Goal: Information Seeking & Learning: Check status

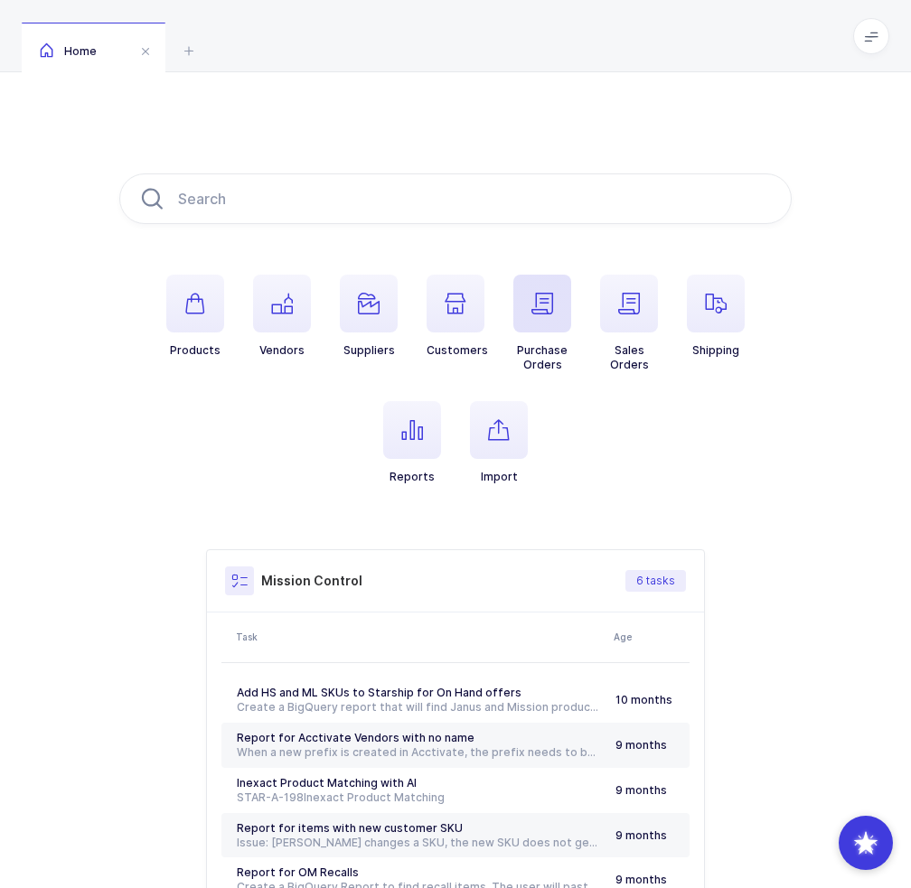
click at [549, 313] on icon "button" at bounding box center [542, 304] width 22 height 22
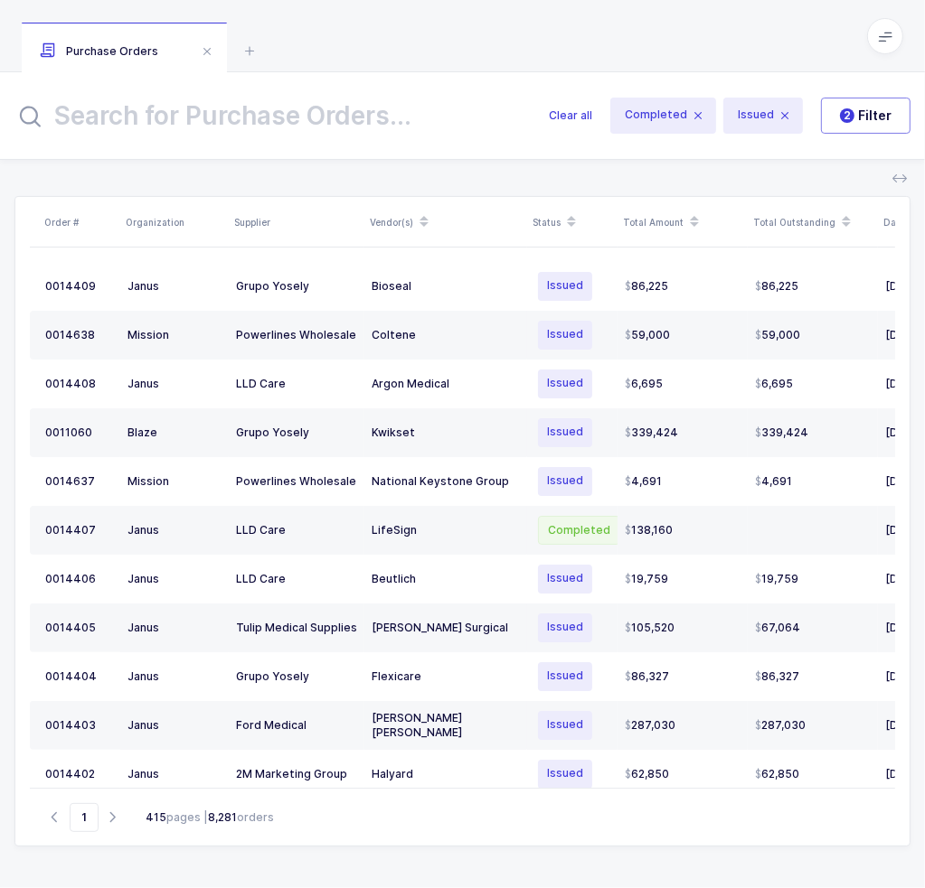
click at [368, 115] on input "text" at bounding box center [270, 115] width 512 height 43
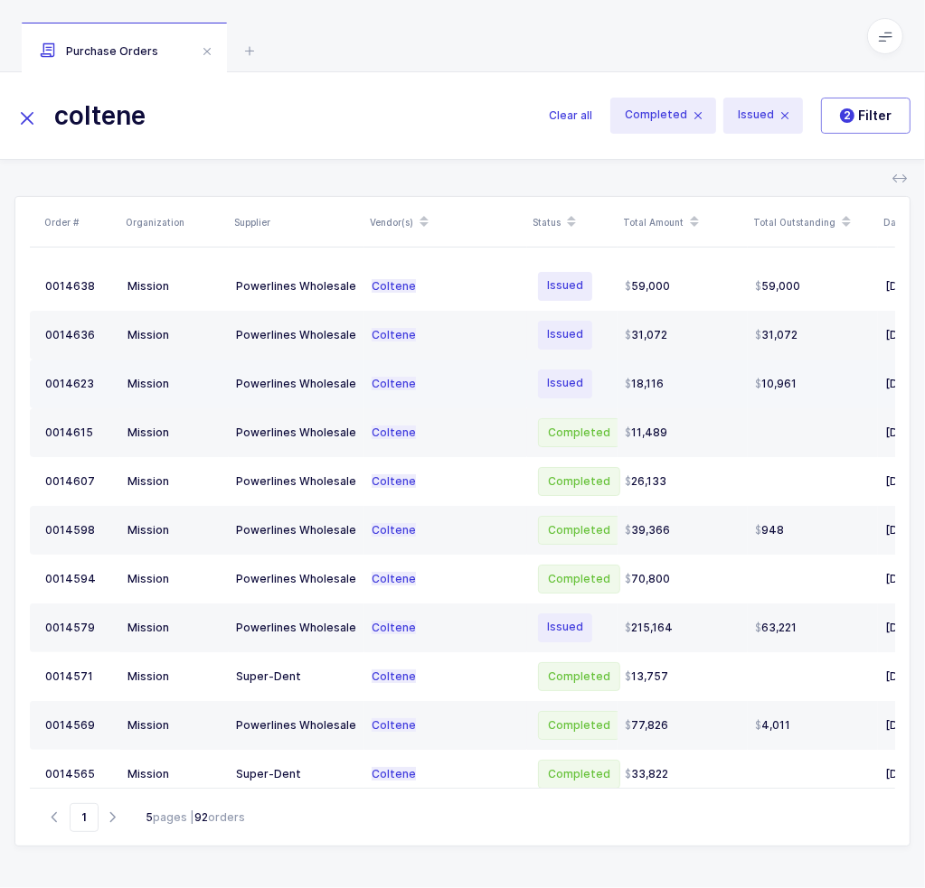
type input "coltene"
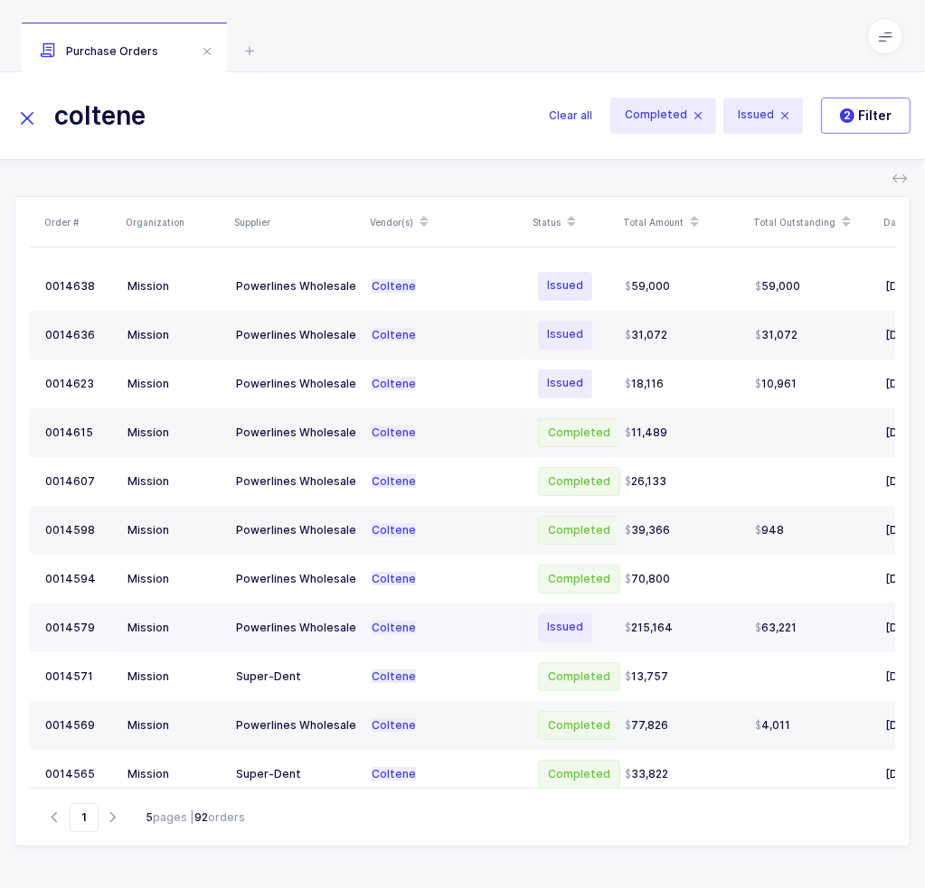
click at [325, 621] on div "Powerlines Wholesale" at bounding box center [296, 628] width 121 height 14
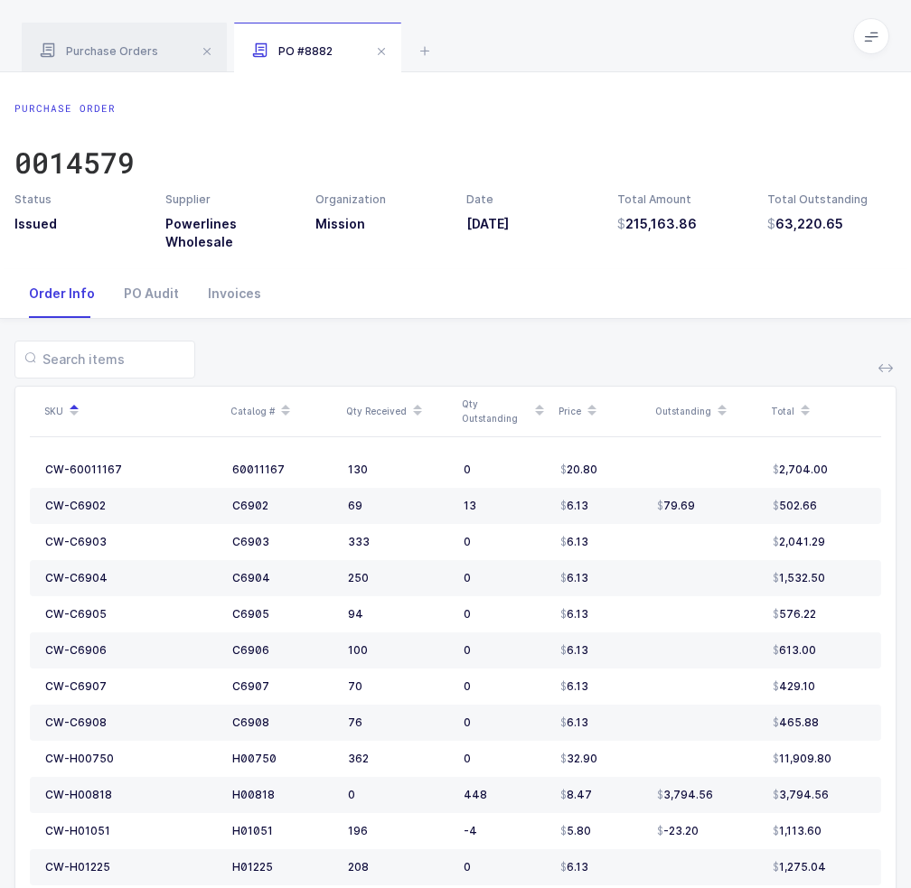
click at [529, 411] on span at bounding box center [538, 411] width 19 height 31
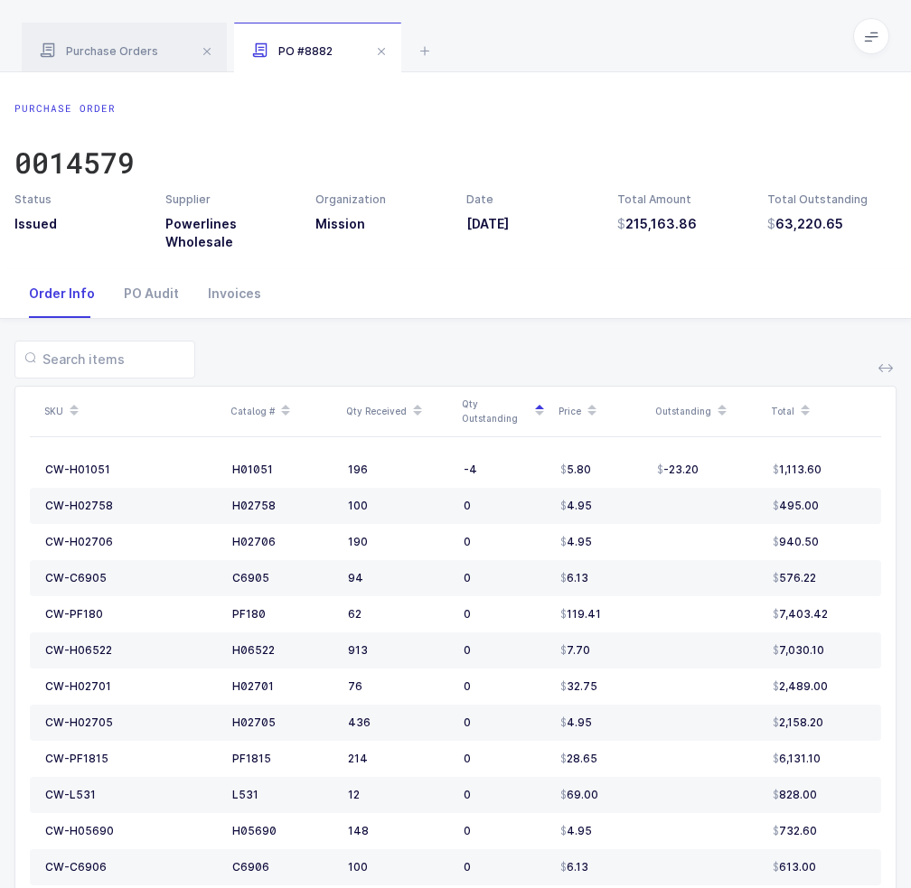
click at [539, 417] on icon at bounding box center [539, 415] width 9 height 9
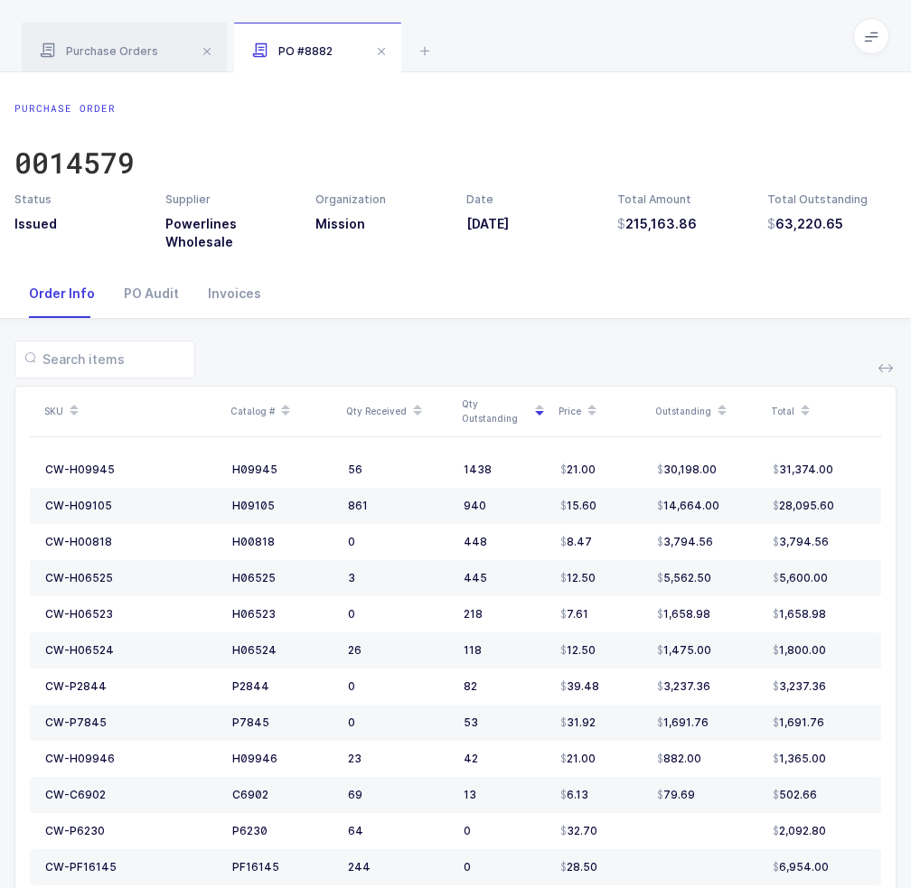
click at [686, 129] on div "Purchase Order 0014579" at bounding box center [455, 146] width 882 height 90
click at [119, 156] on div "0014579" at bounding box center [74, 163] width 120 height 36
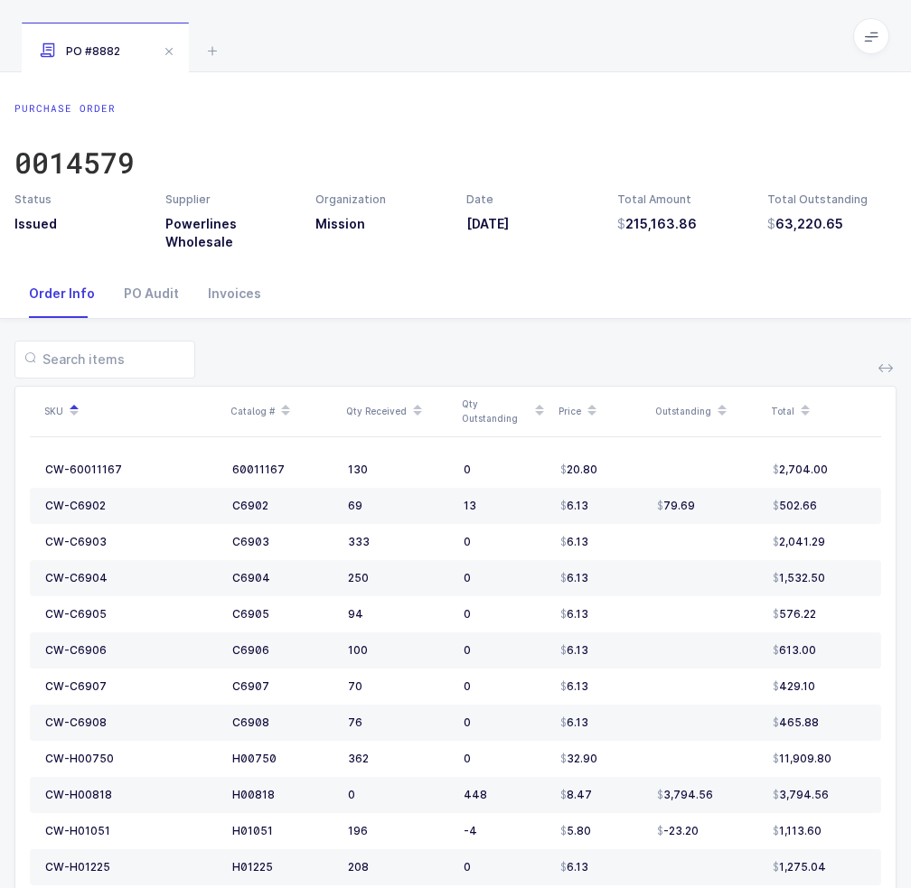
click at [718, 414] on icon at bounding box center [722, 415] width 9 height 9
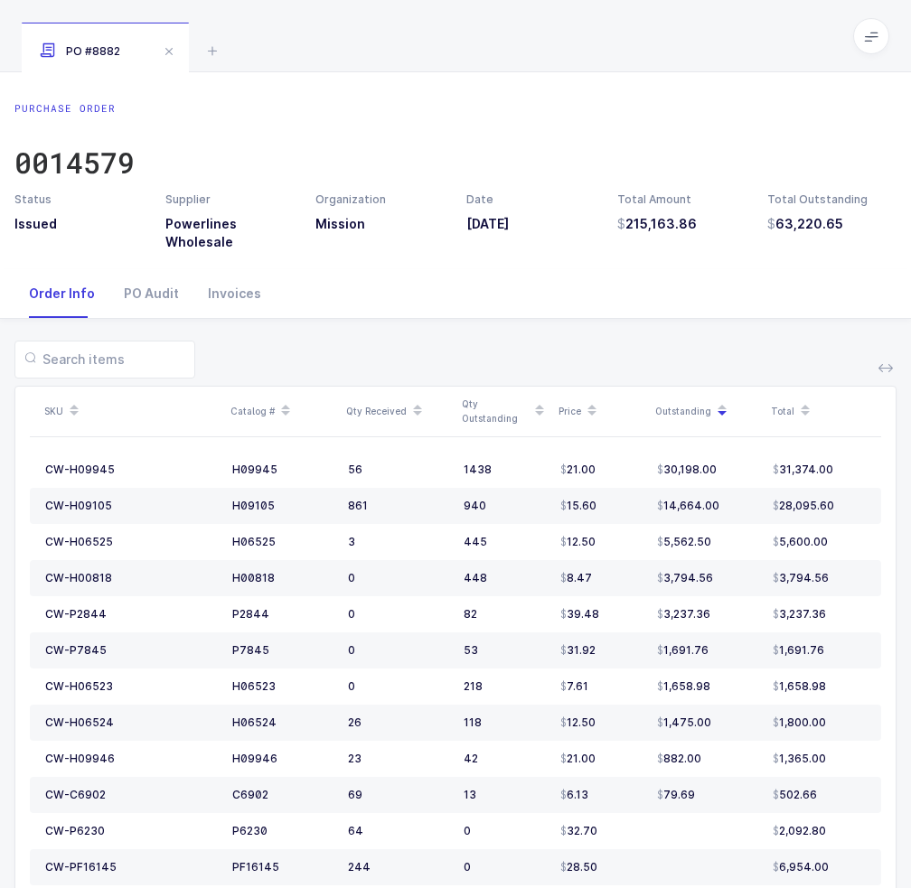
click at [871, 33] on icon at bounding box center [871, 36] width 14 height 14
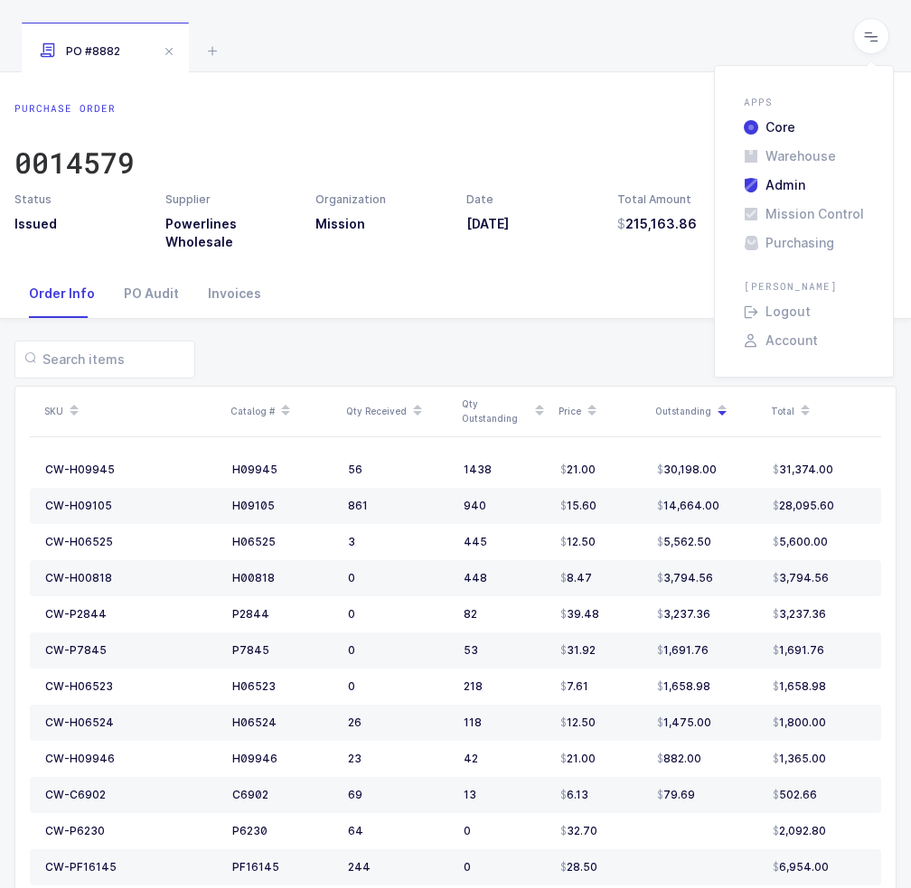
click at [787, 185] on li "Admin" at bounding box center [804, 185] width 135 height 14
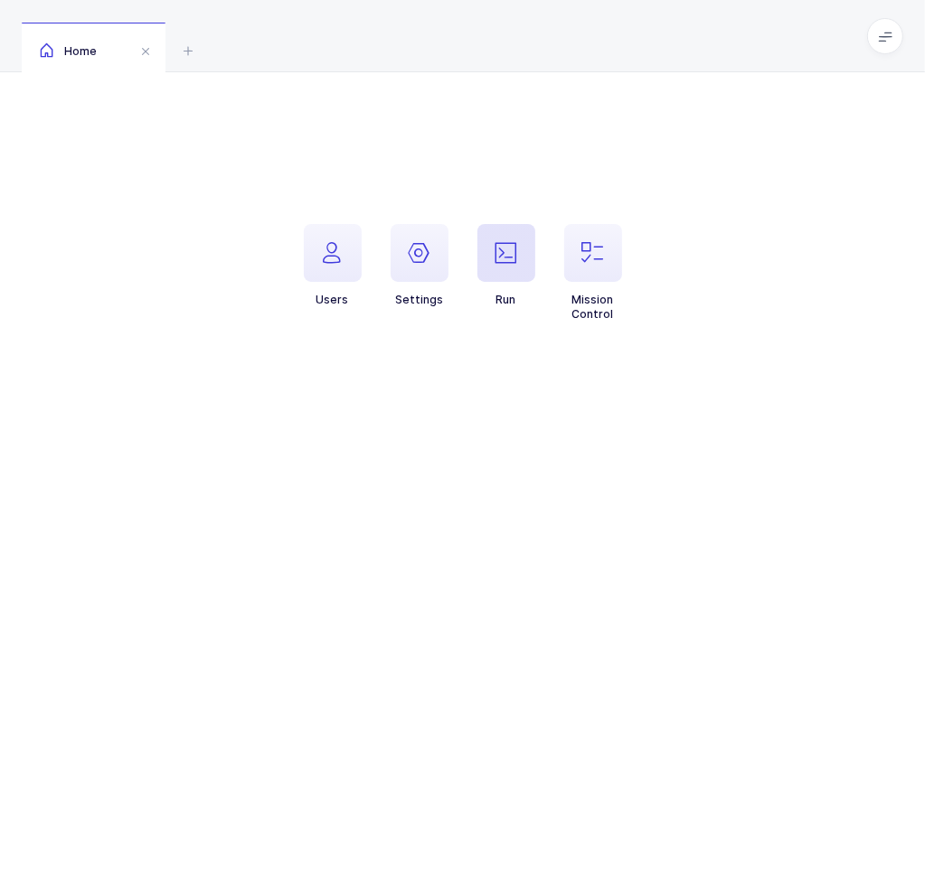
click at [502, 250] on icon "button" at bounding box center [506, 253] width 22 height 22
click at [730, 361] on span "Acctivate import - recent purchase orders (9M)" at bounding box center [717, 357] width 298 height 21
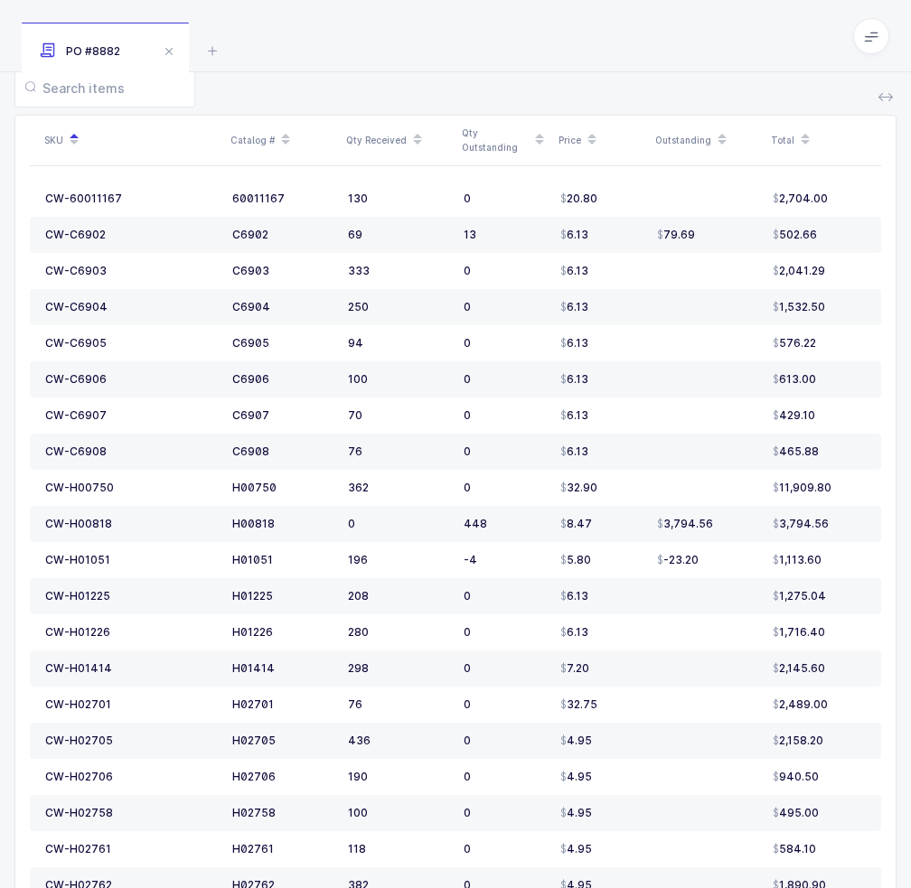
scroll to position [90, 0]
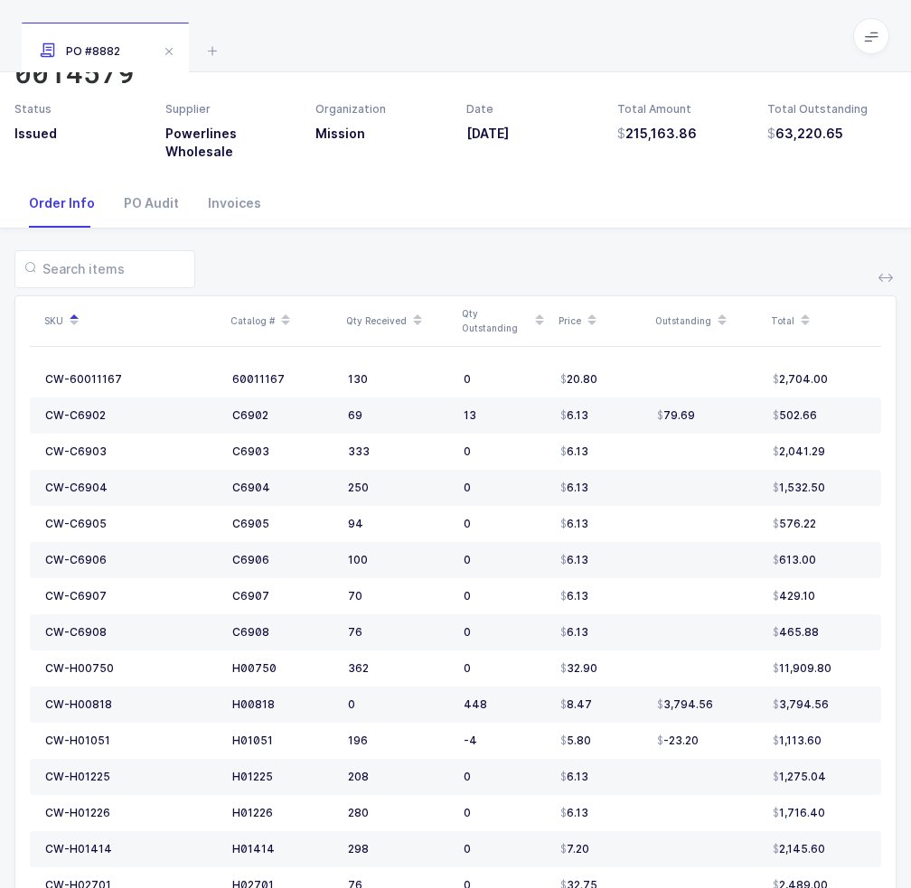
click at [713, 322] on span at bounding box center [722, 320] width 22 height 31
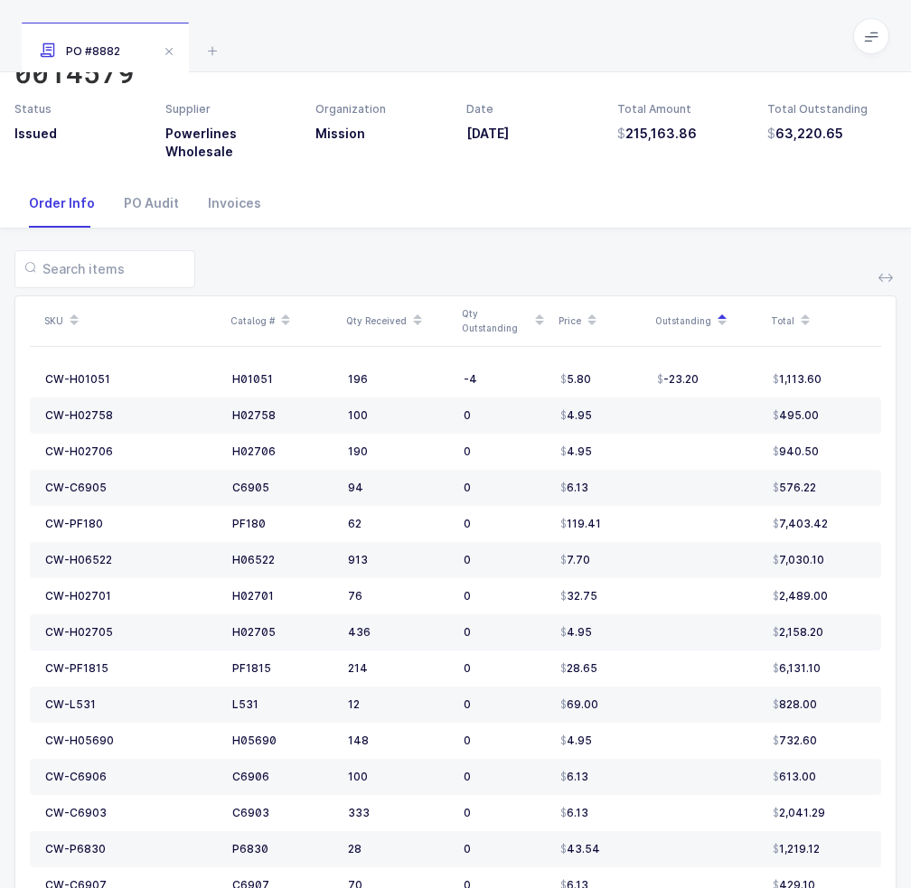
click at [722, 327] on icon at bounding box center [722, 325] width 9 height 9
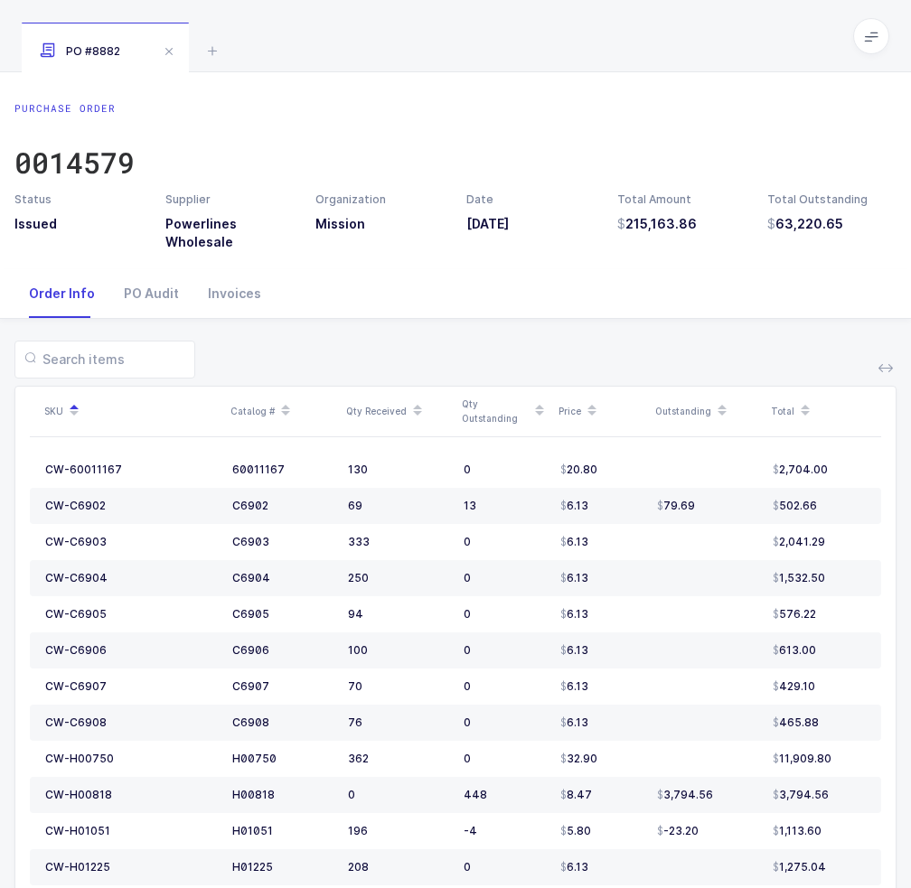
click at [711, 411] on span at bounding box center [722, 411] width 22 height 31
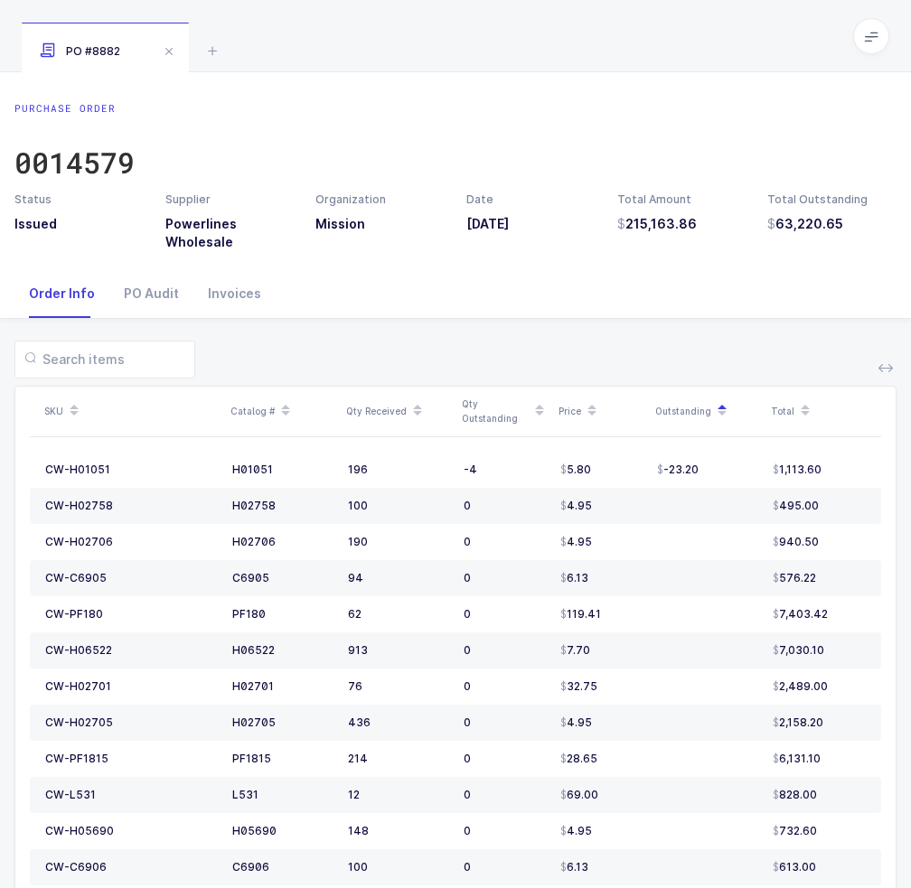
click at [722, 414] on icon at bounding box center [722, 415] width 9 height 9
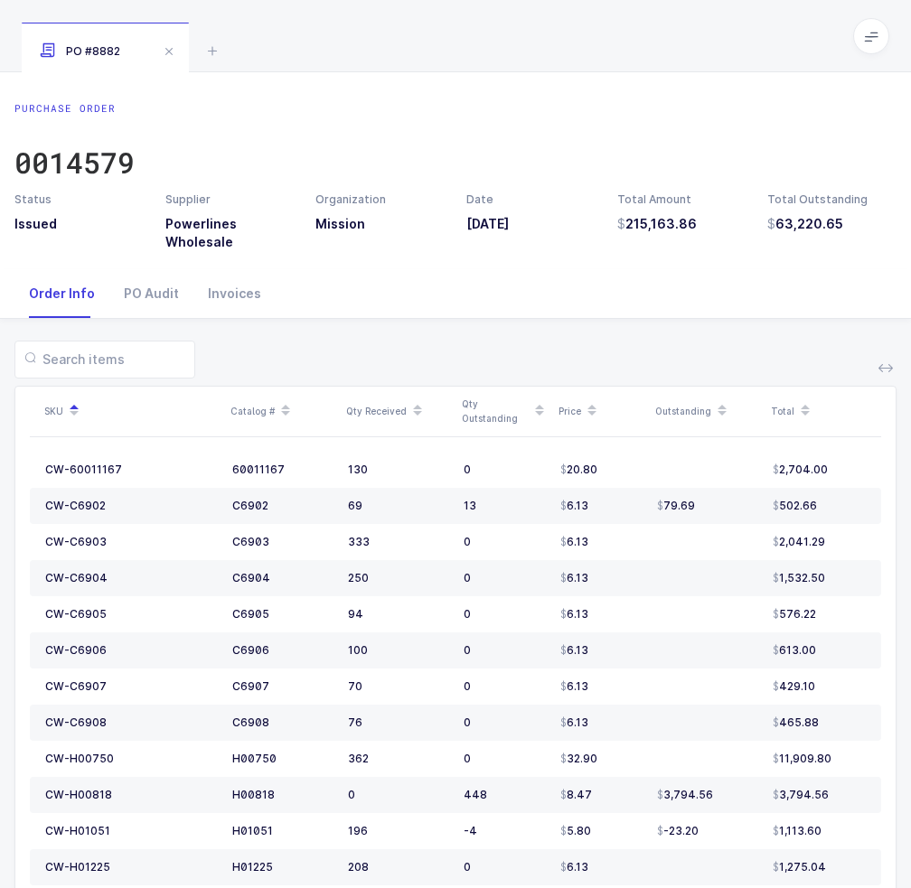
click at [718, 415] on icon at bounding box center [722, 415] width 9 height 9
click at [719, 415] on icon at bounding box center [722, 415] width 9 height 9
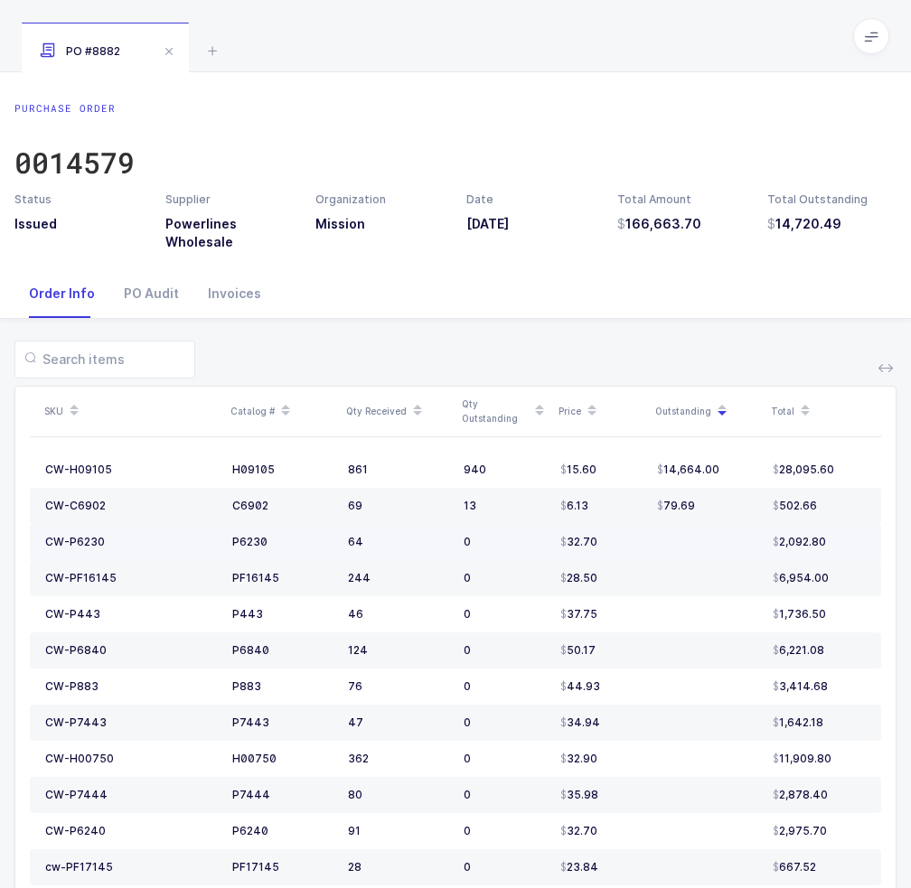
scroll to position [90, 0]
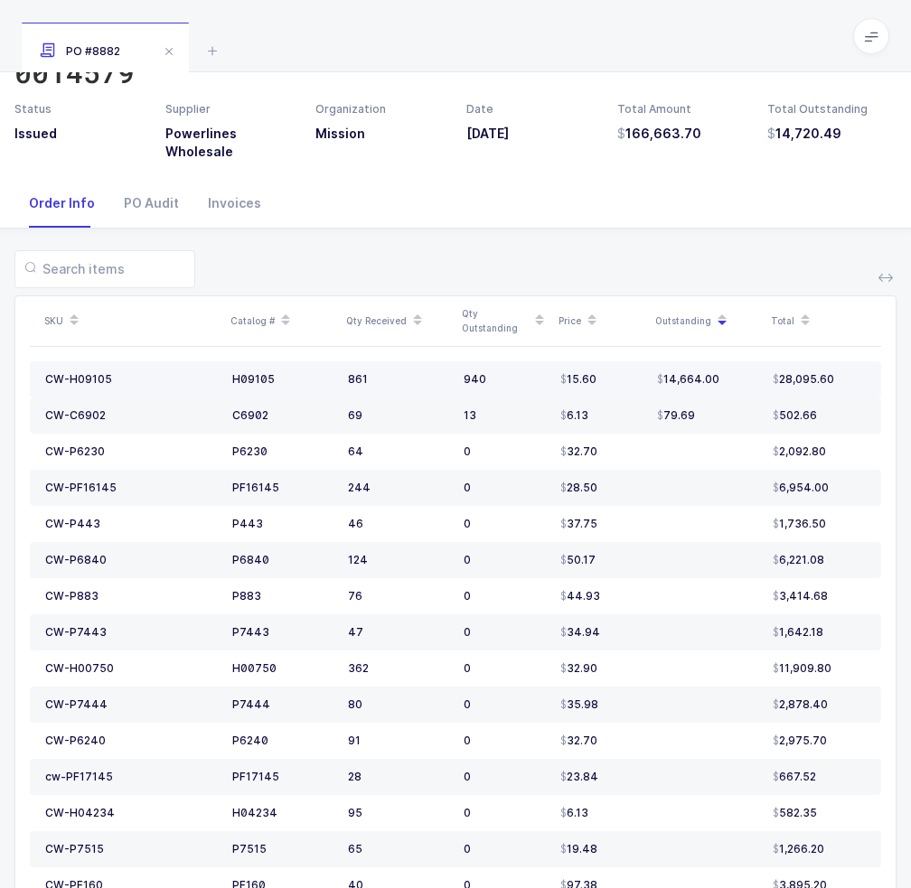
click at [84, 369] on td "CW-H09105" at bounding box center [127, 379] width 195 height 36
click at [93, 380] on div "CW-H09105" at bounding box center [78, 379] width 67 height 14
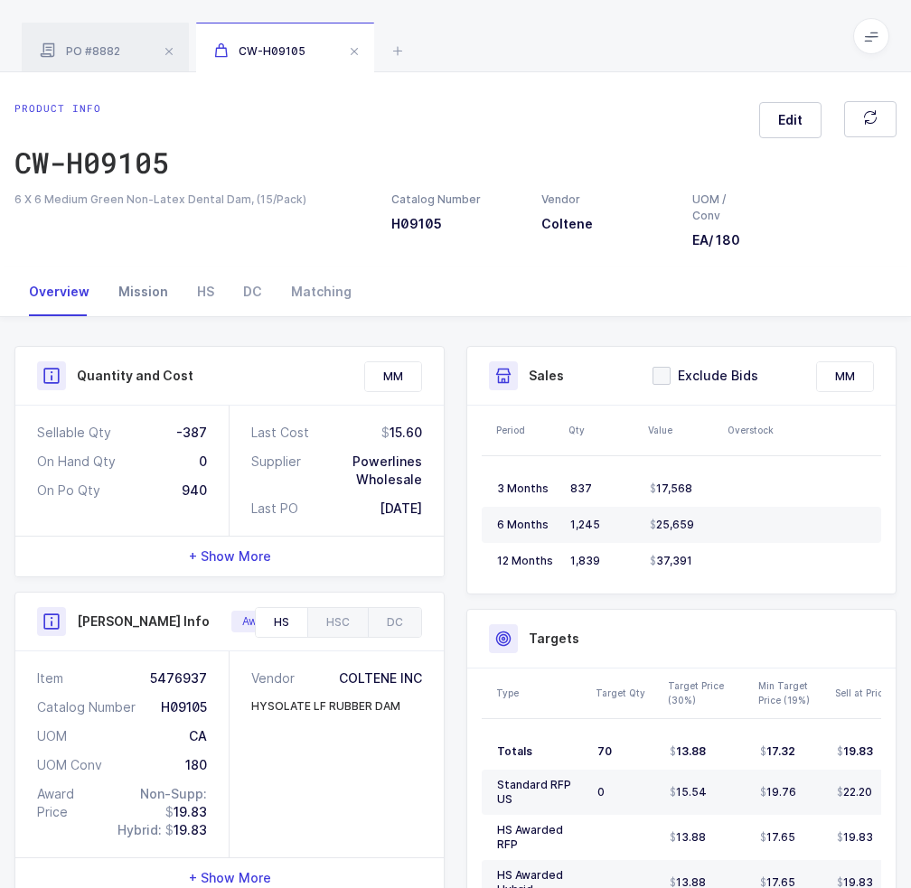
click at [138, 287] on div "Mission" at bounding box center [143, 292] width 79 height 49
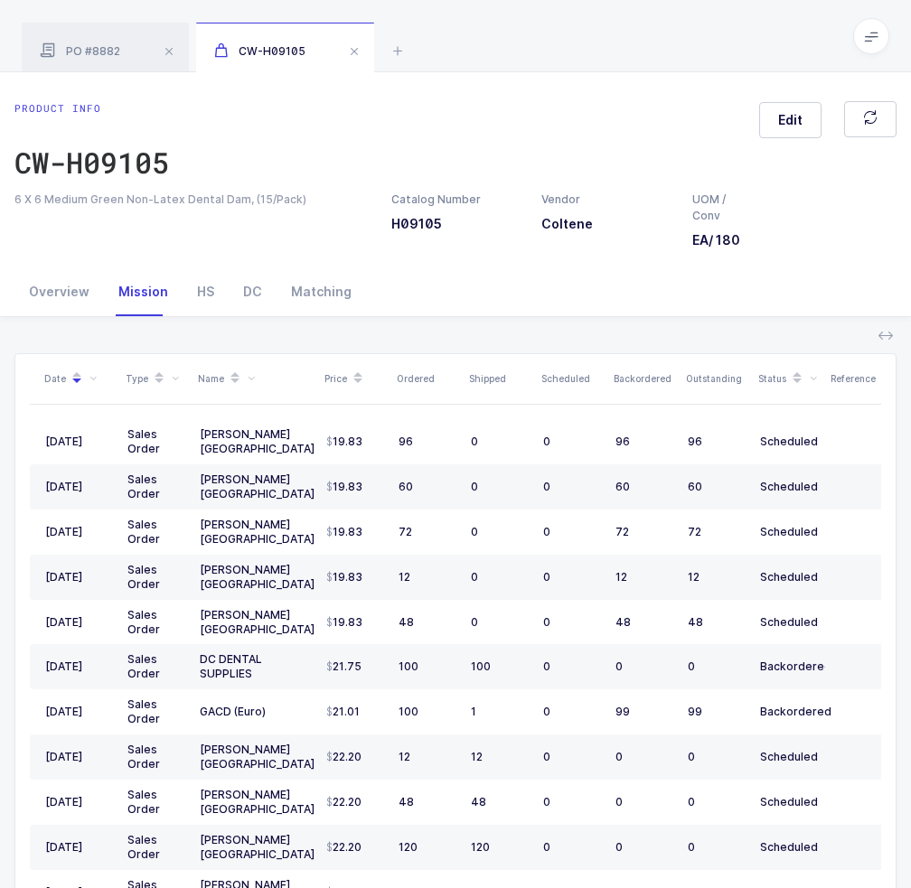
click at [174, 375] on icon at bounding box center [176, 379] width 8 height 8
click at [86, 419] on span "PO" at bounding box center [95, 423] width 25 height 17
click at [83, 416] on input "PO" at bounding box center [83, 416] width 0 height 0
click at [96, 486] on button "Confirm" at bounding box center [91, 484] width 52 height 14
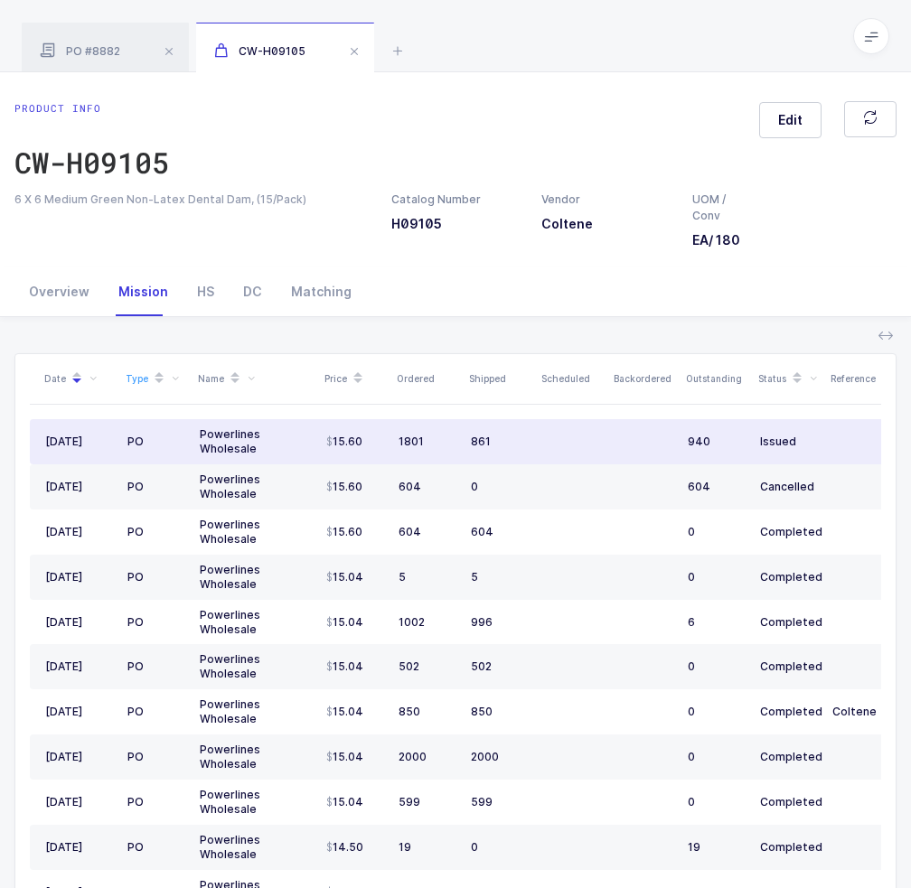
drag, startPoint x: 549, startPoint y: 443, endPoint x: 532, endPoint y: 449, distance: 17.5
click at [532, 449] on tr "02/11/2025 PO Powerlines Wholesale 15.60 1801 861 940 Issued 0014579 09/30/2025" at bounding box center [599, 441] width 1139 height 45
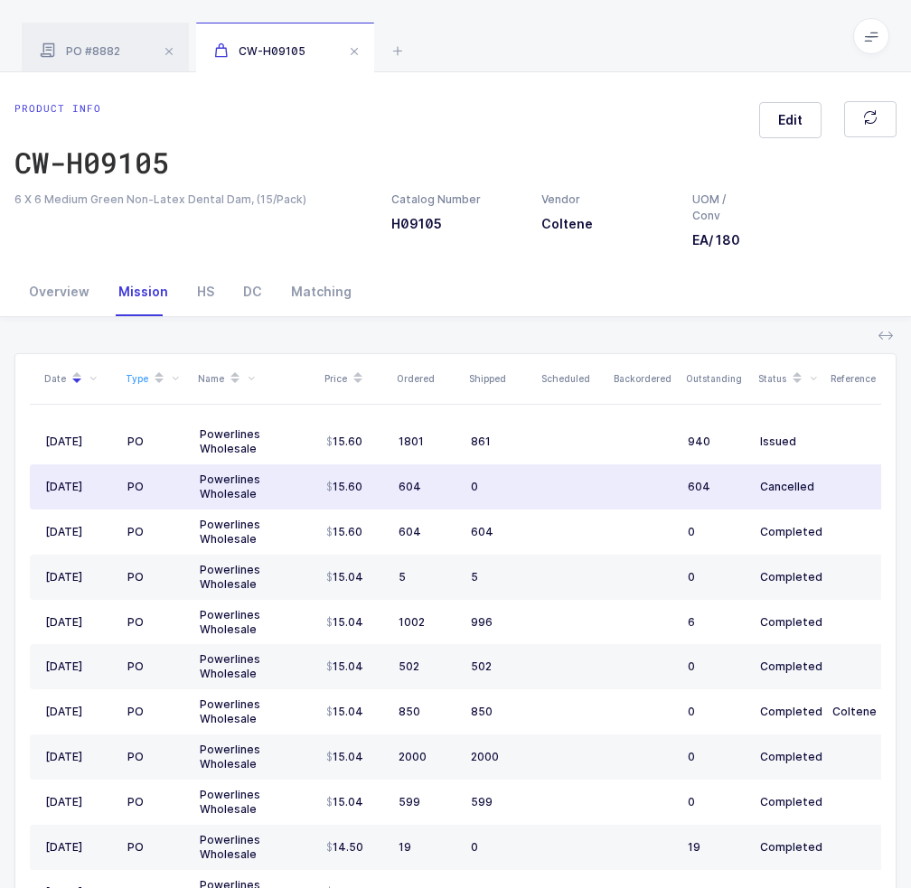
drag, startPoint x: 555, startPoint y: 491, endPoint x: 578, endPoint y: 493, distance: 23.7
click at [578, 493] on td at bounding box center [572, 487] width 72 height 45
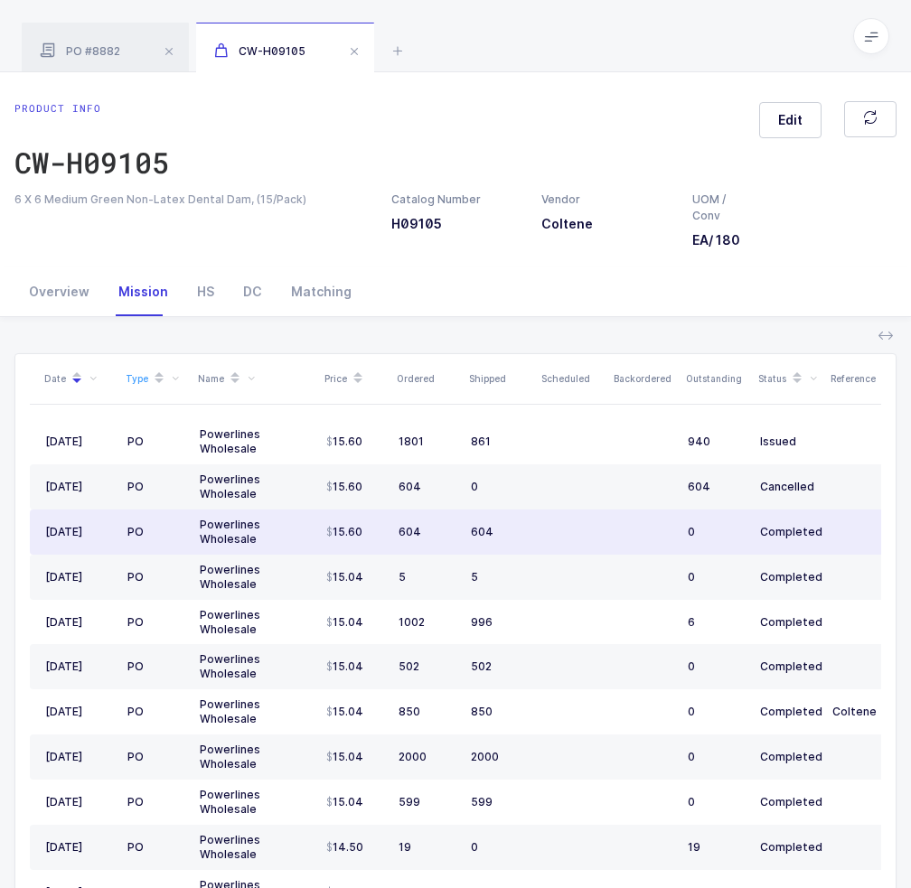
drag, startPoint x: 593, startPoint y: 530, endPoint x: 554, endPoint y: 535, distance: 39.1
click at [554, 535] on td at bounding box center [572, 532] width 72 height 45
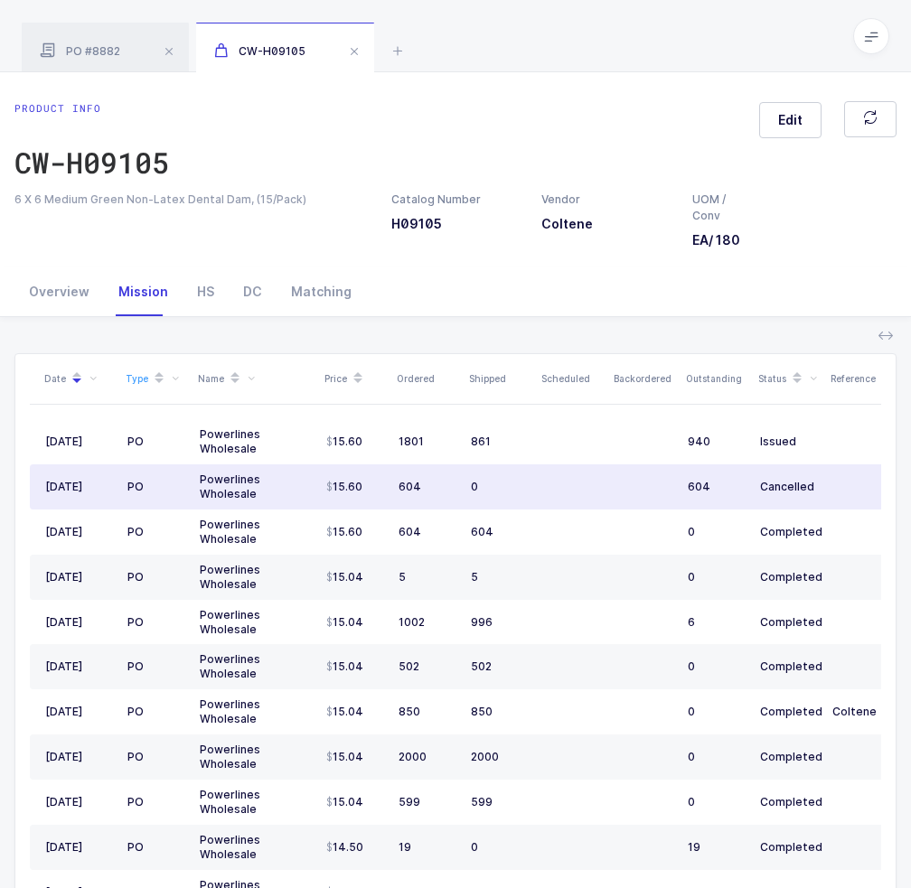
drag, startPoint x: 554, startPoint y: 487, endPoint x: 539, endPoint y: 493, distance: 16.6
click at [539, 493] on td at bounding box center [572, 487] width 72 height 45
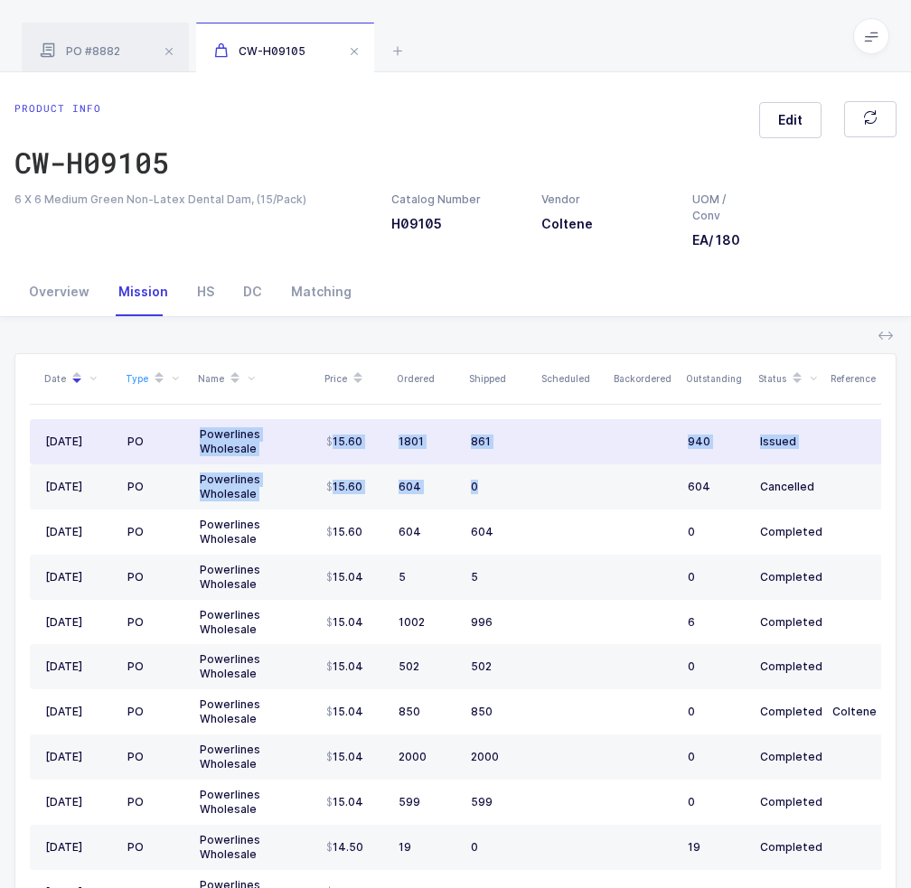
drag, startPoint x: 546, startPoint y: 491, endPoint x: 199, endPoint y: 434, distance: 351.7
click at [199, 434] on tbody "02/11/2025 PO Powerlines Wholesale 15.60 1801 861 940 Issued 0014579 09/30/2025…" at bounding box center [599, 848] width 1139 height 858
click at [200, 434] on div "Powerlines Wholesale" at bounding box center [256, 441] width 112 height 29
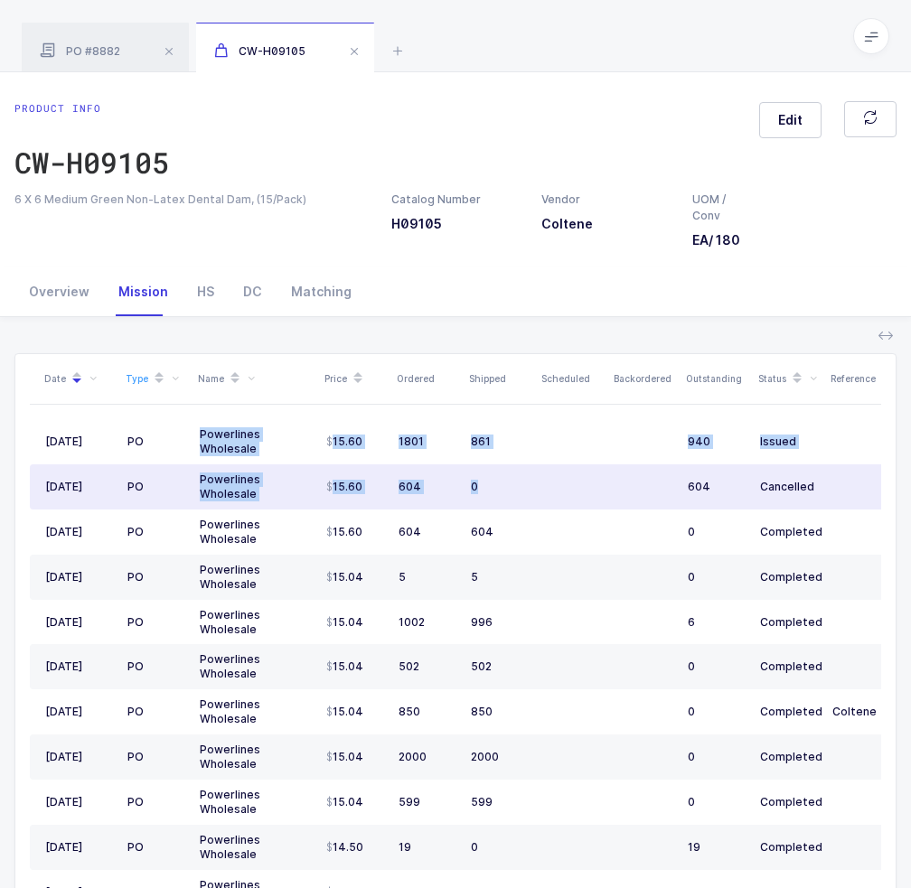
drag, startPoint x: 199, startPoint y: 434, endPoint x: 512, endPoint y: 484, distance: 316.6
click at [512, 484] on tbody "02/11/2025 PO Powerlines Wholesale 15.60 1801 861 940 Issued 0014579 09/30/2025…" at bounding box center [599, 848] width 1139 height 858
click at [512, 484] on div "0" at bounding box center [500, 487] width 58 height 14
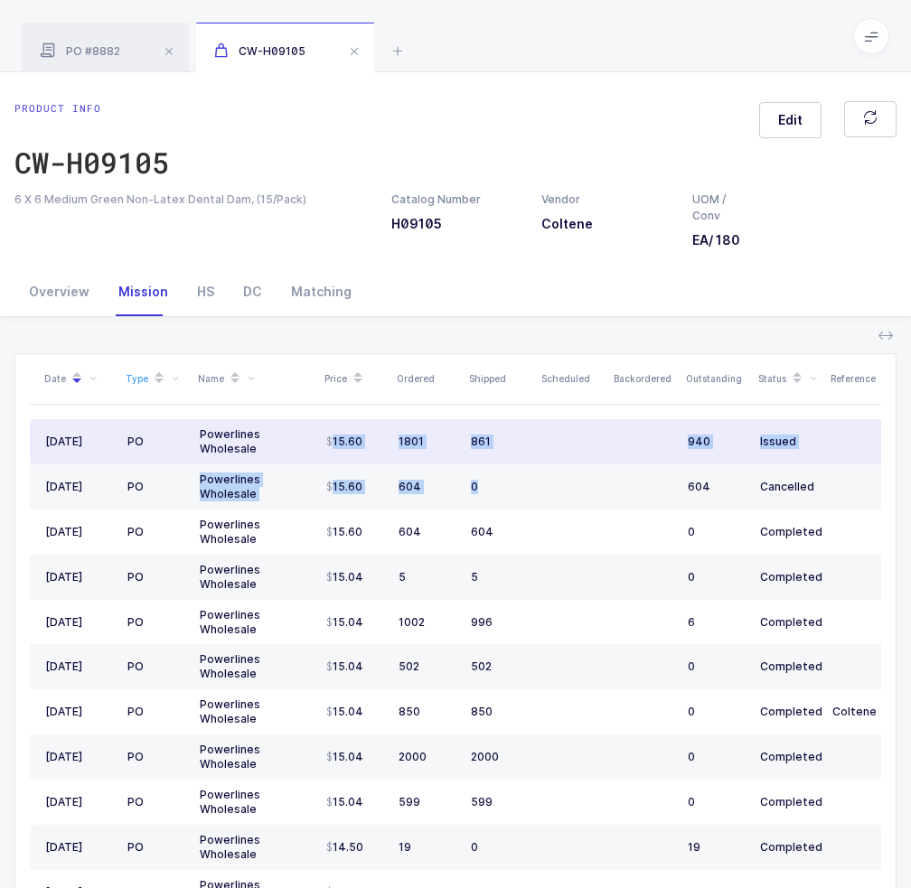
drag, startPoint x: 517, startPoint y: 484, endPoint x: 322, endPoint y: 437, distance: 200.8
click at [322, 437] on tbody "02/11/2025 PO Powerlines Wholesale 15.60 1801 861 940 Issued 0014579 09/30/2025…" at bounding box center [599, 848] width 1139 height 858
click at [322, 437] on td "15.60" at bounding box center [355, 441] width 72 height 45
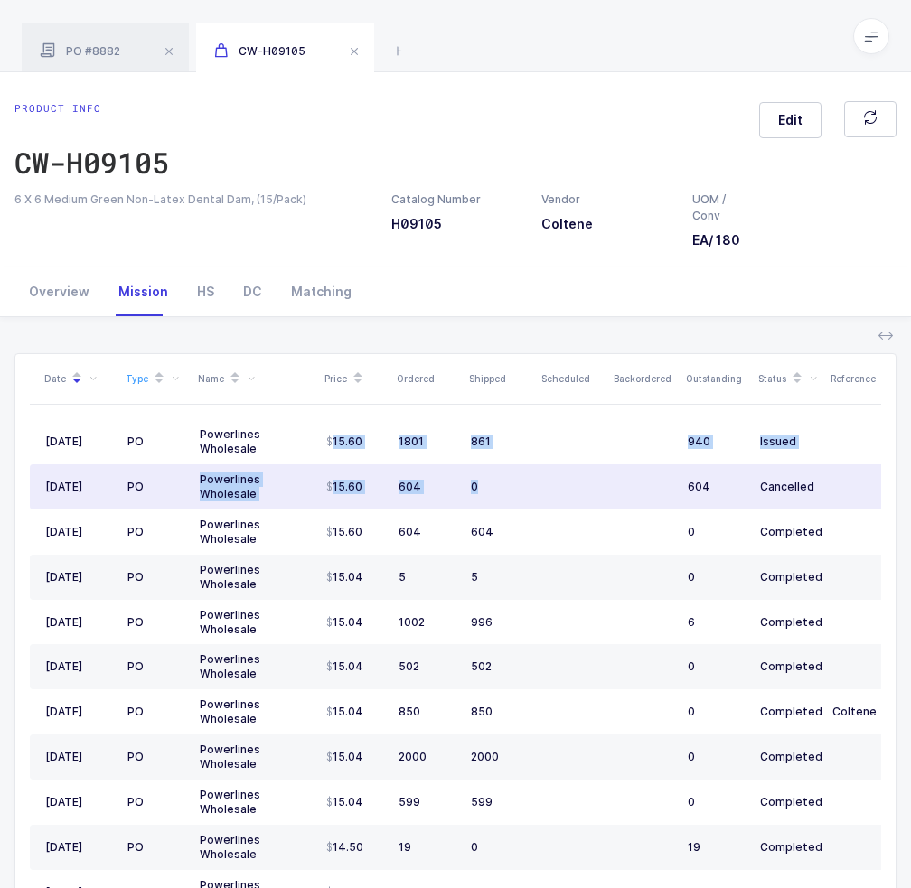
drag, startPoint x: 322, startPoint y: 437, endPoint x: 509, endPoint y: 477, distance: 191.4
click at [509, 477] on tbody "02/11/2025 PO Powerlines Wholesale 15.60 1801 861 940 Issued 0014579 09/30/2025…" at bounding box center [599, 848] width 1139 height 858
click at [509, 477] on td "0" at bounding box center [500, 487] width 72 height 45
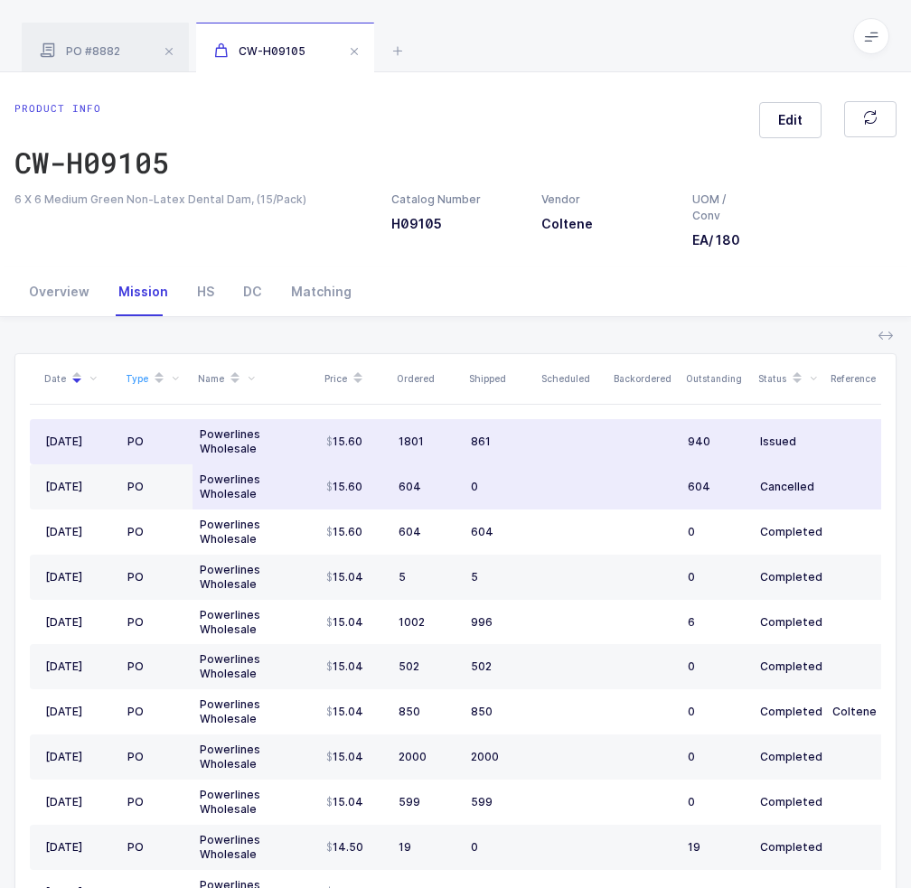
drag, startPoint x: 560, startPoint y: 484, endPoint x: 503, endPoint y: 486, distance: 57.0
click at [503, 486] on tr "01/14/2025 PO Powerlines Wholesale 15.60 604 0 604 Cancelled 0014572" at bounding box center [599, 487] width 1139 height 45
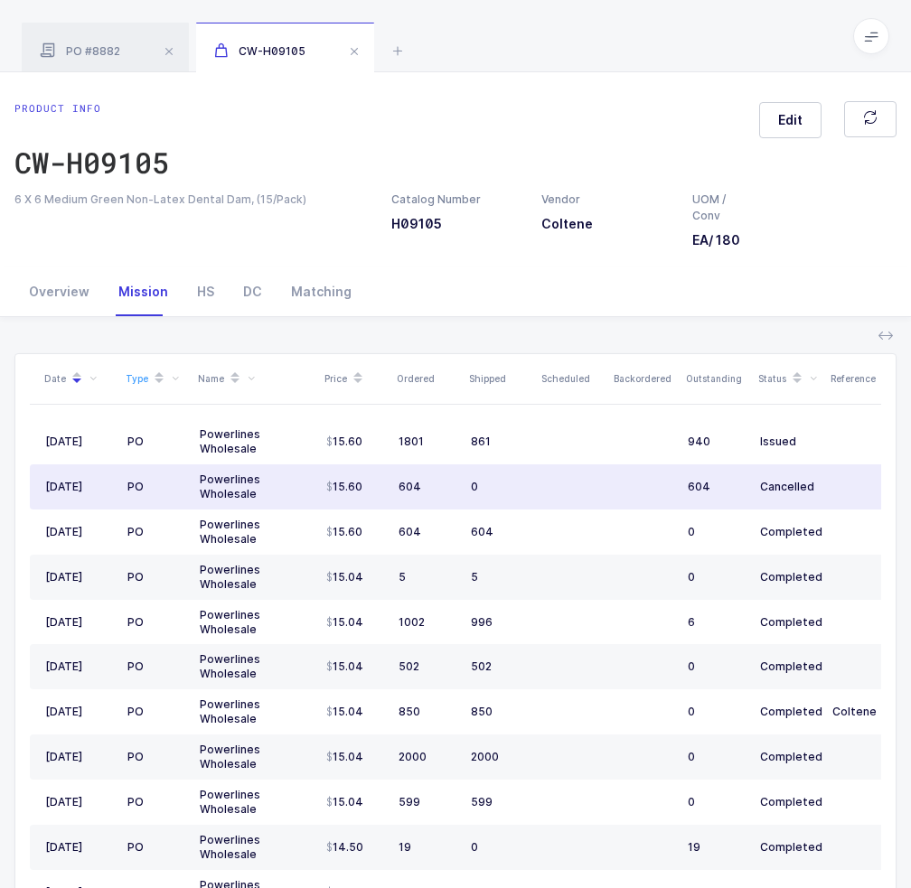
click at [503, 486] on div "0" at bounding box center [500, 487] width 58 height 14
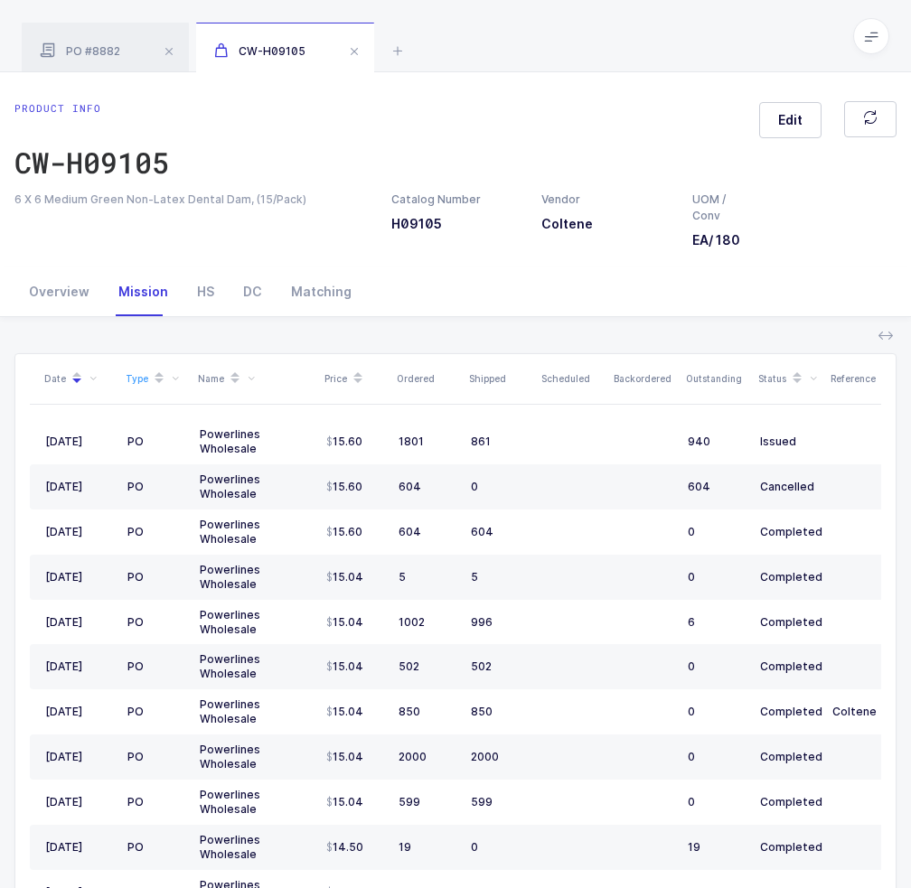
click at [723, 379] on div "Outstanding" at bounding box center [716, 378] width 61 height 14
click at [92, 42] on div "PO #8882" at bounding box center [105, 48] width 167 height 51
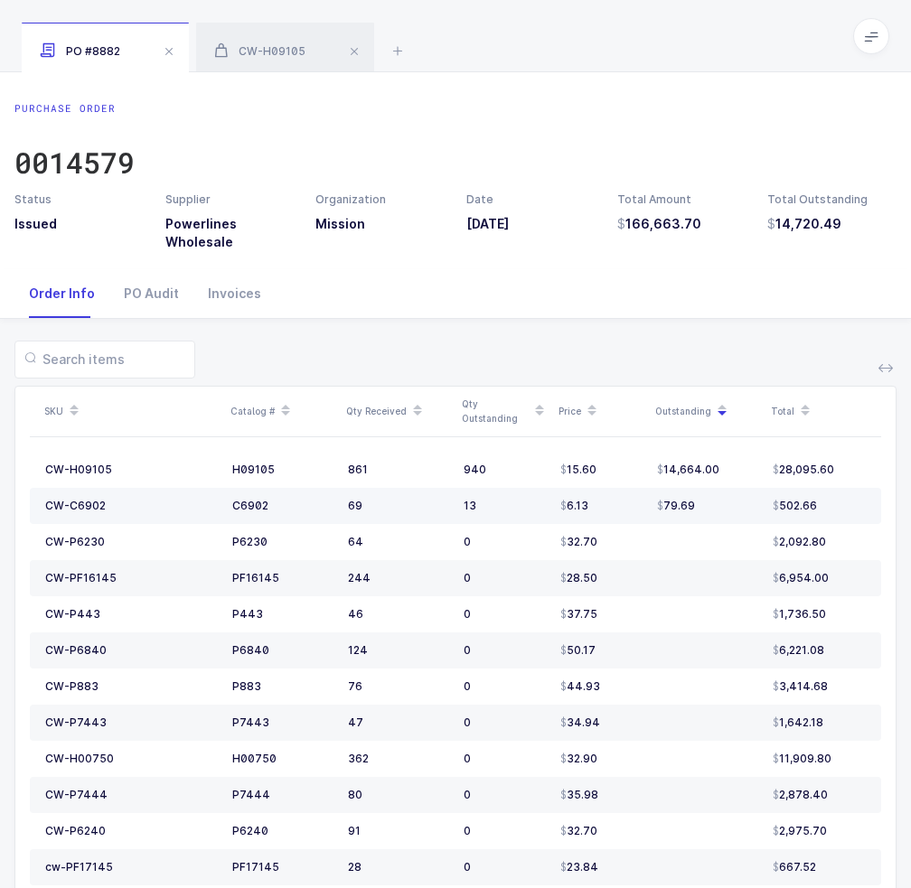
click at [730, 502] on div "79.69" at bounding box center [707, 506] width 101 height 14
click at [395, 50] on icon at bounding box center [398, 51] width 22 height 22
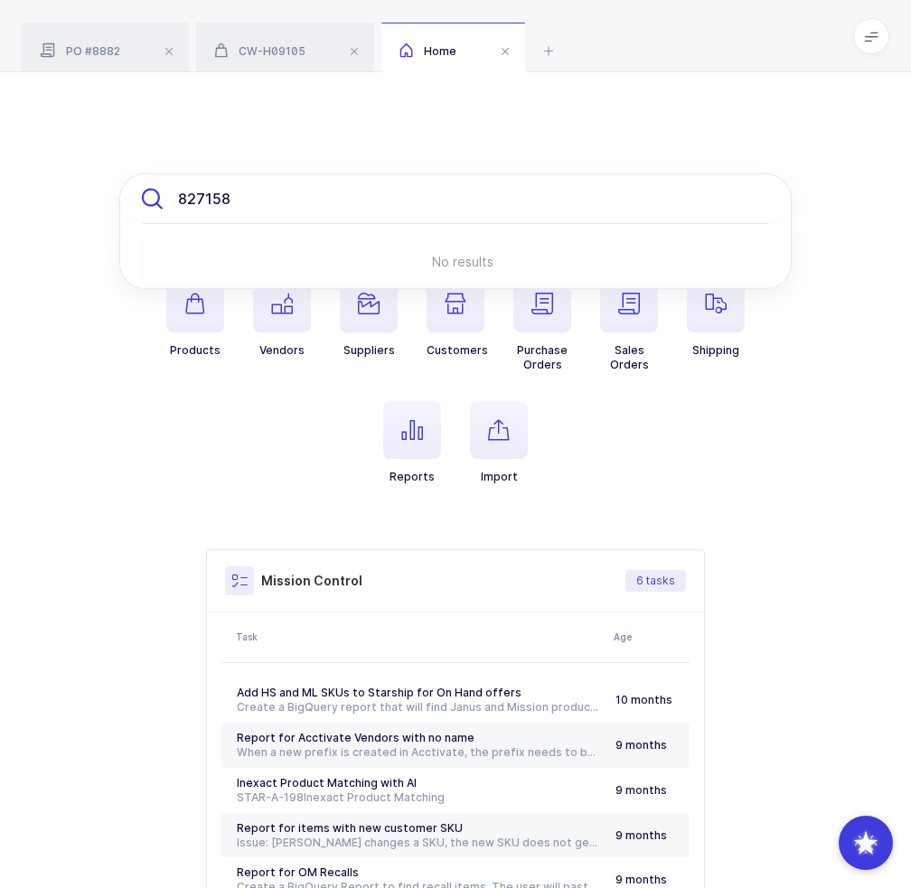
drag, startPoint x: 284, startPoint y: 192, endPoint x: 52, endPoint y: 176, distance: 231.9
click at [54, 177] on div "827158 No results Products Vendors Suppliers Customers Purchase Orders Sales Or…" at bounding box center [455, 568] width 911 height 992
paste input "7020-01"
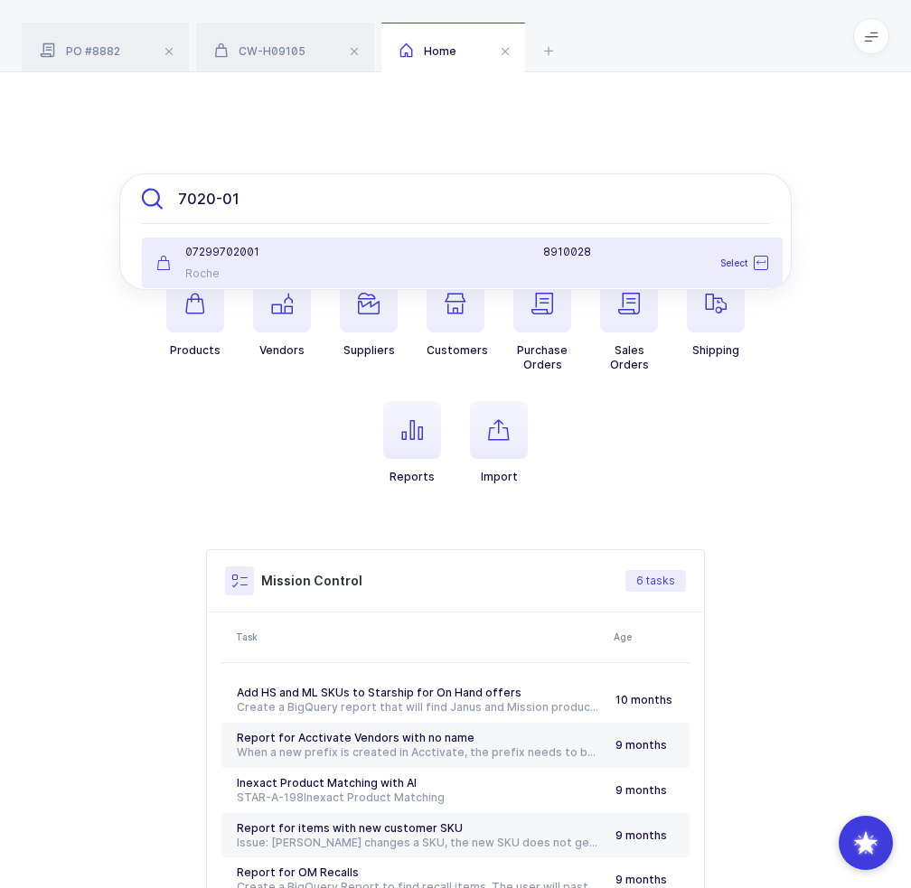
type input "7020-01"
click at [231, 245] on div "07299702001" at bounding box center [251, 252] width 190 height 14
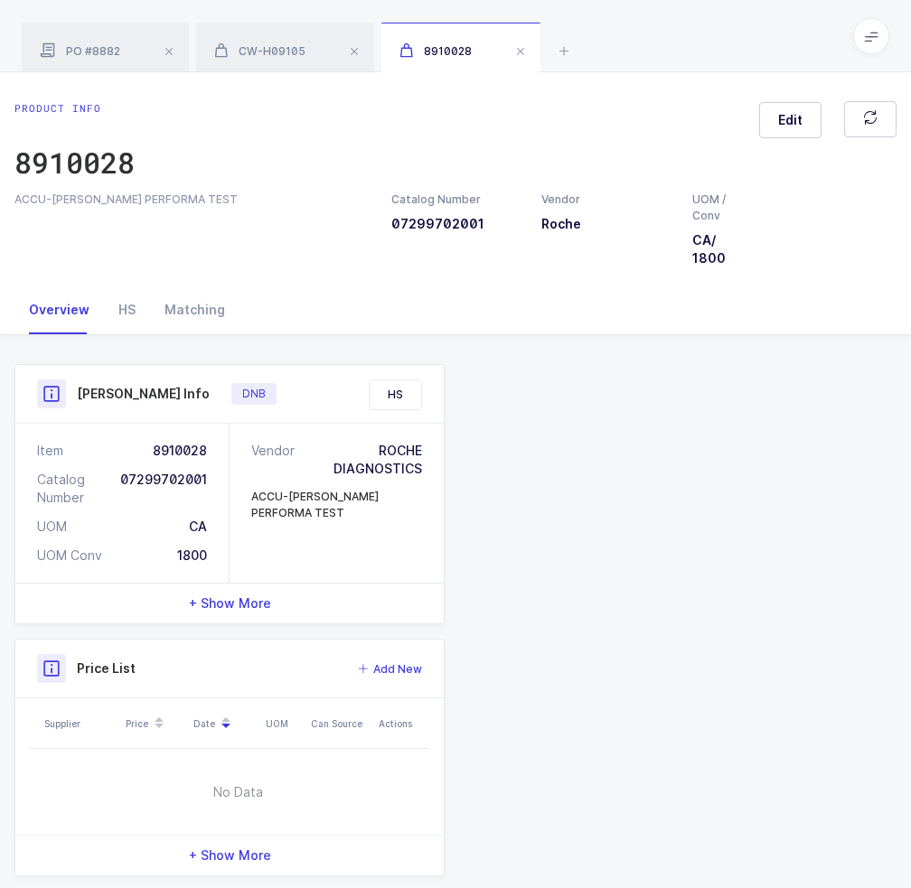
click at [86, 201] on div "ACCU-CHEK PERFORMA TEST" at bounding box center [191, 200] width 355 height 16
click at [92, 198] on div "ACCU-CHEK PERFORMA TEST" at bounding box center [191, 200] width 355 height 16
click at [561, 46] on icon at bounding box center [564, 51] width 22 height 22
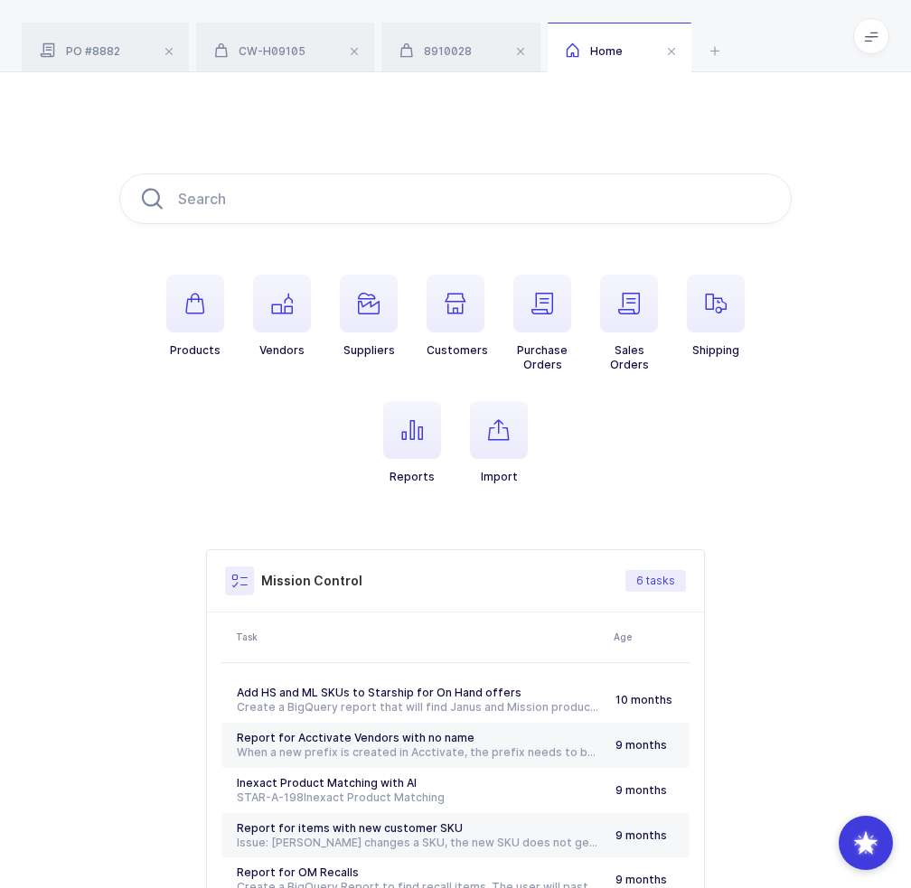
click at [165, 301] on li "Products" at bounding box center [195, 324] width 87 height 98
click at [175, 306] on span "button" at bounding box center [195, 304] width 58 height 58
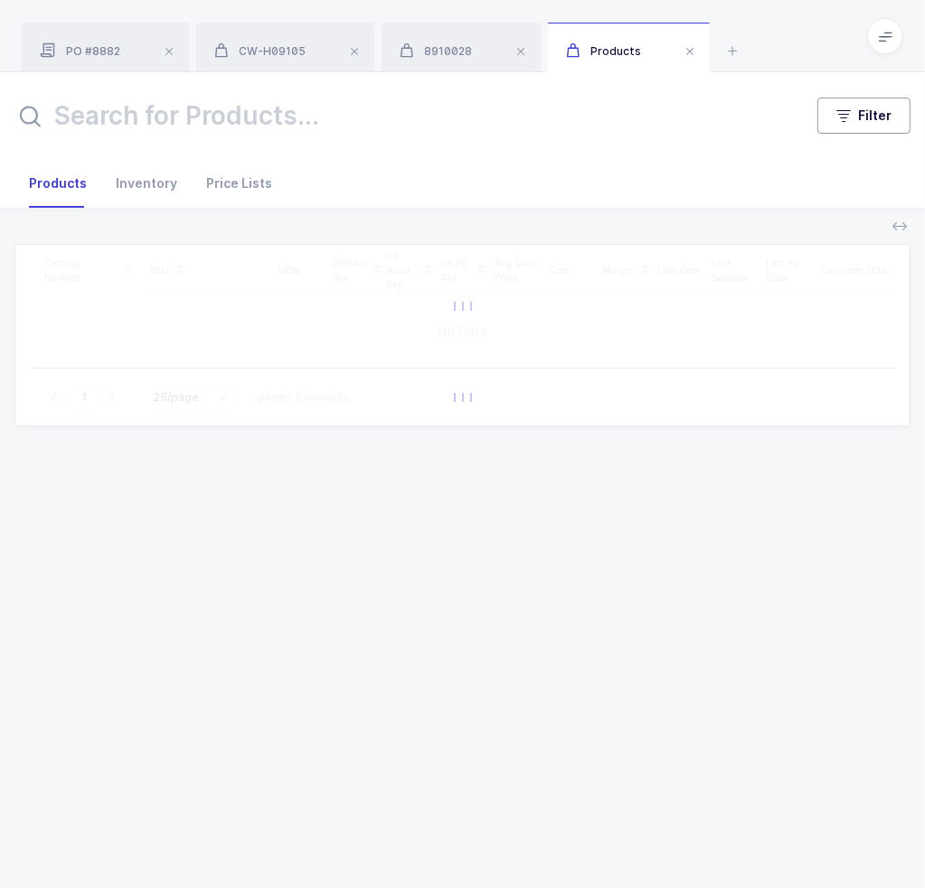
click at [839, 129] on button "Filter" at bounding box center [863, 116] width 93 height 36
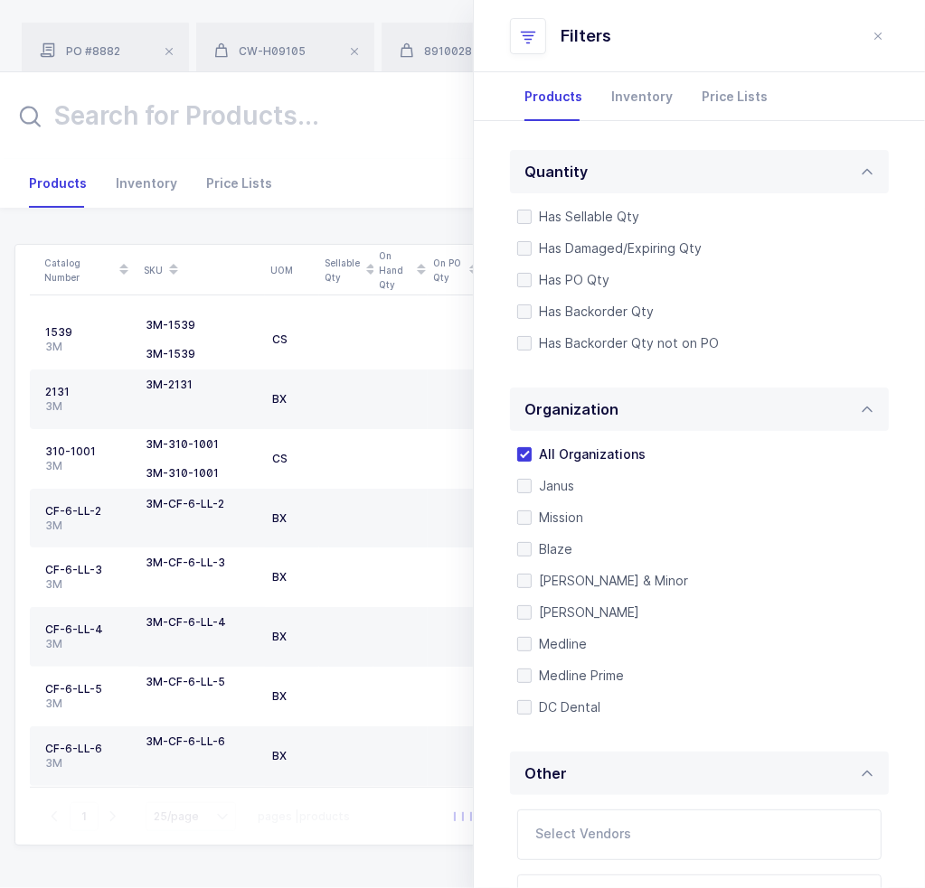
scroll to position [271, 0]
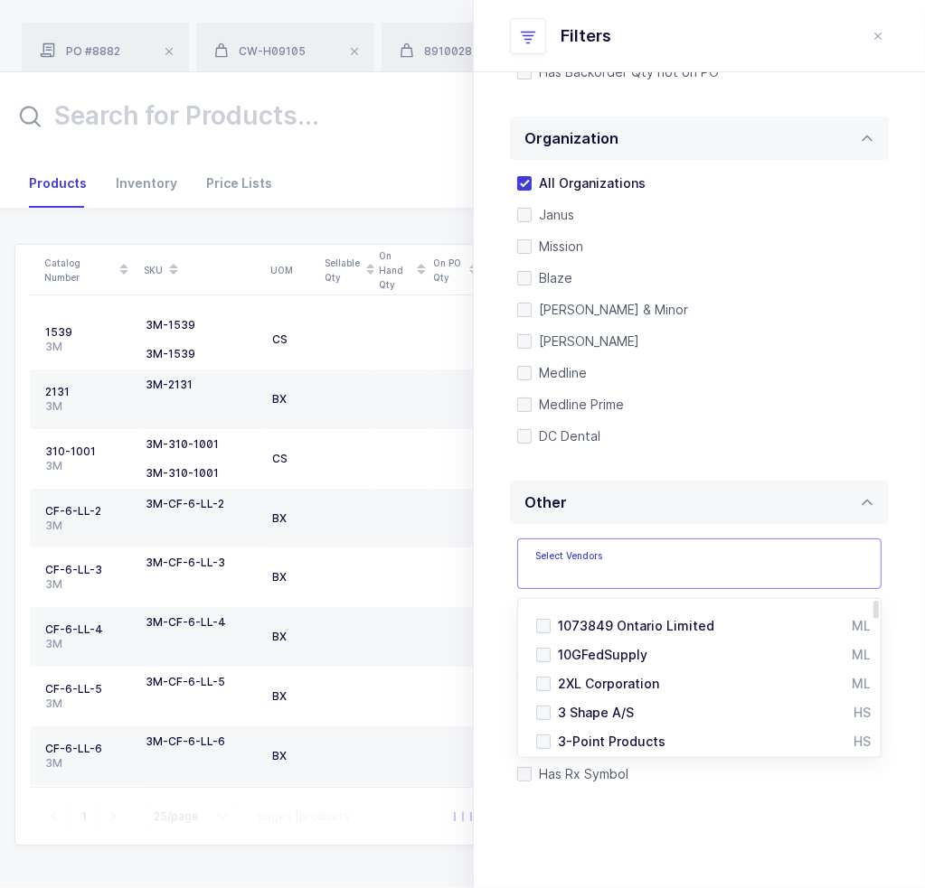
click at [612, 571] on input "text" at bounding box center [680, 569] width 291 height 23
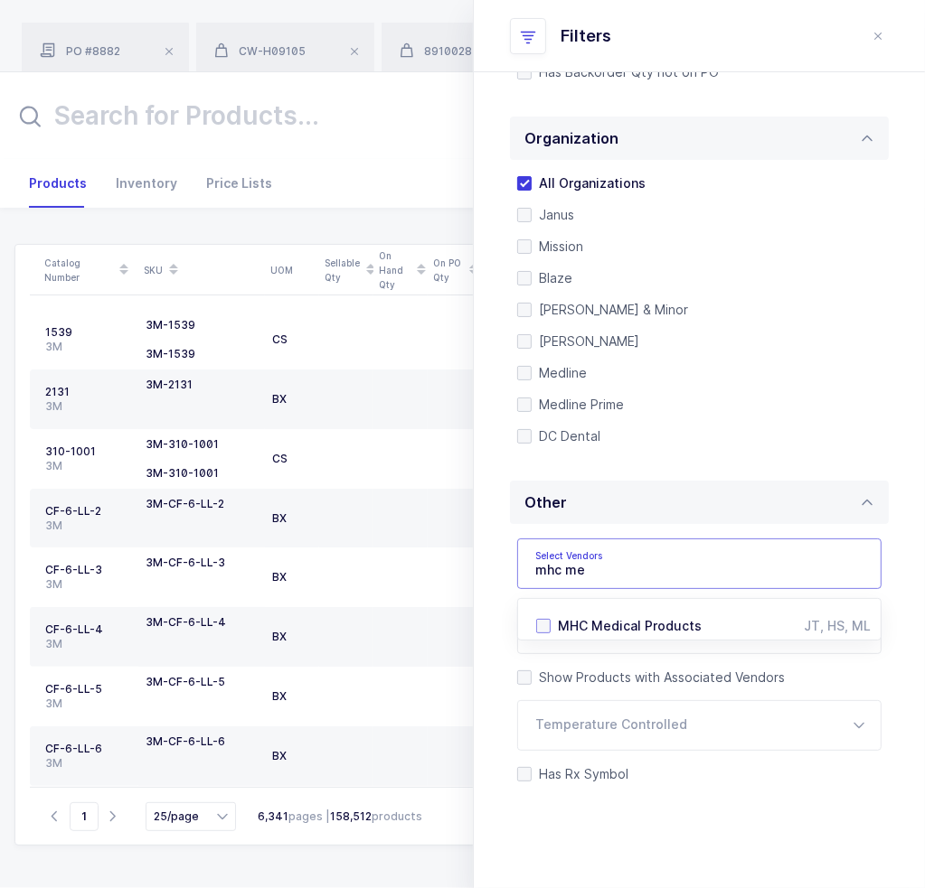
type input "mhc me"
click at [636, 622] on span "MHC Medical Products" at bounding box center [630, 625] width 144 height 15
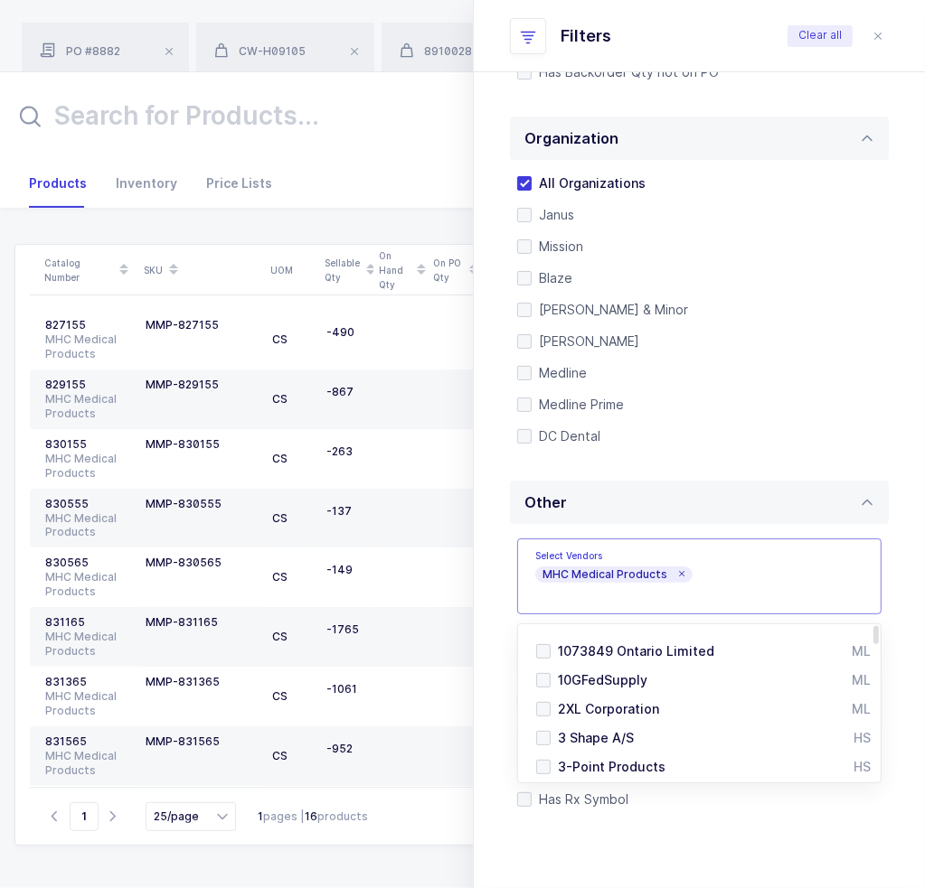
click at [497, 539] on div "Quantity Has Sellable Qty Has Sellable Qty Has Damaged/Expiring Qty Has Damaged…" at bounding box center [699, 437] width 451 height 1174
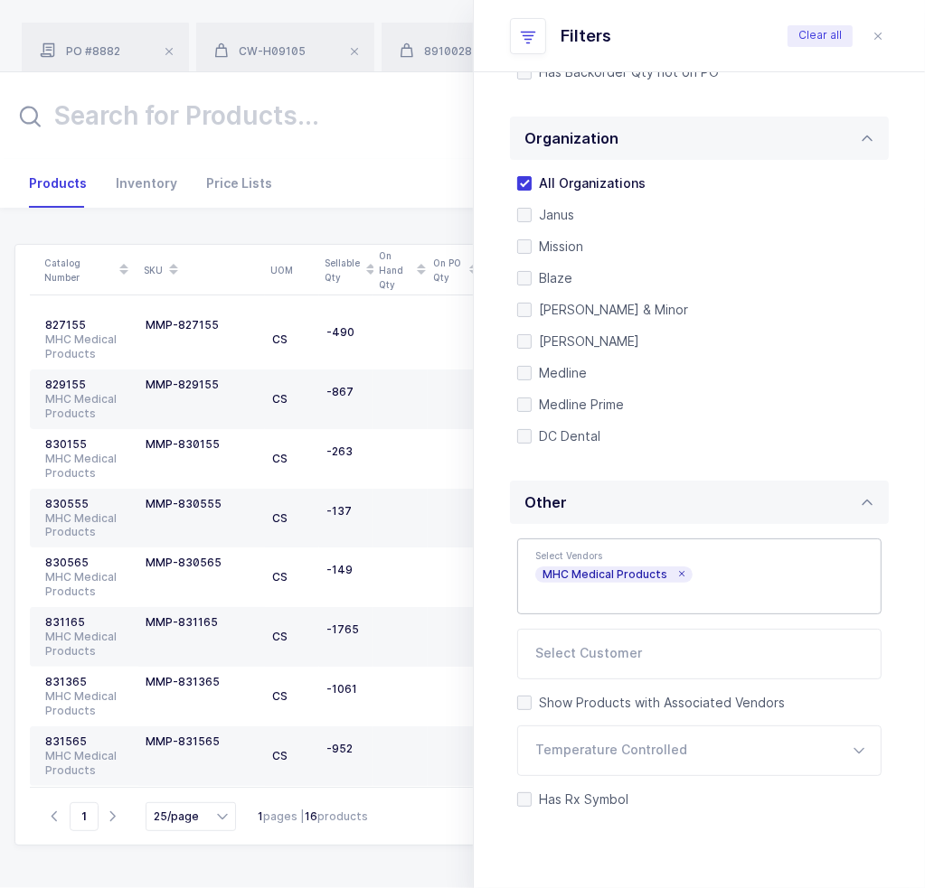
click at [310, 113] on input "text" at bounding box center [351, 115] width 674 height 43
paste input "830555"
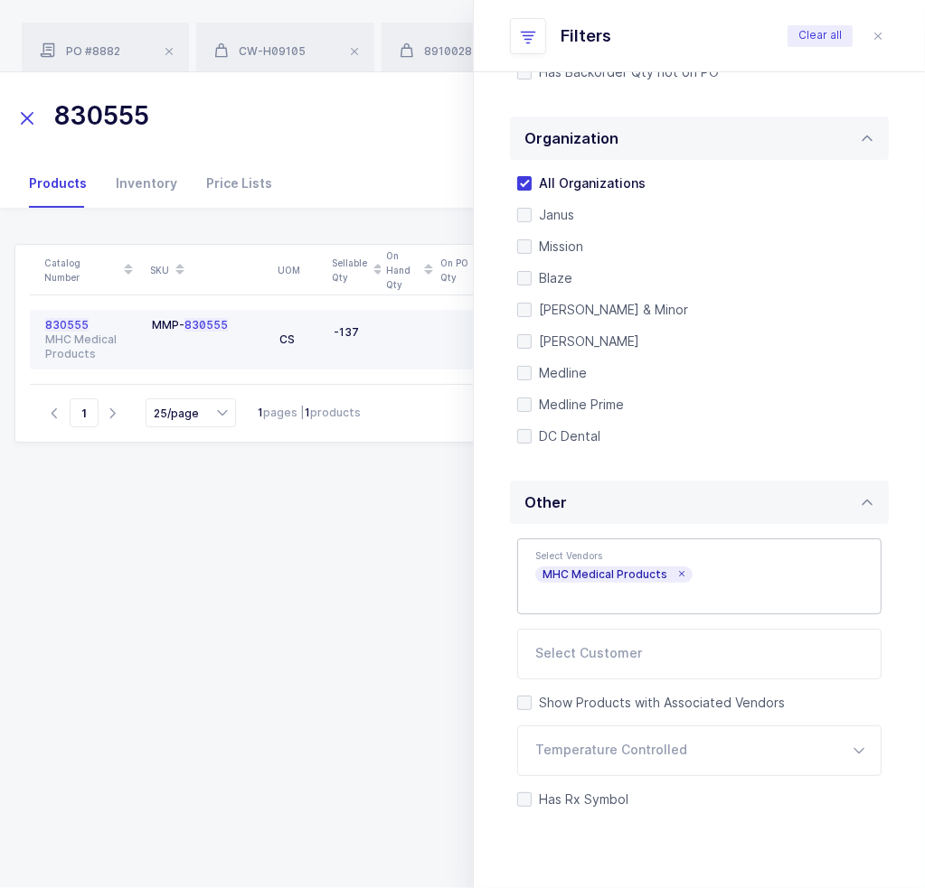
type input "830555"
click at [74, 322] on span "830555" at bounding box center [66, 325] width 43 height 14
click at [72, 322] on span "830555" at bounding box center [66, 325] width 43 height 14
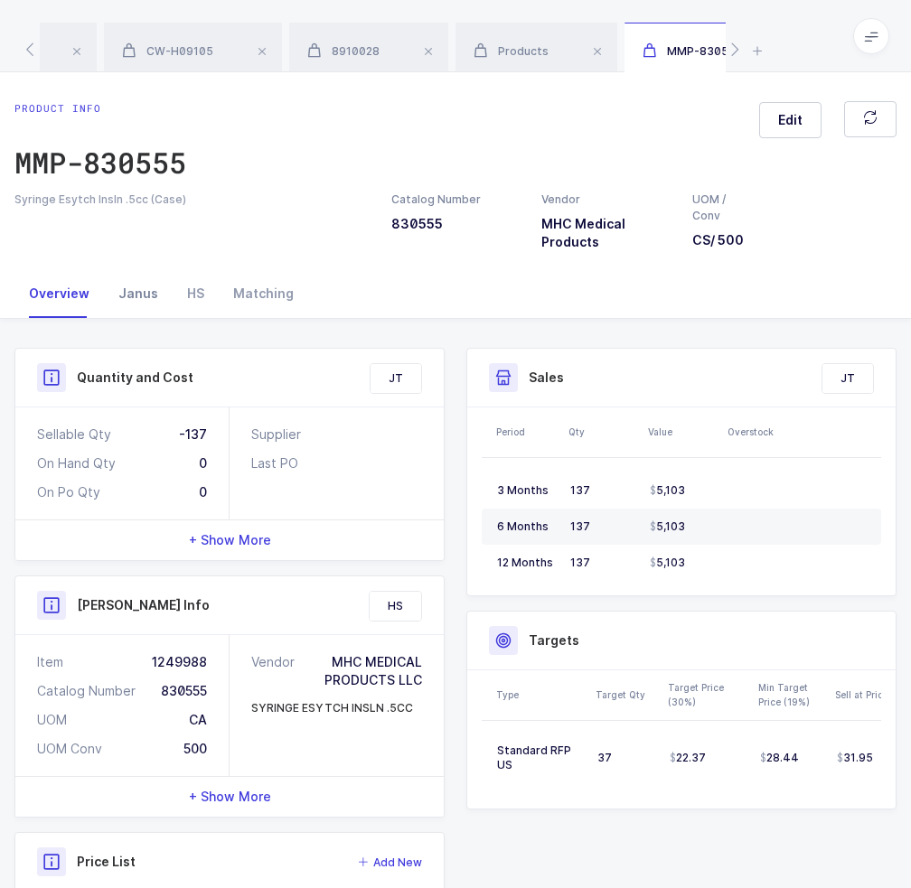
click at [137, 282] on div "Janus" at bounding box center [138, 293] width 69 height 49
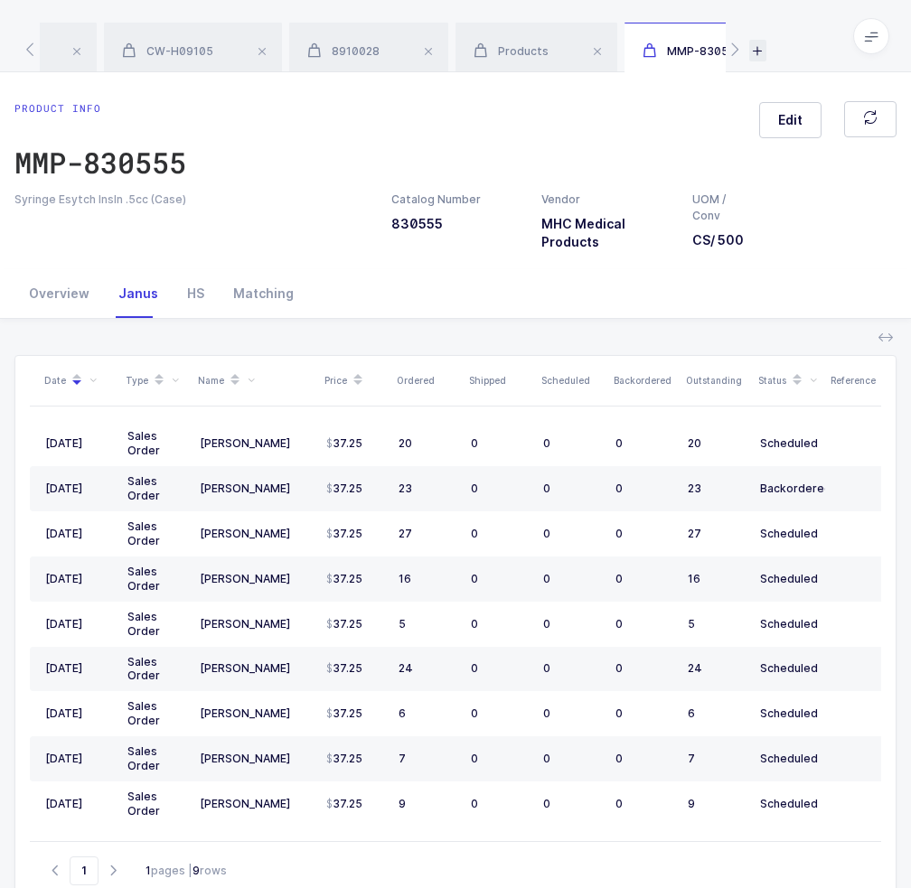
click at [758, 58] on icon at bounding box center [757, 51] width 17 height 22
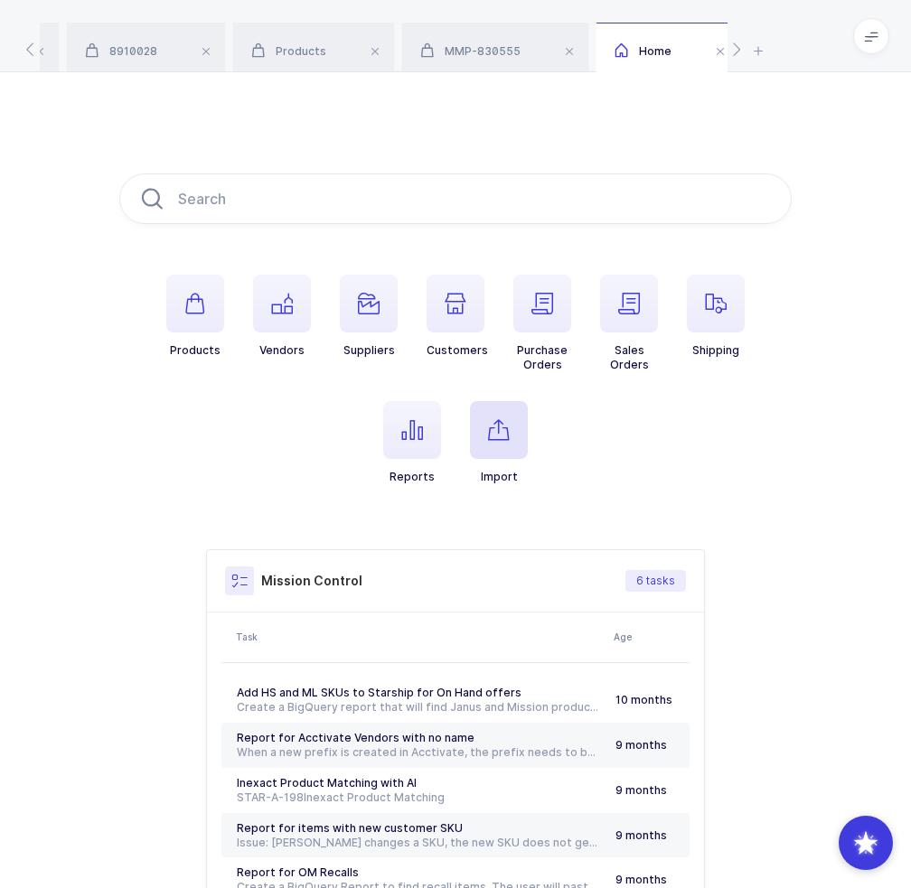
click at [512, 433] on span "button" at bounding box center [499, 430] width 58 height 58
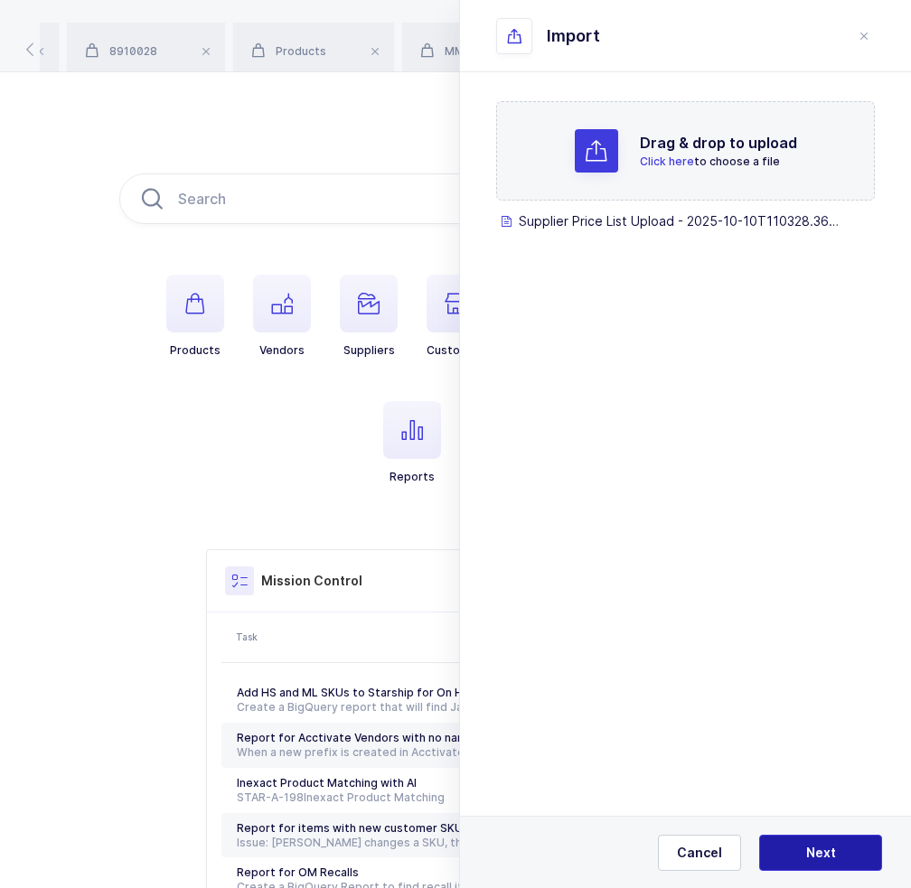
click at [833, 867] on button "Next" at bounding box center [820, 853] width 123 height 36
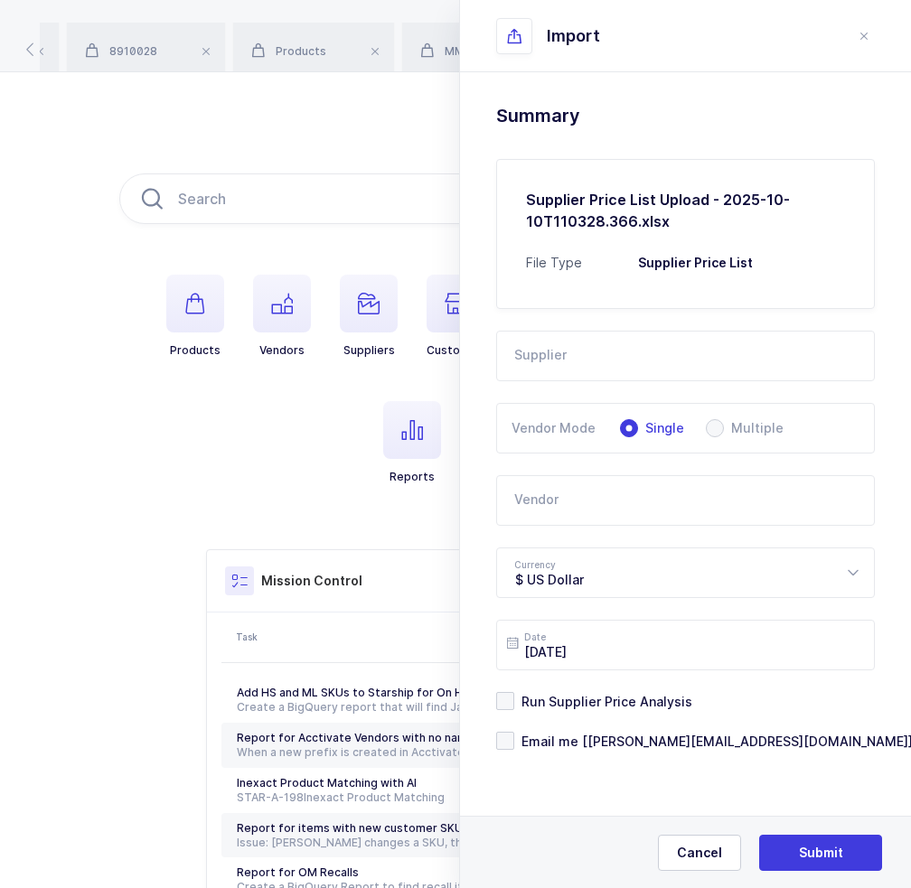
click at [531, 353] on input "text" at bounding box center [685, 356] width 379 height 51
click at [554, 412] on span "LLD Care" at bounding box center [543, 415] width 56 height 15
type input "LLD Care"
click at [584, 489] on input "text" at bounding box center [685, 500] width 379 height 51
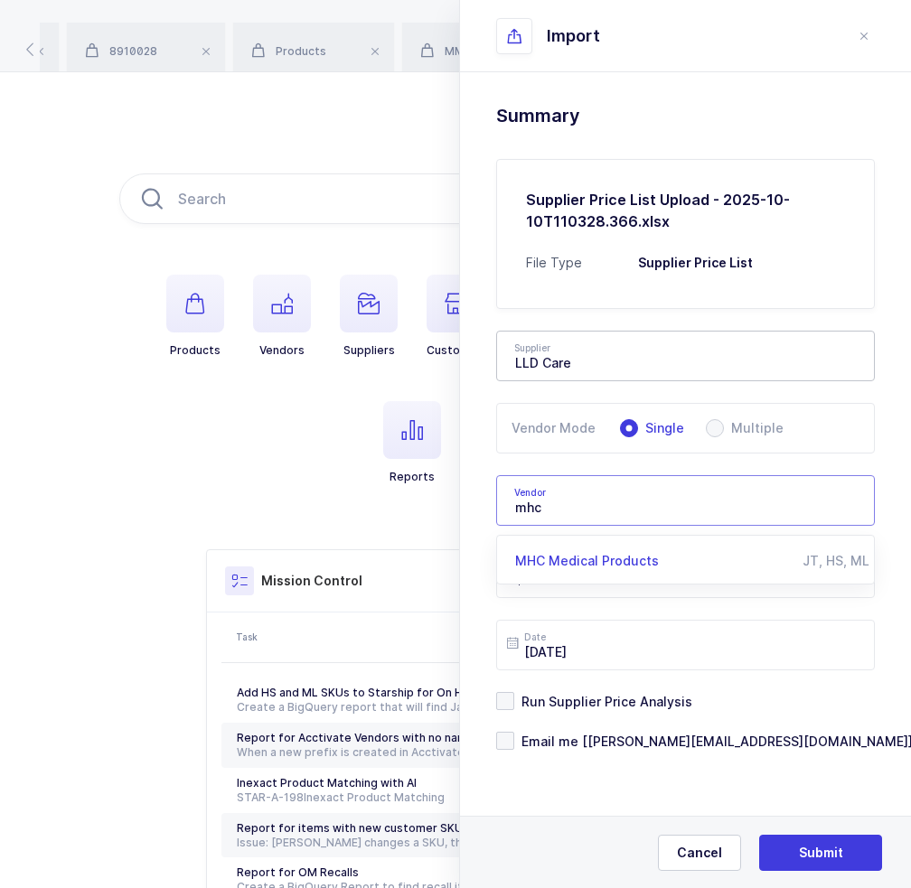
click at [575, 552] on div "MHC Medical Products" at bounding box center [658, 561] width 287 height 18
type input "MHC Medical Products"
click at [613, 742] on span "Email me [joey@janustrade.com]" at bounding box center [713, 741] width 399 height 17
click at [514, 732] on input "Email me [joey@janustrade.com]" at bounding box center [514, 732] width 0 height 0
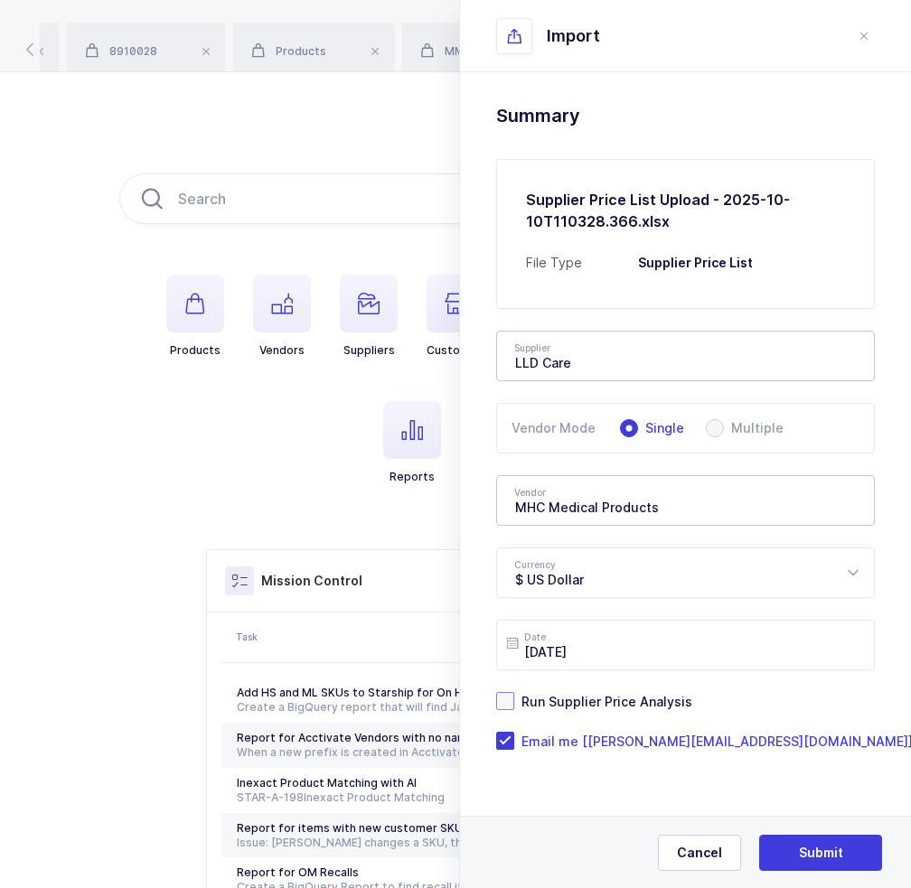
click at [604, 703] on span "Run Supplier Price Analysis" at bounding box center [603, 701] width 178 height 17
click at [514, 692] on input "Run Supplier Price Analysis" at bounding box center [514, 692] width 0 height 0
click at [600, 695] on span "Run Supplier Price Analysis" at bounding box center [603, 701] width 178 height 17
click at [514, 692] on input "Run Supplier Price Analysis" at bounding box center [514, 692] width 0 height 0
click at [807, 849] on span "Submit" at bounding box center [821, 853] width 44 height 18
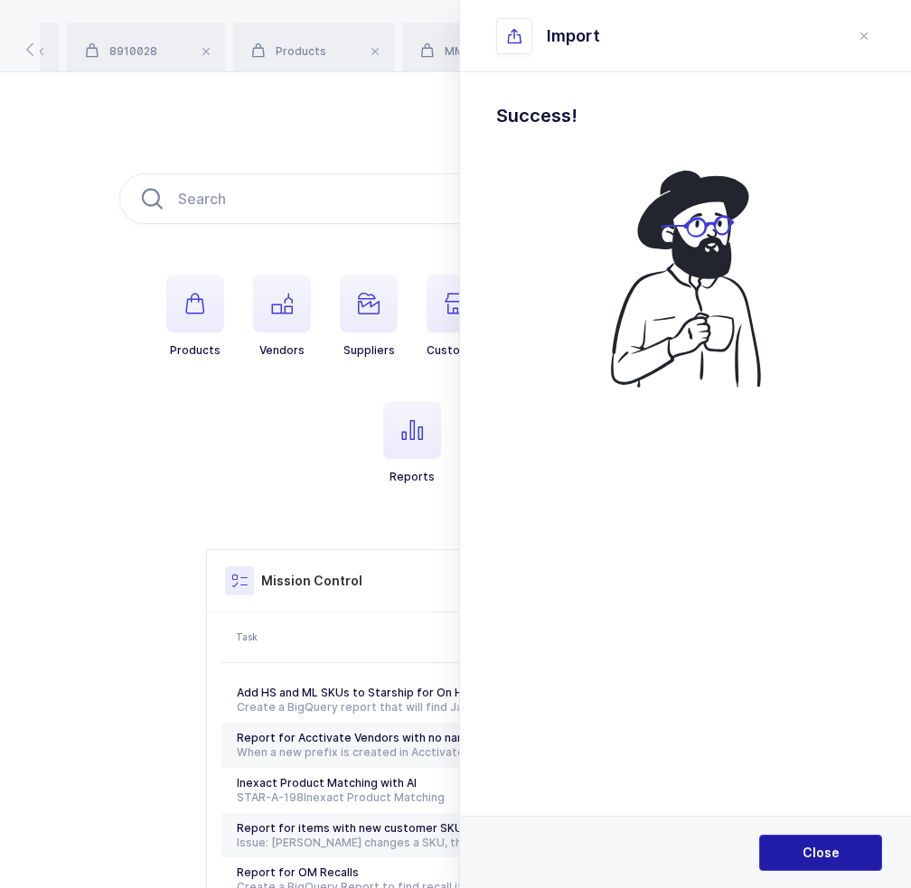
click at [810, 849] on span "Close" at bounding box center [821, 853] width 37 height 18
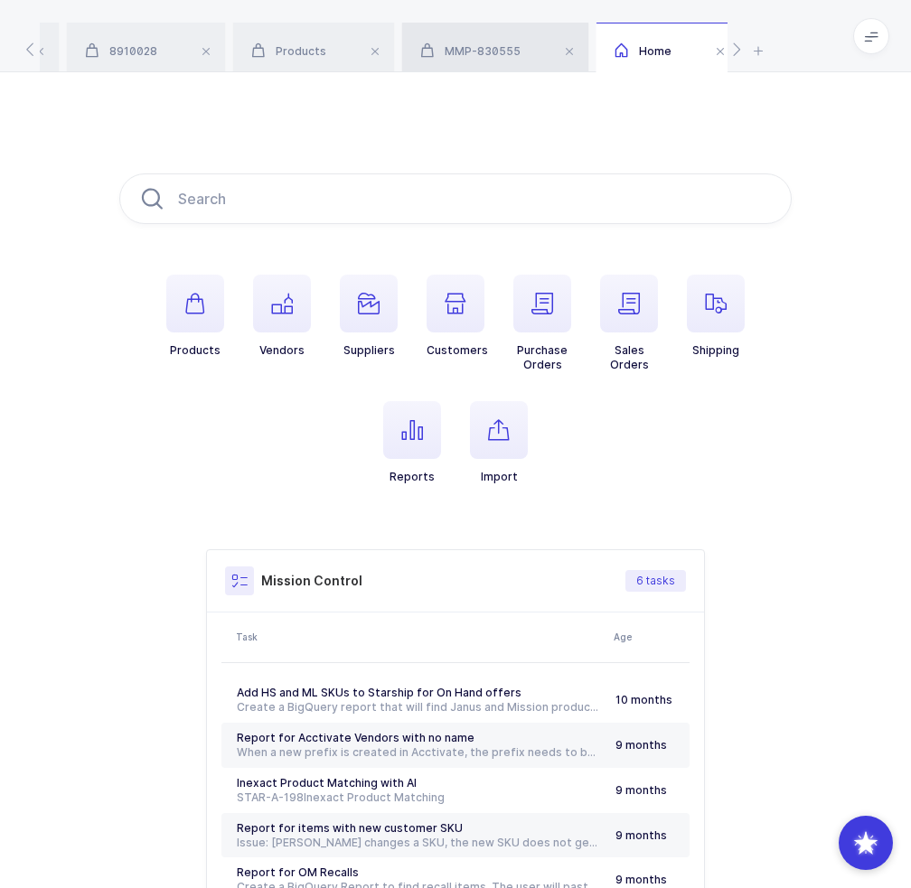
click at [512, 53] on span "MMP-830555" at bounding box center [470, 51] width 100 height 14
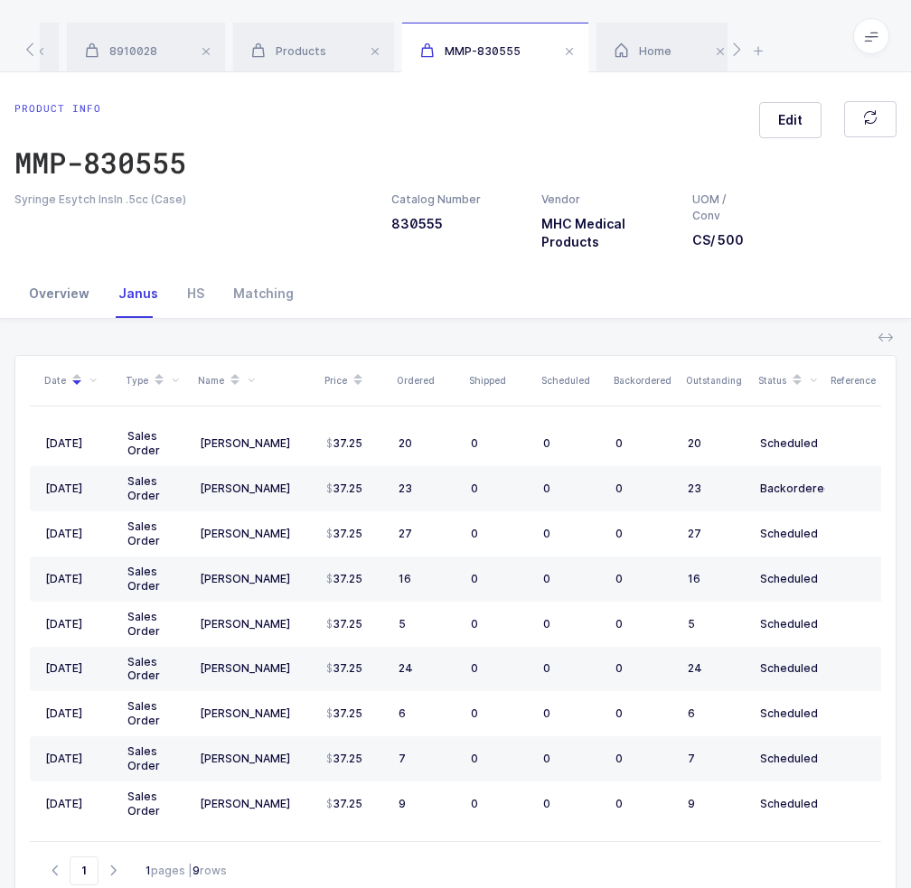
click at [78, 282] on div "Overview" at bounding box center [58, 293] width 89 height 49
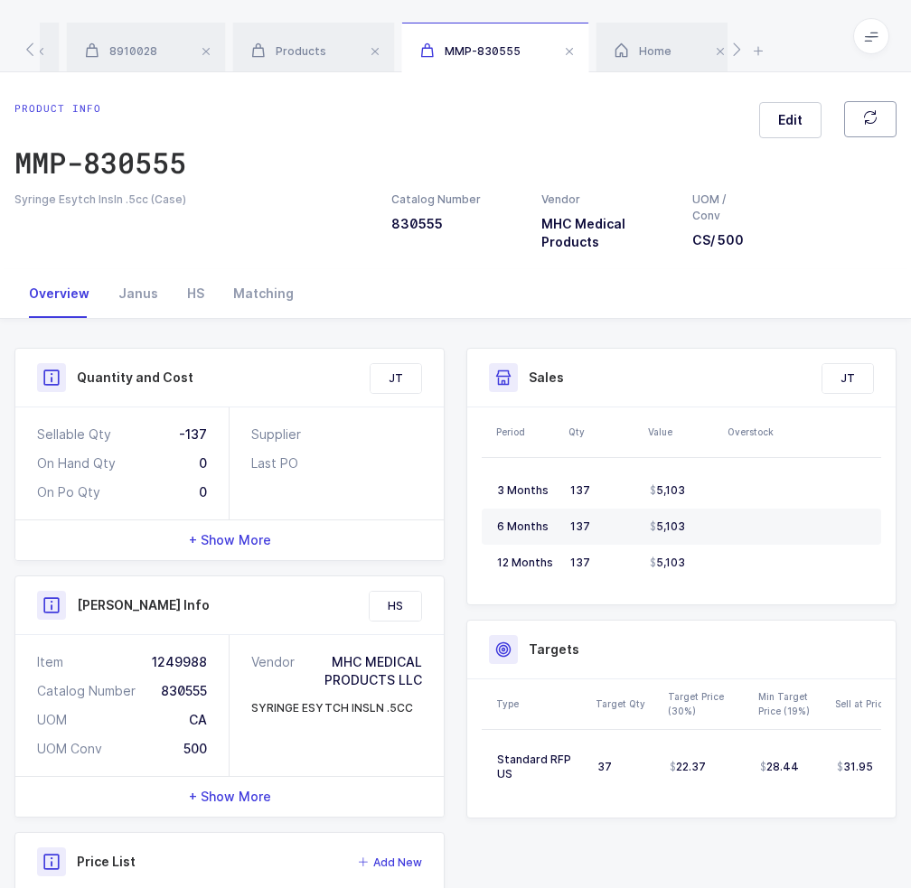
click at [858, 106] on button "button" at bounding box center [870, 119] width 52 height 36
click at [864, 132] on button "button" at bounding box center [870, 119] width 52 height 36
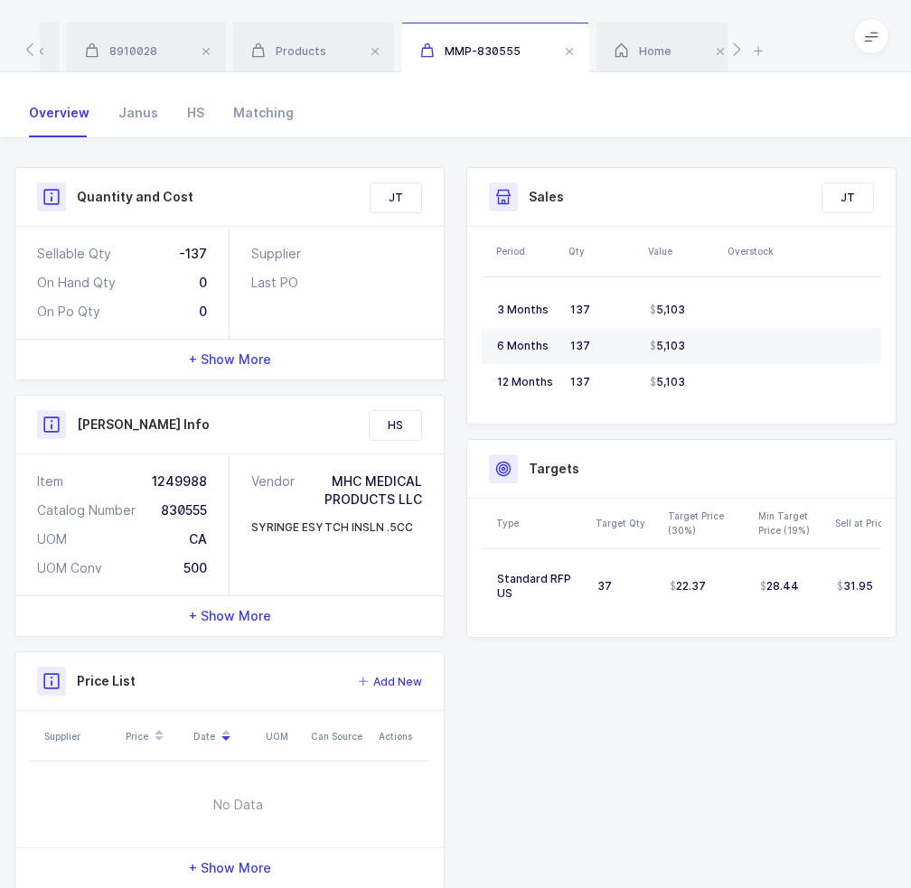
scroll to position [222, 0]
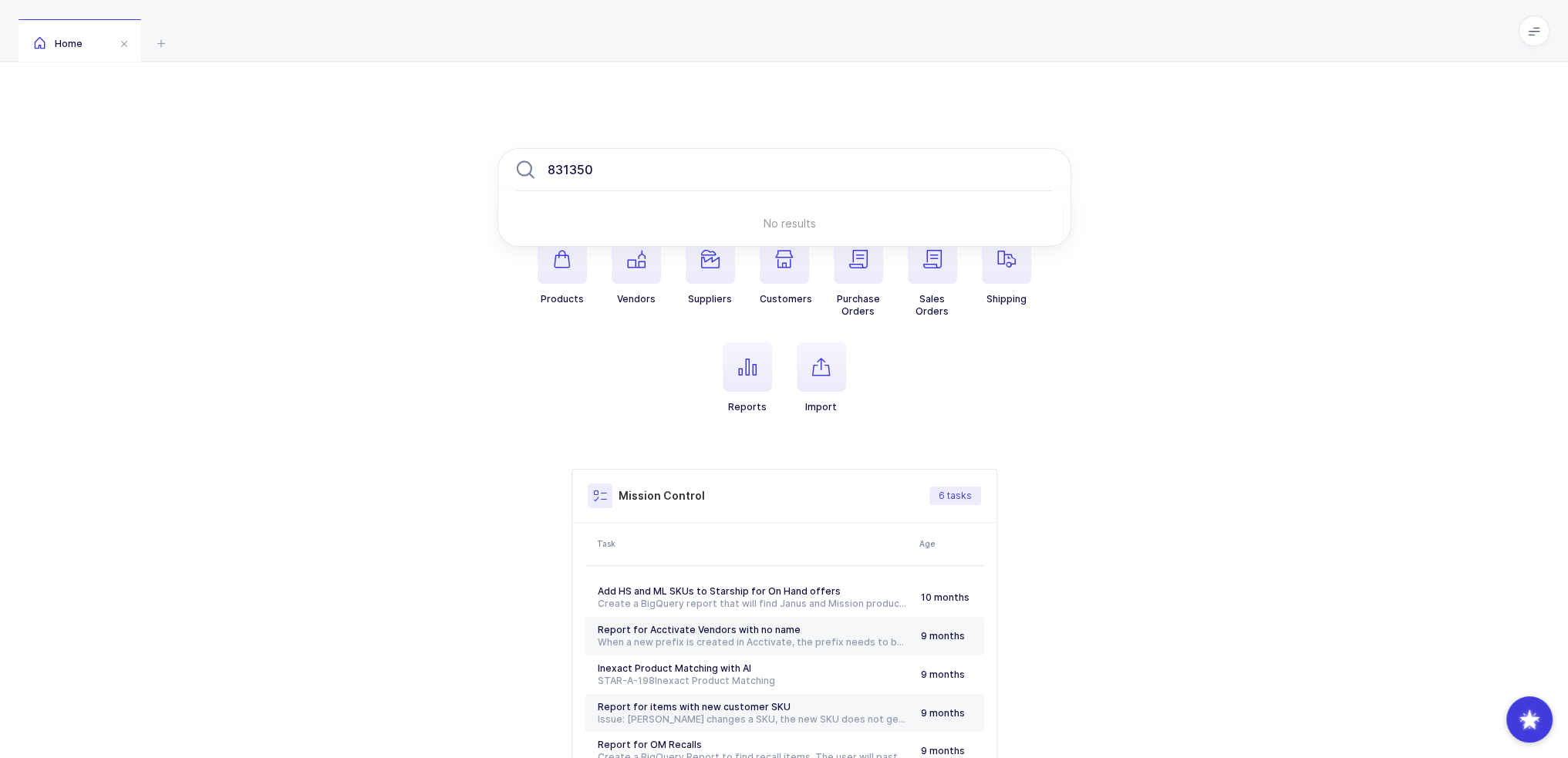
type input "831350"
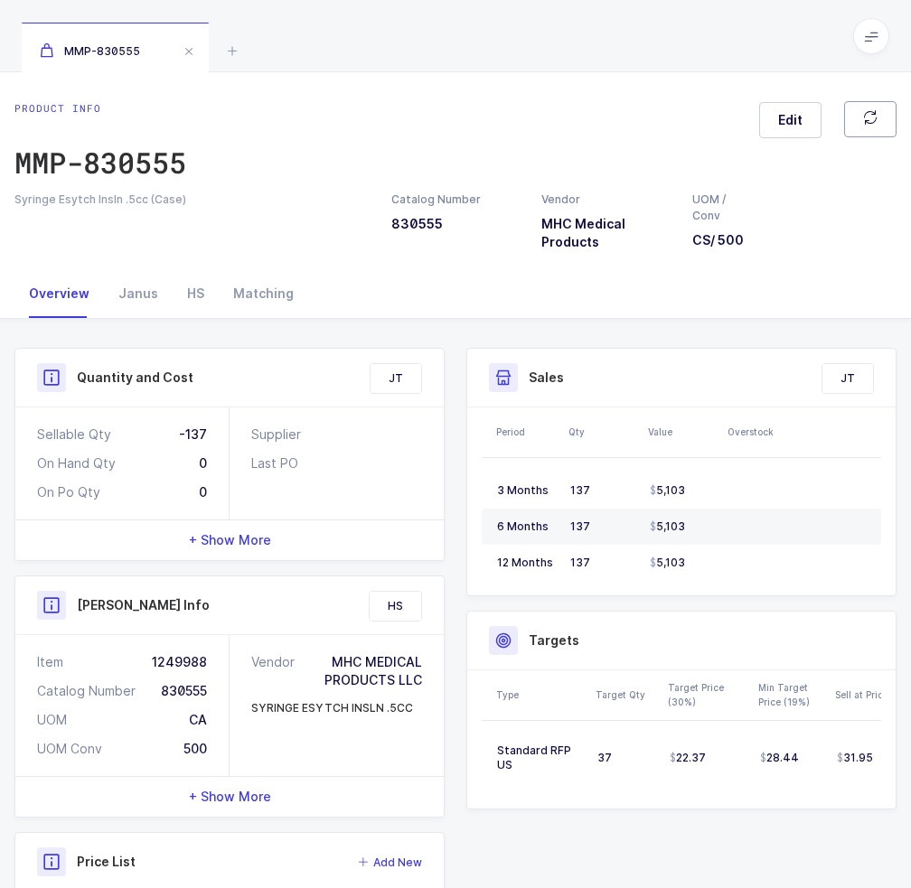
click at [875, 125] on span "button" at bounding box center [870, 119] width 14 height 19
click at [875, 131] on button "button" at bounding box center [870, 119] width 52 height 36
click at [118, 296] on div "Janus" at bounding box center [138, 293] width 69 height 49
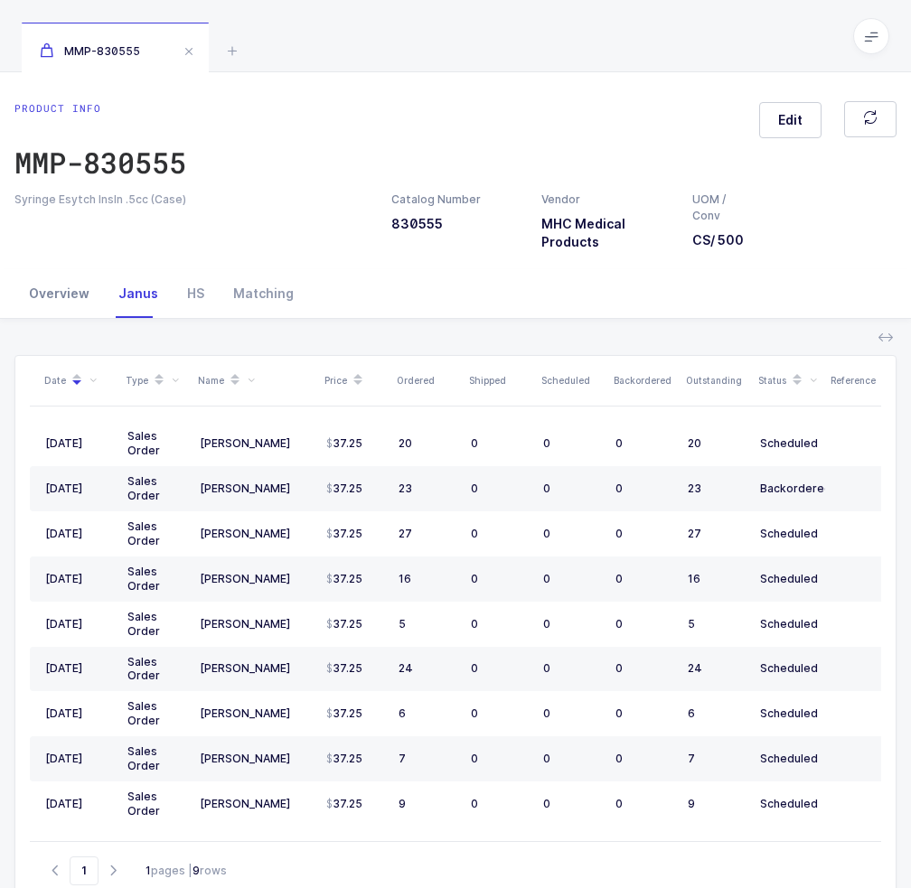
click at [75, 299] on div "Overview" at bounding box center [58, 293] width 89 height 49
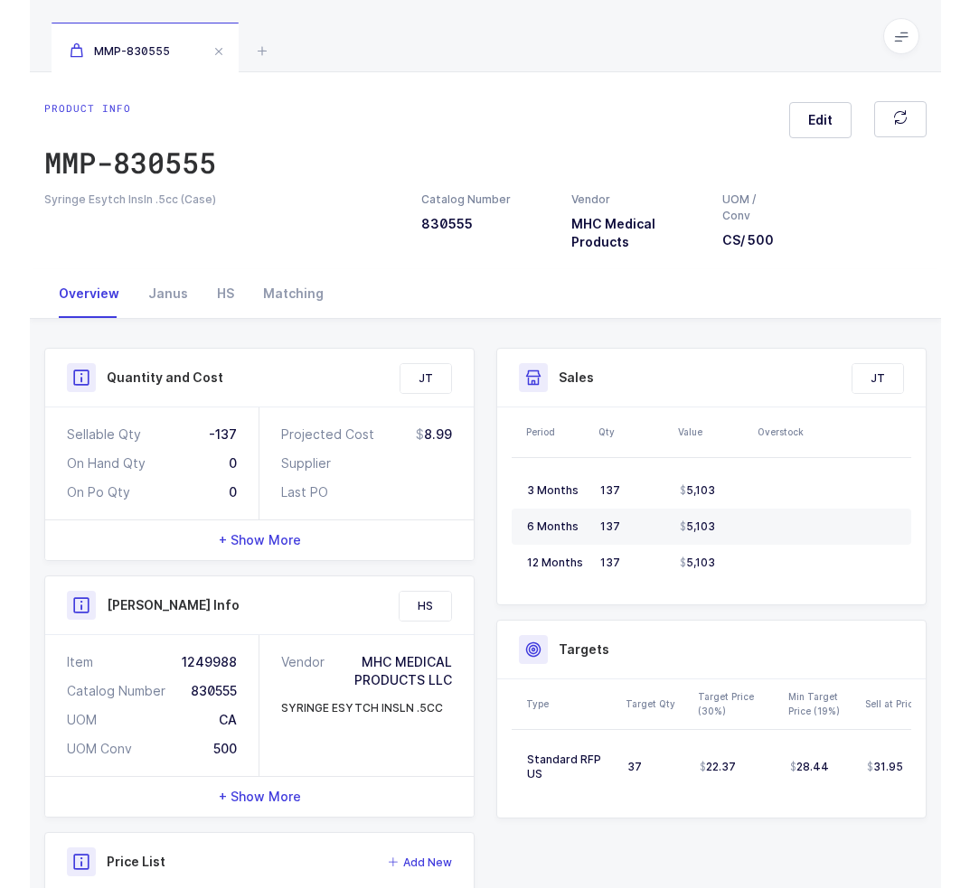
scroll to position [215, 0]
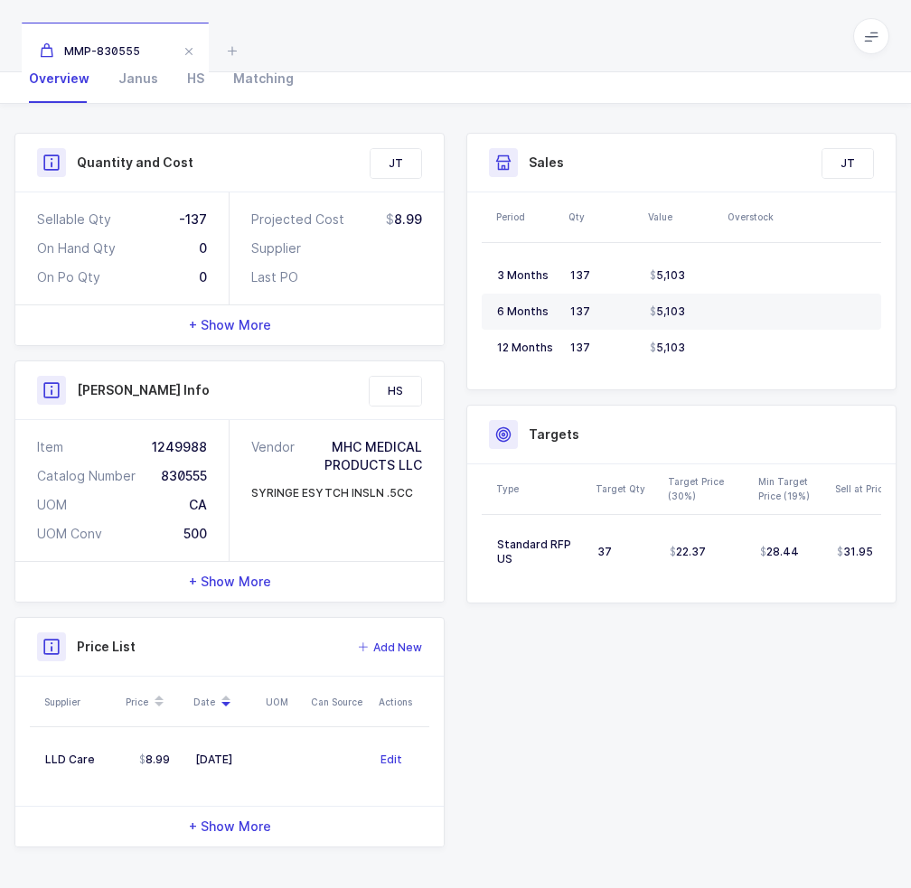
click at [497, 703] on div "Quantity and Cost JT Sellable Qty -137 On Hand Qty 0 On Po Qty 0 Projected Cost…" at bounding box center [456, 490] width 904 height 715
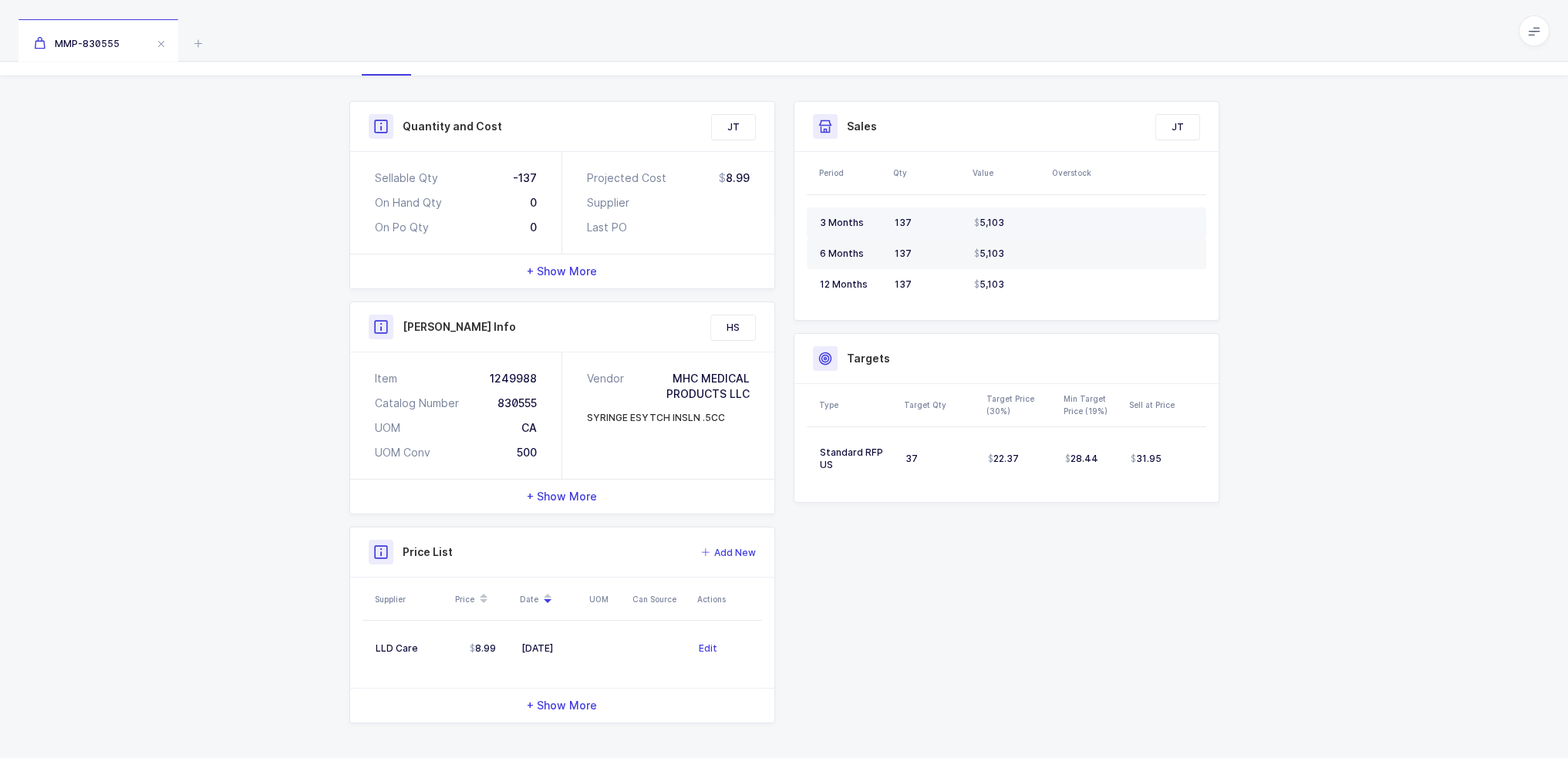
scroll to position [0, 0]
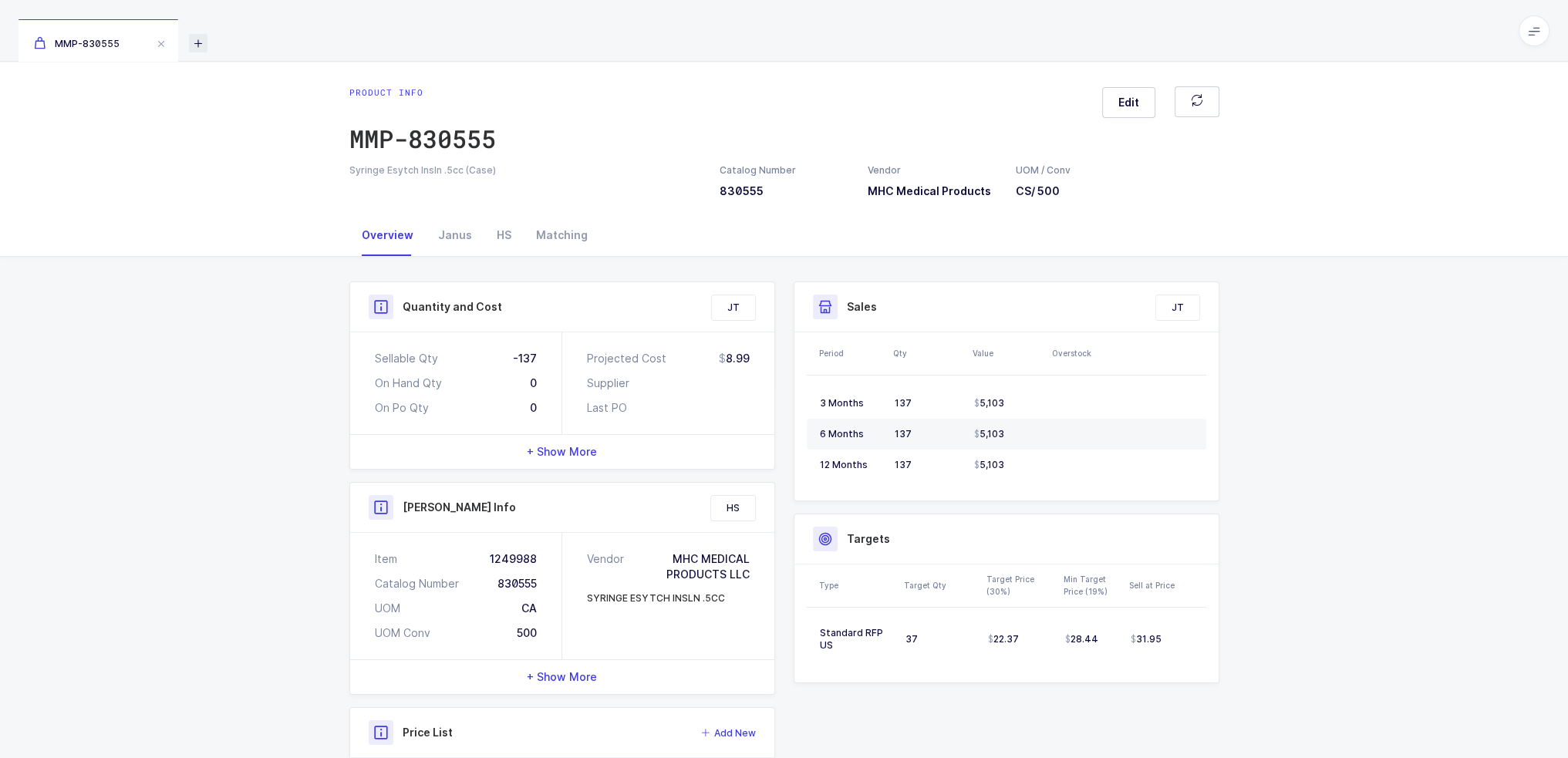
click at [191, 43] on icon at bounding box center [198, 44] width 19 height 19
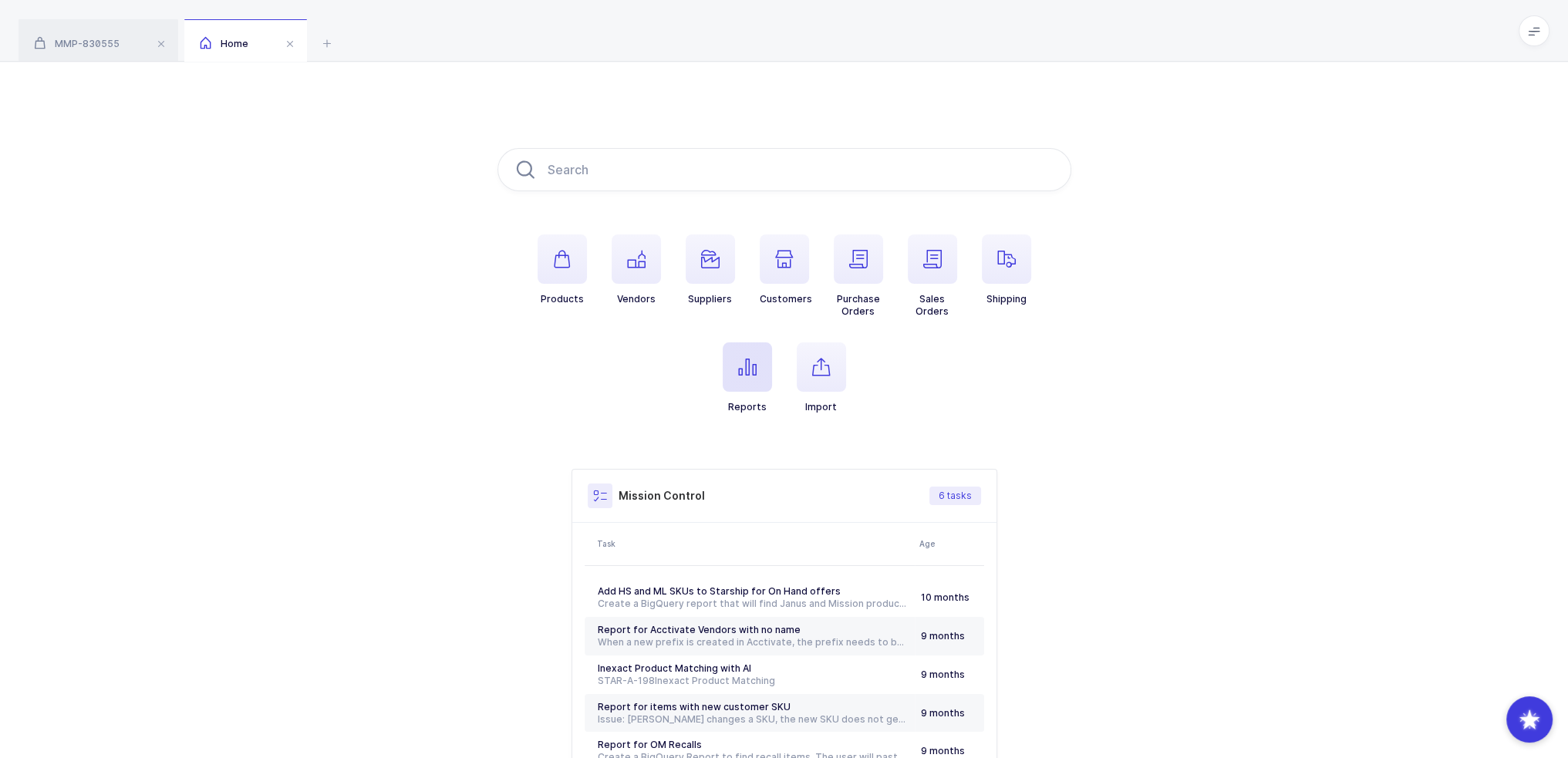
click at [751, 379] on span "button" at bounding box center [748, 367] width 50 height 50
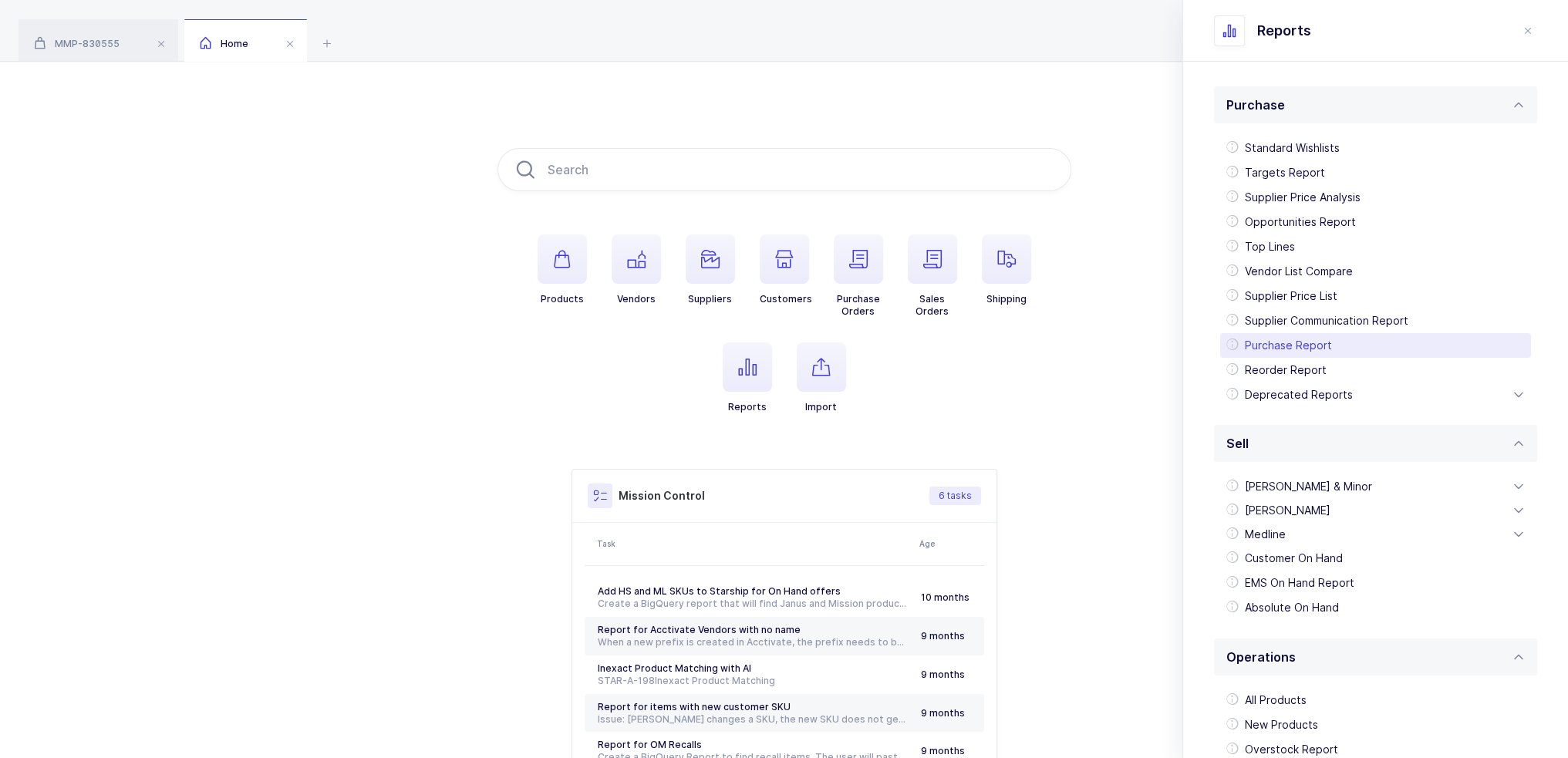
click at [789, 339] on div "Purchase Report" at bounding box center [1376, 345] width 311 height 25
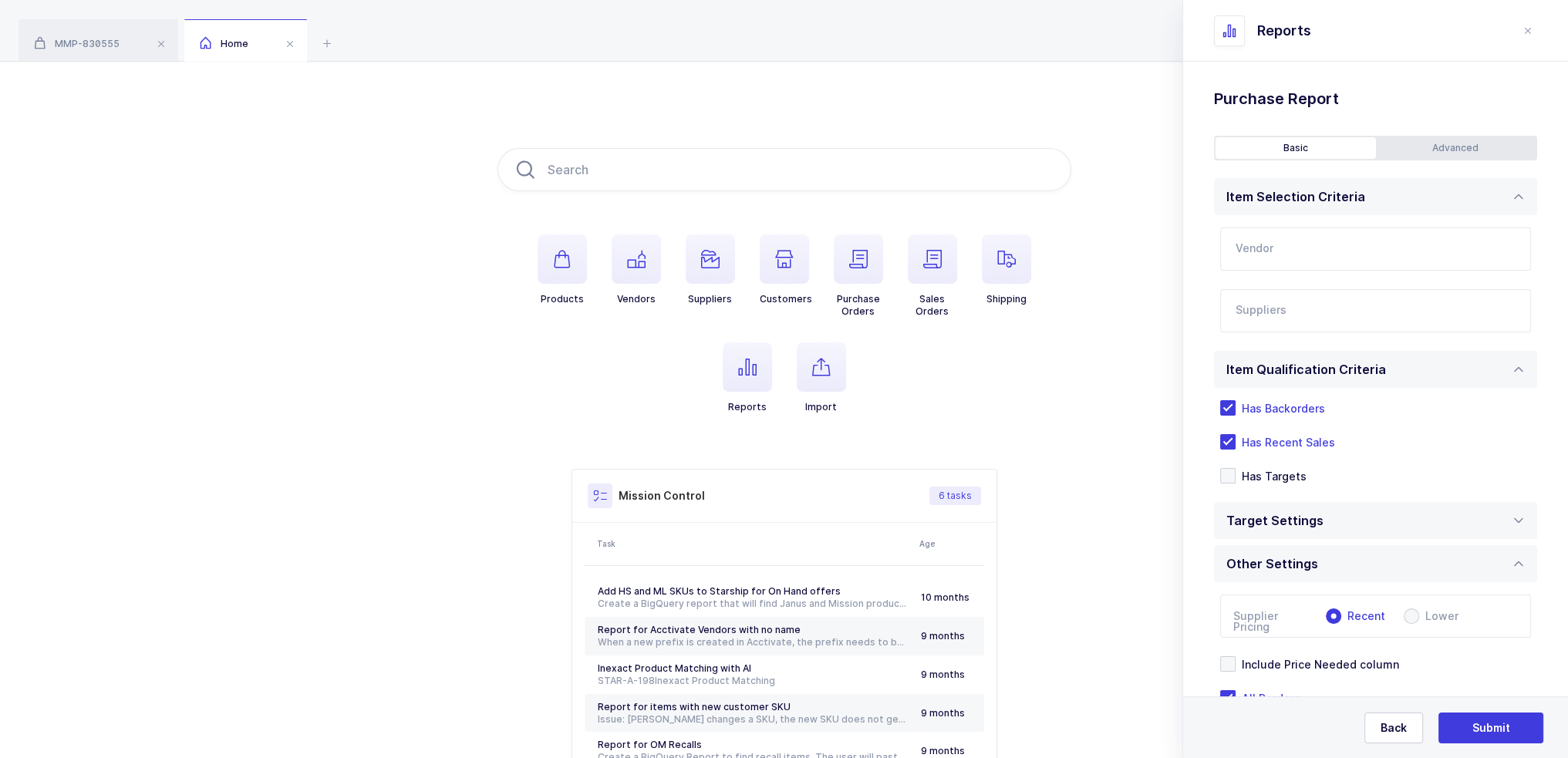
click at [789, 237] on input "text" at bounding box center [1376, 249] width 311 height 44
click at [789, 299] on span "MHC Medical Products" at bounding box center [1298, 300] width 123 height 13
type input "MHC Medical Products"
click at [789, 305] on div at bounding box center [1358, 311] width 275 height 36
type input "lld"
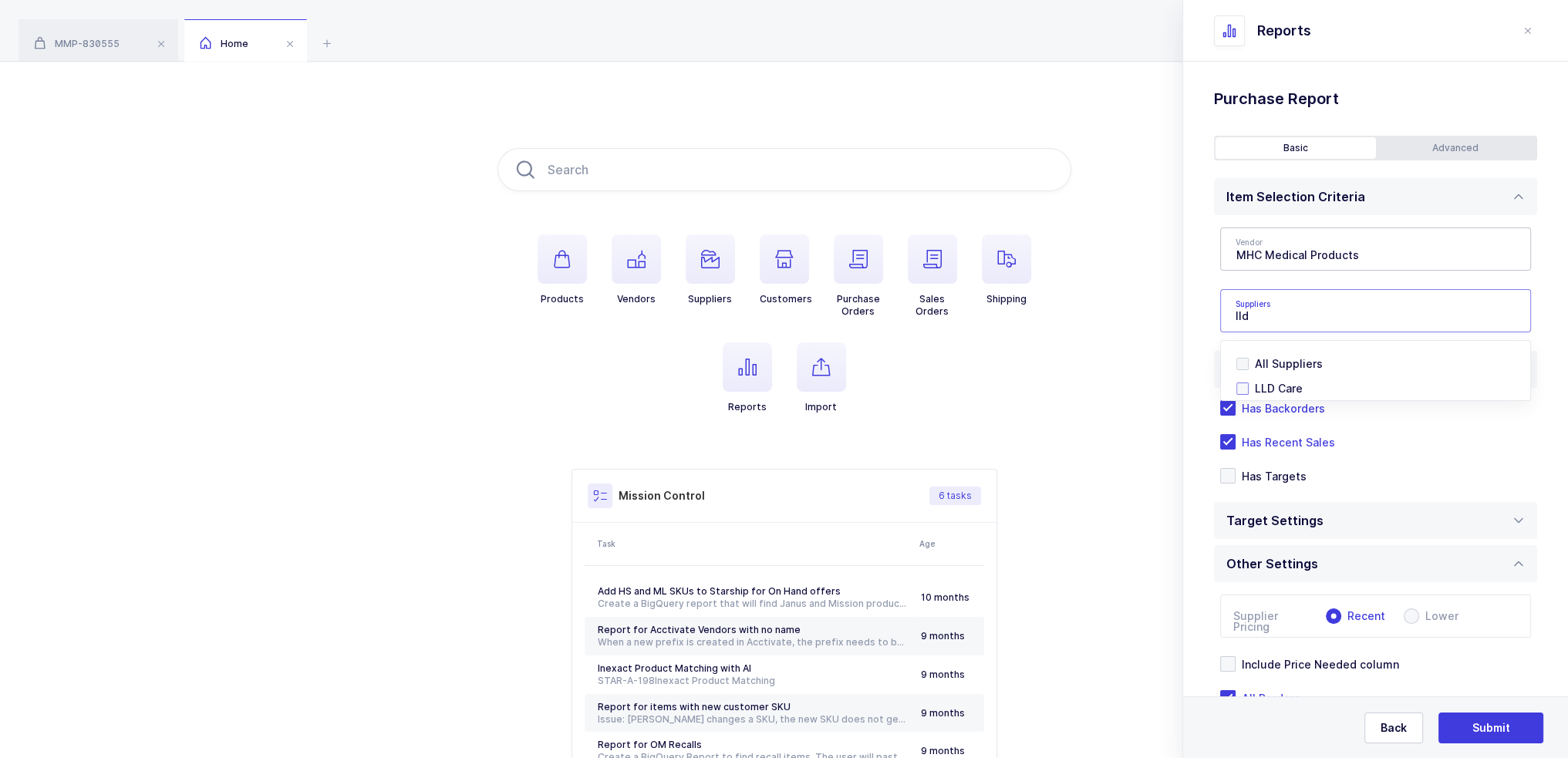
click at [789, 381] on li "LLD Care" at bounding box center [1382, 388] width 290 height 25
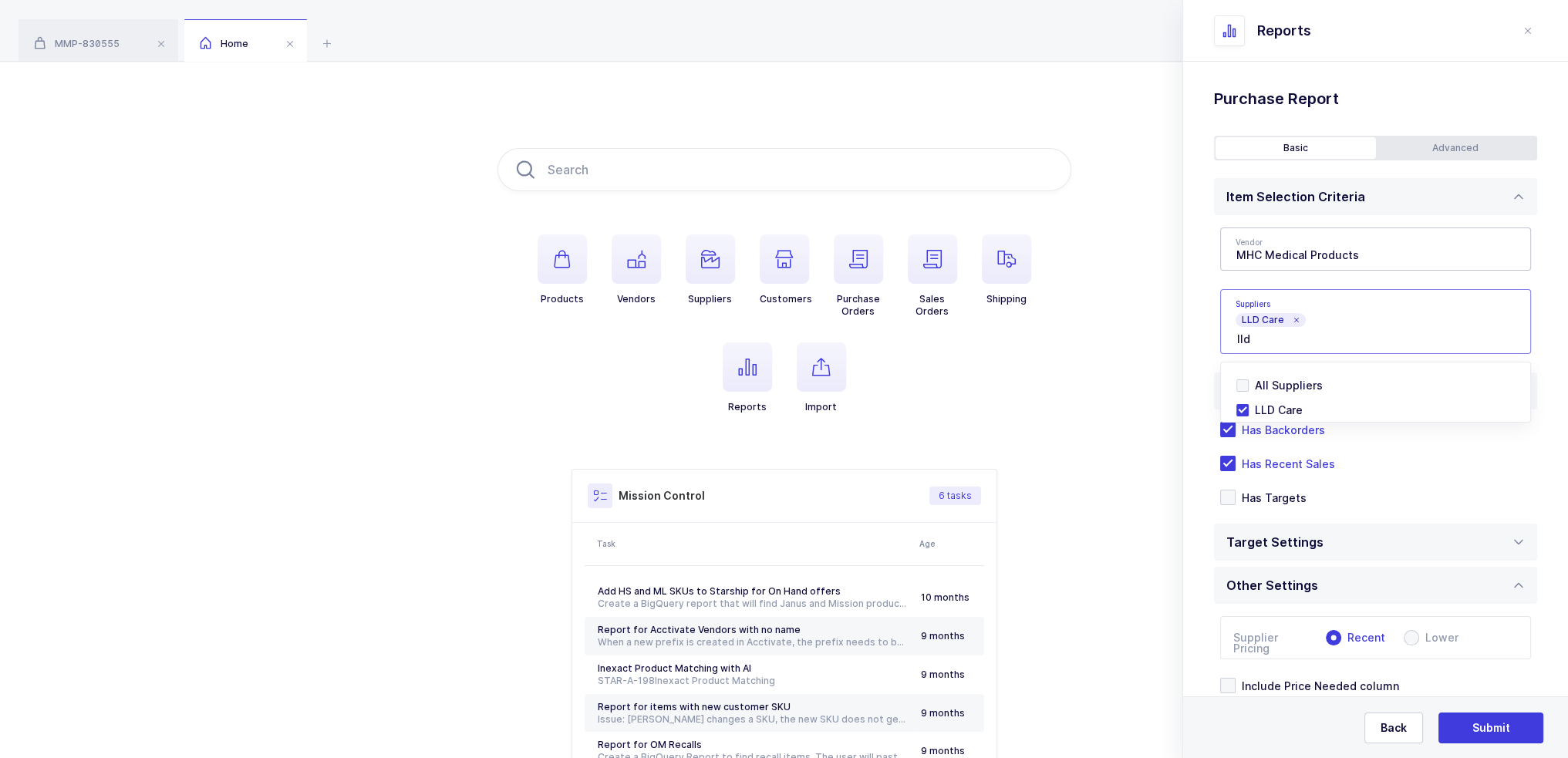
click at [789, 335] on div "Standard Wishlists Targets Report Supplier Price Analysis Opportunities Report …" at bounding box center [1375, 460] width 385 height 797
click at [789, 462] on span "Has Recent Sales" at bounding box center [1285, 464] width 100 height 15
click at [789, 456] on input "Has Recent Sales" at bounding box center [1236, 456] width 0 height 0
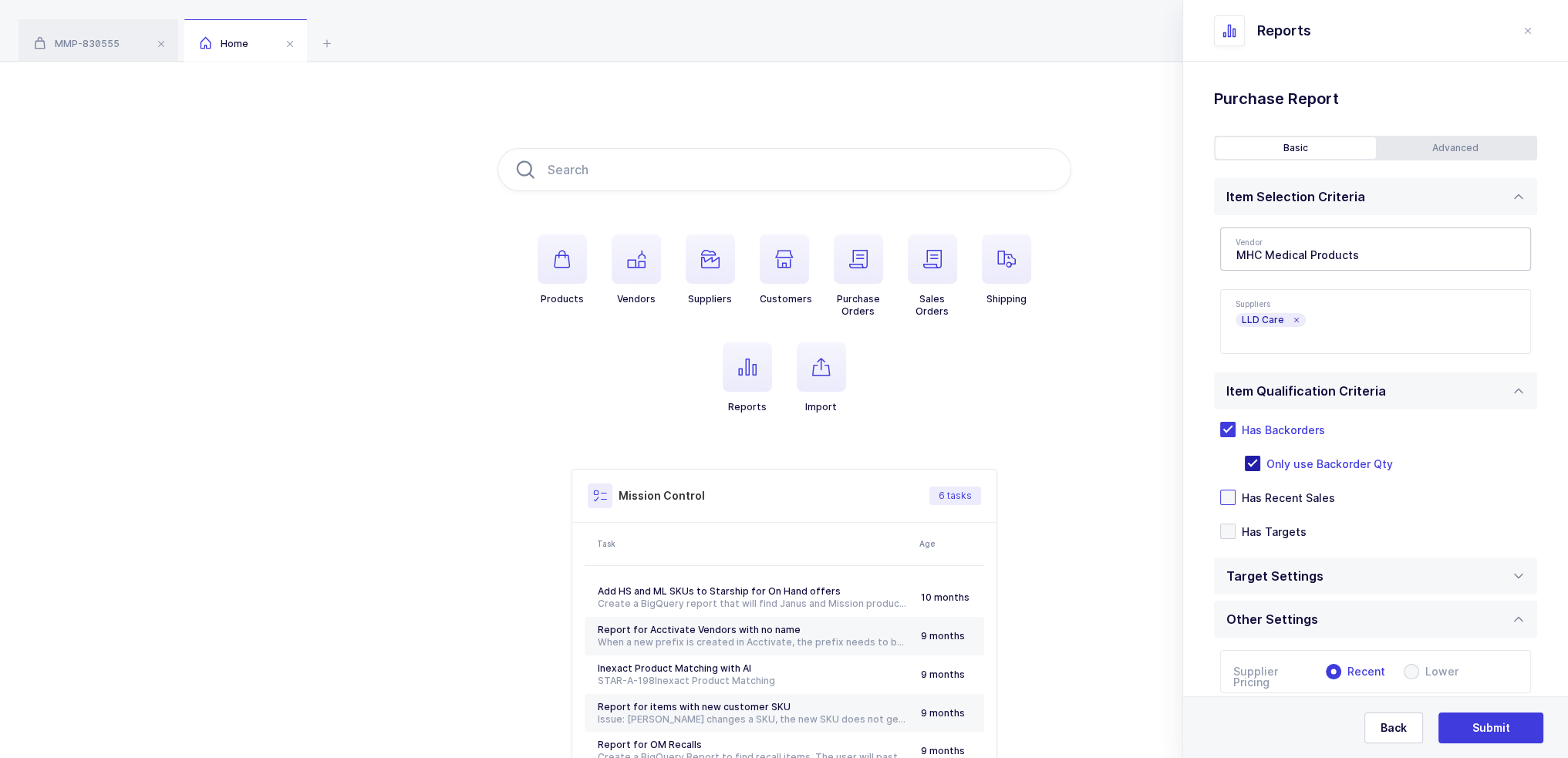
click at [789, 458] on span "Only use Backorder Qty" at bounding box center [1326, 464] width 132 height 15
click at [789, 456] on input "Only use Backorder Qty" at bounding box center [1261, 456] width 0 height 0
click at [789, 464] on span "Only use Backorder Qty" at bounding box center [1326, 464] width 132 height 15
click at [789, 456] on input "Only use Backorder Qty" at bounding box center [1261, 456] width 0 height 0
click at [789, 151] on div "Advanced" at bounding box center [1456, 148] width 160 height 21
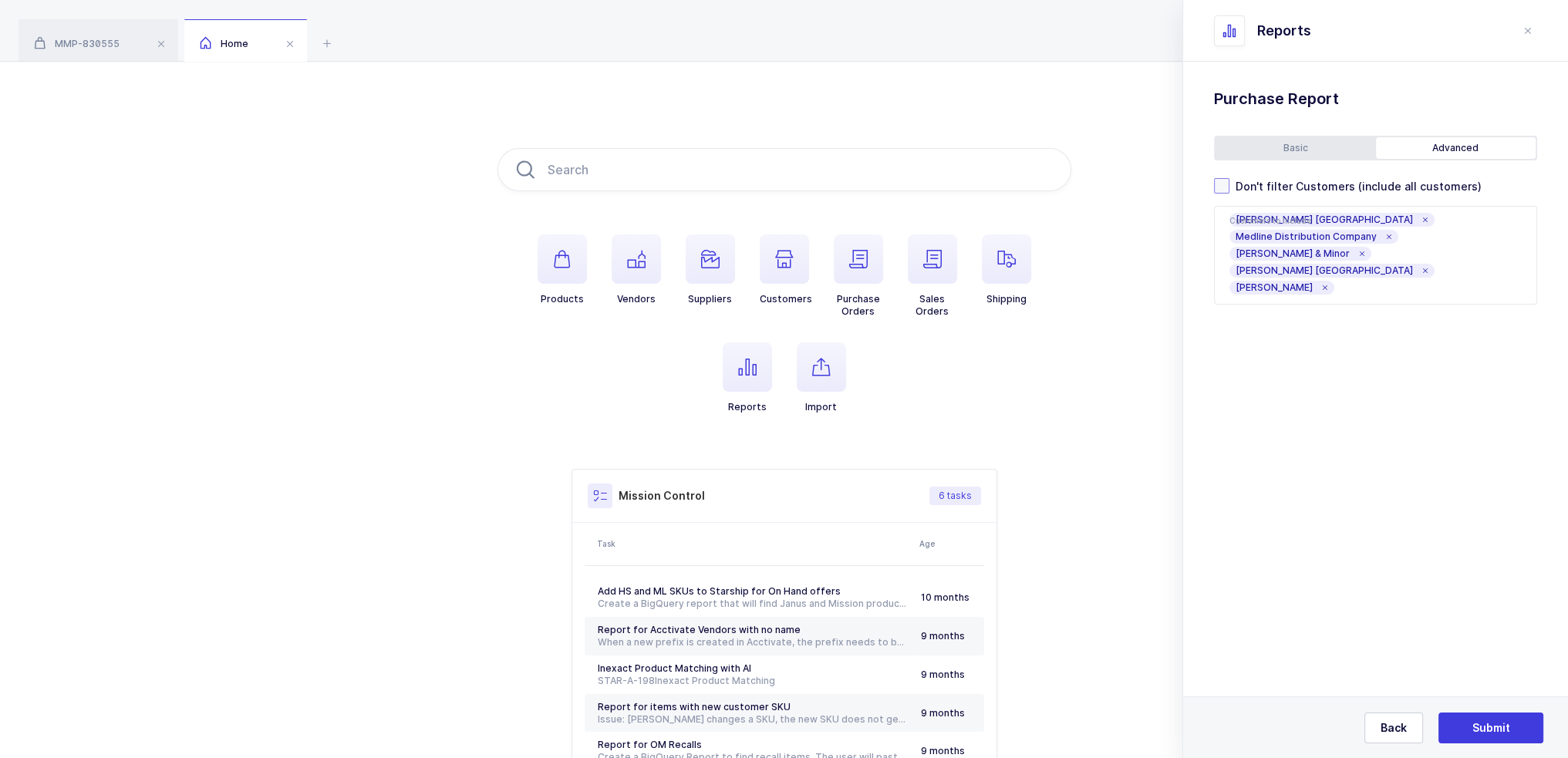
click at [789, 181] on span "Don't filter Customers (include all customers)" at bounding box center [1356, 186] width 253 height 15
click at [789, 178] on input "Don't filter Customers (include all customers)" at bounding box center [1230, 178] width 0 height 0
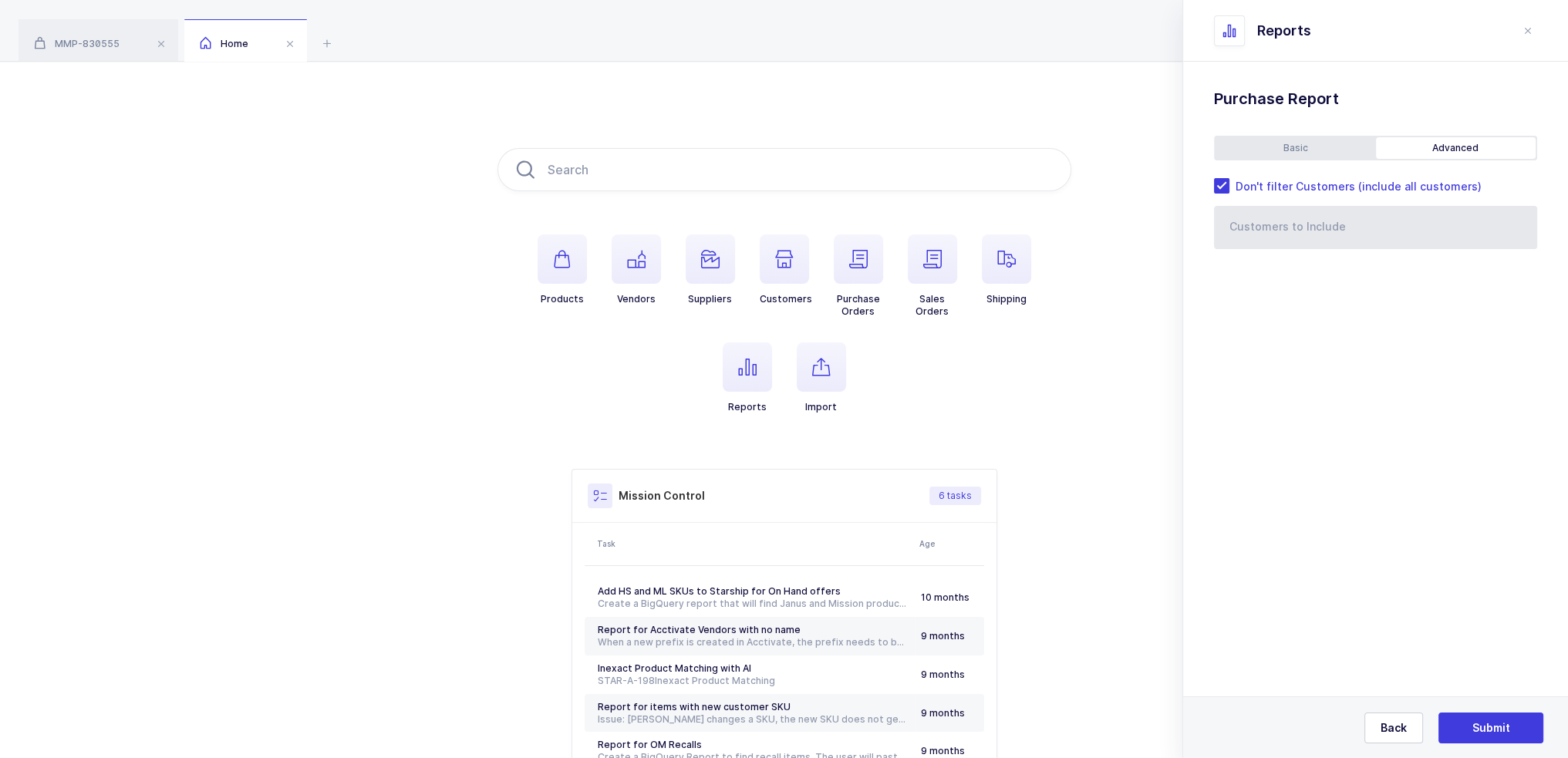
click at [789, 137] on div "Basic" at bounding box center [1296, 148] width 160 height 21
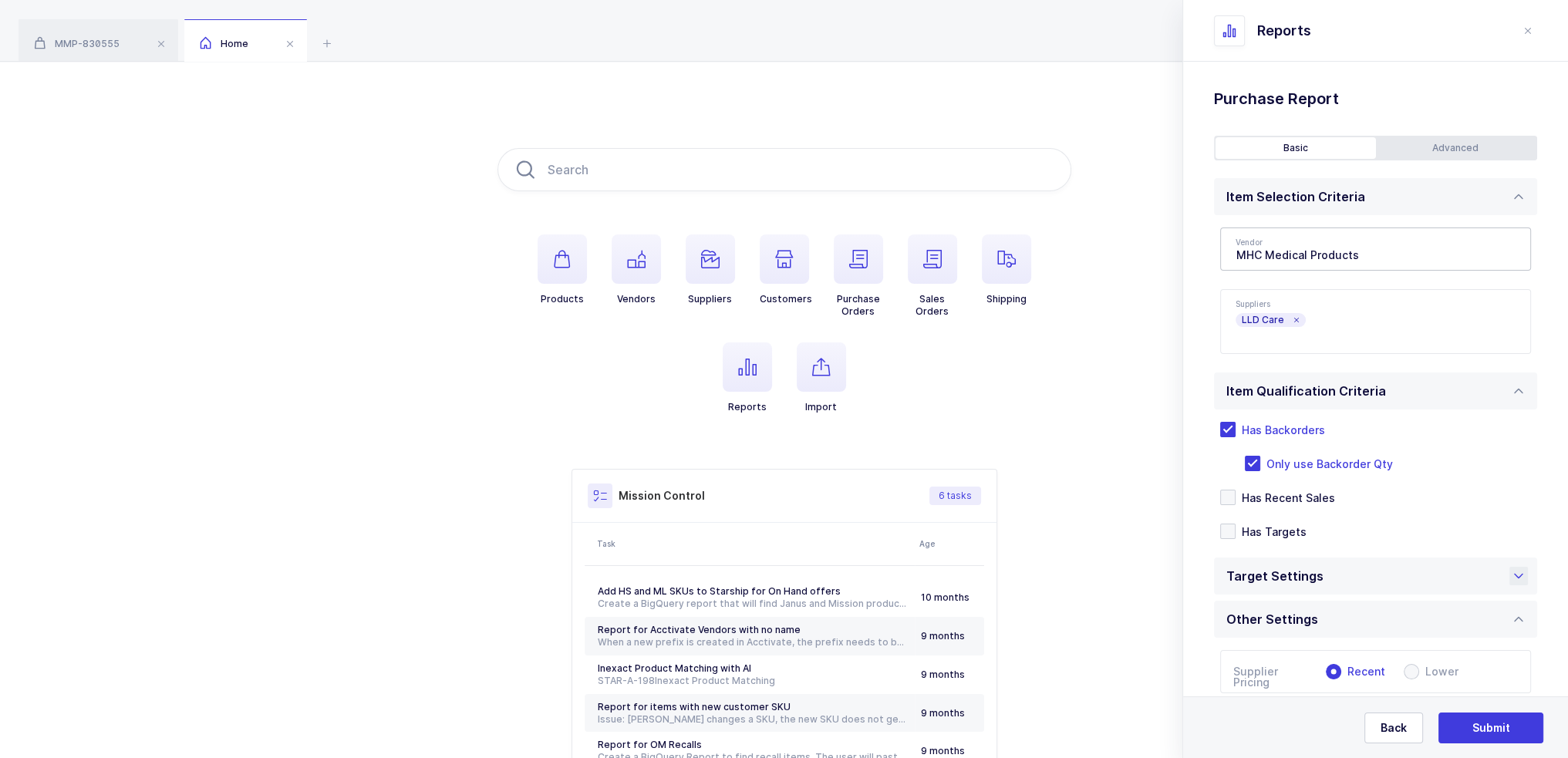
scroll to position [134, 0]
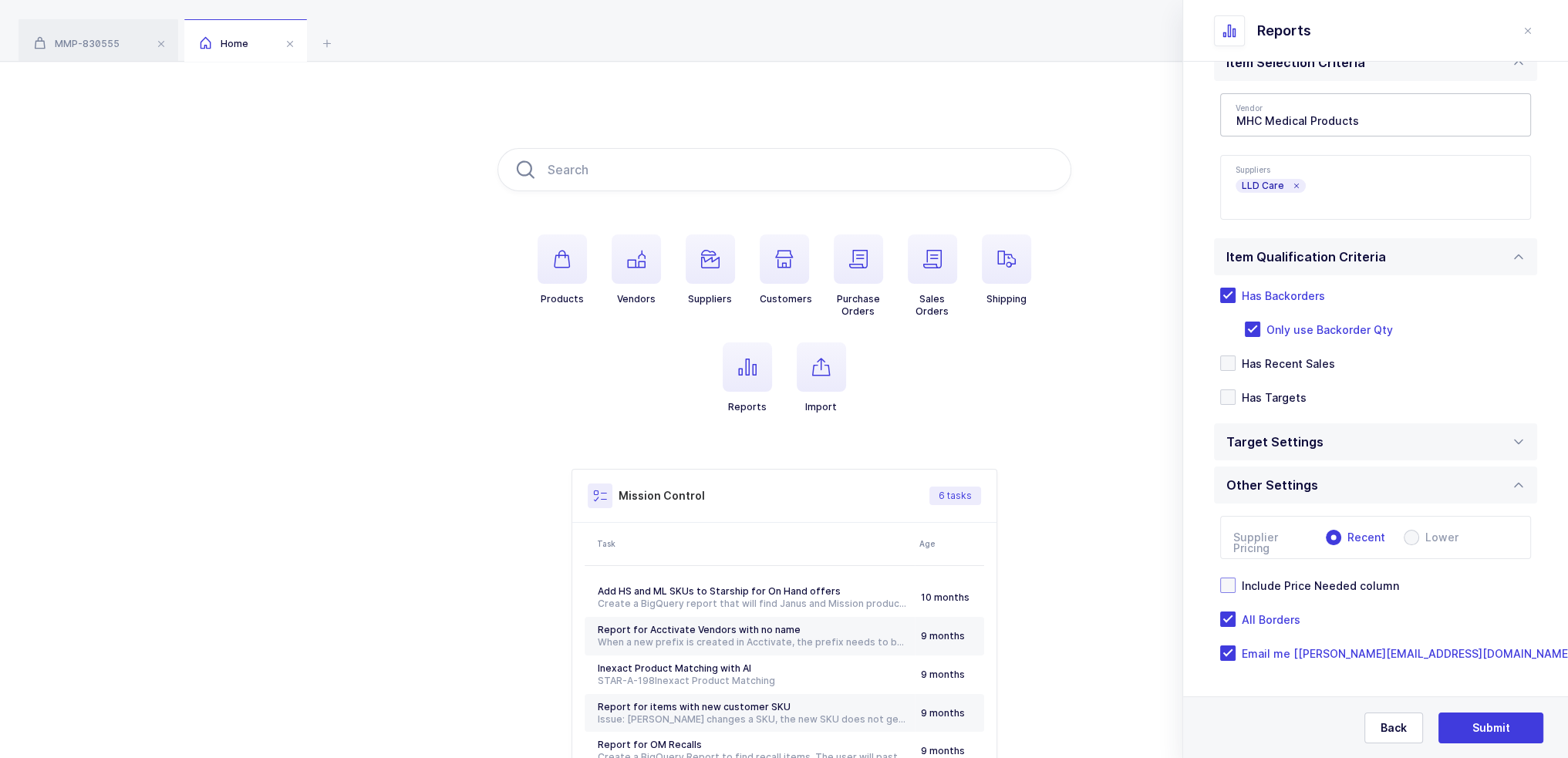
click at [789, 584] on span "Include Price Needed column" at bounding box center [1318, 586] width 164 height 15
click at [789, 578] on input "Include Price Needed column" at bounding box center [1236, 578] width 0 height 0
click at [789, 481] on div "Other Settings" at bounding box center [1375, 485] width 324 height 37
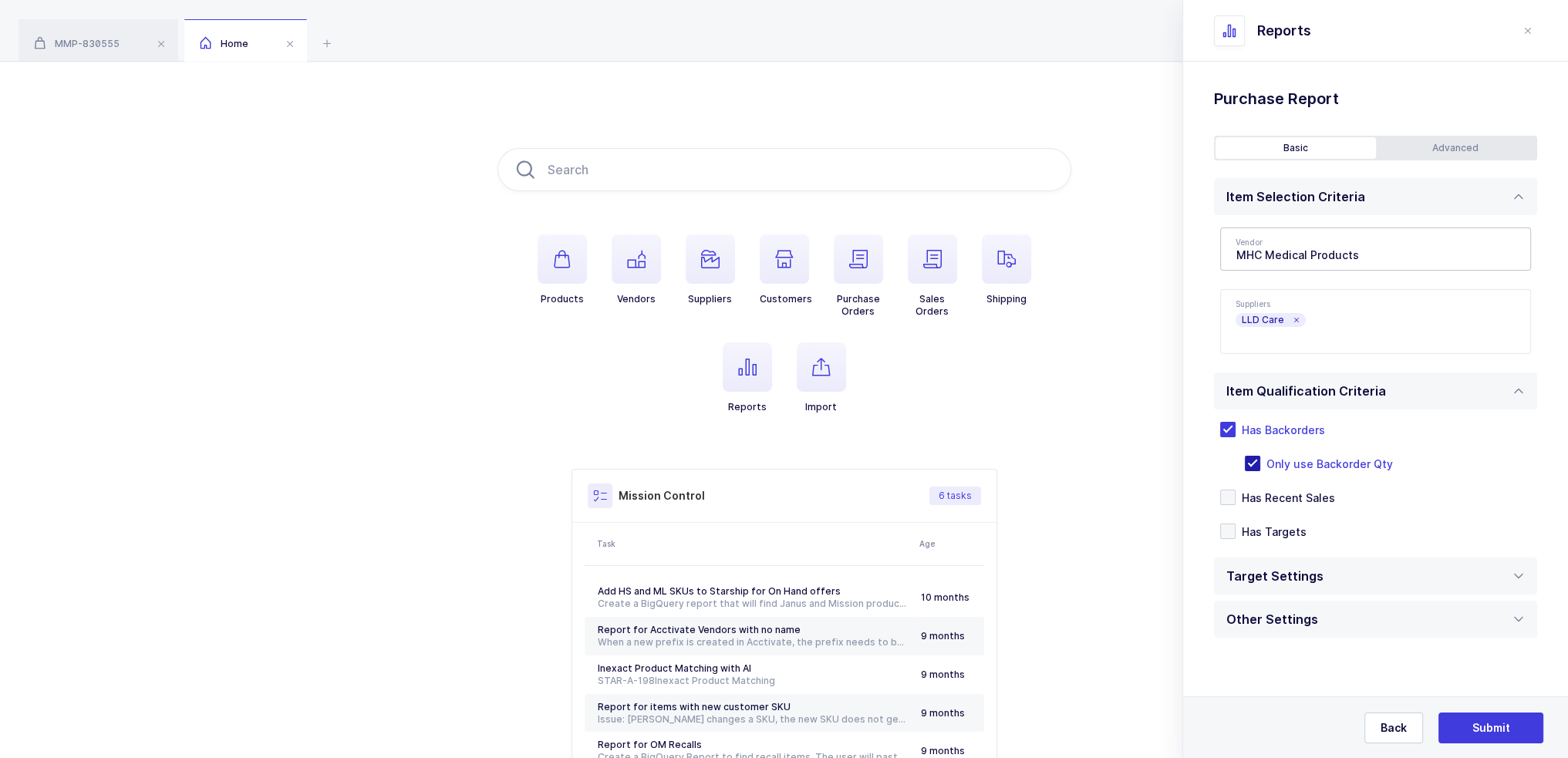
scroll to position [0, 0]
click at [789, 631] on div "Other Settings" at bounding box center [1375, 619] width 324 height 37
click at [789, 581] on div "Target Settings" at bounding box center [1375, 575] width 324 height 37
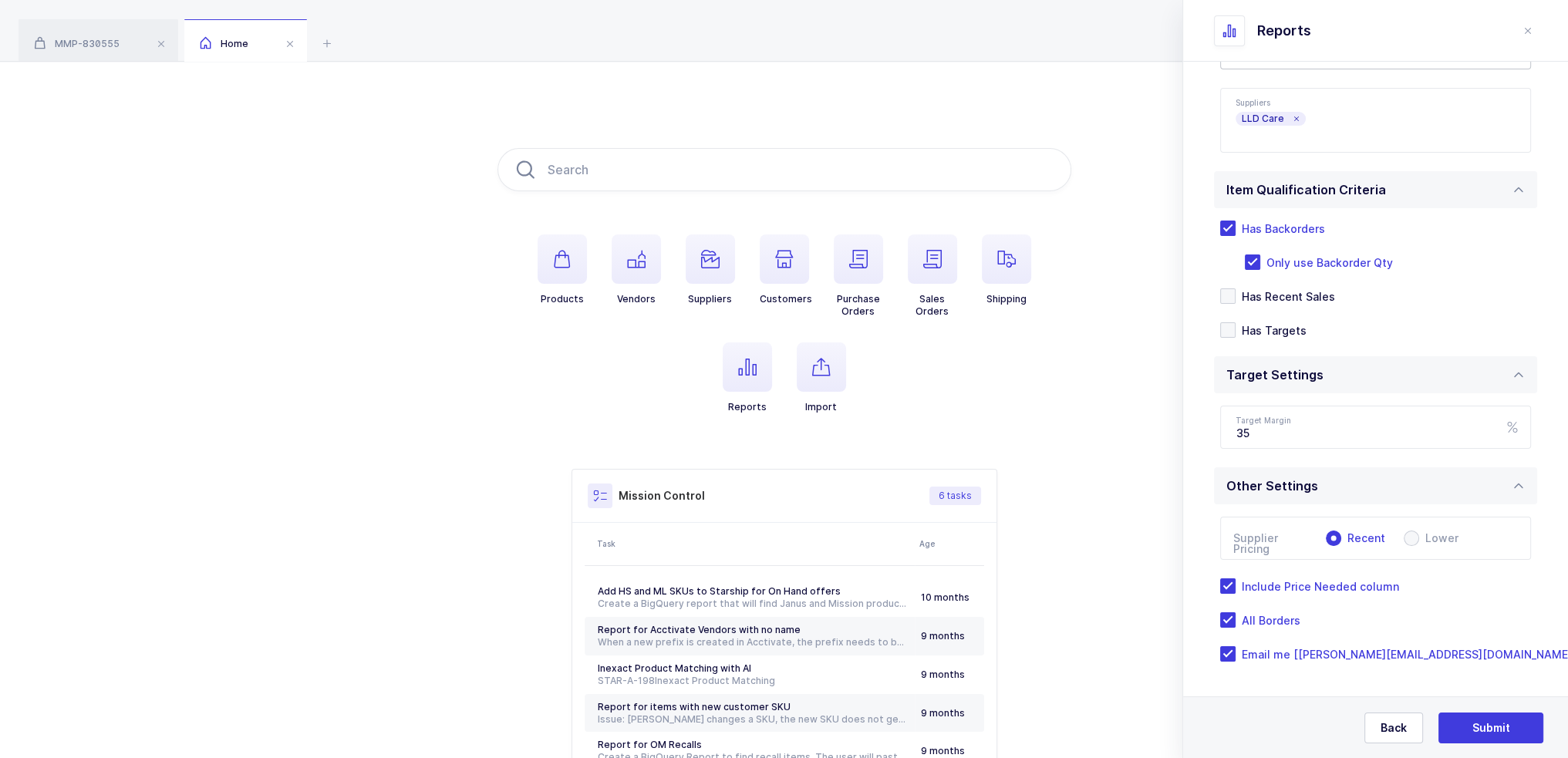
scroll to position [202, 0]
drag, startPoint x: 1292, startPoint y: 423, endPoint x: 1286, endPoint y: 434, distance: 12.5
click at [789, 434] on input "35" at bounding box center [1376, 426] width 311 height 44
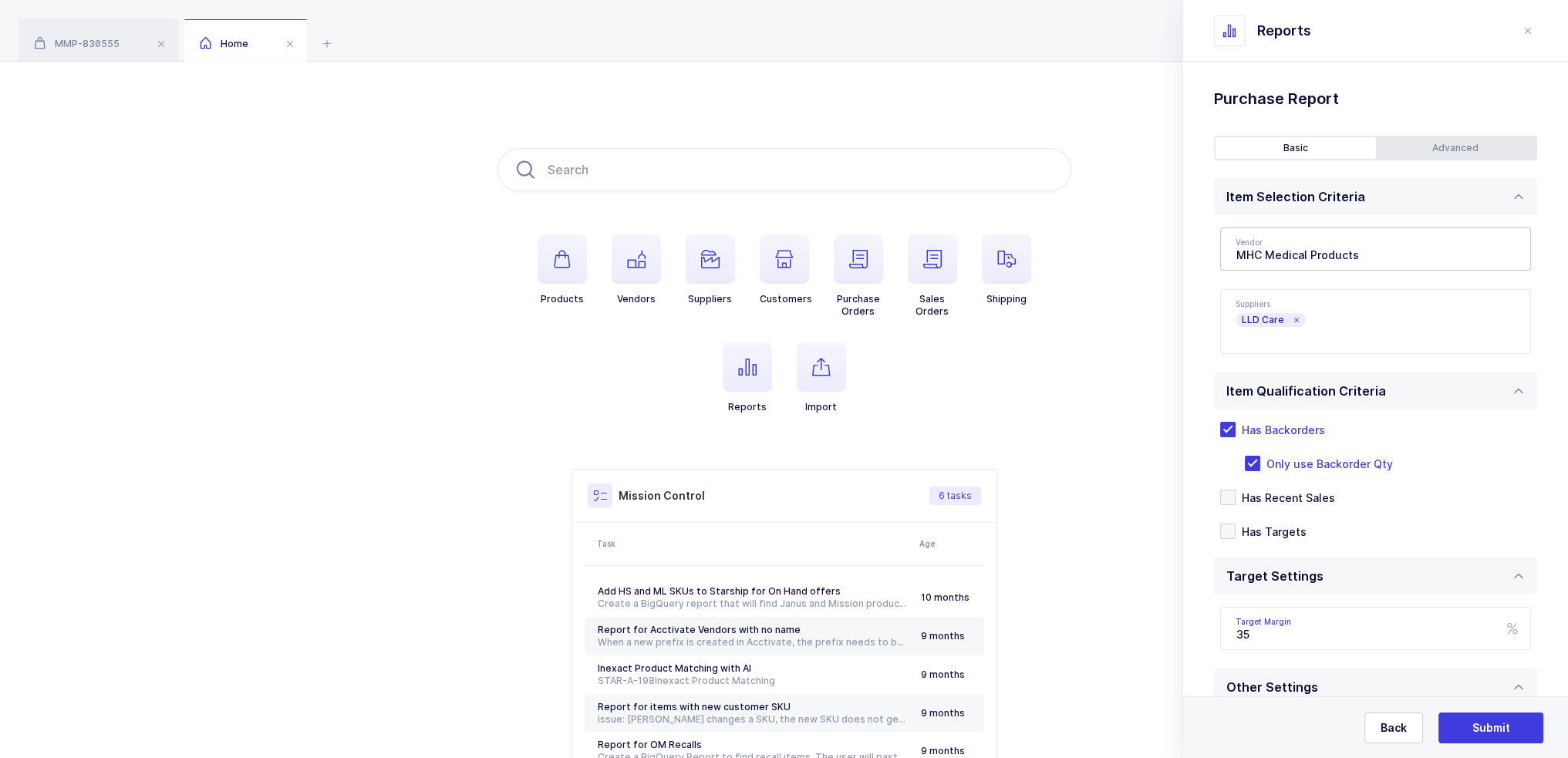
click at [789, 746] on div "Back Submit" at bounding box center [1375, 727] width 385 height 61
click at [789, 734] on span "Submit" at bounding box center [1491, 728] width 38 height 15
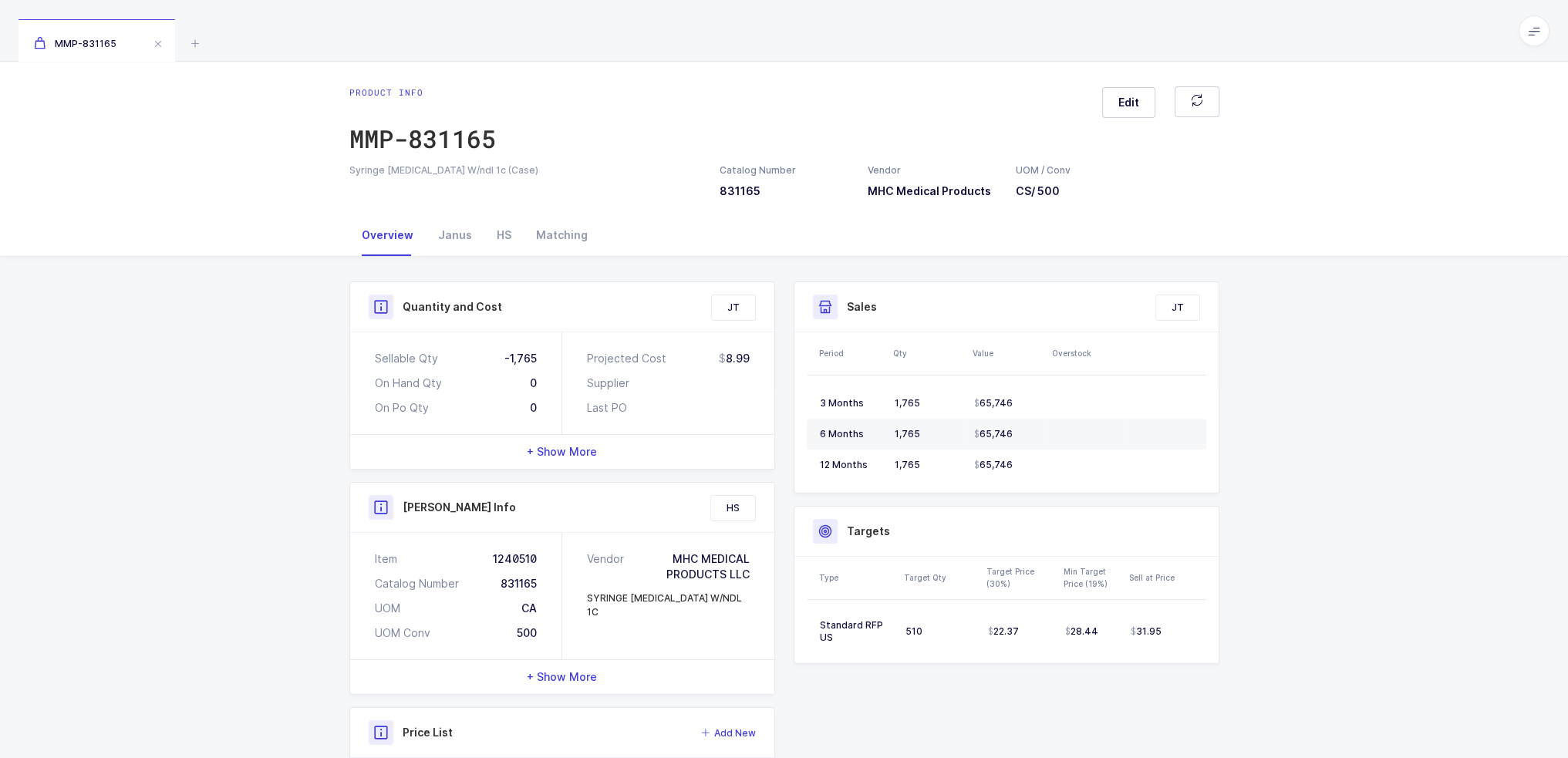
scroll to position [169, 0]
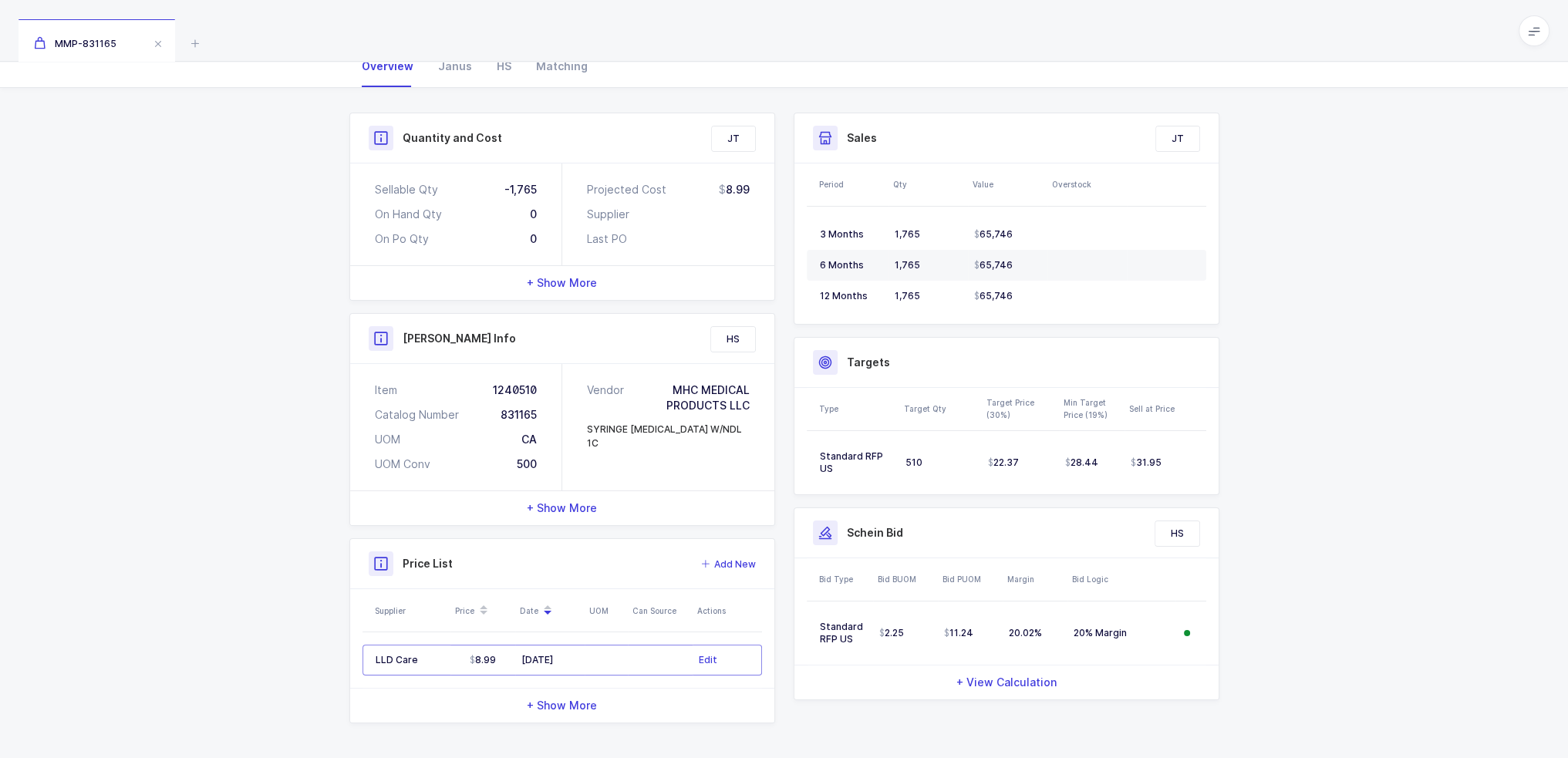
click at [593, 698] on span "+ Show More" at bounding box center [562, 706] width 70 height 15
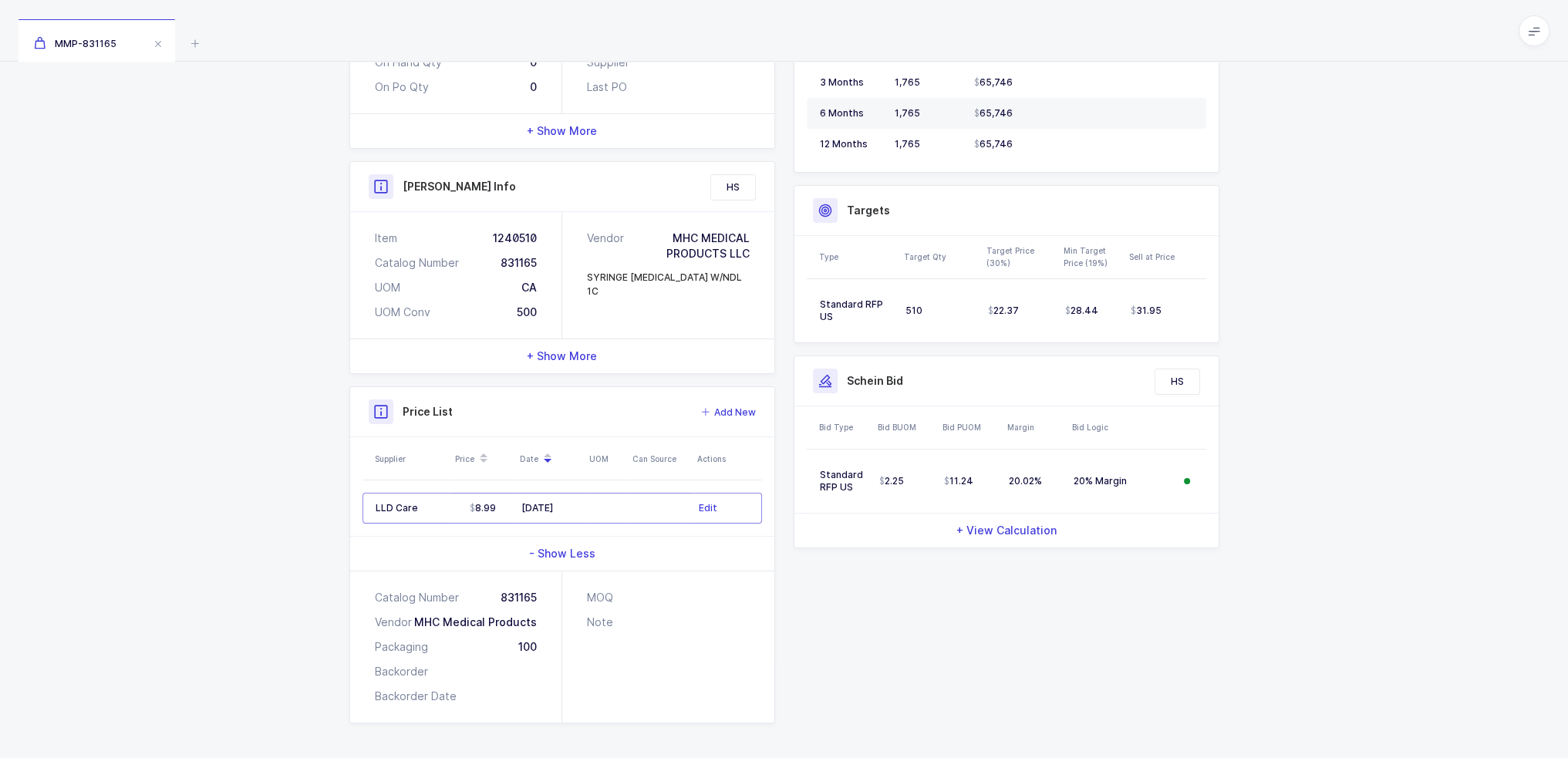
scroll to position [90, 0]
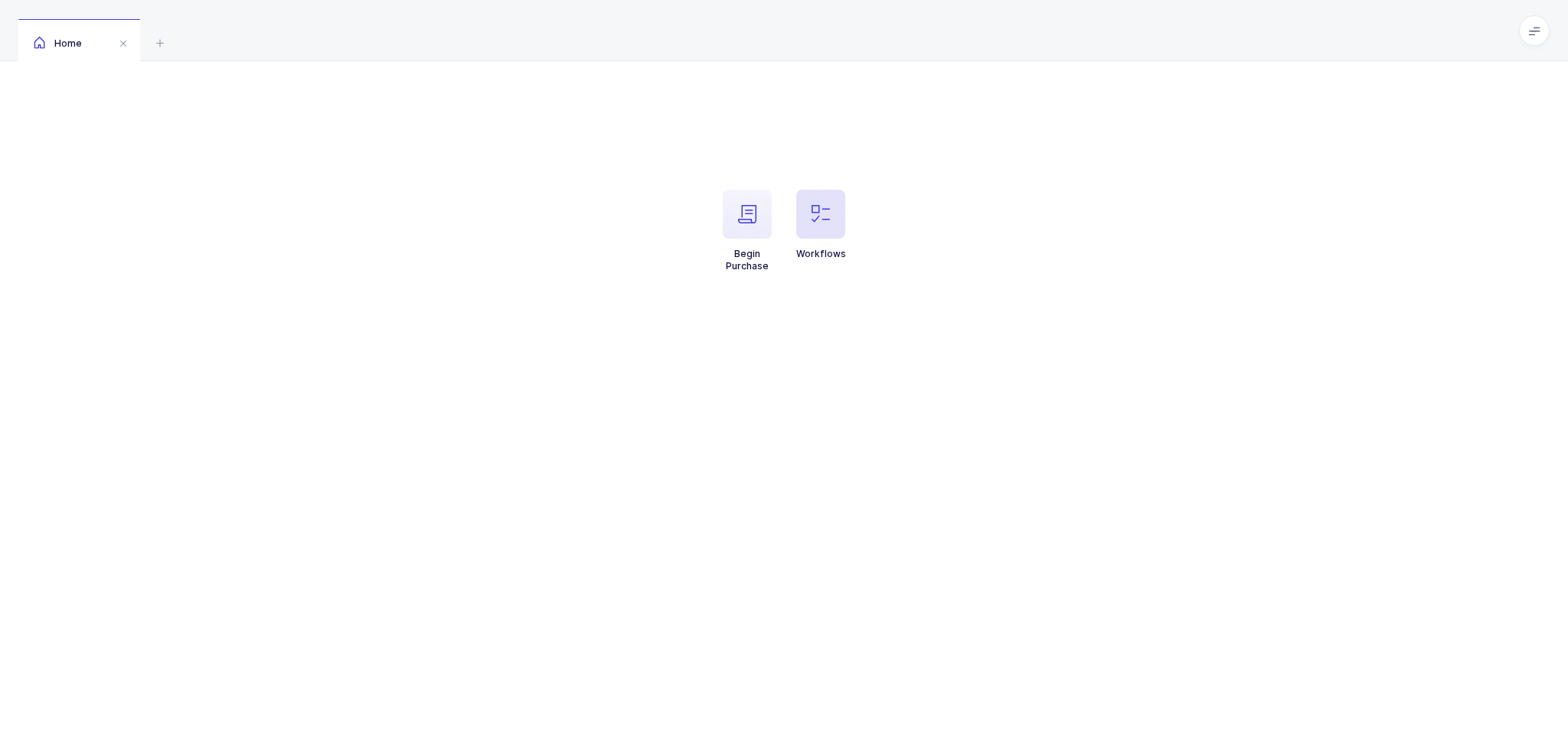
click at [817, 222] on icon "button" at bounding box center [821, 214] width 19 height 19
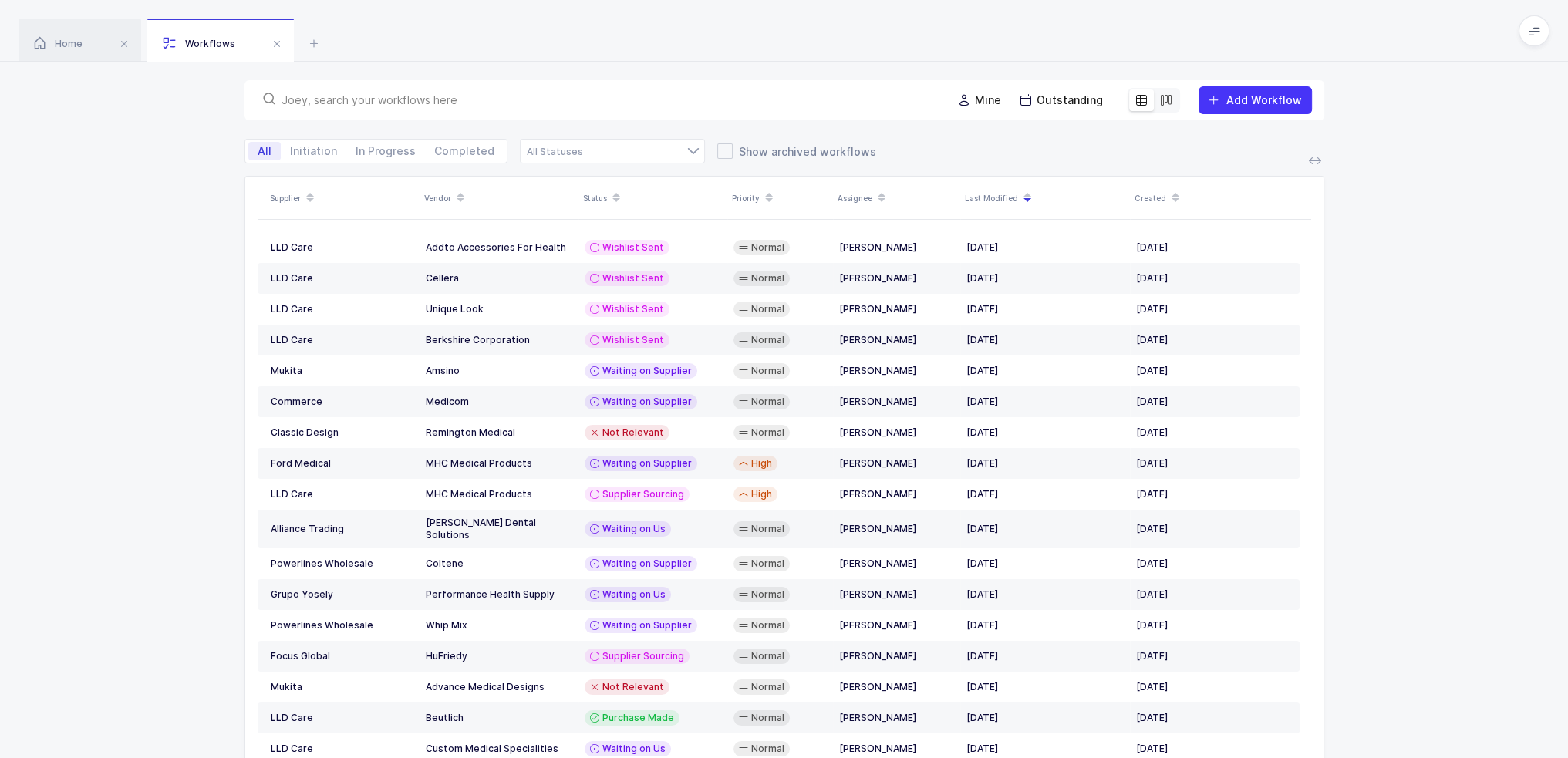
click at [539, 102] on input "text" at bounding box center [608, 100] width 652 height 15
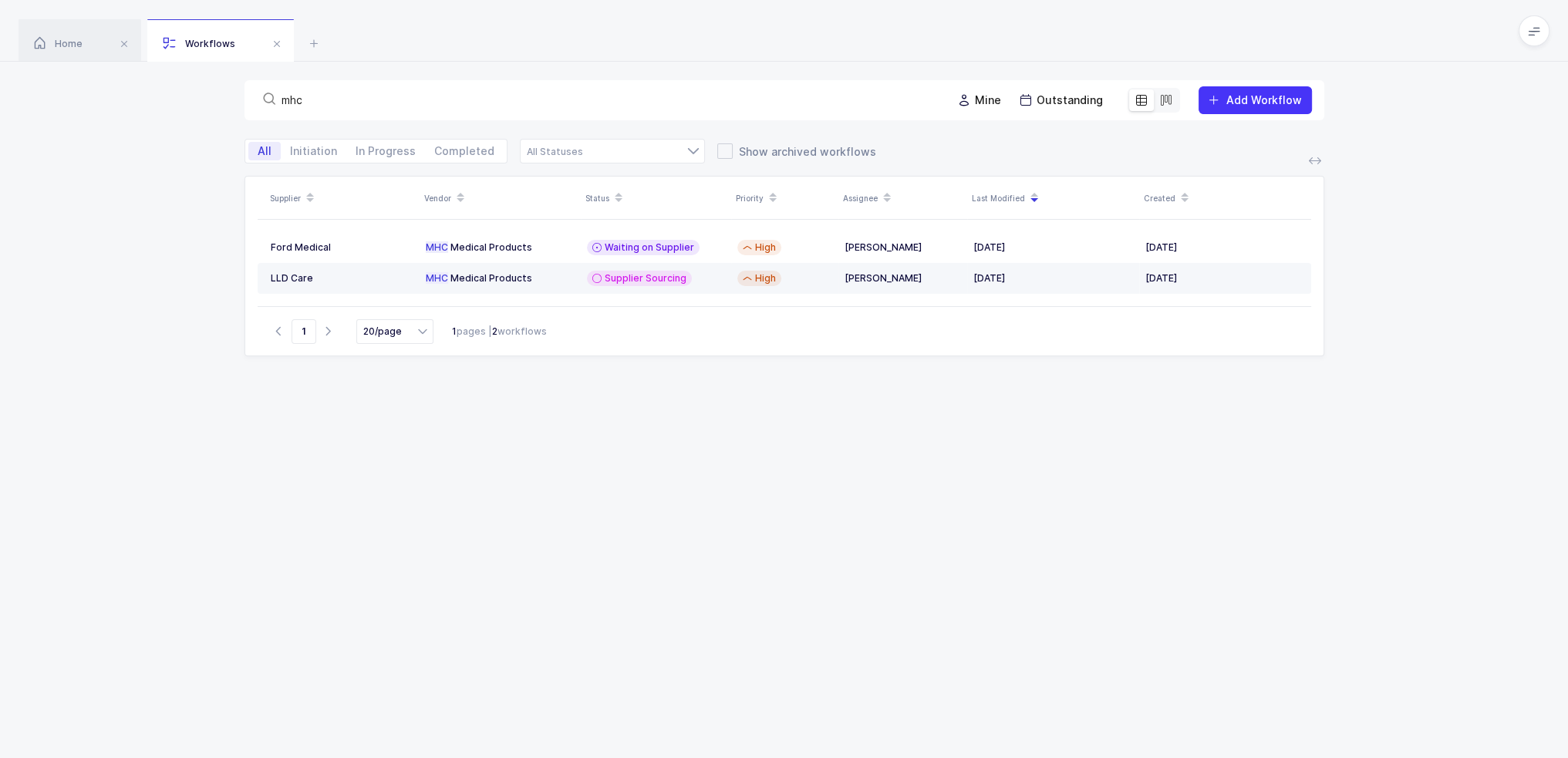
type input "mhc"
click at [518, 277] on div "MHC M e d i c a l P r o d u c t s" at bounding box center [500, 278] width 149 height 12
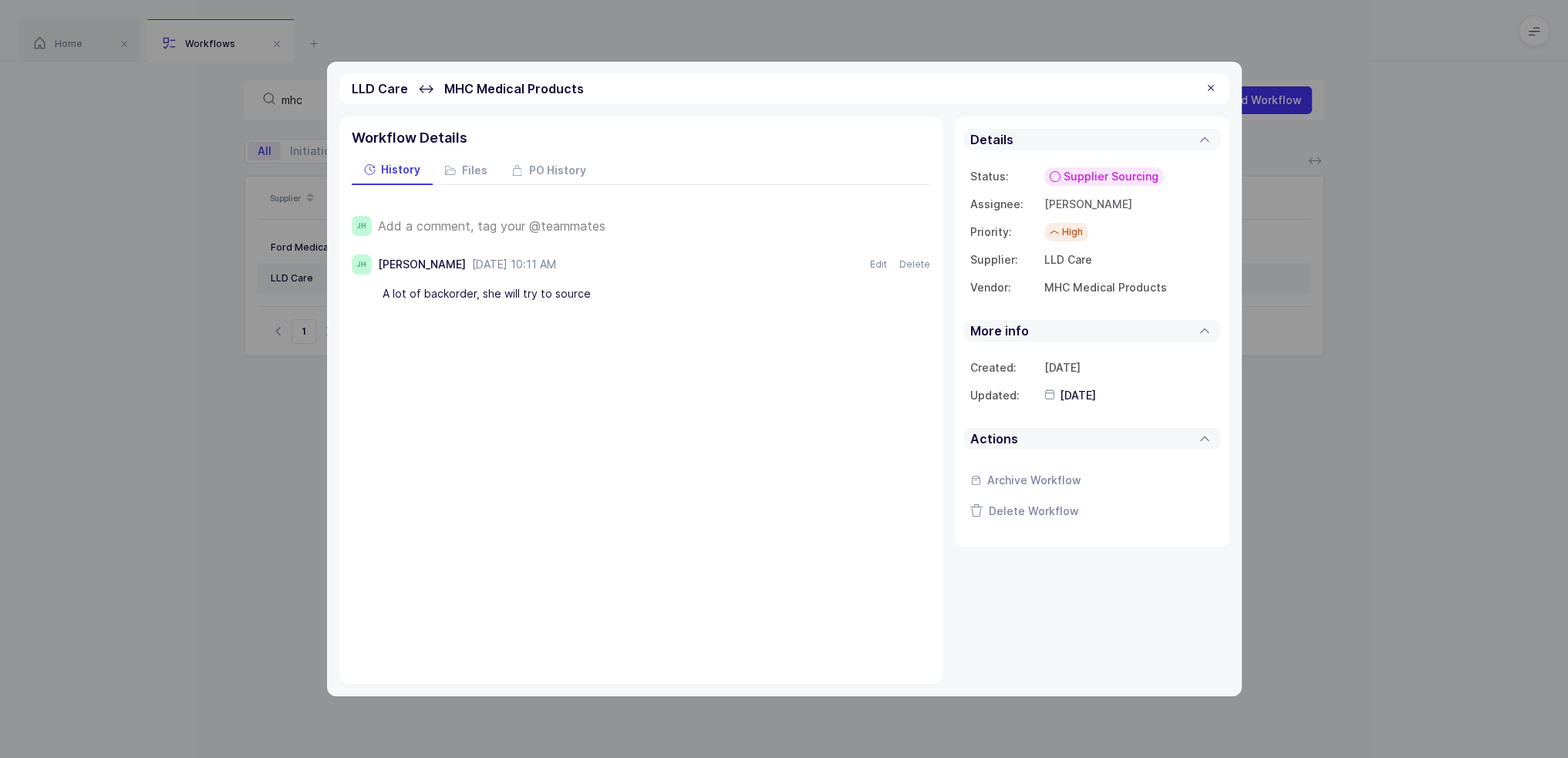
click at [512, 220] on span "Add a comment, tag your @teammates" at bounding box center [492, 226] width 228 height 14
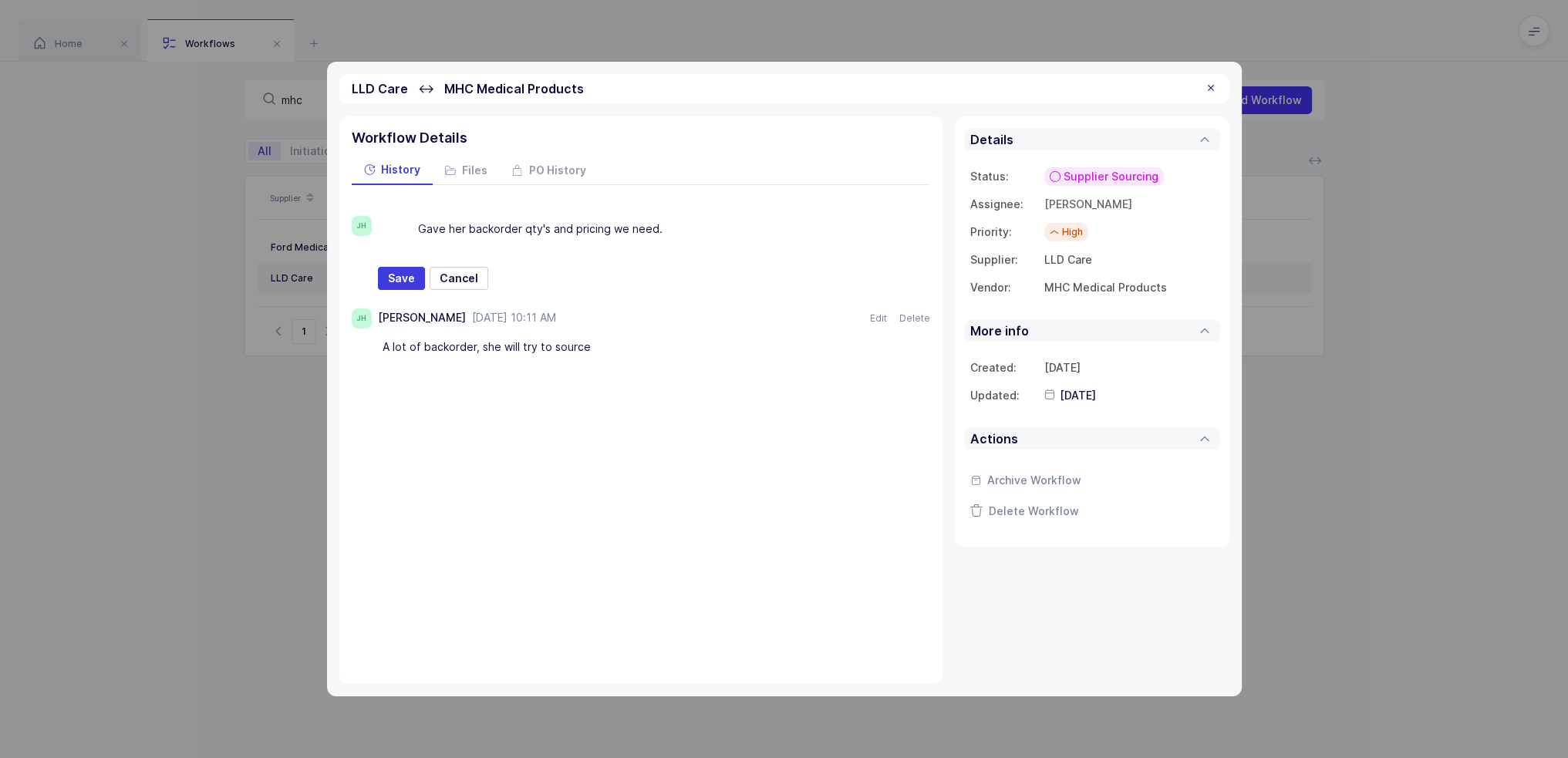
click at [418, 222] on div "Gave her backorder qty's and pricing we need." at bounding box center [668, 229] width 501 height 26
click at [761, 230] on div "She gave pricing - gave her backorder qty's and pricing we need." at bounding box center [668, 229] width 501 height 26
click at [405, 273] on span "Save" at bounding box center [402, 278] width 27 height 15
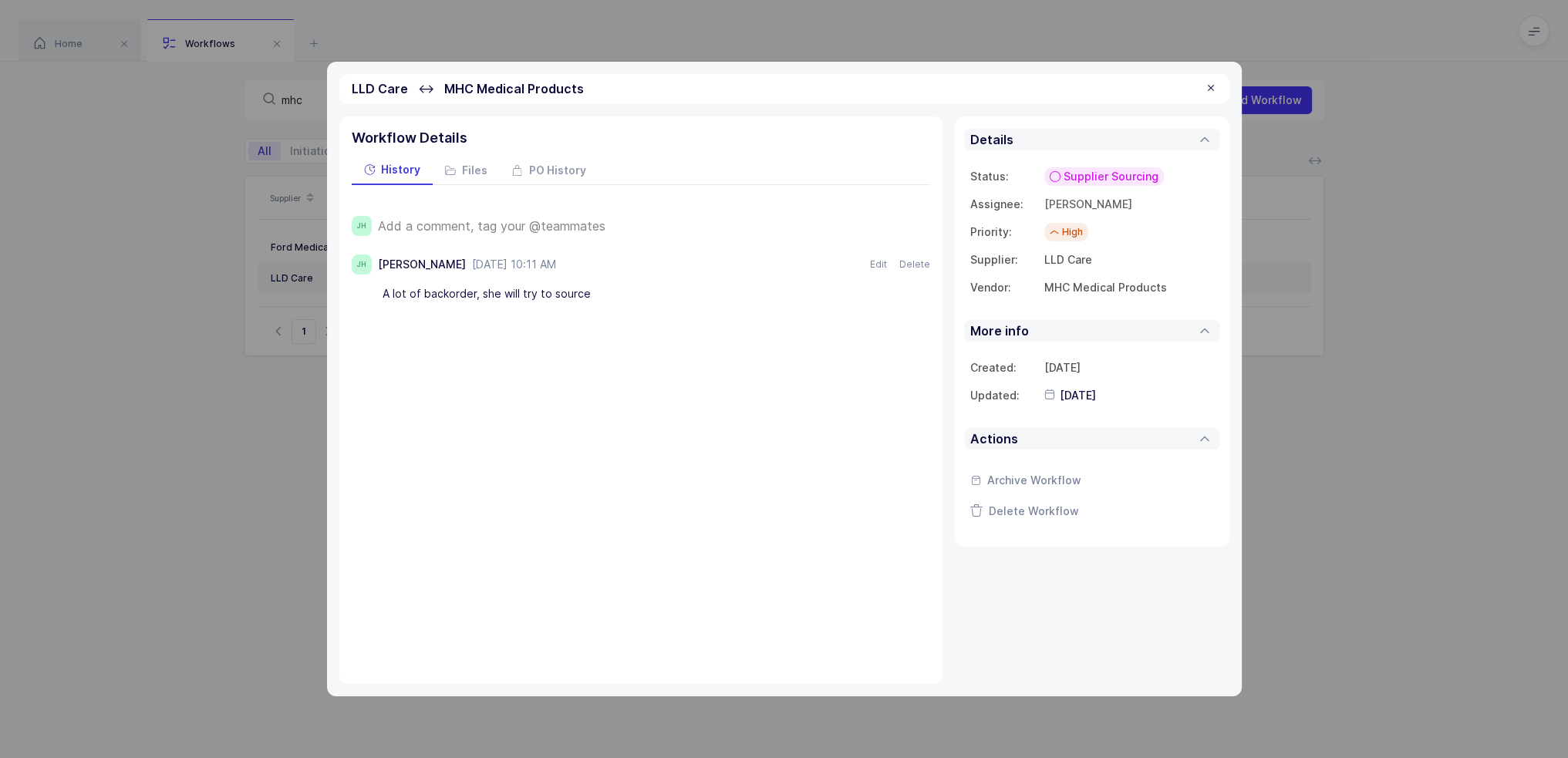
type input "2025-10-10"
click at [1085, 183] on span "Supplier Sourcing" at bounding box center [1110, 177] width 95 height 15
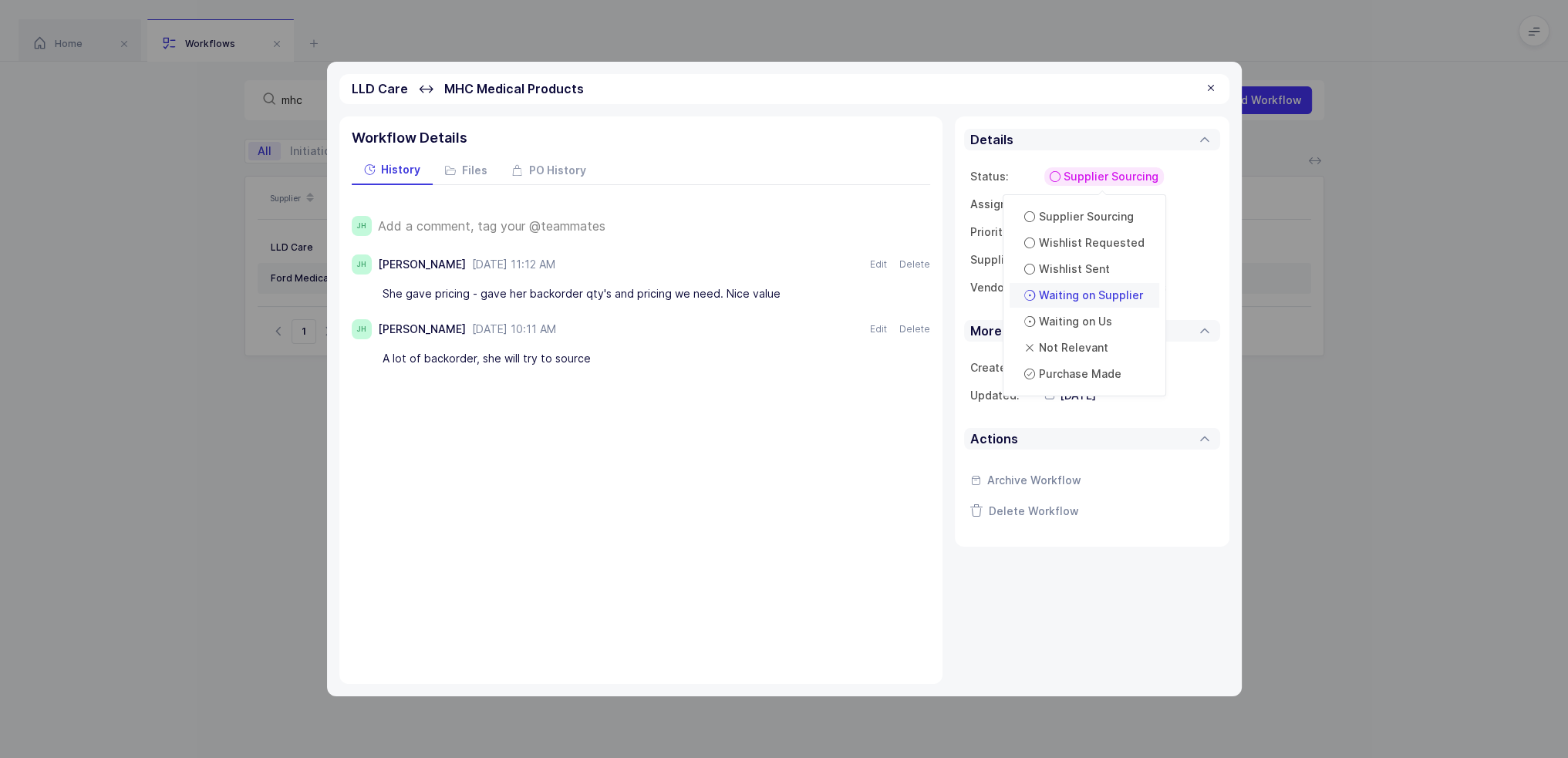
click at [1101, 290] on span "Waiting on Supplier" at bounding box center [1091, 295] width 104 height 15
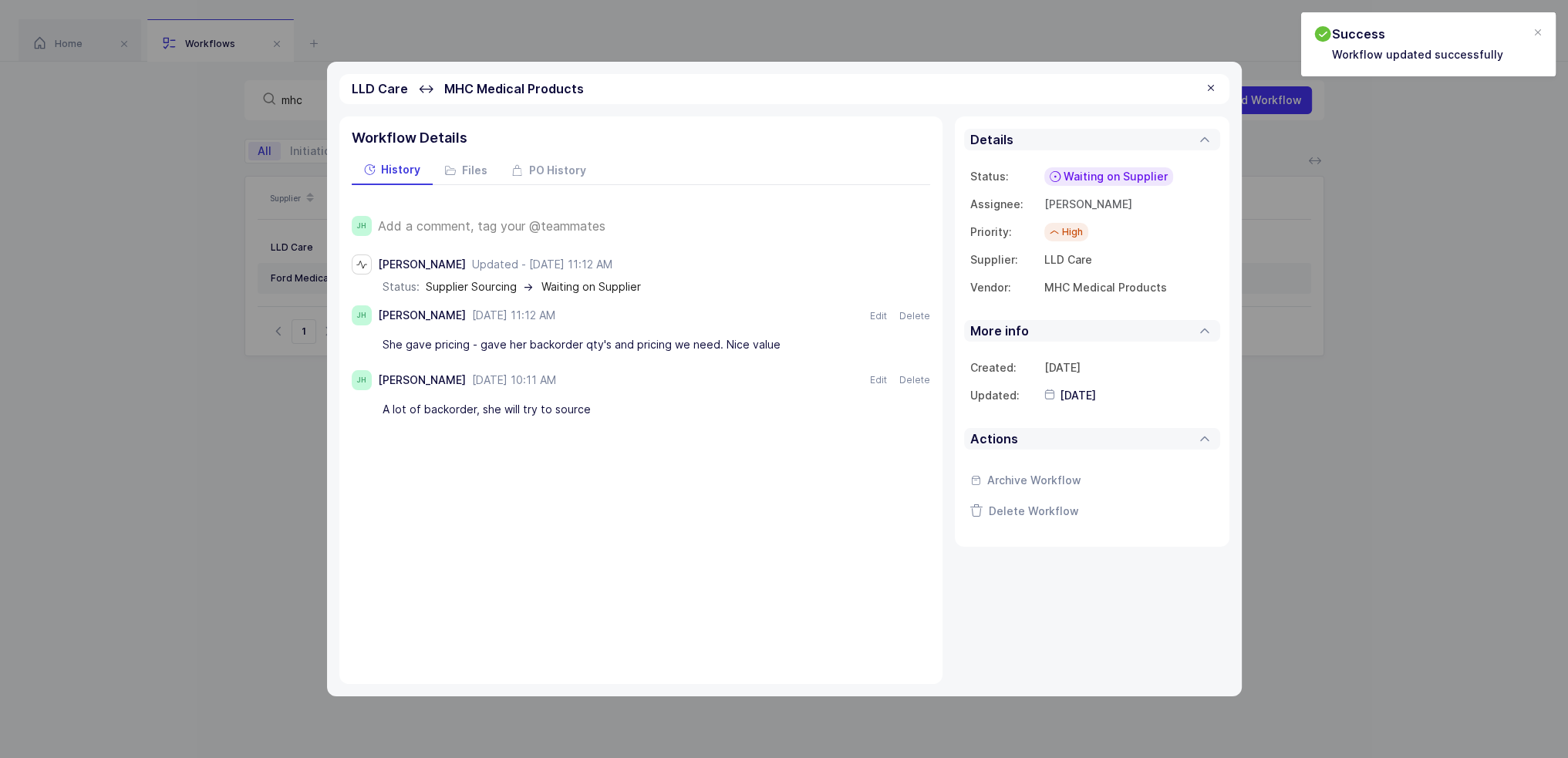
click at [1206, 78] on div "LLD Care ↔ MHC Medical Products" at bounding box center [784, 89] width 890 height 30
click at [1213, 87] on div at bounding box center [1211, 89] width 12 height 14
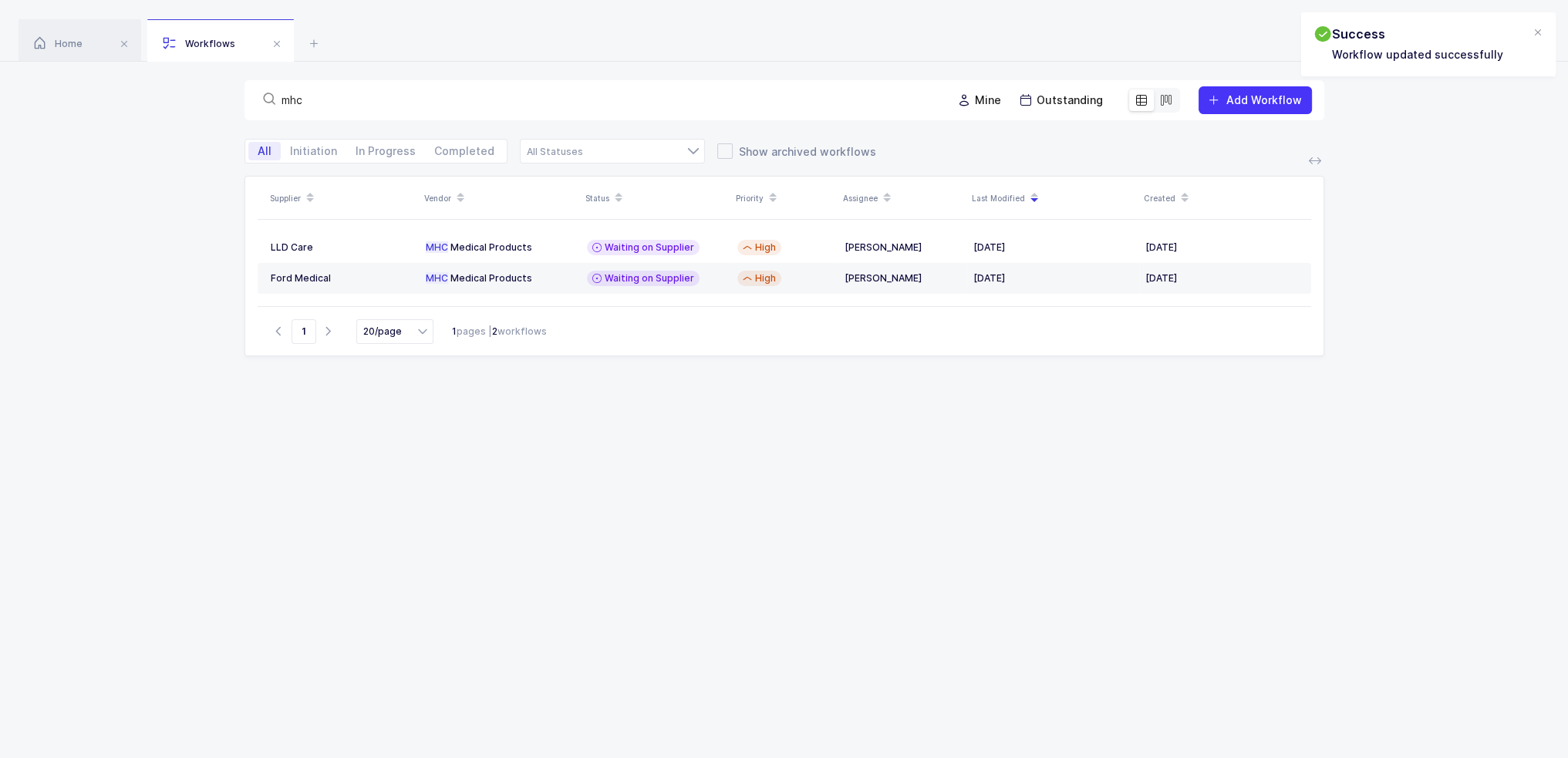
drag, startPoint x: 882, startPoint y: 423, endPoint x: 796, endPoint y: 55, distance: 377.9
click at [796, 55] on div "Home Workflows Begin Purchase Workflows mhc Mine Outstanding Add Workflow All I…" at bounding box center [784, 423] width 1568 height 848
click at [796, 55] on div "Home Workflows" at bounding box center [784, 31] width 1568 height 61
drag, startPoint x: 795, startPoint y: 31, endPoint x: 870, endPoint y: 393, distance: 369.7
click at [870, 393] on div "Home Workflows Begin Purchase Workflows mhc Mine Outstanding Add Workflow All I…" at bounding box center [784, 423] width 1568 height 848
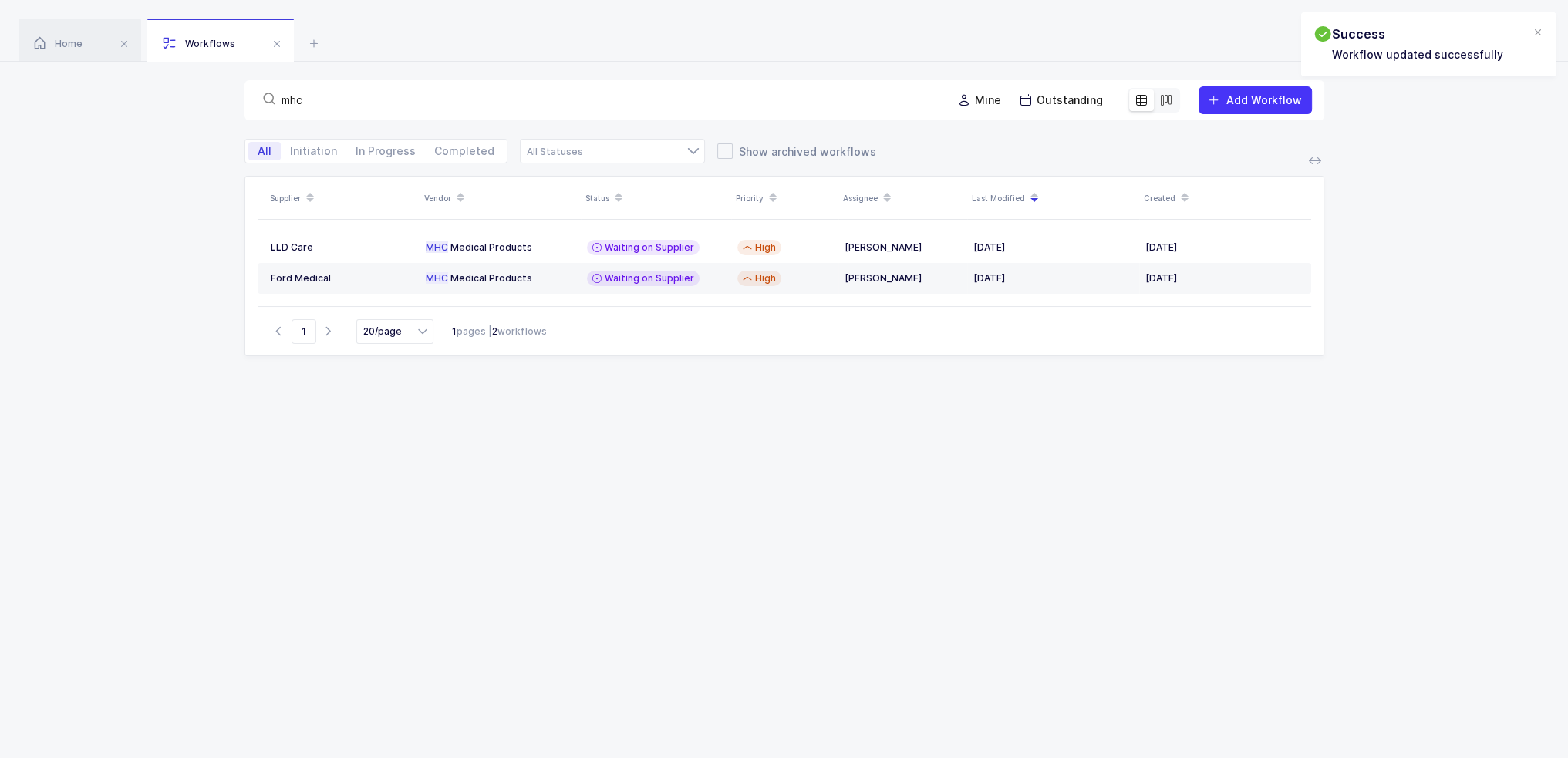
click at [871, 393] on div "Supplier Vendor Status Priority Assignee Last Modified Created L L D C a r e MH…" at bounding box center [784, 493] width 1080 height 635
click at [877, 382] on div "Supplier Vendor Status Priority Assignee Last Modified Created L L D C a r e MH…" at bounding box center [784, 493] width 1080 height 635
click at [808, 271] on div "H i g h" at bounding box center [784, 278] width 95 height 15
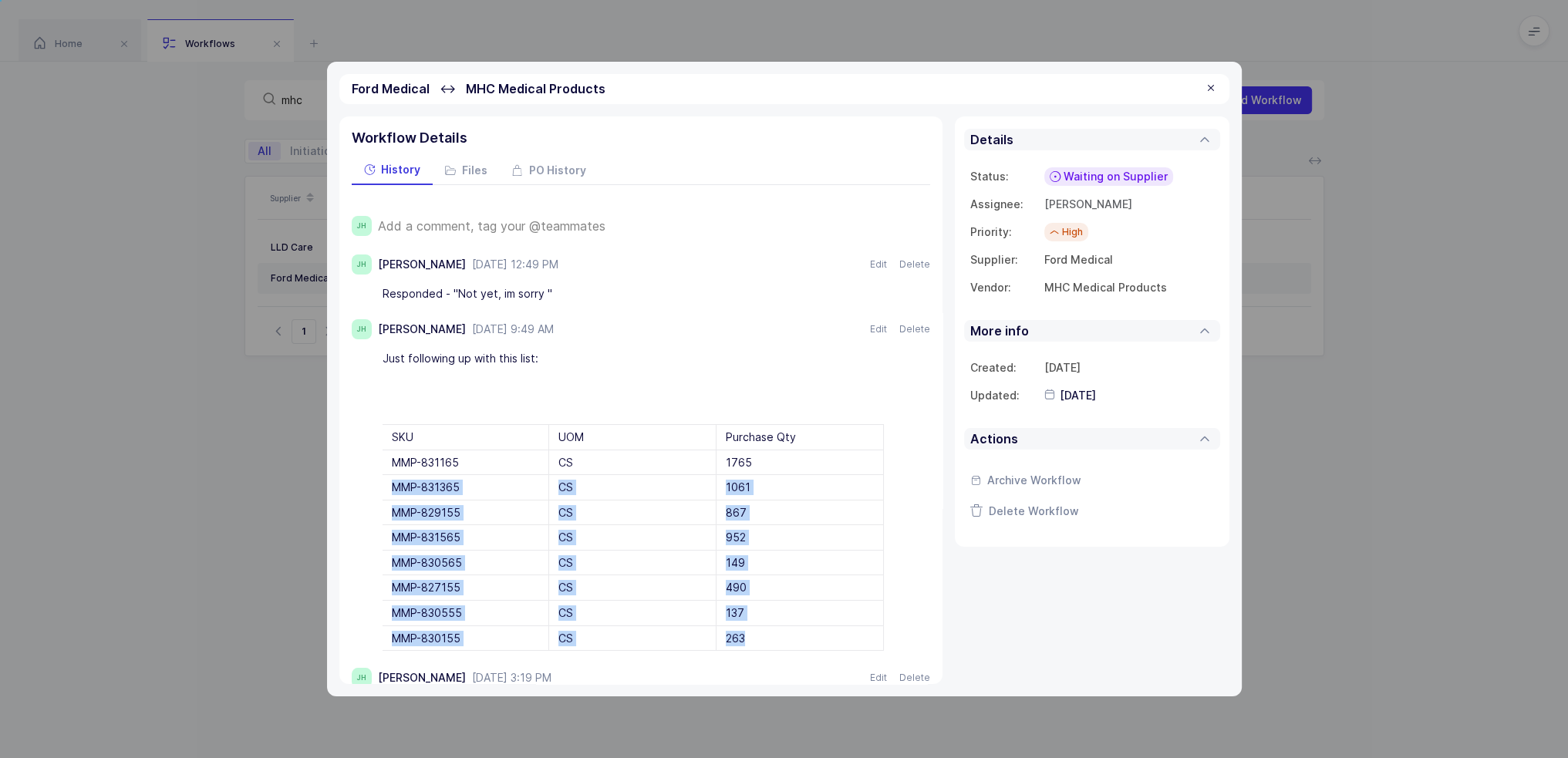
drag, startPoint x: 755, startPoint y: 458, endPoint x: 801, endPoint y: 629, distance: 177.1
click at [801, 629] on div "SKU UOM Purchase Qty MMP-831165 CS 1765 MMP-831365 CS 1061 MMP-829155 CS 867 MM…" at bounding box center [632, 538] width 501 height 227
click at [801, 629] on div "263" at bounding box center [801, 638] width 167 height 25
click at [810, 630] on div "263" at bounding box center [801, 638] width 167 height 25
click at [814, 636] on div "263" at bounding box center [801, 638] width 167 height 25
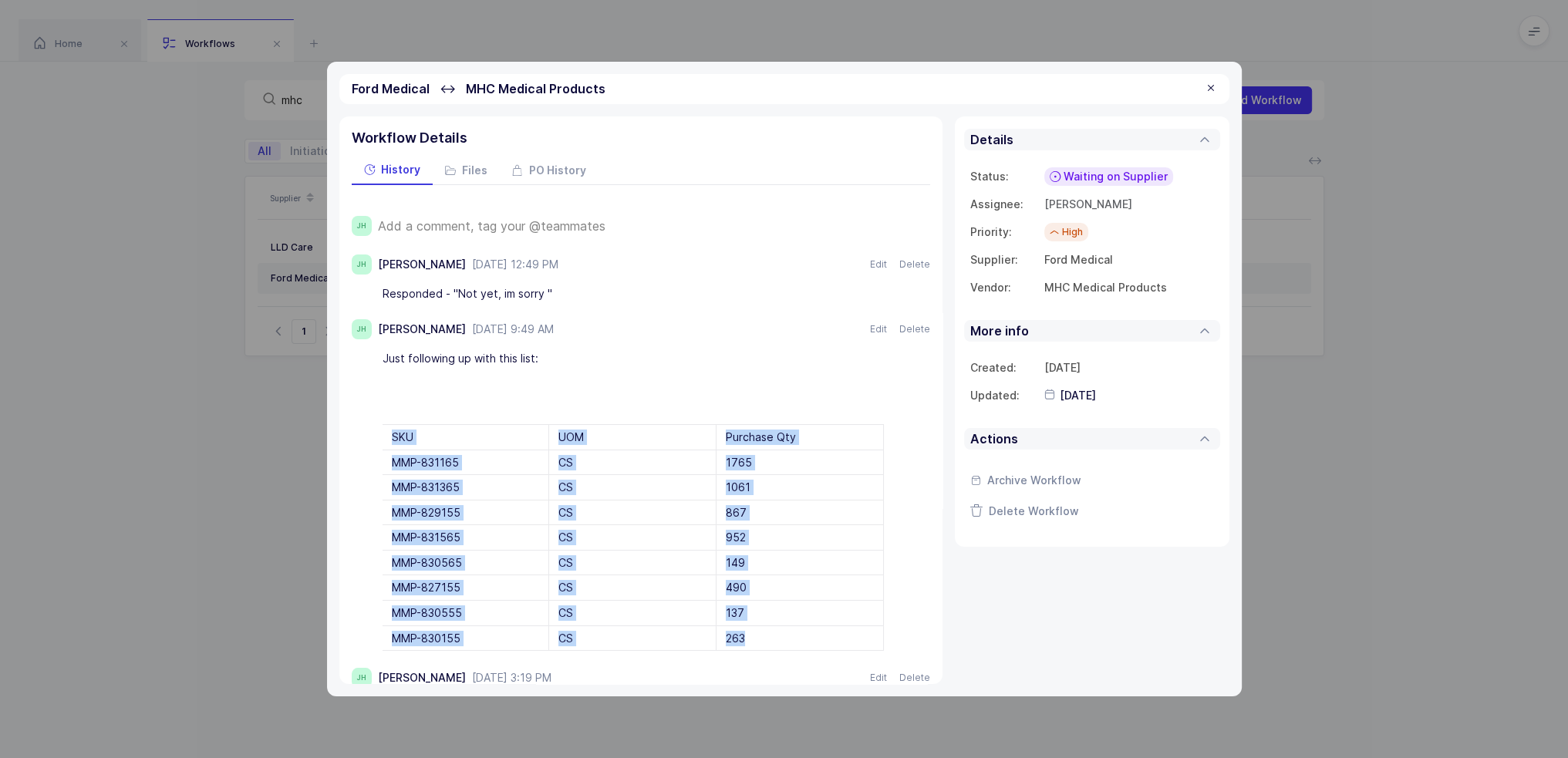
drag, startPoint x: 814, startPoint y: 636, endPoint x: 389, endPoint y: 437, distance: 469.3
click at [389, 437] on div "SKU UOM Purchase Qty MMP-831165 CS 1765 MMP-831365 CS 1061 MMP-829155 CS 867 MM…" at bounding box center [632, 538] width 501 height 227
click at [389, 437] on div "SKU" at bounding box center [466, 437] width 167 height 25
drag, startPoint x: 389, startPoint y: 437, endPoint x: 760, endPoint y: 625, distance: 415.9
click at [760, 625] on div "SKU UOM Purchase Qty MMP-831165 CS 1765 MMP-831365 CS 1061 MMP-829155 CS 867 MM…" at bounding box center [632, 538] width 501 height 227
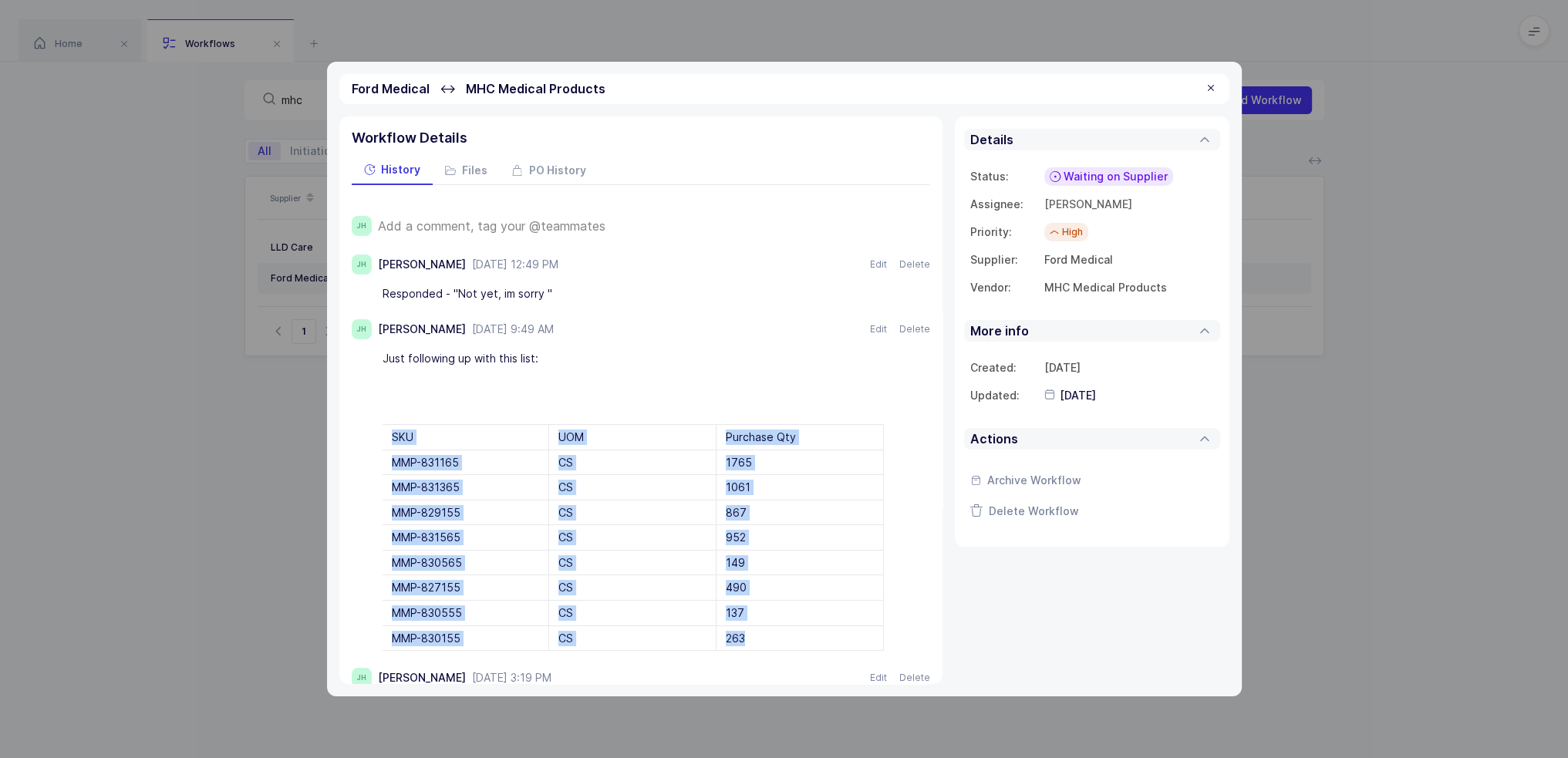
click at [760, 627] on div "263" at bounding box center [801, 638] width 167 height 25
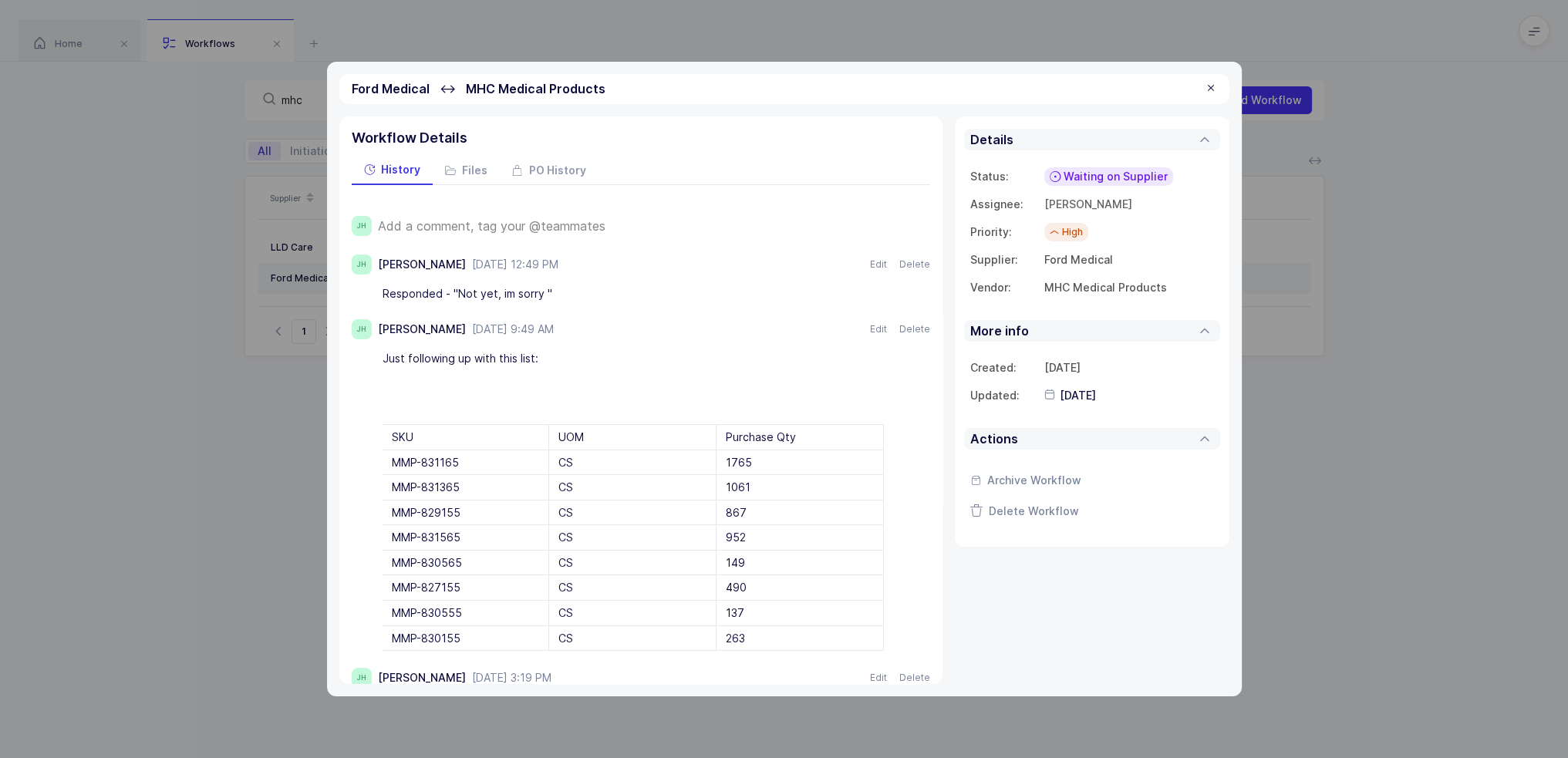
click at [1212, 87] on div at bounding box center [1211, 89] width 12 height 14
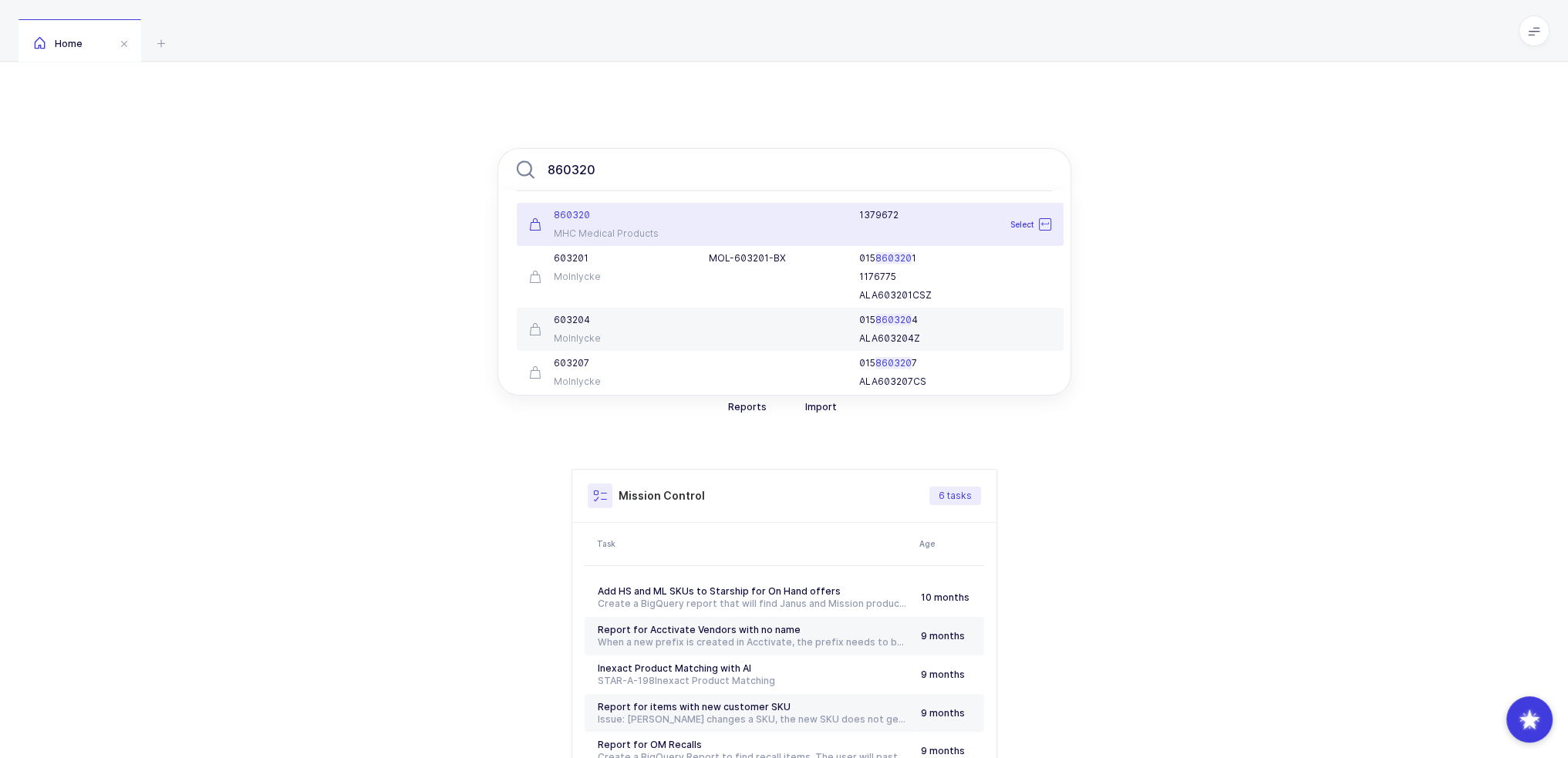
type input "860320"
click at [707, 230] on div "1 3 7 9 6 7 2" at bounding box center [880, 224] width 360 height 31
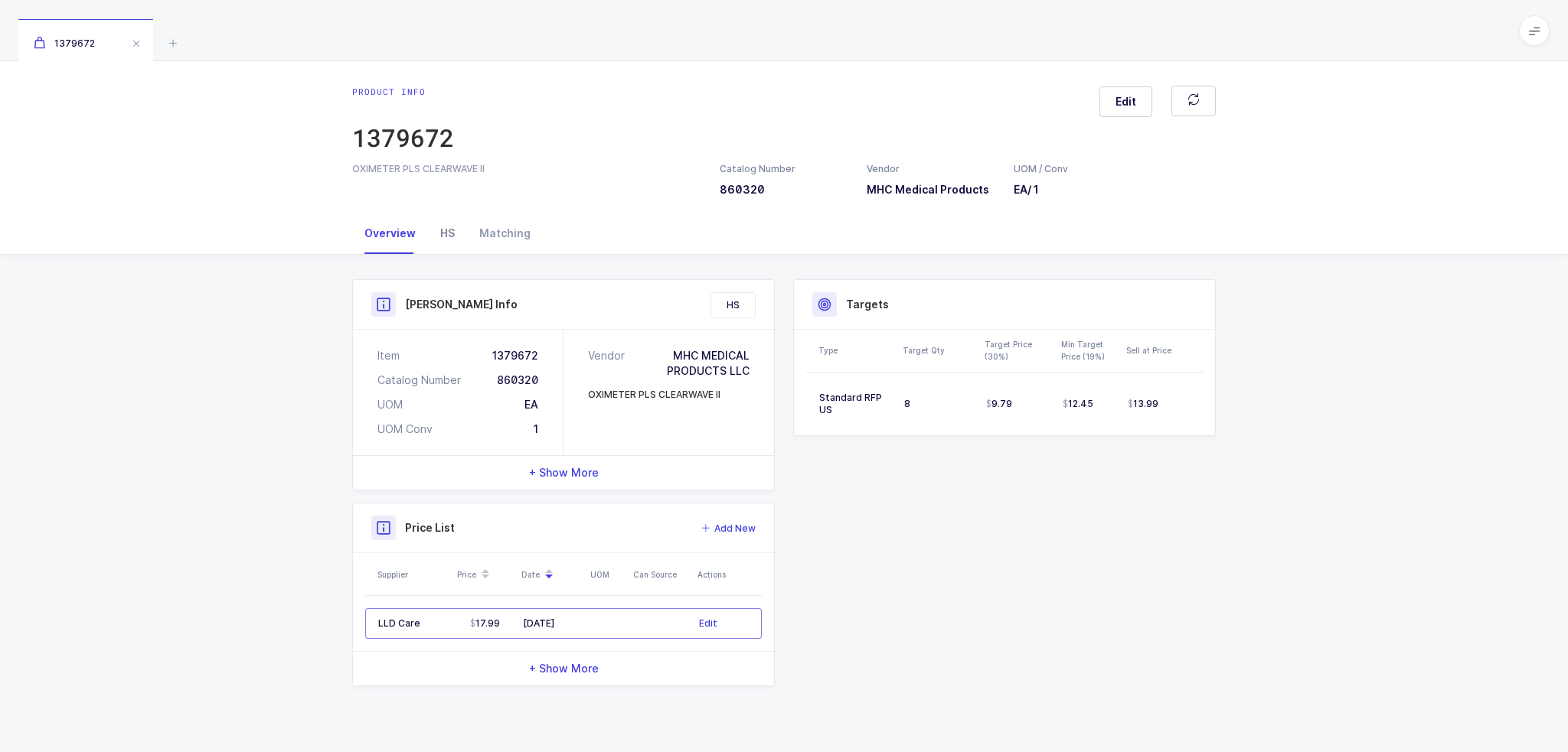
click at [451, 235] on div "HS" at bounding box center [447, 233] width 39 height 41
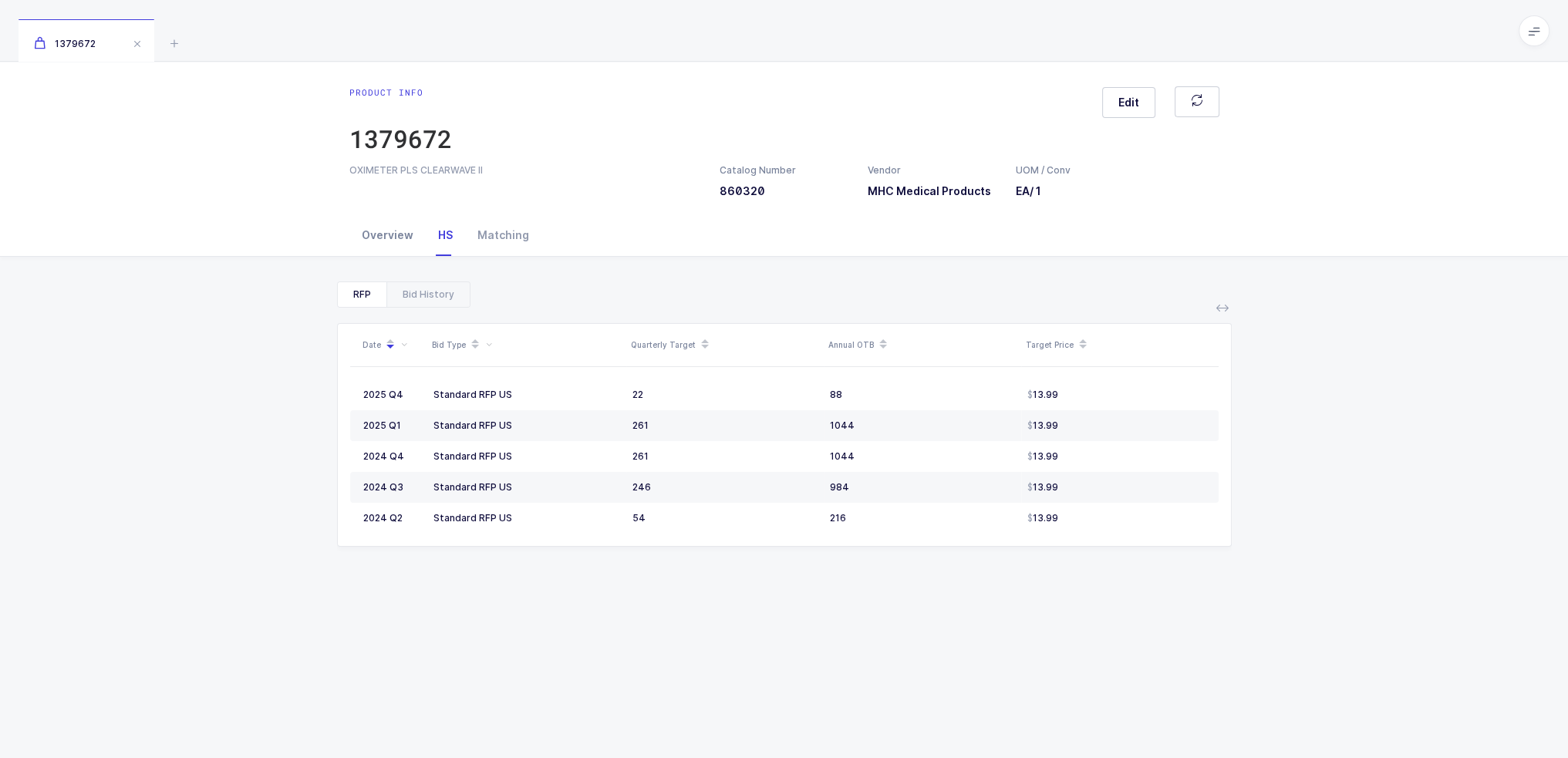
click at [396, 233] on div "Overview" at bounding box center [387, 235] width 76 height 42
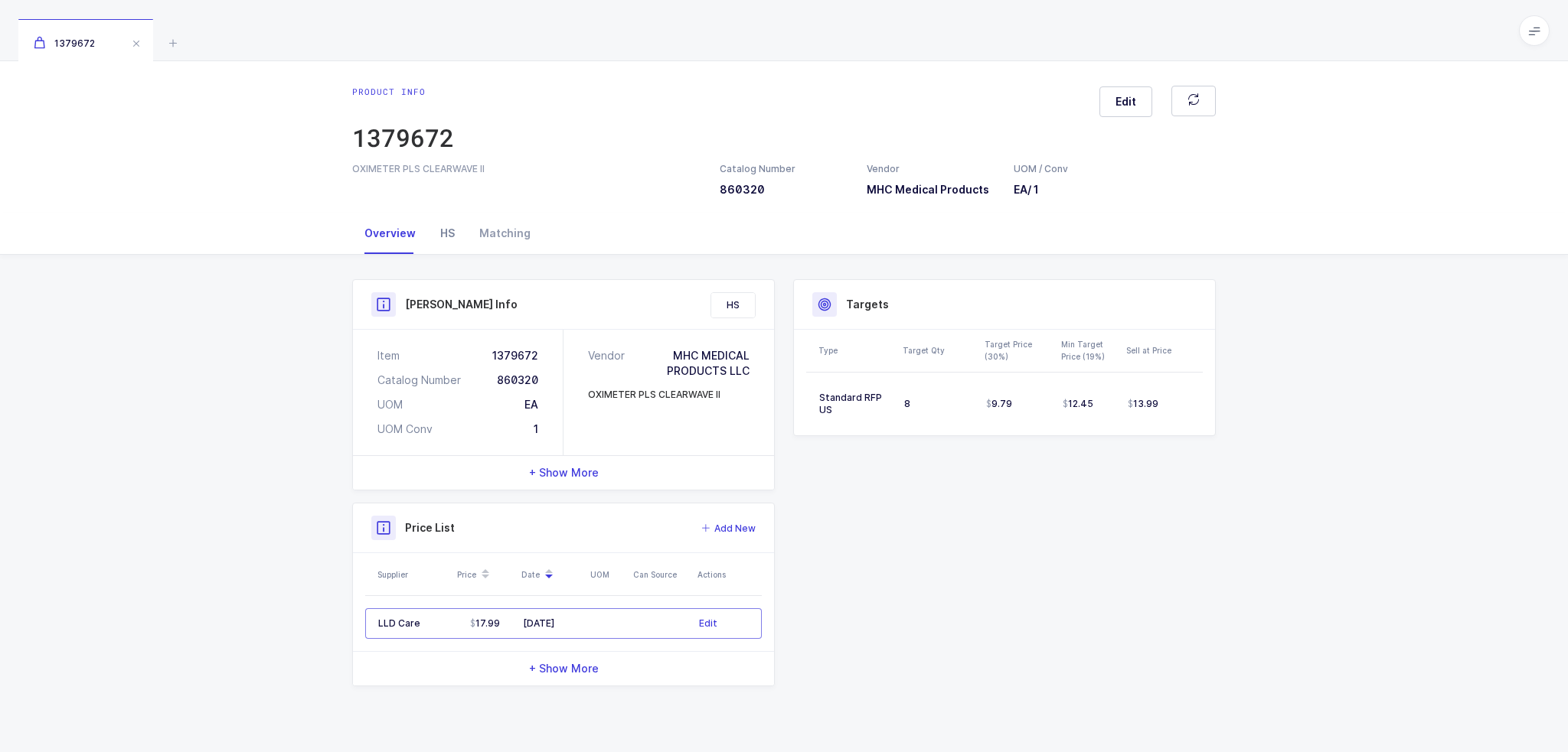
click at [434, 231] on div "HS" at bounding box center [447, 233] width 39 height 41
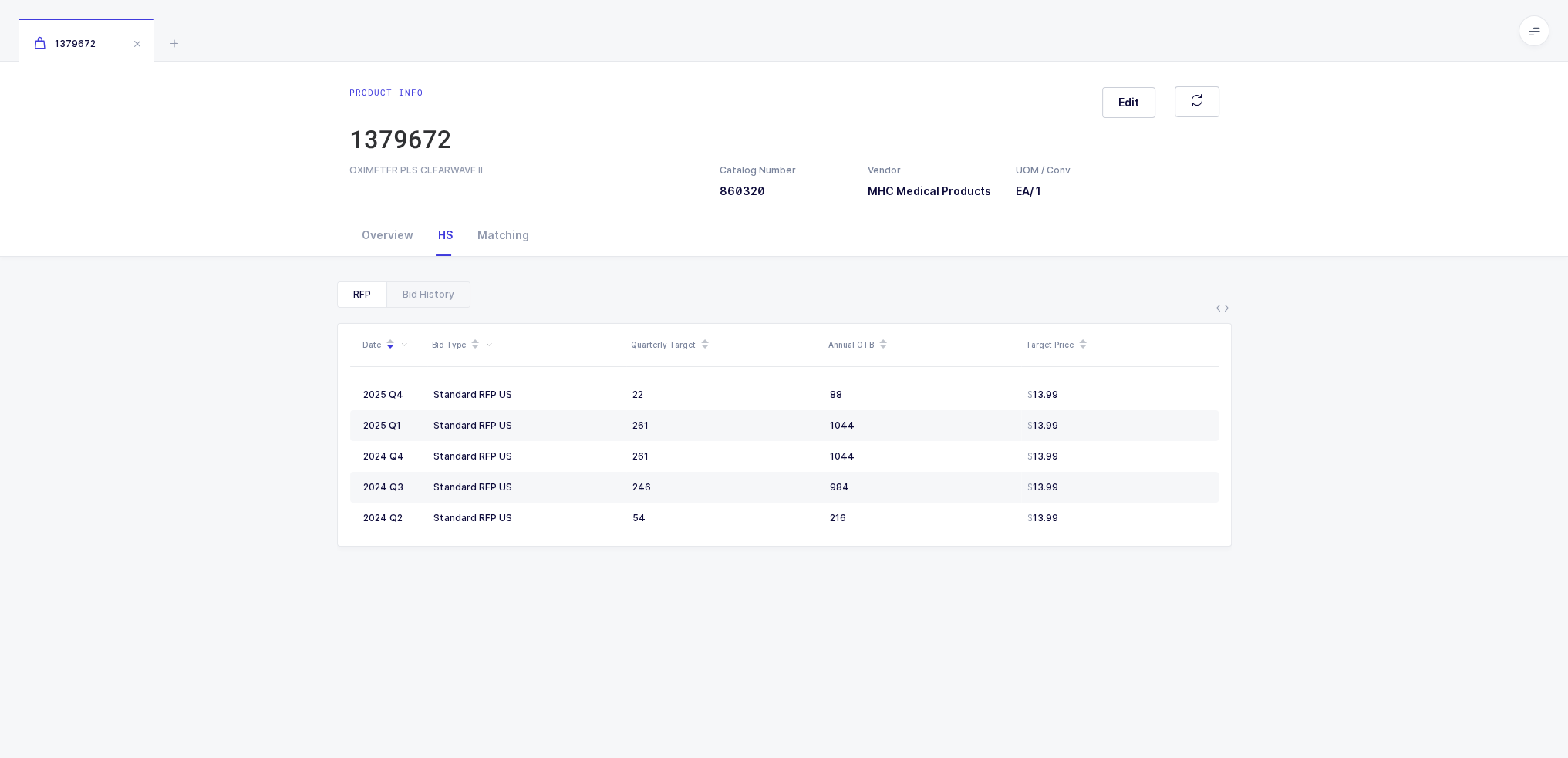
click at [451, 228] on div "HS" at bounding box center [446, 235] width 39 height 42
drag, startPoint x: 1099, startPoint y: 403, endPoint x: 1108, endPoint y: 385, distance: 20.1
click at [1108, 385] on td "13.99" at bounding box center [1120, 395] width 197 height 31
drag, startPoint x: 1070, startPoint y: 300, endPoint x: 1094, endPoint y: 619, distance: 319.9
click at [1094, 619] on div "RFP Bid History Date Bid Type Quarterly Target Annual OTB Target Price 2025 Q4 …" at bounding box center [784, 578] width 895 height 592
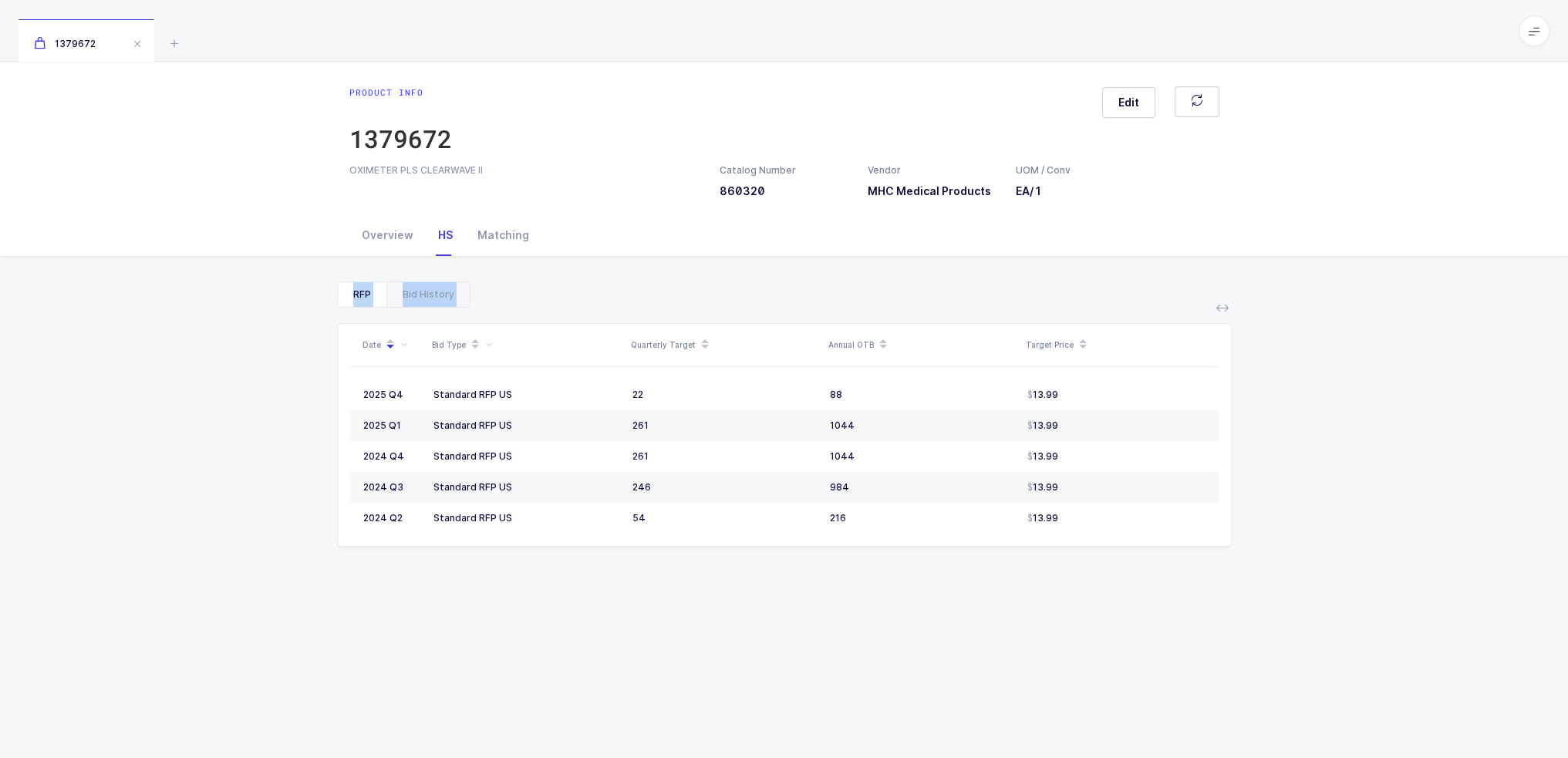
click at [1094, 619] on div "Date Bid Type Quarterly Target Annual OTB Target Price 2025 Q4 Standard RFP US …" at bounding box center [784, 591] width 895 height 566
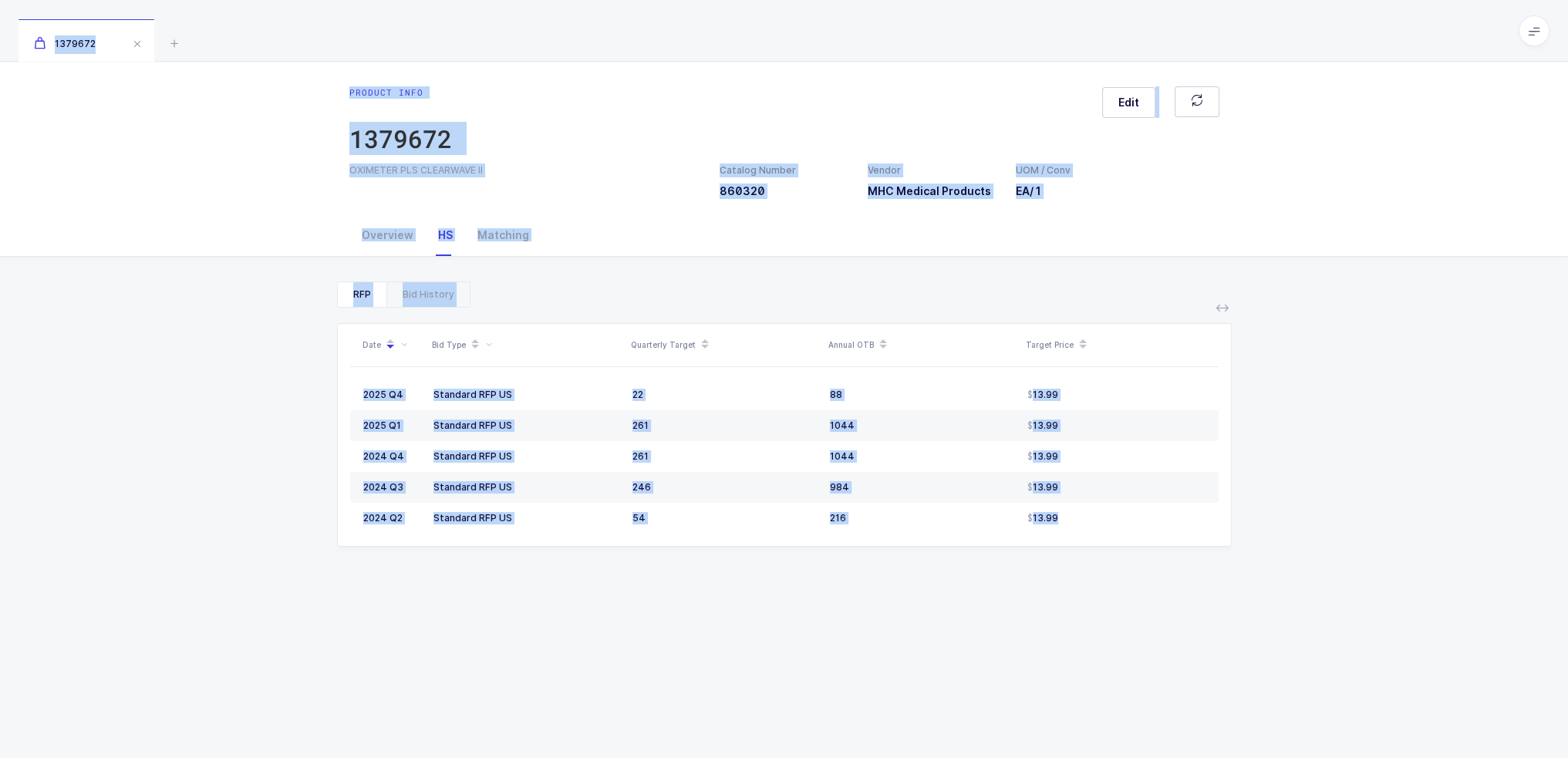
drag, startPoint x: 1094, startPoint y: 619, endPoint x: 1000, endPoint y: 38, distance: 588.6
click at [1000, 38] on div "1379672 Product info 1379672 Edit OXIMETER PLS CLEARWAVE II Catalog Number 8603…" at bounding box center [784, 455] width 1568 height 911
click at [1000, 38] on div "1379672" at bounding box center [784, 31] width 1568 height 61
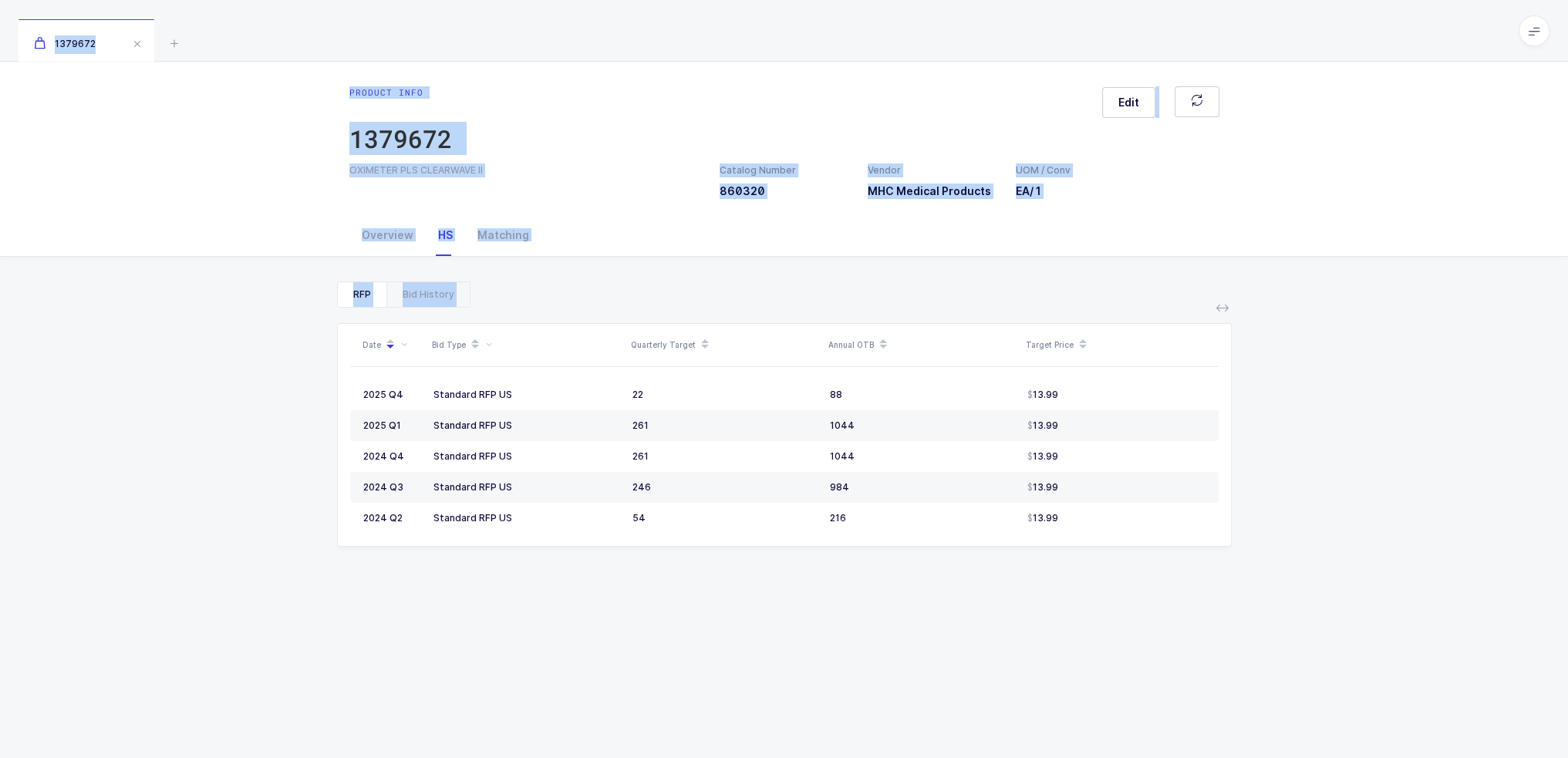
drag, startPoint x: 1000, startPoint y: 38, endPoint x: 1022, endPoint y: 615, distance: 577.4
click at [1022, 615] on div "1379672 Product info 1379672 Edit OXIMETER PLS CLEARWAVE II Catalog Number 8603…" at bounding box center [784, 455] width 1568 height 911
click at [1022, 615] on div "Date Bid Type Quarterly Target Annual OTB Target Price 2025 Q4 Standard RFP US …" at bounding box center [784, 591] width 895 height 566
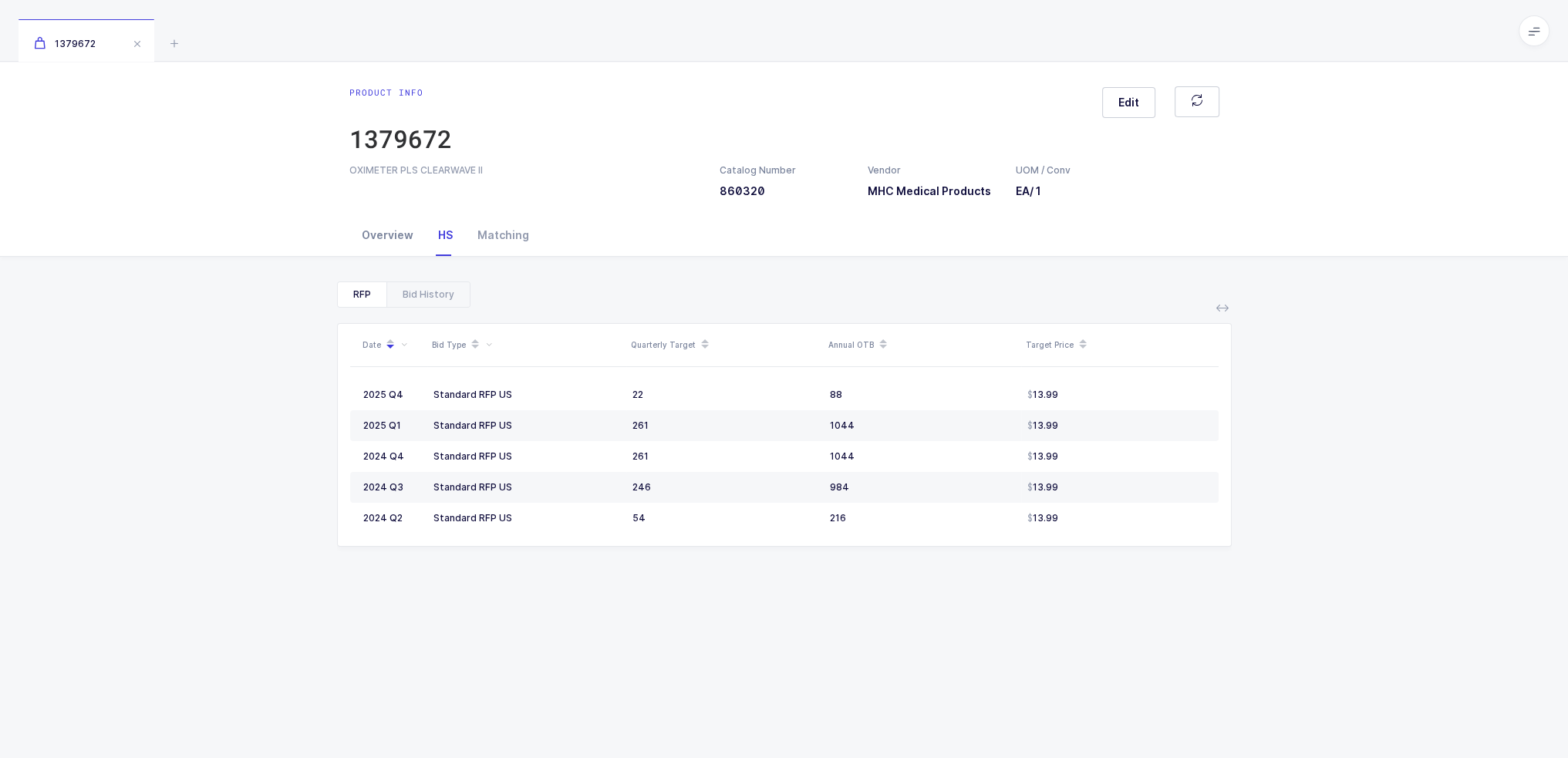
click at [414, 248] on div "Overview" at bounding box center [387, 235] width 76 height 42
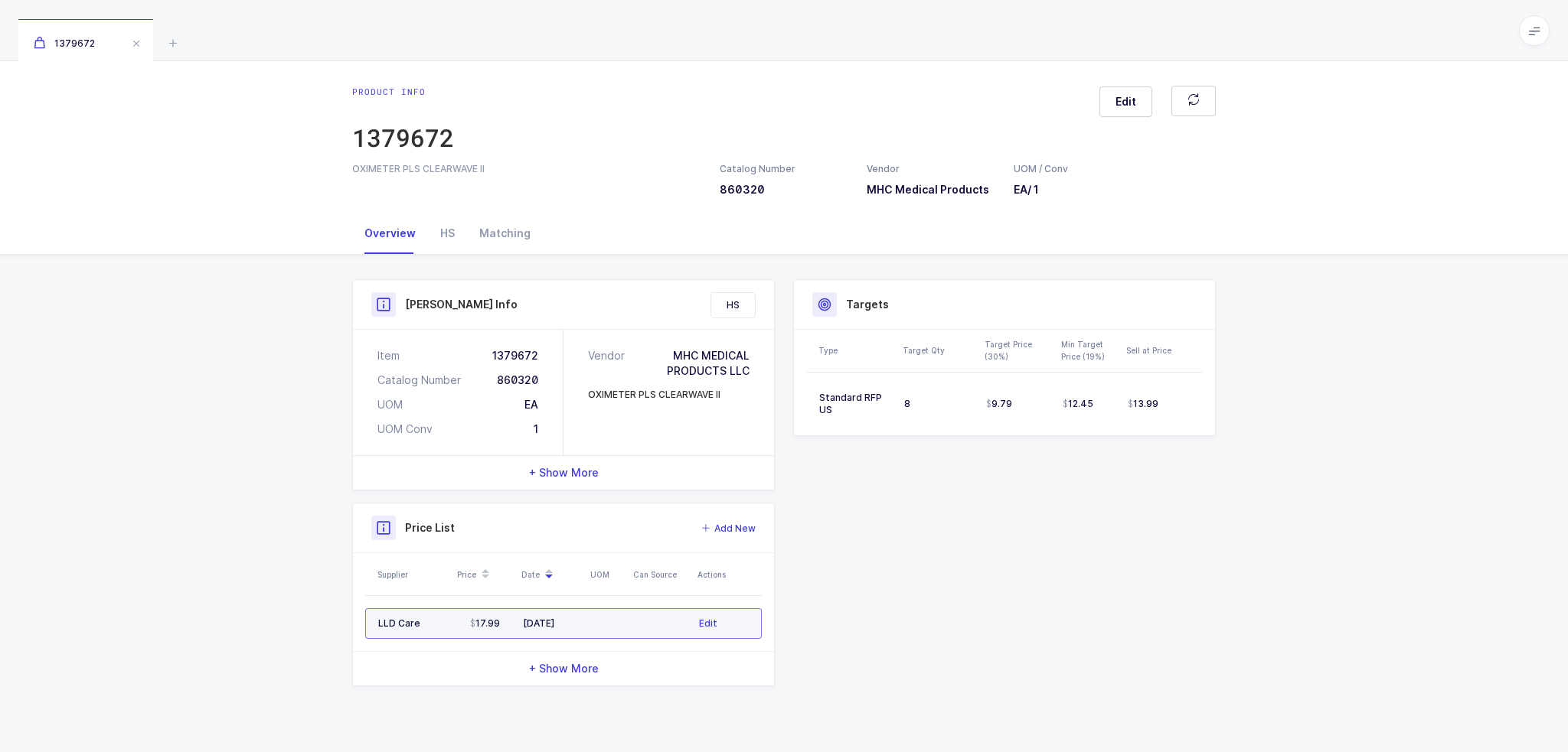
drag, startPoint x: 474, startPoint y: 621, endPoint x: 507, endPoint y: 610, distance: 34.8
click at [507, 610] on td "17.99" at bounding box center [485, 623] width 64 height 30
click at [507, 620] on td "17.99" at bounding box center [479, 623] width 64 height 30
click at [882, 472] on div "Product Info Catalog Number 860320 Vendor MHC Medical Products UOM / Conv EA / …" at bounding box center [778, 558] width 882 height 558
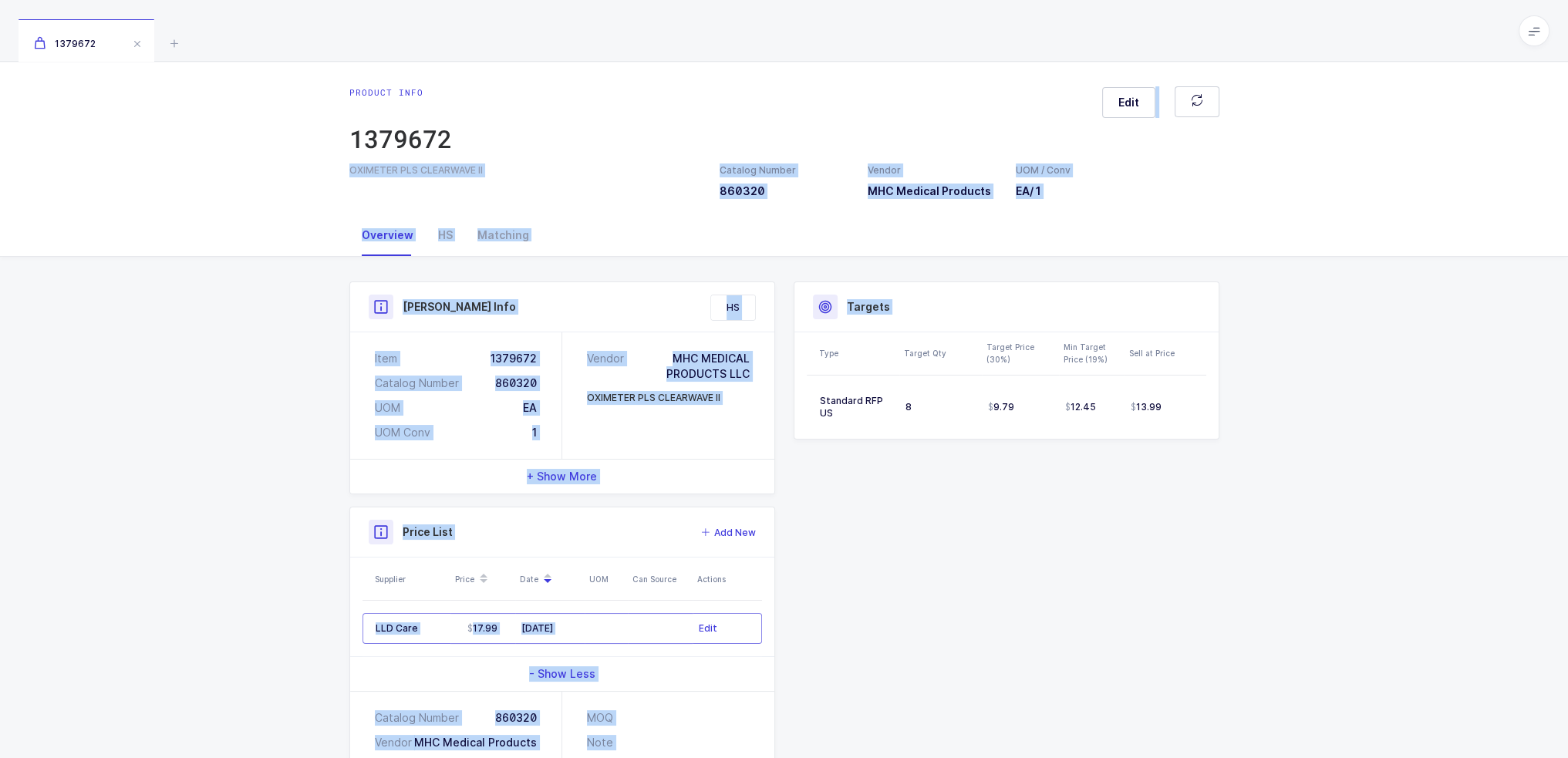
drag, startPoint x: 909, startPoint y: 386, endPoint x: 919, endPoint y: 80, distance: 306.2
click at [919, 85] on div "Product info 1379672 Edit OXIMETER PLS CLEARWAVE II Catalog Number 860320 Vendo…" at bounding box center [784, 471] width 1568 height 819
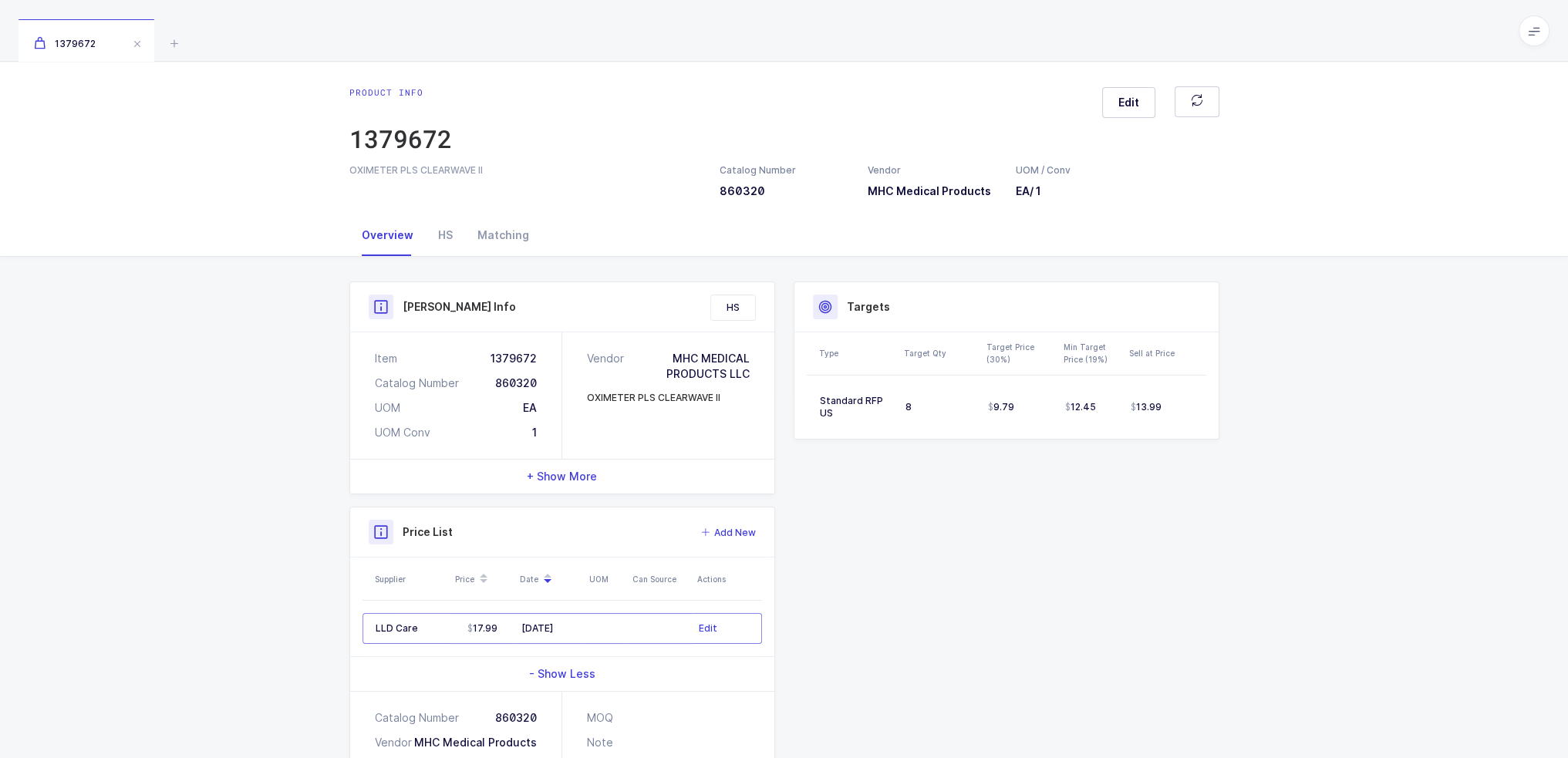
drag, startPoint x: 919, startPoint y: 80, endPoint x: 918, endPoint y: 55, distance: 25.0
click at [919, 79] on div "Product info 1379672 Edit OXIMETER PLS CLEARWAVE II Catalog Number 860320 Vendo…" at bounding box center [784, 137] width 1568 height 153
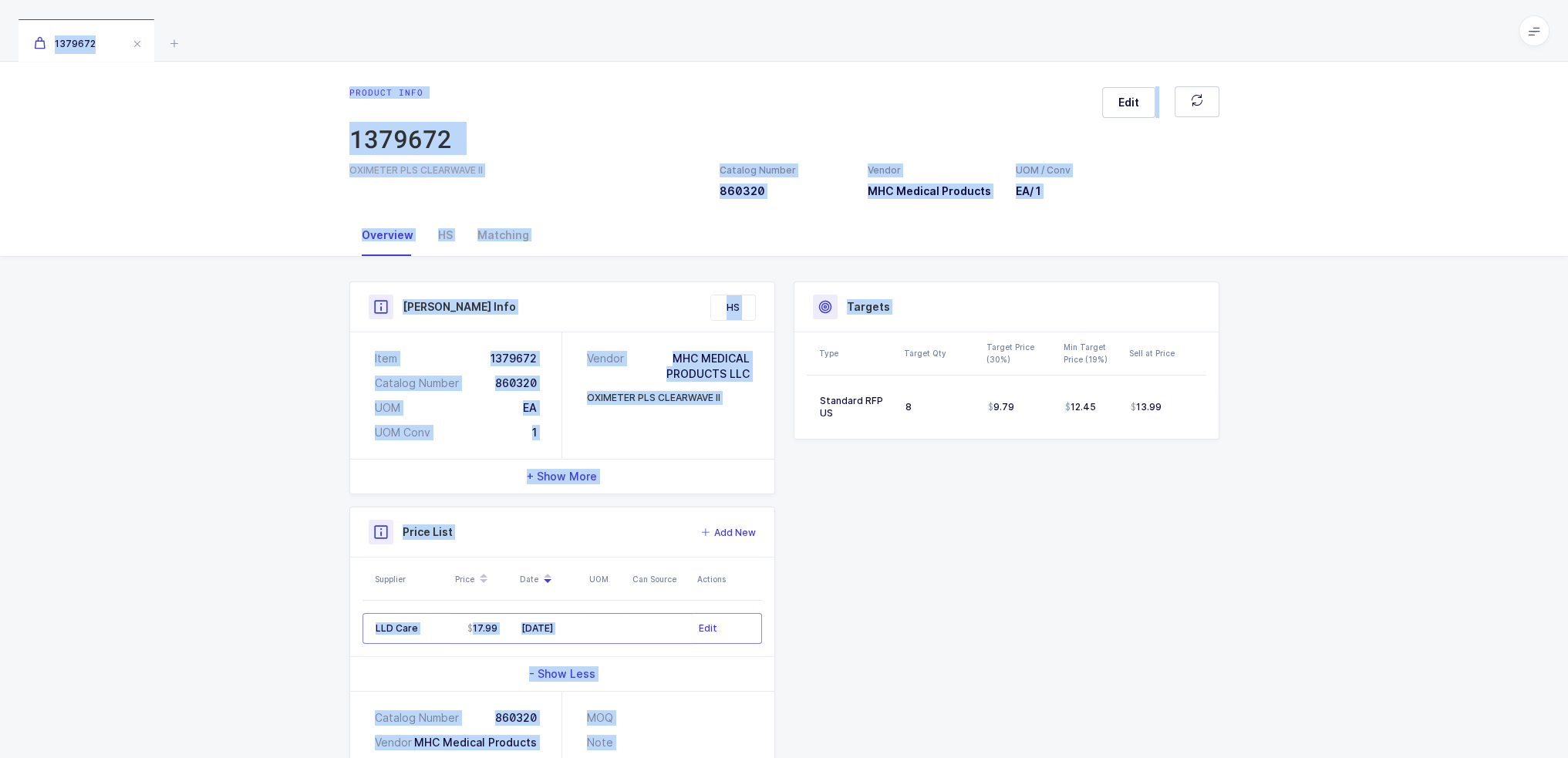
drag, startPoint x: 917, startPoint y: 60, endPoint x: 982, endPoint y: 608, distance: 551.8
click at [982, 608] on div "1379672 Product info 1379672 Edit OXIMETER PLS CLEARWAVE II Catalog Number 8603…" at bounding box center [784, 440] width 1568 height 881
click at [982, 608] on div "Product Info Catalog Number 860320 Vendor MHC Medical Products UOM / Conv EA / …" at bounding box center [784, 563] width 889 height 563
drag, startPoint x: 1181, startPoint y: 545, endPoint x: 1074, endPoint y: 39, distance: 517.2
click at [1074, 39] on div "1379672 Product info 1379672 Edit OXIMETER PLS CLEARWAVE II Catalog Number 8603…" at bounding box center [784, 440] width 1568 height 881
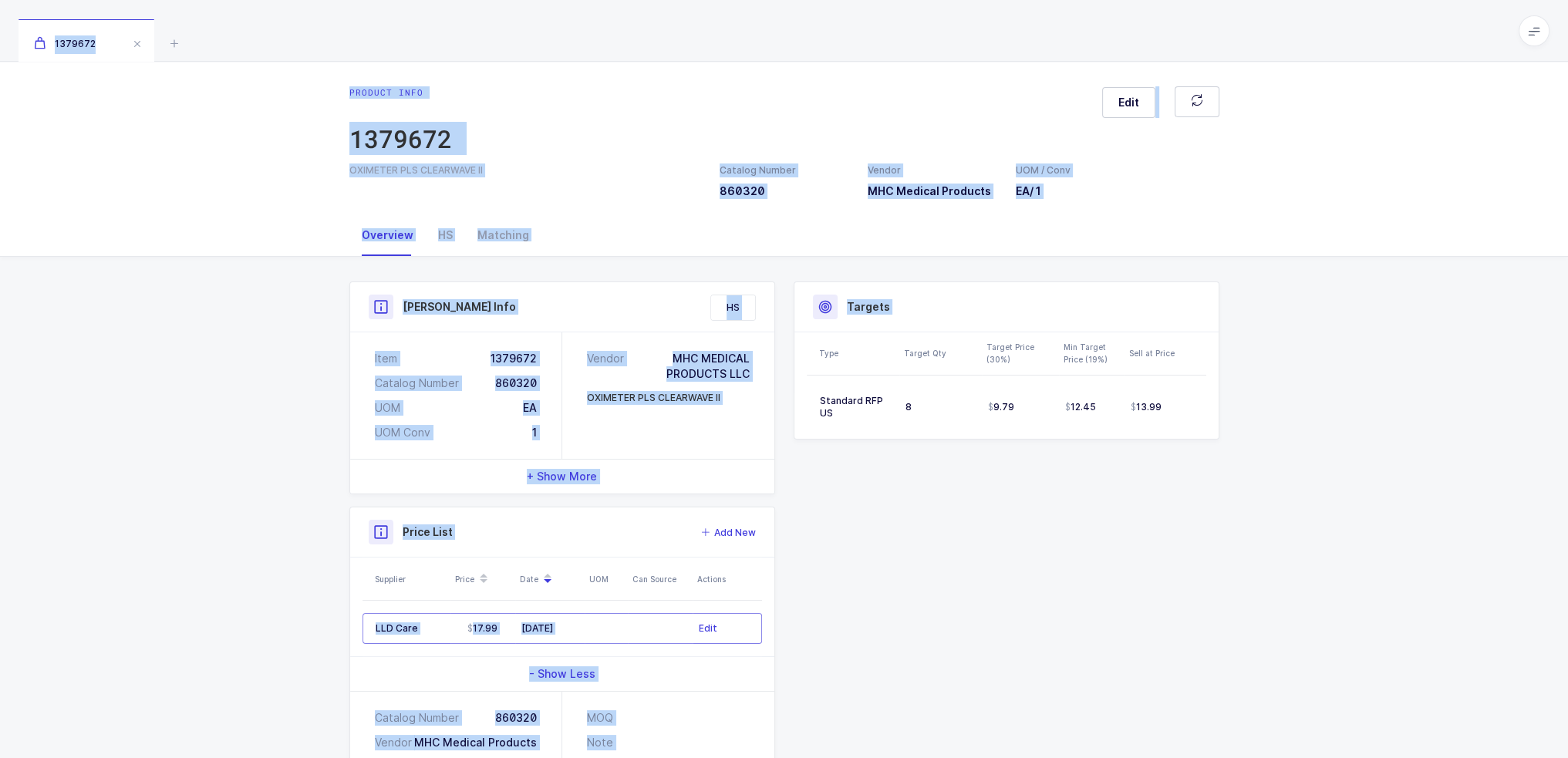
click at [1074, 38] on div "1379672" at bounding box center [784, 31] width 1568 height 61
drag, startPoint x: 1071, startPoint y: 36, endPoint x: 1110, endPoint y: 502, distance: 467.6
click at [1110, 502] on div "1379672 Product info 1379672 Edit OXIMETER PLS CLEARWAVE II Catalog Number 8603…" at bounding box center [784, 440] width 1568 height 881
click at [1110, 502] on div "Product Info Catalog Number 860320 Vendor MHC Medical Products UOM / Conv EA / …" at bounding box center [784, 563] width 889 height 563
drag, startPoint x: 1156, startPoint y: 517, endPoint x: 1003, endPoint y: 43, distance: 498.1
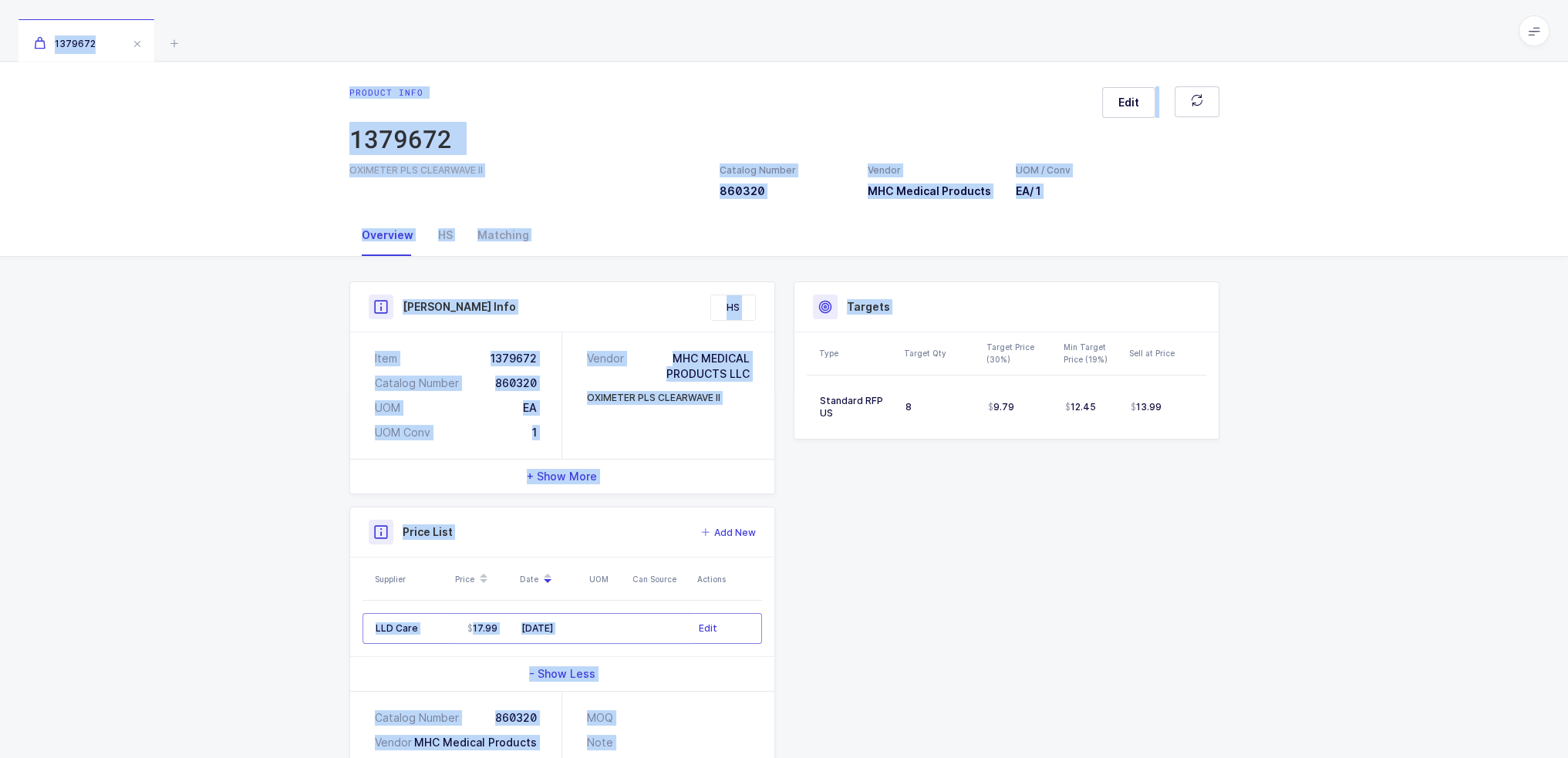
click at [1003, 44] on div "1379672 Product info 1379672 Edit OXIMETER PLS CLEARWAVE II Catalog Number 8603…" at bounding box center [784, 440] width 1568 height 881
click at [1003, 43] on div "1379672" at bounding box center [784, 31] width 1568 height 61
drag, startPoint x: 1003, startPoint y: 41, endPoint x: 1134, endPoint y: 525, distance: 501.4
click at [1134, 525] on div "1379672 Product info 1379672 Edit OXIMETER PLS CLEARWAVE II Catalog Number 8603…" at bounding box center [784, 440] width 1568 height 881
click at [1134, 525] on div "Product Info Catalog Number 860320 Vendor MHC Medical Products UOM / Conv EA / …" at bounding box center [784, 563] width 889 height 563
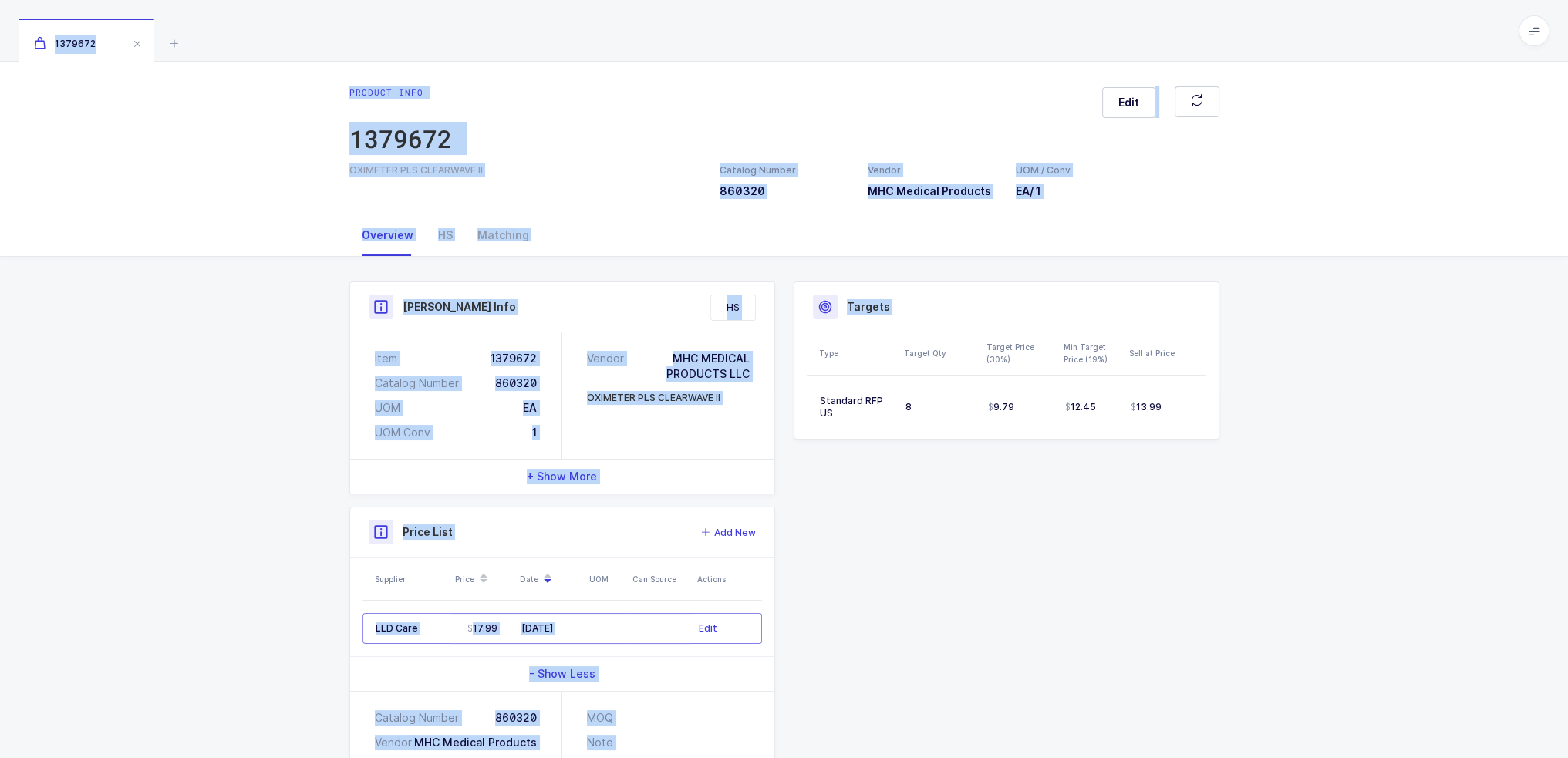
drag, startPoint x: 1180, startPoint y: 533, endPoint x: 986, endPoint y: 60, distance: 511.2
click at [986, 60] on div "1379672 Product info 1379672 Edit OXIMETER PLS CLEARWAVE II Catalog Number 8603…" at bounding box center [784, 440] width 1568 height 881
click at [986, 58] on div "1379672" at bounding box center [784, 31] width 1568 height 61
drag, startPoint x: 986, startPoint y: 57, endPoint x: 1080, endPoint y: 571, distance: 522.5
click at [1080, 571] on div "1379672 Product info 1379672 Edit OXIMETER PLS CLEARWAVE II Catalog Number 8603…" at bounding box center [784, 440] width 1568 height 881
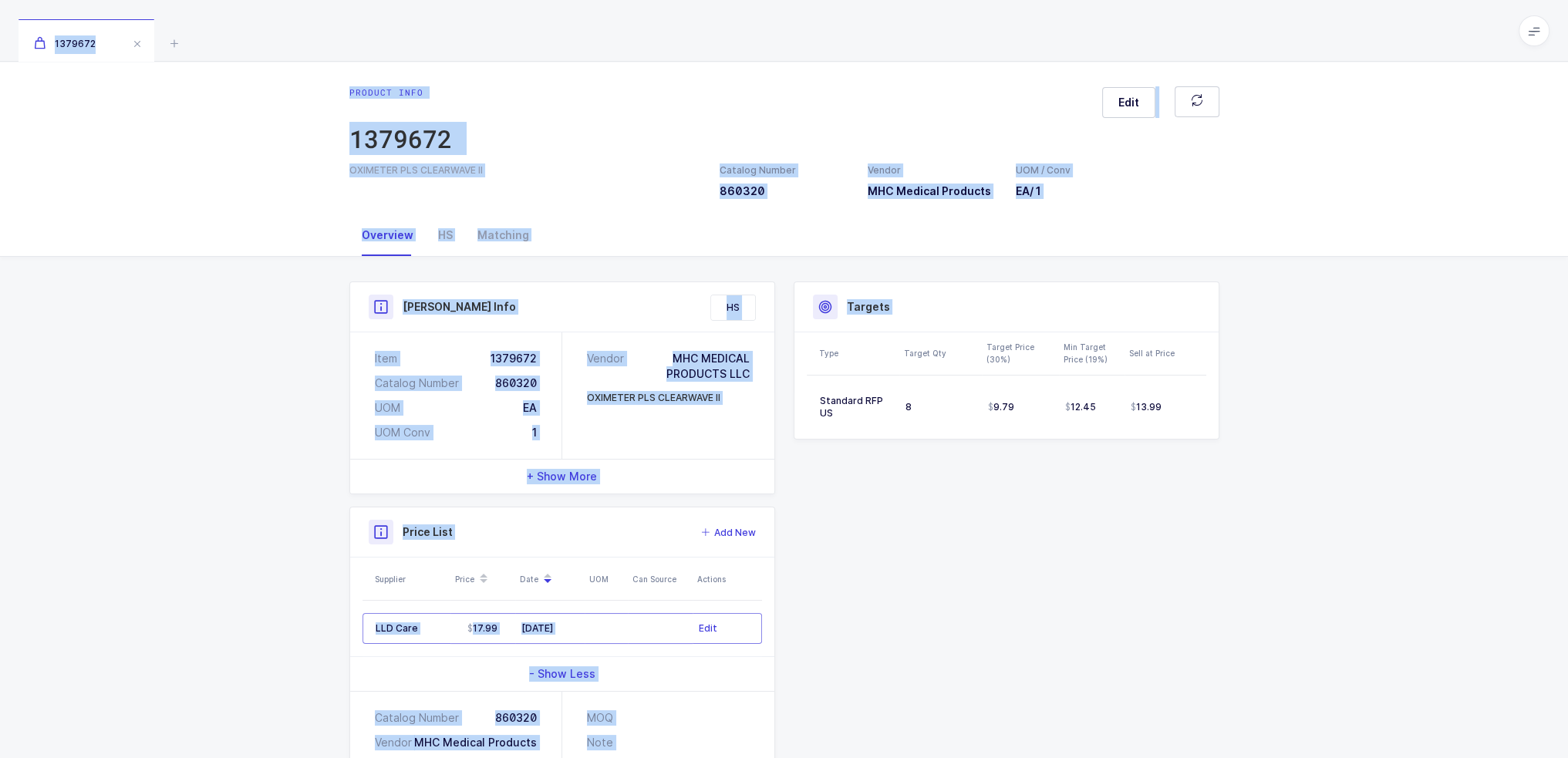
click at [1080, 571] on div "Product Info Catalog Number 860320 Vendor MHC Medical Products UOM / Conv EA / …" at bounding box center [784, 563] width 889 height 563
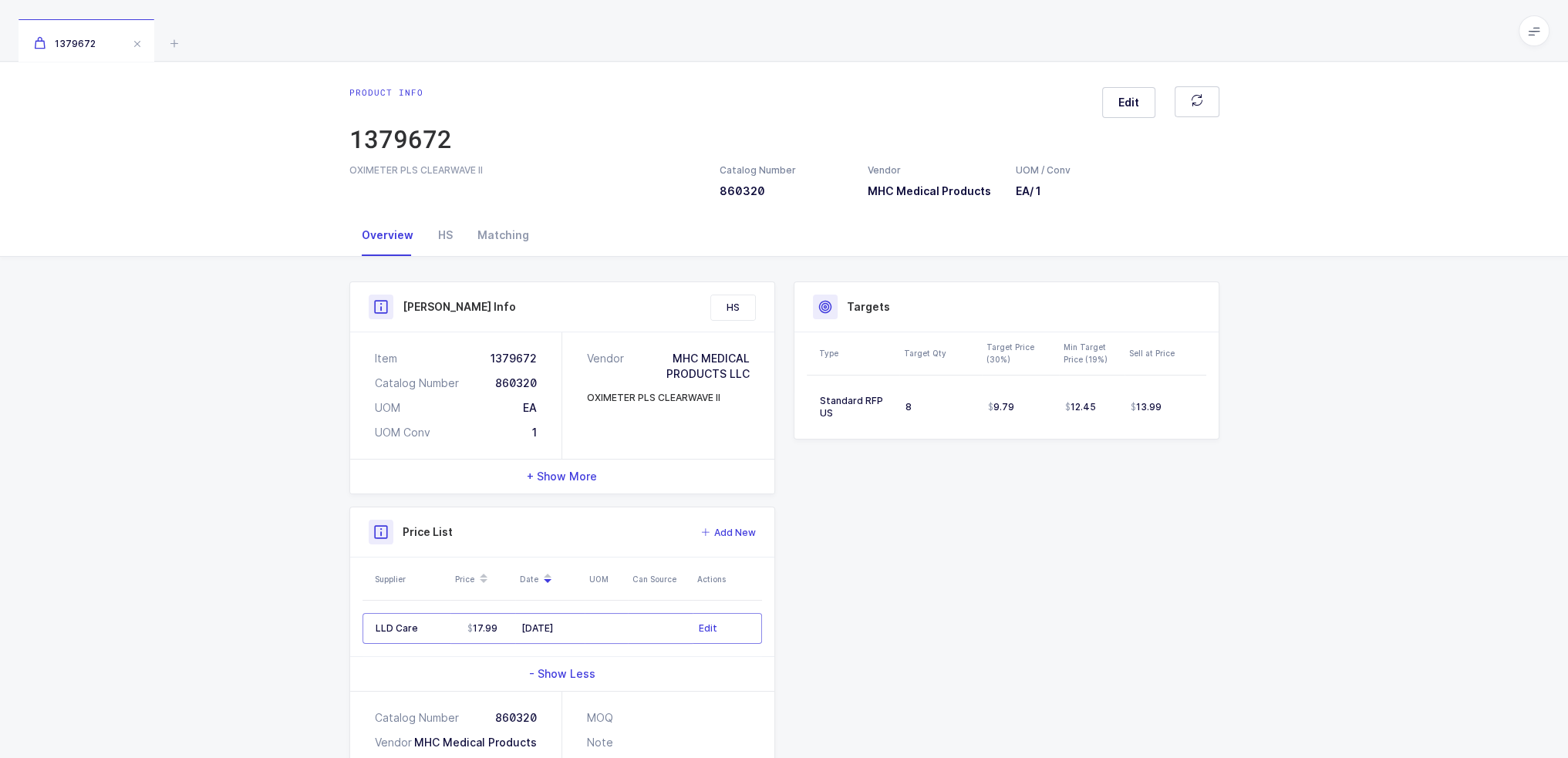
scroll to position [120, 0]
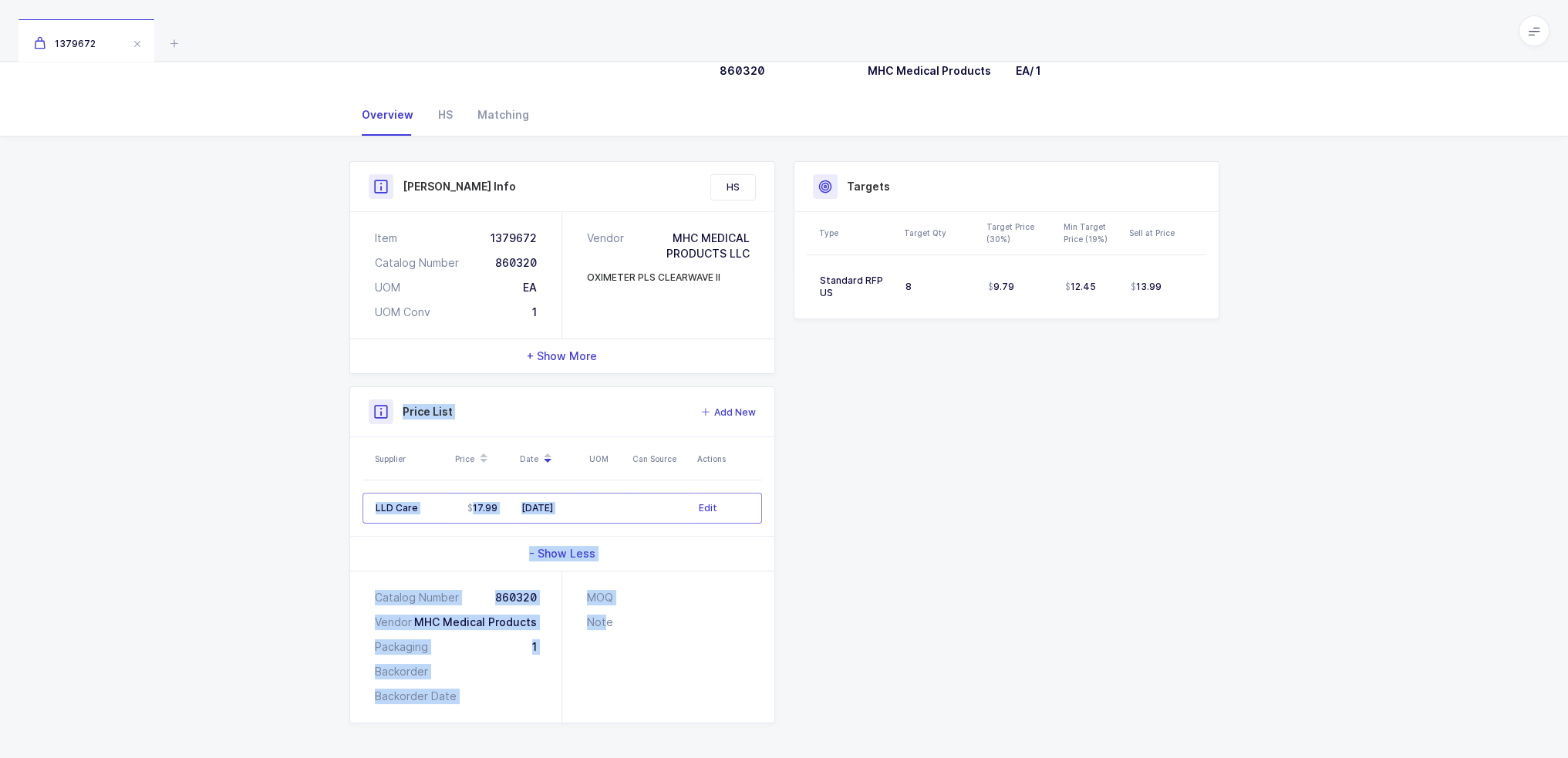
drag, startPoint x: 607, startPoint y: 733, endPoint x: 341, endPoint y: 421, distance: 410.0
click at [341, 421] on div "Product Info Catalog Number 860320 Vendor MHC Medical Products UOM / Conv EA / …" at bounding box center [784, 448] width 895 height 624
click at [341, 421] on div "Product Info Catalog Number 860320 Vendor MHC Medical Products UOM / Conv EA / …" at bounding box center [562, 442] width 445 height 563
drag, startPoint x: 341, startPoint y: 418, endPoint x: 659, endPoint y: 692, distance: 419.8
click at [659, 692] on div "Product Info Catalog Number 860320 Vendor MHC Medical Products UOM / Conv EA / …" at bounding box center [562, 442] width 445 height 563
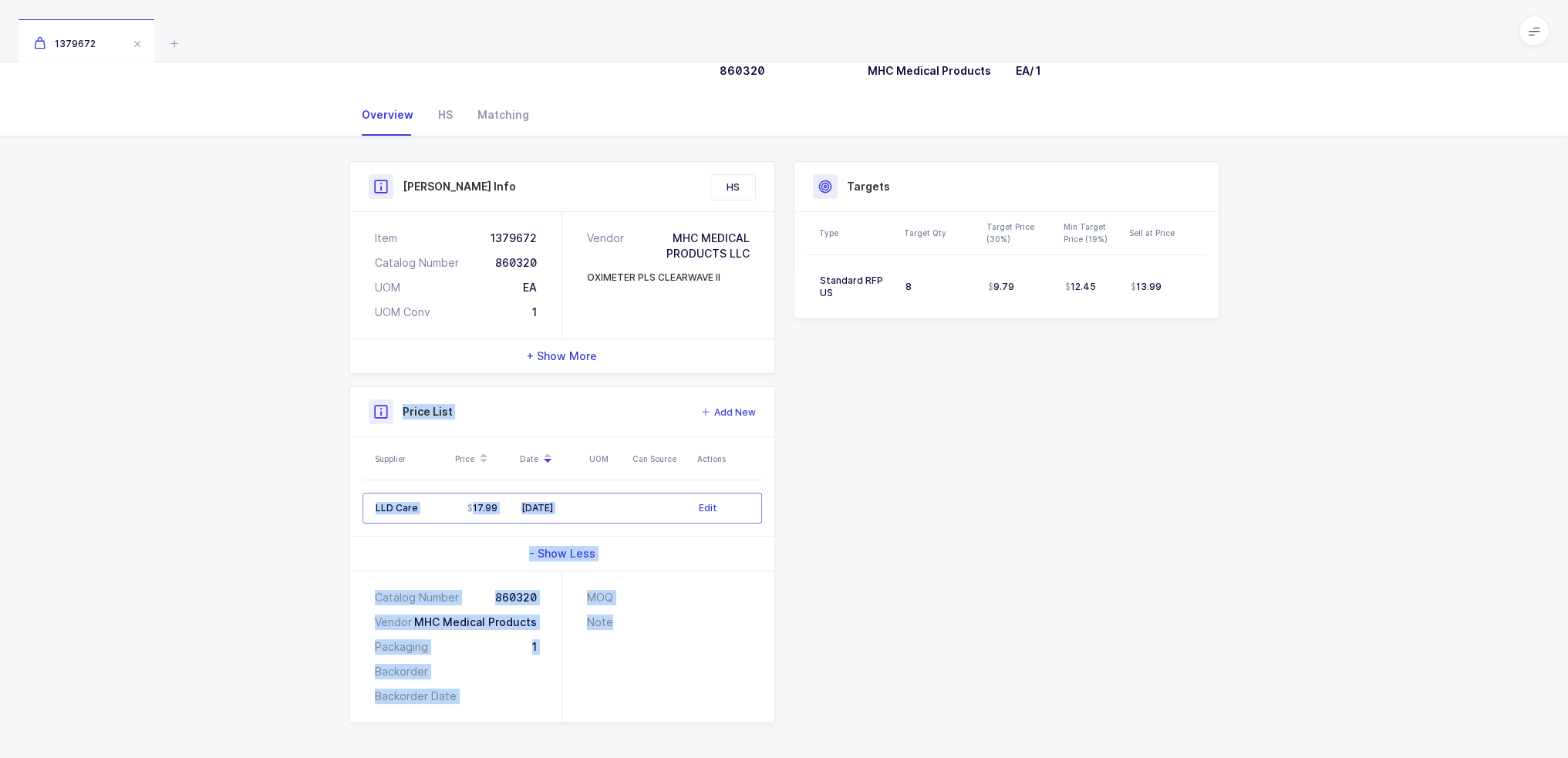
click at [659, 692] on div "MOQ Note" at bounding box center [668, 647] width 213 height 151
drag, startPoint x: 659, startPoint y: 692, endPoint x: 378, endPoint y: 399, distance: 406.0
click at [378, 399] on div "Price List Add New Supplier Price Date UOM Can Source Actions LLD Care 17.99 10…" at bounding box center [562, 555] width 426 height 337
click at [378, 399] on div at bounding box center [381, 411] width 25 height 25
drag, startPoint x: 378, startPoint y: 397, endPoint x: 622, endPoint y: 633, distance: 339.5
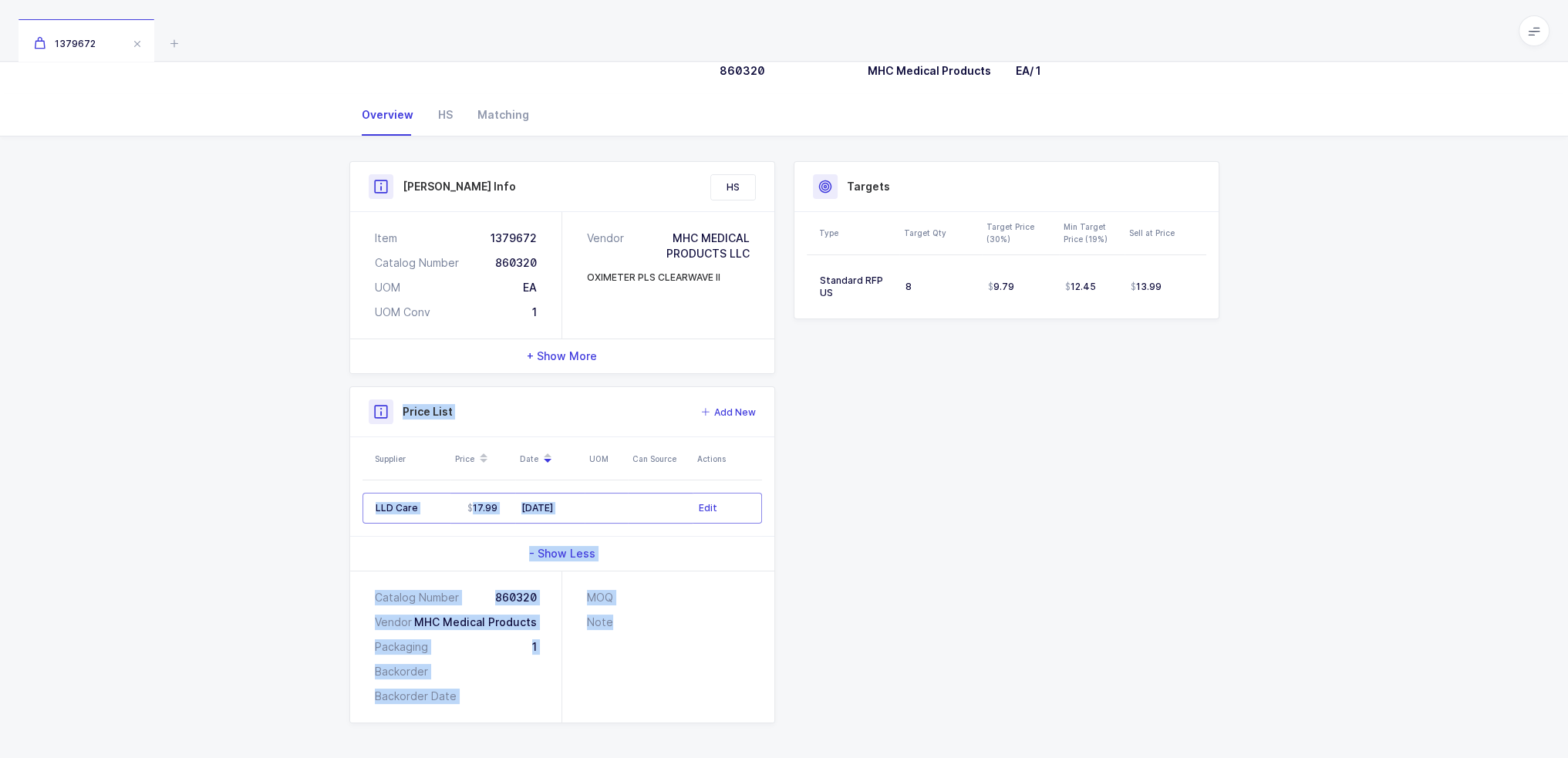
click at [622, 632] on div "Price List Add New Supplier Price Date UOM Can Source Actions LLD Care 17.99 10…" at bounding box center [562, 555] width 426 height 337
click at [621, 644] on div "MOQ Note" at bounding box center [668, 647] width 213 height 151
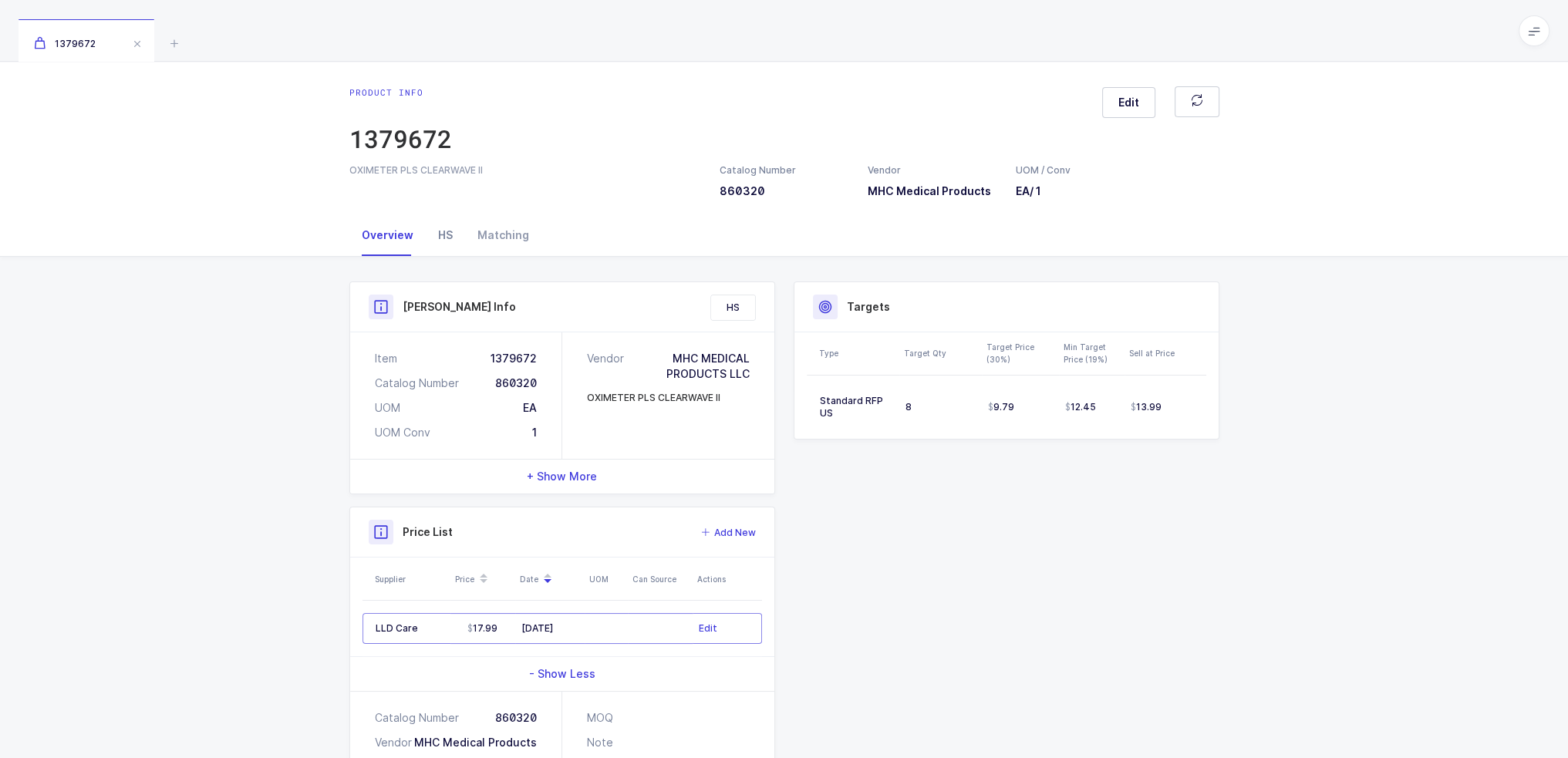
click at [455, 253] on div "HS" at bounding box center [446, 235] width 39 height 42
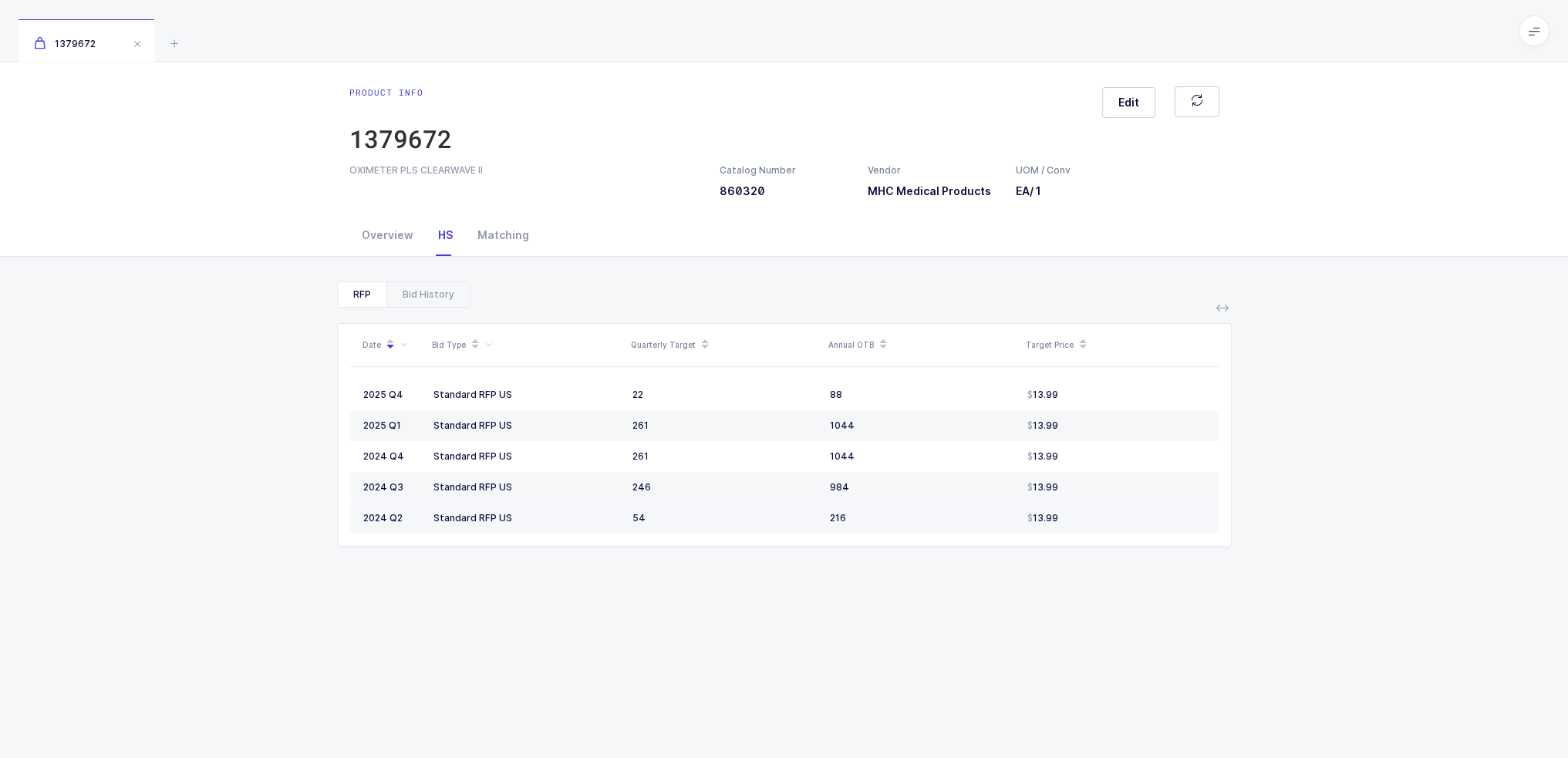
drag, startPoint x: 558, startPoint y: 386, endPoint x: 1113, endPoint y: 532, distance: 573.9
click at [1113, 532] on tbody "2025 Q4 Standard RFP US 22 88 13.99 2025 Q1 Standard RFP US 261 1044 13.99 2024…" at bounding box center [784, 457] width 869 height 155
click at [1111, 532] on td "13.99" at bounding box center [1120, 518] width 197 height 31
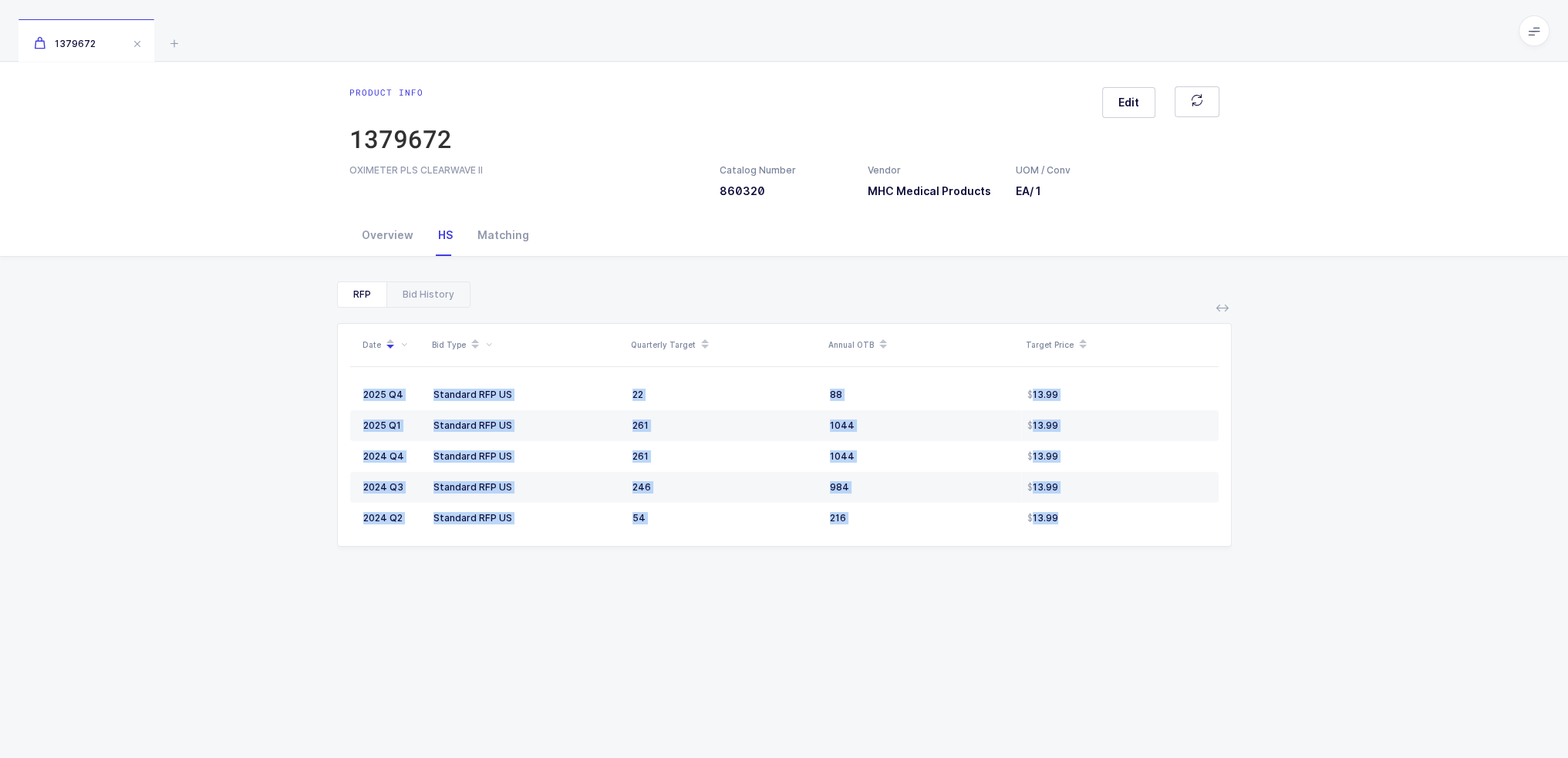
drag, startPoint x: 1114, startPoint y: 528, endPoint x: 230, endPoint y: 376, distance: 897.0
click at [229, 376] on div "RFP Bid History Date Bid Type Quarterly Target Annual OTB Target Price 2025 Q4 …" at bounding box center [784, 584] width 1543 height 654
click at [230, 376] on div "RFP Bid History Date Bid Type Quarterly Target Annual OTB Target Price 2025 Q4 …" at bounding box center [784, 584] width 1543 height 654
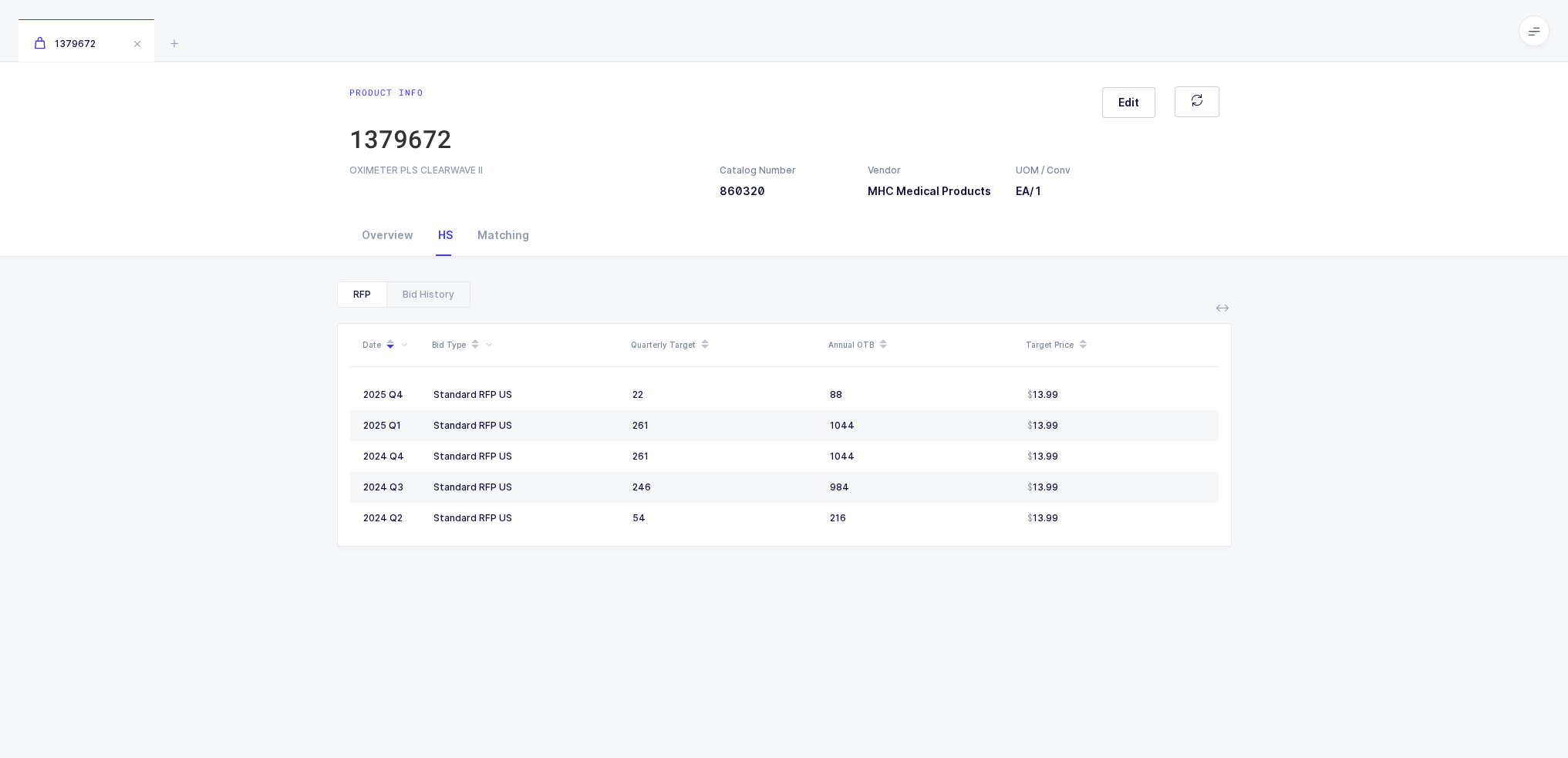
click at [429, 196] on div "OXIMETER PLS CLEARWAVE II Catalog Number 860320 Vendor MHC Medical Products UOM…" at bounding box center [784, 182] width 889 height 36
click at [385, 234] on div "Overview" at bounding box center [387, 235] width 76 height 42
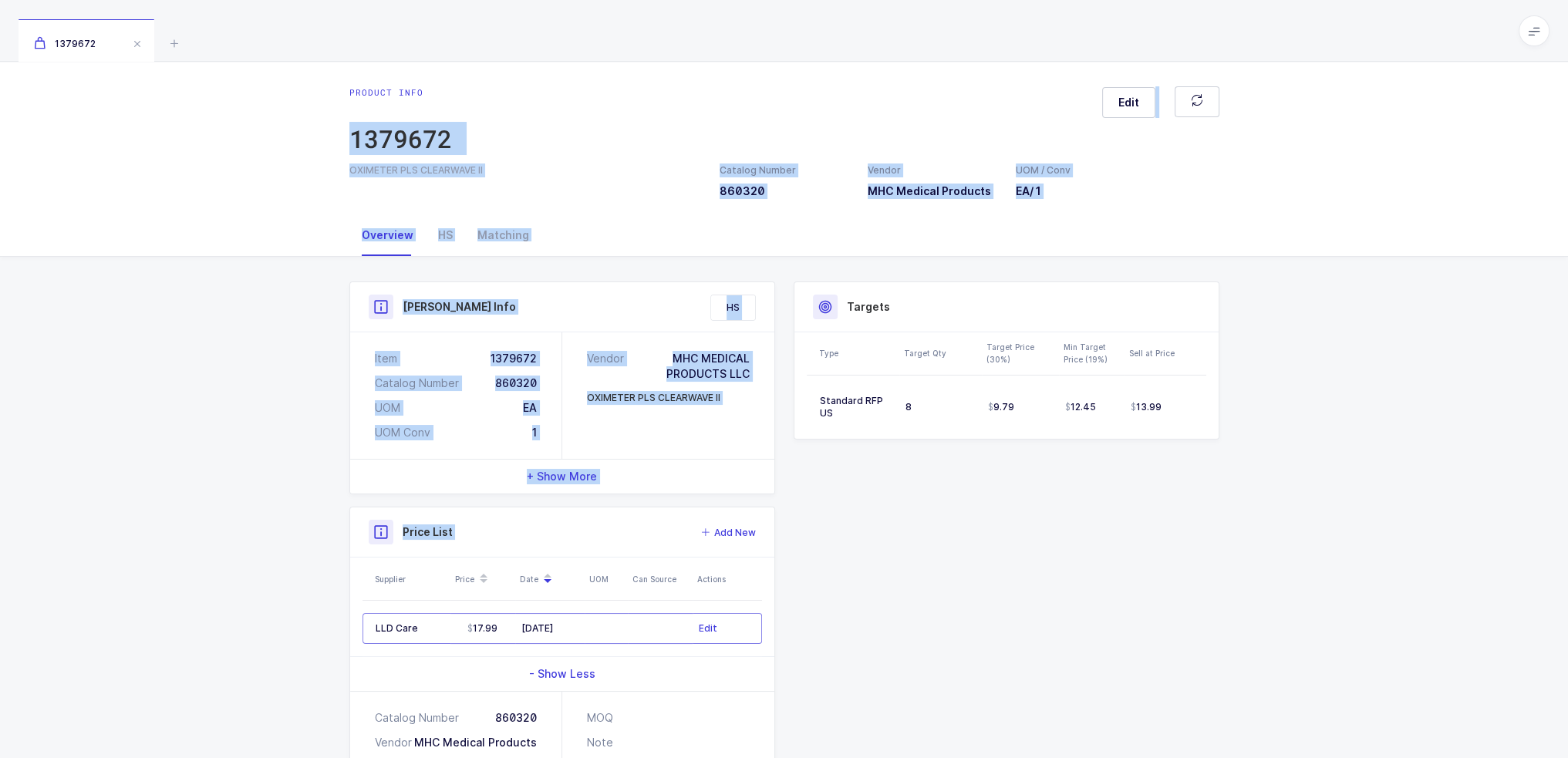
drag, startPoint x: 314, startPoint y: 108, endPoint x: 832, endPoint y: 557, distance: 685.5
click at [832, 557] on div "Product info 1379672 Edit OXIMETER PLS CLEARWAVE II Catalog Number 860320 Vendo…" at bounding box center [784, 471] width 1568 height 819
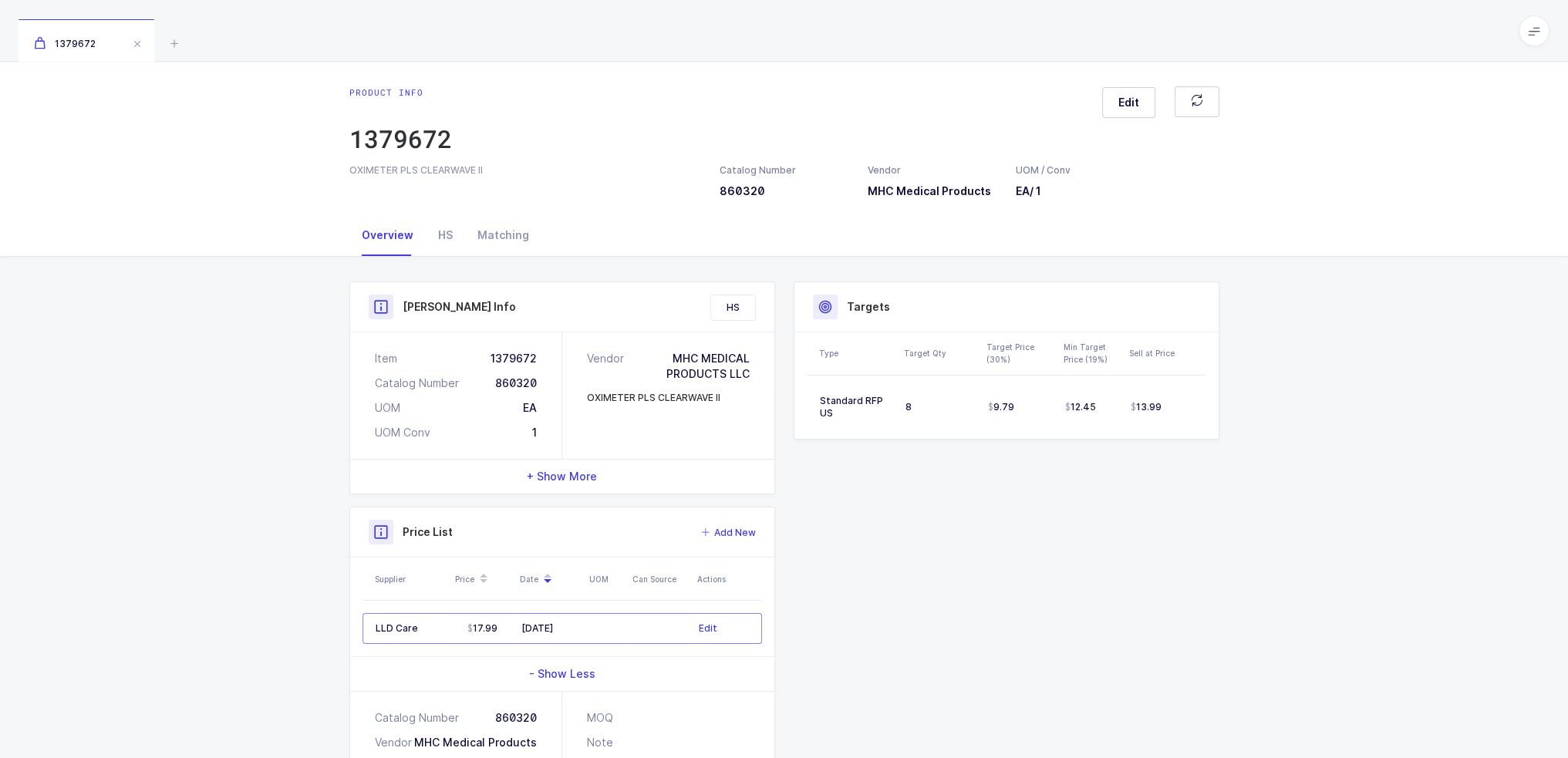
click at [832, 557] on div "Product Info Catalog Number 860320 Vendor MHC Medical Products UOM / Conv EA / …" at bounding box center [784, 563] width 889 height 563
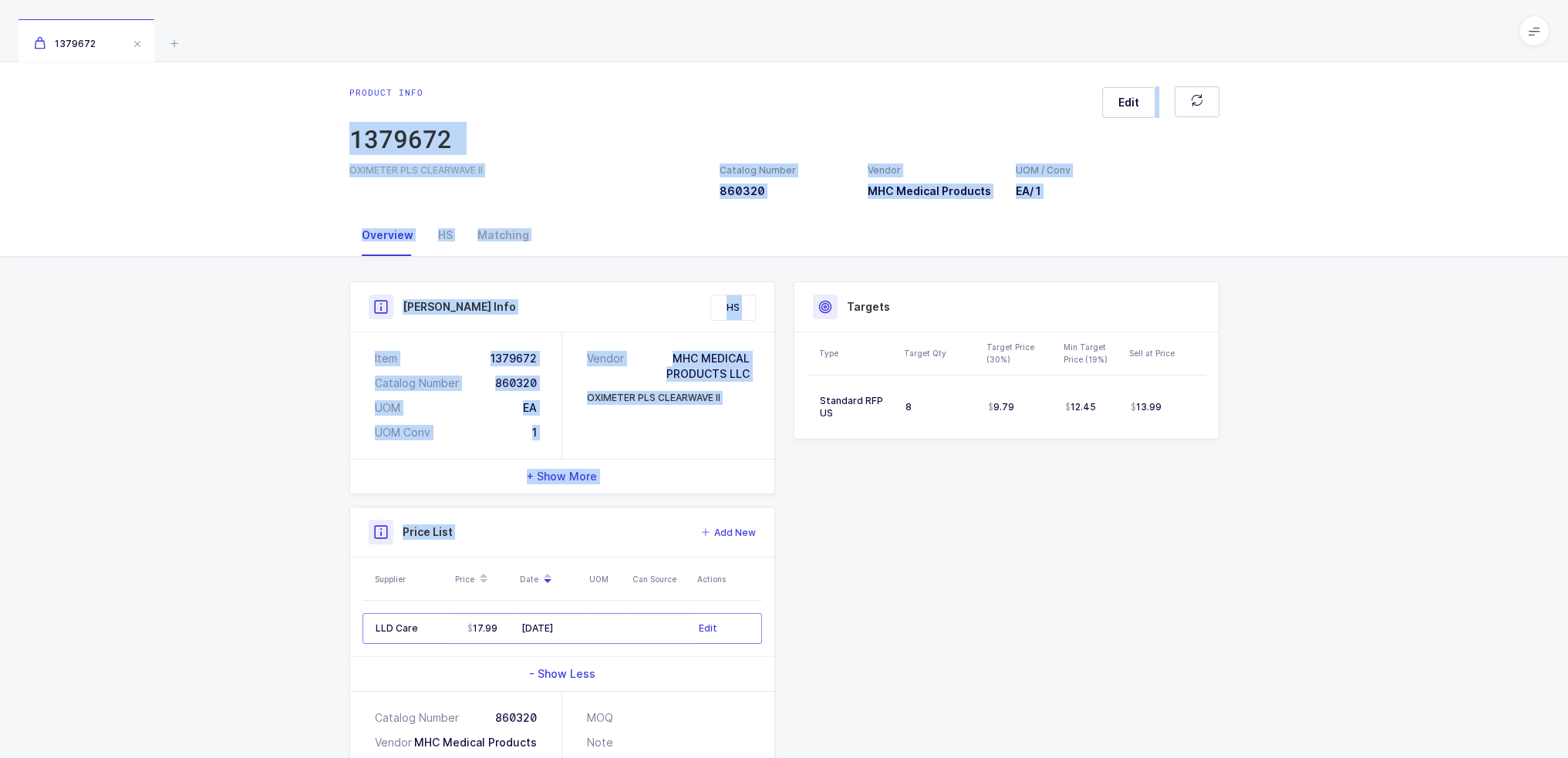
drag, startPoint x: 947, startPoint y: 639, endPoint x: 688, endPoint y: 70, distance: 625.2
click at [688, 70] on div "Product info 1379672 Edit OXIMETER PLS CLEARWAVE II Catalog Number 860320 Vendo…" at bounding box center [784, 471] width 1568 height 819
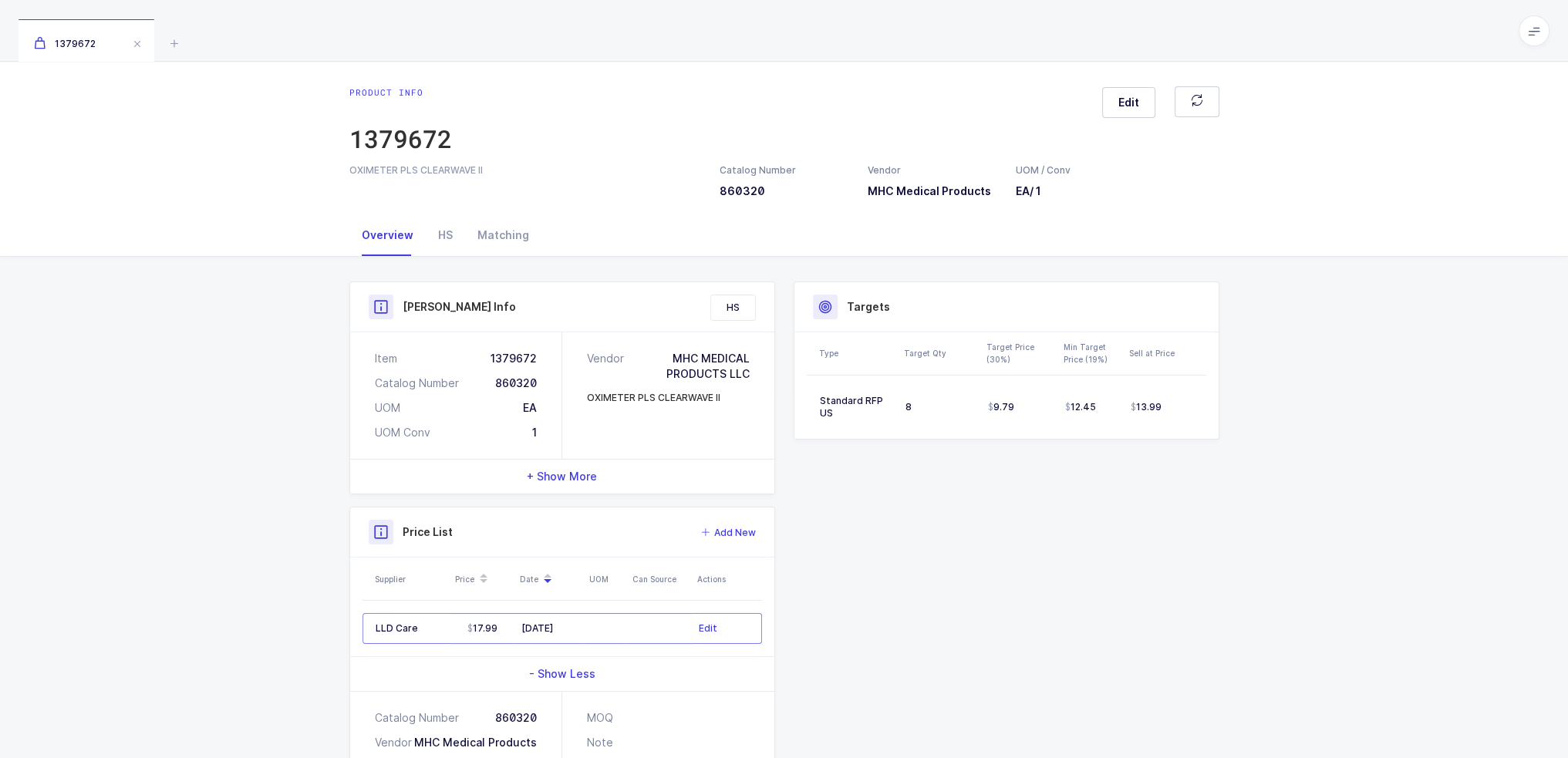
click at [698, 26] on div "1379672" at bounding box center [784, 31] width 1568 height 61
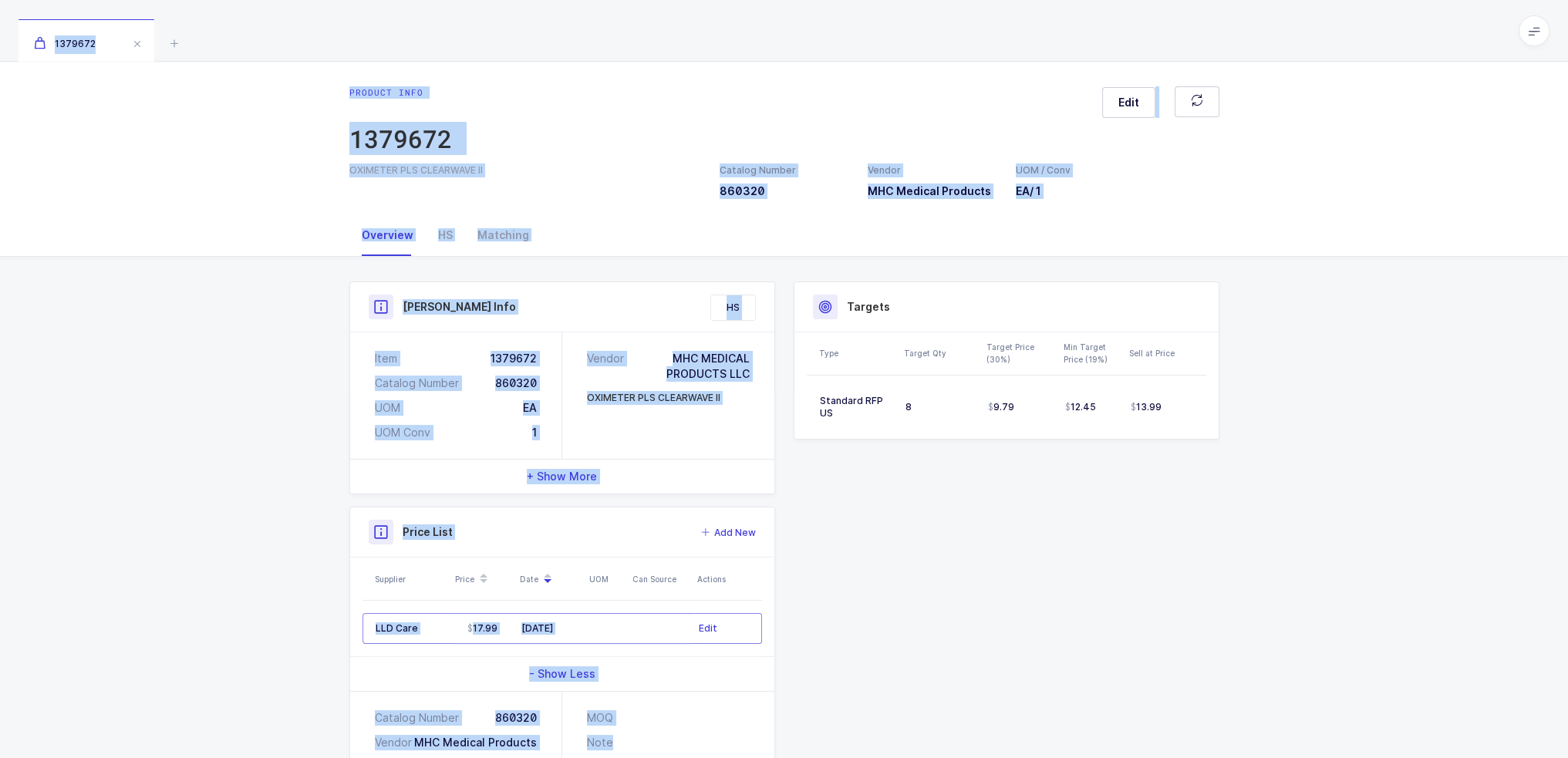
drag, startPoint x: 697, startPoint y: 22, endPoint x: 934, endPoint y: 732, distance: 748.5
click at [934, 732] on div "1379672 Product info 1379672 Edit OXIMETER PLS CLEARWAVE II Catalog Number 8603…" at bounding box center [784, 440] width 1568 height 881
click at [934, 732] on div "Product Info Catalog Number 860320 Vendor MHC Medical Products UOM / Conv EA / …" at bounding box center [784, 563] width 889 height 563
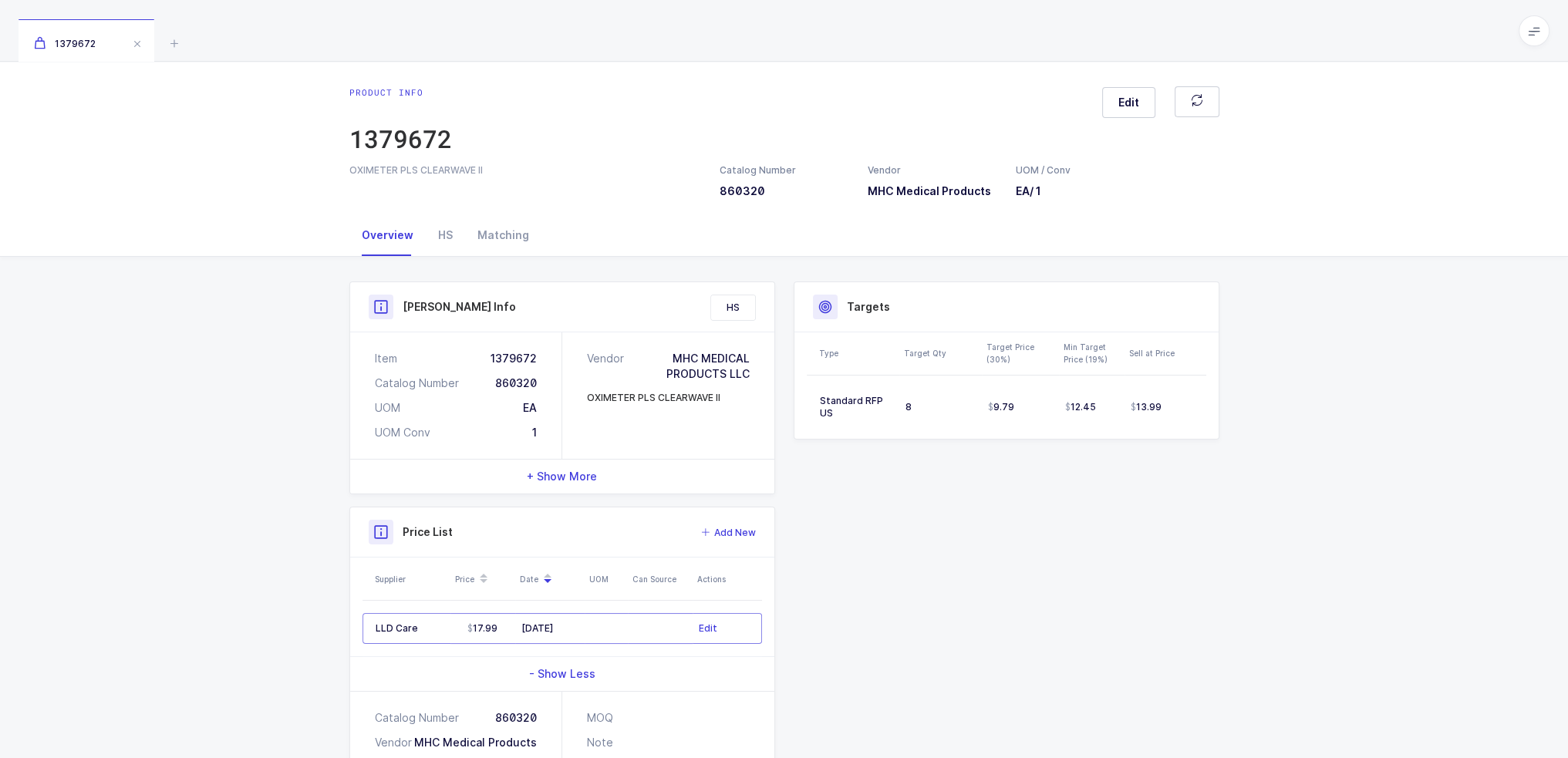
click at [607, 502] on div "Product Info Catalog Number 860320 Vendor MHC Medical Products UOM / Conv EA / …" at bounding box center [562, 563] width 445 height 563
click at [608, 483] on div "+ Show More" at bounding box center [562, 477] width 424 height 34
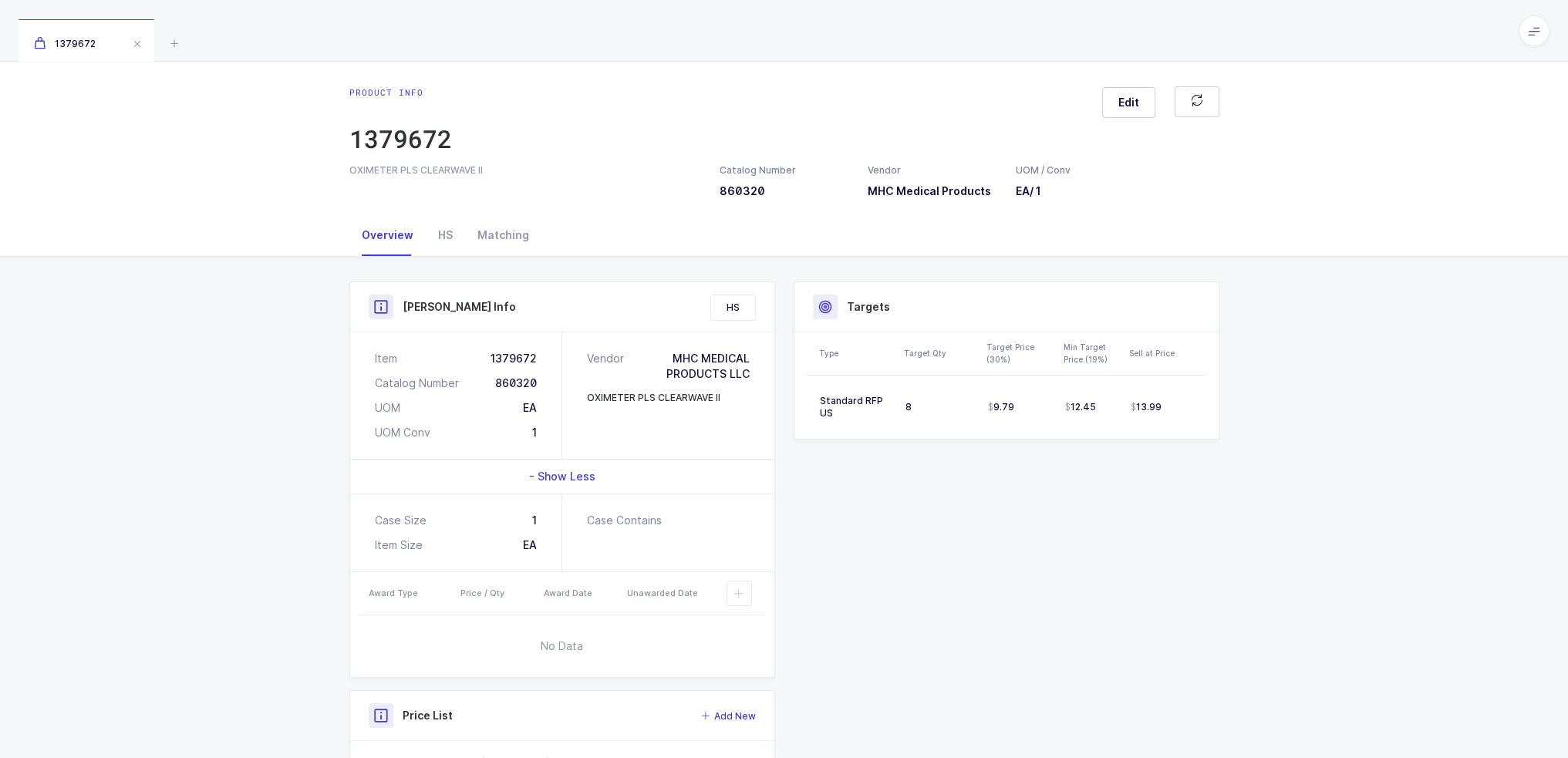
click at [609, 477] on div "- Show Less" at bounding box center [562, 477] width 424 height 34
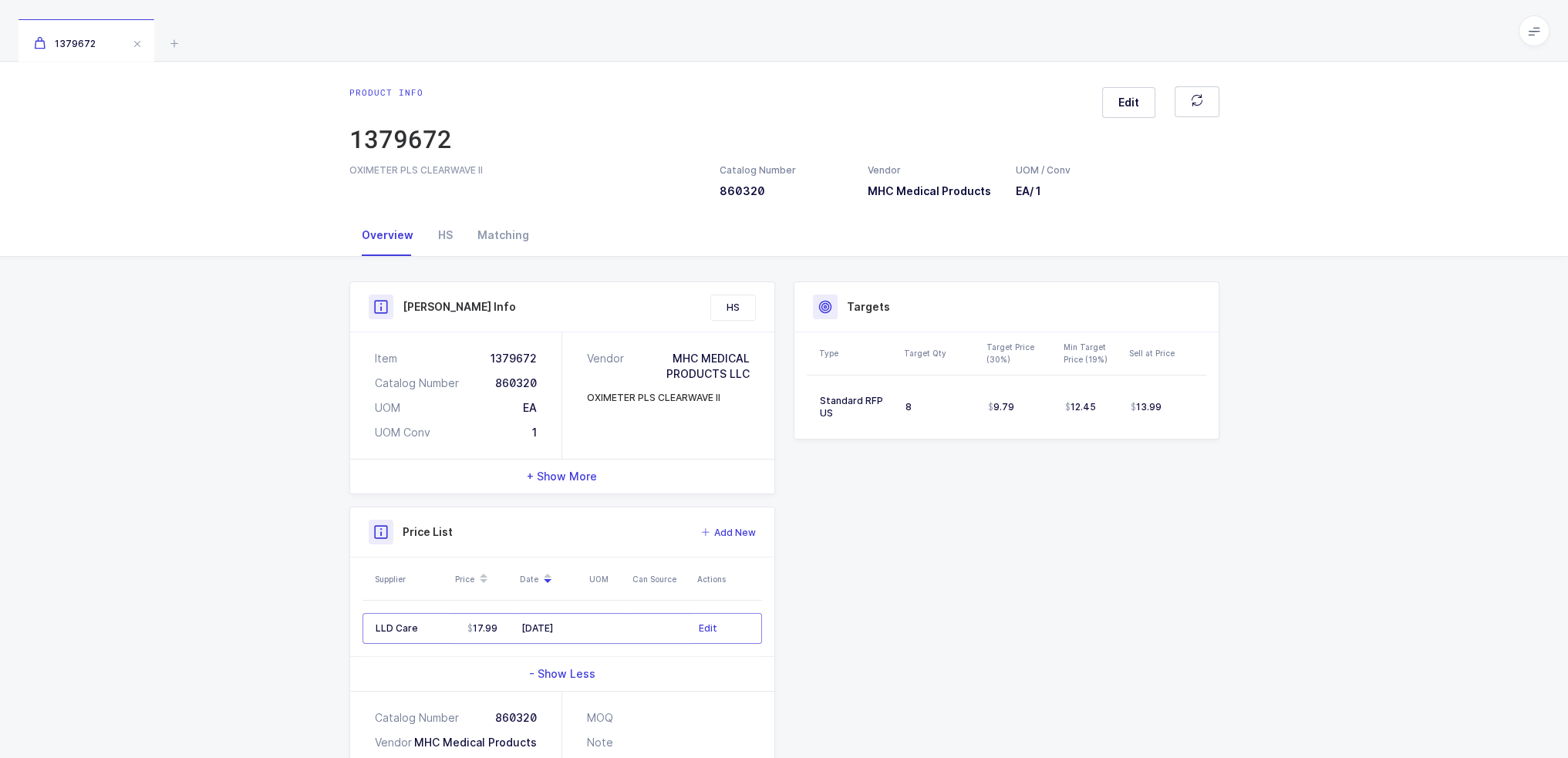
drag, startPoint x: 612, startPoint y: 65, endPoint x: 329, endPoint y: 136, distance: 291.8
click at [339, 137] on div "Product info 1379672 Edit OXIMETER PLS CLEARWAVE II Catalog Number 860320 Vendo…" at bounding box center [784, 137] width 1568 height 153
click at [326, 133] on div "Product info 1379672 Edit OXIMETER PLS CLEARWAVE II Catalog Number 860320 Vendo…" at bounding box center [784, 137] width 1568 height 153
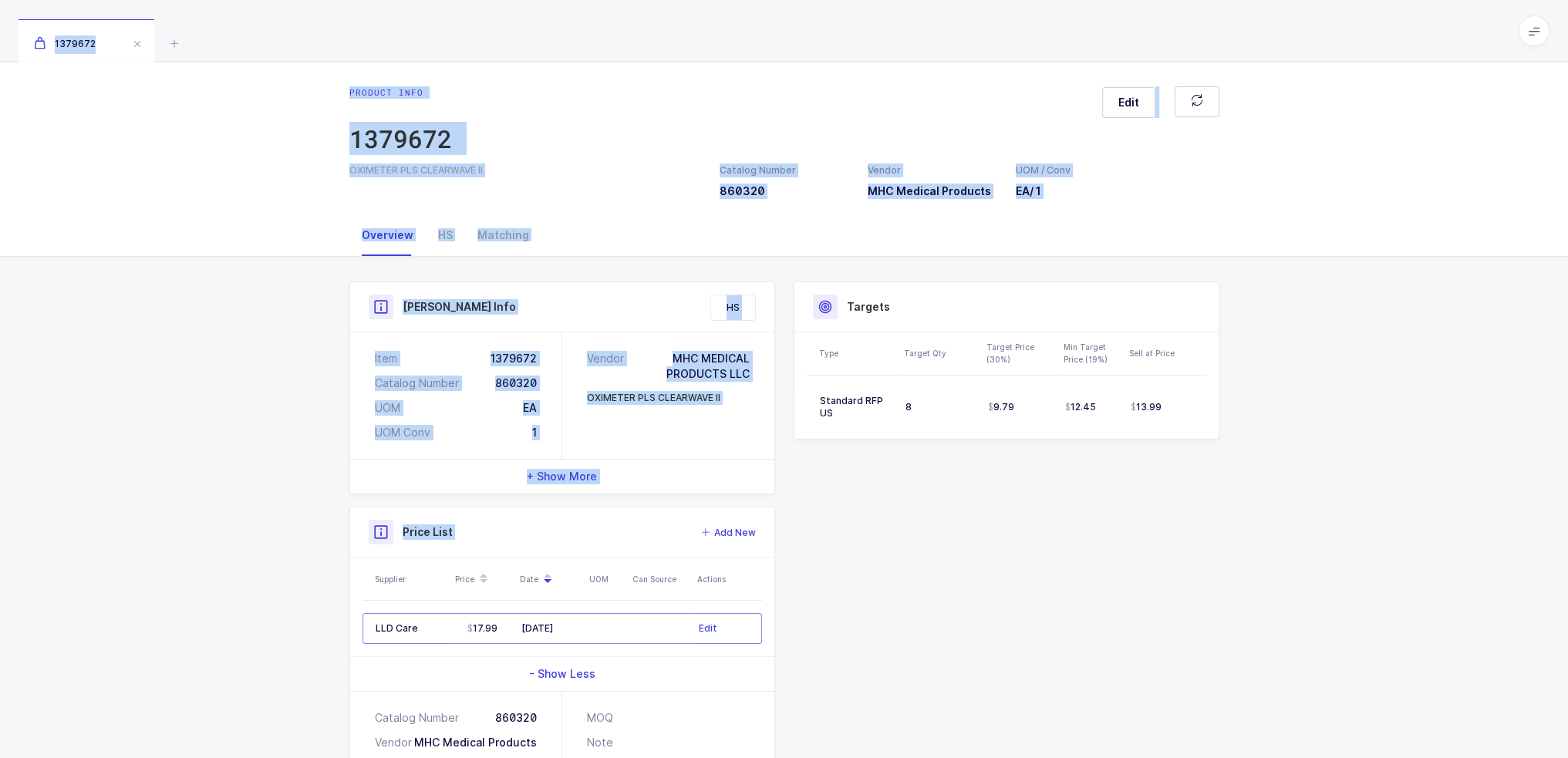
drag, startPoint x: 346, startPoint y: 61, endPoint x: 909, endPoint y: 584, distance: 768.4
click at [909, 584] on div "1379672 Product info 1379672 Edit OXIMETER PLS CLEARWAVE II Catalog Number 8603…" at bounding box center [784, 440] width 1568 height 881
click at [909, 584] on div "Product Info Catalog Number 860320 Vendor MHC Medical Products UOM / Conv EA / …" at bounding box center [784, 563] width 889 height 563
drag, startPoint x: 1310, startPoint y: 608, endPoint x: 1035, endPoint y: 36, distance: 634.7
click at [1035, 36] on div "1379672 Product info 1379672 Edit OXIMETER PLS CLEARWAVE II Catalog Number 8603…" at bounding box center [784, 440] width 1568 height 881
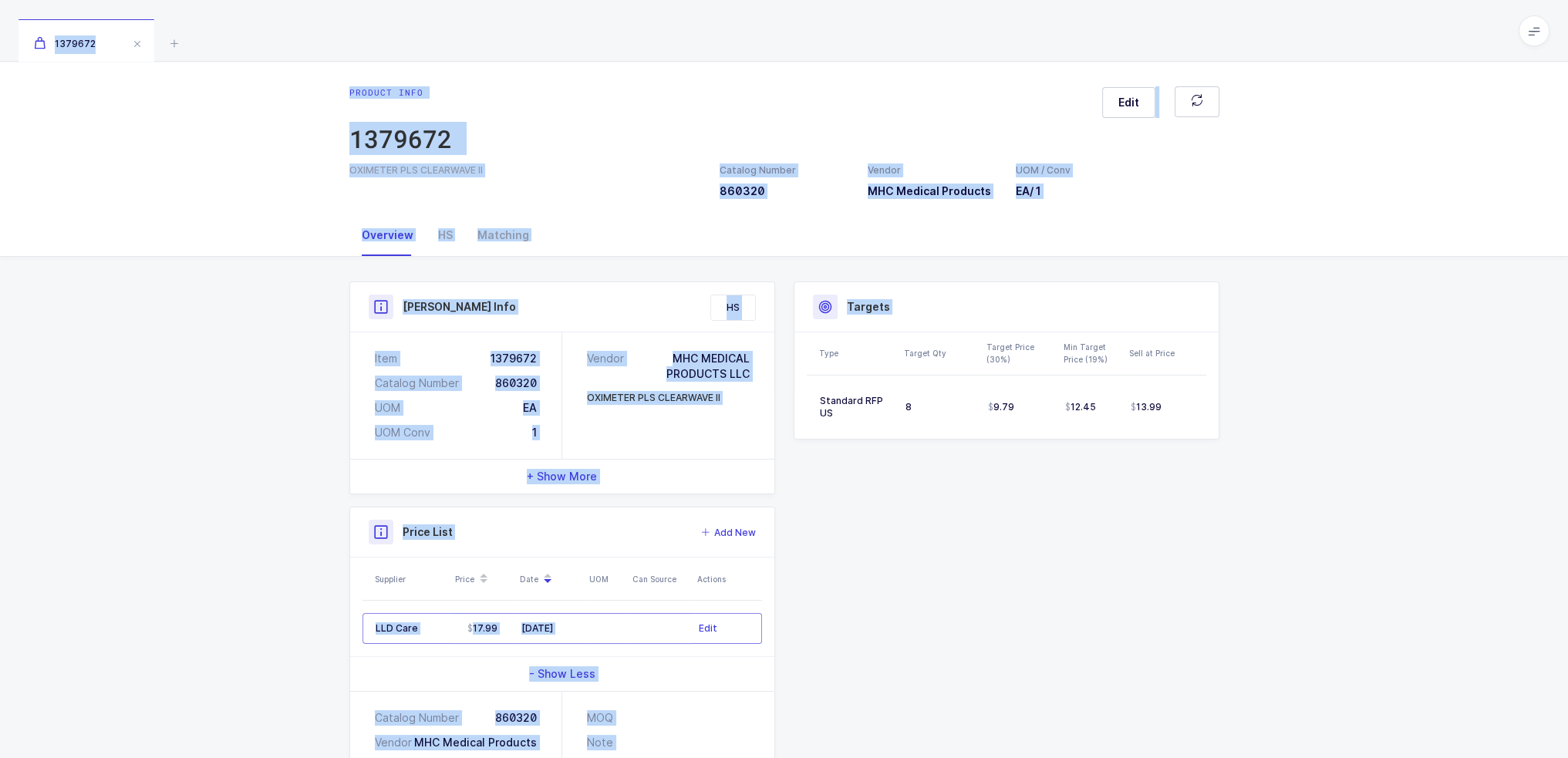
click at [1035, 36] on div "1379672" at bounding box center [784, 31] width 1568 height 61
drag, startPoint x: 1035, startPoint y: 36, endPoint x: 1071, endPoint y: 565, distance: 530.2
click at [1071, 565] on div "1379672 Product info 1379672 Edit OXIMETER PLS CLEARWAVE II Catalog Number 8603…" at bounding box center [784, 440] width 1568 height 881
click at [1071, 565] on div "Product Info Catalog Number 860320 Vendor MHC Medical Products UOM / Conv EA / …" at bounding box center [784, 563] width 889 height 563
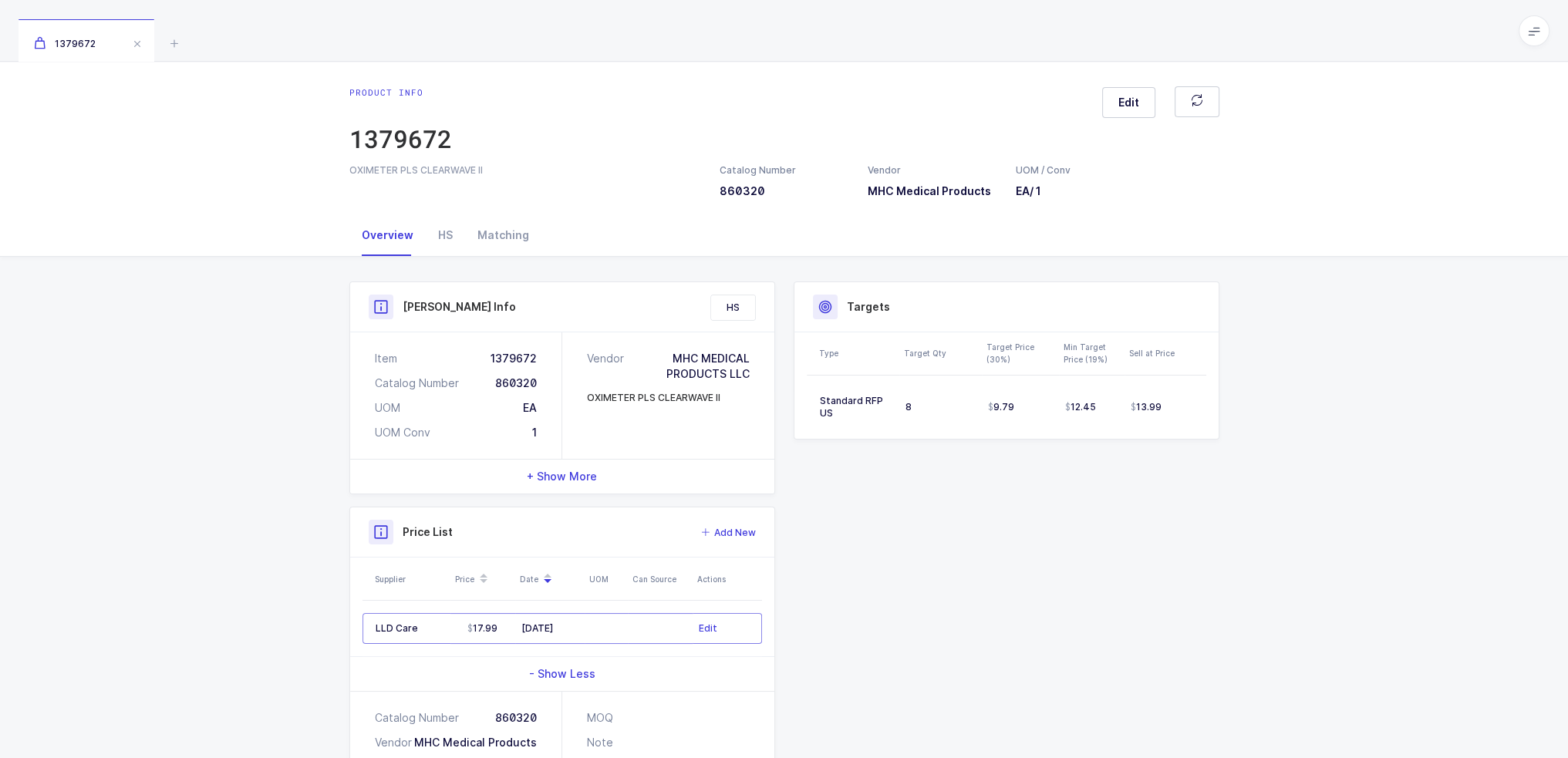
click at [186, 44] on div "1379672" at bounding box center [784, 31] width 1568 height 61
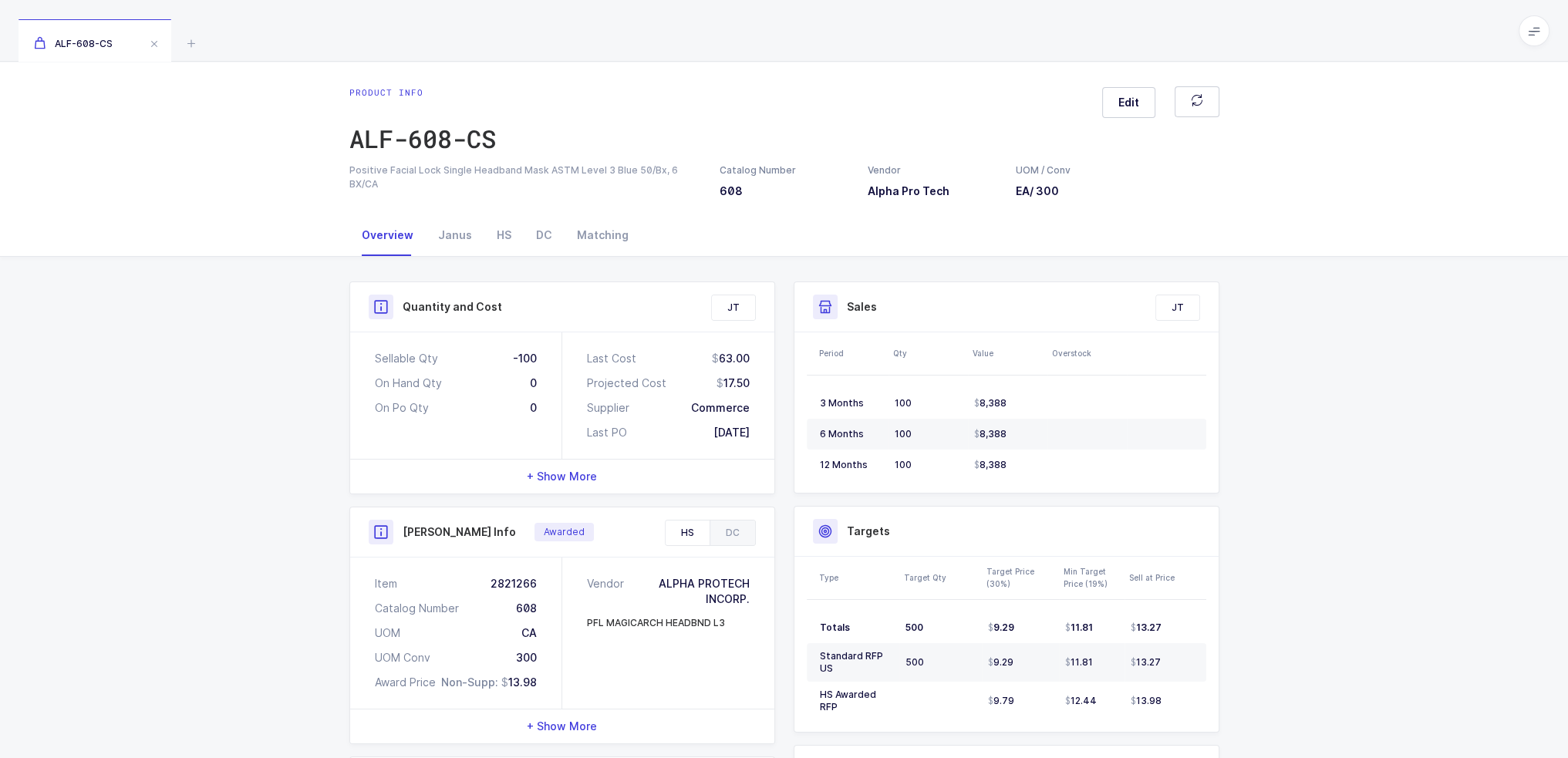
scroll to position [277, 0]
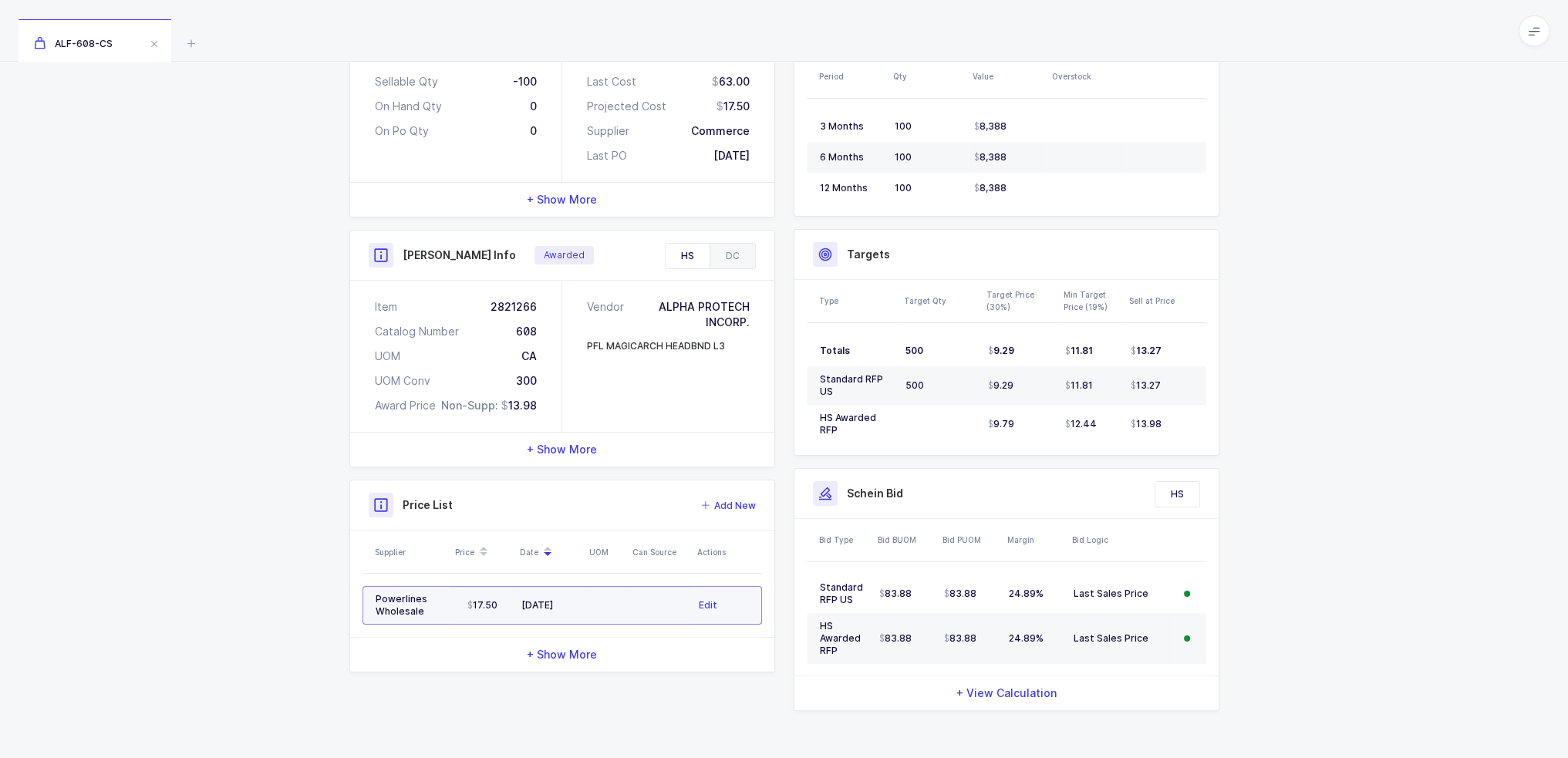
click at [618, 603] on td at bounding box center [606, 605] width 44 height 38
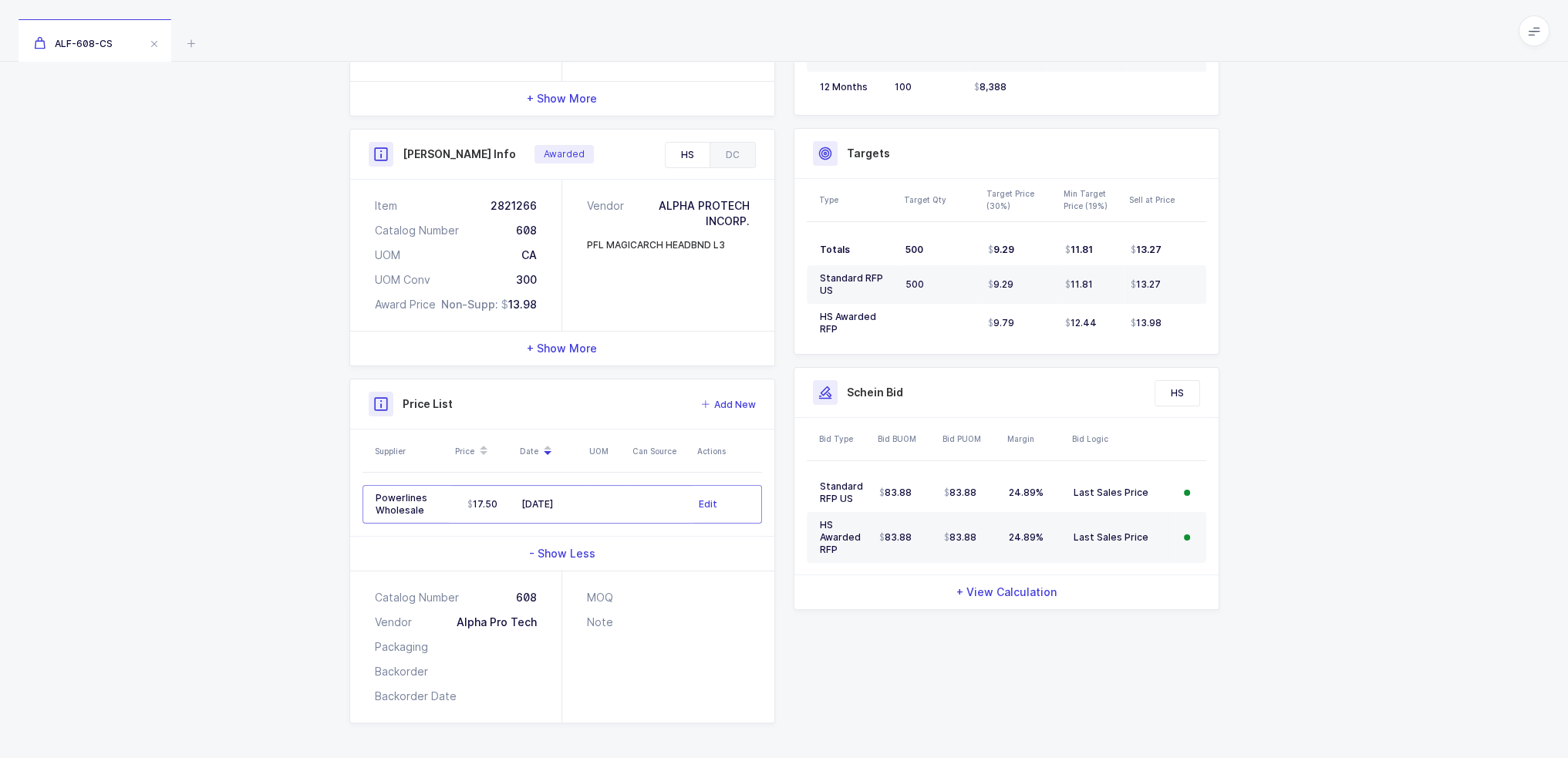
scroll to position [0, 0]
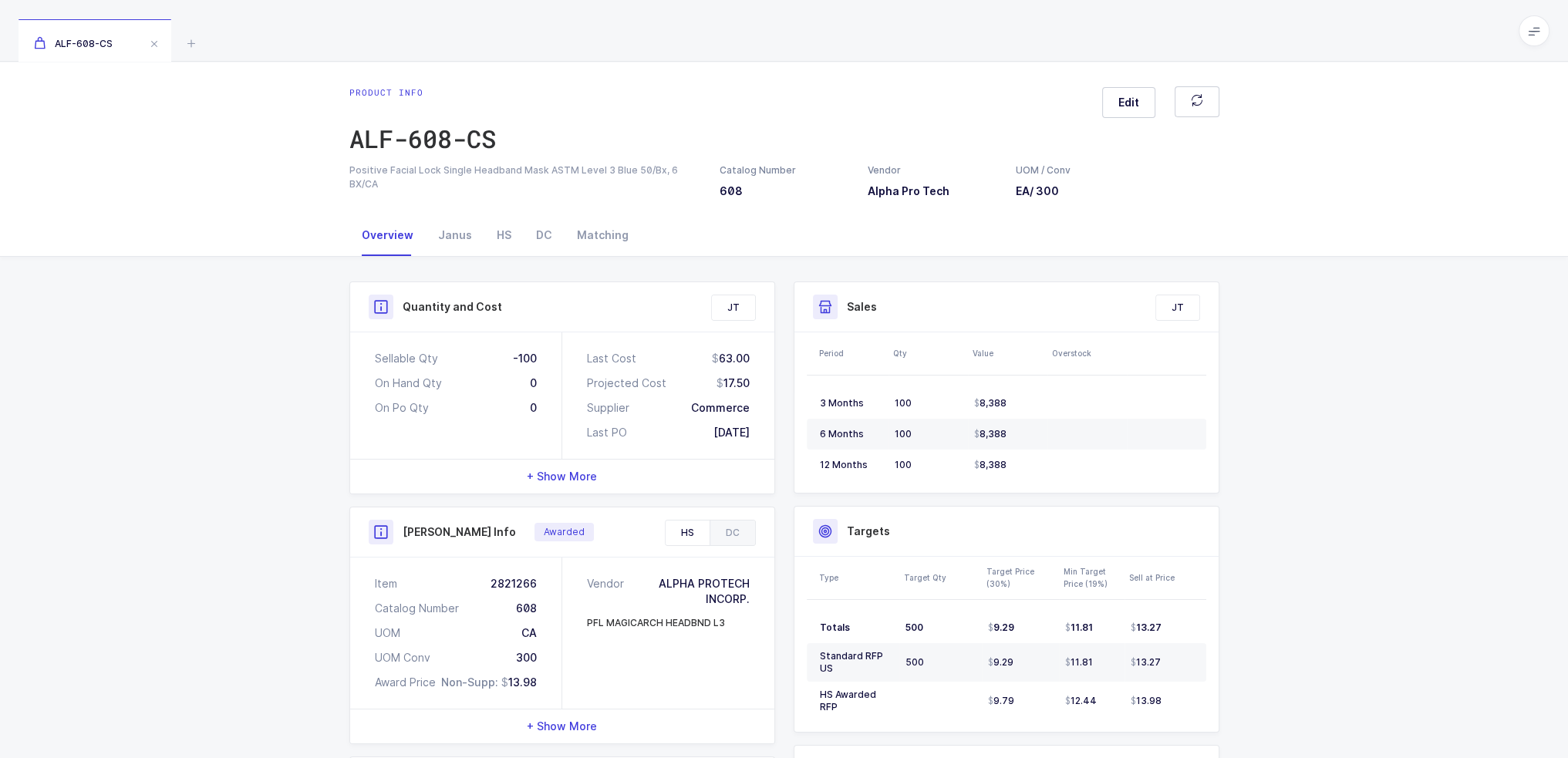
click at [714, 309] on div "JT" at bounding box center [733, 307] width 44 height 25
click at [457, 238] on div "Janus" at bounding box center [455, 235] width 59 height 42
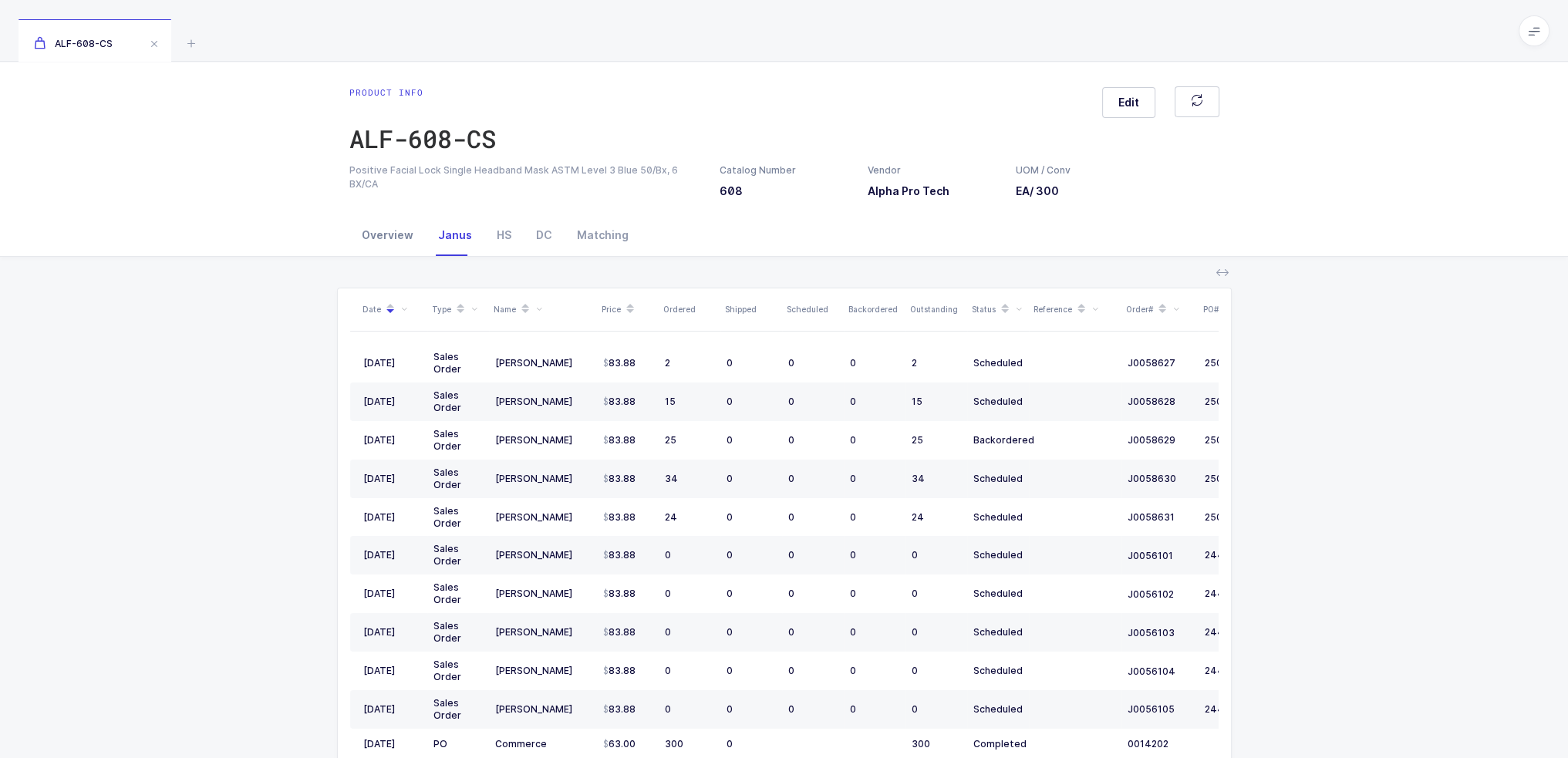
click at [386, 236] on div "Overview" at bounding box center [387, 235] width 76 height 42
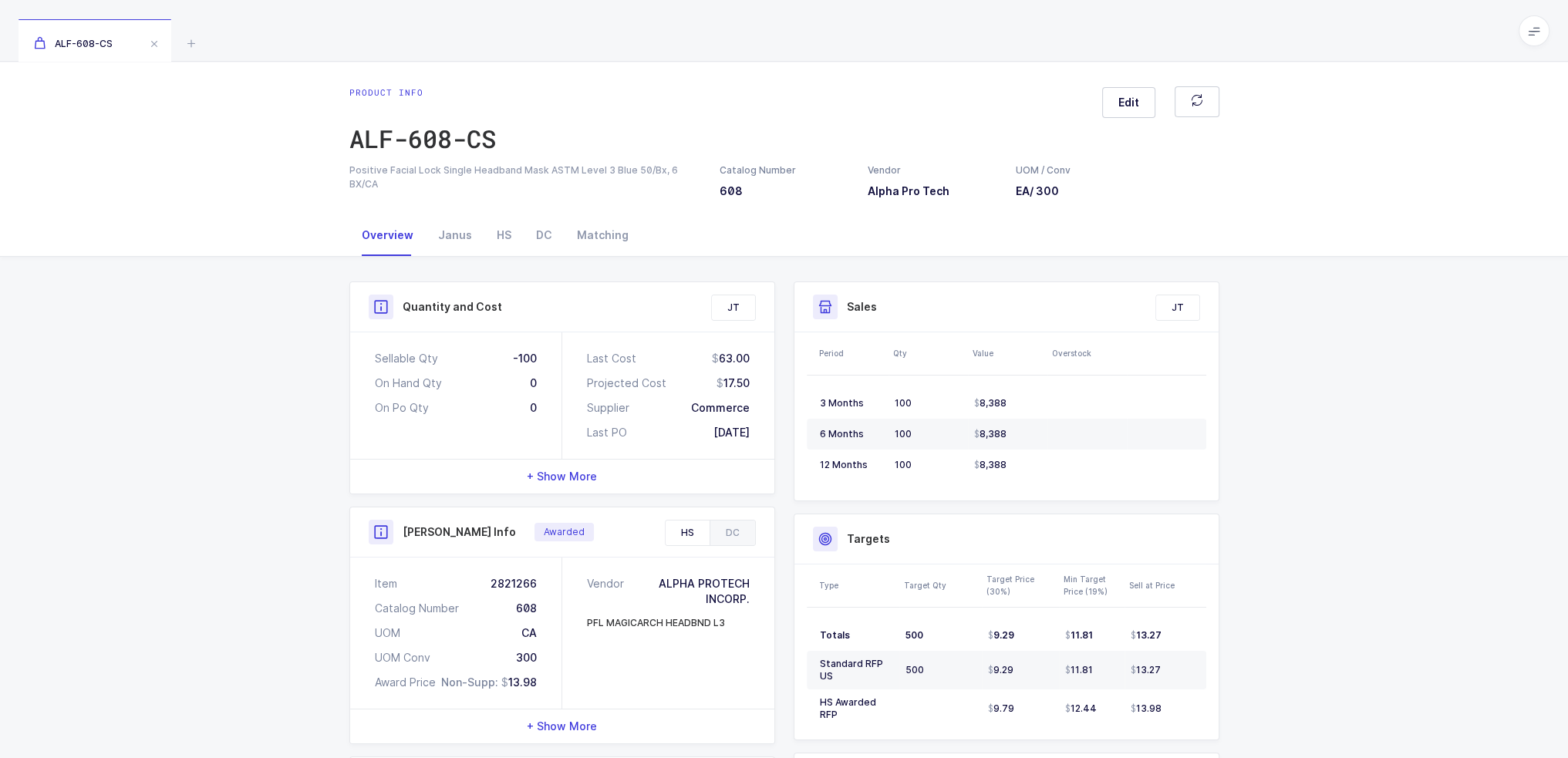
click at [726, 300] on div "JT" at bounding box center [733, 307] width 44 height 25
click at [471, 240] on div "Janus" at bounding box center [455, 235] width 59 height 42
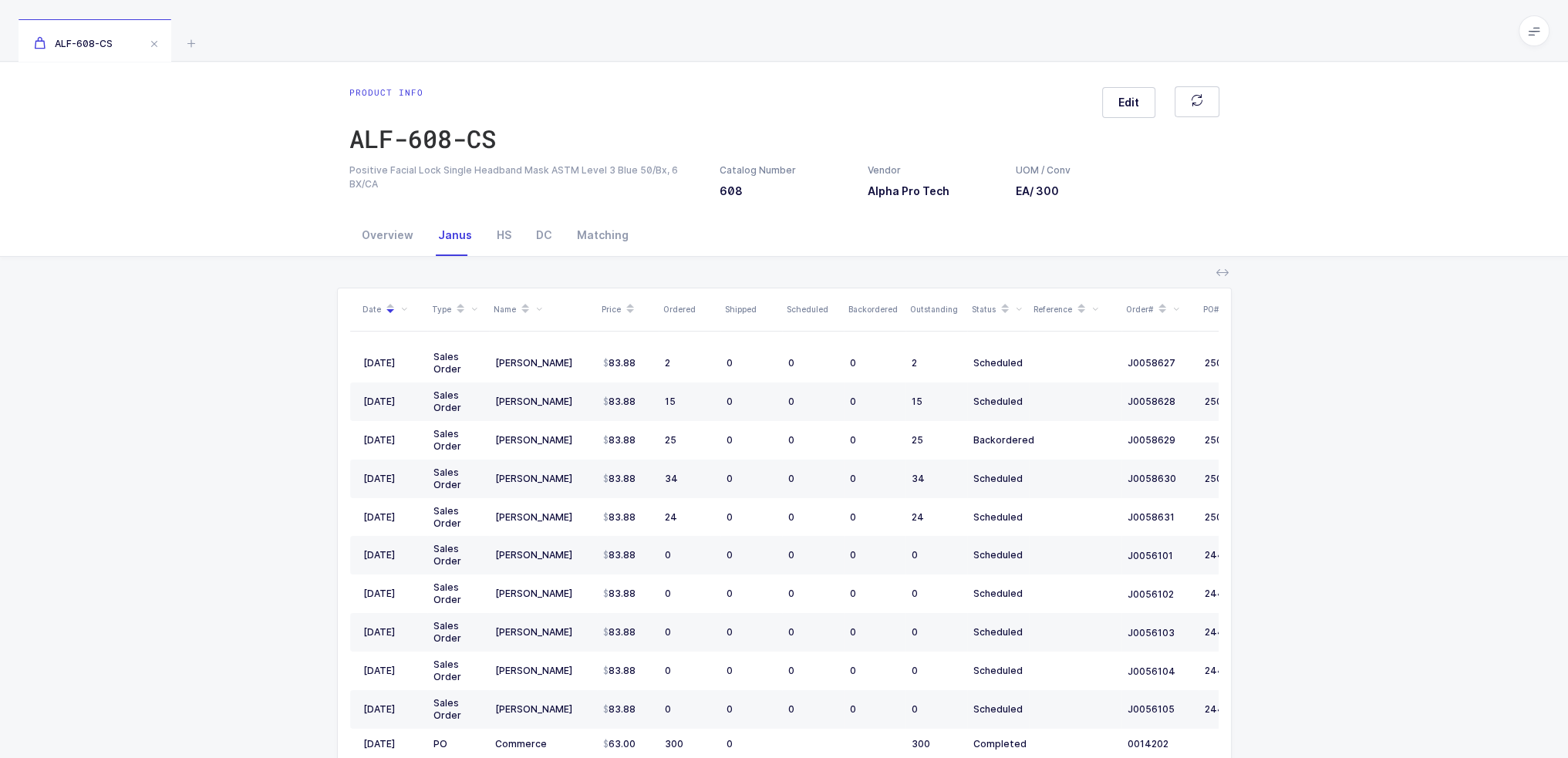
click at [388, 261] on div "Date Type Name Price Ordered Shipped Scheduled Backordered Outstanding Status R…" at bounding box center [784, 584] width 1543 height 654
click at [382, 250] on div "Overview" at bounding box center [387, 235] width 76 height 42
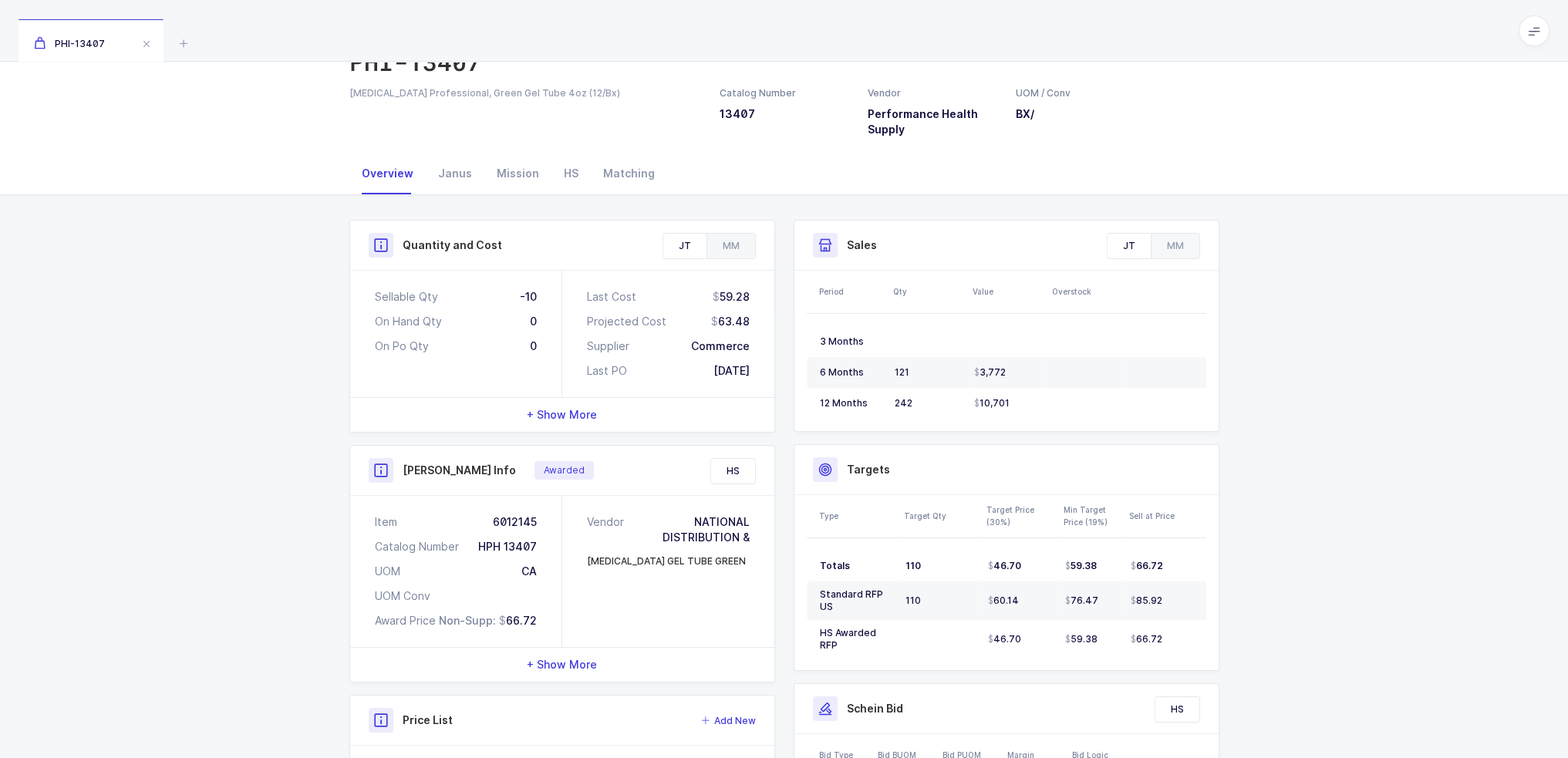
scroll to position [155, 0]
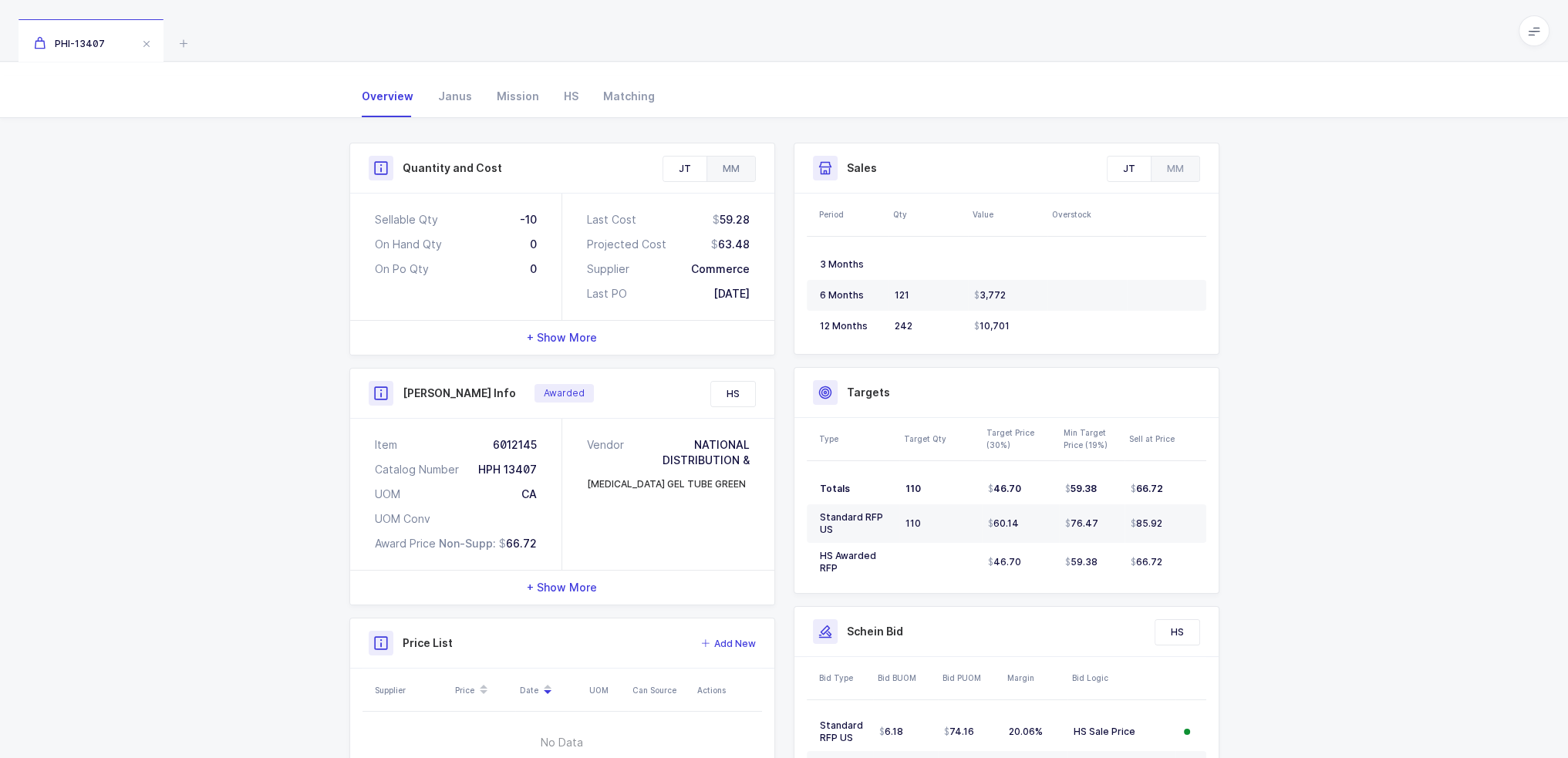
click at [747, 166] on div "MM" at bounding box center [731, 168] width 49 height 25
click at [697, 175] on div "JT" at bounding box center [685, 168] width 44 height 25
click at [737, 161] on div "MM" at bounding box center [731, 168] width 49 height 25
click at [682, 177] on div "JT" at bounding box center [685, 168] width 44 height 25
click at [743, 169] on div "MM" at bounding box center [731, 168] width 49 height 25
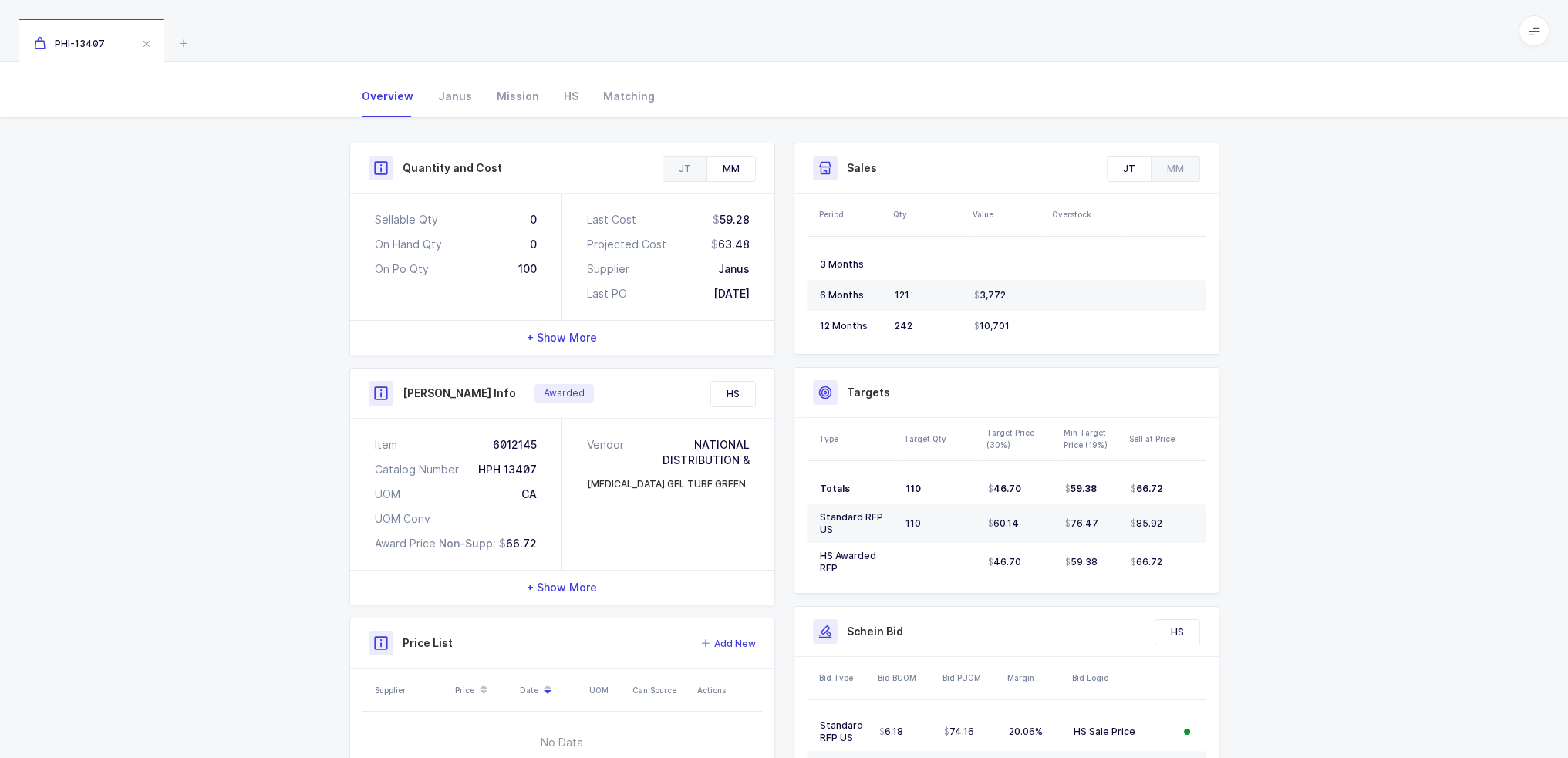
click at [685, 180] on div "JT MM" at bounding box center [708, 169] width 93 height 26
click at [685, 178] on div "JT" at bounding box center [685, 168] width 44 height 25
click at [733, 160] on div "MM" at bounding box center [731, 168] width 49 height 25
click at [681, 177] on div "JT" at bounding box center [685, 168] width 44 height 25
click at [749, 156] on div "MM" at bounding box center [731, 168] width 49 height 25
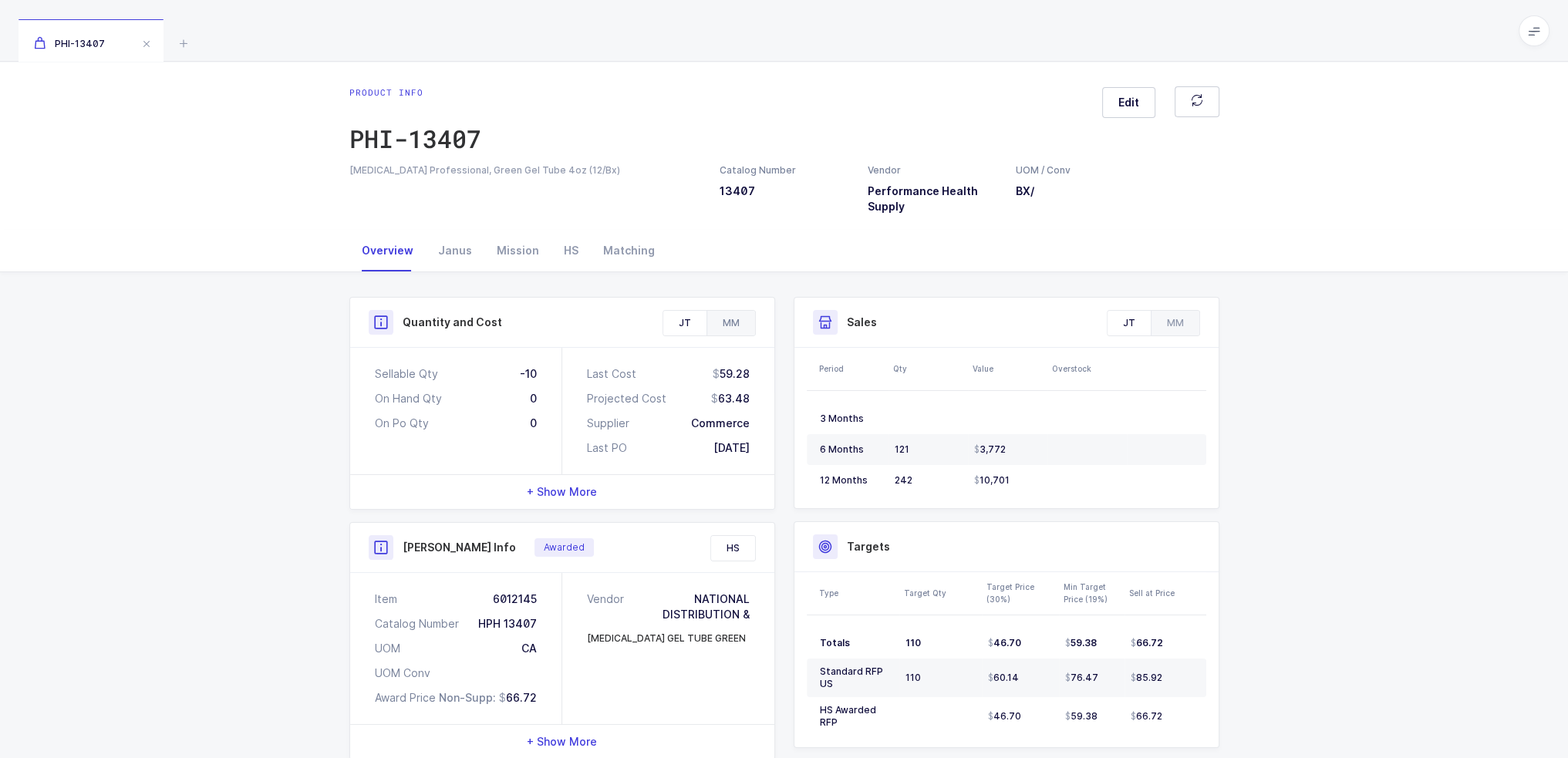
click at [716, 321] on div "MM" at bounding box center [731, 323] width 49 height 25
click at [667, 340] on div "Quantity and Cost" at bounding box center [562, 323] width 424 height 50
click at [681, 343] on div "Quantity and Cost" at bounding box center [562, 323] width 424 height 50
click at [687, 327] on div "JT" at bounding box center [685, 323] width 44 height 25
click at [728, 324] on div "MM" at bounding box center [731, 323] width 49 height 25
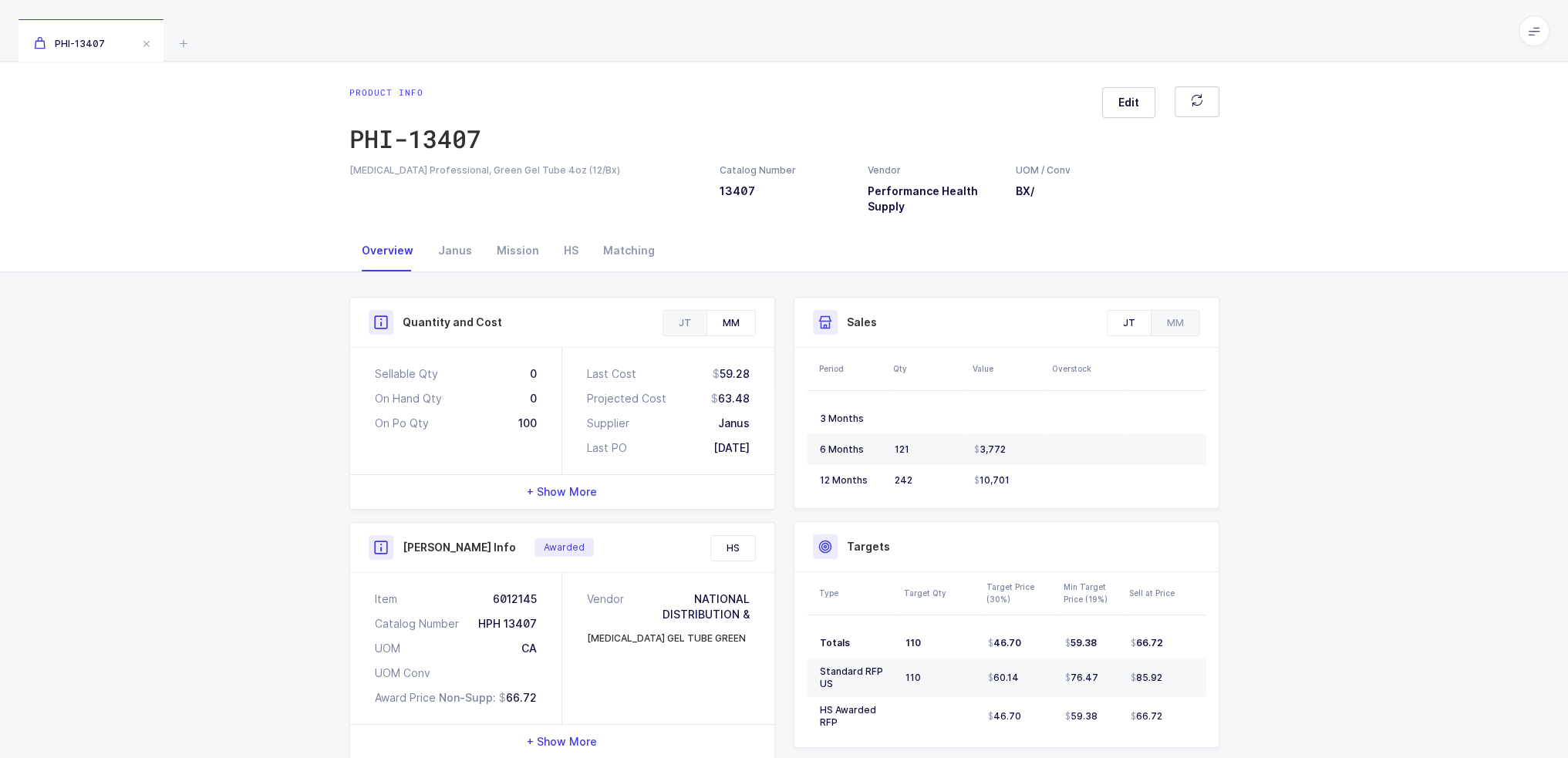
click at [679, 333] on div "JT" at bounding box center [685, 323] width 44 height 25
click at [743, 312] on div "MM" at bounding box center [731, 323] width 49 height 25
click at [675, 331] on div "JT" at bounding box center [685, 323] width 44 height 25
click at [747, 320] on div "MM" at bounding box center [731, 323] width 49 height 25
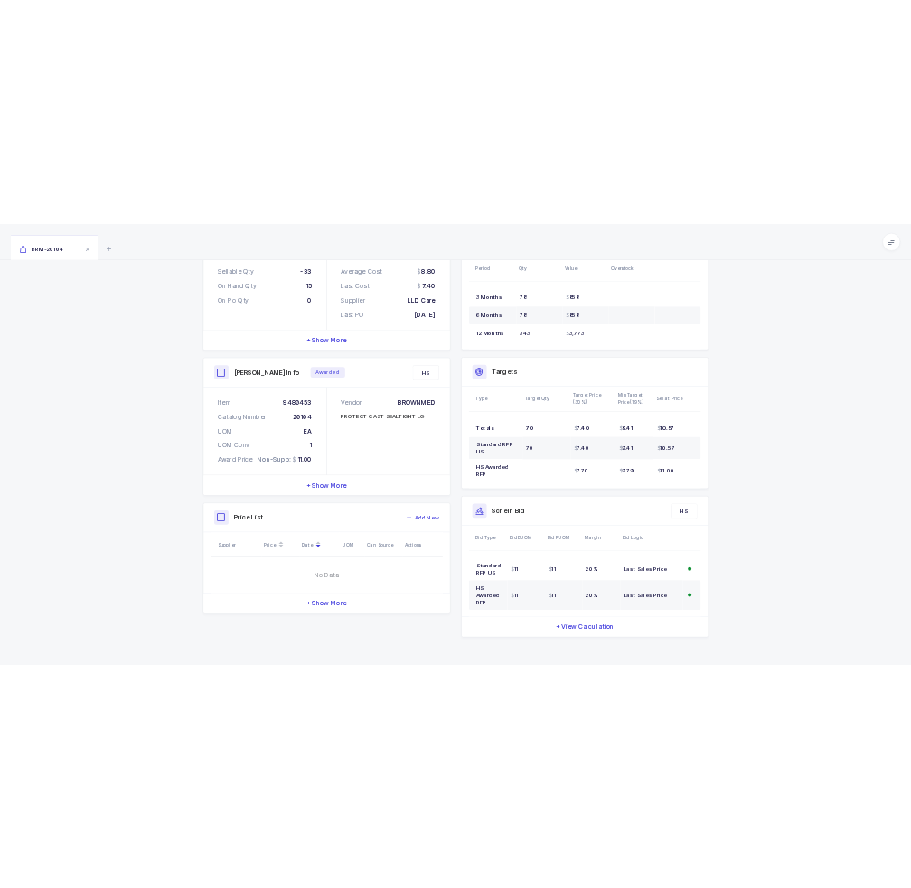
scroll to position [53, 0]
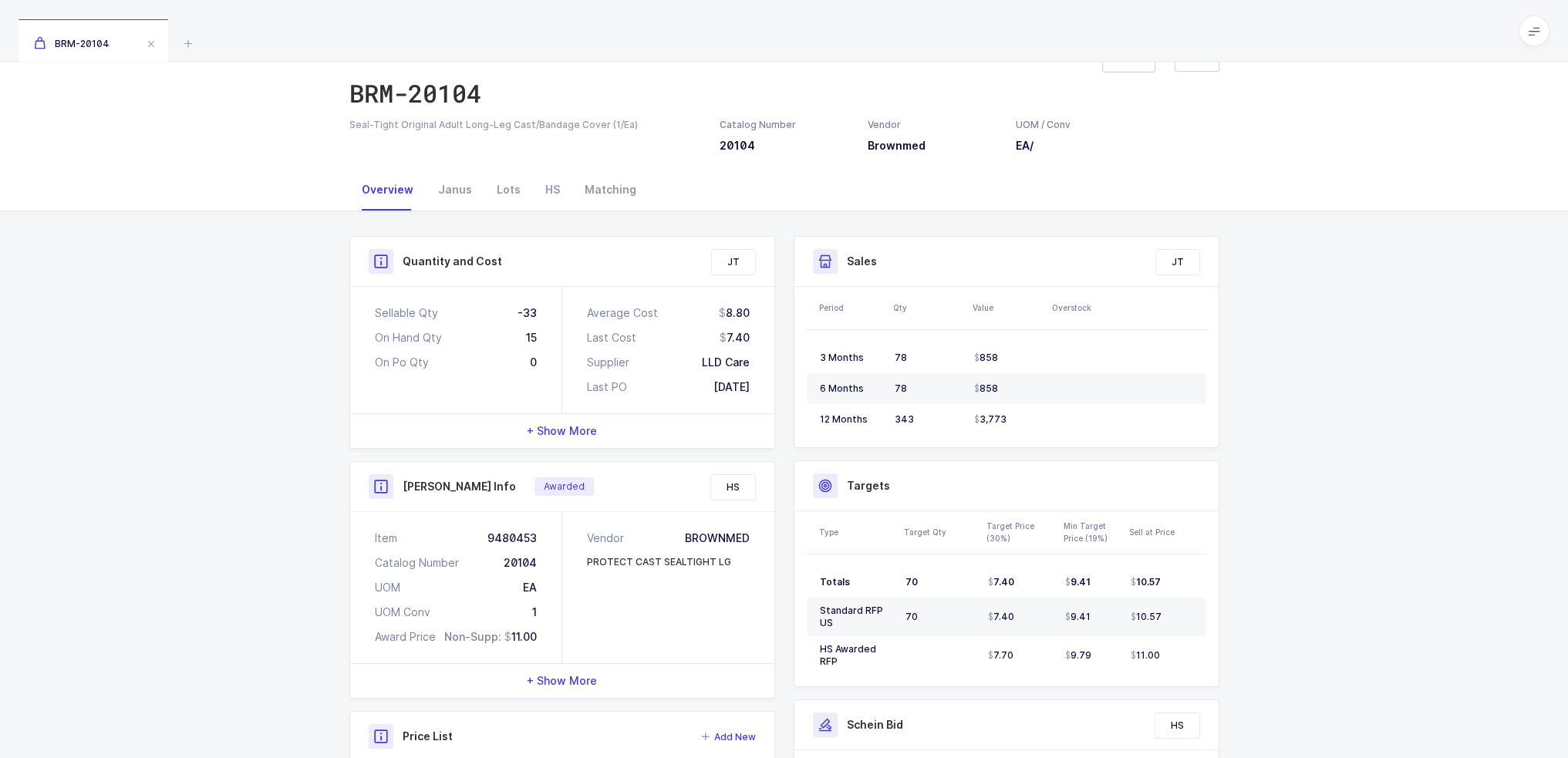
drag, startPoint x: 703, startPoint y: 339, endPoint x: 757, endPoint y: 337, distance: 54.0
click at [757, 337] on div "Average Cost 8.80 Last Cost 7.40 Supplier LLD Care Last PO 09/03/2025" at bounding box center [668, 350] width 213 height 126
click at [588, 421] on div "+ Show More" at bounding box center [562, 431] width 424 height 34
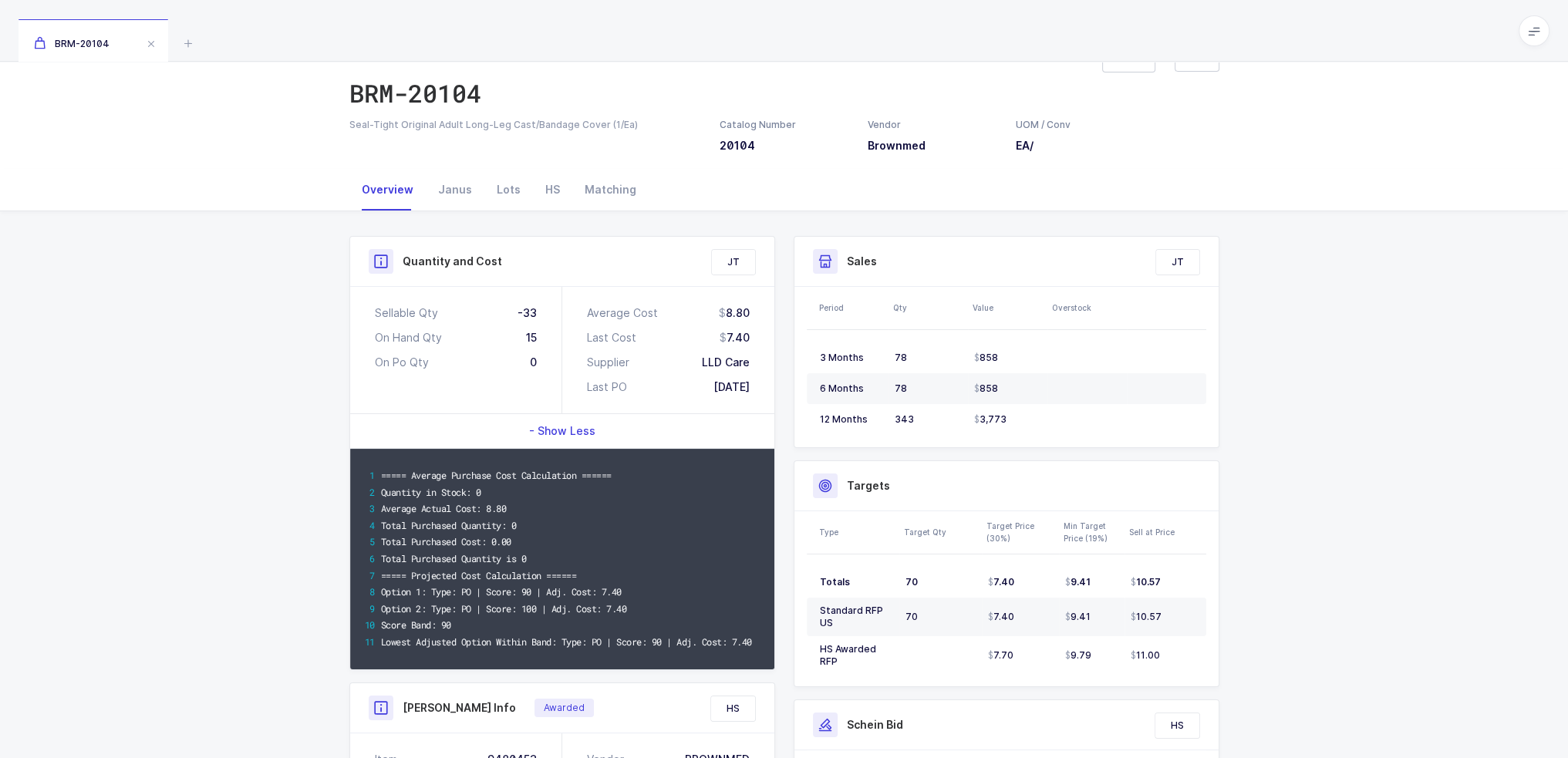
click at [582, 434] on span "- Show Less" at bounding box center [562, 431] width 67 height 15
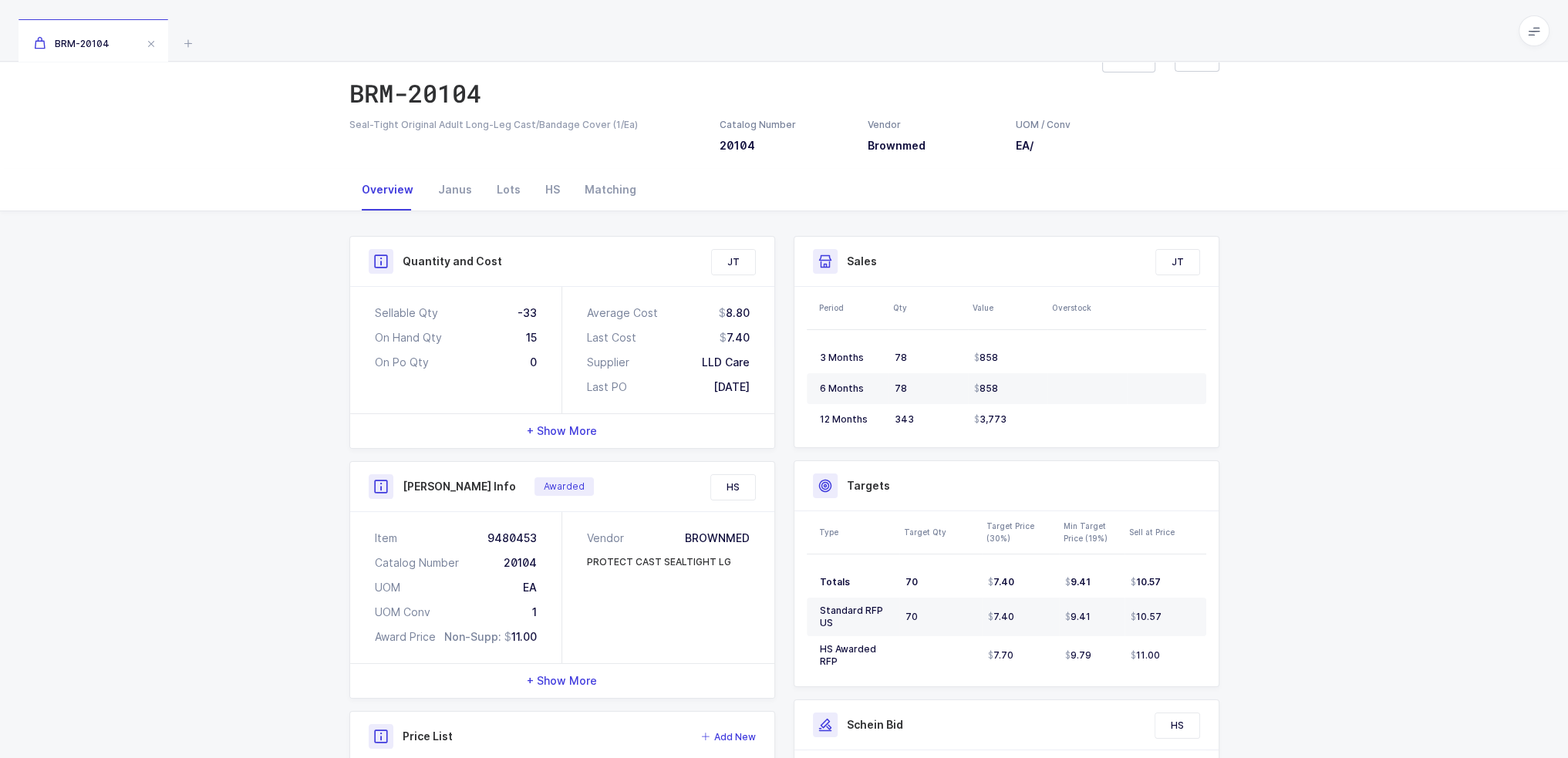
click at [598, 426] on div "+ Show More" at bounding box center [562, 431] width 424 height 34
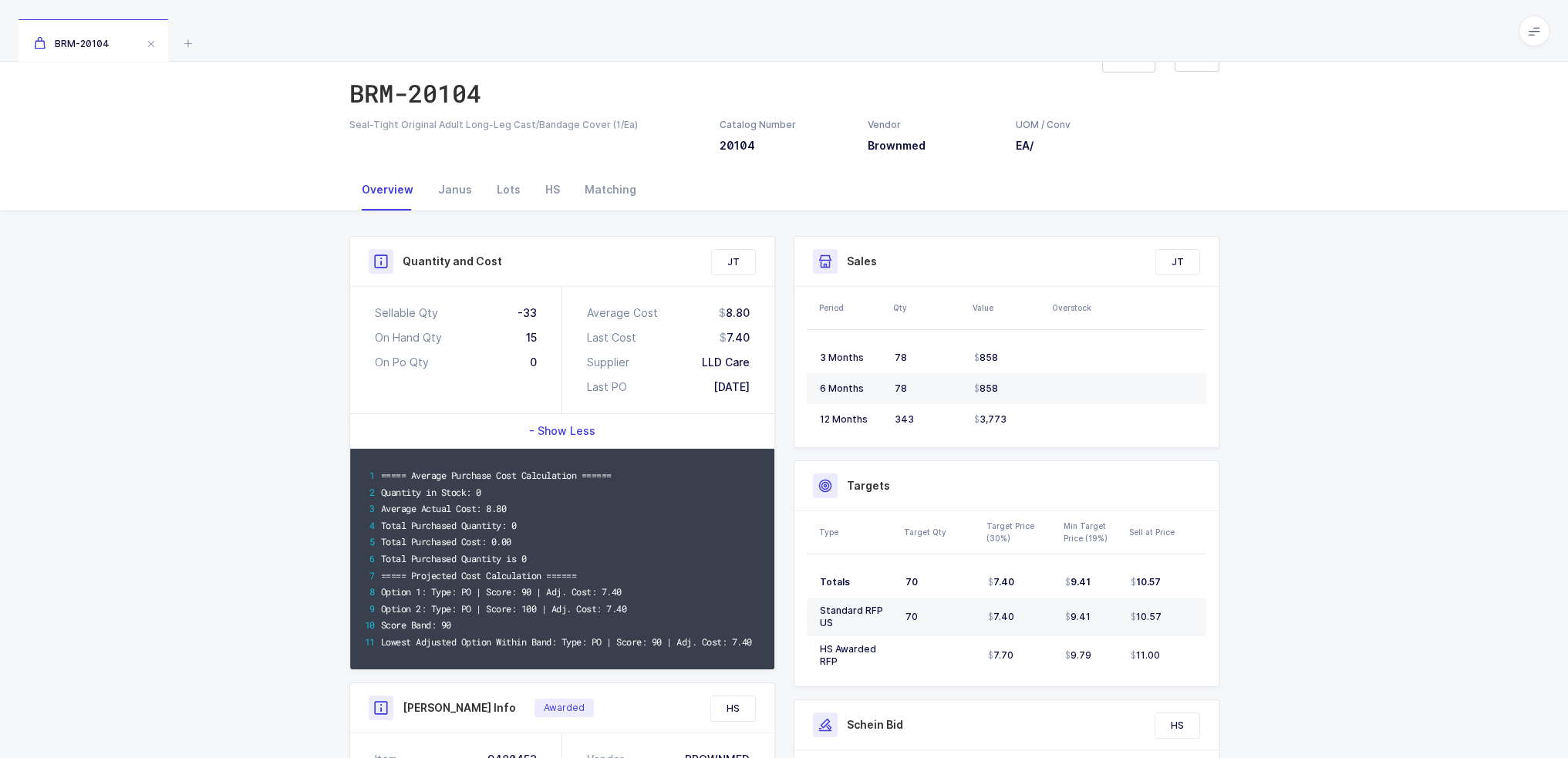
click at [568, 429] on span "- Show Less" at bounding box center [562, 431] width 67 height 15
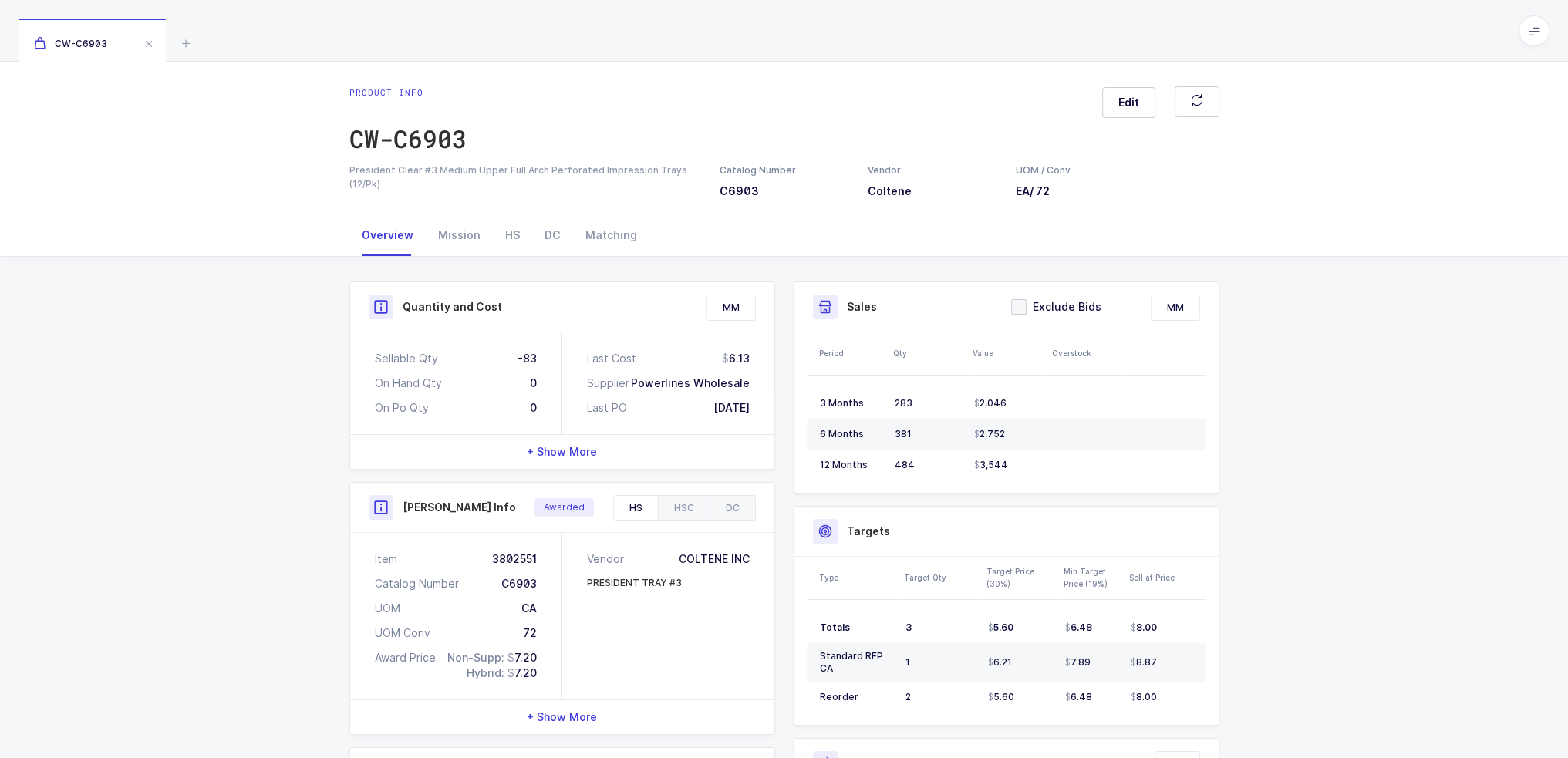
drag, startPoint x: 492, startPoint y: 356, endPoint x: 756, endPoint y: 398, distance: 267.3
click at [756, 398] on div "Sellable Qty -83 On Hand Qty 0 On Po Qty 0 Last Cost 6.13 Supplier Powerlines W…" at bounding box center [562, 383] width 424 height 102
click at [756, 398] on div "Last Cost 6.13 Supplier Powerlines Wholesale Last PO [DATE]" at bounding box center [668, 383] width 213 height 102
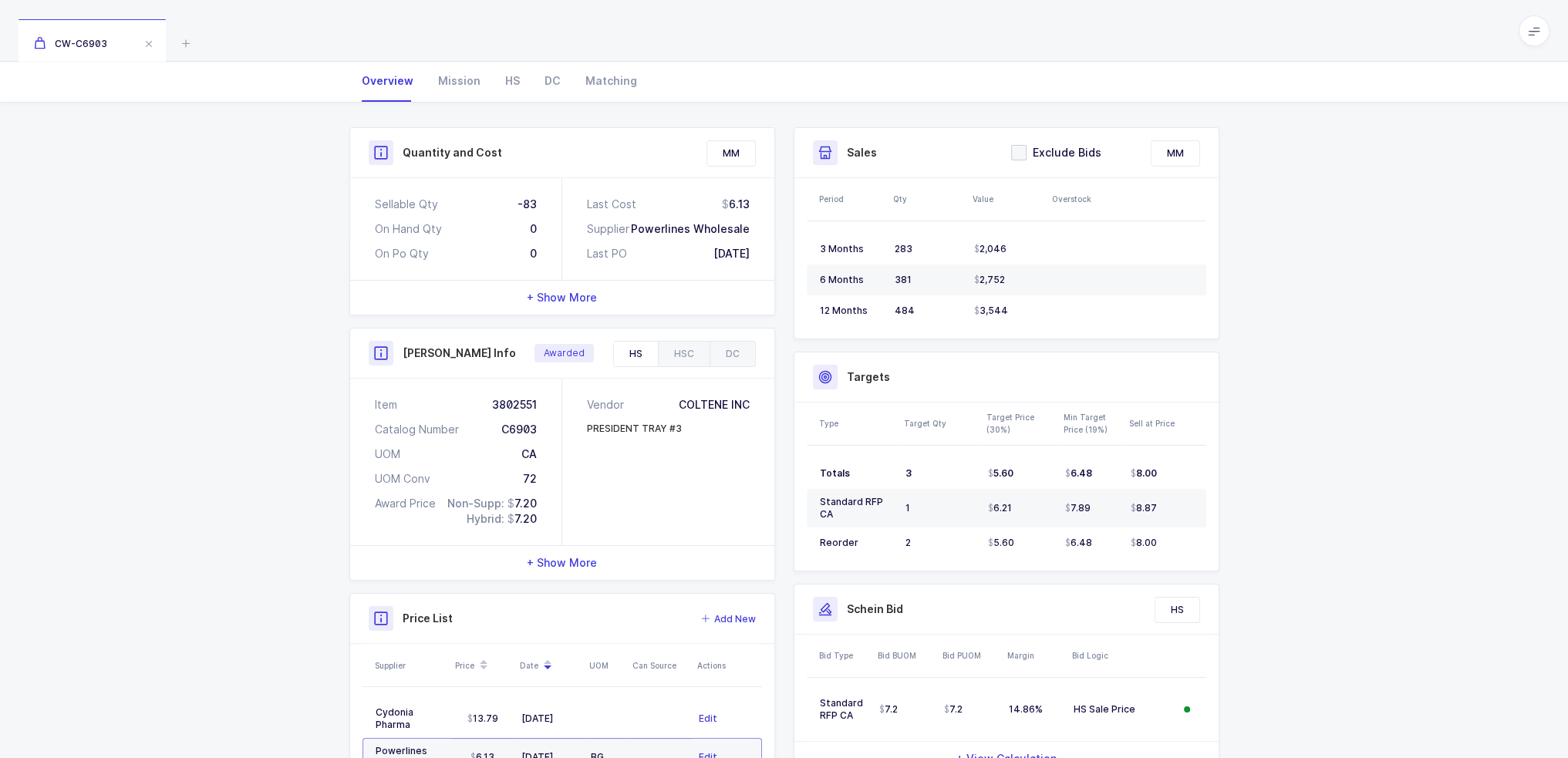
scroll to position [285, 0]
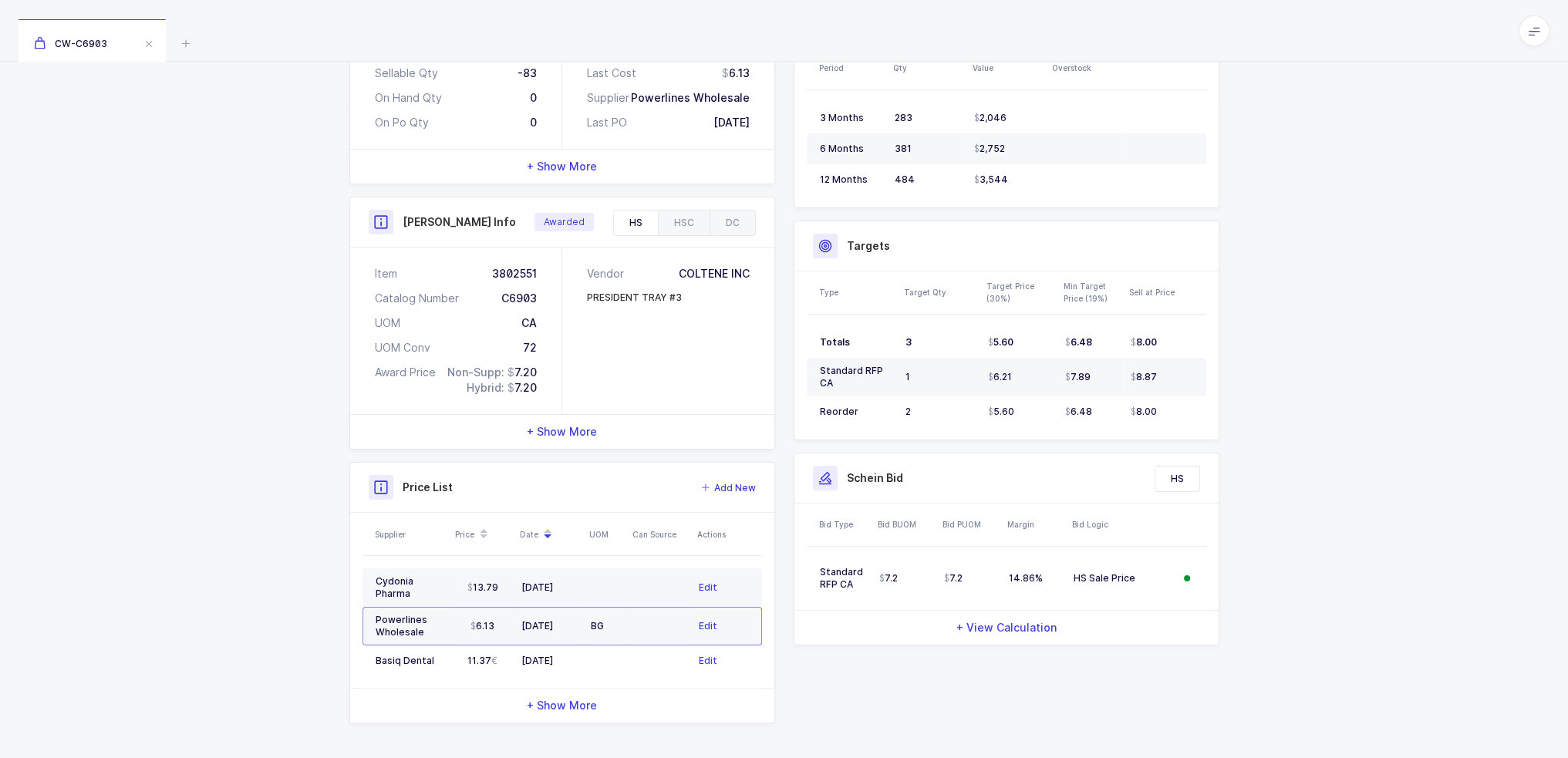
click at [574, 582] on div "06/18/2025" at bounding box center [550, 587] width 57 height 12
click at [585, 629] on td "BG" at bounding box center [606, 626] width 44 height 38
click at [577, 657] on div "11/08/2024" at bounding box center [550, 661] width 57 height 12
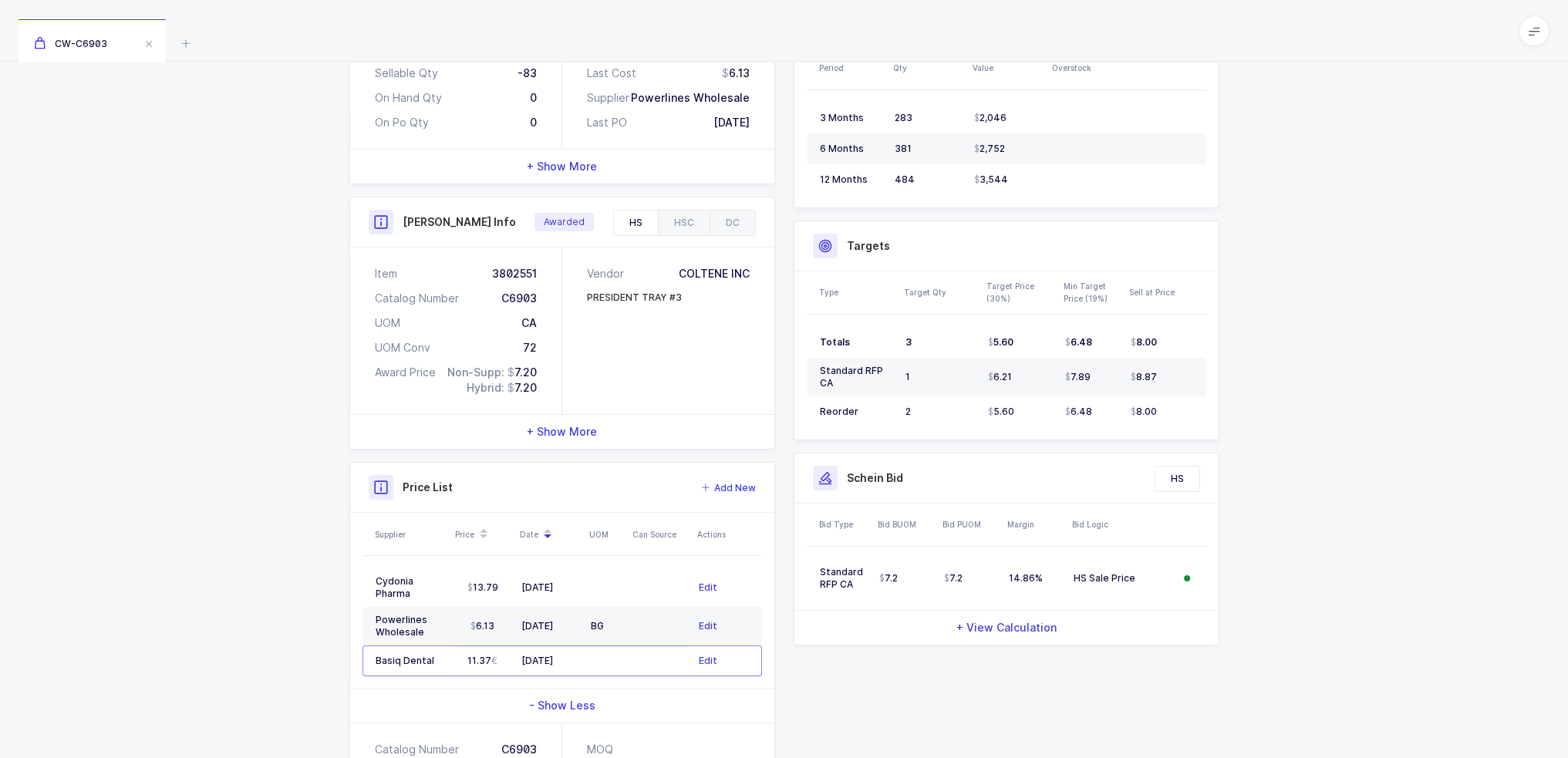
scroll to position [437, 0]
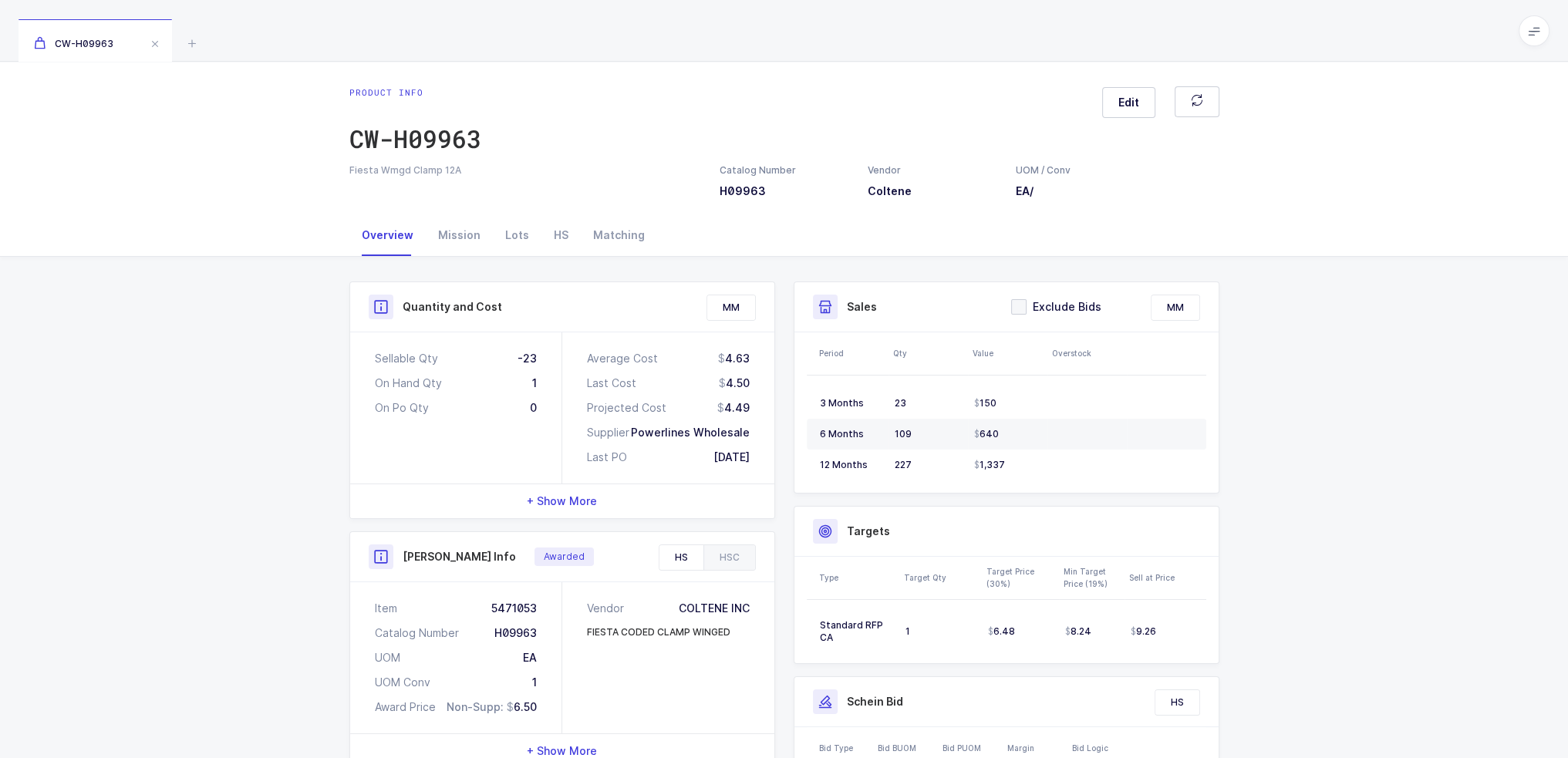
drag, startPoint x: 770, startPoint y: 359, endPoint x: 737, endPoint y: 357, distance: 33.1
click at [737, 357] on div "Average Cost 4.63 Last Cost 4.50 Projected Cost 4.49 Supplier Powerlines Wholes…" at bounding box center [668, 408] width 213 height 151
click at [738, 357] on div "4.63" at bounding box center [733, 359] width 32 height 15
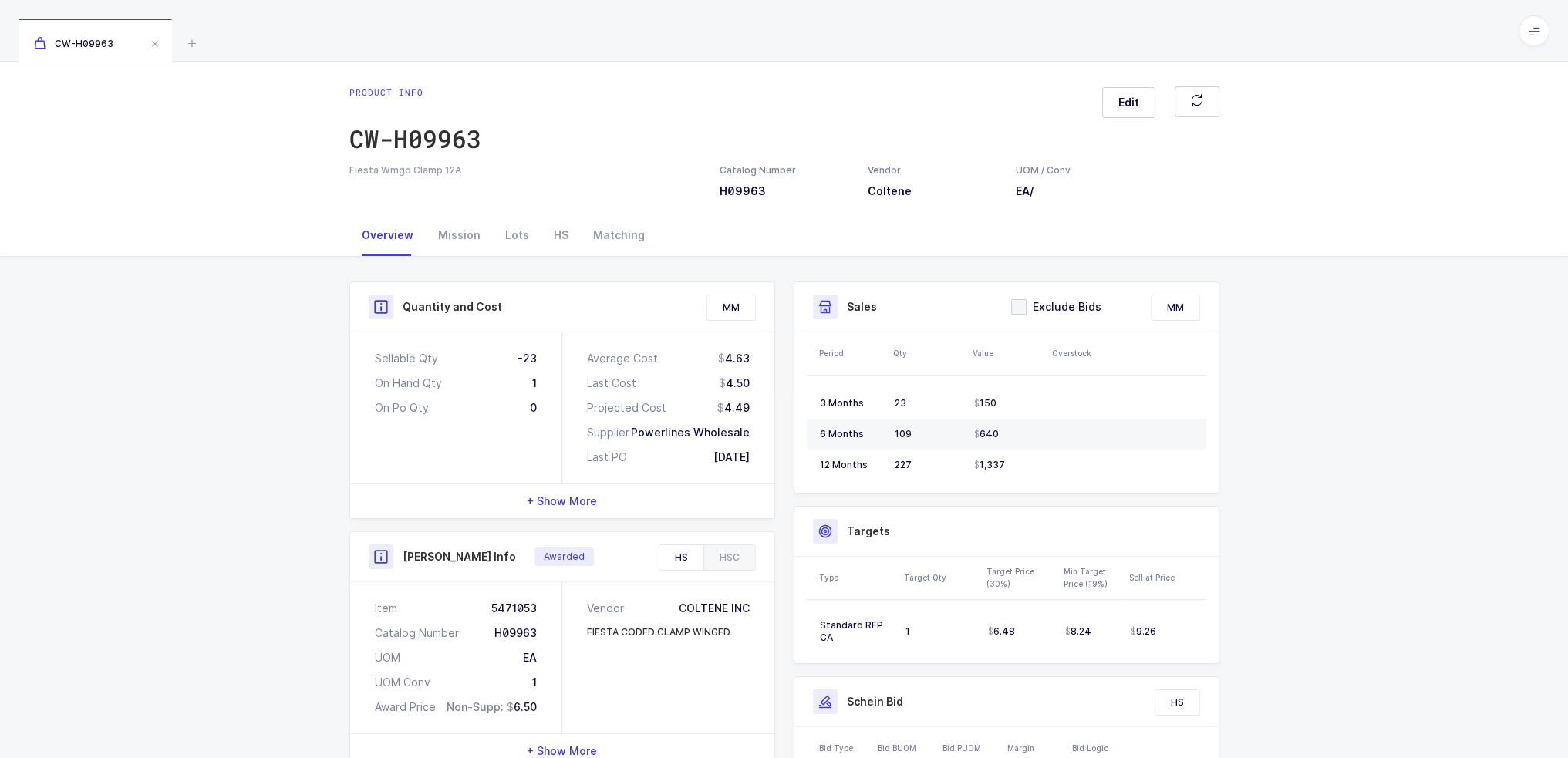
click at [743, 373] on div "Average Cost 4.63 Last Cost 4.50 Projected Cost 4.49 Supplier Powerlines Wholes…" at bounding box center [668, 408] width 213 height 151
drag, startPoint x: 747, startPoint y: 462, endPoint x: 738, endPoint y: 458, distance: 9.8
click at [738, 458] on div "12/16/2024" at bounding box center [732, 458] width 36 height 15
click at [739, 457] on div "12/16/2024" at bounding box center [732, 458] width 36 height 15
click at [624, 504] on div "+ Show More" at bounding box center [562, 502] width 424 height 34
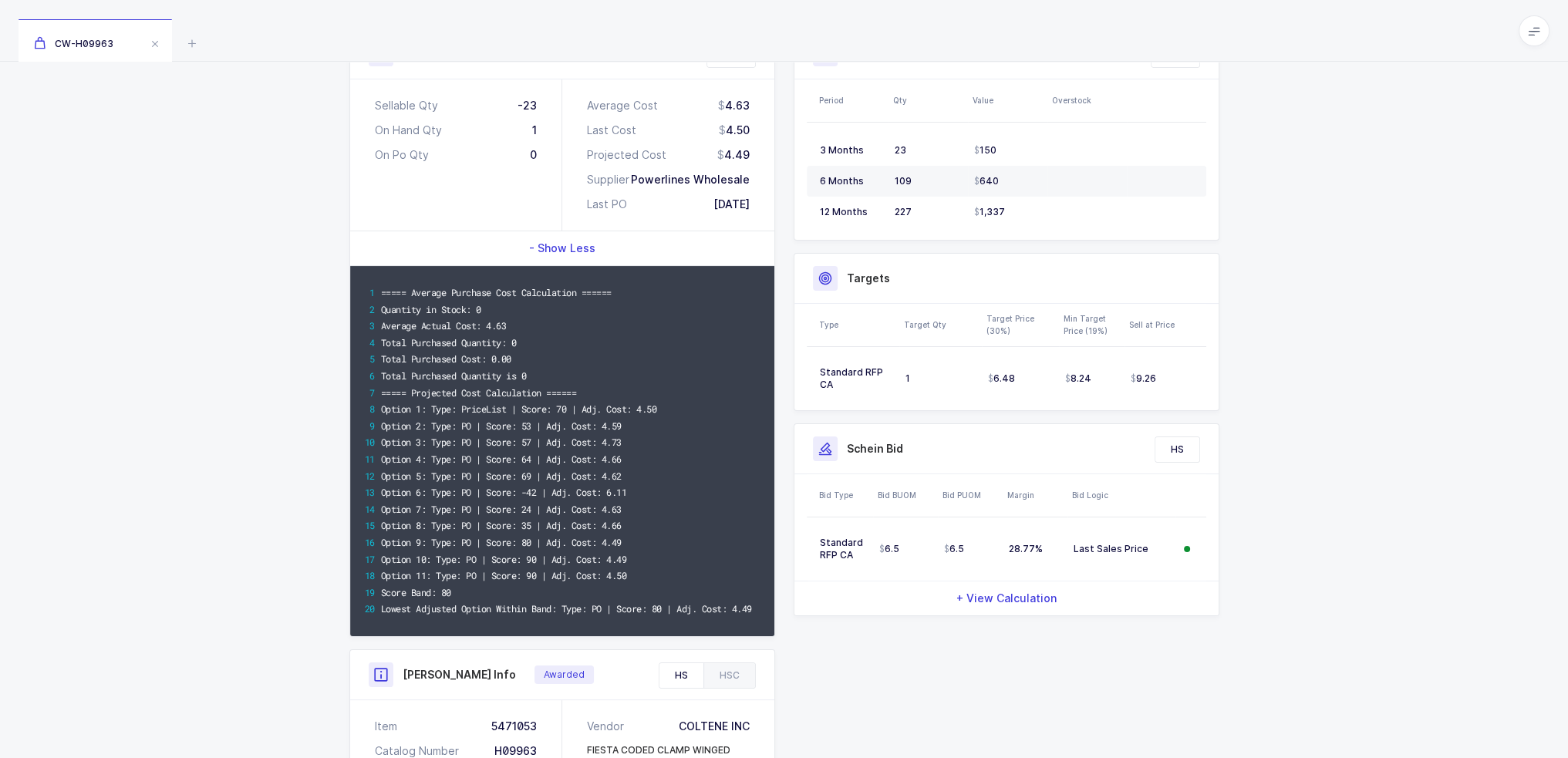
scroll to position [330, 0]
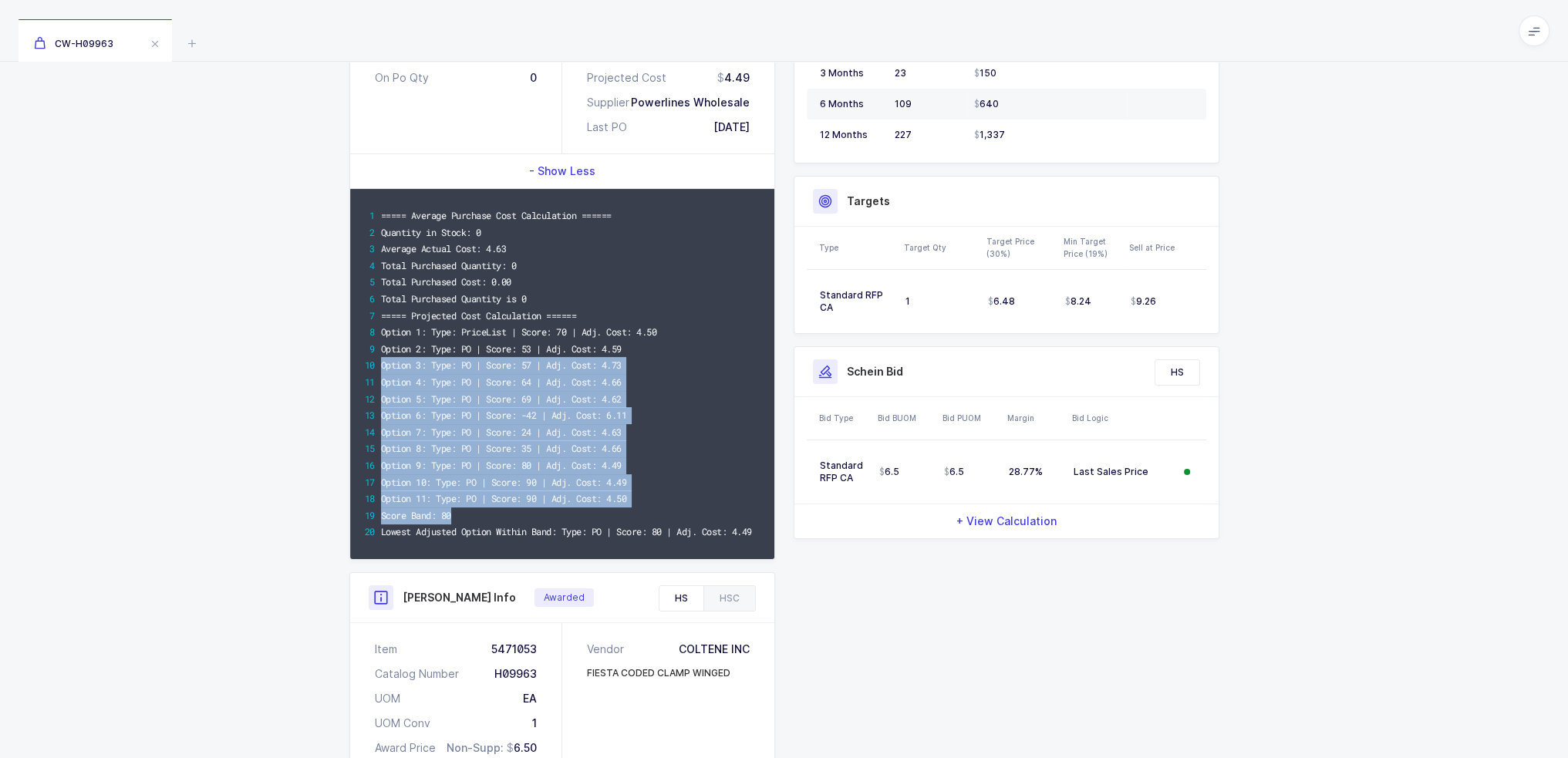
drag, startPoint x: 637, startPoint y: 509, endPoint x: 655, endPoint y: 354, distance: 156.0
click at [655, 354] on div "===== Average Purchase Cost Calculation ====== Quantity in Stock: 0 Average Act…" at bounding box center [562, 374] width 424 height 370
click at [656, 364] on div "Option 3: Type: PO | Score: 57 | Adj. Cost: 4.73" at bounding box center [570, 365] width 380 height 17
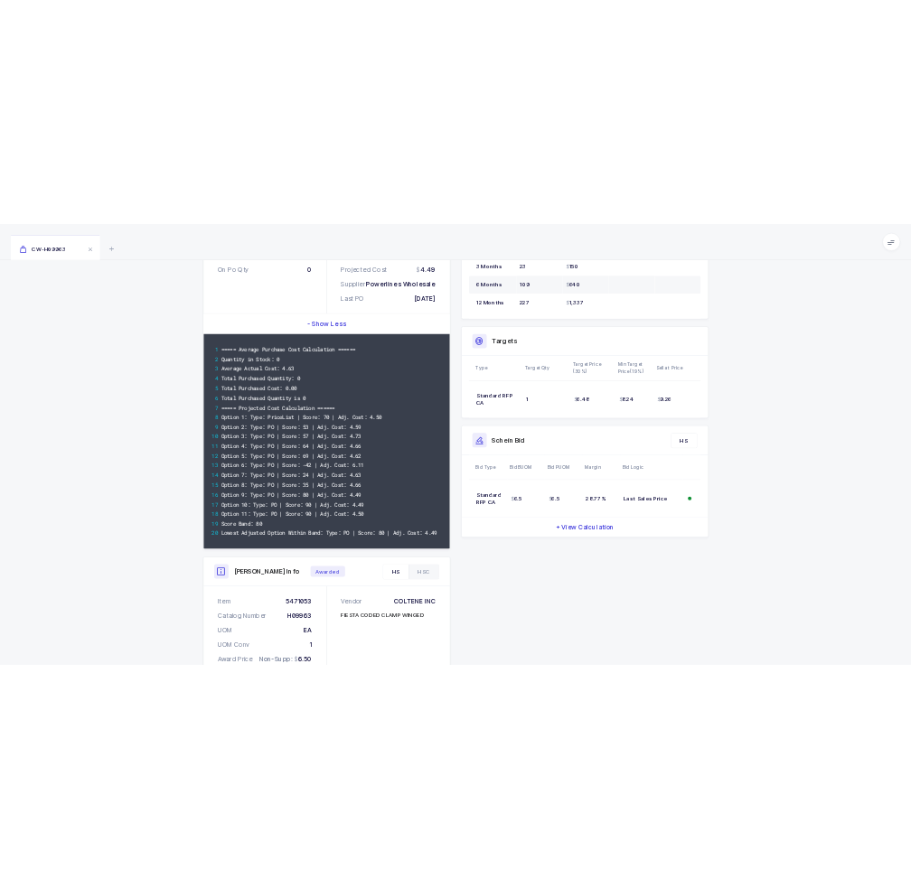
scroll to position [0, 0]
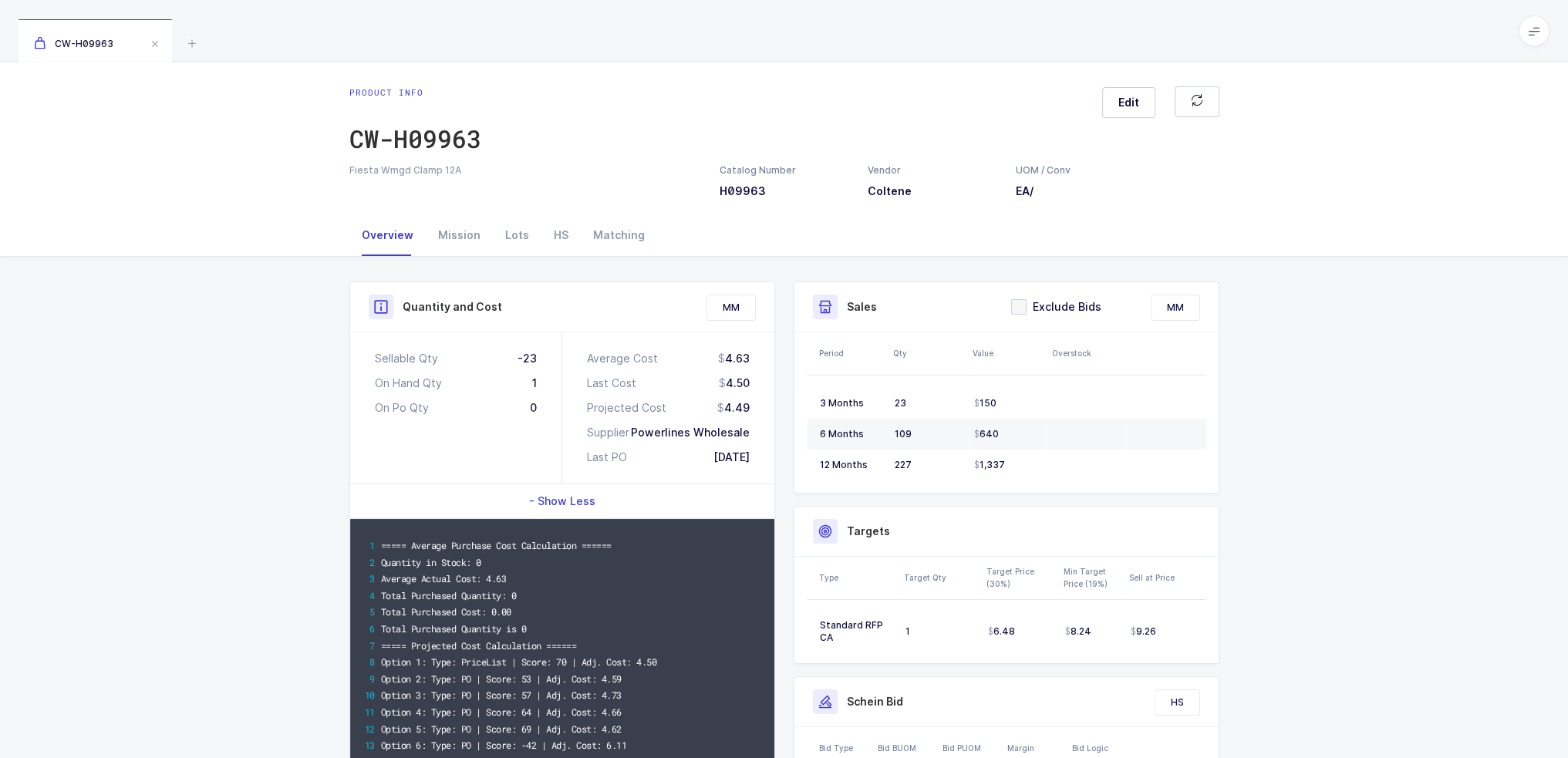
drag, startPoint x: 762, startPoint y: 457, endPoint x: 761, endPoint y: 425, distance: 32.0
click at [761, 425] on div "Average Cost 4.63 Last Cost 4.50 Projected Cost 4.49 Supplier Powerlines Wholes…" at bounding box center [668, 408] width 213 height 151
drag, startPoint x: 766, startPoint y: 413, endPoint x: 756, endPoint y: 464, distance: 52.0
click at [756, 464] on div "Average Cost 4.63 Last Cost 4.50 Projected Cost 4.49 Supplier Powerlines Wholes…" at bounding box center [668, 408] width 213 height 151
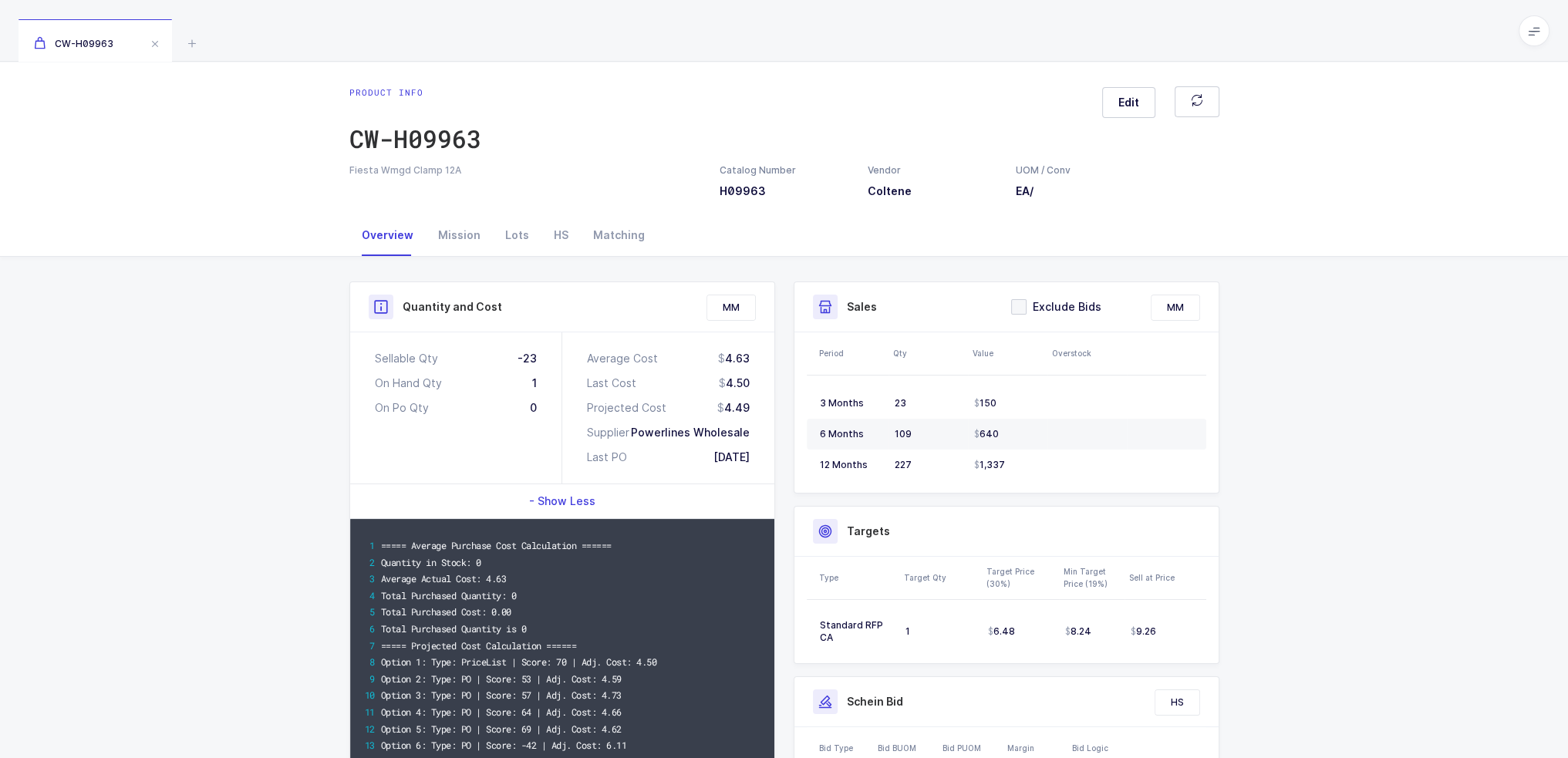
click at [756, 464] on div "Average Cost 4.63 Last Cost 4.50 Projected Cost 4.49 Supplier Powerlines Wholes…" at bounding box center [668, 408] width 213 height 151
click at [749, 459] on div "Average Cost 4.63 Last Cost 4.50 Projected Cost 4.49 Supplier Powerlines Wholes…" at bounding box center [668, 408] width 213 height 151
click at [753, 459] on div "Average Cost 4.63 Last Cost 4.50 Projected Cost 4.49 Supplier Powerlines Wholes…" at bounding box center [668, 408] width 213 height 151
drag, startPoint x: 370, startPoint y: 364, endPoint x: 776, endPoint y: 450, distance: 415.0
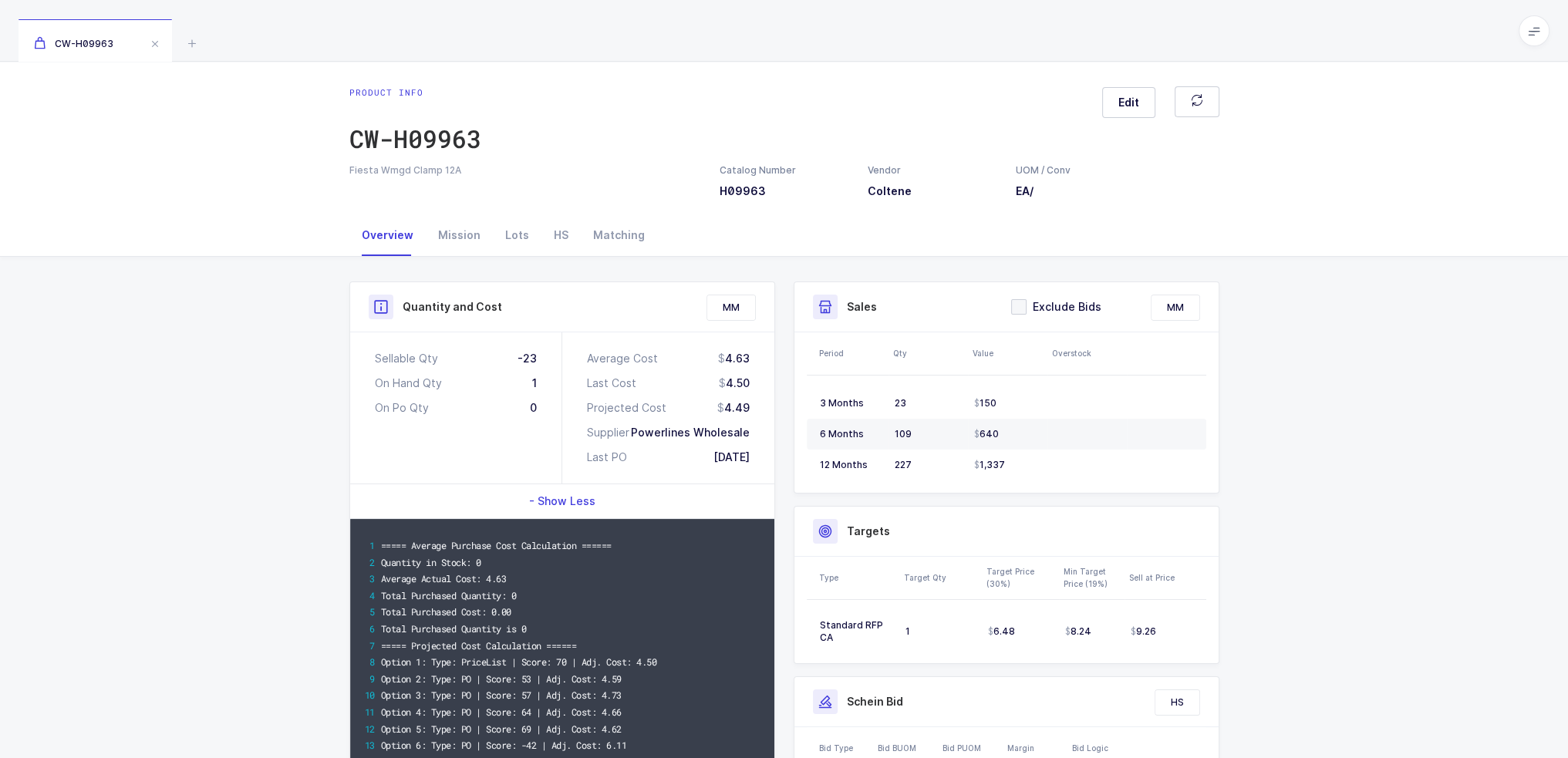
click at [486, 249] on div "Mission" at bounding box center [459, 235] width 67 height 42
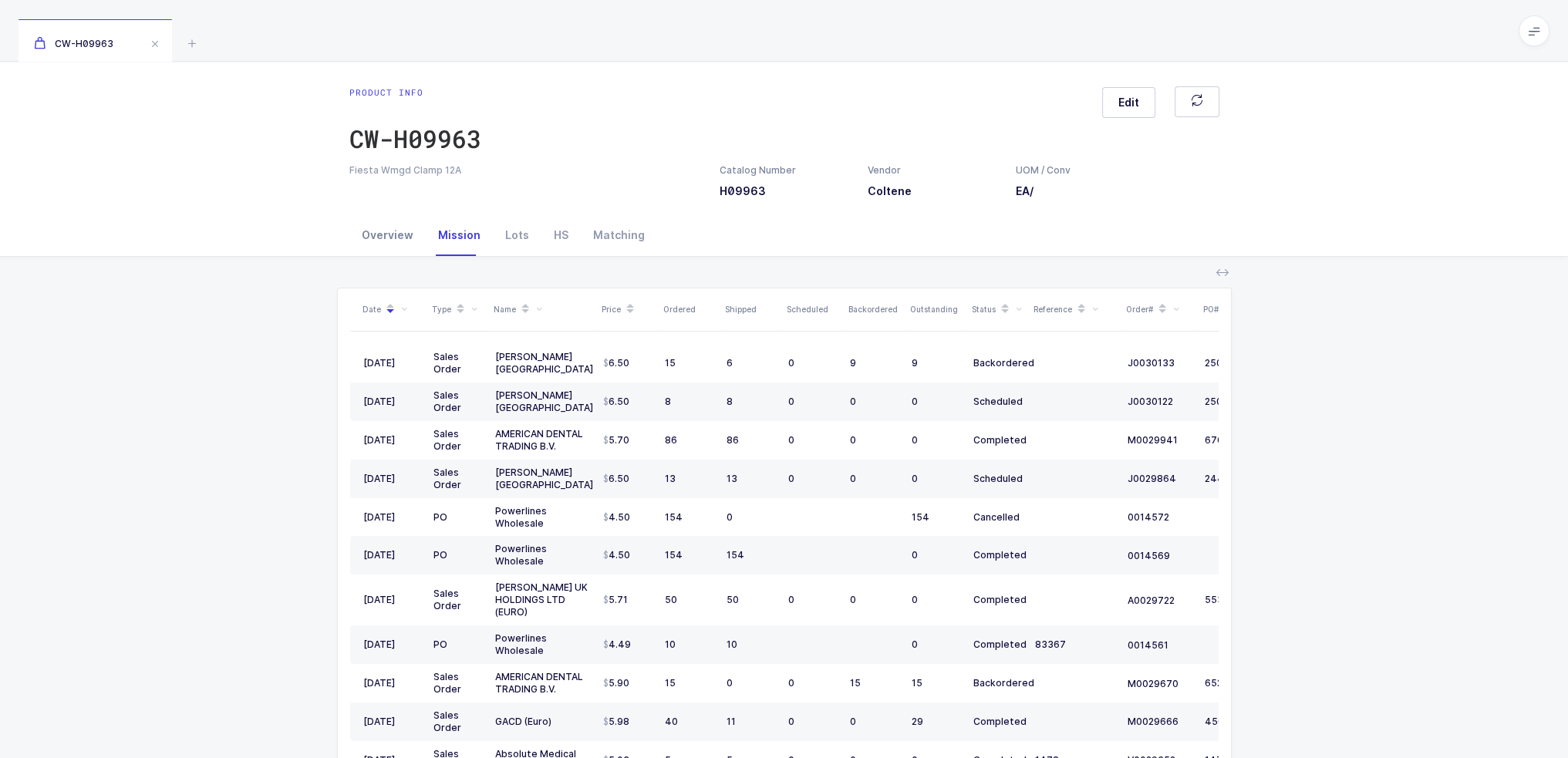
click at [405, 236] on div "Overview" at bounding box center [387, 235] width 76 height 42
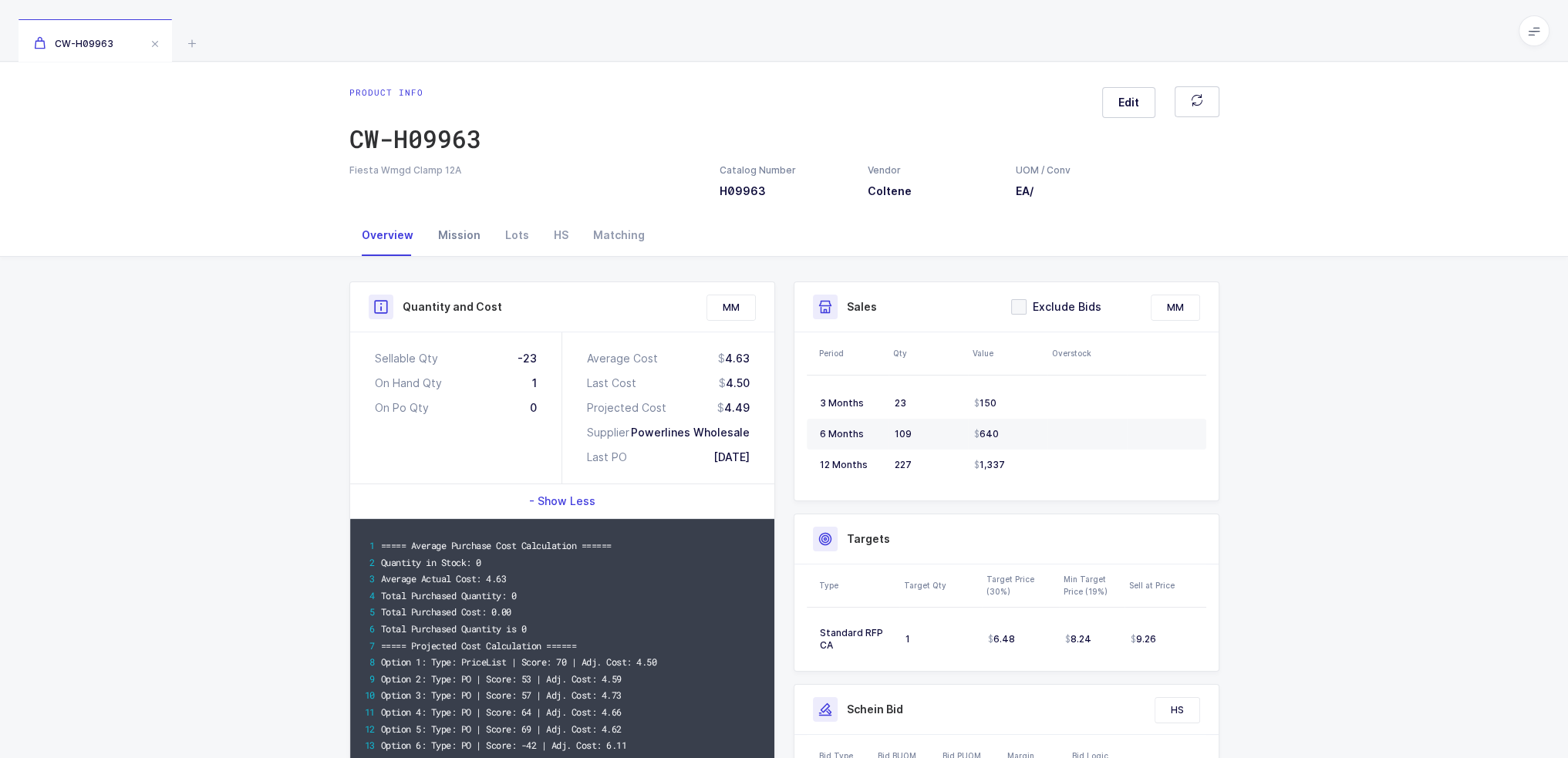
click at [435, 228] on div "Mission" at bounding box center [459, 235] width 67 height 42
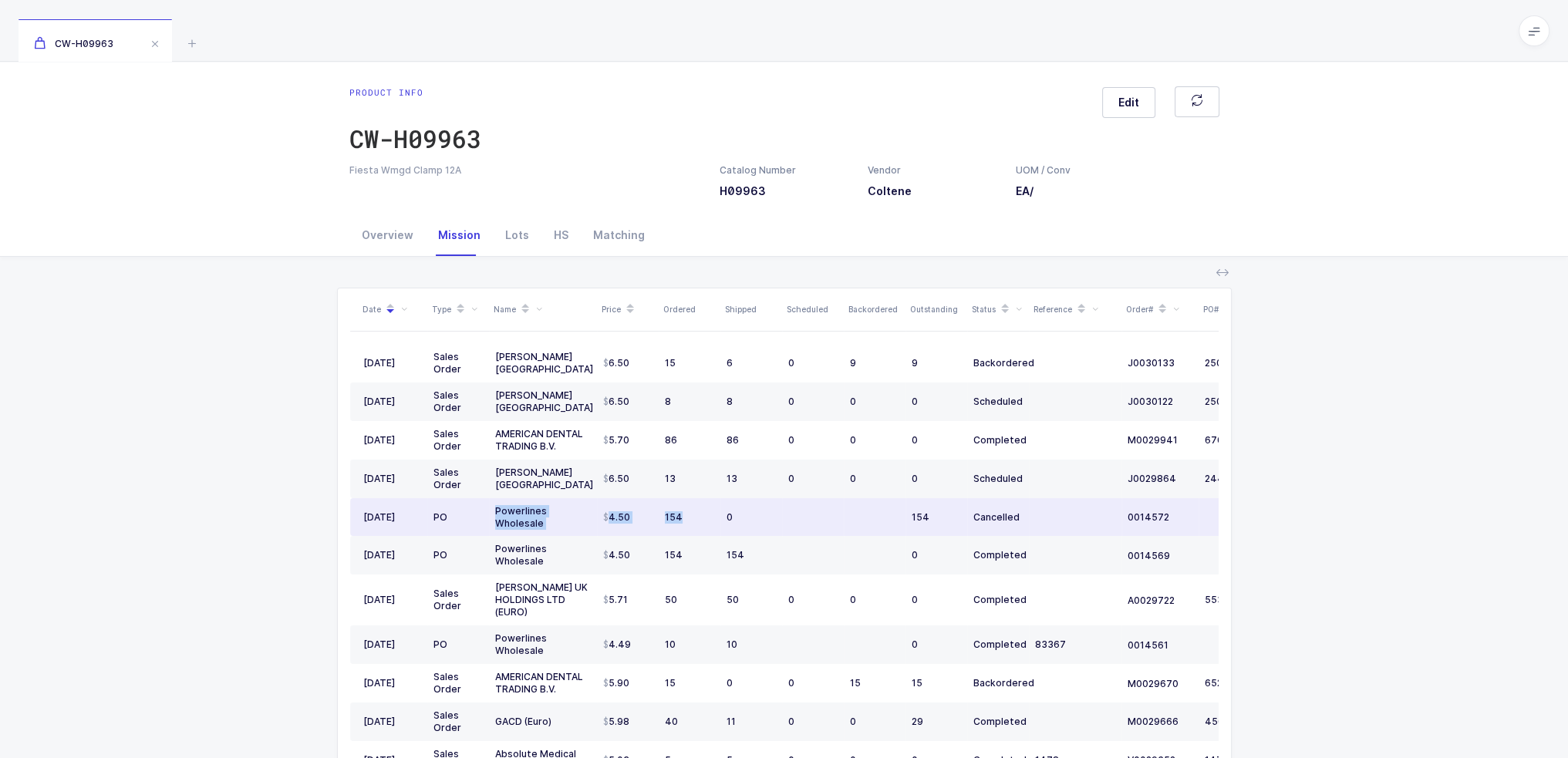
drag, startPoint x: 493, startPoint y: 505, endPoint x: 704, endPoint y: 524, distance: 211.9
click at [704, 524] on tr "01/14/2025 PO Powerlines Wholesale 4.50 154 0 154 Cancelled 0014572" at bounding box center [836, 517] width 972 height 38
click at [707, 524] on td "154" at bounding box center [690, 517] width 61 height 38
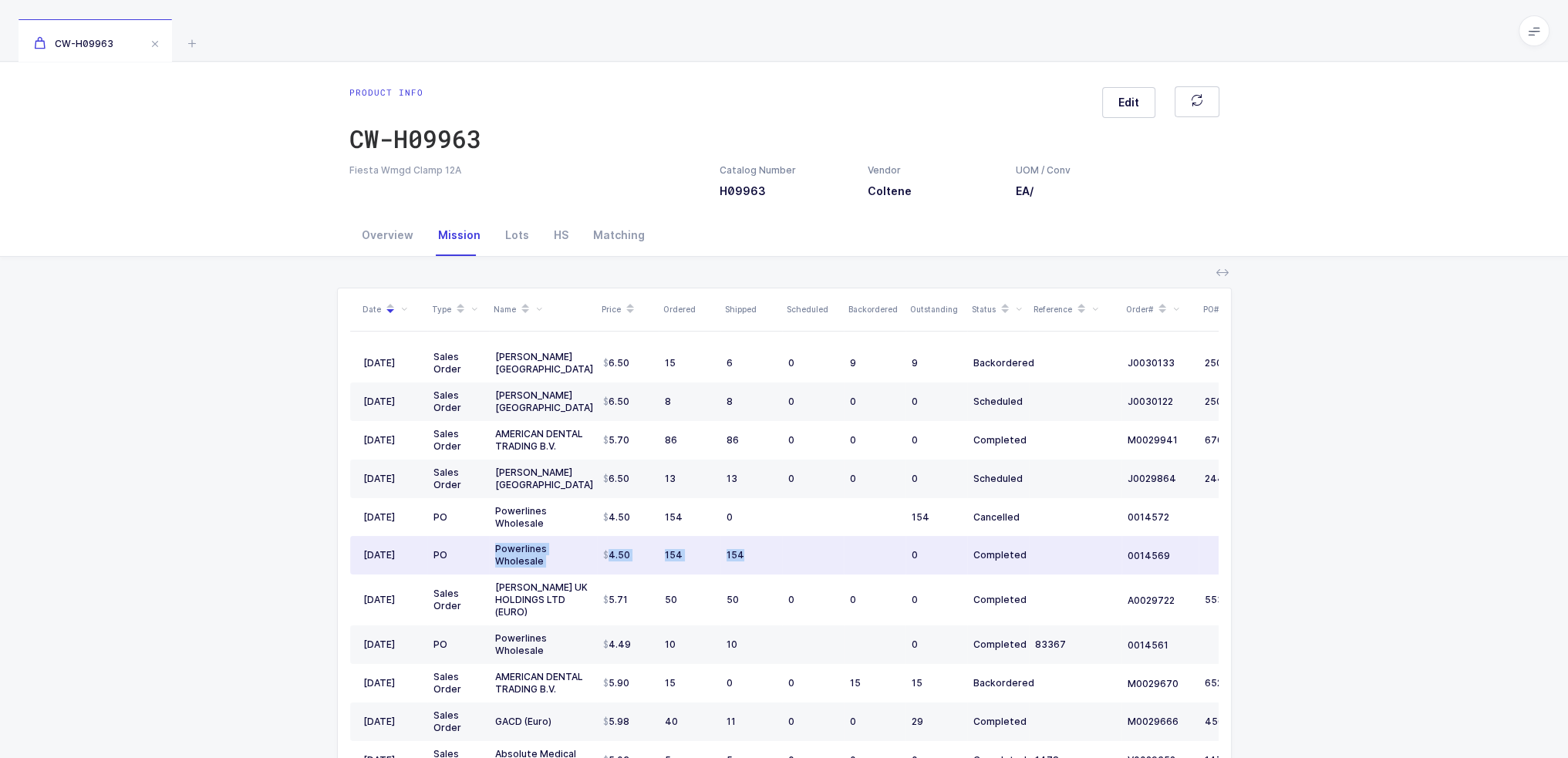
drag, startPoint x: 747, startPoint y: 539, endPoint x: 489, endPoint y: 547, distance: 258.1
click at [489, 547] on tr "12/16/2024 PO Powerlines Wholesale 4.50 154 154 0 Completed 0014569" at bounding box center [836, 555] width 972 height 38
click at [489, 547] on td "Powerlines Wholesale" at bounding box center [543, 555] width 108 height 38
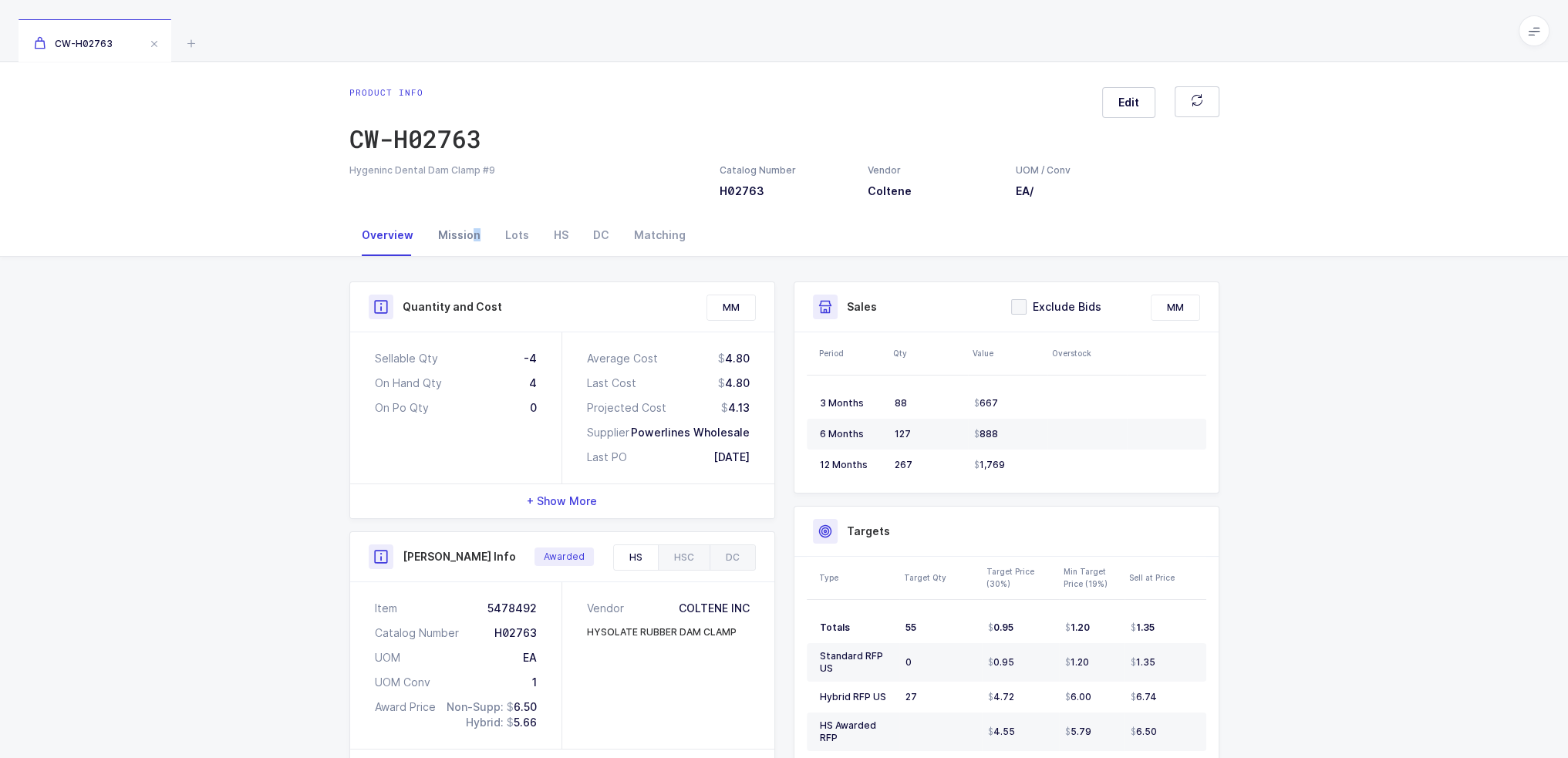
click at [472, 238] on div "Mission" at bounding box center [459, 235] width 67 height 42
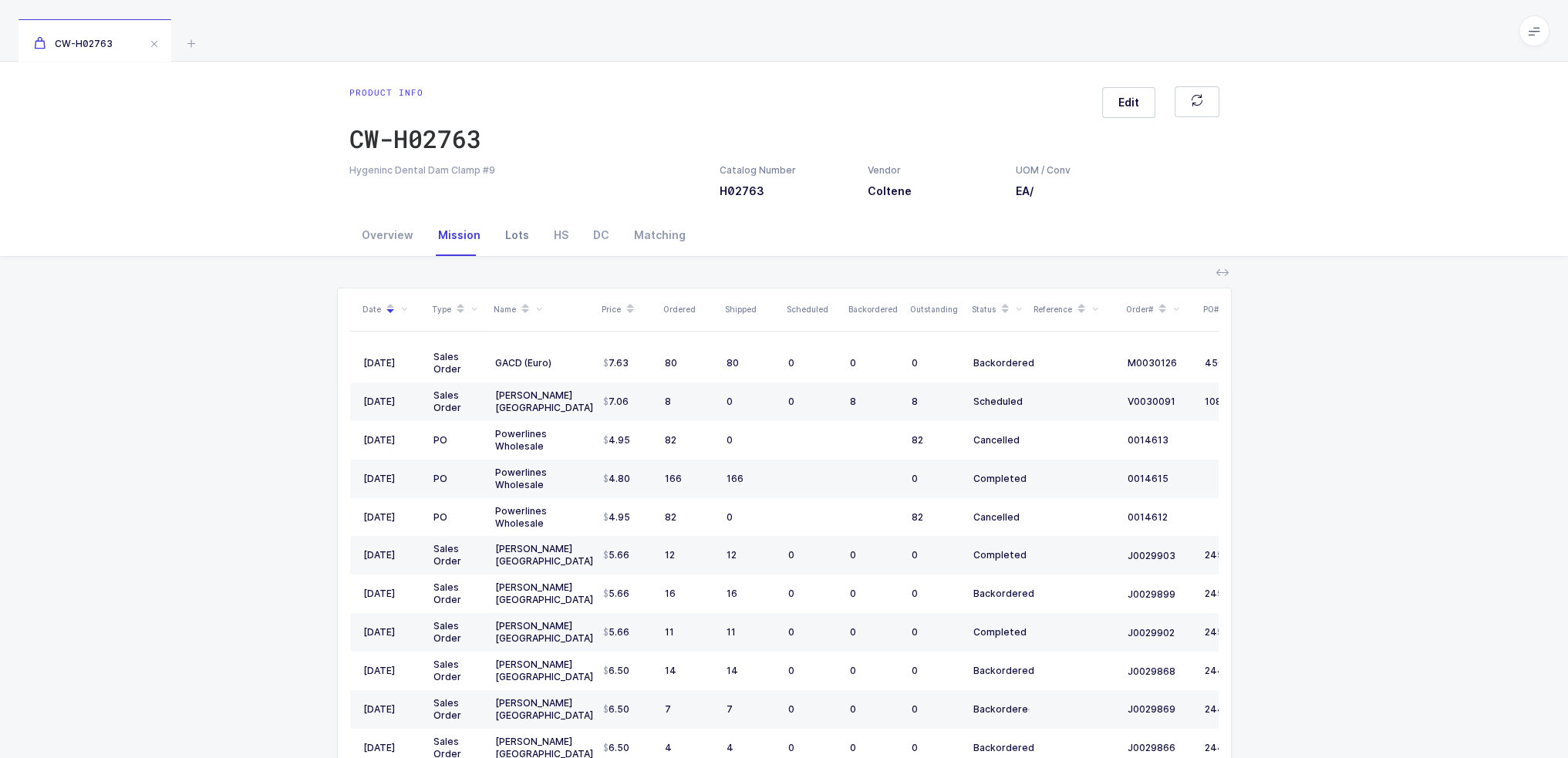
click at [509, 232] on div "Lots" at bounding box center [516, 235] width 49 height 42
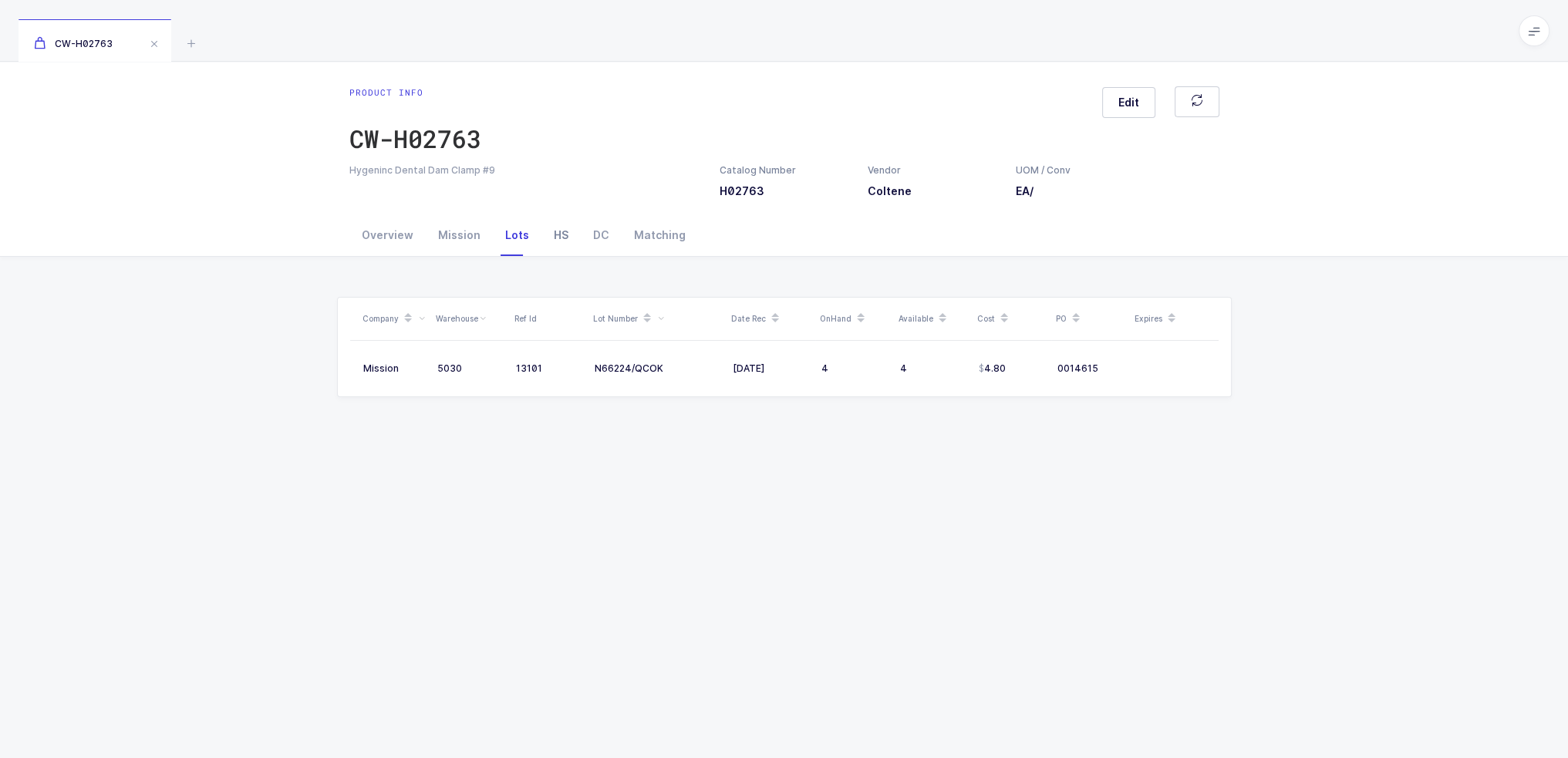
click at [556, 228] on div "HS" at bounding box center [561, 235] width 39 height 42
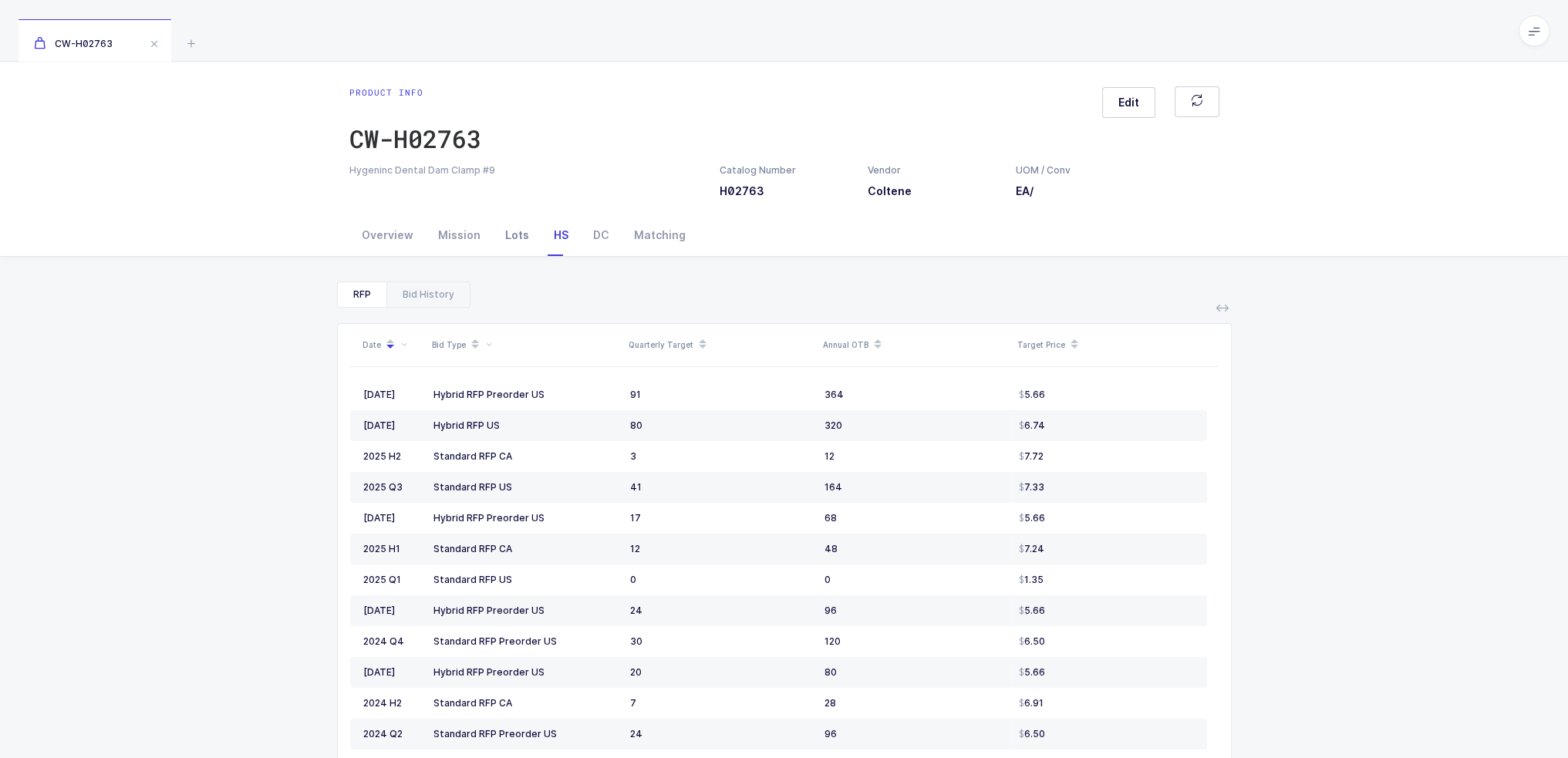
drag, startPoint x: 494, startPoint y: 253, endPoint x: 503, endPoint y: 245, distance: 12.0
click at [496, 253] on div "Lots" at bounding box center [516, 235] width 49 height 42
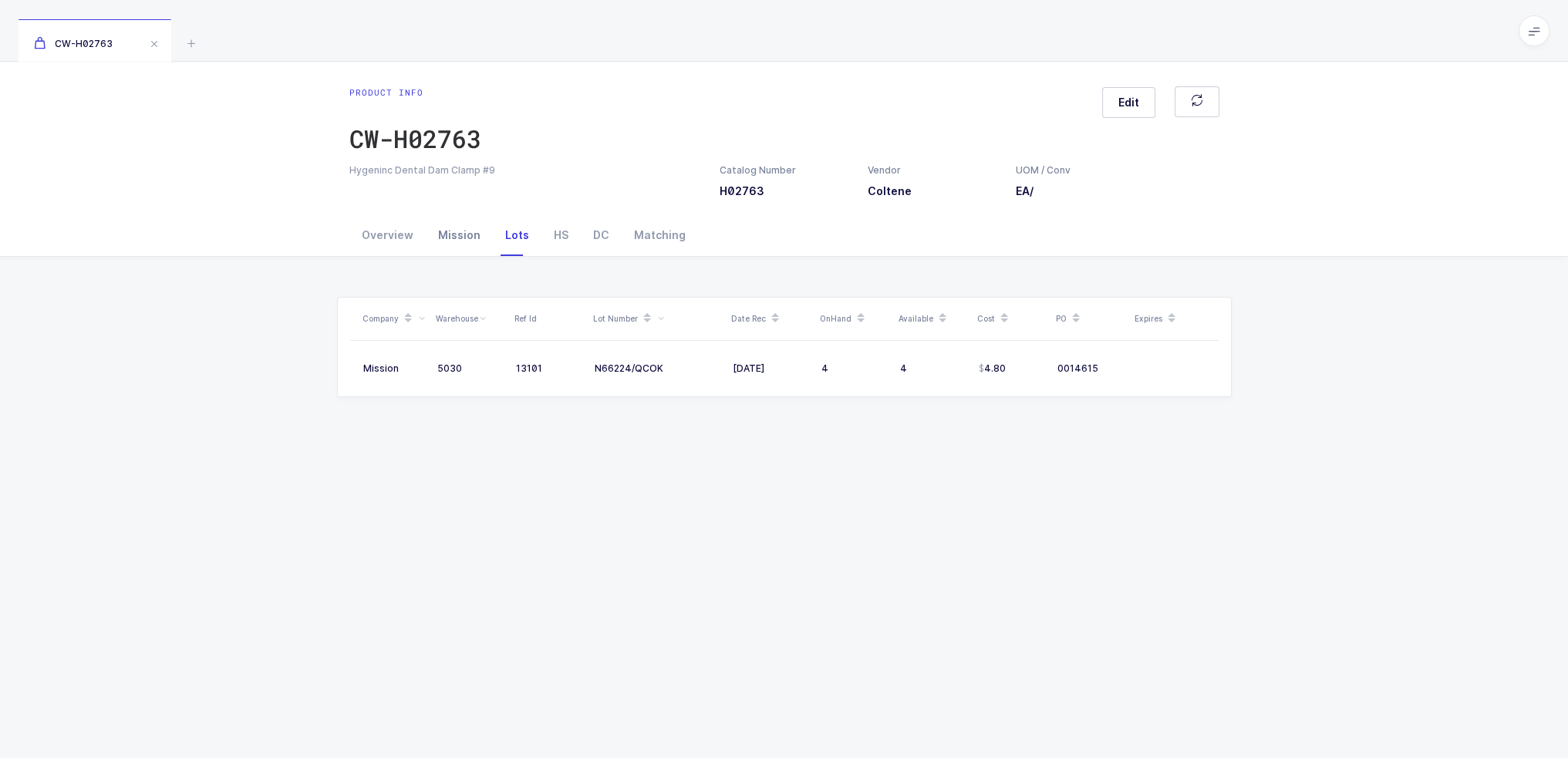
click at [453, 237] on div "Mission" at bounding box center [459, 235] width 67 height 42
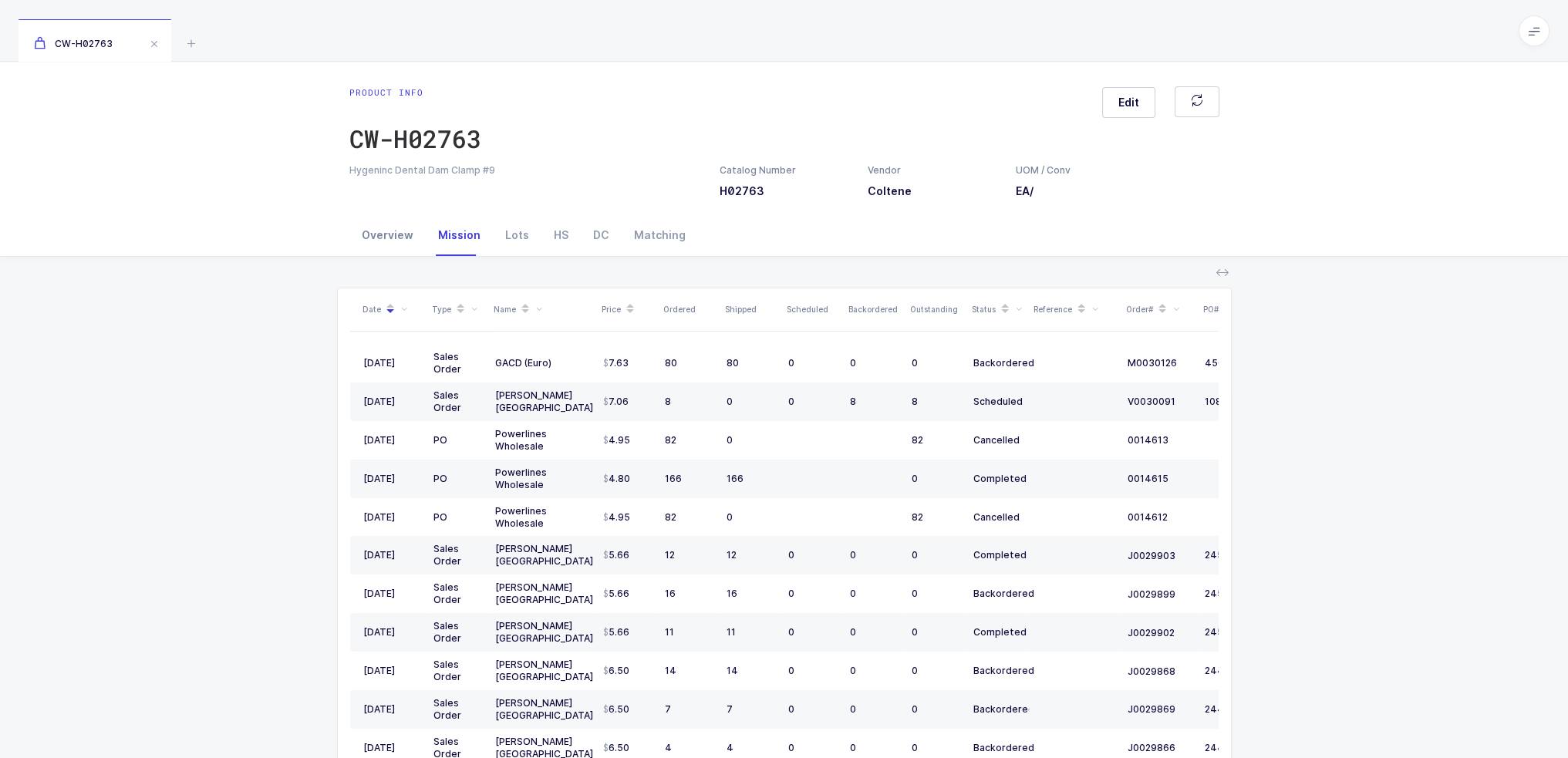
click at [381, 230] on div "Overview" at bounding box center [387, 235] width 76 height 42
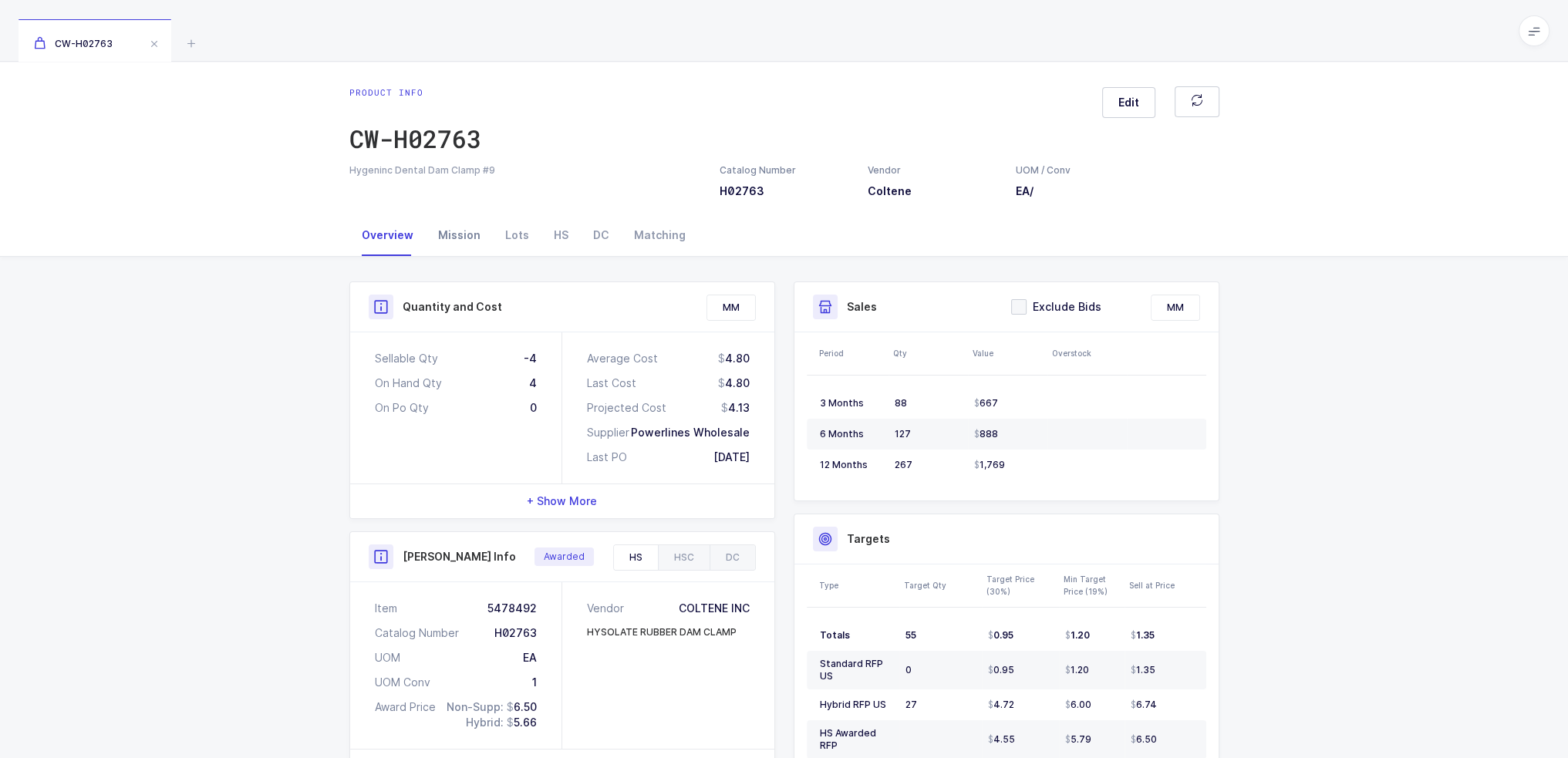
click at [428, 225] on div "Mission" at bounding box center [459, 235] width 67 height 42
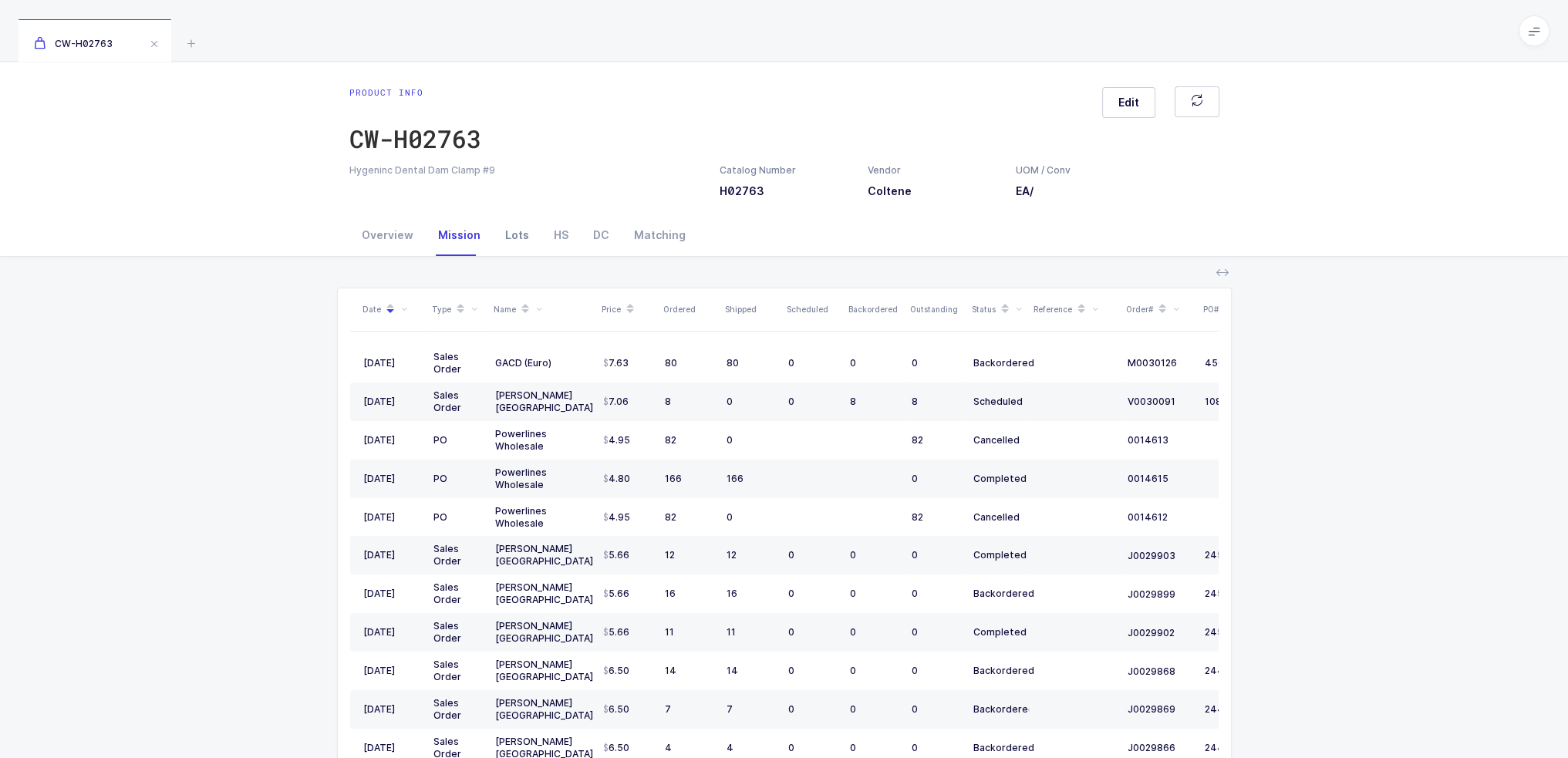
click at [493, 220] on div "Lots" at bounding box center [516, 235] width 49 height 42
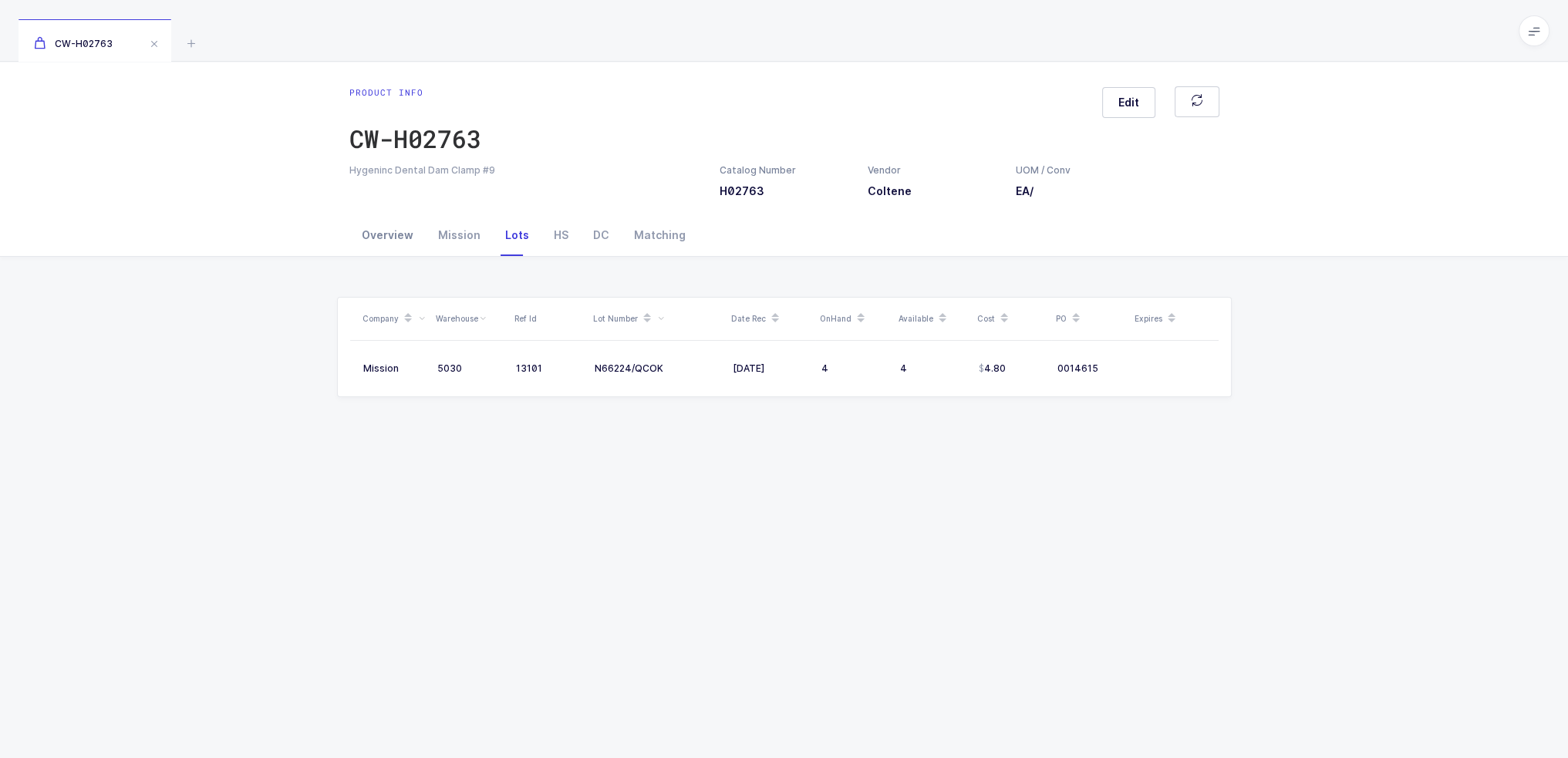
click at [421, 238] on div "Overview" at bounding box center [387, 235] width 76 height 42
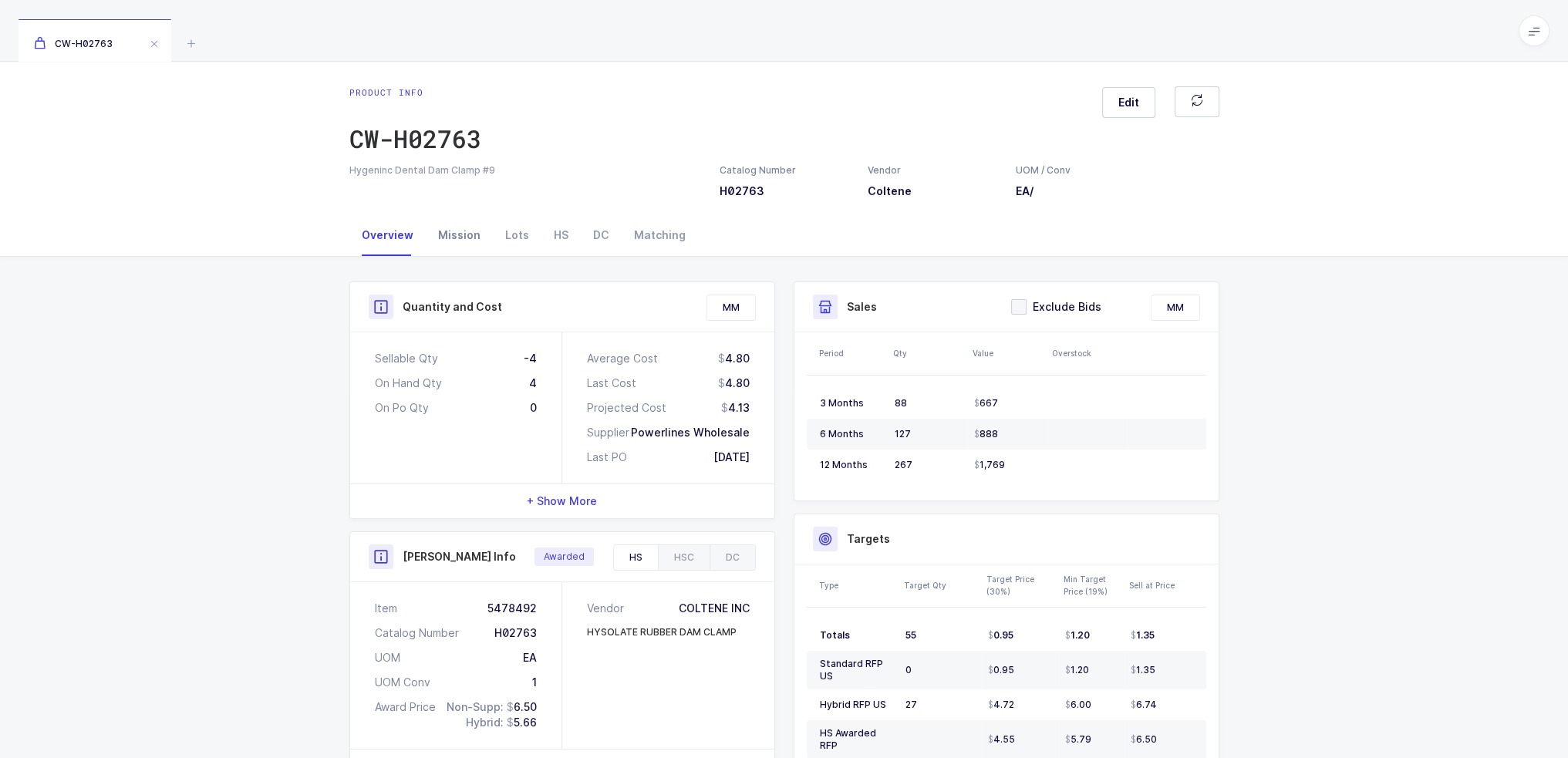
click at [452, 225] on div "Mission" at bounding box center [459, 235] width 67 height 42
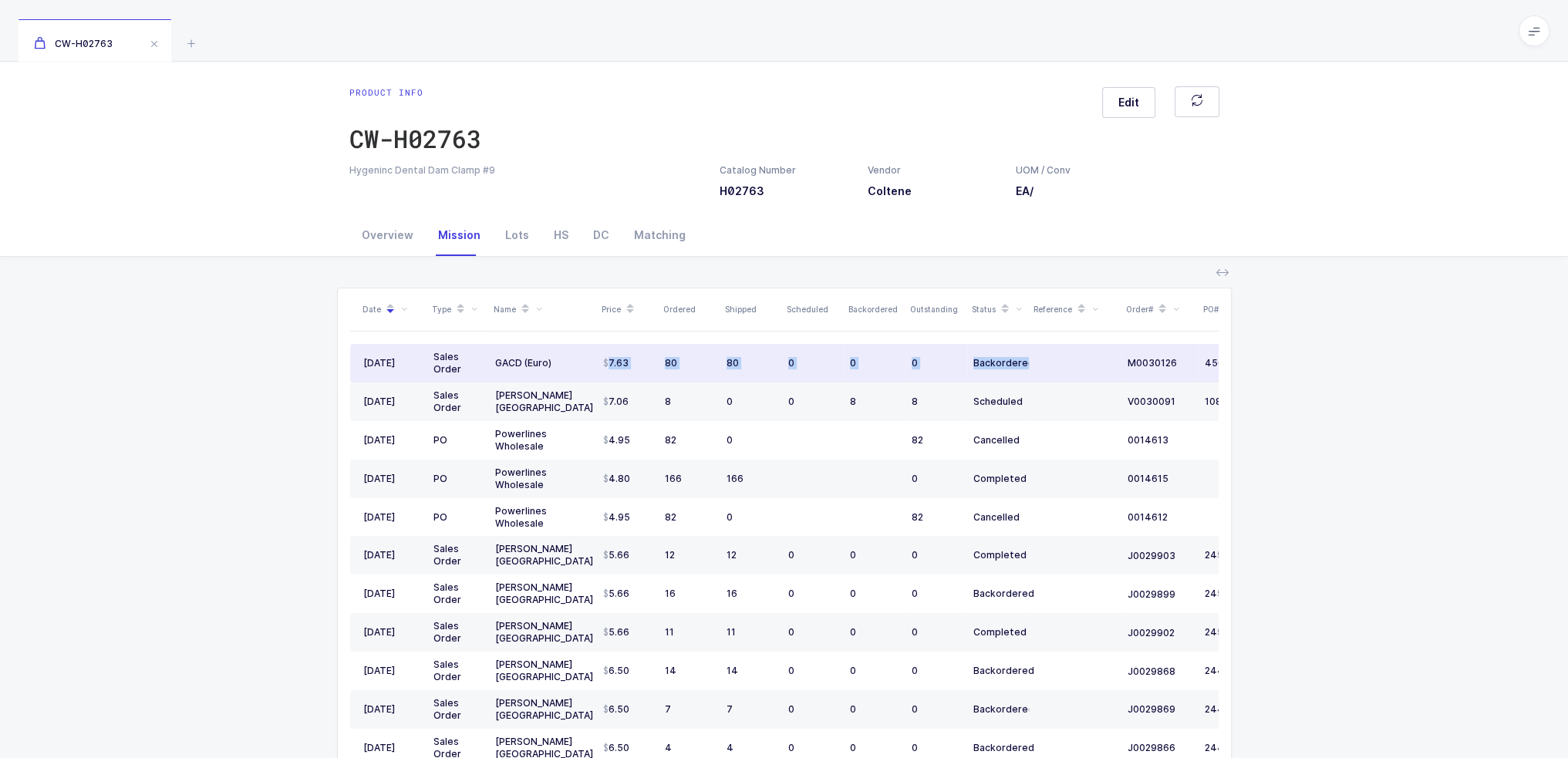
drag, startPoint x: 597, startPoint y: 359, endPoint x: 1066, endPoint y: 359, distance: 469.0
click at [1064, 359] on tr "09/10/2025 Sales Order GACD (Euro) 7.63 80 80 0 0 0 Backordered M0030126 450020…" at bounding box center [836, 363] width 972 height 38
click at [1070, 359] on td at bounding box center [1075, 363] width 92 height 38
drag, startPoint x: 1095, startPoint y: 364, endPoint x: 568, endPoint y: 369, distance: 527.0
click at [568, 369] on tr "09/10/2025 Sales Order GACD (Euro) 7.63 80 80 0 0 0 Backordered M0030126 450020…" at bounding box center [836, 363] width 972 height 38
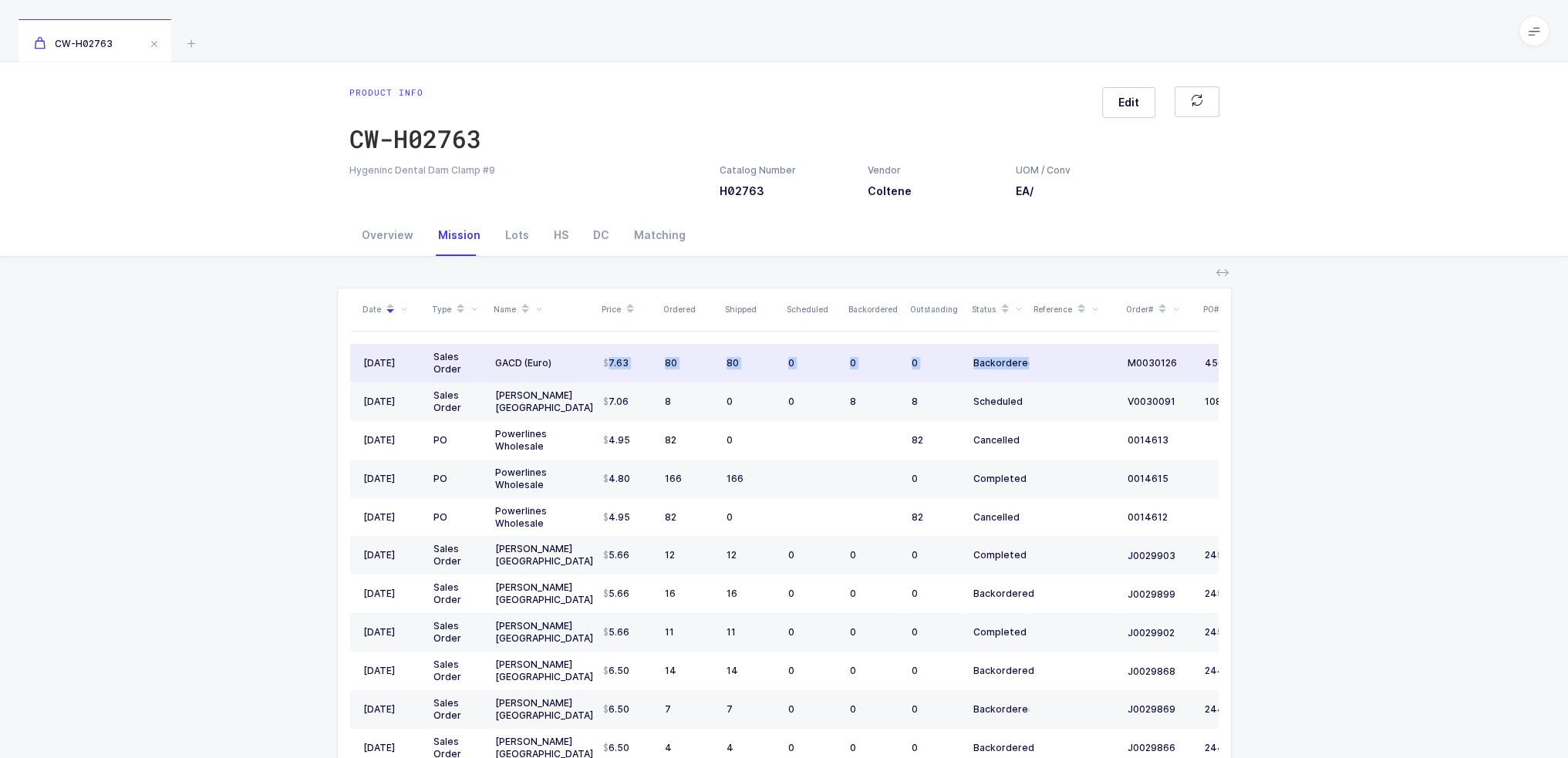
click at [568, 369] on div "GACD (Euro)" at bounding box center [543, 363] width 96 height 12
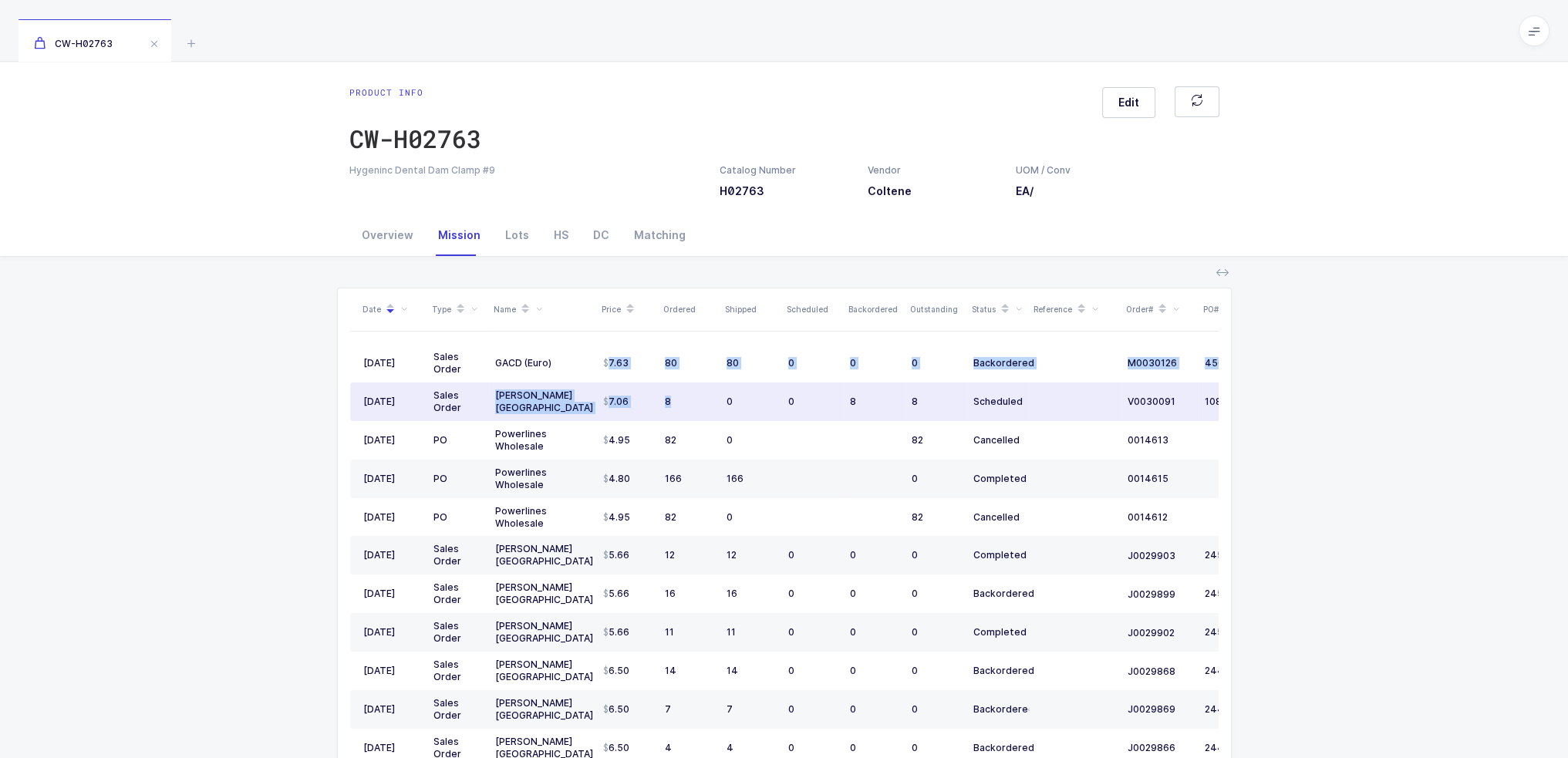
drag, startPoint x: 608, startPoint y: 366, endPoint x: 716, endPoint y: 413, distance: 117.8
click at [716, 413] on tbody "09/10/2025 Sales Order GACD (Euro) 7.63 80 80 0 0 0 Backordered M0030126 450020…" at bounding box center [836, 729] width 972 height 770
click at [717, 413] on td "8" at bounding box center [690, 401] width 61 height 38
click at [697, 397] on div "8" at bounding box center [690, 402] width 50 height 12
click at [687, 405] on div "8" at bounding box center [690, 402] width 50 height 12
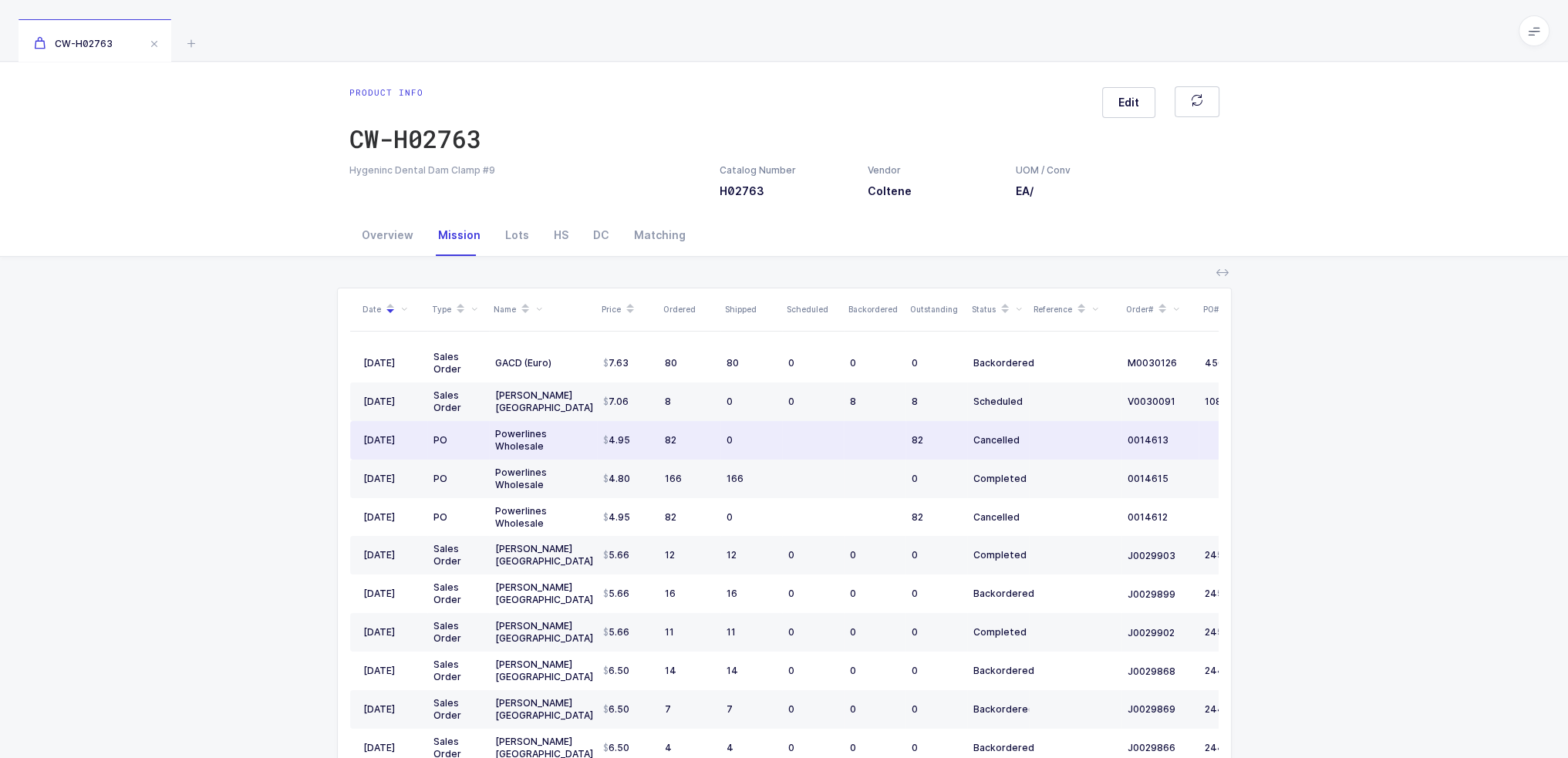
drag, startPoint x: 773, startPoint y: 448, endPoint x: 783, endPoint y: 438, distance: 14.1
click at [783, 438] on tr "06/06/2025 PO Powerlines Wholesale 4.95 82 0 82 Cancelled 0014613 07/05/2025" at bounding box center [836, 440] width 972 height 38
click at [783, 438] on td at bounding box center [813, 440] width 61 height 38
drag, startPoint x: 803, startPoint y: 437, endPoint x: 753, endPoint y: 456, distance: 53.5
click at [750, 455] on tr "06/06/2025 PO Powerlines Wholesale 4.95 82 0 82 Cancelled 0014613 07/05/2025" at bounding box center [836, 440] width 972 height 38
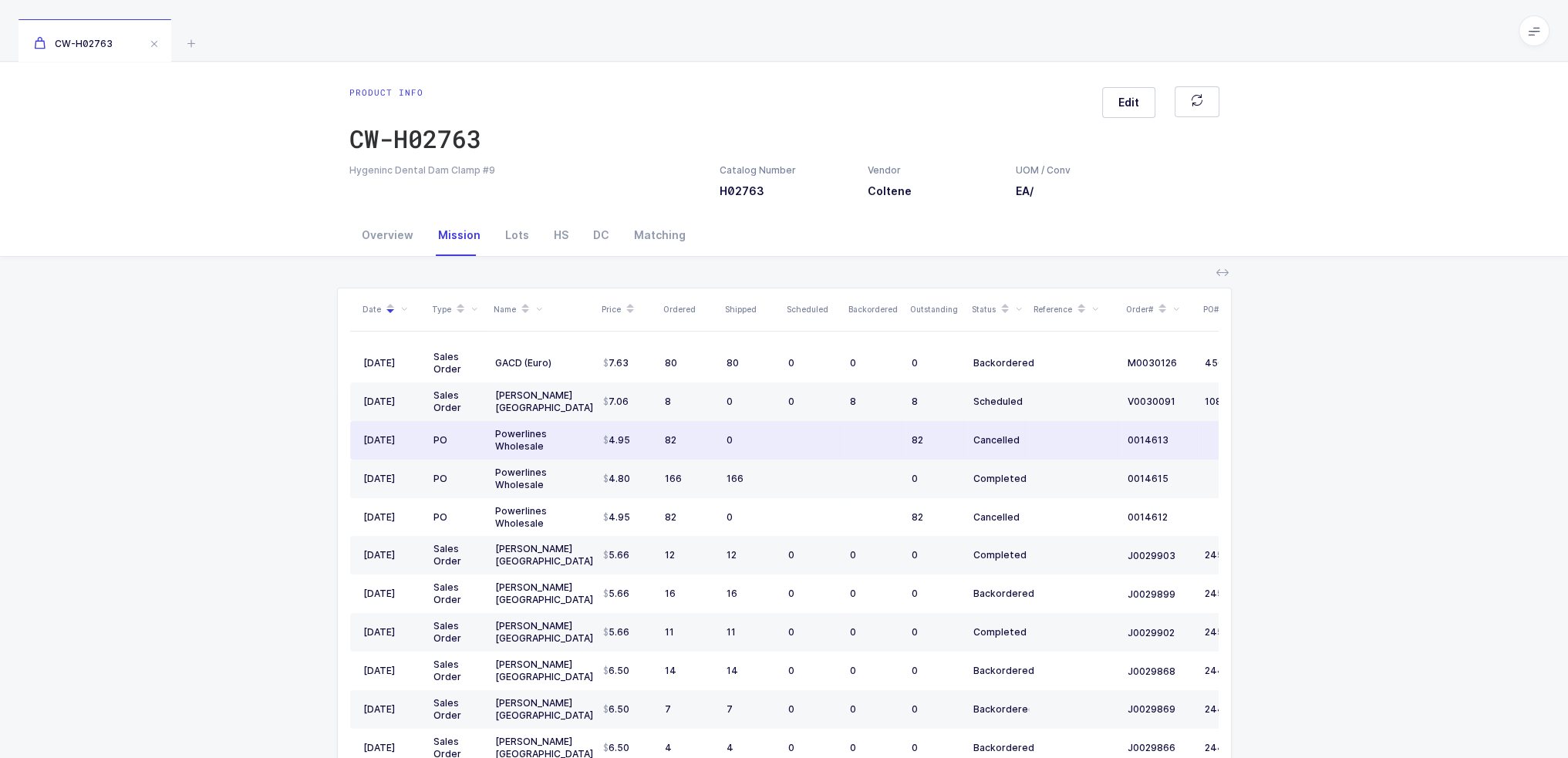
click at [753, 456] on td "0" at bounding box center [751, 440] width 61 height 38
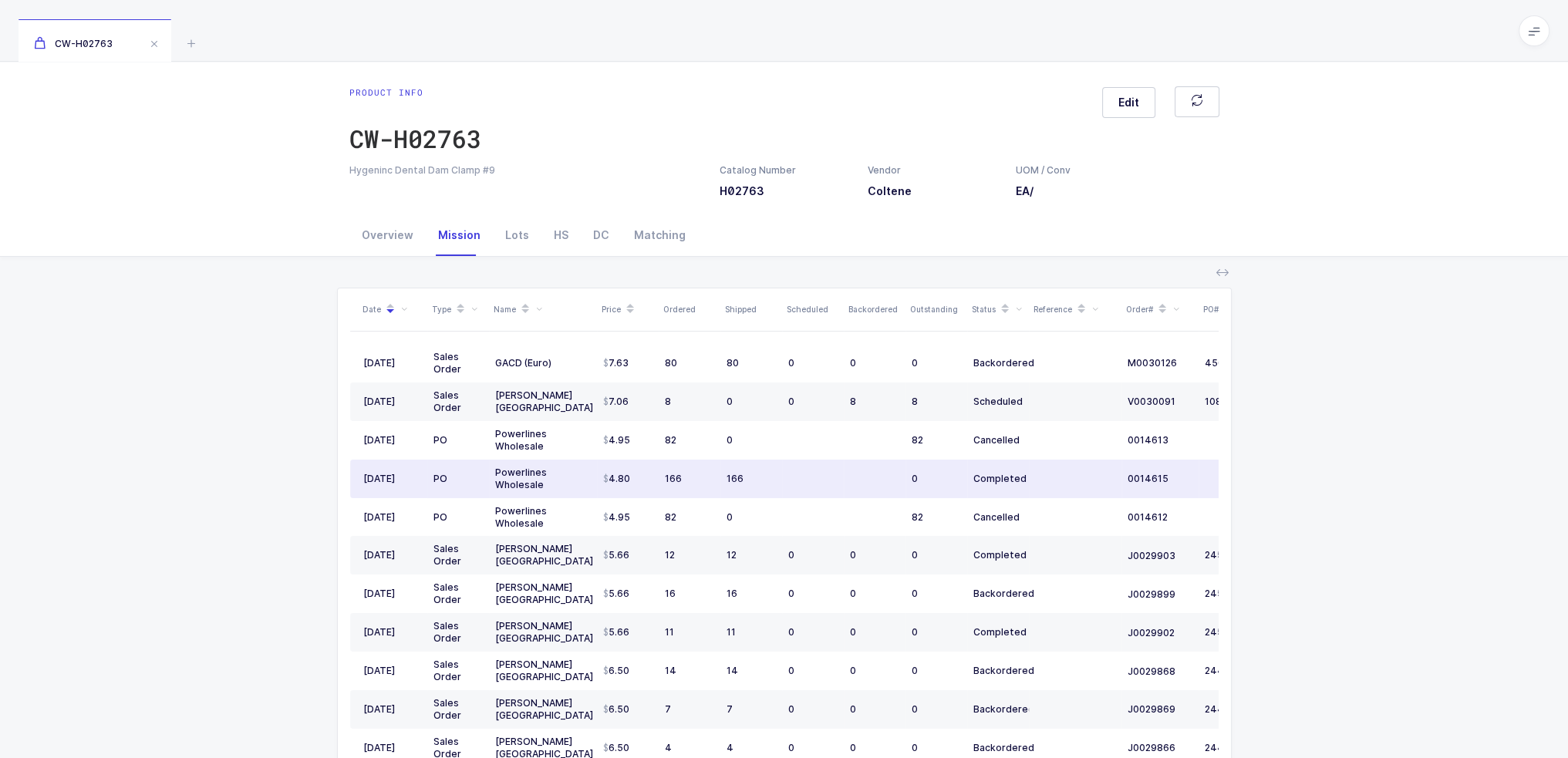
drag, startPoint x: 770, startPoint y: 480, endPoint x: 807, endPoint y: 479, distance: 37.0
click at [807, 479] on tr "06/06/2025 PO Powerlines Wholesale 4.80 166 166 0 Completed 0014615 08/30/2025" at bounding box center [836, 479] width 972 height 38
click at [808, 479] on td at bounding box center [813, 479] width 61 height 38
drag, startPoint x: 820, startPoint y: 469, endPoint x: 834, endPoint y: 465, distance: 14.6
click at [834, 465] on td at bounding box center [813, 479] width 61 height 38
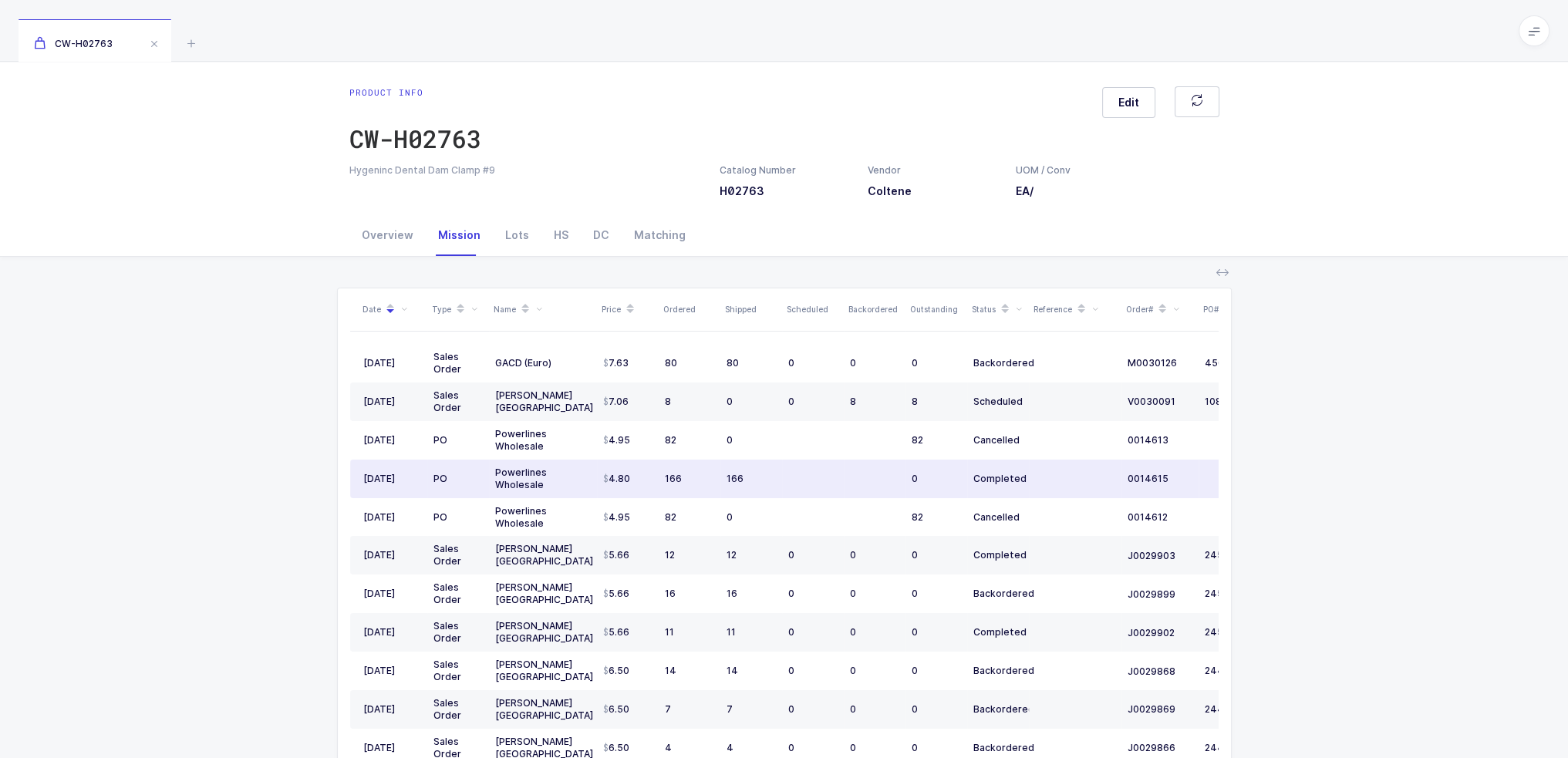
click at [834, 467] on td at bounding box center [813, 479] width 61 height 38
drag, startPoint x: 818, startPoint y: 481, endPoint x: 797, endPoint y: 477, distance: 21.4
click at [797, 477] on td at bounding box center [813, 479] width 61 height 38
click at [784, 481] on td at bounding box center [813, 479] width 61 height 38
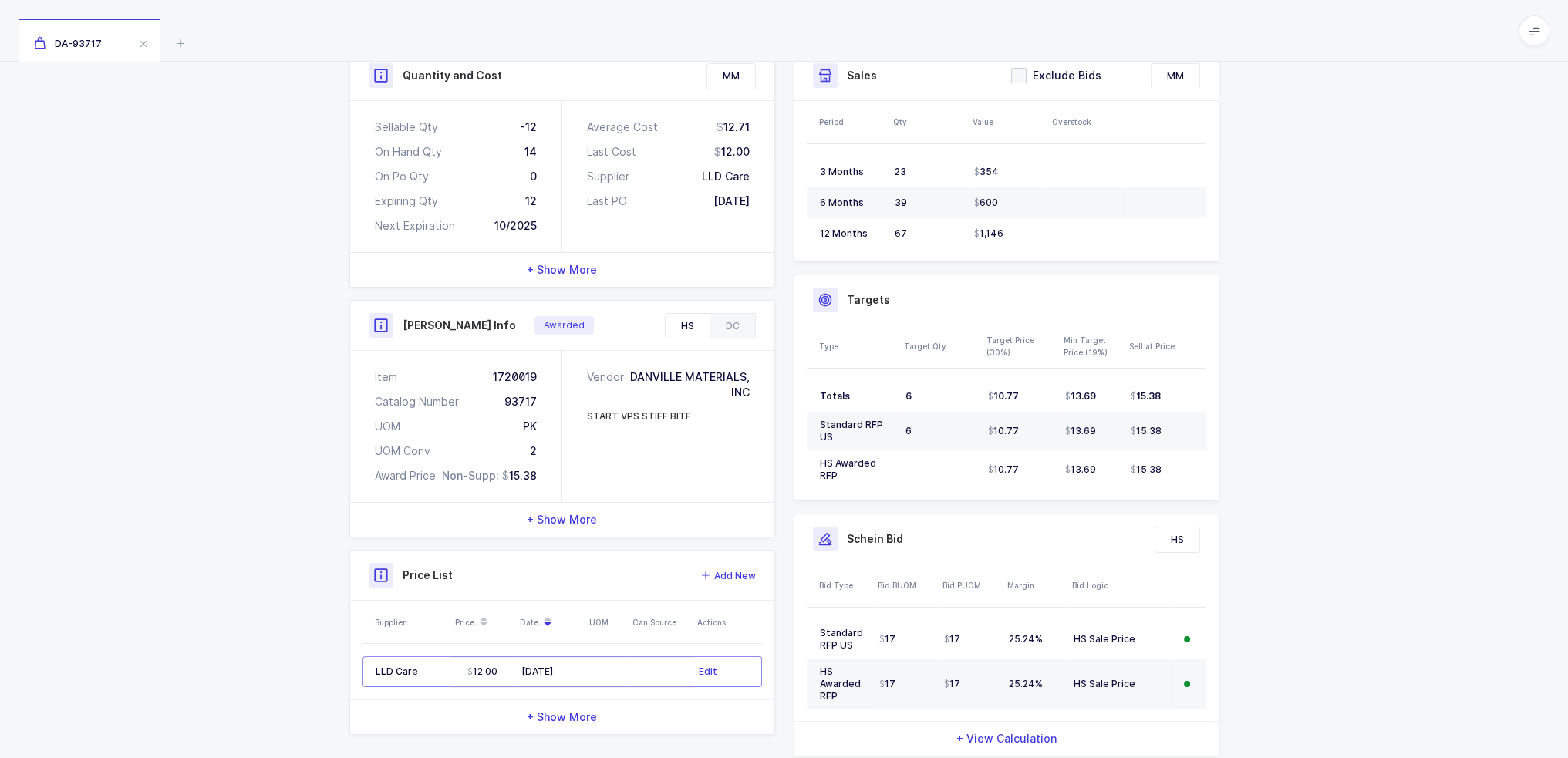
scroll to position [277, 0]
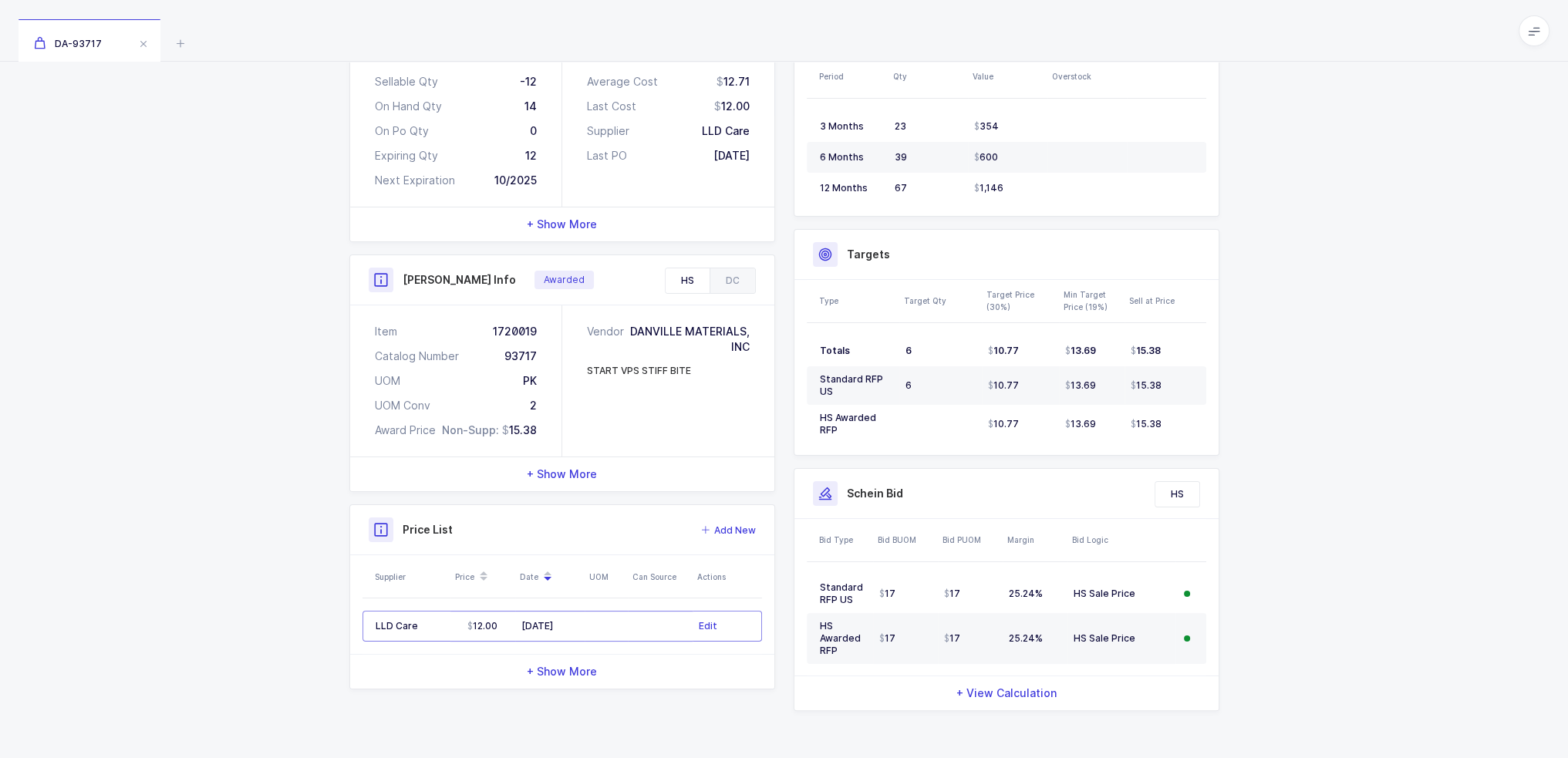
drag, startPoint x: 691, startPoint y: 151, endPoint x: 762, endPoint y: 148, distance: 71.1
click at [762, 148] on div "Average Cost 12.71 Last Cost 12.00 Supplier LLD Care Last PO [DATE]" at bounding box center [668, 131] width 213 height 151
click at [761, 149] on div "Average Cost 12.71 Last Cost 12.00 Supplier LLD Care Last PO 07/21/2025" at bounding box center [668, 131] width 213 height 151
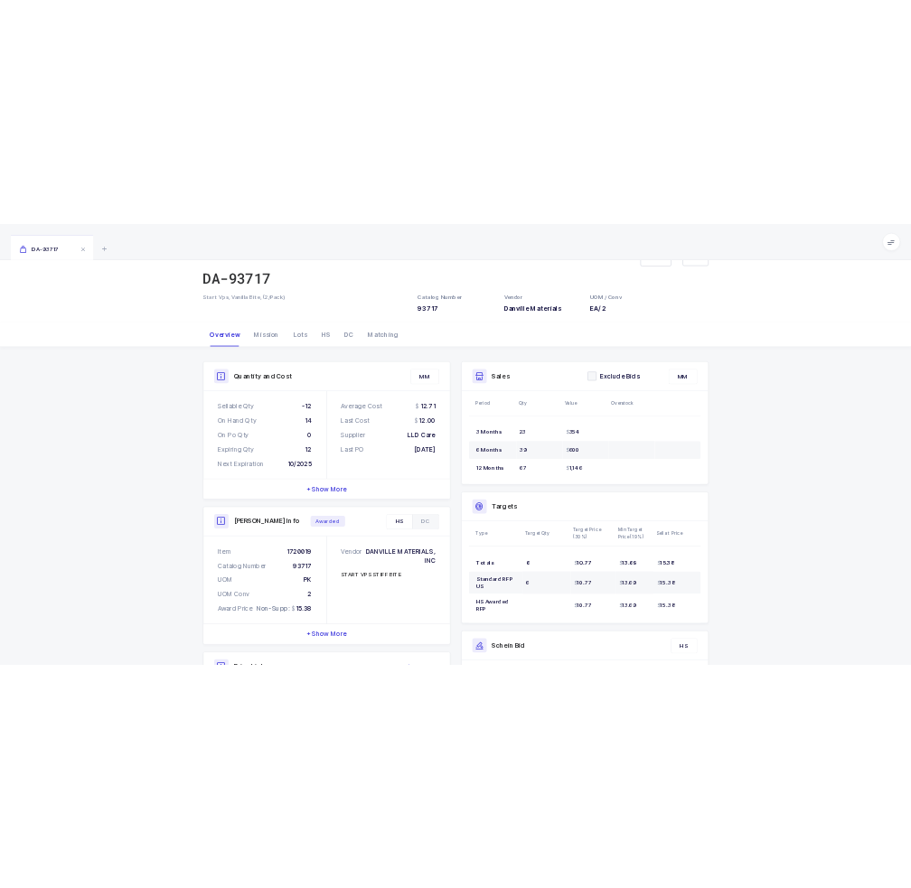
scroll to position [0, 0]
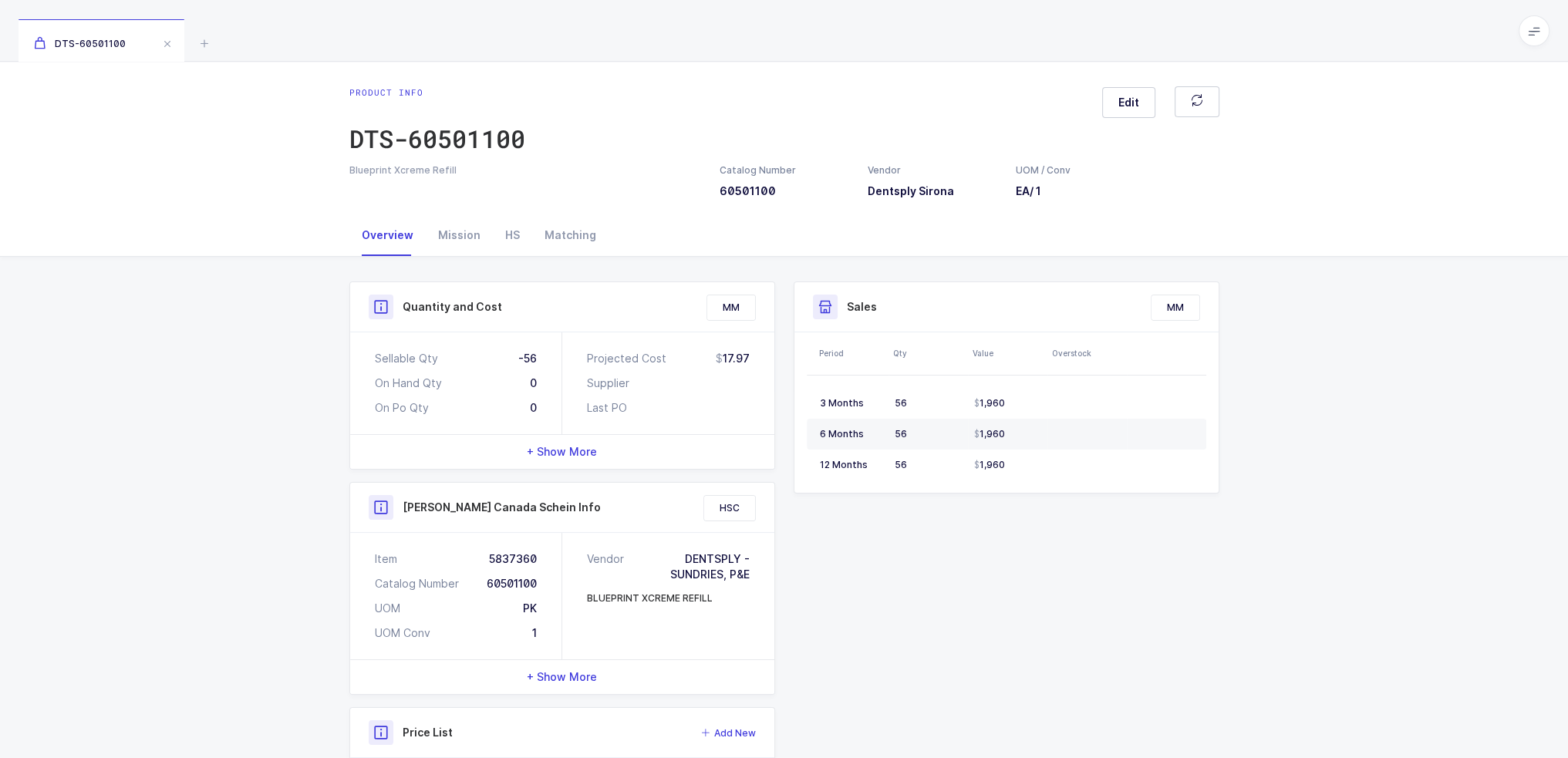
scroll to position [269, 0]
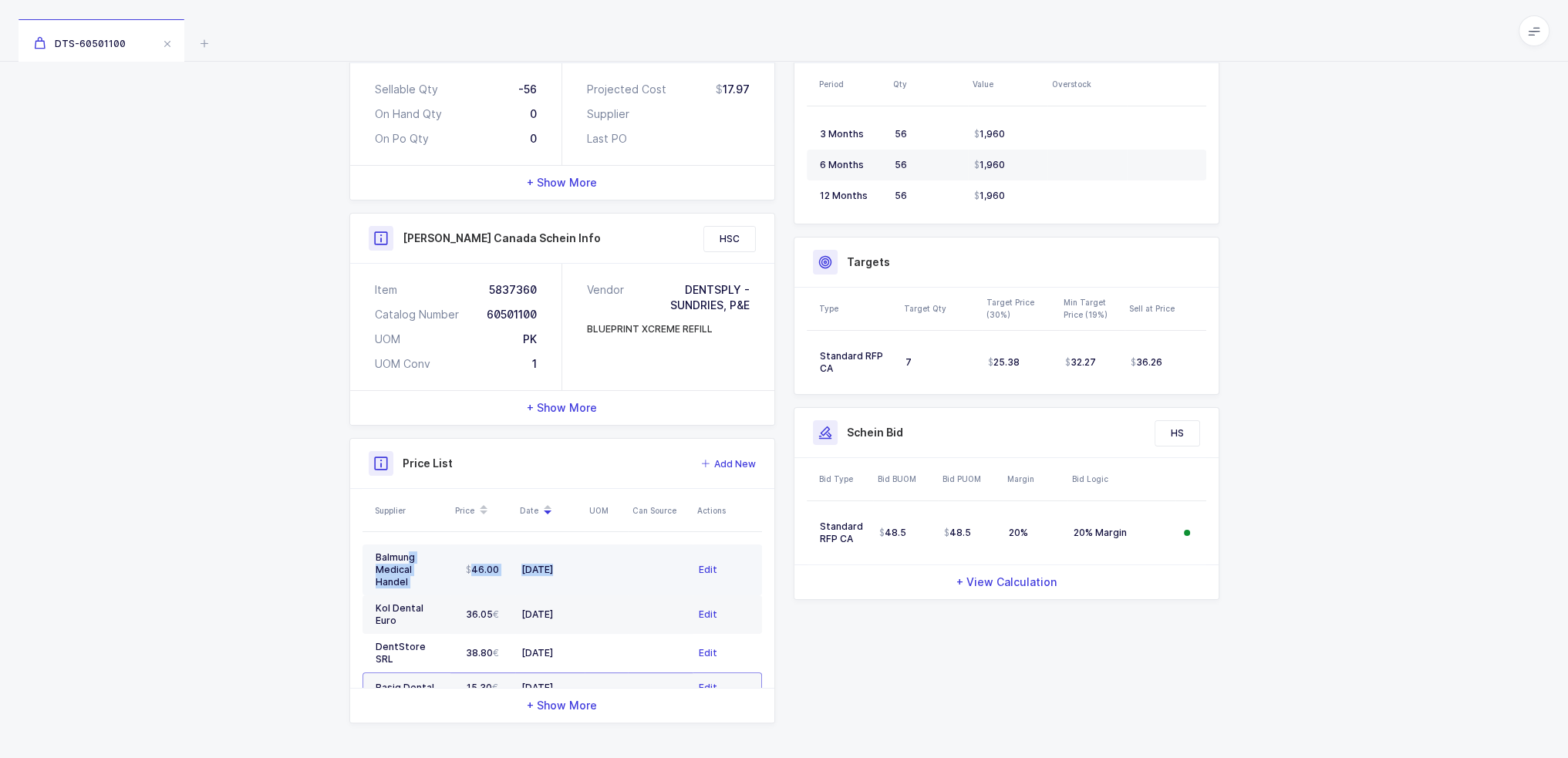
drag, startPoint x: 407, startPoint y: 561, endPoint x: 615, endPoint y: 556, distance: 208.1
click at [615, 556] on tr "Balmung Medical Handel 46.00 09/08/2025 Edit" at bounding box center [562, 570] width 399 height 51
click at [615, 556] on td at bounding box center [606, 570] width 44 height 51
drag, startPoint x: 625, startPoint y: 564, endPoint x: 593, endPoint y: 557, distance: 32.8
click at [593, 557] on td at bounding box center [606, 570] width 44 height 51
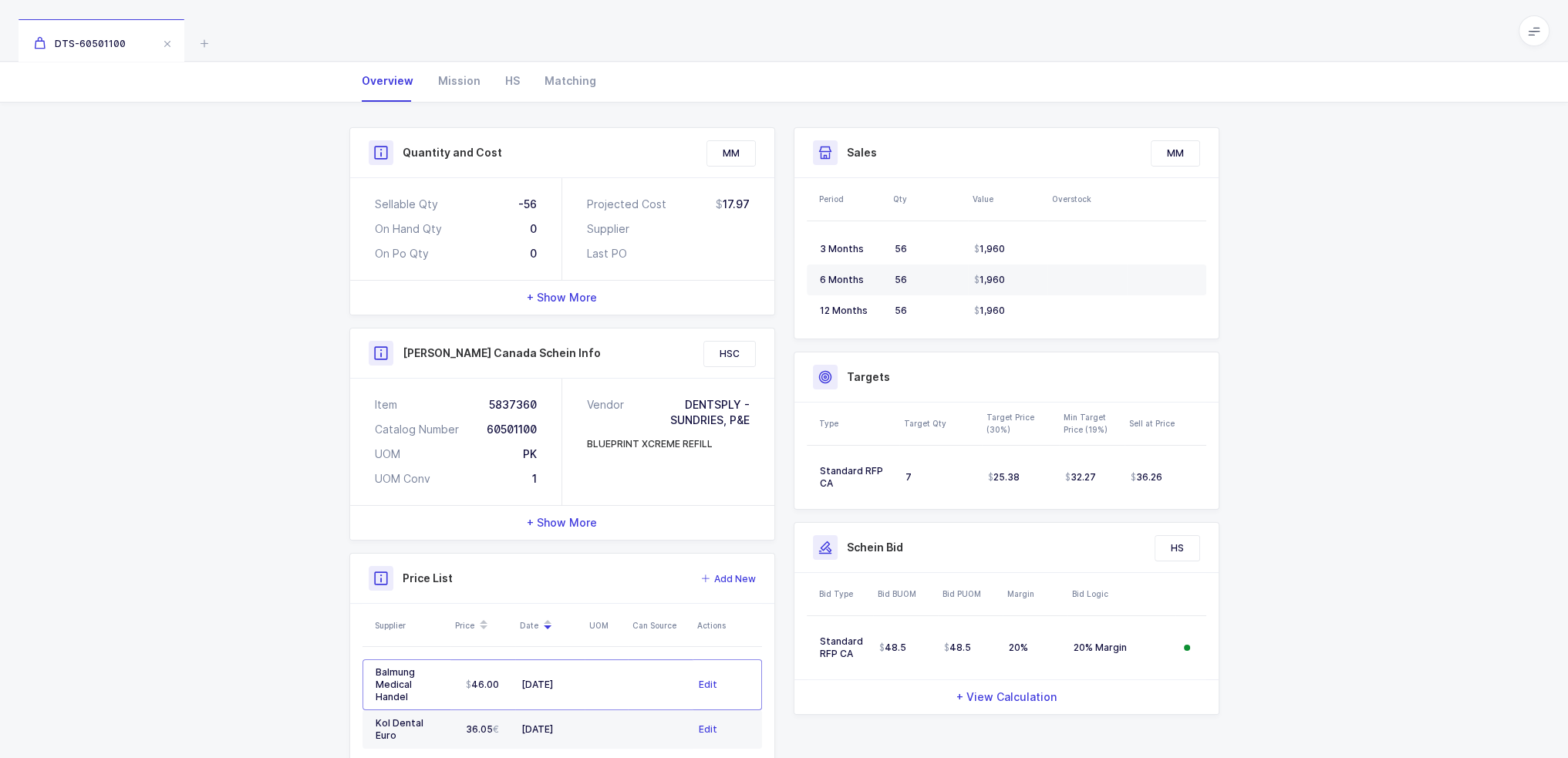
scroll to position [421, 0]
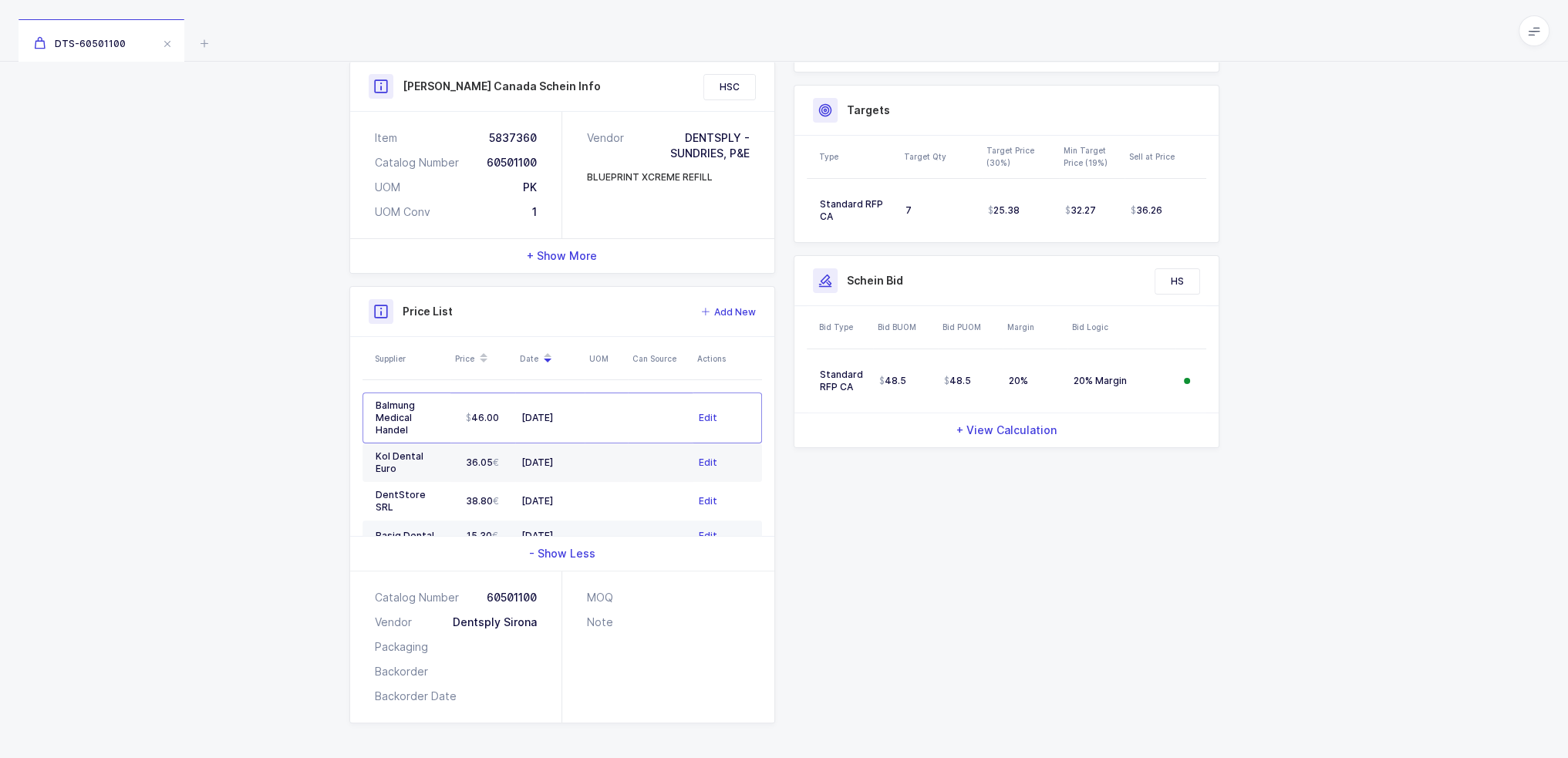
drag, startPoint x: 618, startPoint y: 511, endPoint x: 600, endPoint y: 497, distance: 22.8
click at [600, 521] on td at bounding box center [606, 536] width 44 height 31
click at [601, 521] on td at bounding box center [606, 536] width 44 height 31
drag, startPoint x: 615, startPoint y: 502, endPoint x: 598, endPoint y: 505, distance: 17.3
click at [598, 521] on td at bounding box center [606, 536] width 44 height 31
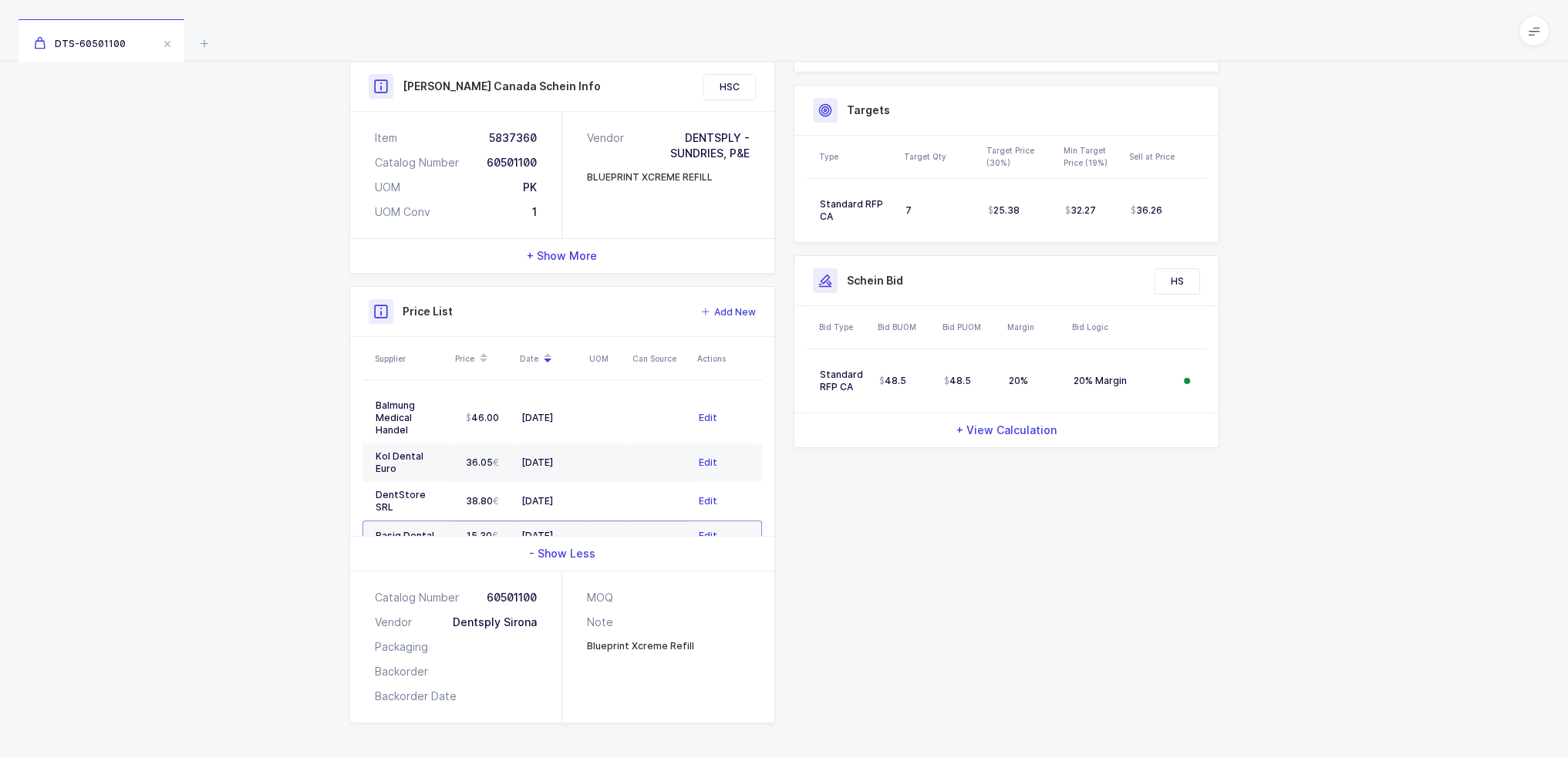
scroll to position [0, 0]
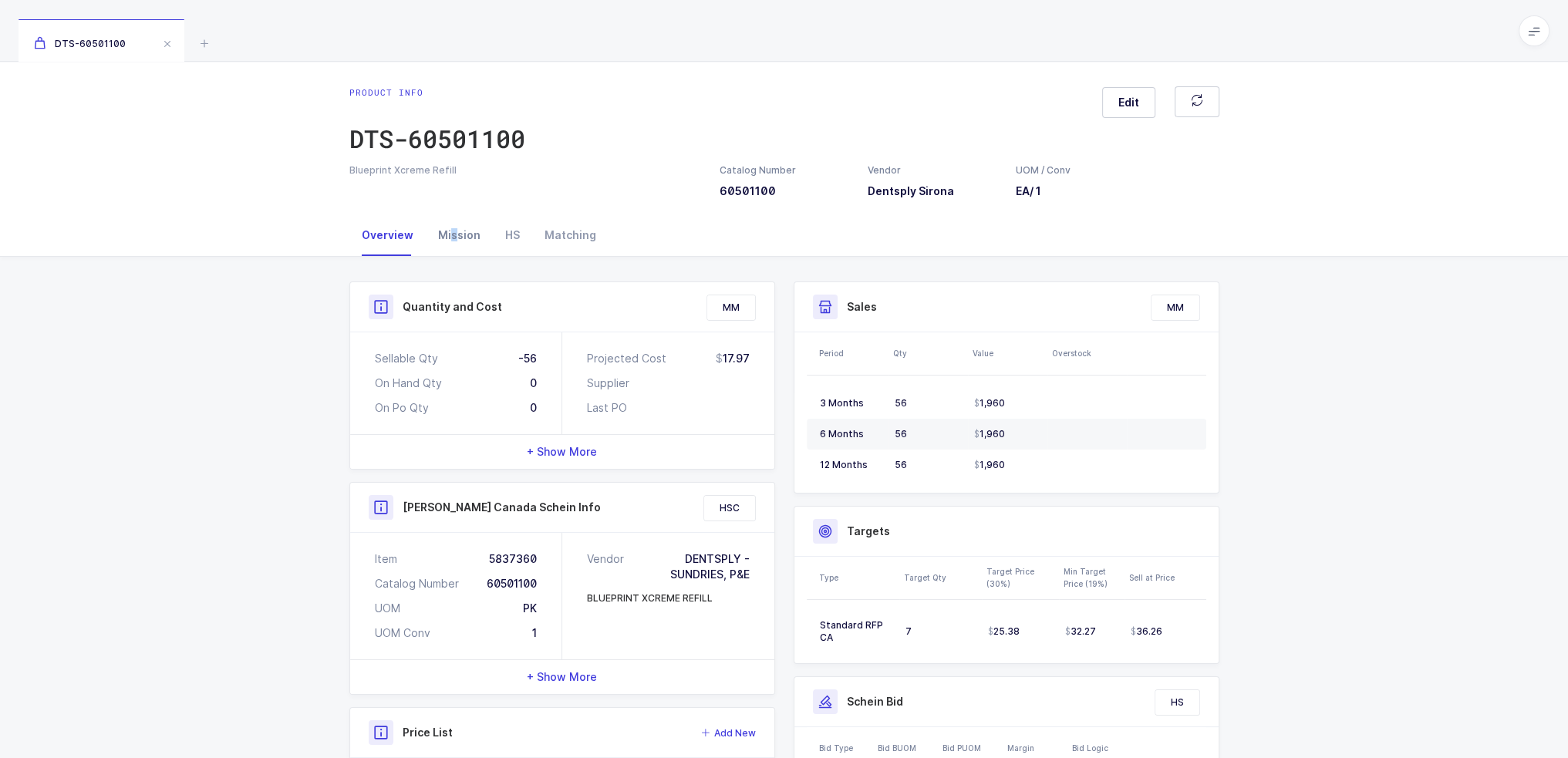
click at [450, 253] on div "Mission" at bounding box center [459, 235] width 67 height 42
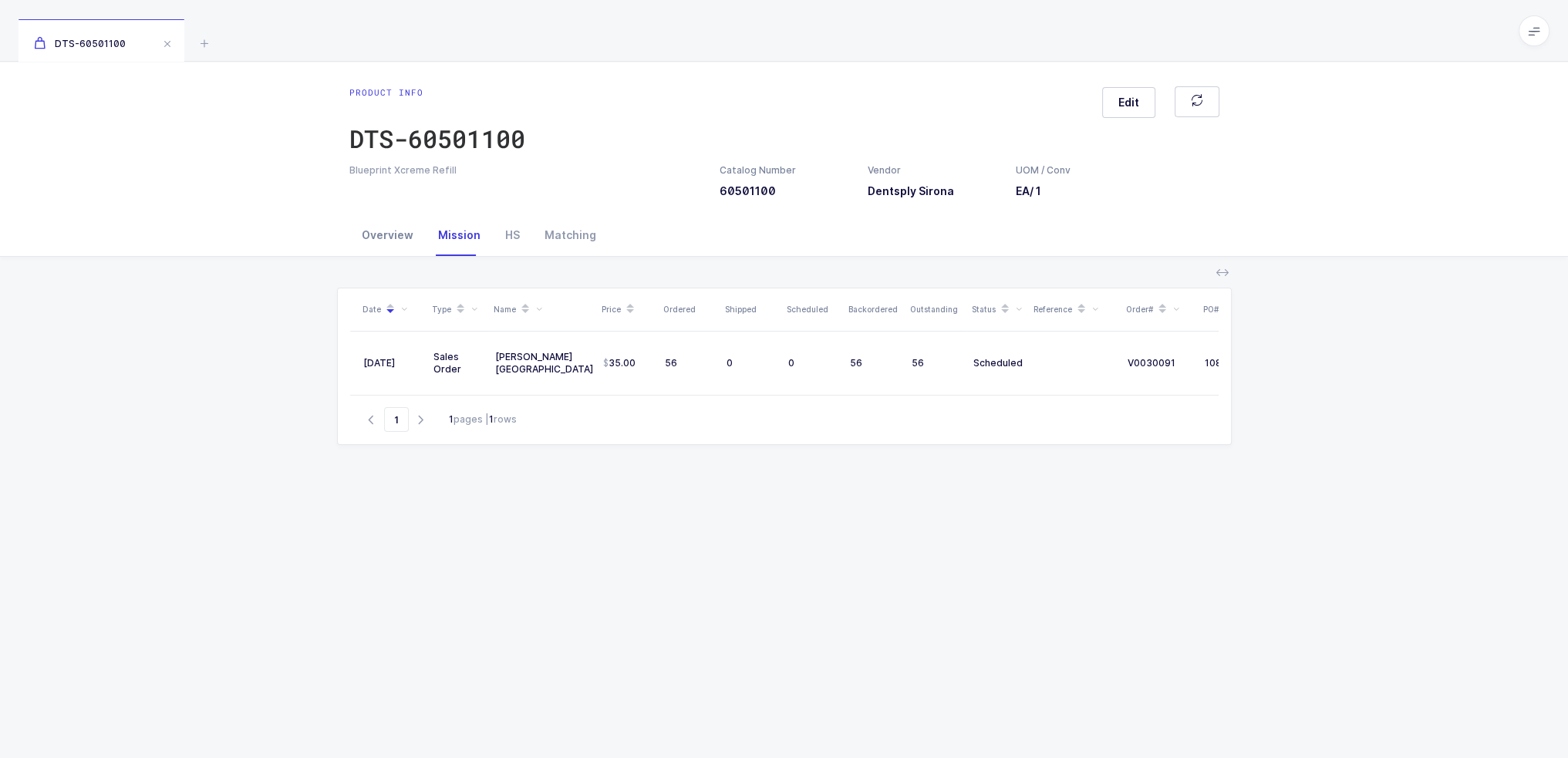
click at [377, 243] on div "Overview" at bounding box center [387, 235] width 76 height 42
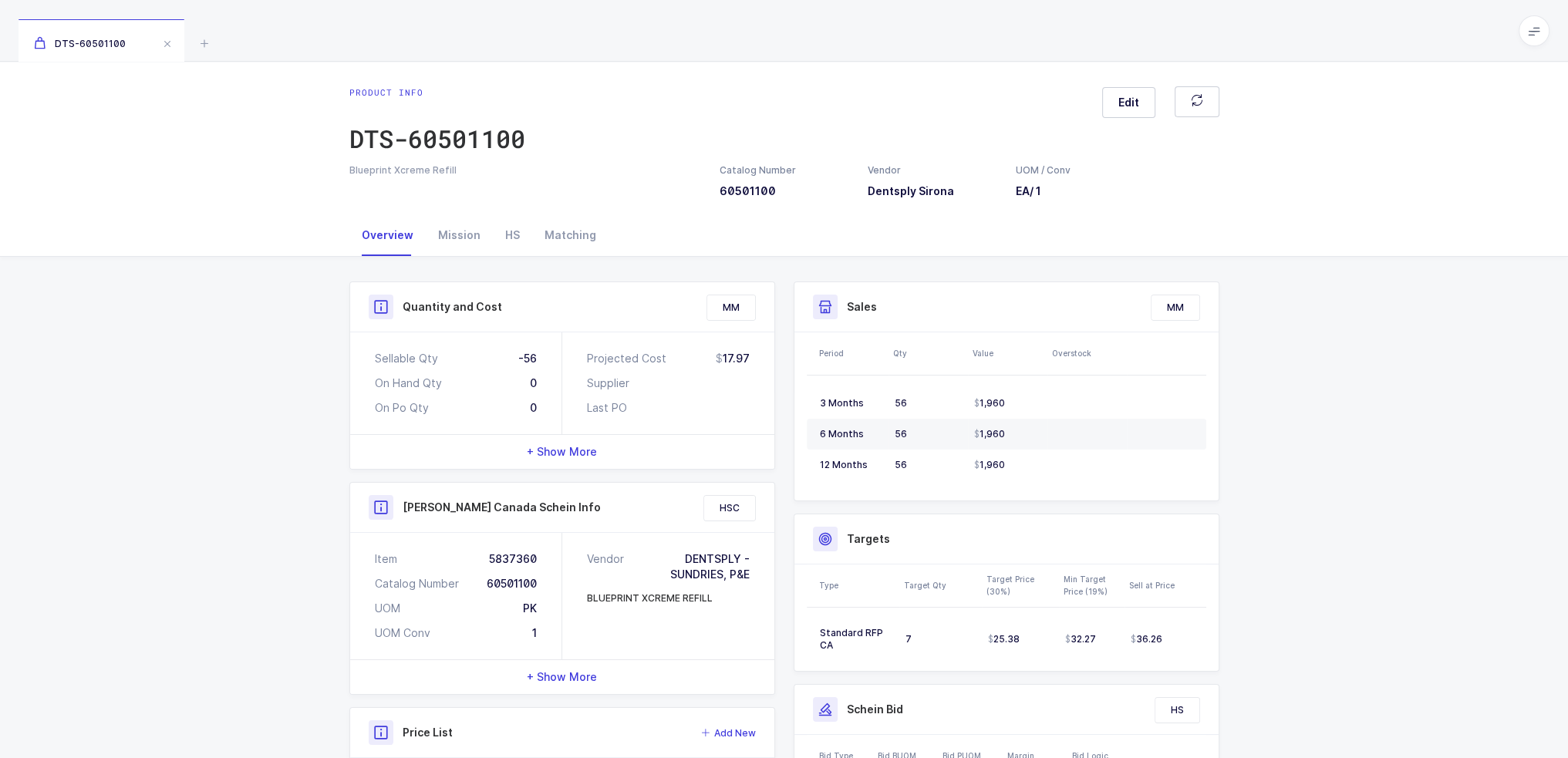
scroll to position [447, 0]
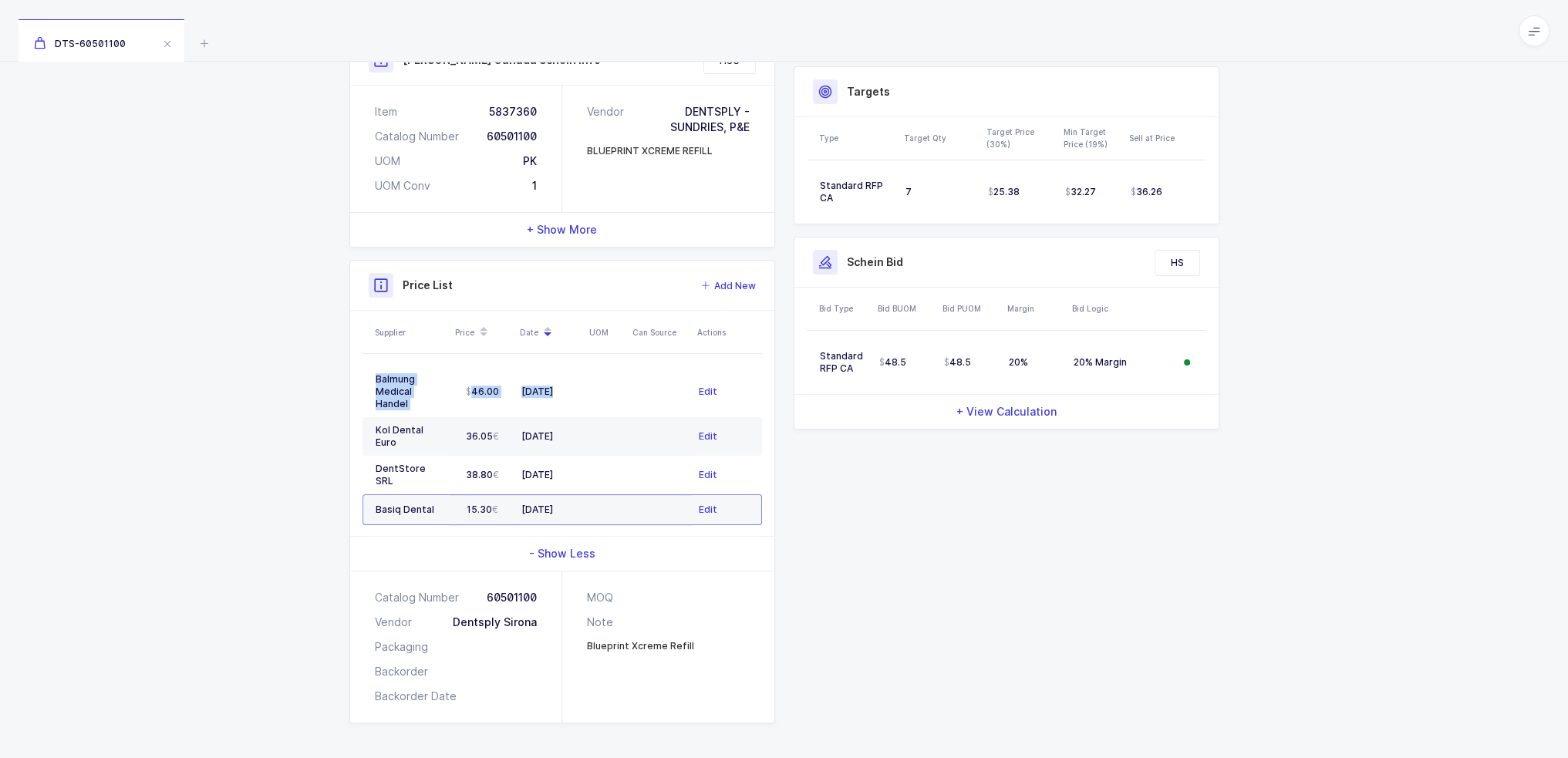
drag, startPoint x: 613, startPoint y: 376, endPoint x: 353, endPoint y: 382, distance: 260.1
click at [353, 382] on div "Supplier Price Date UOM Can Source Actions Balmung Medical Handel 46.00 09/08/2…" at bounding box center [562, 423] width 424 height 225
click at [353, 382] on div "Supplier Price Date UOM Can Source Actions Balmung Medical Handel 46.00 09/08/2…" at bounding box center [562, 423] width 424 height 225
drag, startPoint x: 353, startPoint y: 382, endPoint x: 656, endPoint y: 487, distance: 320.7
click at [660, 485] on div "Supplier Price Date UOM Can Source Actions Balmung Medical Handel 46.00 09/08/2…" at bounding box center [562, 423] width 424 height 225
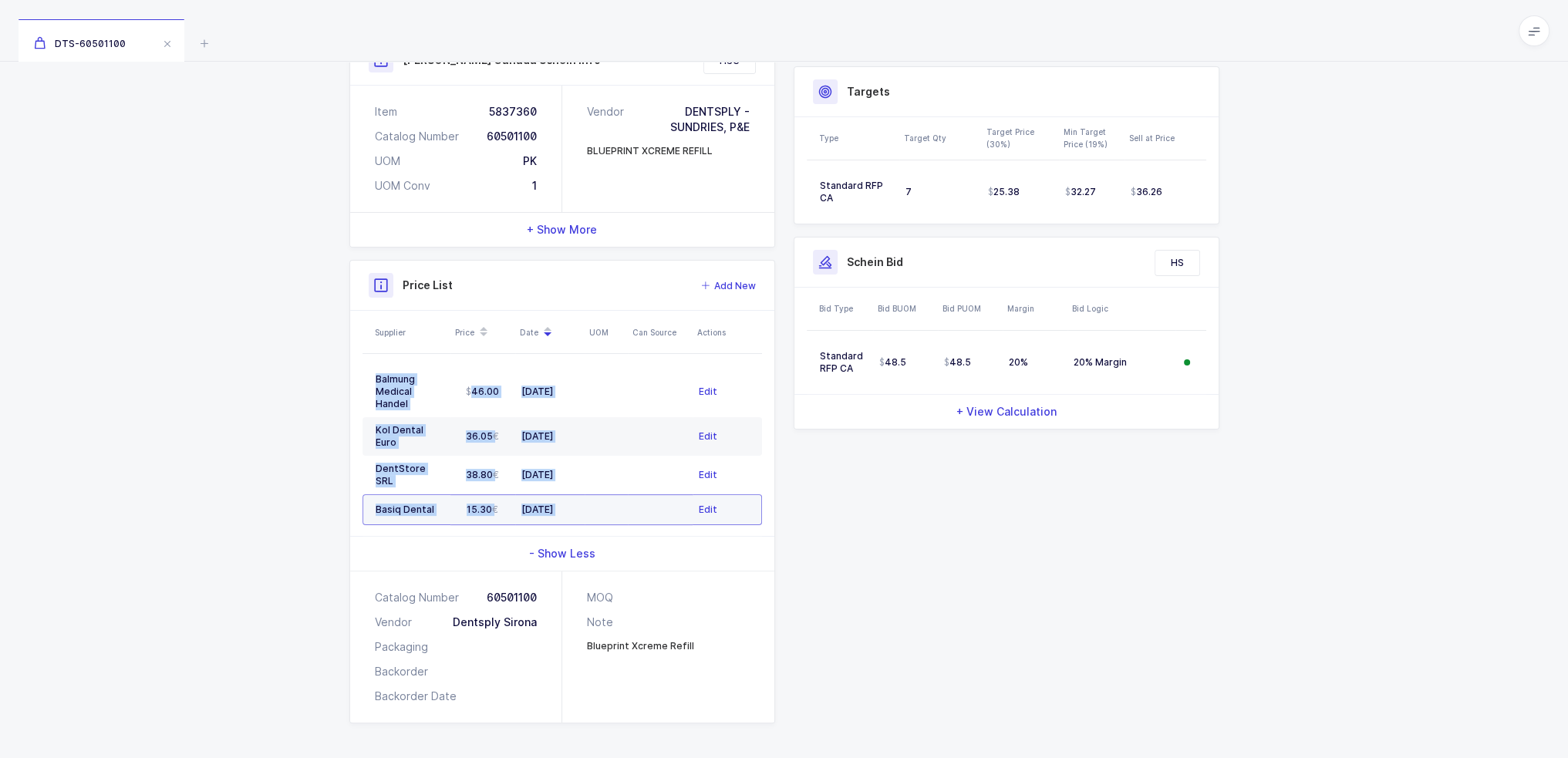
click at [656, 494] on td at bounding box center [661, 510] width 65 height 31
click at [655, 494] on td at bounding box center [661, 510] width 65 height 31
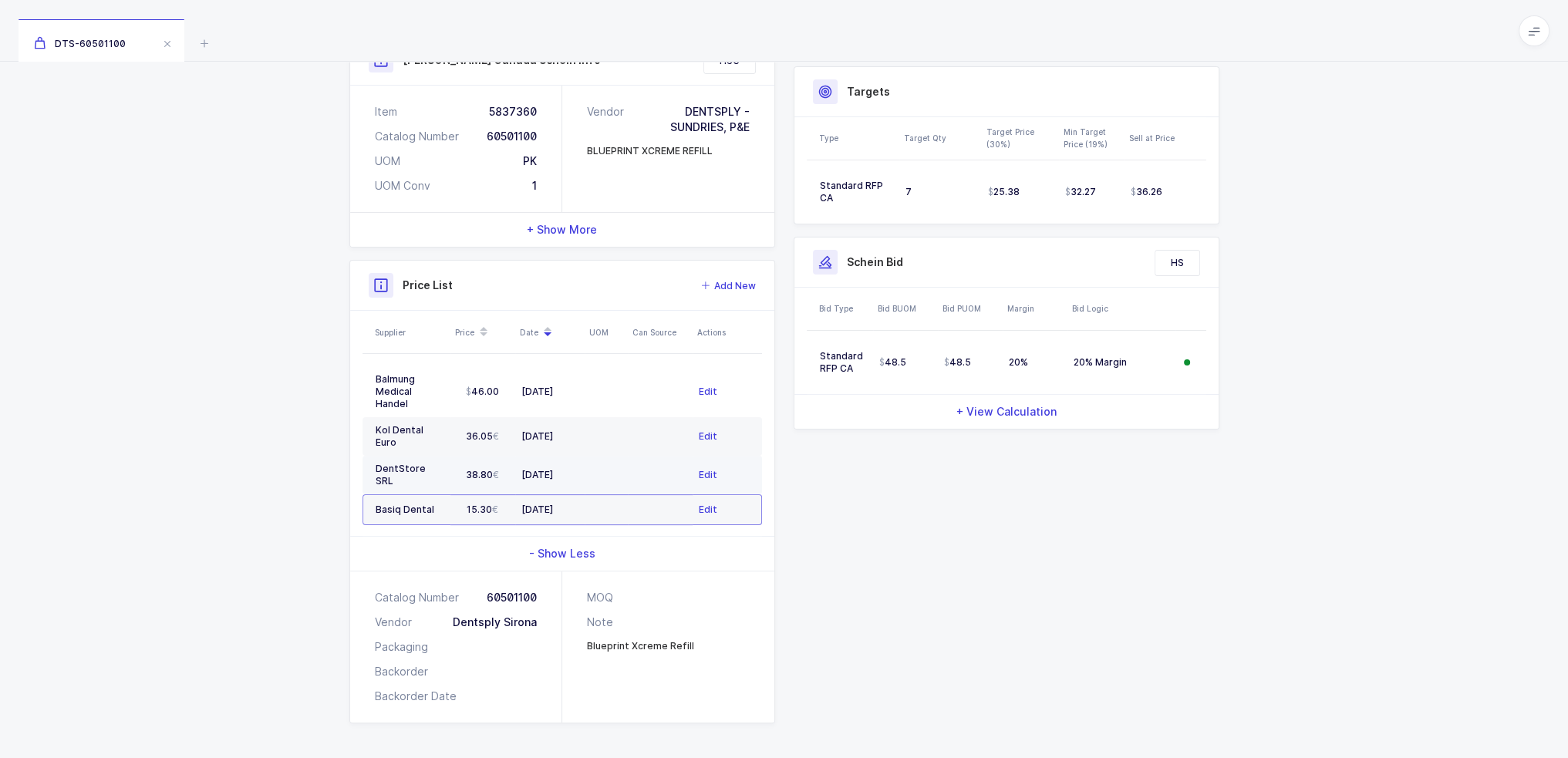
click at [620, 458] on td at bounding box center [606, 475] width 44 height 38
click at [615, 494] on td at bounding box center [606, 510] width 44 height 31
click at [635, 456] on td at bounding box center [661, 475] width 65 height 38
click at [607, 494] on td at bounding box center [606, 510] width 44 height 31
click at [623, 456] on td at bounding box center [606, 475] width 44 height 38
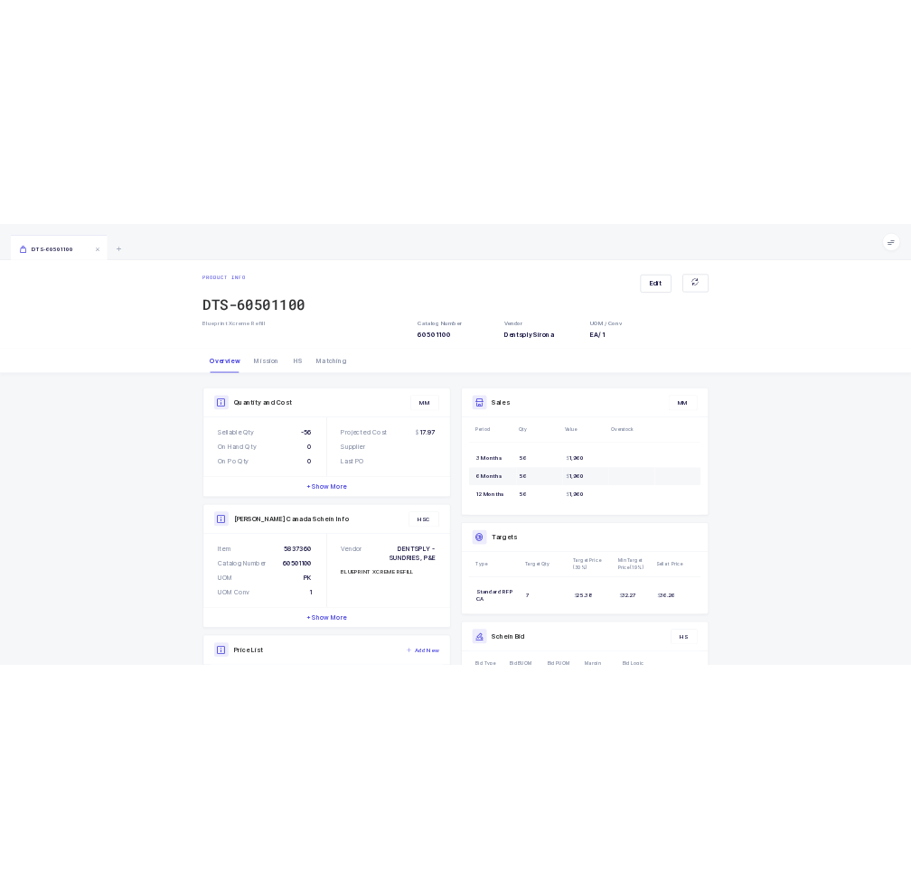
scroll to position [452, 0]
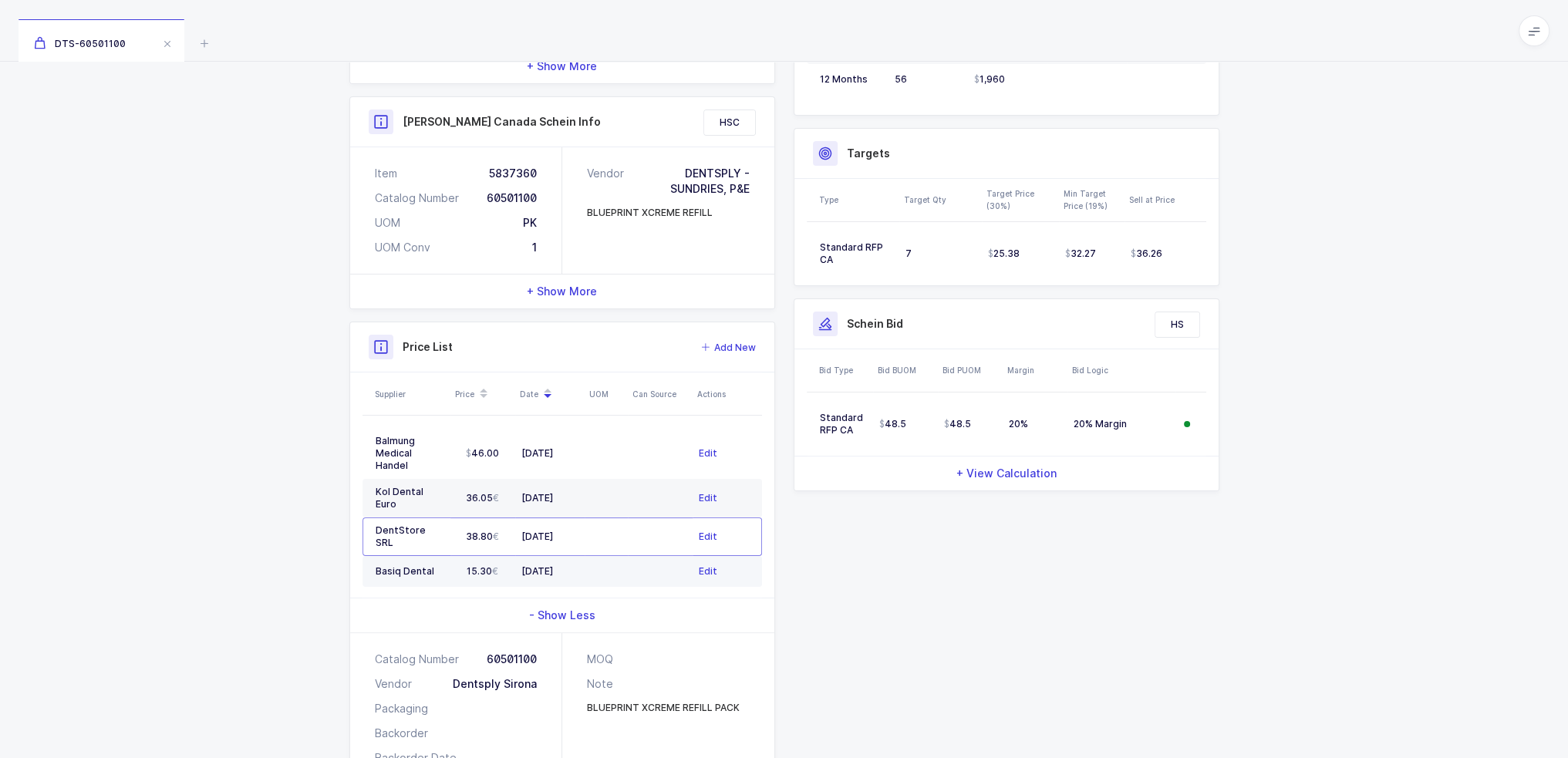
click at [592, 557] on td at bounding box center [606, 572] width 44 height 31
drag, startPoint x: 613, startPoint y: 541, endPoint x: 592, endPoint y: 545, distance: 21.4
click at [592, 557] on td at bounding box center [606, 572] width 44 height 31
click at [593, 557] on td at bounding box center [606, 572] width 44 height 31
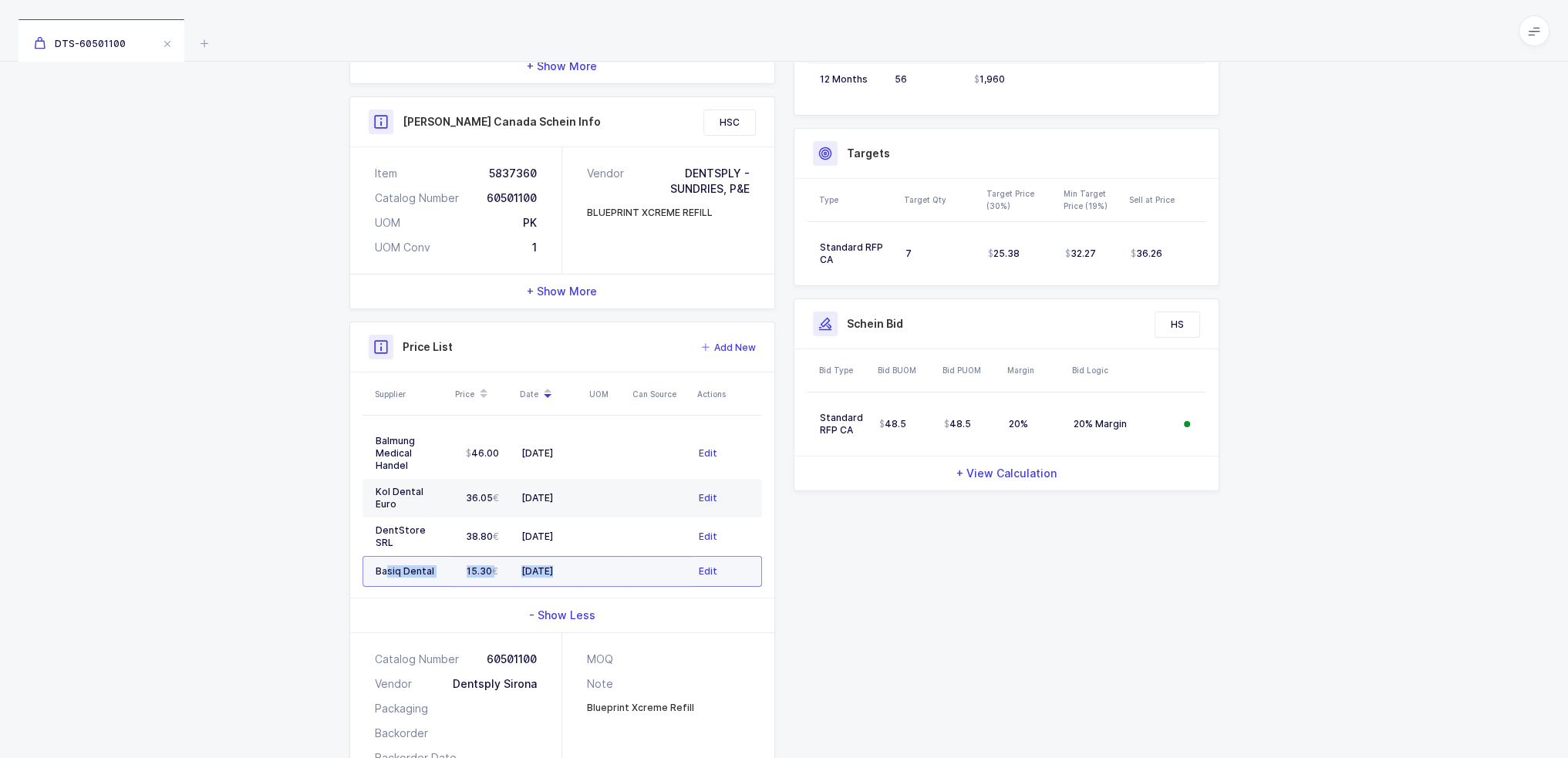
drag, startPoint x: 610, startPoint y: 542, endPoint x: 385, endPoint y: 554, distance: 225.3
click at [385, 557] on tr "Basiq Dental 15.30 03/20/2025 Edit" at bounding box center [562, 572] width 399 height 31
click at [385, 557] on td "Basiq Dental" at bounding box center [406, 572] width 88 height 31
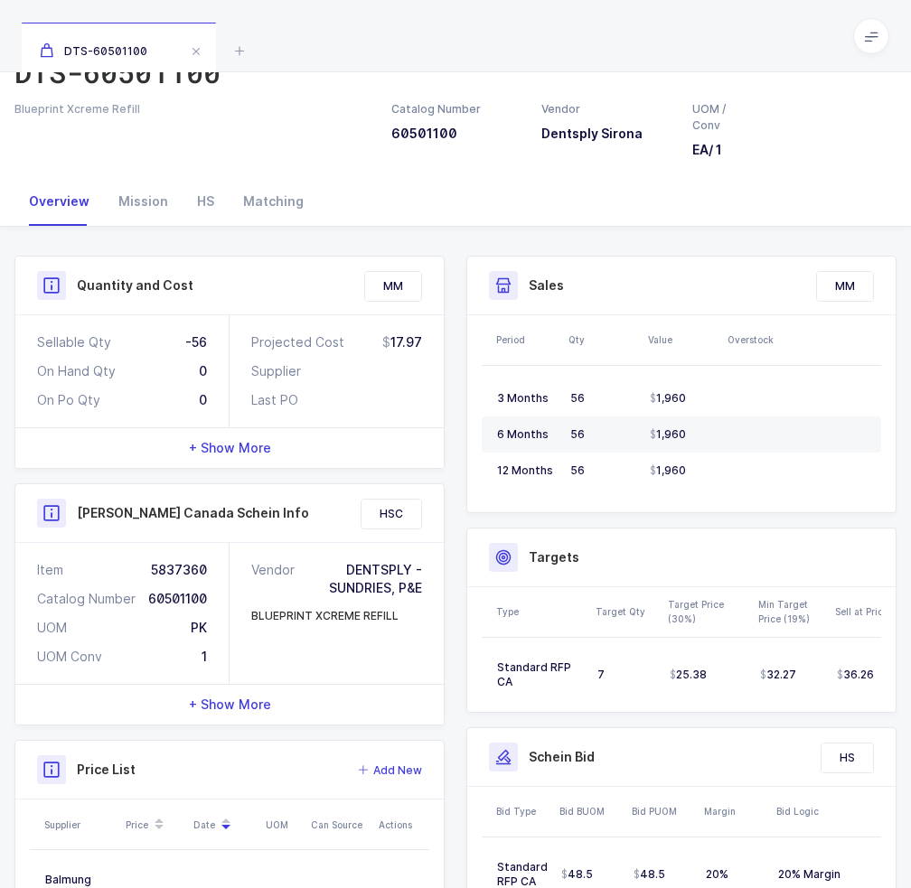
scroll to position [0, 0]
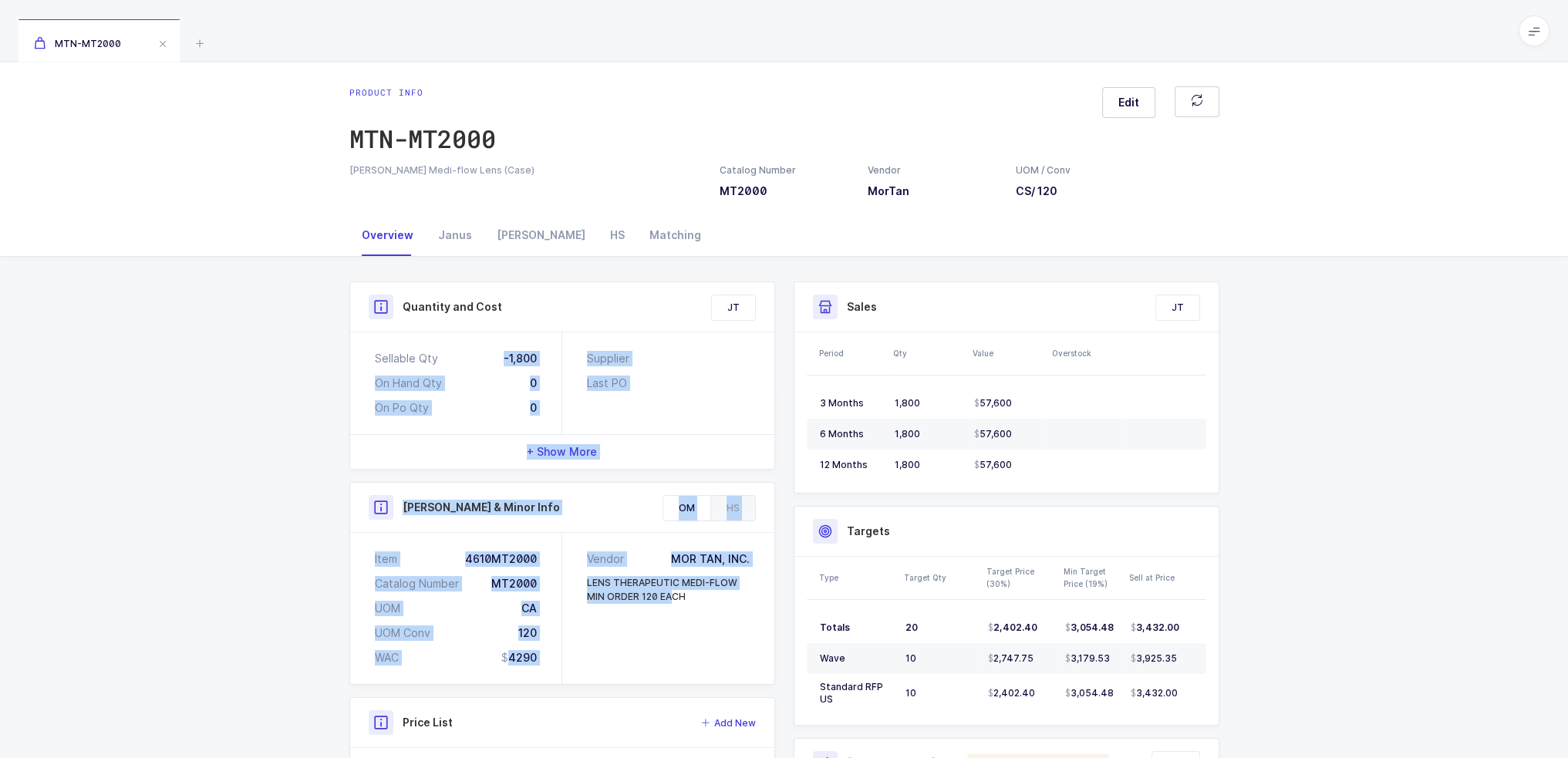
drag, startPoint x: 469, startPoint y: 364, endPoint x: 610, endPoint y: 645, distance: 314.4
click at [610, 645] on div "Quantity and Cost JT Sellable Qty -1,800 On Hand Qty 0 On Po Qty 0 Supplier Las…" at bounding box center [562, 585] width 445 height 607
click at [610, 645] on div "Vendor MOR TAN, INC. LENS THERAPEUTIC MEDI-FLOW MIN ORDER 120 EACH" at bounding box center [668, 608] width 213 height 151
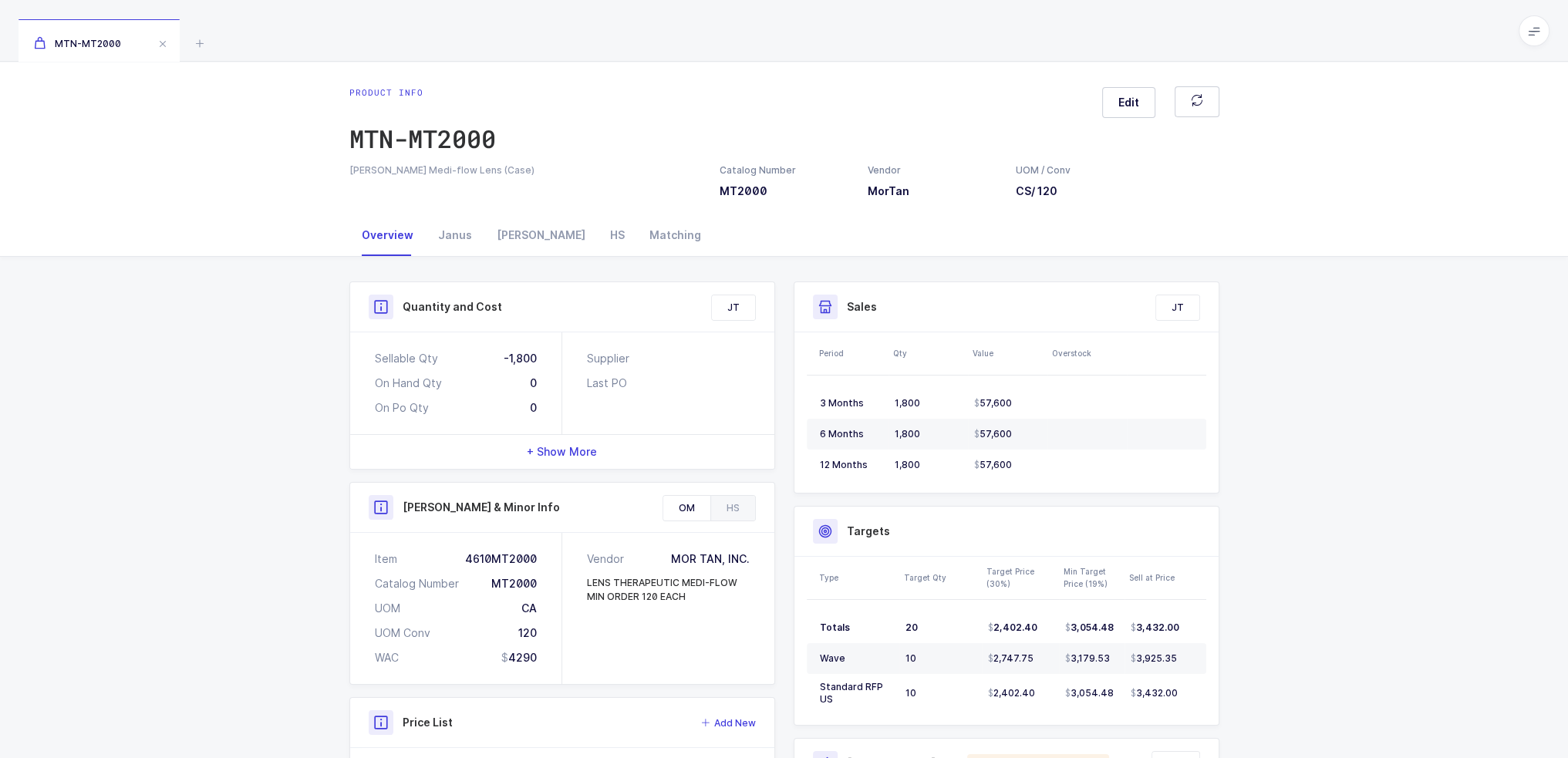
drag, startPoint x: 712, startPoint y: 629, endPoint x: 446, endPoint y: 274, distance: 443.6
click at [449, 274] on div "Quantity and Cost JT Sellable Qty -1,800 On Hand Qty 0 On Po Qty 0 Supplier Las…" at bounding box center [784, 645] width 895 height 778
click at [447, 244] on div "Janus" at bounding box center [455, 235] width 59 height 42
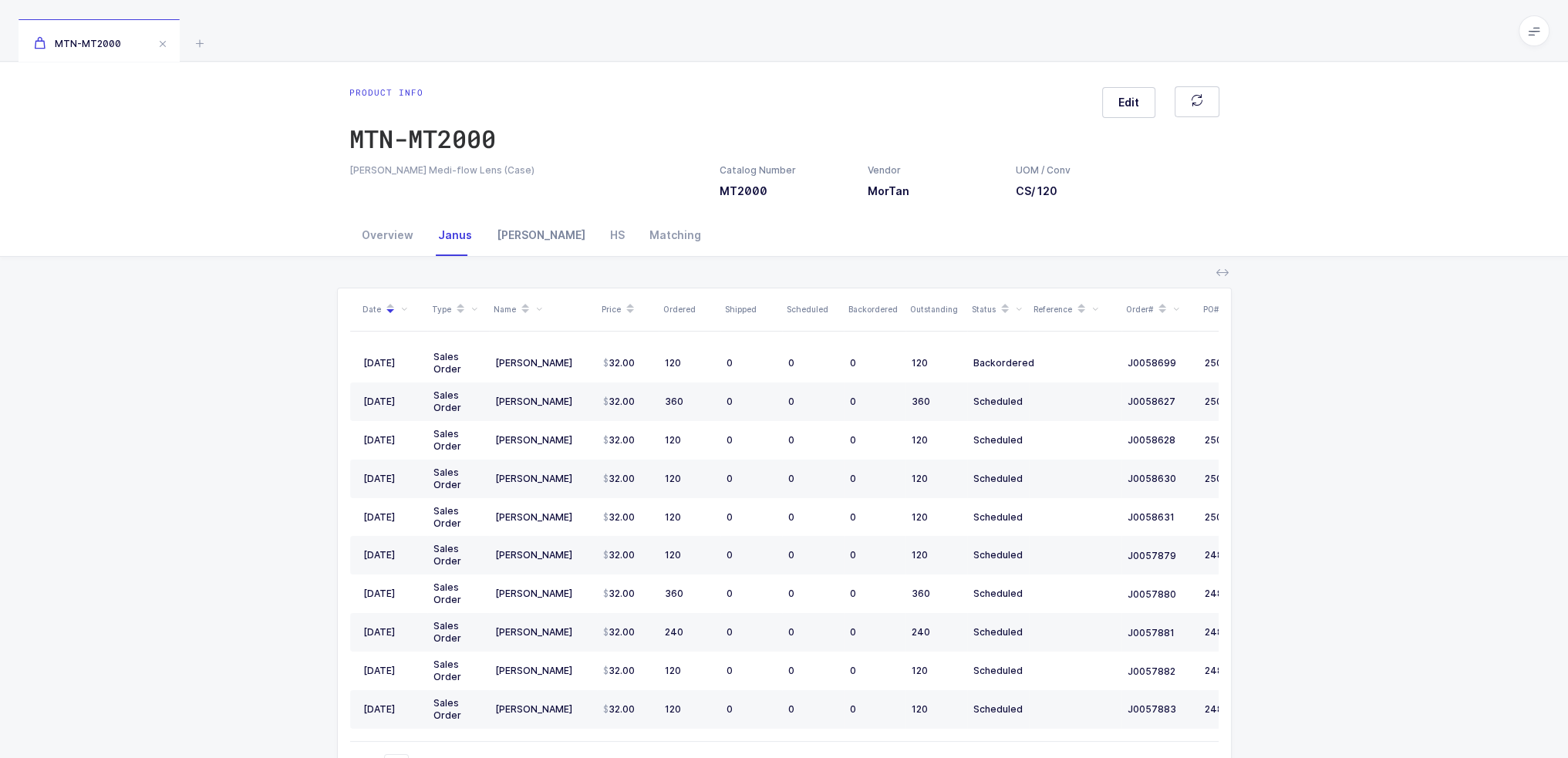
click at [509, 244] on div "Owens" at bounding box center [541, 235] width 114 height 42
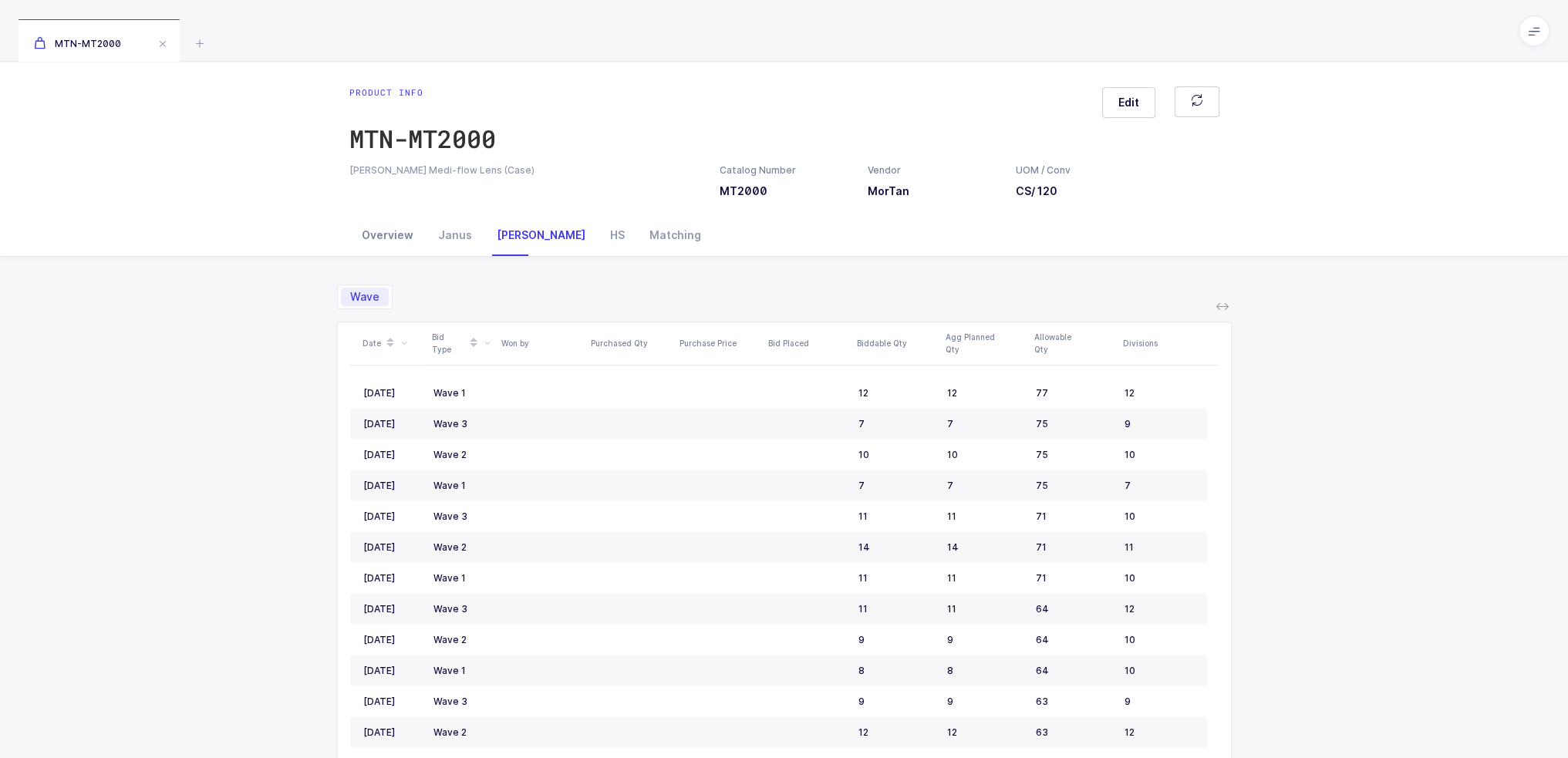
click at [400, 246] on div "Overview" at bounding box center [387, 235] width 76 height 42
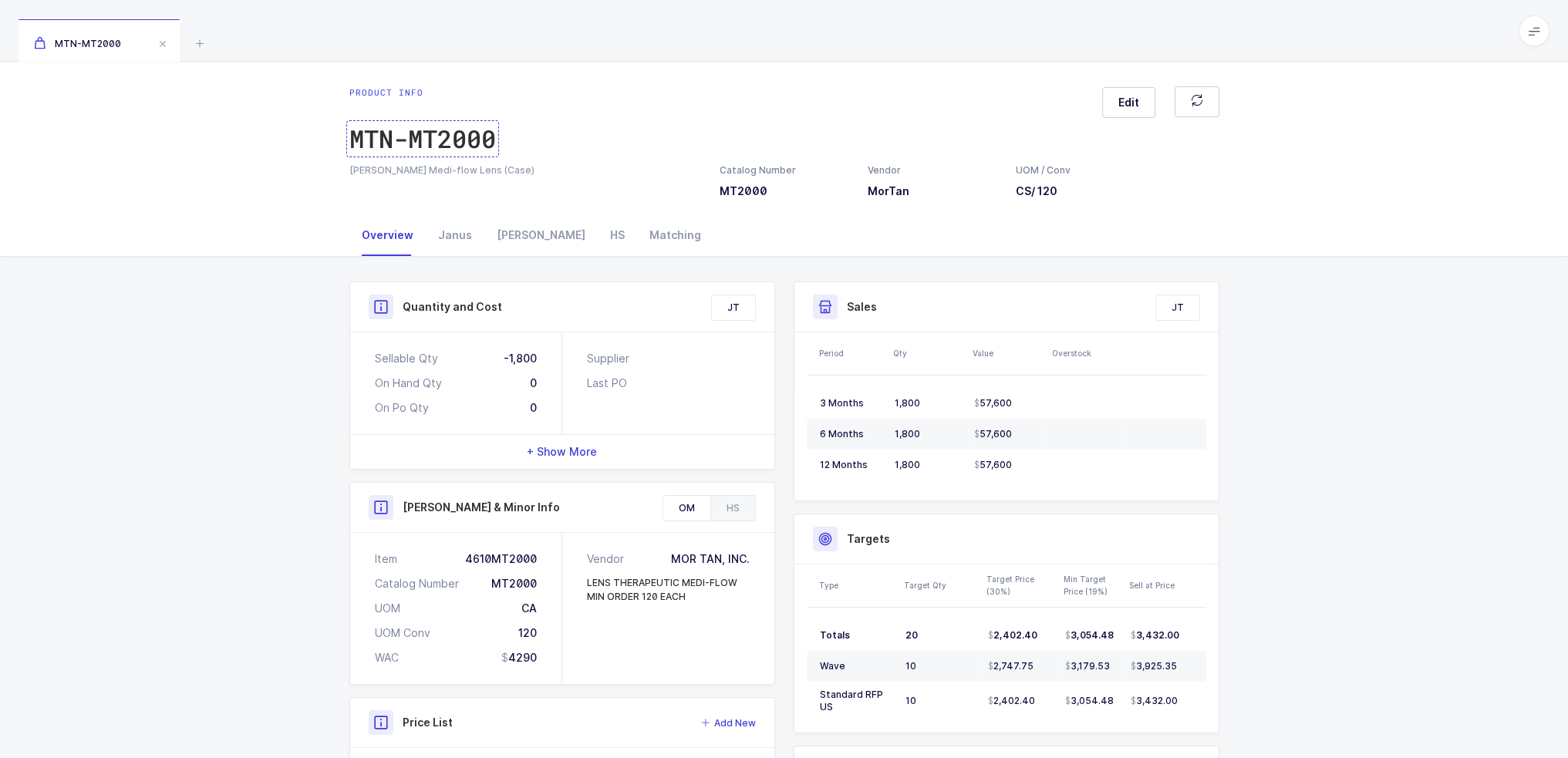
click at [471, 137] on div "MTN-MT2000" at bounding box center [423, 139] width 147 height 31
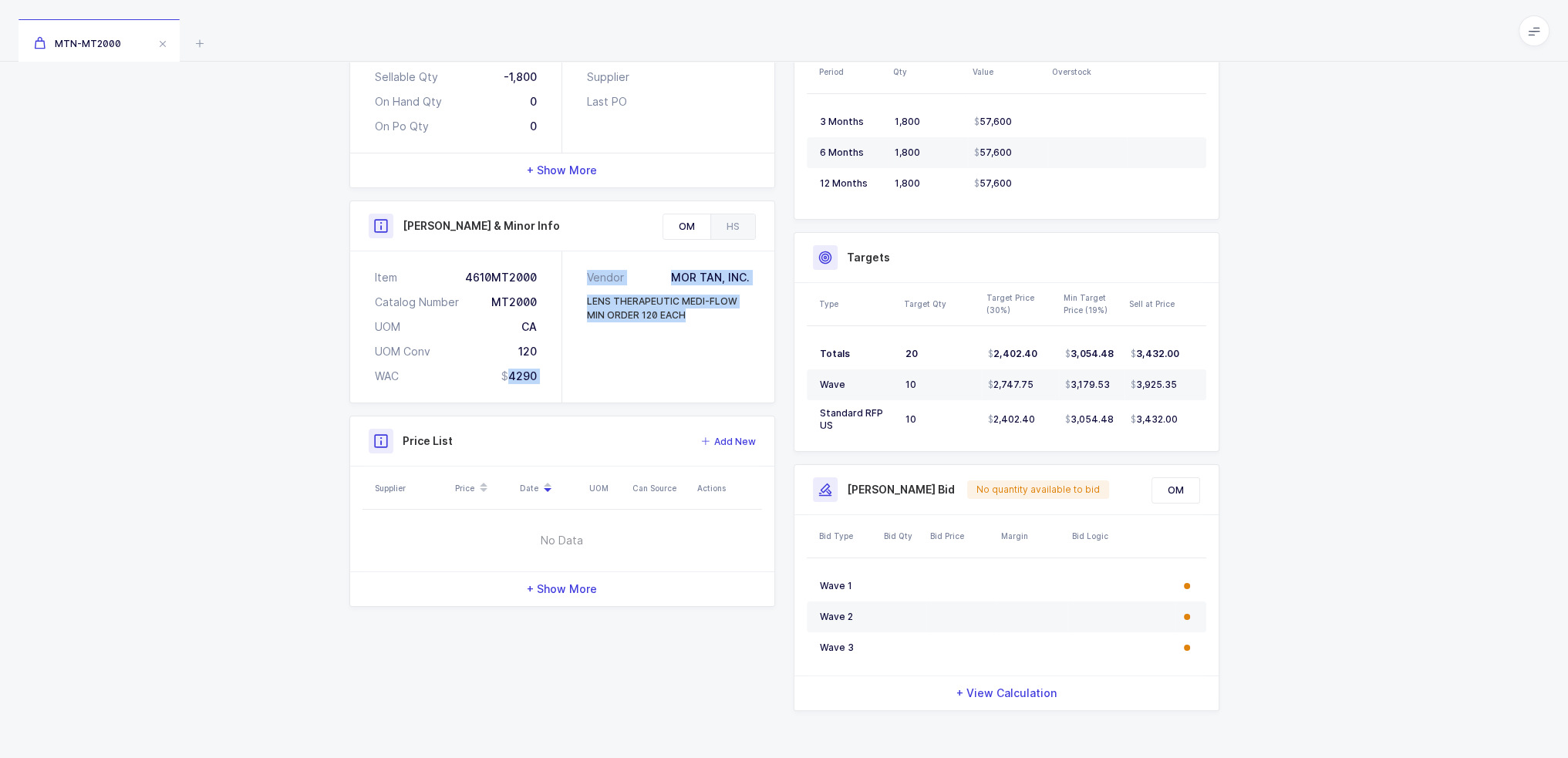
drag, startPoint x: 544, startPoint y: 376, endPoint x: 625, endPoint y: 376, distance: 81.0
click at [625, 376] on div "Item 4610MT2000 Catalog Number MT2000 UOM CA UOM Conv 120 WAC 4290 Vendor MOR T…" at bounding box center [562, 327] width 424 height 151
click at [625, 376] on div "Vendor MOR TAN, INC. LENS THERAPEUTIC MEDI-FLOW MIN ORDER 120 EACH" at bounding box center [668, 327] width 213 height 151
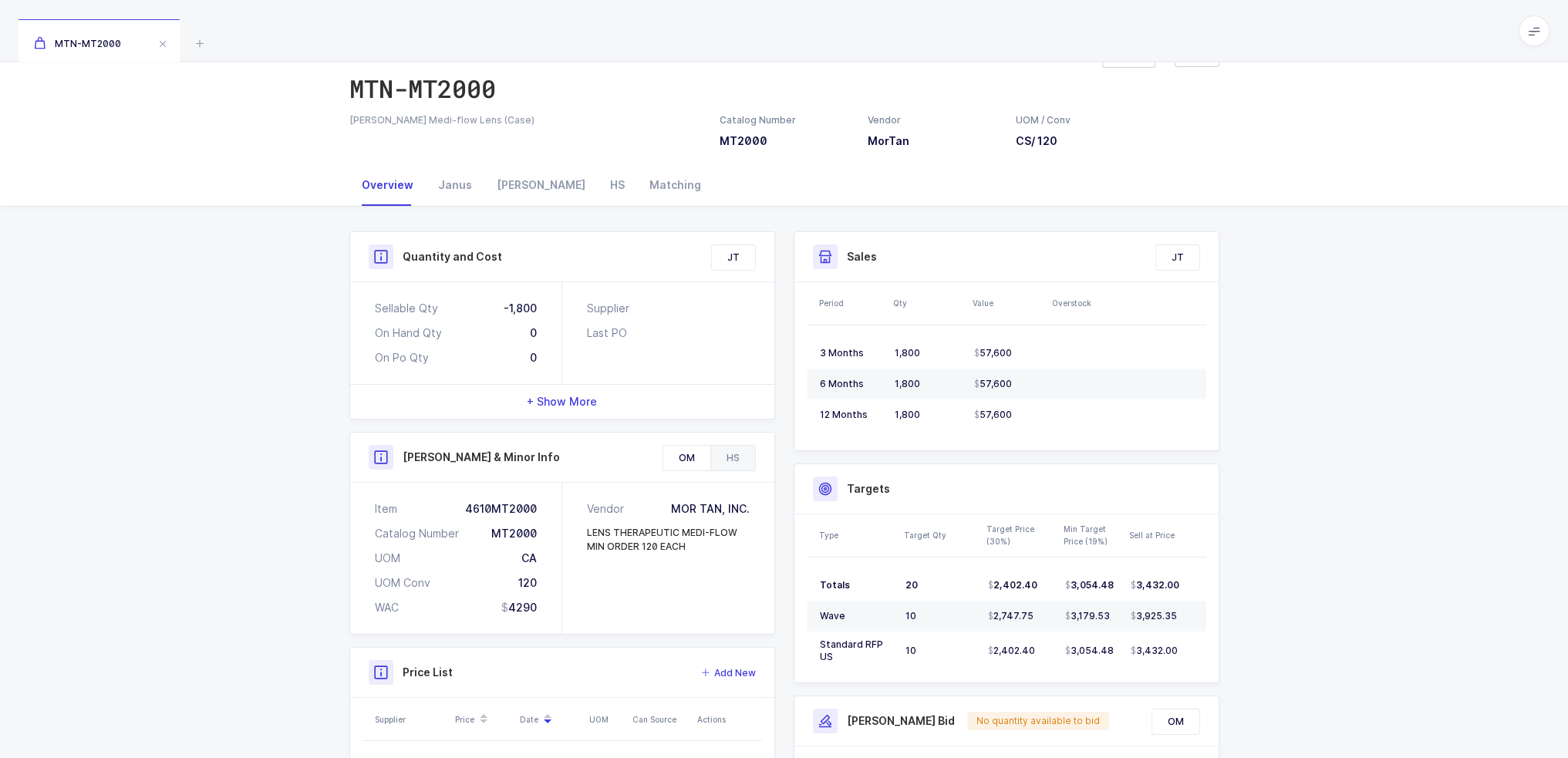
click at [722, 457] on div "HS" at bounding box center [732, 458] width 44 height 25
click at [679, 459] on div "OM" at bounding box center [686, 458] width 47 height 25
click at [729, 454] on div "HS" at bounding box center [732, 458] width 44 height 25
click at [453, 180] on div "Janus" at bounding box center [455, 184] width 59 height 42
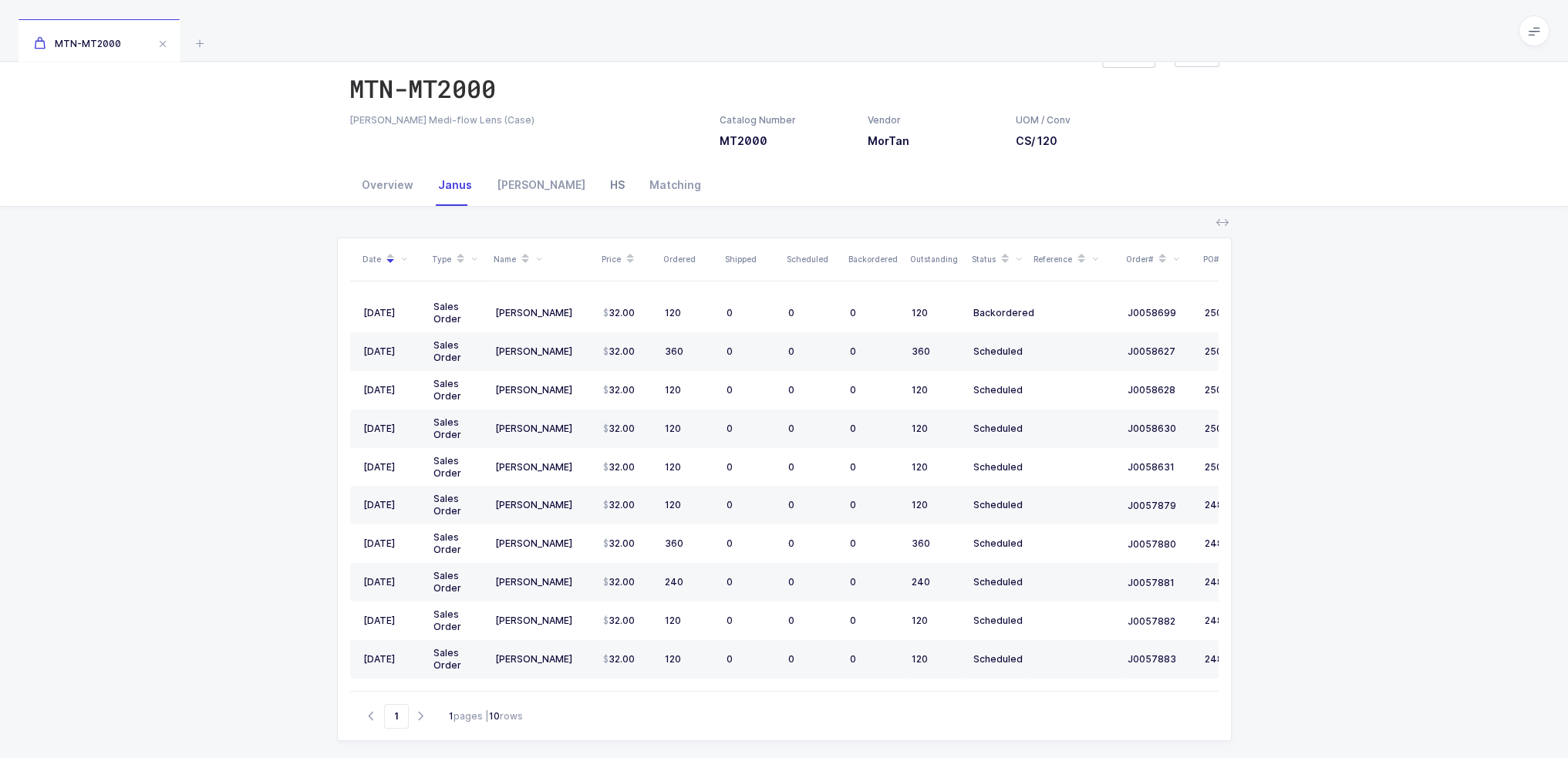
click at [597, 184] on div "HS" at bounding box center [617, 184] width 39 height 42
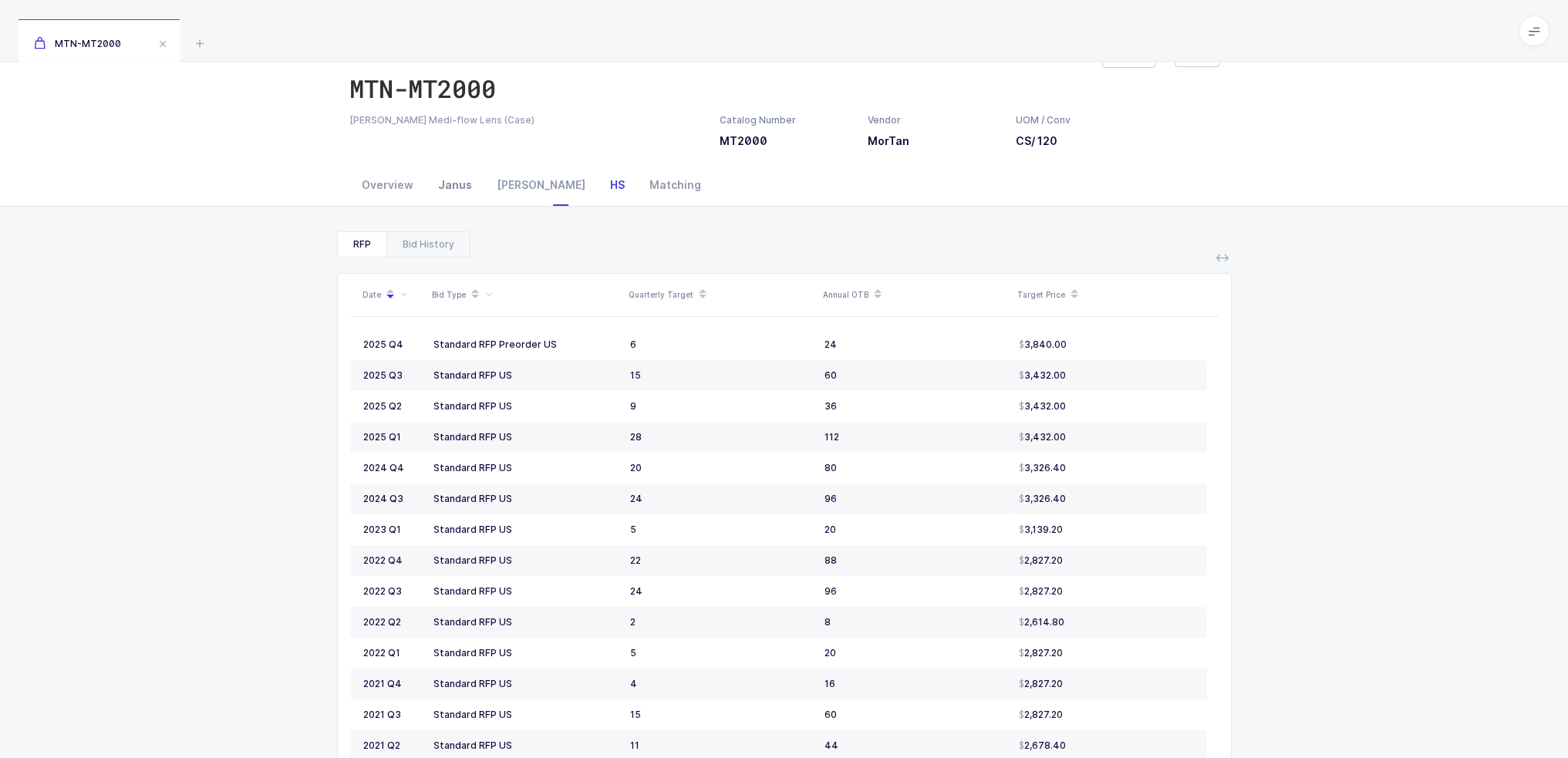
click at [445, 179] on div "Janus" at bounding box center [455, 184] width 59 height 42
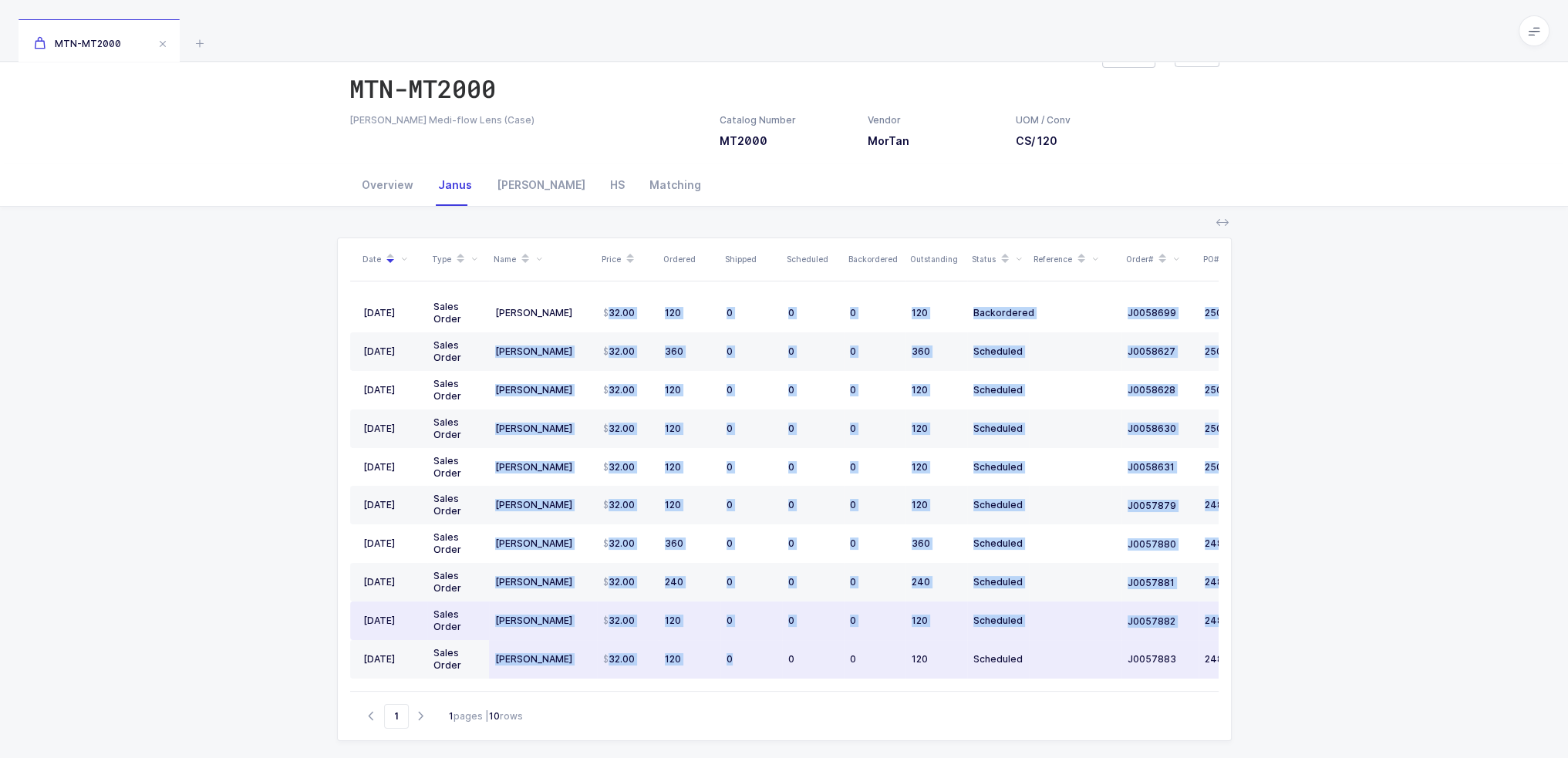
drag, startPoint x: 598, startPoint y: 317, endPoint x: 745, endPoint y: 658, distance: 371.3
click at [745, 658] on tbody "09/12/2025 Sales Order Henry Schein 32.00 120 0 0 0 120 Backordered J0058699 25…" at bounding box center [836, 486] width 972 height 385
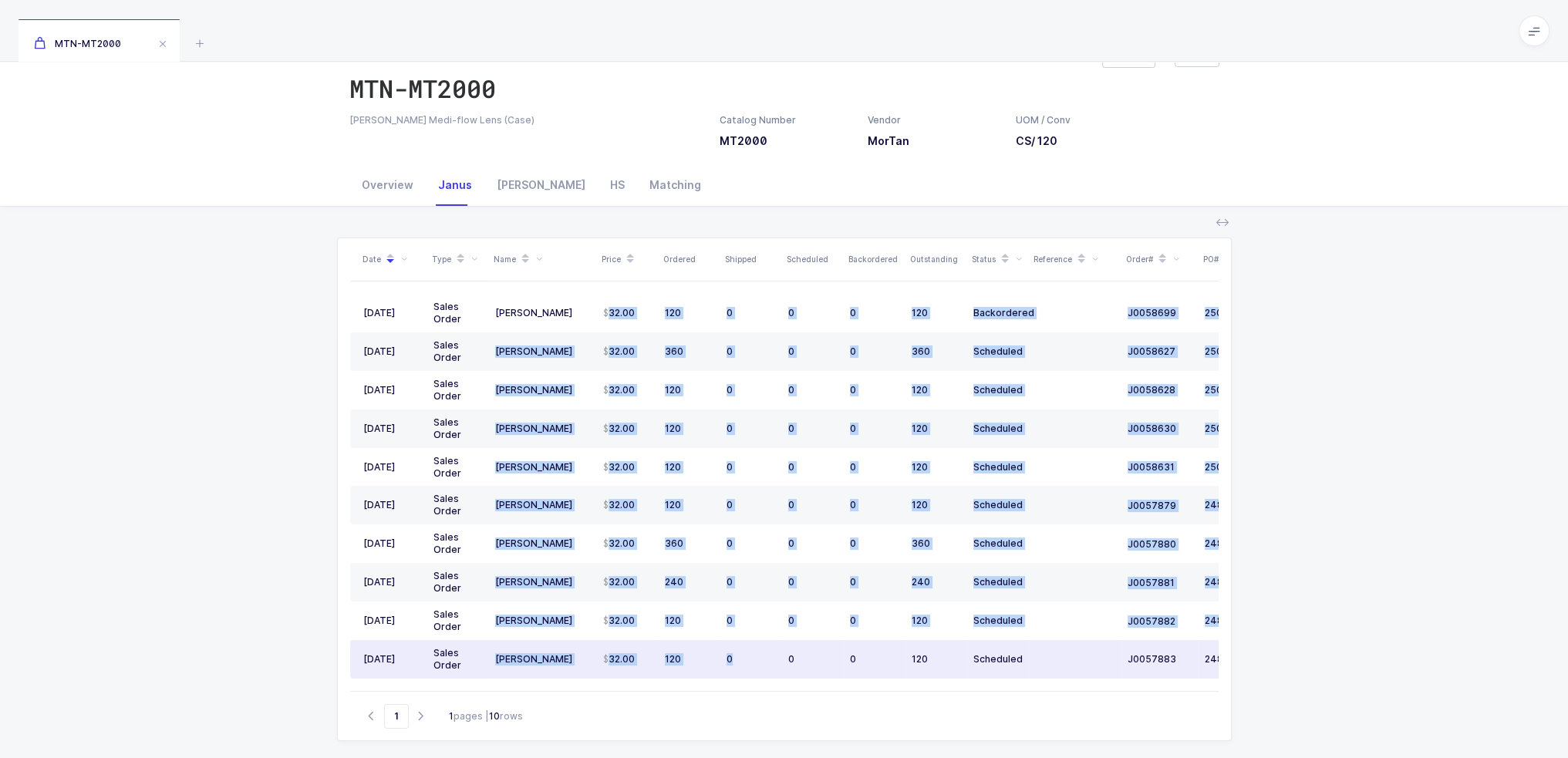
click at [745, 658] on div "0" at bounding box center [751, 659] width 50 height 12
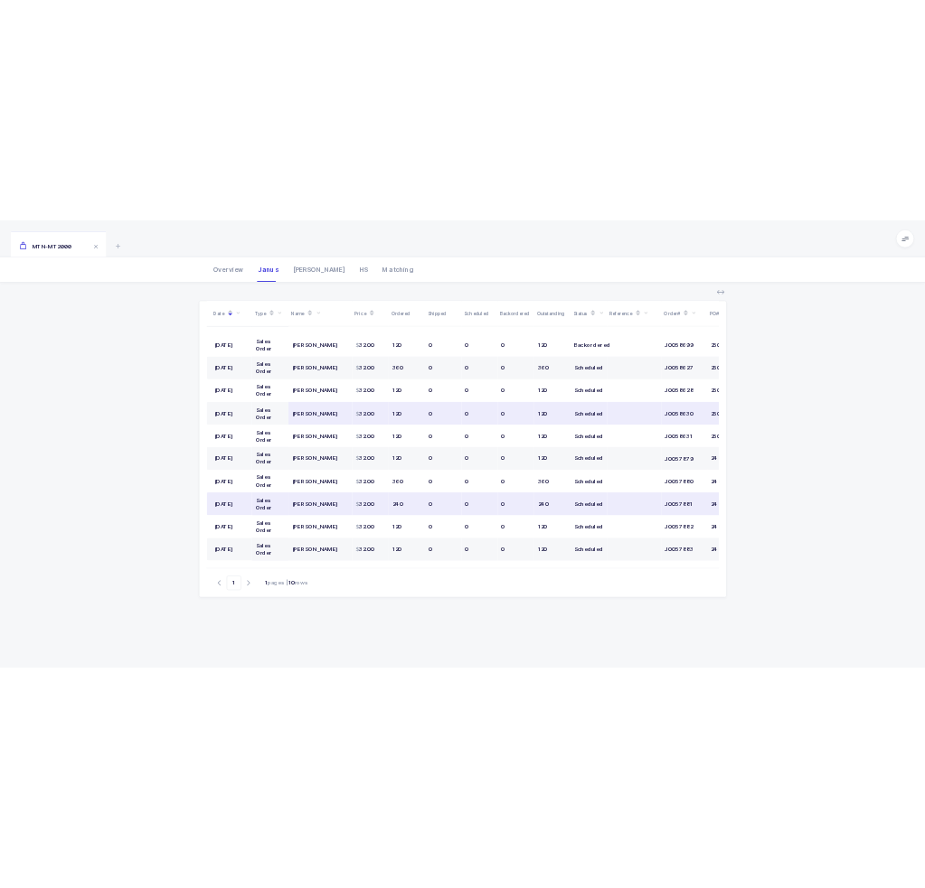
scroll to position [0, 0]
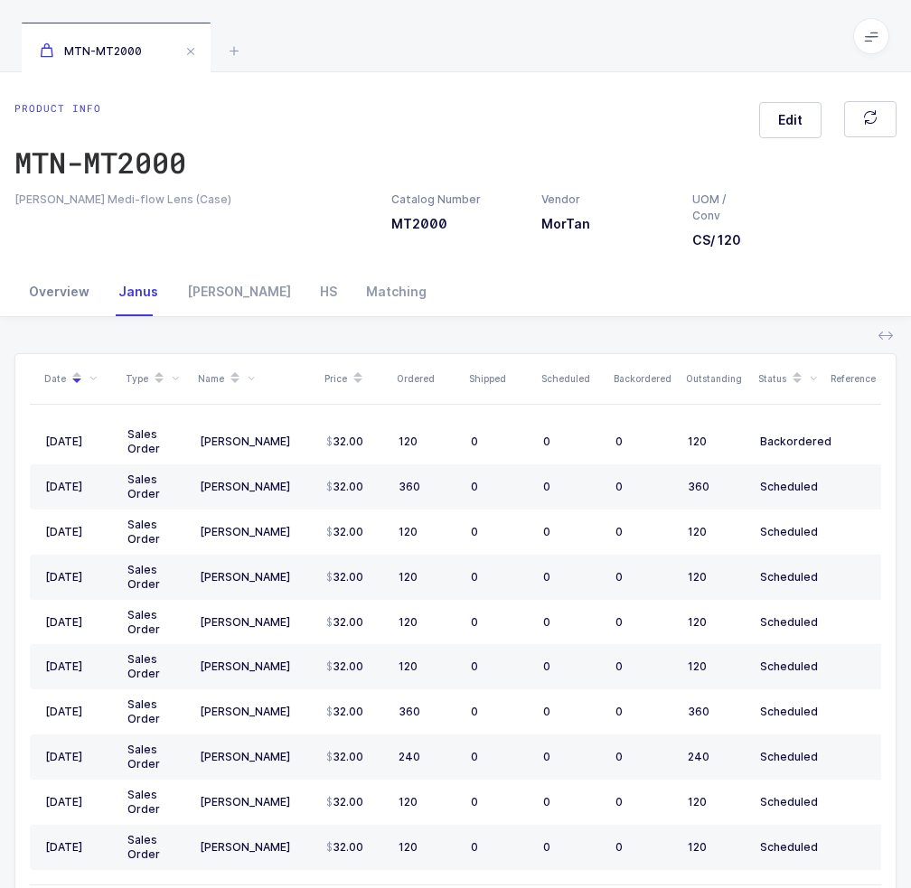
click at [92, 289] on div "Overview" at bounding box center [58, 292] width 89 height 49
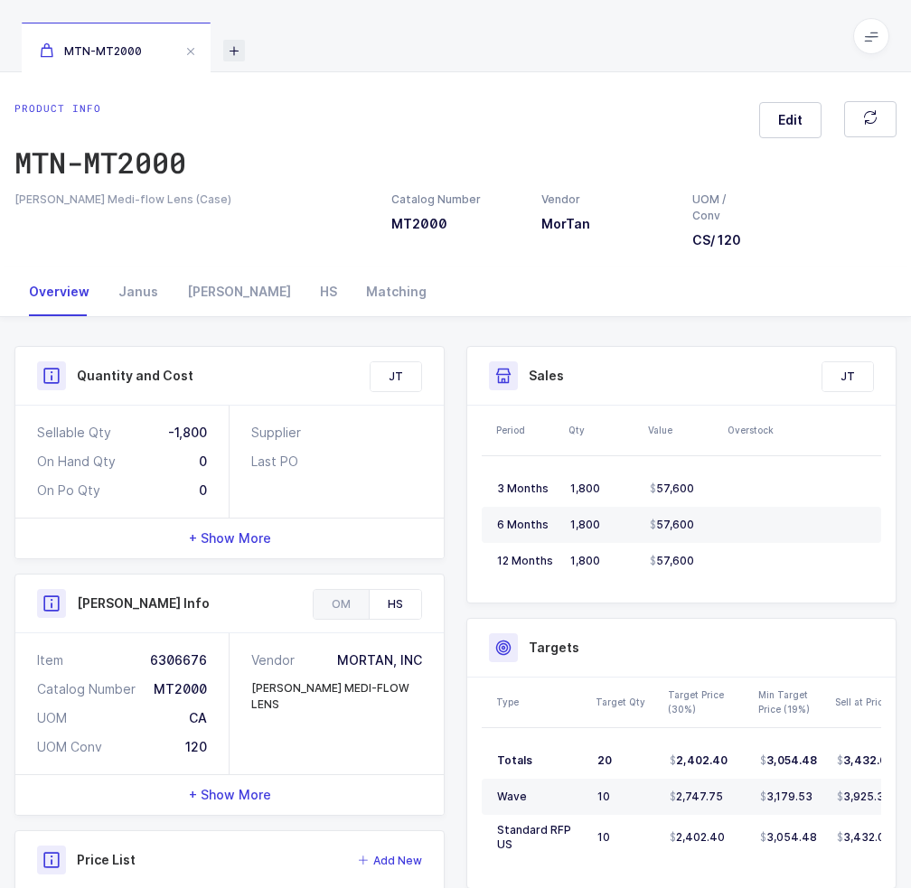
click at [231, 45] on icon at bounding box center [234, 51] width 22 height 22
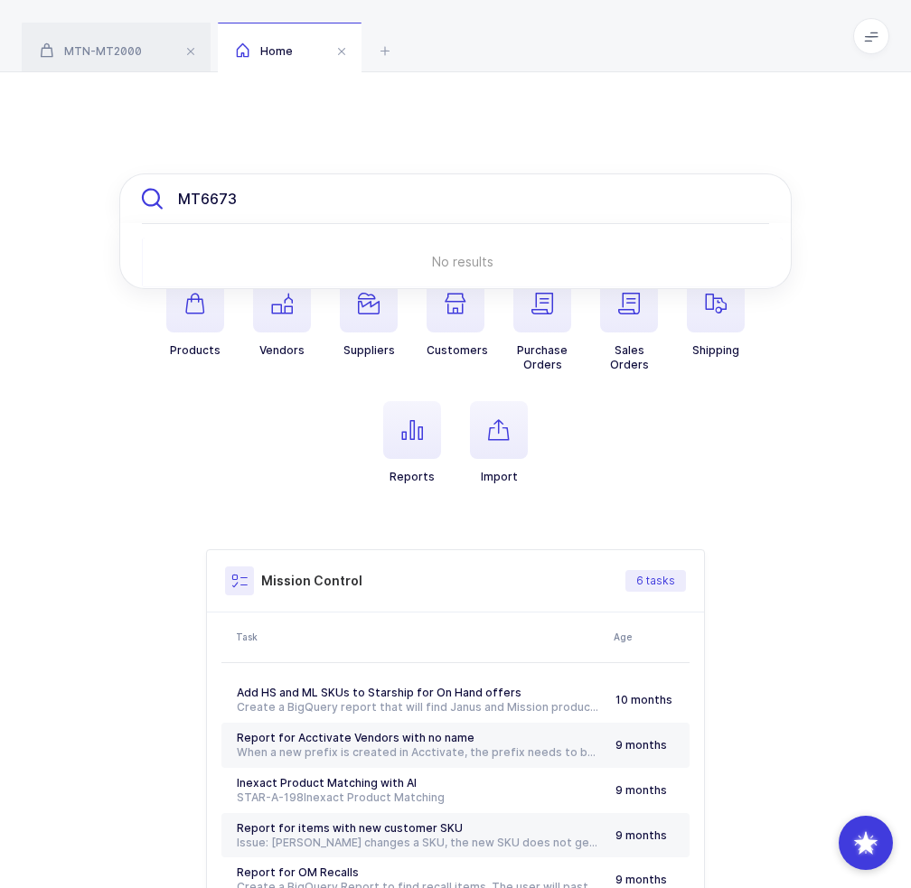
drag, startPoint x: 324, startPoint y: 180, endPoint x: 16, endPoint y: 258, distance: 318.0
click at [17, 260] on div "MT6673 No results Products Vendors Suppliers Customers Purchase Orders Sales Or…" at bounding box center [455, 568] width 911 height 992
drag, startPoint x: 288, startPoint y: 188, endPoint x: -30, endPoint y: 281, distance: 331.5
click at [0, 281] on html "Apps Core Warehouse Admin Mission Control Purchasing Joey H. Logout Account Joe…" at bounding box center [455, 532] width 911 height 1065
paste input "202"
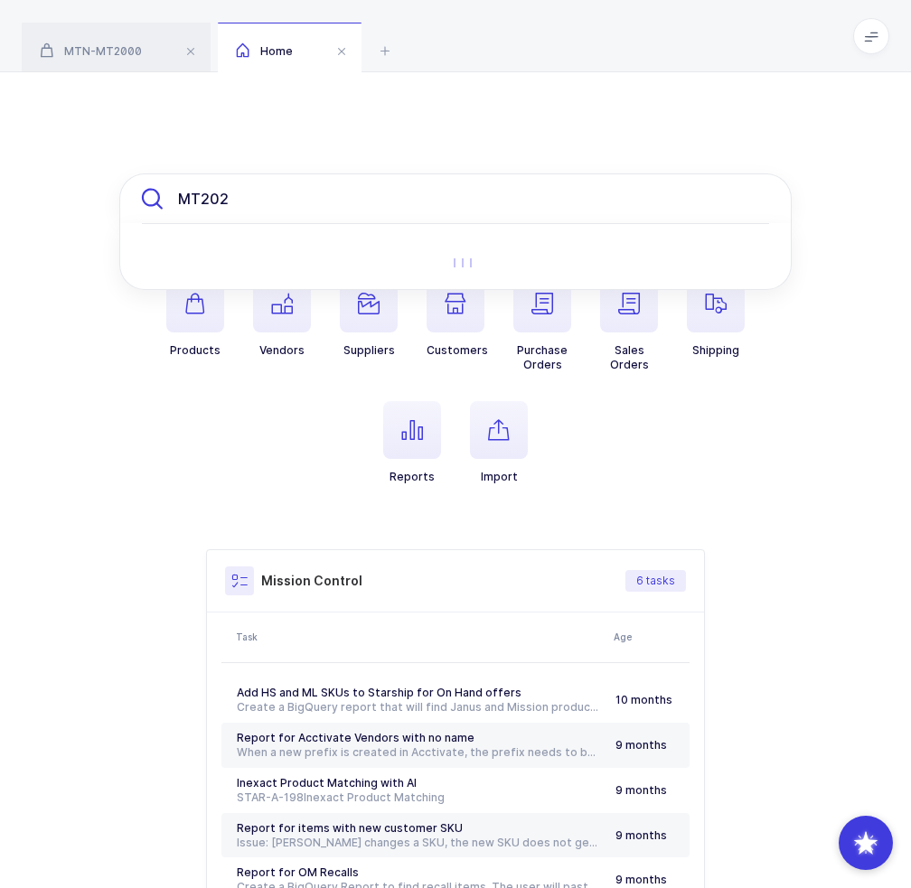
type input "MT202"
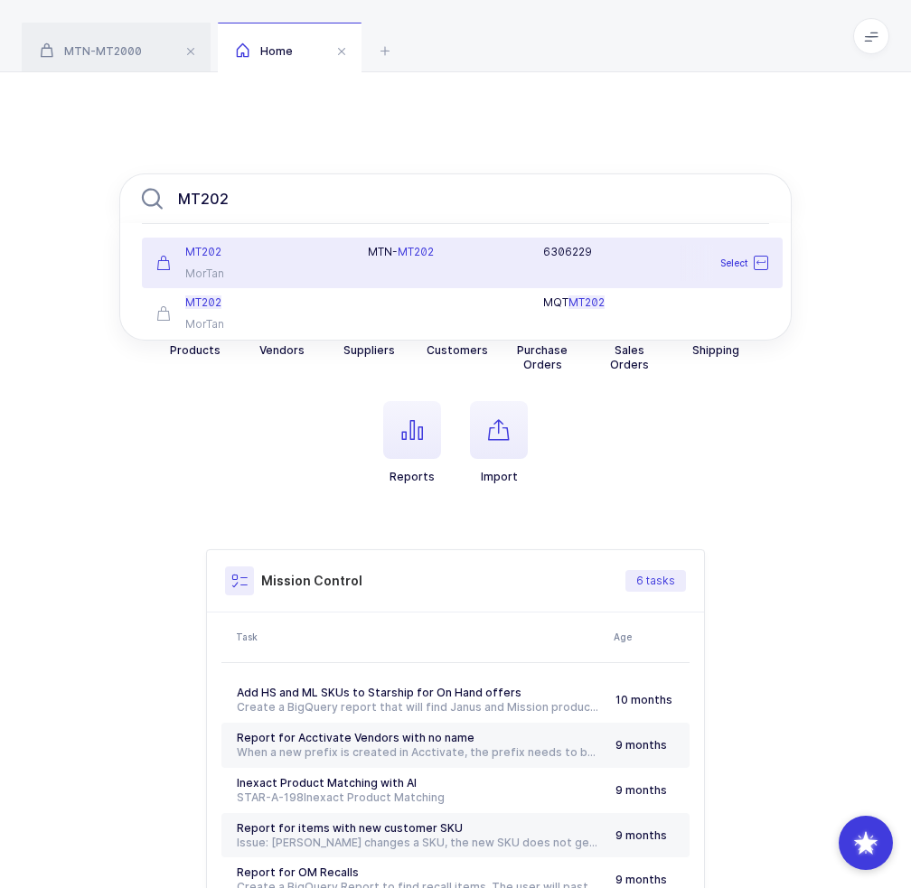
click at [371, 249] on div "MTN- MT202" at bounding box center [445, 252] width 155 height 14
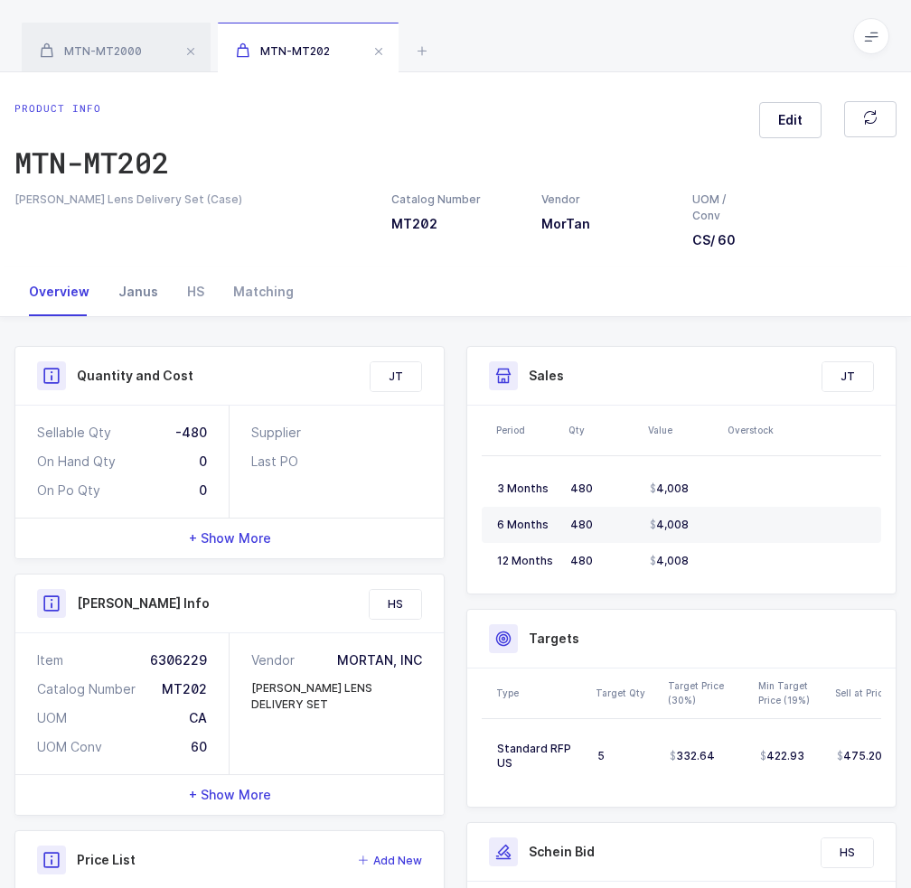
click at [139, 298] on div "Janus" at bounding box center [138, 292] width 69 height 49
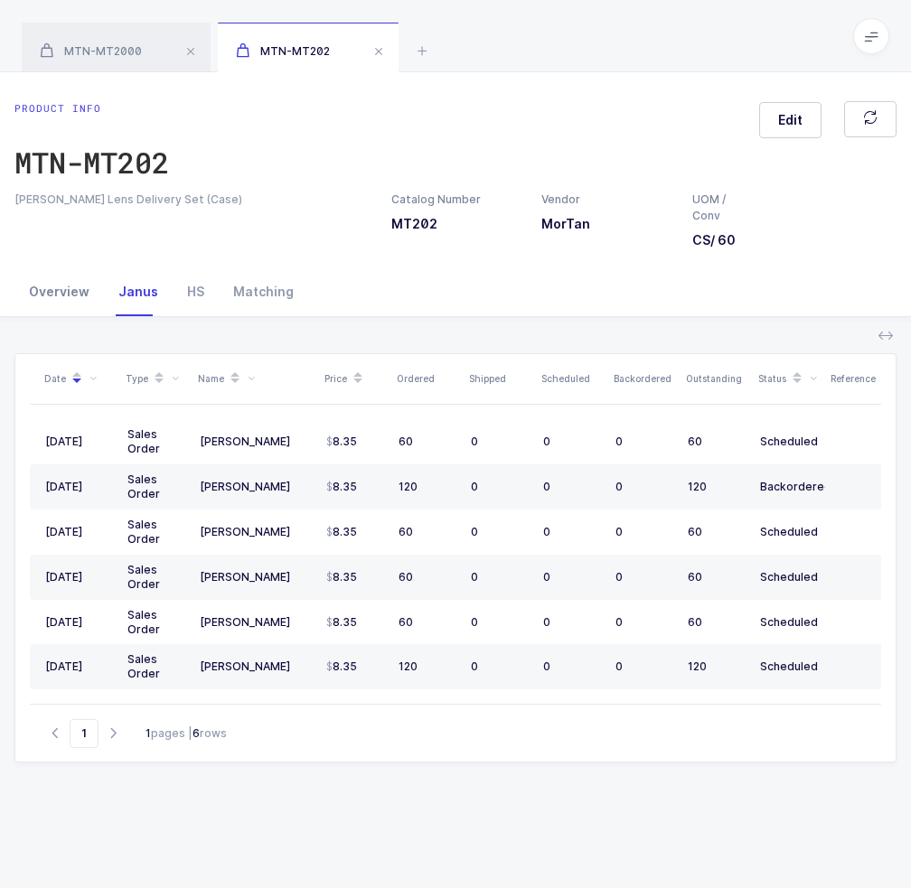
click at [76, 296] on div "Overview" at bounding box center [58, 292] width 89 height 49
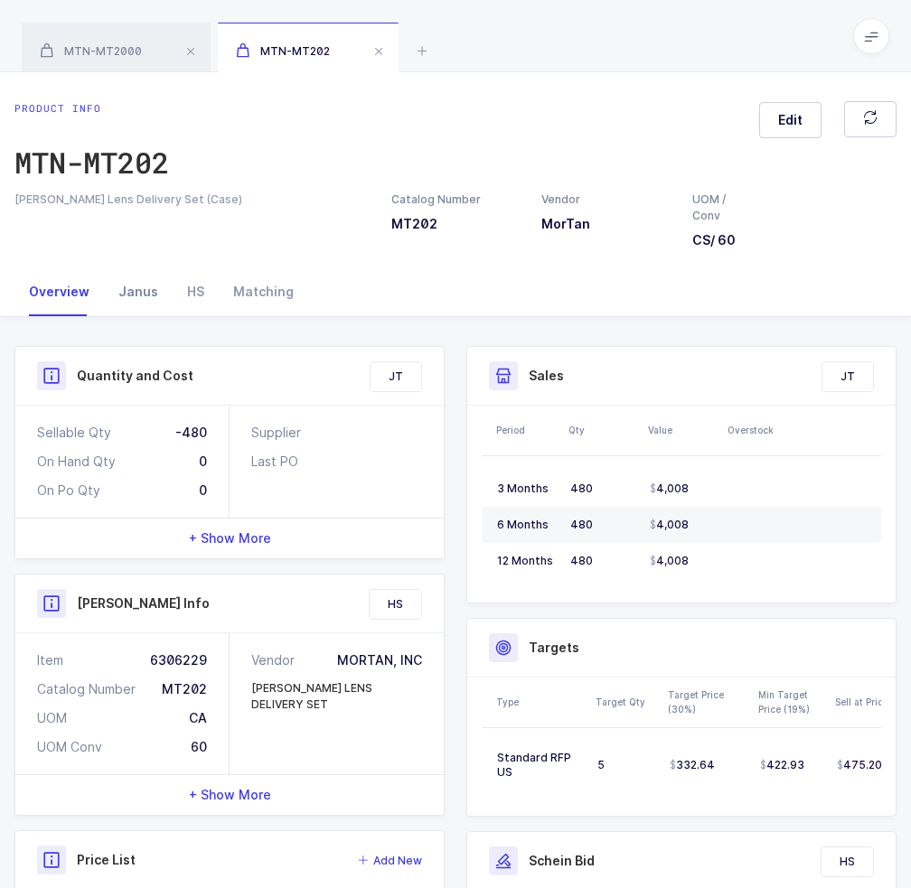
click at [144, 304] on div "Janus" at bounding box center [138, 292] width 69 height 49
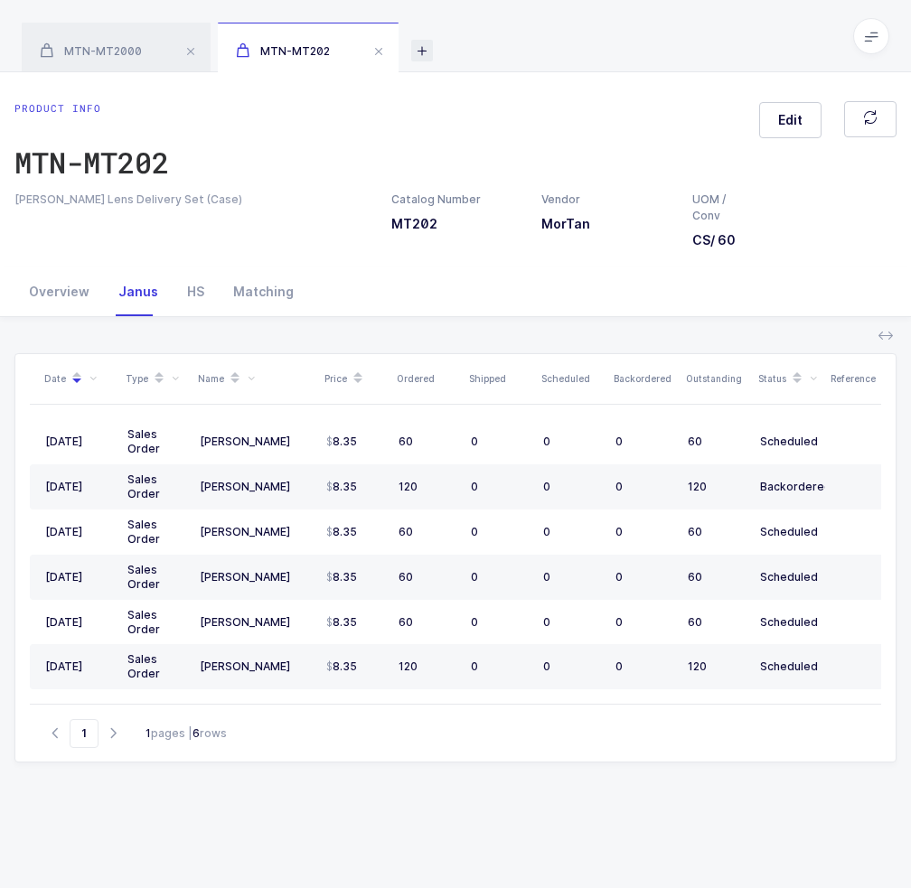
click at [426, 43] on icon at bounding box center [422, 51] width 22 height 22
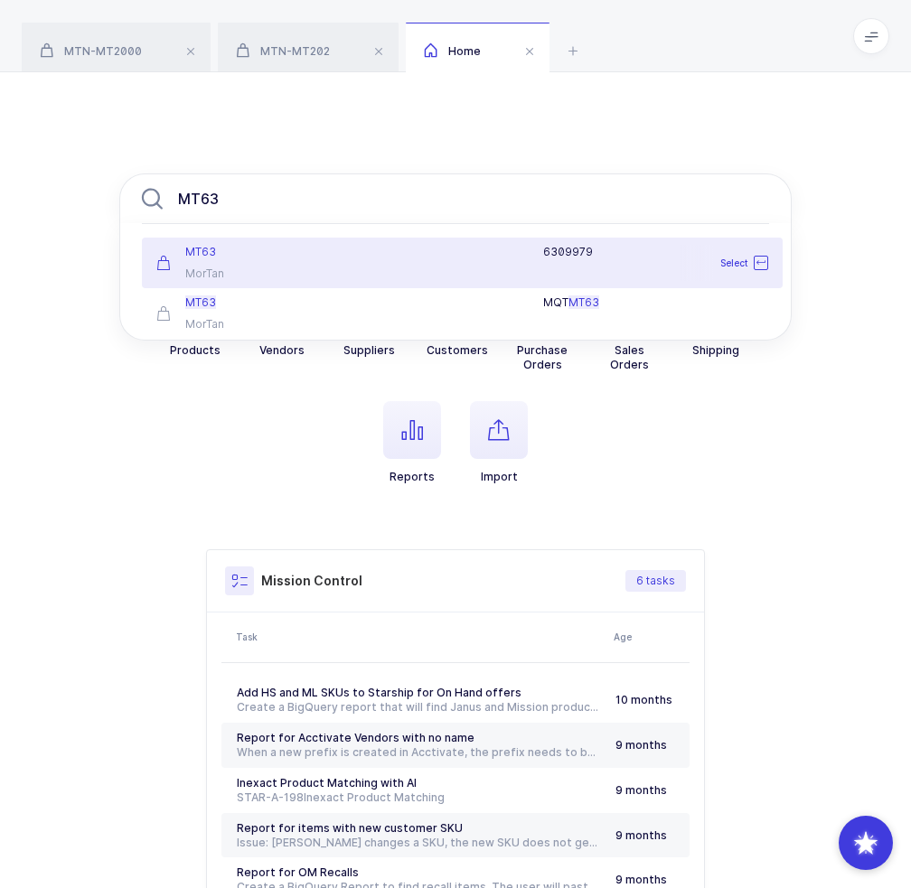
type input "MT63"
click at [262, 255] on div "MT63" at bounding box center [251, 252] width 190 height 14
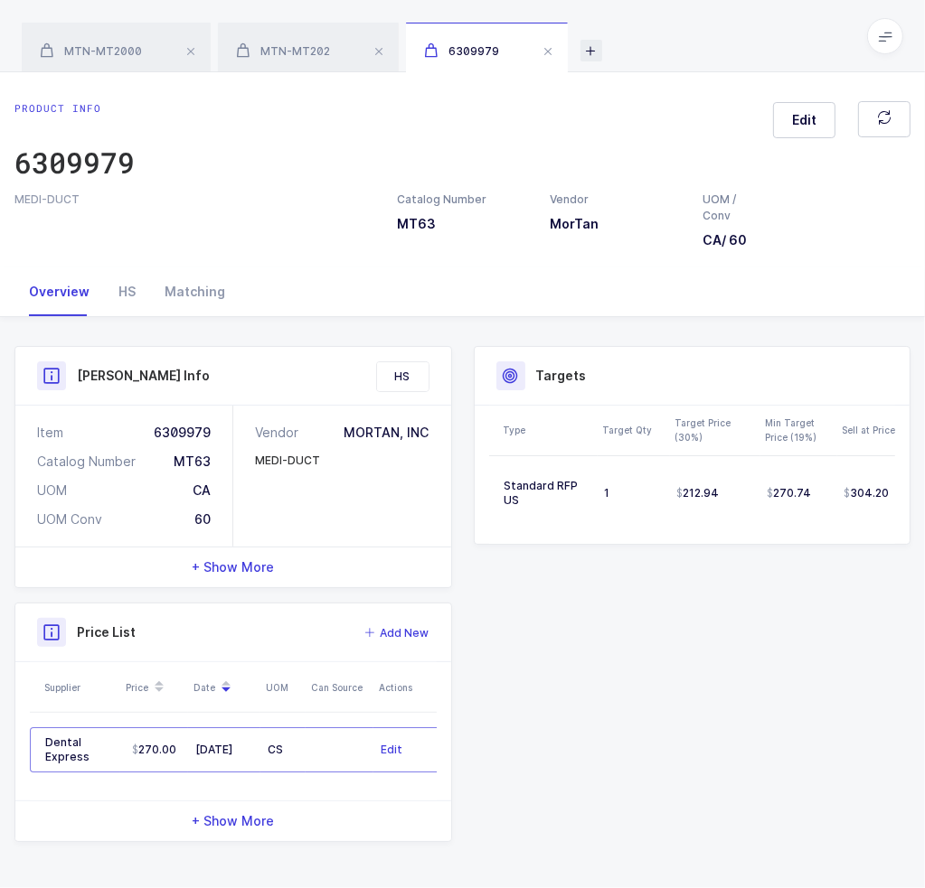
click at [585, 50] on icon at bounding box center [591, 51] width 22 height 22
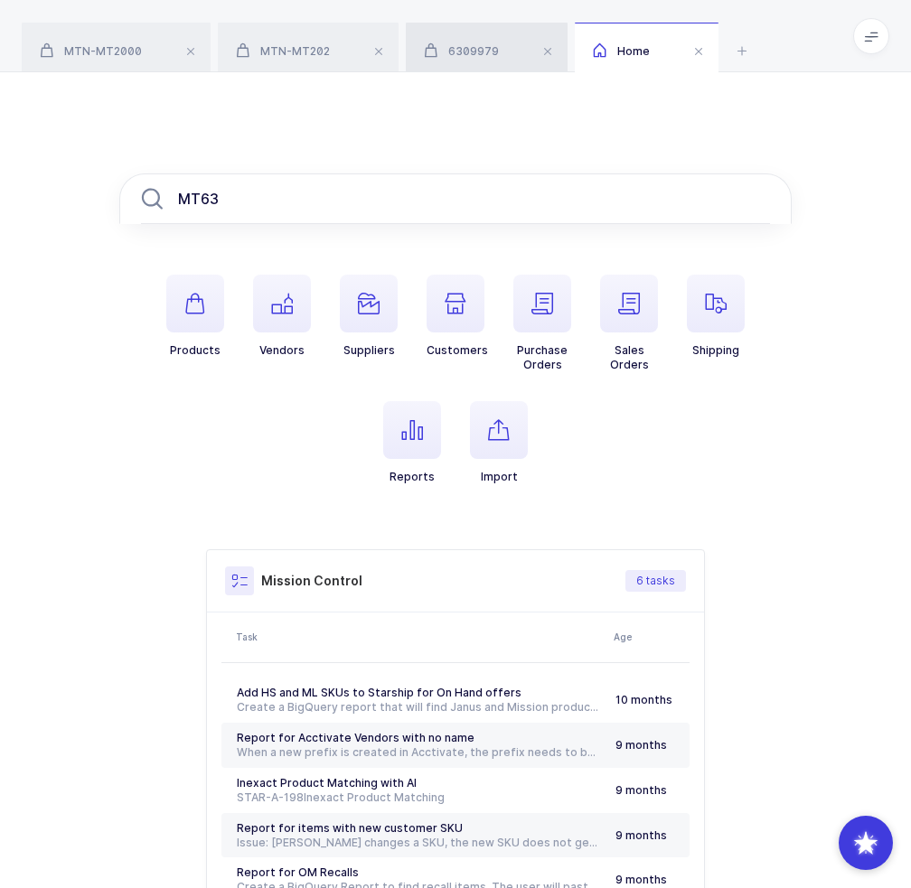
type input "MT63"
click at [484, 59] on div "6309979" at bounding box center [487, 48] width 162 height 51
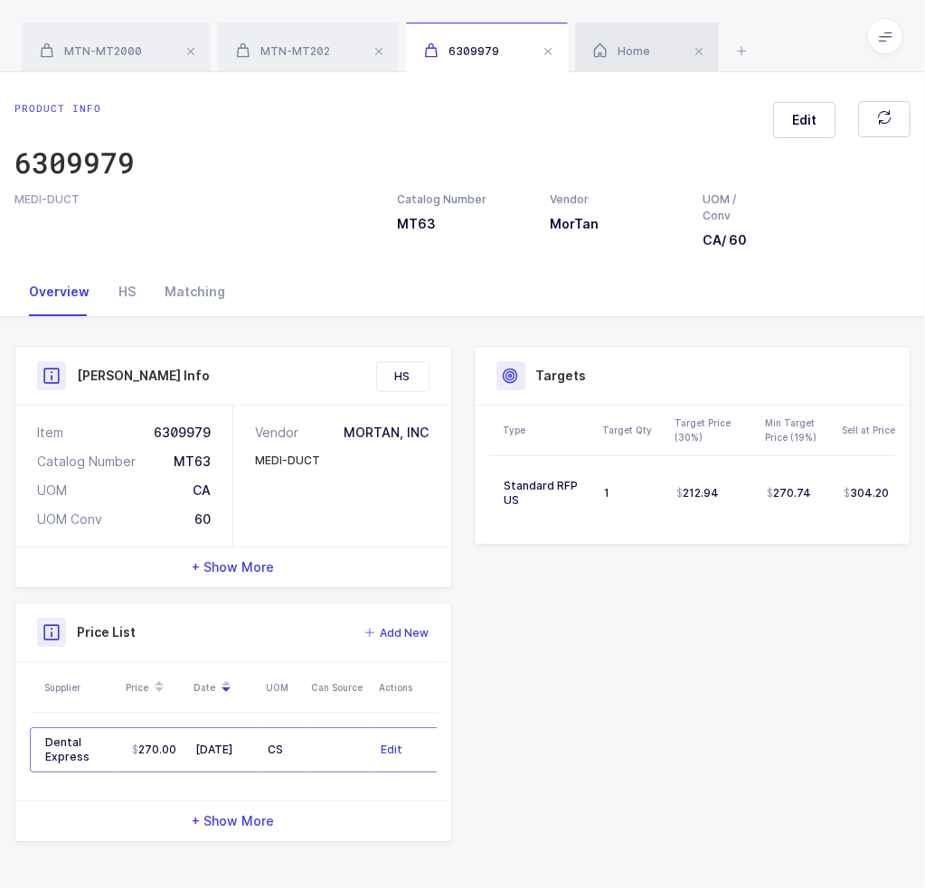
click at [638, 47] on span "Home" at bounding box center [621, 51] width 57 height 14
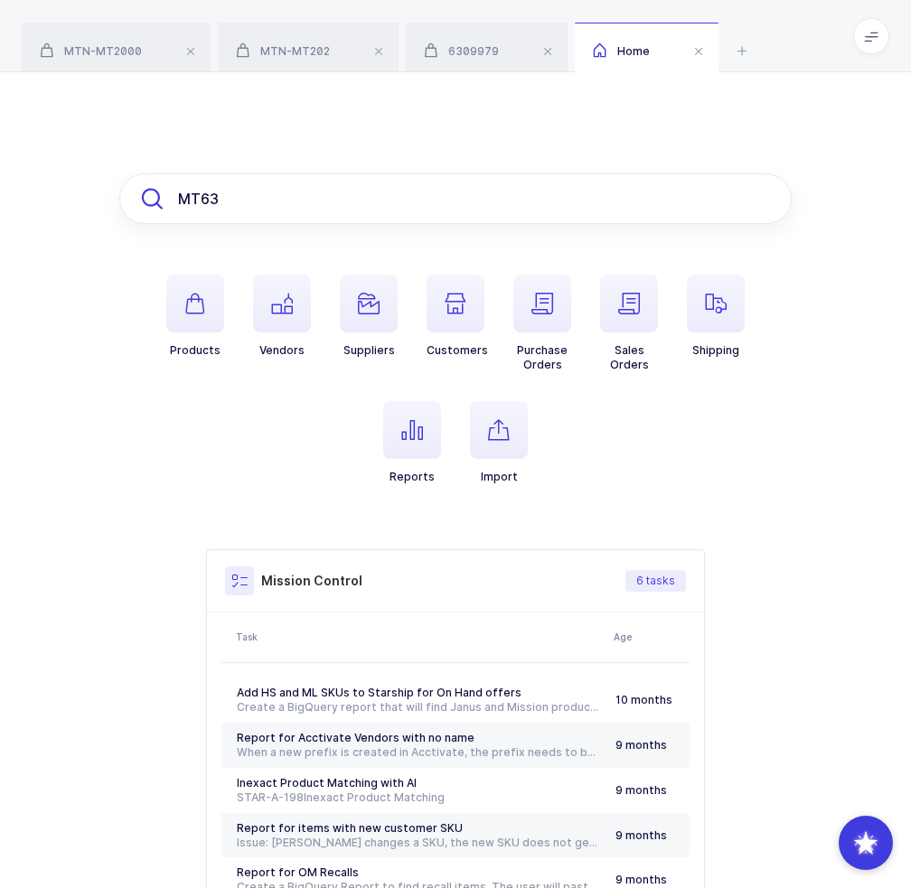
click at [275, 207] on input "MT63" at bounding box center [455, 199] width 672 height 51
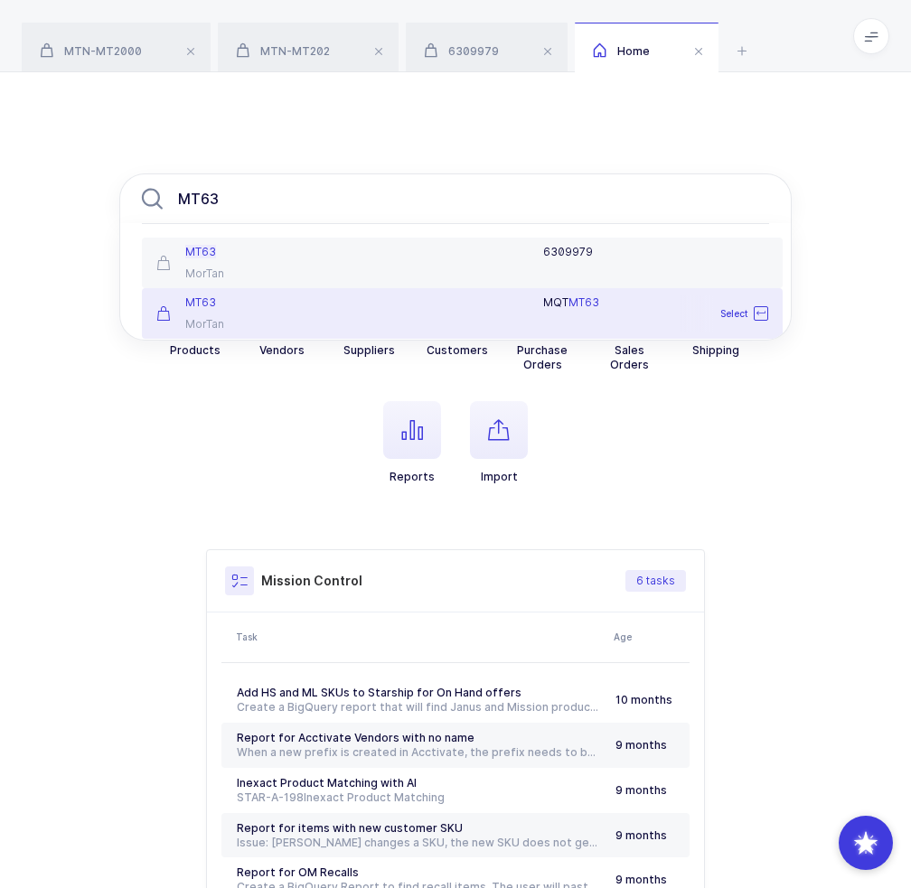
click at [237, 318] on div "MorTan" at bounding box center [251, 324] width 190 height 14
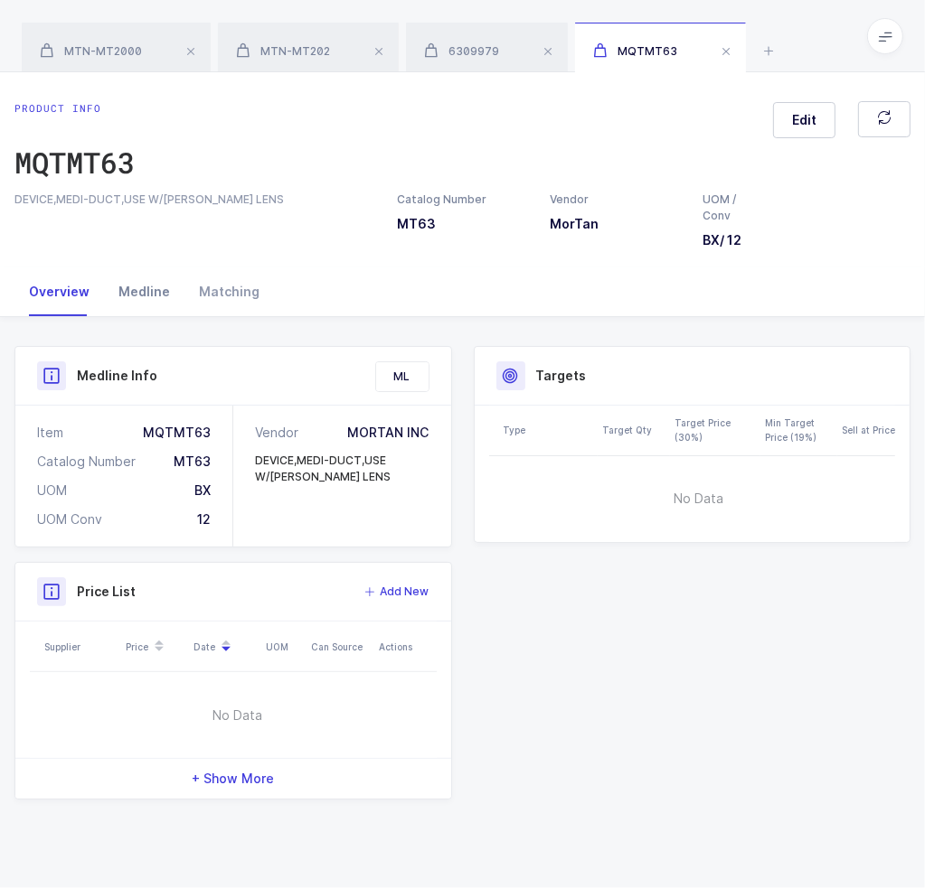
click at [132, 302] on div "Medline" at bounding box center [144, 292] width 80 height 49
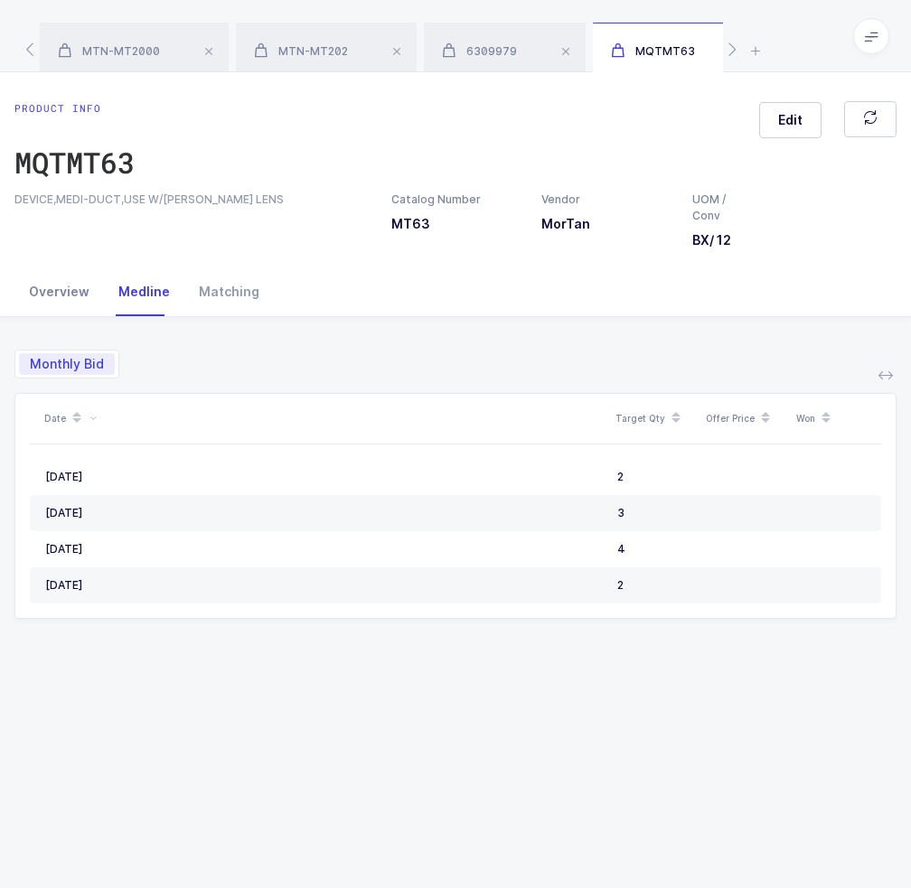
click at [76, 304] on div "Overview" at bounding box center [58, 292] width 89 height 49
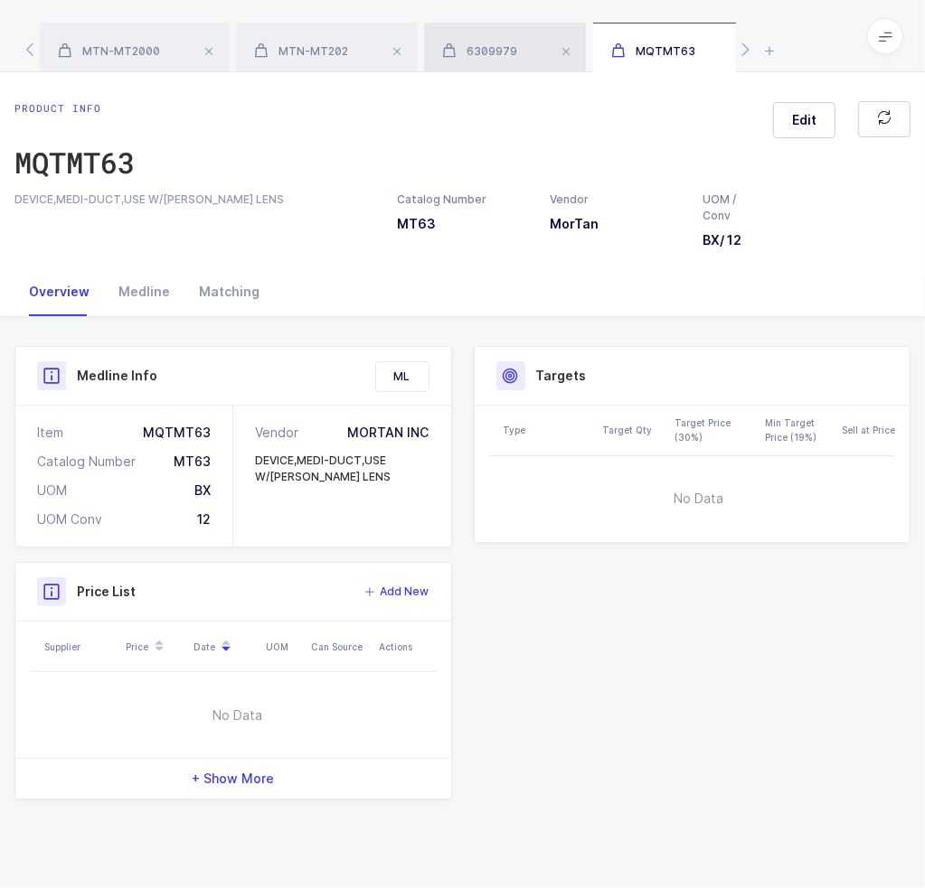
click at [505, 56] on span "6309979" at bounding box center [479, 51] width 75 height 14
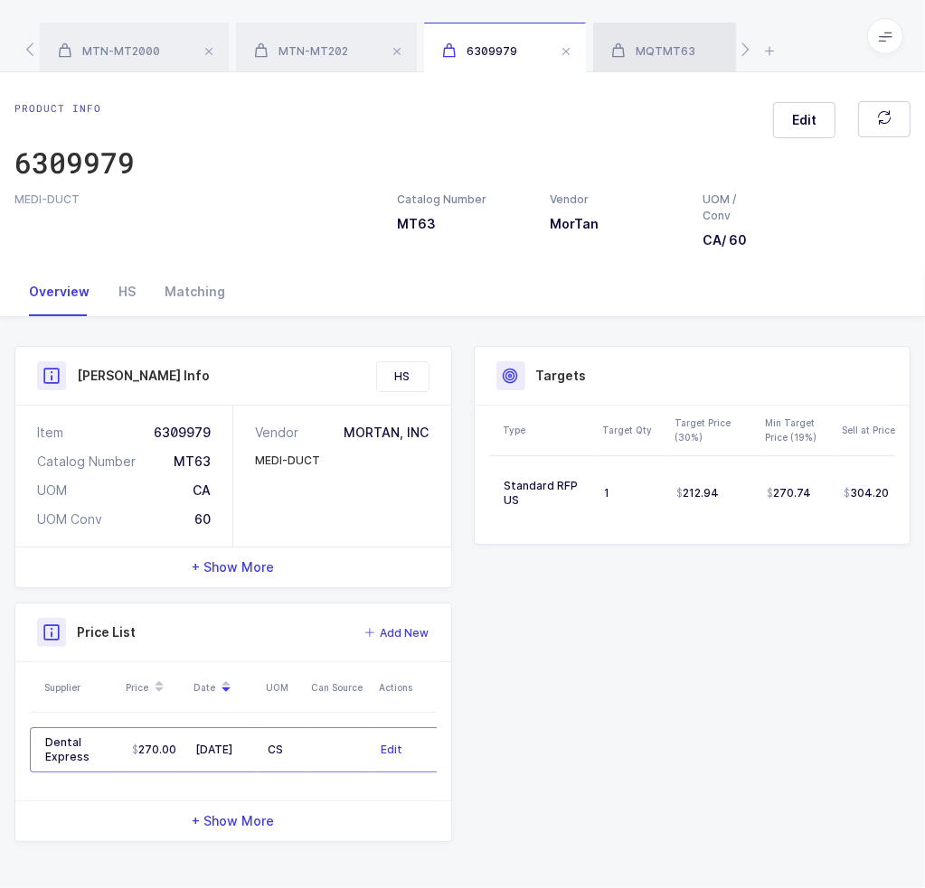
click at [626, 31] on div "MQTMT63" at bounding box center [678, 48] width 171 height 51
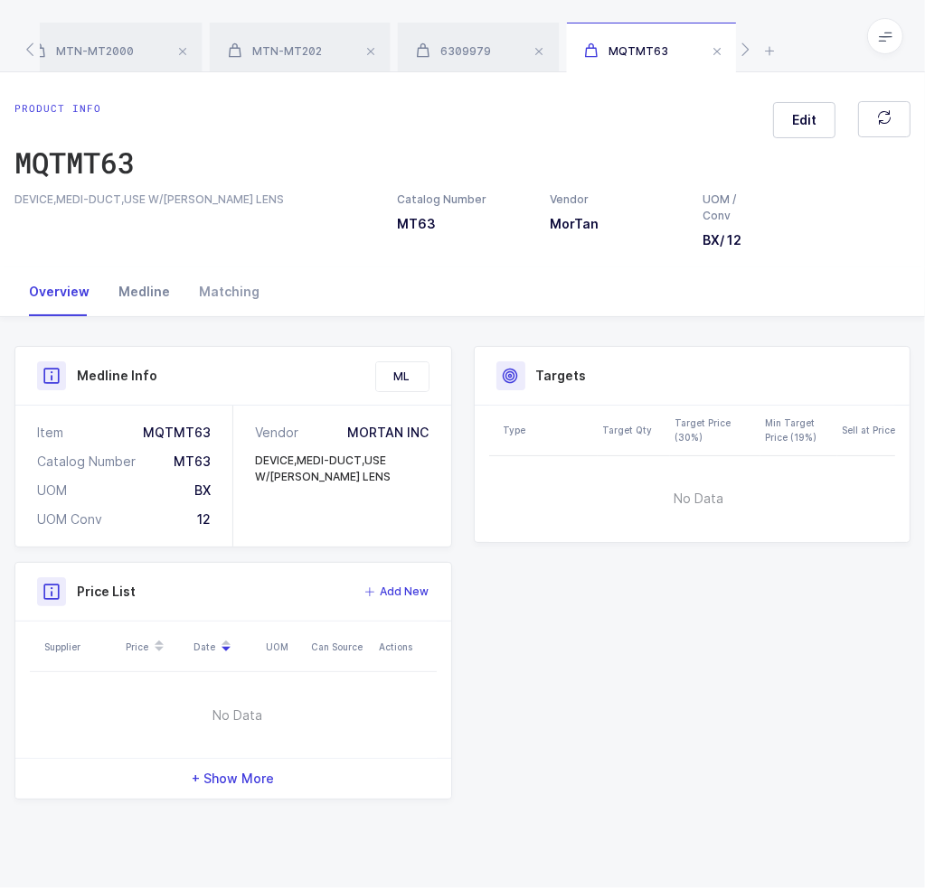
drag, startPoint x: 166, startPoint y: 332, endPoint x: 155, endPoint y: 298, distance: 35.2
click at [166, 331] on div "Product Info Catalog Number MT63 Vendor MorTan UOM / Conv BX / 12 Description D…" at bounding box center [462, 580] width 925 height 526
click at [153, 296] on div "Medline" at bounding box center [144, 292] width 80 height 49
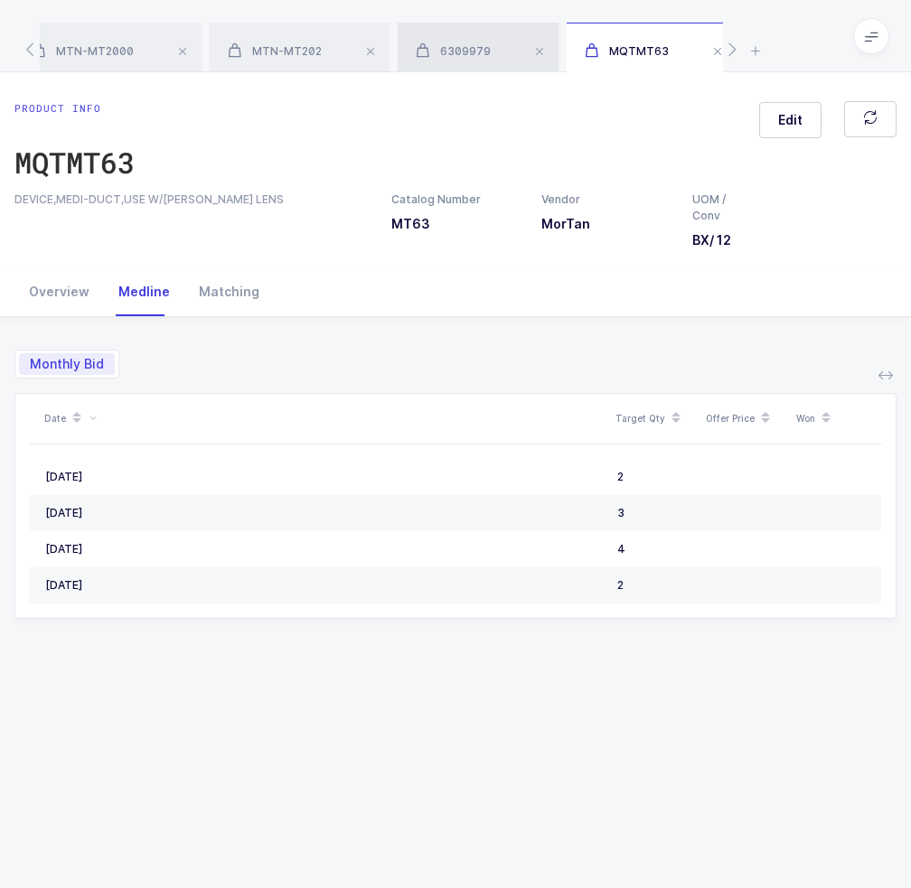
click at [484, 45] on span "6309979" at bounding box center [453, 51] width 75 height 14
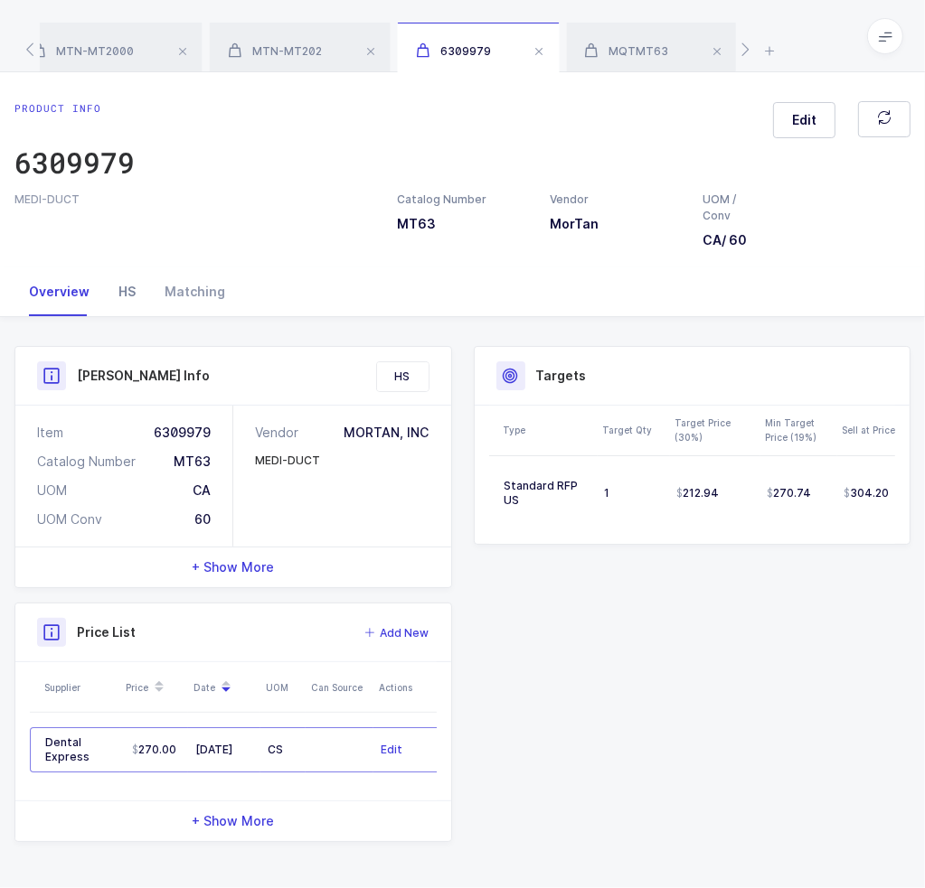
click at [118, 305] on div "HS" at bounding box center [127, 292] width 46 height 49
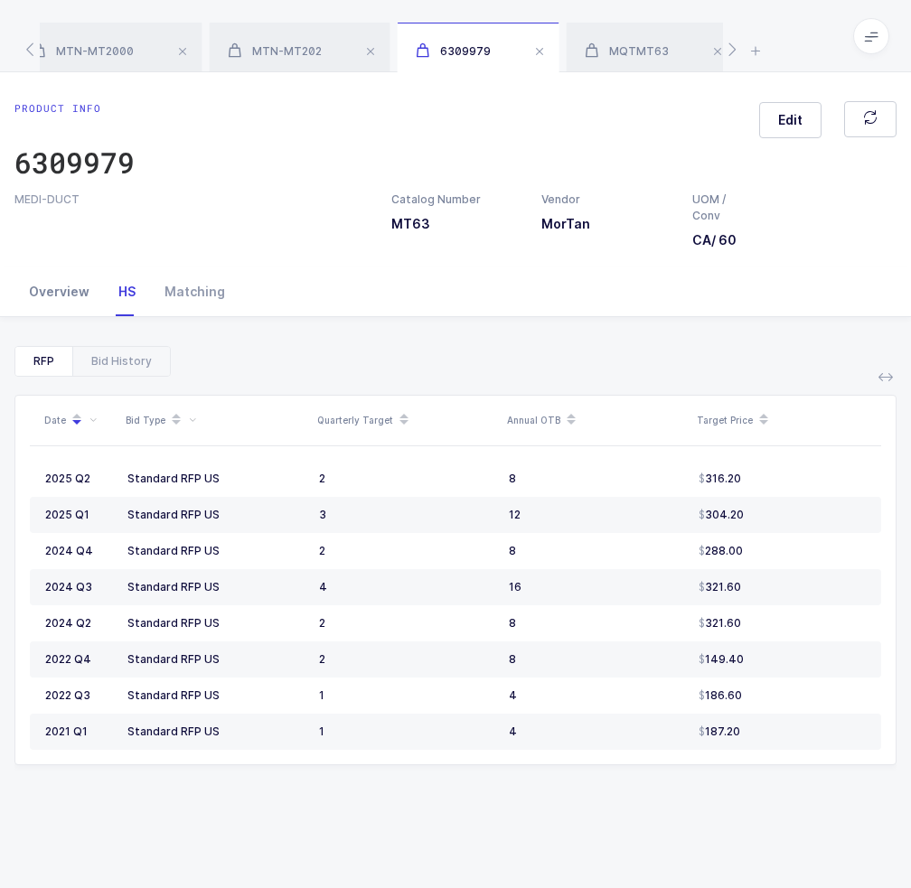
click at [75, 298] on div "Overview" at bounding box center [58, 292] width 89 height 49
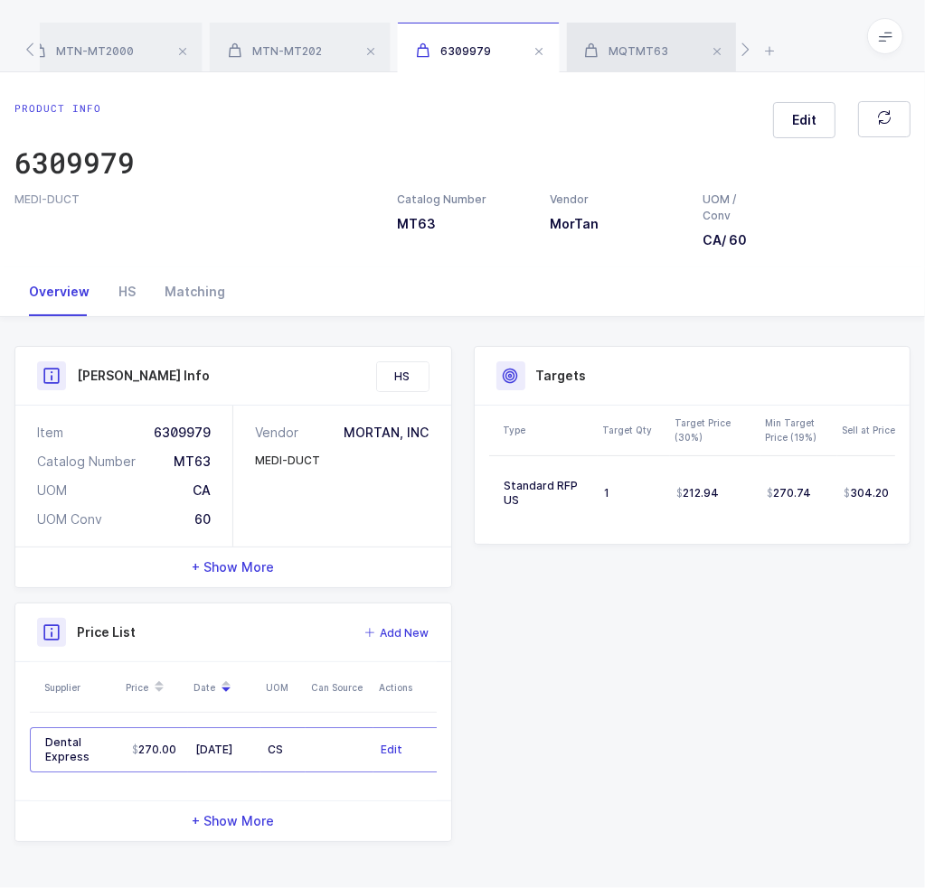
click at [644, 48] on span "MQTMT63" at bounding box center [627, 51] width 84 height 14
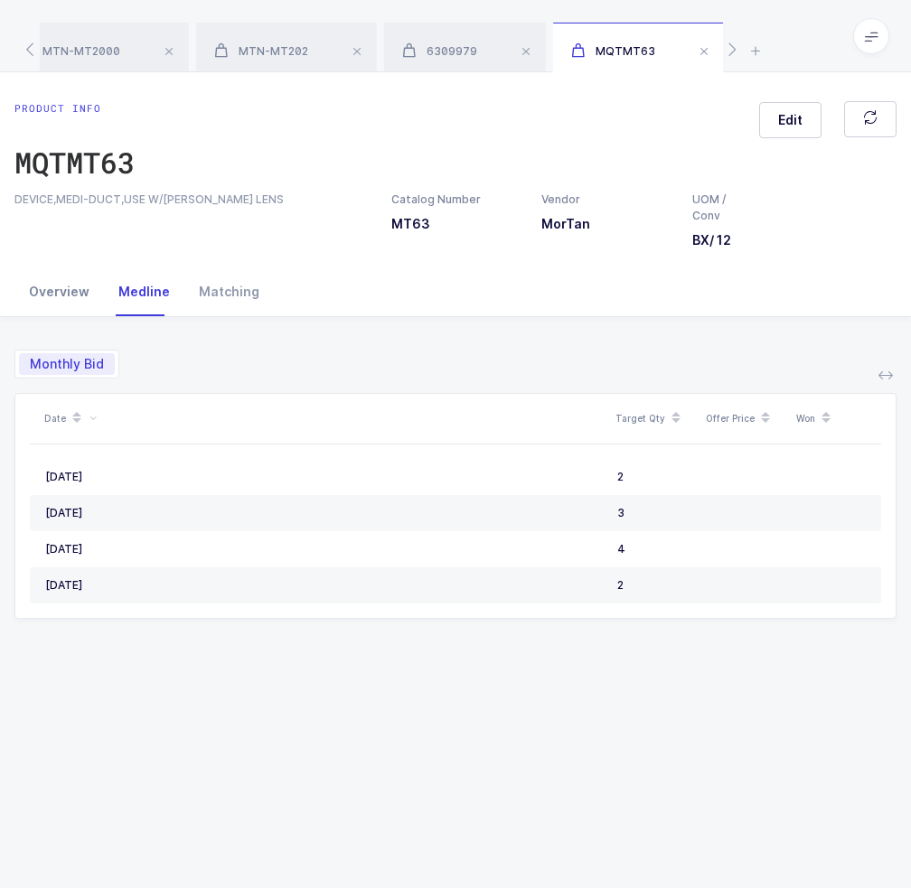
click at [84, 303] on div "Overview" at bounding box center [58, 292] width 89 height 49
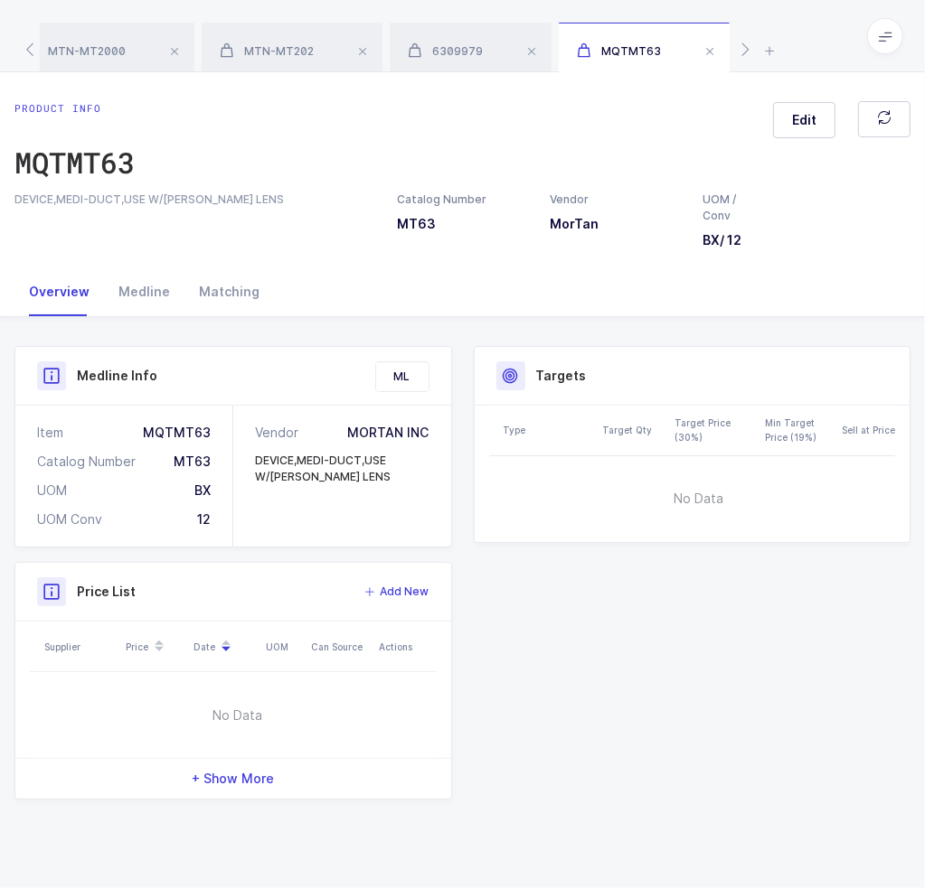
drag, startPoint x: 394, startPoint y: 479, endPoint x: 307, endPoint y: 512, distance: 93.0
click at [307, 512] on div "Vendor MORTAN INC DEVICE,MEDI-DUCT,USE W/MORGAN LENS" at bounding box center [342, 476] width 218 height 141
click at [161, 292] on div "Medline" at bounding box center [144, 292] width 80 height 49
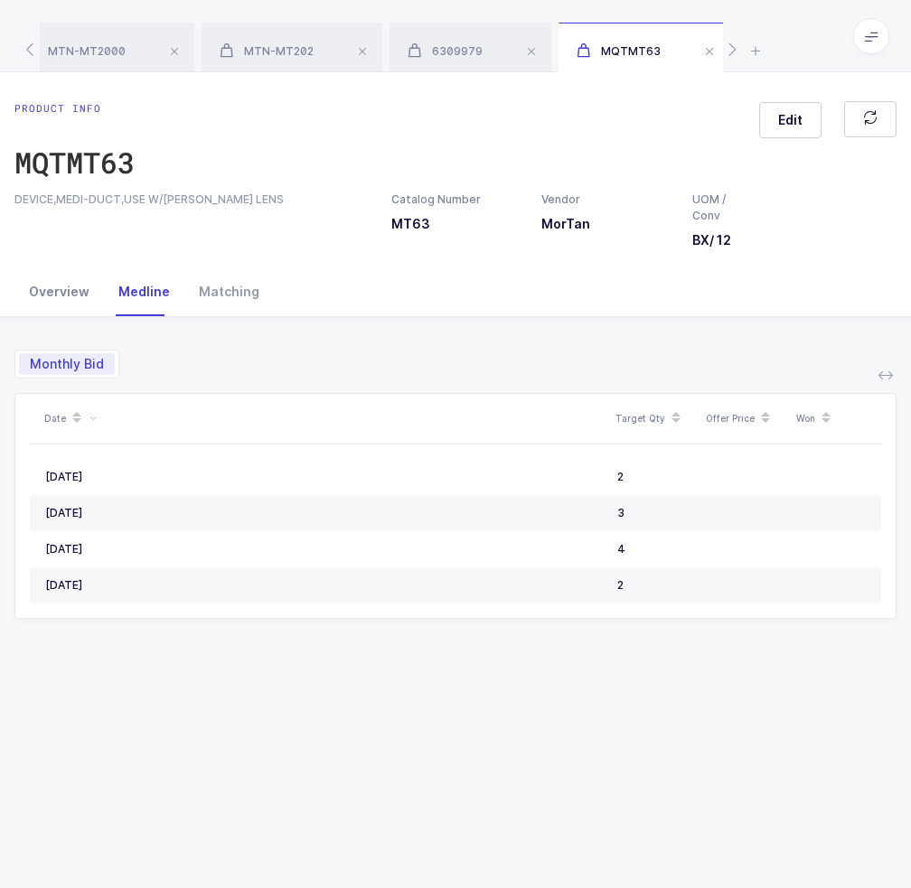
click at [54, 296] on div "Overview" at bounding box center [58, 292] width 89 height 49
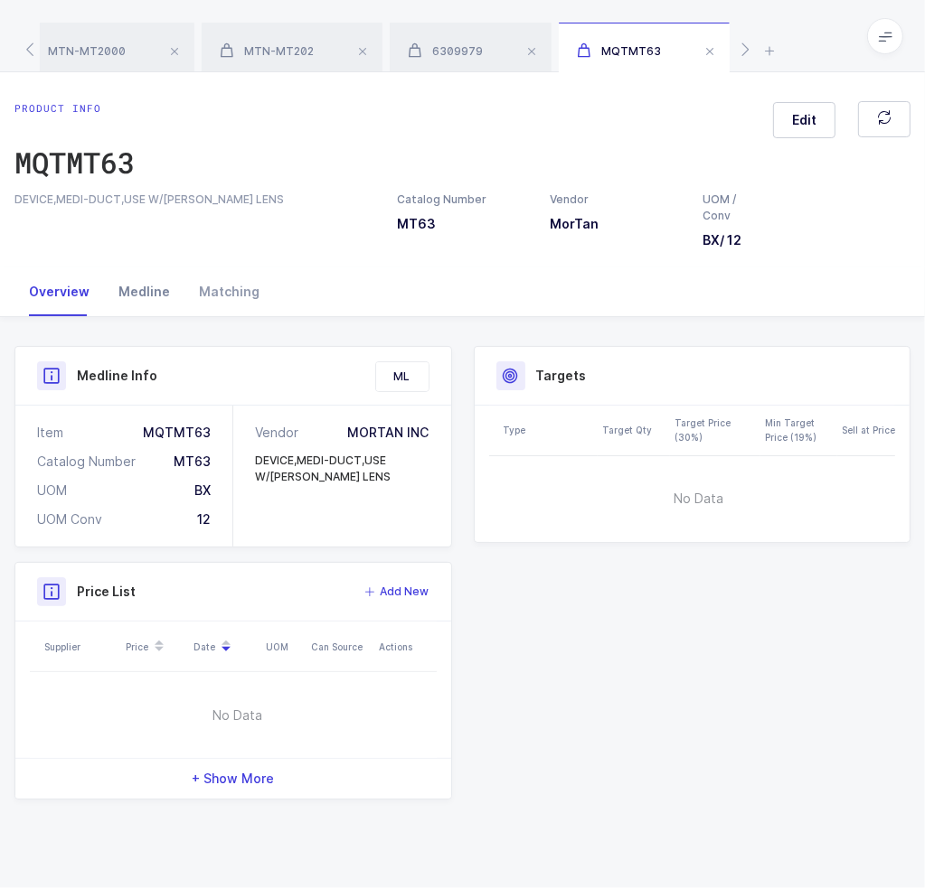
drag, startPoint x: 168, startPoint y: 288, endPoint x: 141, endPoint y: 294, distance: 27.6
click at [167, 287] on div "Medline" at bounding box center [144, 292] width 80 height 49
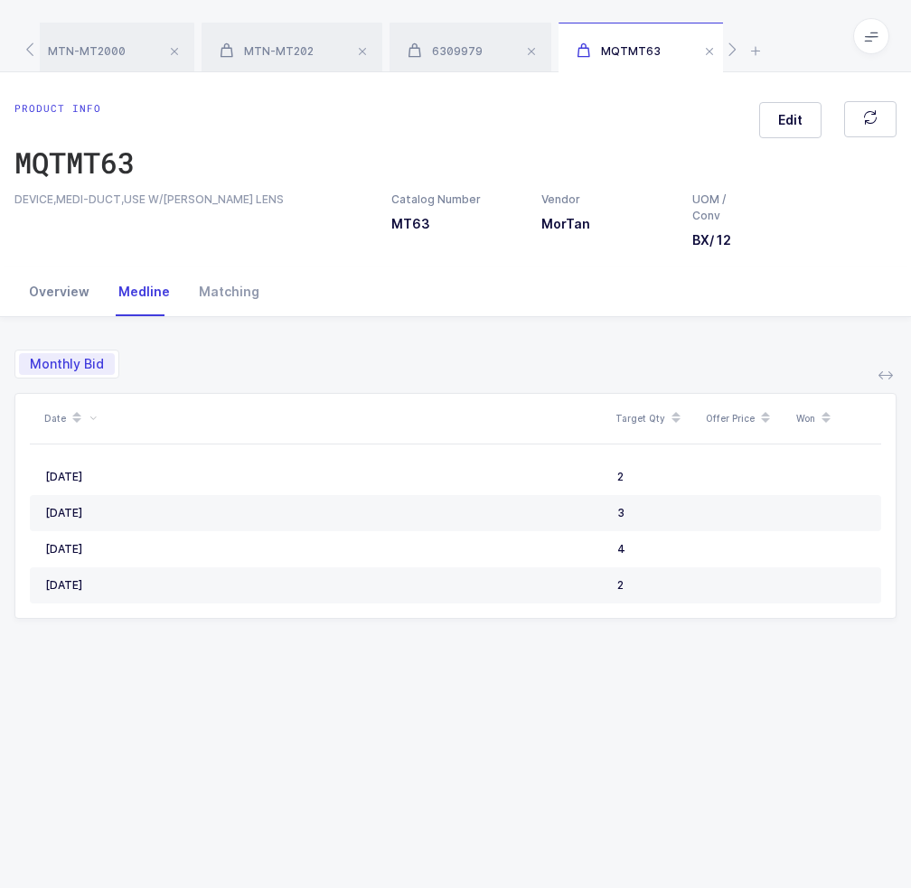
click at [58, 303] on div "Overview" at bounding box center [58, 292] width 89 height 49
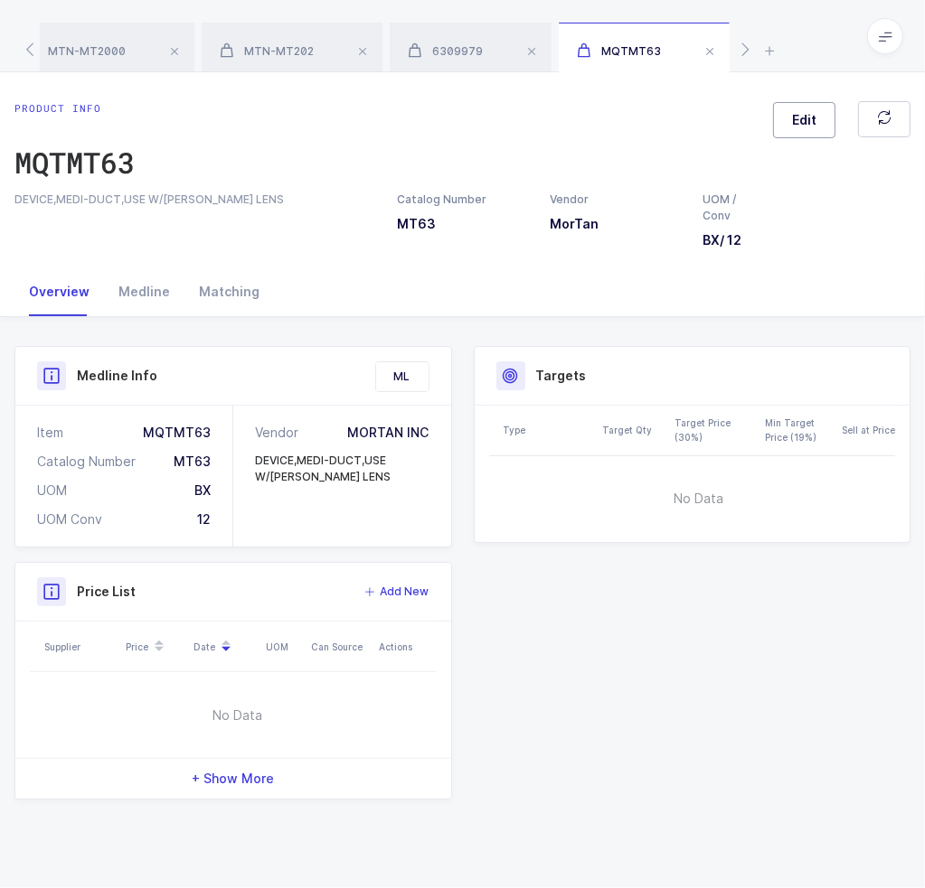
click at [803, 118] on span "Edit" at bounding box center [804, 120] width 24 height 18
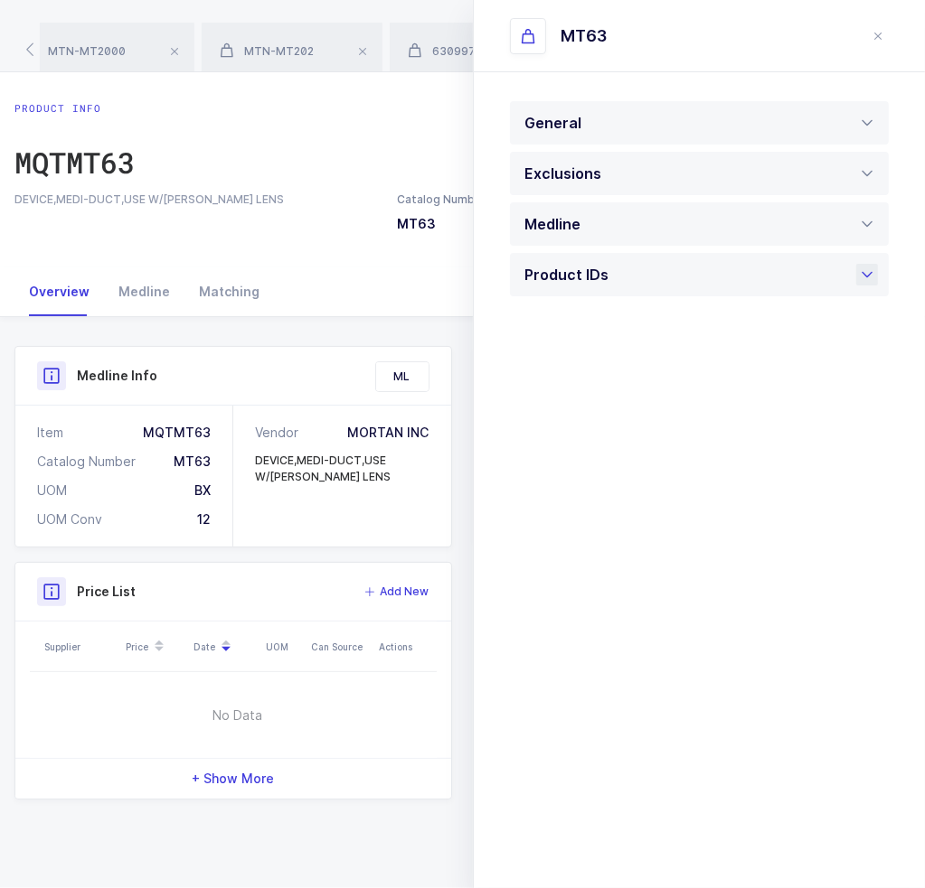
click at [657, 282] on div "Product IDs" at bounding box center [699, 274] width 379 height 43
drag, startPoint x: 657, startPoint y: 564, endPoint x: 517, endPoint y: 588, distance: 142.2
click at [517, 588] on div "MQTMT63 ML" at bounding box center [699, 564] width 379 height 58
click at [349, 175] on div "Product info MQTMT63 Edit" at bounding box center [462, 146] width 896 height 90
click at [878, 33] on icon "close drawer" at bounding box center [877, 36] width 14 height 14
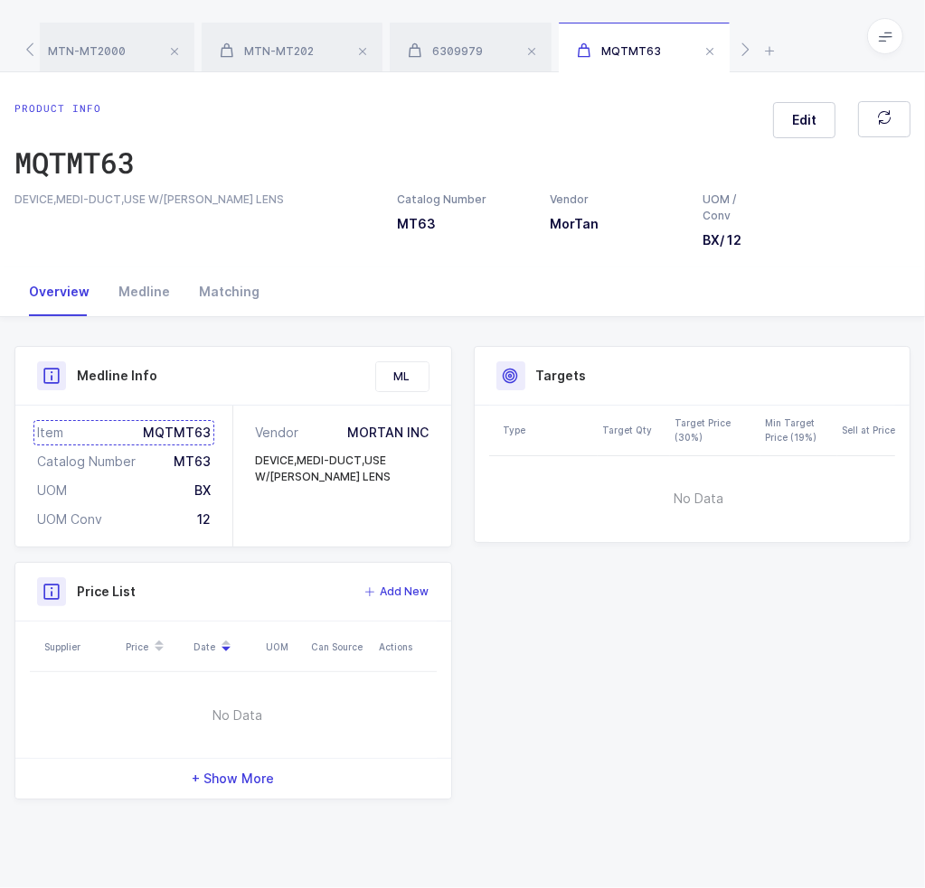
click at [187, 427] on div "Item MQTMT63" at bounding box center [124, 433] width 174 height 18
click at [479, 46] on span "6309979" at bounding box center [445, 51] width 75 height 14
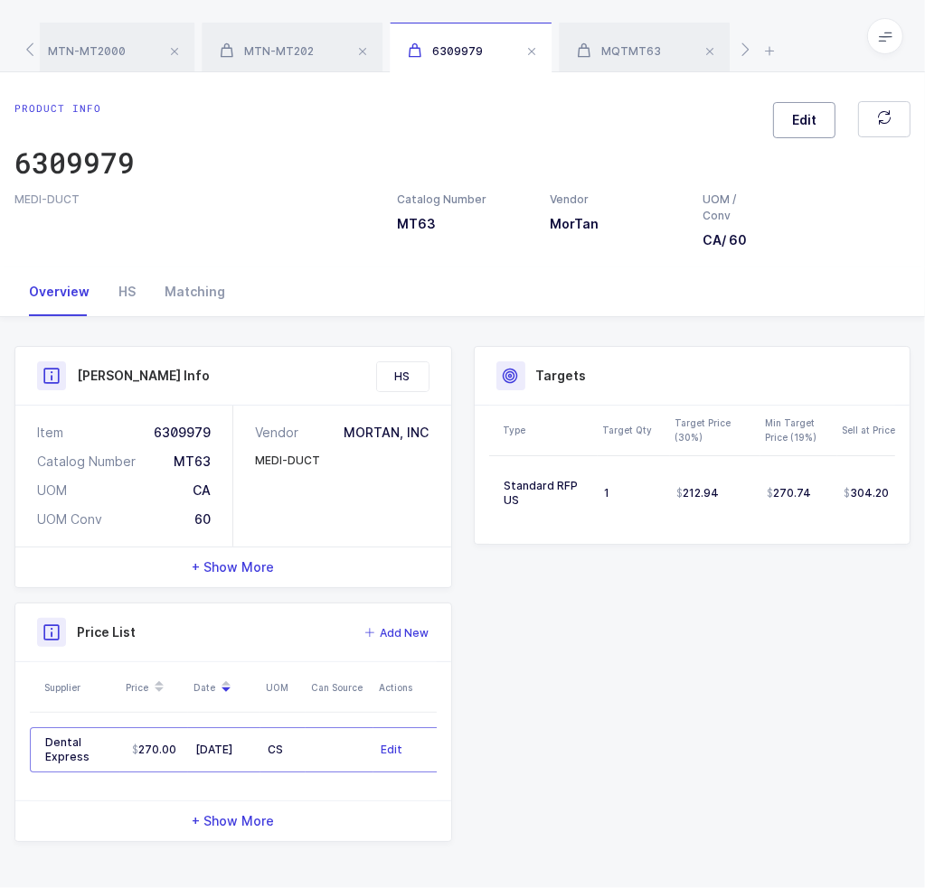
click at [802, 111] on span "Edit" at bounding box center [804, 120] width 24 height 18
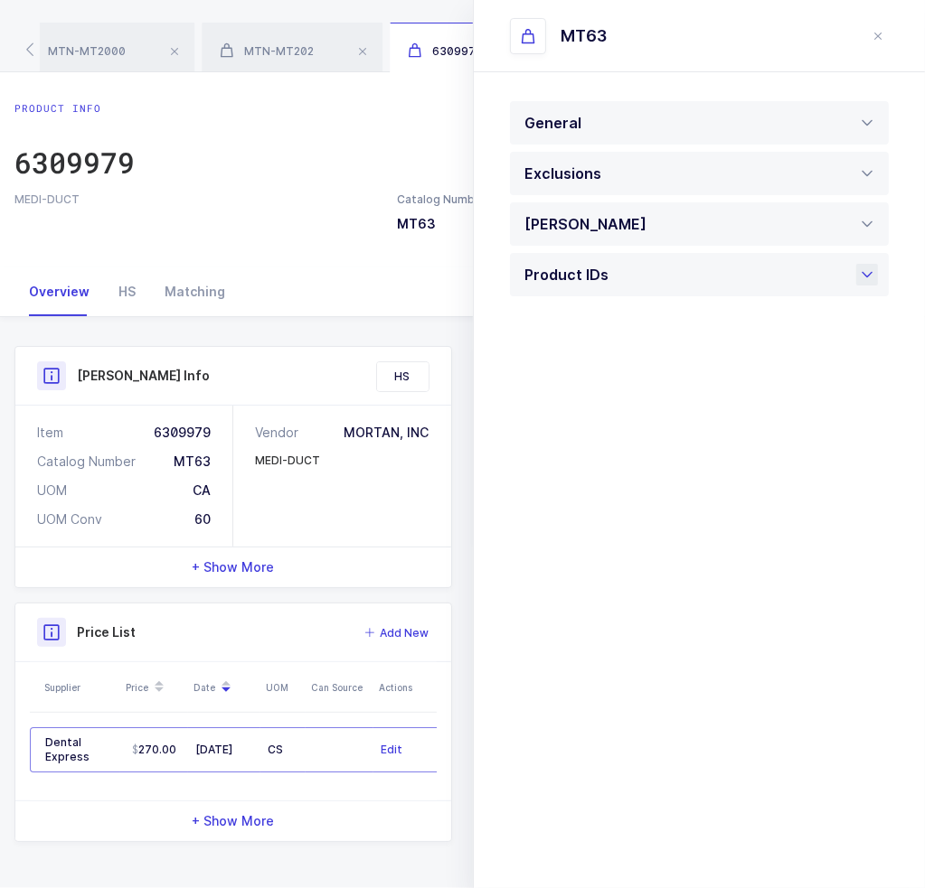
click at [633, 285] on div "Product IDs" at bounding box center [699, 274] width 379 height 43
click at [584, 617] on div at bounding box center [699, 618] width 379 height 51
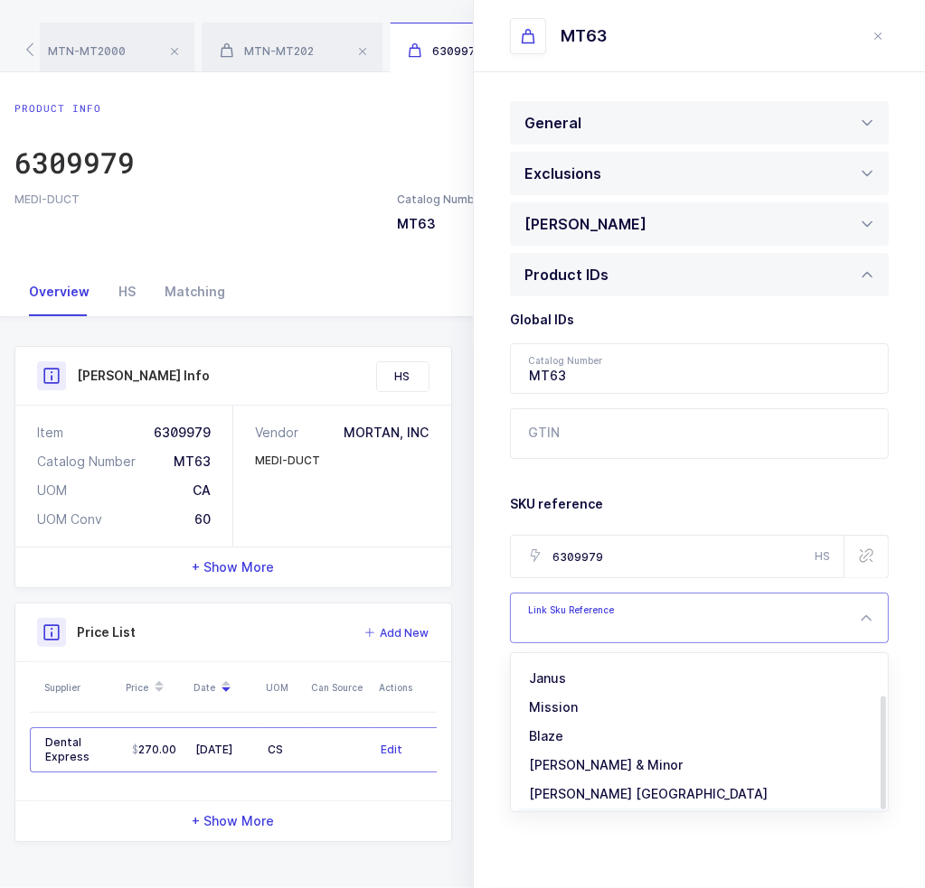
scroll to position [62, 0]
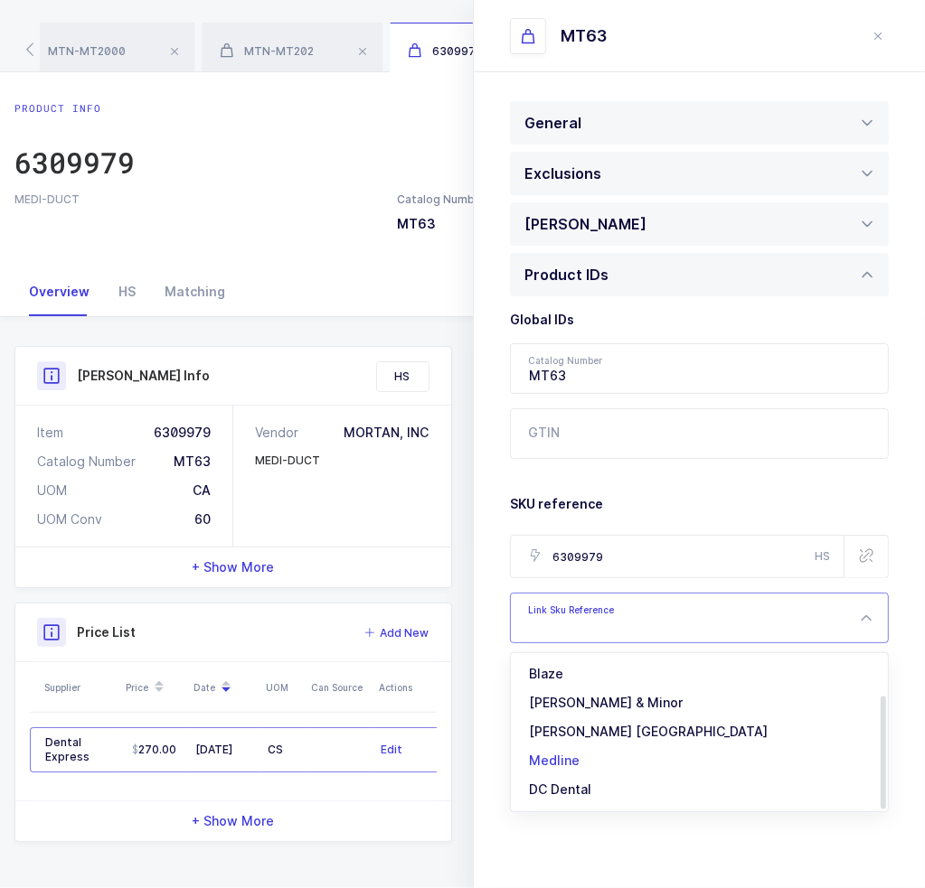
click at [584, 758] on li "Medline" at bounding box center [706, 760] width 376 height 29
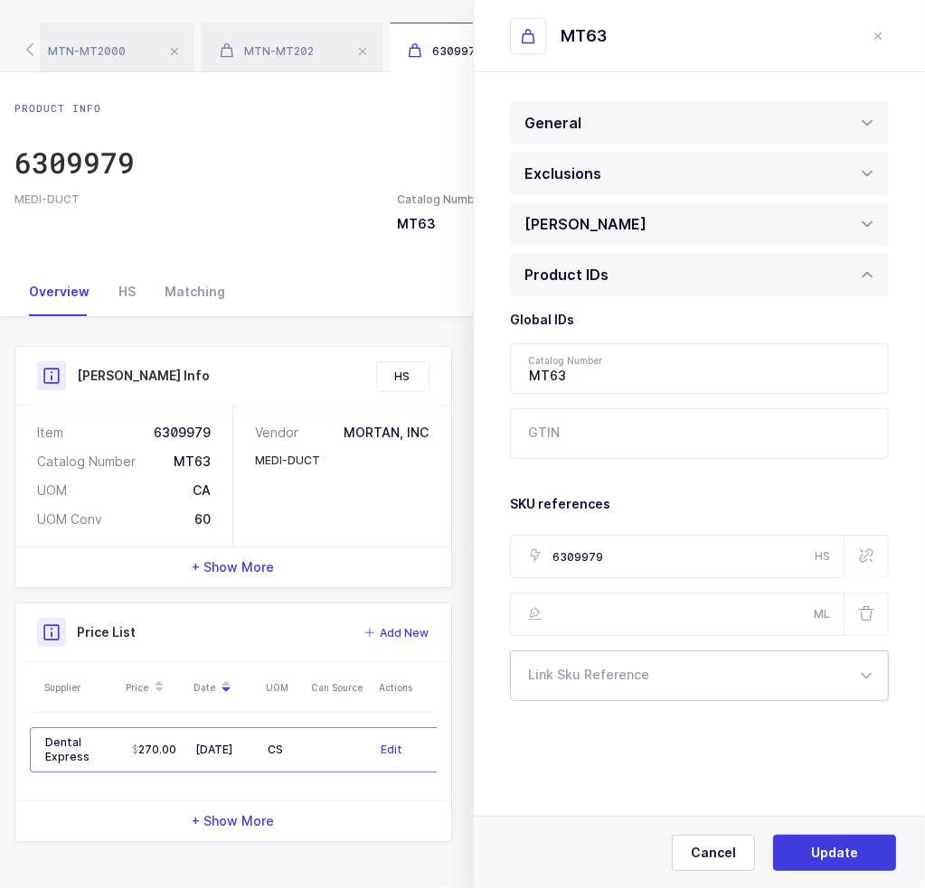
scroll to position [0, 0]
type input "MQTMT63"
click at [793, 836] on button "Update" at bounding box center [834, 853] width 123 height 36
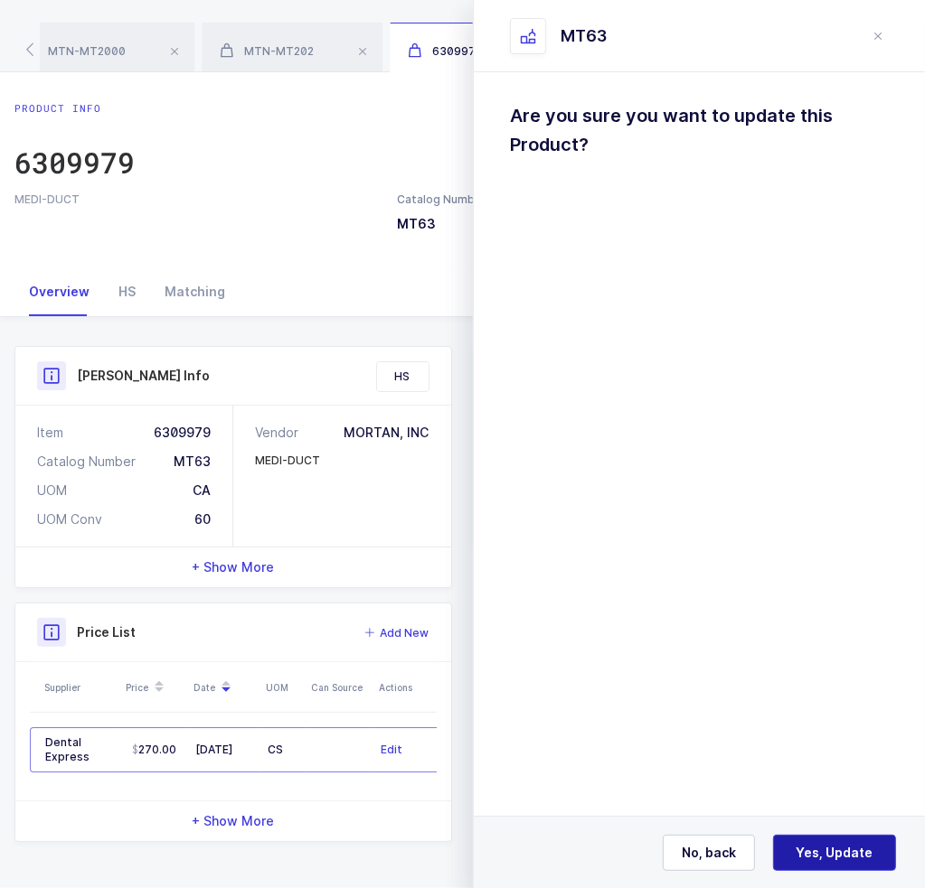
click at [836, 849] on span "Yes, Update" at bounding box center [834, 853] width 77 height 18
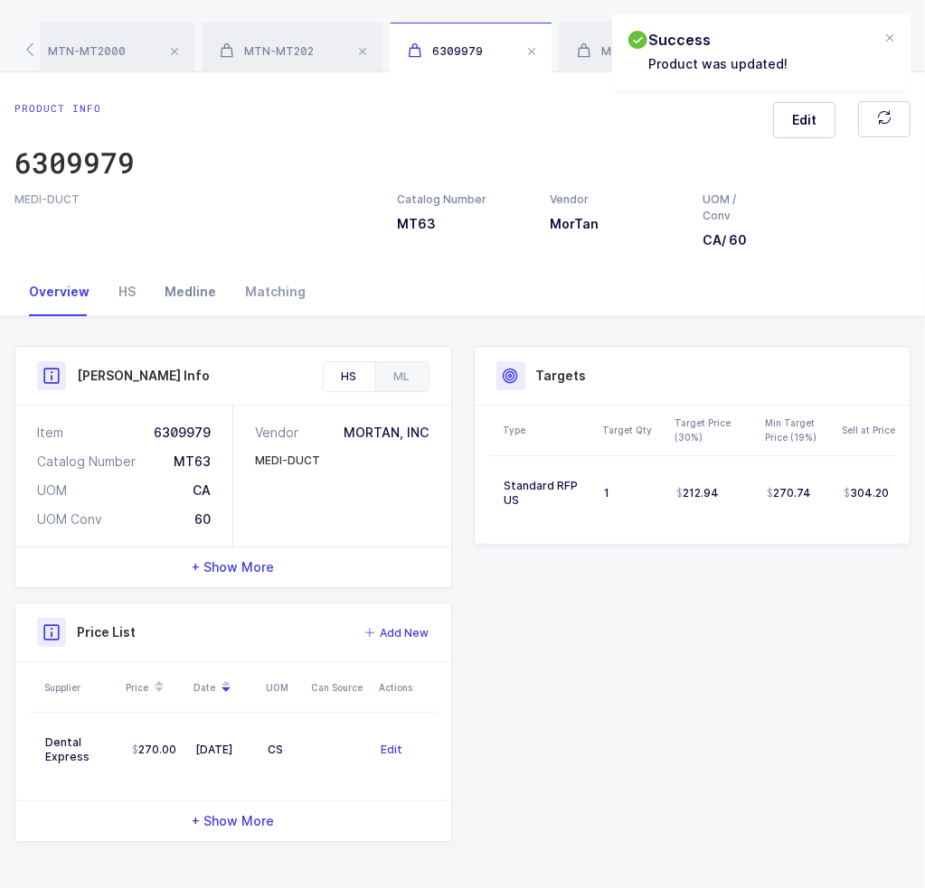
click at [200, 296] on div "Medline" at bounding box center [190, 292] width 80 height 49
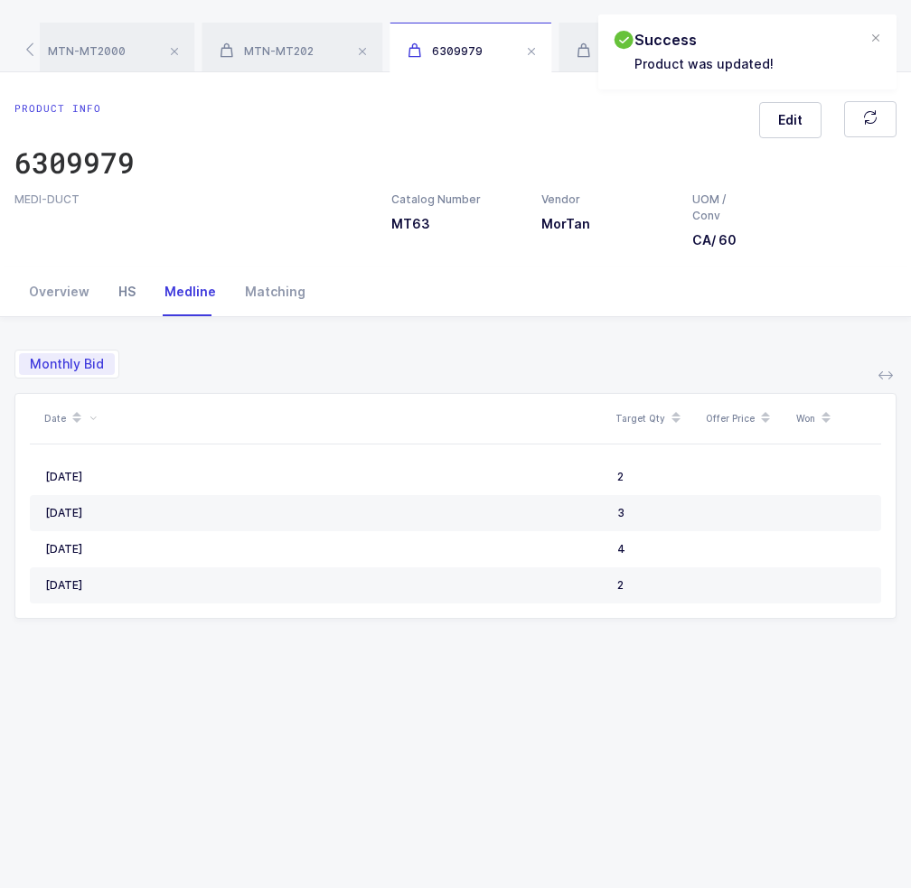
click at [119, 311] on div "HS" at bounding box center [127, 292] width 46 height 49
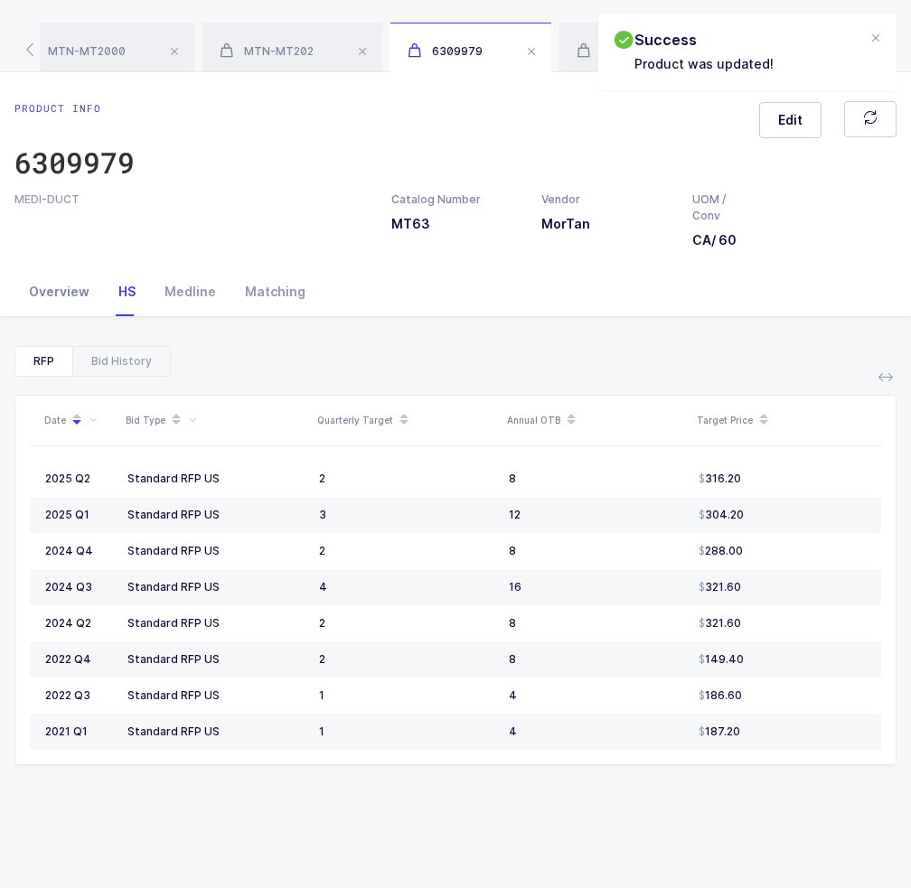
click at [61, 299] on div "Overview" at bounding box center [58, 292] width 89 height 49
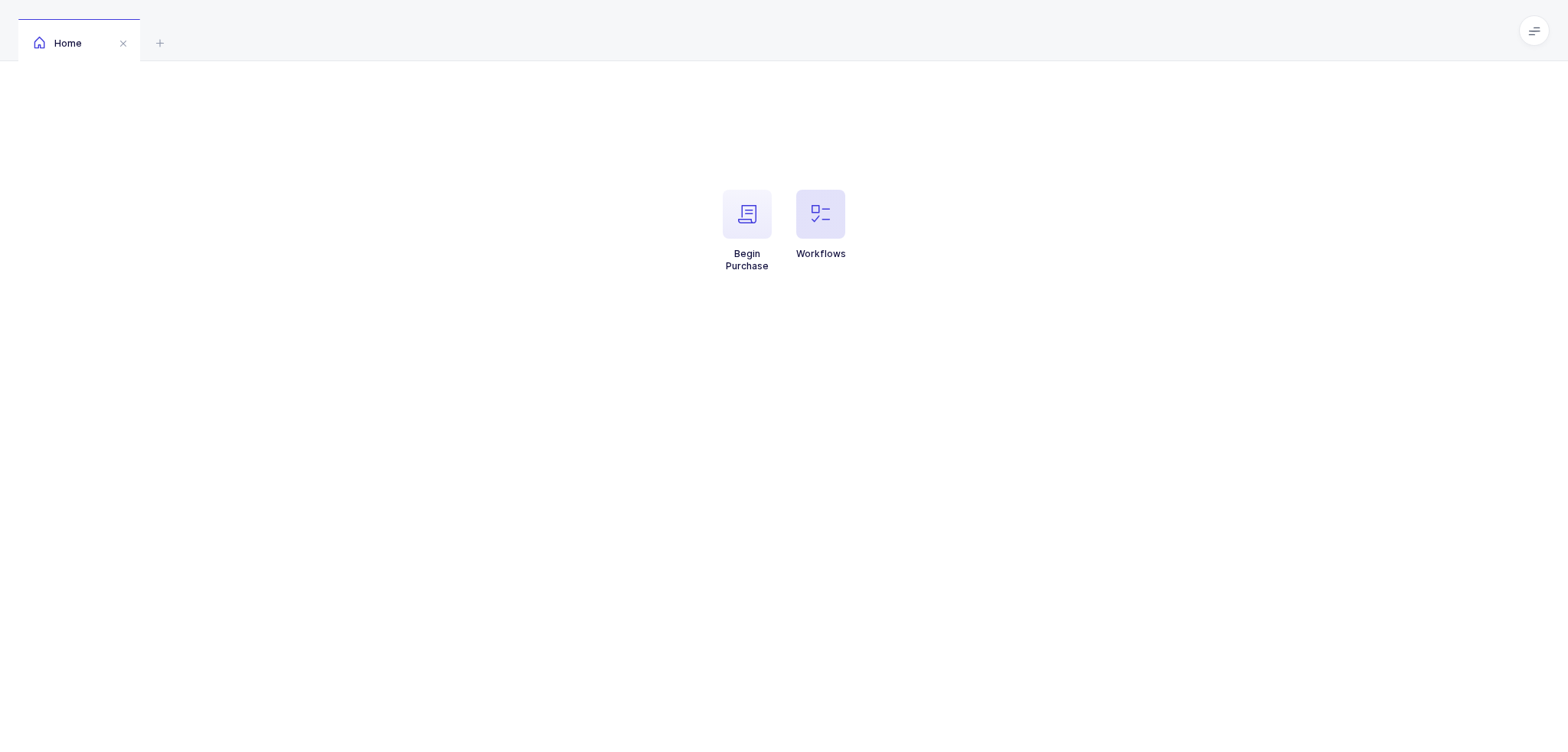
click at [794, 218] on li "Workflows" at bounding box center [820, 231] width 74 height 83
click at [808, 211] on span "button" at bounding box center [821, 214] width 49 height 49
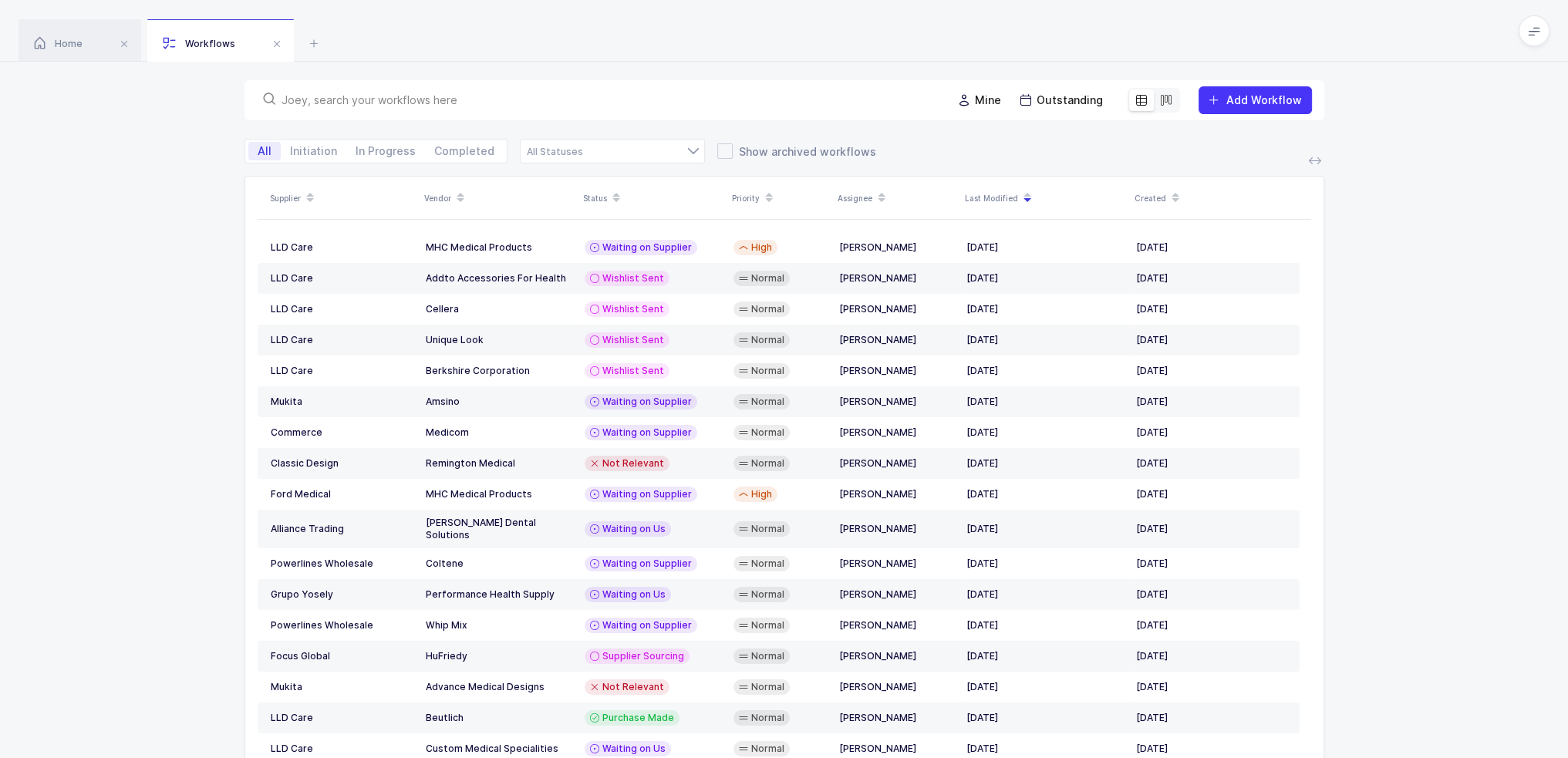
click at [677, 102] on input "text" at bounding box center [608, 100] width 652 height 15
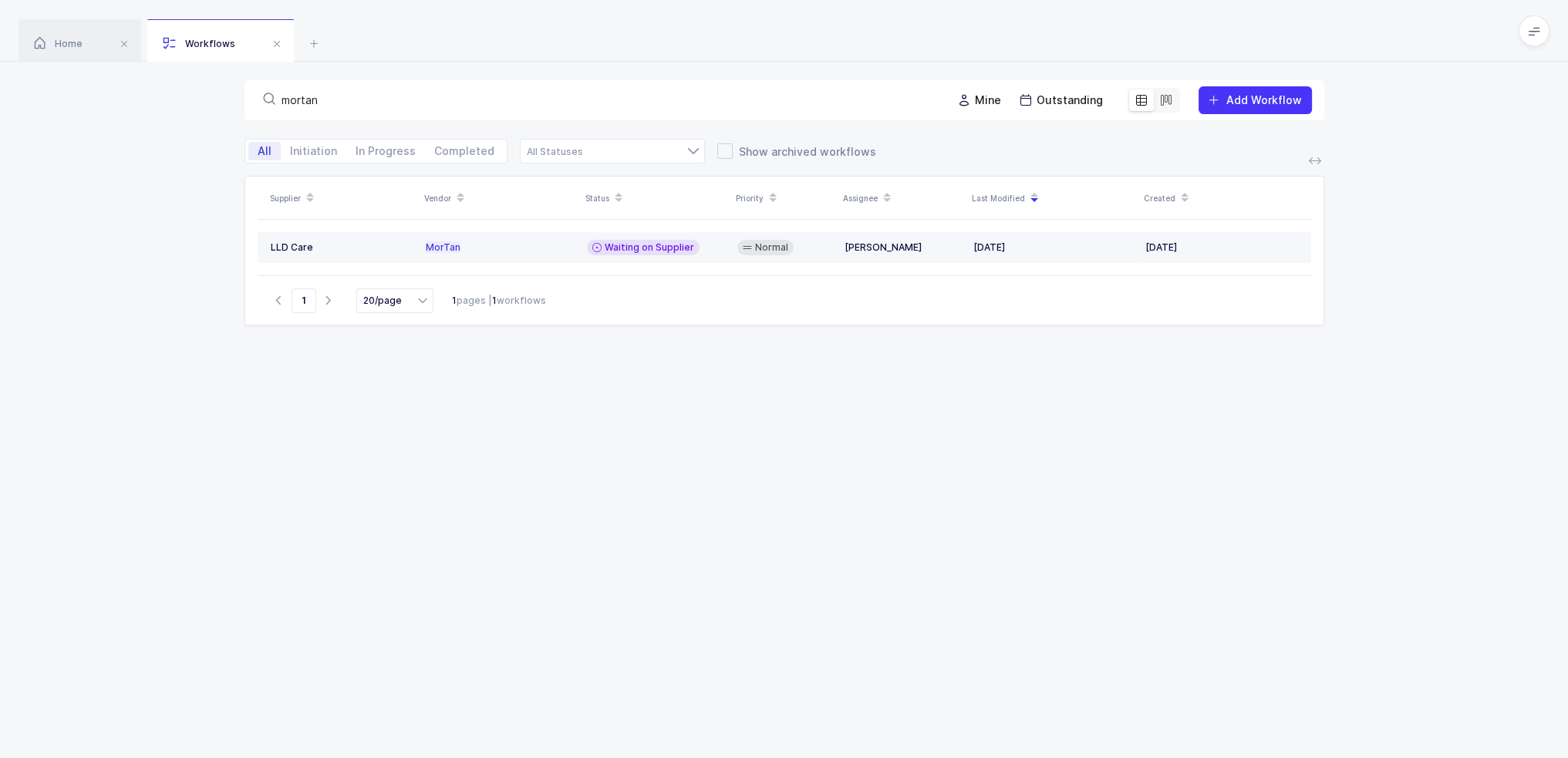
type input "mortan"
click at [642, 248] on span "Waiting on Supplier" at bounding box center [650, 248] width 90 height 12
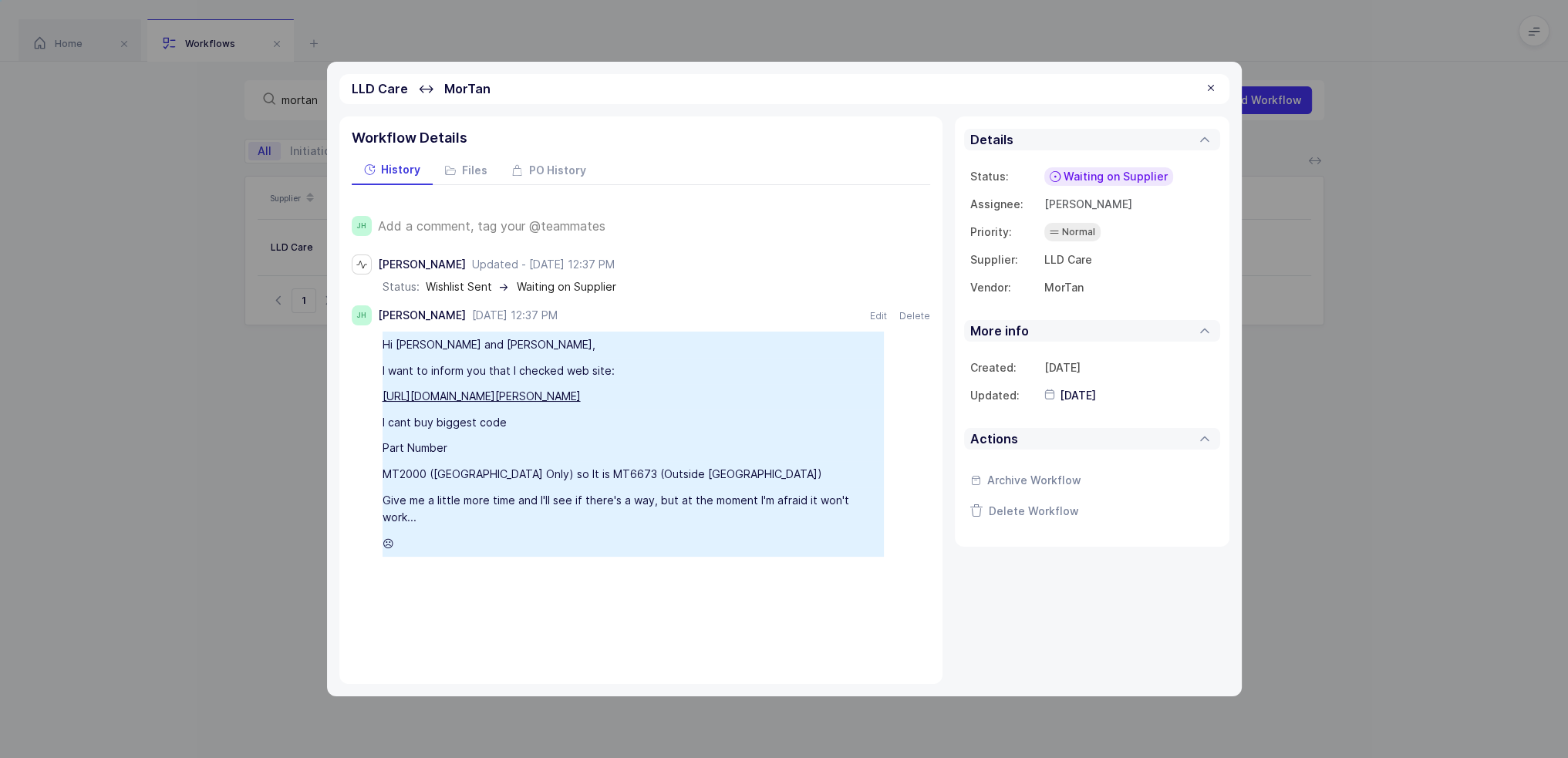
drag, startPoint x: 383, startPoint y: 343, endPoint x: 493, endPoint y: 547, distance: 231.8
click at [493, 549] on div "JH Add a comment, tag your @teammates [PERSON_NAME] Updated - [DATE] 12:37 PM […" at bounding box center [641, 376] width 579 height 383
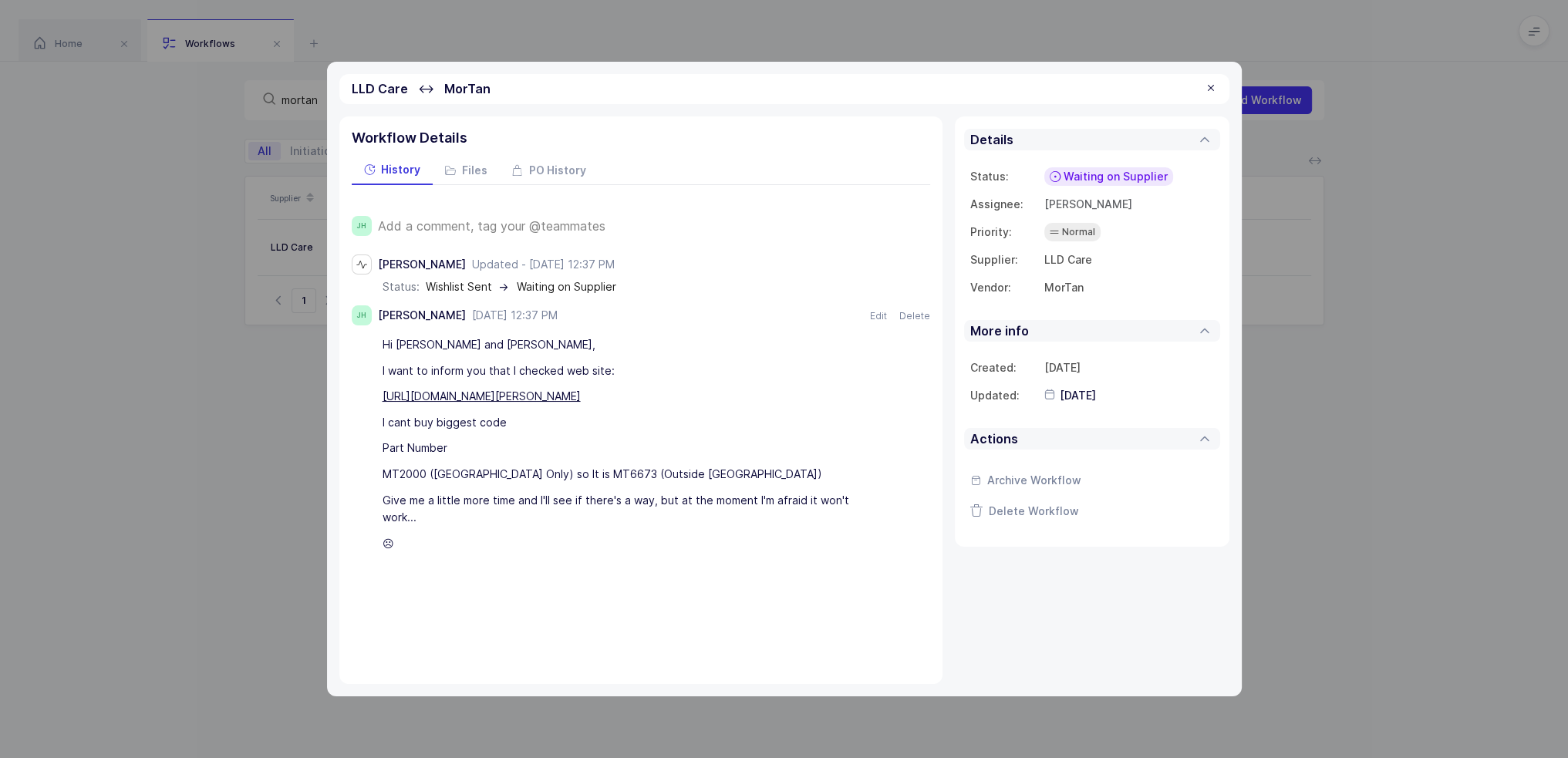
click at [502, 531] on div "☹" at bounding box center [632, 544] width 501 height 26
drag, startPoint x: 509, startPoint y: 529, endPoint x: 428, endPoint y: 545, distance: 82.6
click at [424, 551] on div "Workflow Details History Files PO History JH Add a comment, tag your @teammates…" at bounding box center [641, 399] width 603 height 568
click at [445, 531] on div "☹" at bounding box center [632, 544] width 501 height 26
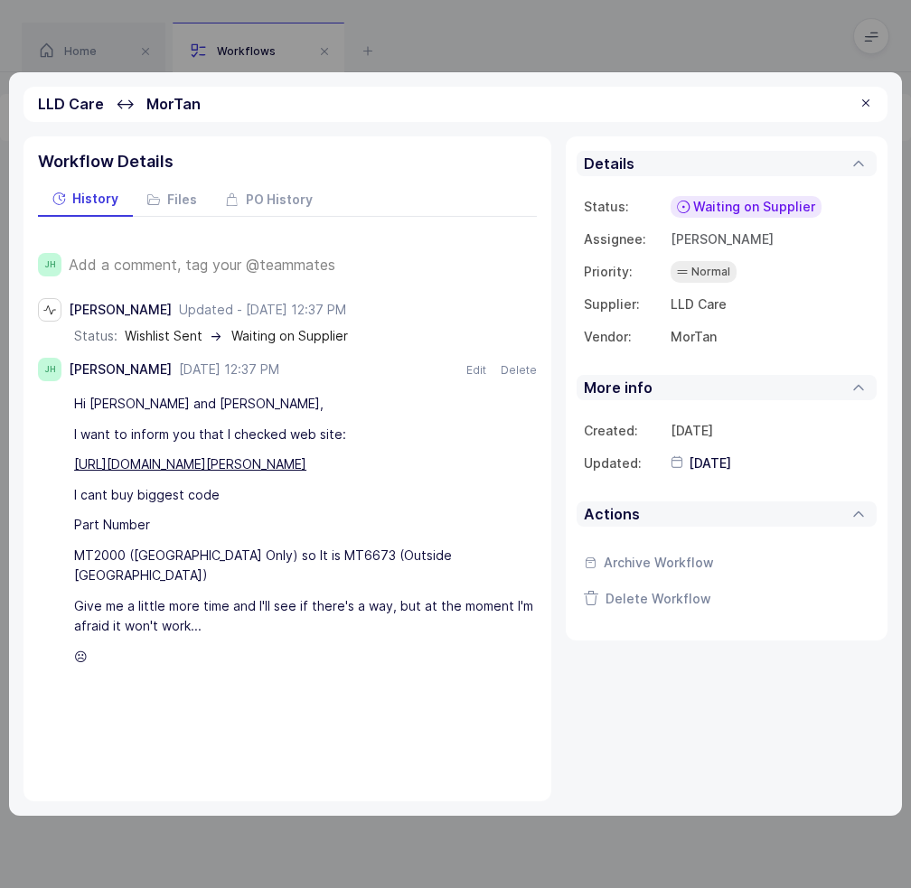
click at [180, 260] on span "Add a comment, tag your @teammates" at bounding box center [202, 265] width 267 height 16
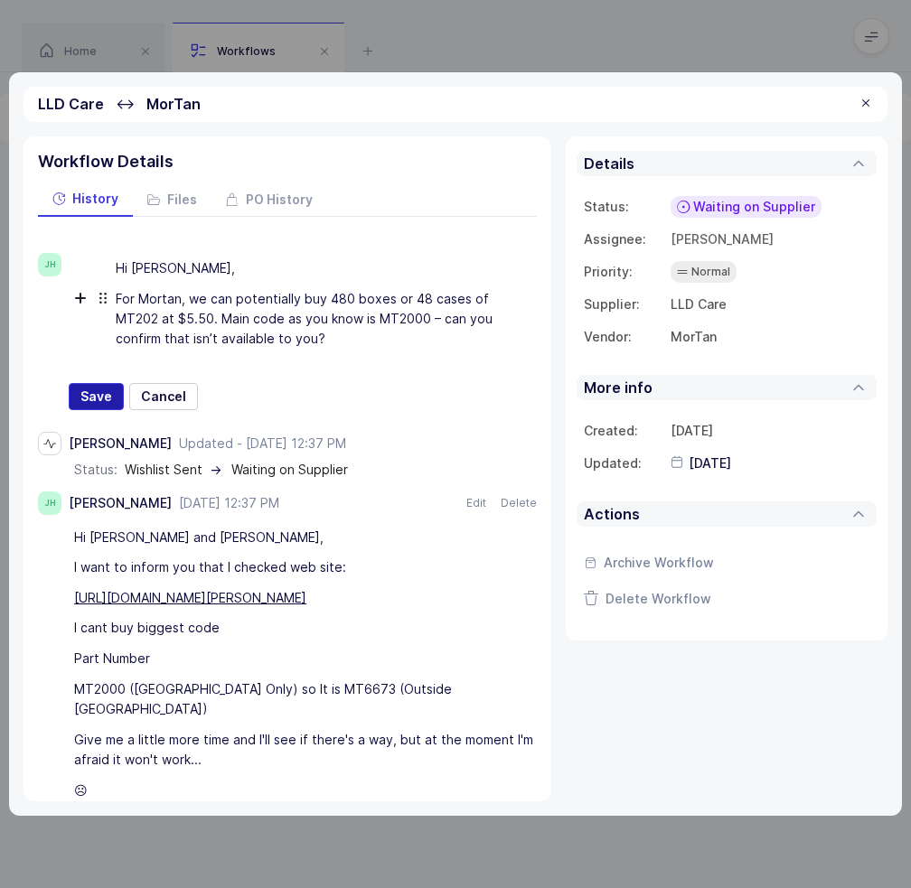
click at [83, 389] on span "Save" at bounding box center [96, 397] width 32 height 18
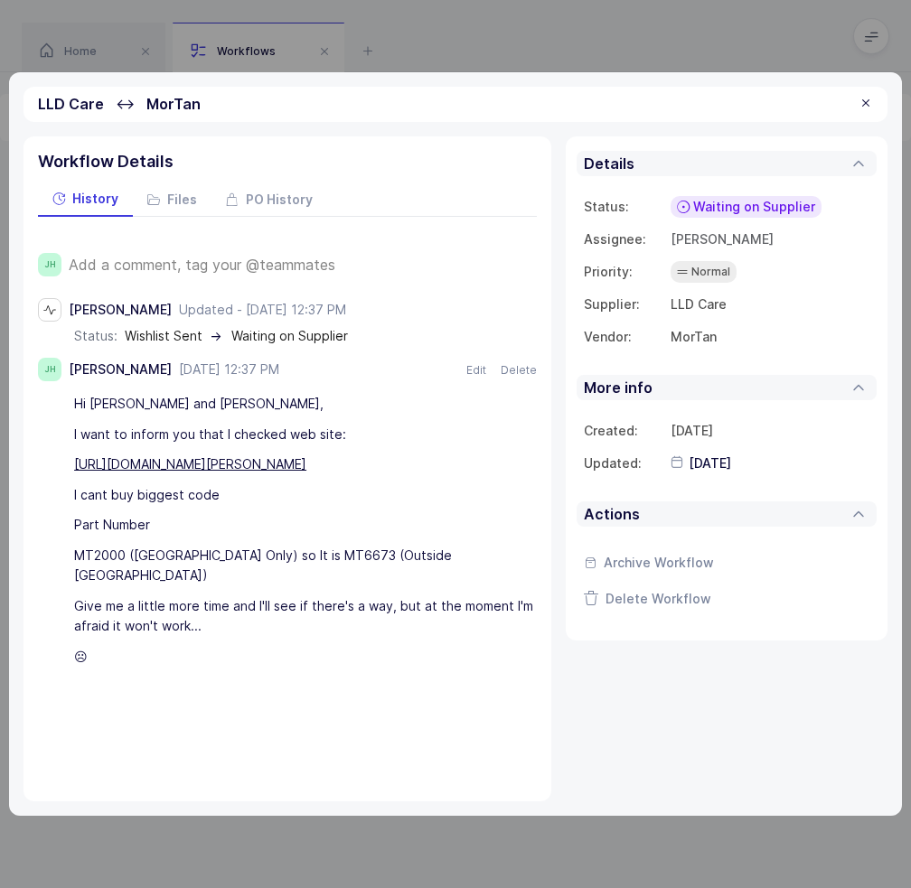
type input "[DATE]"
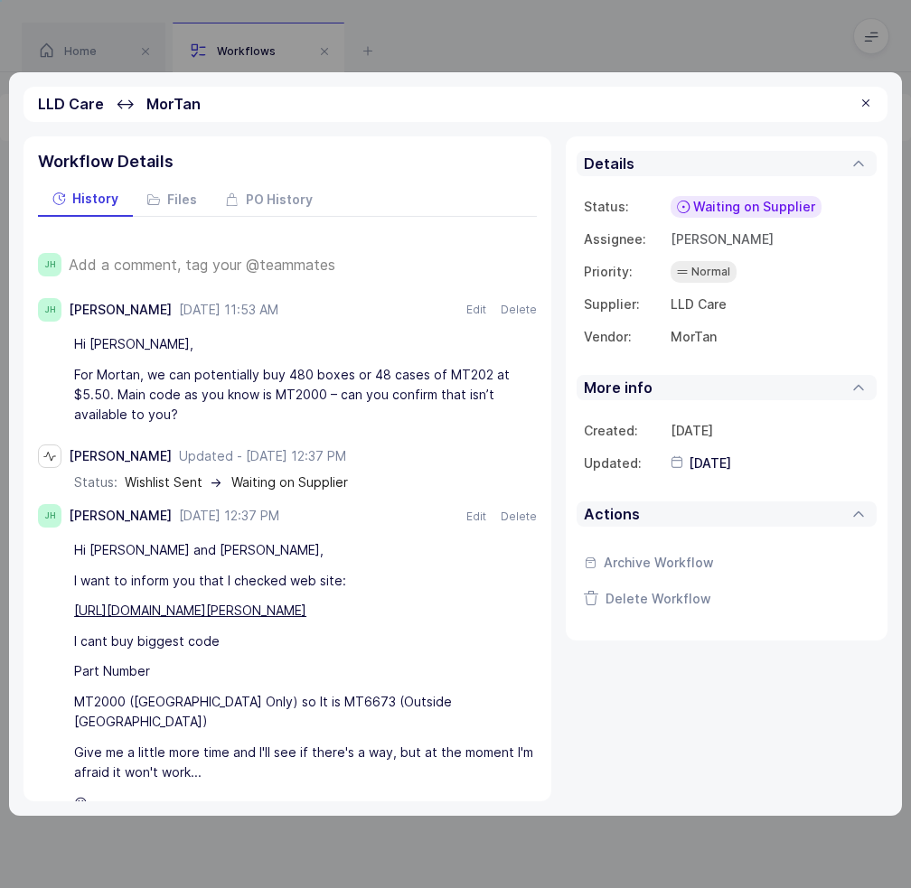
click at [197, 414] on div "For Mortan, we can potentially buy 480 boxes or 48 cases of MT202 at $5.50. Mai…" at bounding box center [304, 395] width 461 height 70
drag, startPoint x: 205, startPoint y: 414, endPoint x: 202, endPoint y: 394, distance: 20.2
click at [202, 394] on div "For Mortan, we can potentially buy 480 boxes or 48 cases of MT202 at $5.50. Mai…" at bounding box center [304, 395] width 461 height 70
click at [192, 407] on div "For Mortan, we can potentially buy 480 boxes or 48 cases of MT202 at $5.50. Mai…" at bounding box center [304, 395] width 461 height 70
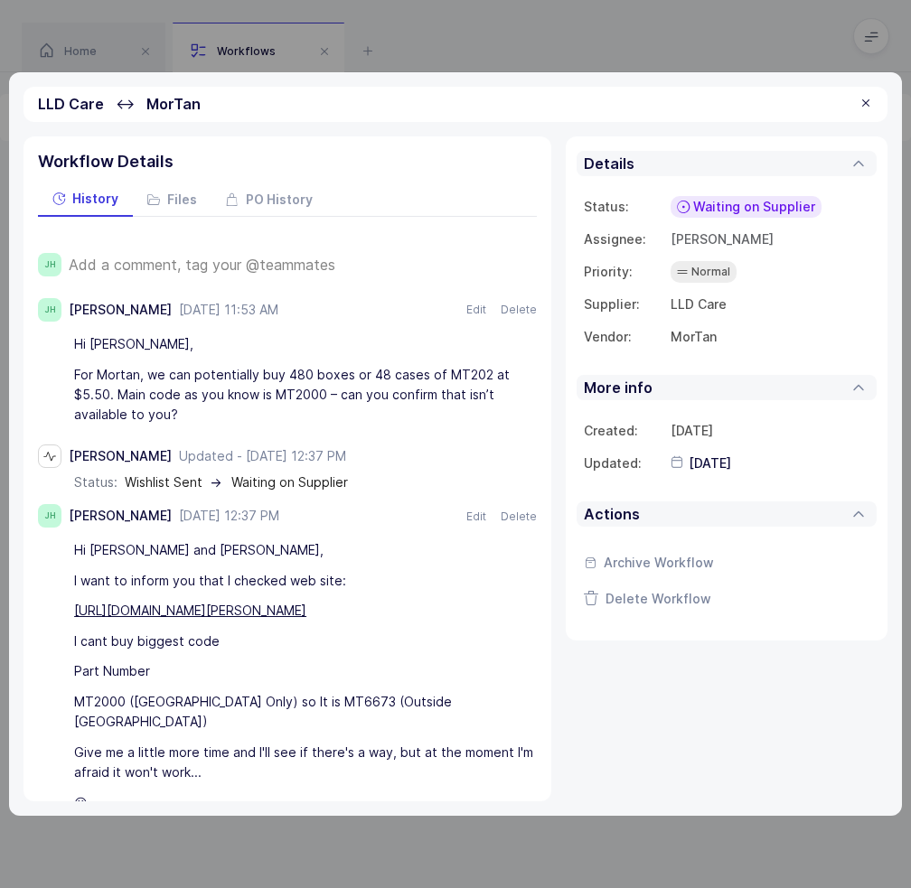
click at [192, 407] on div "For Mortan, we can potentially buy 480 boxes or 48 cases of MT202 at $5.50. Mai…" at bounding box center [304, 395] width 461 height 70
drag, startPoint x: 202, startPoint y: 414, endPoint x: 185, endPoint y: 412, distance: 17.3
click at [185, 412] on div "For Mortan, we can potentially buy 480 boxes or 48 cases of MT202 at $5.50. Mai…" at bounding box center [304, 395] width 461 height 70
drag, startPoint x: 193, startPoint y: 417, endPoint x: 182, endPoint y: 411, distance: 12.9
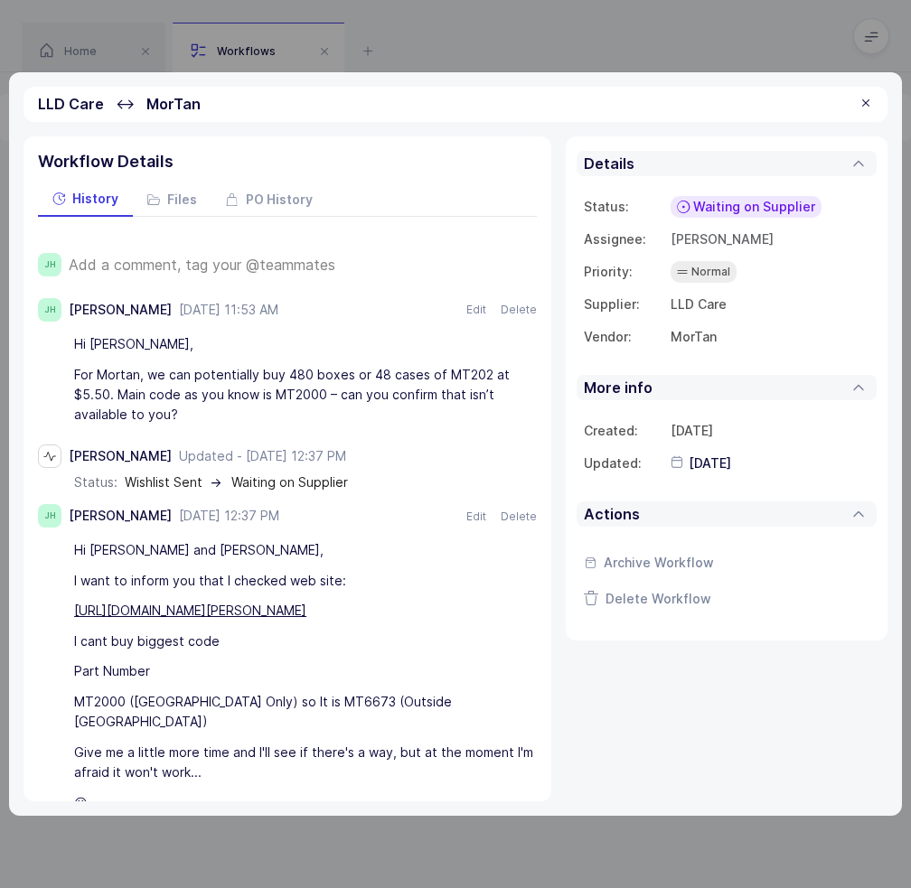
click at [182, 411] on div "For Mortan, we can potentially buy 480 boxes or 48 cases of MT202 at $5.50. Mai…" at bounding box center [304, 395] width 461 height 70
click at [868, 100] on div at bounding box center [866, 104] width 14 height 16
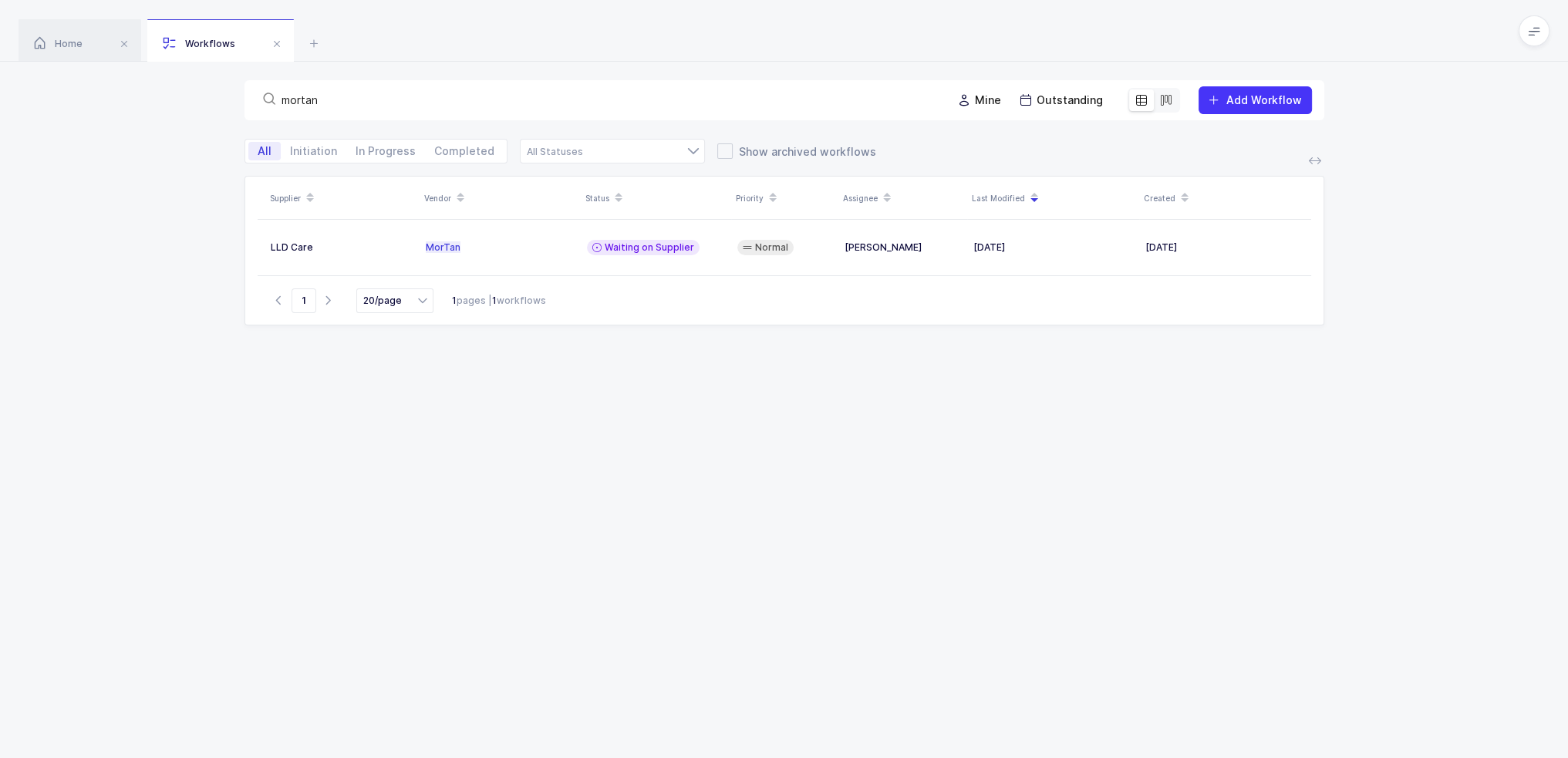
drag, startPoint x: 748, startPoint y: 411, endPoint x: 728, endPoint y: 30, distance: 381.5
click at [728, 30] on div "Home Workflows Begin Purchase Workflows mortan Mine Outstanding Add Workflow Al…" at bounding box center [784, 423] width 1568 height 848
click at [728, 30] on div "Home Workflows" at bounding box center [784, 31] width 1568 height 61
drag, startPoint x: 857, startPoint y: 99, endPoint x: 159, endPoint y: 169, distance: 701.5
click at [160, 172] on div "mortan Mine Outstanding Add Workflow All Initiation In Progress Completed Suppl…" at bounding box center [784, 454] width 1568 height 786
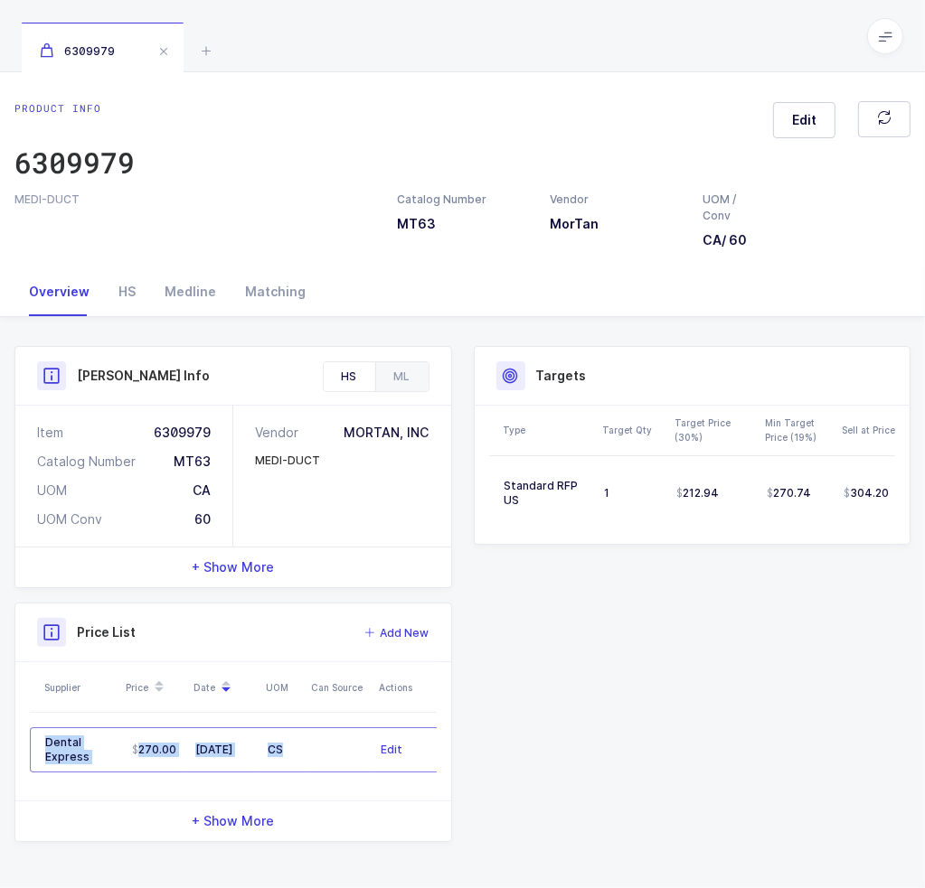
drag, startPoint x: 297, startPoint y: 746, endPoint x: 303, endPoint y: 595, distance: 151.9
click at [309, 626] on div "Price List Add New Supplier Price Date UOM Can Source Actions Dental Express 27…" at bounding box center [232, 722] width 437 height 239
click at [119, 306] on div "HS" at bounding box center [127, 292] width 46 height 49
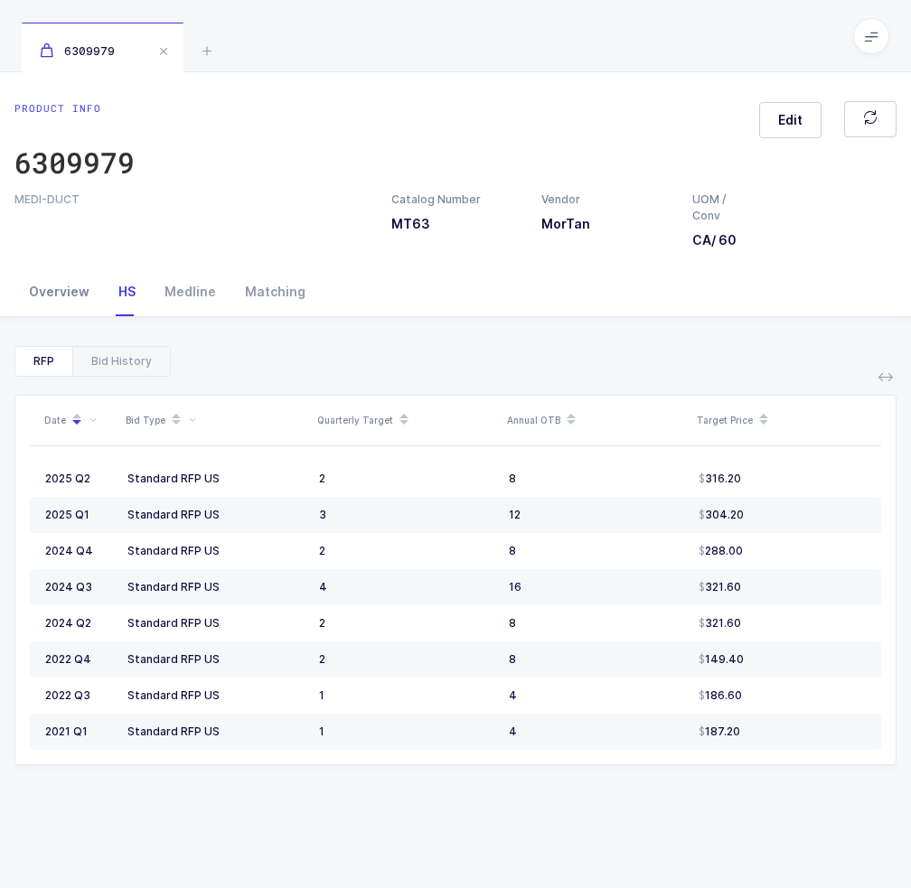
click at [74, 293] on div "Overview" at bounding box center [58, 292] width 89 height 49
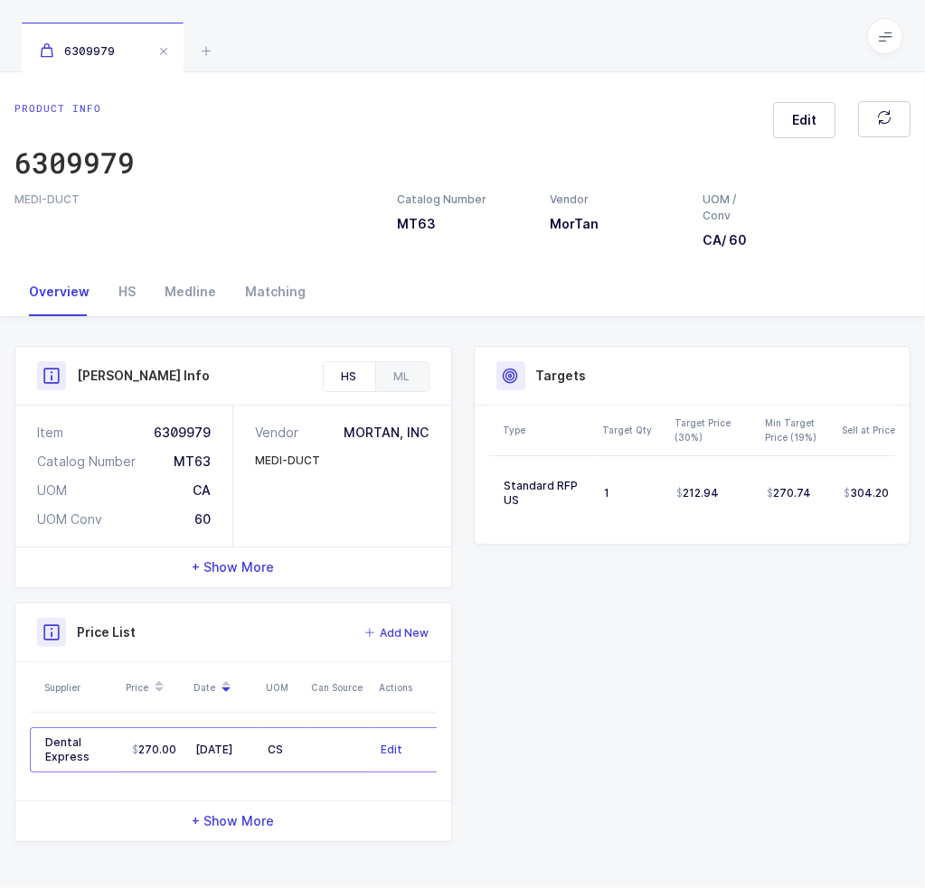
click at [604, 733] on div "Product Info Catalog Number MT63 Vendor MorTan UOM / Conv CA / 60 Description M…" at bounding box center [462, 594] width 917 height 496
click at [116, 277] on div "HS" at bounding box center [127, 292] width 46 height 49
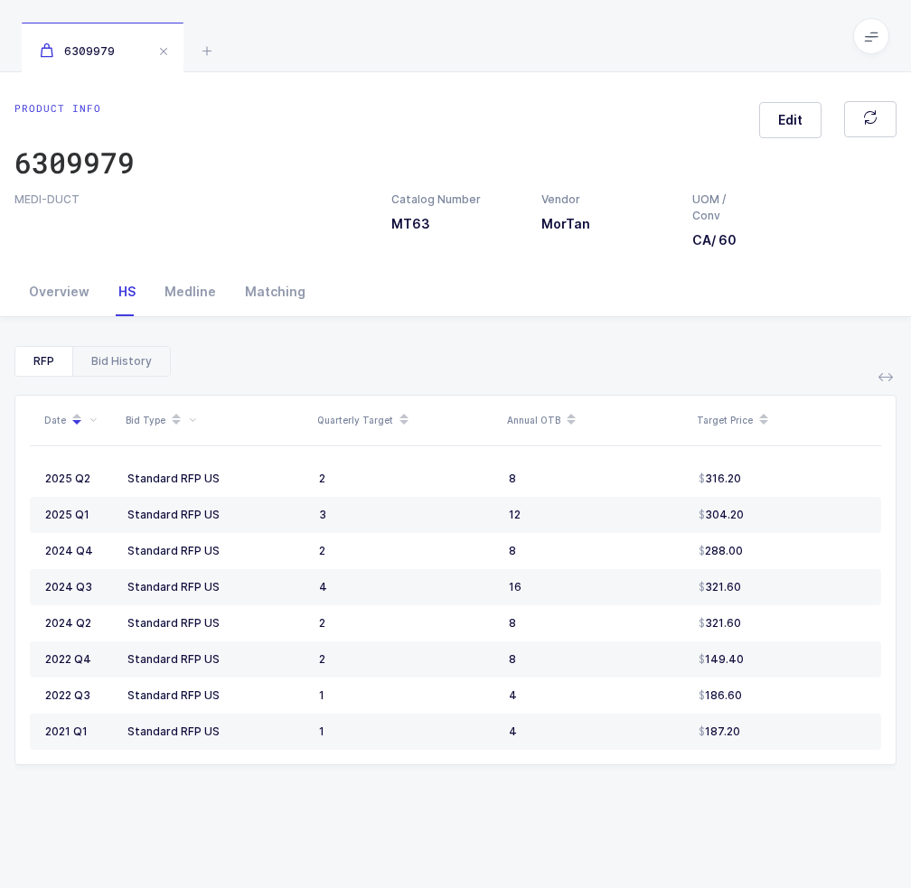
click at [110, 357] on div "Bid History" at bounding box center [121, 361] width 98 height 29
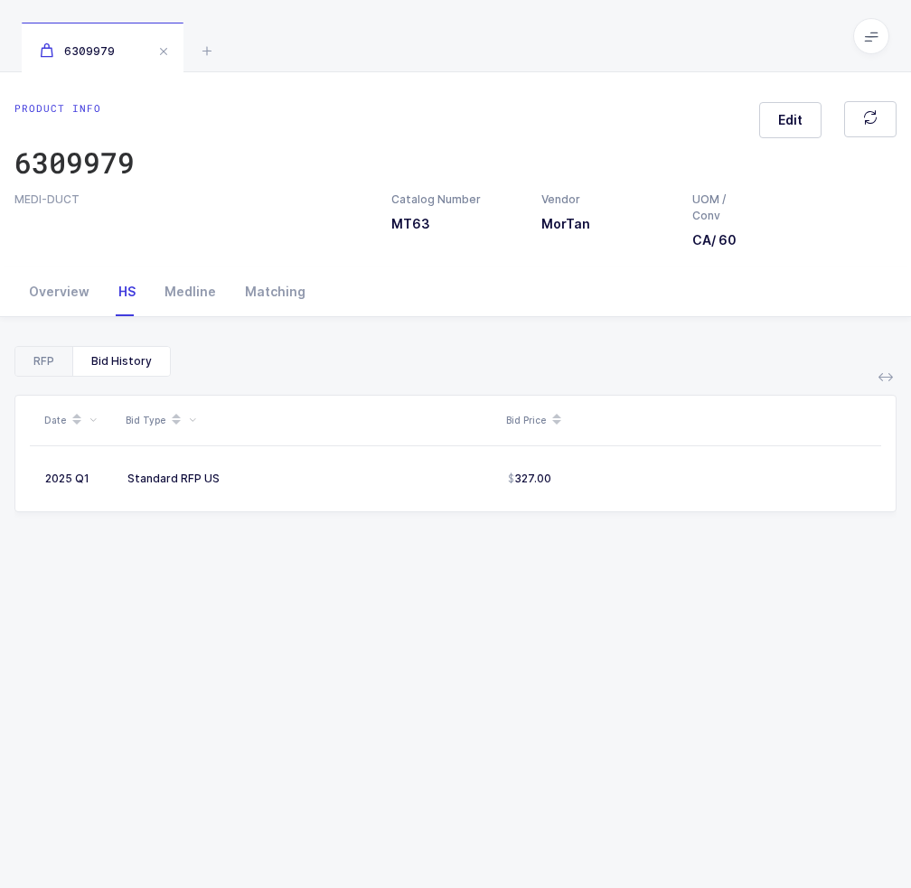
click at [36, 366] on div "RFP" at bounding box center [43, 361] width 57 height 29
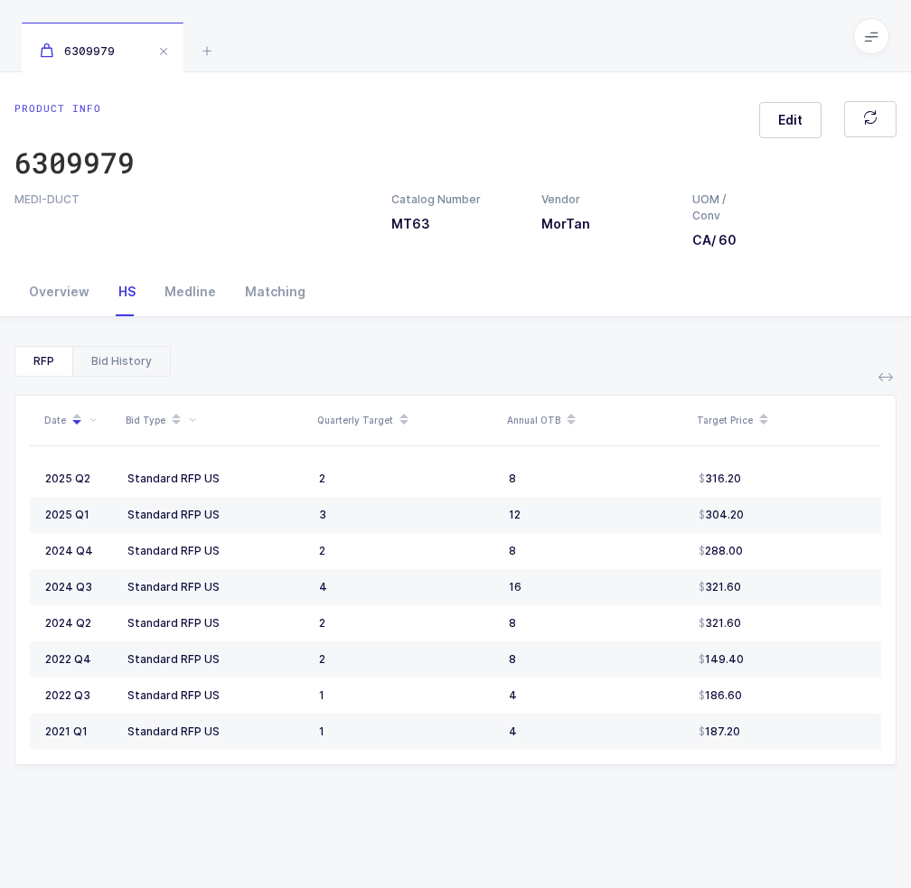
click at [107, 365] on div "Bid History" at bounding box center [121, 361] width 98 height 29
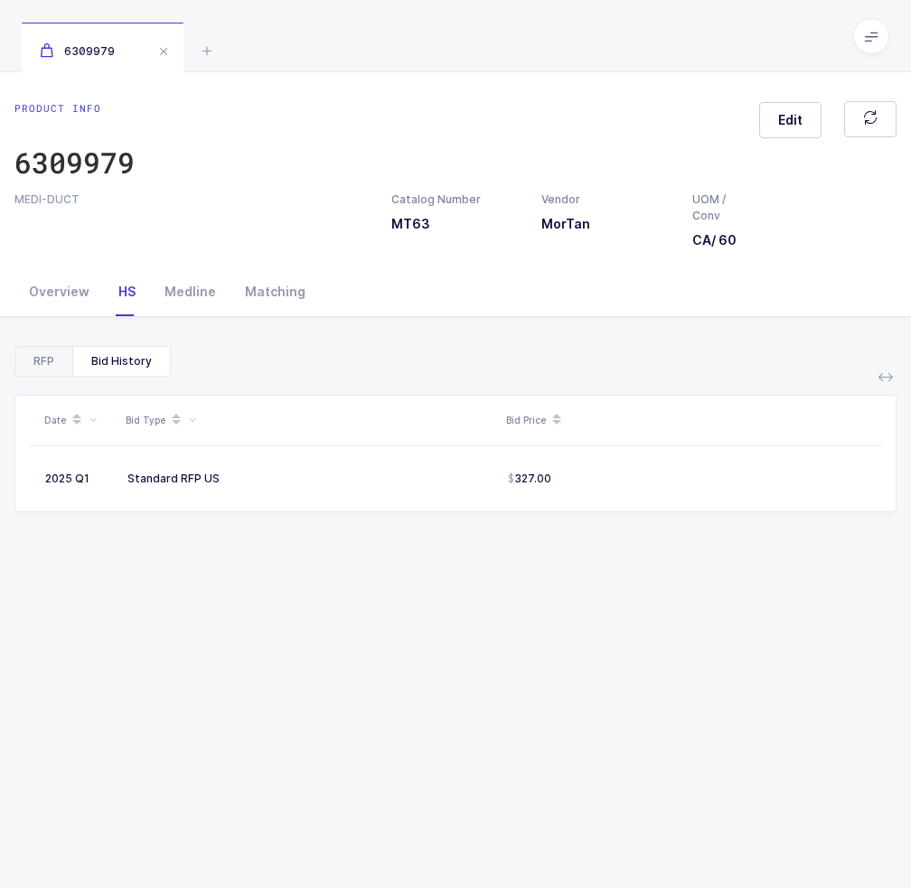
click at [49, 361] on div "RFP" at bounding box center [43, 361] width 57 height 29
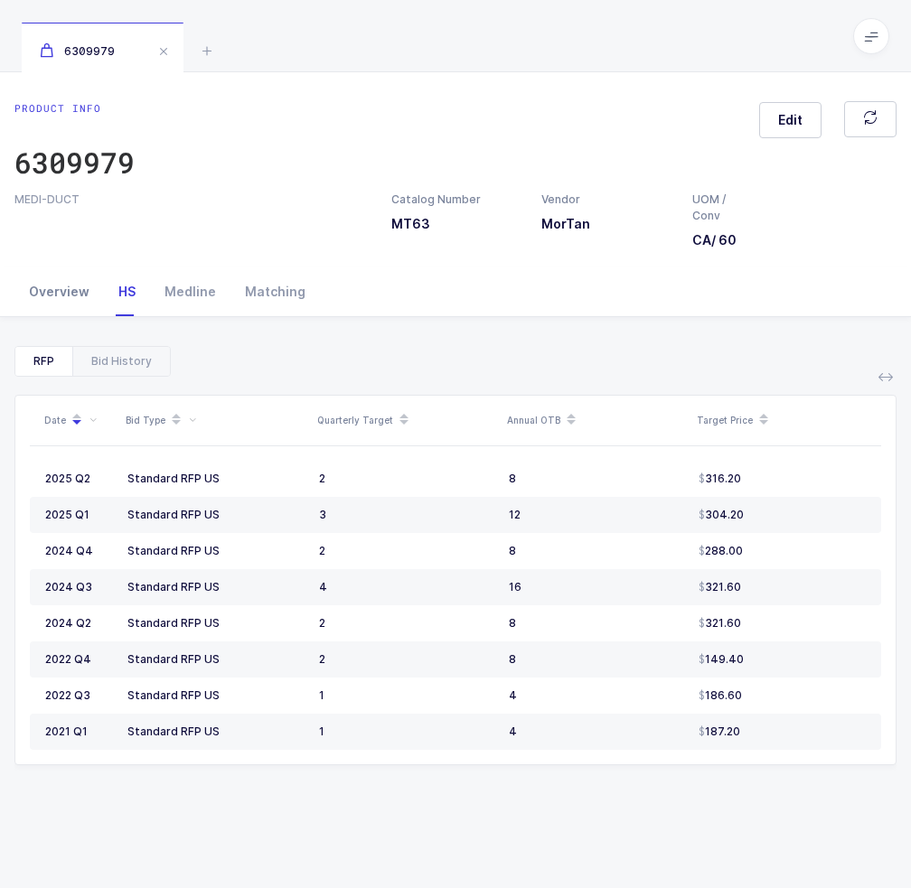
click at [61, 285] on div "Overview" at bounding box center [58, 292] width 89 height 49
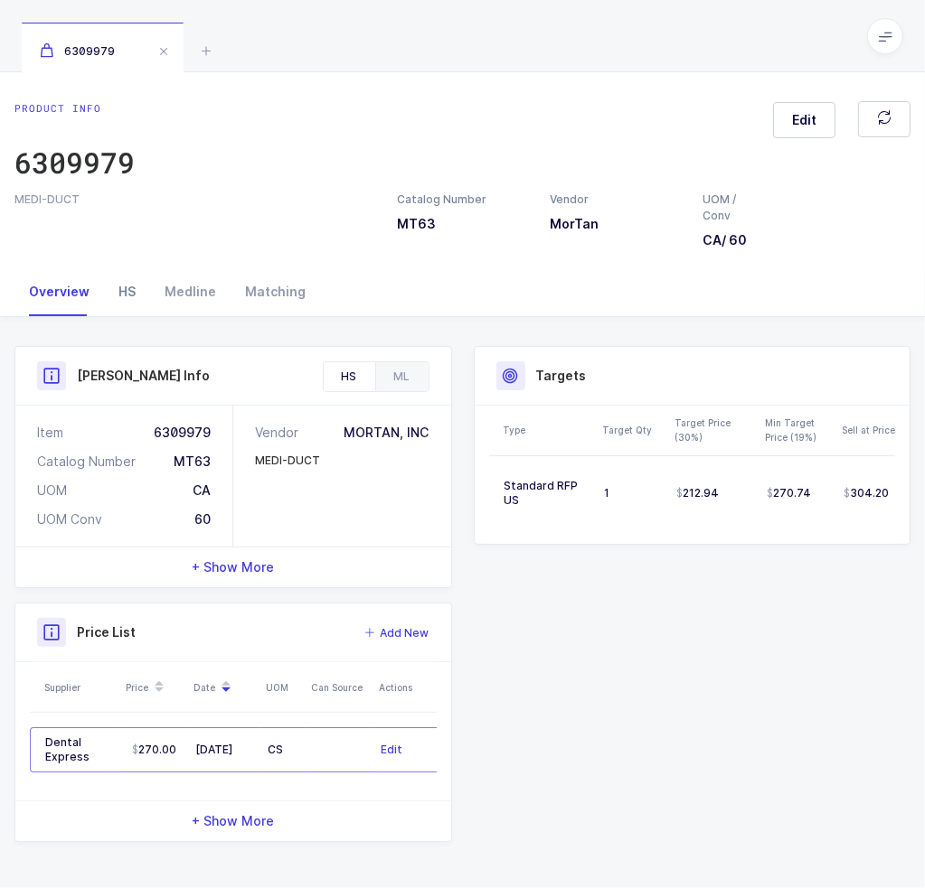
click at [127, 302] on div "HS" at bounding box center [127, 292] width 46 height 49
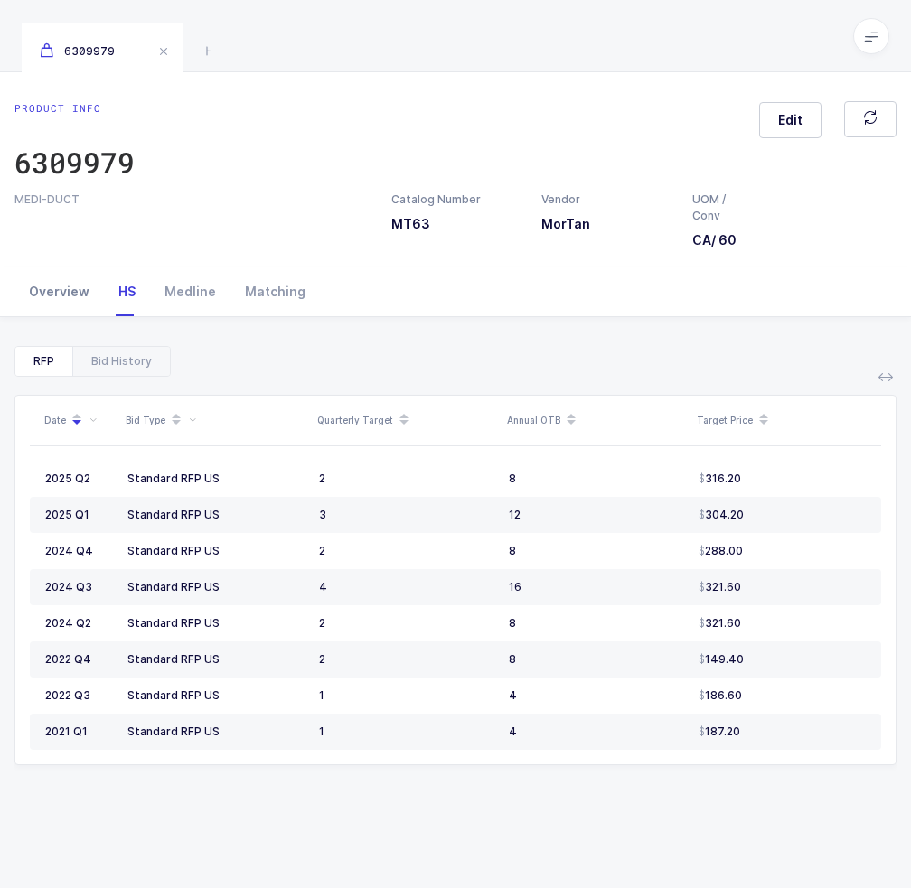
click at [72, 292] on div "Overview" at bounding box center [58, 292] width 89 height 49
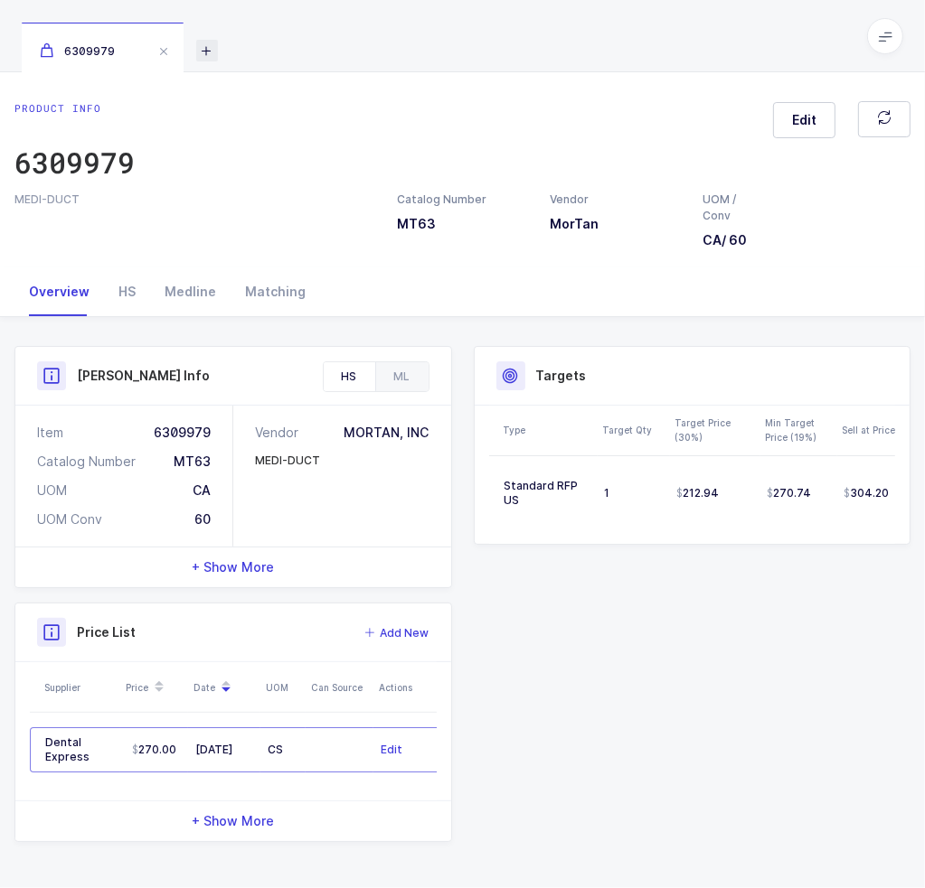
click at [213, 48] on icon at bounding box center [207, 51] width 22 height 22
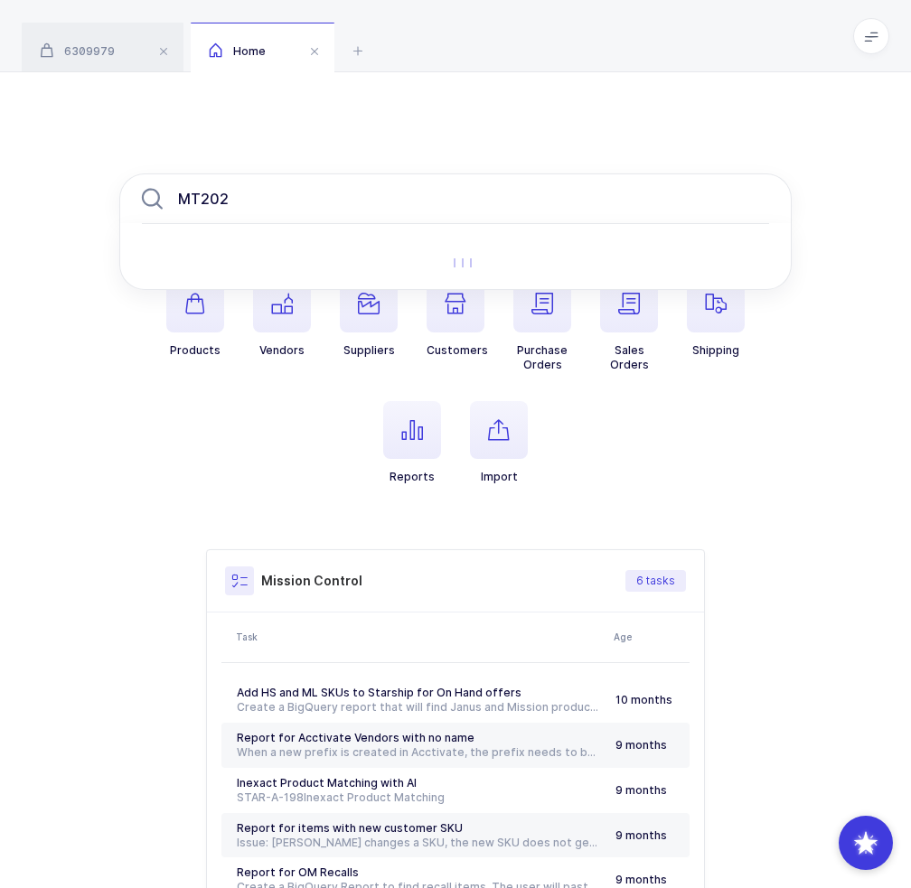
type input "MT202"
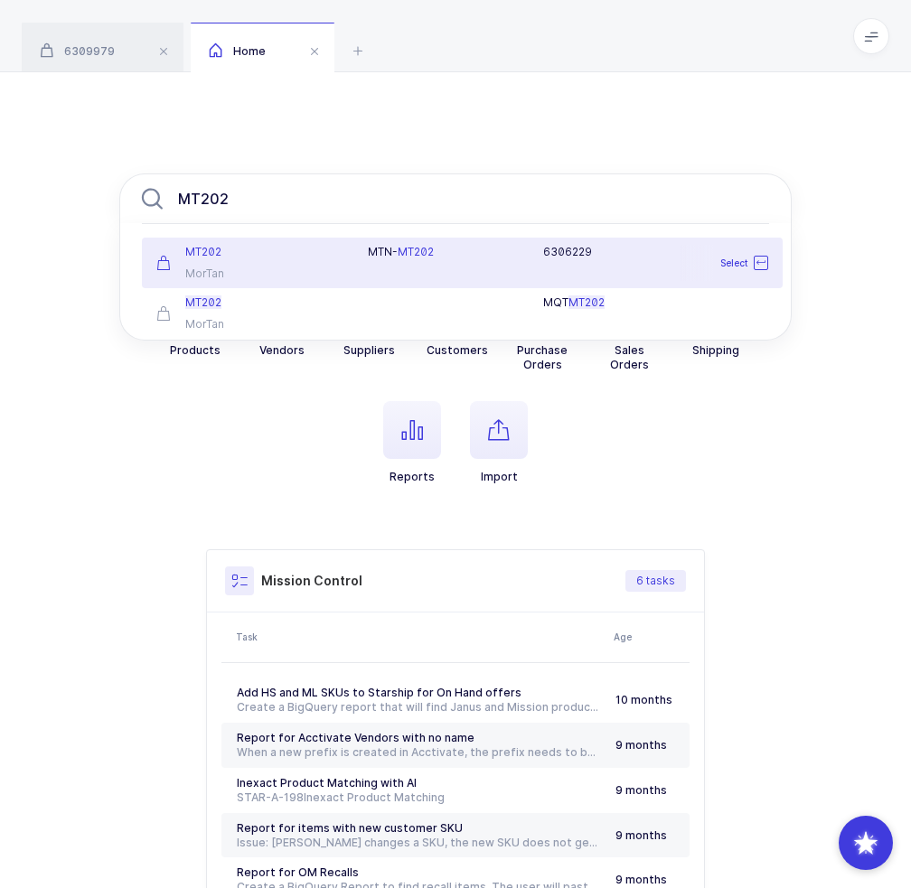
click at [272, 265] on div "MT202 MorTan" at bounding box center [251, 263] width 211 height 36
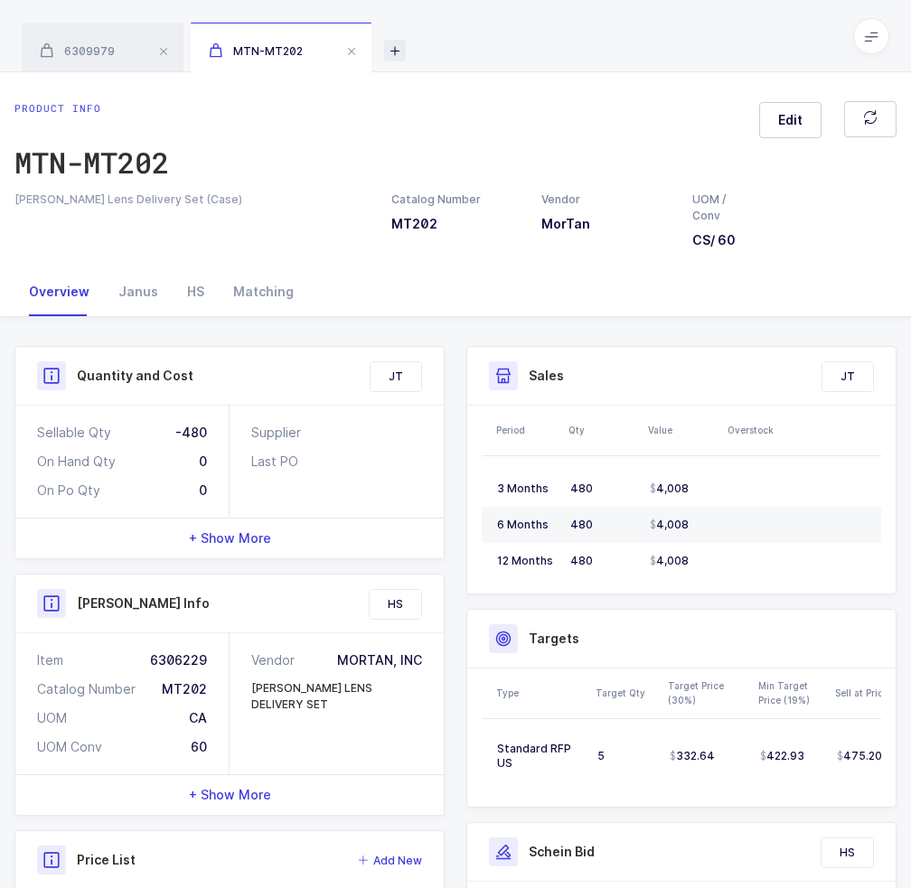
click at [399, 59] on icon at bounding box center [395, 51] width 22 height 22
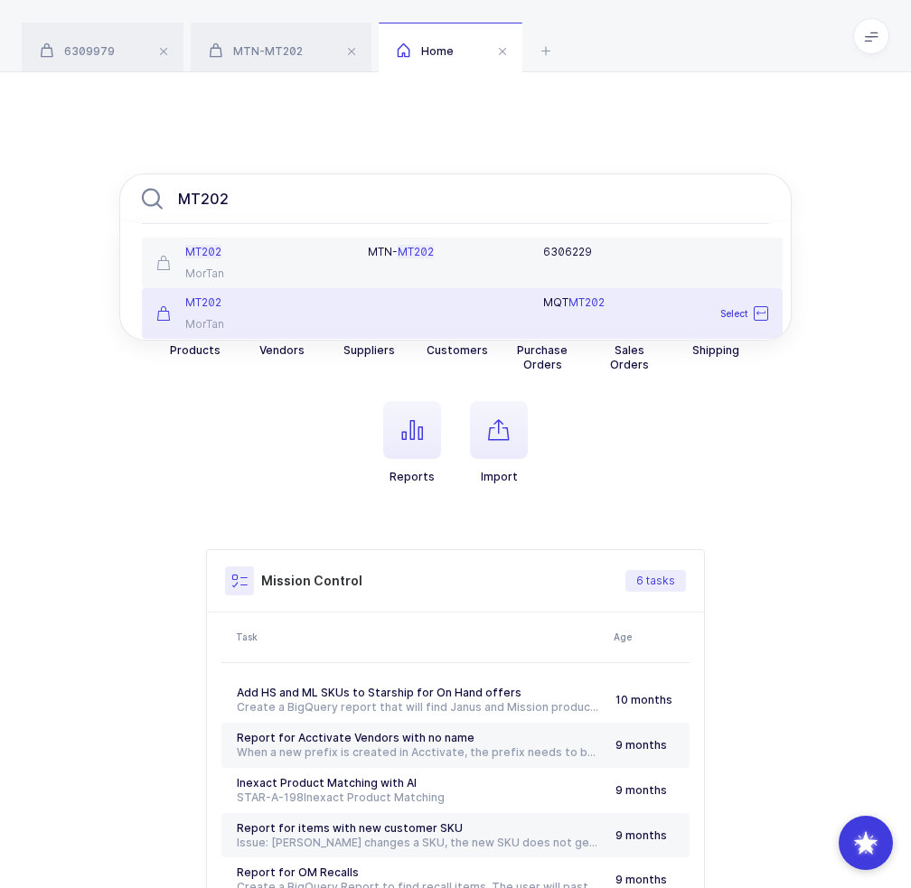
type input "MT202"
click at [282, 325] on div "MorTan" at bounding box center [251, 324] width 190 height 14
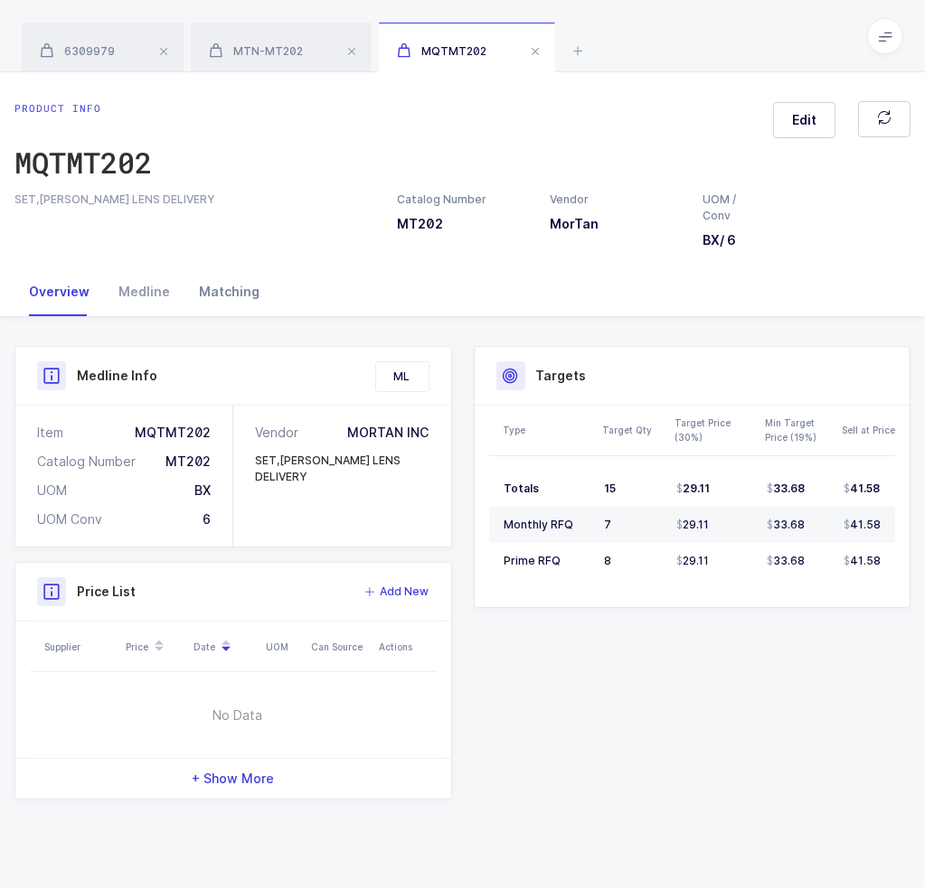
click at [184, 293] on div "Matching" at bounding box center [228, 292] width 89 height 49
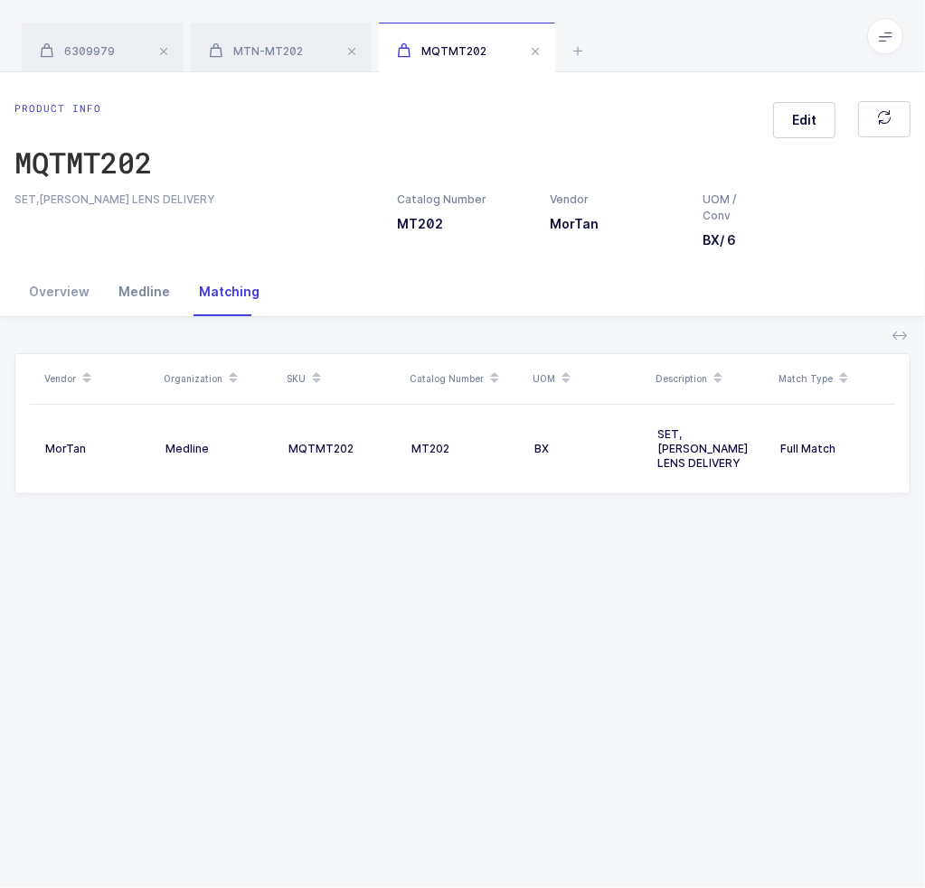
click at [145, 299] on div "Medline" at bounding box center [144, 292] width 80 height 49
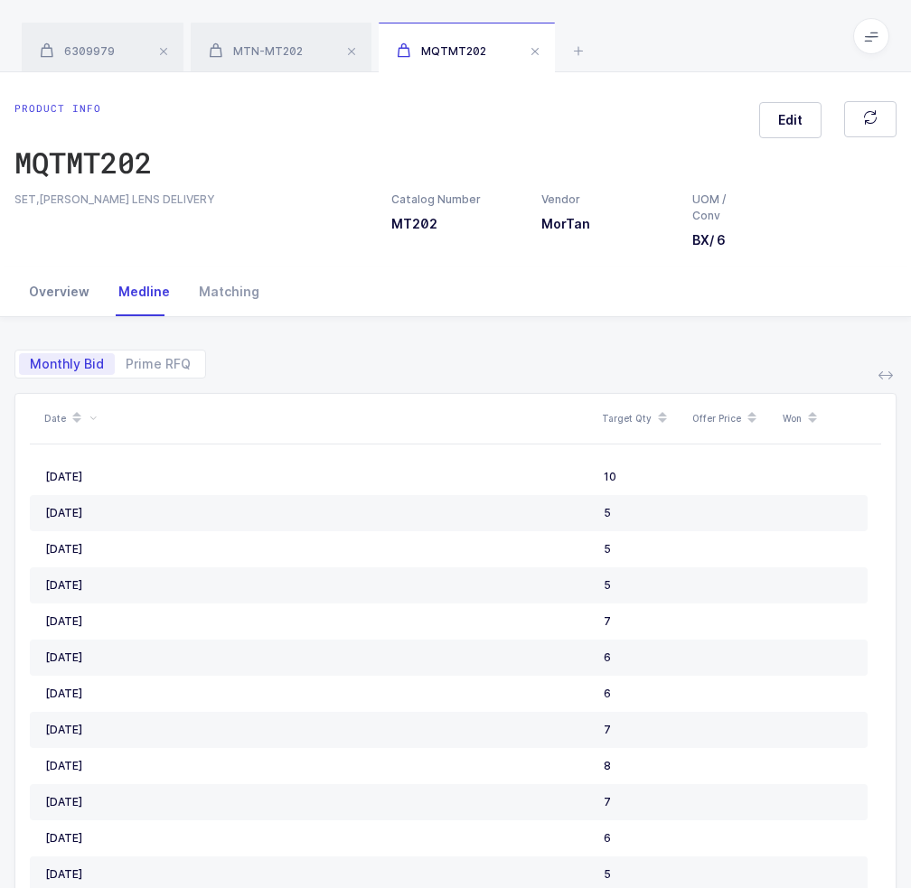
click at [61, 299] on div "Overview" at bounding box center [58, 292] width 89 height 49
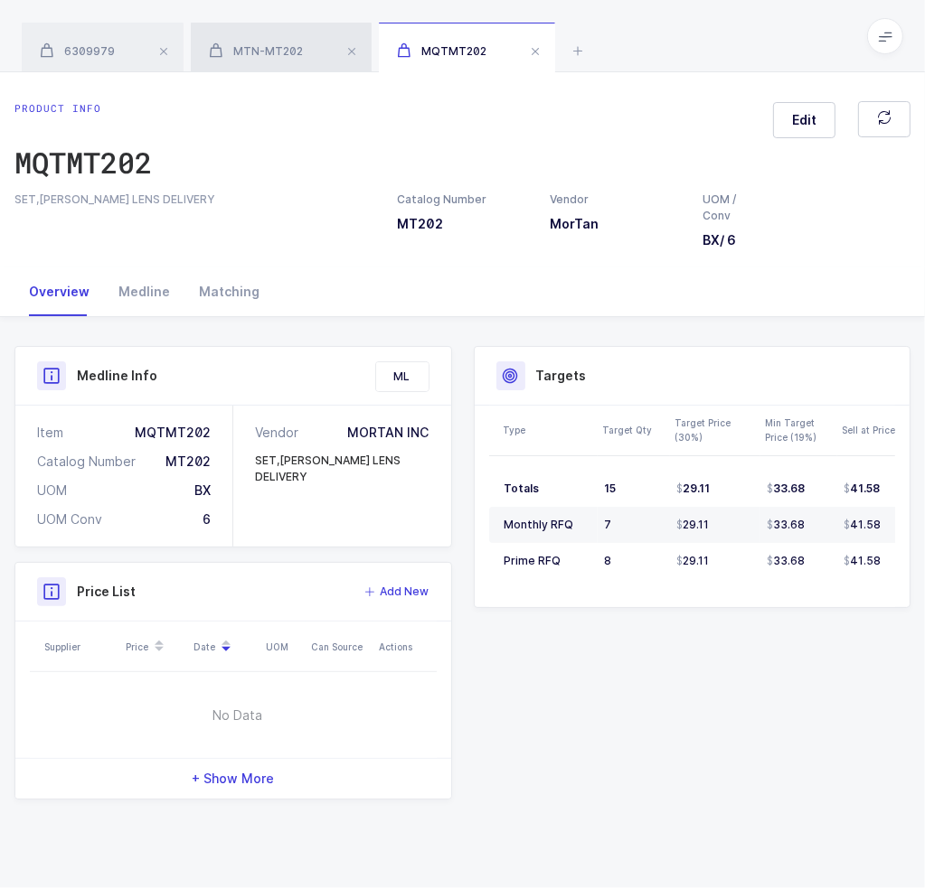
click at [304, 42] on div "MTN-MT202" at bounding box center [281, 48] width 181 height 51
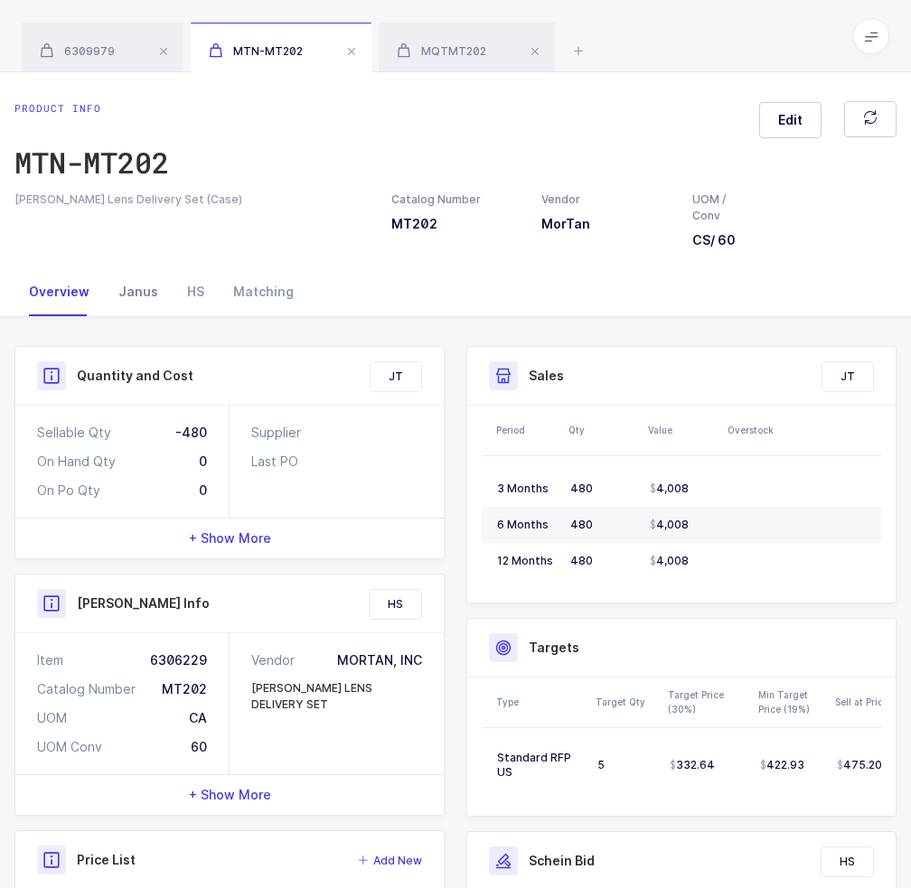
click at [152, 299] on div "Janus" at bounding box center [138, 292] width 69 height 49
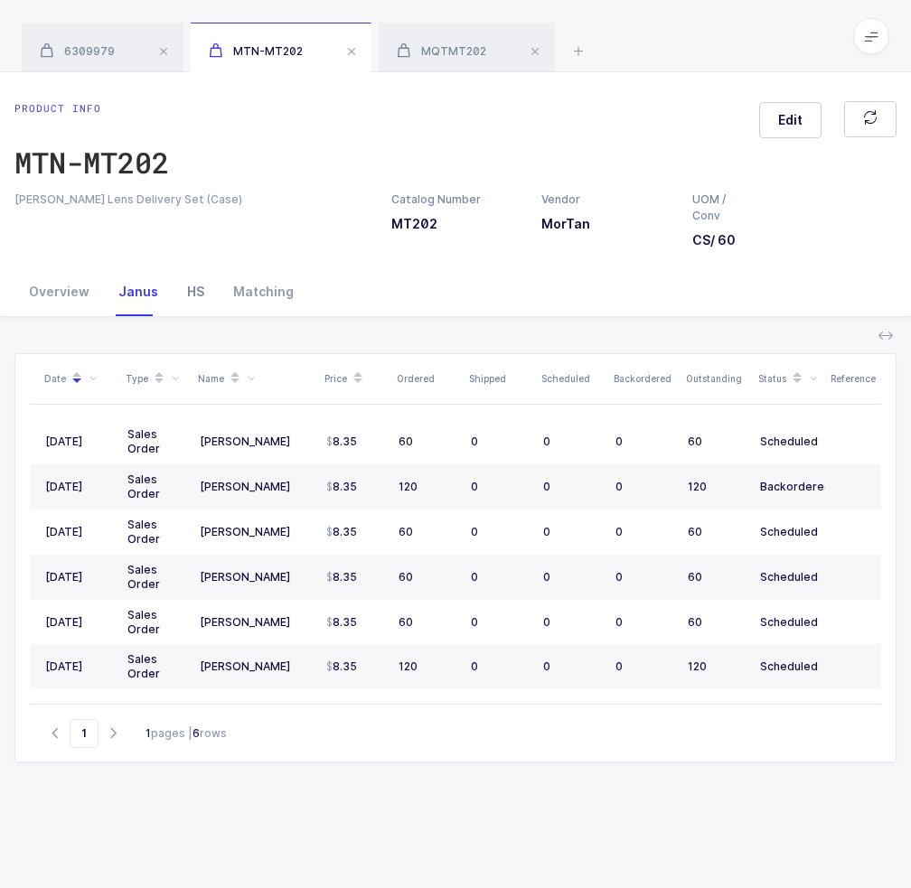
click at [181, 293] on div "HS" at bounding box center [196, 292] width 46 height 49
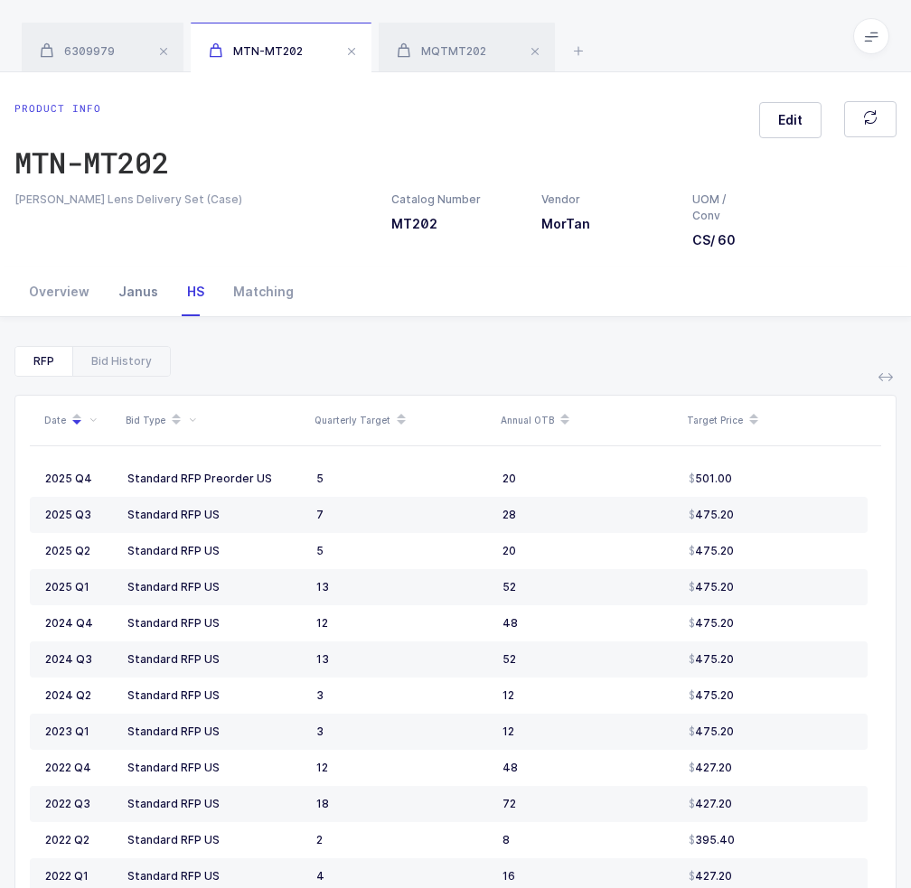
click at [138, 290] on div "Janus" at bounding box center [138, 292] width 69 height 49
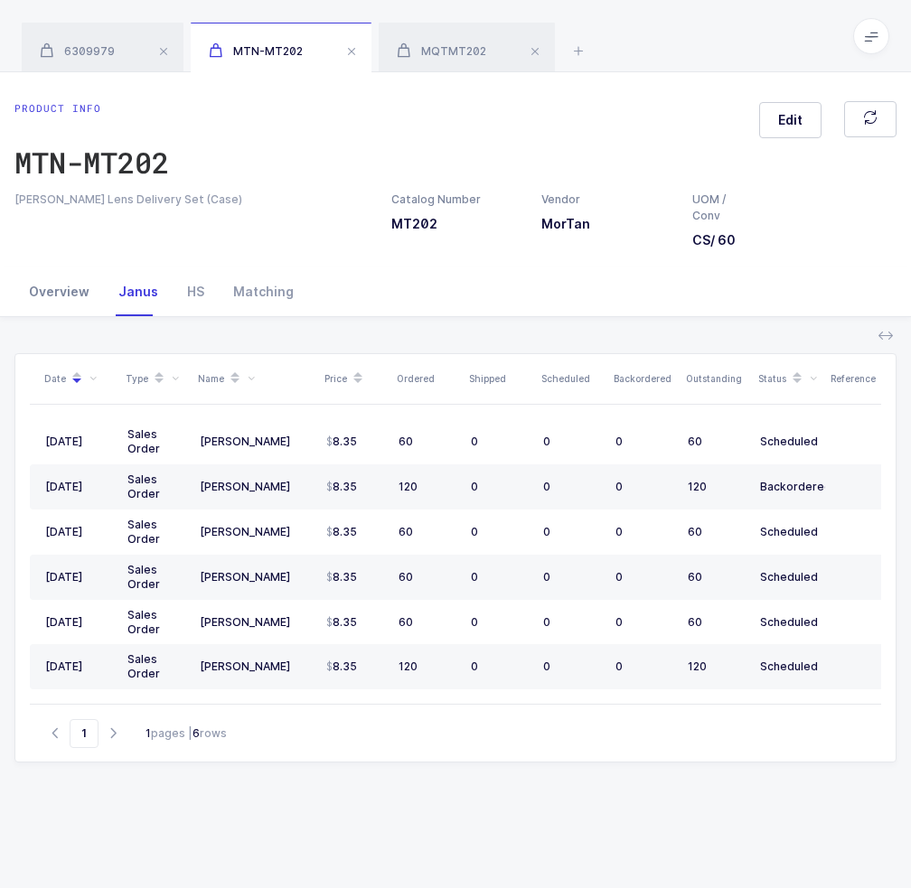
click at [51, 314] on div "Overview" at bounding box center [58, 292] width 89 height 49
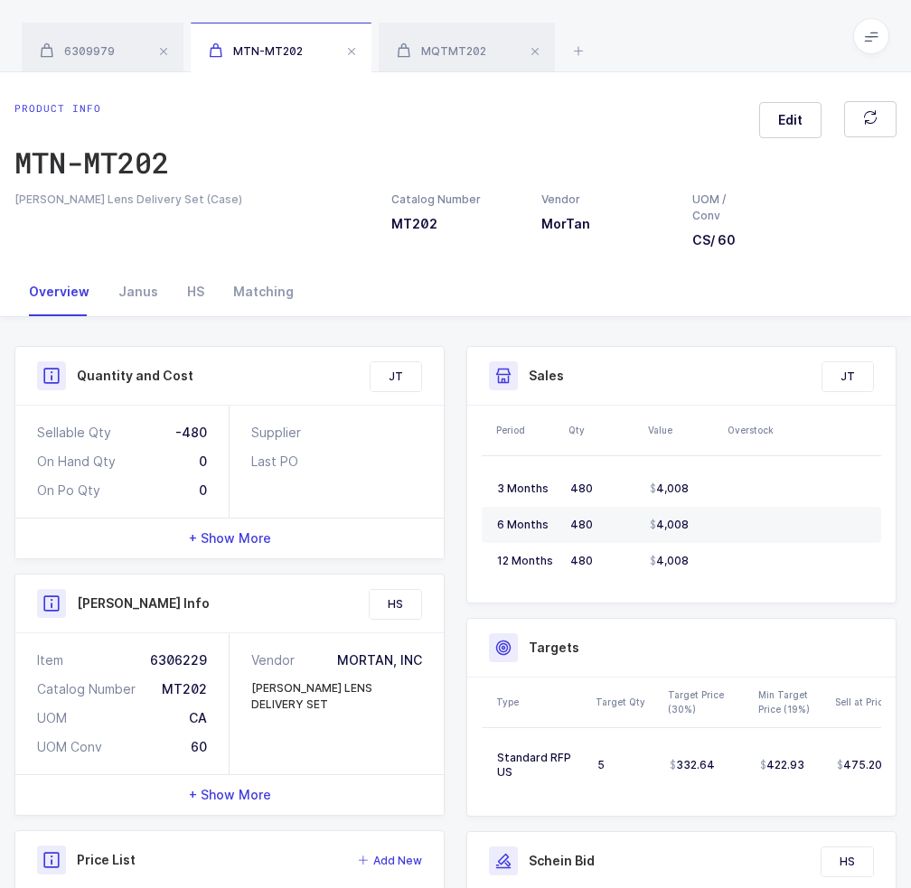
click at [235, 780] on div "+ Show More" at bounding box center [229, 795] width 428 height 40
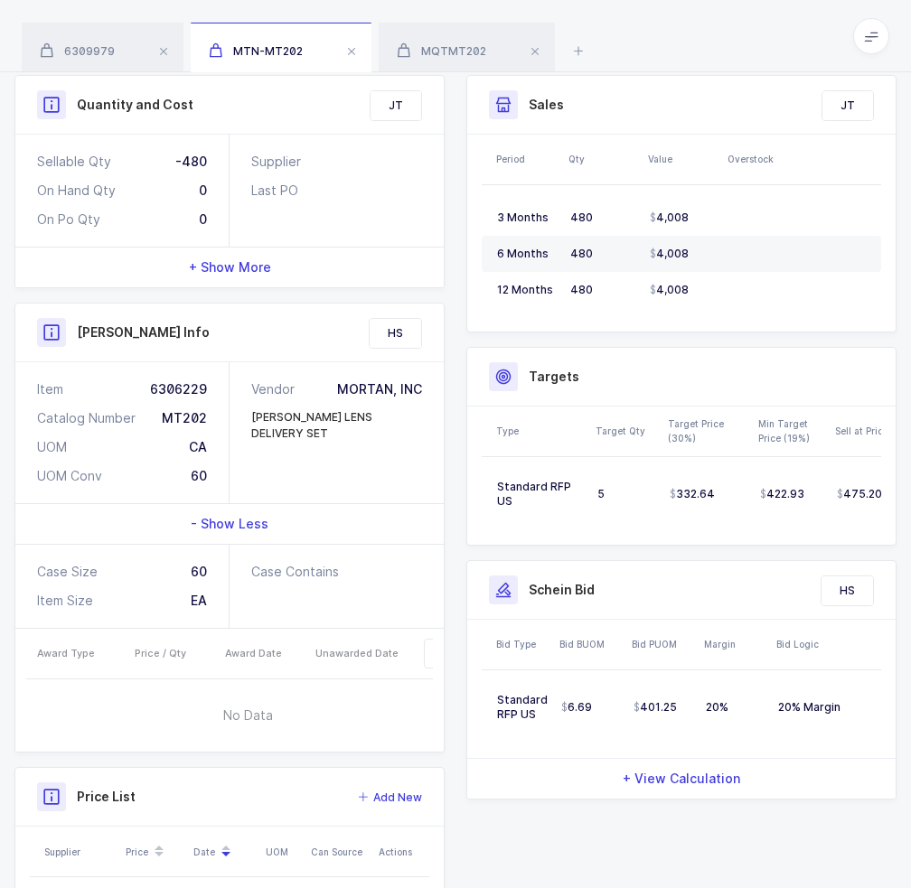
click at [259, 528] on span "- Show Less" at bounding box center [230, 524] width 78 height 18
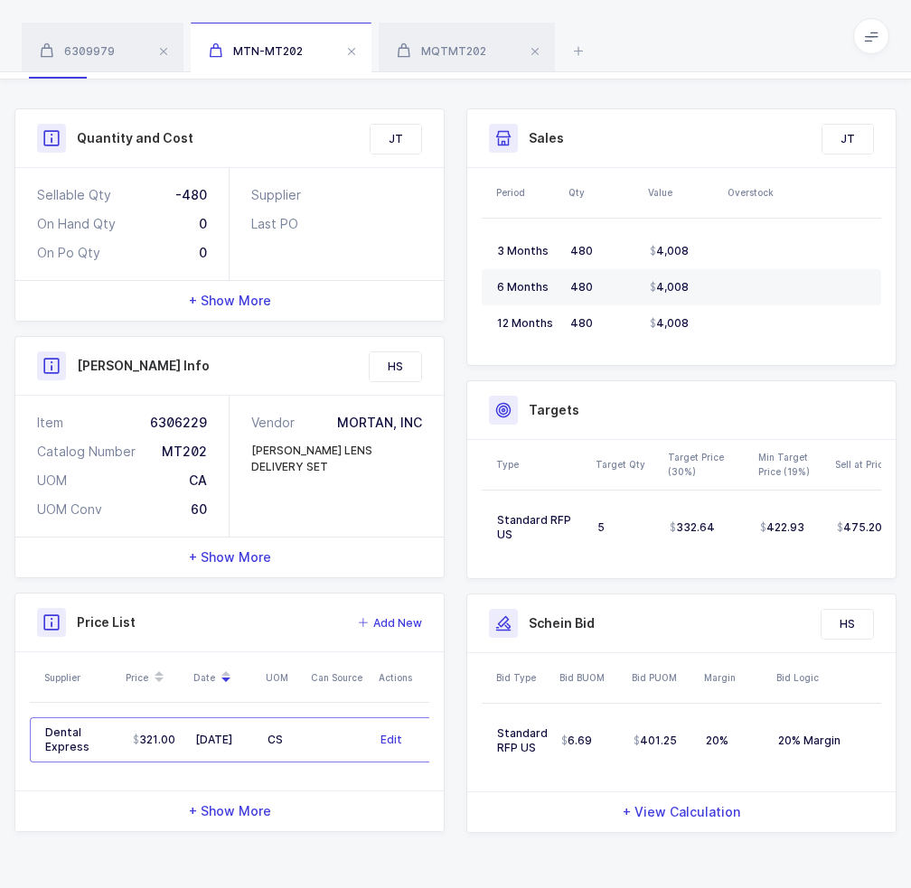
scroll to position [57, 0]
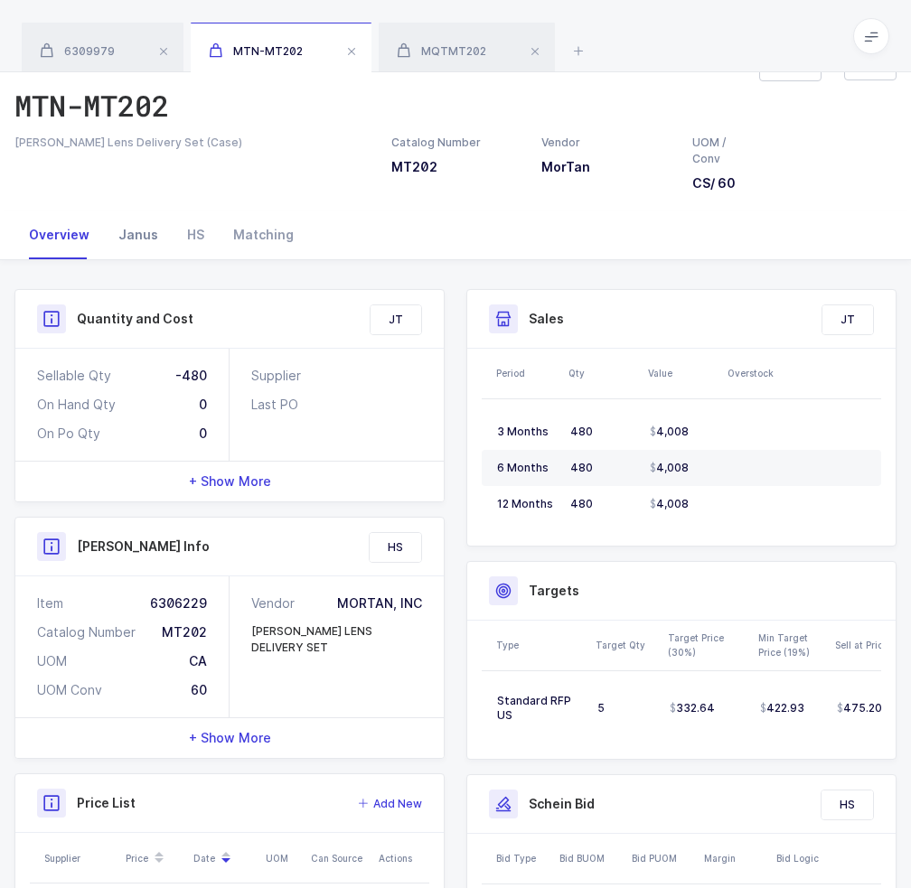
click at [133, 241] on div "Janus" at bounding box center [138, 235] width 69 height 49
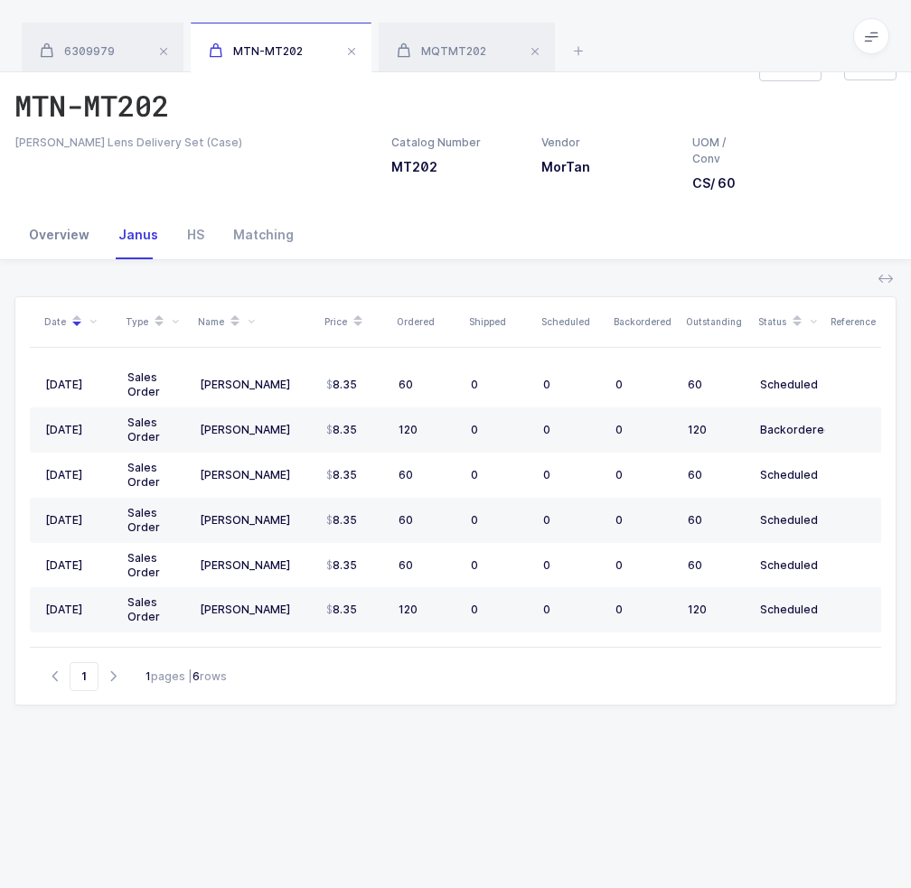
click at [70, 249] on div "Overview" at bounding box center [58, 235] width 89 height 49
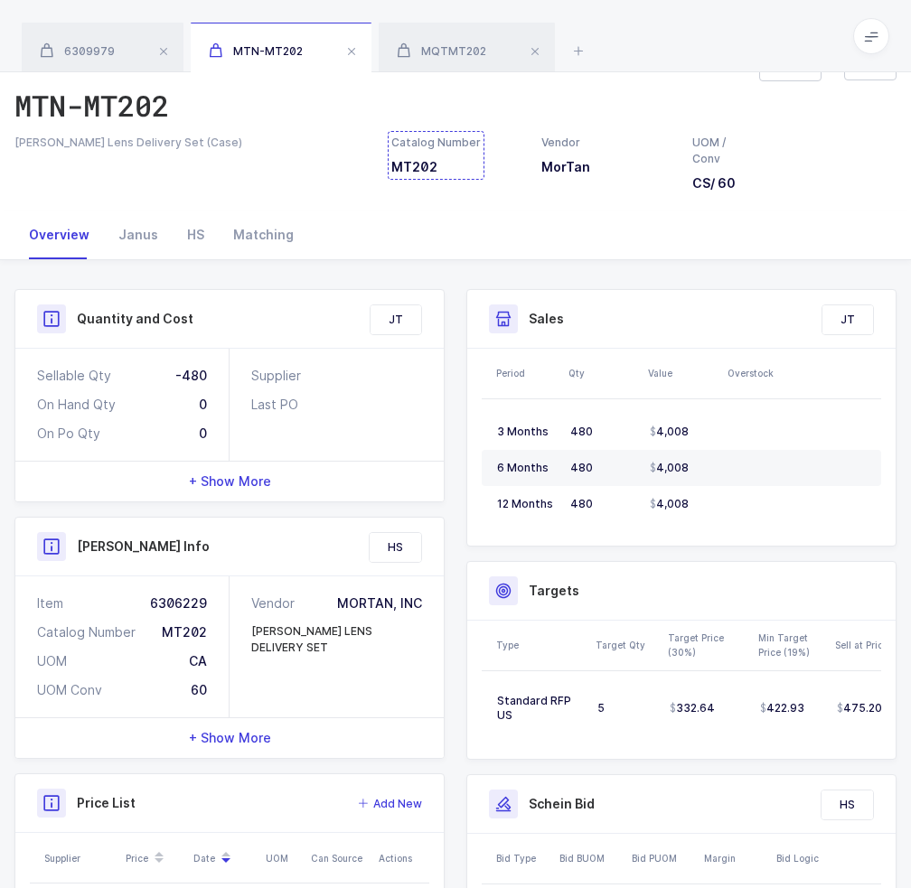
click at [418, 163] on div "Catalog Number MT202" at bounding box center [435, 156] width 89 height 42
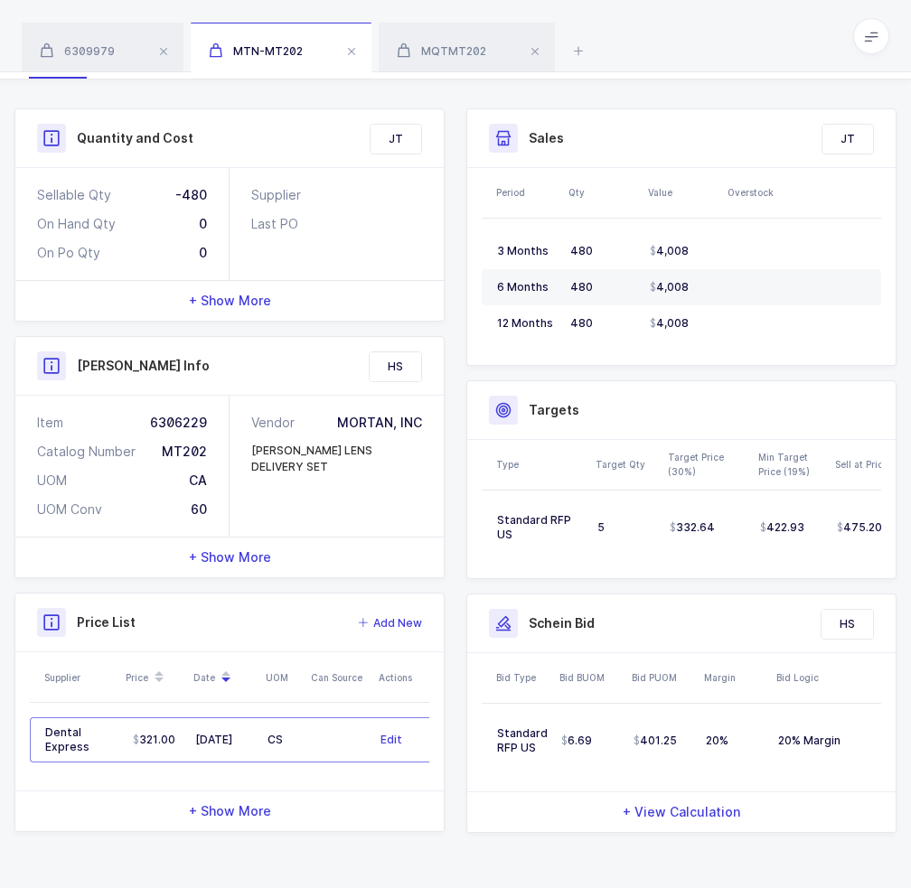
scroll to position [0, 0]
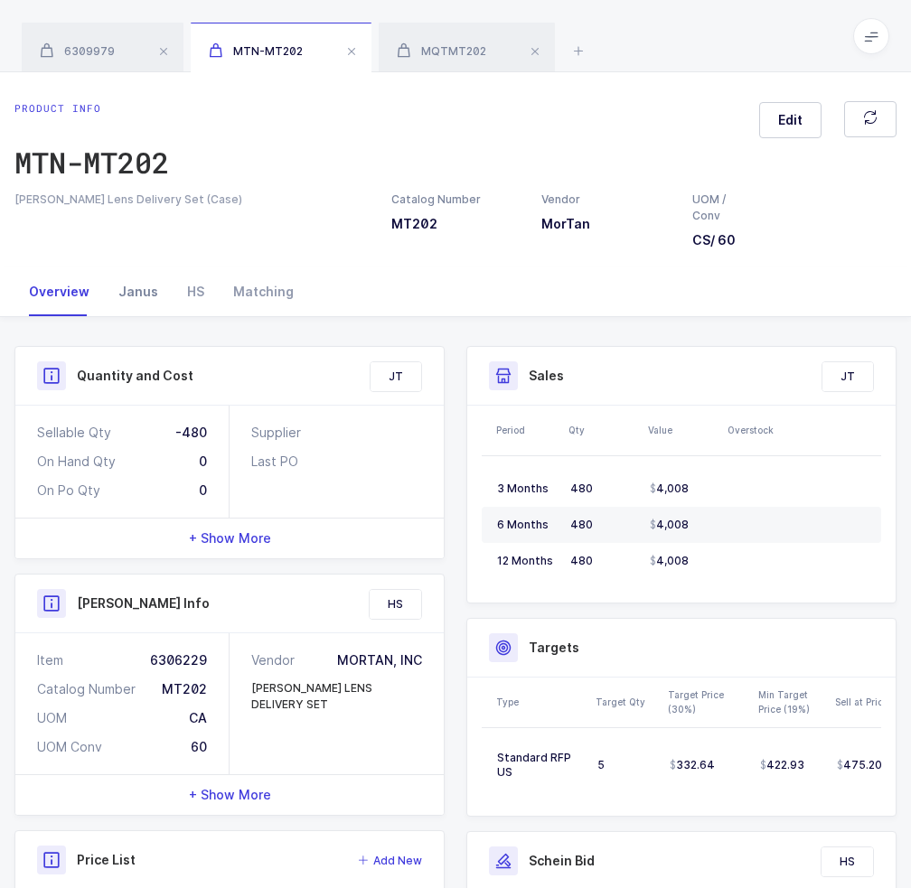
click at [154, 301] on div "Janus" at bounding box center [138, 292] width 69 height 49
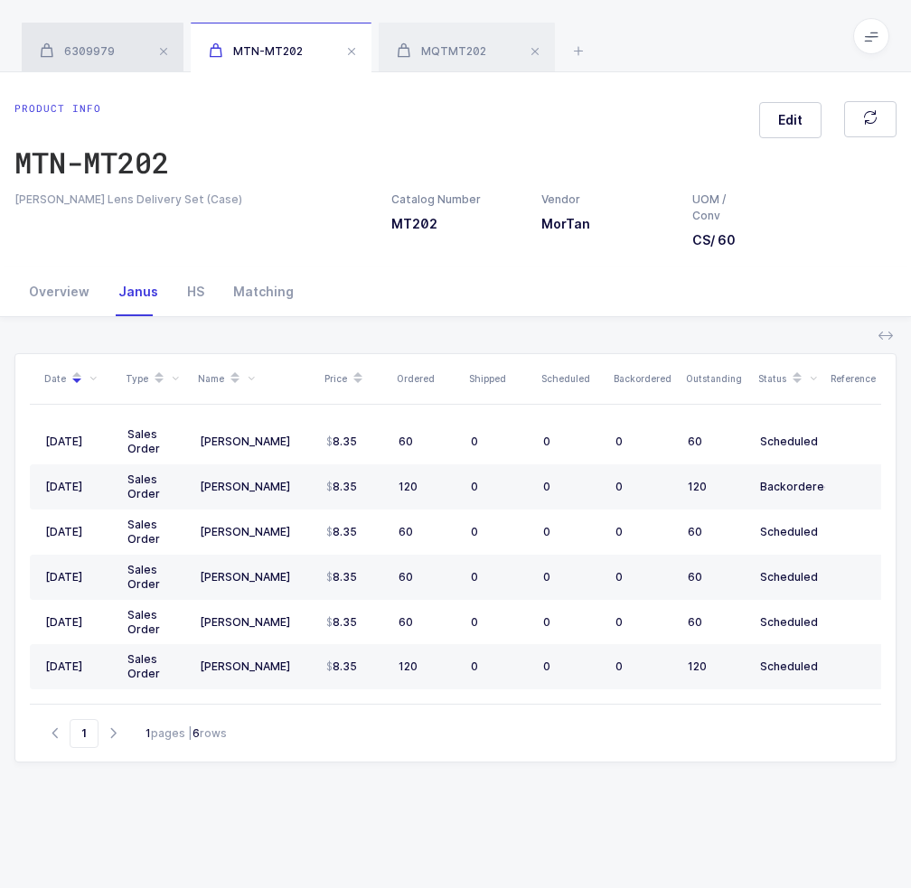
click at [107, 50] on span "6309979" at bounding box center [77, 51] width 75 height 14
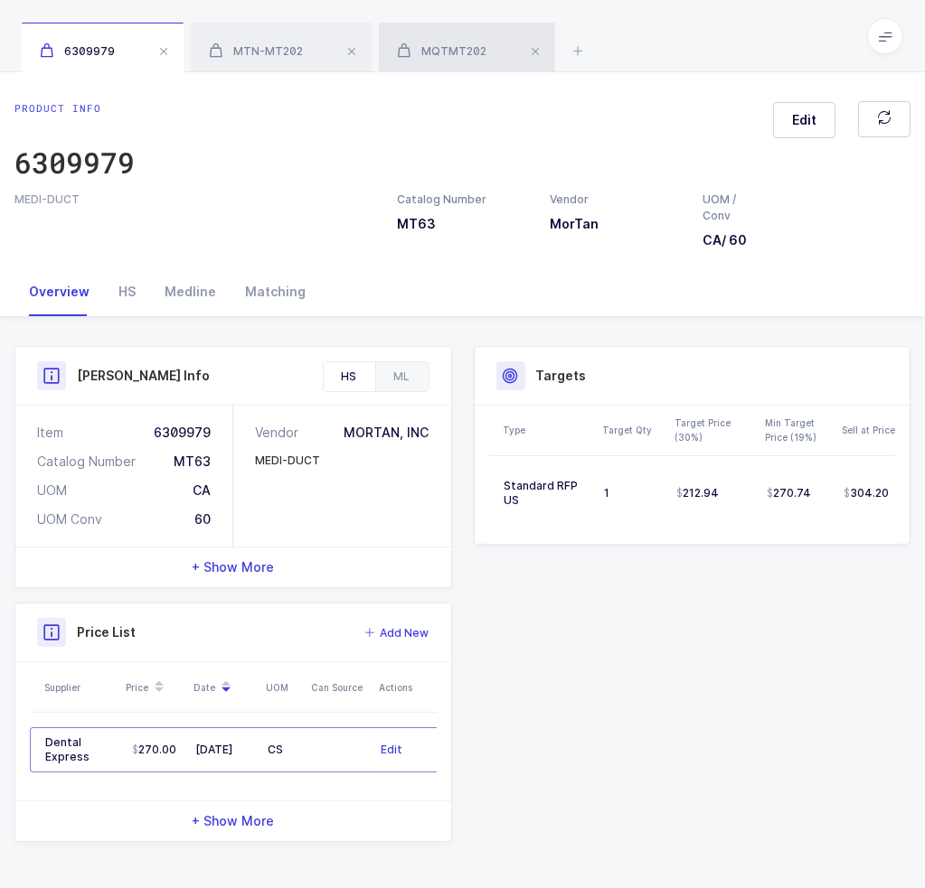
click at [445, 44] on span "MQTMT202" at bounding box center [441, 51] width 89 height 14
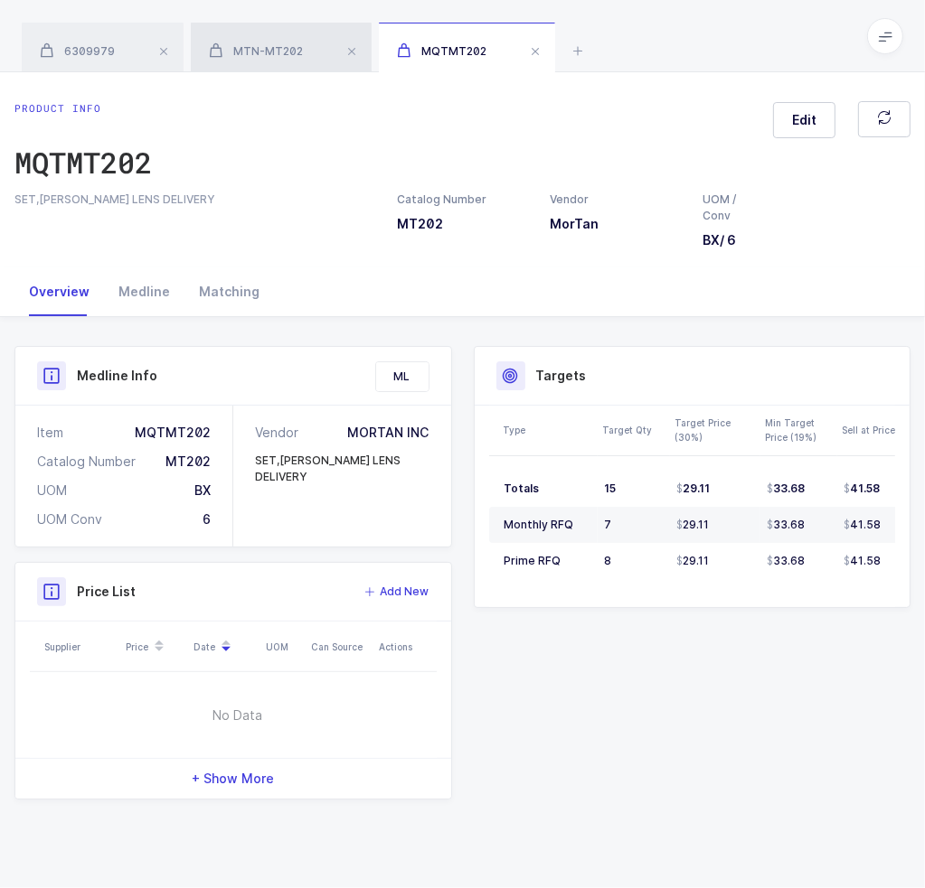
click at [286, 59] on div "MTN-MT202" at bounding box center [281, 48] width 181 height 51
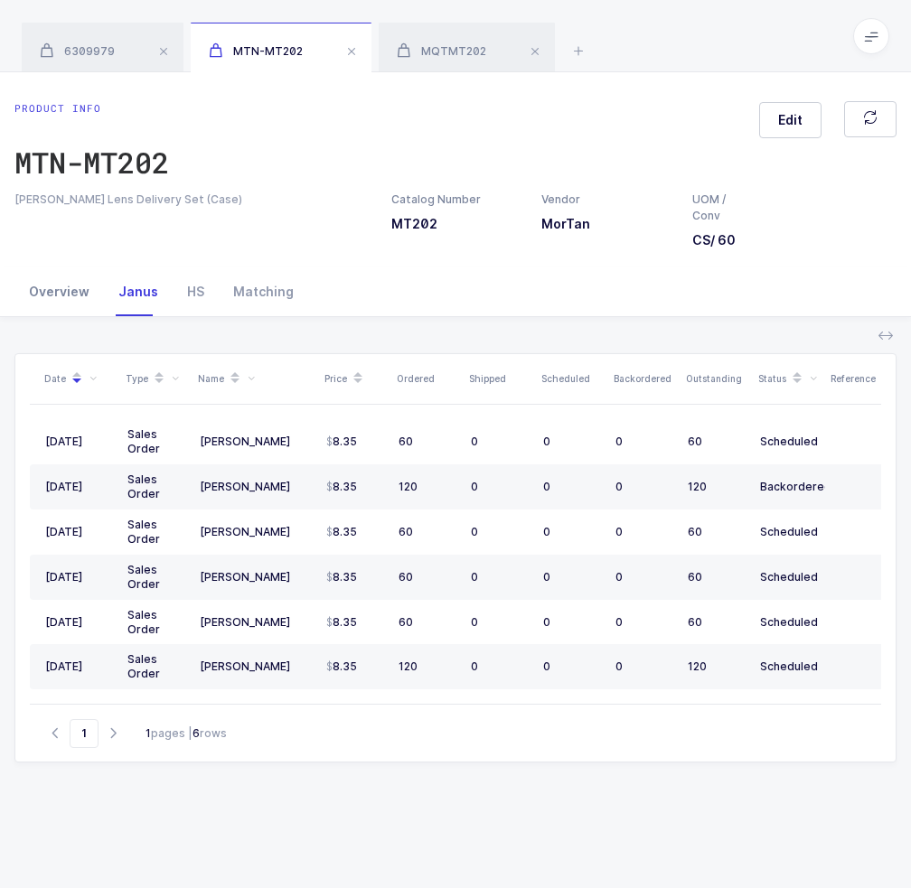
click at [80, 293] on div "Overview" at bounding box center [58, 292] width 89 height 49
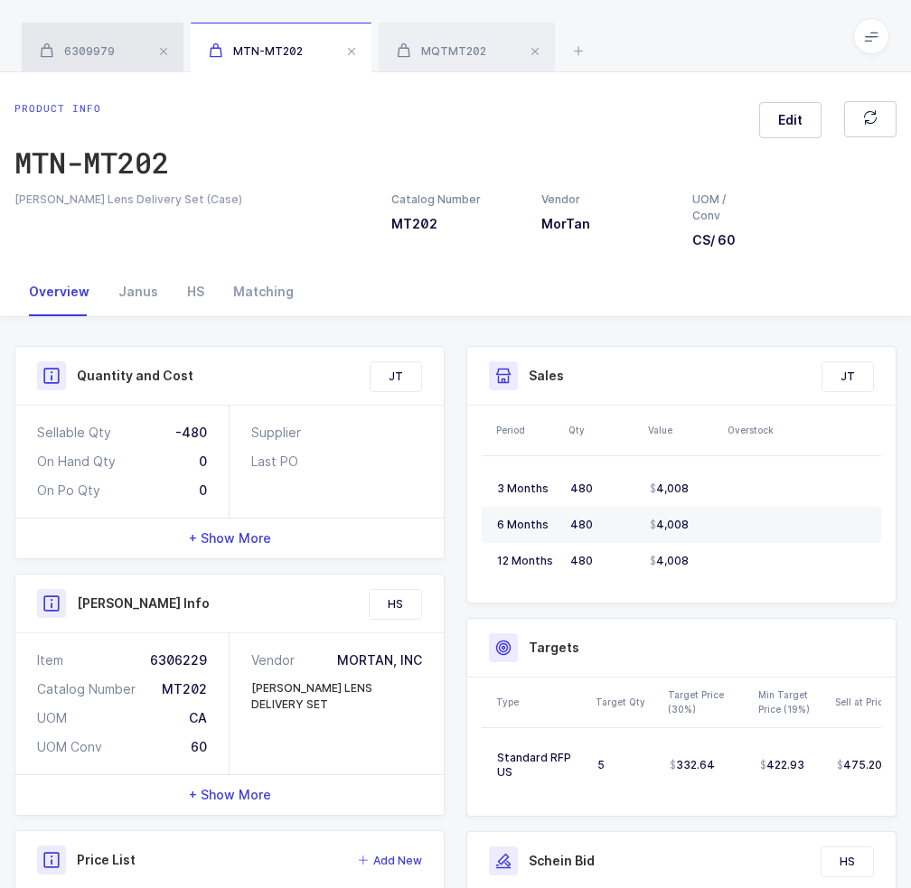
click at [106, 50] on span "6309979" at bounding box center [77, 51] width 75 height 14
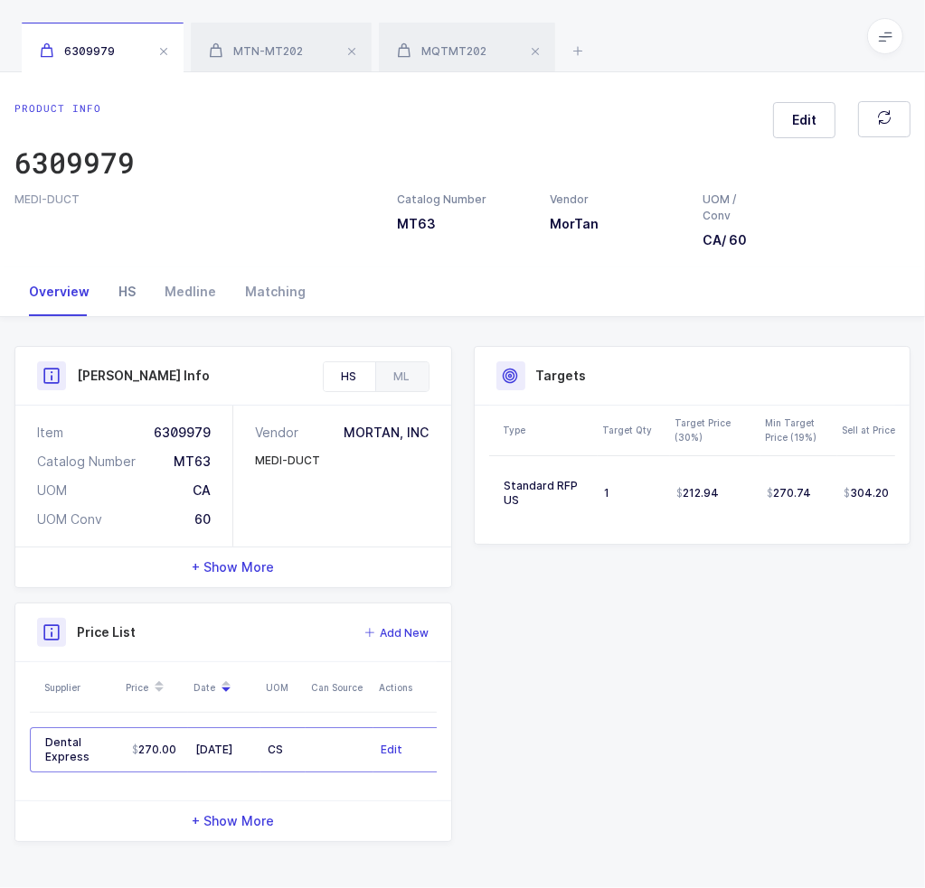
click at [108, 296] on div "HS" at bounding box center [127, 292] width 46 height 49
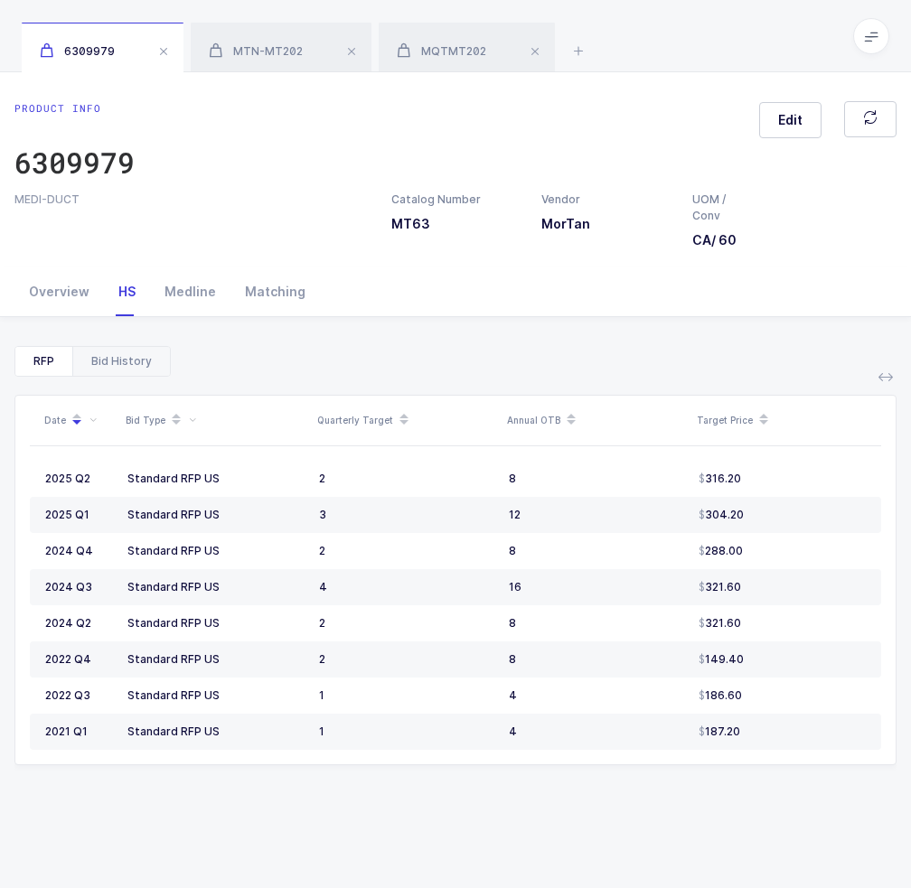
click at [98, 371] on div "Bid History" at bounding box center [121, 361] width 98 height 29
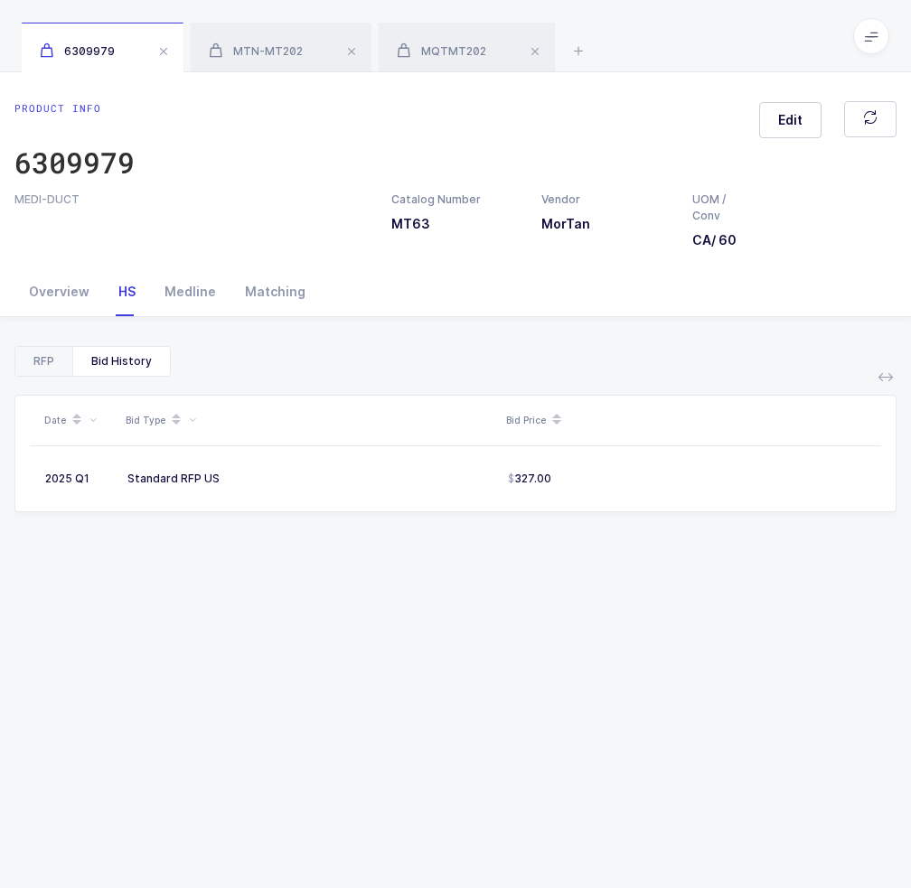
click at [62, 365] on div "RFP" at bounding box center [43, 361] width 57 height 29
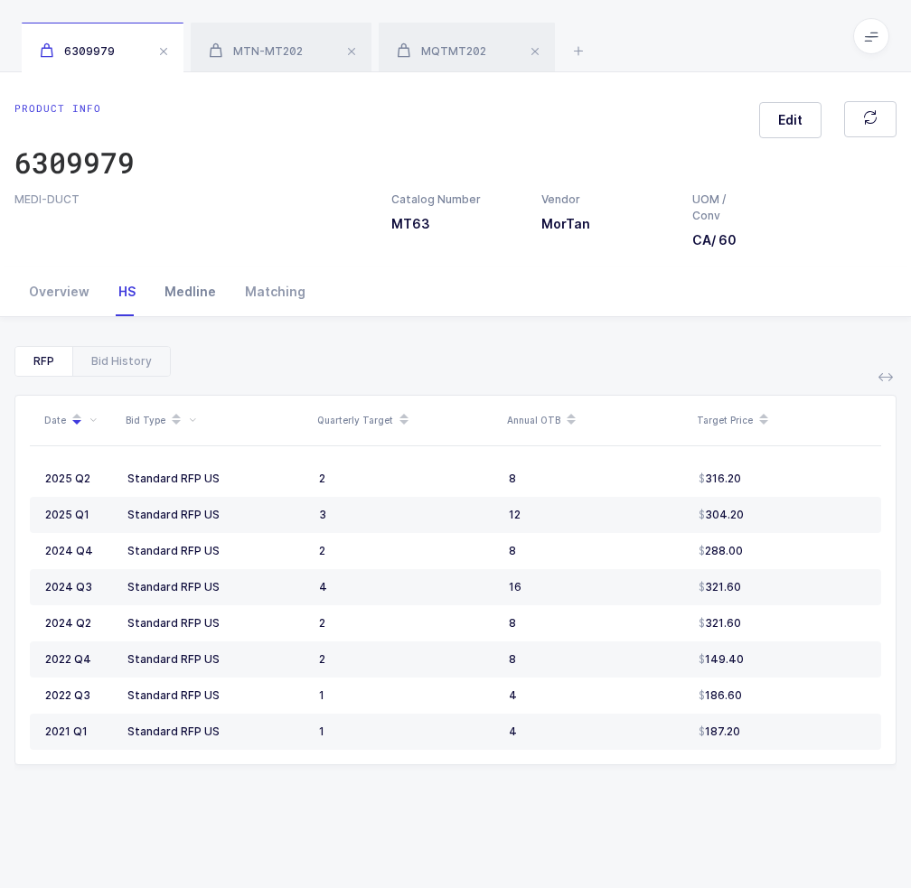
click at [178, 290] on div "Medline" at bounding box center [190, 292] width 80 height 49
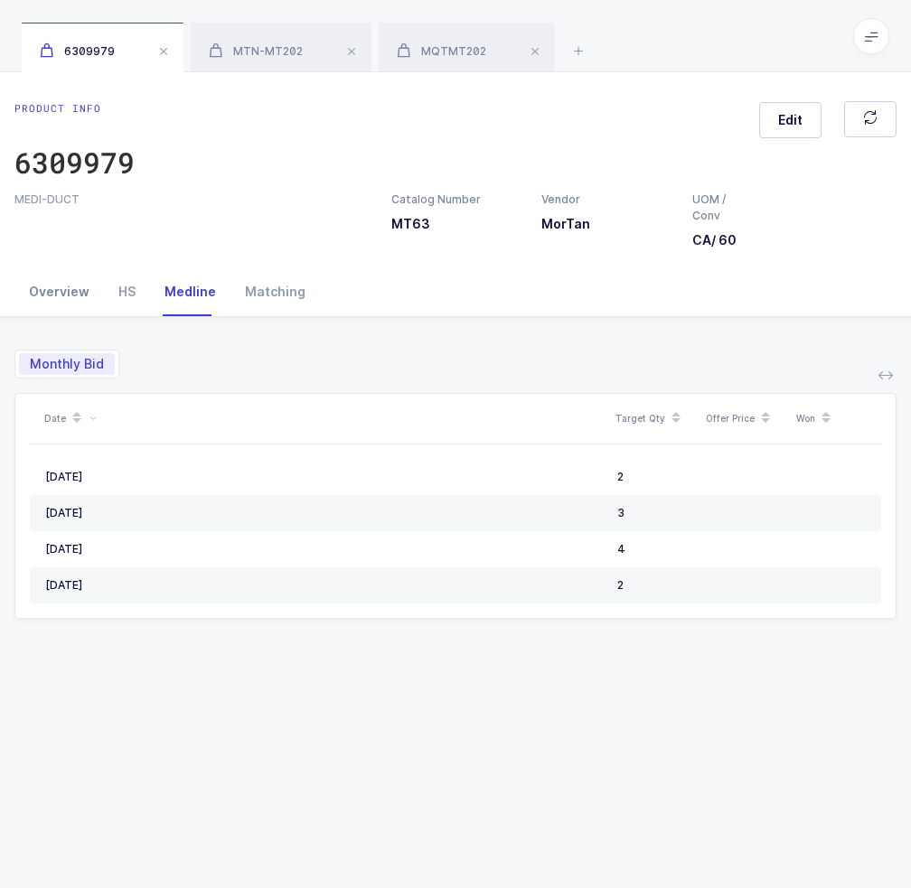
click at [63, 299] on div "Overview" at bounding box center [58, 292] width 89 height 49
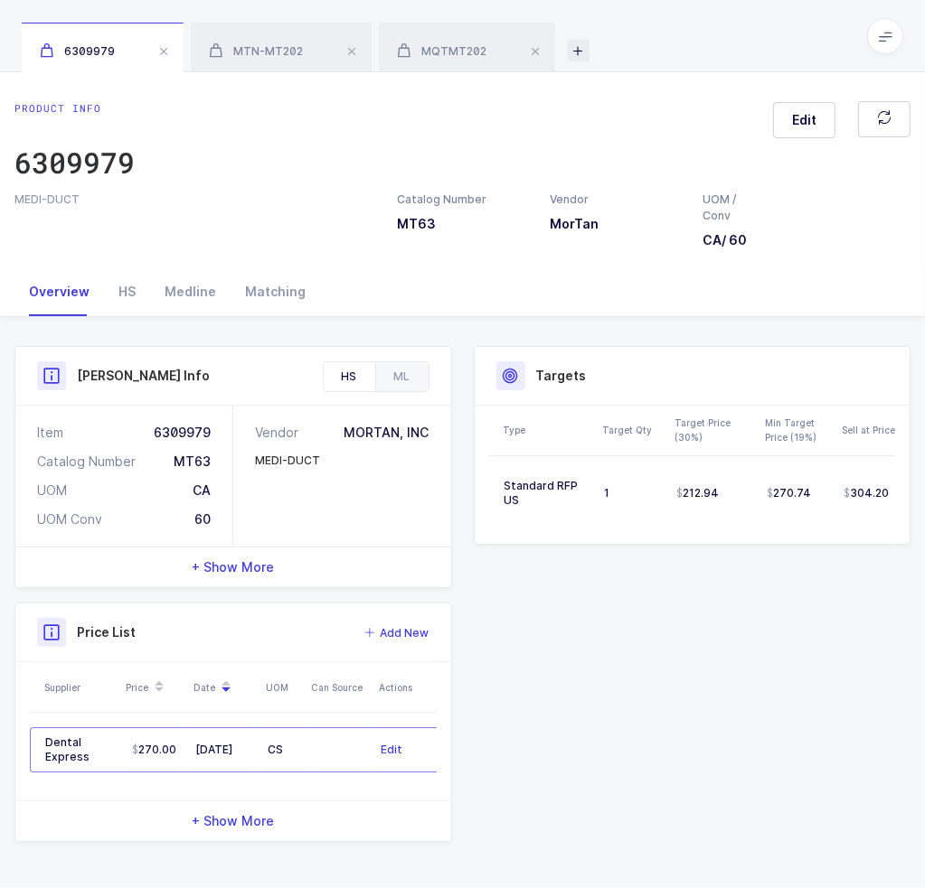
click at [576, 55] on icon at bounding box center [579, 51] width 22 height 22
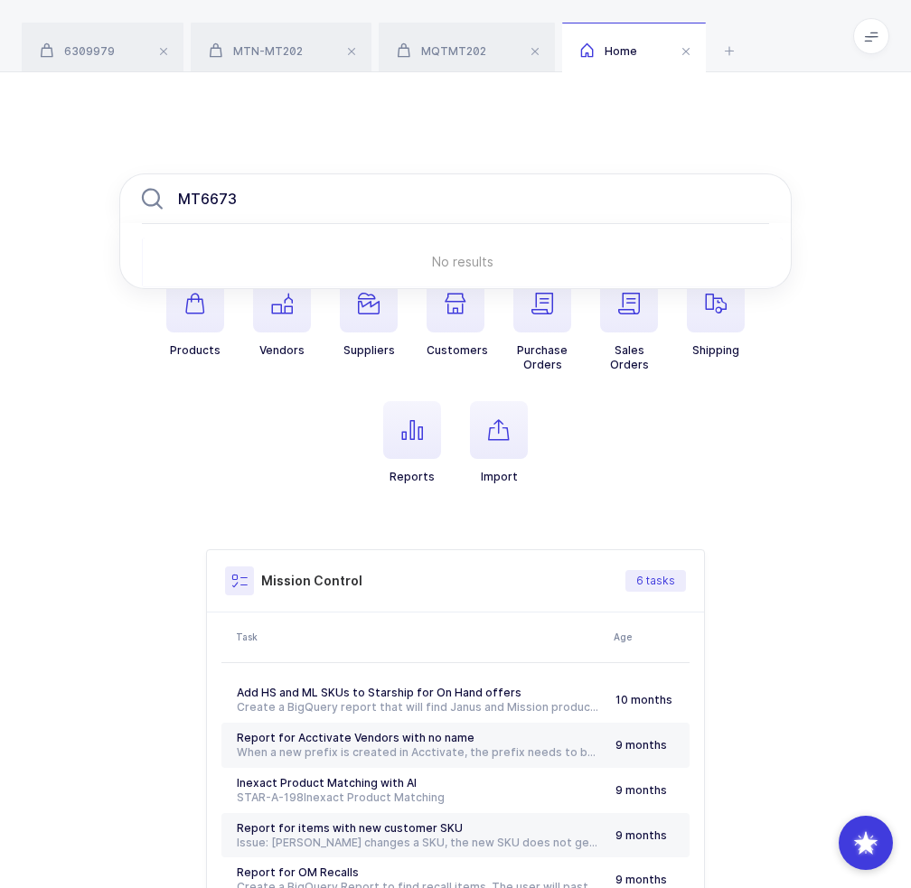
type input "MT6673"
drag, startPoint x: 289, startPoint y: 190, endPoint x: -8, endPoint y: 277, distance: 309.7
click at [0, 277] on html "Apps Core Warehouse Admin Mission Control Purchasing Joey H. Logout Account Joe…" at bounding box center [455, 532] width 911 height 1065
click at [168, 305] on li "Products" at bounding box center [195, 324] width 87 height 98
click at [176, 305] on span "button" at bounding box center [195, 304] width 58 height 58
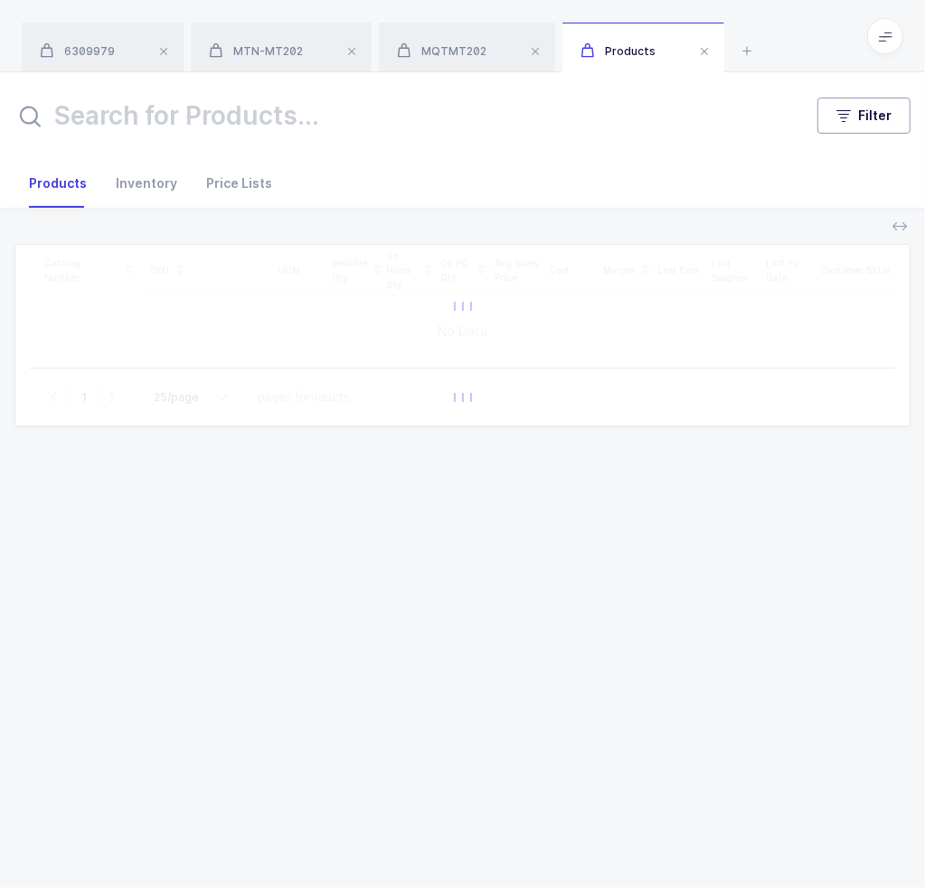
click at [864, 108] on span "Filter" at bounding box center [874, 116] width 33 height 18
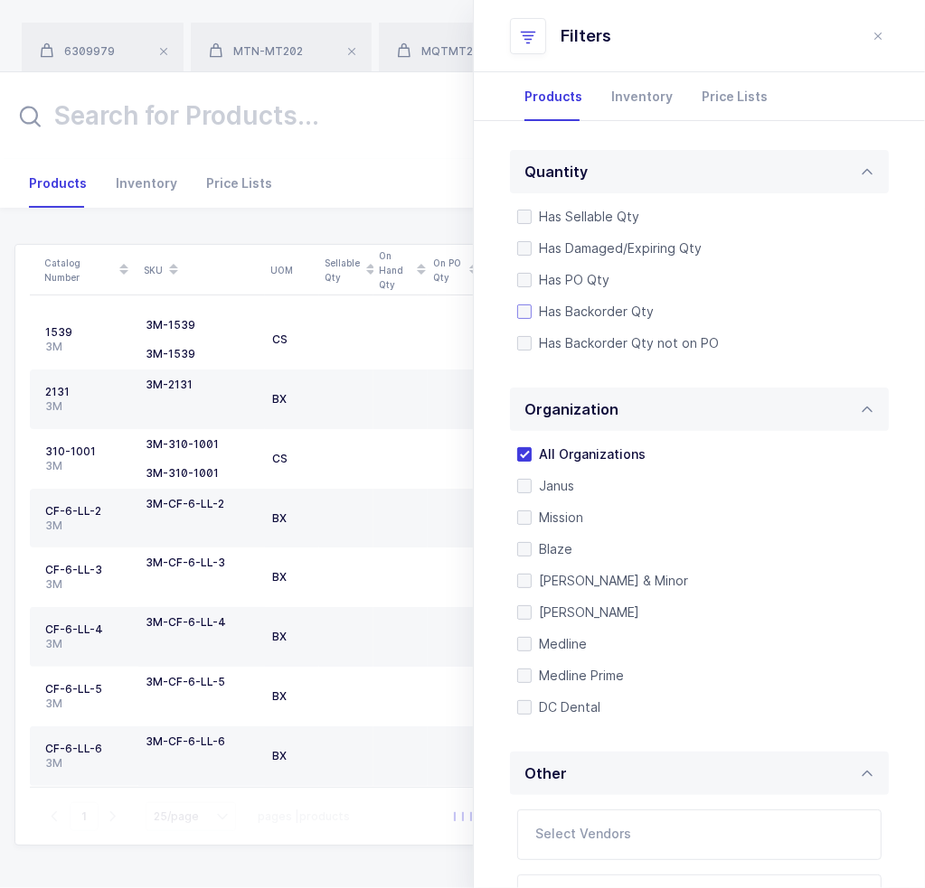
click at [595, 310] on span "Has Backorder Qty" at bounding box center [592, 311] width 122 height 17
click at [531, 305] on input "Has Backorder Qty" at bounding box center [531, 305] width 0 height 0
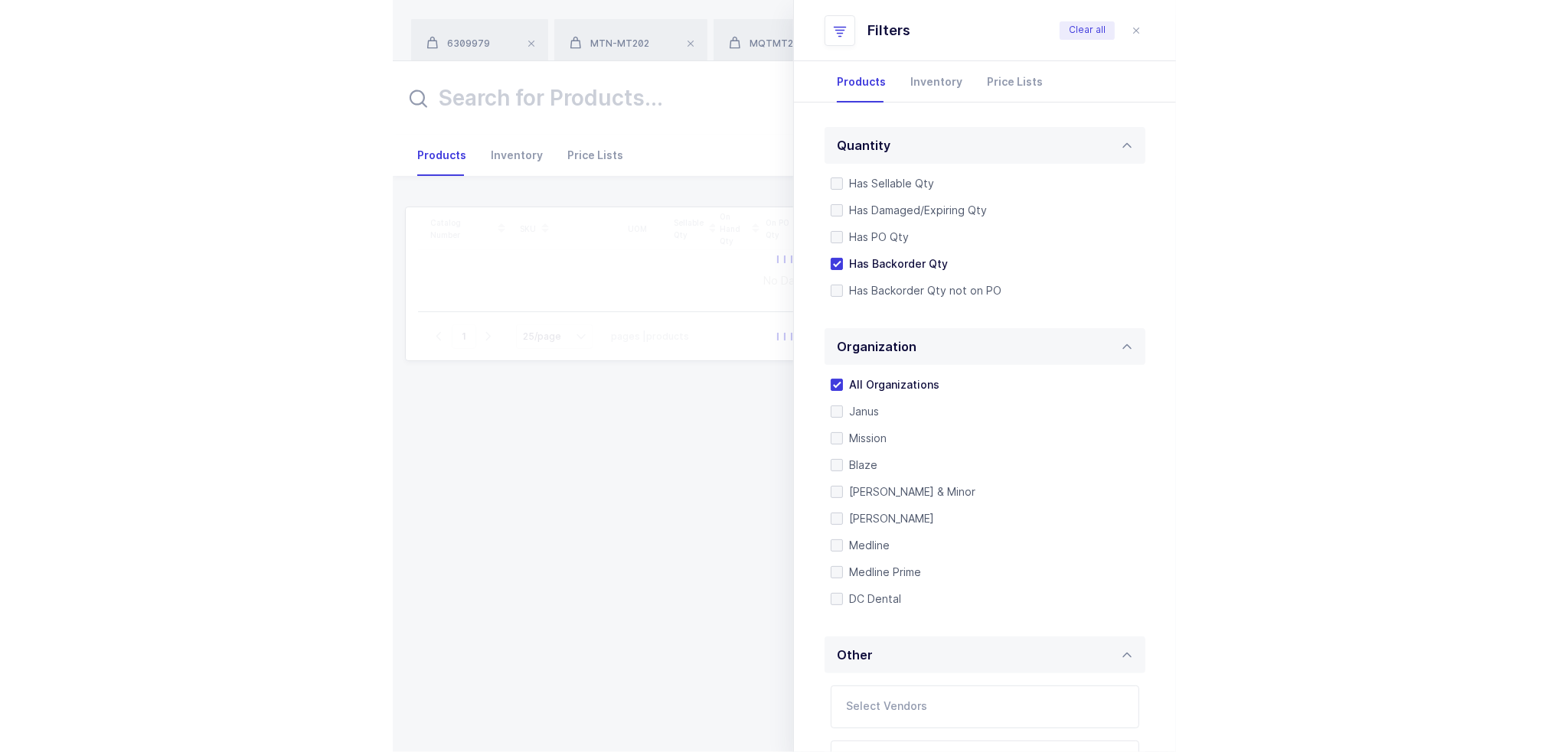
scroll to position [322, 0]
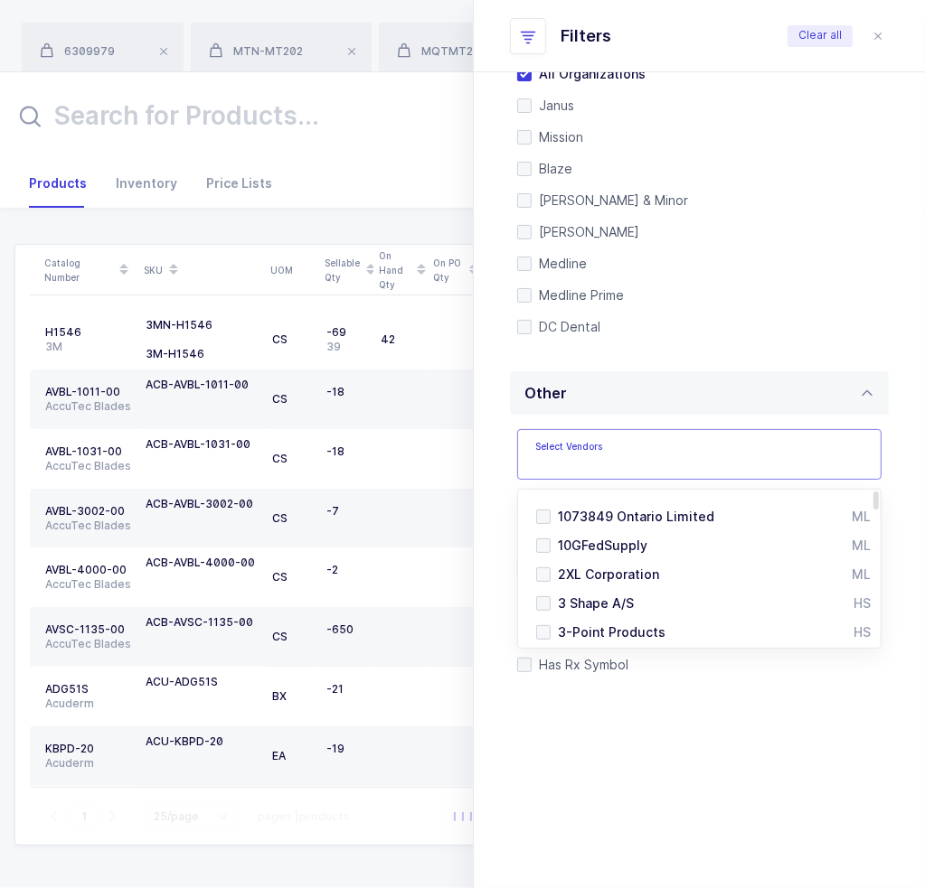
click at [633, 464] on input "text" at bounding box center [680, 459] width 291 height 23
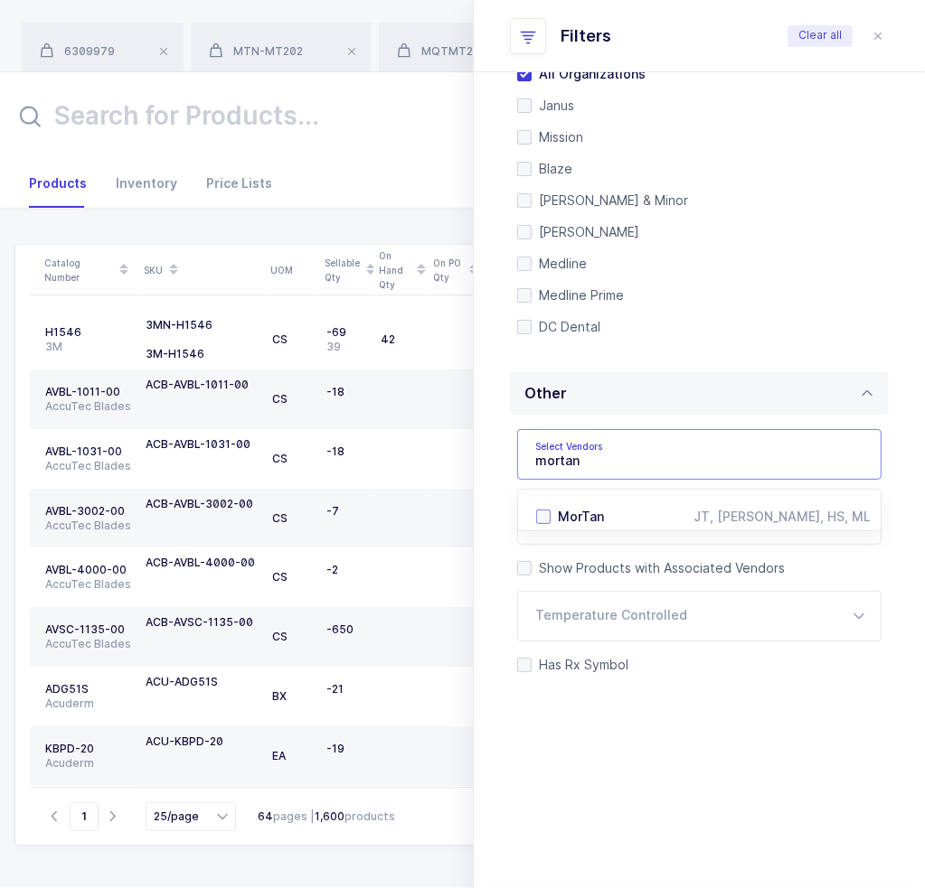
type input "mortan"
click at [578, 511] on span "MorTan" at bounding box center [581, 516] width 46 height 15
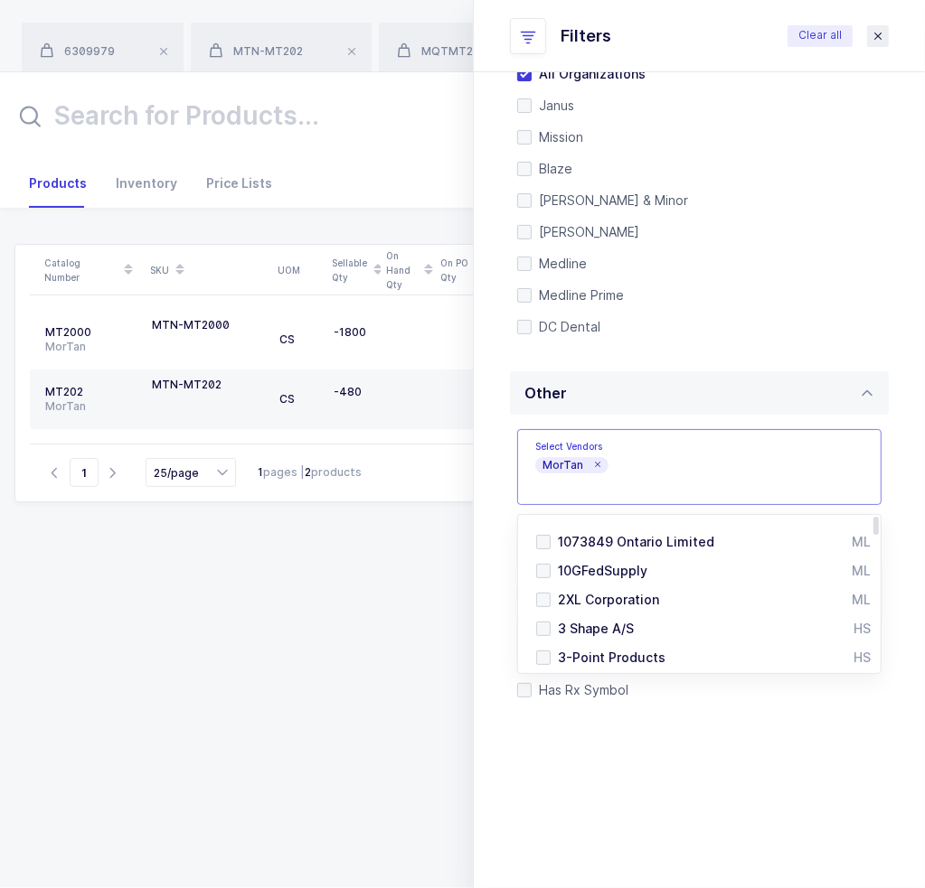
click at [876, 31] on icon "close drawer" at bounding box center [877, 36] width 14 height 14
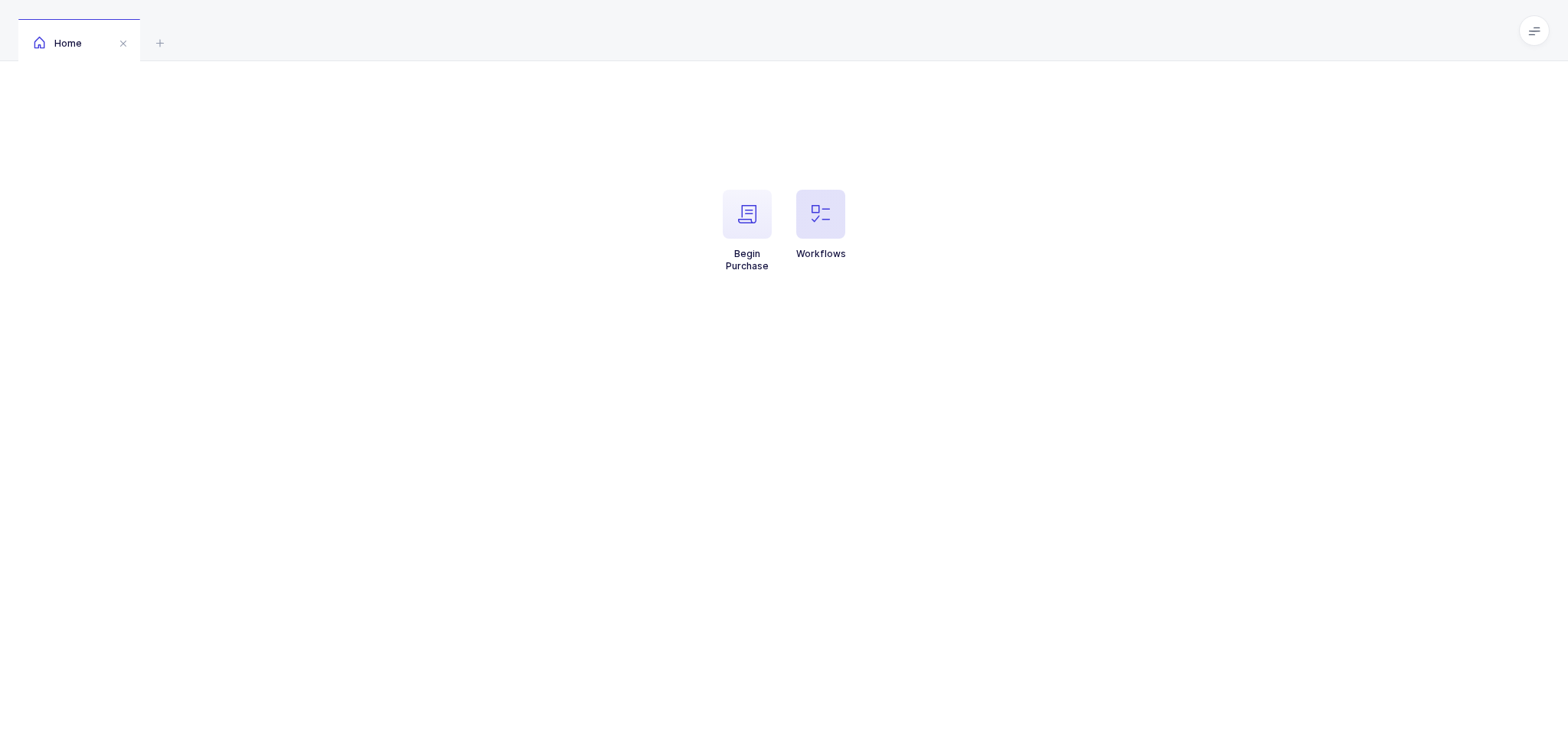
click at [783, 210] on icon "button" at bounding box center [821, 214] width 19 height 19
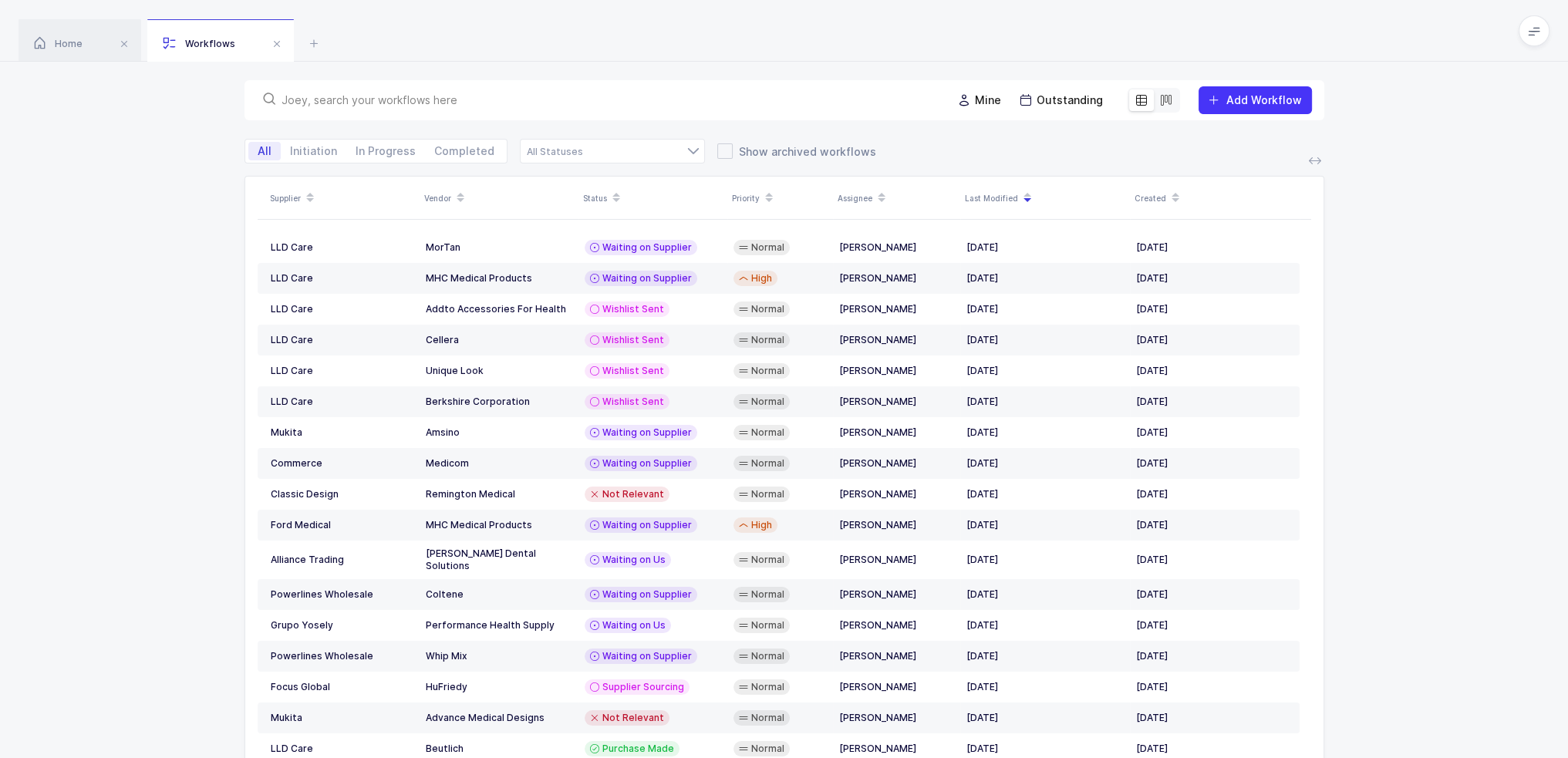
click at [624, 107] on input "text" at bounding box center [608, 100] width 652 height 15
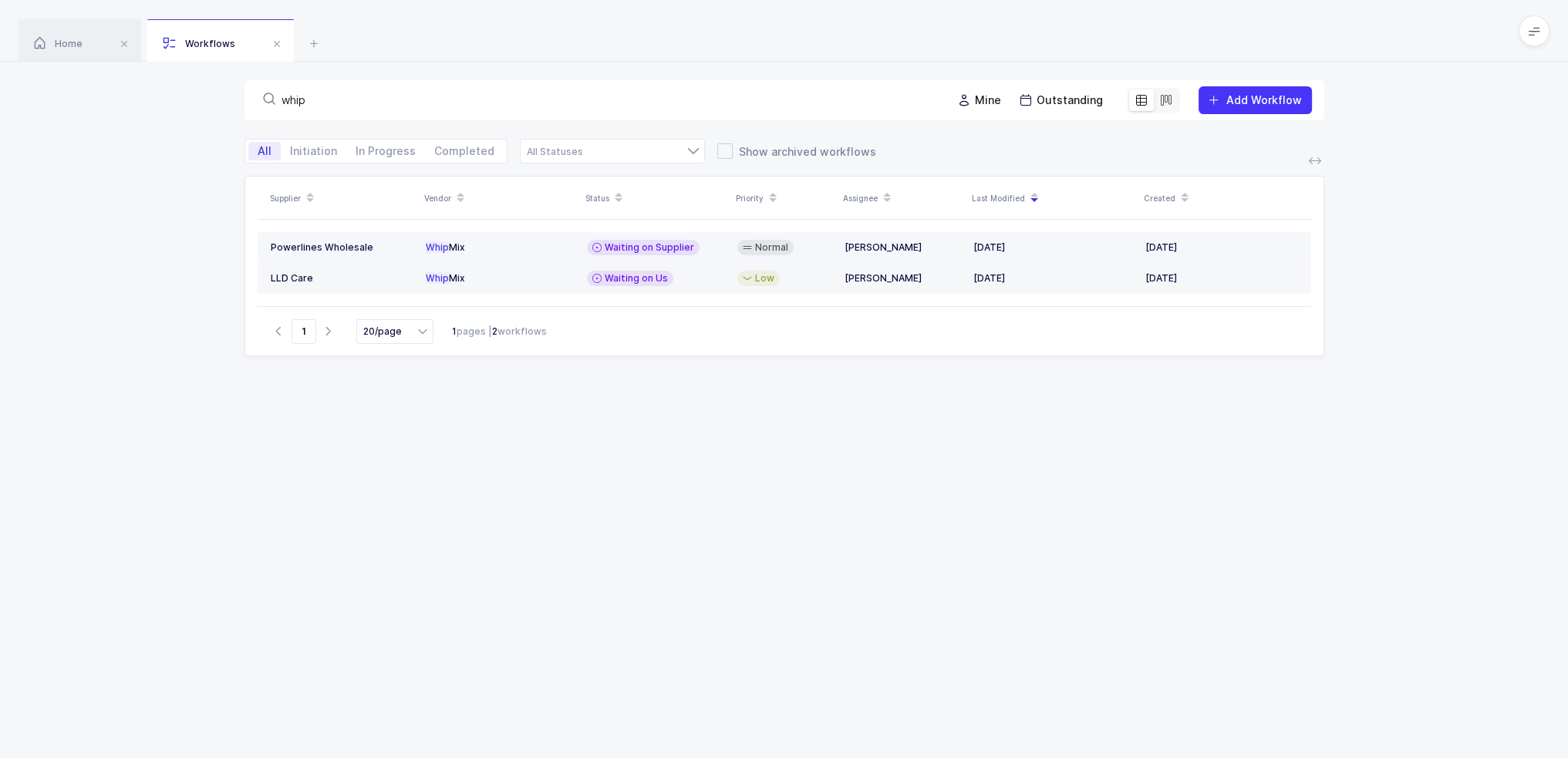
type input "whip"
click at [661, 244] on span "Waiting on Supplier" at bounding box center [650, 248] width 90 height 12
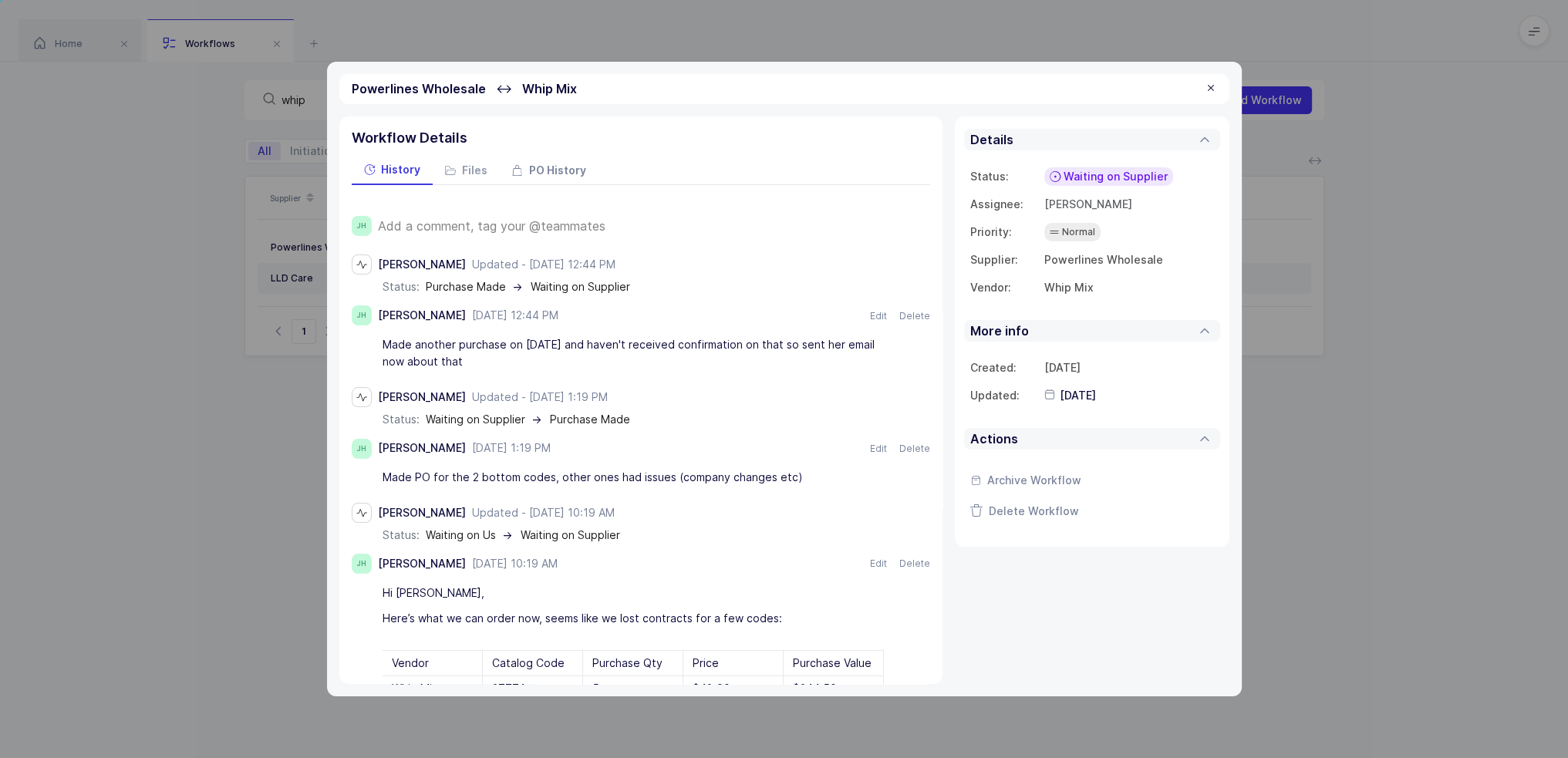
click at [538, 178] on div "PO History" at bounding box center [550, 171] width 99 height 28
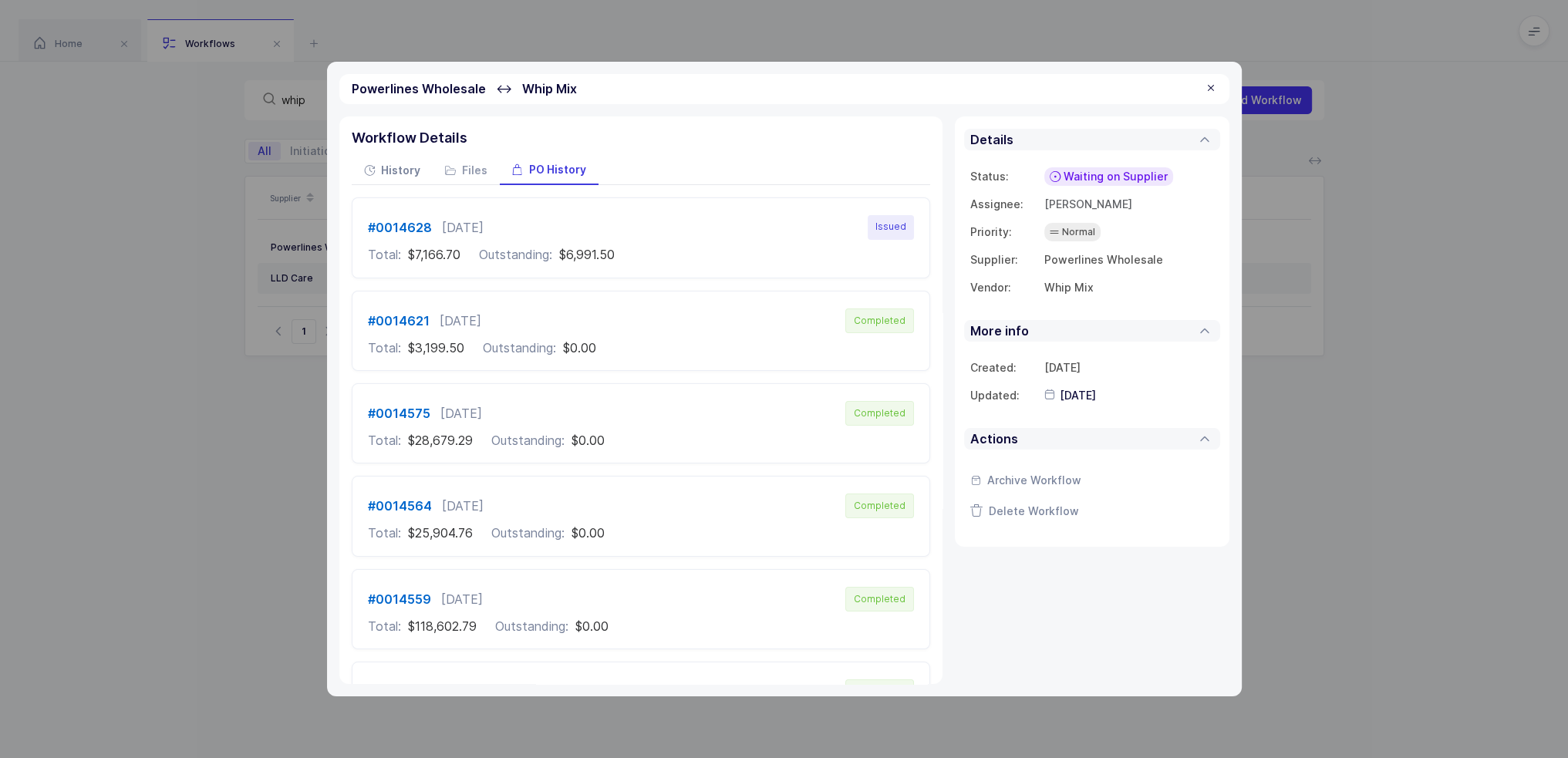
click at [398, 168] on span "History" at bounding box center [400, 170] width 39 height 11
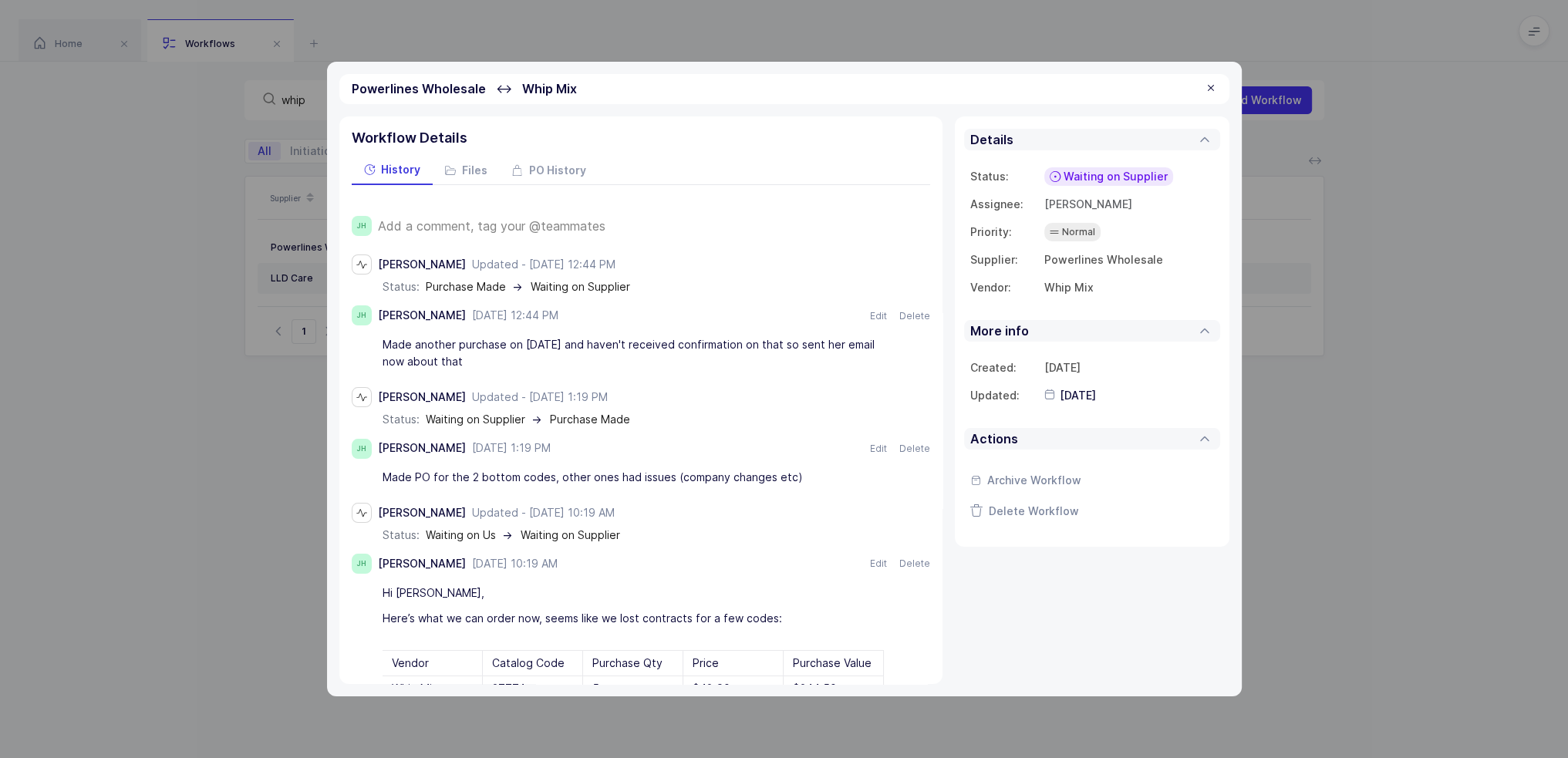
drag, startPoint x: 509, startPoint y: 361, endPoint x: 496, endPoint y: 357, distance: 13.6
click at [496, 357] on div "Made another purchase on [DATE] and haven't received confirmation on that so se…" at bounding box center [632, 353] width 501 height 44
click at [498, 359] on div "Made another purchase on [DATE] and haven't received confirmation on that so se…" at bounding box center [632, 353] width 501 height 44
drag, startPoint x: 511, startPoint y: 359, endPoint x: 539, endPoint y: 366, distance: 28.9
click at [539, 366] on div "Made another purchase on [DATE] and haven't received confirmation on that so se…" at bounding box center [632, 353] width 501 height 44
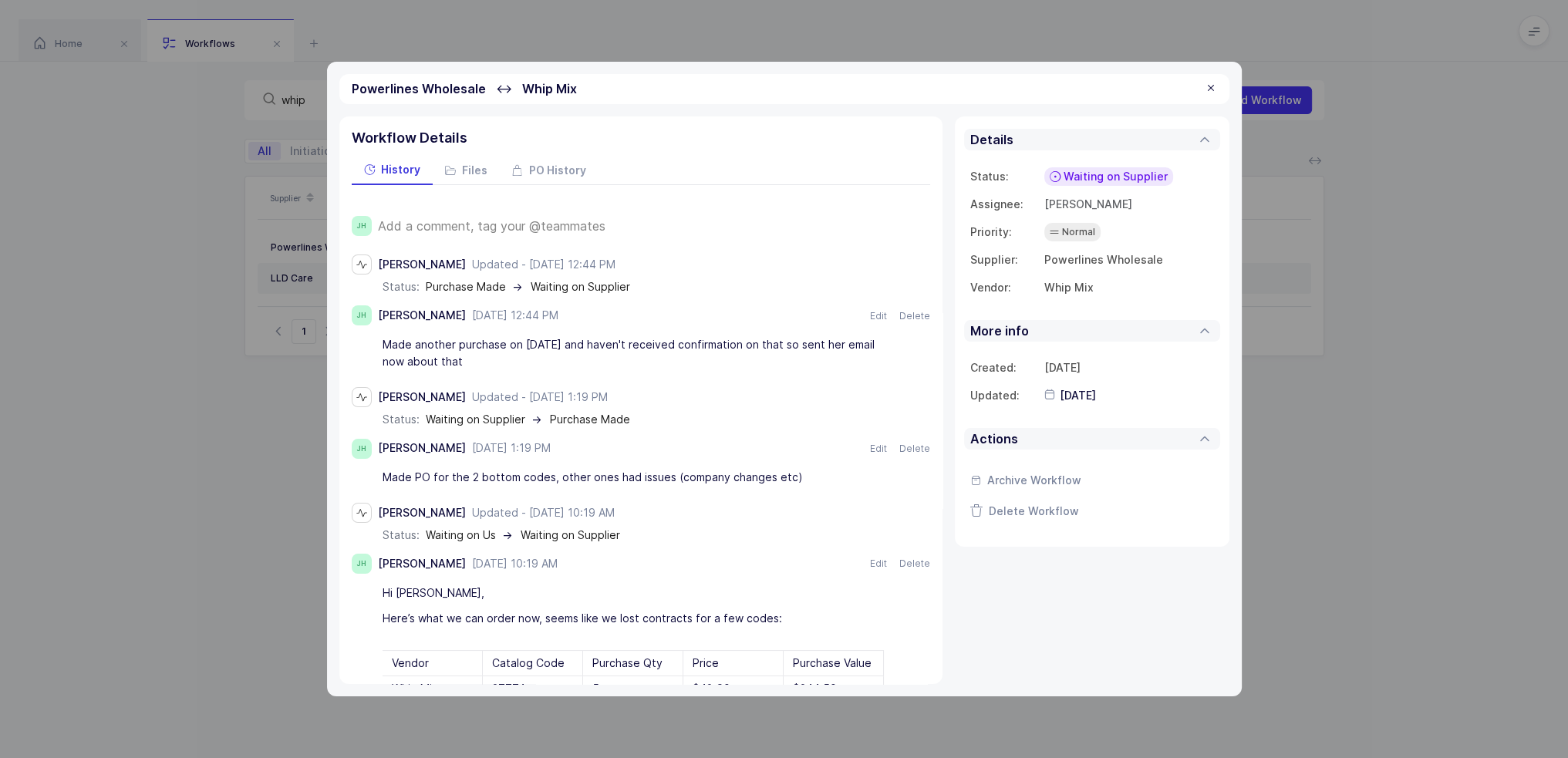
click at [539, 366] on div "Made another purchase on [DATE] and haven't received confirmation on that so se…" at bounding box center [632, 353] width 501 height 44
click at [541, 360] on div "Made another purchase on [DATE] and haven't received confirmation on that so se…" at bounding box center [632, 353] width 501 height 44
drag, startPoint x: 541, startPoint y: 360, endPoint x: 498, endPoint y: 369, distance: 43.9
click at [498, 369] on div "Made another purchase on [DATE] and haven't received confirmation on that so se…" at bounding box center [632, 353] width 501 height 44
click at [501, 364] on div "Made another purchase on [DATE] and haven't received confirmation on that so se…" at bounding box center [632, 353] width 501 height 44
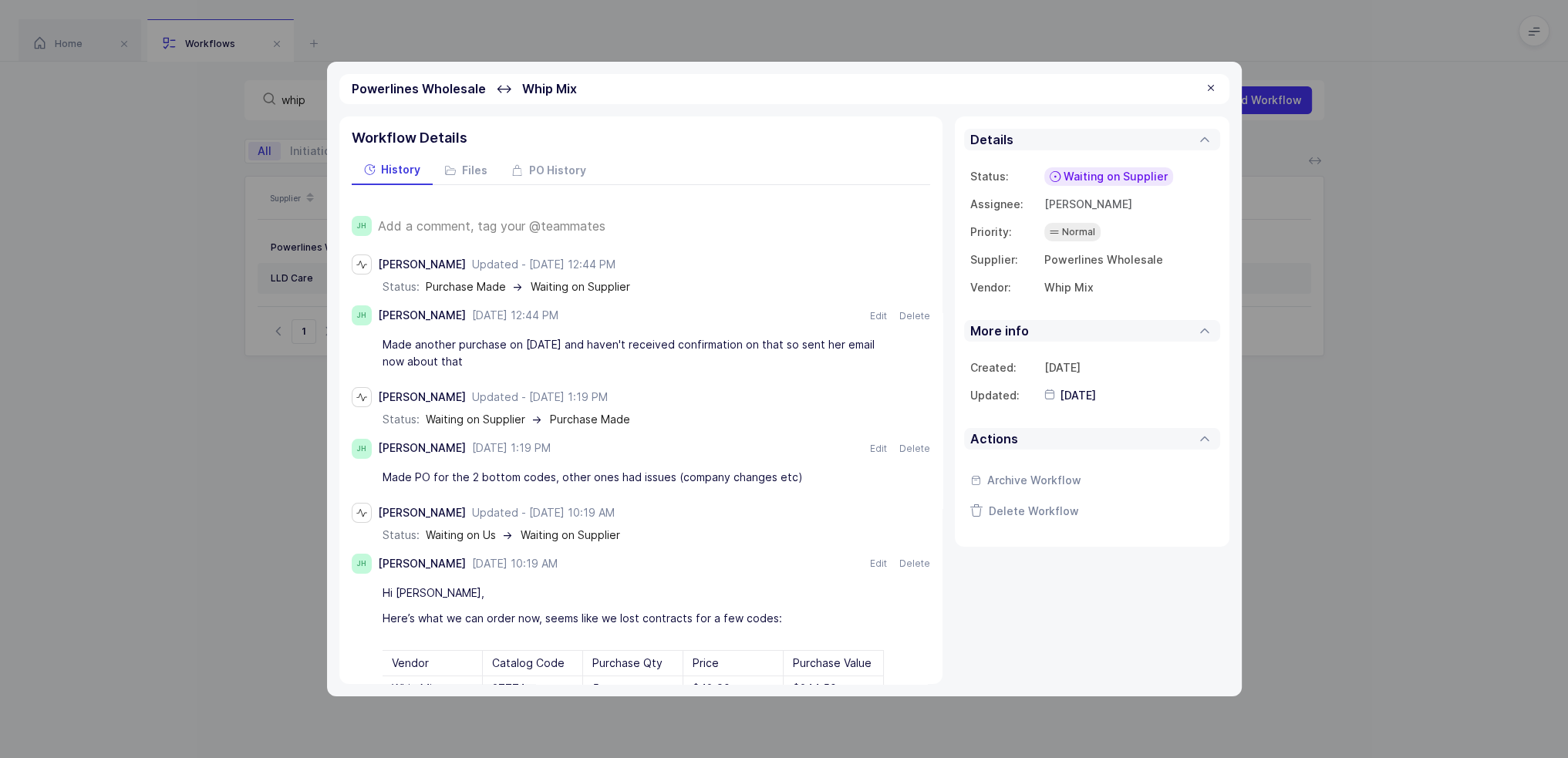
drag, startPoint x: 522, startPoint y: 358, endPoint x: 490, endPoint y: 356, distance: 32.1
click at [490, 356] on div "Made another purchase on [DATE] and haven't received confirmation on that so se…" at bounding box center [632, 353] width 501 height 44
click at [497, 356] on div "Made another purchase on [DATE] and haven't received confirmation on that so se…" at bounding box center [632, 353] width 501 height 44
click at [485, 473] on div "Made PO for the 2 bottom codes, other ones had issues (company changes etc)" at bounding box center [632, 478] width 501 height 26
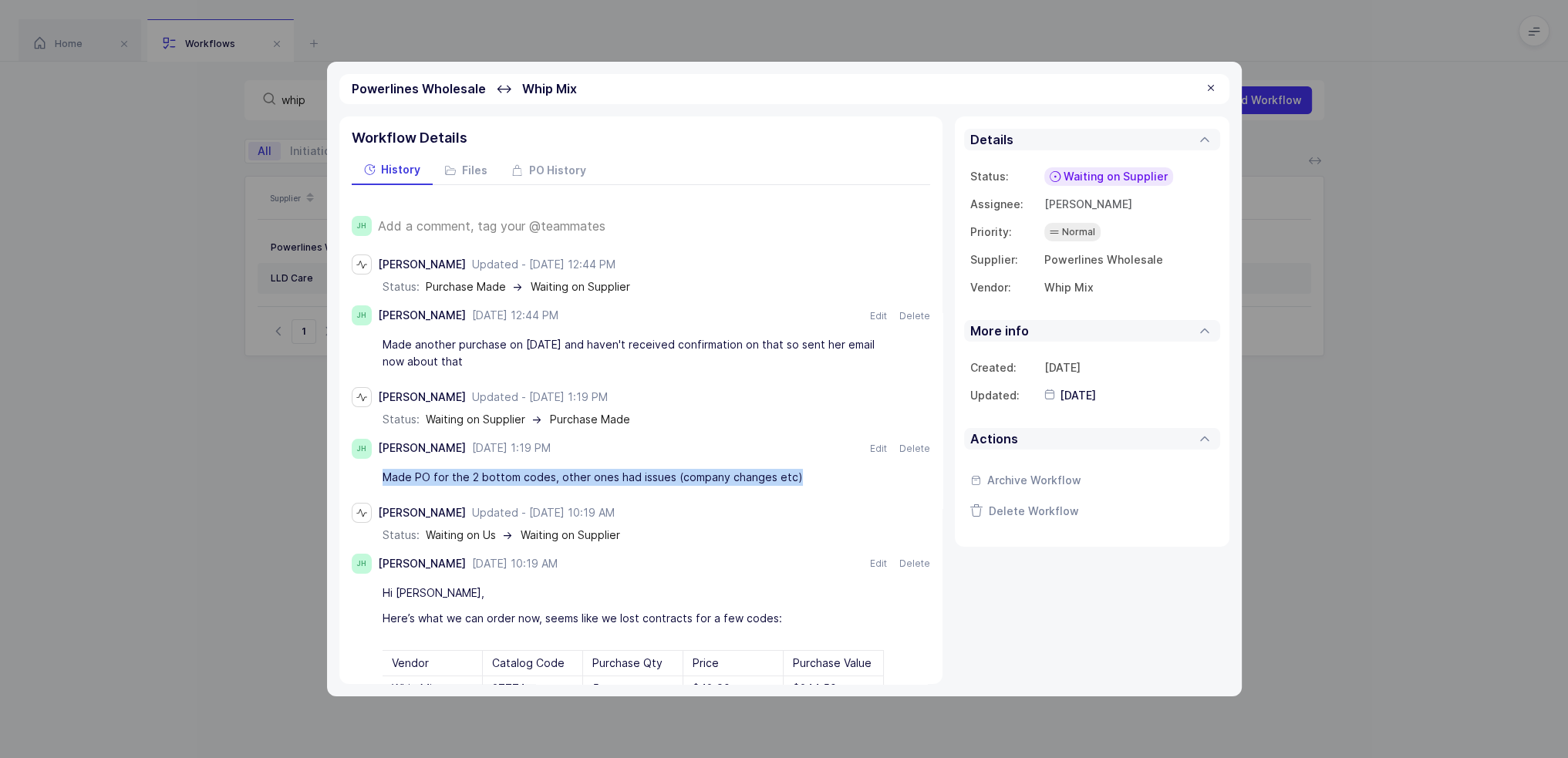
click at [485, 473] on div "Made PO for the 2 bottom codes, other ones had issues (company changes etc)" at bounding box center [632, 478] width 501 height 26
click at [493, 475] on div "Made PO for the 2 bottom codes, other ones had issues (company changes etc)" at bounding box center [632, 478] width 501 height 26
click at [789, 176] on span "Waiting on Supplier" at bounding box center [1116, 177] width 104 height 15
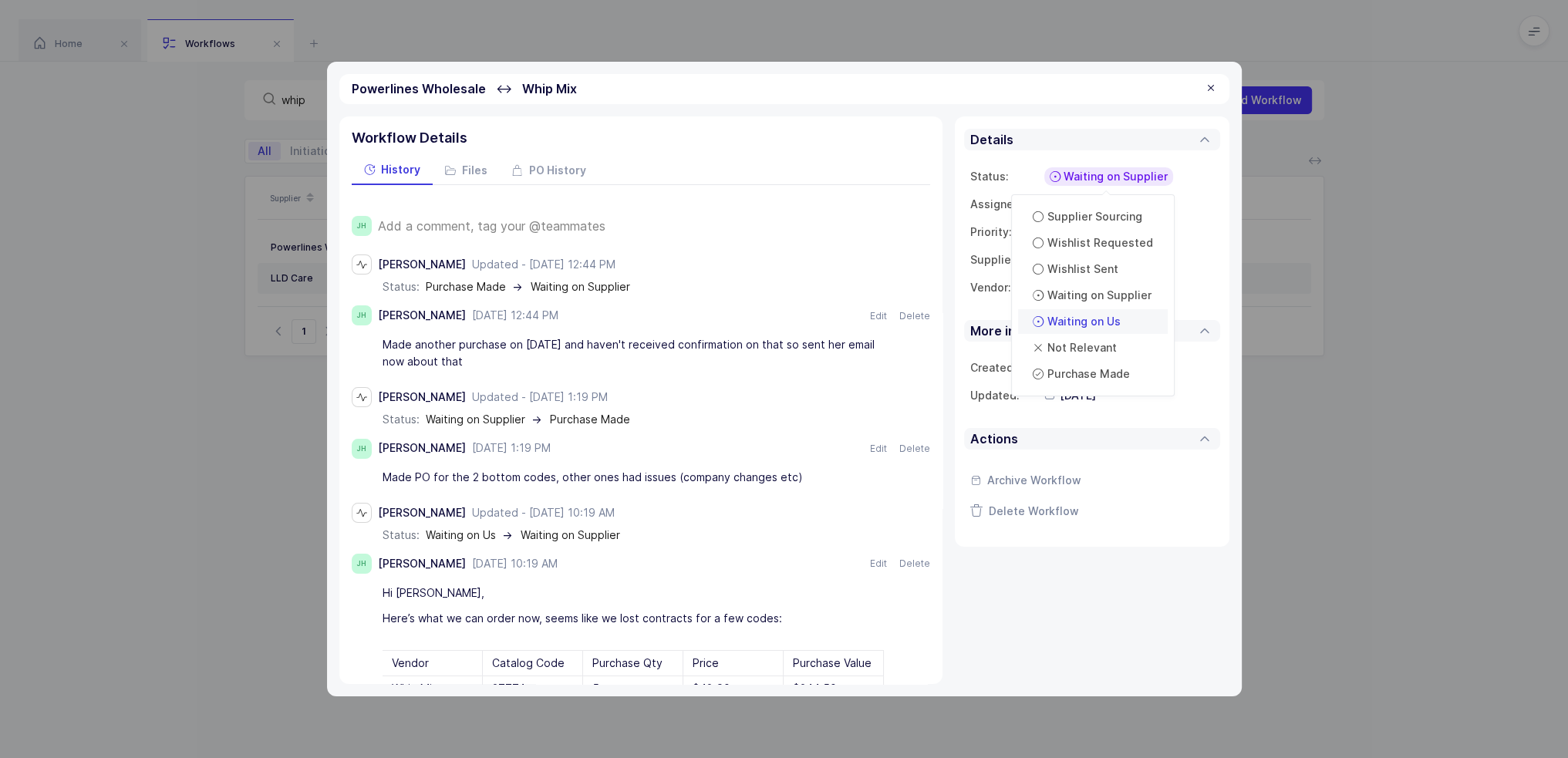
click at [789, 317] on span "Waiting on Us" at bounding box center [1084, 322] width 73 height 15
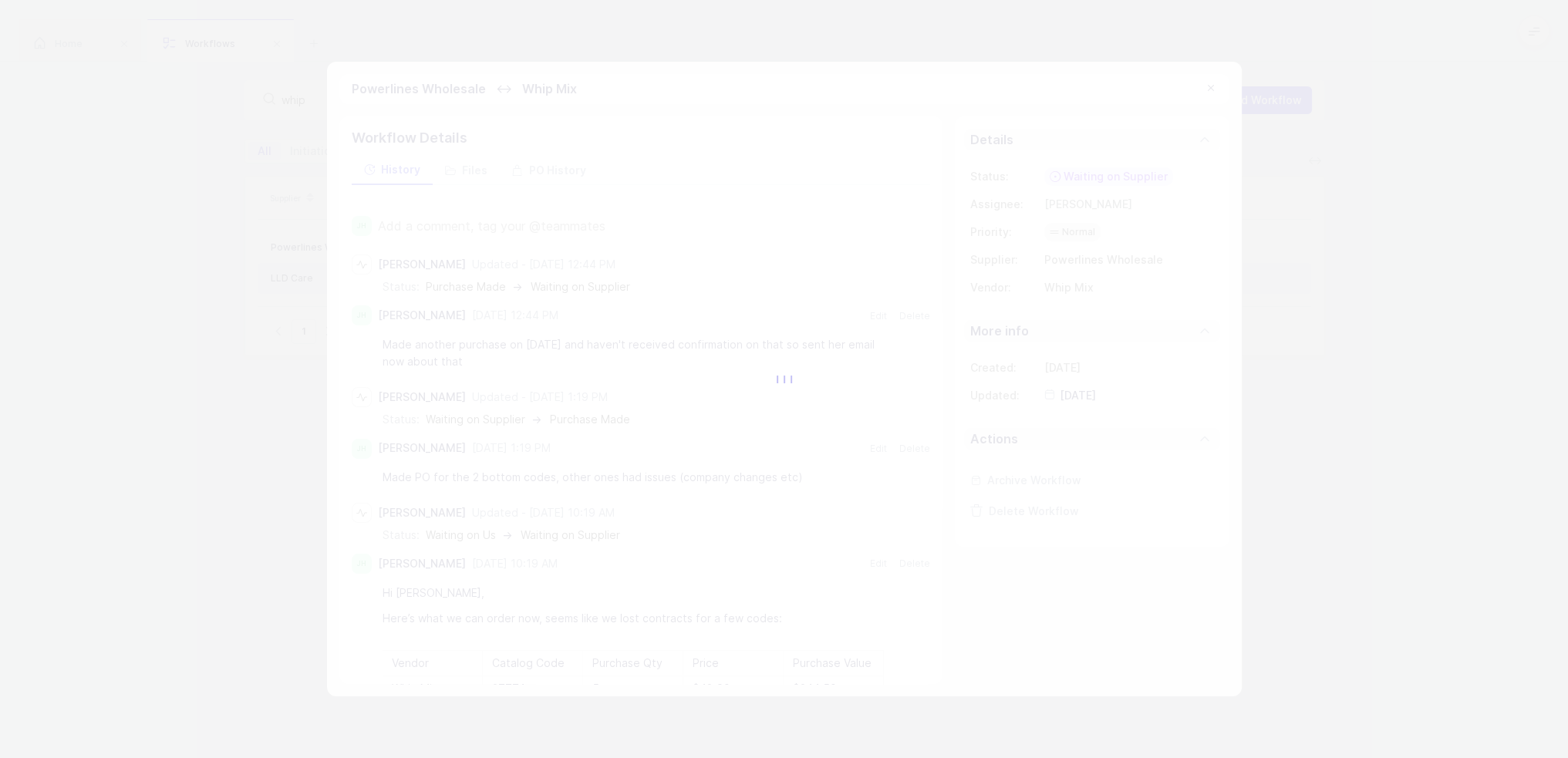
type input "2025-10-10"
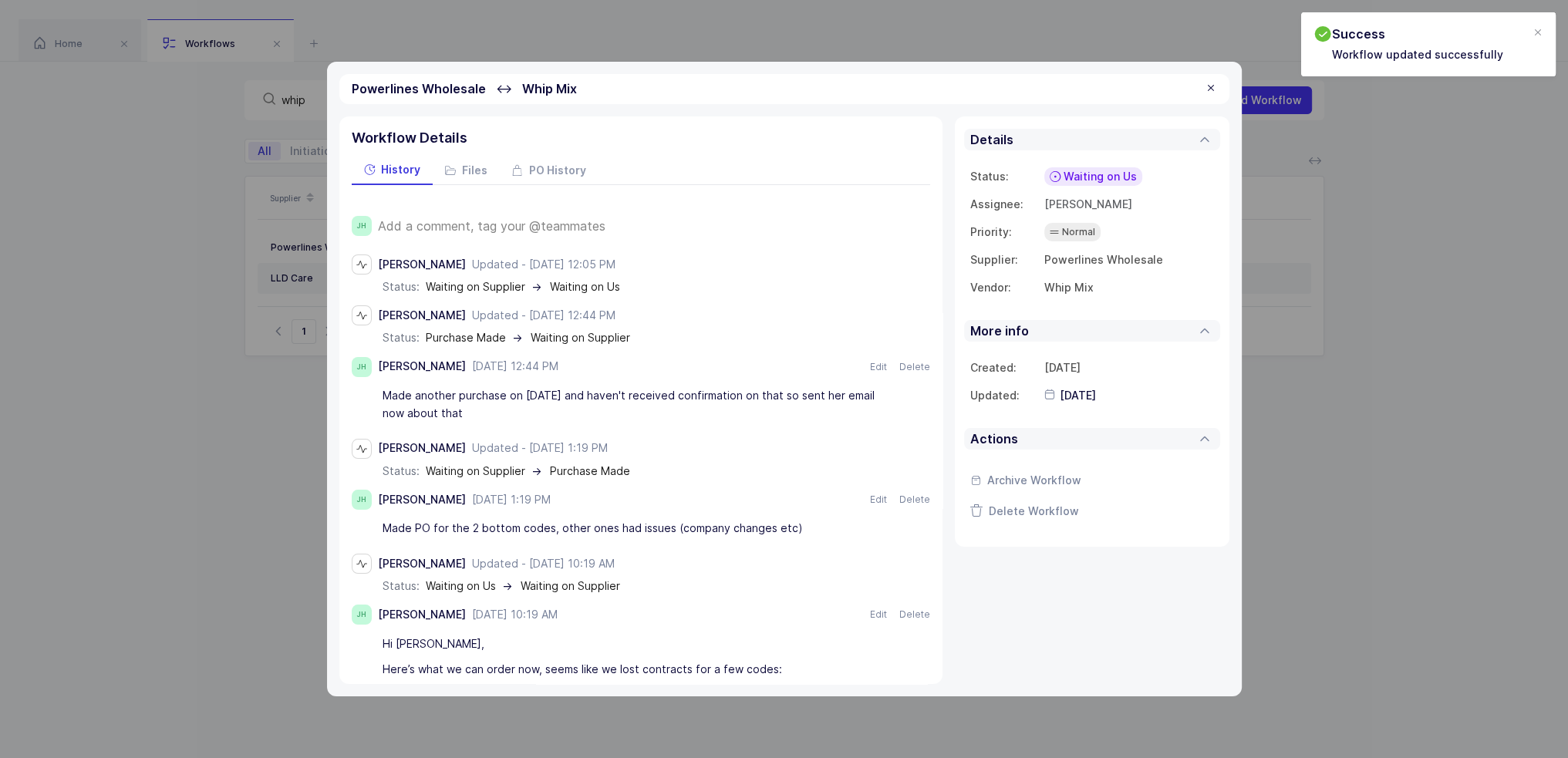
click at [475, 224] on span "Add a comment, tag your @teammates" at bounding box center [492, 226] width 228 height 14
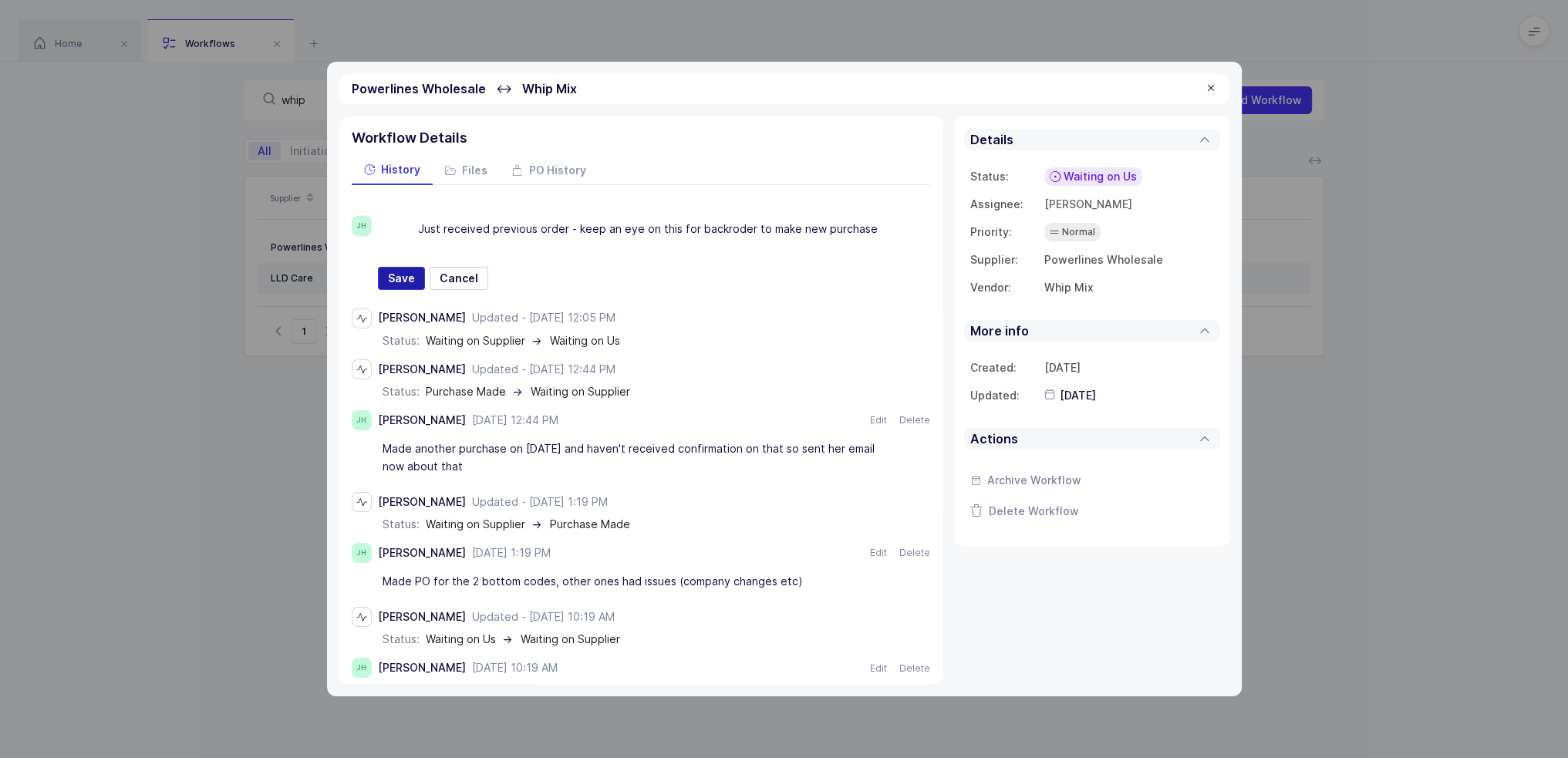
click at [381, 286] on button "Save" at bounding box center [401, 278] width 47 height 23
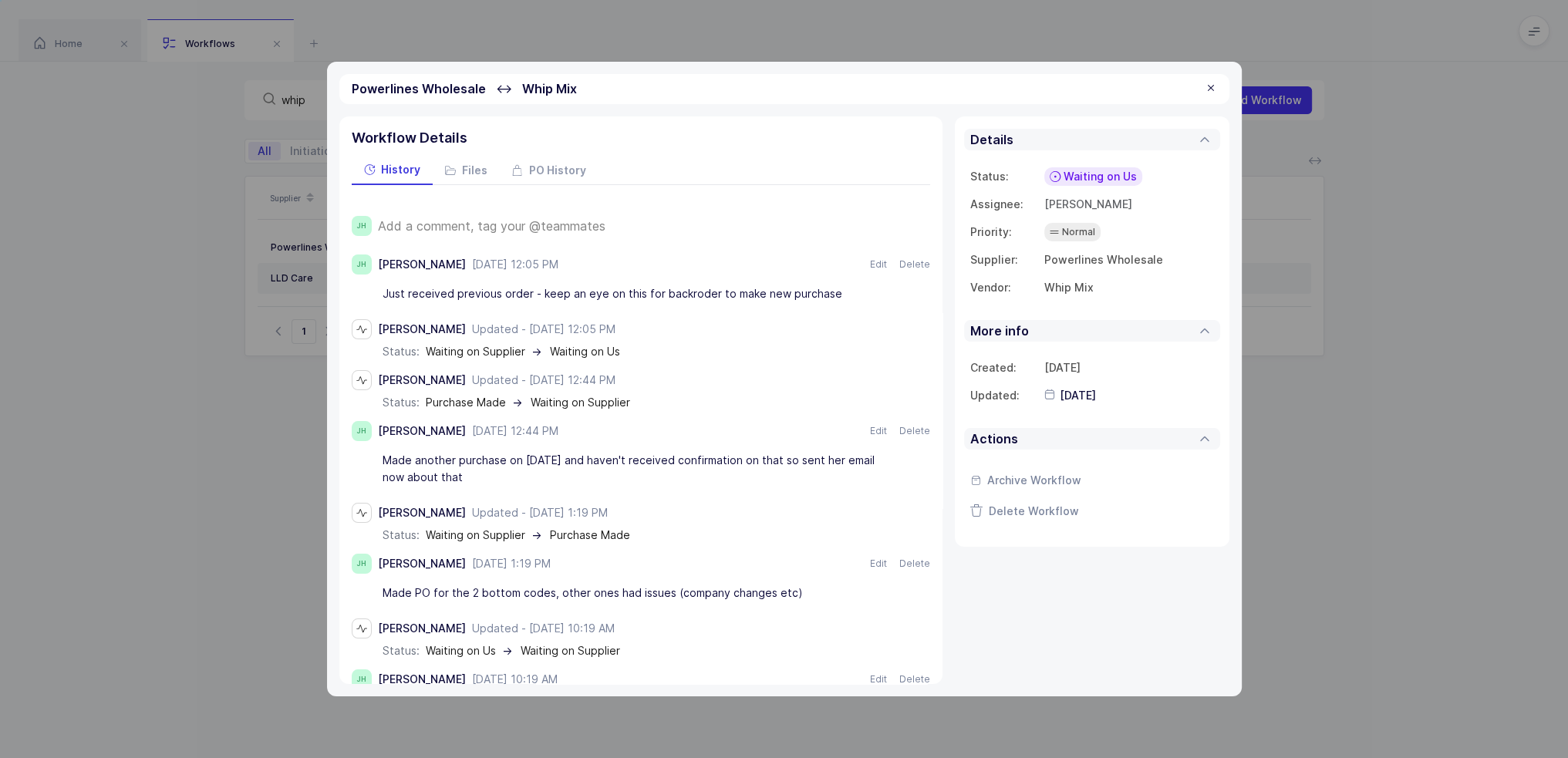
click at [789, 85] on div at bounding box center [1211, 89] width 12 height 14
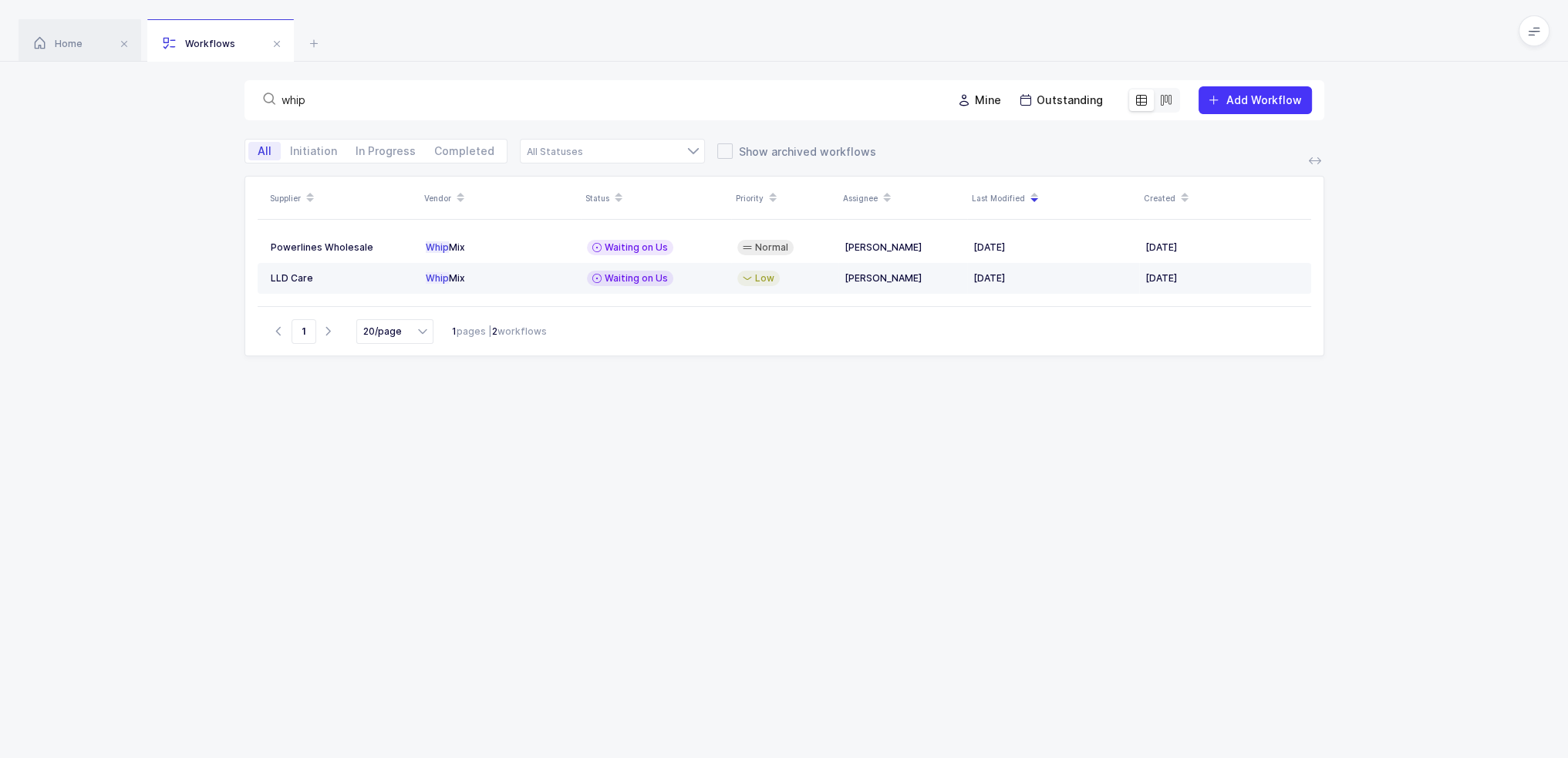
click at [789, 282] on div "[PERSON_NAME]" at bounding box center [903, 278] width 116 height 12
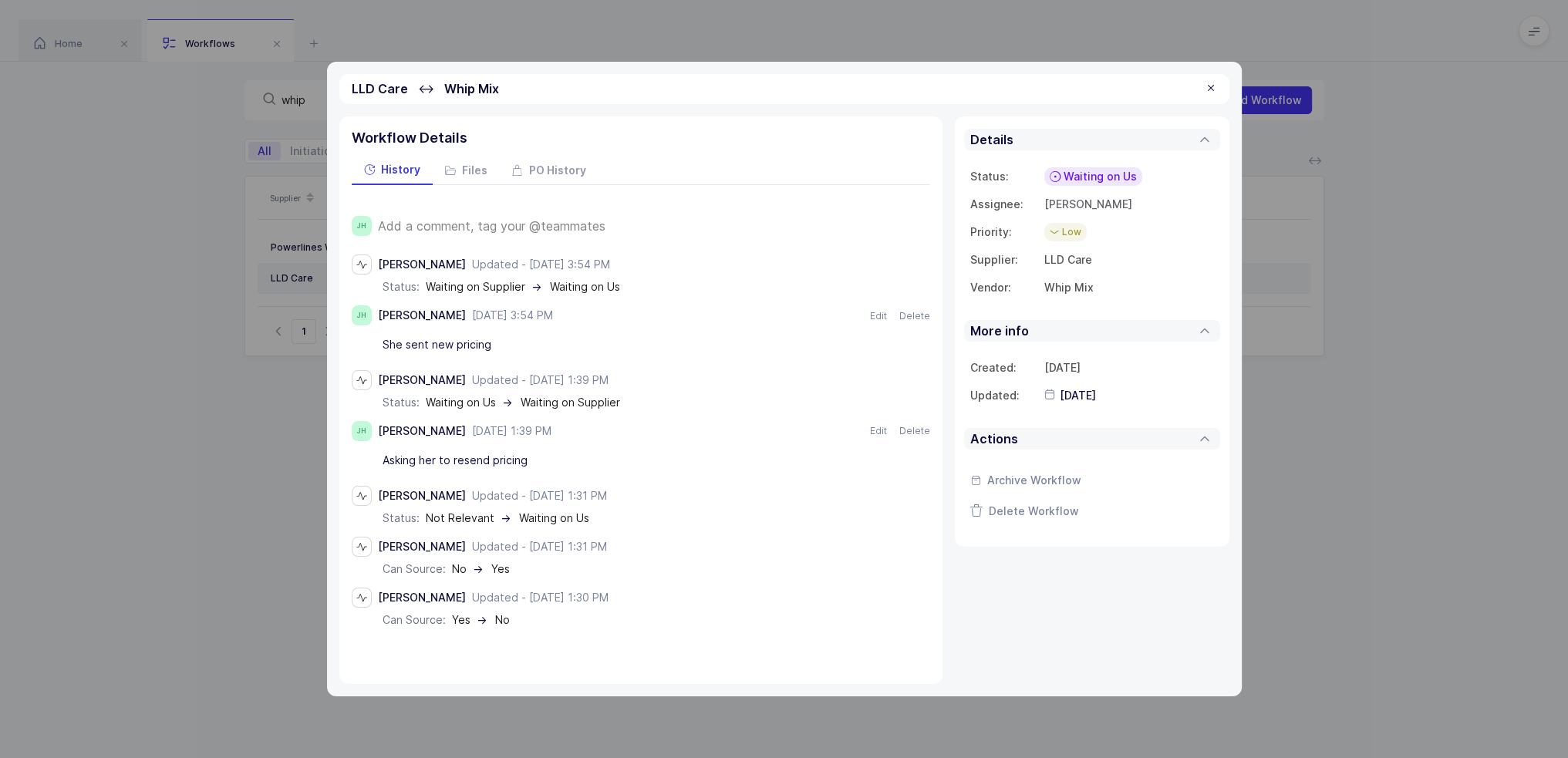
click at [789, 85] on div at bounding box center [1211, 89] width 12 height 14
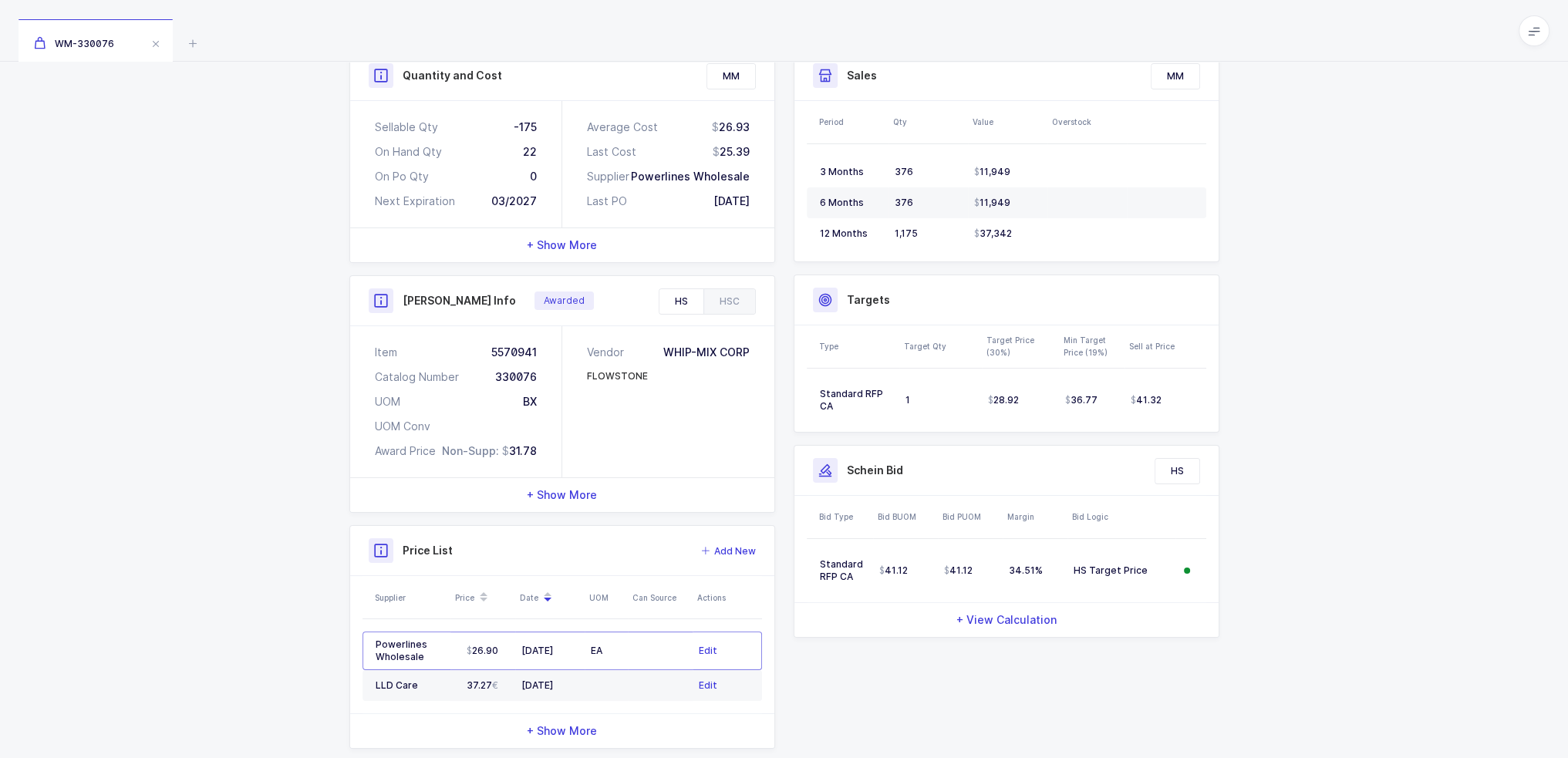
scroll to position [257, 0]
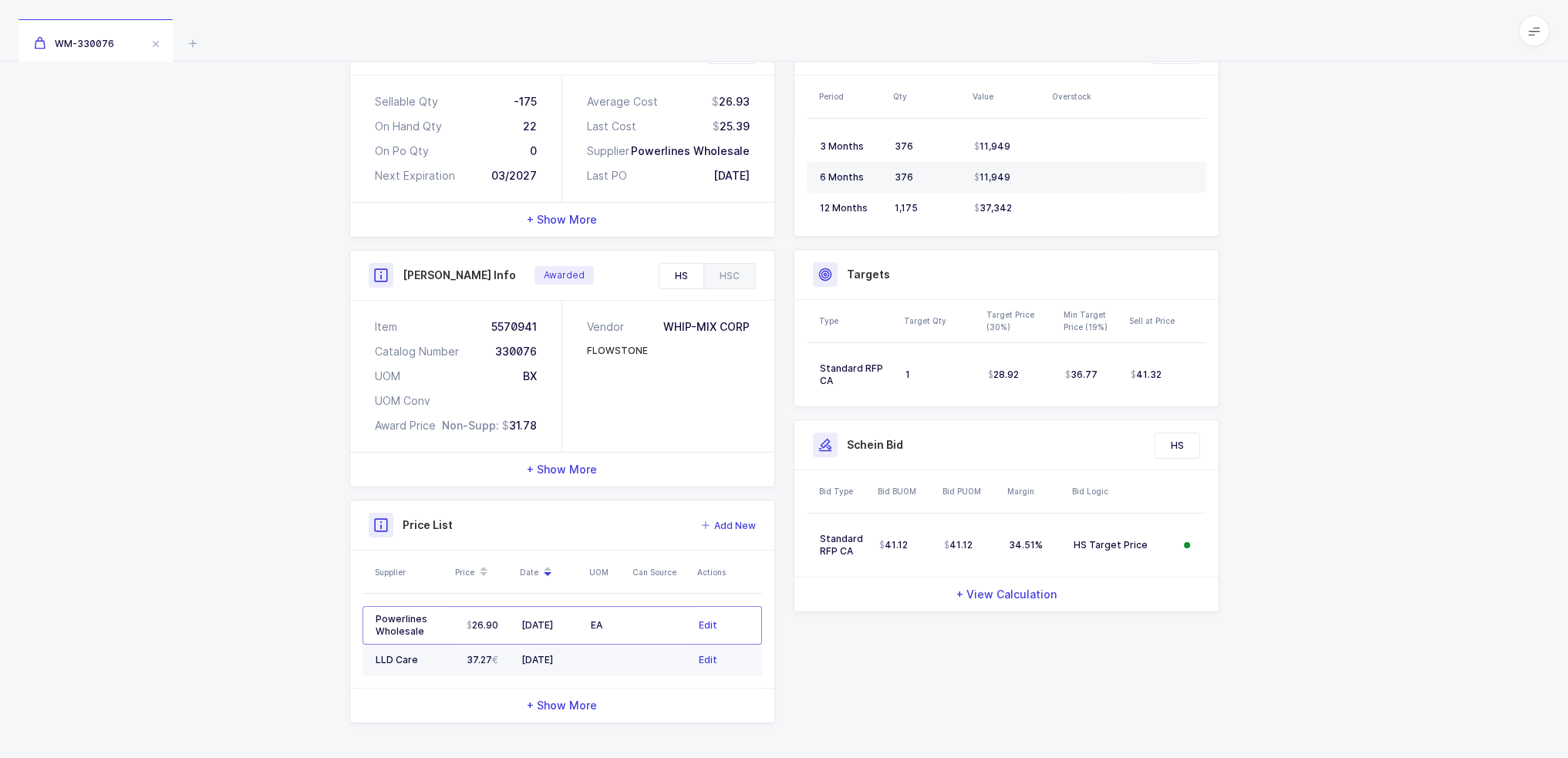
drag, startPoint x: 648, startPoint y: 655, endPoint x: 643, endPoint y: 645, distance: 11.2
click at [643, 645] on td at bounding box center [661, 661] width 65 height 31
drag, startPoint x: 645, startPoint y: 654, endPoint x: 639, endPoint y: 632, distance: 22.8
click at [639, 632] on tbody "Powerlines Wholesale 26.90 [DATE] EA Edit LLD Care 37.27 [DATE] Edit" at bounding box center [562, 640] width 399 height 69
click at [639, 647] on td at bounding box center [661, 661] width 65 height 31
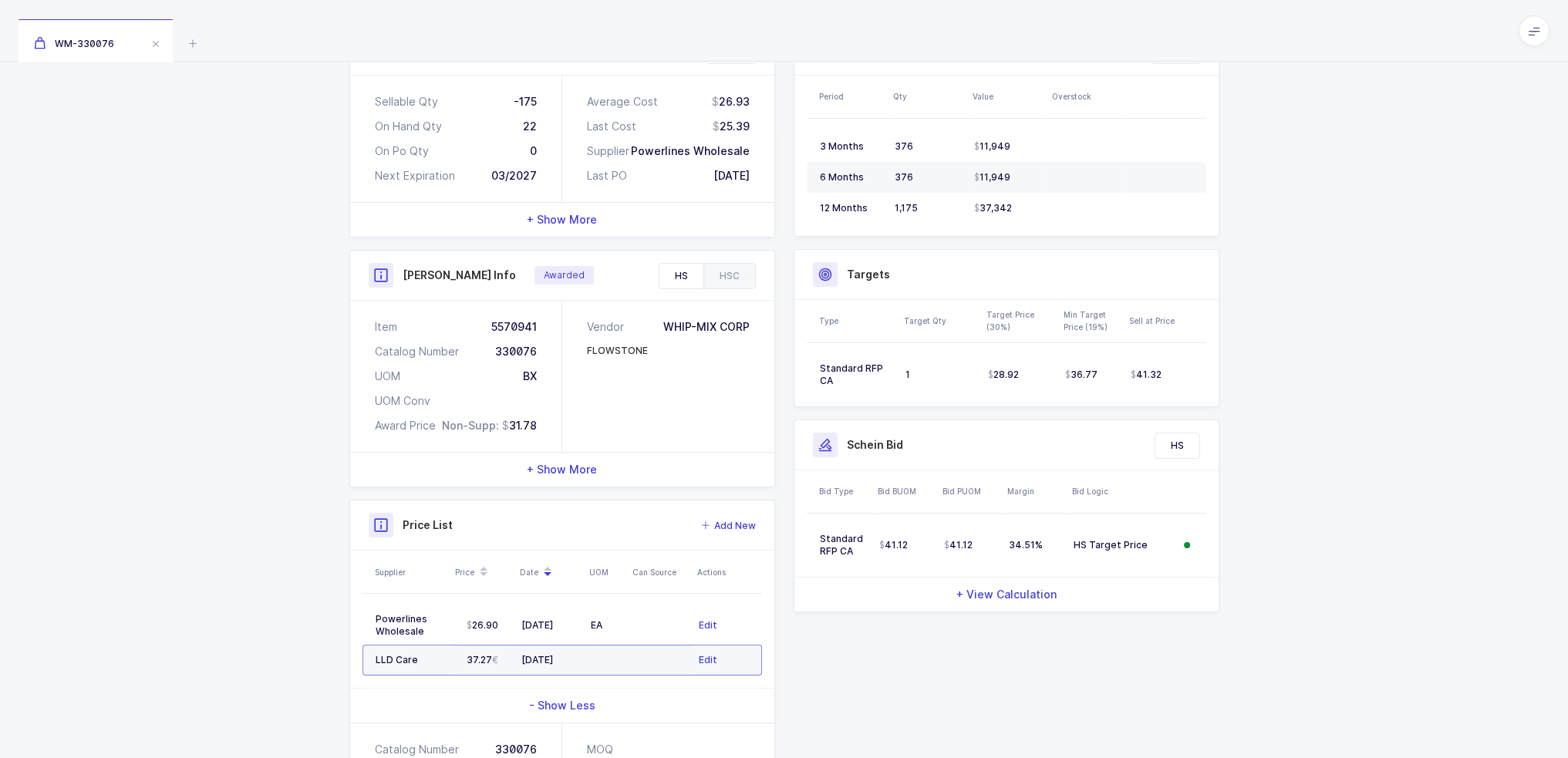
click at [632, 661] on td at bounding box center [661, 661] width 65 height 31
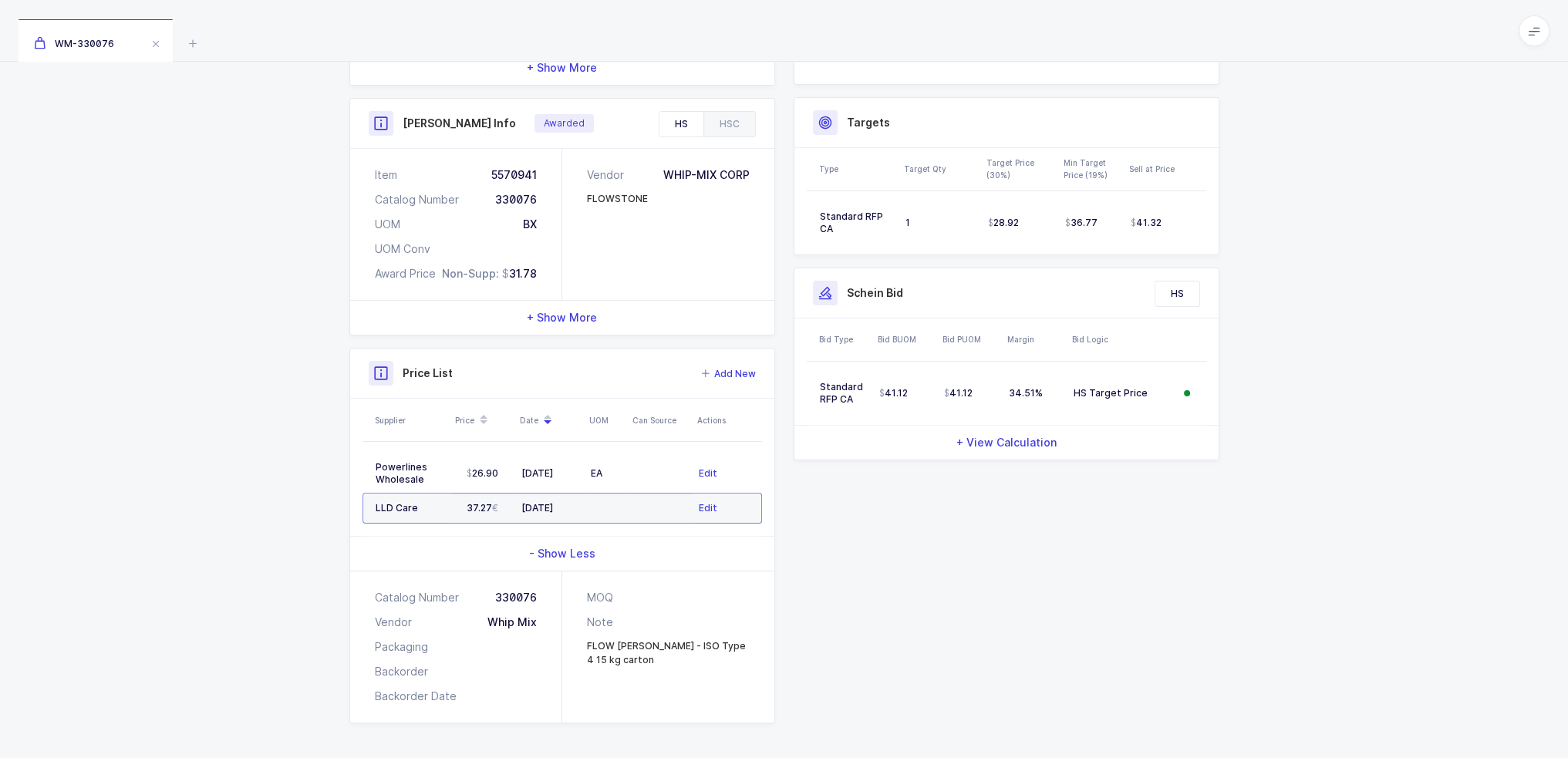
click at [749, 650] on div "FLOW STONE - WHITE - ISO Type 4 15 kg carton" at bounding box center [668, 653] width 163 height 28
drag, startPoint x: 729, startPoint y: 662, endPoint x: 231, endPoint y: 381, distance: 571.8
click at [230, 381] on div "Quantity and Cost MM Sellable Qty -175 On Hand Qty 22 On Po Qty 0 Next Expirati…" at bounding box center [784, 304] width 1568 height 913
click at [232, 378] on div "Quantity and Cost MM Sellable Qty -175 On Hand Qty 22 On Po Qty 0 Next Expirati…" at bounding box center [784, 304] width 1568 height 913
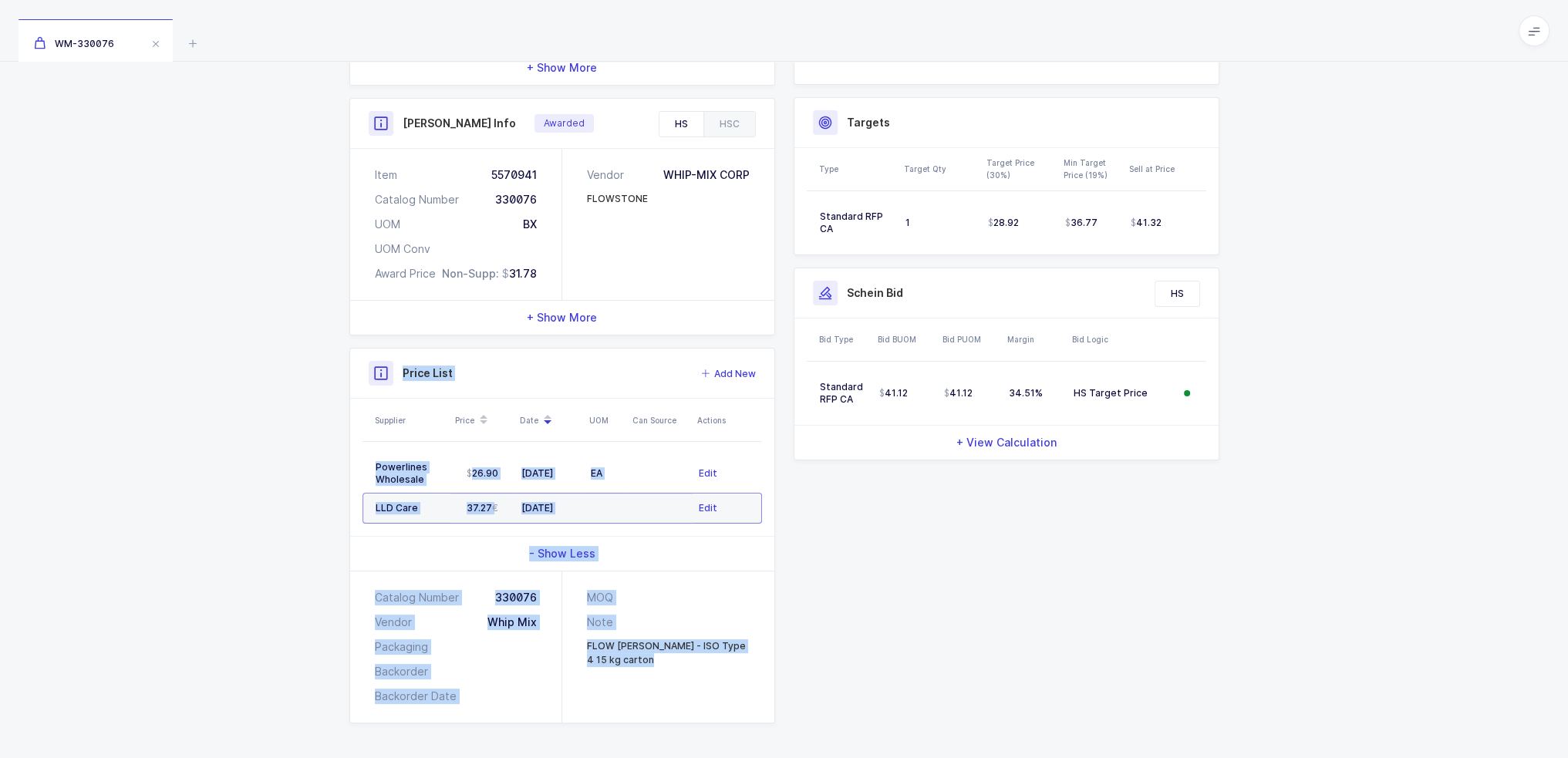
drag, startPoint x: 232, startPoint y: 376, endPoint x: 713, endPoint y: 703, distance: 581.6
click at [713, 703] on div "Quantity and Cost MM Sellable Qty -175 On Hand Qty 22 On Po Qty 0 Next Expirati…" at bounding box center [784, 304] width 1568 height 913
click at [714, 699] on div "MOQ Note FLOW STONE - WHITE - ISO Type 4 15 kg carton" at bounding box center [668, 647] width 213 height 151
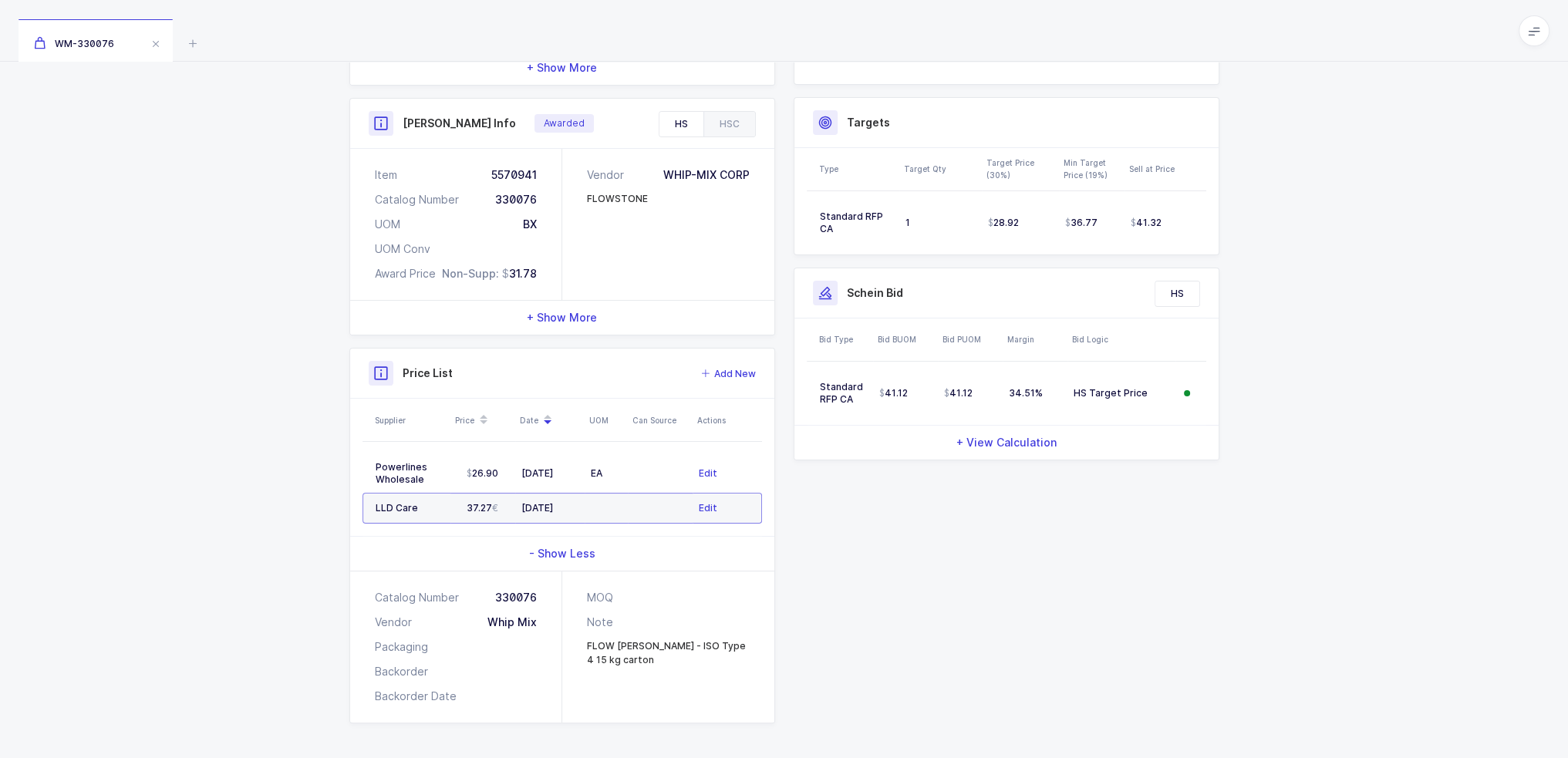
drag, startPoint x: 728, startPoint y: 679, endPoint x: 331, endPoint y: 376, distance: 499.4
click at [331, 378] on div "Quantity and Cost MM Sellable Qty -175 On Hand Qty 22 On Po Qty 0 Next Expirati…" at bounding box center [784, 304] width 1568 height 913
click at [330, 376] on div "Quantity and Cost MM Sellable Qty -175 On Hand Qty 22 On Po Qty 0 Next Expirati…" at bounding box center [784, 304] width 1568 height 913
click at [427, 373] on h3 "Price List" at bounding box center [428, 373] width 50 height 15
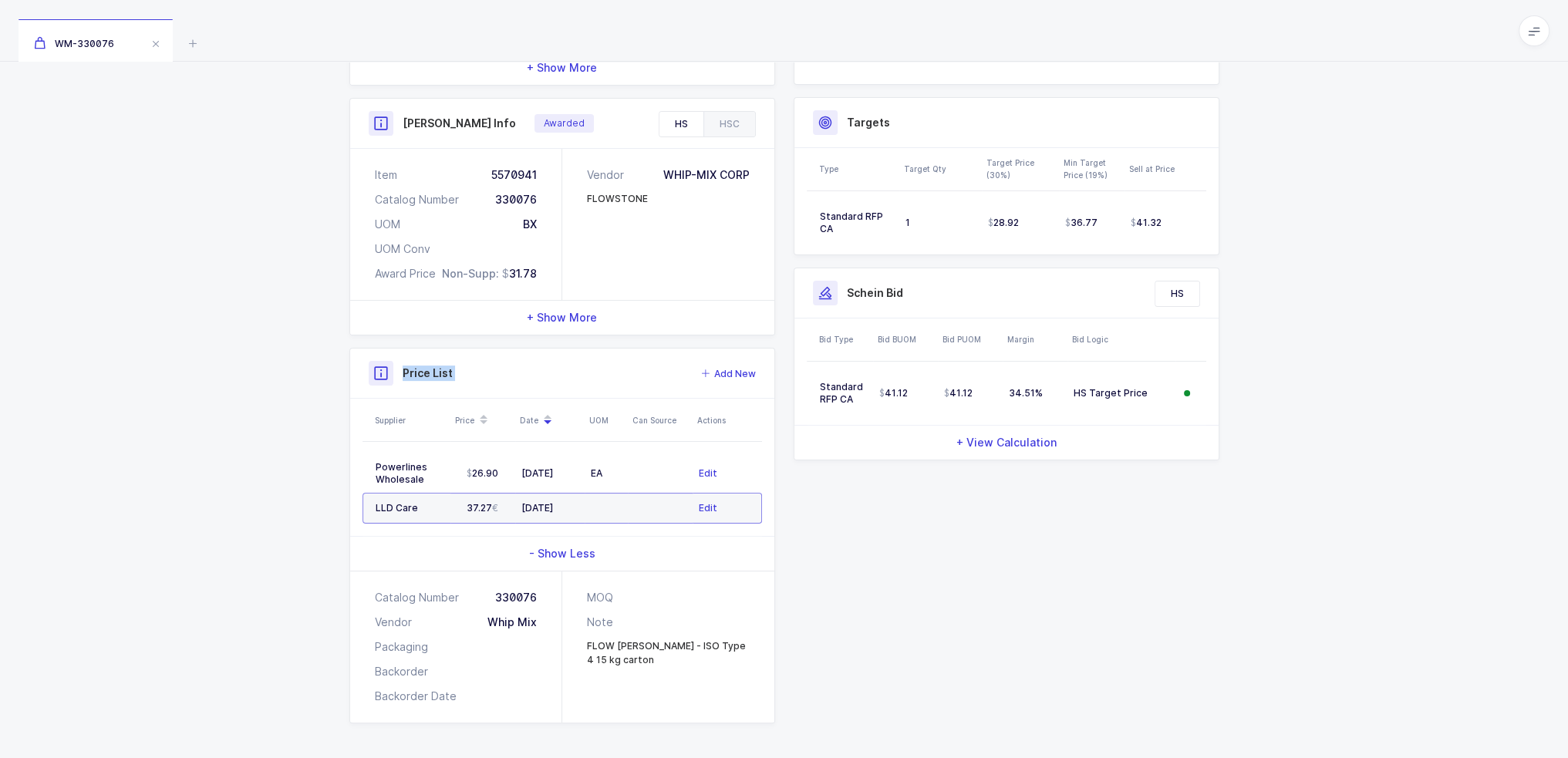
click at [427, 373] on h3 "Price List" at bounding box center [428, 373] width 50 height 15
click at [439, 370] on h3 "Price List" at bounding box center [428, 373] width 50 height 15
click at [438, 370] on h3 "Price List" at bounding box center [428, 373] width 50 height 15
click at [410, 378] on h3 "Price List" at bounding box center [428, 373] width 50 height 15
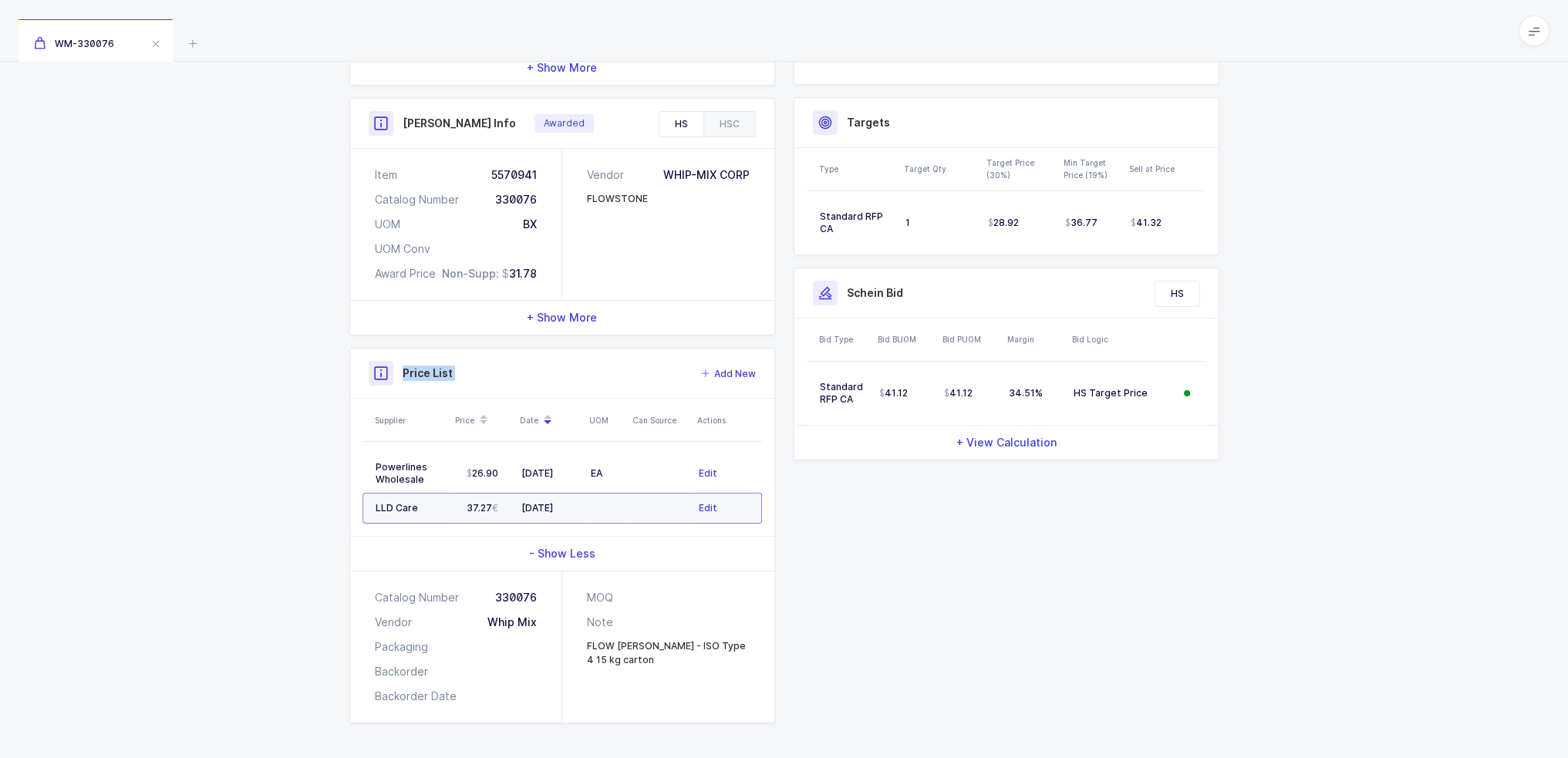
click at [408, 378] on h3 "Price List" at bounding box center [428, 373] width 50 height 15
drag, startPoint x: 408, startPoint y: 378, endPoint x: 414, endPoint y: 369, distance: 10.8
click at [408, 376] on h3 "Price List" at bounding box center [428, 373] width 50 height 15
click at [415, 366] on h3 "Price List" at bounding box center [428, 373] width 50 height 15
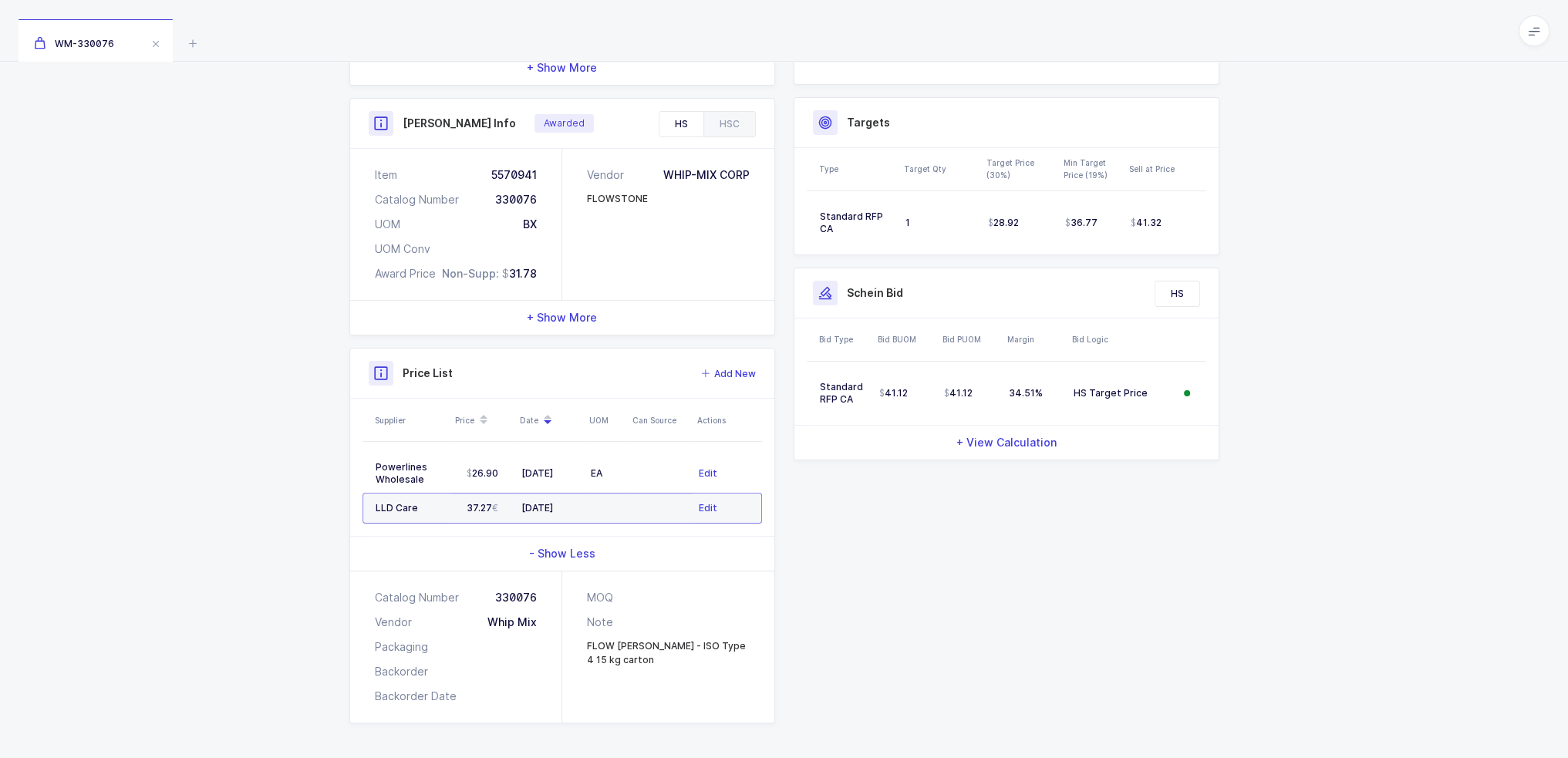
click at [442, 362] on div "Price List Add New" at bounding box center [562, 373] width 388 height 25
click at [443, 362] on div "Price List Add New" at bounding box center [562, 373] width 388 height 25
click at [454, 368] on div "Price List Add New" at bounding box center [562, 373] width 388 height 25
drag, startPoint x: 465, startPoint y: 361, endPoint x: 378, endPoint y: 378, distance: 88.6
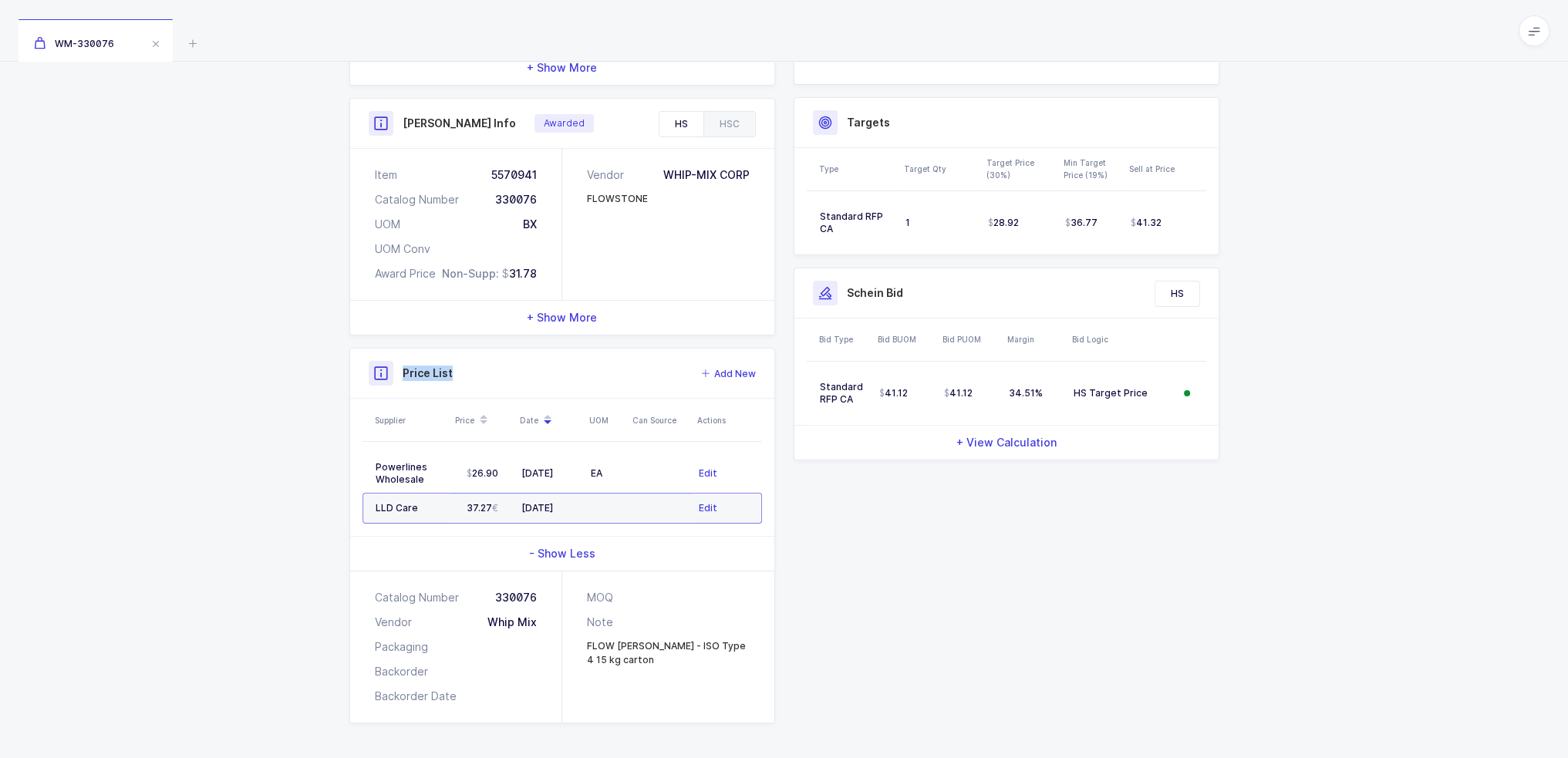
click at [379, 378] on div "Price List Add New" at bounding box center [562, 373] width 388 height 25
click at [382, 373] on icon at bounding box center [381, 373] width 14 height 14
click at [403, 368] on h3 "Price List" at bounding box center [428, 373] width 50 height 15
click at [526, 504] on div "12/26/2024" at bounding box center [550, 508] width 57 height 12
click at [558, 468] on div "06/10/2025" at bounding box center [550, 474] width 57 height 12
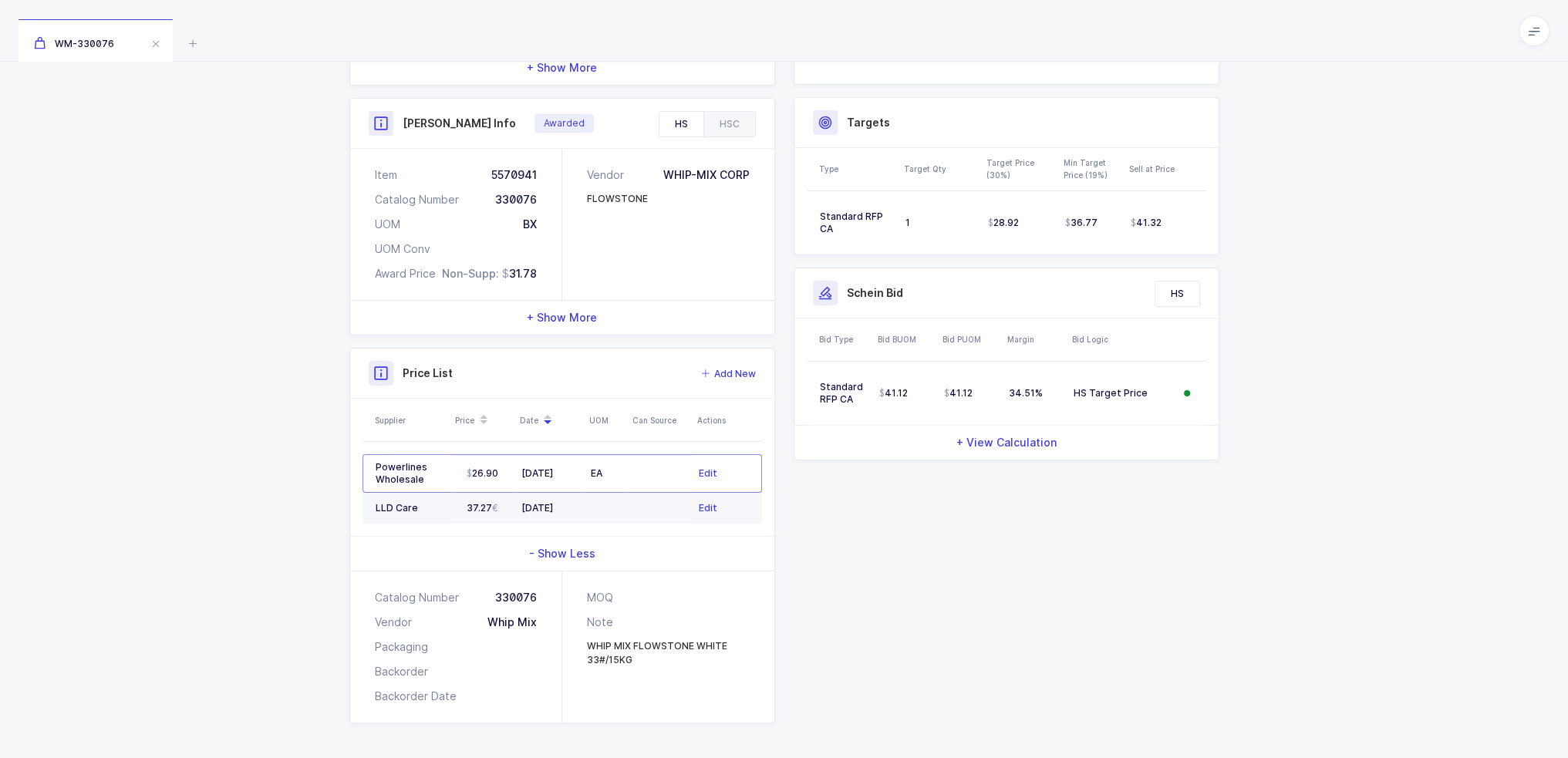
click at [595, 499] on td at bounding box center [606, 508] width 44 height 31
click at [602, 477] on td "EA" at bounding box center [606, 473] width 44 height 38
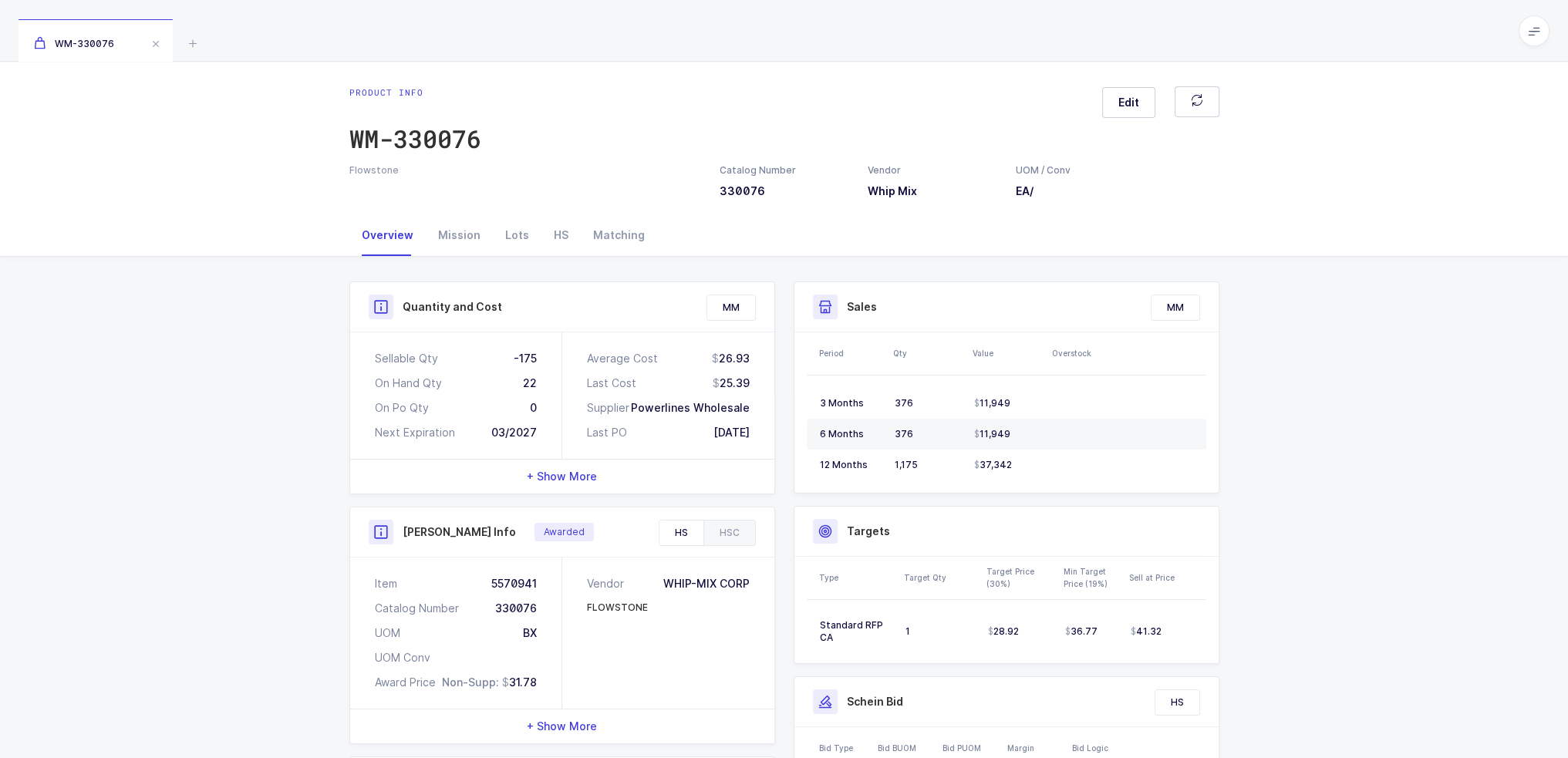
click at [556, 524] on div "Awarded" at bounding box center [564, 533] width 60 height 19
click at [601, 520] on div "Awarded" at bounding box center [644, 532] width 221 height 25
drag, startPoint x: 504, startPoint y: 347, endPoint x: 771, endPoint y: 426, distance: 278.4
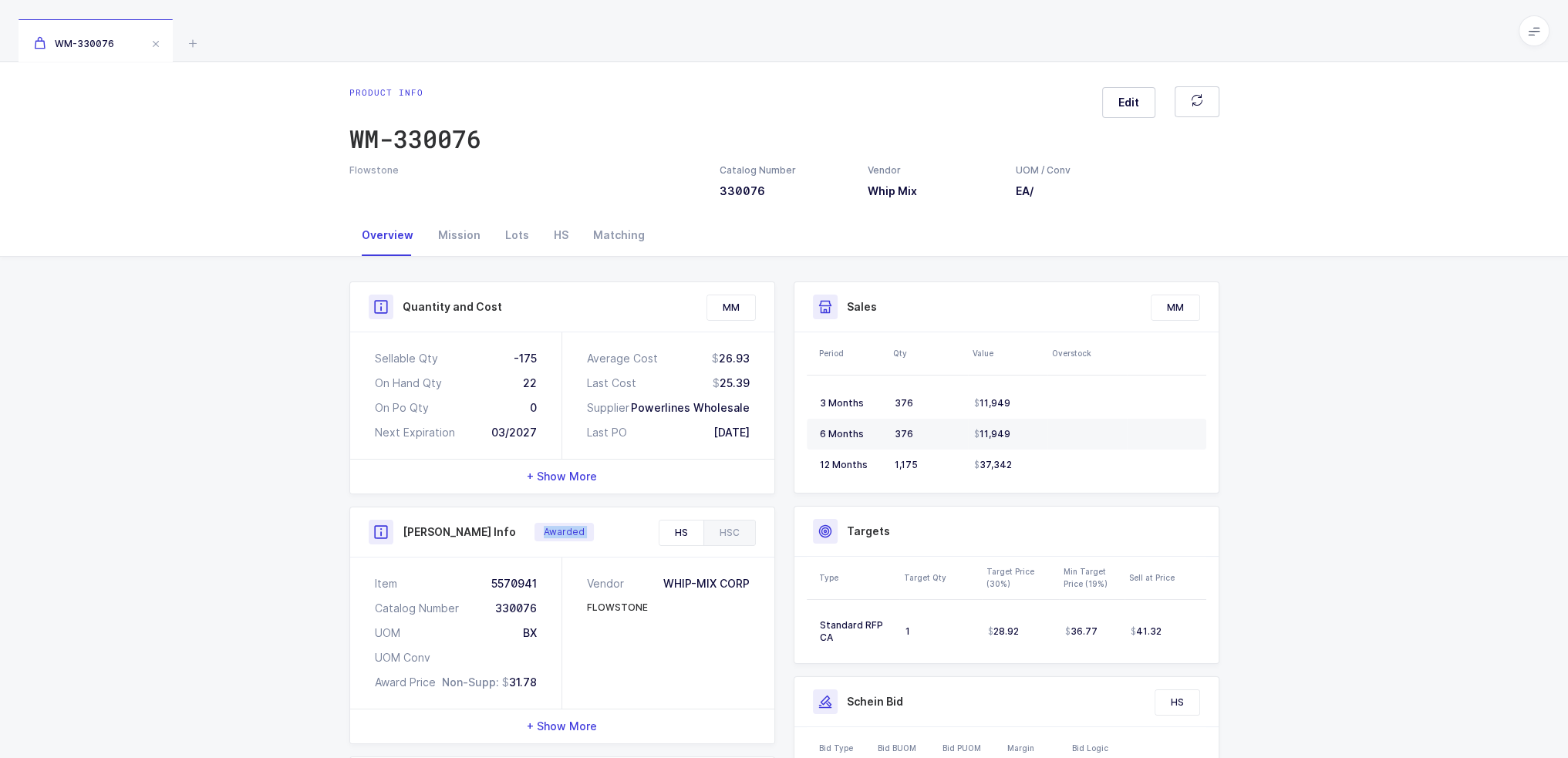
click at [771, 426] on div "Sellable Qty -175 On Hand Qty 22 On Po Qty 0 Next Expiration 03/2027 Average Co…" at bounding box center [562, 396] width 424 height 126
click at [771, 426] on div "Average Cost 26.93 Last Cost 25.39 Supplier Powerlines Wholesale Last PO 02/06/…" at bounding box center [668, 396] width 213 height 126
drag, startPoint x: 763, startPoint y: 432, endPoint x: 329, endPoint y: 341, distance: 443.4
click at [329, 341] on div "Quantity and Cost MM Sellable Qty -175 On Hand Qty 22 On Po Qty 0 Next Expirati…" at bounding box center [784, 713] width 1568 height 913
click at [328, 341] on div "Quantity and Cost MM Sellable Qty -175 On Hand Qty 22 On Po Qty 0 Next Expirati…" at bounding box center [784, 713] width 1568 height 913
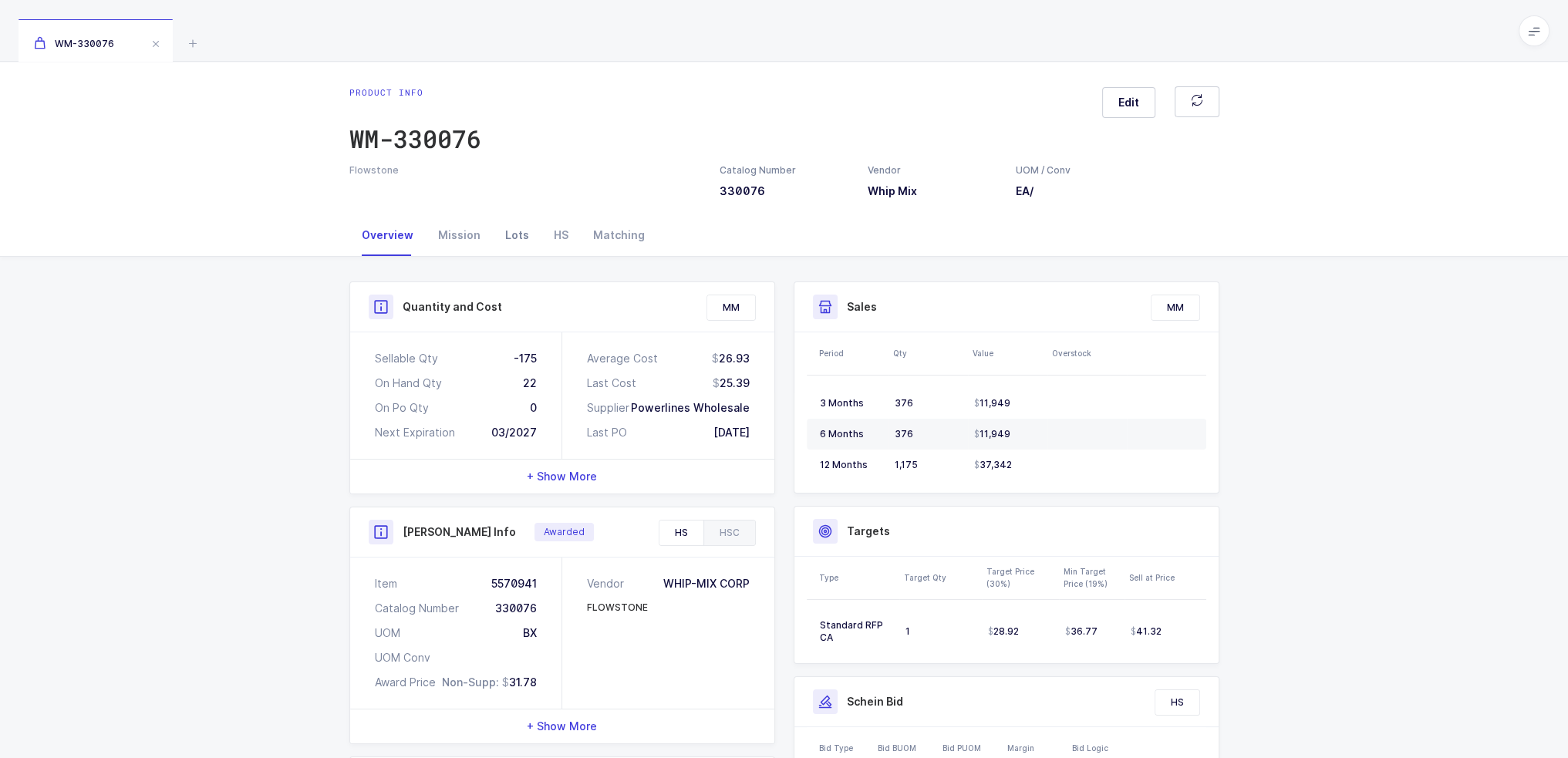
click at [509, 219] on div "Lots" at bounding box center [516, 235] width 49 height 42
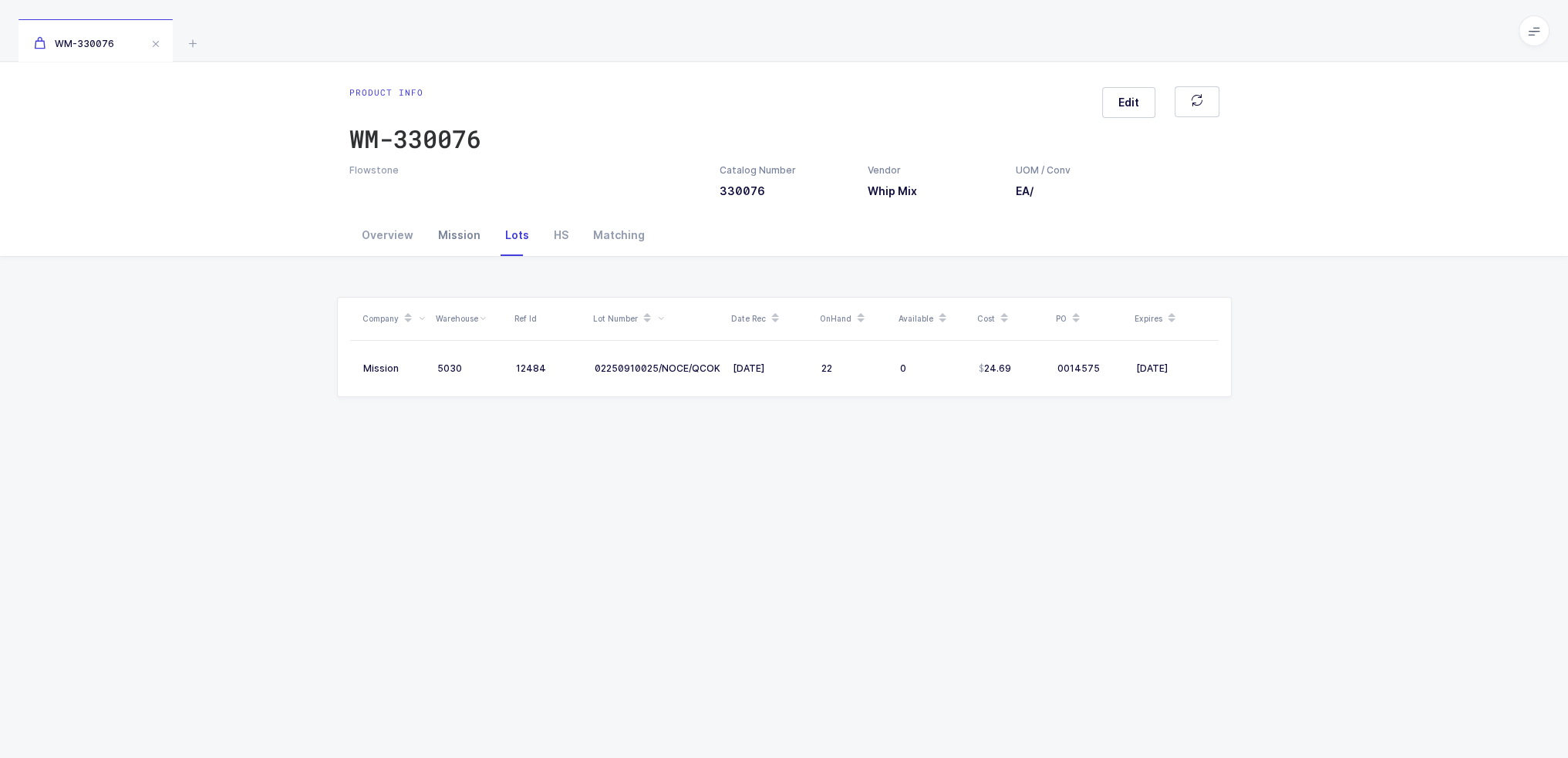
click at [464, 235] on div "Mission" at bounding box center [459, 235] width 67 height 42
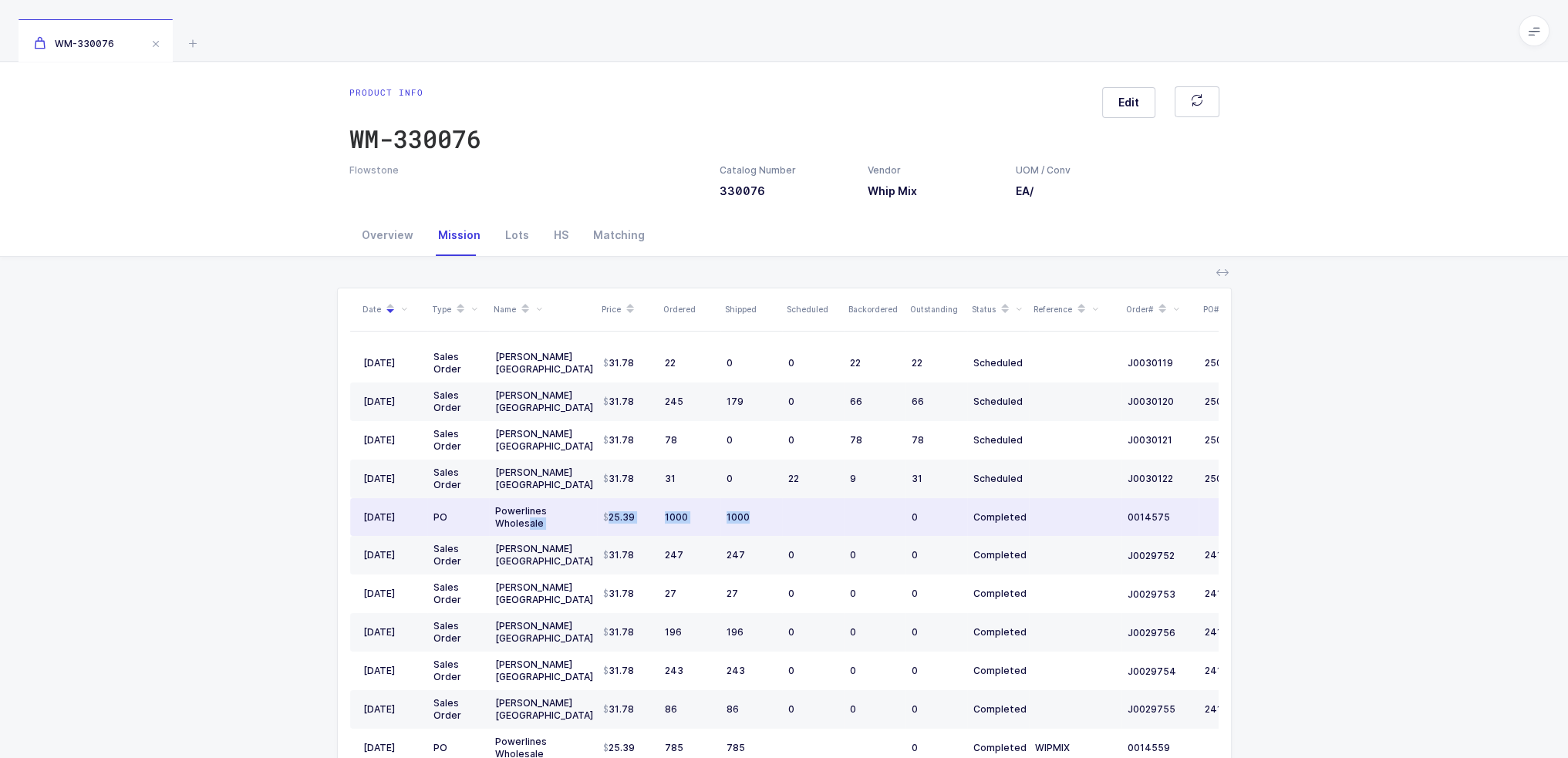
drag, startPoint x: 528, startPoint y: 520, endPoint x: 801, endPoint y: 515, distance: 273.0
click at [801, 515] on tr "02/06/2025 PO Powerlines Wholesale 25.39 1000 1000 0 Completed 0014575" at bounding box center [836, 517] width 972 height 38
click at [802, 515] on td at bounding box center [813, 517] width 61 height 38
drag, startPoint x: 814, startPoint y: 511, endPoint x: 533, endPoint y: 524, distance: 281.3
click at [533, 527] on tr "02/06/2025 PO Powerlines Wholesale 25.39 1000 1000 0 Completed 0014575" at bounding box center [836, 517] width 972 height 38
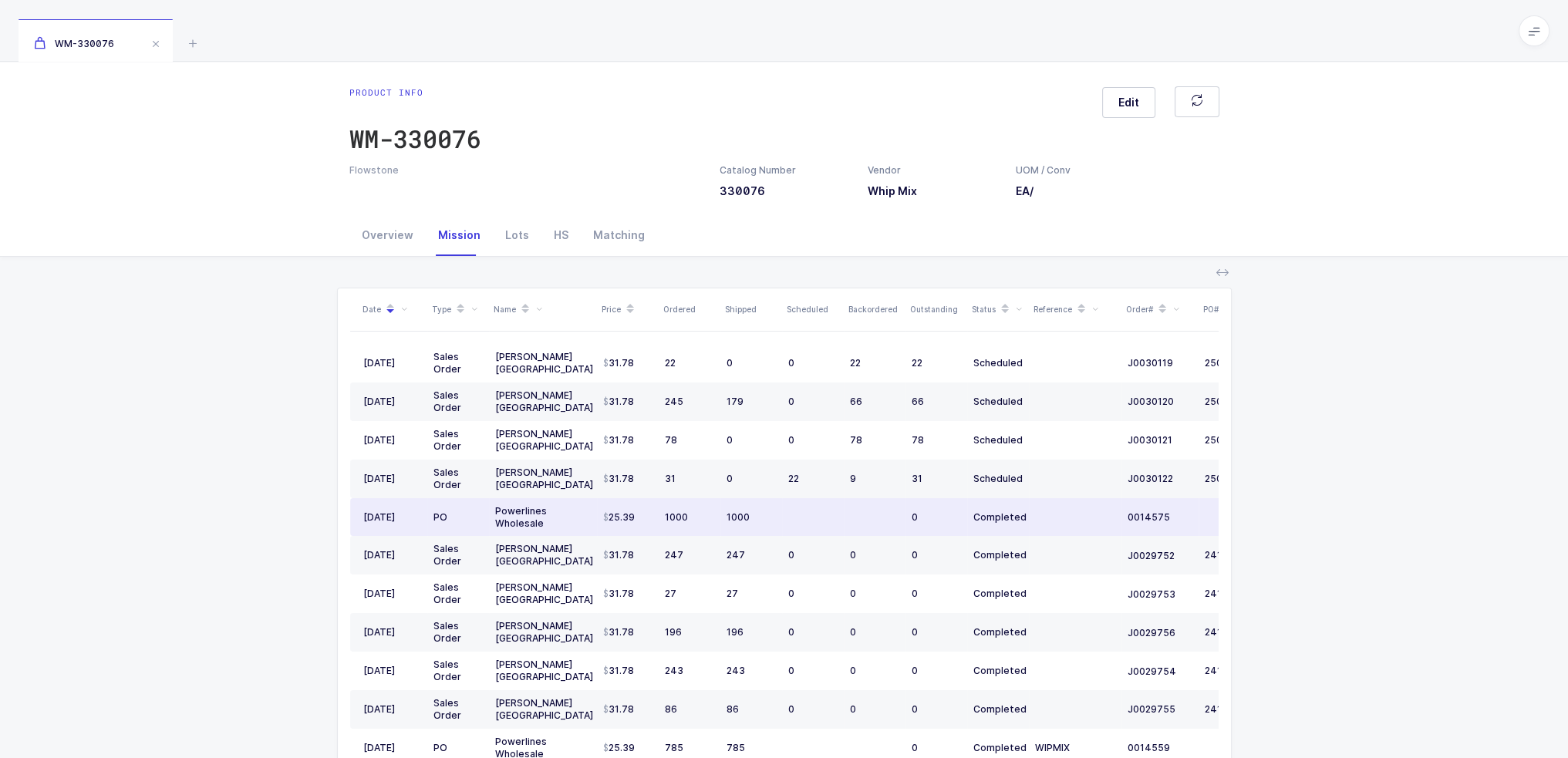
click at [533, 524] on div "Powerlines Wholesale" at bounding box center [543, 517] width 96 height 25
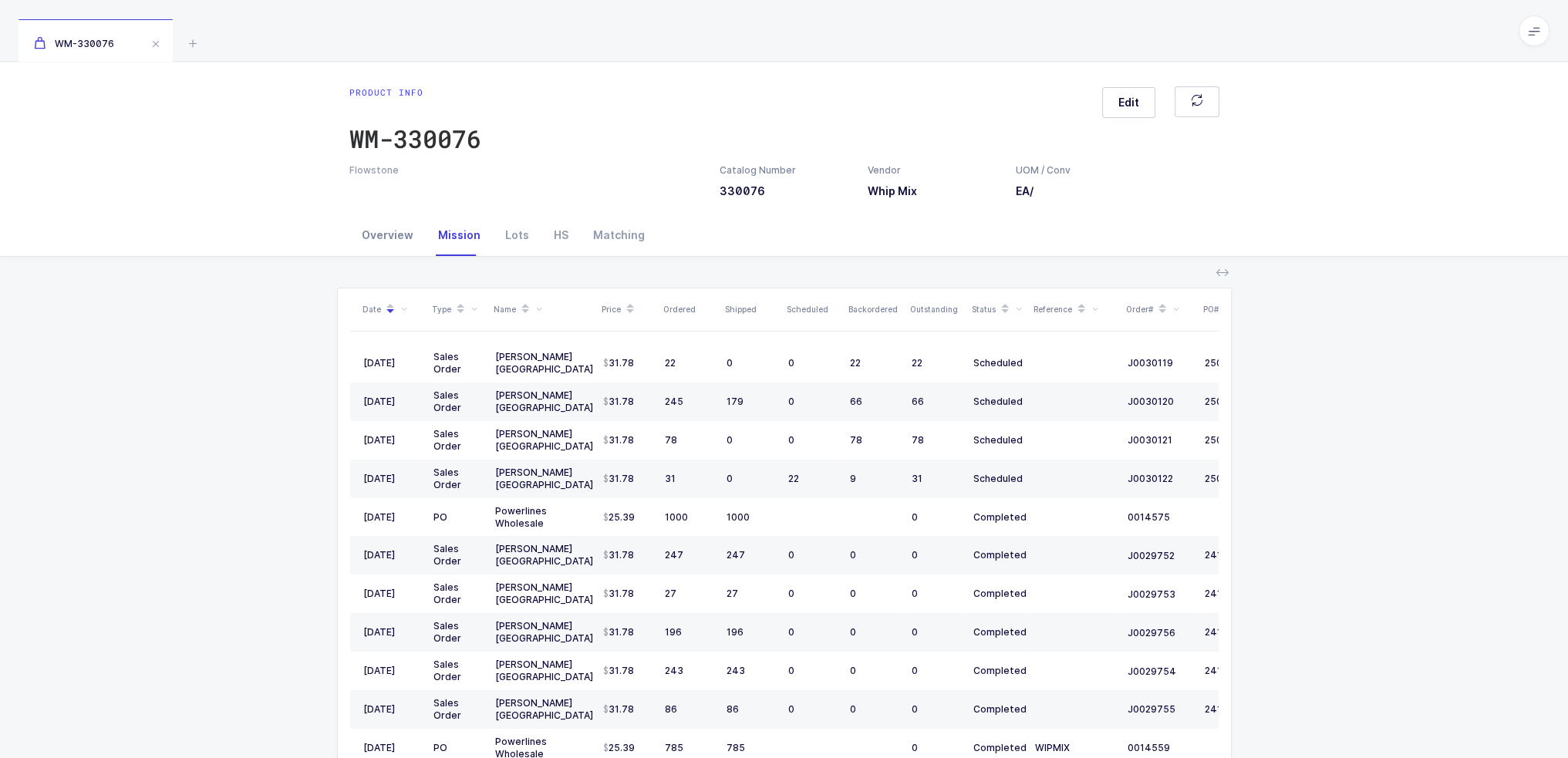
click at [386, 235] on div "Overview" at bounding box center [387, 235] width 76 height 42
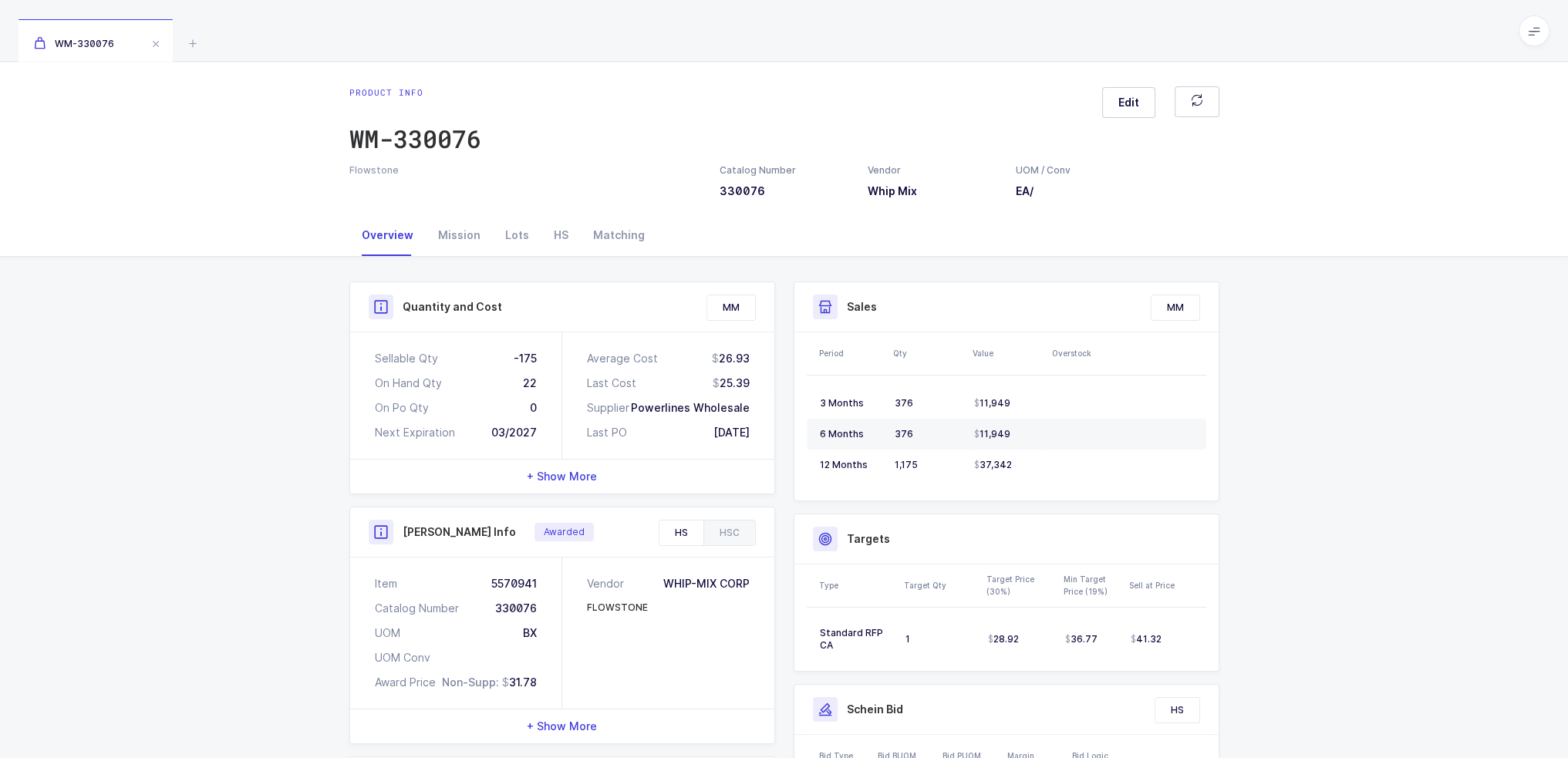
drag, startPoint x: 716, startPoint y: 376, endPoint x: 758, endPoint y: 379, distance: 42.1
click at [758, 379] on div "Average Cost 26.93 Last Cost 25.39 Supplier Powerlines Wholesale Last PO 02/06/…" at bounding box center [668, 396] width 213 height 126
drag, startPoint x: 758, startPoint y: 379, endPoint x: 712, endPoint y: 382, distance: 46.1
click at [709, 384] on div "Average Cost 26.93 Last Cost 25.39 Supplier Powerlines Wholesale Last PO 02/06/…" at bounding box center [668, 396] width 213 height 126
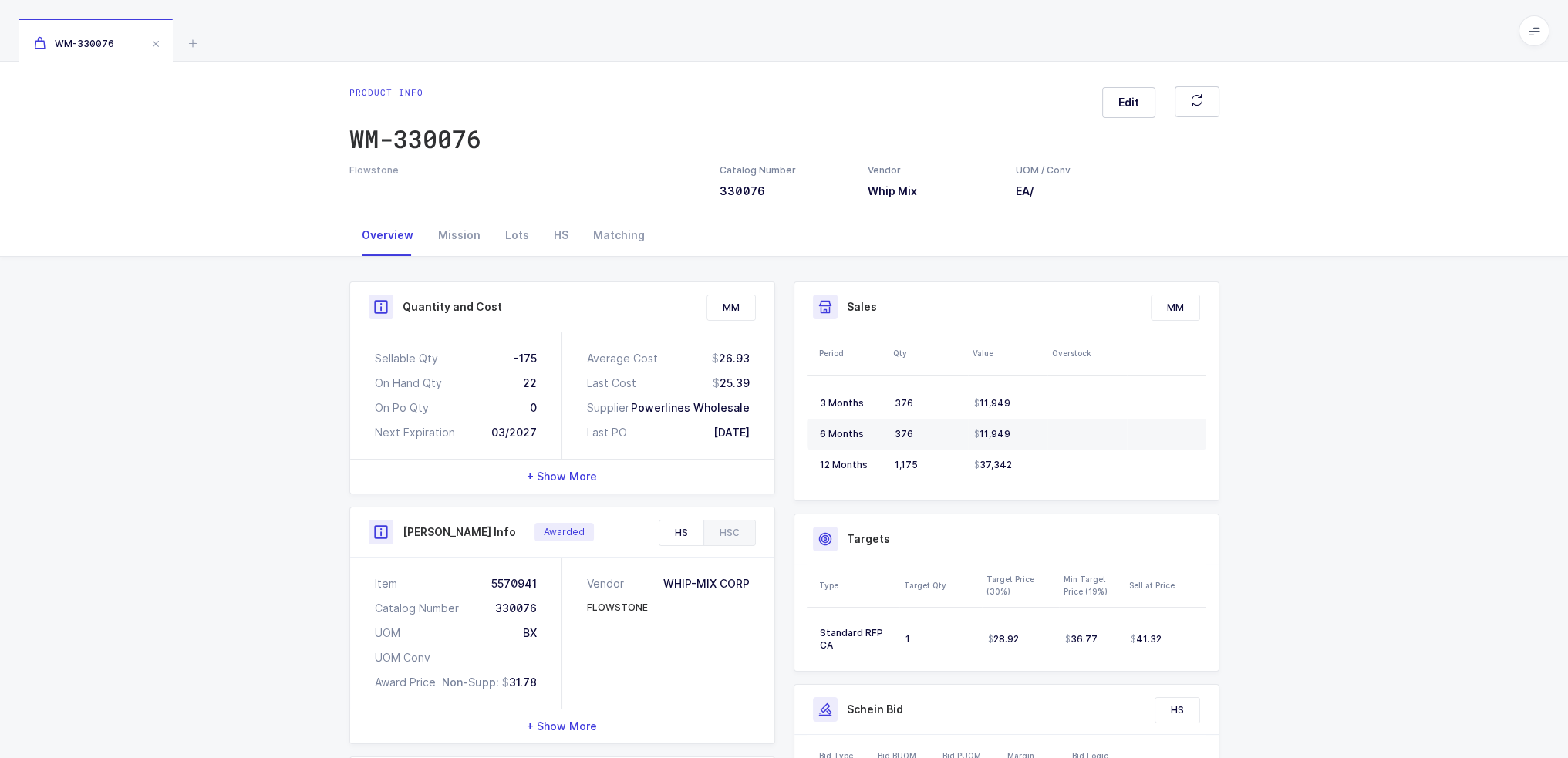
click at [712, 382] on div "Last Cost 25.39" at bounding box center [668, 383] width 163 height 15
click at [524, 379] on div "22" at bounding box center [530, 383] width 14 height 15
click at [529, 359] on div "-175" at bounding box center [525, 359] width 23 height 15
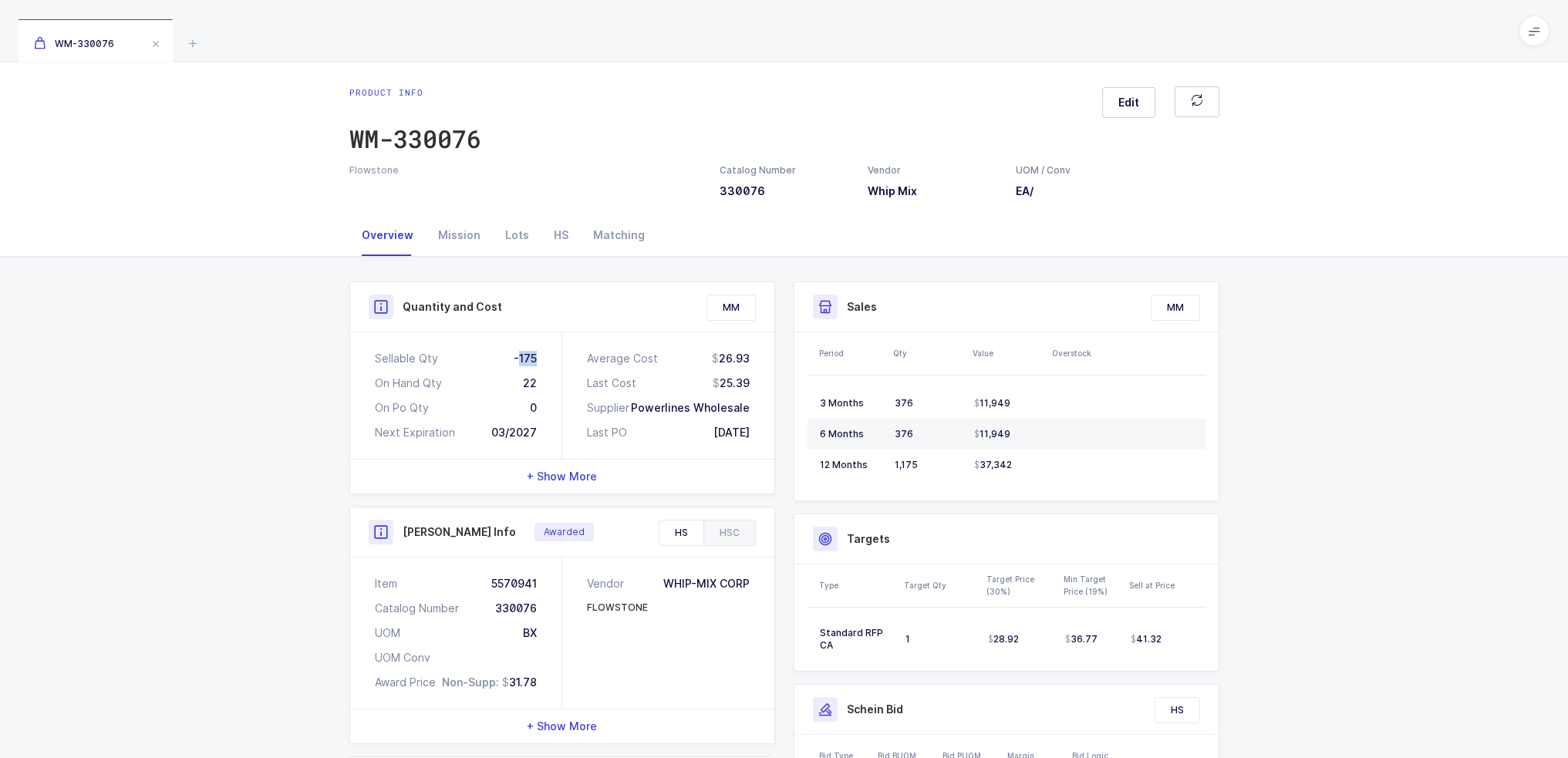
click at [529, 359] on div "-175" at bounding box center [525, 359] width 23 height 15
click at [529, 359] on div "-175" at bounding box center [525, 359] width 23 height 15
click at [538, 370] on div "Sellable Qty -175 On Hand Qty 22 On Po Qty 0 Next Expiration 03/2027" at bounding box center [456, 396] width 213 height 126
click at [469, 218] on div "Mission" at bounding box center [459, 235] width 67 height 42
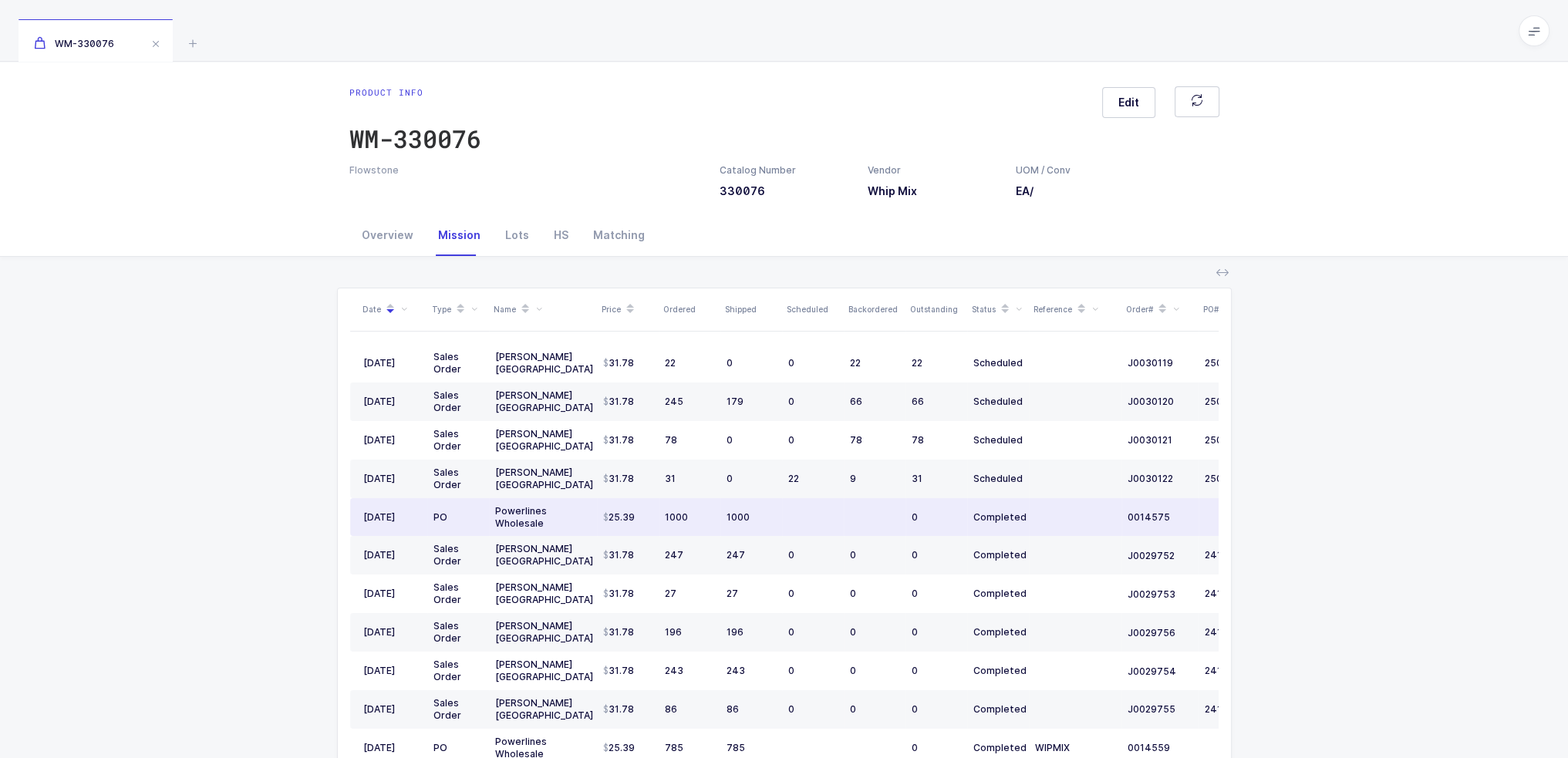
drag, startPoint x: 784, startPoint y: 518, endPoint x: 763, endPoint y: 511, distance: 22.1
click at [763, 511] on tr "02/06/2025 PO Powerlines Wholesale 25.39 1000 1000 0 Completed 0014575" at bounding box center [836, 517] width 972 height 38
click at [764, 511] on div "1000" at bounding box center [751, 517] width 50 height 12
drag, startPoint x: 781, startPoint y: 509, endPoint x: 771, endPoint y: 516, distance: 12.2
click at [771, 516] on td "1000" at bounding box center [751, 517] width 61 height 38
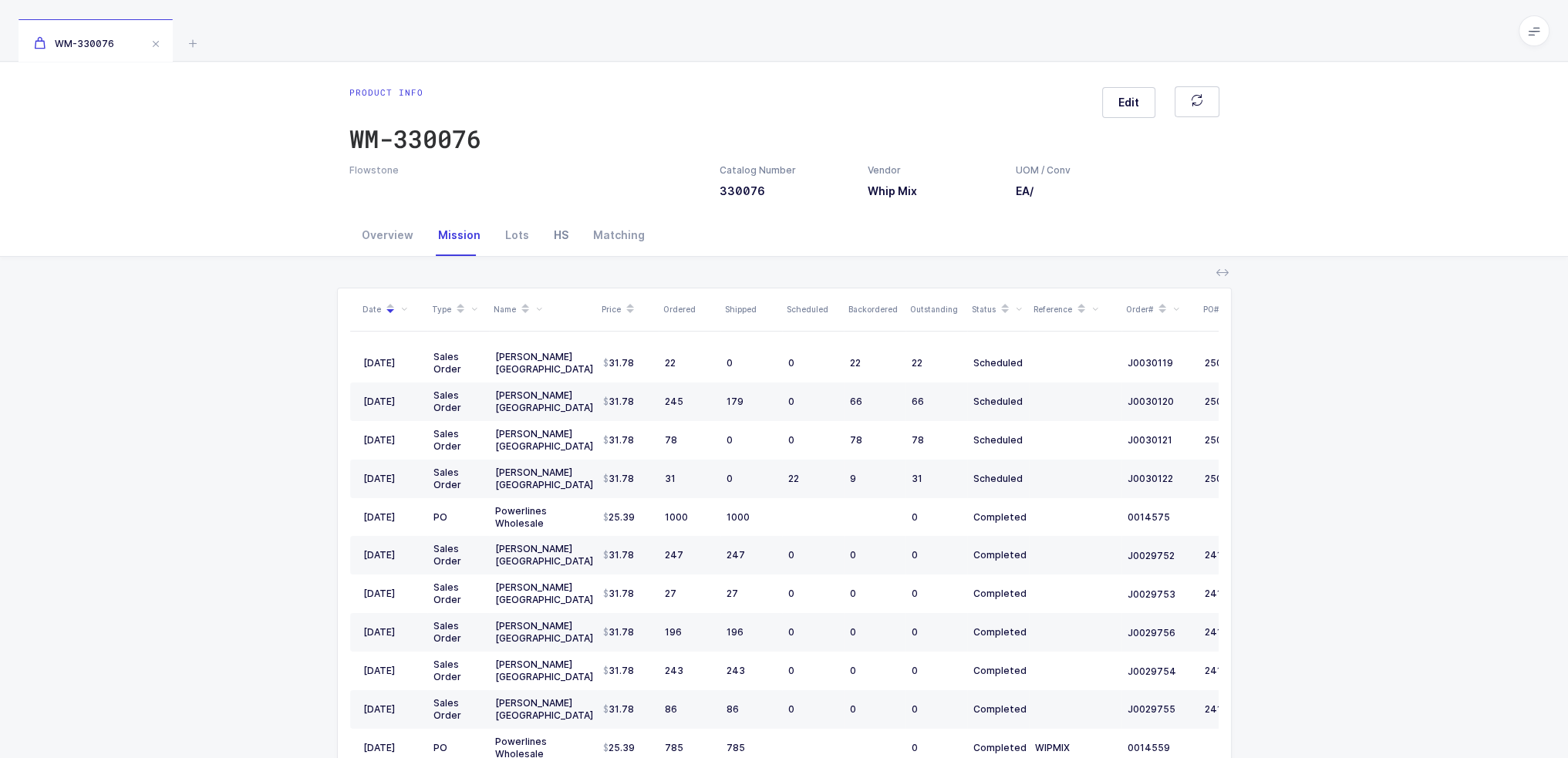
click at [557, 230] on div "HS" at bounding box center [561, 235] width 39 height 42
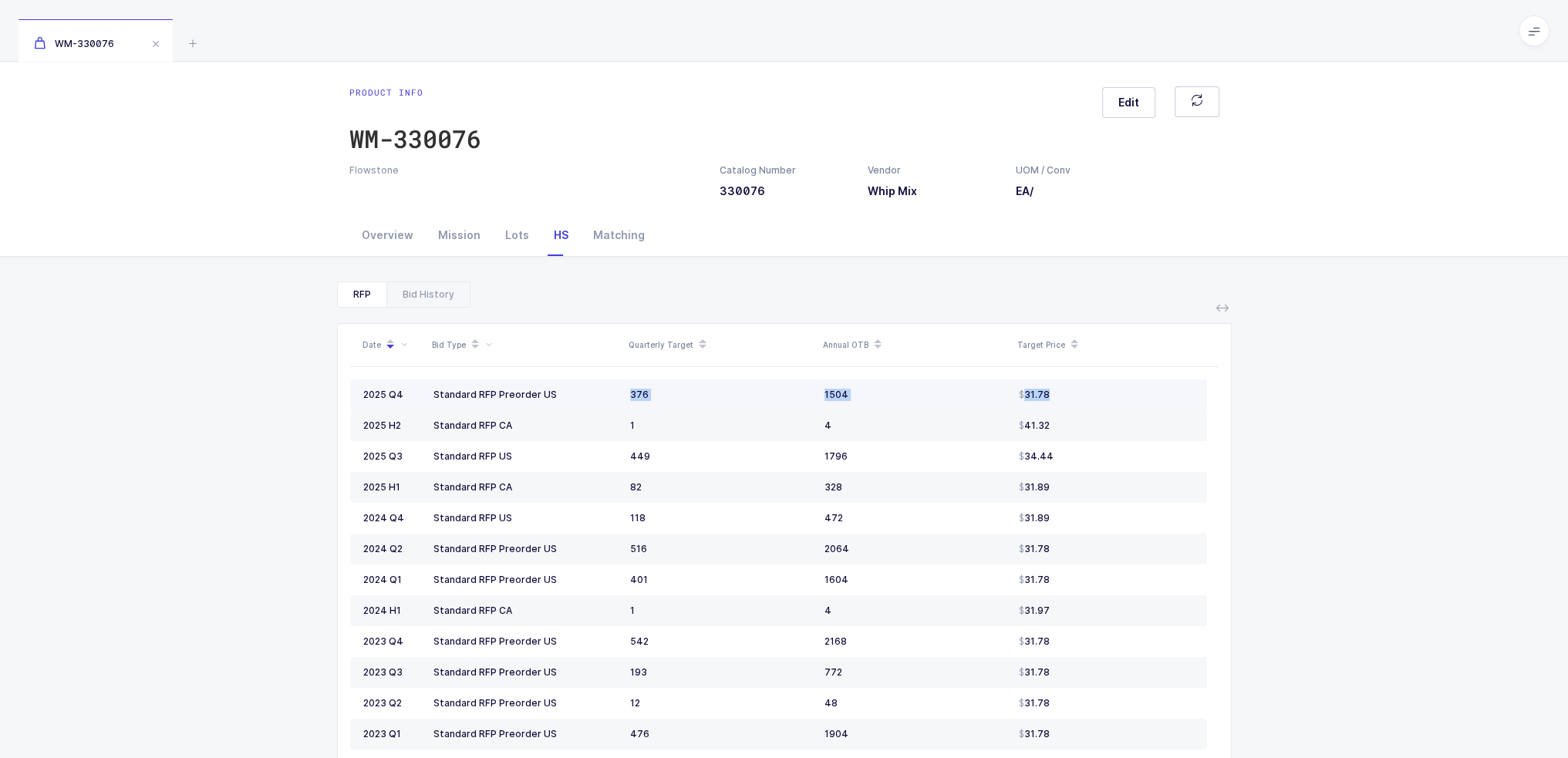
drag, startPoint x: 623, startPoint y: 400, endPoint x: 1071, endPoint y: 391, distance: 448.1
click at [1071, 391] on tr "2025 Q4 Standard RFP Preorder US 376 1504 31.78" at bounding box center [778, 395] width 857 height 31
click at [1072, 391] on div "31.78" at bounding box center [1106, 394] width 175 height 12
drag, startPoint x: 1091, startPoint y: 386, endPoint x: 556, endPoint y: 382, distance: 535.0
click at [556, 382] on tr "2025 Q4 Standard RFP Preorder US 376 1504 31.78" at bounding box center [778, 395] width 857 height 31
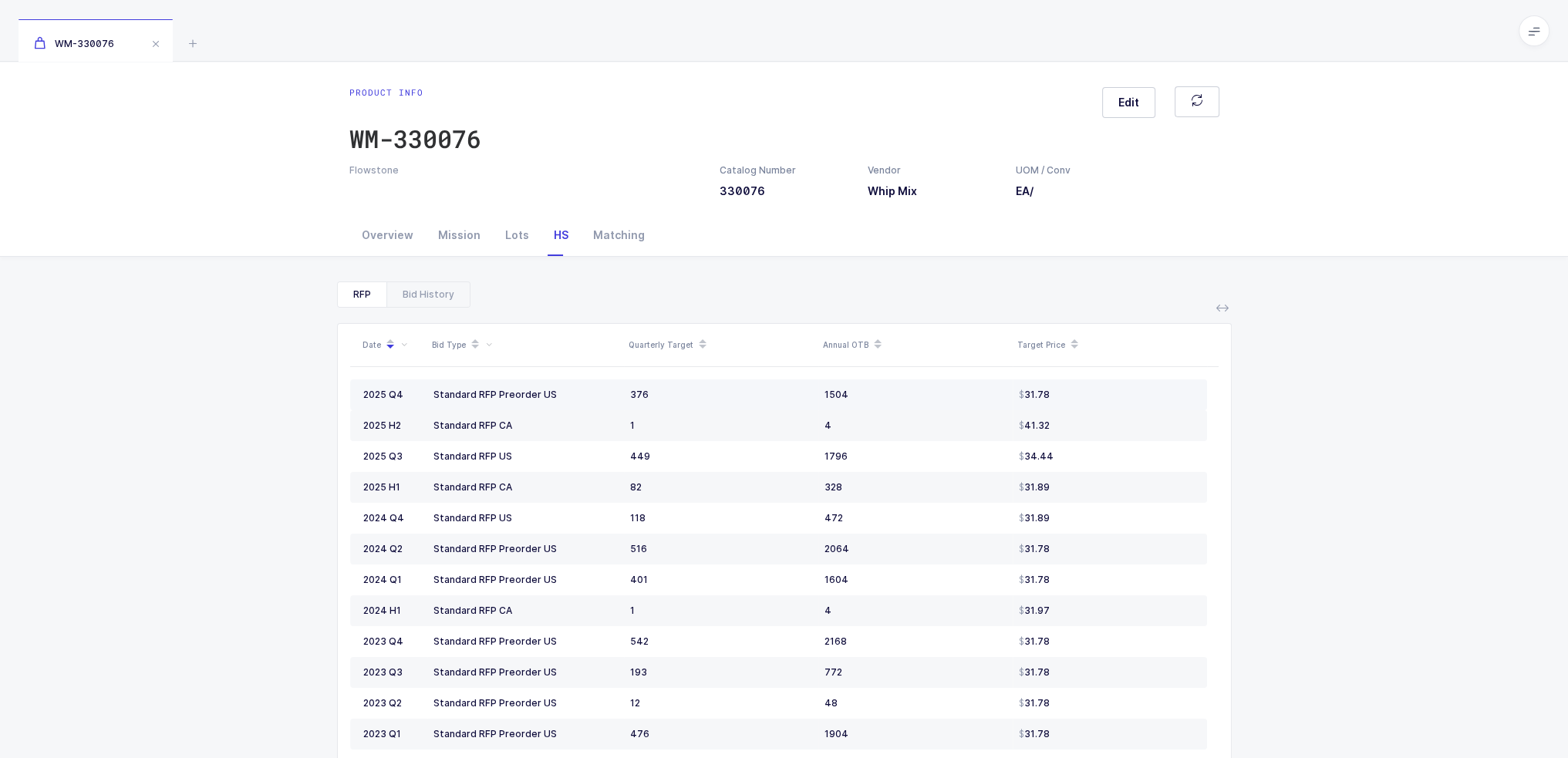
click at [556, 382] on td "Standard RFP Preorder US" at bounding box center [526, 395] width 196 height 31
click at [438, 295] on div "Bid History" at bounding box center [428, 294] width 84 height 25
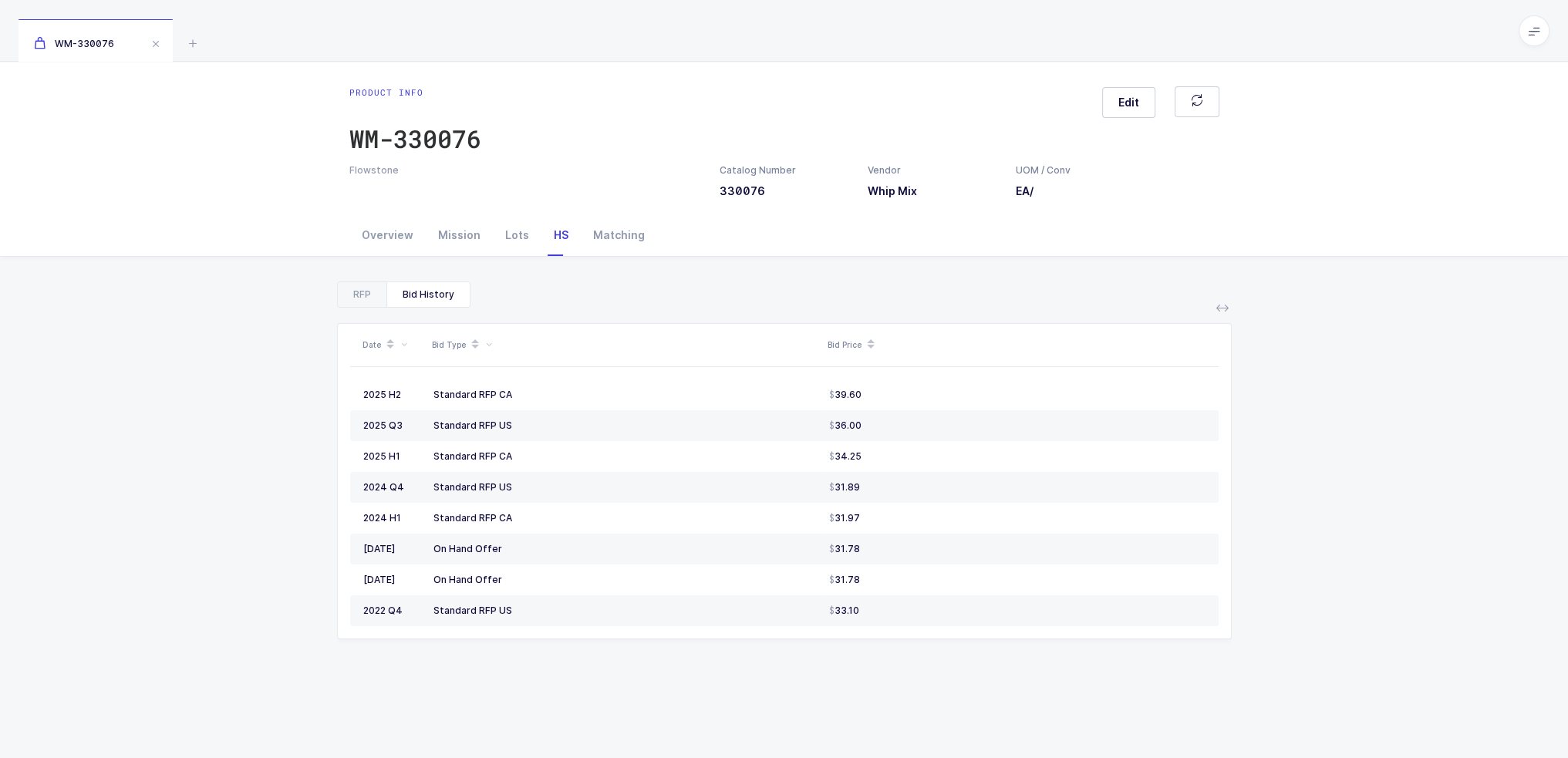
click at [440, 300] on div "Bid History" at bounding box center [428, 294] width 84 height 25
click at [393, 295] on div "Bid History" at bounding box center [428, 294] width 84 height 25
click at [358, 293] on div "RFP" at bounding box center [362, 294] width 49 height 25
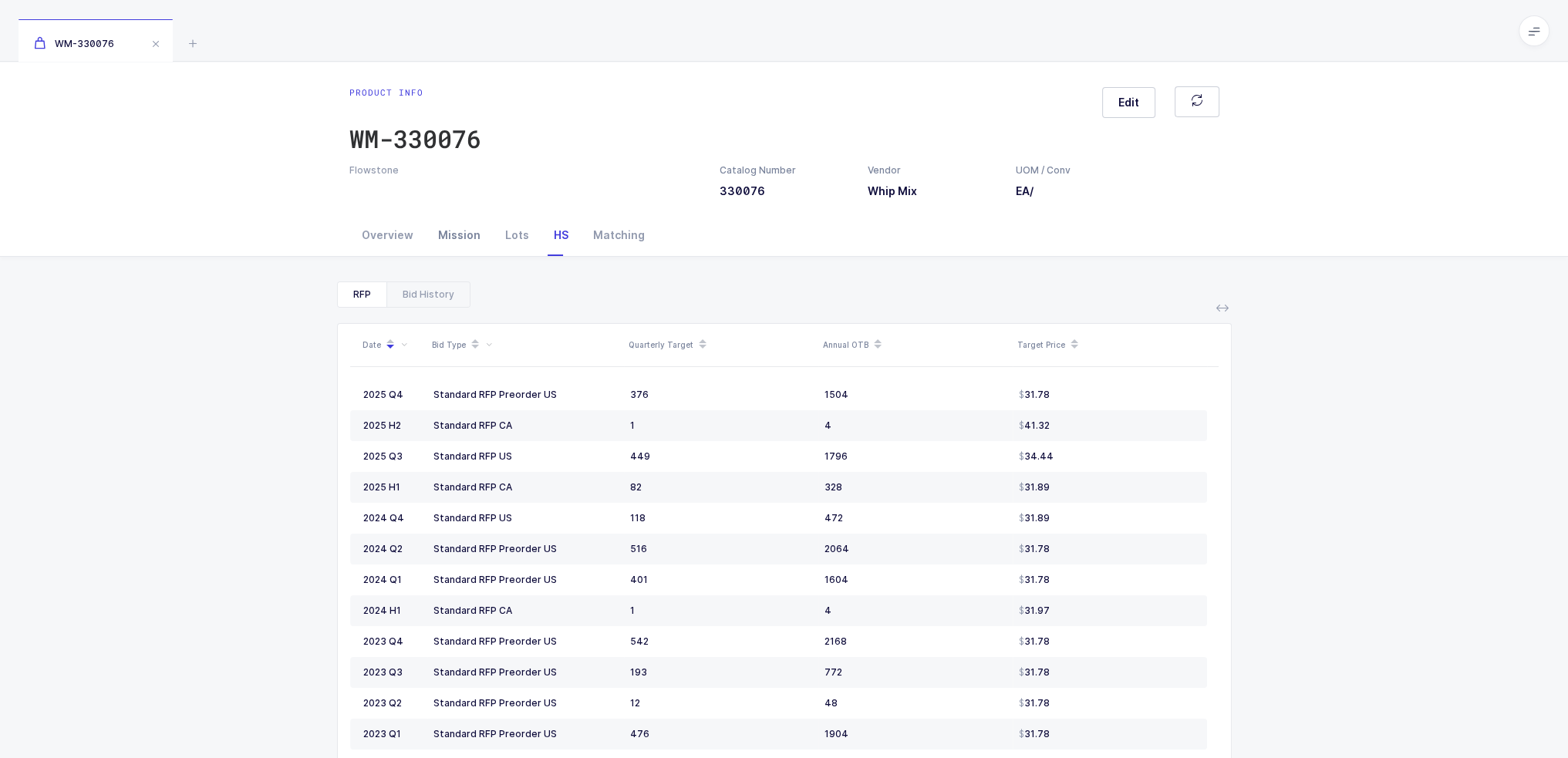
click at [472, 230] on div "Mission" at bounding box center [459, 235] width 67 height 42
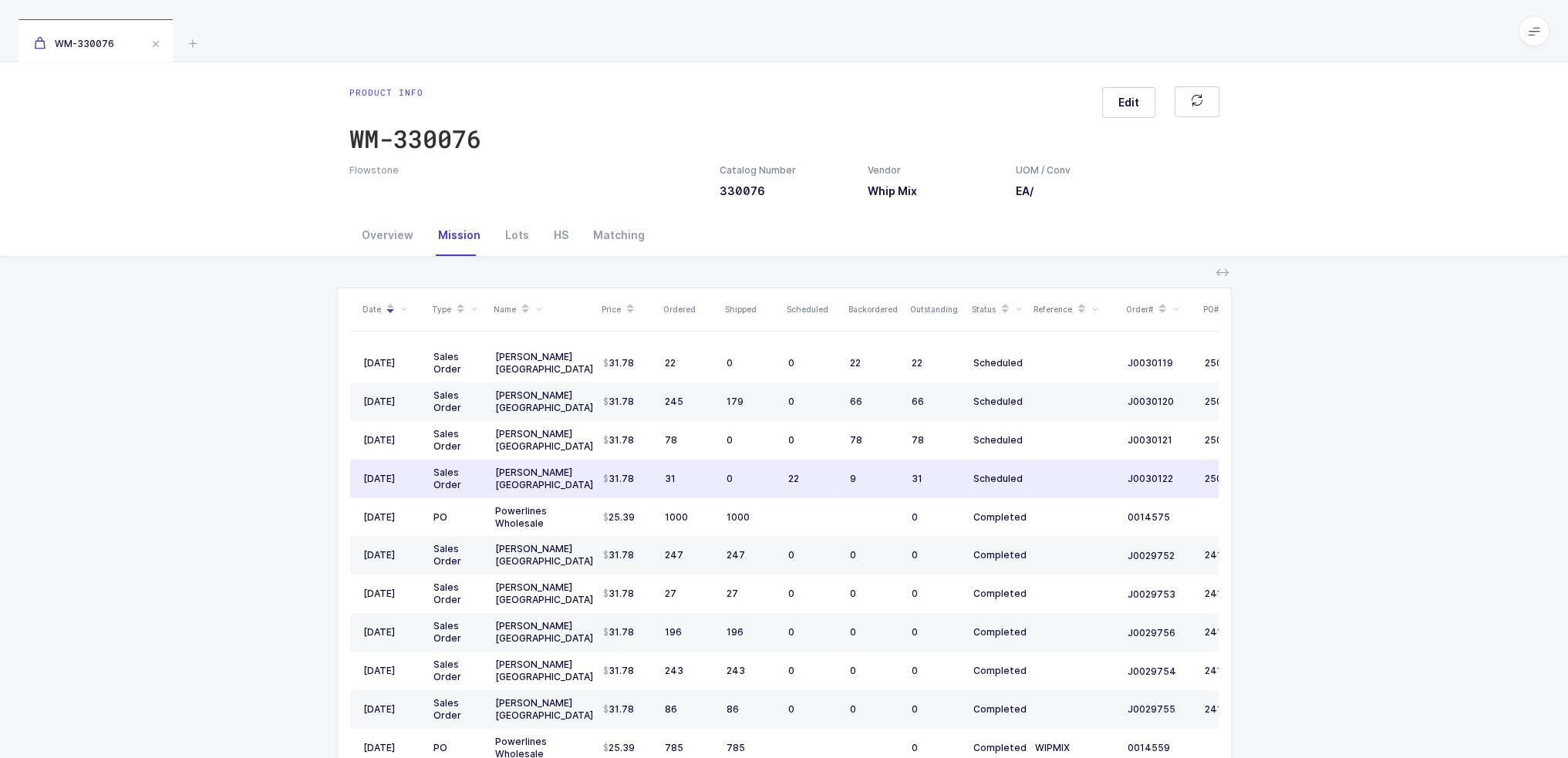
click at [814, 469] on td "22" at bounding box center [813, 479] width 61 height 38
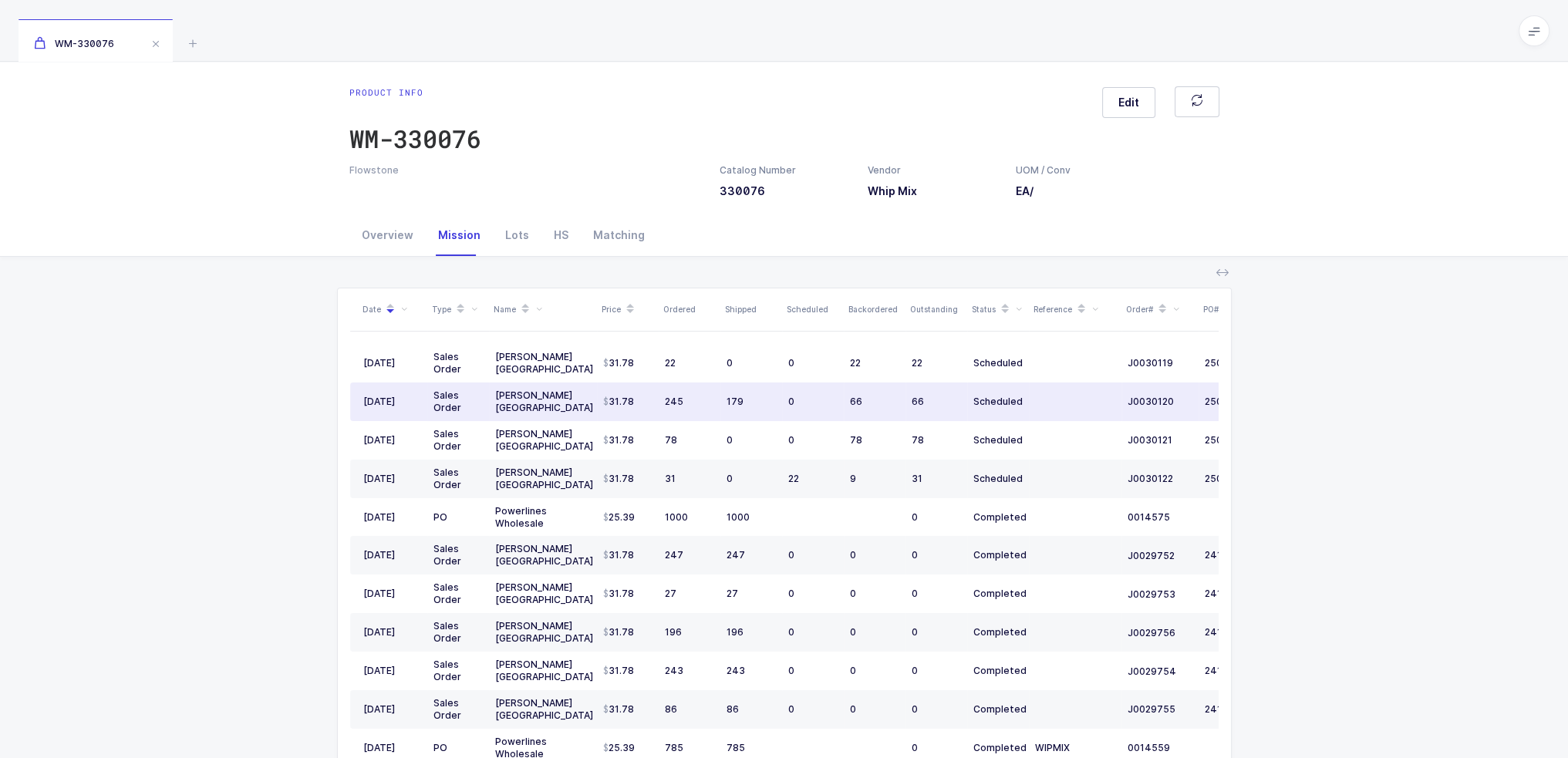
drag, startPoint x: 768, startPoint y: 405, endPoint x: 786, endPoint y: 388, distance: 24.8
click at [786, 388] on tr "09/09/2025 Sales Order Henry Schein USA 31.78 245 179 0 66 66 Scheduled J003012…" at bounding box center [836, 401] width 972 height 38
click at [388, 253] on div "Overview" at bounding box center [387, 235] width 76 height 42
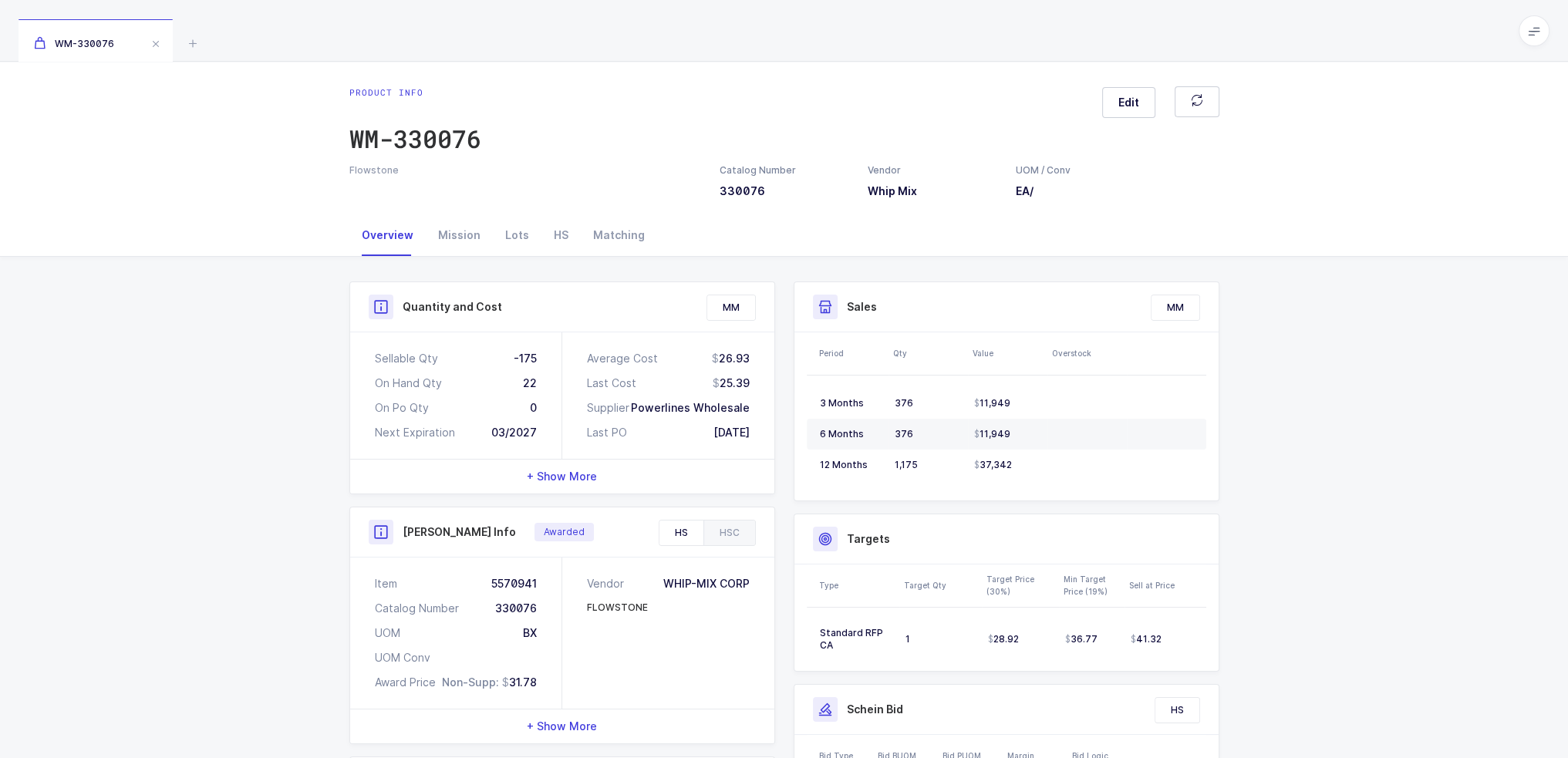
drag, startPoint x: 488, startPoint y: 358, endPoint x: 766, endPoint y: 433, distance: 287.9
click at [766, 433] on div "Sellable Qty -175 On Hand Qty 22 On Po Qty 0 Next Expiration 03/2027 Average Co…" at bounding box center [562, 396] width 424 height 126
click at [766, 434] on div "Average Cost 26.93 Last Cost 25.39 Supplier Powerlines Wholesale Last PO 02/06/…" at bounding box center [668, 396] width 213 height 126
click at [464, 236] on div "Mission" at bounding box center [459, 235] width 67 height 42
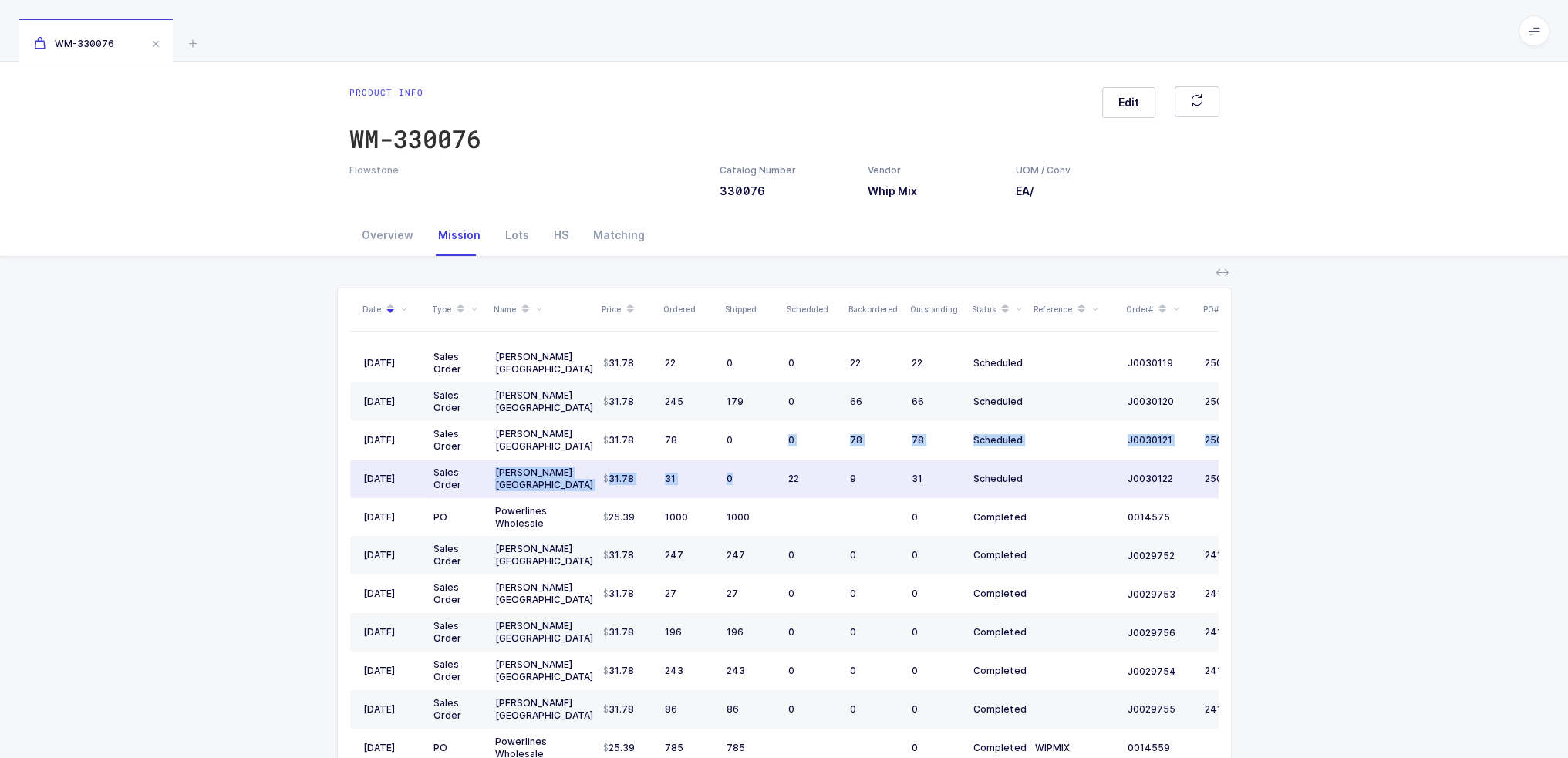
drag, startPoint x: 766, startPoint y: 481, endPoint x: 753, endPoint y: 470, distance: 17.0
click at [753, 473] on div "0" at bounding box center [751, 479] width 50 height 12
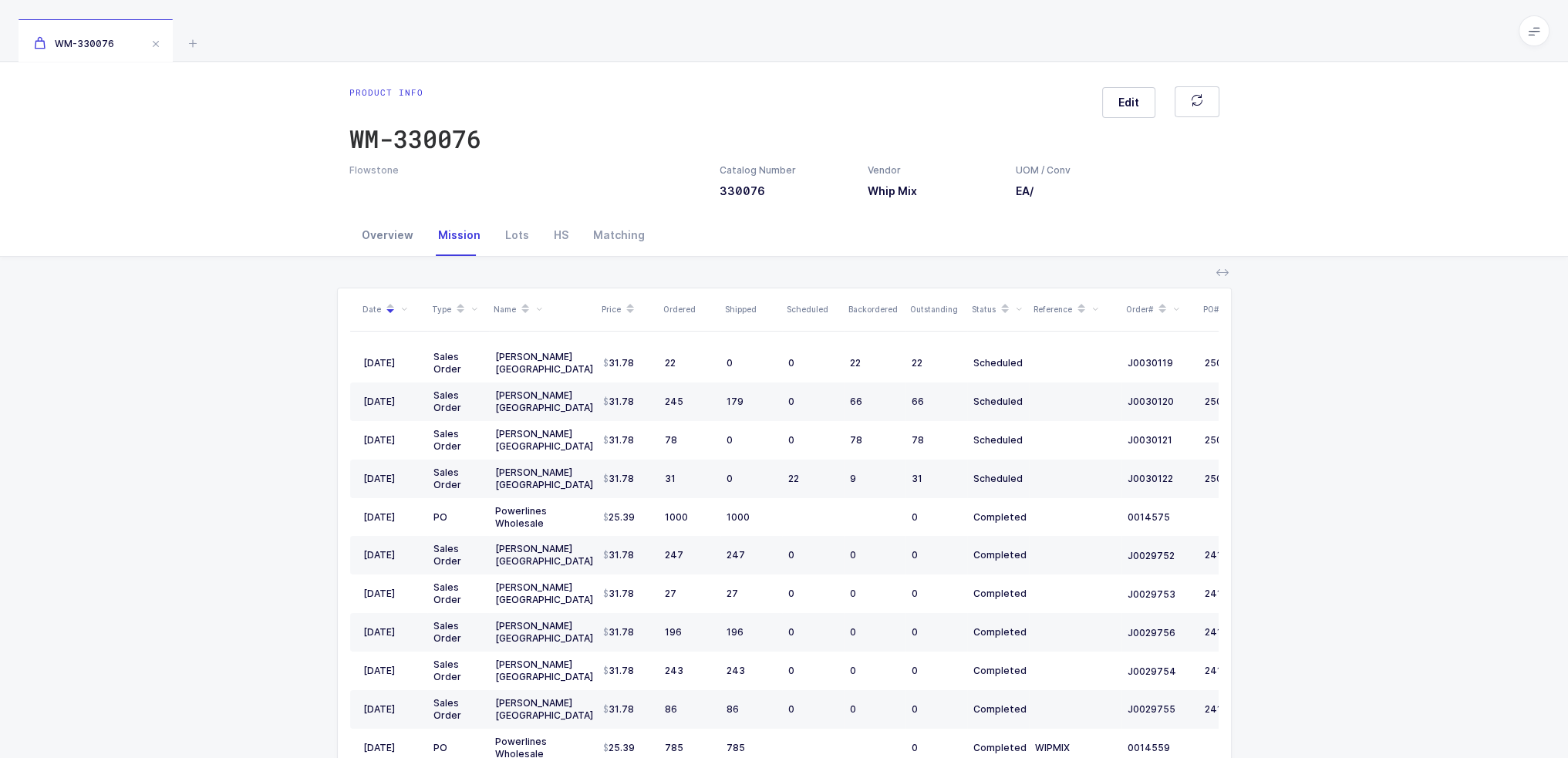
click at [418, 241] on div "Overview" at bounding box center [387, 235] width 76 height 42
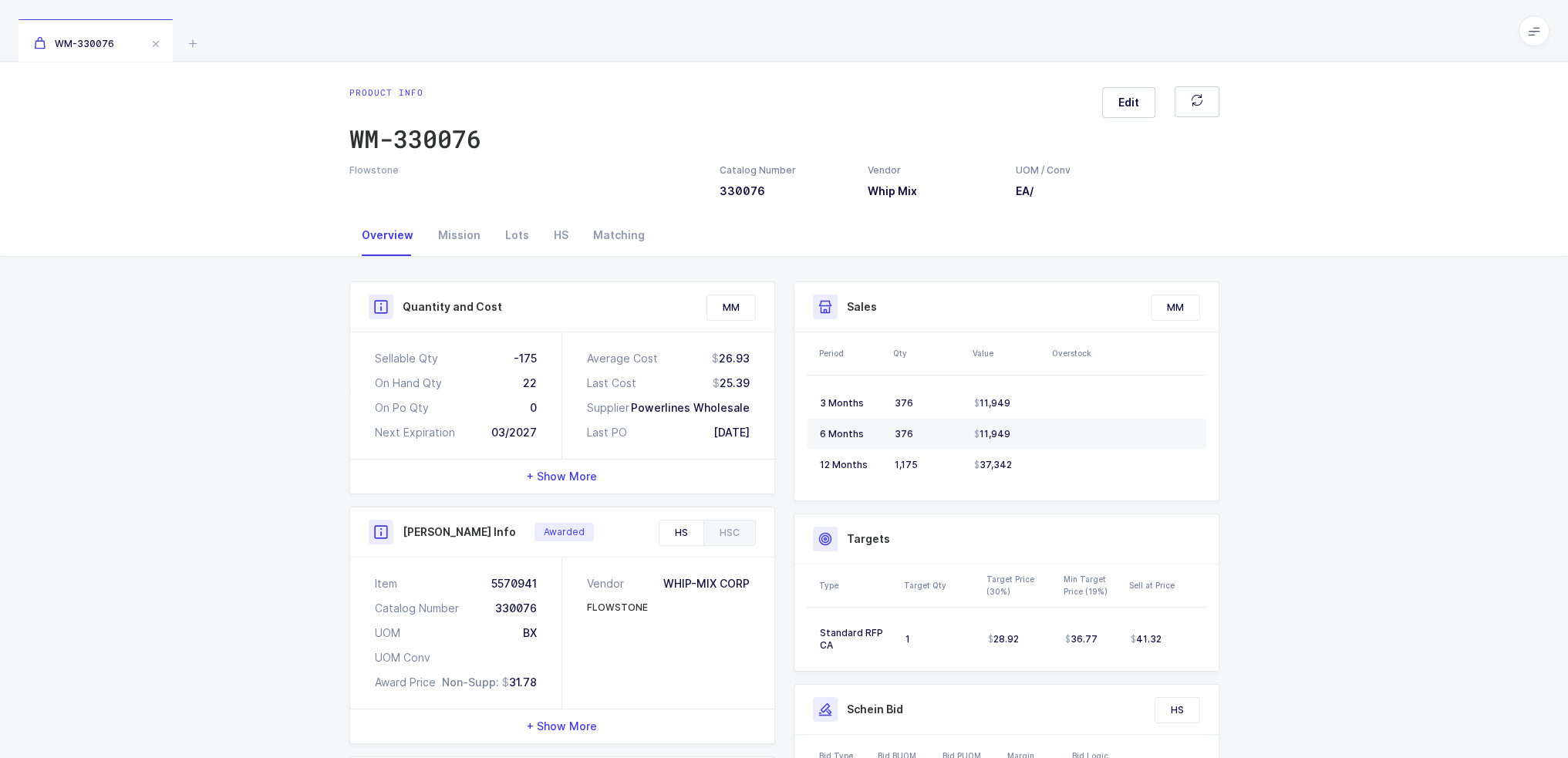
drag, startPoint x: 518, startPoint y: 351, endPoint x: 766, endPoint y: 431, distance: 260.6
click at [766, 431] on div "Sellable Qty -175 On Hand Qty 22 On Po Qty 0 Next Expiration 03/2027 Average Co…" at bounding box center [562, 396] width 424 height 126
click at [766, 430] on div "Average Cost 26.93 Last Cost 25.39 Supplier Powerlines Wholesale Last PO 02/06/…" at bounding box center [668, 396] width 213 height 126
drag, startPoint x: 760, startPoint y: 428, endPoint x: 346, endPoint y: 365, distance: 418.8
click at [346, 365] on div "Quantity and Cost MM Sellable Qty -175 On Hand Qty 22 On Po Qty 0 Next Expirati…" at bounding box center [562, 707] width 445 height 851
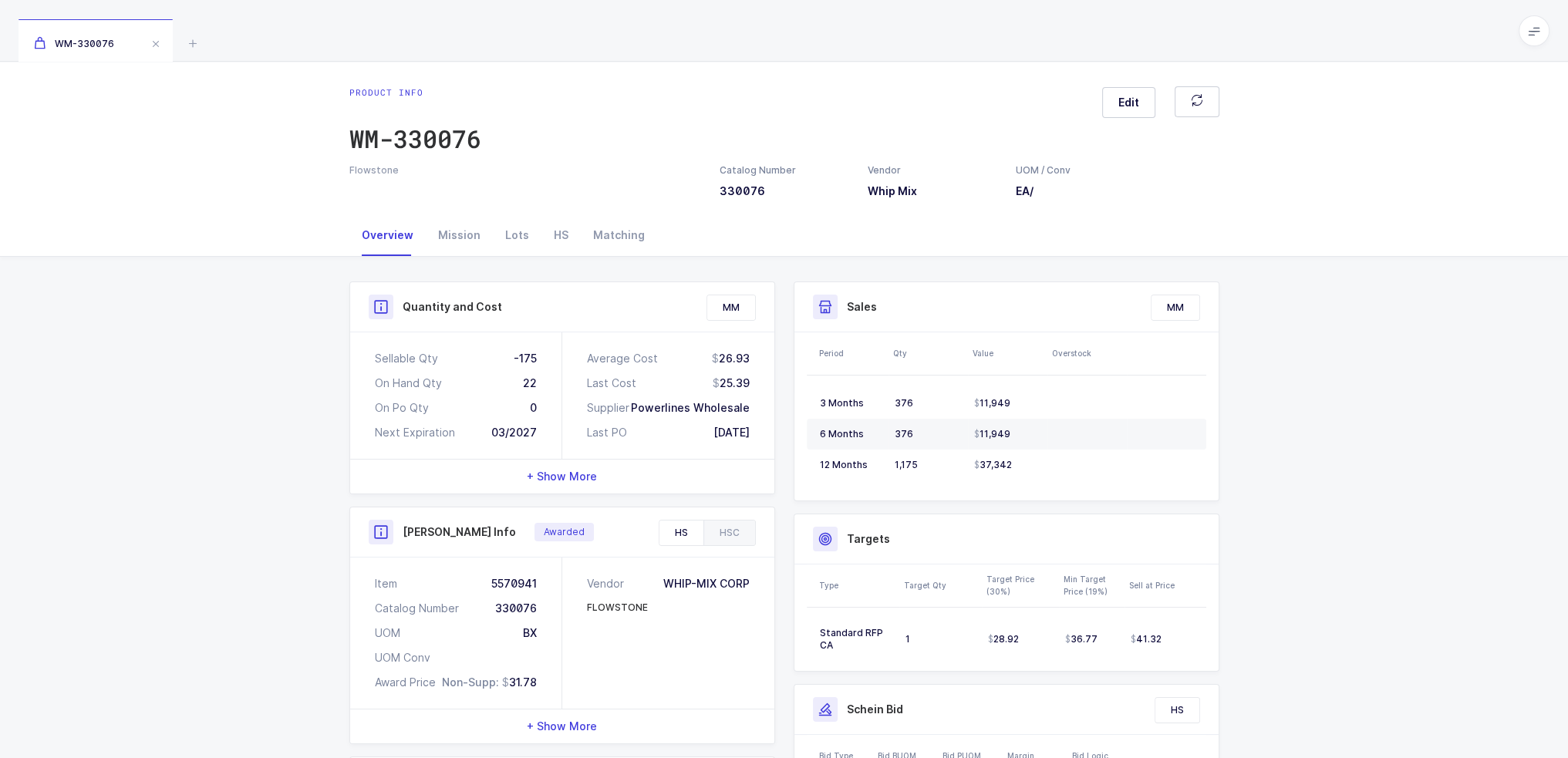
click at [346, 366] on div "Quantity and Cost MM Sellable Qty -175 On Hand Qty 22 On Po Qty 0 Next Expirati…" at bounding box center [562, 707] width 445 height 851
click at [354, 362] on div "Sellable Qty -175 On Hand Qty 22 On Po Qty 0 Next Expiration 03/2027" at bounding box center [456, 396] width 213 height 126
drag, startPoint x: 377, startPoint y: 357, endPoint x: 757, endPoint y: 425, distance: 386.0
click at [757, 425] on div "Sellable Qty -175 On Hand Qty 22 On Po Qty 0 Next Expiration 03/2027 Average Co…" at bounding box center [562, 396] width 424 height 126
click at [758, 425] on div "Average Cost 26.93 Last Cost 25.39 Supplier Powerlines Wholesale Last PO 02/06/…" at bounding box center [668, 396] width 213 height 126
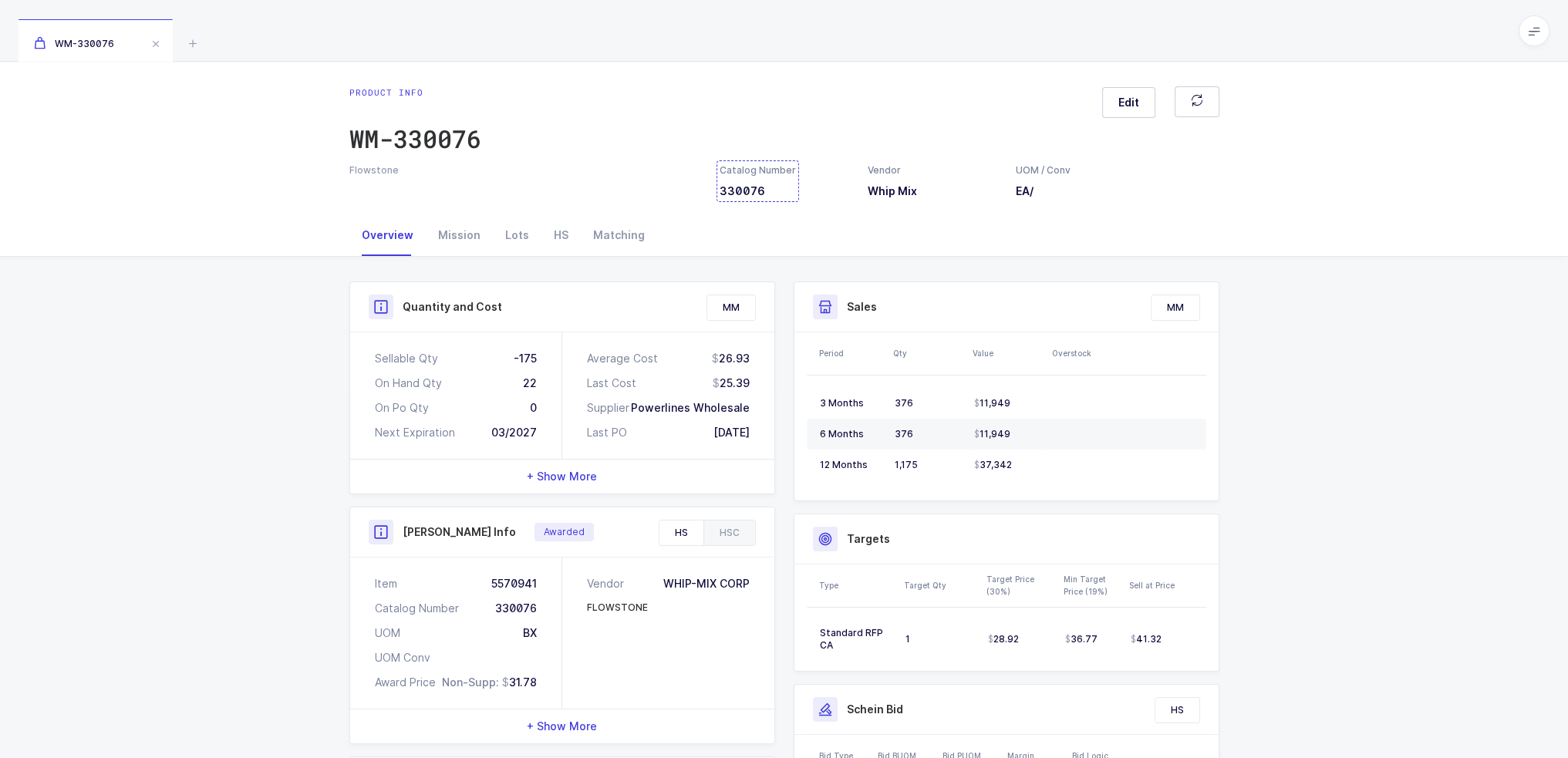
click at [756, 180] on div "Catalog Number 330076" at bounding box center [757, 182] width 76 height 36
drag, startPoint x: 491, startPoint y: 347, endPoint x: 768, endPoint y: 443, distance: 293.2
click at [768, 443] on div "Sellable Qty -175 On Hand Qty 22 On Po Qty 0 Next Expiration 03/2027 Average Co…" at bounding box center [562, 396] width 424 height 126
click at [768, 442] on div "Average Cost 26.93 Last Cost 25.39 Supplier Powerlines Wholesale Last PO 02/06/…" at bounding box center [668, 396] width 213 height 126
click at [767, 440] on div "Average Cost 26.93 Last Cost 25.39 Supplier Powerlines Wholesale Last PO 02/06/…" at bounding box center [668, 396] width 213 height 126
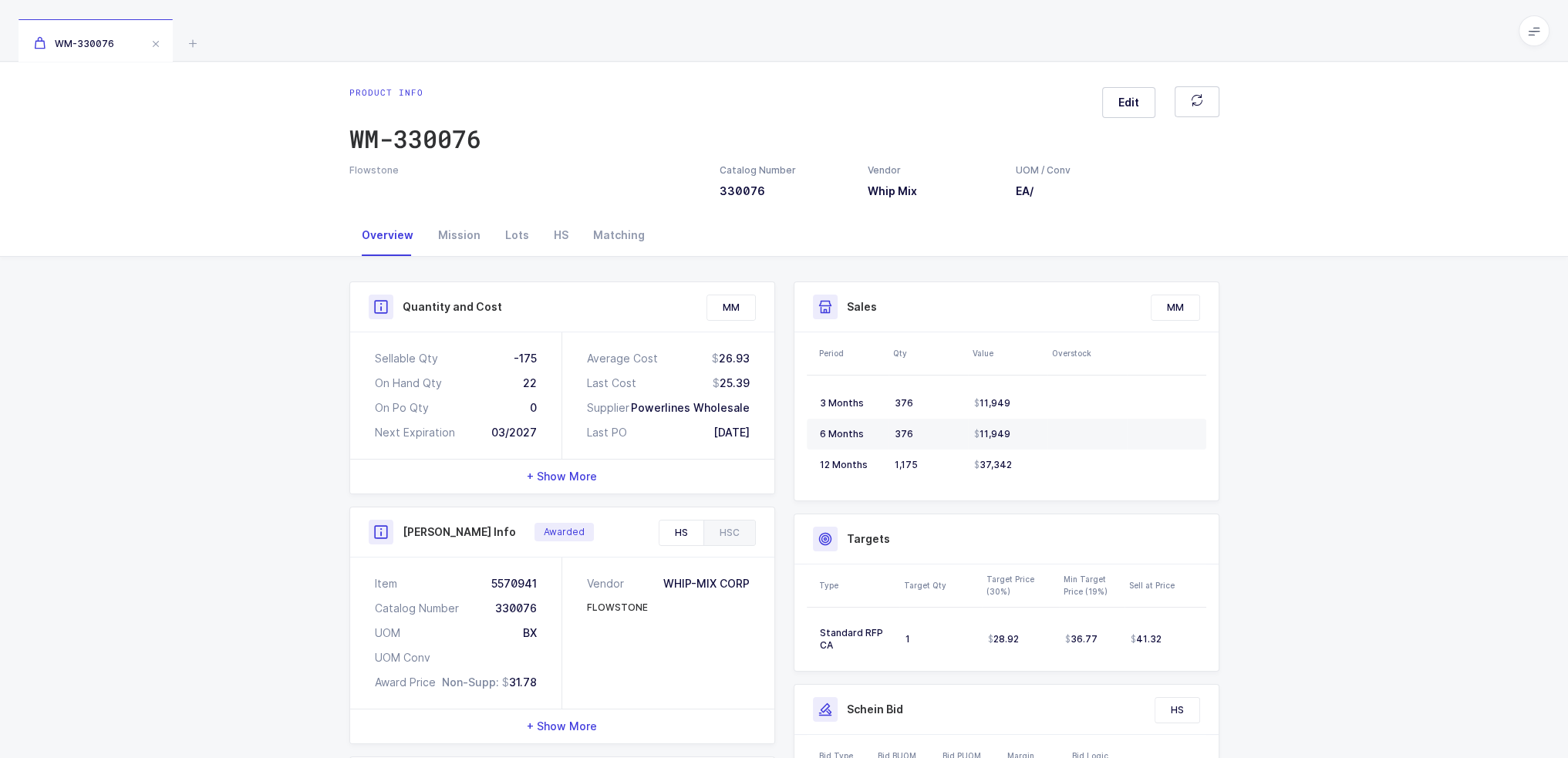
click at [767, 440] on div "Average Cost 26.93 Last Cost 25.39 Supplier Powerlines Wholesale Last PO 02/06/…" at bounding box center [668, 396] width 213 height 126
click at [770, 437] on div "Average Cost 26.93 Last Cost 25.39 Supplier Powerlines Wholesale Last PO 02/06/…" at bounding box center [668, 396] width 213 height 126
click at [773, 433] on div "Average Cost 26.93 Last Cost 25.39 Supplier Powerlines Wholesale Last PO 02/06/…" at bounding box center [668, 396] width 213 height 126
click at [776, 425] on div "Quantity and Cost MM Sellable Qty -175 On Hand Qty 22 On Po Qty 0 Next Expirati…" at bounding box center [562, 707] width 445 height 851
drag, startPoint x: 772, startPoint y: 430, endPoint x: 348, endPoint y: 353, distance: 430.9
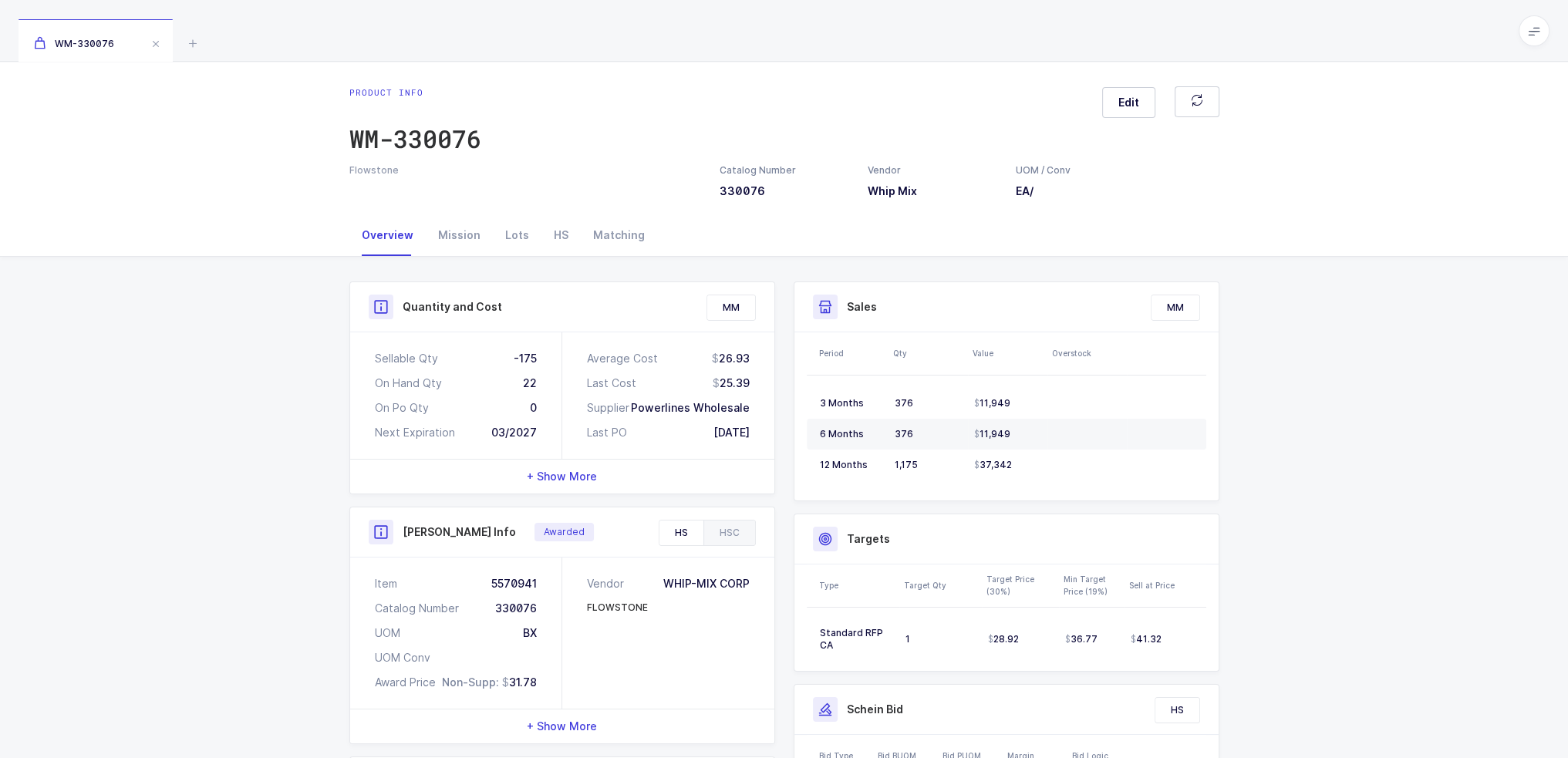
click at [348, 353] on div "Quantity and Cost MM Sellable Qty -175 On Hand Qty 22 On Po Qty 0 Next Expirati…" at bounding box center [562, 707] width 445 height 851
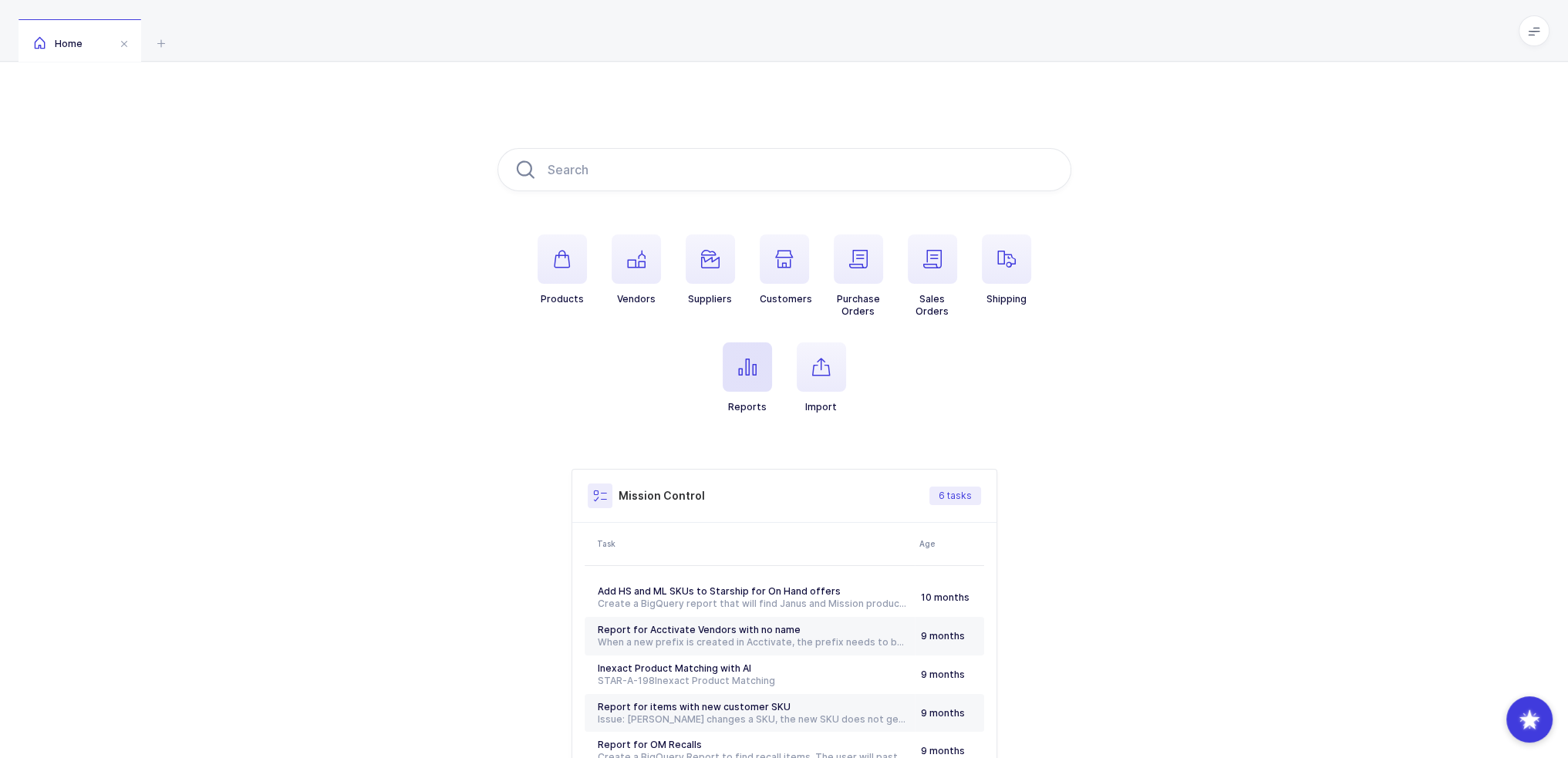
click at [748, 376] on span "button" at bounding box center [748, 367] width 50 height 50
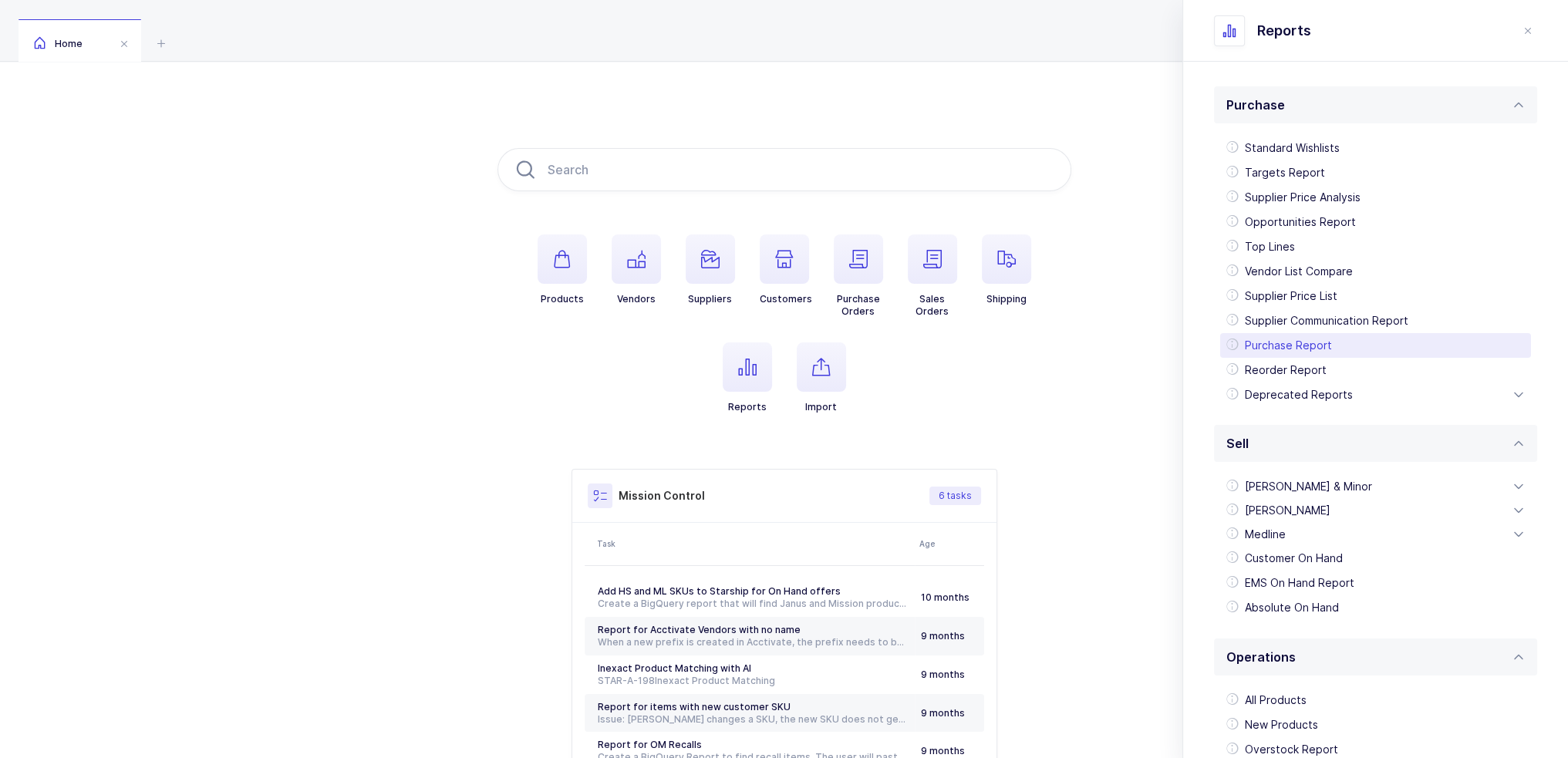
click at [1299, 339] on div "Purchase Report" at bounding box center [1376, 345] width 311 height 25
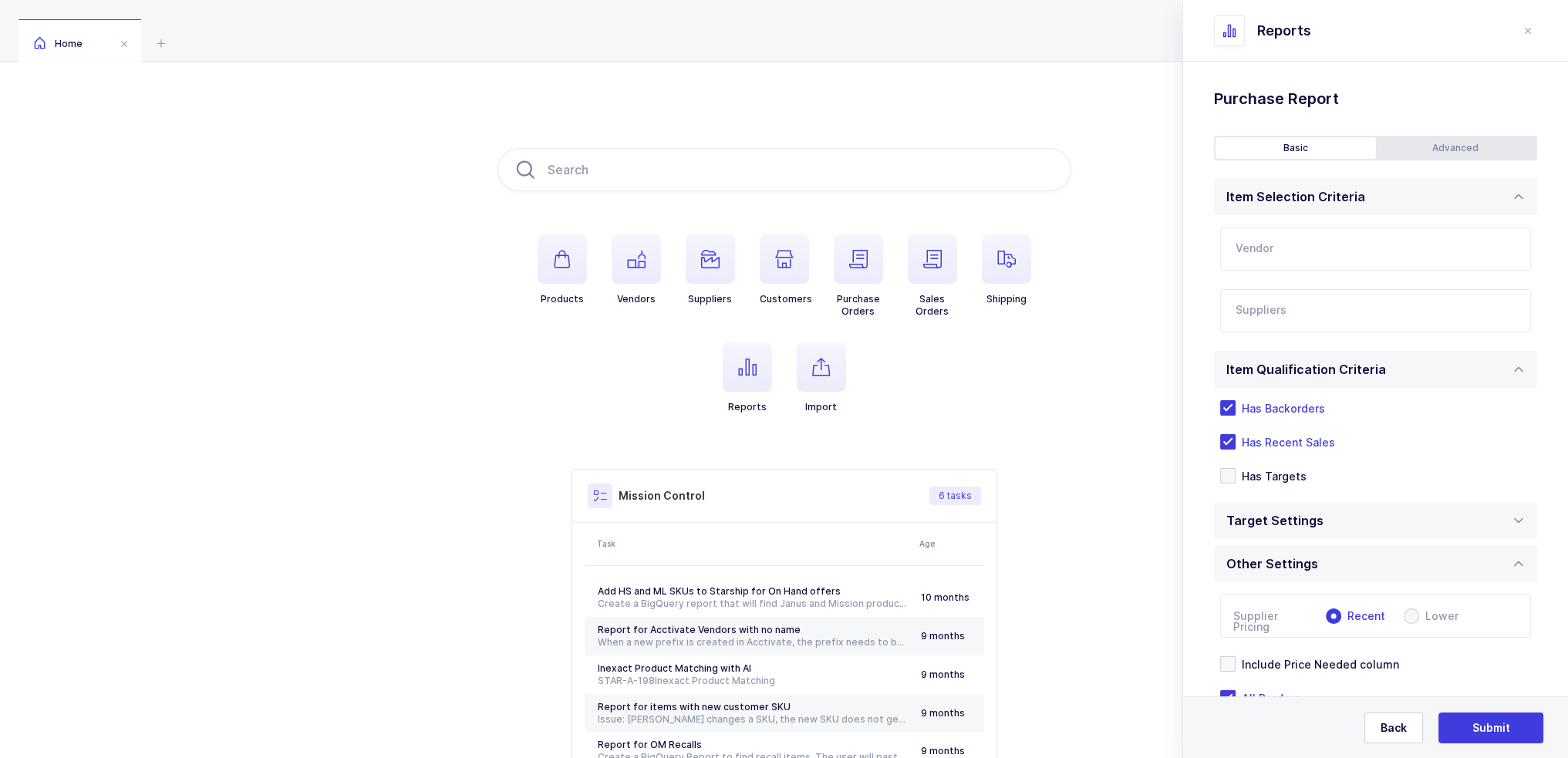
click at [1326, 248] on input "text" at bounding box center [1376, 249] width 311 height 44
click at [1292, 295] on div "Whip Mix" at bounding box center [1360, 300] width 246 height 15
type input "Whip Mix"
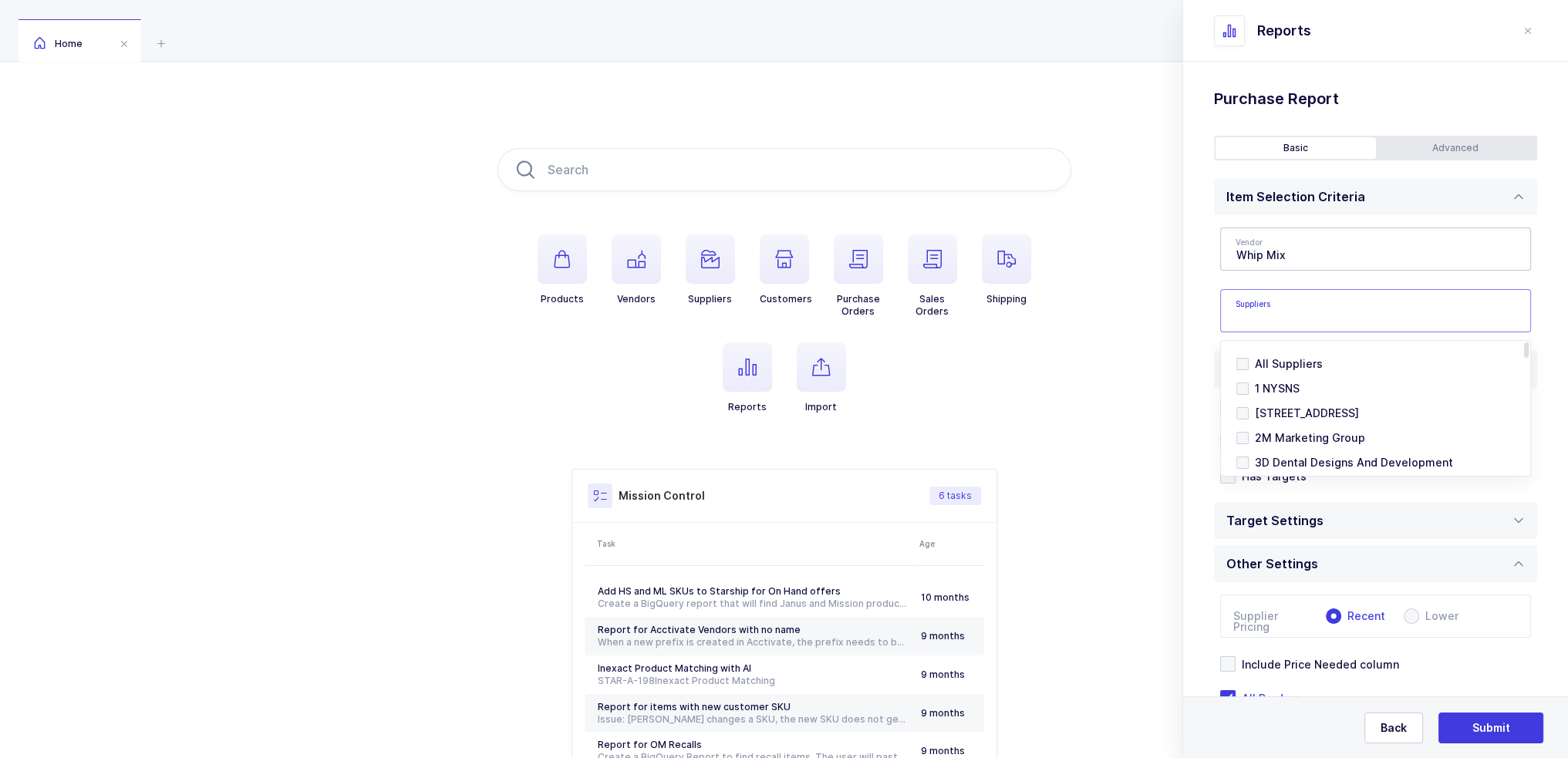
click at [1288, 308] on input "text" at bounding box center [1360, 315] width 248 height 20
type input "power"
click at [1297, 383] on span "Powerlines Wholesale" at bounding box center [1314, 388] width 119 height 13
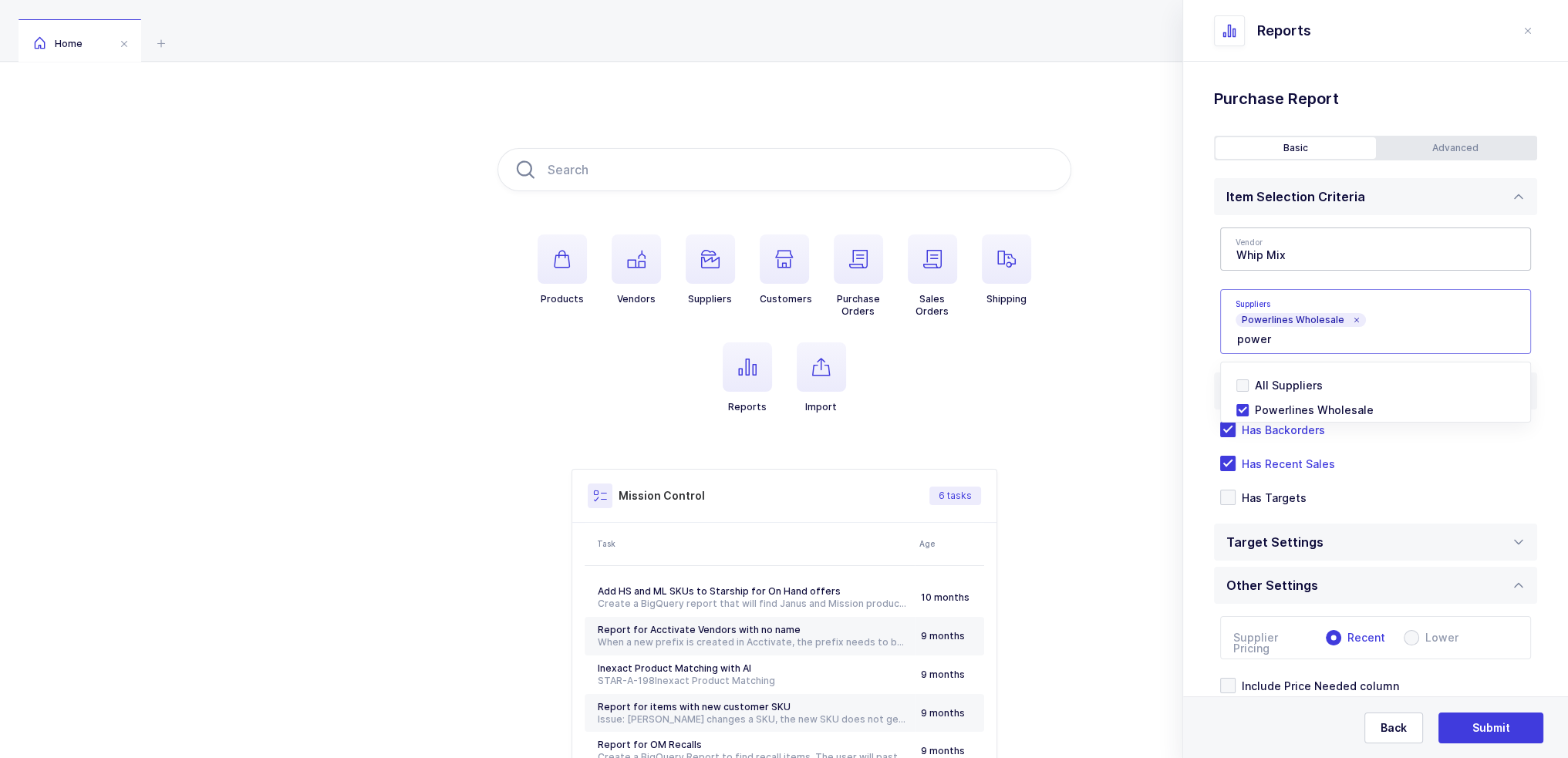
drag, startPoint x: 1200, startPoint y: 388, endPoint x: 1215, endPoint y: 405, distance: 22.7
click at [1200, 388] on div "Standard Wishlists Targets Report Supplier Price Analysis Opportunities Report …" at bounding box center [1375, 460] width 385 height 797
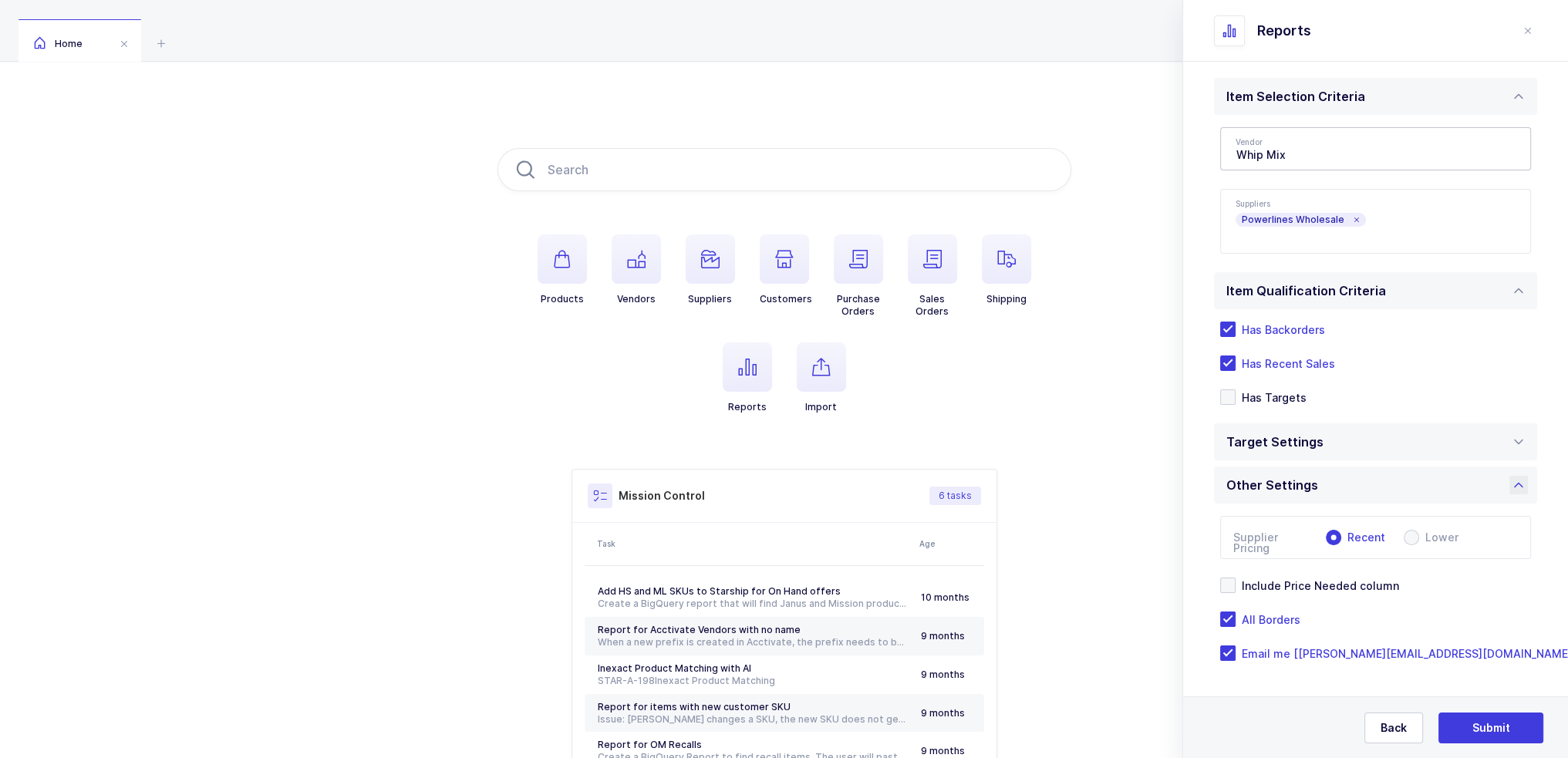
scroll to position [77, 0]
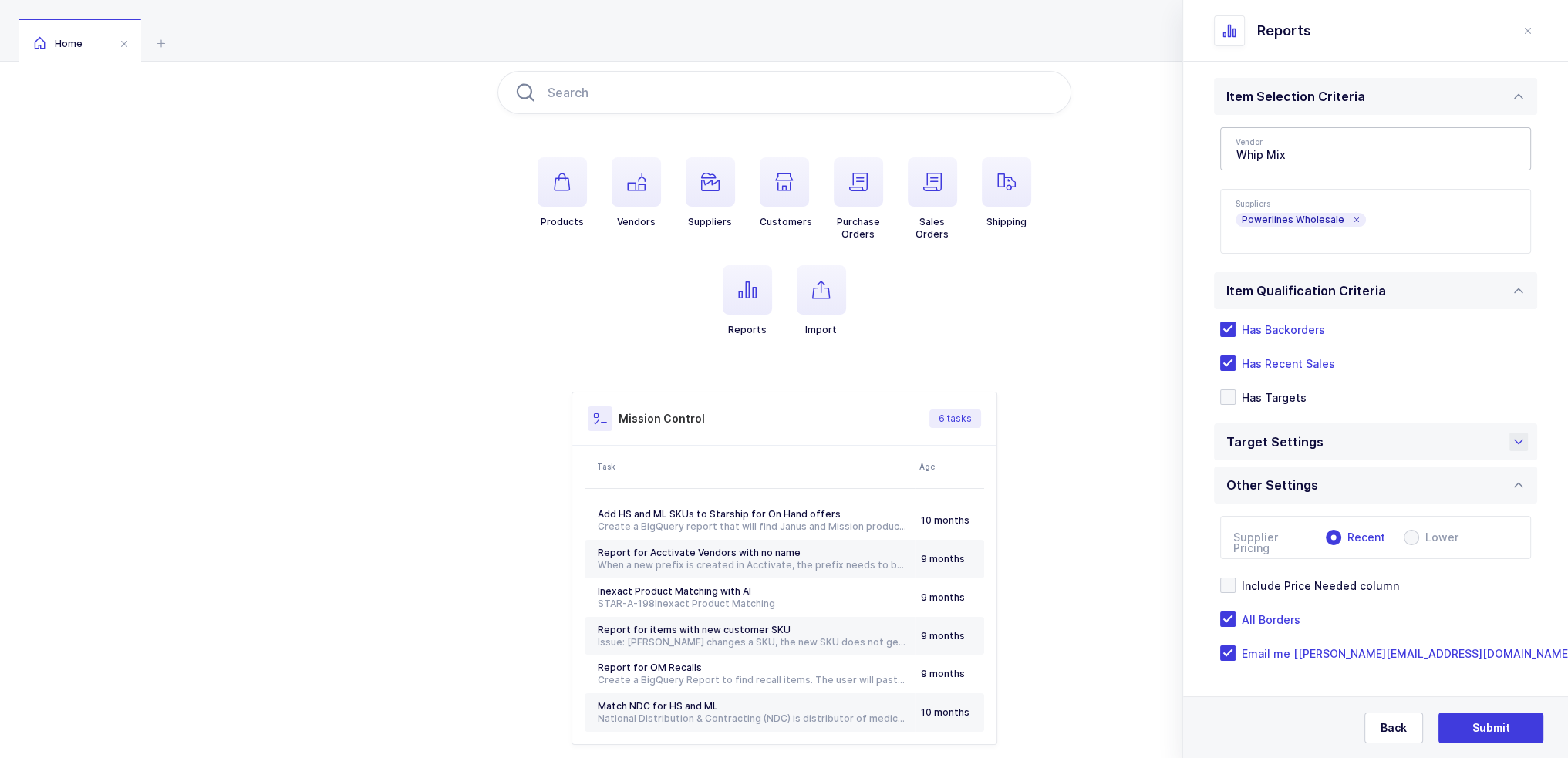
click at [1335, 447] on div "Target Settings" at bounding box center [1375, 441] width 324 height 37
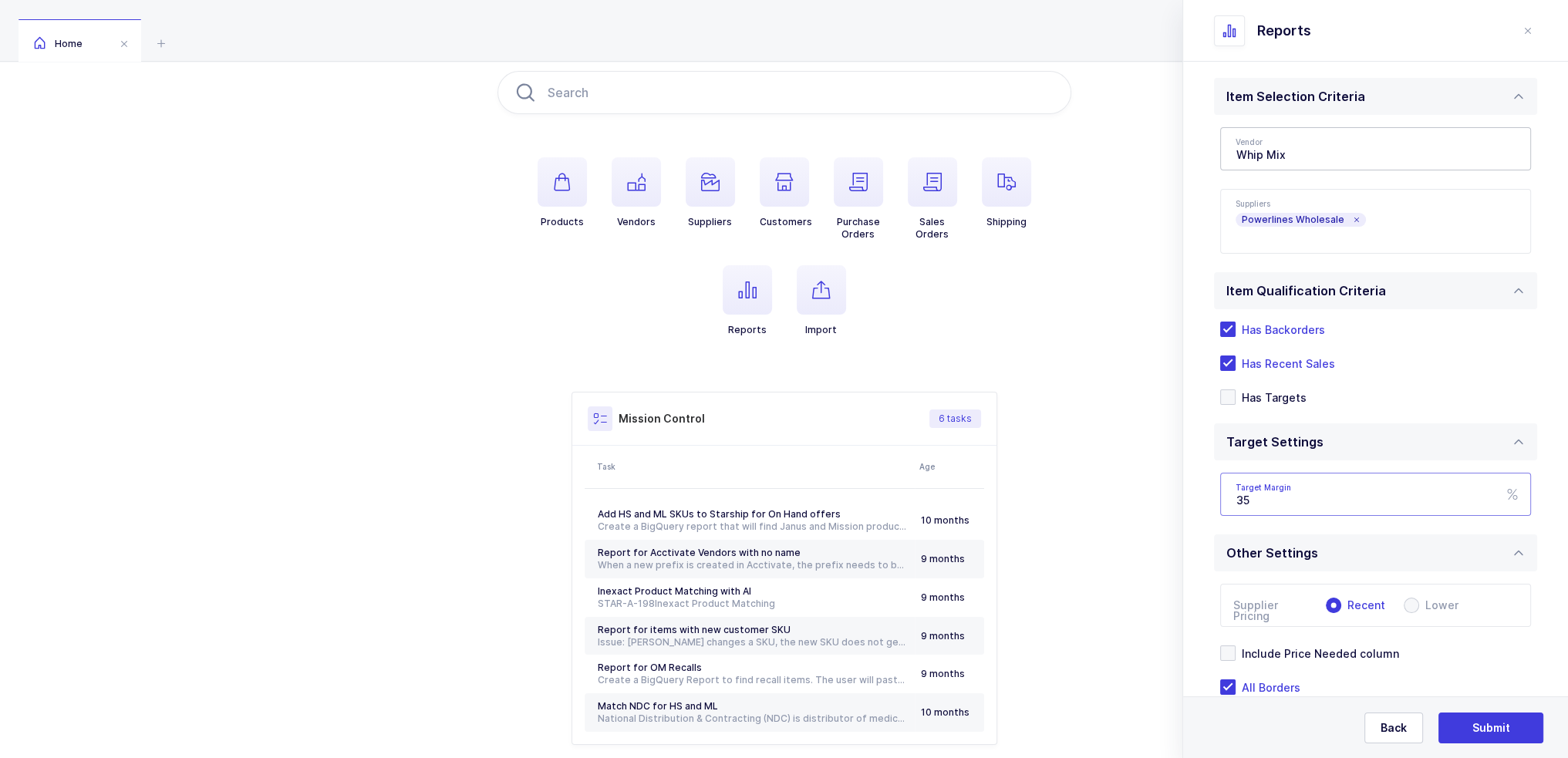
drag, startPoint x: 1302, startPoint y: 498, endPoint x: 1203, endPoint y: 515, distance: 100.4
click at [1206, 518] on div "Standard Wishlists Targets Report Supplier Price Analysis Opportunities Report …" at bounding box center [1375, 394] width 385 height 866
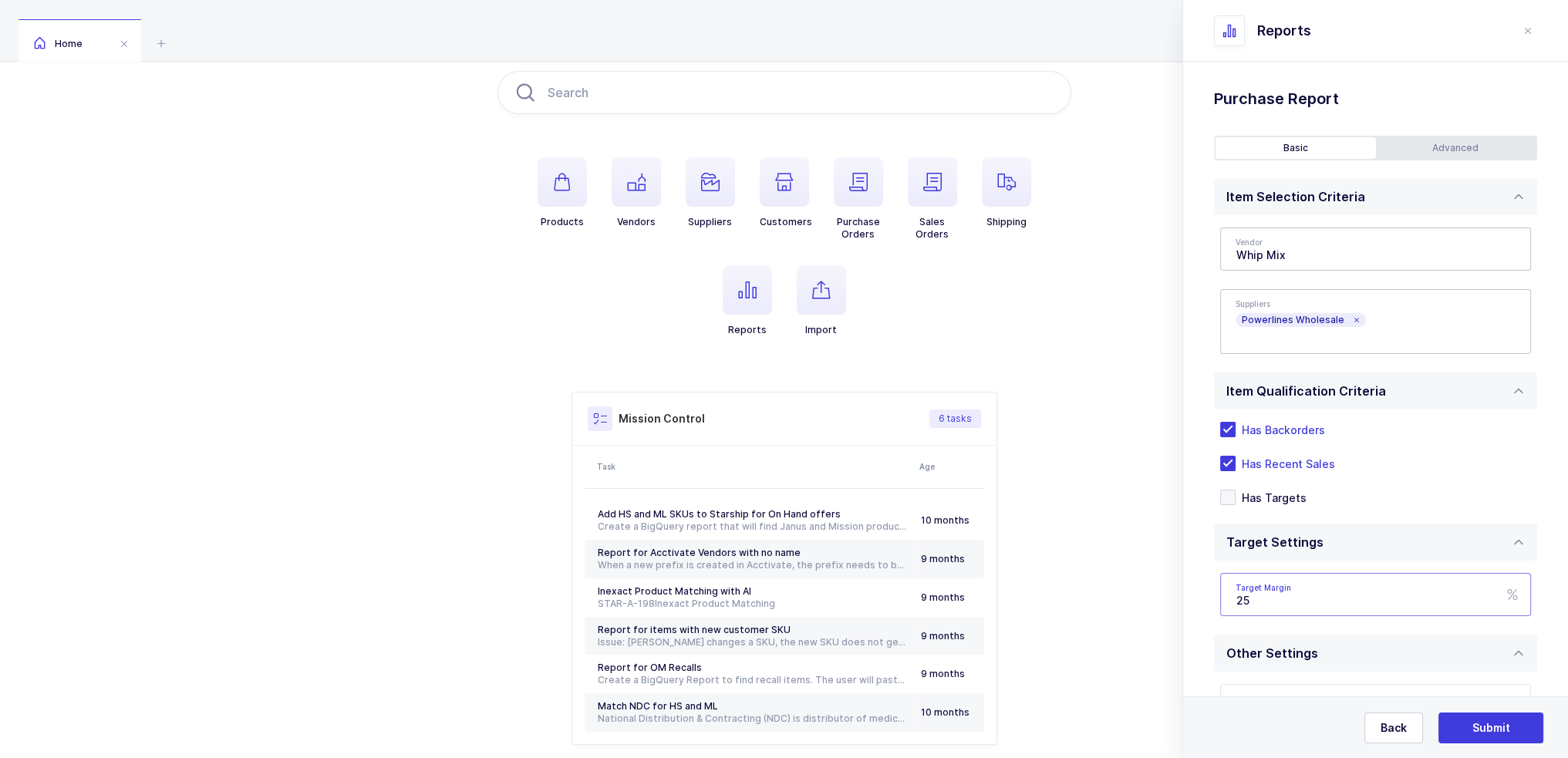
scroll to position [0, 0]
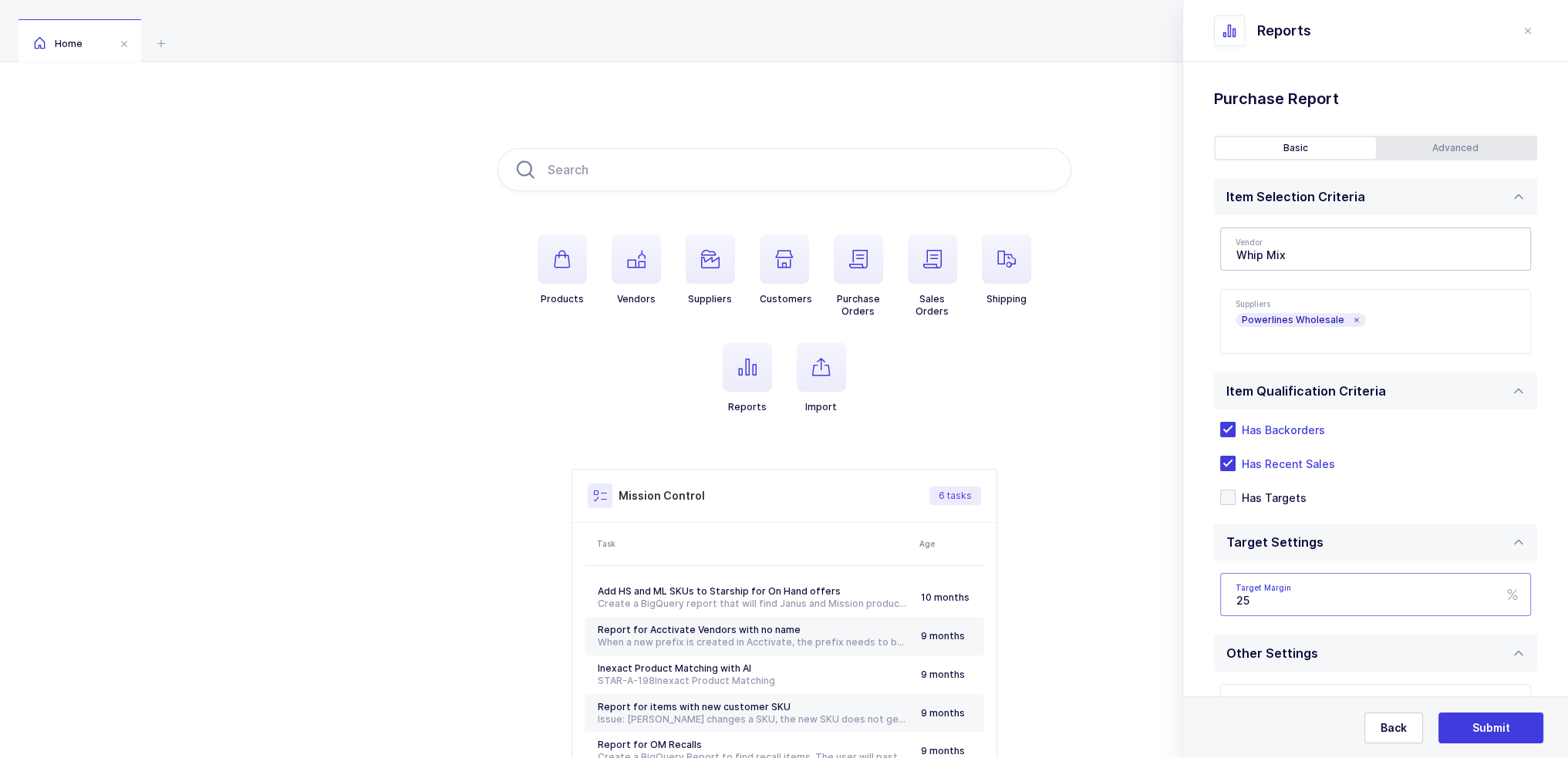
type input "25"
click at [1467, 149] on div "Advanced" at bounding box center [1456, 148] width 160 height 21
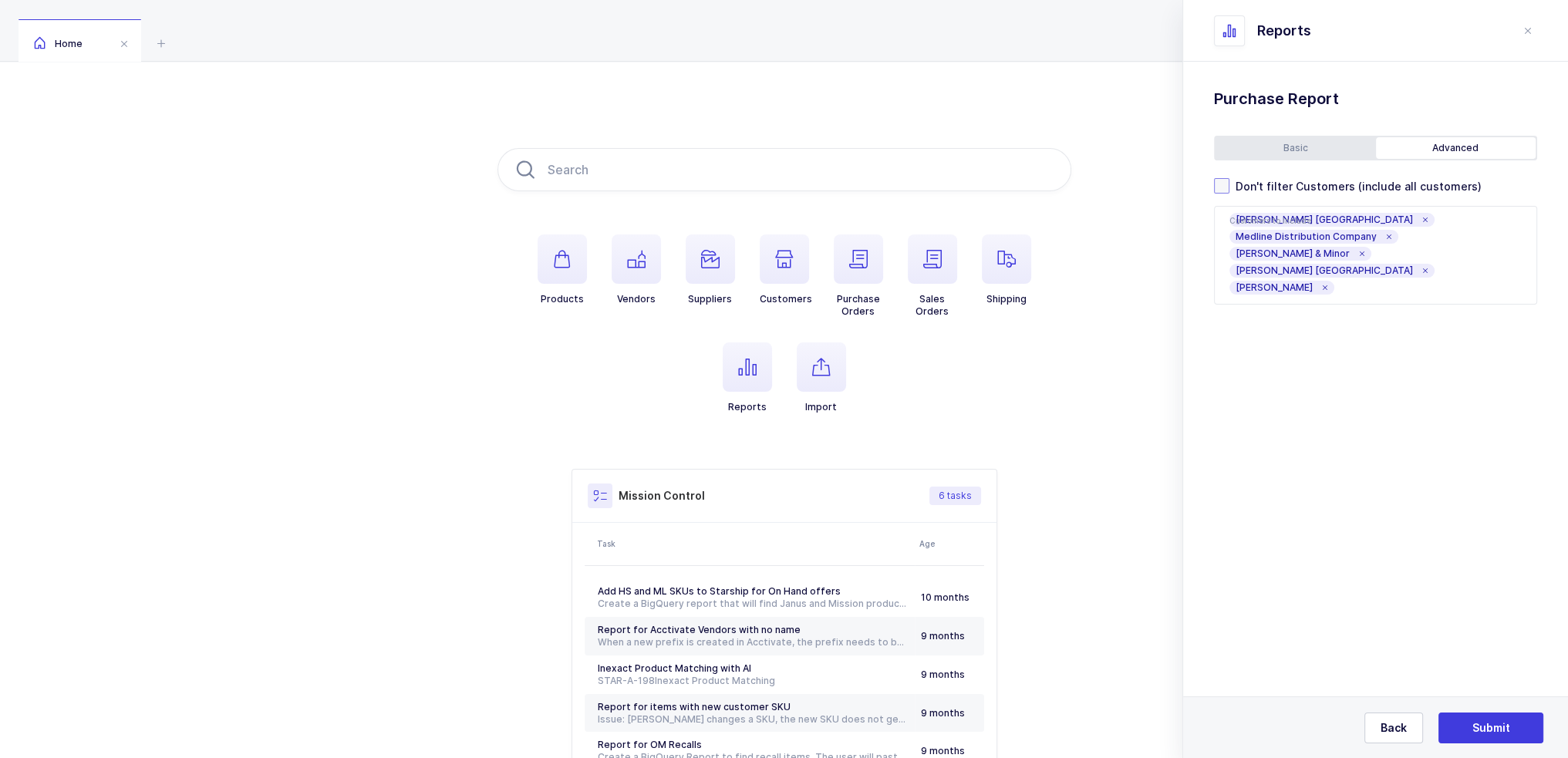
click at [1349, 187] on span "Don't filter Customers (include all customers)" at bounding box center [1356, 186] width 253 height 15
click at [1230, 178] on input "Don't filter Customers (include all customers)" at bounding box center [1230, 178] width 0 height 0
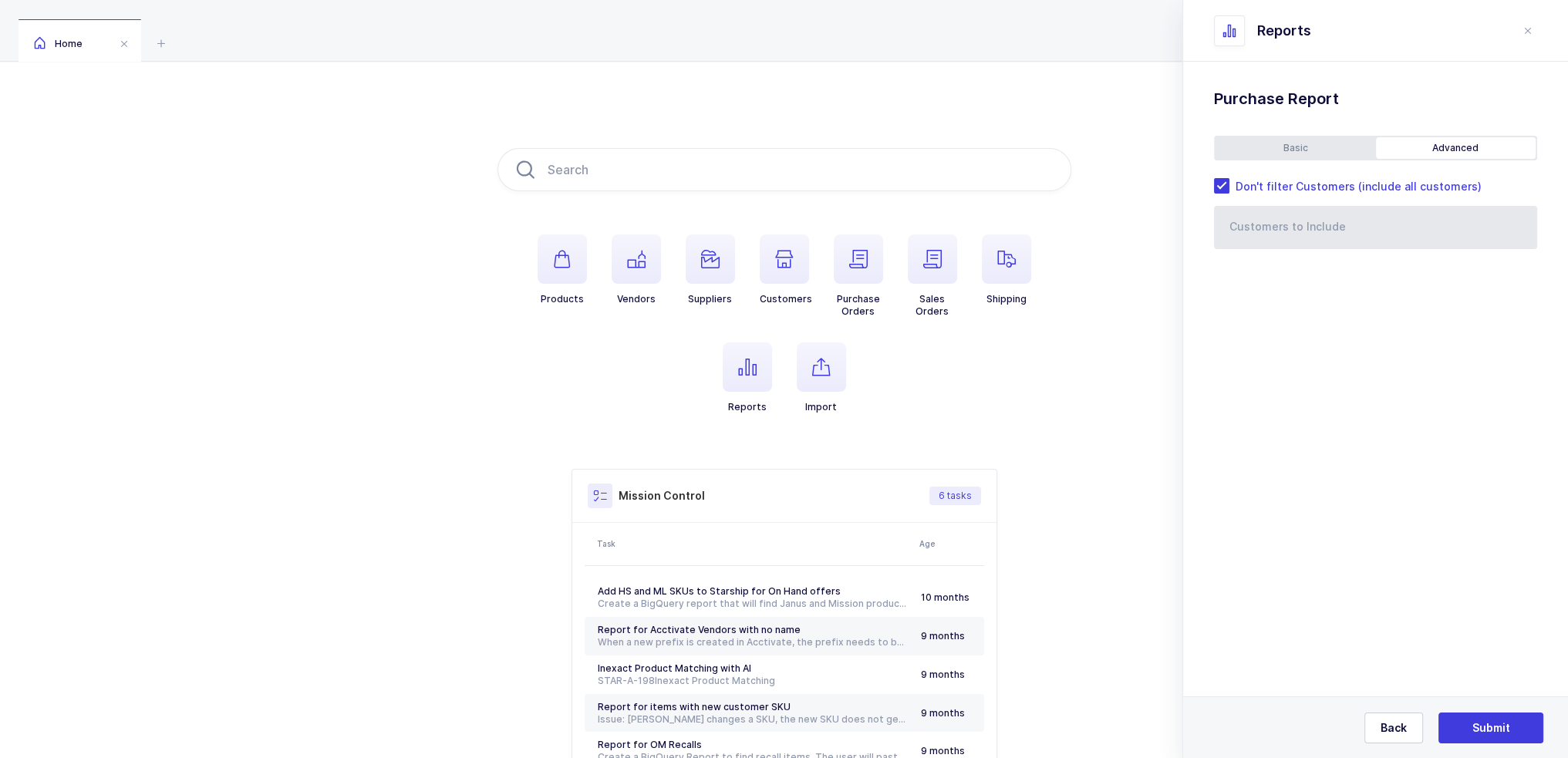
click at [1327, 163] on div "Basic Advanced Item Selection Criteria Vendor Whip Mix Medline $1,147,966 [PERS…" at bounding box center [1375, 192] width 324 height 114
click at [1335, 156] on div "Basic" at bounding box center [1296, 148] width 160 height 21
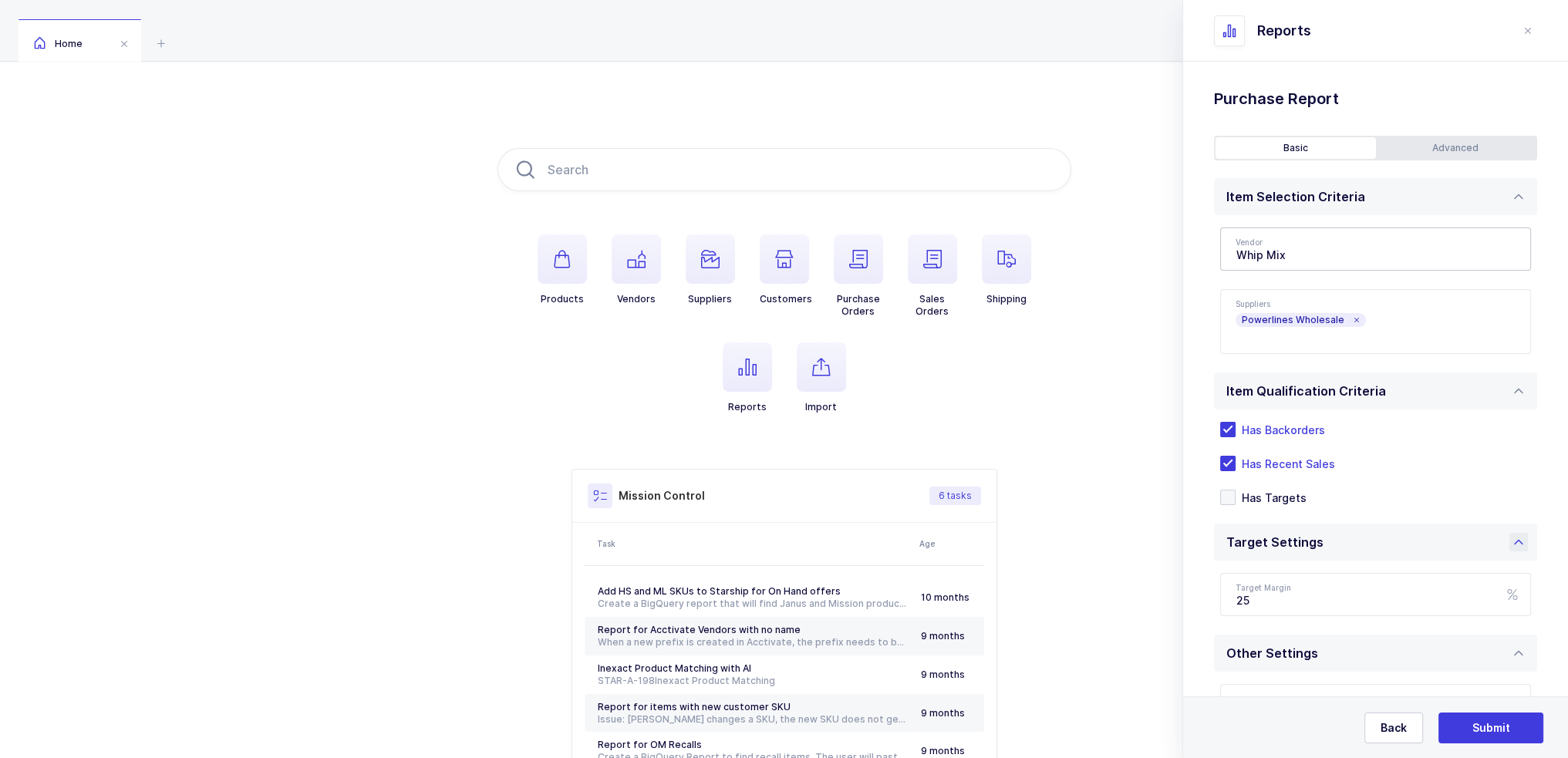
scroll to position [168, 0]
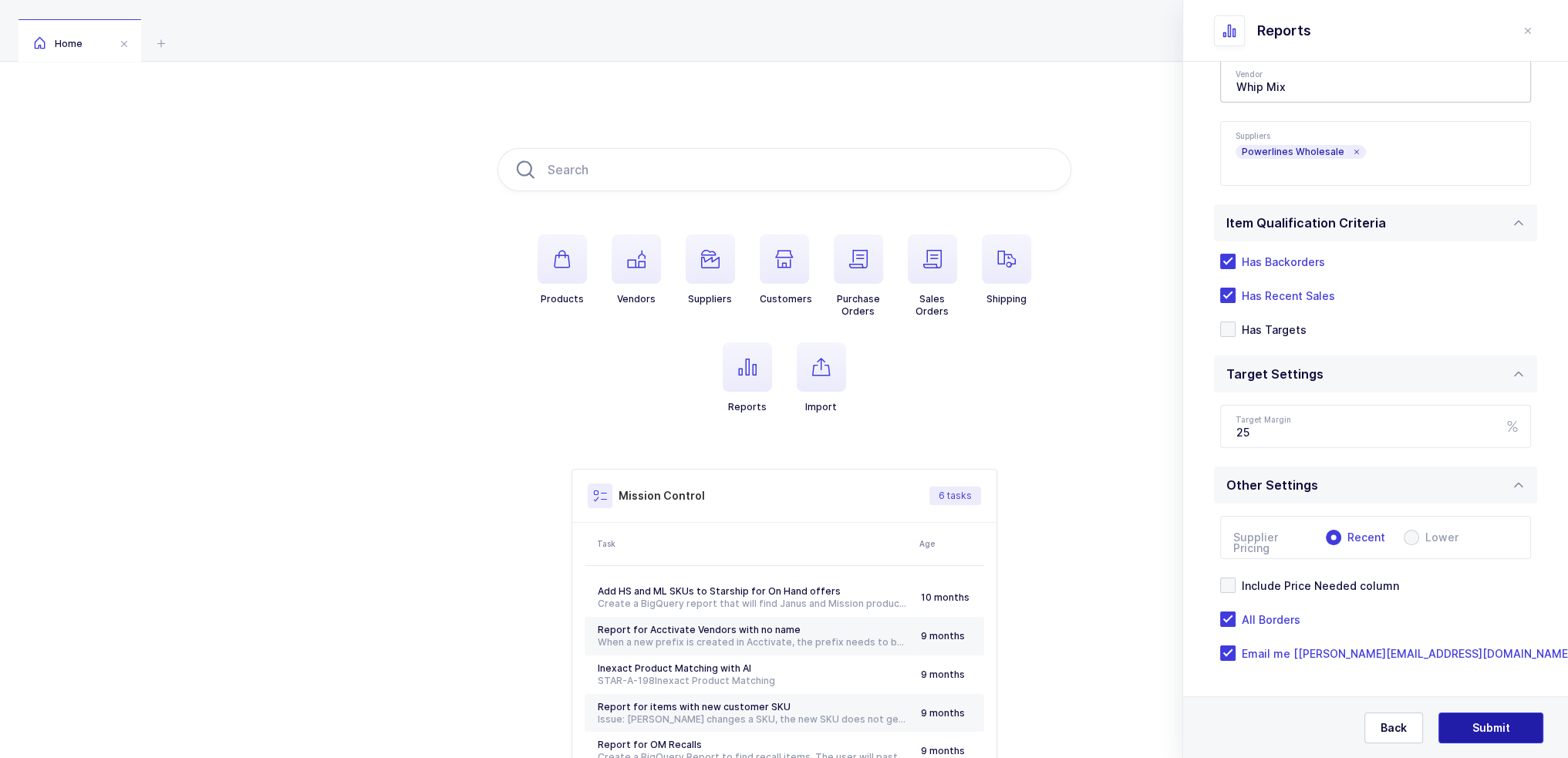
click at [1476, 722] on span "Submit" at bounding box center [1491, 728] width 38 height 15
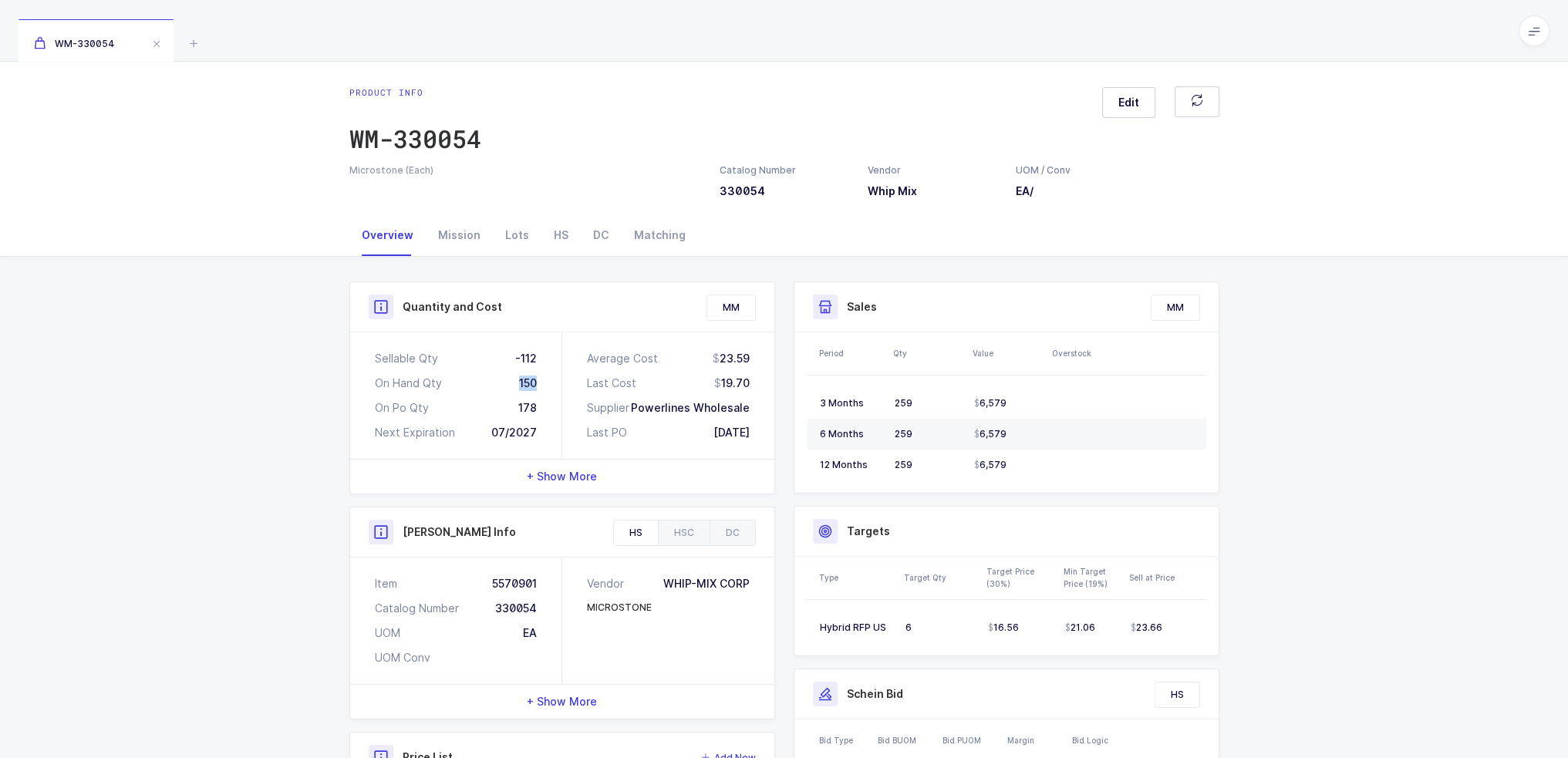
drag, startPoint x: 497, startPoint y: 385, endPoint x: 549, endPoint y: 379, distance: 52.3
click at [549, 379] on div "Sellable Qty -112 On Hand Qty 150 On Po Qty 178 Next Expiration 07/2027" at bounding box center [456, 396] width 213 height 126
drag, startPoint x: 509, startPoint y: 376, endPoint x: 556, endPoint y: 408, distance: 56.9
click at [556, 408] on div "Sellable Qty -112 On Hand Qty 150 On Po Qty 178 Next Expiration 07/2027" at bounding box center [456, 396] width 213 height 126
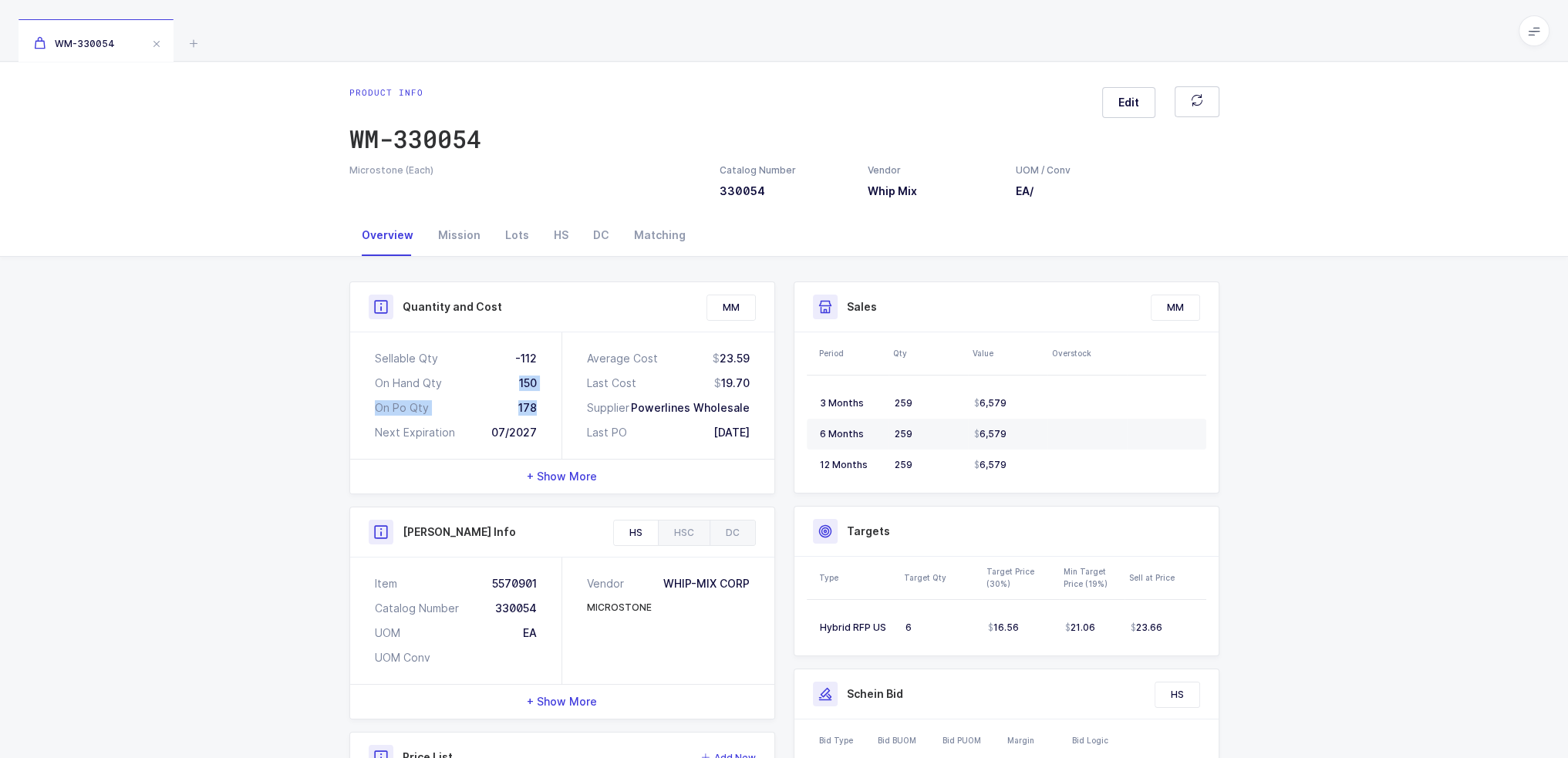
click at [556, 408] on div "Sellable Qty -112 On Hand Qty 150 On Po Qty 178 Next Expiration 07/2027" at bounding box center [456, 396] width 213 height 126
click at [544, 406] on div "Sellable Qty -112 On Hand Qty 150 On Po Qty 178 Next Expiration 07/2027" at bounding box center [456, 396] width 213 height 126
click at [545, 405] on div "Sellable Qty -112 On Hand Qty 150 On Po Qty 178 Next Expiration 07/2027" at bounding box center [456, 396] width 213 height 126
click at [472, 226] on div "Mission" at bounding box center [459, 235] width 67 height 42
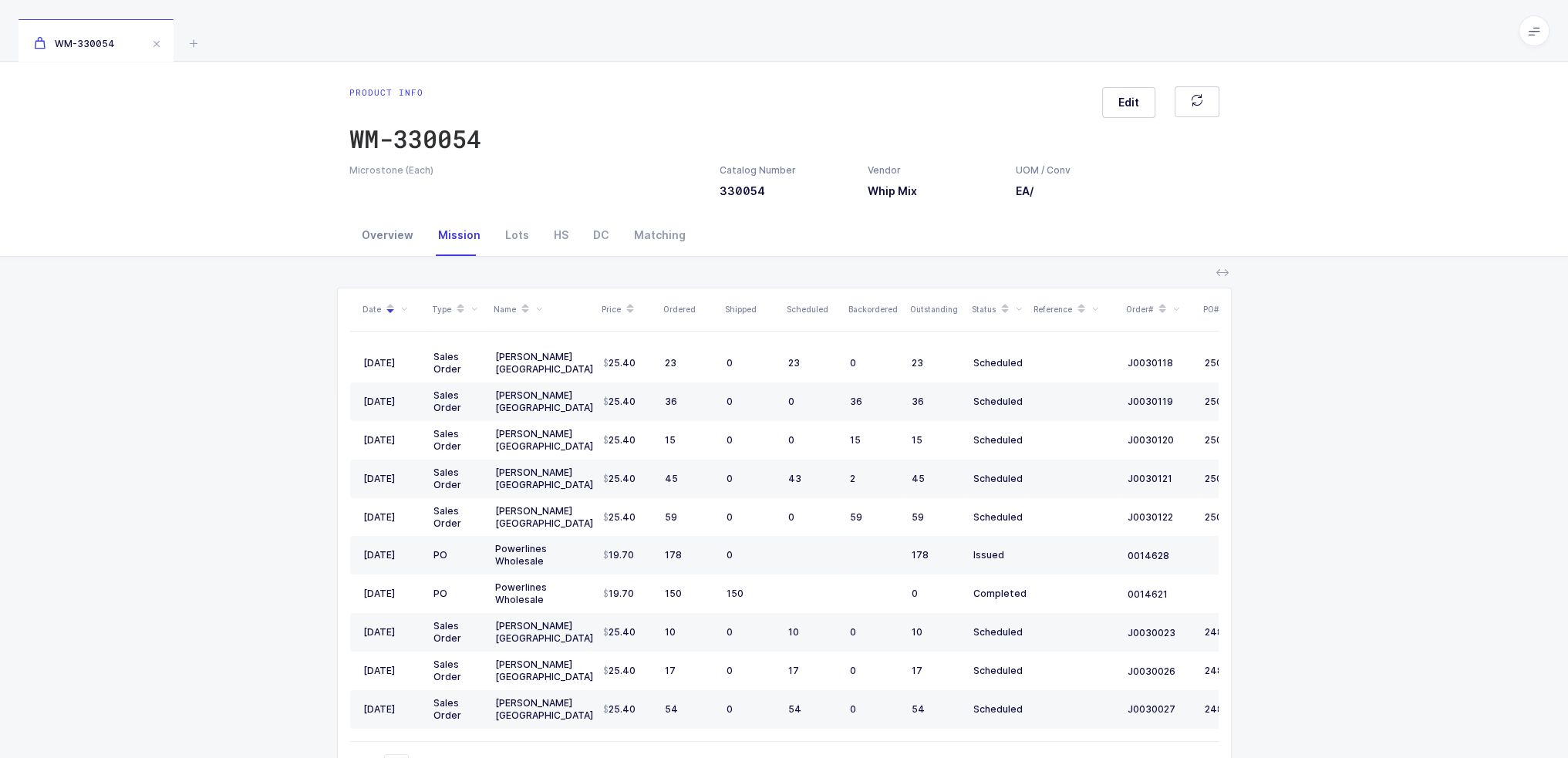
click at [376, 249] on div "Overview" at bounding box center [387, 235] width 76 height 42
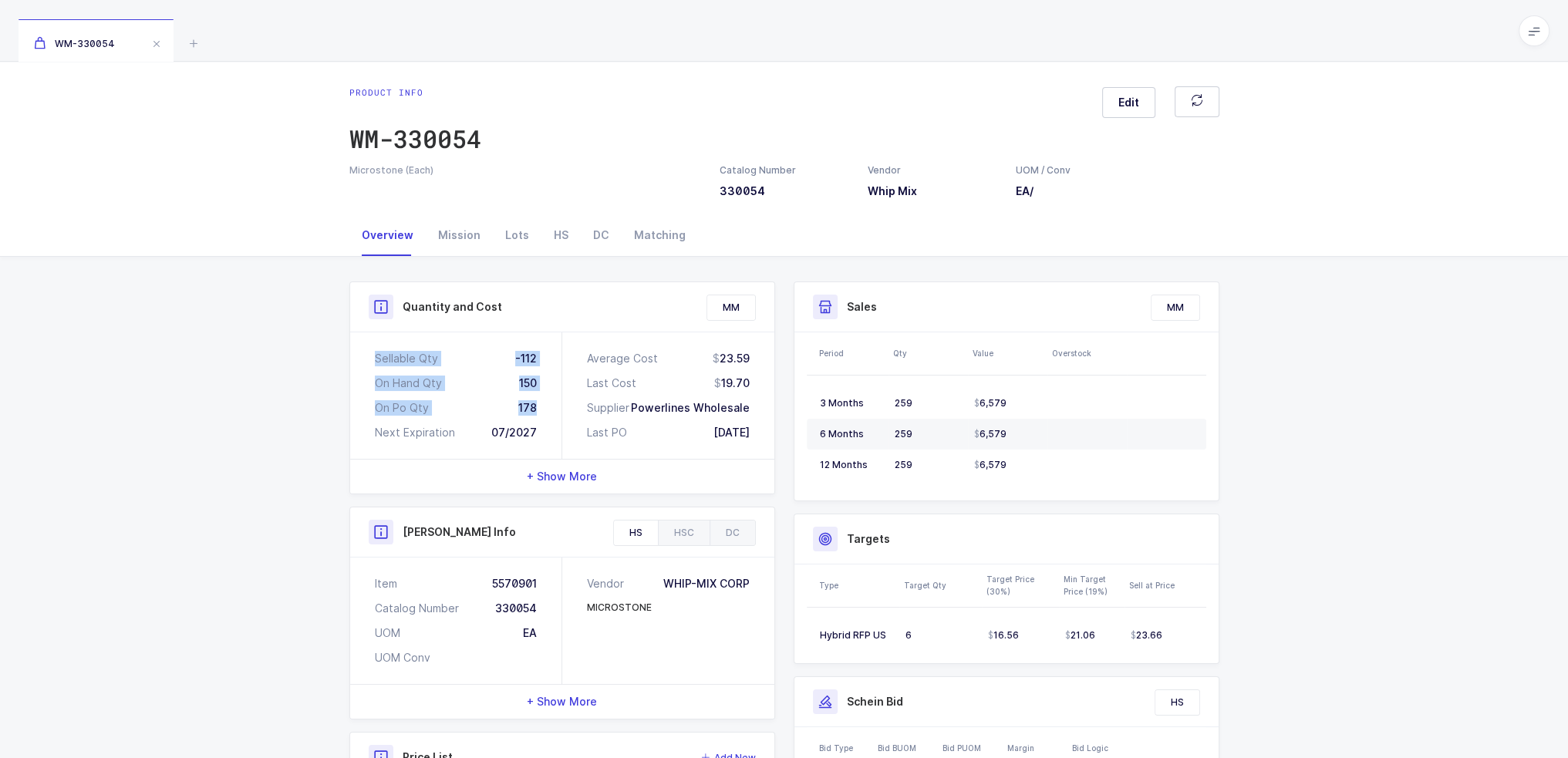
drag, startPoint x: 556, startPoint y: 408, endPoint x: 336, endPoint y: 346, distance: 228.6
click at [337, 346] on div "Quantity and Cost MM Sellable Qty -112 On Hand Qty 150 On Po Qty 178 Next Expir…" at bounding box center [784, 625] width 895 height 736
drag, startPoint x: 336, startPoint y: 346, endPoint x: 541, endPoint y: 408, distance: 214.2
click at [541, 408] on div "Quantity and Cost MM Sellable Qty -112 On Hand Qty 150 On Po Qty 178 Next Expir…" at bounding box center [784, 625] width 895 height 736
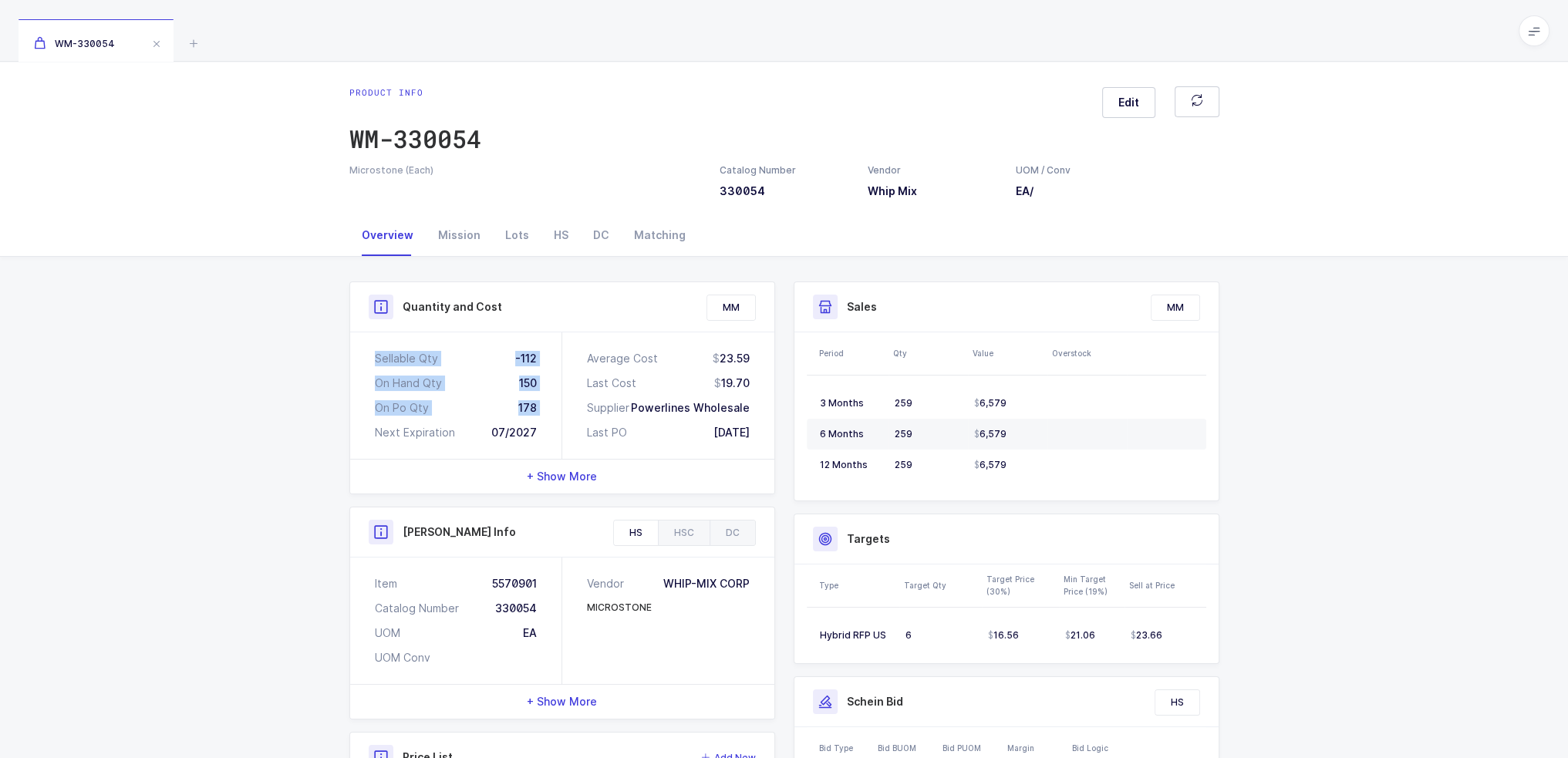
click at [541, 408] on div "Sellable Qty -112 On Hand Qty 150 On Po Qty 178 Next Expiration 07/2027" at bounding box center [456, 396] width 213 height 126
click at [546, 415] on div "Sellable Qty -112 On Hand Qty 150 On Po Qty 178 Next Expiration 07/2027" at bounding box center [456, 396] width 213 height 126
click at [549, 404] on div "Sellable Qty -112 On Hand Qty 150 On Po Qty 178 Next Expiration 07/2027" at bounding box center [456, 396] width 213 height 126
drag, startPoint x: 556, startPoint y: 400, endPoint x: 539, endPoint y: 398, distance: 17.1
click at [535, 397] on div "Sellable Qty -112 On Hand Qty 150 On Po Qty 178 Next Expiration 07/2027" at bounding box center [456, 396] width 213 height 126
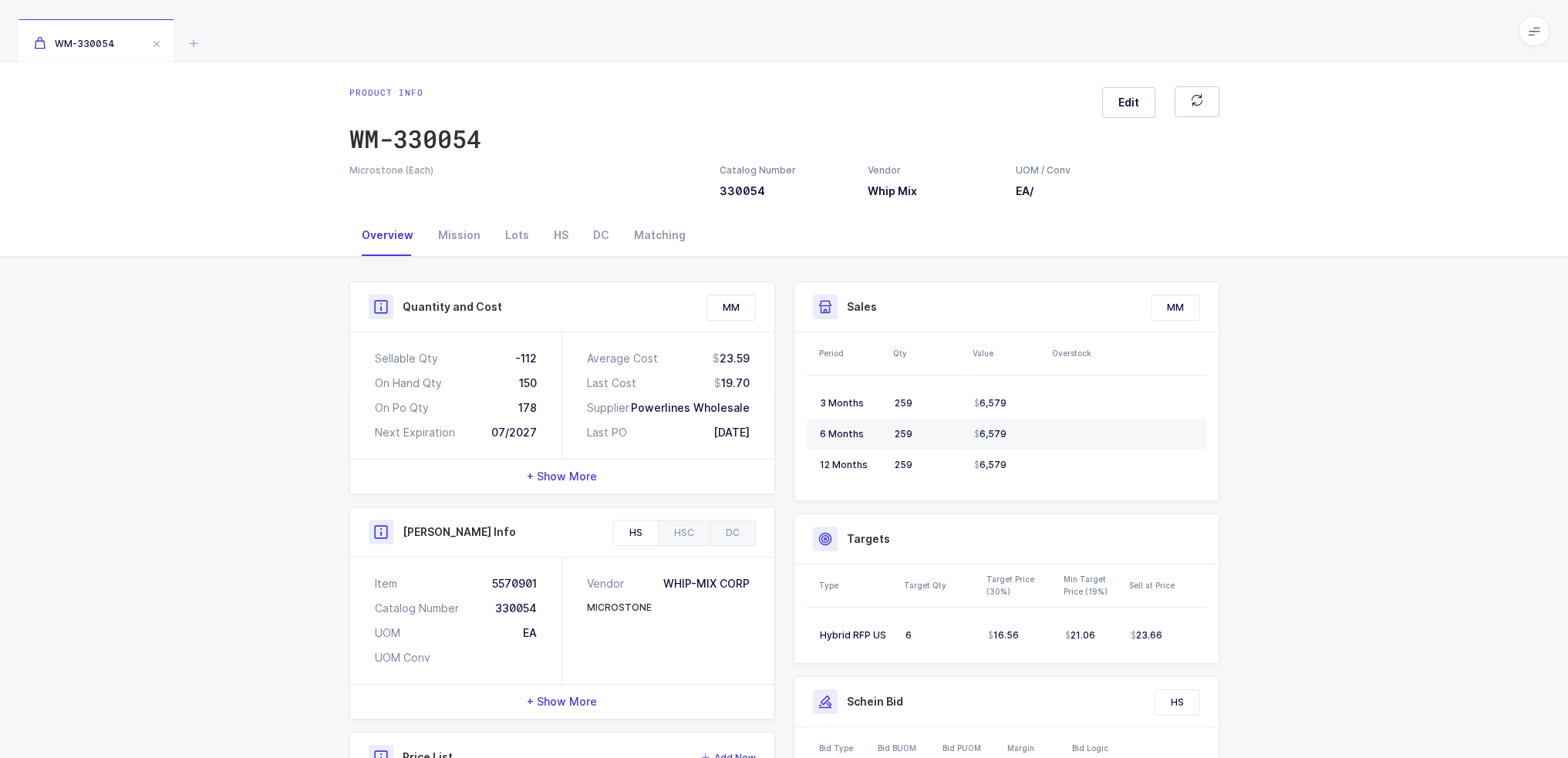
click at [539, 399] on div "Sellable Qty -112 On Hand Qty 150 On Po Qty 178 Next Expiration 07/2027" at bounding box center [456, 396] width 213 height 126
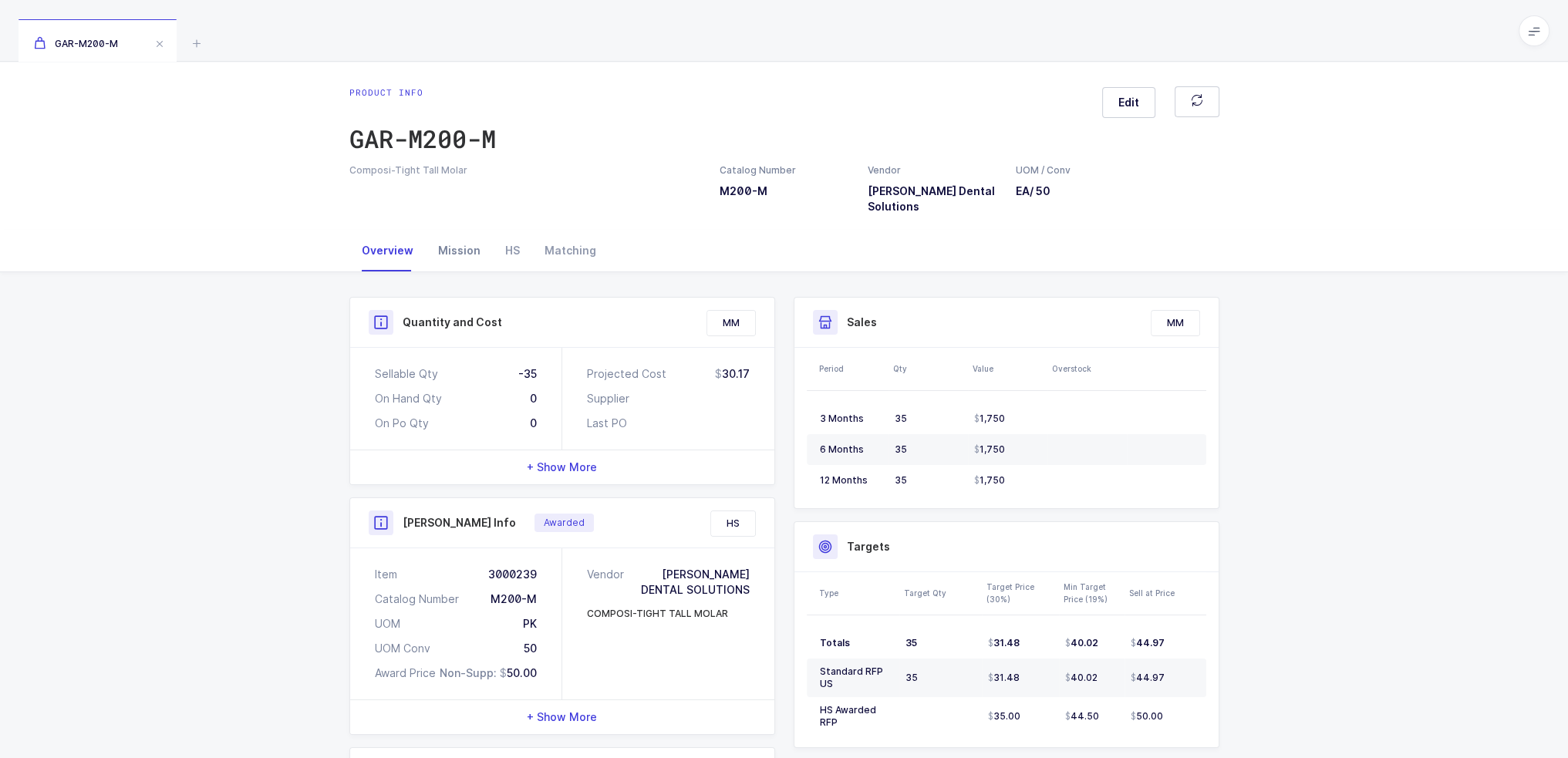
click at [457, 250] on div "Mission" at bounding box center [459, 250] width 67 height 42
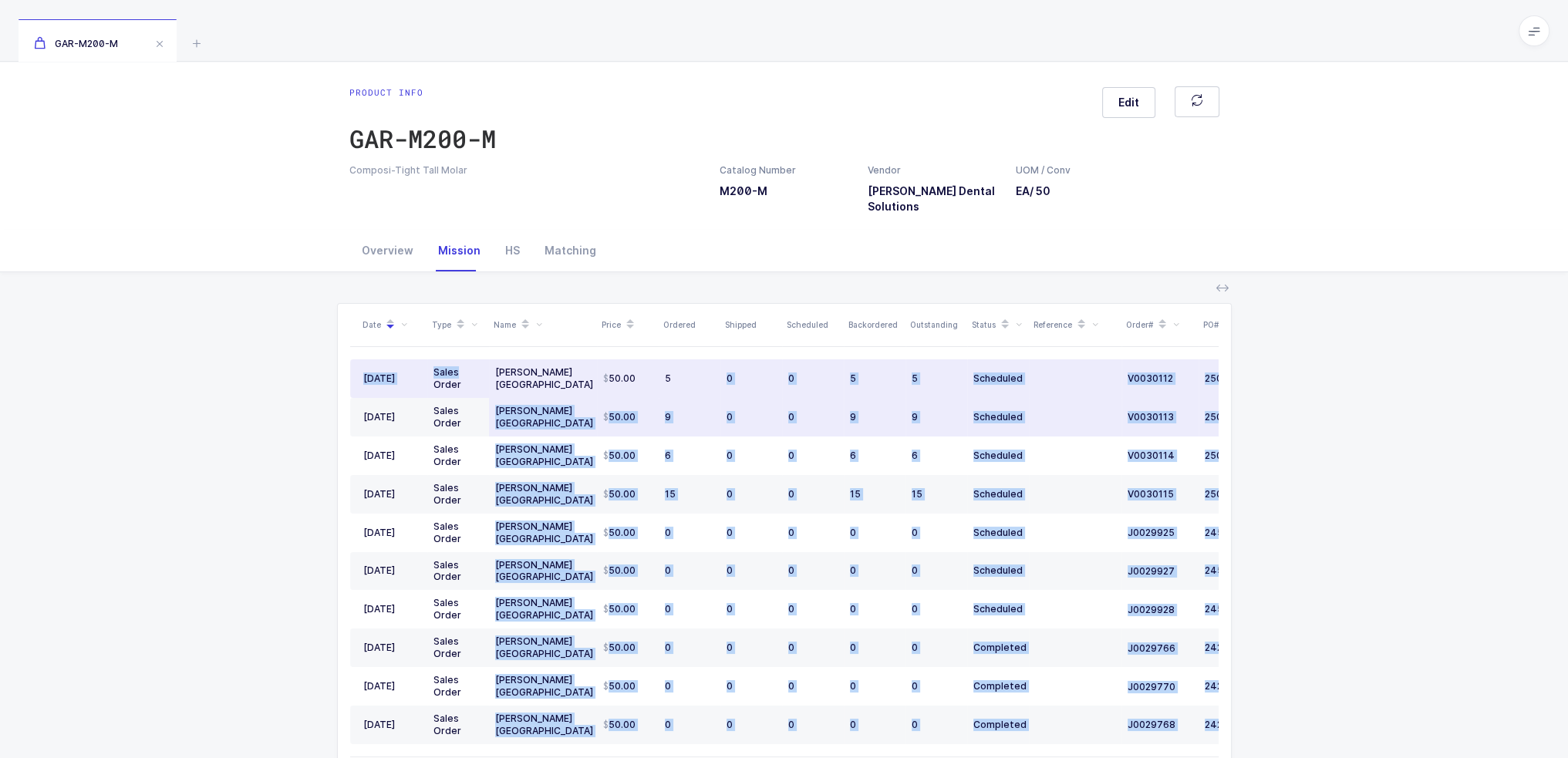
drag, startPoint x: 482, startPoint y: 372, endPoint x: 693, endPoint y: 401, distance: 213.0
click at [693, 401] on div "Date Type Name Price Ordered Shipped Scheduled Backordered Outstanding Status R…" at bounding box center [784, 530] width 869 height 452
click at [693, 401] on td "9" at bounding box center [690, 417] width 61 height 38
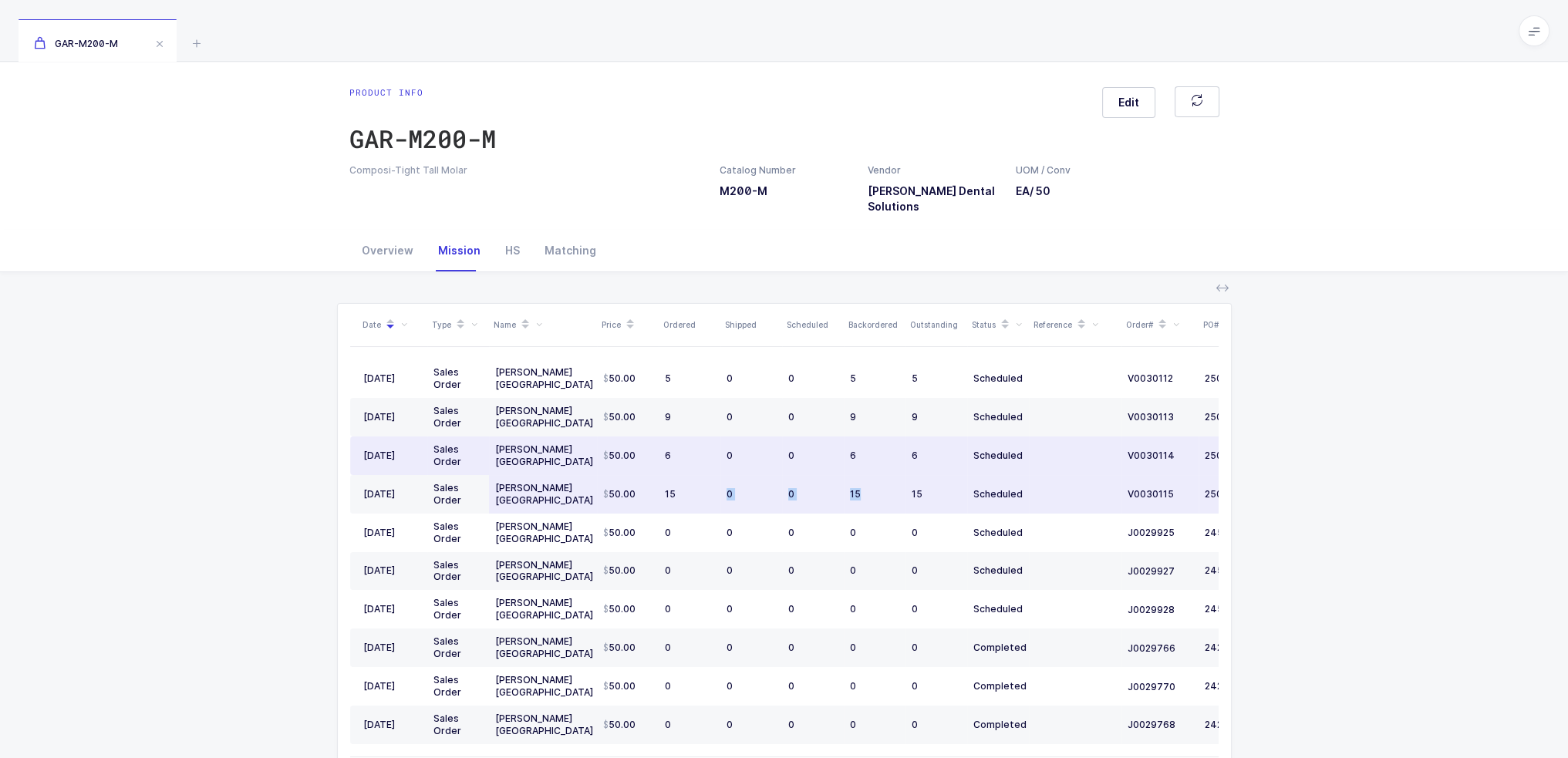
drag, startPoint x: 883, startPoint y: 498, endPoint x: 711, endPoint y: 493, distance: 172.1
click at [711, 493] on tr "[DATE] Sales Order [PERSON_NAME] [GEOGRAPHIC_DATA] 50.00 15 0 0 15 15 Scheduled…" at bounding box center [836, 494] width 972 height 38
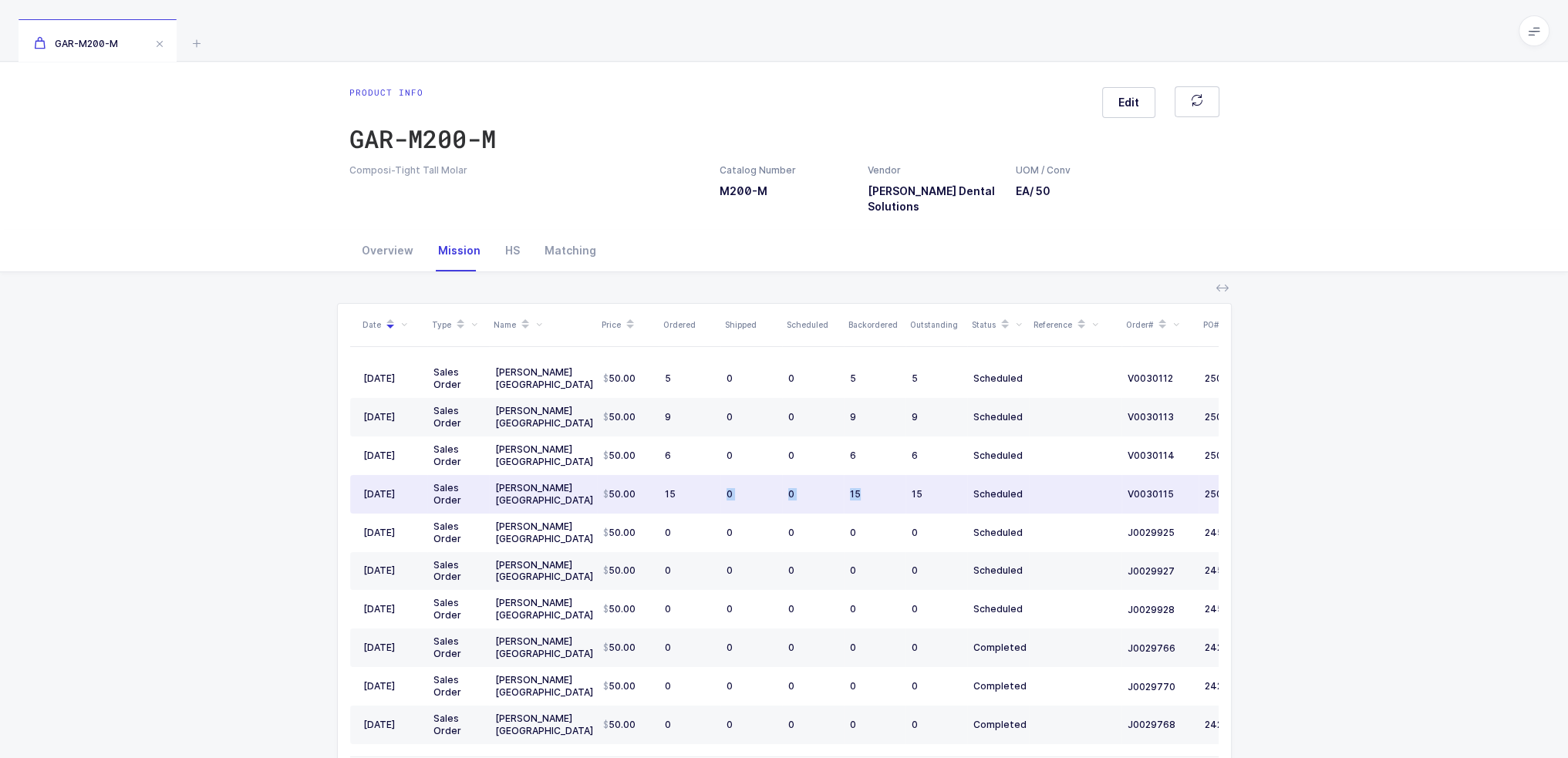
click at [711, 493] on div "15" at bounding box center [690, 494] width 50 height 12
drag, startPoint x: 817, startPoint y: 482, endPoint x: 731, endPoint y: 485, distance: 86.1
click at [731, 485] on tr "[DATE] Sales Order [PERSON_NAME] [GEOGRAPHIC_DATA] 50.00 15 0 0 15 15 Scheduled…" at bounding box center [836, 494] width 972 height 38
click at [731, 485] on td "0" at bounding box center [751, 494] width 61 height 38
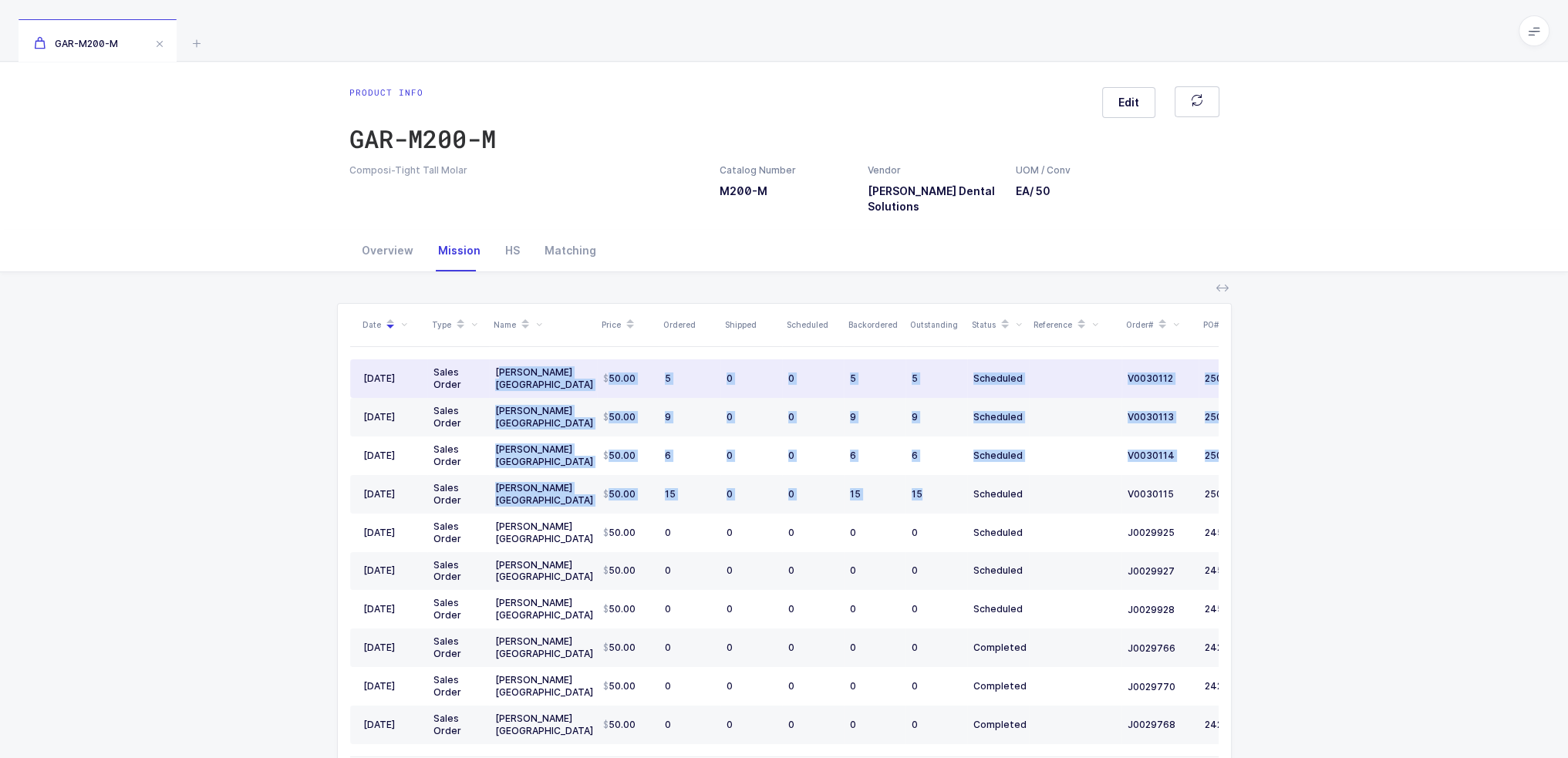
drag, startPoint x: 930, startPoint y: 493, endPoint x: 499, endPoint y: 376, distance: 446.6
click at [499, 376] on tbody "[DATE] Sales Order [PERSON_NAME] [GEOGRAPHIC_DATA] 50.00 5 0 0 5 5 Scheduled V0…" at bounding box center [836, 551] width 972 height 385
click at [499, 376] on div "[PERSON_NAME] [GEOGRAPHIC_DATA]" at bounding box center [543, 378] width 96 height 25
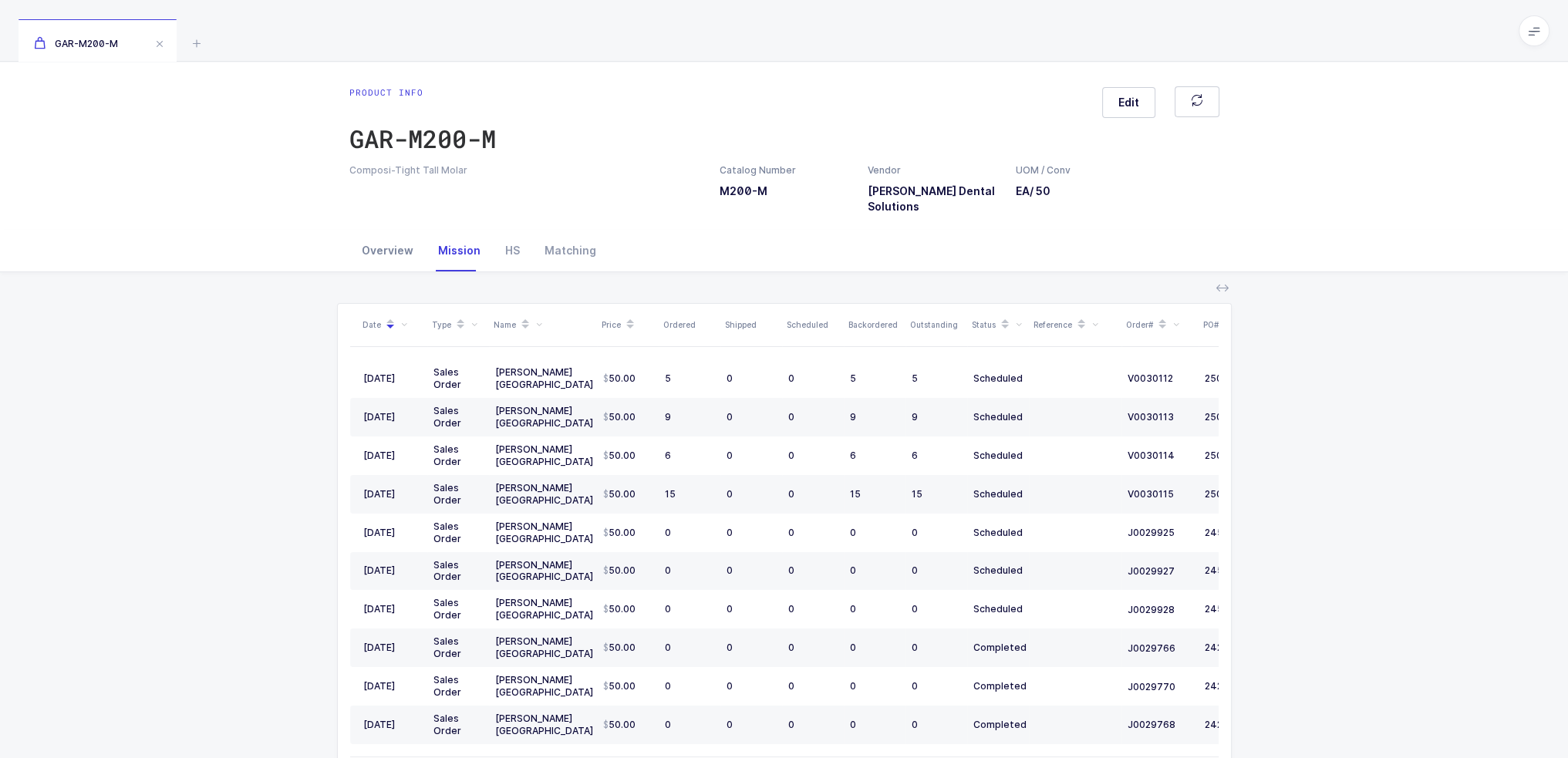
click at [403, 246] on div "Overview" at bounding box center [387, 250] width 76 height 42
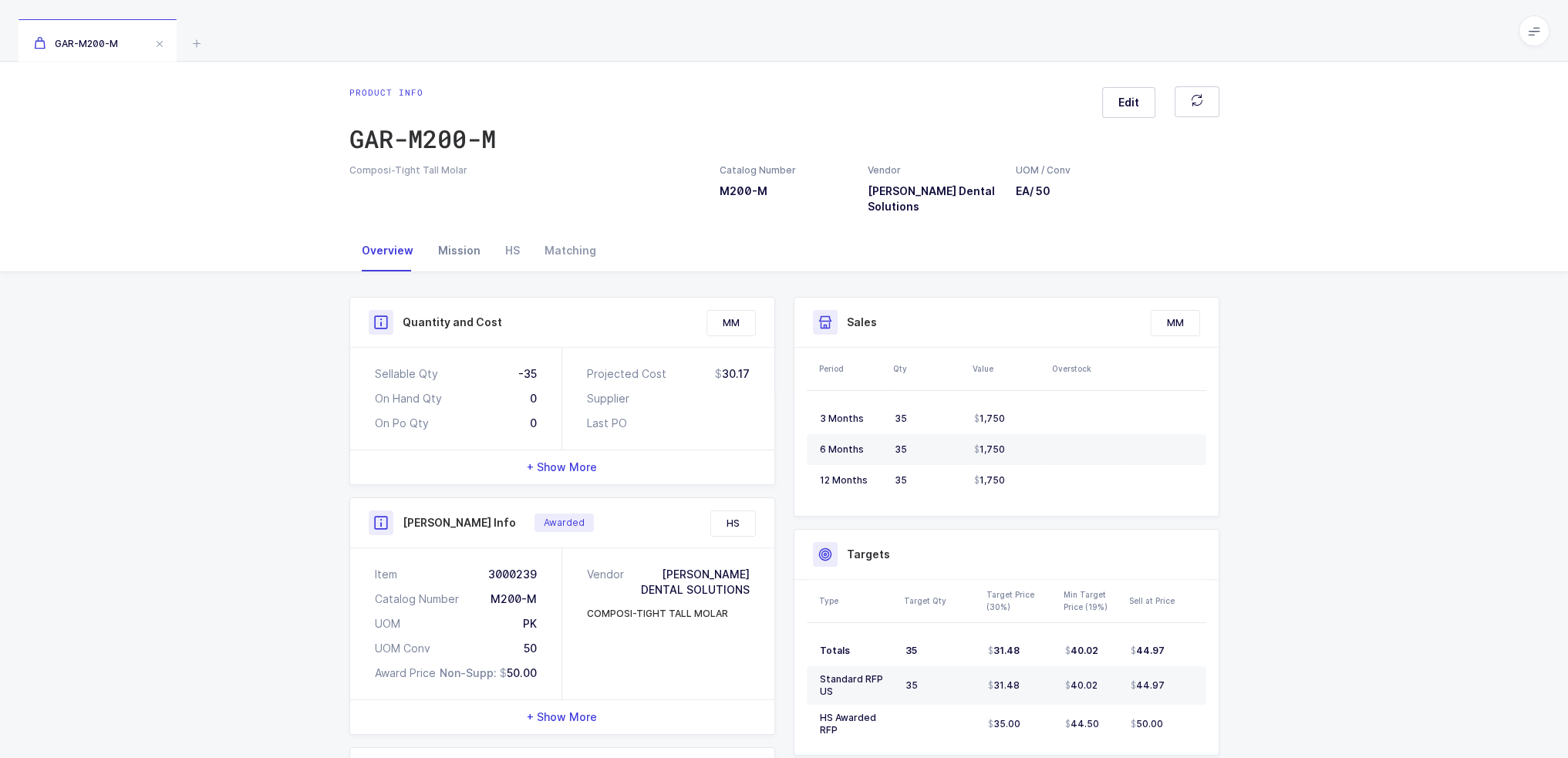
click at [450, 255] on div "Mission" at bounding box center [459, 250] width 67 height 42
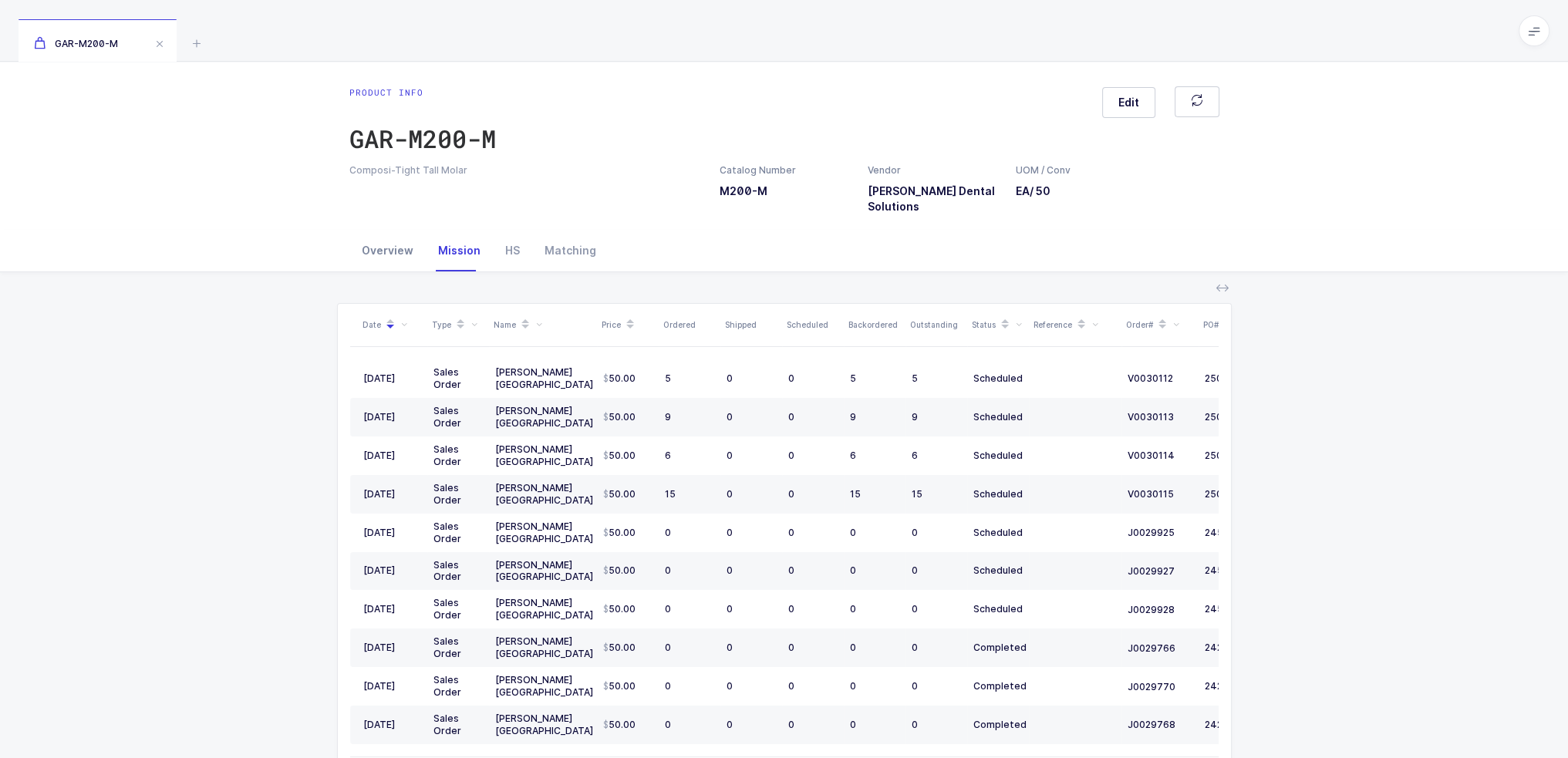
click at [386, 257] on div "Overview" at bounding box center [387, 250] width 76 height 42
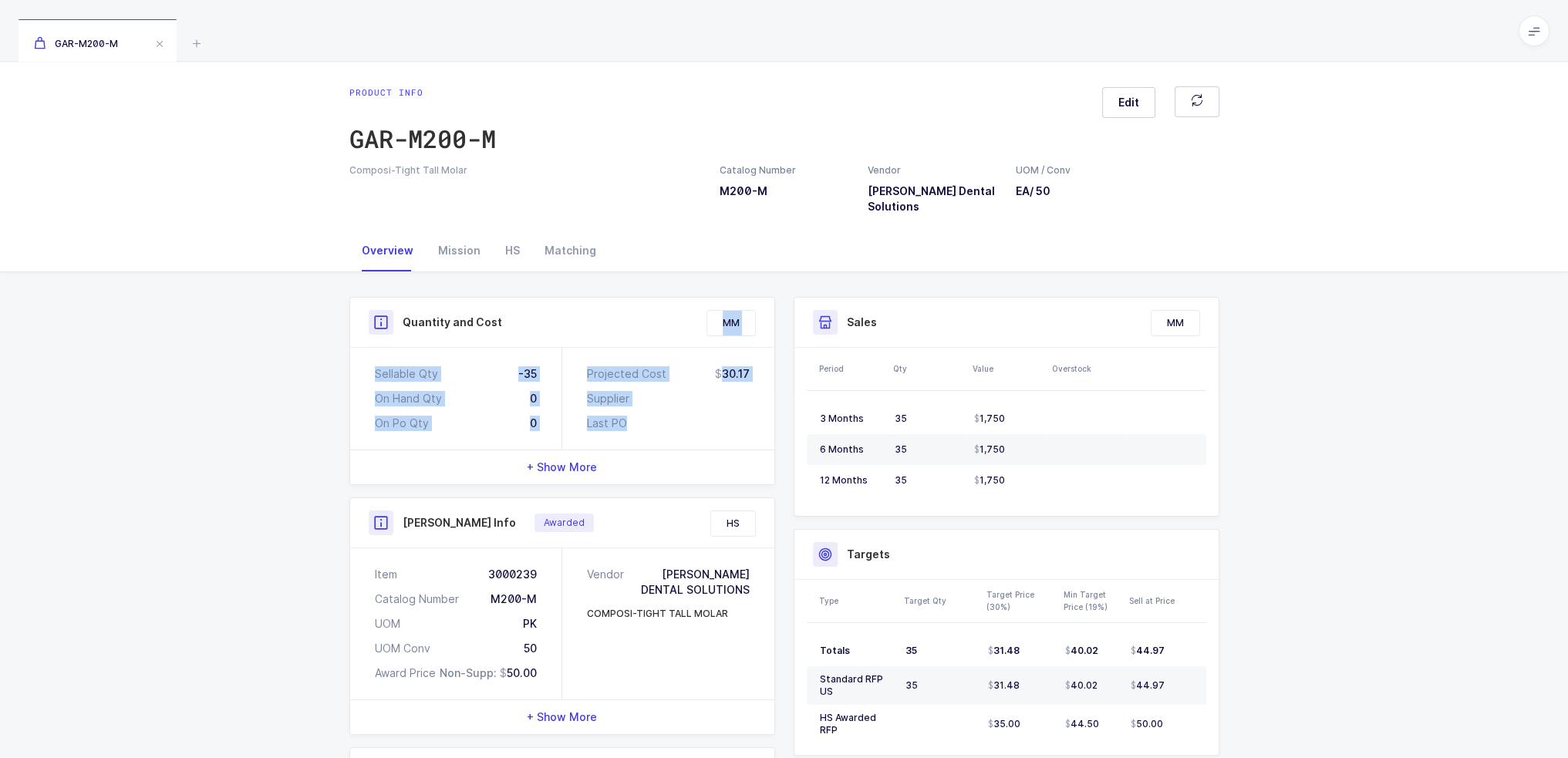
drag, startPoint x: 654, startPoint y: 337, endPoint x: 682, endPoint y: 423, distance: 90.4
click at [682, 423] on div "Quantity and Cost MM Sellable Qty -35 On Hand Qty 0 On Po Qty 0 Projected Cost …" at bounding box center [562, 391] width 426 height 189
click at [682, 423] on div "Last PO" at bounding box center [668, 423] width 163 height 15
click at [684, 423] on div "Last PO" at bounding box center [668, 423] width 163 height 15
click at [684, 422] on div "Last PO" at bounding box center [668, 423] width 163 height 15
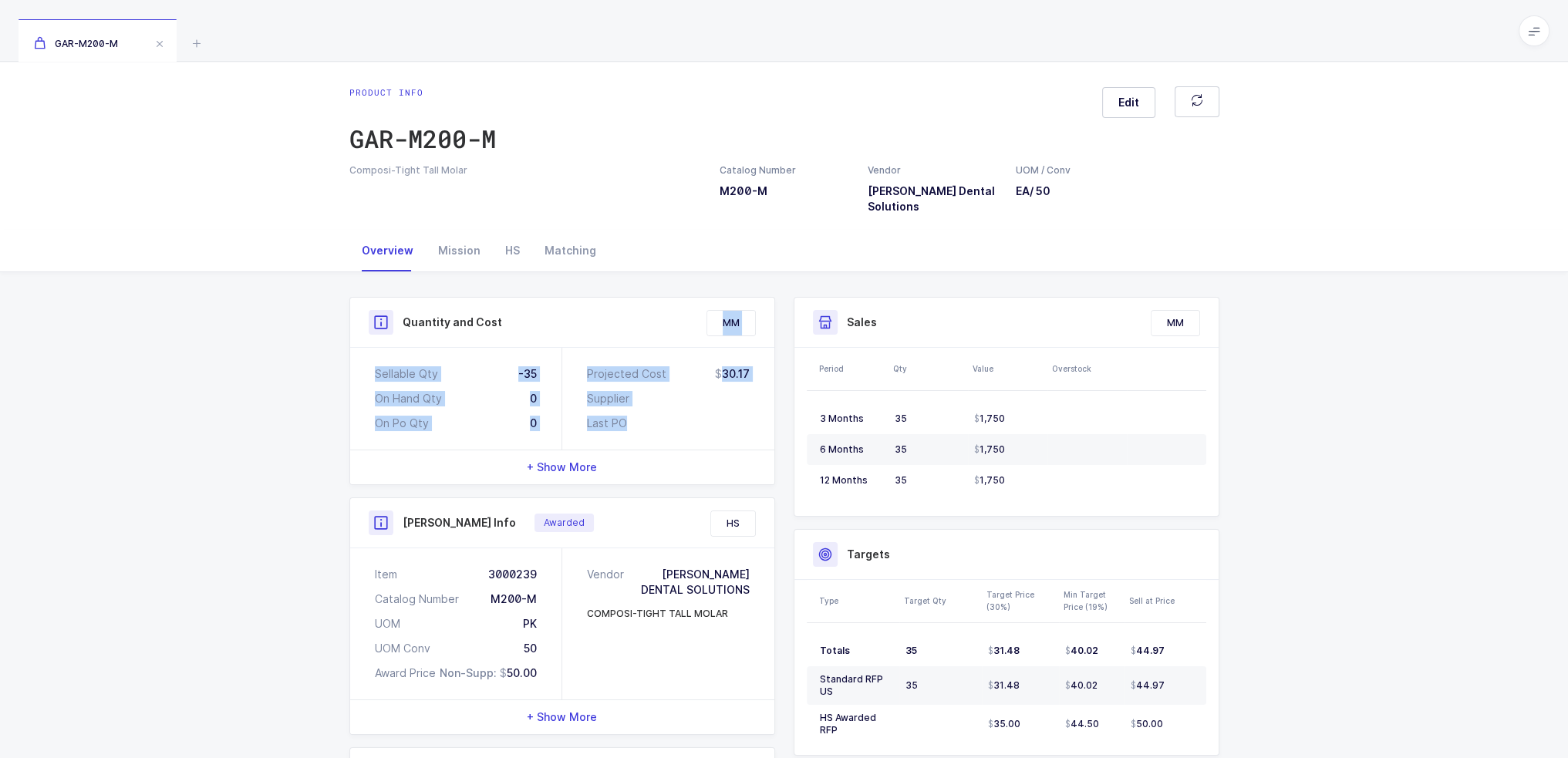
click at [690, 428] on div "Last PO" at bounding box center [668, 423] width 163 height 15
click at [691, 423] on div "Last PO" at bounding box center [668, 423] width 163 height 15
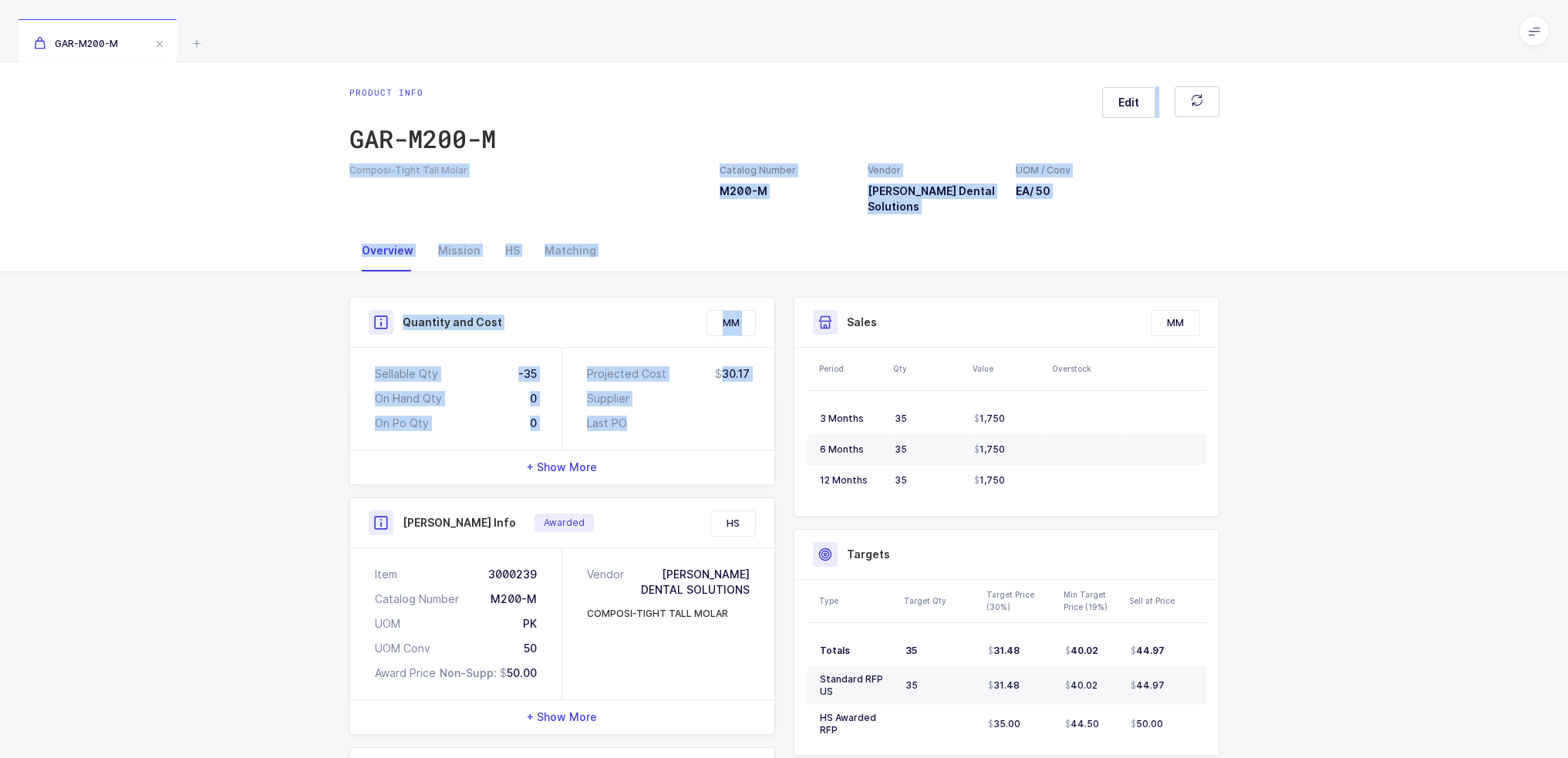
drag, startPoint x: 648, startPoint y: 161, endPoint x: 656, endPoint y: 423, distance: 262.1
click at [656, 423] on div "Product info GAR-M200-M Edit Composi-Tight Tall Molar Catalog Number M200-M Ven…" at bounding box center [784, 576] width 1568 height 1029
click at [656, 423] on div "Last PO" at bounding box center [668, 423] width 163 height 15
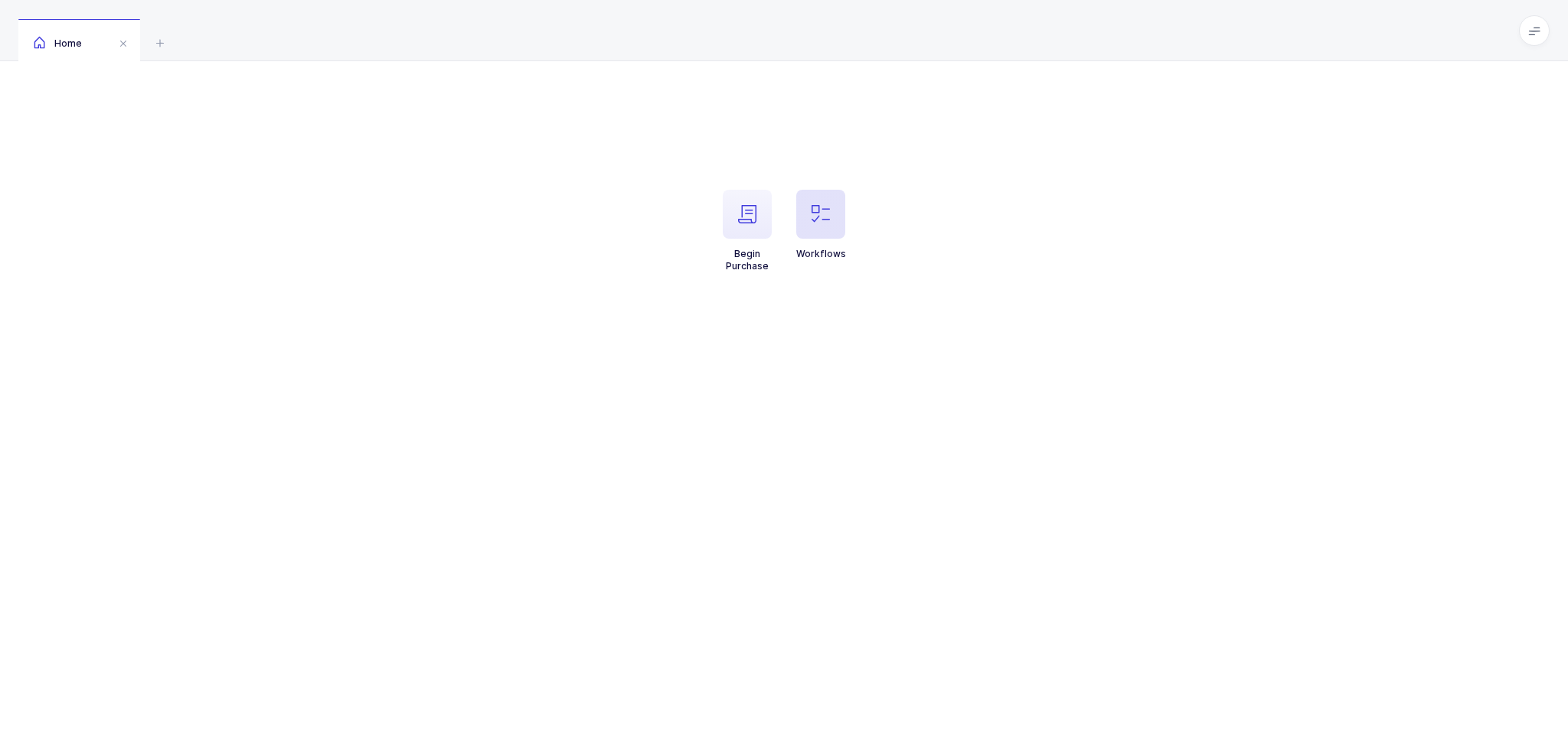
click at [815, 219] on icon "button" at bounding box center [821, 214] width 19 height 19
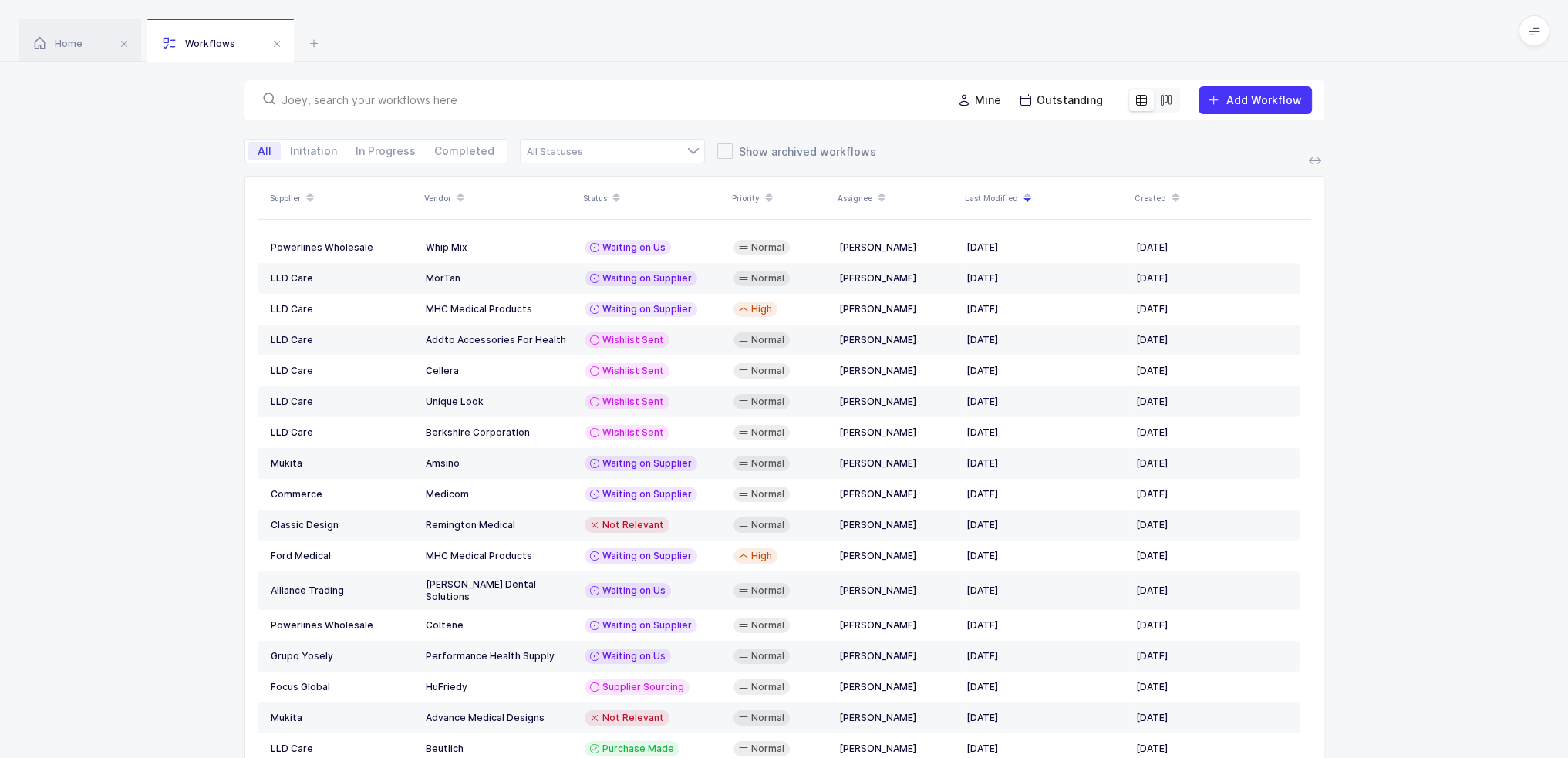
click at [789, 100] on input "text" at bounding box center [608, 100] width 652 height 15
click at [1244, 108] on span "Add Workflow" at bounding box center [1255, 100] width 93 height 15
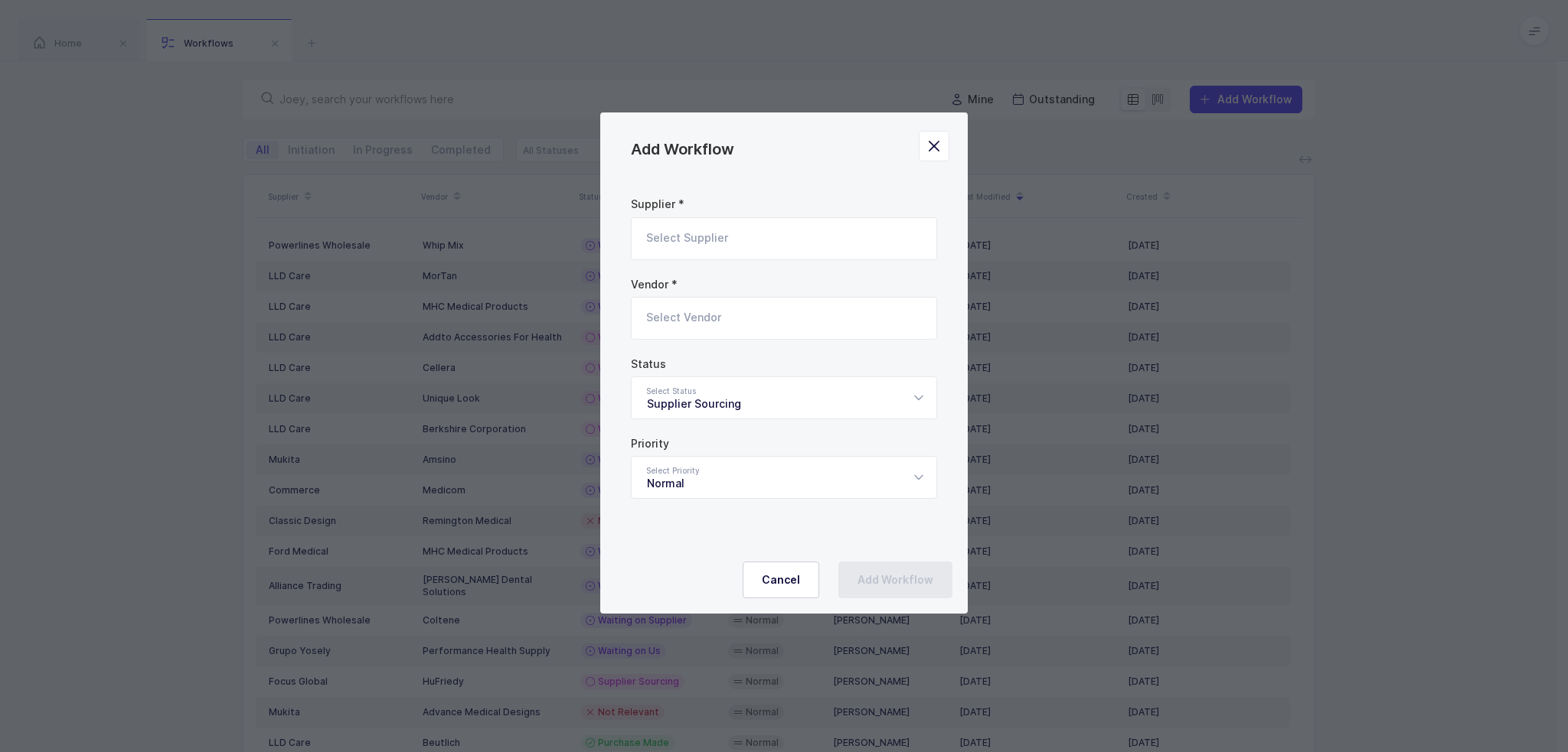
click at [804, 239] on input "Add Workflow" at bounding box center [784, 239] width 306 height 43
click at [716, 283] on span "JJ SudAmericana" at bounding box center [693, 289] width 91 height 13
type input "JJ SudAmericana"
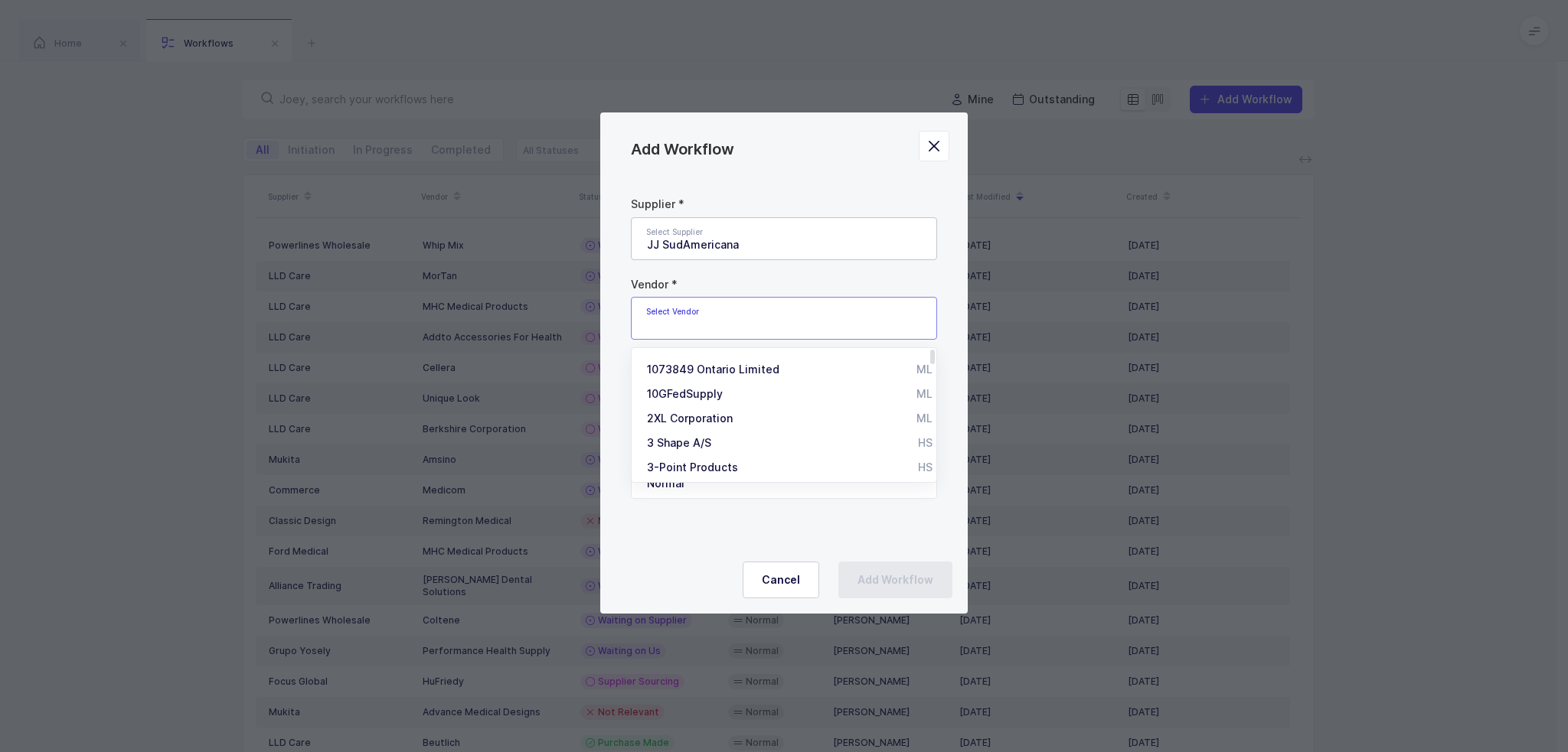
click at [705, 309] on input "Add Workflow" at bounding box center [784, 318] width 306 height 43
click at [756, 368] on div "Medline" at bounding box center [723, 369] width 152 height 15
type input "Medline"
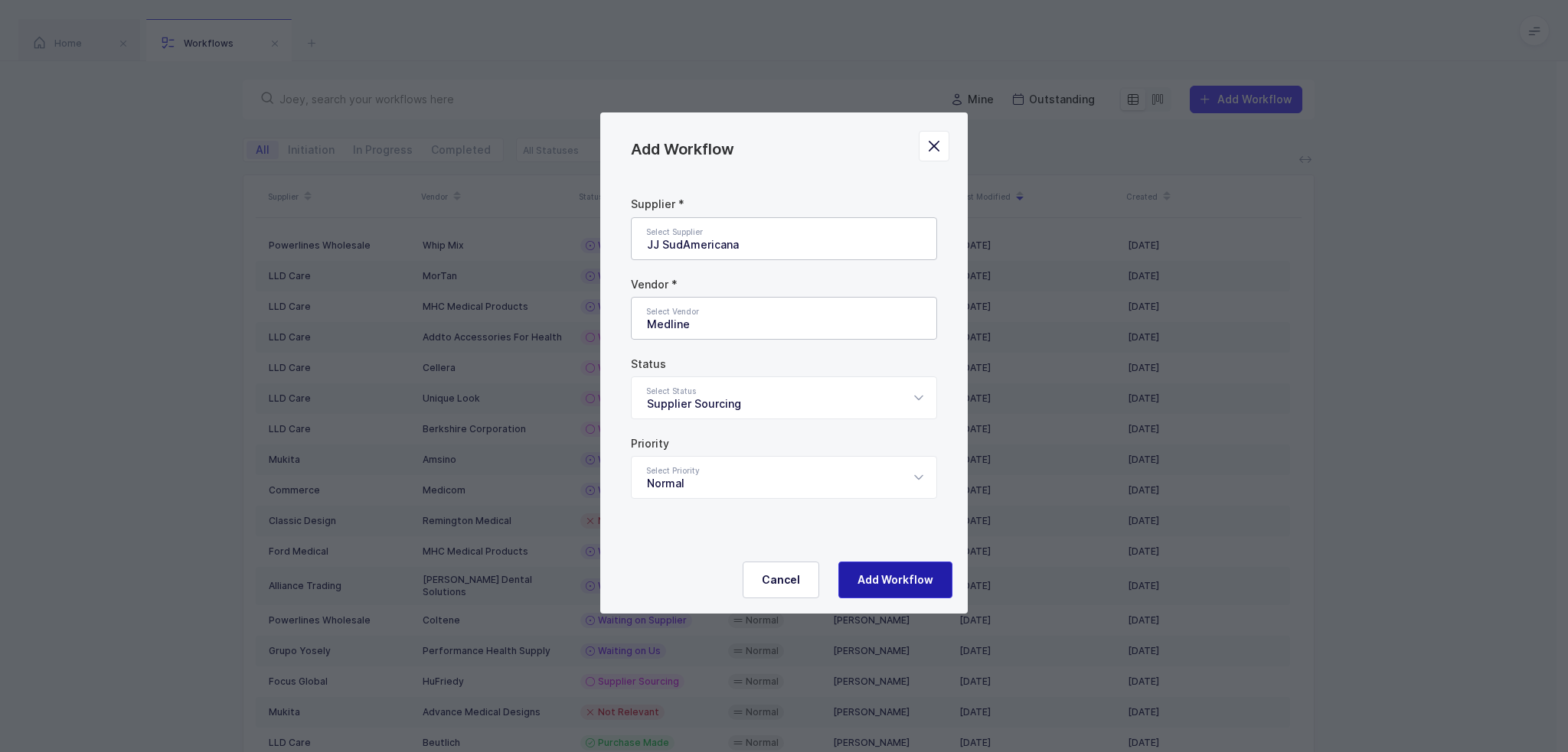
click at [916, 581] on span "Add Workflow" at bounding box center [895, 580] width 75 height 15
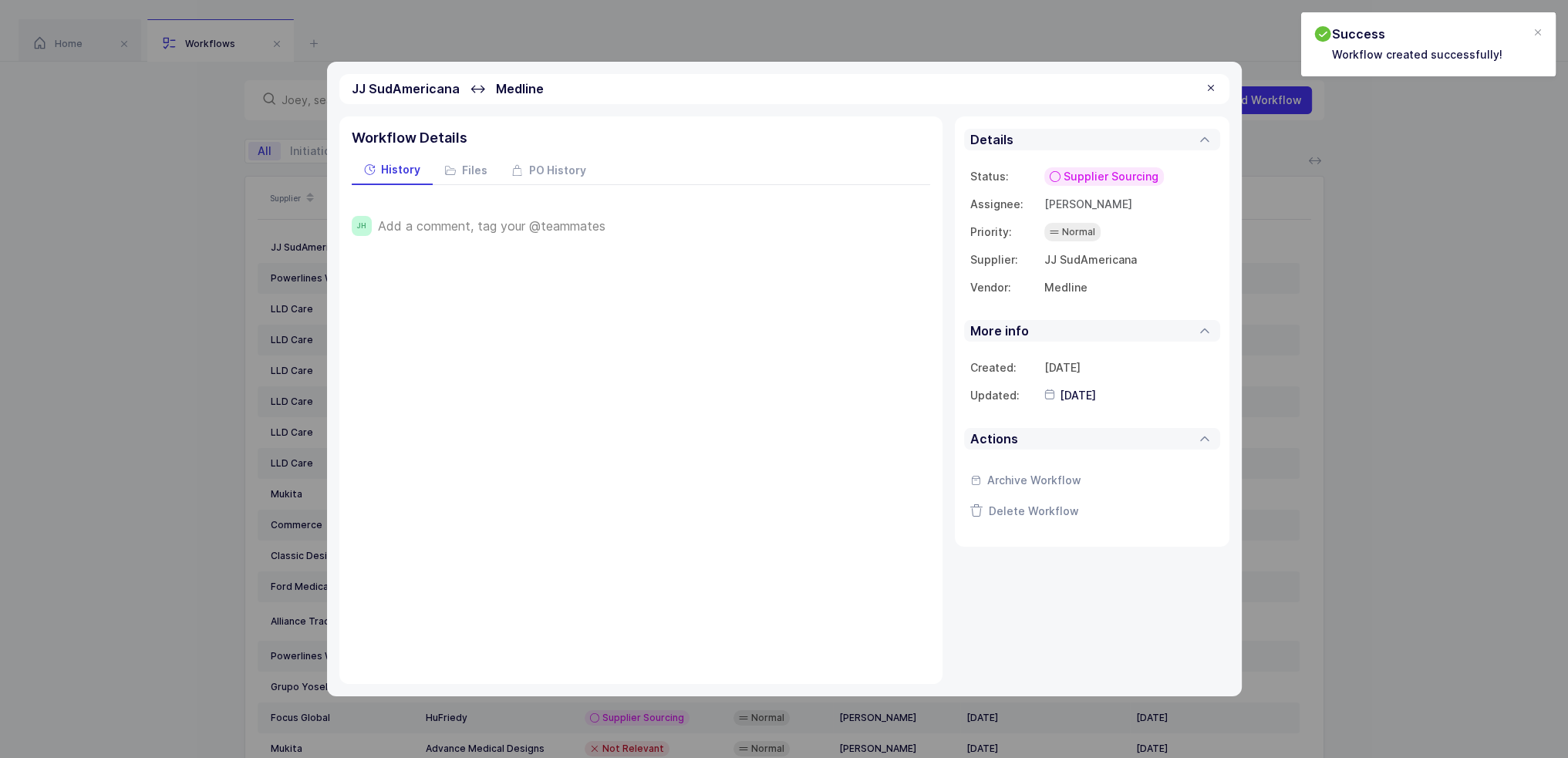
click at [1074, 282] on td "Medline" at bounding box center [1129, 288] width 170 height 28
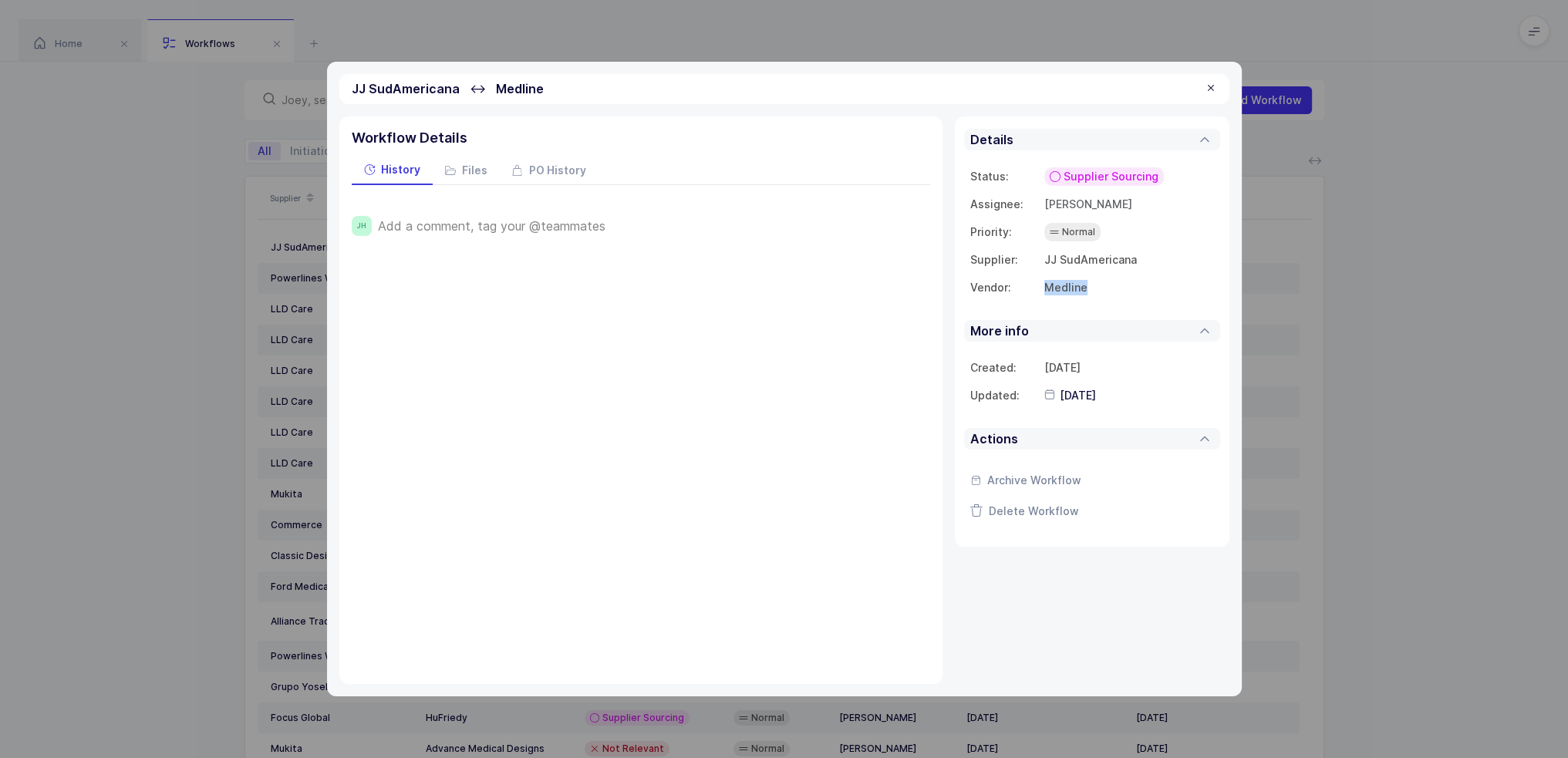
click at [1074, 282] on td "Medline" at bounding box center [1129, 288] width 170 height 28
click at [1089, 284] on td "Medline" at bounding box center [1129, 288] width 170 height 28
drag, startPoint x: 1103, startPoint y: 283, endPoint x: 1096, endPoint y: 287, distance: 8.1
click at [1096, 287] on td "Medline" at bounding box center [1129, 288] width 170 height 28
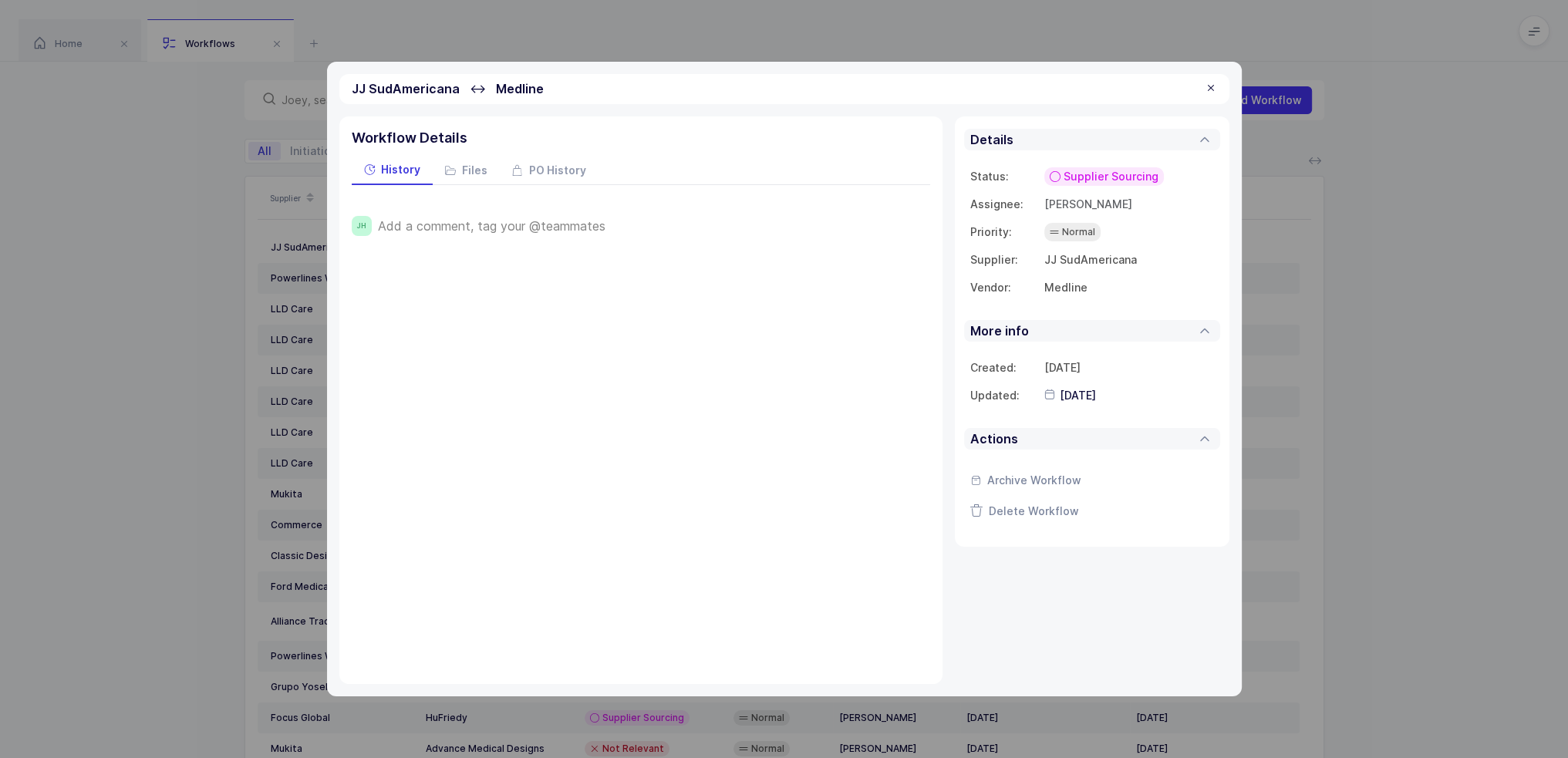
click at [1074, 261] on td "JJ SudAmericana" at bounding box center [1129, 259] width 170 height 28
click at [1076, 224] on span "Normal" at bounding box center [1078, 232] width 33 height 15
click at [1135, 221] on td "Normal" at bounding box center [1129, 232] width 170 height 28
click at [1094, 176] on span "Supplier Sourcing" at bounding box center [1110, 177] width 95 height 15
click at [1078, 351] on span "Not Relevant" at bounding box center [1073, 348] width 69 height 15
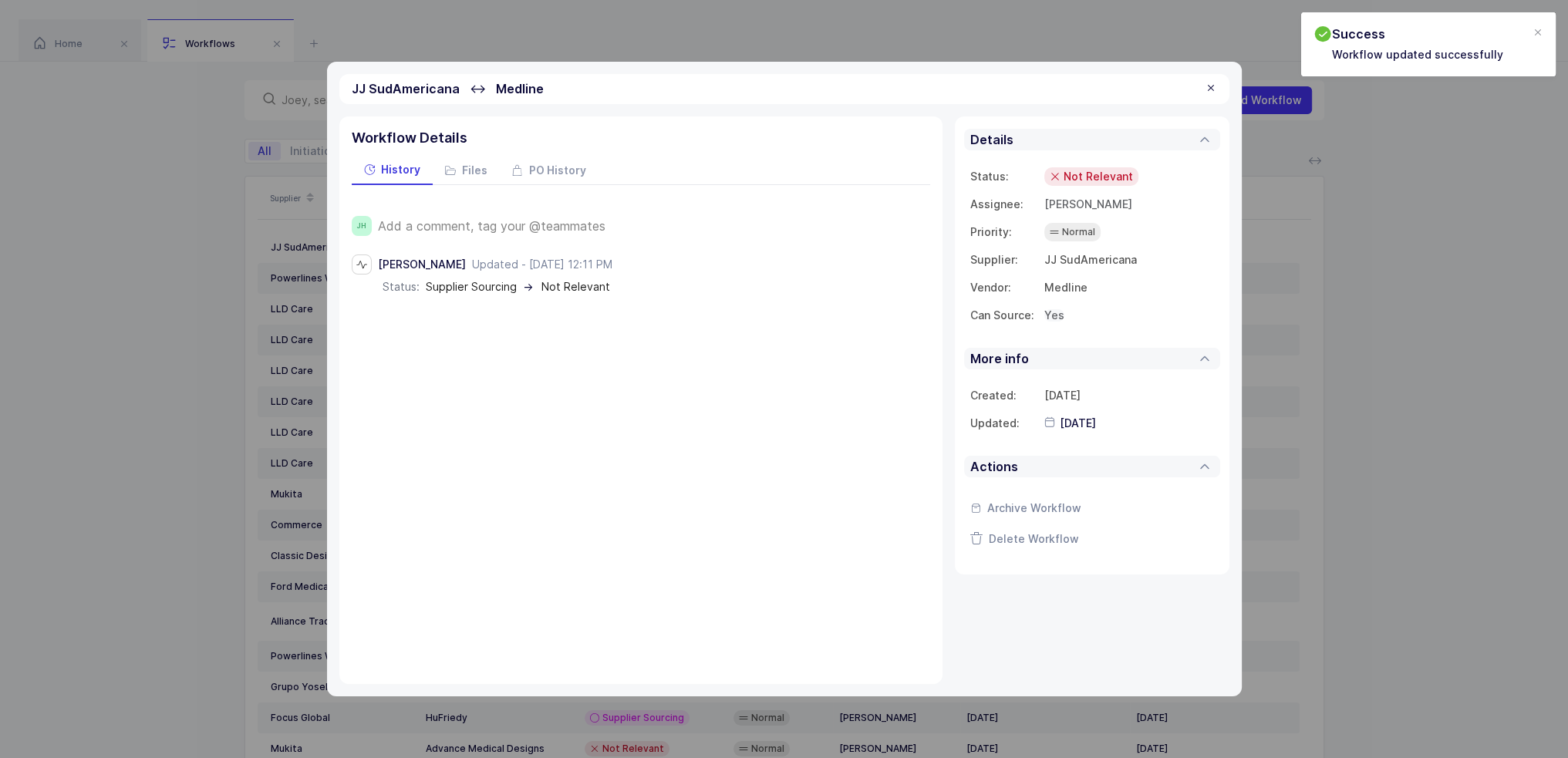
click at [1052, 312] on span "Yes" at bounding box center [1054, 314] width 20 height 13
click at [978, 382] on div "No" at bounding box center [977, 378] width 136 height 25
click at [1213, 83] on div at bounding box center [1211, 89] width 12 height 14
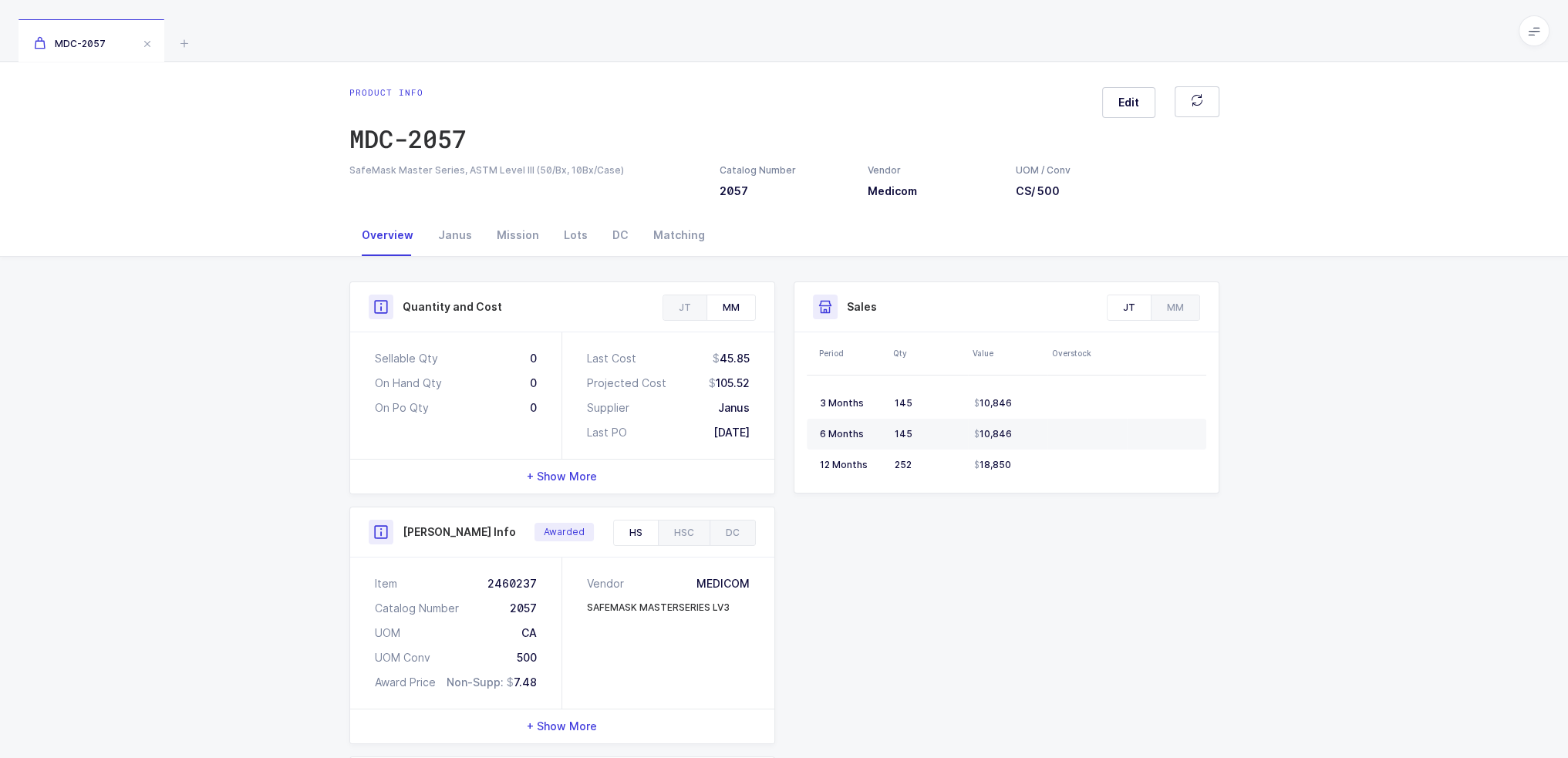
scroll to position [249, 0]
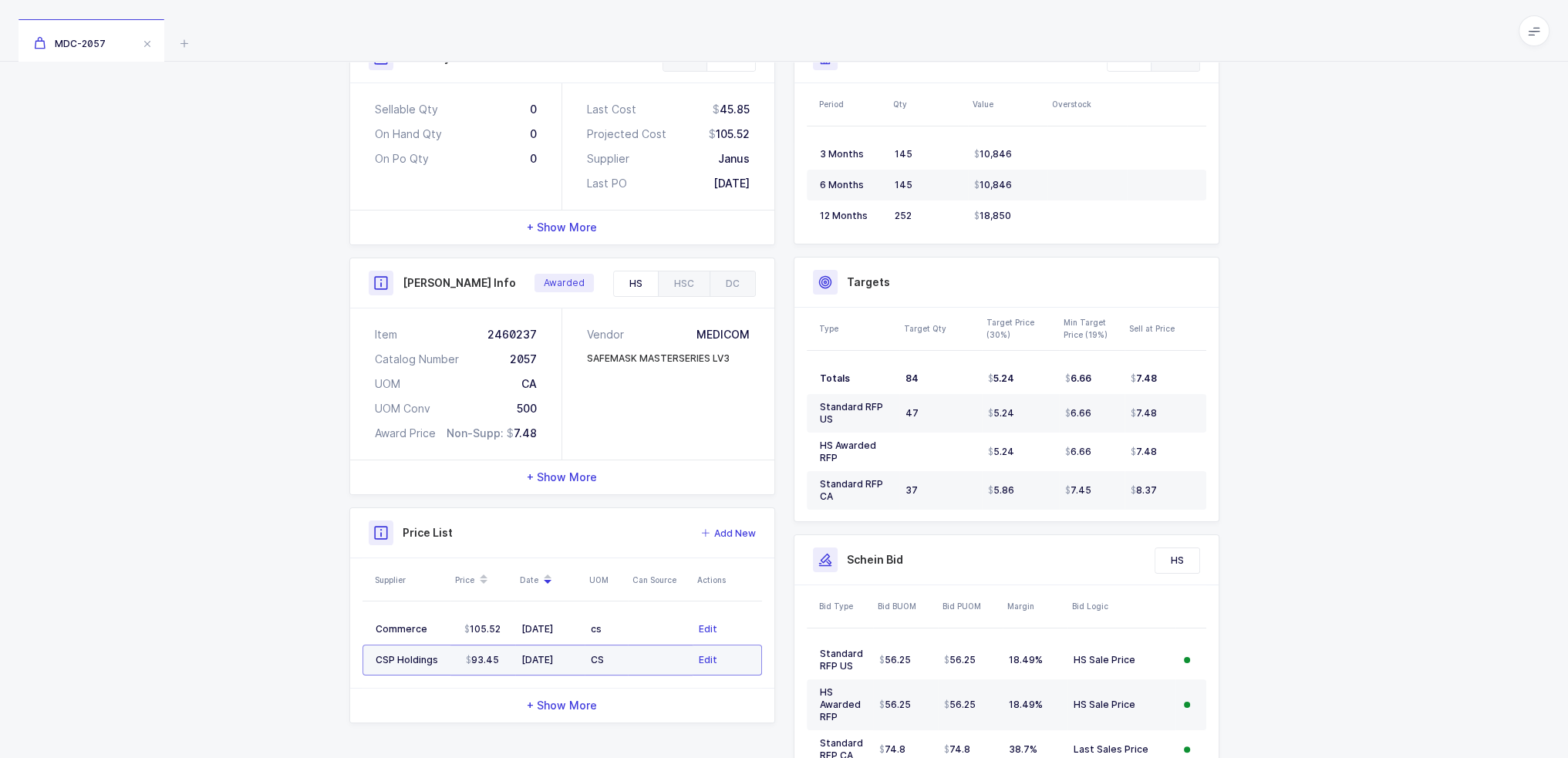
drag, startPoint x: 669, startPoint y: 667, endPoint x: 643, endPoint y: 664, distance: 26.2
click at [643, 664] on td at bounding box center [661, 661] width 65 height 31
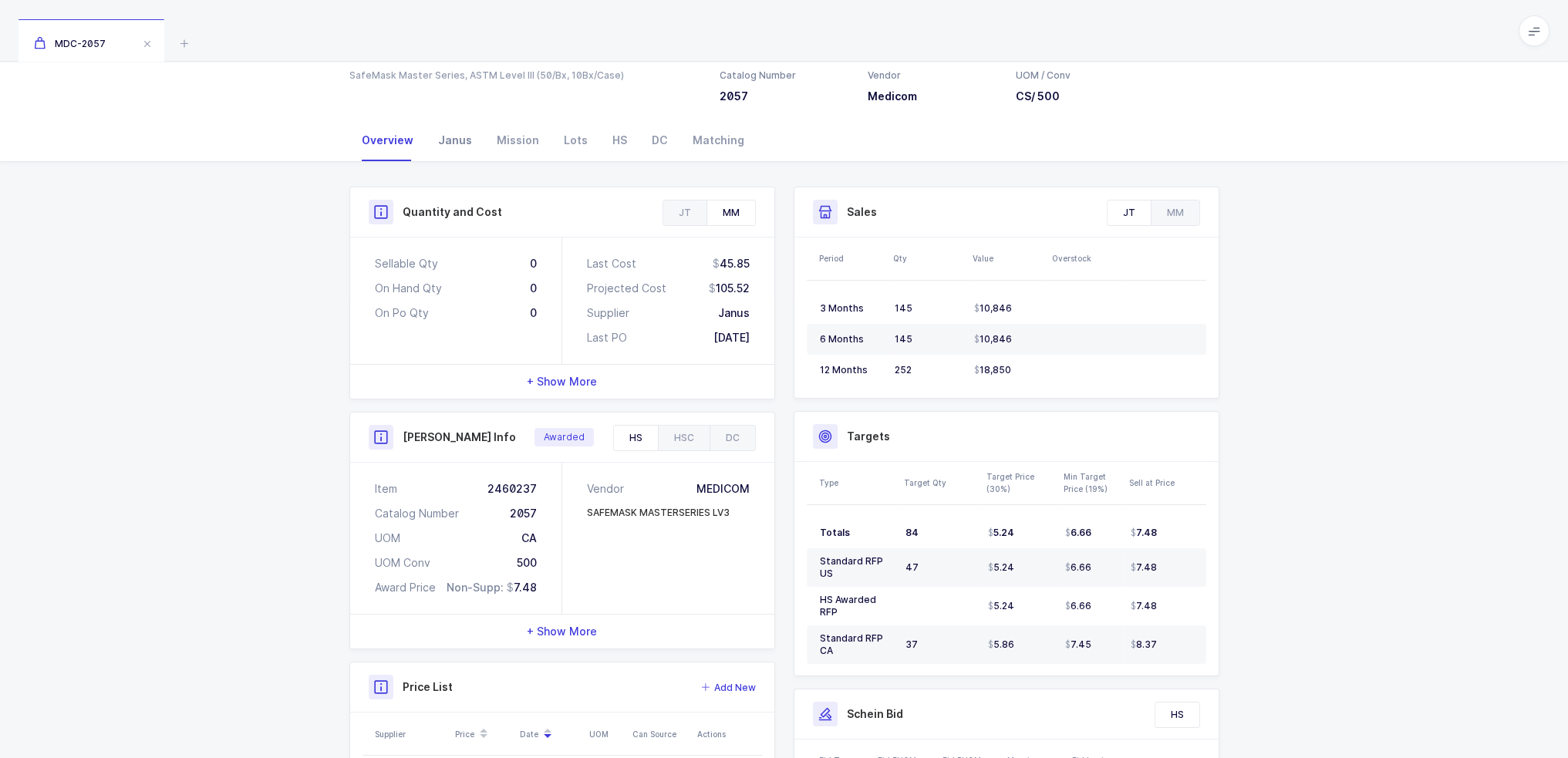
click at [454, 149] on div "Janus" at bounding box center [455, 140] width 59 height 42
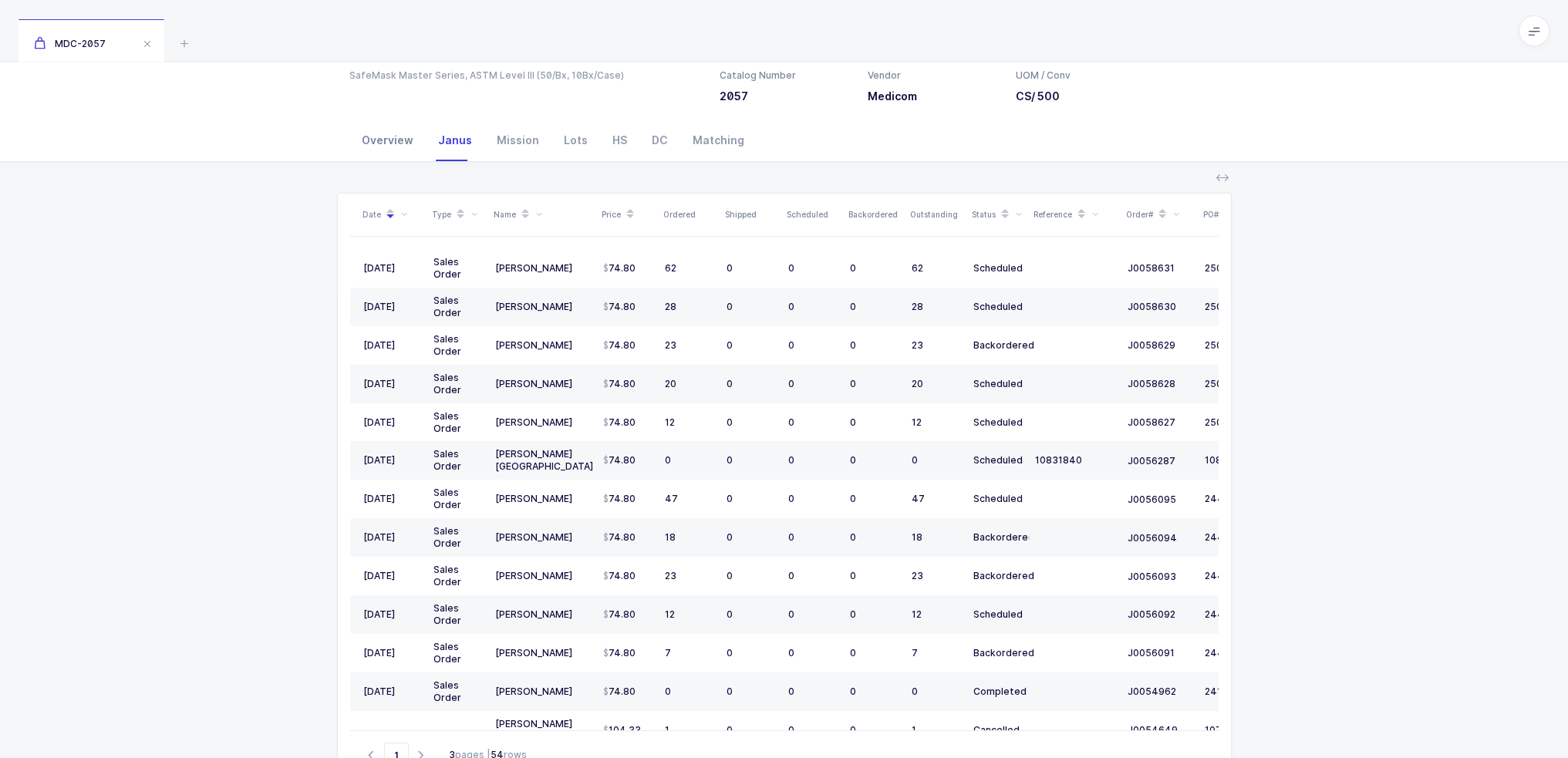
click at [385, 146] on div "Overview" at bounding box center [387, 140] width 76 height 42
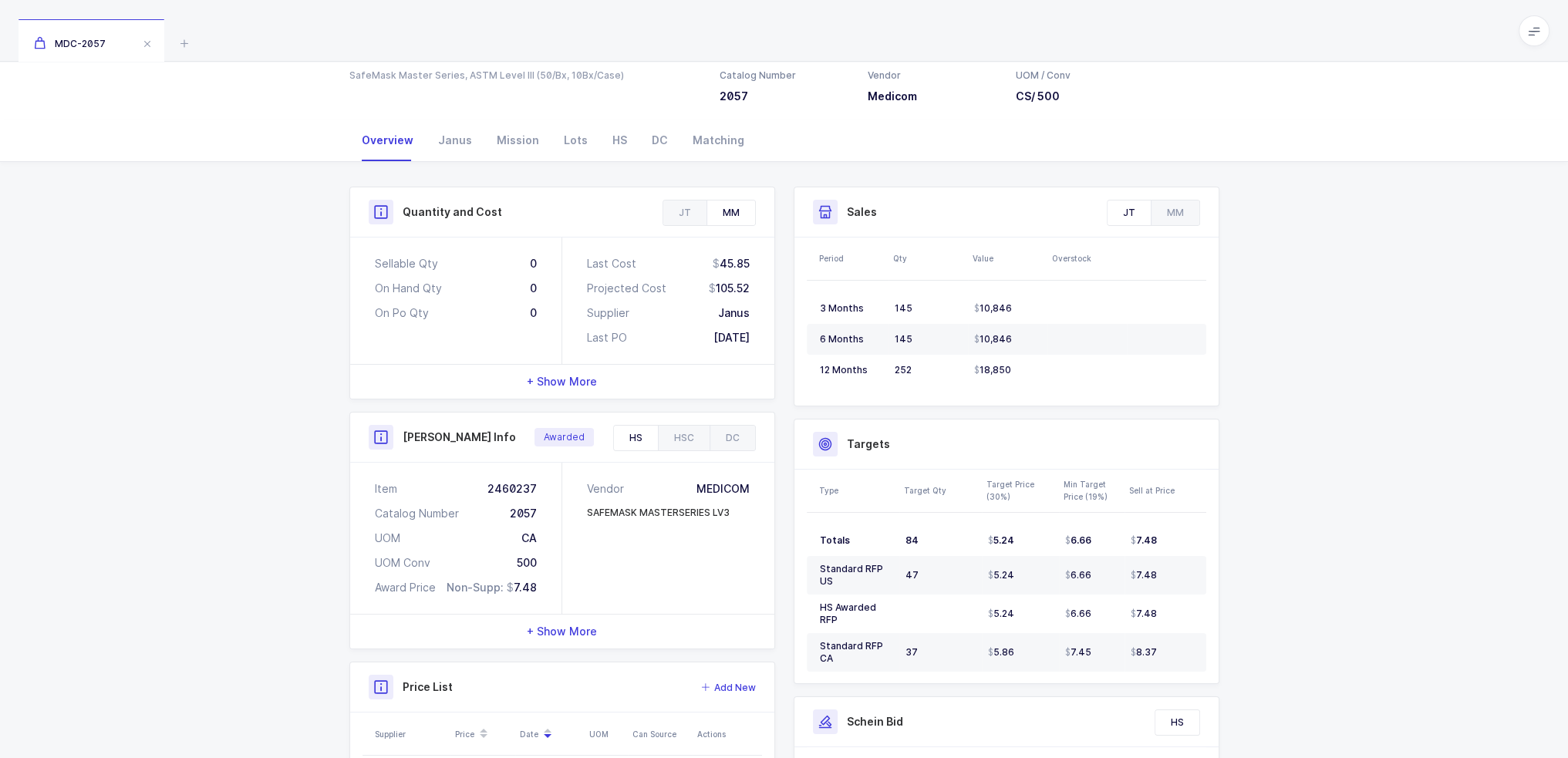
scroll to position [326, 0]
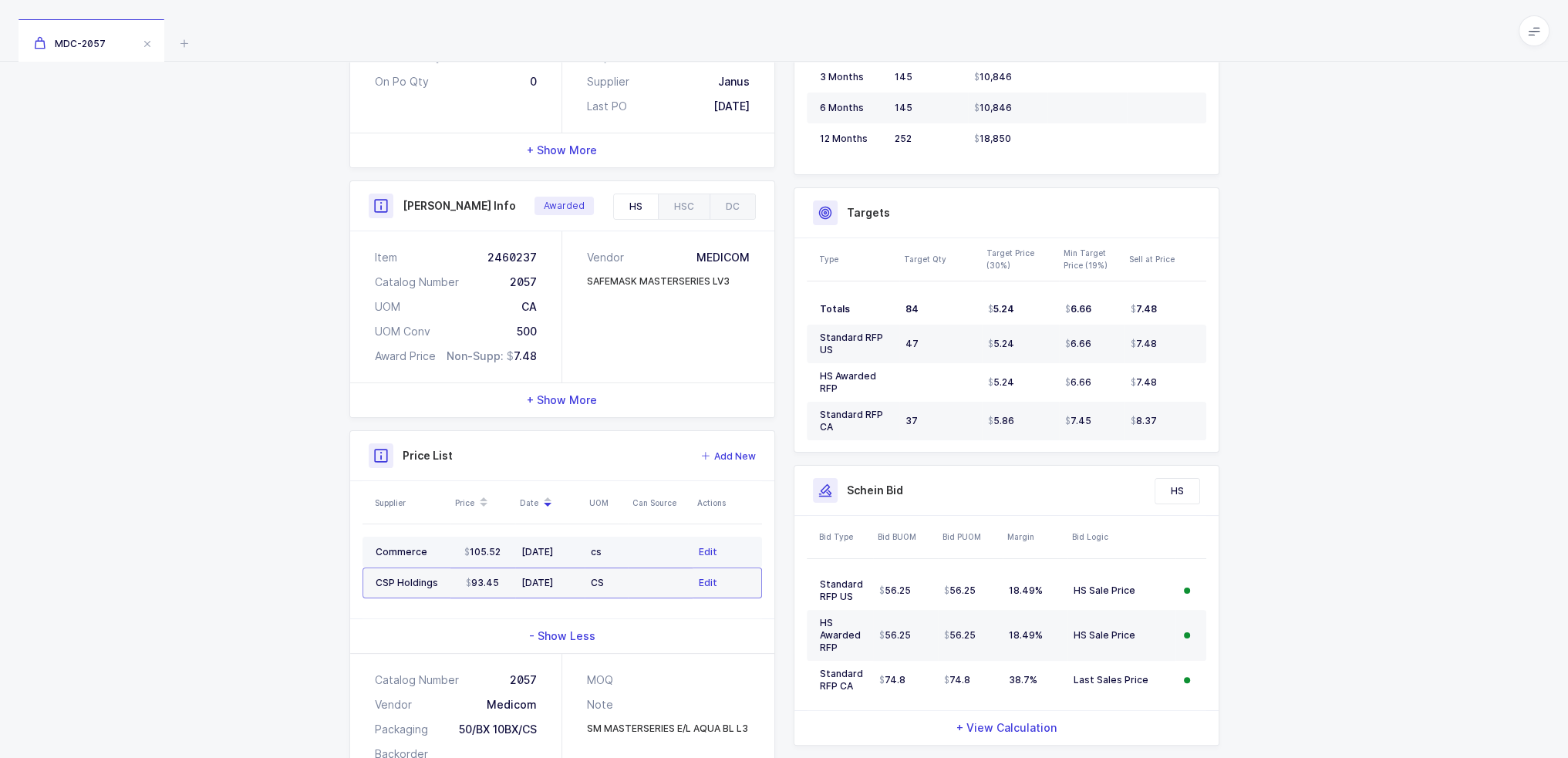
drag, startPoint x: 519, startPoint y: 543, endPoint x: 599, endPoint y: 536, distance: 80.3
click at [599, 533] on table "Commerce 105.52 01/29/2025 cs Edit CSP Holdings 93.45 02/07/2023 CS Edit" at bounding box center [562, 568] width 399 height 86
click at [605, 549] on div "cs" at bounding box center [606, 552] width 31 height 12
click at [612, 546] on div "cs" at bounding box center [606, 552] width 31 height 12
click at [186, 39] on icon at bounding box center [184, 44] width 19 height 19
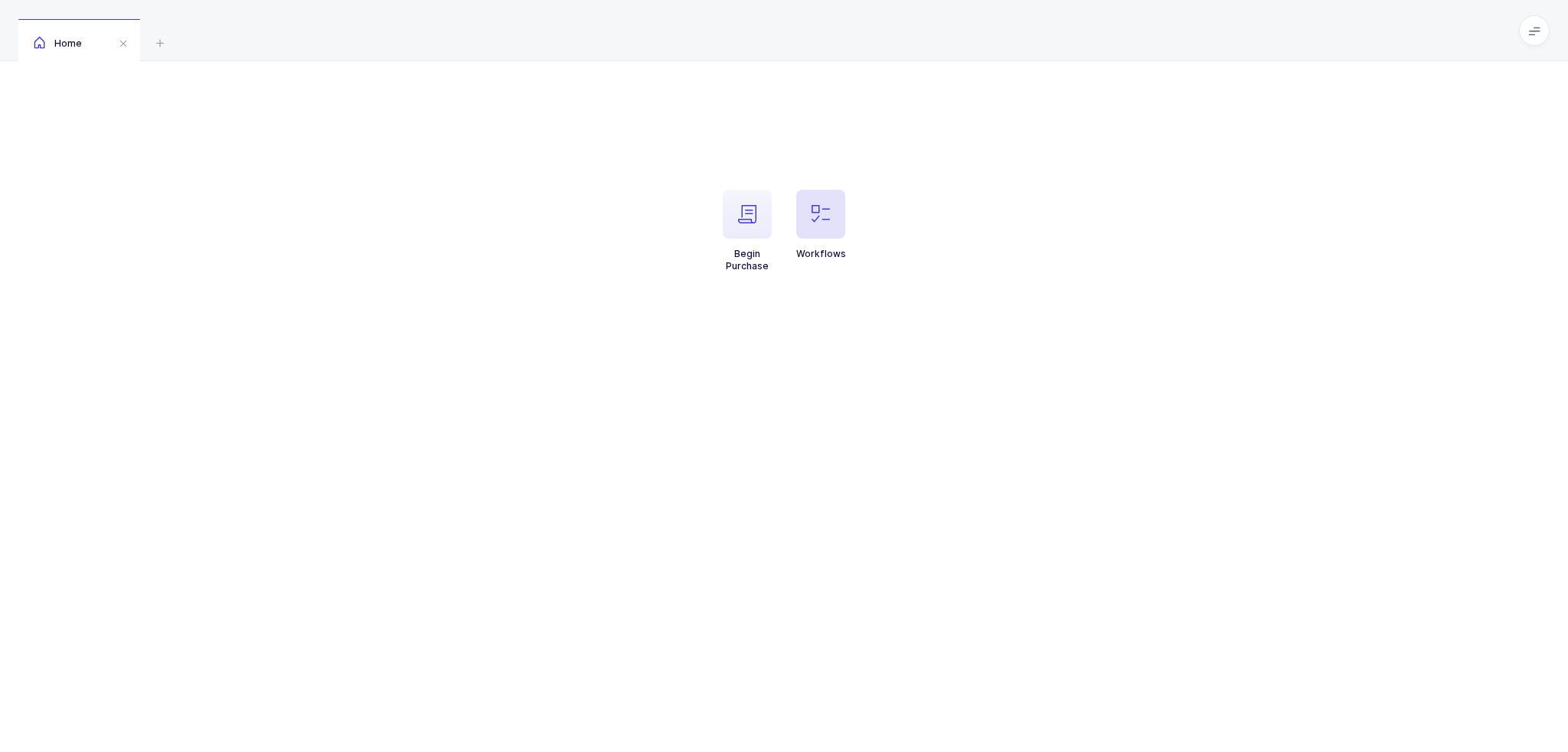
click at [804, 211] on span "button" at bounding box center [821, 214] width 49 height 49
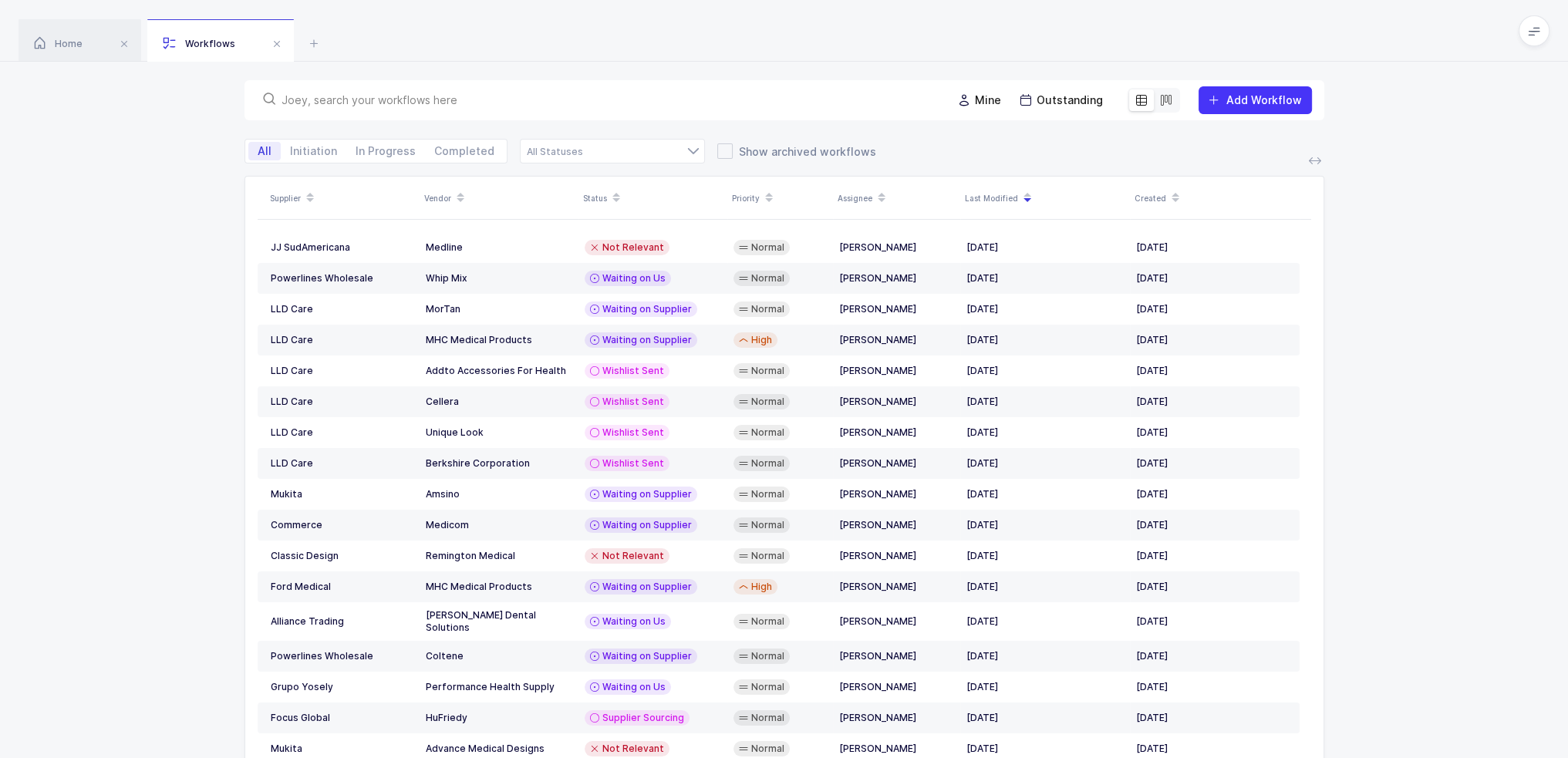
click at [596, 102] on input "text" at bounding box center [608, 100] width 652 height 15
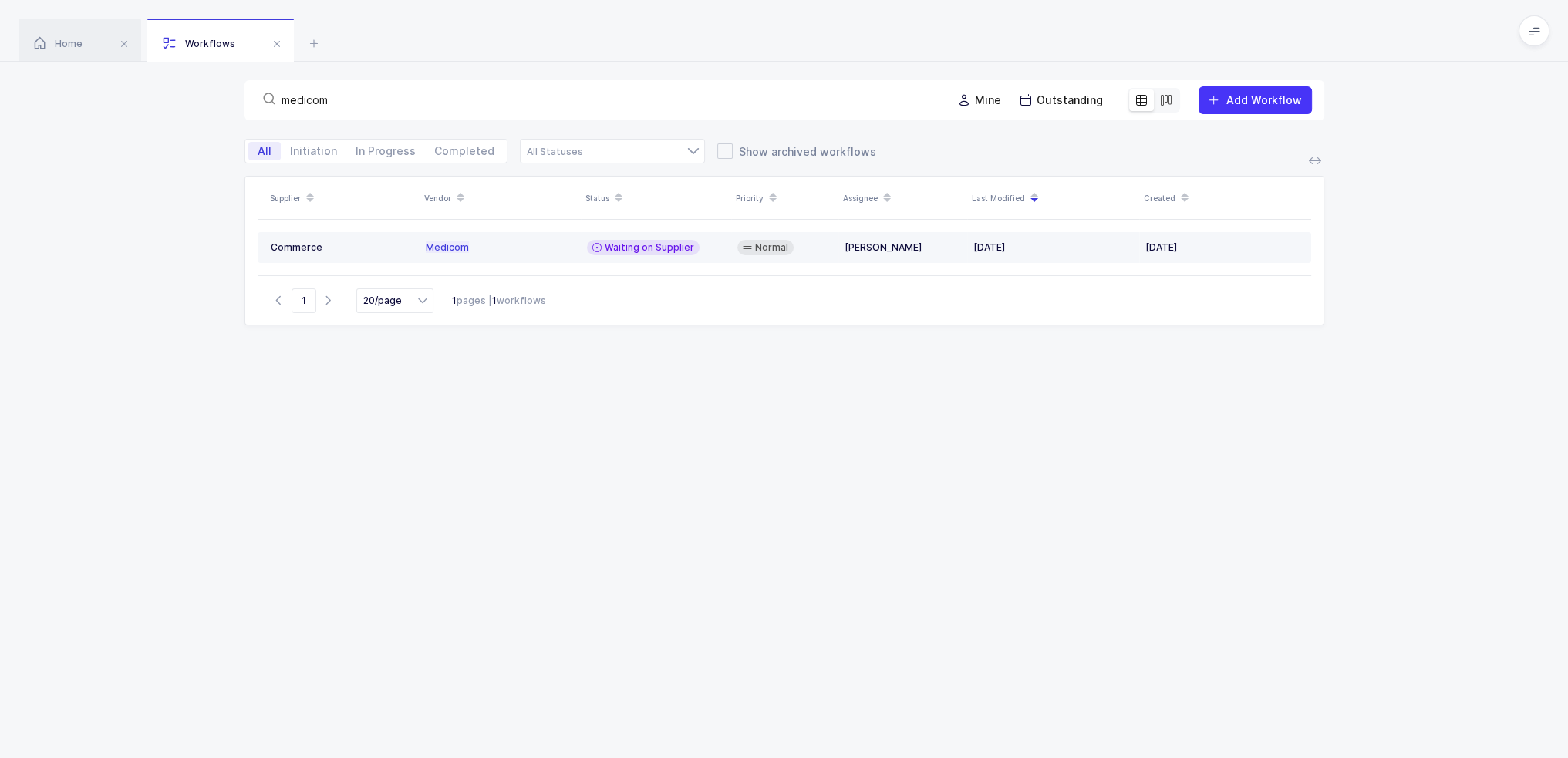
type input "medicom"
click at [527, 246] on div "Medicom" at bounding box center [500, 248] width 149 height 12
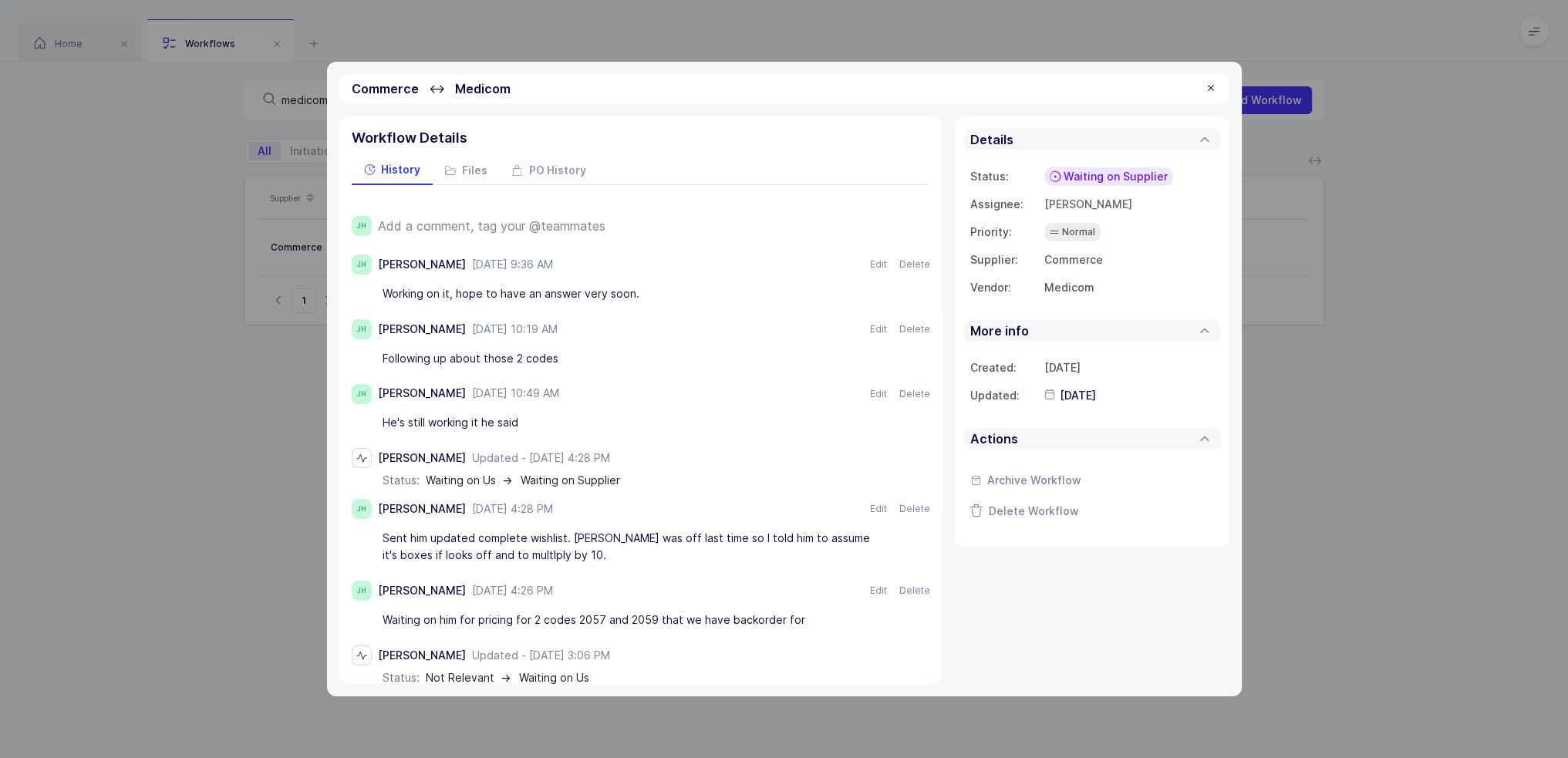
drag, startPoint x: 581, startPoint y: 359, endPoint x: 595, endPoint y: 348, distance: 17.8
click at [595, 348] on div "Following up about those 2 codes" at bounding box center [632, 359] width 501 height 26
drag, startPoint x: 564, startPoint y: 565, endPoint x: 579, endPoint y: 554, distance: 18.6
click at [579, 554] on div "Sent him updated complete wishlist. [PERSON_NAME] was off last time so I told h…" at bounding box center [632, 546] width 501 height 44
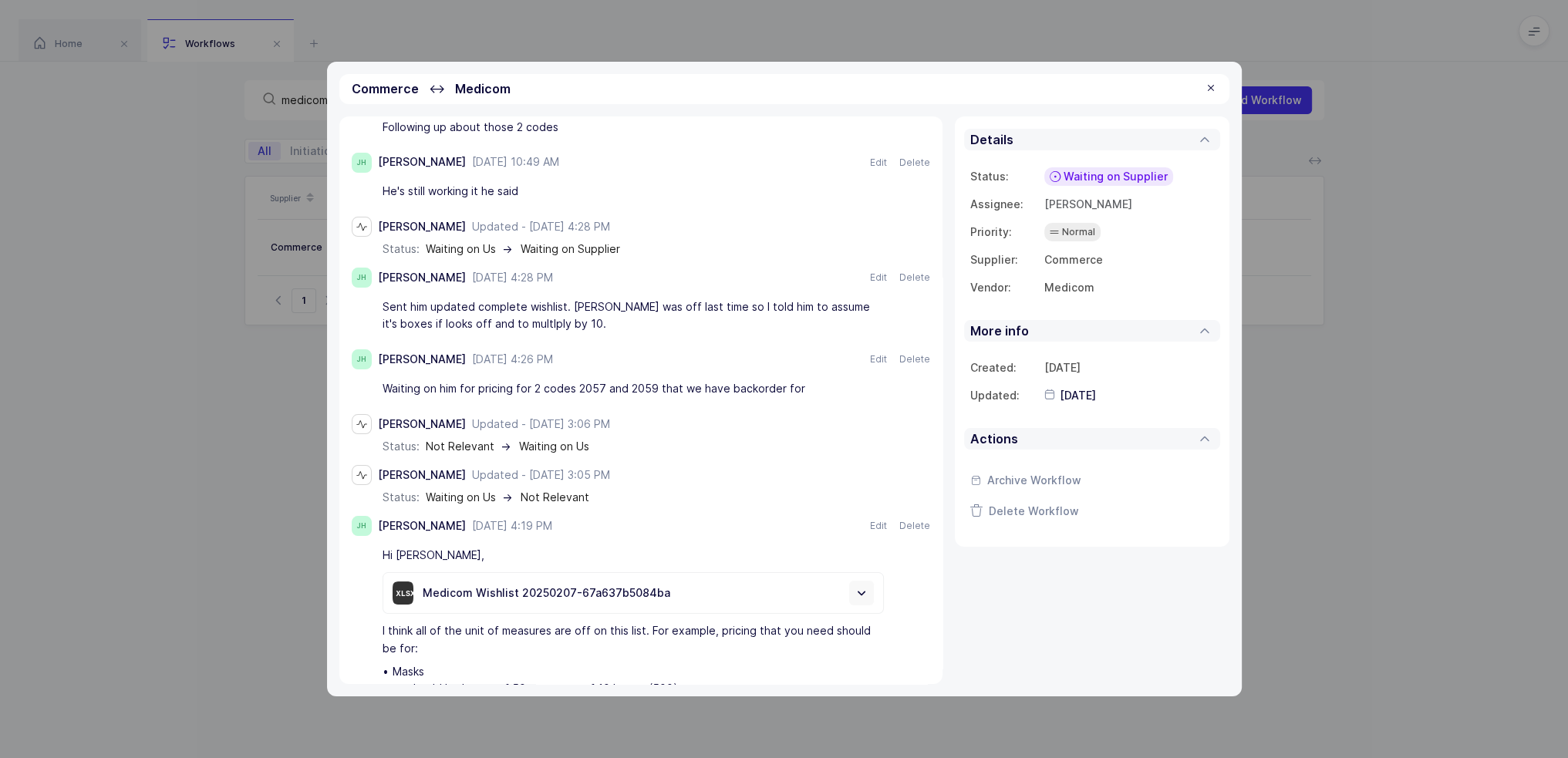
scroll to position [308, 0]
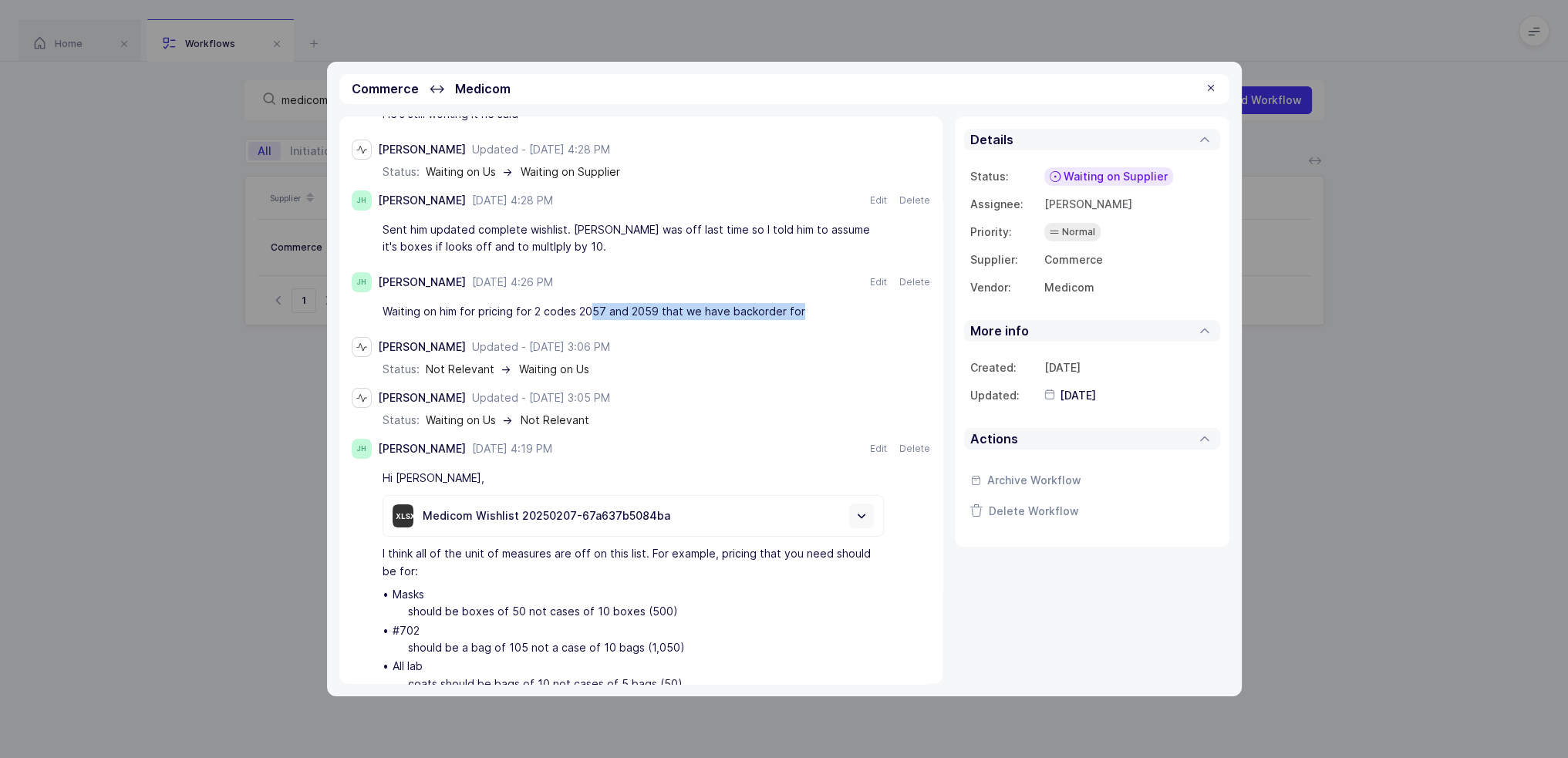
drag, startPoint x: 591, startPoint y: 305, endPoint x: 809, endPoint y: 311, distance: 218.1
click at [809, 311] on div "Waiting on him for pricing for 2 codes 2057 and 2059 that we have backorder for" at bounding box center [632, 312] width 501 height 26
click at [1206, 92] on div at bounding box center [1211, 89] width 12 height 14
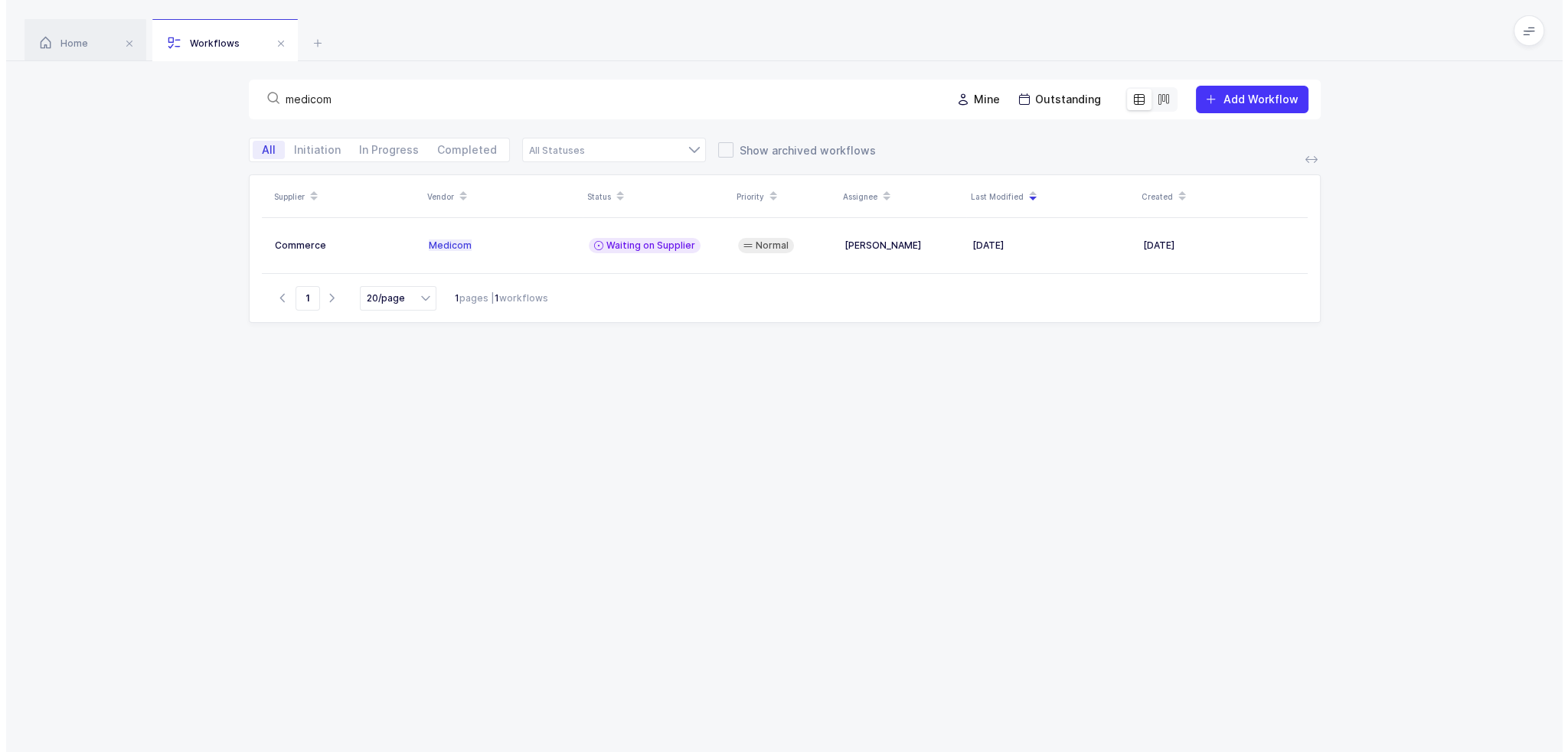
scroll to position [30, 0]
click at [315, 47] on icon at bounding box center [312, 43] width 19 height 19
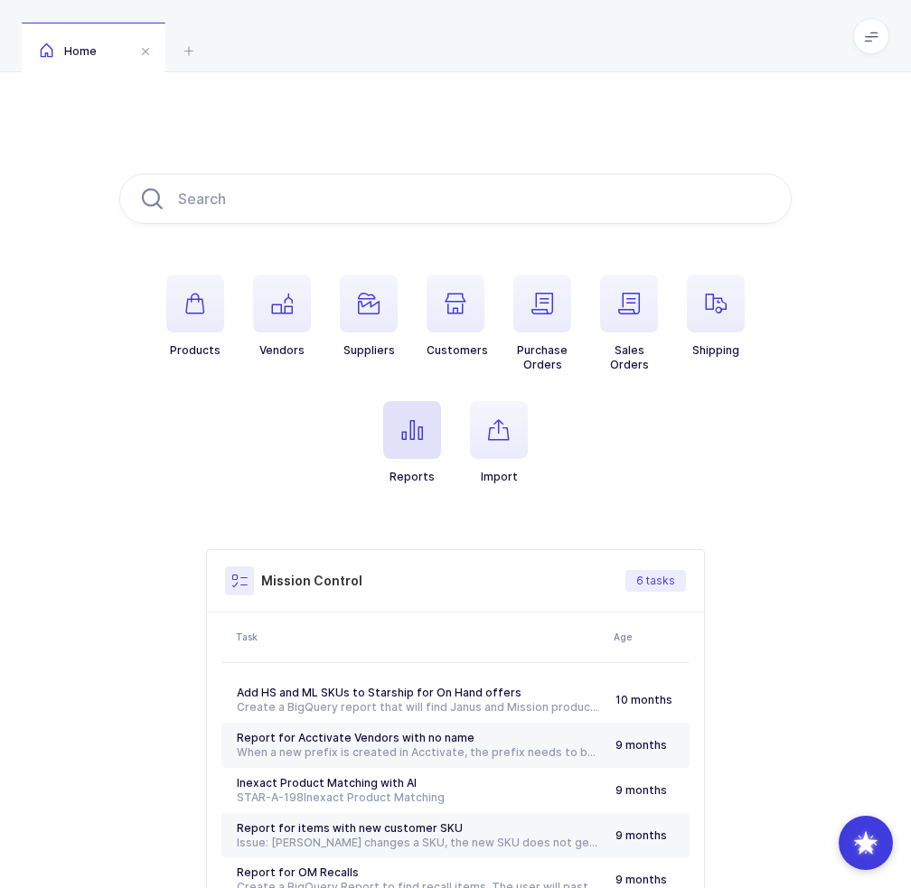
click at [404, 429] on icon "button" at bounding box center [412, 430] width 22 height 22
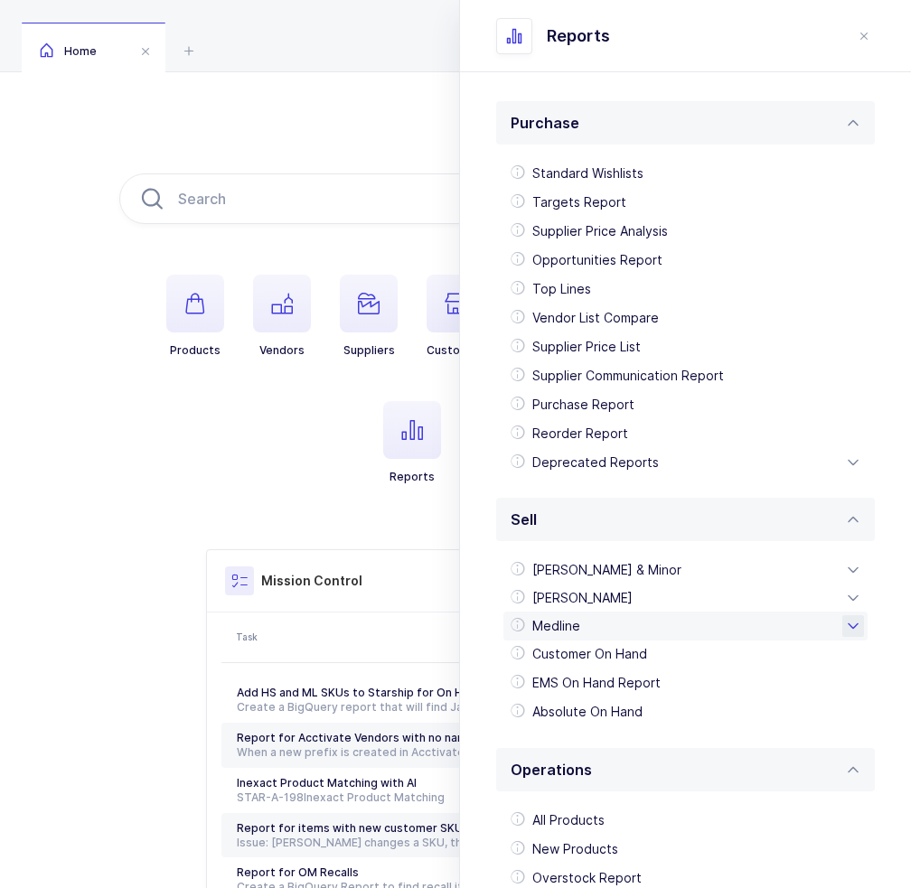
click at [569, 635] on div "Medline" at bounding box center [685, 626] width 364 height 29
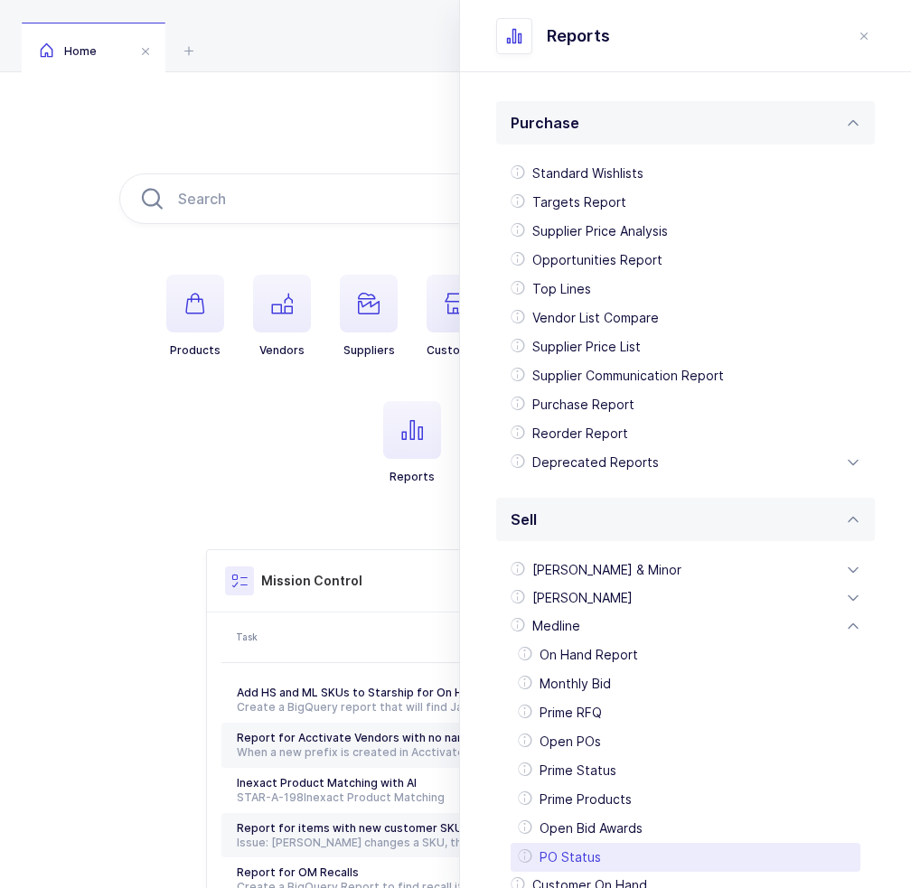
click at [564, 851] on div "PO Status" at bounding box center [686, 857] width 350 height 29
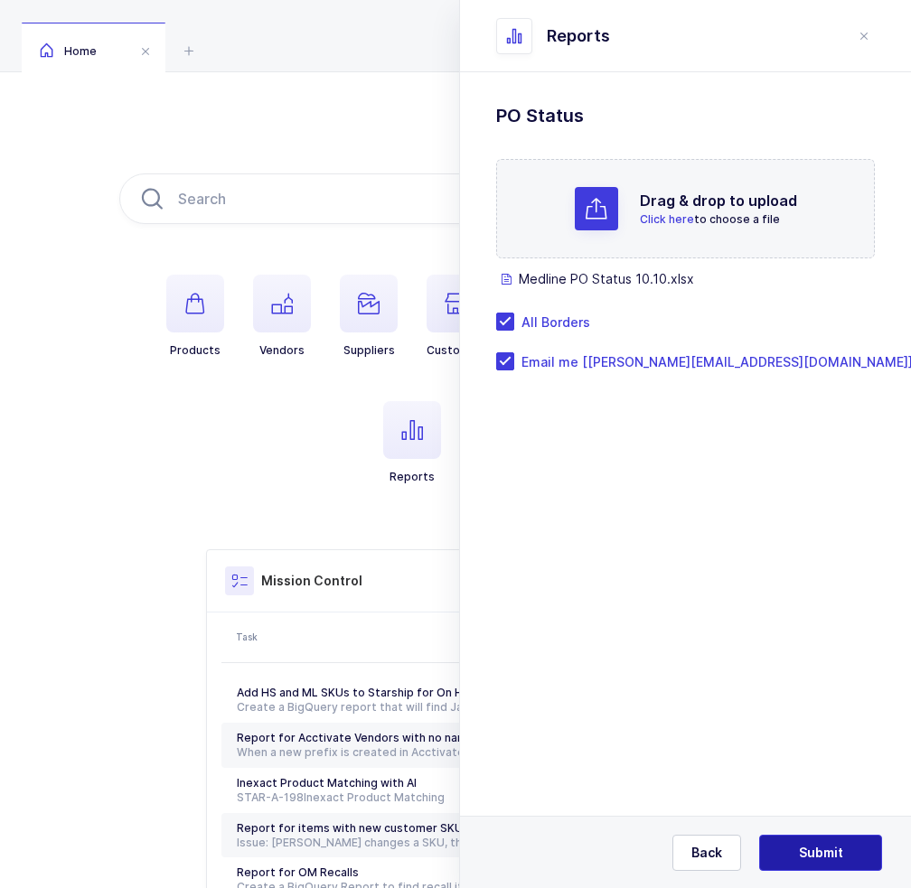
click at [797, 854] on button "Submit" at bounding box center [820, 853] width 123 height 36
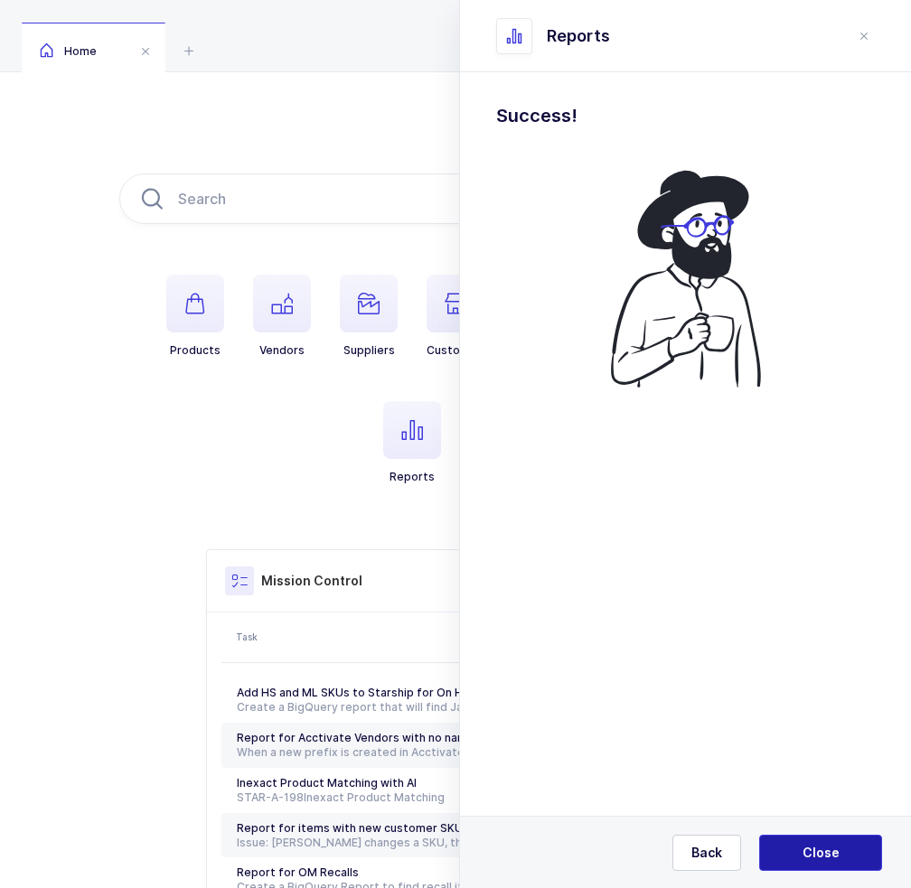
click at [812, 848] on span "Close" at bounding box center [821, 853] width 37 height 18
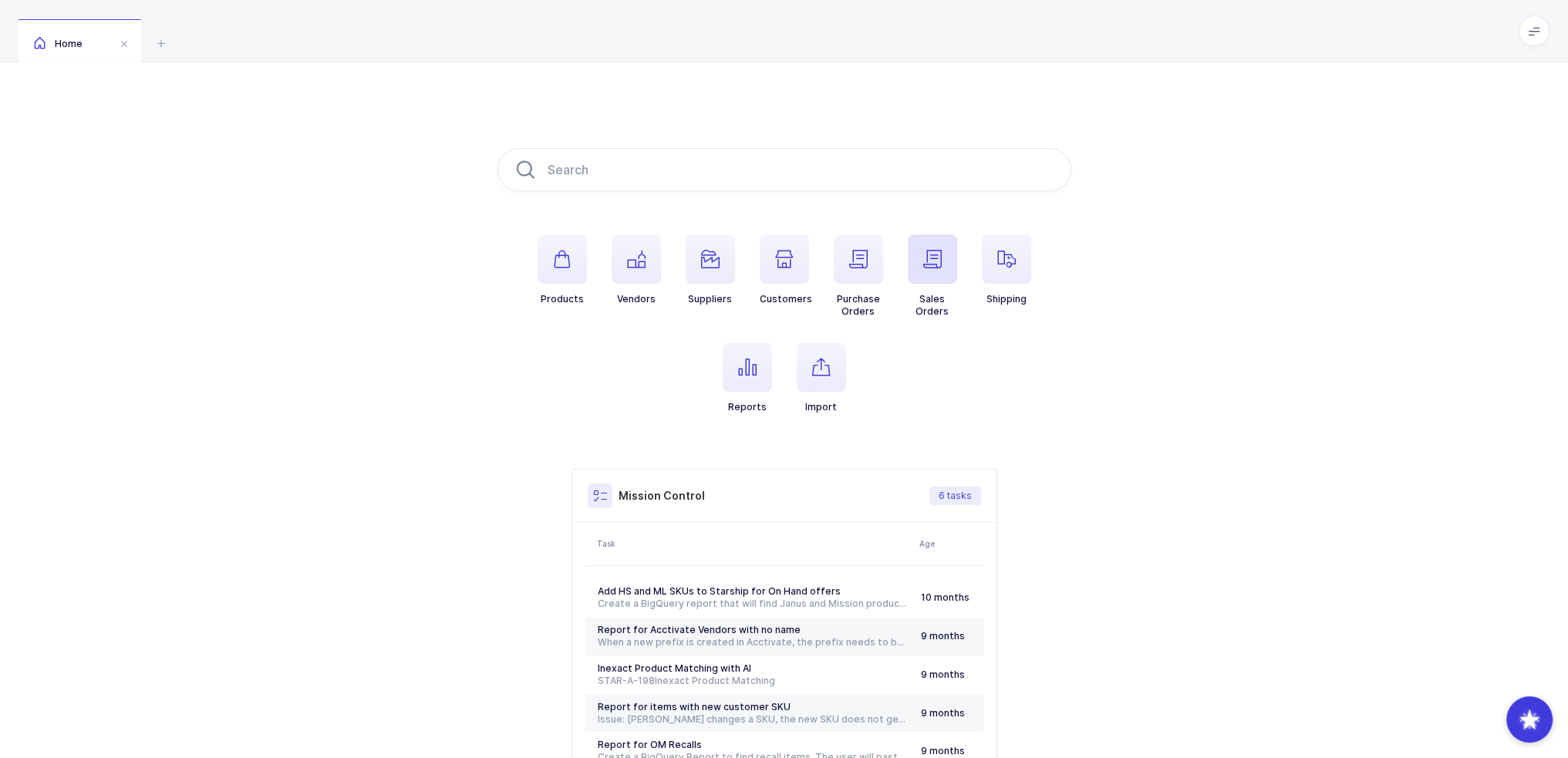
click at [931, 258] on icon "button" at bounding box center [933, 259] width 19 height 19
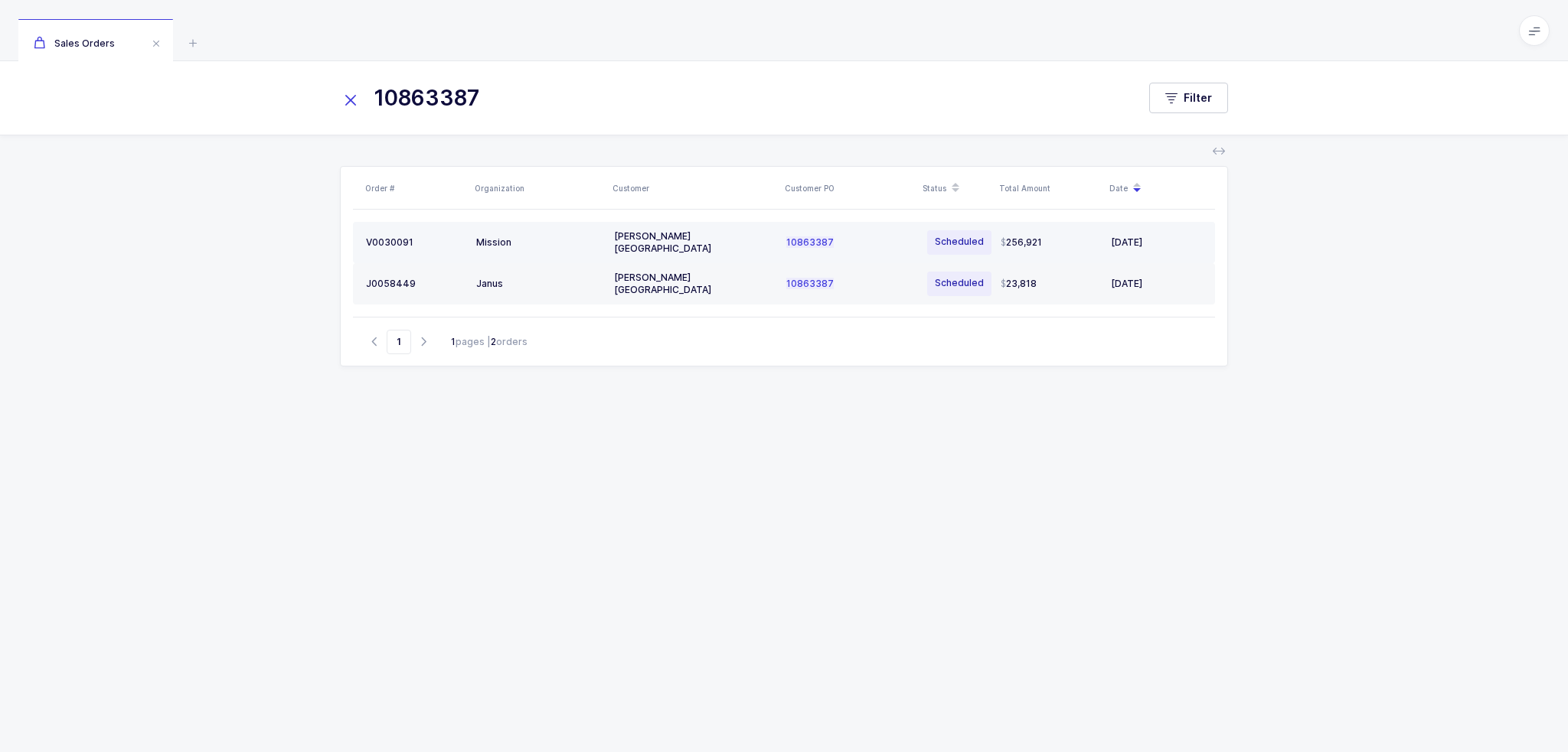
type input "10863387"
click at [717, 238] on div "[PERSON_NAME] [GEOGRAPHIC_DATA]" at bounding box center [694, 242] width 160 height 25
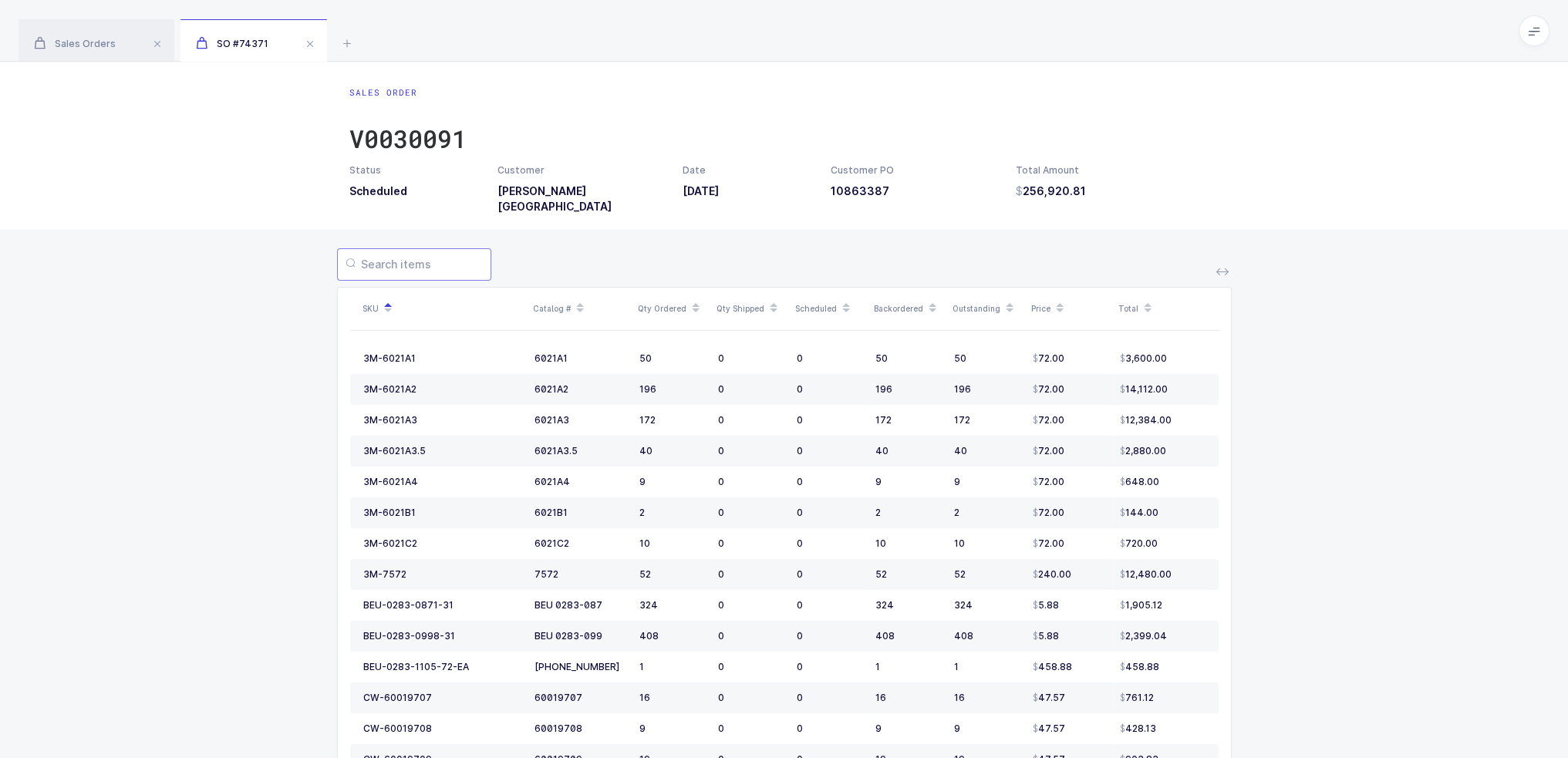
click at [446, 248] on input "text" at bounding box center [414, 265] width 154 height 32
drag, startPoint x: 426, startPoint y: 255, endPoint x: 308, endPoint y: 272, distance: 119.2
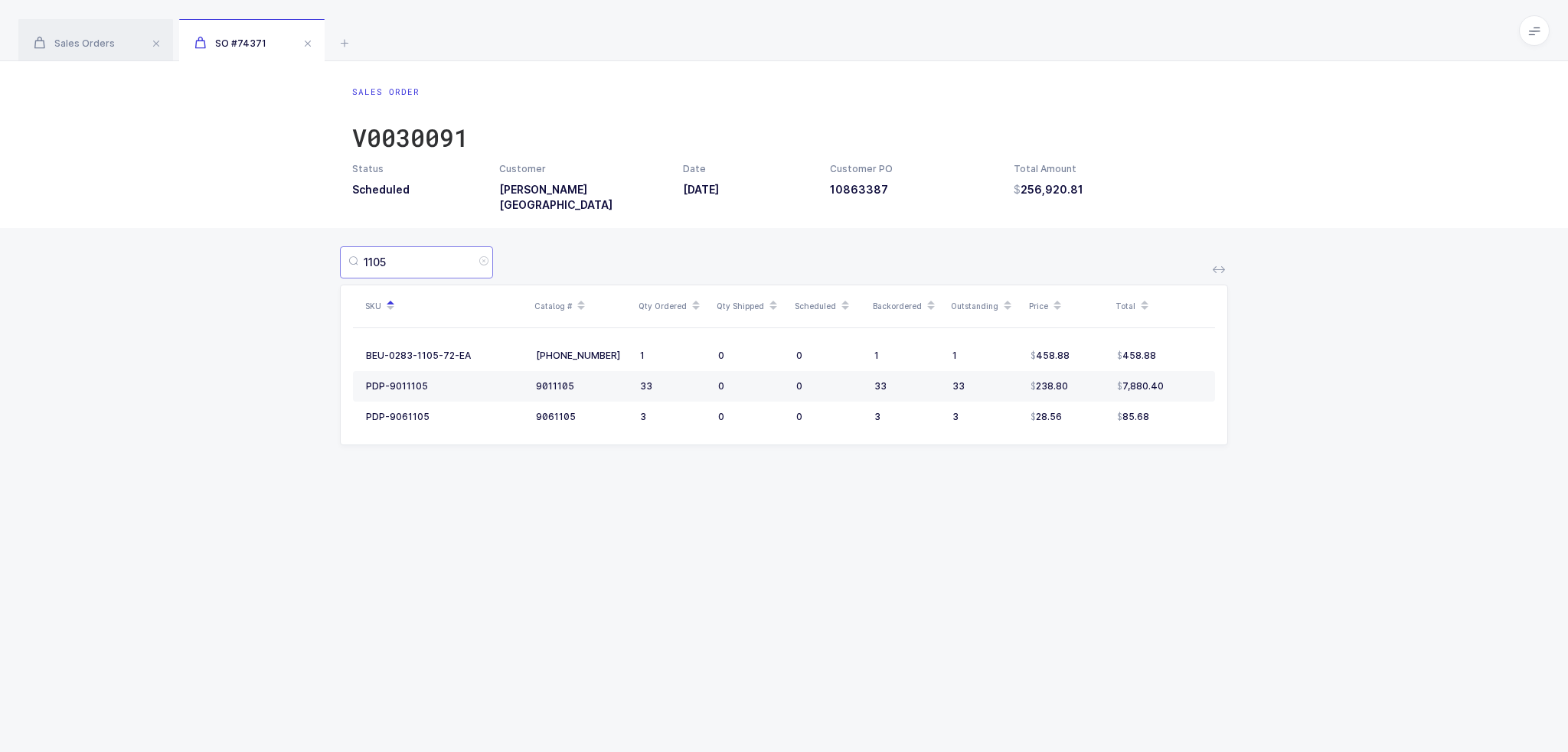
drag, startPoint x: 411, startPoint y: 246, endPoint x: 326, endPoint y: 257, distance: 85.7
click at [326, 257] on div "1105 SKU Catalog # Qty Ordered Qty Shipped Scheduled Backordered Outstanding Pr…" at bounding box center [784, 355] width 1568 height 254
paste input "PDP-901"
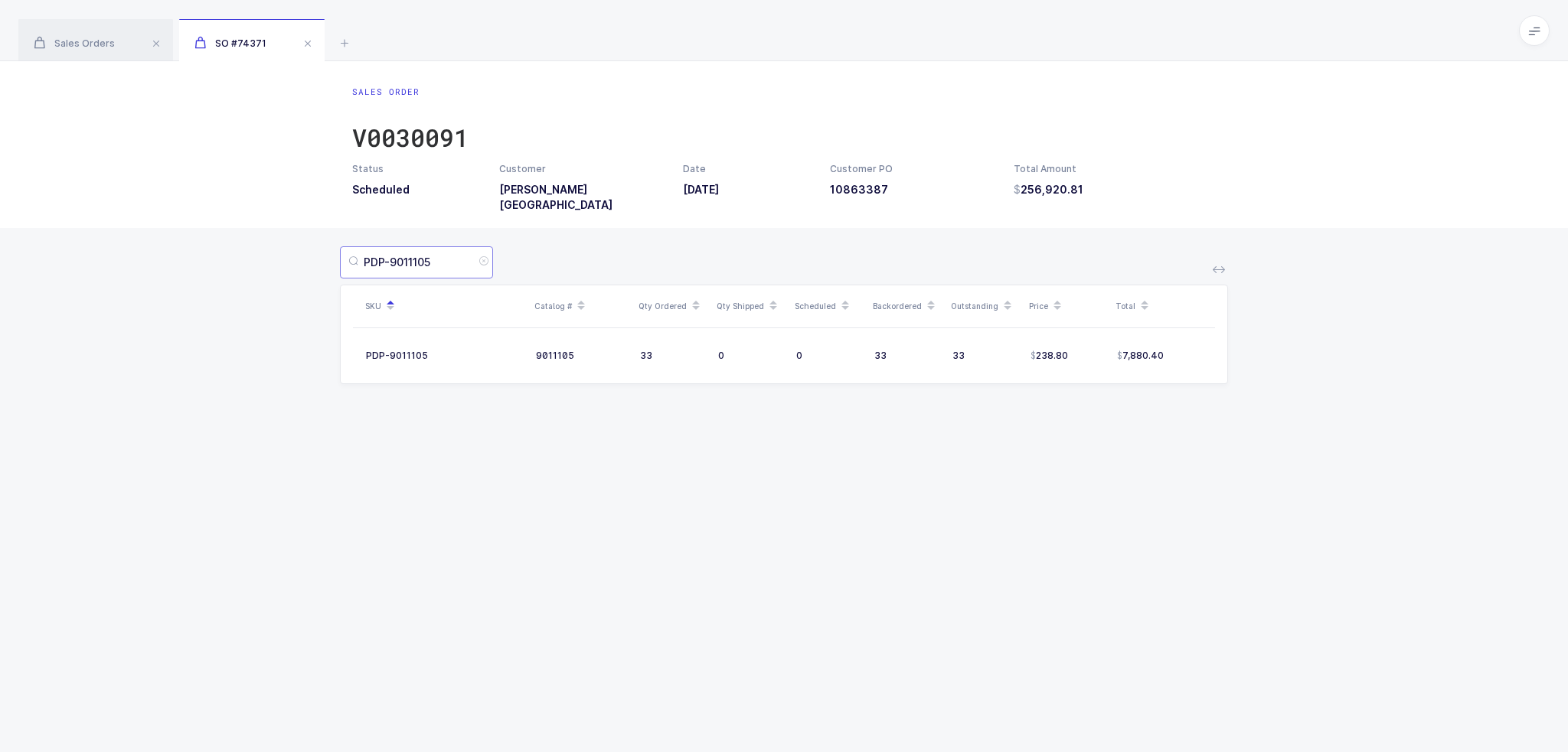
type input "PDP-9011105"
click at [664, 403] on div "PDP-9011105 SKU Catalog # Qty Ordered Qty Shipped Scheduled Backordered Outstan…" at bounding box center [784, 324] width 1568 height 193
drag, startPoint x: 635, startPoint y: 342, endPoint x: 755, endPoint y: 343, distance: 120.0
click at [755, 343] on tr "PDP-9011105 9011105 33 0 0 33 33 238.80 7,880.40" at bounding box center [784, 356] width 862 height 30
click at [755, 350] on div "0" at bounding box center [751, 356] width 66 height 12
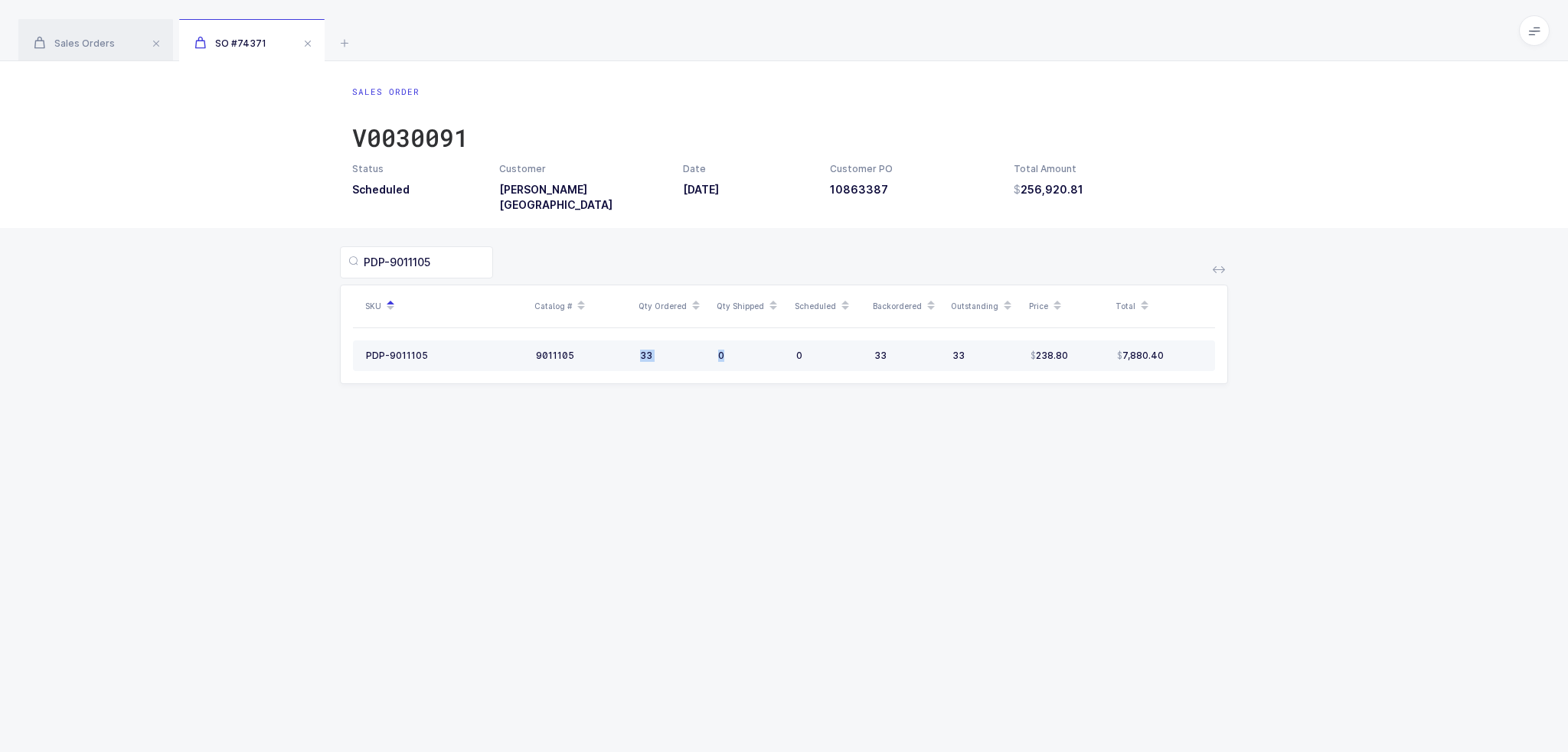
drag, startPoint x: 772, startPoint y: 336, endPoint x: 632, endPoint y: 346, distance: 140.4
click at [632, 346] on tr "PDP-9011105 9011105 33 0 0 33 33 238.80 7,880.40" at bounding box center [784, 356] width 862 height 30
click at [634, 346] on td "33" at bounding box center [673, 356] width 78 height 30
drag, startPoint x: 637, startPoint y: 343, endPoint x: 1190, endPoint y: 341, distance: 553.0
click at [1190, 341] on tr "PDP-9011105 9011105 33 0 0 33 33 238.80 7,880.40" at bounding box center [784, 356] width 862 height 30
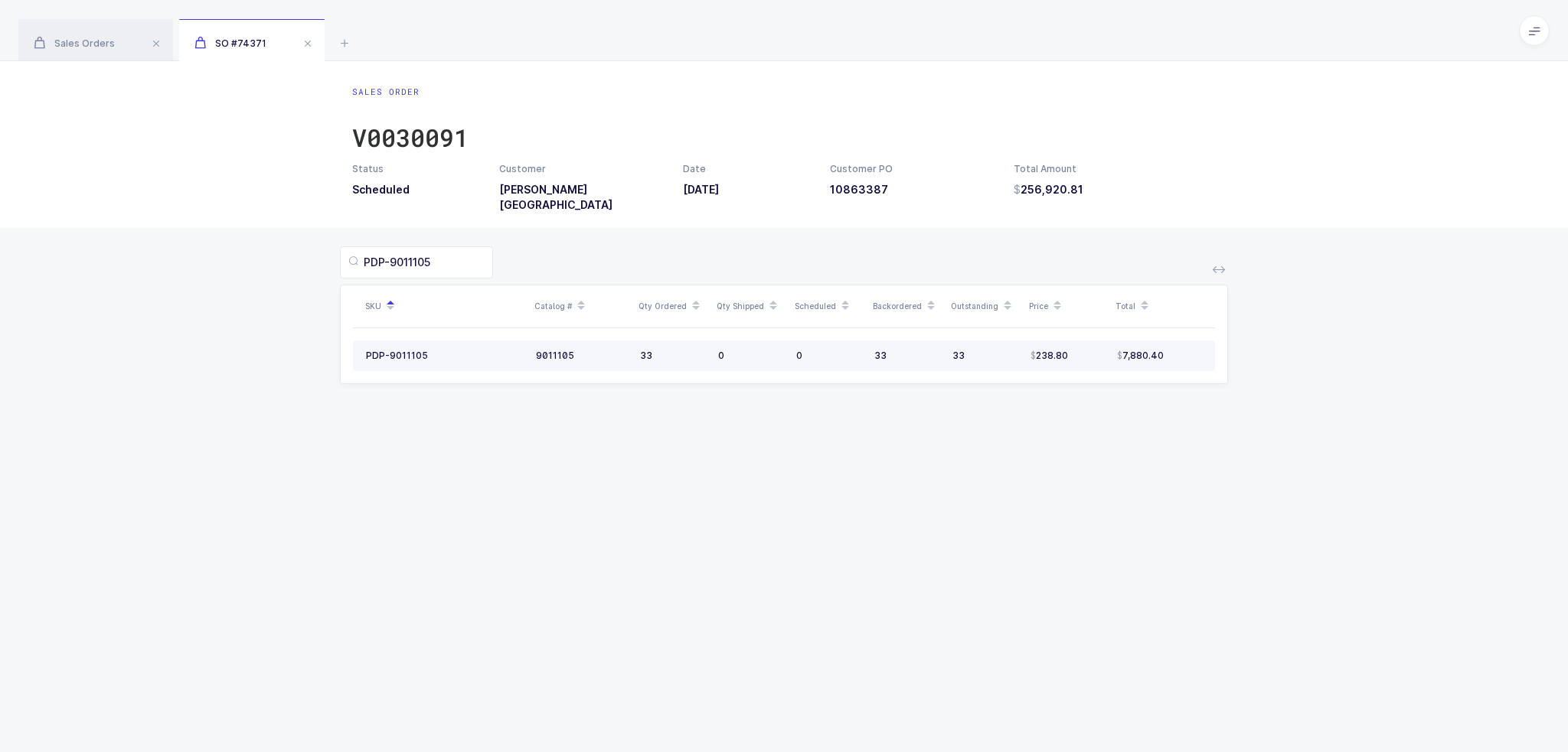
click at [1190, 350] on div "7,880.40" at bounding box center [1160, 356] width 85 height 12
drag, startPoint x: 1190, startPoint y: 341, endPoint x: 1161, endPoint y: 330, distance: 31.0
click at [1159, 340] on td "7,880.40" at bounding box center [1162, 356] width 104 height 30
click at [1168, 350] on div "7,880.40" at bounding box center [1160, 356] width 85 height 12
drag, startPoint x: 642, startPoint y: 335, endPoint x: 1193, endPoint y: 327, distance: 551.1
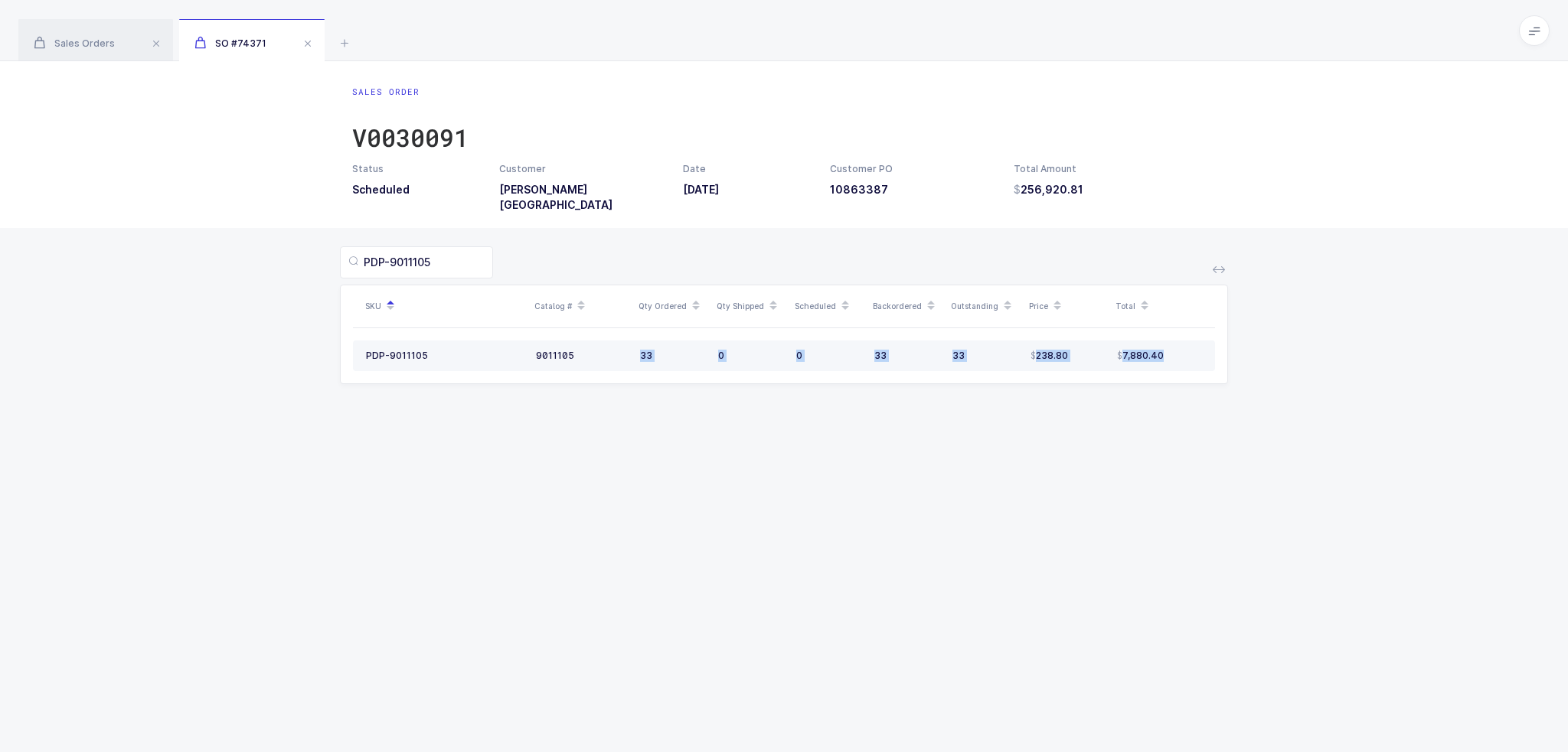
click at [1193, 340] on tr "PDP-9011105 9011105 33 0 0 33 33 238.80 7,880.40" at bounding box center [784, 356] width 862 height 30
click at [1188, 350] on div "7,880.40" at bounding box center [1160, 356] width 85 height 12
drag, startPoint x: 1178, startPoint y: 340, endPoint x: 1166, endPoint y: 343, distance: 12.4
click at [1160, 350] on div "7,880.40" at bounding box center [1160, 356] width 85 height 12
click at [1166, 350] on div "7,880.40" at bounding box center [1160, 356] width 85 height 12
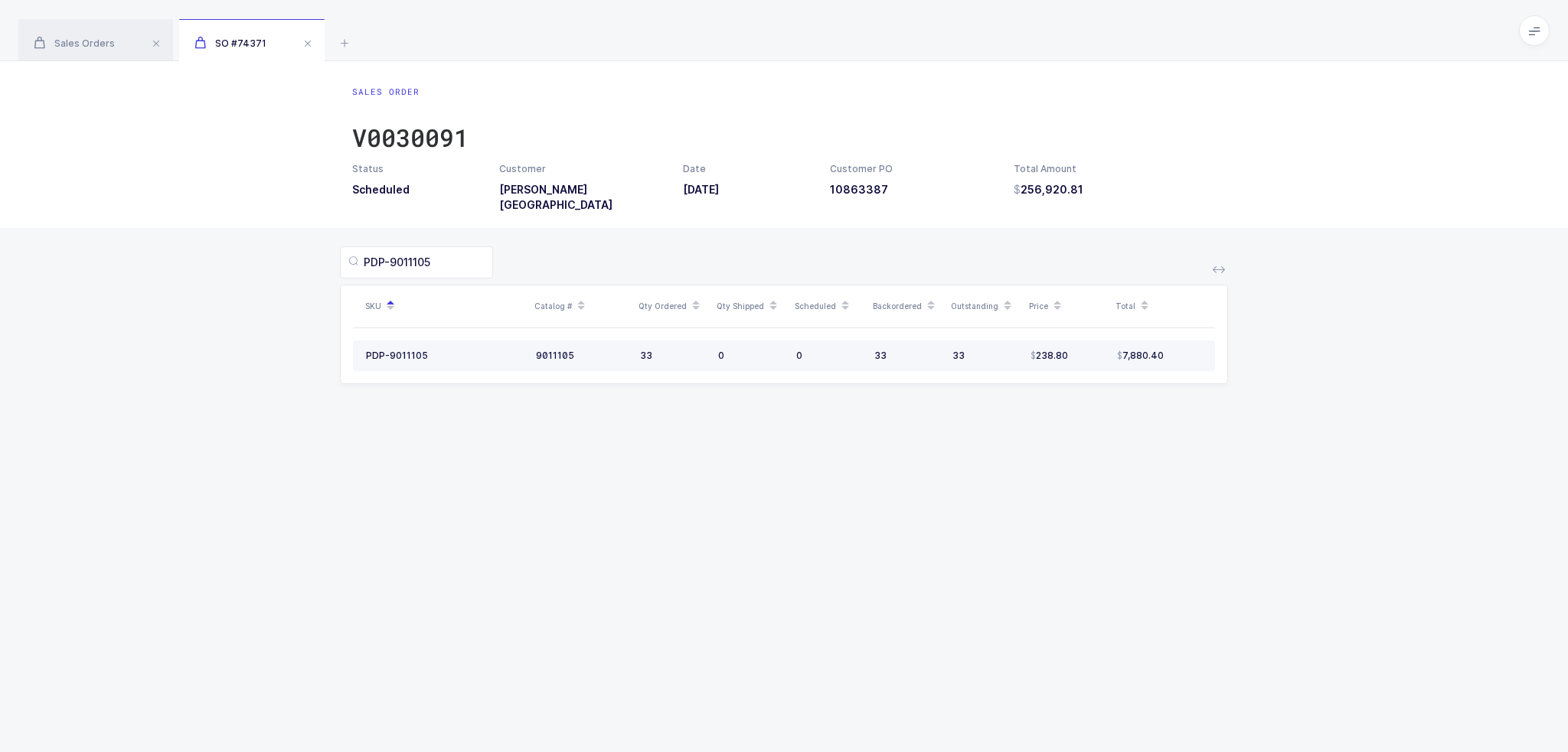
drag, startPoint x: 1087, startPoint y: 338, endPoint x: 1072, endPoint y: 338, distance: 15.0
click at [1072, 350] on div "238.80" at bounding box center [1067, 356] width 75 height 12
click at [1076, 350] on div "238.80" at bounding box center [1067, 356] width 75 height 12
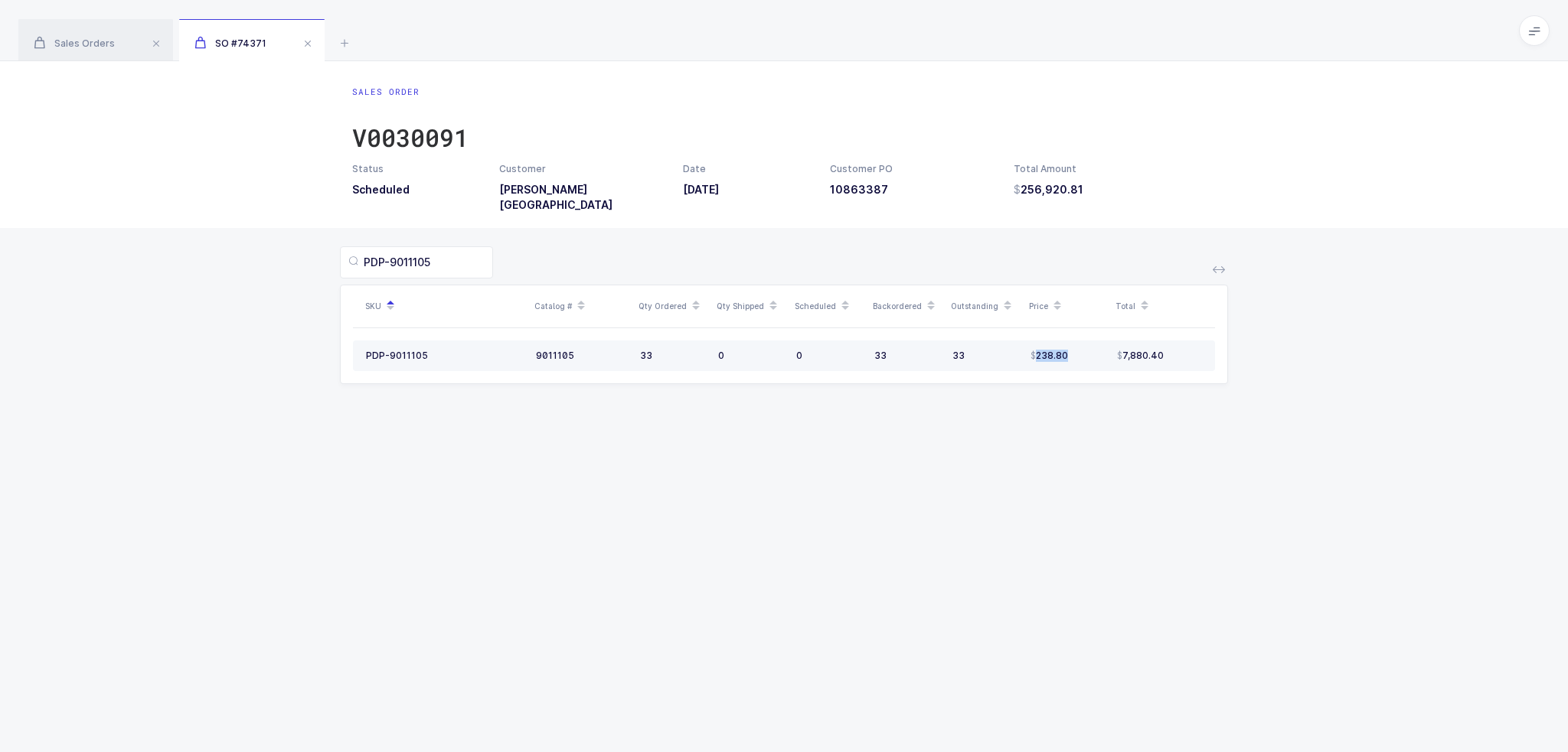
drag, startPoint x: 1073, startPoint y: 337, endPoint x: 852, endPoint y: 349, distance: 221.3
click at [1028, 346] on td "238.80" at bounding box center [1067, 356] width 86 height 30
click at [400, 350] on div "PDP-9011105" at bounding box center [396, 356] width 62 height 12
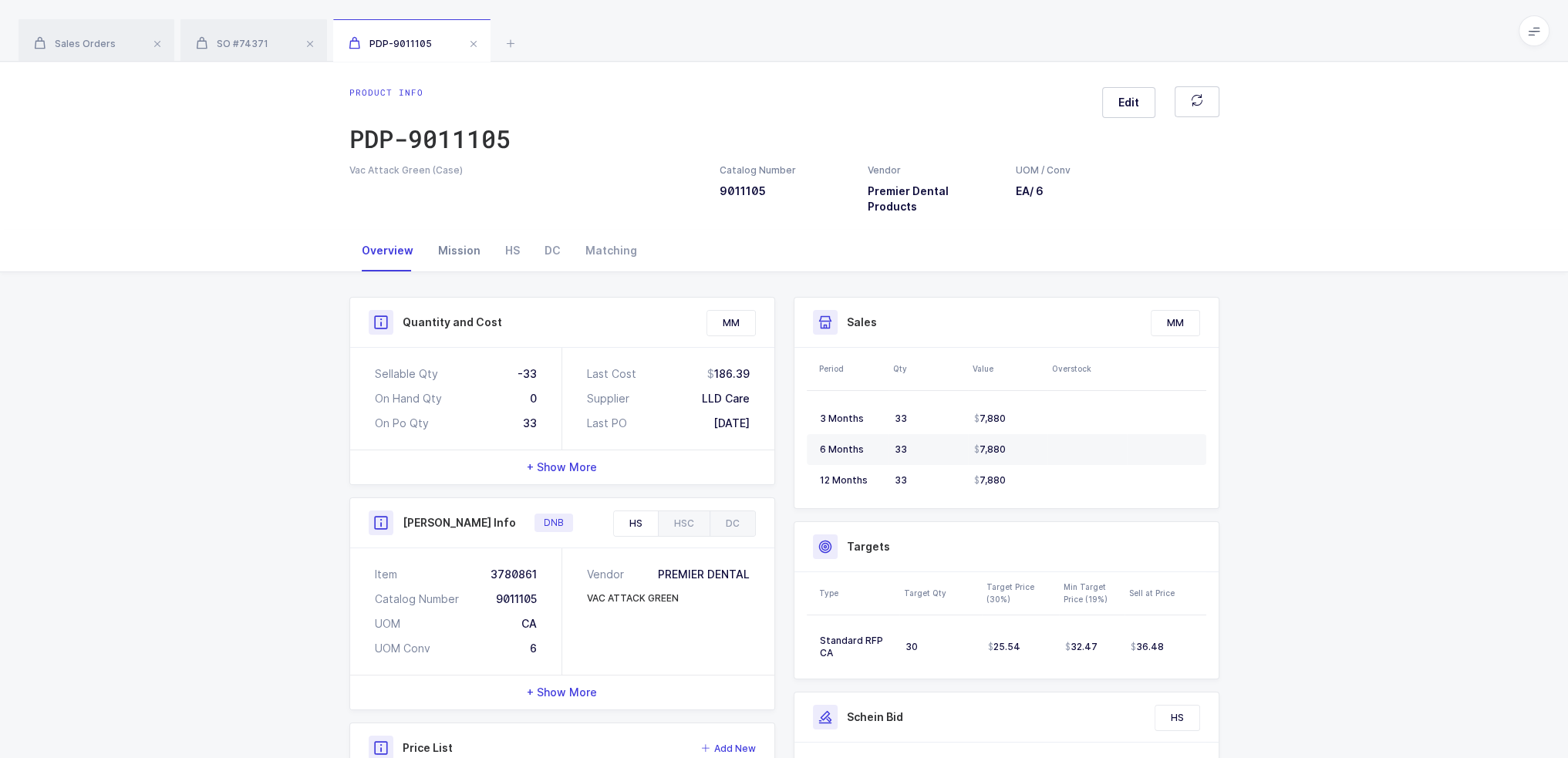
click at [476, 248] on div "Mission" at bounding box center [459, 250] width 67 height 42
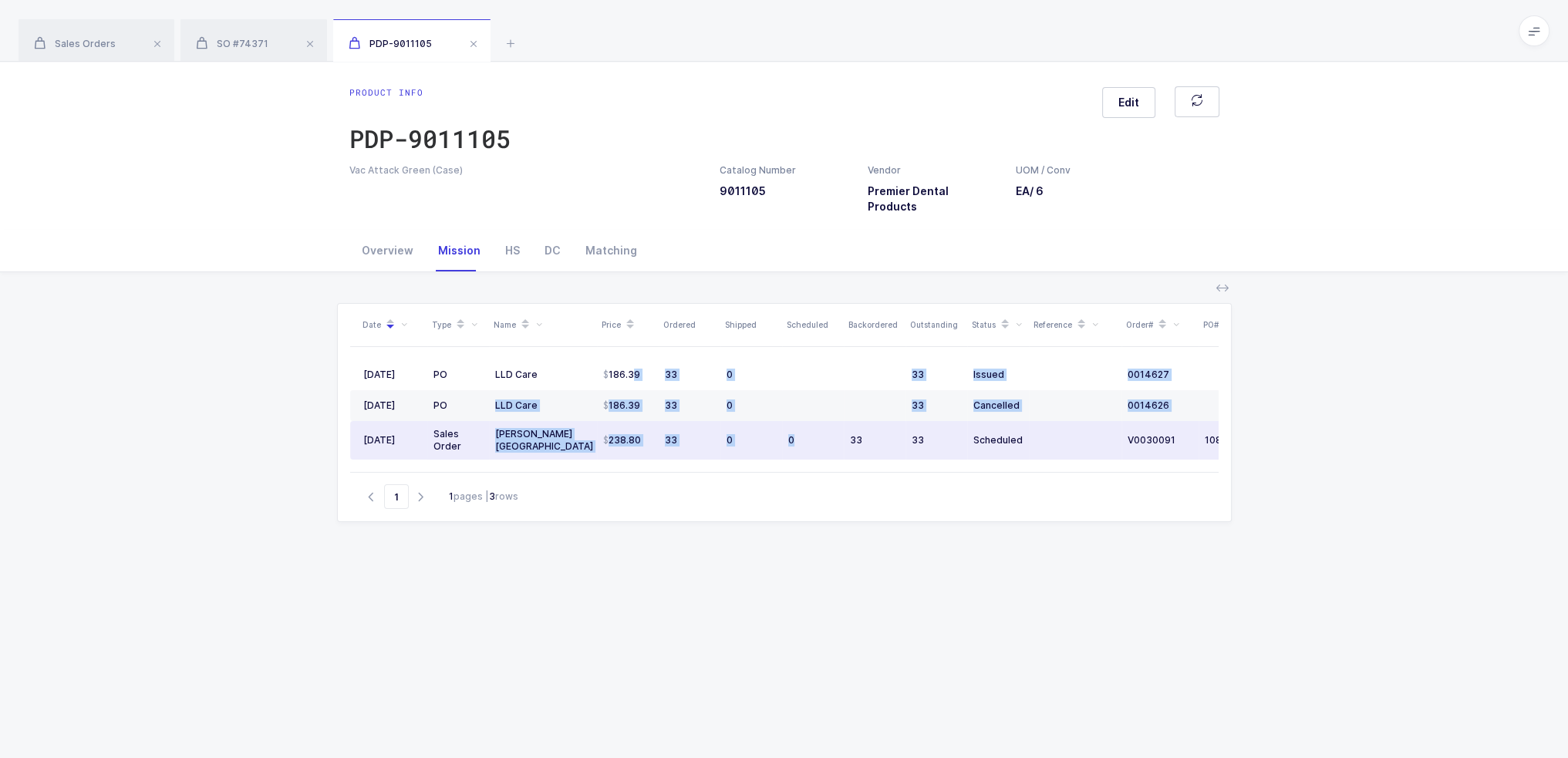
drag, startPoint x: 632, startPoint y: 364, endPoint x: 819, endPoint y: 426, distance: 197.0
click at [819, 423] on tbody "09/02/2025 PO LLD Care 186.39 33 0 33 Issued 0014627 10/31/2025 08/26/2025 PO L…" at bounding box center [836, 409] width 972 height 100
click at [819, 434] on div "0" at bounding box center [813, 440] width 50 height 12
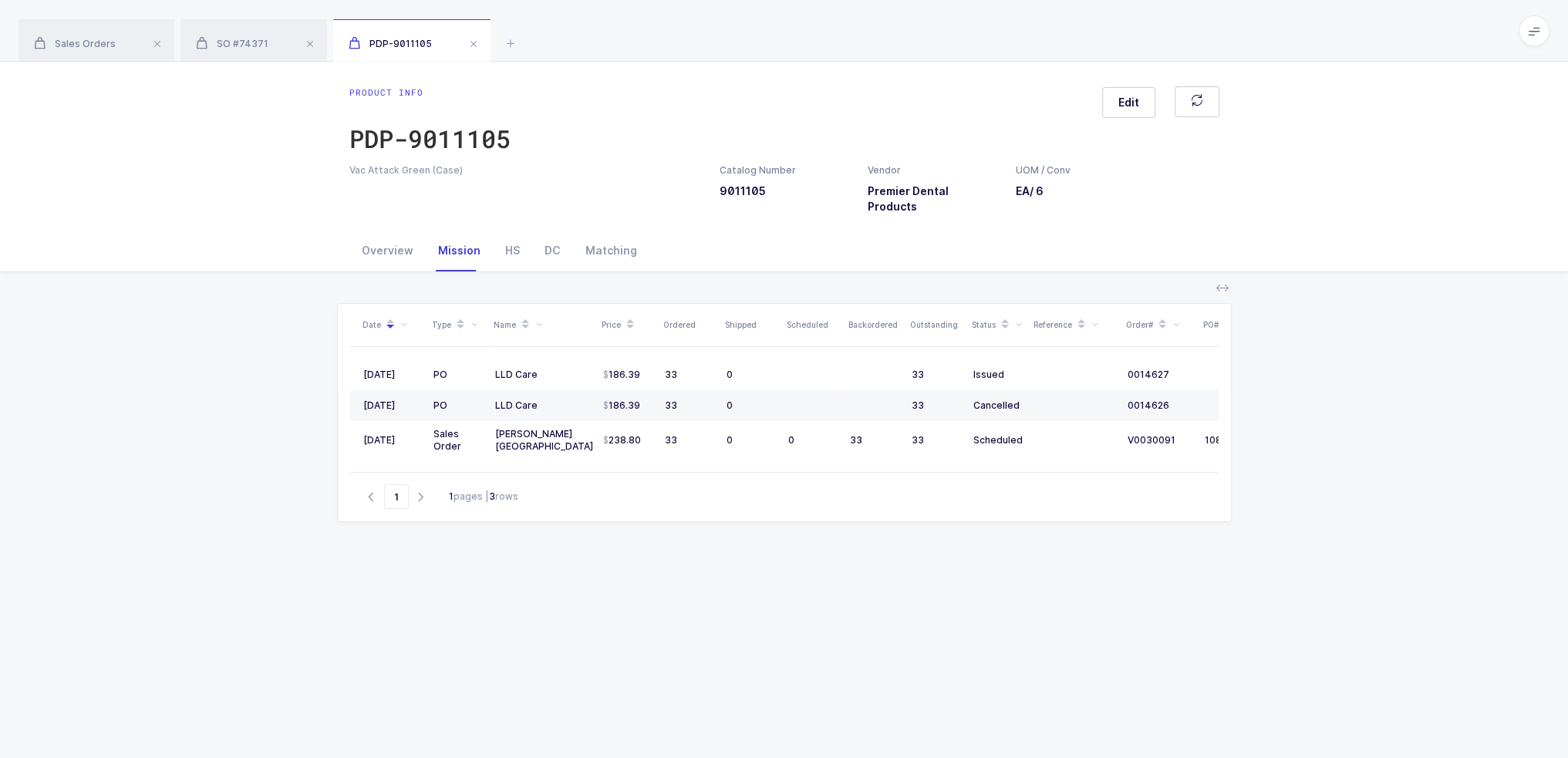
drag, startPoint x: 918, startPoint y: 522, endPoint x: 965, endPoint y: 107, distance: 417.7
click at [965, 107] on div "Product info PDP-9011105 Edit Vac Attack Green (Case) Catalog Number 9011105 Ve…" at bounding box center [784, 493] width 1568 height 865
click at [965, 105] on div "Product info PDP-9011105 Edit" at bounding box center [784, 125] width 870 height 77
click at [370, 245] on div "Overview" at bounding box center [387, 250] width 76 height 42
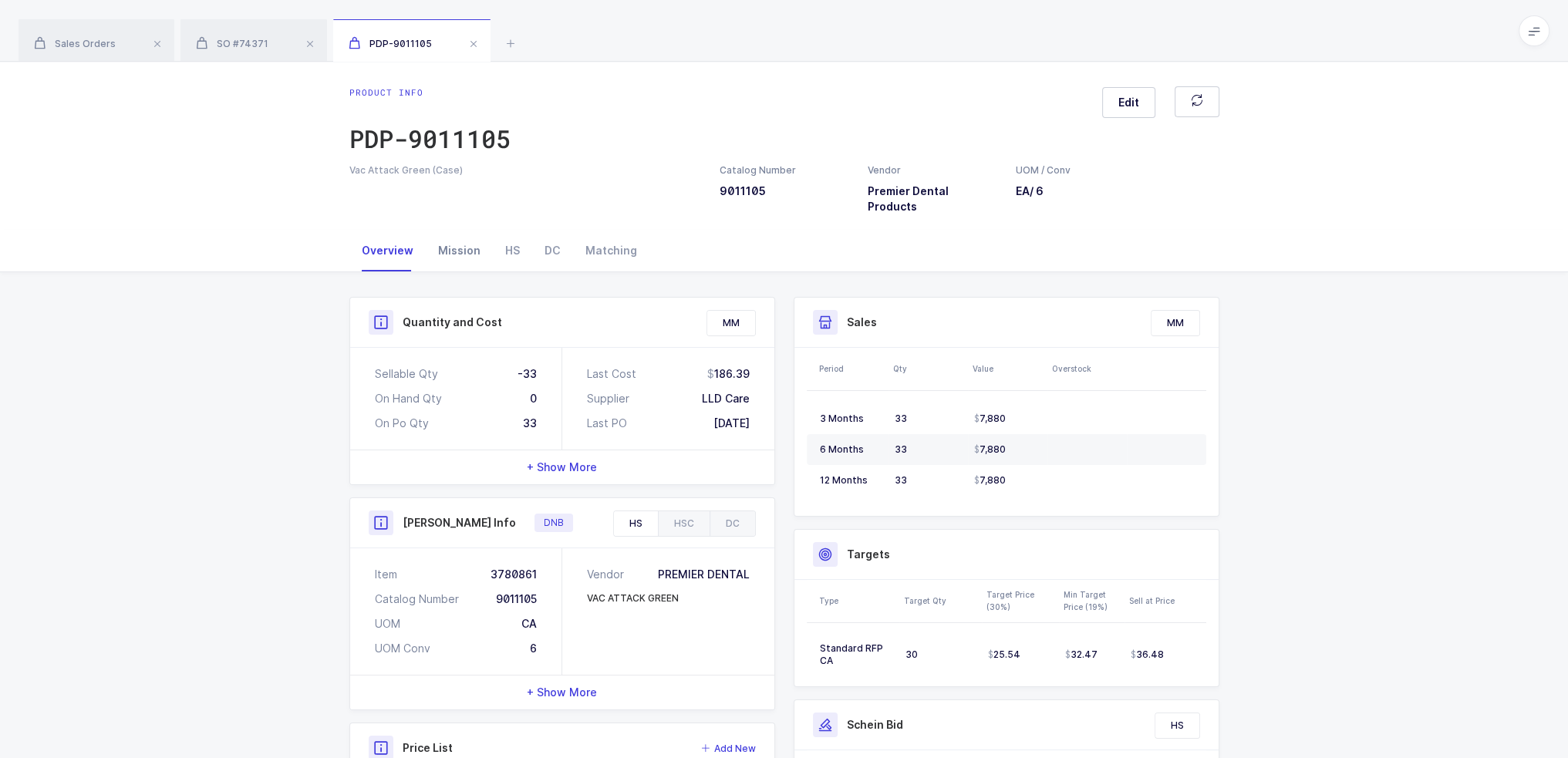
click at [474, 234] on div "Mission" at bounding box center [459, 250] width 67 height 42
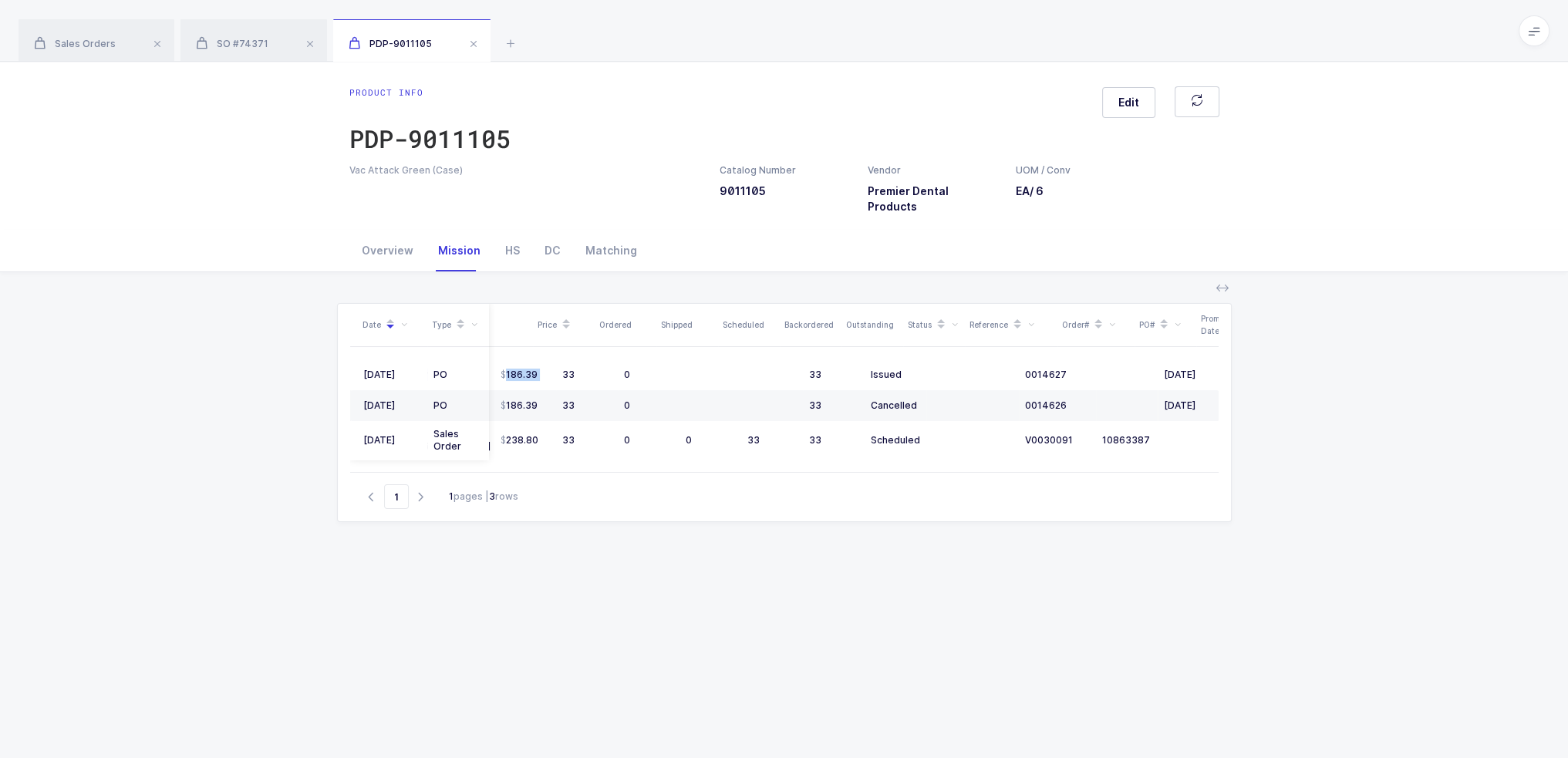
scroll to position [0, 102]
drag, startPoint x: 659, startPoint y: 358, endPoint x: 1225, endPoint y: 425, distance: 570.0
click at [1225, 425] on div "Date Type Name Price Ordered Shipped Scheduled Backordered Outstanding Status R…" at bounding box center [784, 412] width 894 height 218
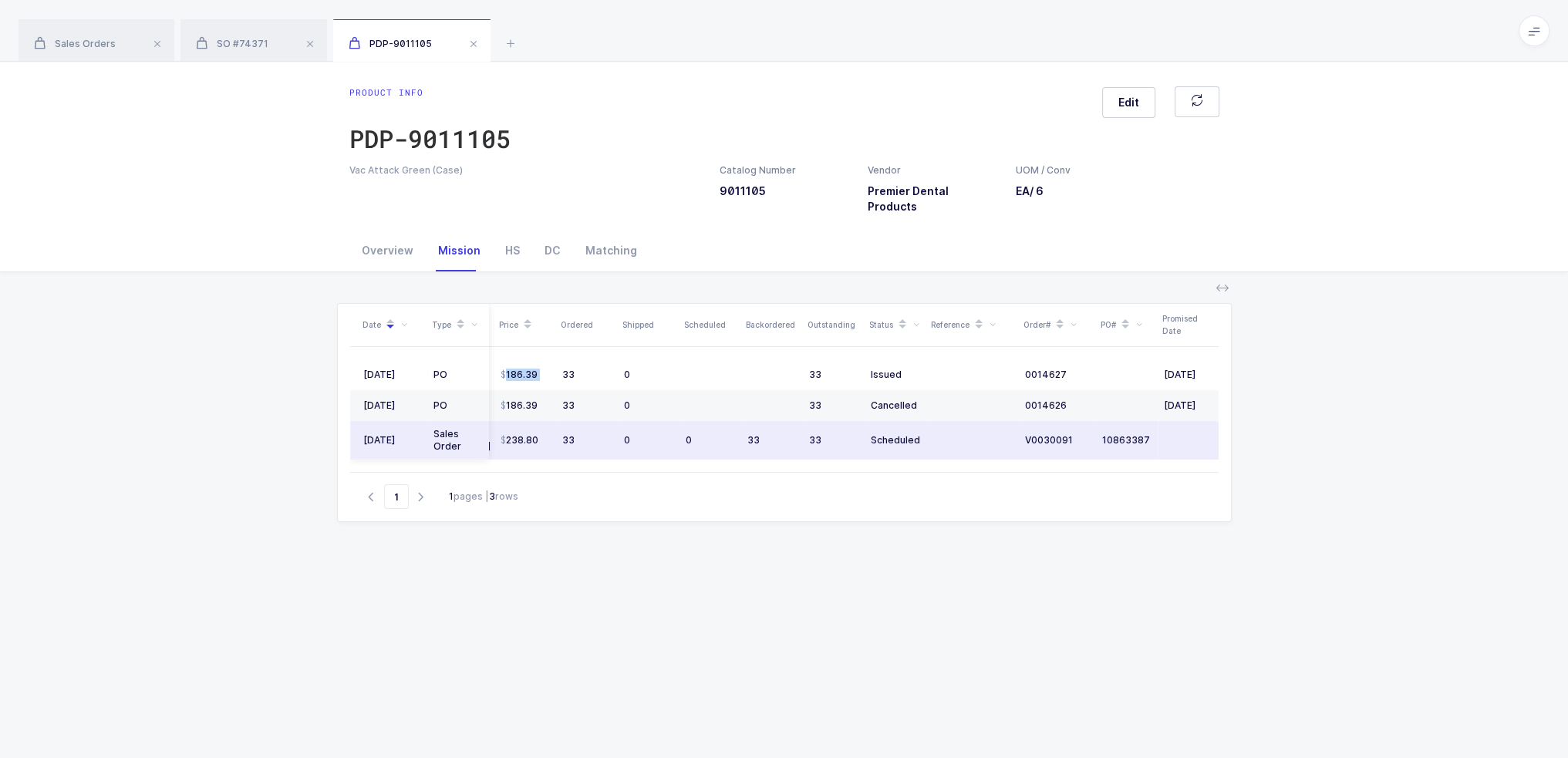
click at [1192, 428] on td at bounding box center [1189, 440] width 61 height 38
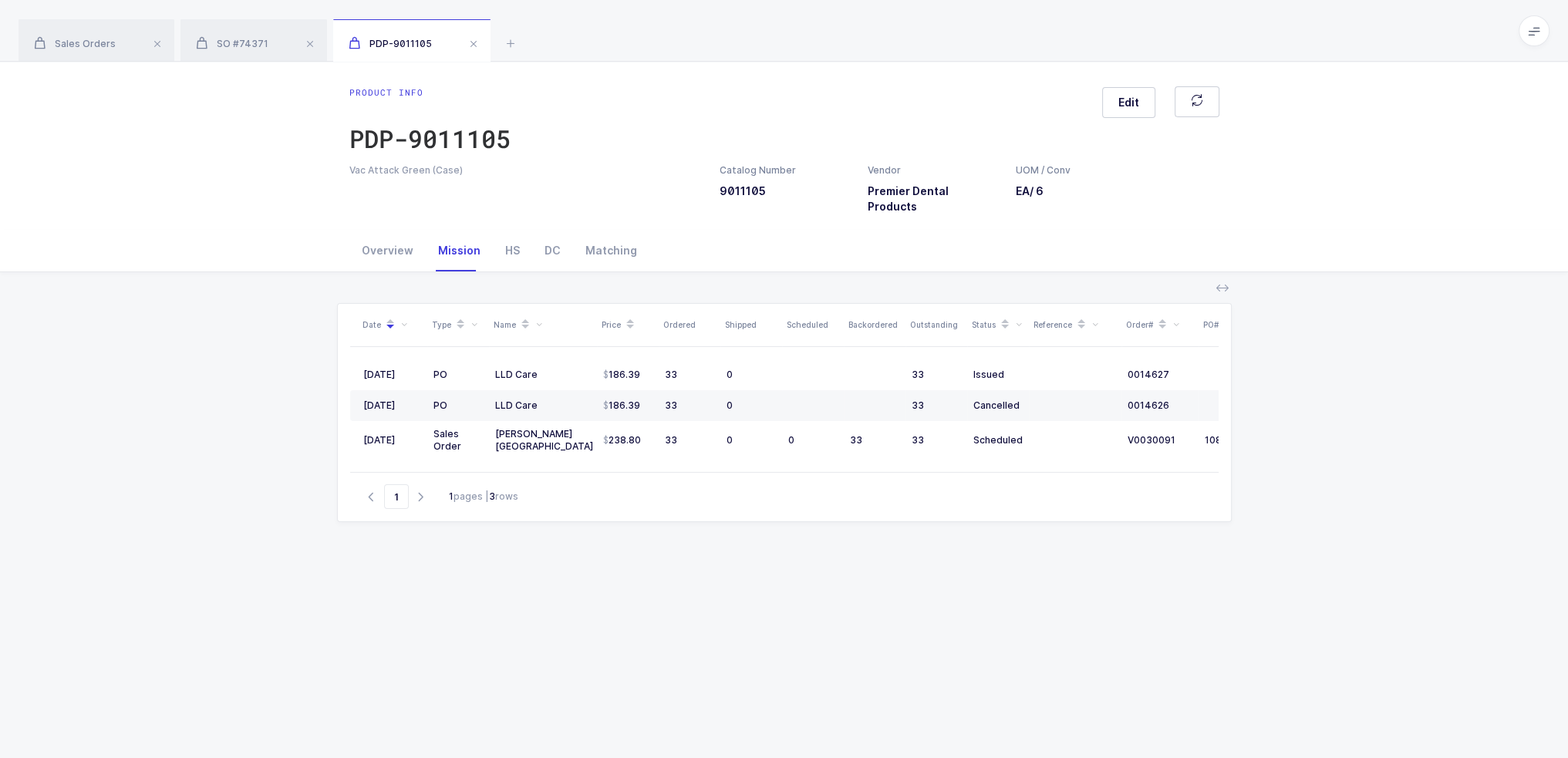
scroll to position [0, 0]
drag, startPoint x: 1210, startPoint y: 421, endPoint x: 224, endPoint y: 395, distance: 986.3
click at [224, 395] on div "Date Type Name Price Ordered Shipped Scheduled Backordered Outstanding Status R…" at bounding box center [784, 599] width 1543 height 654
click at [657, 667] on div "Date Type Name Price Ordered Shipped Scheduled Backordered Outstanding Status R…" at bounding box center [784, 596] width 895 height 586
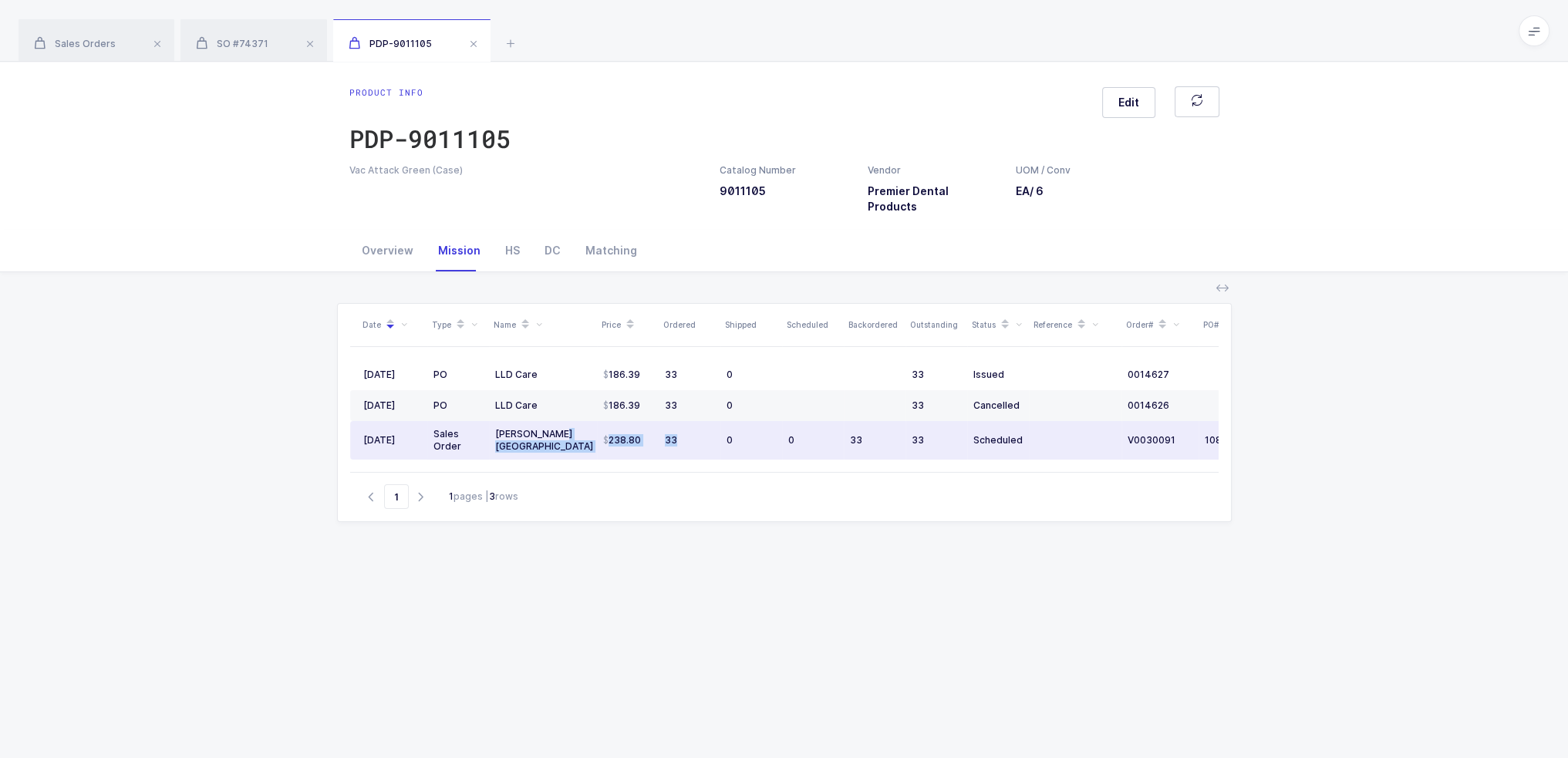
drag, startPoint x: 694, startPoint y: 423, endPoint x: 595, endPoint y: 422, distance: 99.0
click at [595, 422] on tr "08/22/2025 Sales Order Henry Schein Canada 238.80 33 0 0 33 33 Scheduled V00300…" at bounding box center [836, 440] width 972 height 38
click at [597, 421] on td "238.80" at bounding box center [627, 440] width 61 height 38
drag, startPoint x: 608, startPoint y: 421, endPoint x: 691, endPoint y: 421, distance: 83.0
click at [691, 421] on tr "08/22/2025 Sales Order Henry Schein Canada 238.80 33 0 0 33 33 Scheduled V00300…" at bounding box center [836, 440] width 972 height 38
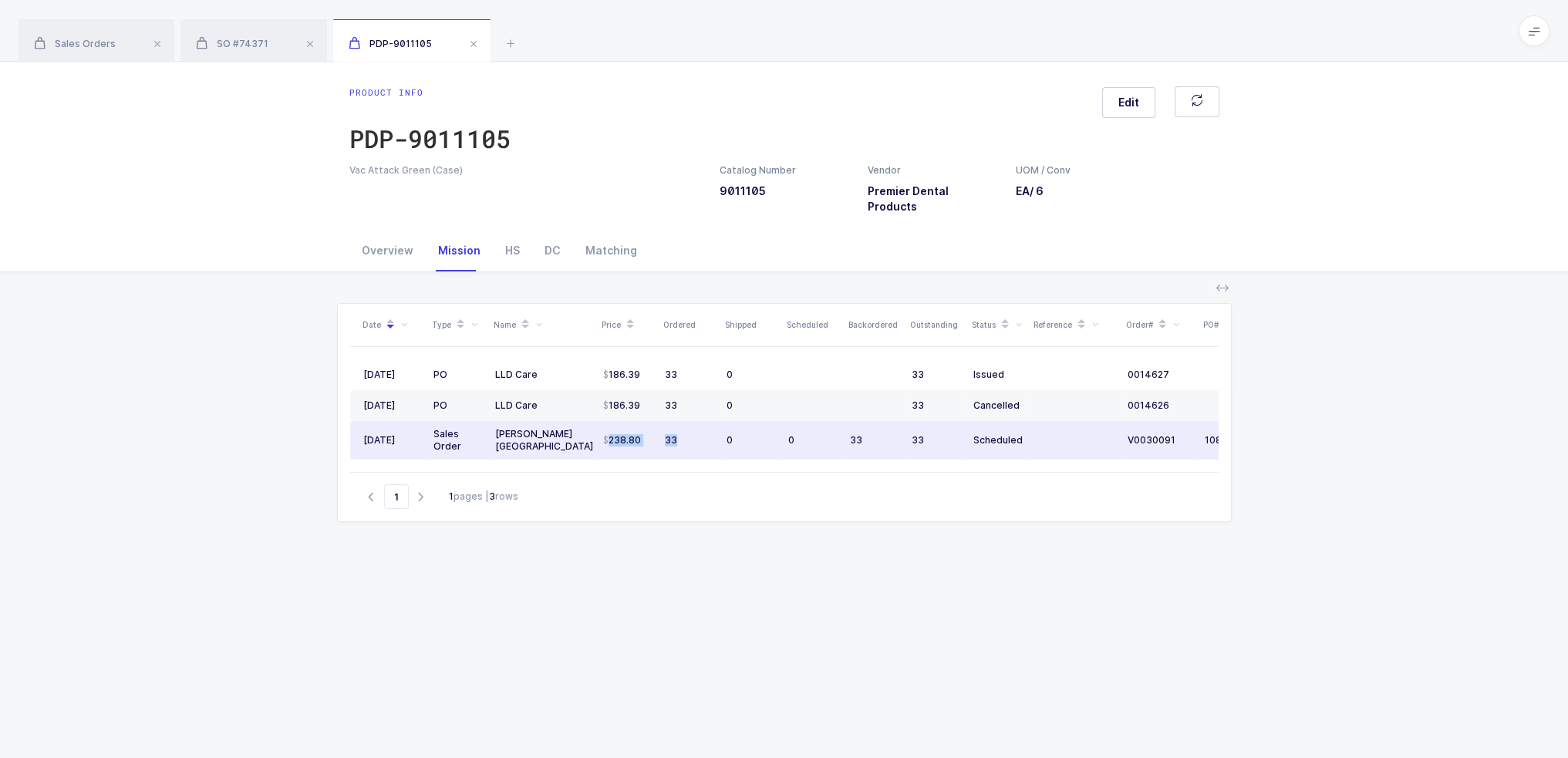
click at [711, 434] on div "33" at bounding box center [690, 440] width 50 height 12
drag, startPoint x: 669, startPoint y: 423, endPoint x: 608, endPoint y: 429, distance: 61.3
click at [605, 434] on tr "08/22/2025 Sales Order Henry Schein Canada 238.80 33 0 0 33 33 Scheduled V00300…" at bounding box center [836, 440] width 972 height 38
click at [611, 434] on span "238.80" at bounding box center [622, 440] width 38 height 12
drag, startPoint x: 605, startPoint y: 425, endPoint x: 732, endPoint y: 416, distance: 127.3
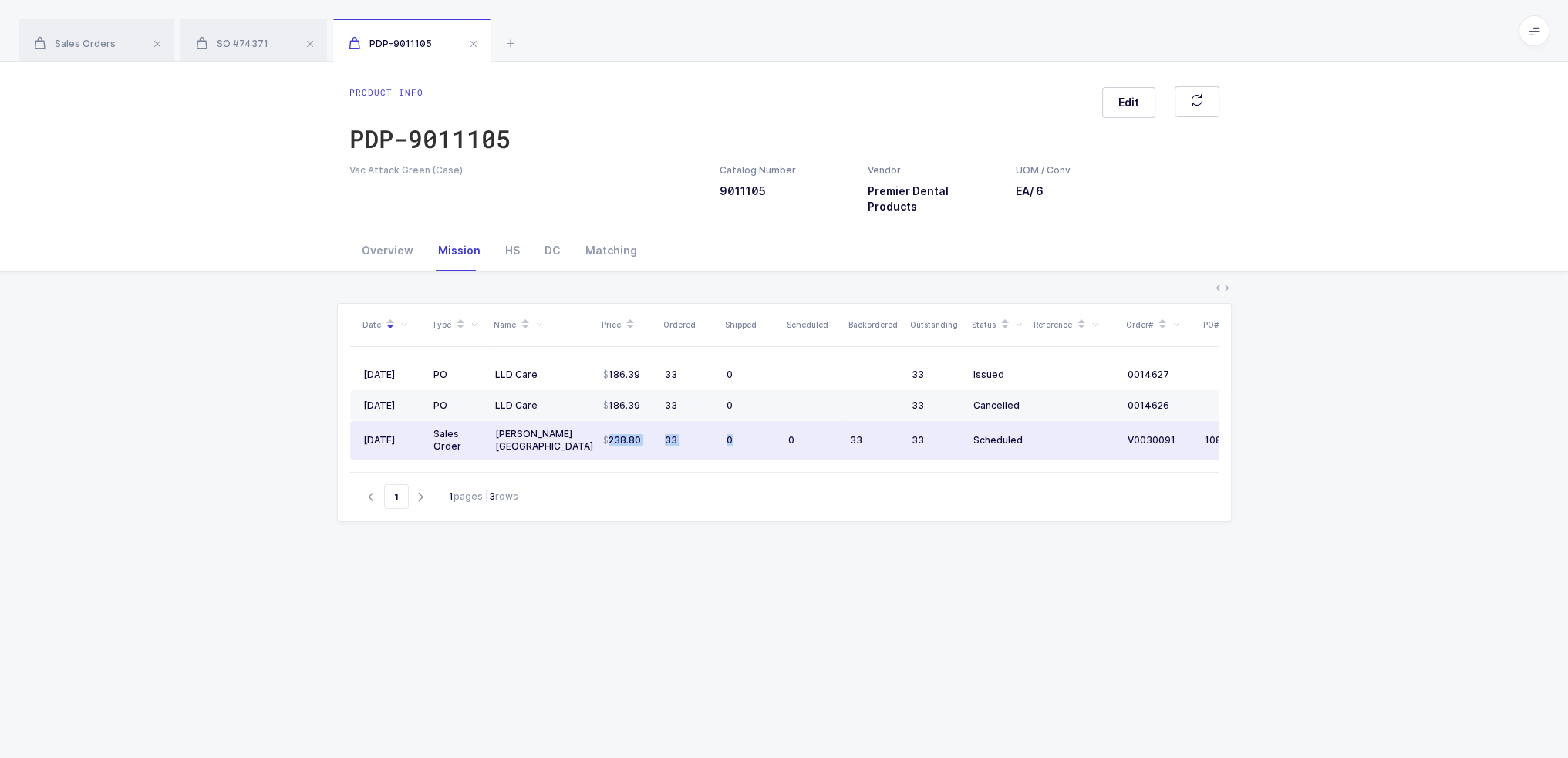
click at [732, 421] on tr "08/22/2025 Sales Order Henry Schein Canada 238.80 33 0 0 33 33 Scheduled V00300…" at bounding box center [836, 440] width 972 height 38
click at [733, 421] on td "0" at bounding box center [751, 440] width 61 height 38
drag, startPoint x: 743, startPoint y: 423, endPoint x: 583, endPoint y: 426, distance: 160.0
click at [583, 426] on tr "08/22/2025 Sales Order Henry Schein Canada 238.80 33 0 0 33 33 Scheduled V00300…" at bounding box center [836, 440] width 972 height 38
click at [583, 429] on div "[PERSON_NAME] [GEOGRAPHIC_DATA]" at bounding box center [543, 440] width 96 height 25
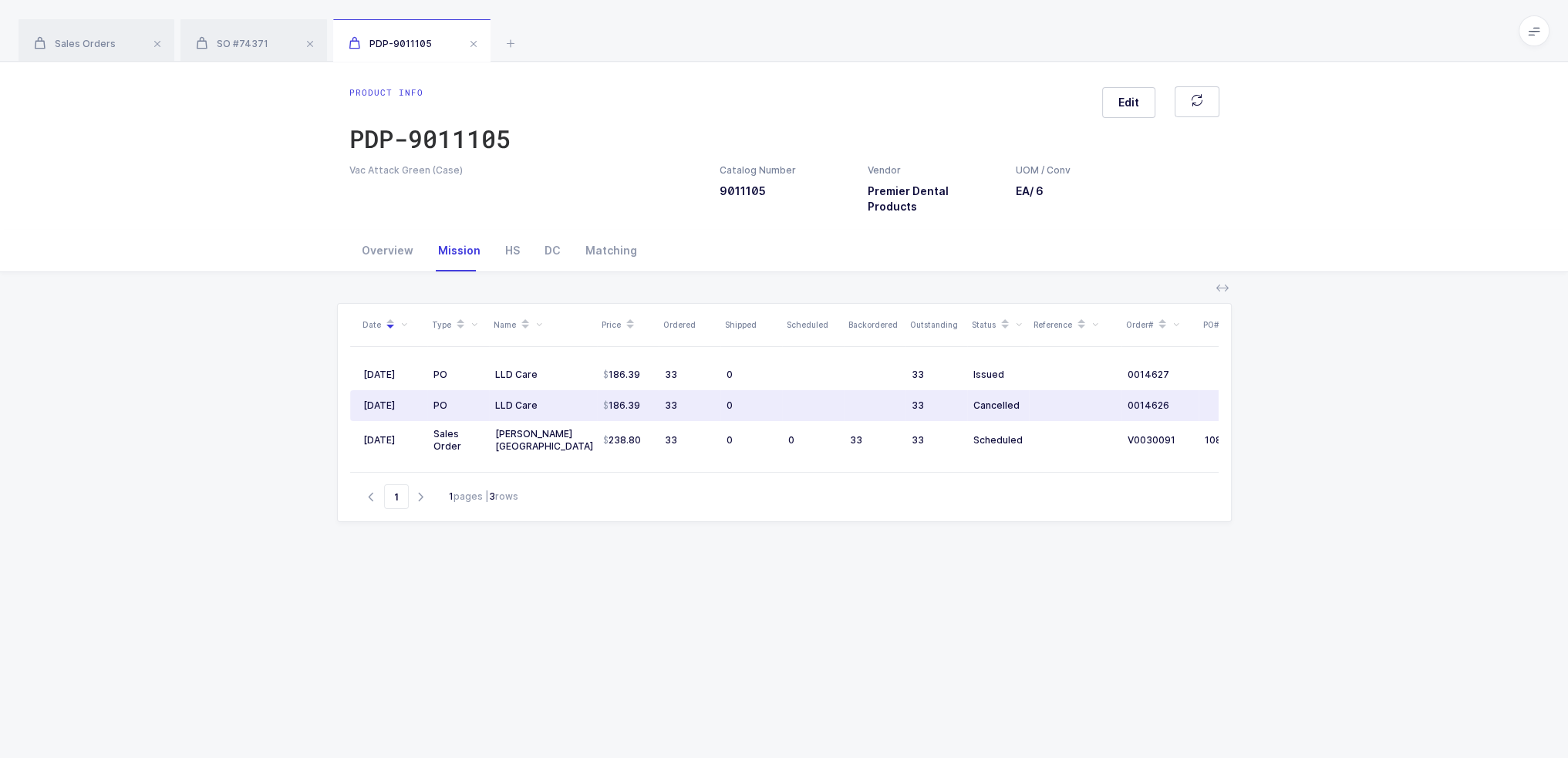
scroll to position [0, 102]
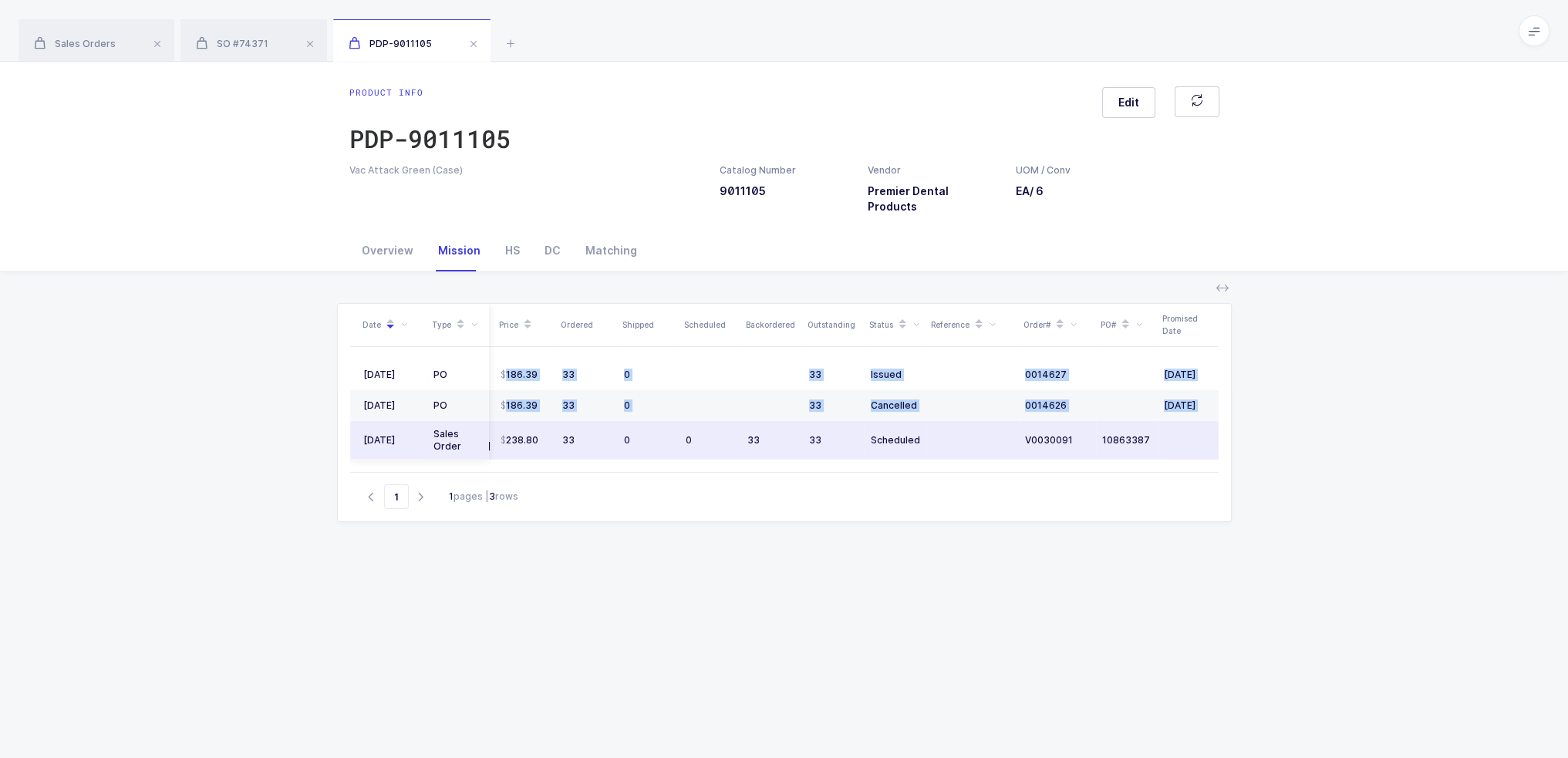
drag, startPoint x: 587, startPoint y: 423, endPoint x: 1180, endPoint y: 433, distance: 593.1
click at [1180, 433] on tr "08/22/2025 Sales Order Henry Schein Canada 238.80 33 0 0 33 33 Scheduled V00300…" at bounding box center [733, 440] width 972 height 38
click at [1180, 433] on td at bounding box center [1189, 440] width 61 height 38
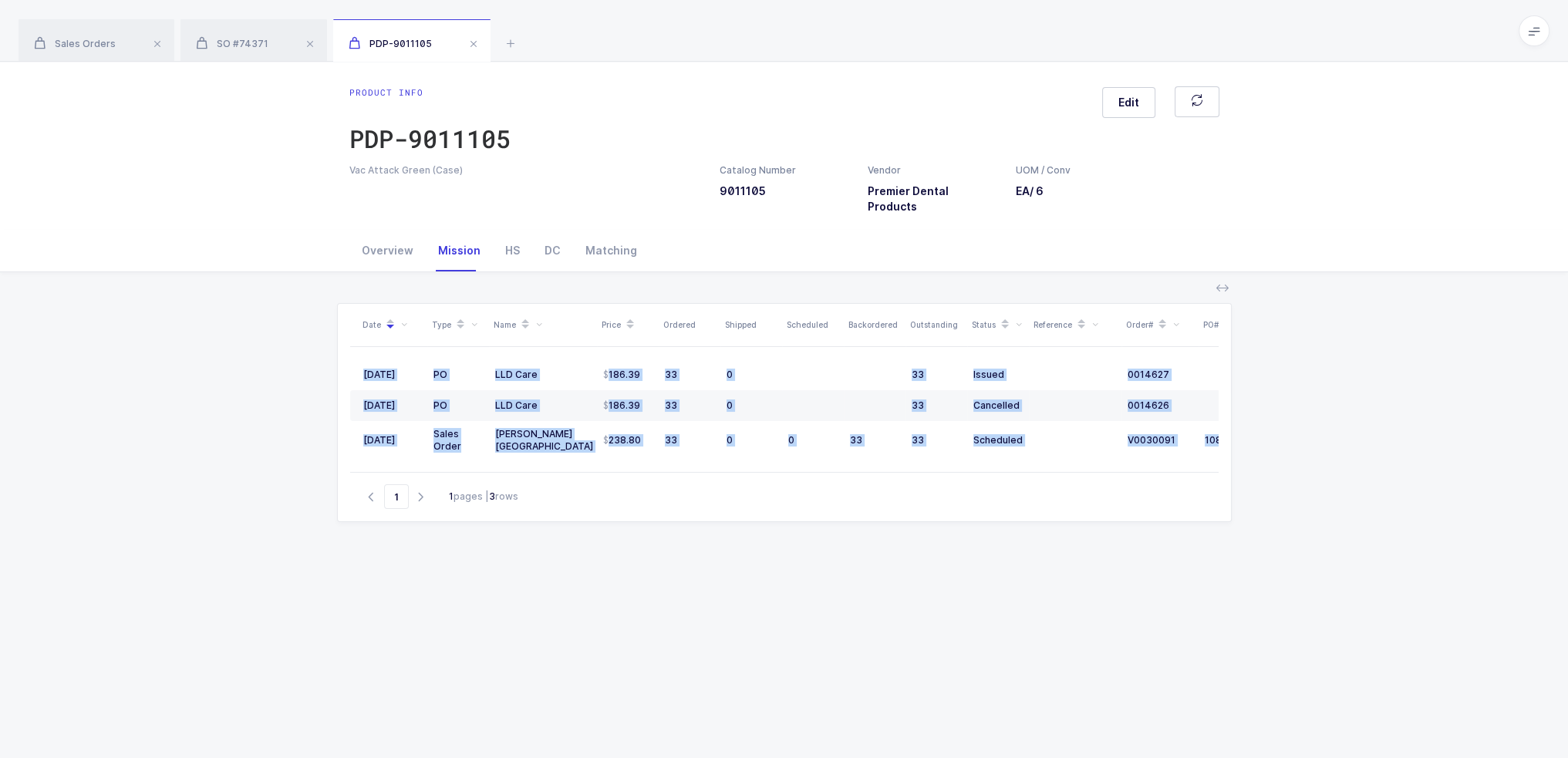
drag, startPoint x: 1191, startPoint y: 429, endPoint x: 121, endPoint y: 477, distance: 1071.1
click at [121, 477] on div "Date Type Name Price Ordered Shipped Scheduled Backordered Outstanding Status R…" at bounding box center [784, 599] width 1543 height 654
click at [124, 475] on div "Date Type Name Price Ordered Shipped Scheduled Backordered Outstanding Status R…" at bounding box center [784, 599] width 1543 height 654
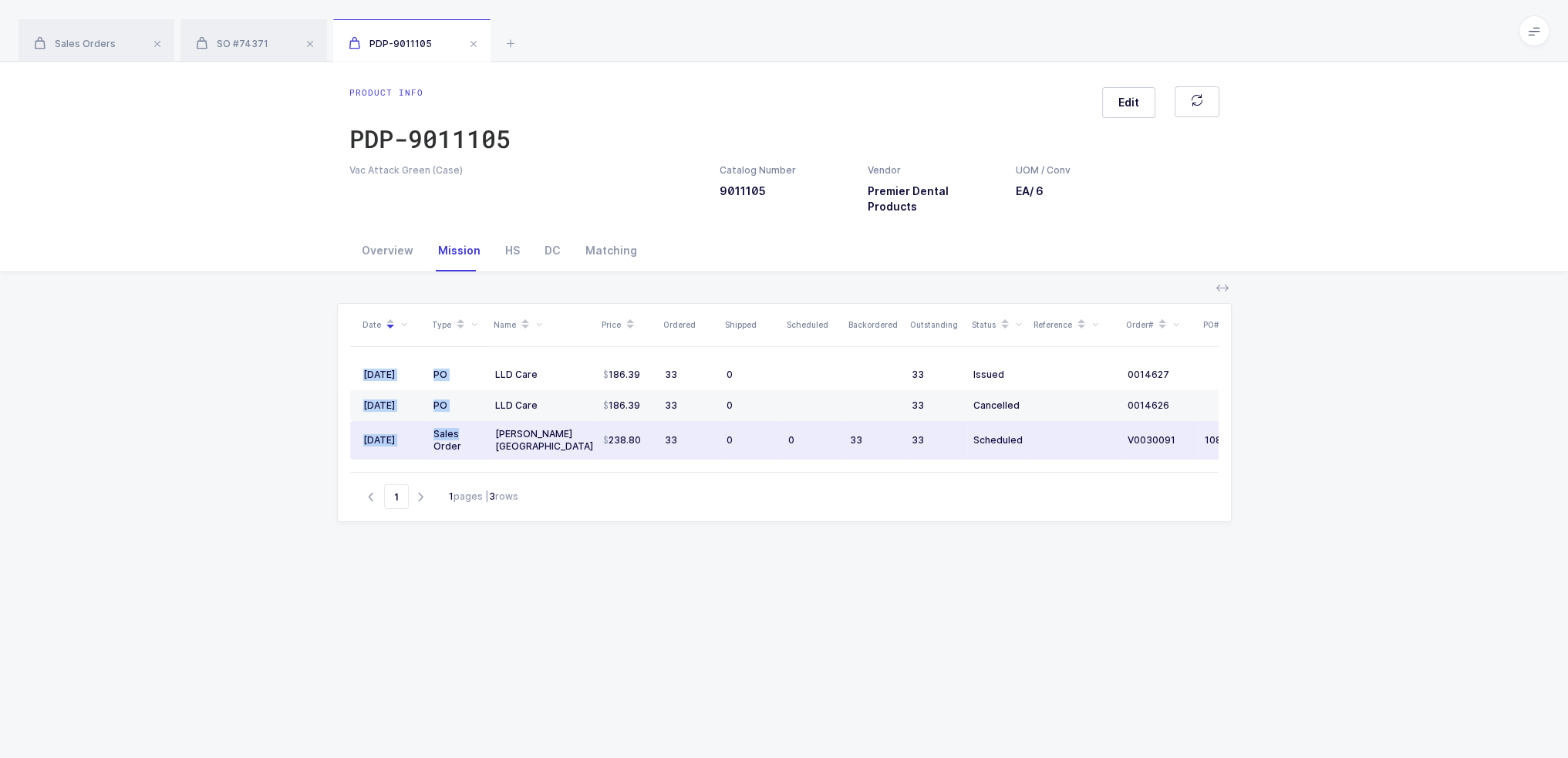
scroll to position [0, 102]
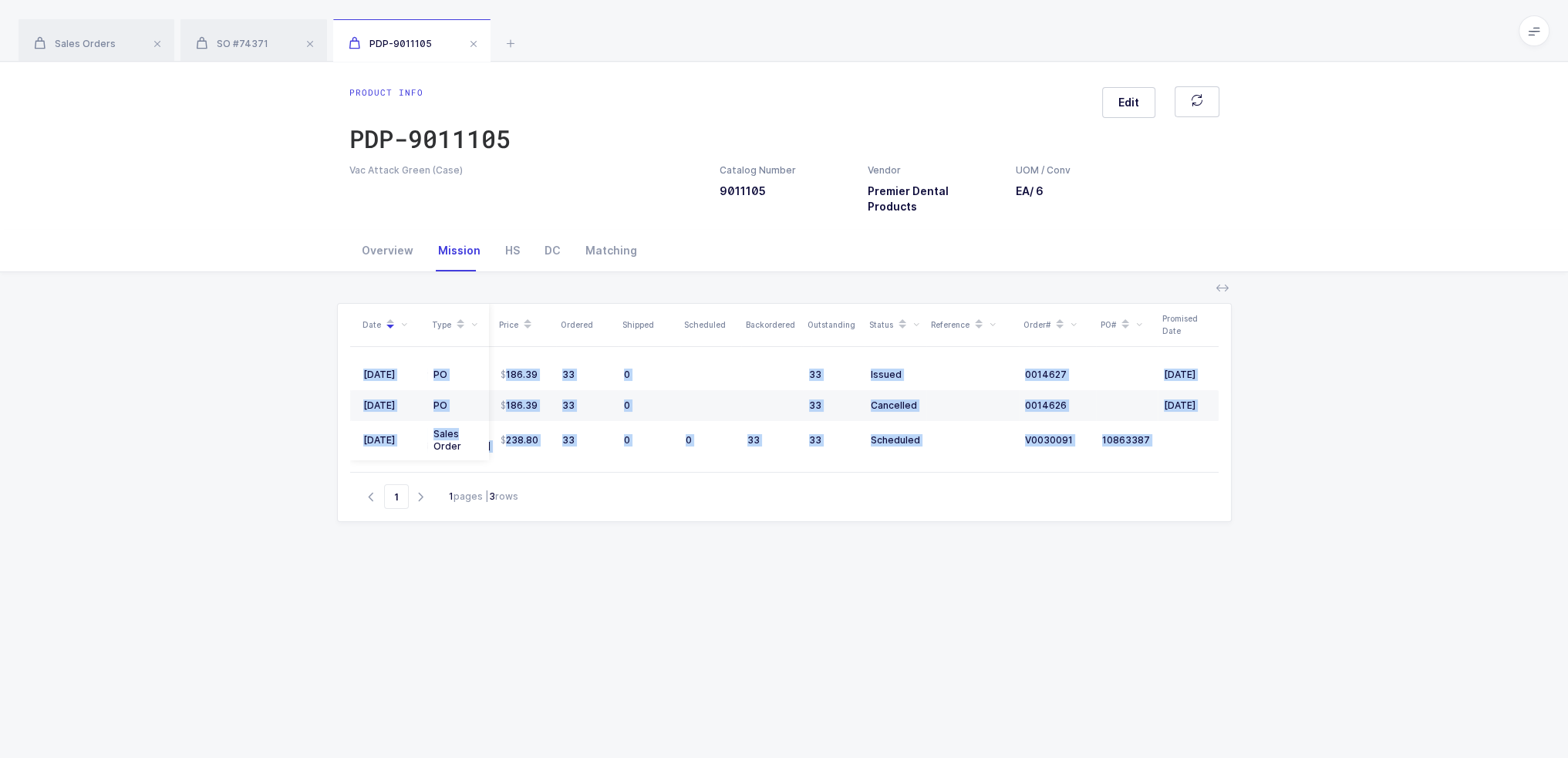
drag, startPoint x: 485, startPoint y: 415, endPoint x: 1222, endPoint y: 429, distance: 737.1
click at [1222, 429] on div "Date Type Name Price Ordered Shipped Scheduled Backordered Outstanding Status R…" at bounding box center [784, 412] width 894 height 218
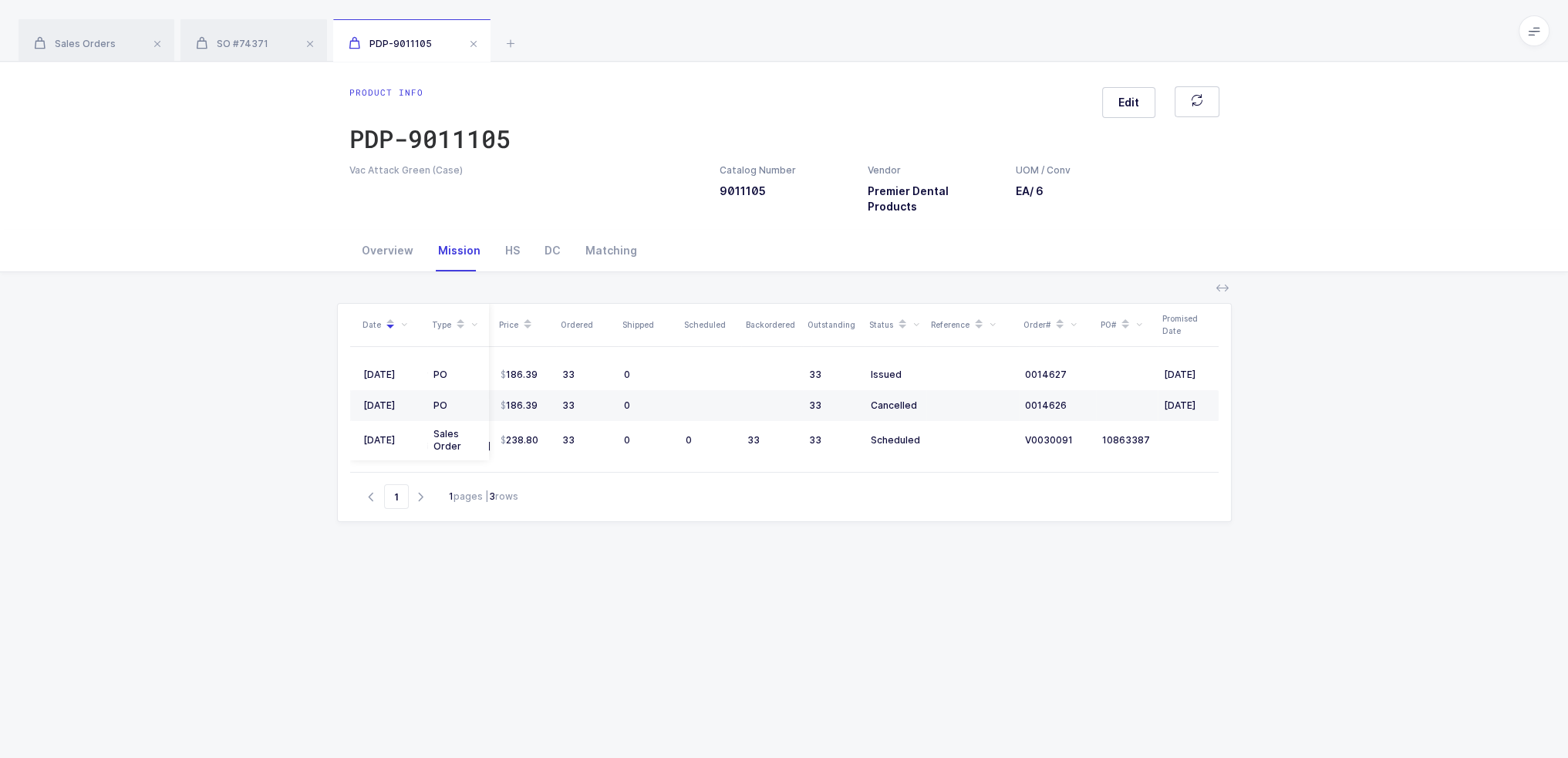
drag, startPoint x: 1222, startPoint y: 429, endPoint x: 1210, endPoint y: 429, distance: 12.0
click at [1221, 429] on div "Date Type Name Price Ordered Shipped Scheduled Backordered Outstanding Status R…" at bounding box center [784, 412] width 894 height 218
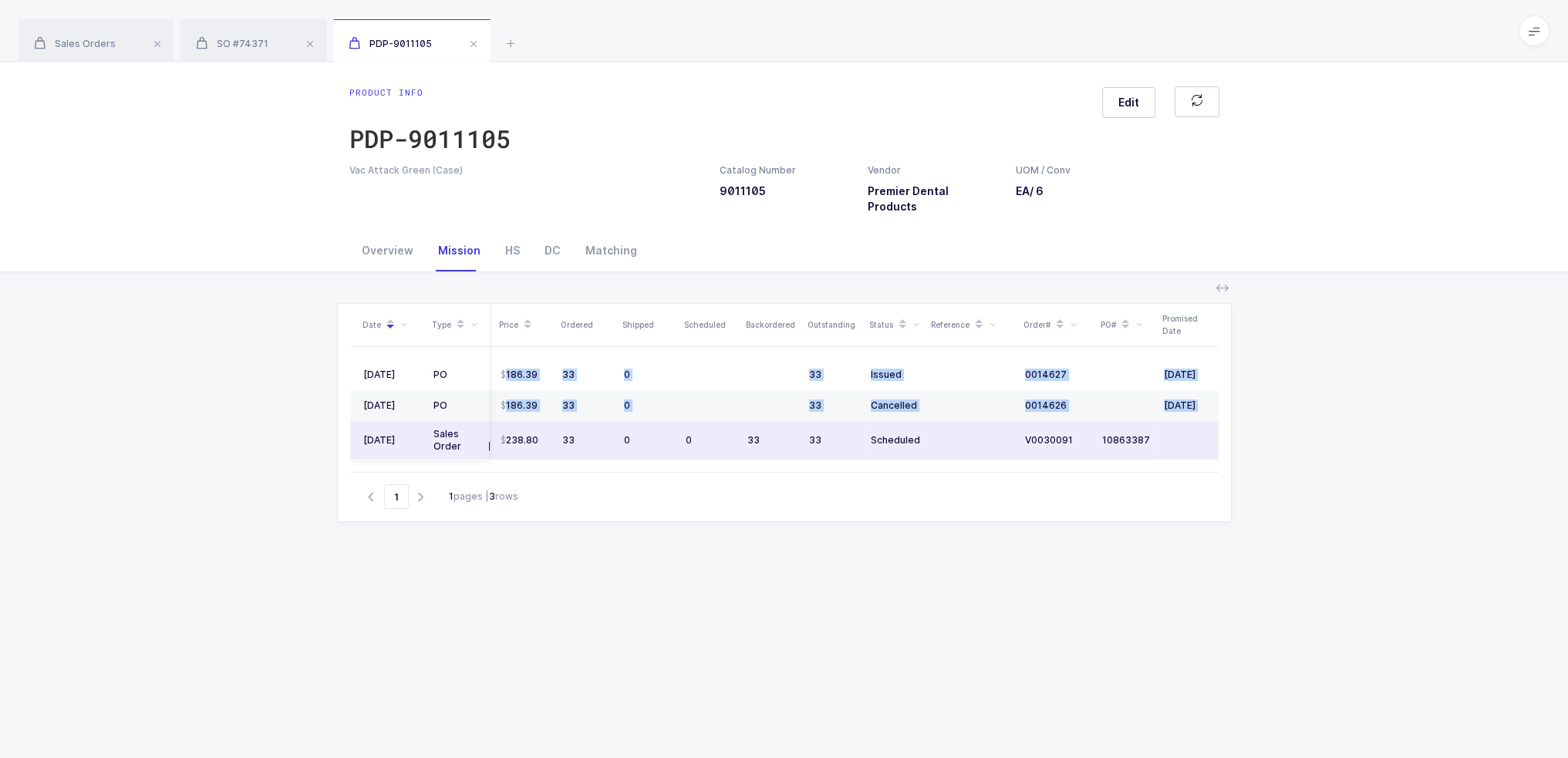
scroll to position [0, 0]
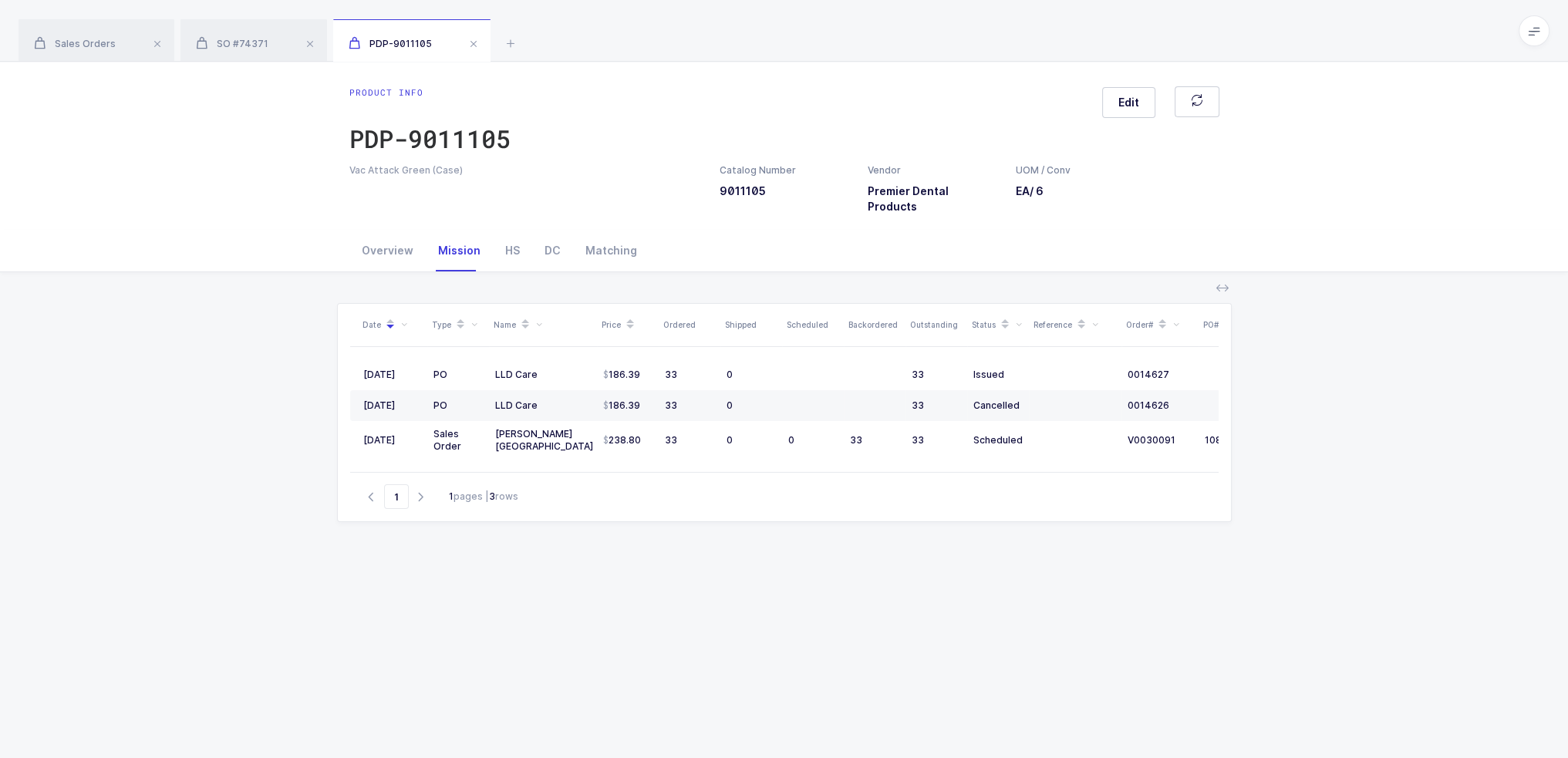
drag, startPoint x: 1207, startPoint y: 429, endPoint x: 189, endPoint y: 433, distance: 1018.0
click at [189, 433] on div "Date Type Name Price Ordered Shipped Scheduled Backordered Outstanding Status R…" at bounding box center [784, 599] width 1543 height 654
click at [189, 433] on div "Date Type Name Price Ordered Shipped Scheduled Backordered Outstanding Status R…" at bounding box center [784, 599] width 1543 height 654
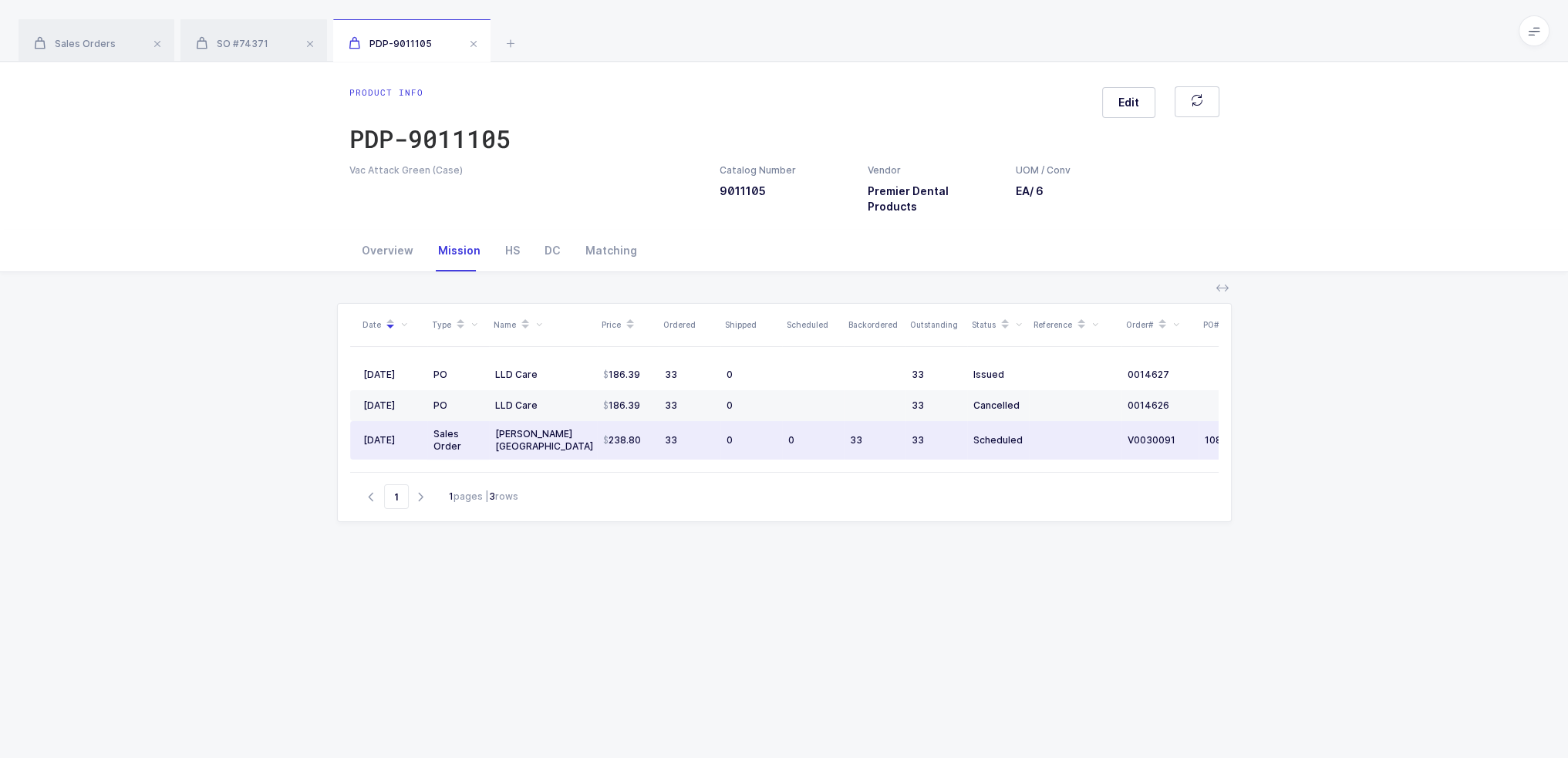
click at [689, 421] on td "33" at bounding box center [690, 440] width 61 height 38
drag, startPoint x: 698, startPoint y: 431, endPoint x: 697, endPoint y: 421, distance: 10.0
click at [697, 421] on td "33" at bounding box center [690, 440] width 61 height 38
click at [697, 434] on div "33" at bounding box center [690, 440] width 50 height 12
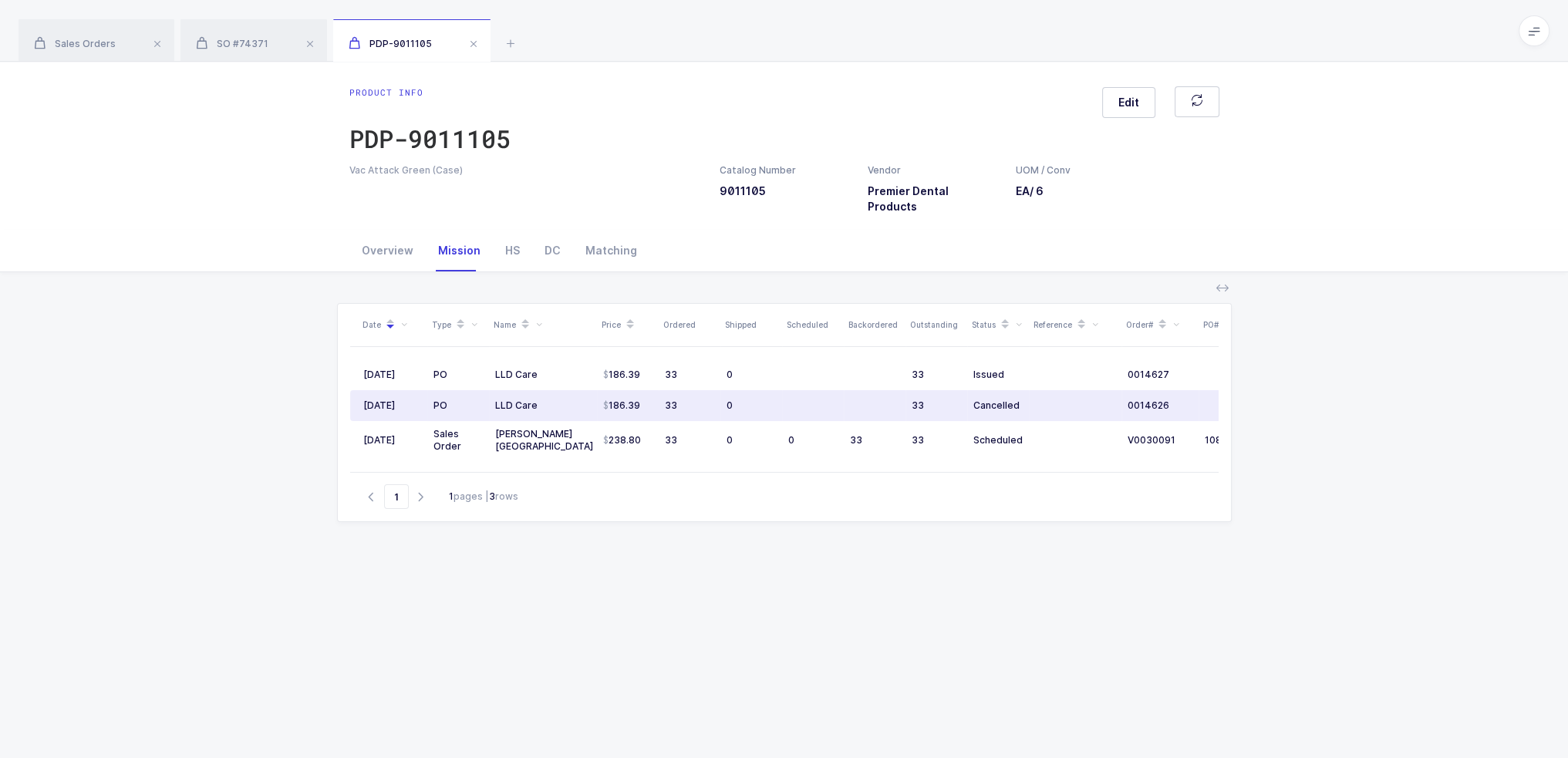
drag, startPoint x: 707, startPoint y: 431, endPoint x: 677, endPoint y: 446, distance: 33.5
click at [677, 446] on table "09/02/2025 PO LLD Care 186.39 33 0 33 Issued 0014627 10/31/2025 08/26/2025 PO L…" at bounding box center [836, 410] width 972 height 125
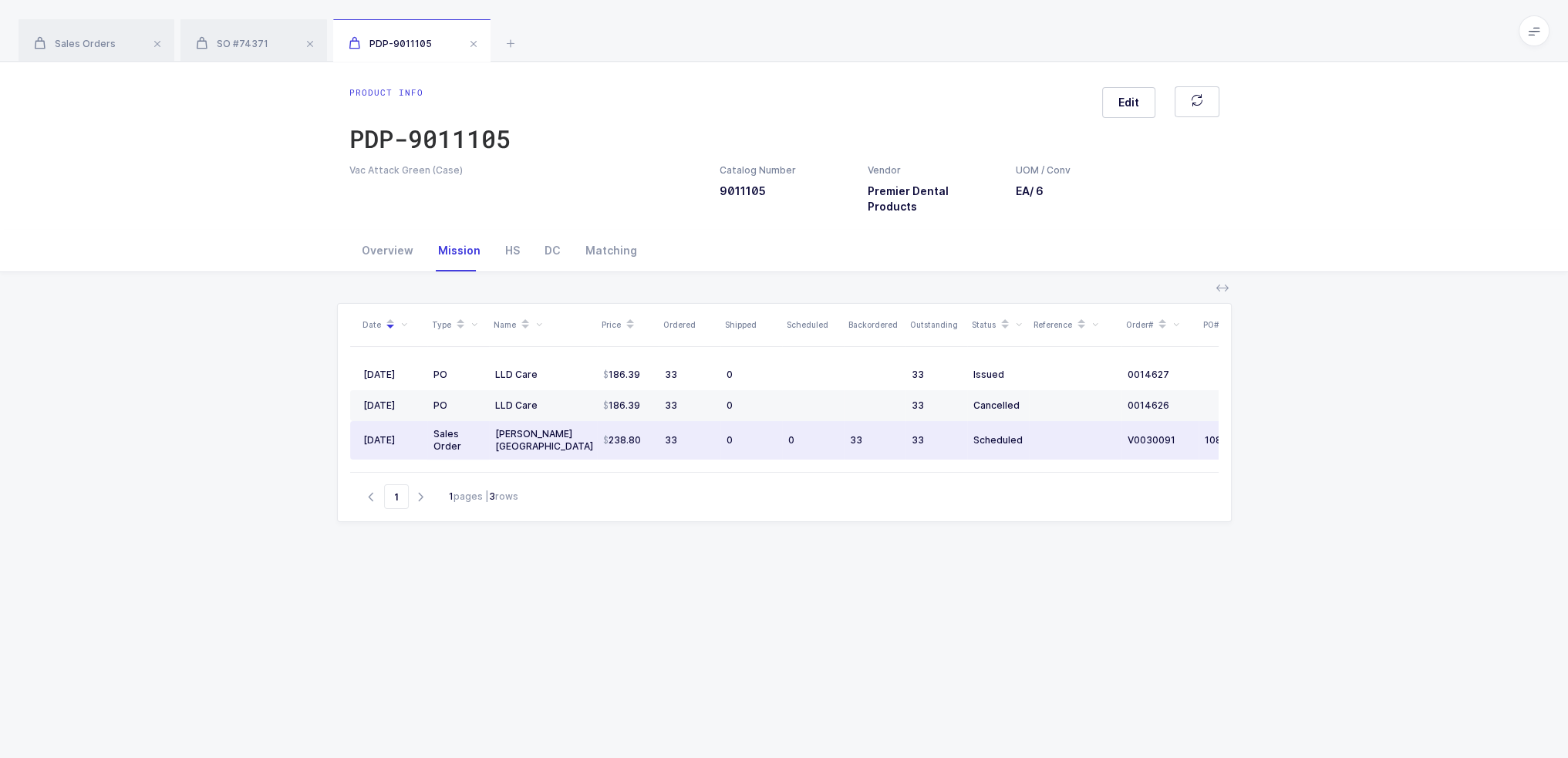
click at [693, 432] on td "33" at bounding box center [690, 440] width 61 height 38
drag, startPoint x: 667, startPoint y: 429, endPoint x: 685, endPoint y: 428, distance: 18.0
click at [685, 434] on div "33" at bounding box center [690, 440] width 50 height 12
click at [685, 434] on div "33" at bounding box center [690, 440] width 50 height 12
drag, startPoint x: 709, startPoint y: 422, endPoint x: 596, endPoint y: 429, distance: 113.2
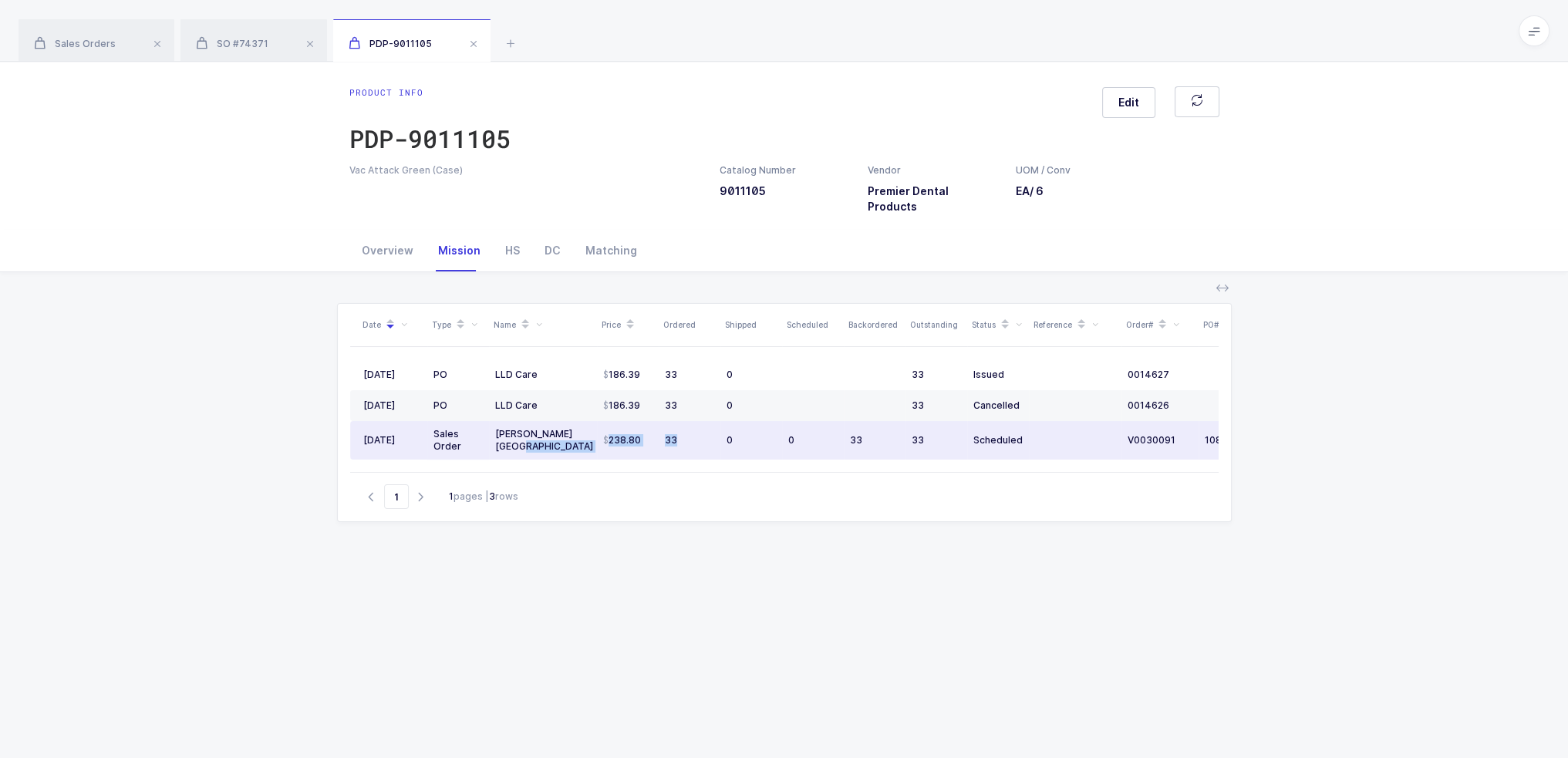
click at [592, 429] on tr "08/22/2025 Sales Order Henry Schein Canada 238.80 33 0 0 33 33 Scheduled V00300…" at bounding box center [836, 440] width 972 height 38
click at [597, 429] on td "238.80" at bounding box center [627, 440] width 61 height 38
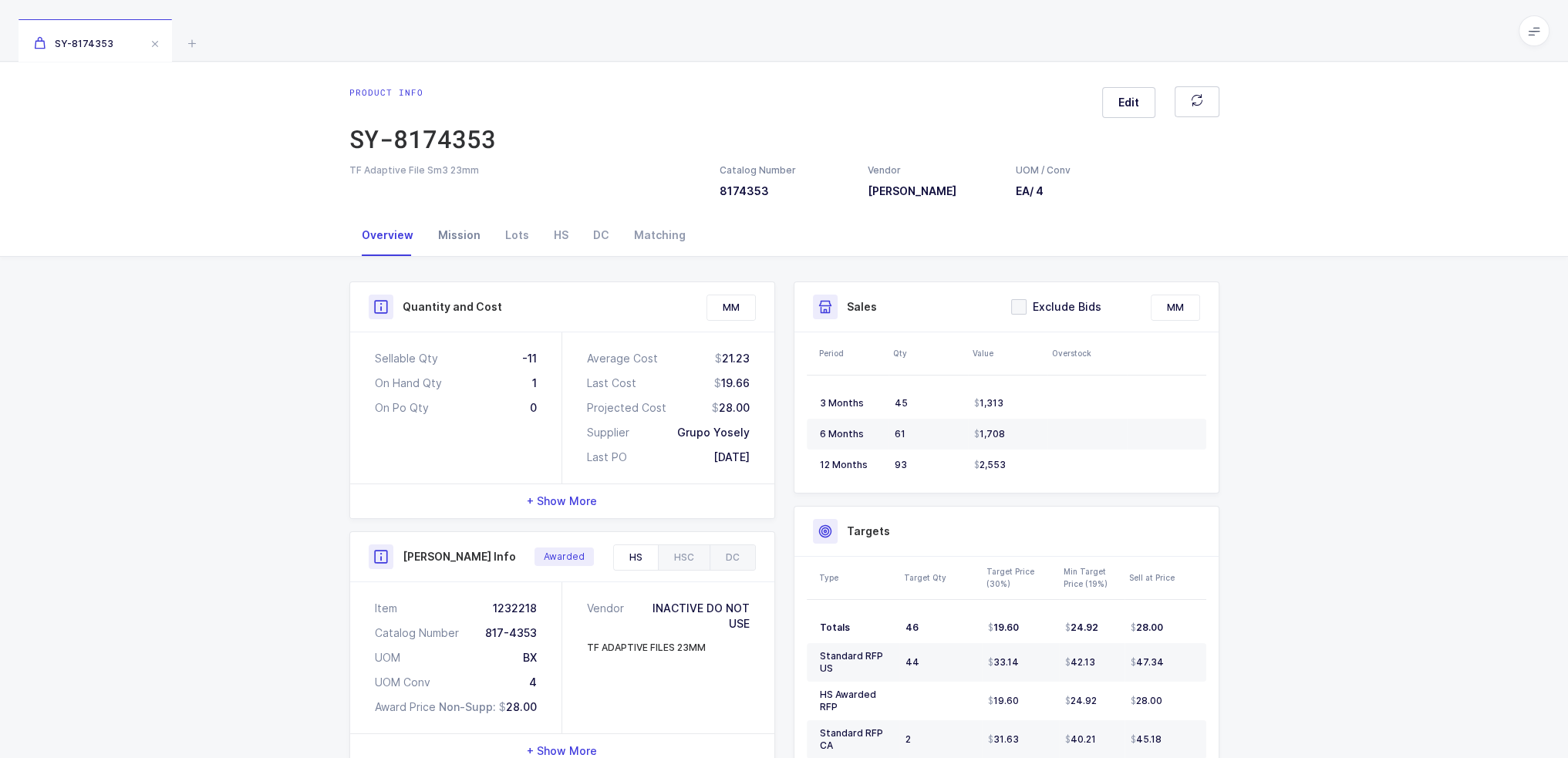
click at [462, 238] on div "Mission" at bounding box center [459, 235] width 67 height 42
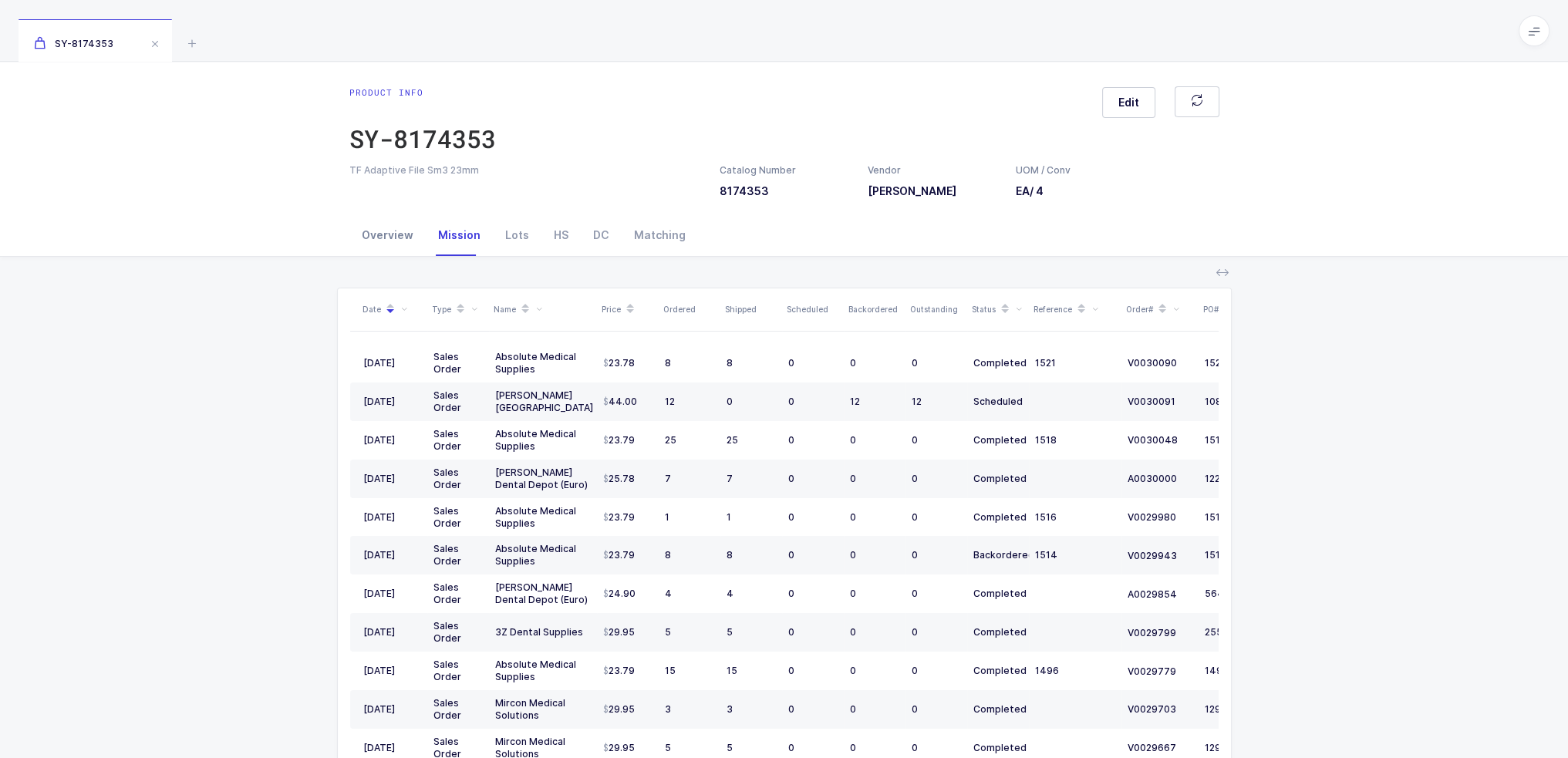
click at [370, 238] on div "Overview" at bounding box center [387, 235] width 76 height 42
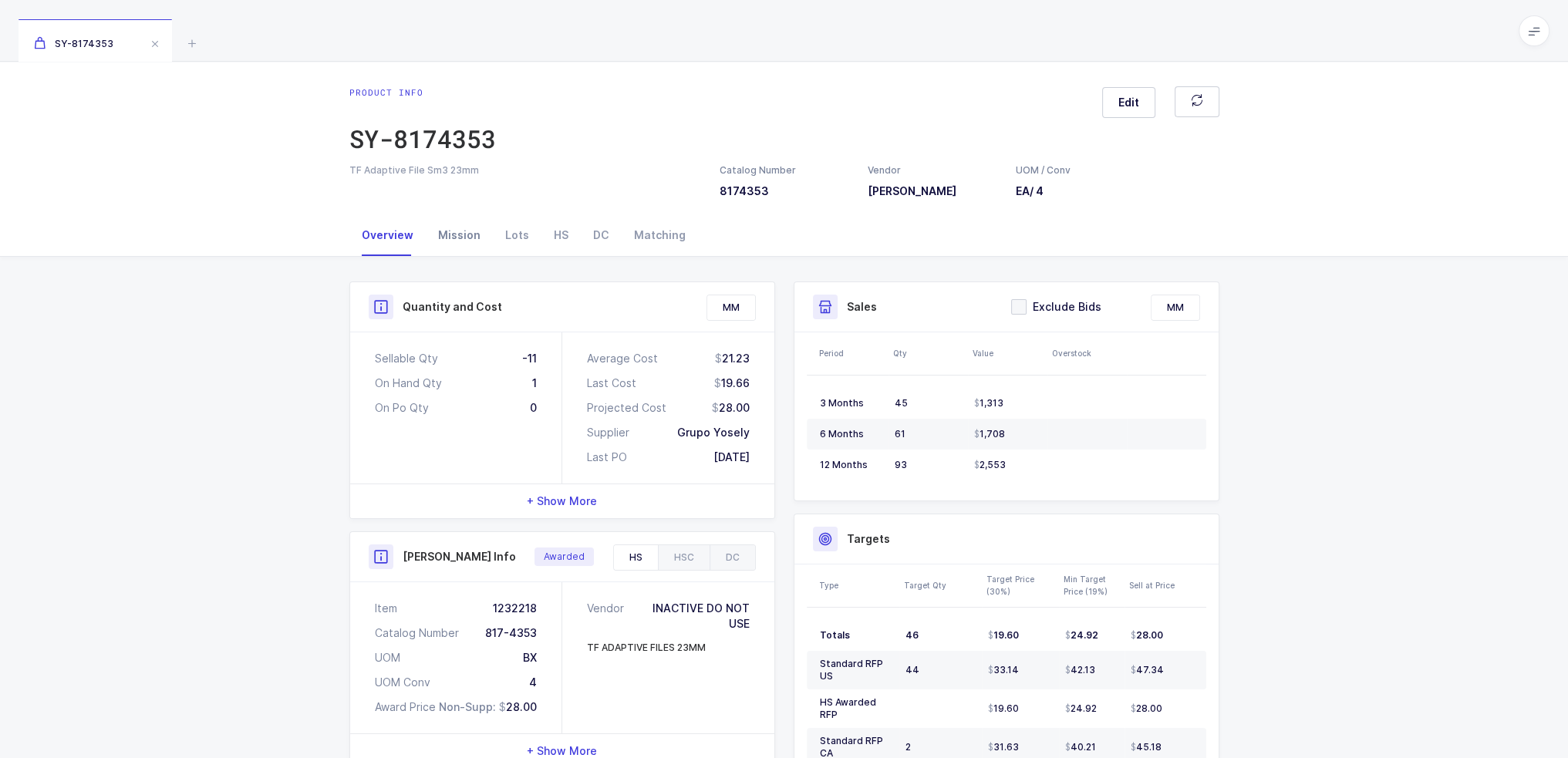
click at [462, 236] on div "Mission" at bounding box center [459, 235] width 67 height 42
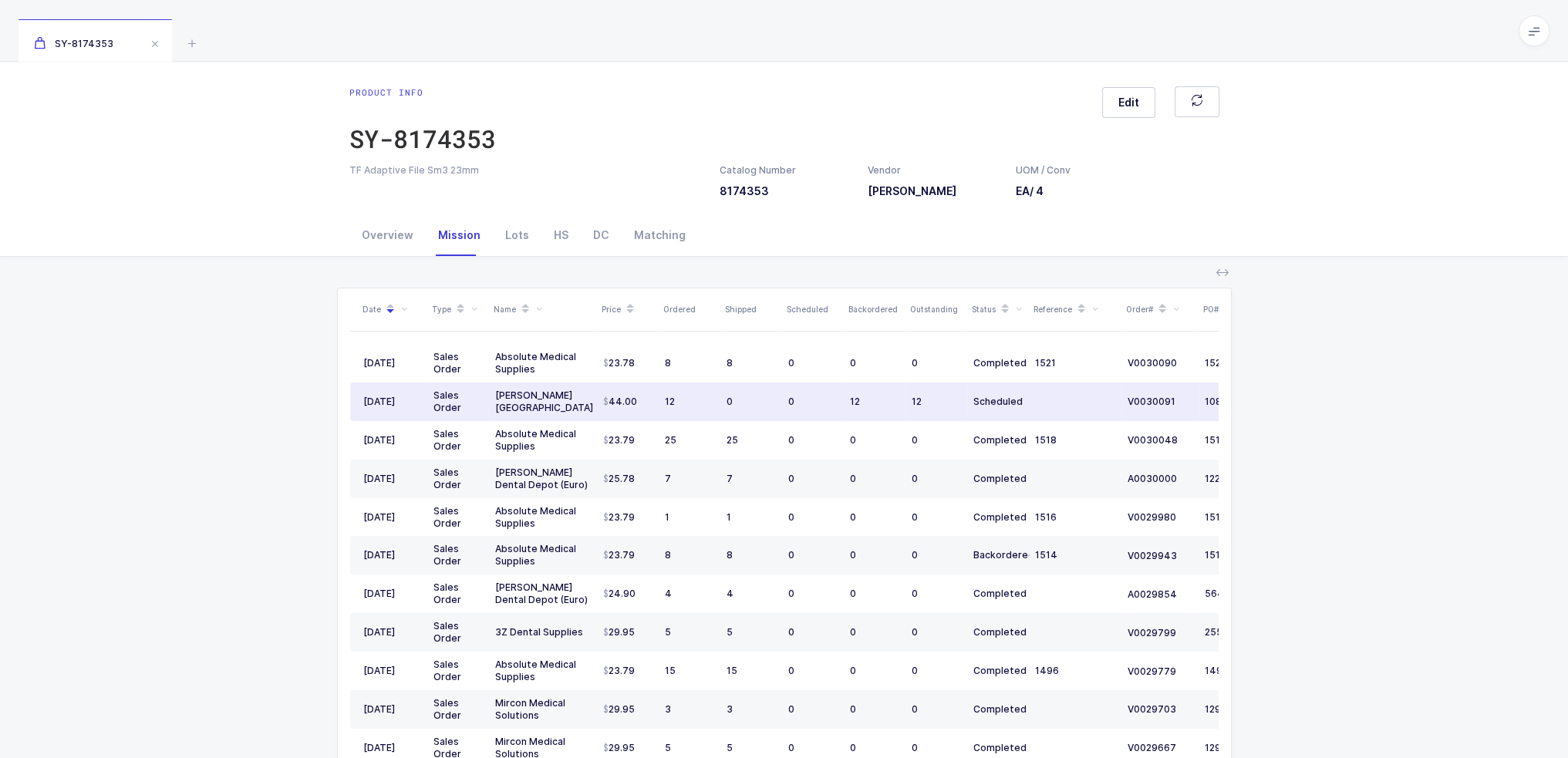
drag, startPoint x: 682, startPoint y: 403, endPoint x: 709, endPoint y: 405, distance: 27.1
click at [709, 405] on div "12" at bounding box center [690, 402] width 50 height 12
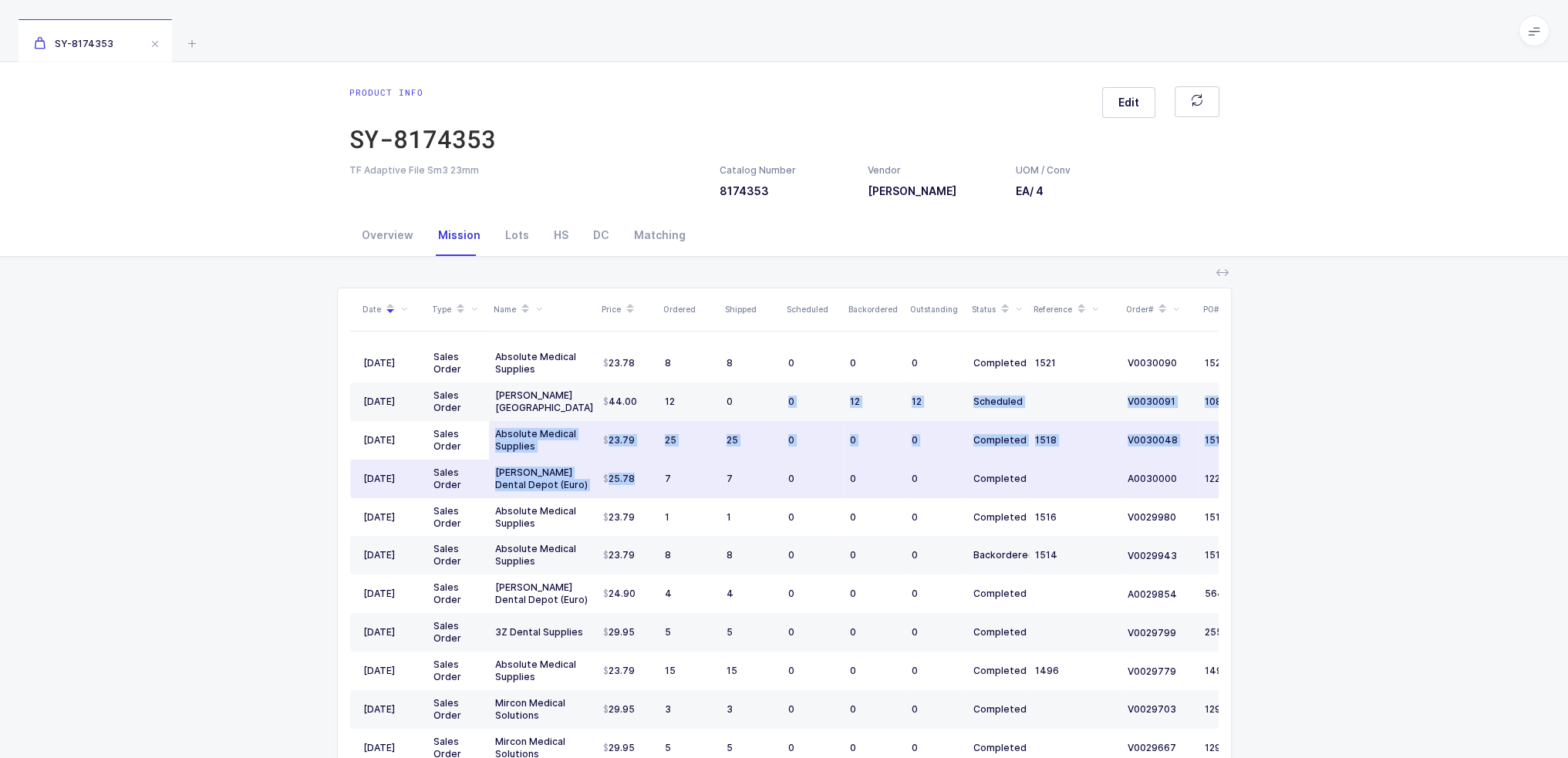
drag, startPoint x: 768, startPoint y: 405, endPoint x: 583, endPoint y: 431, distance: 186.8
click at [601, 463] on tbody "08/25/2025 Sales Order Absolute Medical Supplies 23.78 8 8 0 0 0 Completed 1521…" at bounding box center [836, 729] width 972 height 770
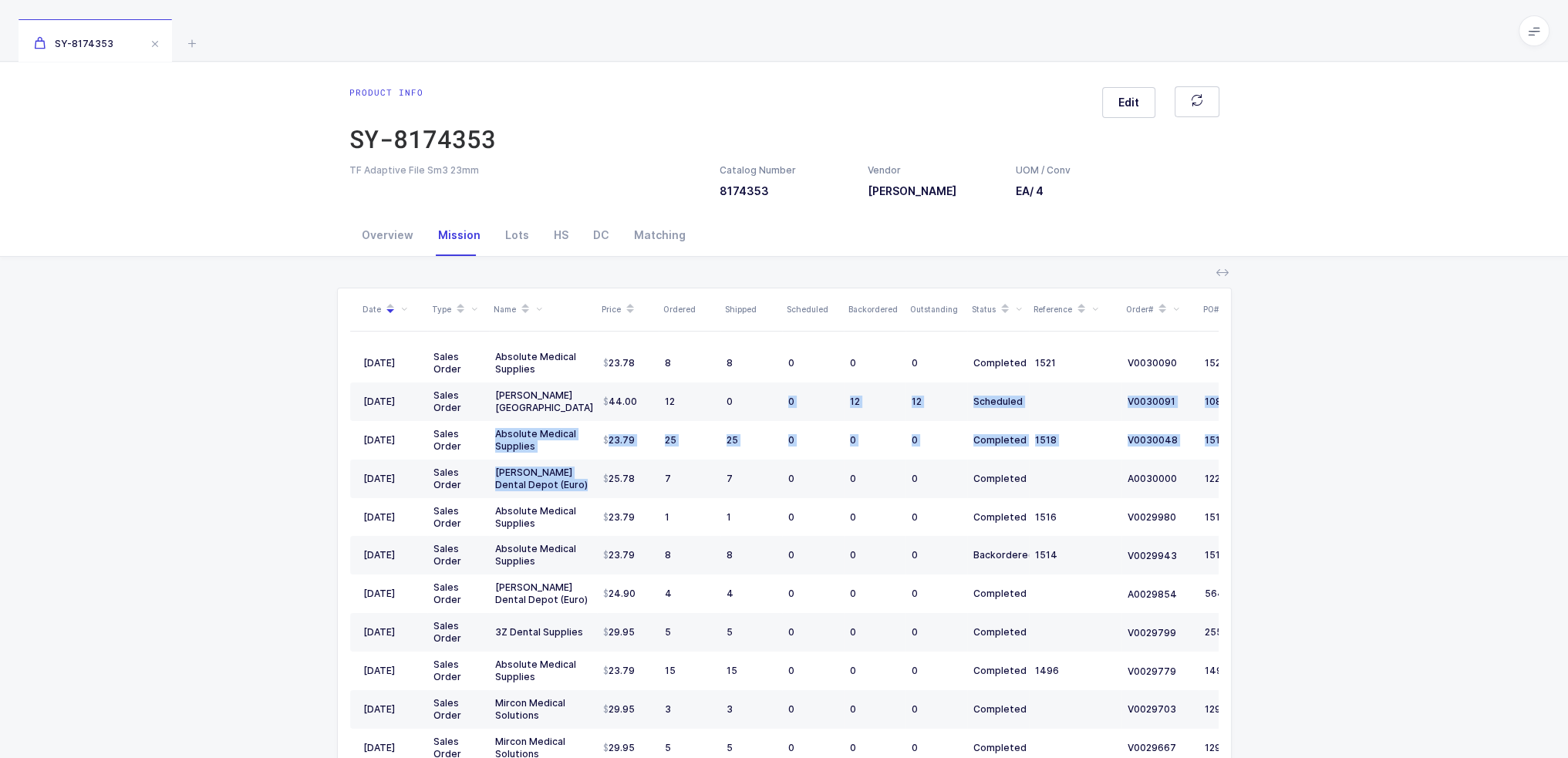
click at [541, 308] on icon at bounding box center [539, 310] width 7 height 7
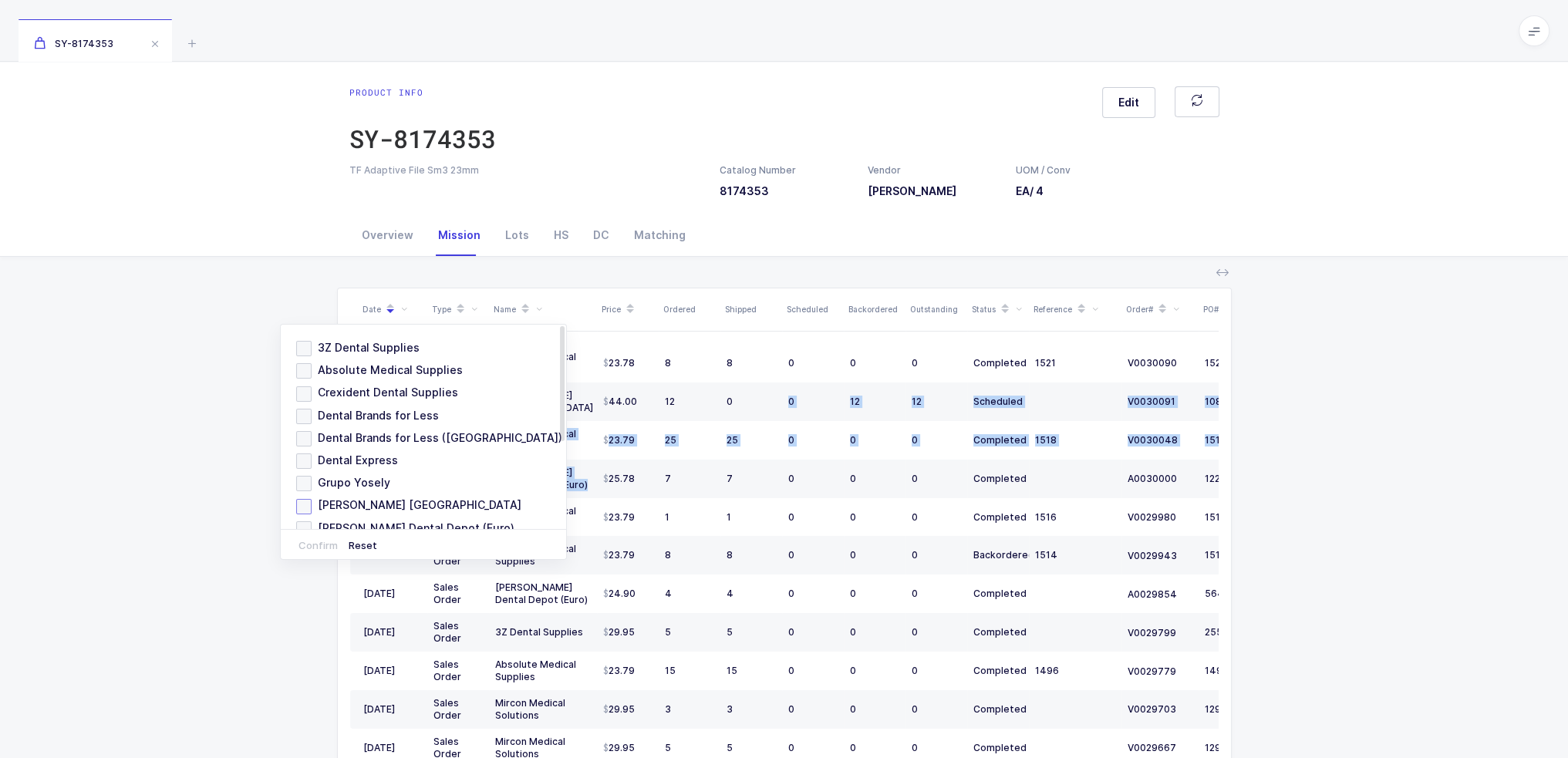
click at [386, 502] on span "[PERSON_NAME] [GEOGRAPHIC_DATA]" at bounding box center [417, 504] width 210 height 15
click at [312, 499] on input "Henry Schein Canada" at bounding box center [312, 499] width 0 height 0
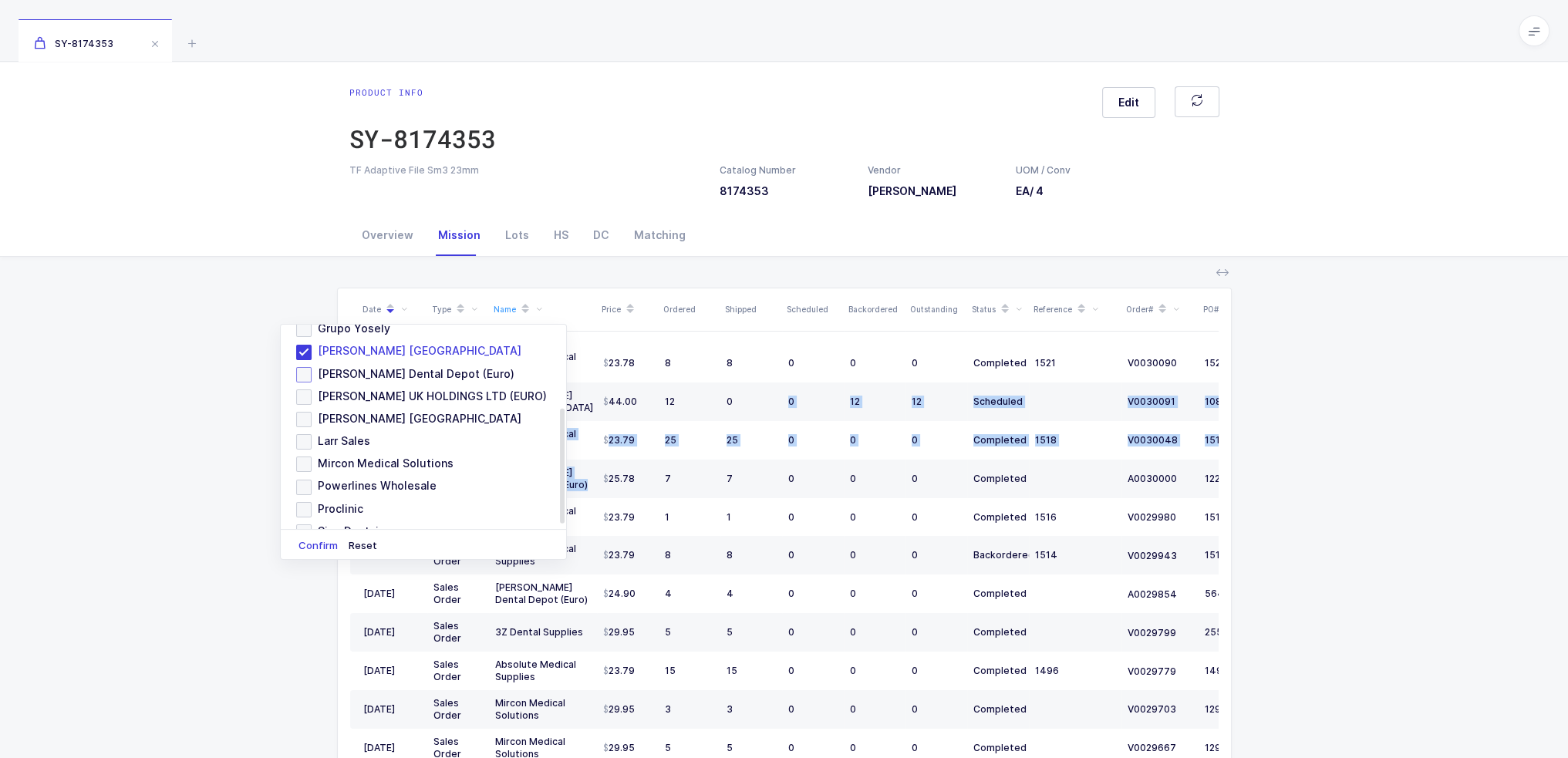
click at [405, 368] on span "Henry Schein Dental Depot (Euro)" at bounding box center [413, 373] width 203 height 15
click at [312, 367] on input "Henry Schein Dental Depot (Euro)" at bounding box center [312, 367] width 0 height 0
click at [401, 388] on span "[PERSON_NAME] UK HOLDINGS LTD (EURO)" at bounding box center [429, 395] width 236 height 15
click at [312, 389] on input "[PERSON_NAME] UK HOLDINGS LTD (EURO)" at bounding box center [312, 389] width 0 height 0
click at [391, 411] on span "[PERSON_NAME] [GEOGRAPHIC_DATA]" at bounding box center [417, 418] width 210 height 15
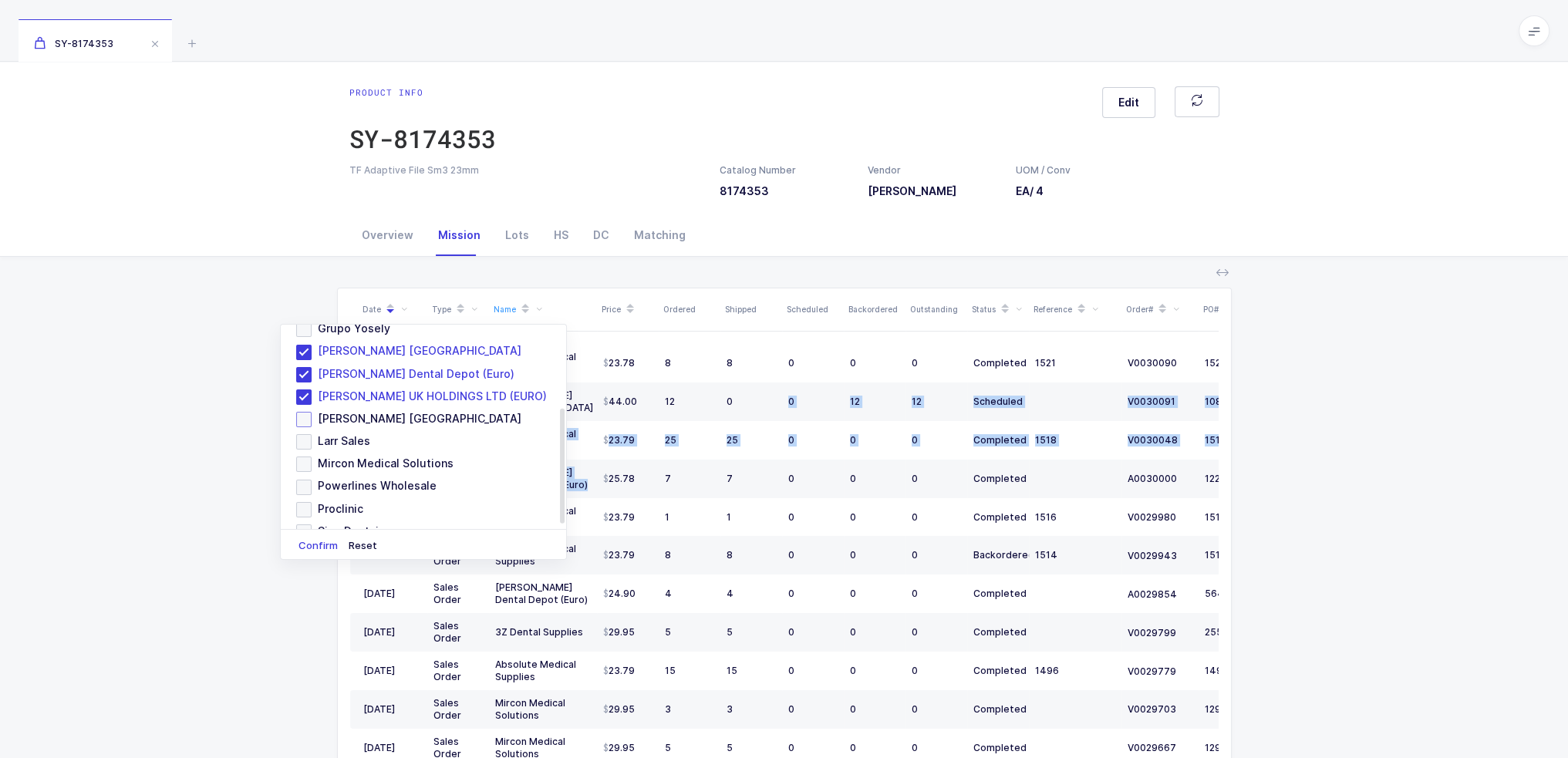
click at [312, 412] on input "[PERSON_NAME] [GEOGRAPHIC_DATA]" at bounding box center [312, 412] width 0 height 0
click at [316, 545] on button "Confirm" at bounding box center [318, 546] width 44 height 12
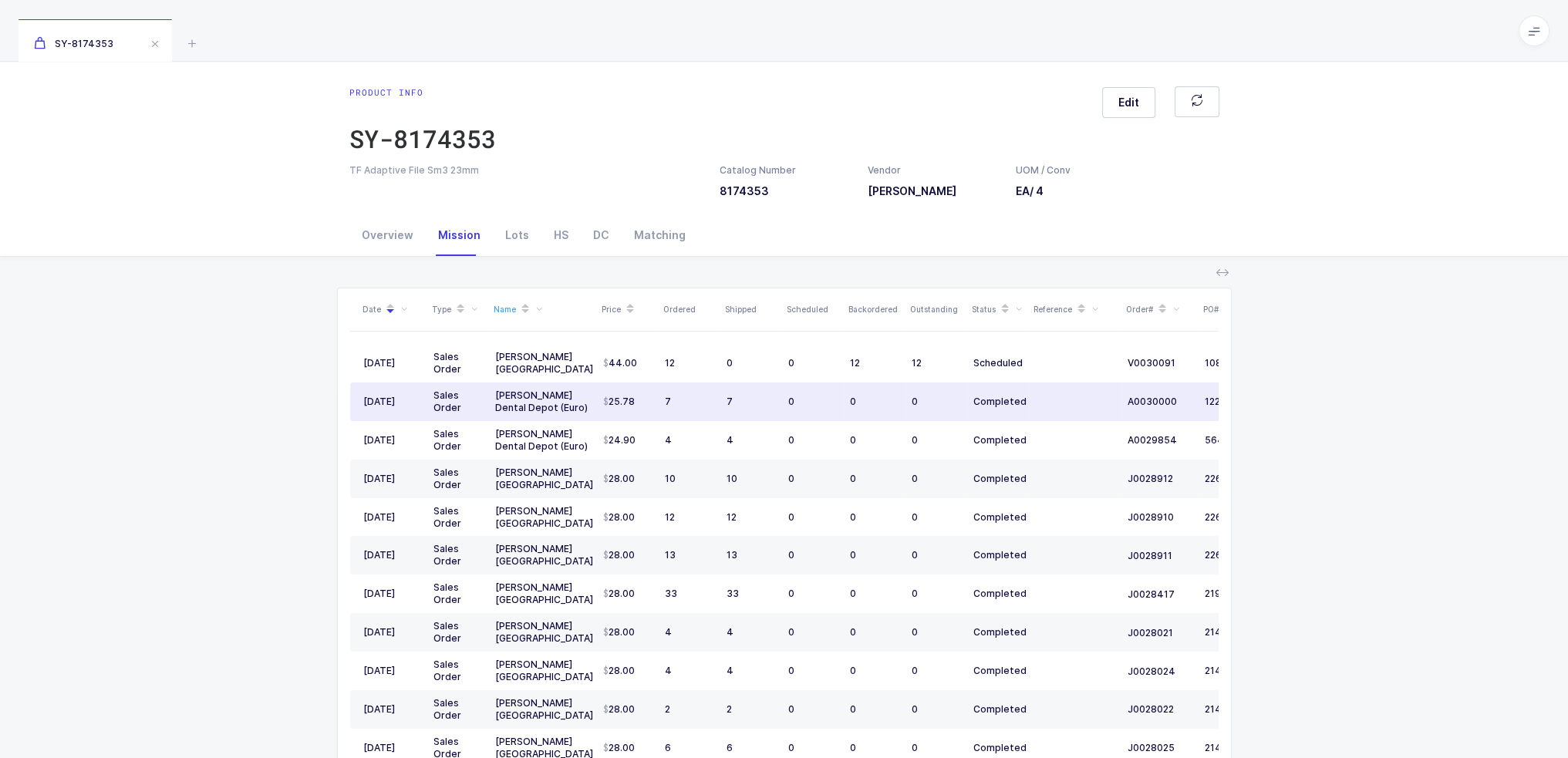
click at [314, 413] on div "Date Type Name Price Ordered Shipped Scheduled Backordered Outstanding Status R…" at bounding box center [784, 584] width 1543 height 654
click at [386, 238] on div "Overview" at bounding box center [387, 235] width 76 height 42
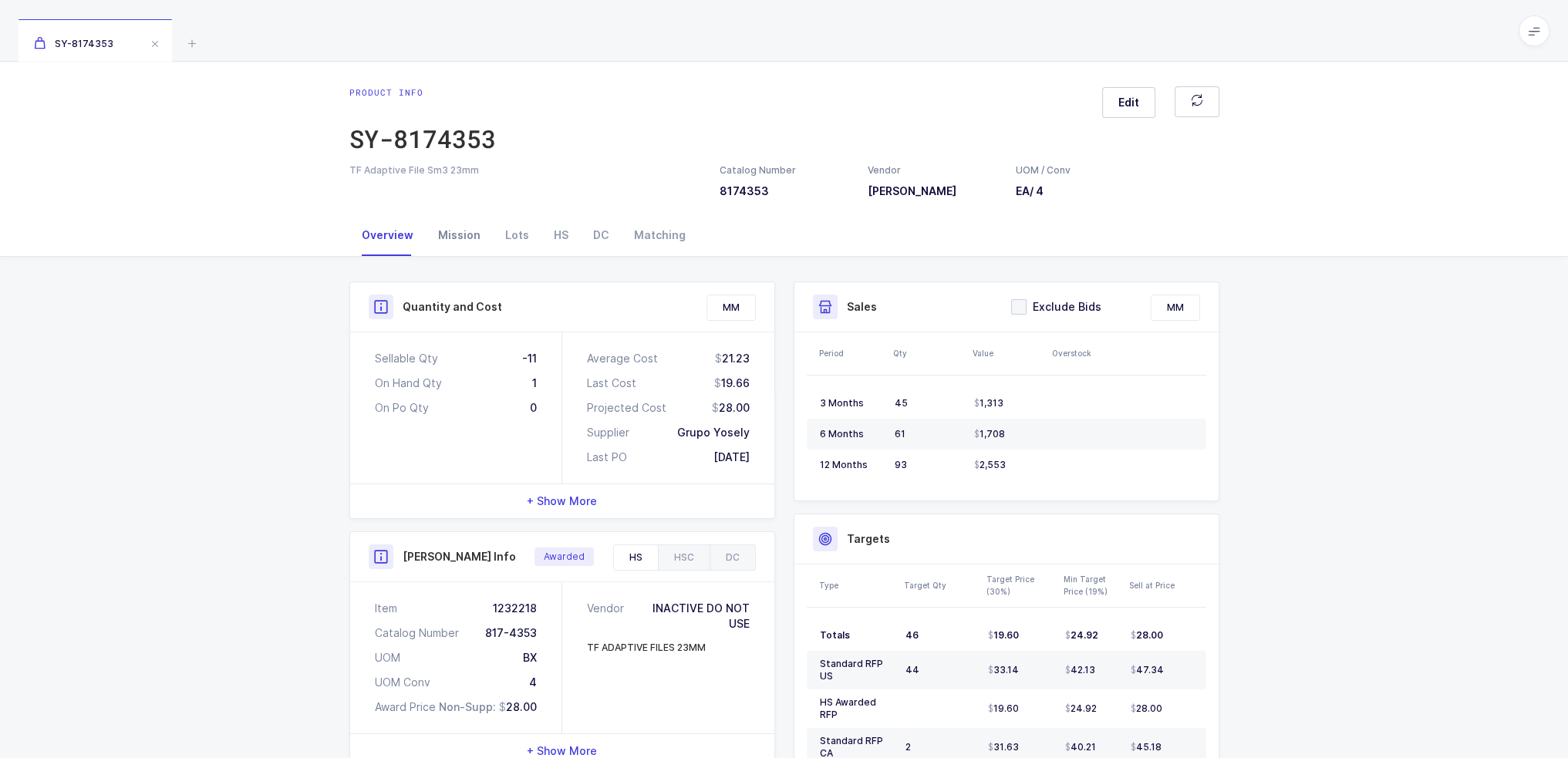
click at [441, 246] on div "Mission" at bounding box center [459, 235] width 67 height 42
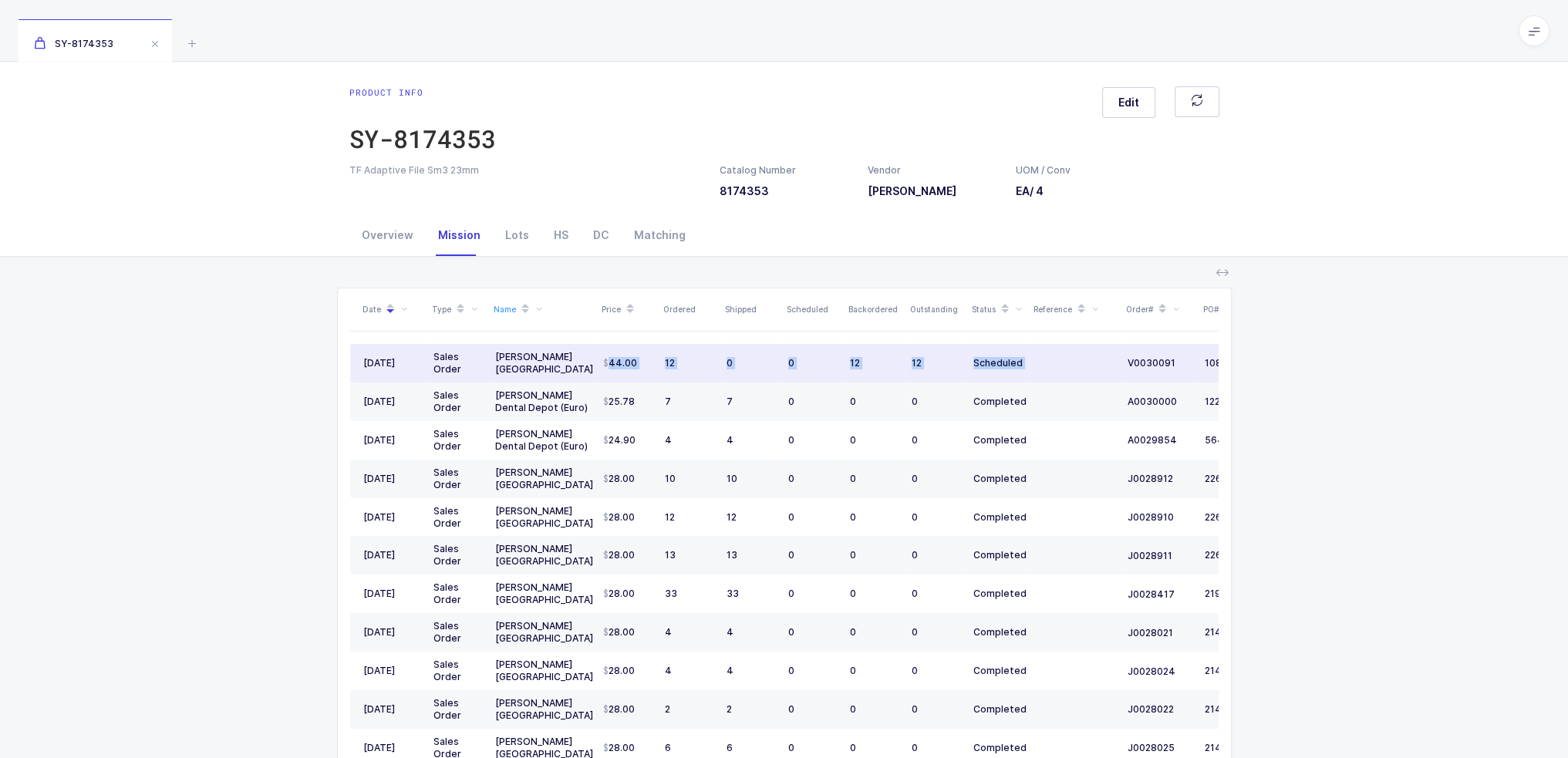
drag, startPoint x: 598, startPoint y: 364, endPoint x: 1072, endPoint y: 365, distance: 474.0
click at [1072, 365] on tr "08/22/2025 Sales Order Henry Schein Canada 44.00 12 0 0 12 12 Scheduled V003009…" at bounding box center [836, 363] width 972 height 38
click at [1072, 365] on td at bounding box center [1075, 363] width 92 height 38
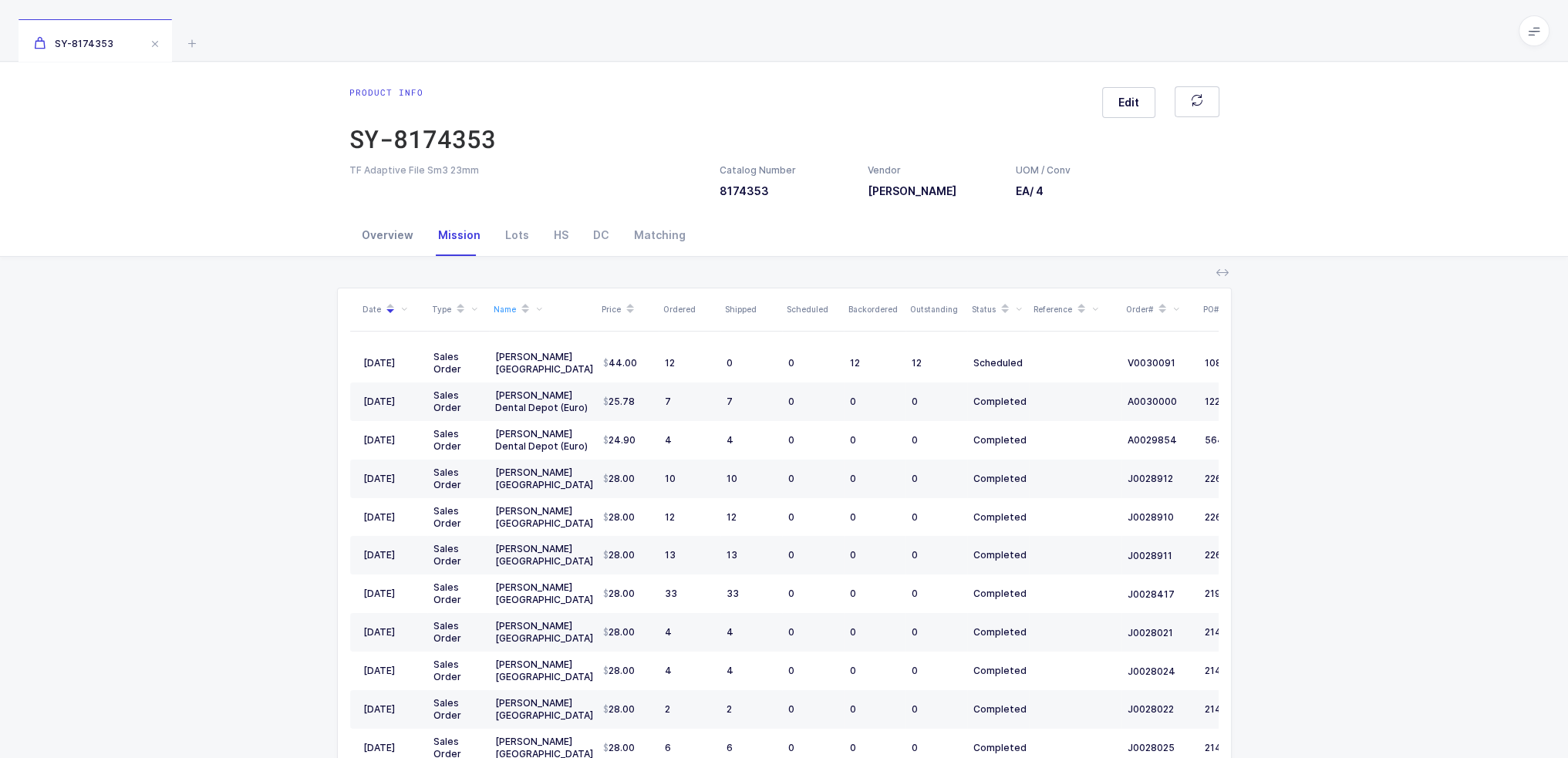
click at [365, 246] on div "Overview" at bounding box center [387, 235] width 76 height 42
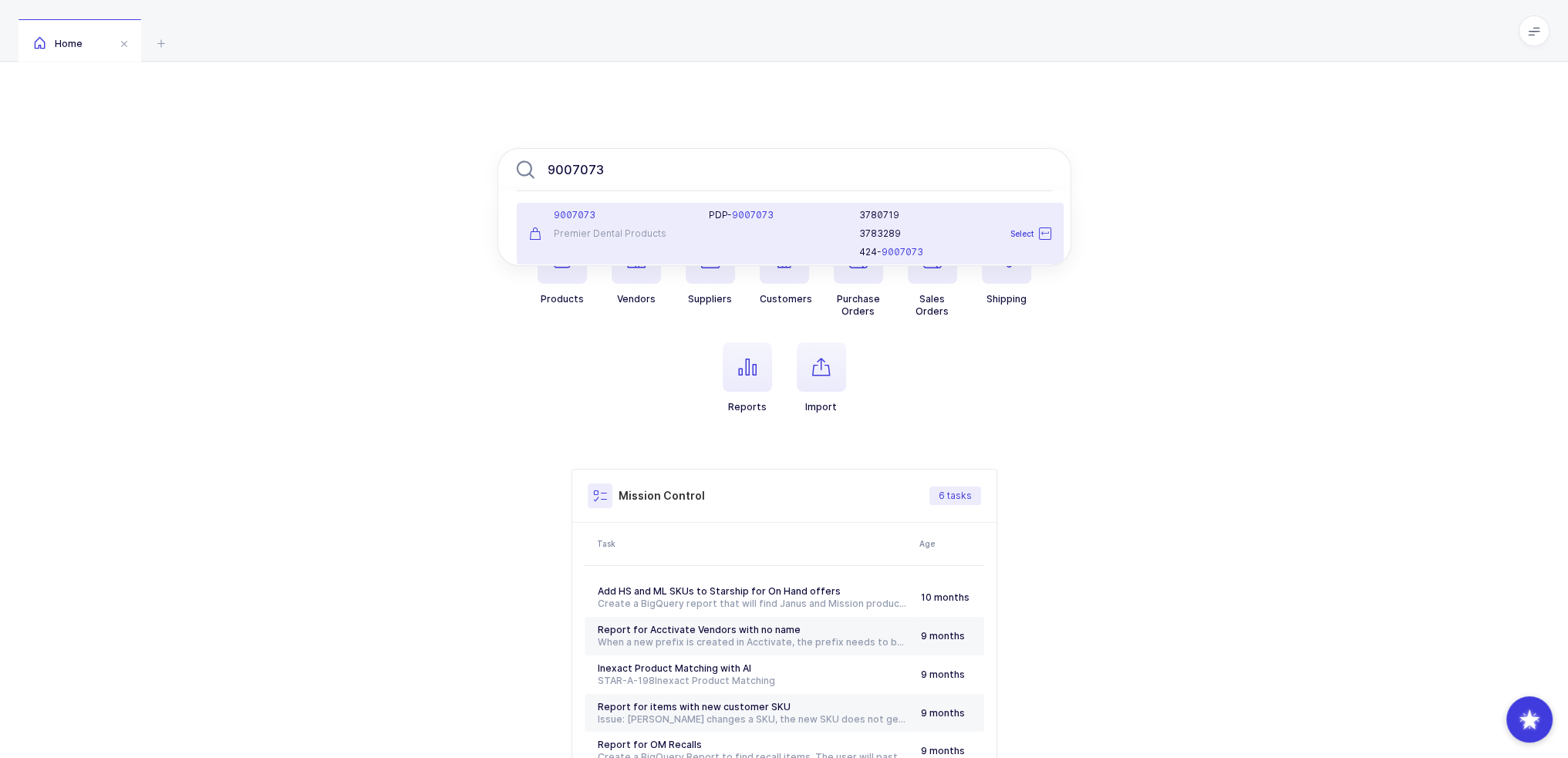
type input "9007073"
click at [778, 222] on div "PDP- 9007073" at bounding box center [775, 234] width 150 height 50
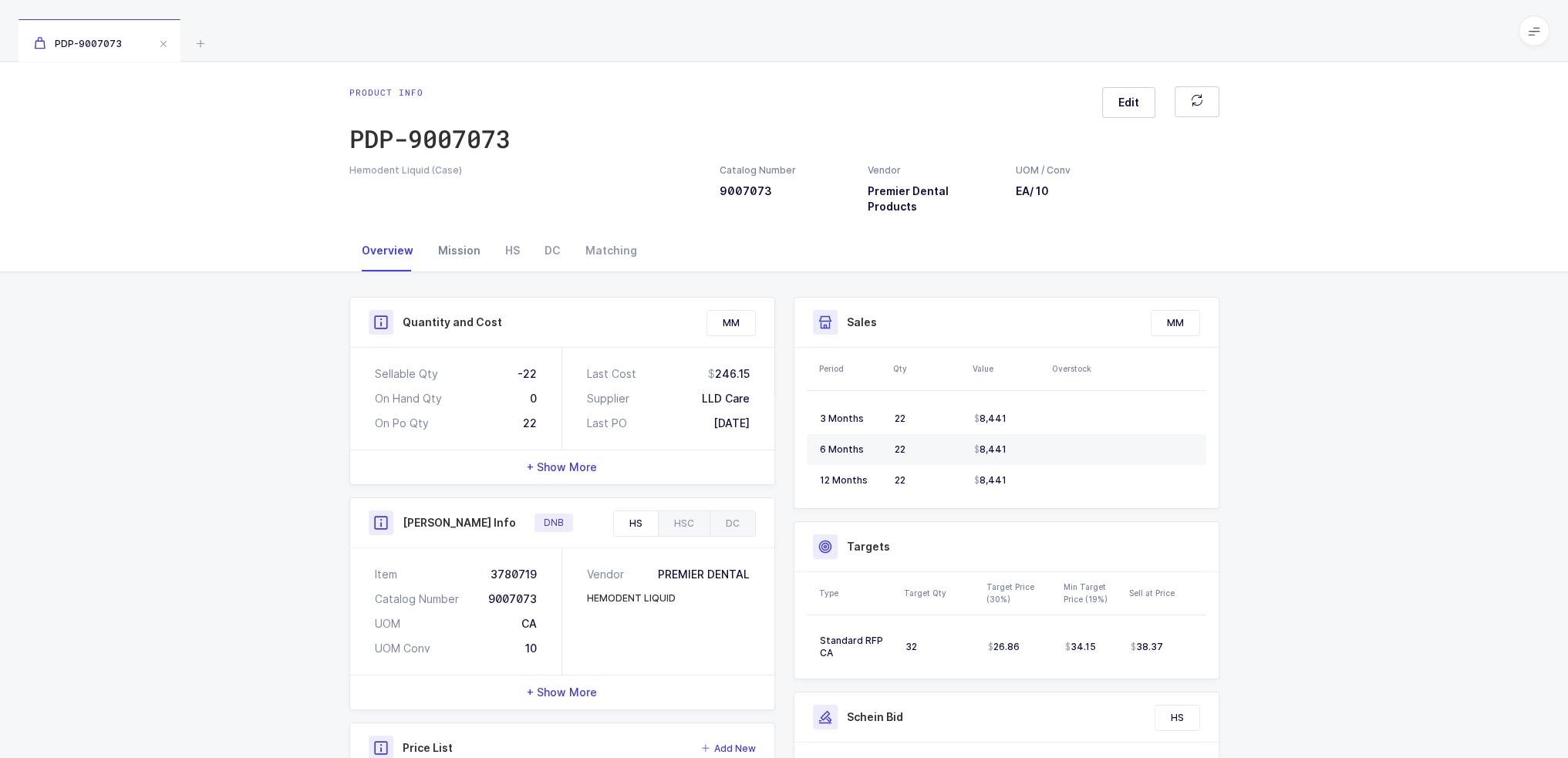
click at [484, 247] on div "Mission" at bounding box center [459, 250] width 67 height 42
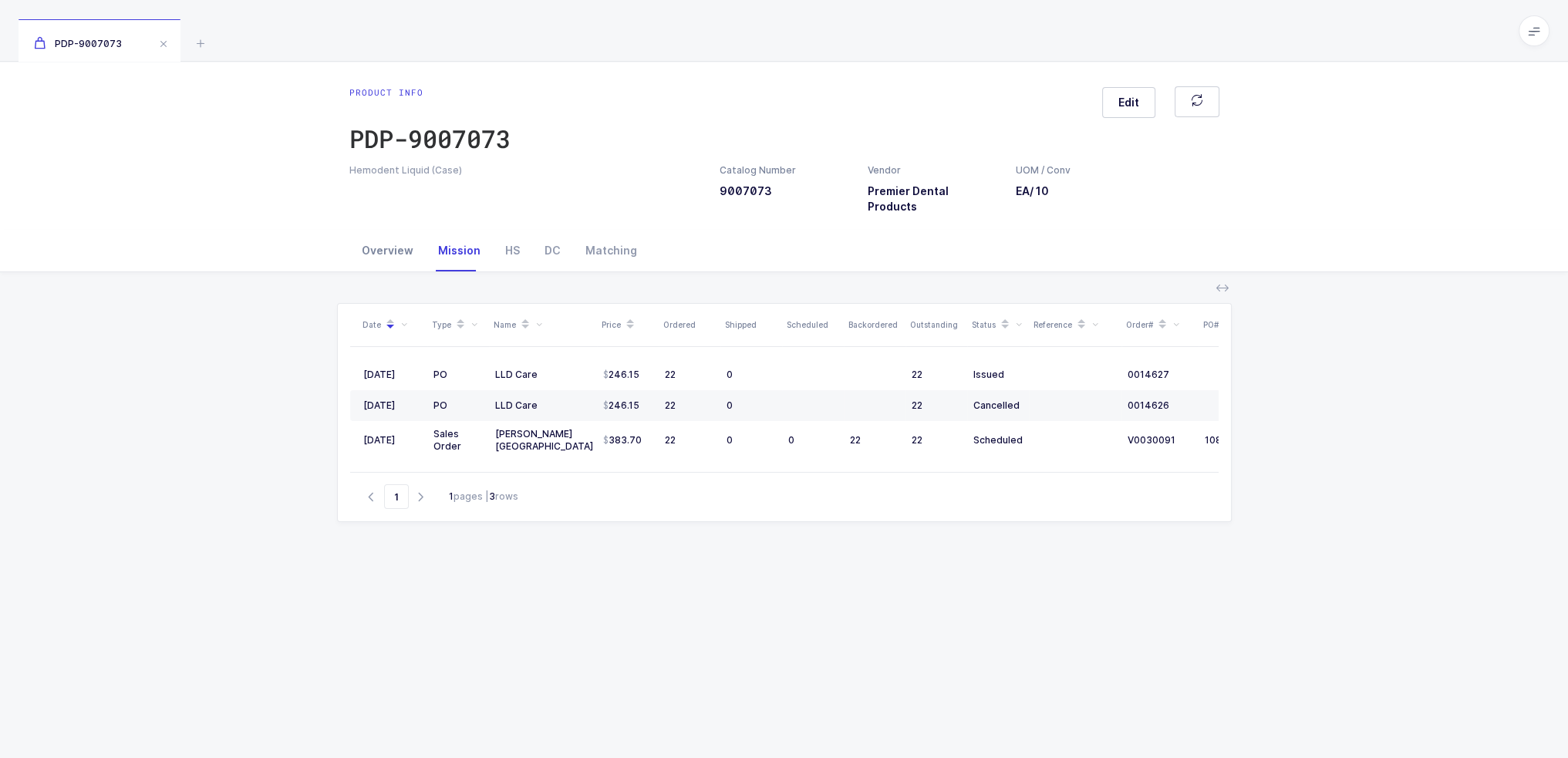
click at [388, 234] on div "Overview" at bounding box center [387, 250] width 76 height 42
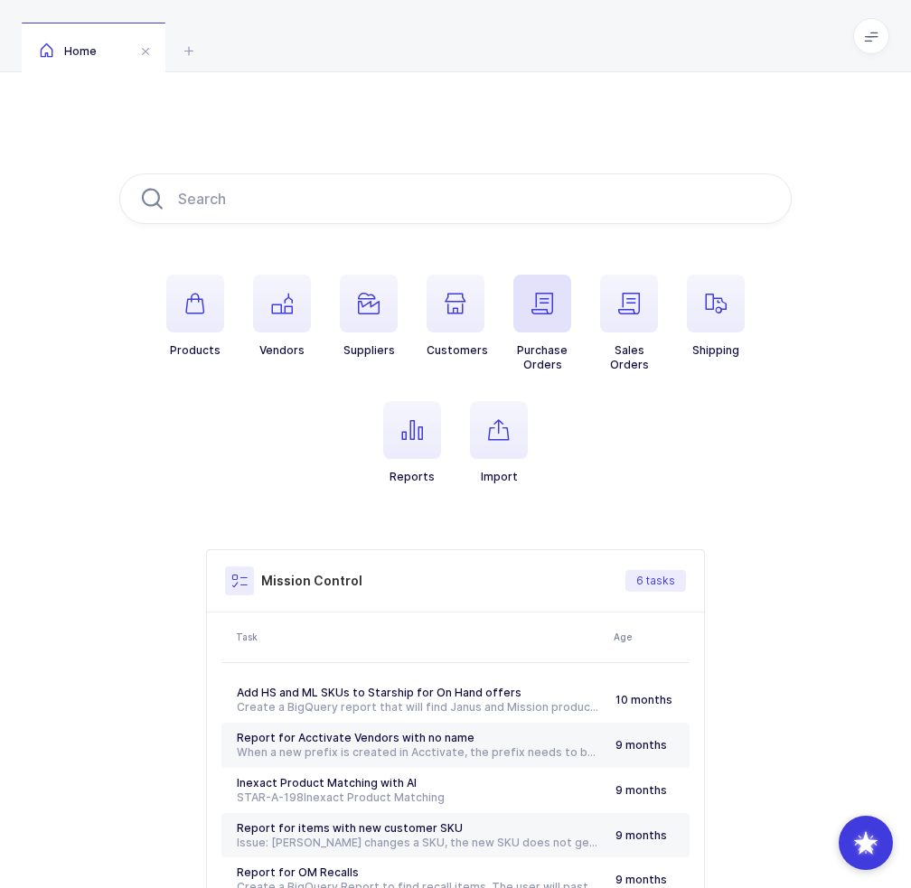
click at [532, 318] on span "button" at bounding box center [542, 304] width 58 height 58
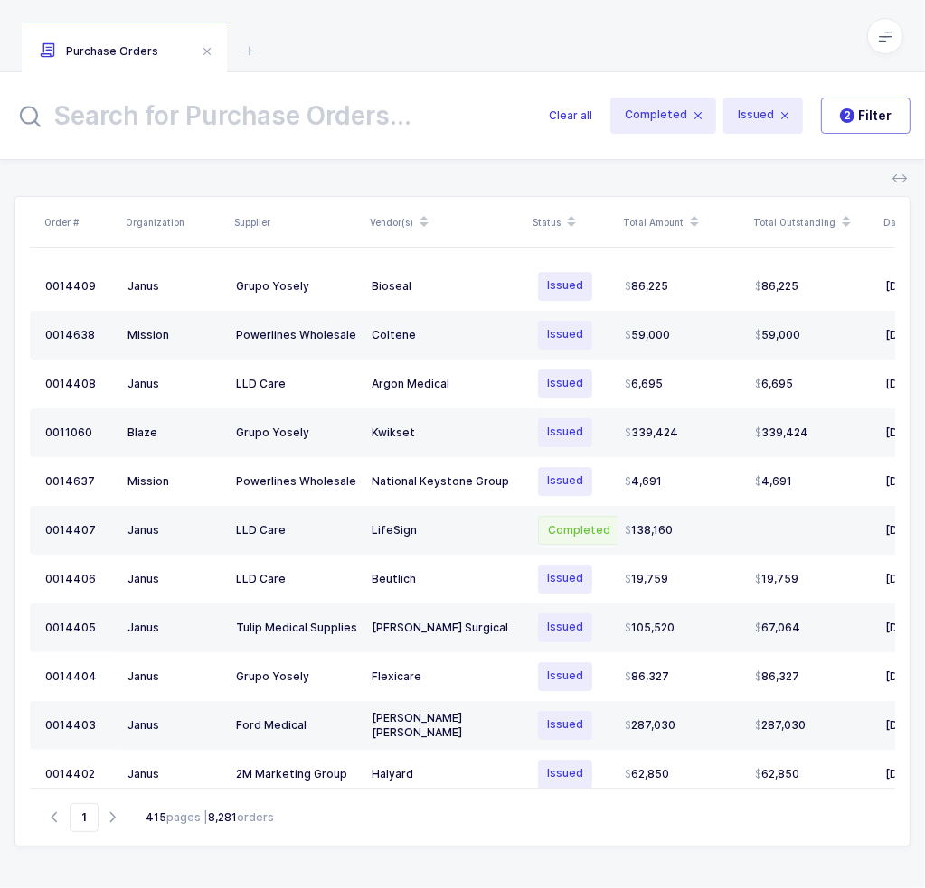
click at [382, 122] on input "text" at bounding box center [270, 115] width 512 height 43
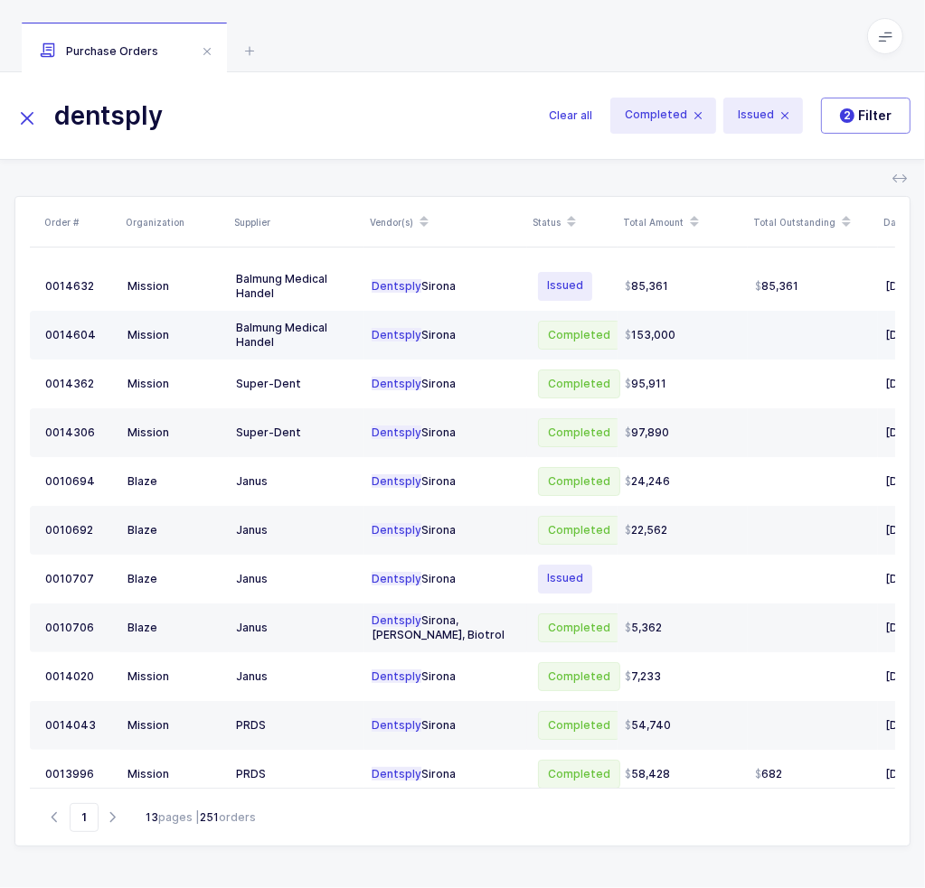
type input "dentsply"
click at [492, 337] on div "Dentsply Sirona" at bounding box center [445, 335] width 148 height 14
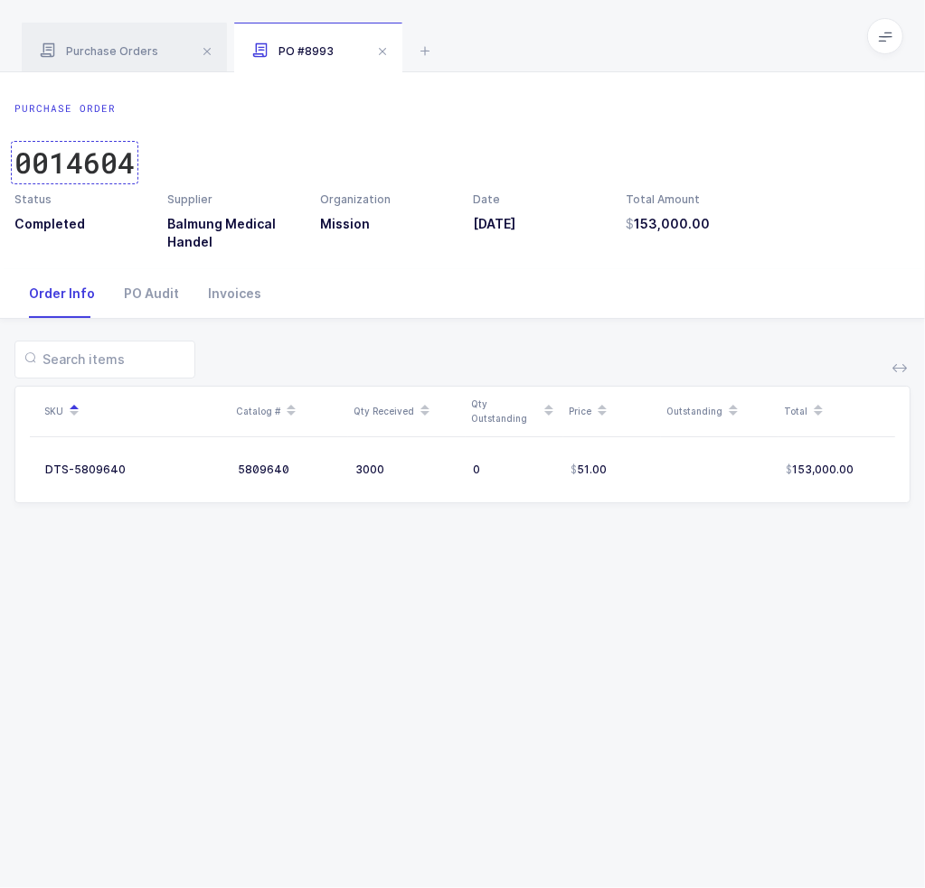
click at [75, 160] on div "0014604" at bounding box center [74, 163] width 120 height 36
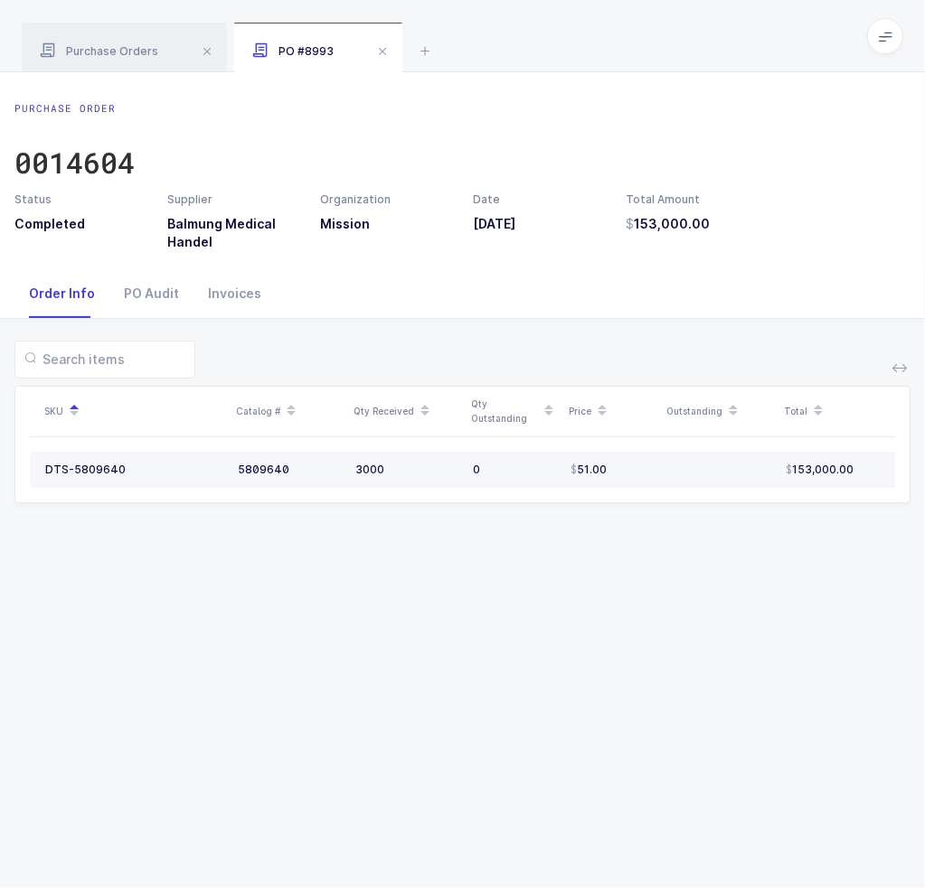
click at [262, 470] on div "5809640" at bounding box center [289, 470] width 103 height 14
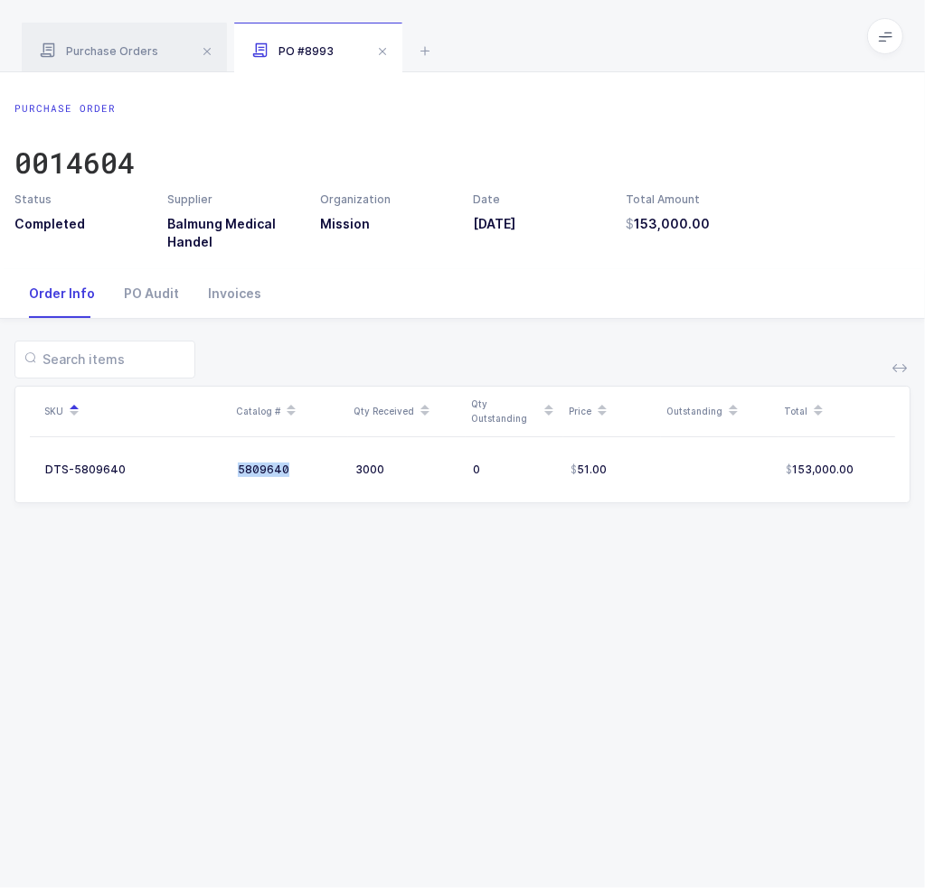
copy div "5809640"
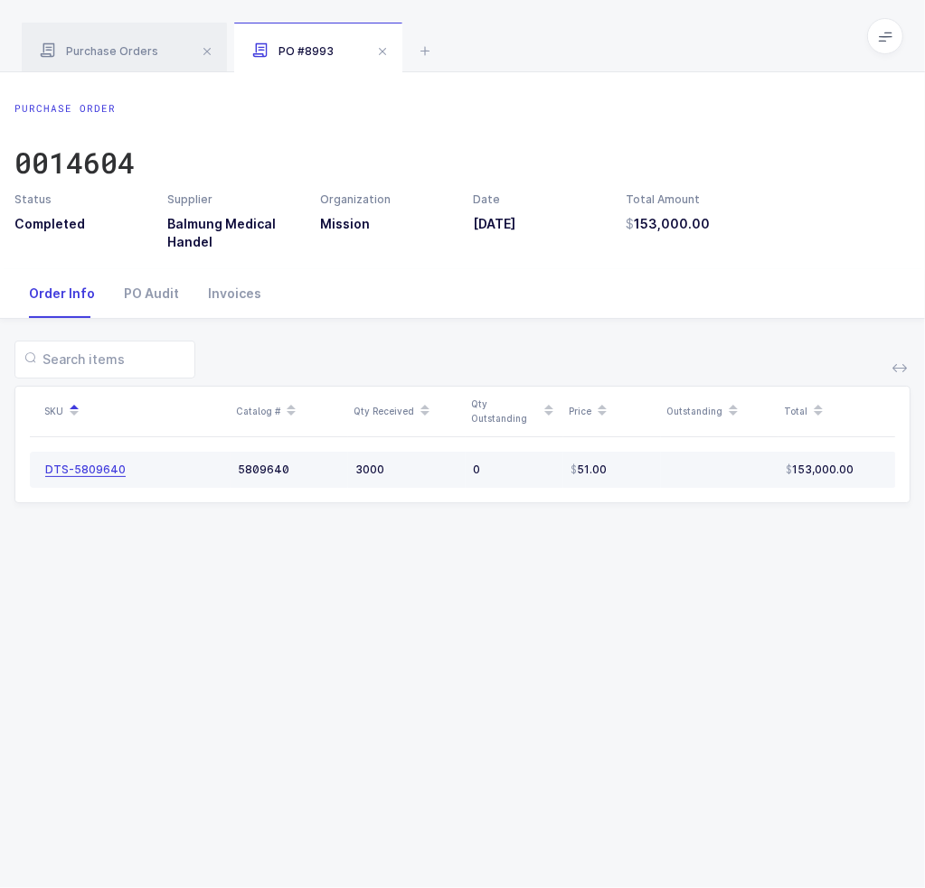
click at [72, 466] on div "DTS-5809640" at bounding box center [85, 470] width 80 height 14
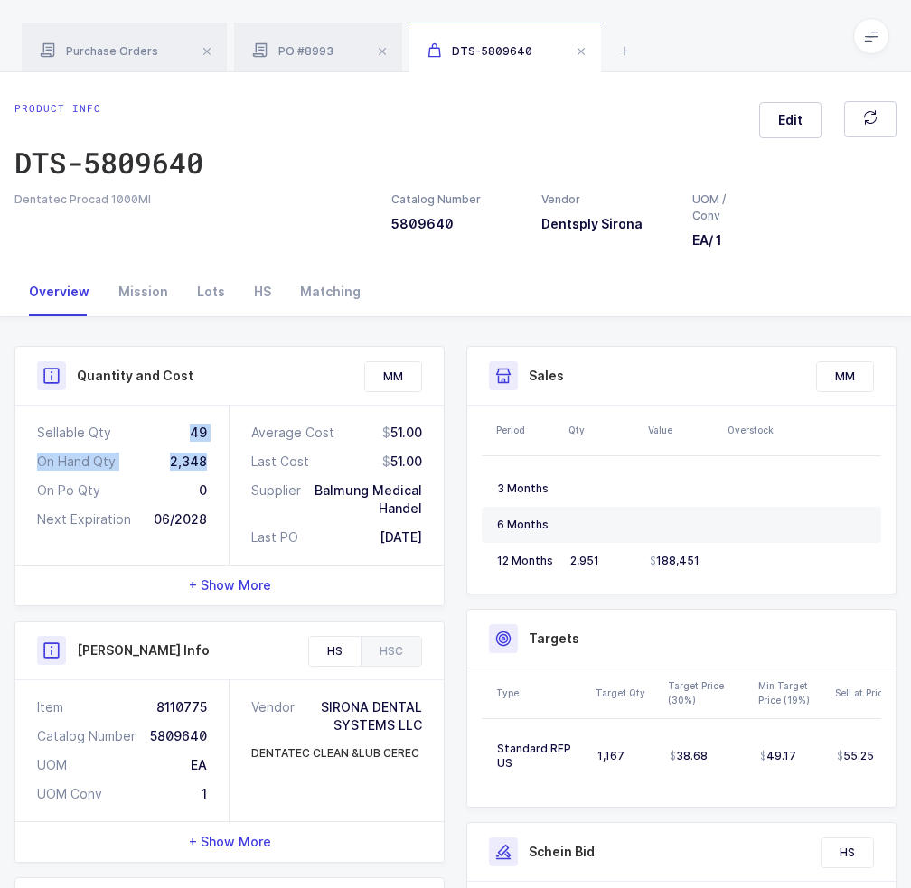
drag, startPoint x: 170, startPoint y: 426, endPoint x: 214, endPoint y: 455, distance: 52.9
click at [214, 455] on div "Sellable Qty 49 On Hand Qty 2,348 On Po Qty 0 Next Expiration 06/2028" at bounding box center [122, 485] width 214 height 159
click at [161, 291] on div "Mission" at bounding box center [143, 292] width 79 height 49
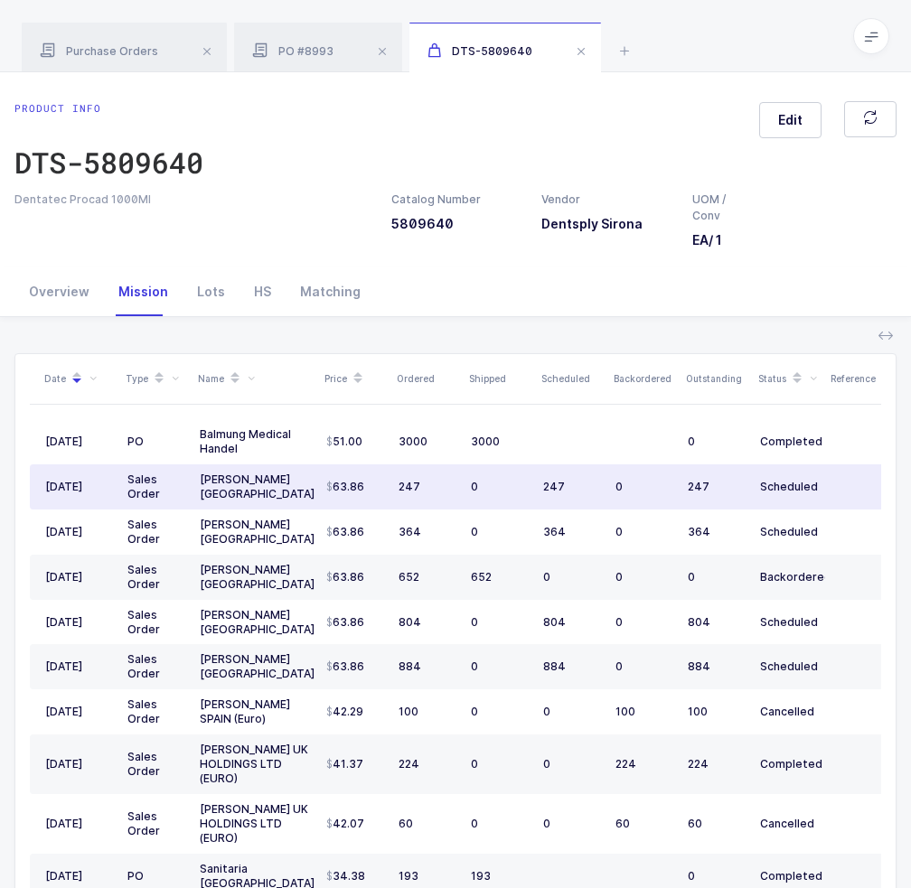
drag, startPoint x: 826, startPoint y: 486, endPoint x: 829, endPoint y: 477, distance: 9.4
click at [829, 477] on td at bounding box center [879, 487] width 108 height 45
drag, startPoint x: 841, startPoint y: 490, endPoint x: 831, endPoint y: 478, distance: 15.4
click at [831, 478] on td at bounding box center [879, 487] width 108 height 45
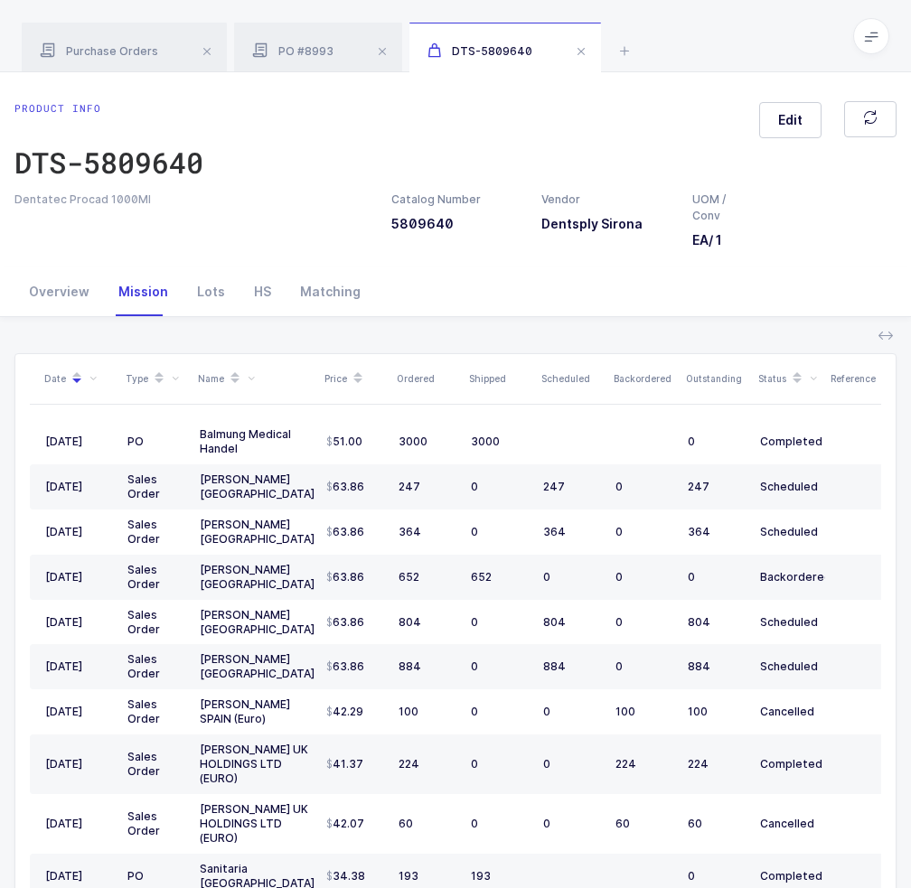
click at [300, 174] on div "Product info DTS-5809640 Edit" at bounding box center [455, 146] width 882 height 90
click at [500, 305] on div "Overview Mission Lots HS Matching" at bounding box center [455, 292] width 882 height 49
click at [252, 305] on div "HS" at bounding box center [262, 292] width 46 height 49
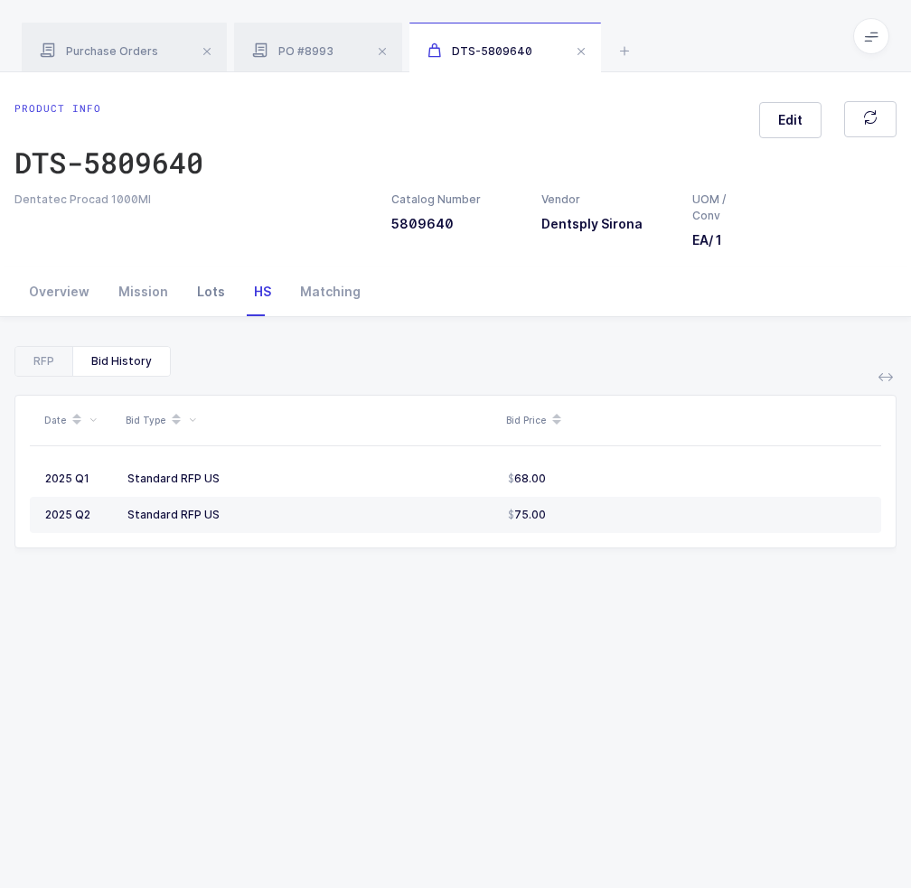
click at [208, 299] on div "Lots" at bounding box center [211, 292] width 57 height 49
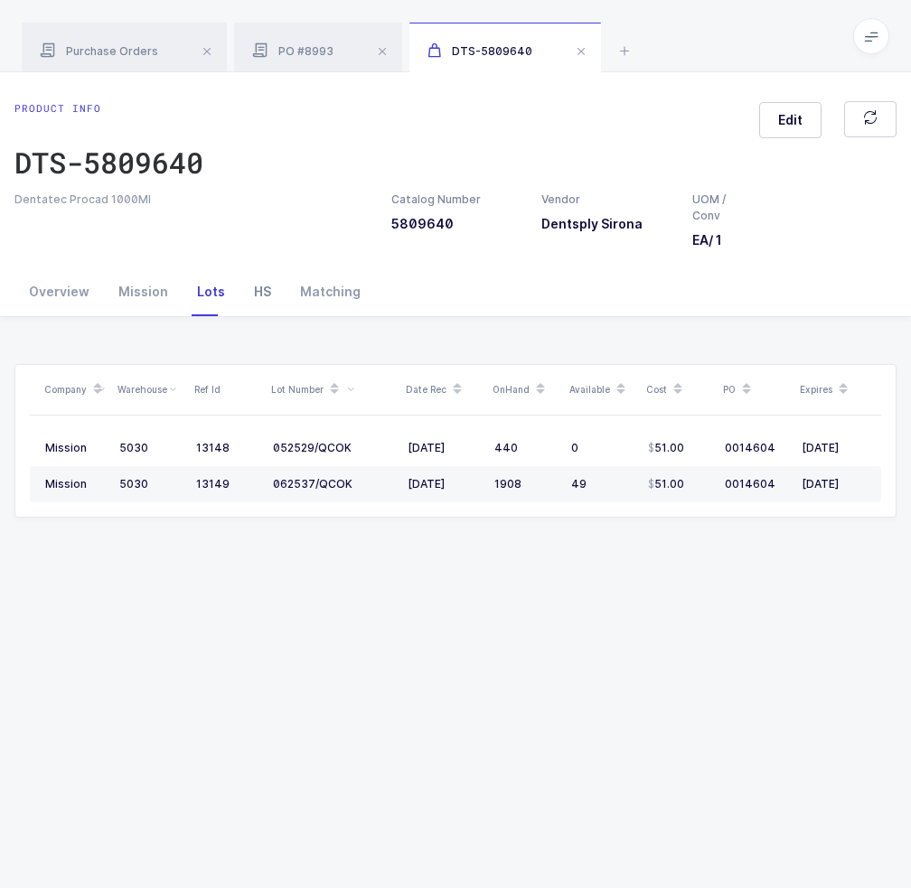
click at [266, 278] on div "HS" at bounding box center [262, 292] width 46 height 49
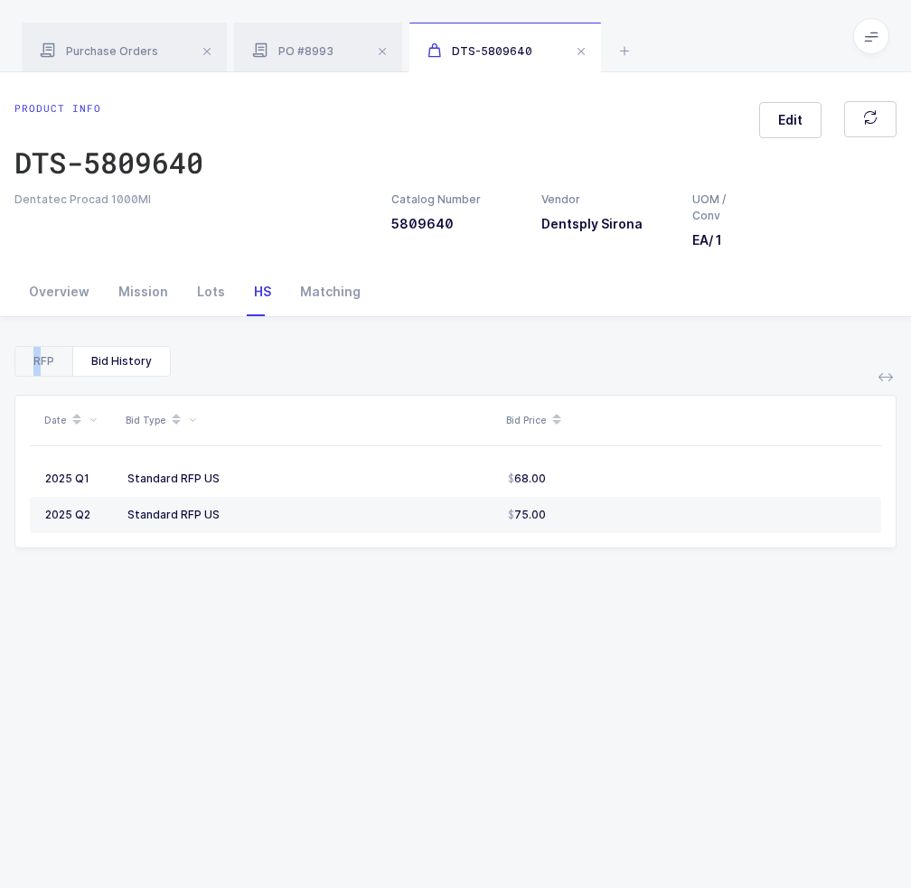
click at [35, 368] on div "RFP" at bounding box center [43, 361] width 57 height 29
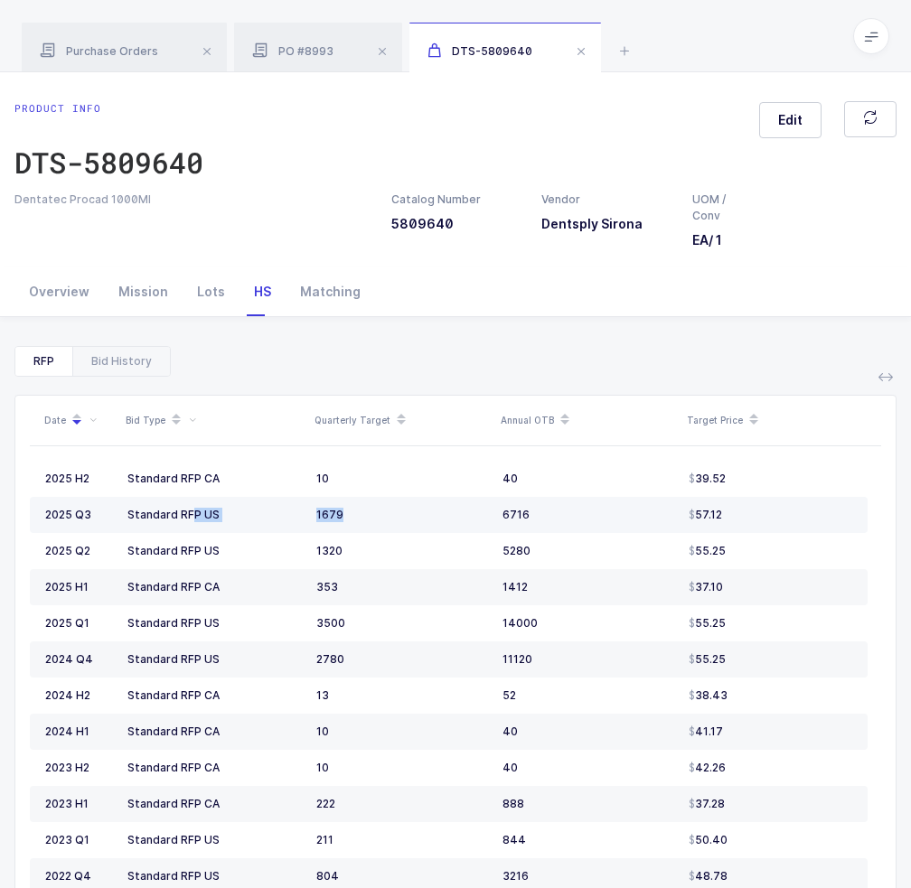
drag, startPoint x: 130, startPoint y: 510, endPoint x: 347, endPoint y: 507, distance: 216.9
click at [347, 507] on tr "2025 Q3 Standard RFP US 1679 6716 57.12" at bounding box center [449, 515] width 838 height 36
click at [347, 508] on div "1679" at bounding box center [402, 515] width 172 height 14
drag, startPoint x: 352, startPoint y: 511, endPoint x: 775, endPoint y: 496, distance: 424.1
click at [775, 498] on tr "2025 Q3 Standard RFP US 1679 6716 57.12" at bounding box center [449, 515] width 838 height 36
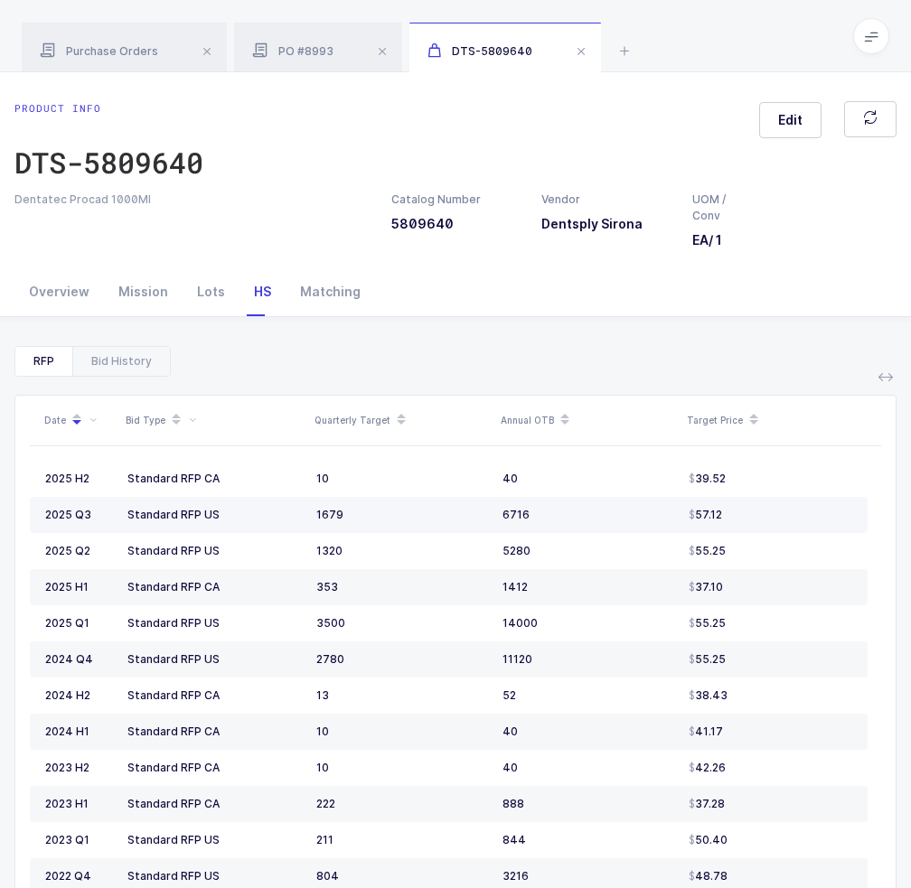
click at [775, 497] on td "57.12" at bounding box center [774, 515] width 186 height 36
drag, startPoint x: 116, startPoint y: 524, endPoint x: 221, endPoint y: 503, distance: 107.8
click at [221, 503] on tr "2025 Q3 Standard RFP US 1679 6716 57.12" at bounding box center [449, 515] width 838 height 36
click at [223, 508] on div "Standard RFP US" at bounding box center [214, 515] width 174 height 14
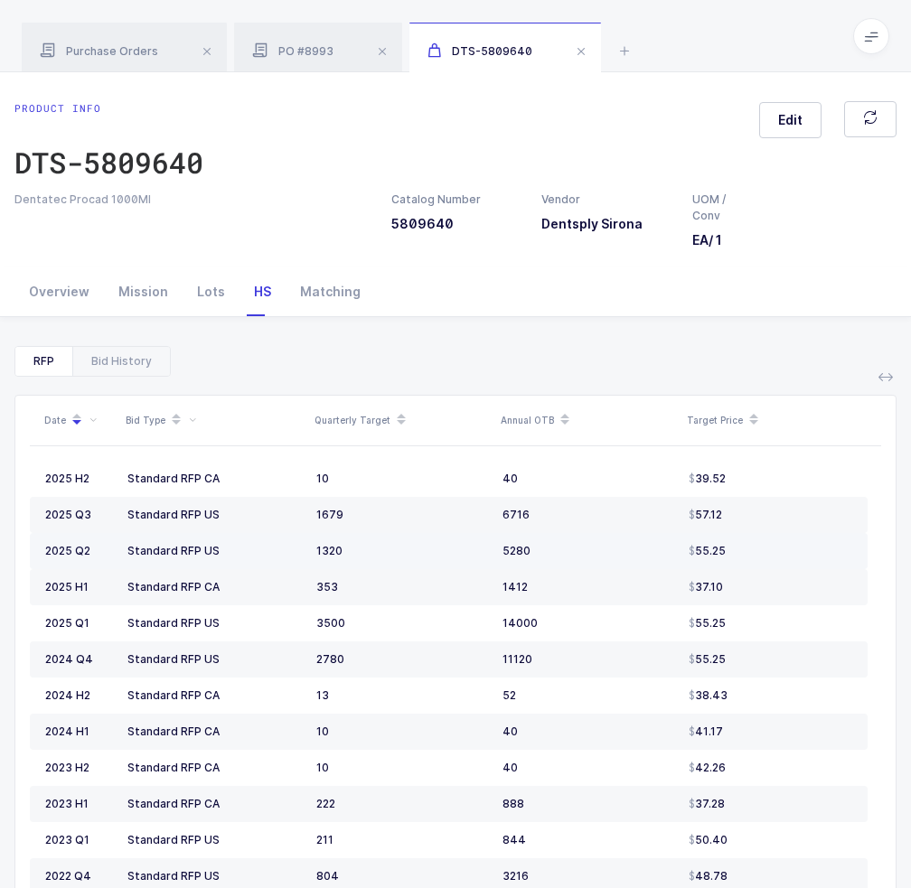
drag, startPoint x: 223, startPoint y: 506, endPoint x: 760, endPoint y: 548, distance: 538.4
click at [760, 548] on tbody "2025 H2 Standard RFP CA 10 40 39.52 2025 Q3 Standard RFP US 1679 6716 57.12 202…" at bounding box center [449, 822] width 838 height 723
click at [760, 548] on div "55.25" at bounding box center [771, 551] width 164 height 14
click at [752, 549] on div "55.25" at bounding box center [771, 551] width 164 height 14
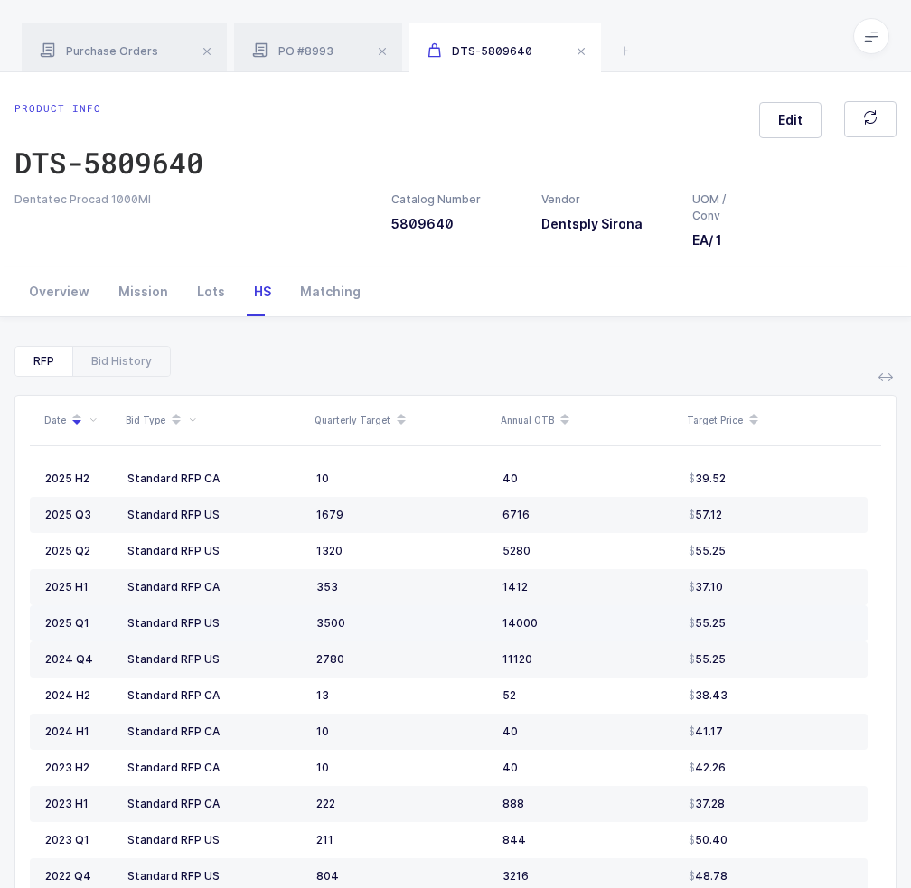
drag, startPoint x: 742, startPoint y: 629, endPoint x: 89, endPoint y: 632, distance: 653.4
click at [89, 632] on tr "2025 Q1 Standard RFP US 3500 14000 55.25" at bounding box center [449, 624] width 838 height 36
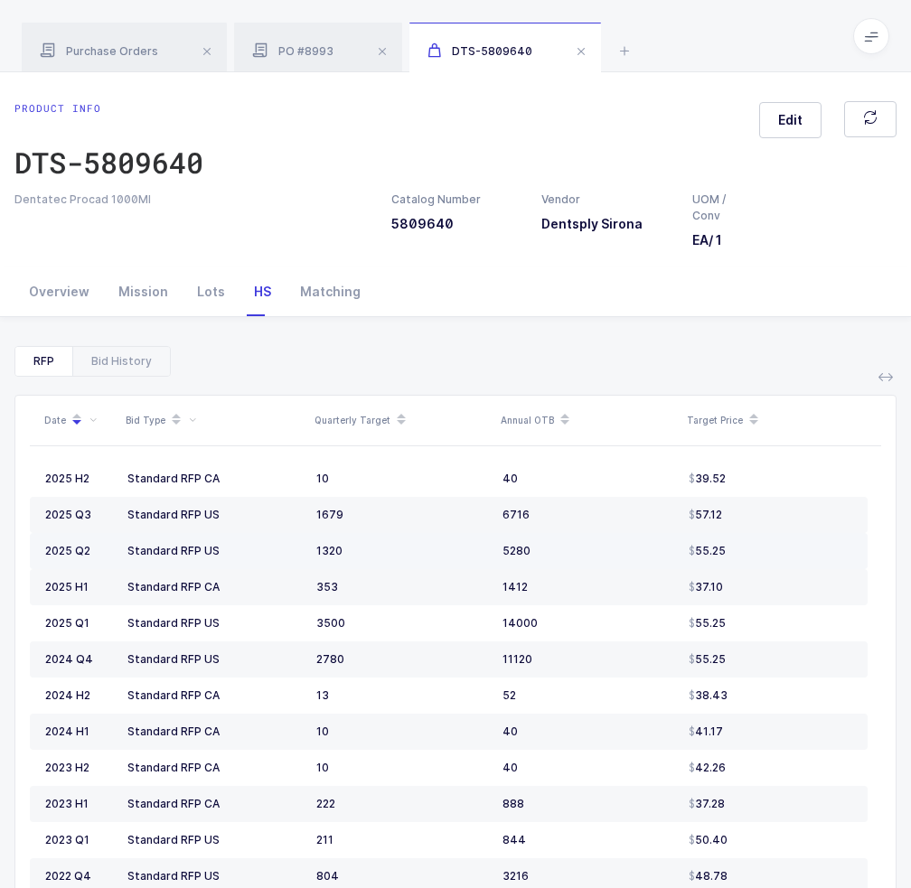
drag, startPoint x: 101, startPoint y: 548, endPoint x: 409, endPoint y: 551, distance: 308.2
click at [409, 551] on tr "2025 Q2 Standard RFP US 1320 5280 55.25" at bounding box center [449, 551] width 838 height 36
click at [409, 551] on div "1320" at bounding box center [402, 551] width 172 height 14
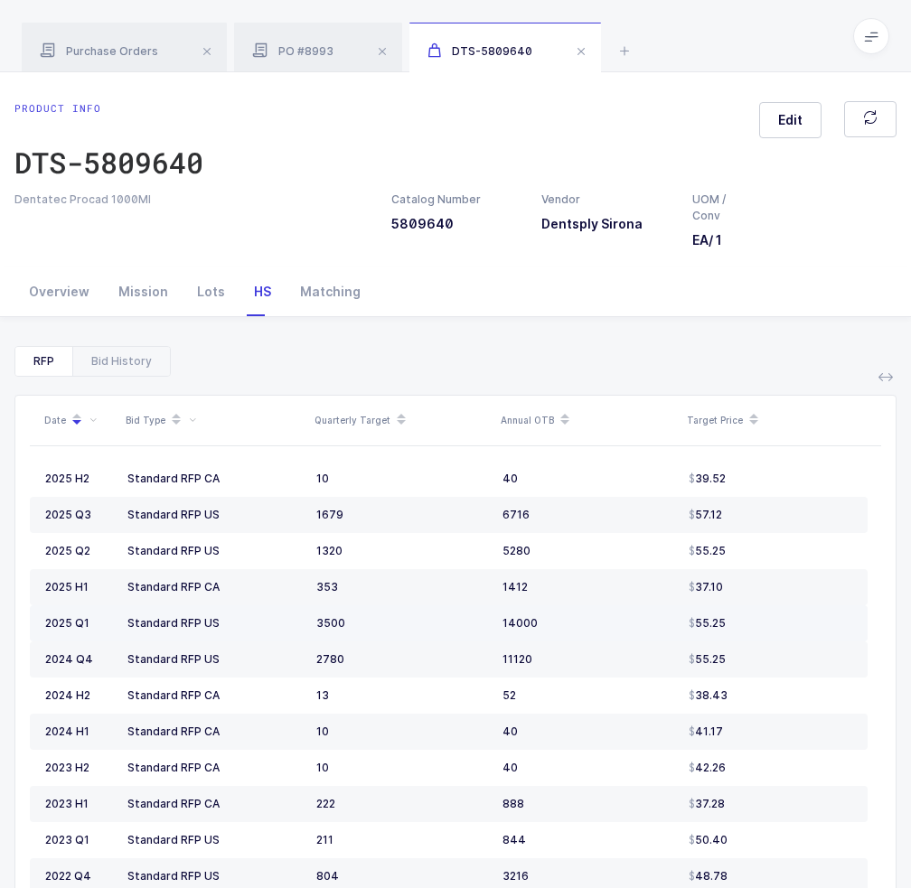
drag, startPoint x: 298, startPoint y: 634, endPoint x: 728, endPoint y: 628, distance: 429.3
click at [728, 628] on tr "2025 Q1 Standard RFP US 3500 14000 55.25" at bounding box center [449, 624] width 838 height 36
click at [728, 626] on div "55.25" at bounding box center [771, 623] width 164 height 14
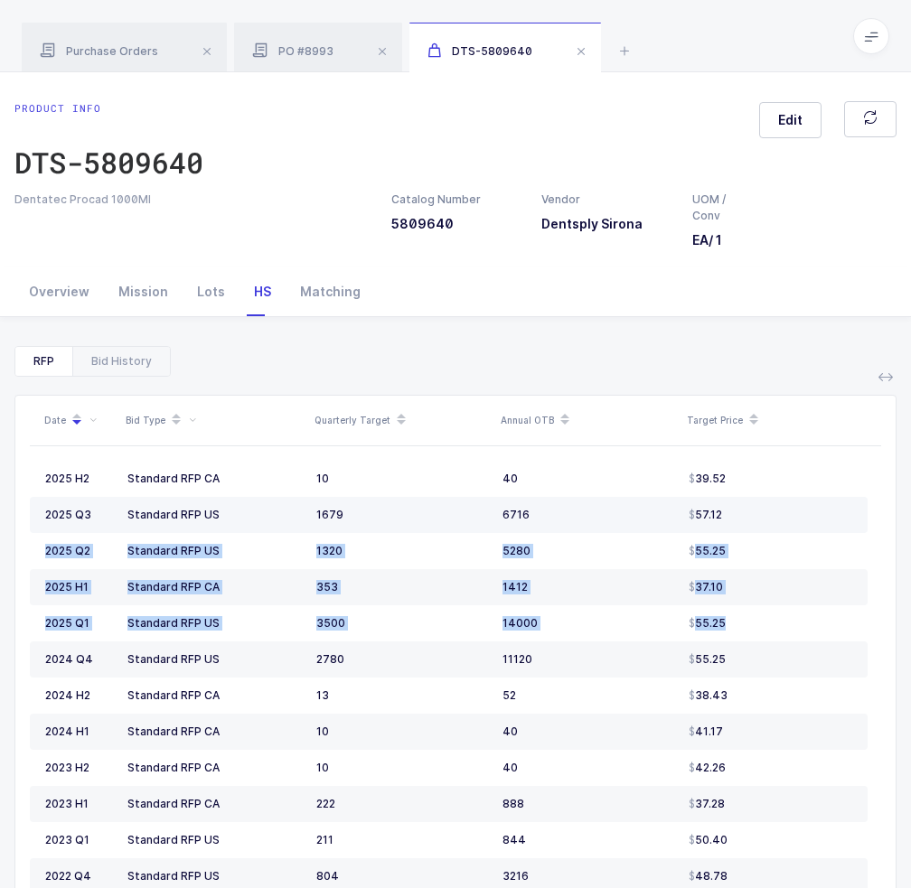
drag, startPoint x: 740, startPoint y: 617, endPoint x: 761, endPoint y: 524, distance: 95.4
click at [761, 524] on tbody "2025 H2 Standard RFP CA 10 40 39.52 2025 Q3 Standard RFP US 1679 6716 57.12 202…" at bounding box center [449, 822] width 838 height 723
click at [761, 524] on td "57.12" at bounding box center [774, 515] width 186 height 36
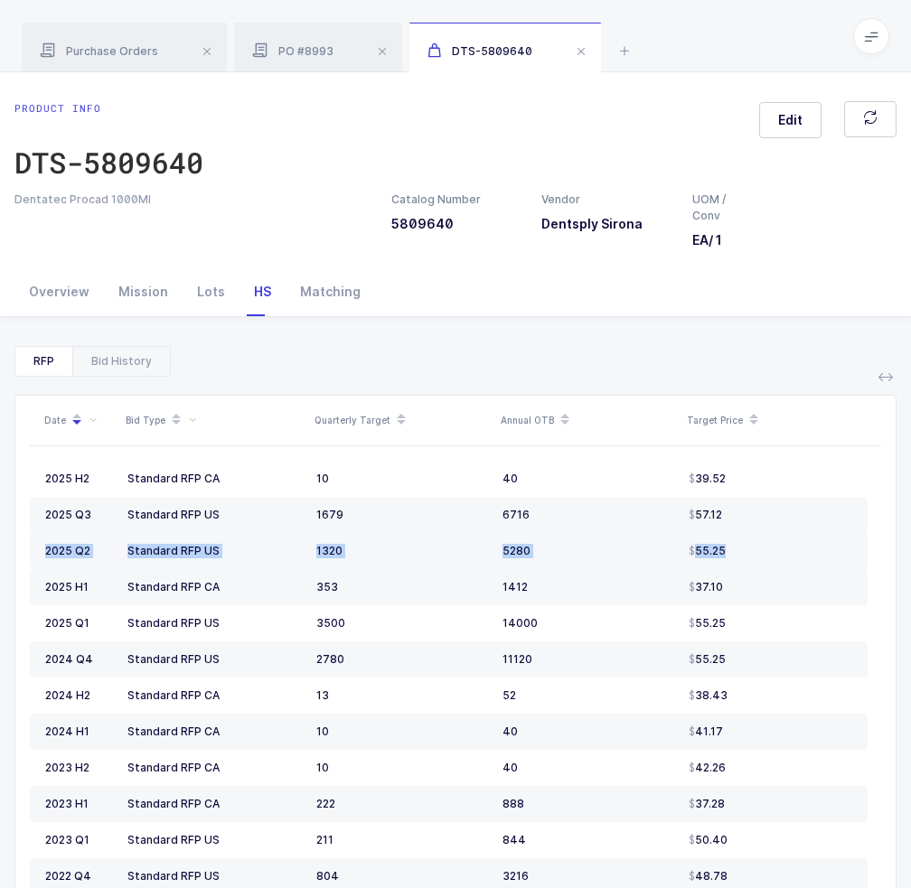
drag, startPoint x: 761, startPoint y: 524, endPoint x: 754, endPoint y: 553, distance: 29.8
click at [754, 553] on tbody "2025 H2 Standard RFP CA 10 40 39.52 2025 Q3 Standard RFP US 1679 6716 57.12 202…" at bounding box center [449, 822] width 838 height 723
click at [754, 553] on div "55.25" at bounding box center [771, 551] width 164 height 14
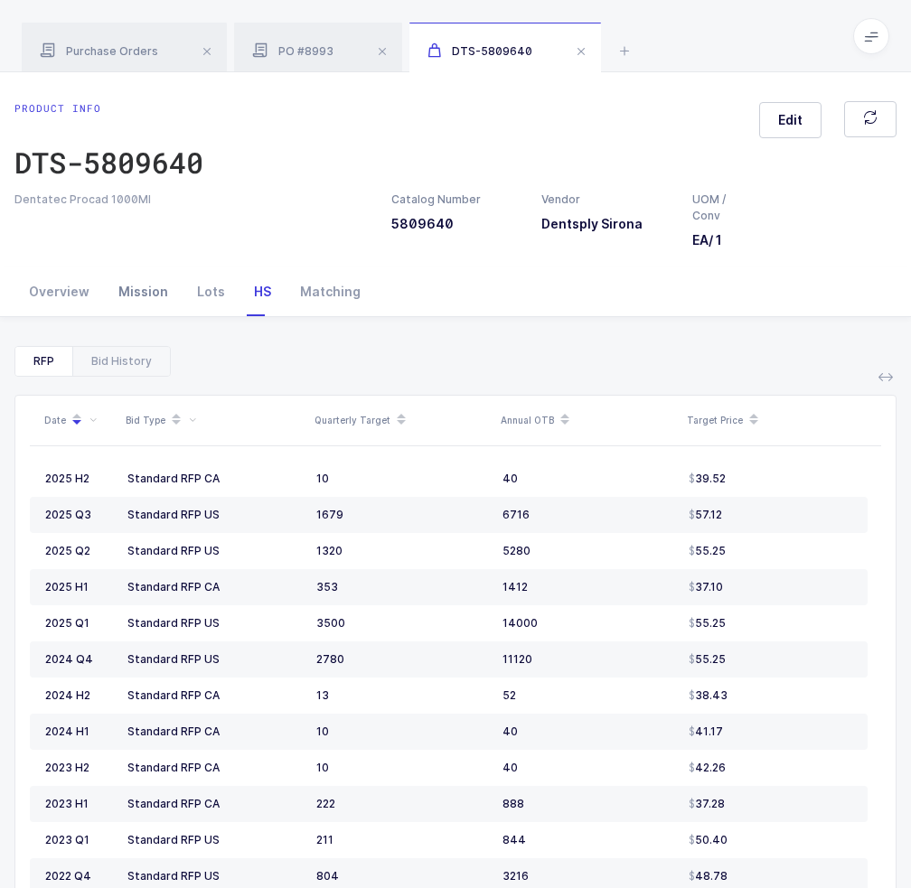
click at [112, 288] on div "Mission" at bounding box center [143, 292] width 79 height 49
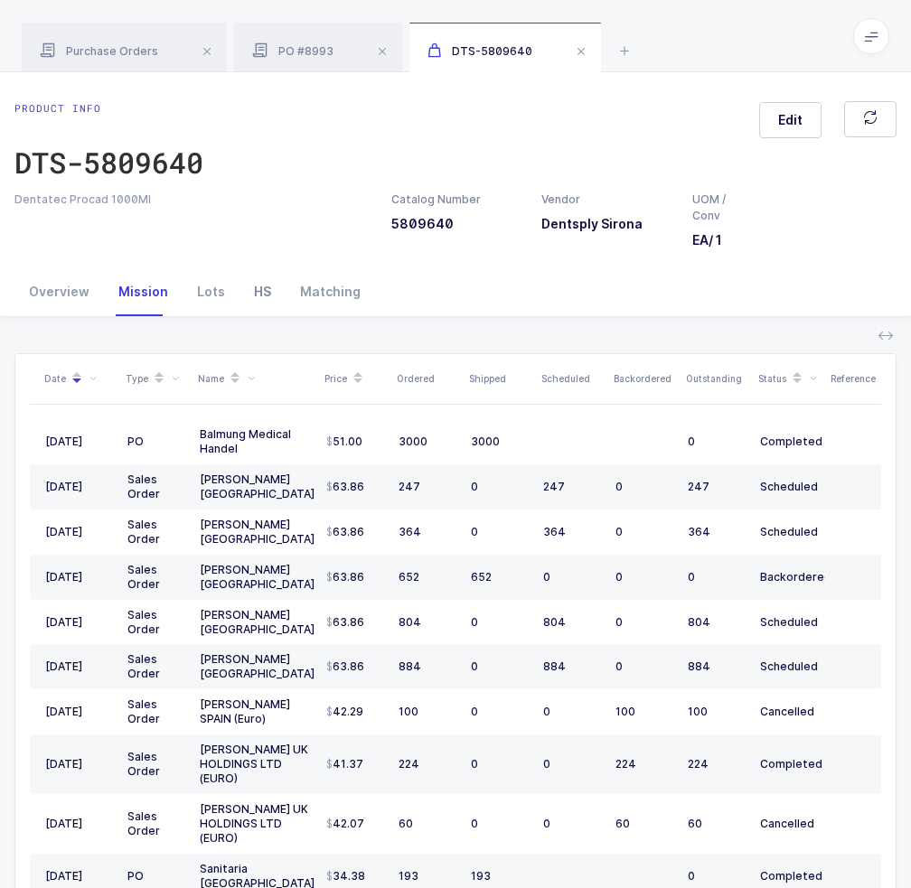
click at [250, 285] on div "HS" at bounding box center [262, 292] width 46 height 49
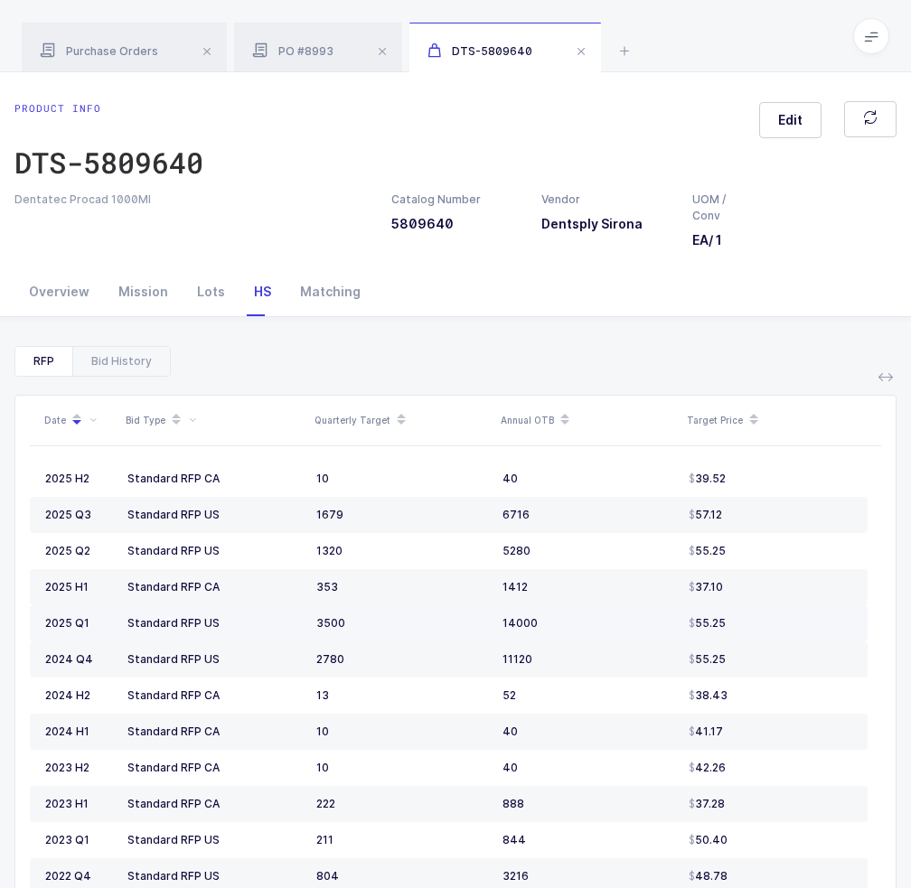
drag, startPoint x: 190, startPoint y: 624, endPoint x: 728, endPoint y: 622, distance: 537.7
click at [728, 624] on tr "2025 Q1 Standard RFP US 3500 14000 55.25" at bounding box center [449, 624] width 838 height 36
click at [728, 622] on div "55.25" at bounding box center [771, 623] width 164 height 14
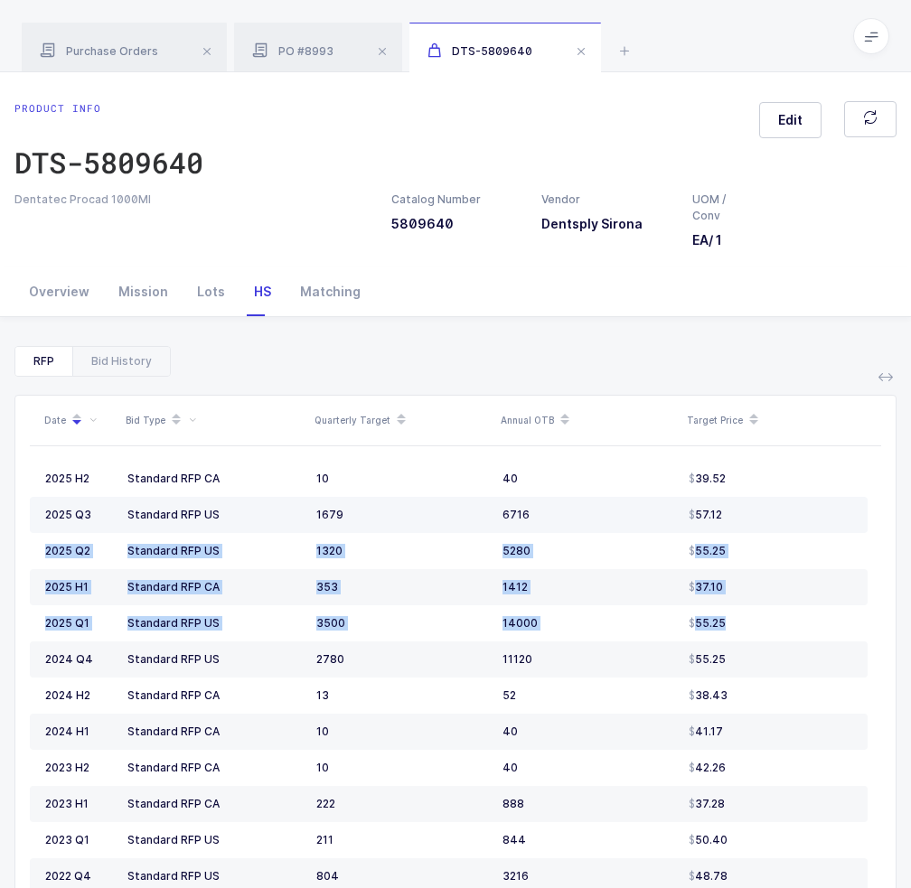
drag, startPoint x: 737, startPoint y: 617, endPoint x: 761, endPoint y: 520, distance: 100.4
click at [760, 507] on tbody "2025 H2 Standard RFP CA 10 40 39.52 2025 Q3 Standard RFP US 1679 6716 57.12 202…" at bounding box center [449, 822] width 838 height 723
click at [759, 527] on td "57.12" at bounding box center [774, 515] width 186 height 36
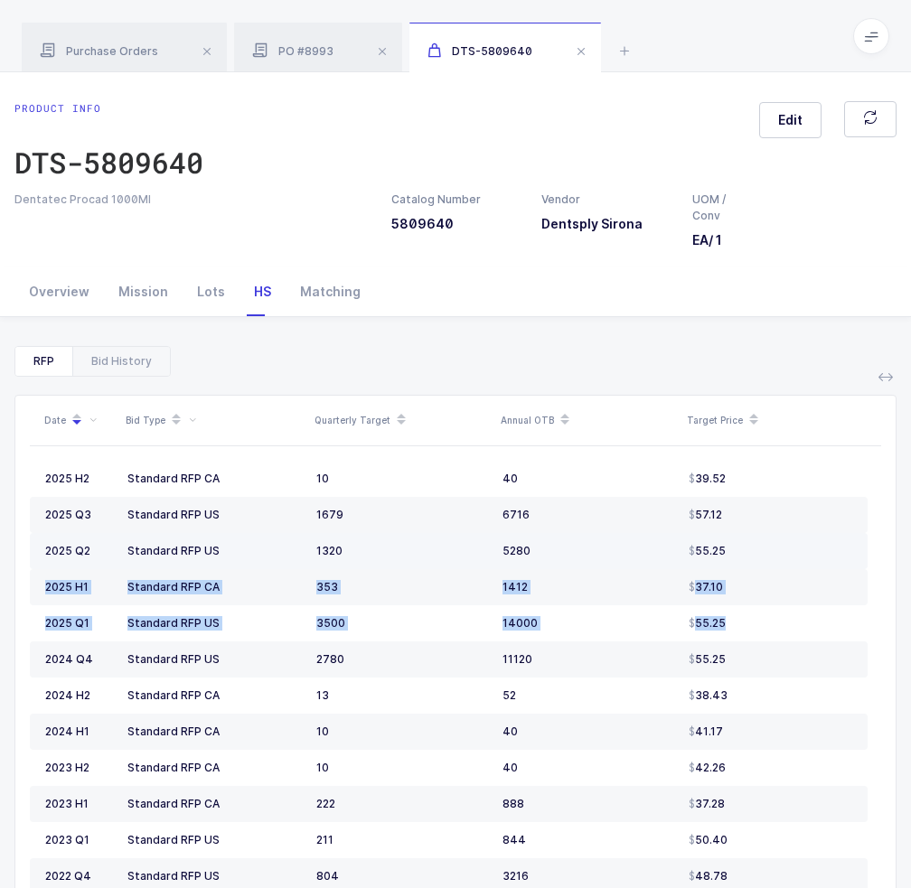
drag, startPoint x: 759, startPoint y: 527, endPoint x: 755, endPoint y: 556, distance: 29.3
click at [755, 556] on tbody "2025 H2 Standard RFP CA 10 40 39.52 2025 Q3 Standard RFP US 1679 6716 57.12 202…" at bounding box center [449, 822] width 838 height 723
click at [755, 556] on div "55.25" at bounding box center [771, 551] width 164 height 14
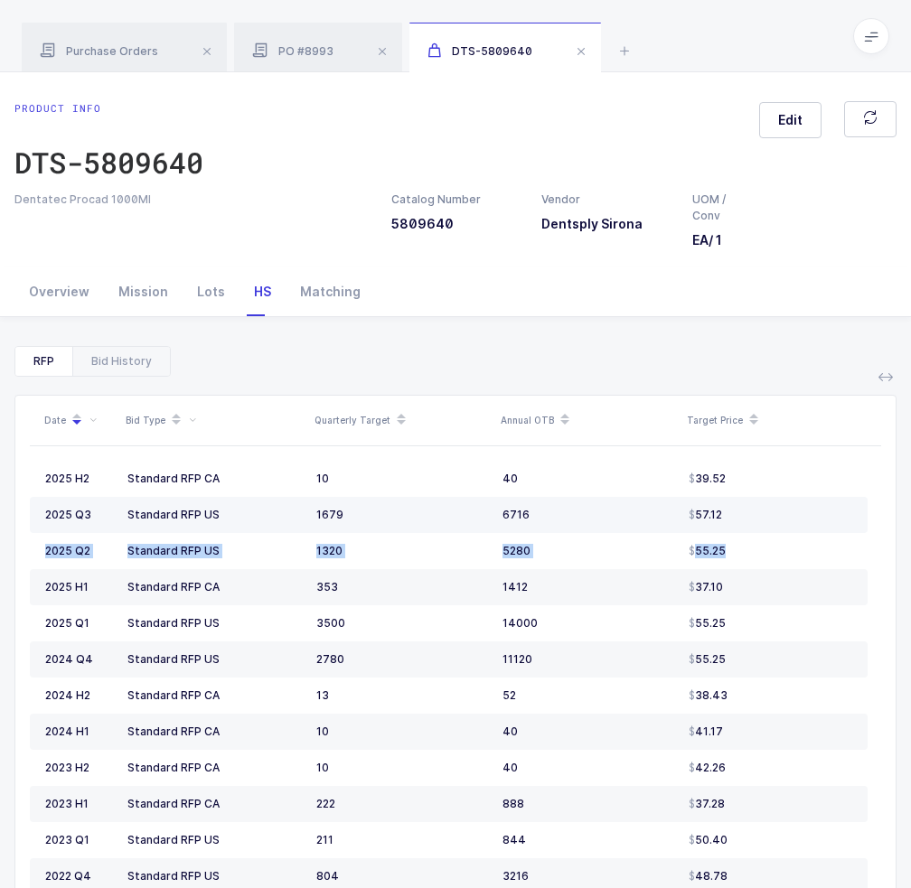
drag, startPoint x: 755, startPoint y: 549, endPoint x: 756, endPoint y: 528, distance: 21.7
click at [756, 528] on tbody "2025 H2 Standard RFP CA 10 40 39.52 2025 Q3 Standard RFP US 1679 6716 57.12 202…" at bounding box center [449, 822] width 838 height 723
click at [756, 528] on td "57.12" at bounding box center [774, 515] width 186 height 36
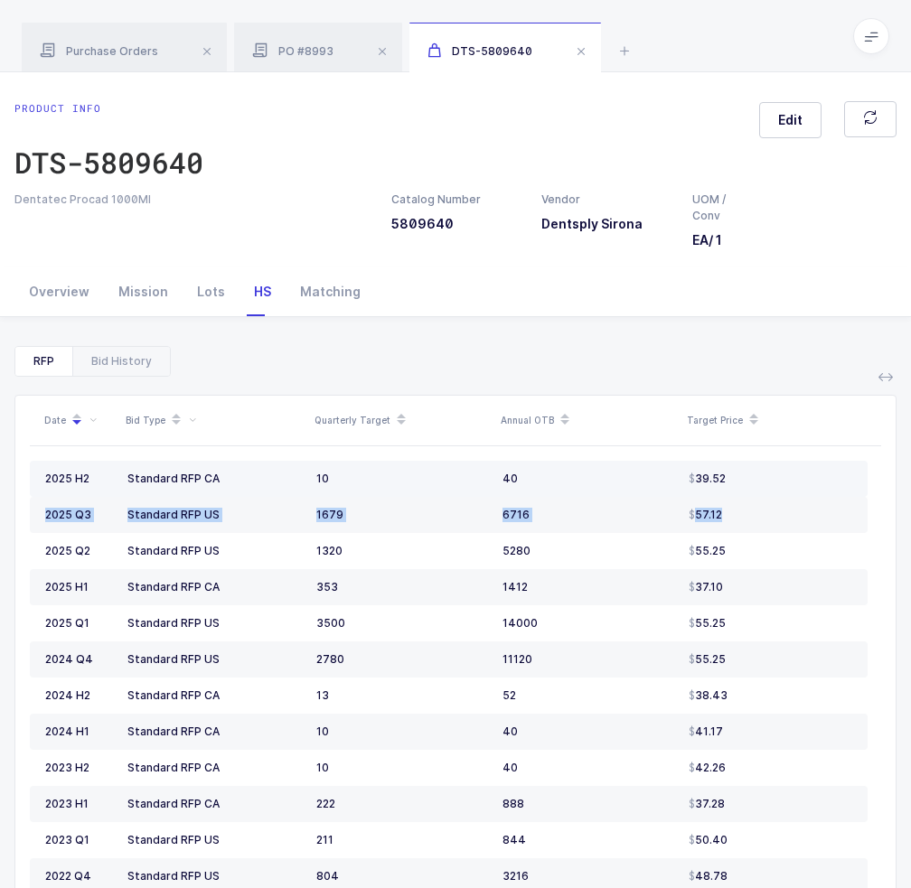
drag, startPoint x: 756, startPoint y: 518, endPoint x: 771, endPoint y: 486, distance: 34.8
click at [771, 486] on tbody "2025 H2 Standard RFP CA 10 40 39.52 2025 Q3 Standard RFP US 1679 6716 57.12 202…" at bounding box center [449, 822] width 838 height 723
click at [771, 486] on td "39.52" at bounding box center [774, 479] width 186 height 36
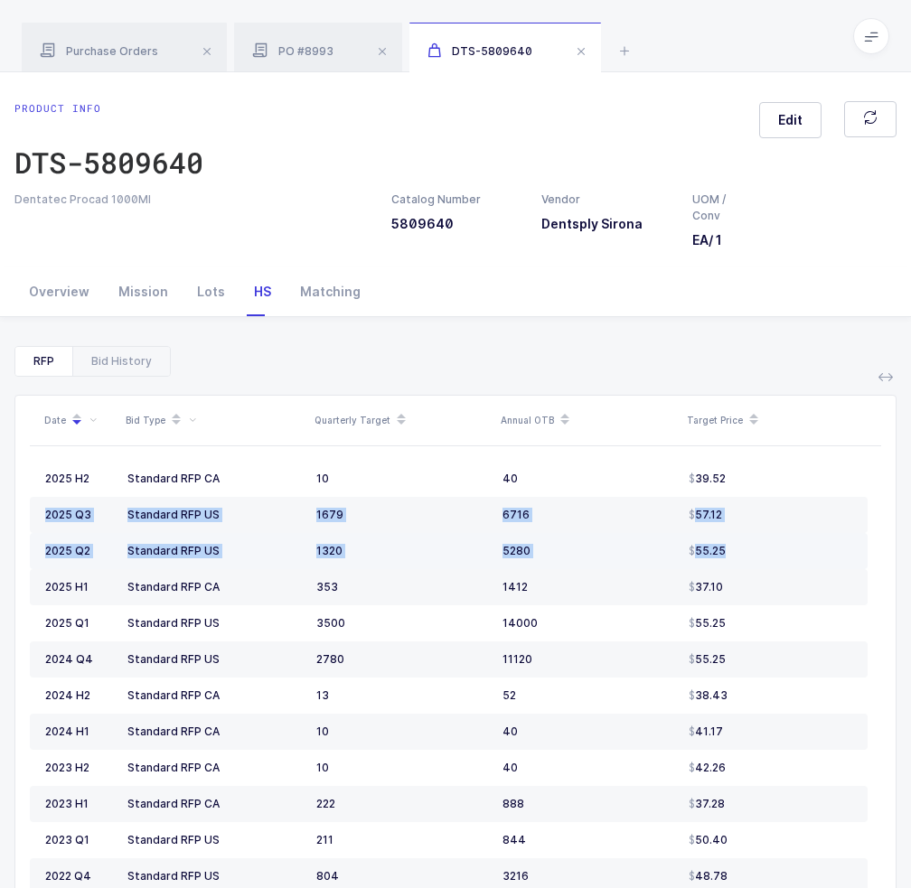
drag, startPoint x: 771, startPoint y: 487, endPoint x: 755, endPoint y: 532, distance: 48.0
click at [755, 532] on tbody "2025 H2 Standard RFP CA 10 40 39.52 2025 Q3 Standard RFP US 1679 6716 57.12 202…" at bounding box center [449, 822] width 838 height 723
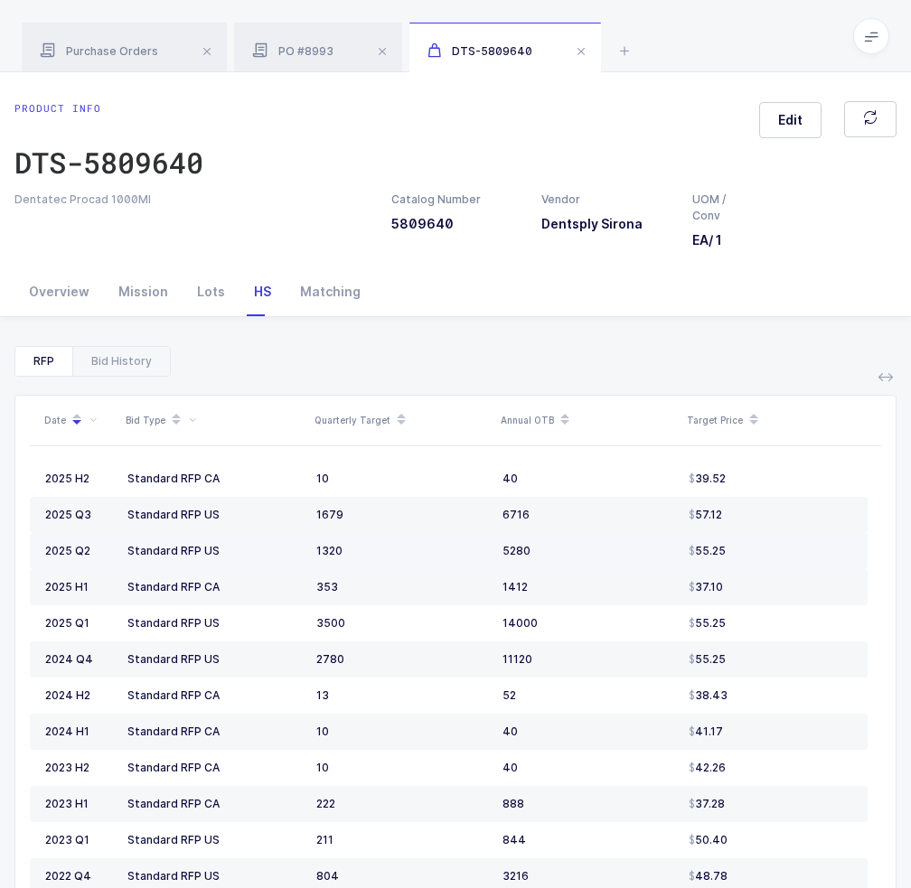
click at [755, 533] on td "55.25" at bounding box center [774, 551] width 186 height 36
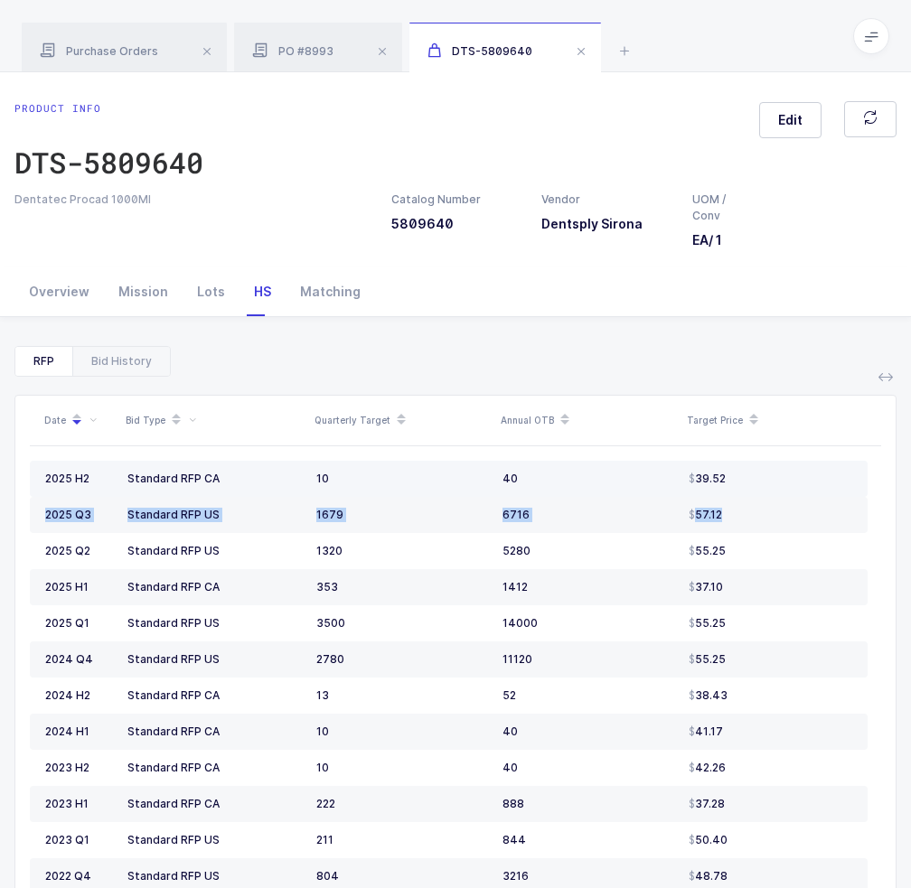
drag, startPoint x: 758, startPoint y: 516, endPoint x: 768, endPoint y: 484, distance: 34.0
click at [768, 484] on tbody "2025 H2 Standard RFP CA 10 40 39.52 2025 Q3 Standard RFP US 1679 6716 57.12 202…" at bounding box center [449, 822] width 838 height 723
click at [768, 484] on div "39.52" at bounding box center [771, 479] width 164 height 14
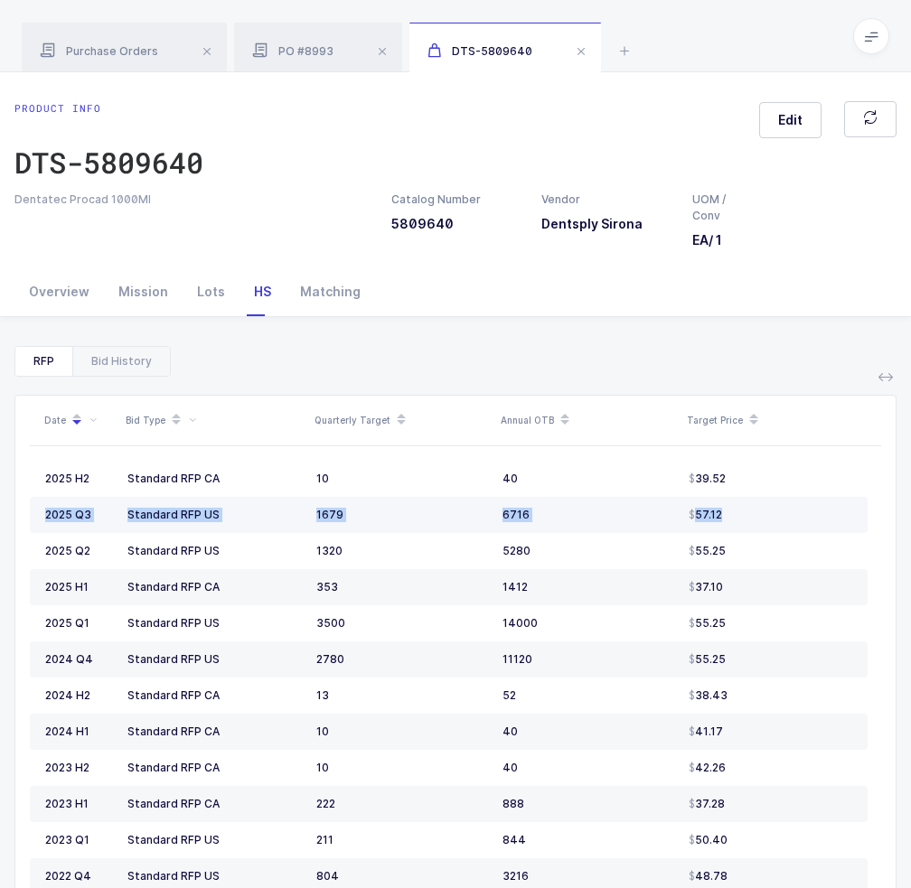
drag, startPoint x: 766, startPoint y: 493, endPoint x: 754, endPoint y: 516, distance: 26.7
click at [754, 516] on tbody "2025 H2 Standard RFP CA 10 40 39.52 2025 Q3 Standard RFP US 1679 6716 57.12 202…" at bounding box center [449, 822] width 838 height 723
click at [754, 516] on div "57.12" at bounding box center [771, 515] width 164 height 14
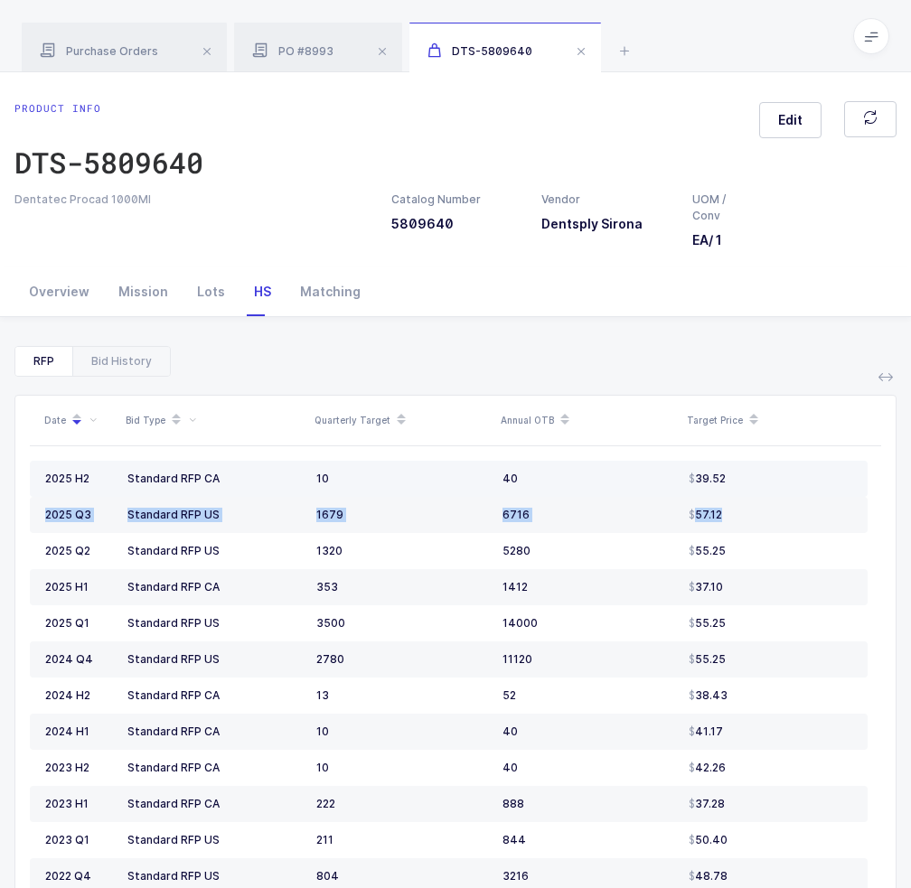
drag, startPoint x: 754, startPoint y: 516, endPoint x: 758, endPoint y: 479, distance: 37.3
click at [758, 479] on tbody "2025 H2 Standard RFP CA 10 40 39.52 2025 Q3 Standard RFP US 1679 6716 57.12 202…" at bounding box center [449, 822] width 838 height 723
click at [758, 480] on div "39.52" at bounding box center [771, 479] width 164 height 14
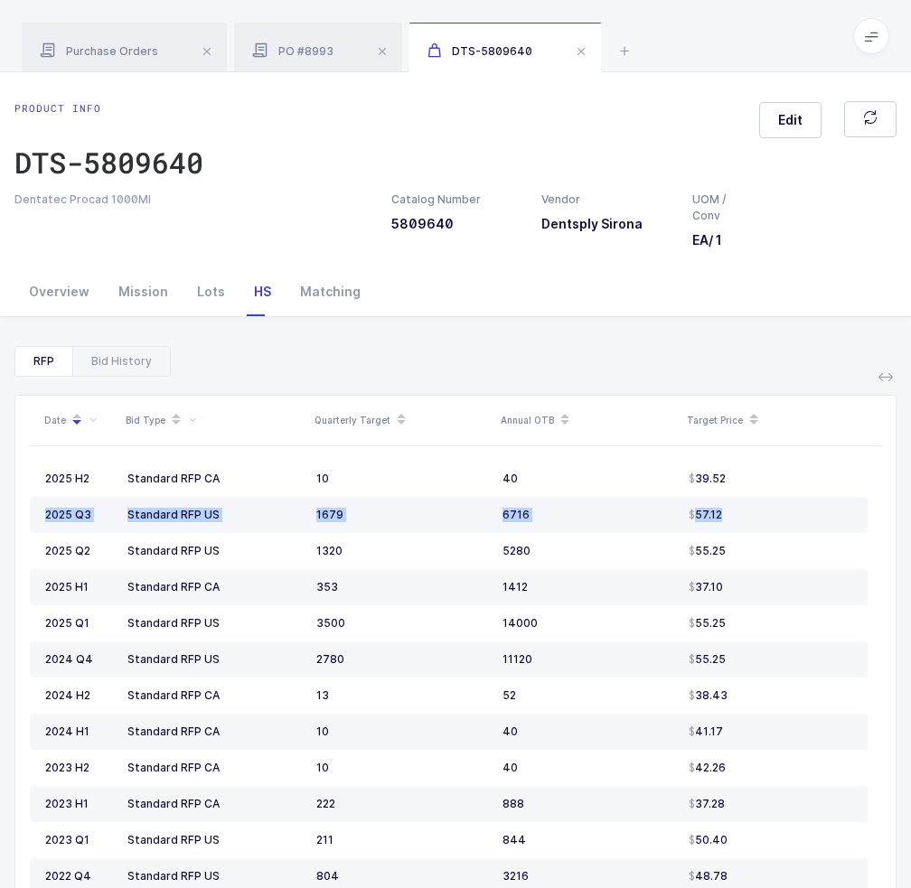
drag, startPoint x: 758, startPoint y: 480, endPoint x: 749, endPoint y: 506, distance: 27.7
click at [749, 506] on tbody "2025 H2 Standard RFP CA 10 40 39.52 2025 Q3 Standard RFP US 1679 6716 57.12 202…" at bounding box center [449, 822] width 838 height 723
click at [749, 508] on div "57.12" at bounding box center [771, 515] width 164 height 14
click at [752, 499] on td "57.12" at bounding box center [774, 515] width 186 height 36
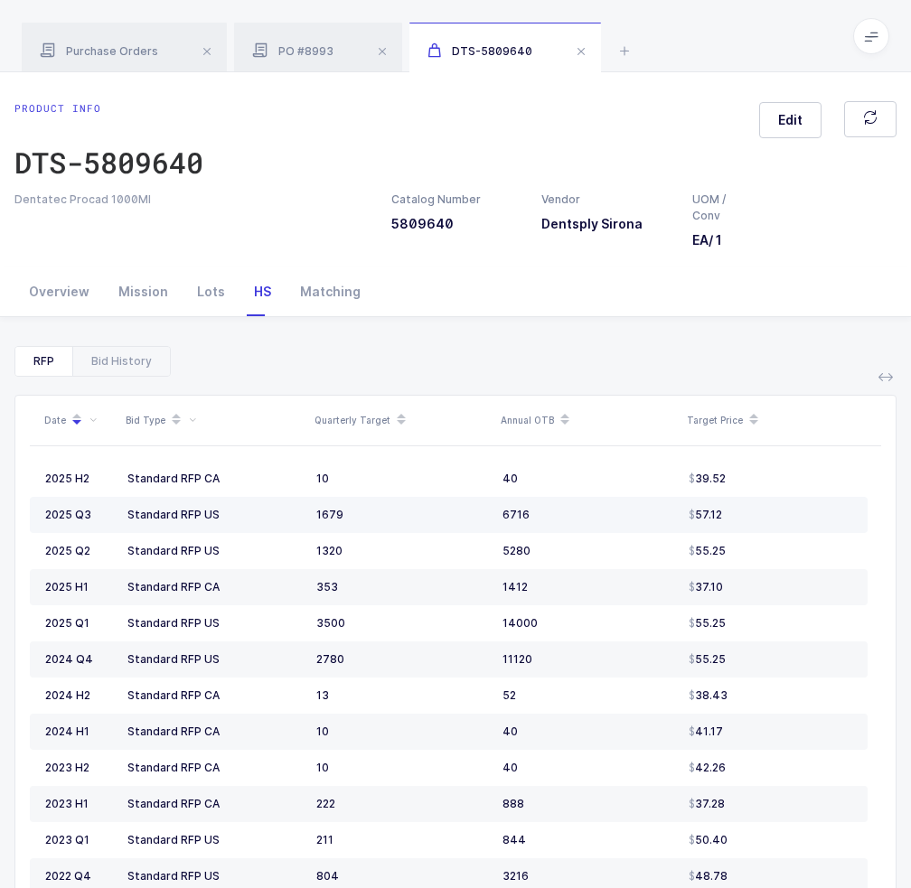
drag, startPoint x: 752, startPoint y: 502, endPoint x: 743, endPoint y: 504, distance: 9.4
click at [743, 504] on td "57.12" at bounding box center [774, 515] width 186 height 36
drag, startPoint x: 741, startPoint y: 518, endPoint x: 734, endPoint y: 530, distance: 14.6
click at [734, 530] on td "57.12" at bounding box center [774, 515] width 186 height 36
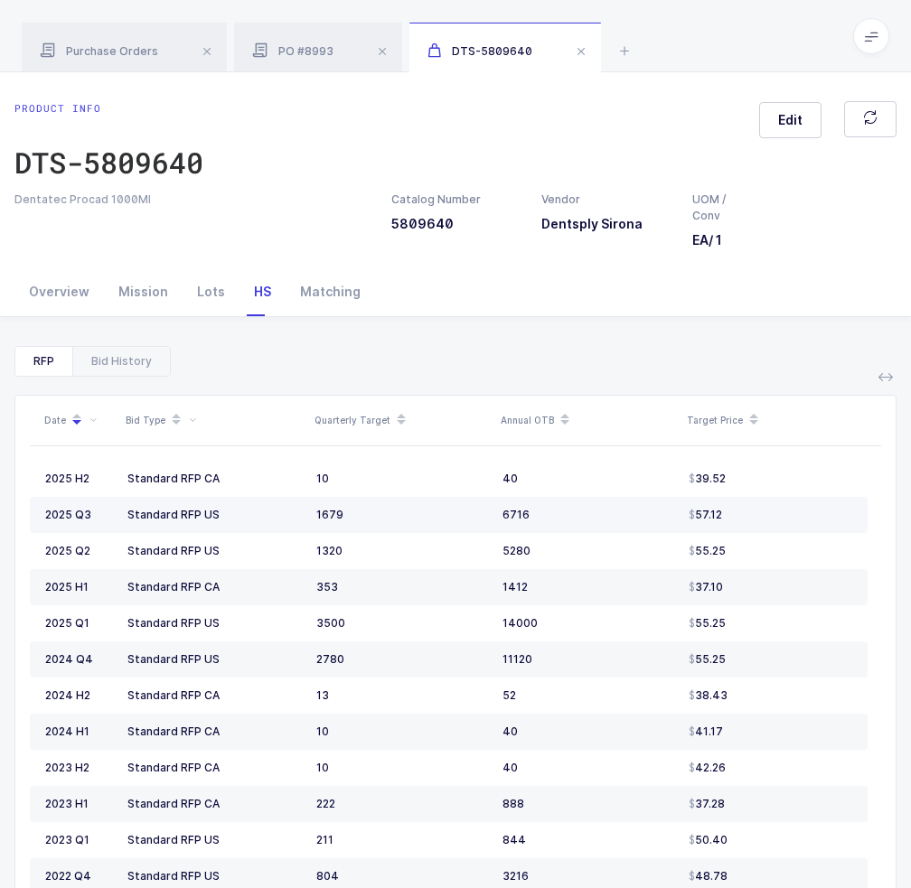
click at [734, 530] on td "57.12" at bounding box center [774, 515] width 186 height 36
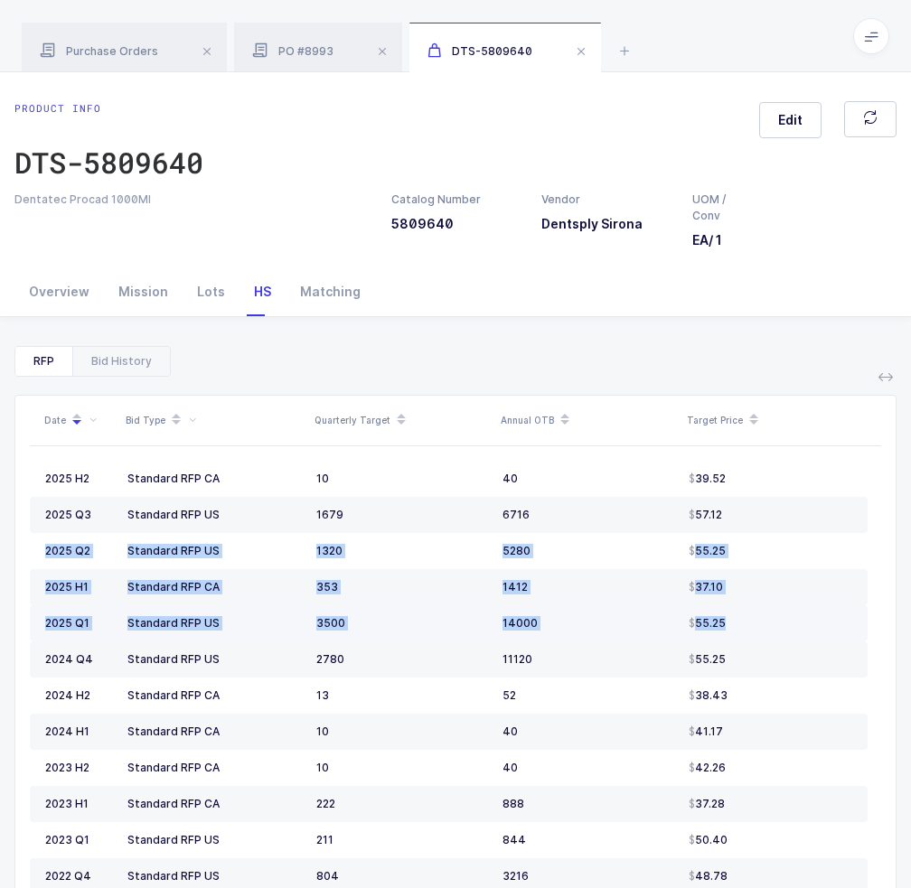
drag, startPoint x: 751, startPoint y: 508, endPoint x: 756, endPoint y: 612, distance: 104.0
click at [756, 612] on tbody "2025 H2 Standard RFP CA 10 40 39.52 2025 Q3 Standard RFP US 1679 6716 57.12 202…" at bounding box center [449, 822] width 838 height 723
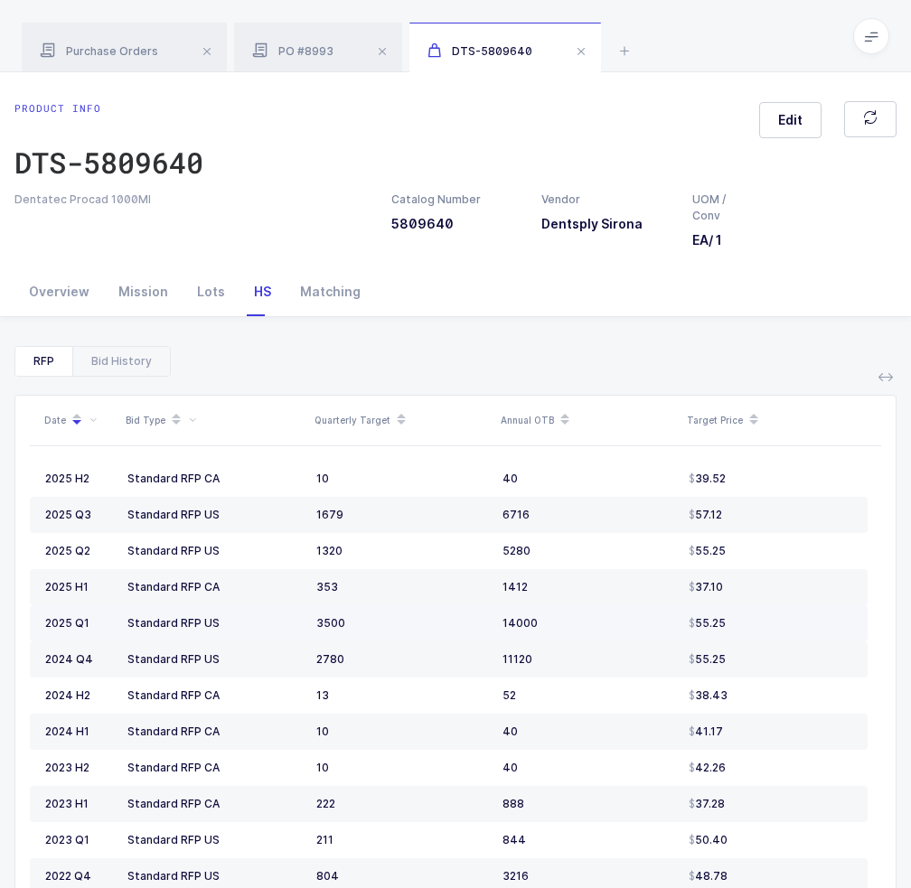
click at [763, 609] on td "55.25" at bounding box center [774, 624] width 186 height 36
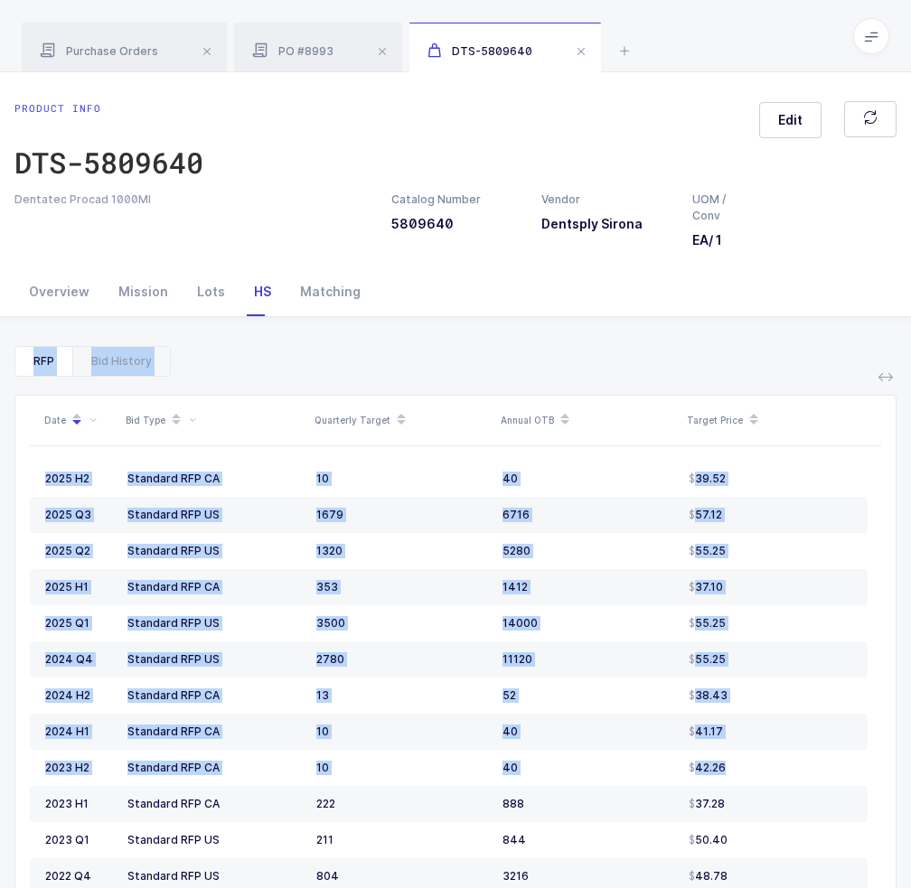
drag, startPoint x: 760, startPoint y: 758, endPoint x: 831, endPoint y: 352, distance: 412.7
click at [831, 356] on div "RFP Bid History Date Bid Type Quarterly Target Annual OTB Target Price 2025 H2 …" at bounding box center [455, 693] width 882 height 694
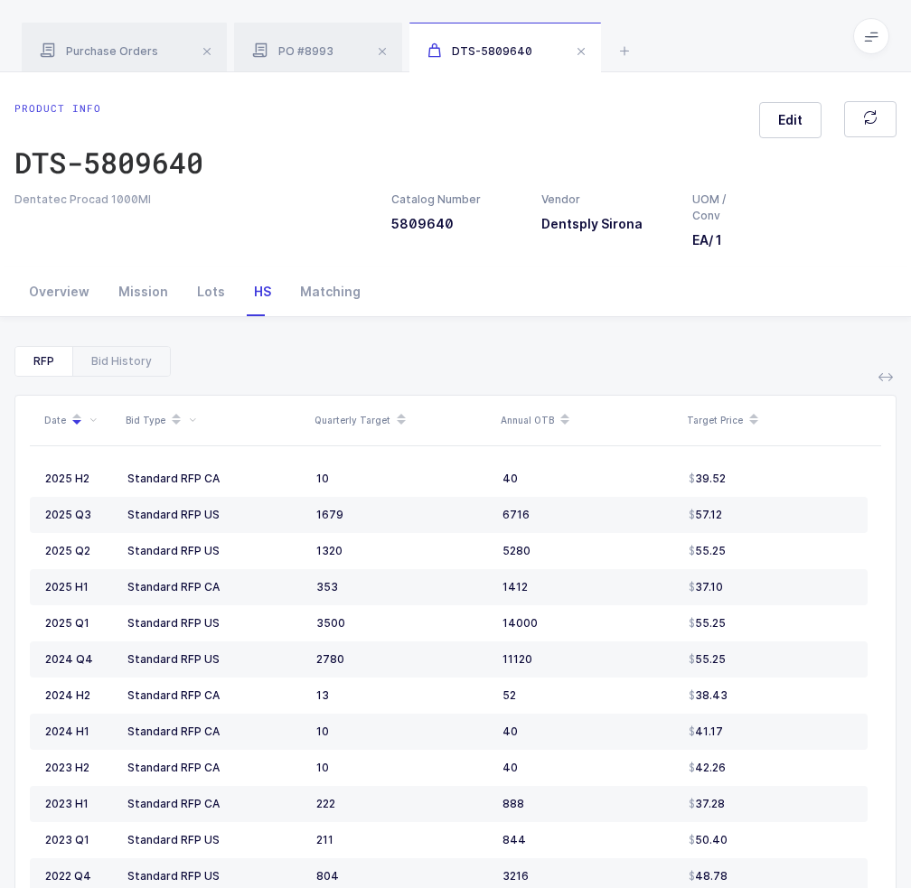
click at [831, 351] on div "RFP Bid History" at bounding box center [455, 361] width 882 height 31
click at [150, 285] on div "Mission" at bounding box center [143, 292] width 79 height 49
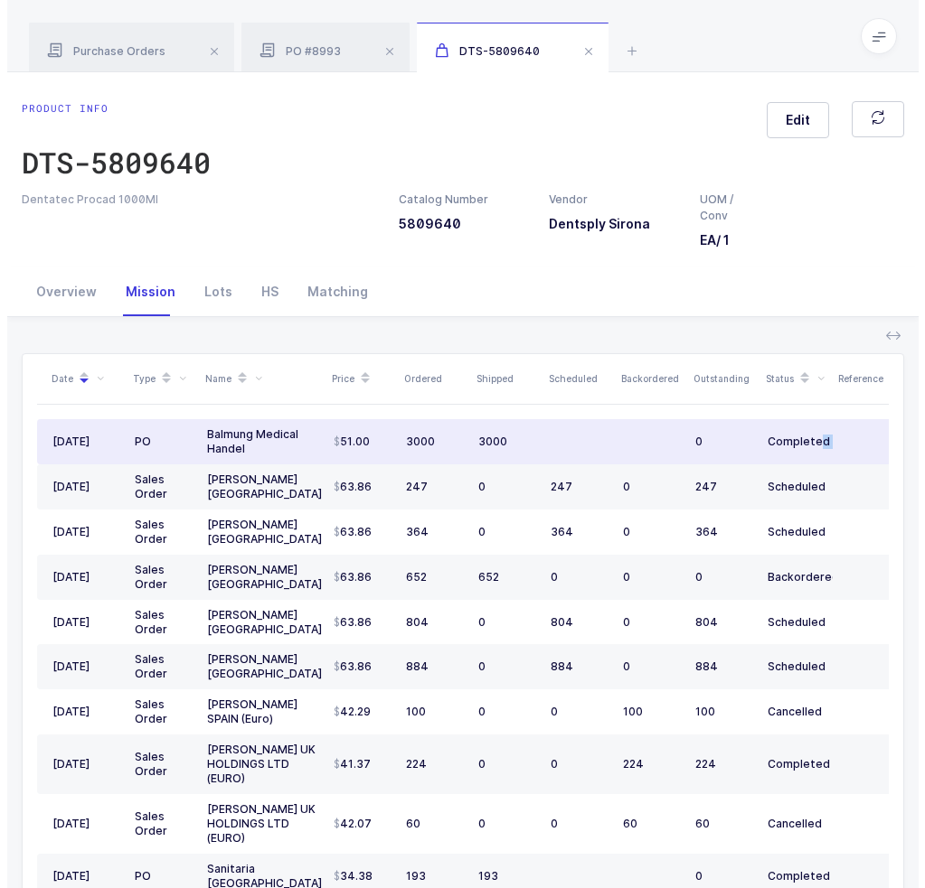
scroll to position [0, 286]
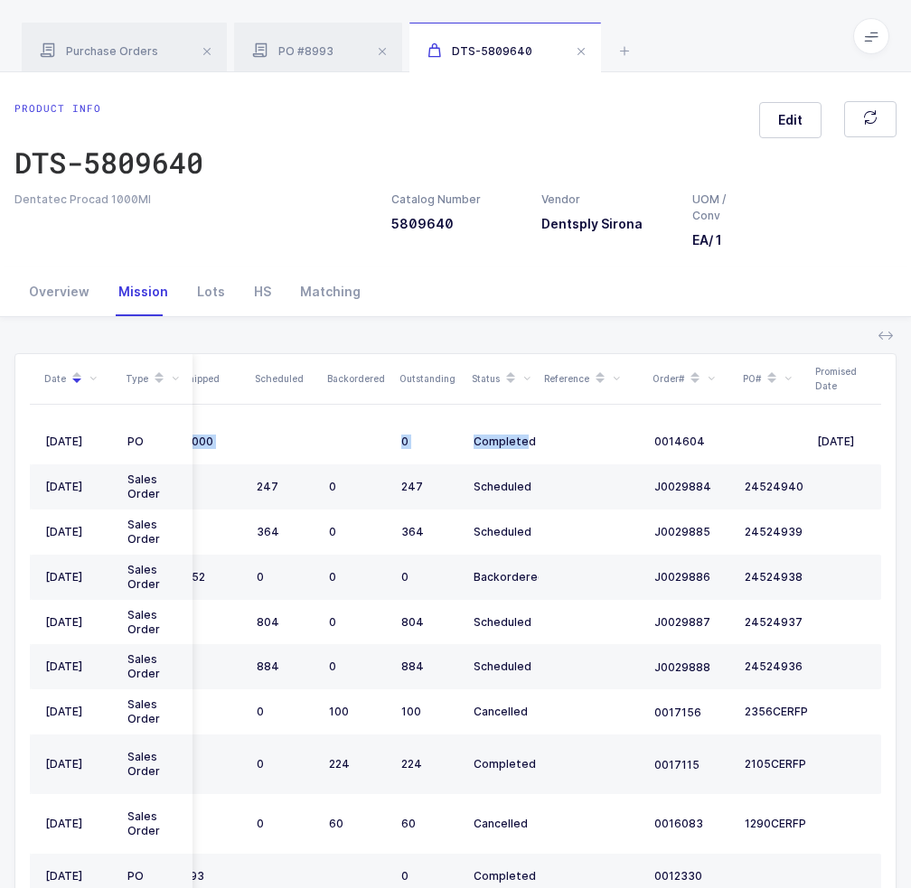
drag, startPoint x: 812, startPoint y: 438, endPoint x: 920, endPoint y: 424, distance: 109.4
click at [911, 424] on html "Apps Core Warehouse Admin Mission Control Purchasing Joey H. Logout Account Joe…" at bounding box center [455, 542] width 911 height 1084
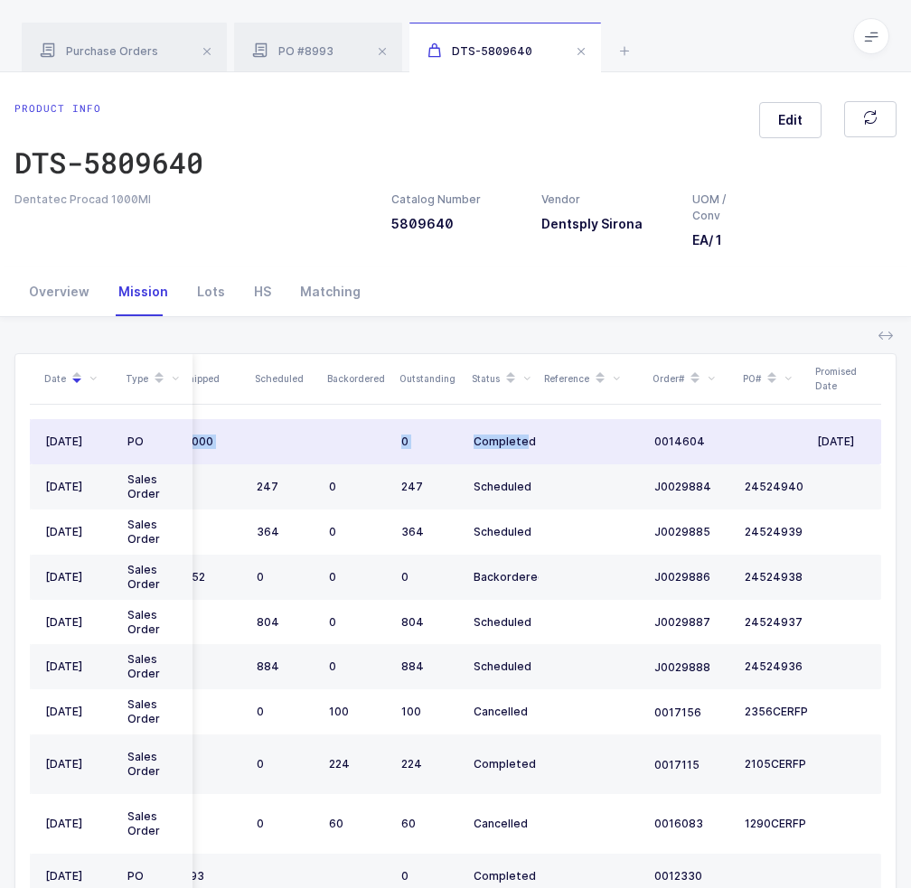
click at [687, 424] on td "0014604" at bounding box center [692, 441] width 90 height 45
click at [677, 443] on span "0014604" at bounding box center [679, 442] width 51 height 14
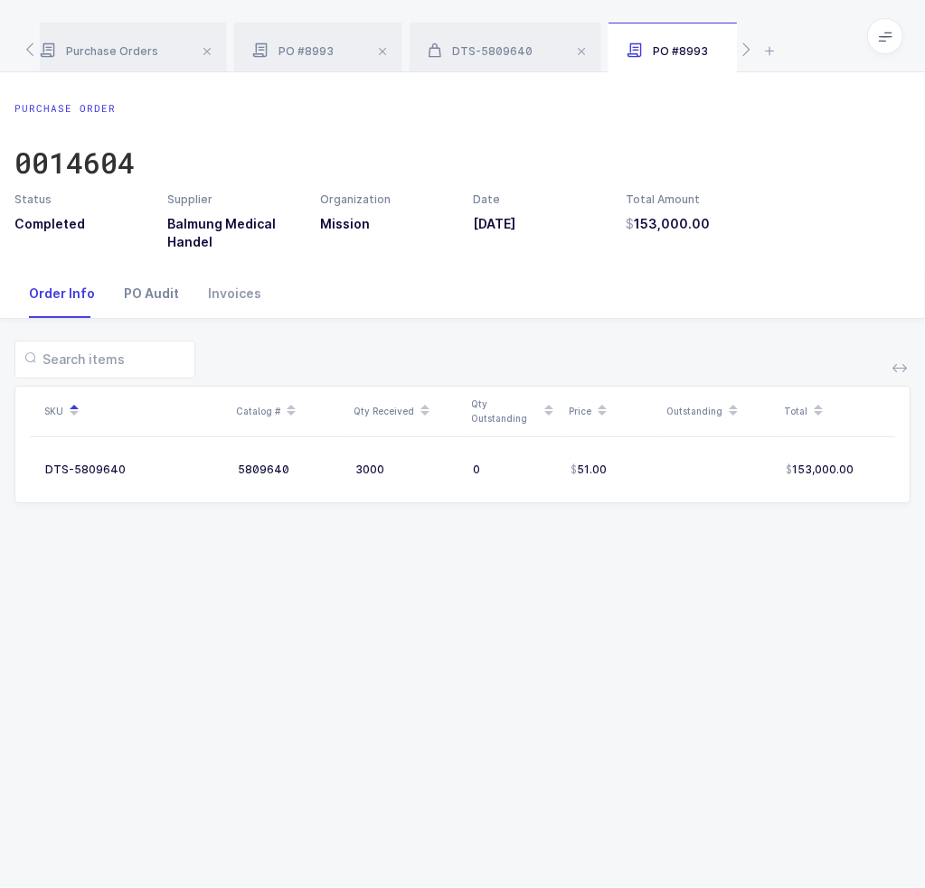
click at [153, 299] on div "PO Audit" at bounding box center [151, 293] width 84 height 49
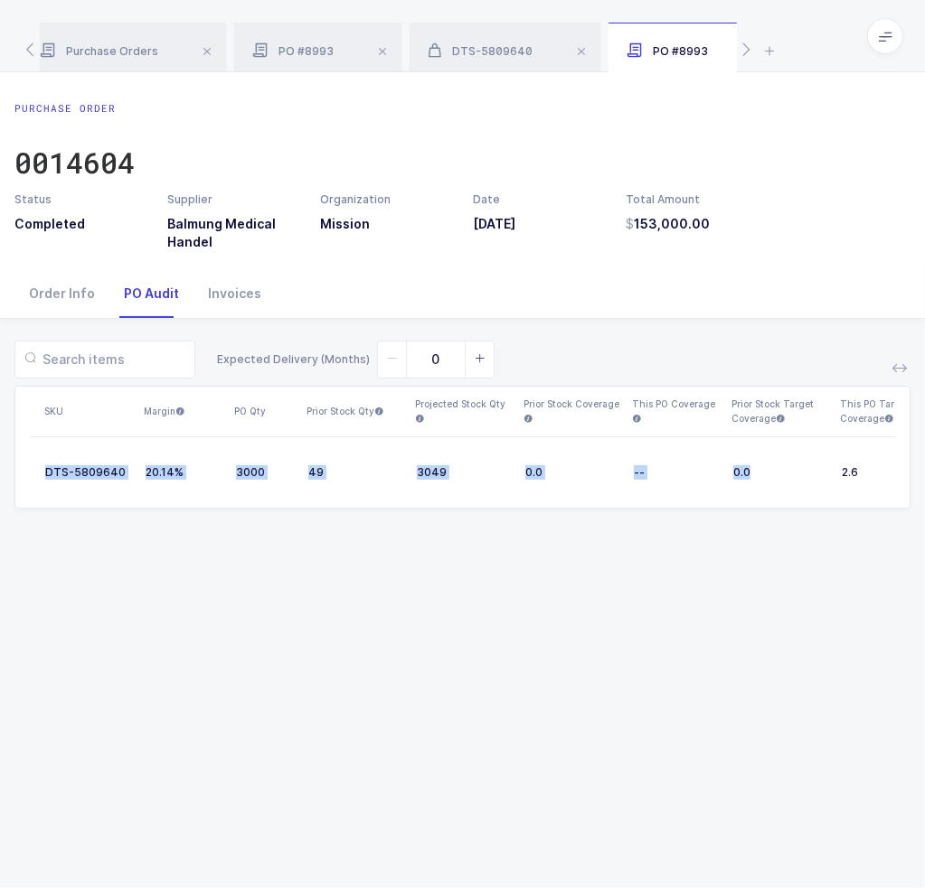
drag, startPoint x: 427, startPoint y: 521, endPoint x: 743, endPoint y: 496, distance: 316.3
click at [743, 496] on div "SKU Margin PO Qty Prior Stock Qty Projected Stock Qty Prior Stock Coverage This…" at bounding box center [462, 447] width 896 height 123
click at [151, 603] on div "Purchase Order 0014604 Status Completed Supplier Balmung Medical Handel Organiz…" at bounding box center [462, 480] width 925 height 816
drag, startPoint x: 200, startPoint y: 504, endPoint x: 193, endPoint y: 516, distance: 13.3
click at [199, 505] on table "DTS-5809640 20.14% 3000 49 3049 0.0 -- 0.0 2.6 0" at bounding box center [509, 472] width 958 height 70
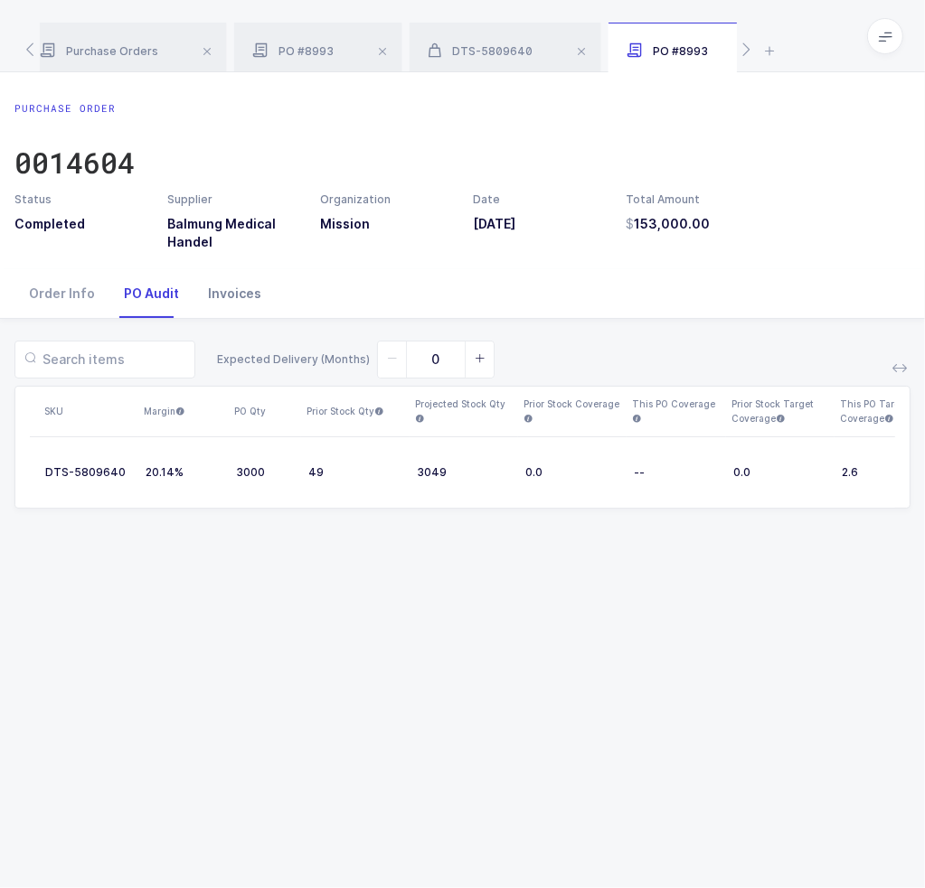
click at [202, 284] on div "Invoices" at bounding box center [234, 293] width 82 height 49
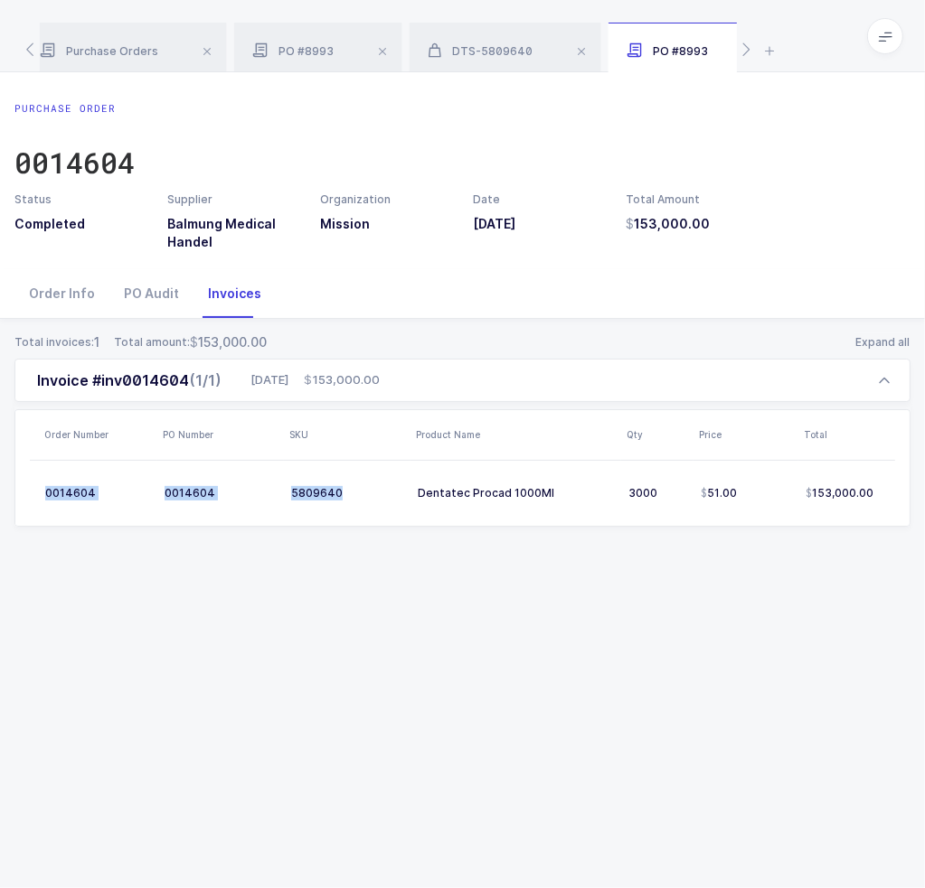
drag, startPoint x: 395, startPoint y: 498, endPoint x: 705, endPoint y: 624, distance: 334.5
click at [705, 624] on div "Purchase Order 0014604 Status Completed Supplier Balmung Medical Handel Organiz…" at bounding box center [462, 480] width 925 height 816
click at [784, 562] on div "Total invoices: 1 Total amount: 153,000.00 Expand all Invoice #inv0014604 (1/1)…" at bounding box center [462, 452] width 896 height 266
click at [803, 577] on div "Total invoices: 1 Total amount: 153,000.00 Expand all Invoice #inv0014604 (1/1)…" at bounding box center [462, 452] width 896 height 266
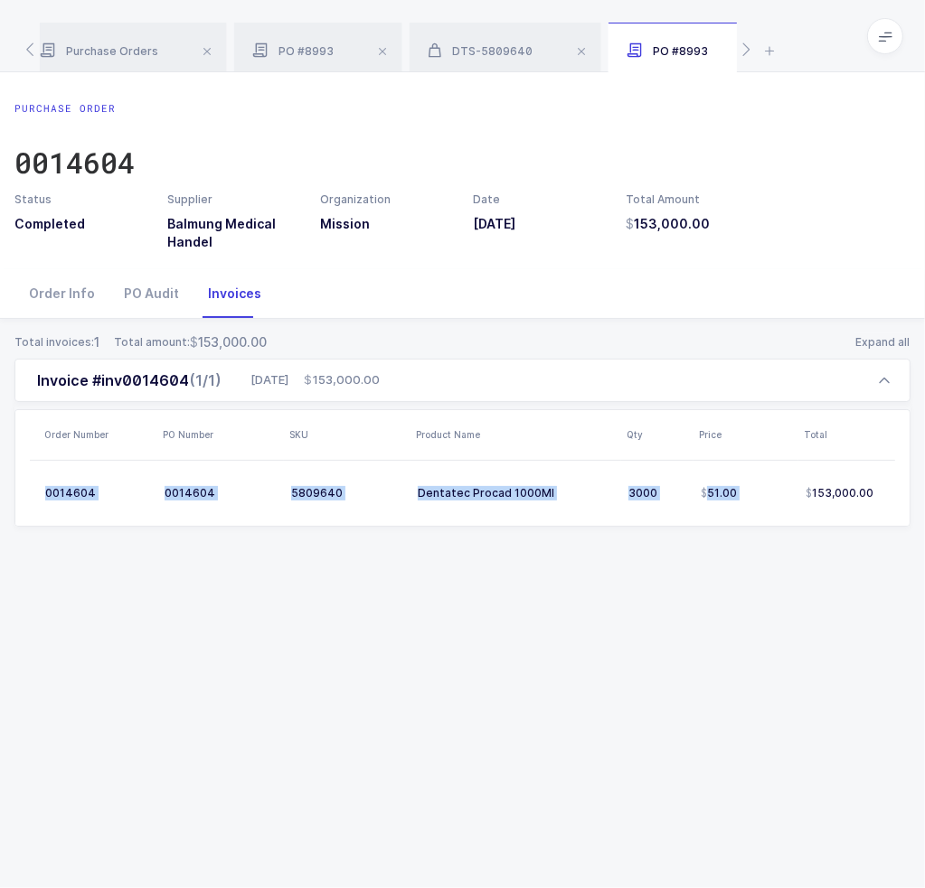
click at [803, 577] on div "Total invoices: 1 Total amount: 153,000.00 Expand all Invoice #inv0014604 (1/1)…" at bounding box center [462, 452] width 896 height 266
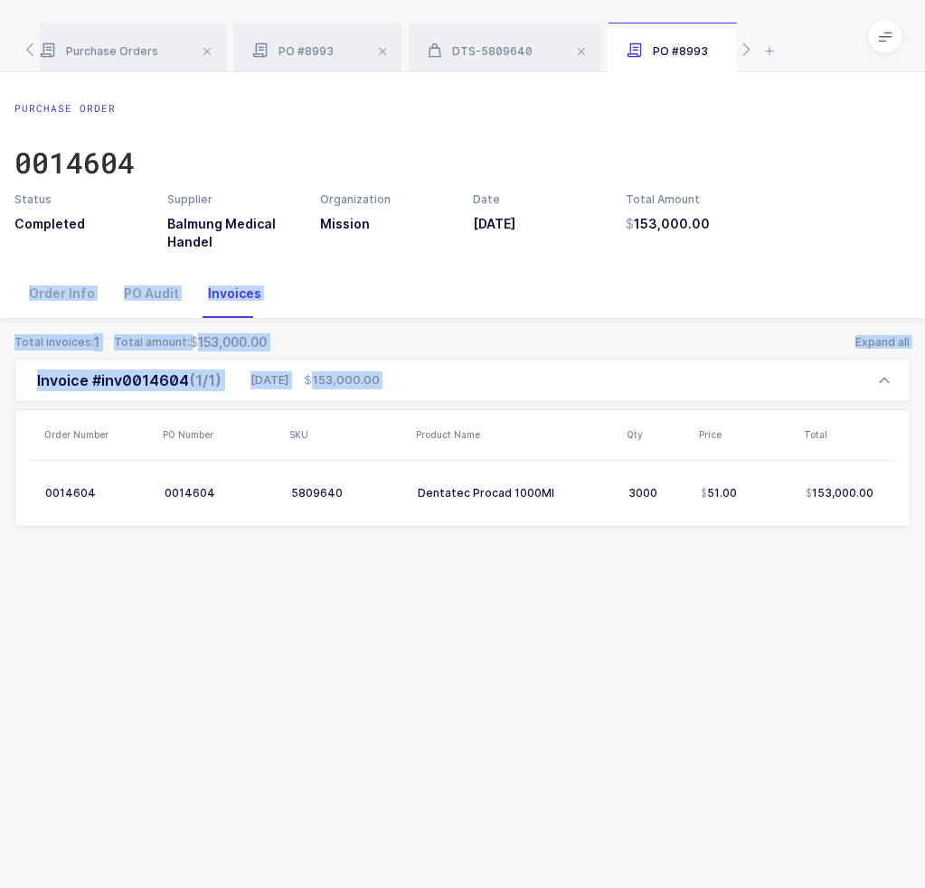
drag, startPoint x: 761, startPoint y: 305, endPoint x: 728, endPoint y: 626, distance: 322.5
click at [728, 626] on div "Purchase Order 0014604 Status Completed Supplier Balmung Medical Handel Organiz…" at bounding box center [462, 480] width 925 height 816
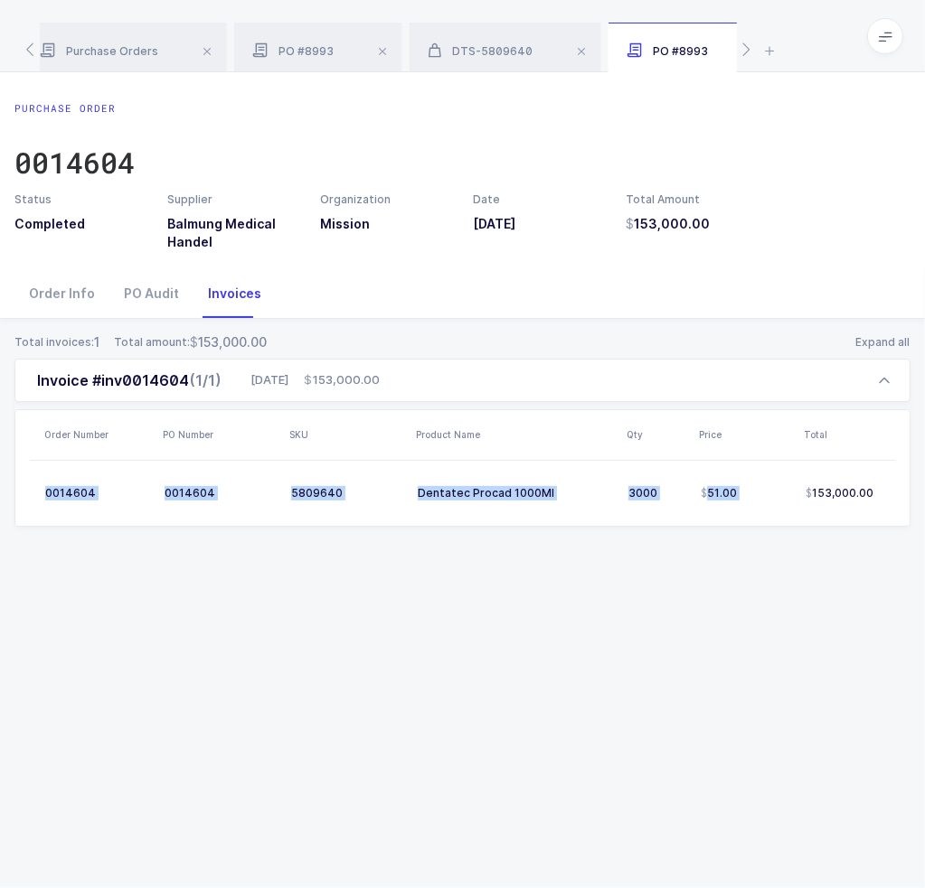
drag, startPoint x: 728, startPoint y: 626, endPoint x: 714, endPoint y: 591, distance: 38.1
click at [714, 591] on div "Purchase Order 0014604 Status Completed Supplier Balmung Medical Handel Organiz…" at bounding box center [462, 480] width 925 height 816
click at [502, 61] on div "DTS-5809640" at bounding box center [505, 48] width 192 height 51
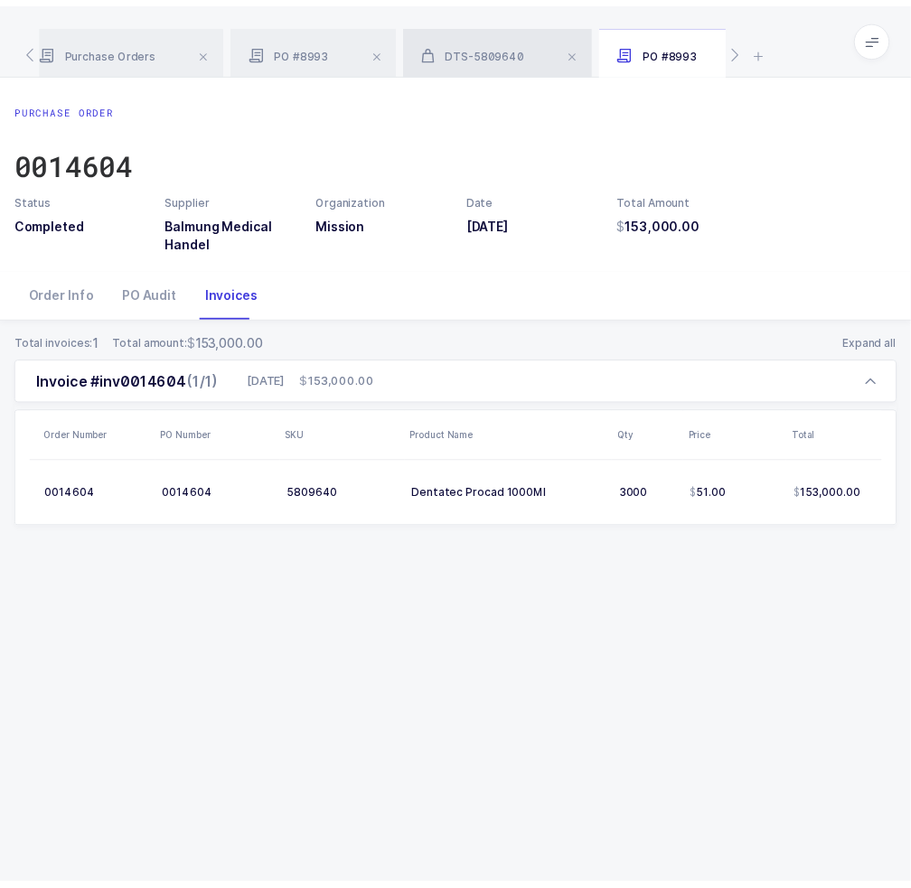
scroll to position [0, 273]
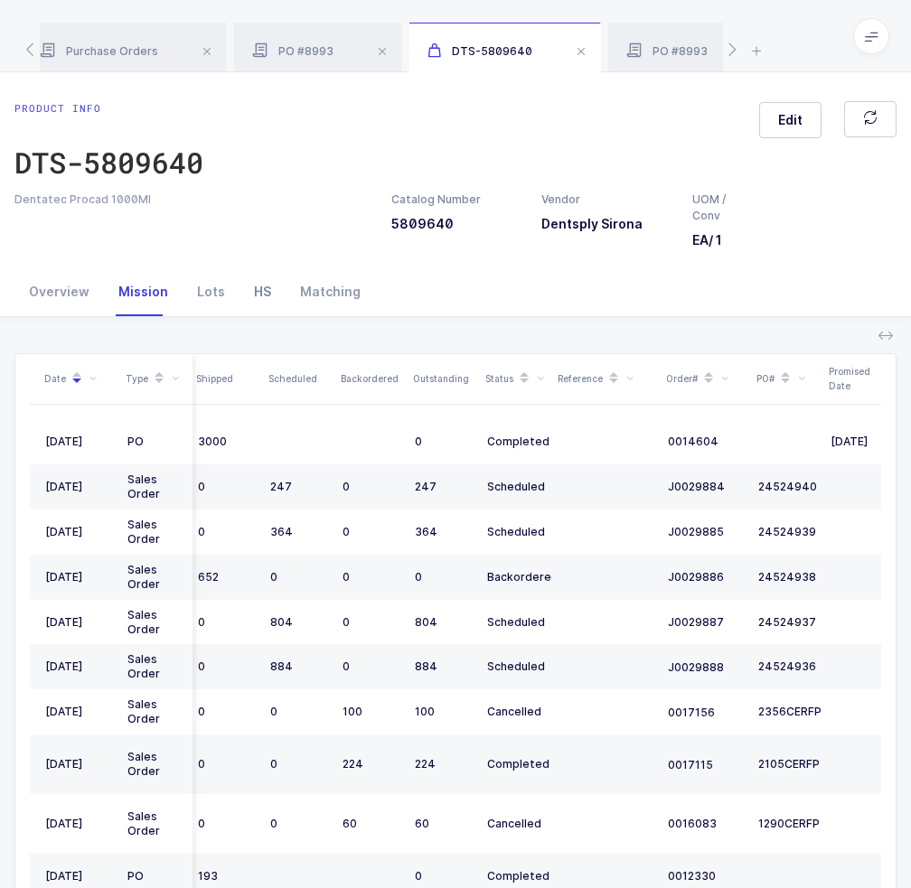
click at [252, 306] on div "HS" at bounding box center [262, 292] width 46 height 49
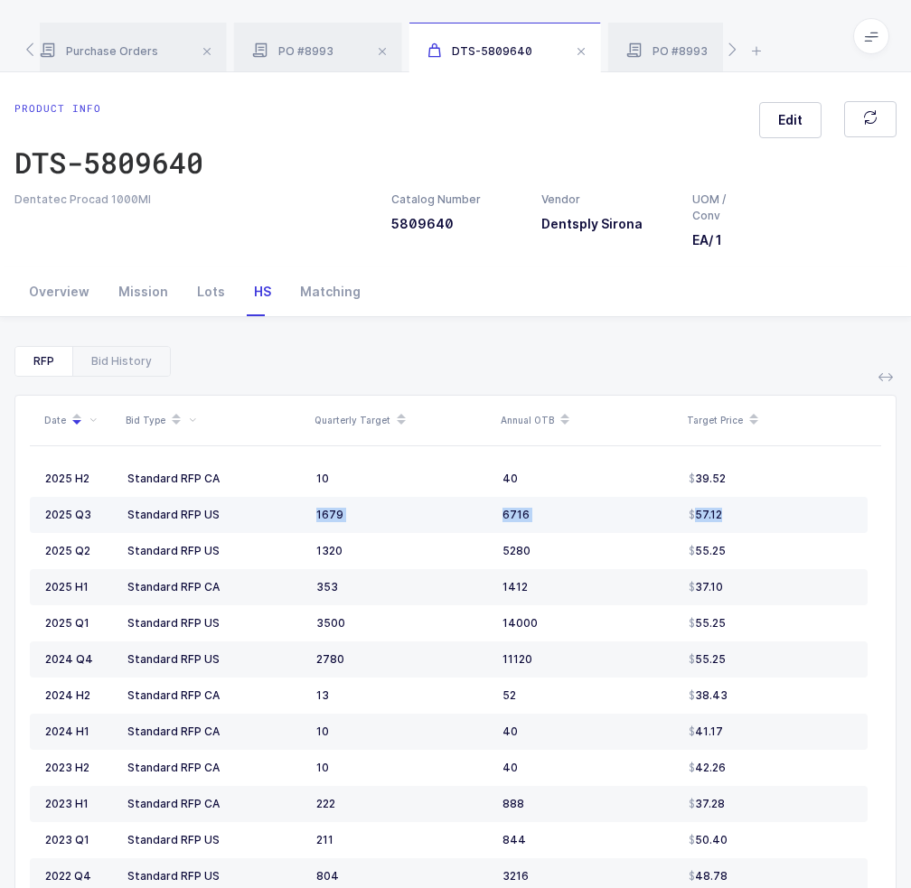
drag, startPoint x: 151, startPoint y: 524, endPoint x: 827, endPoint y: 507, distance: 676.2
click at [827, 507] on tr "2025 Q3 Standard RFP US 1679 6716 57.12" at bounding box center [449, 515] width 838 height 36
click at [827, 508] on div "57.12" at bounding box center [771, 515] width 164 height 14
drag, startPoint x: 816, startPoint y: 516, endPoint x: 801, endPoint y: 521, distance: 16.3
click at [801, 521] on td "57.12" at bounding box center [774, 515] width 186 height 36
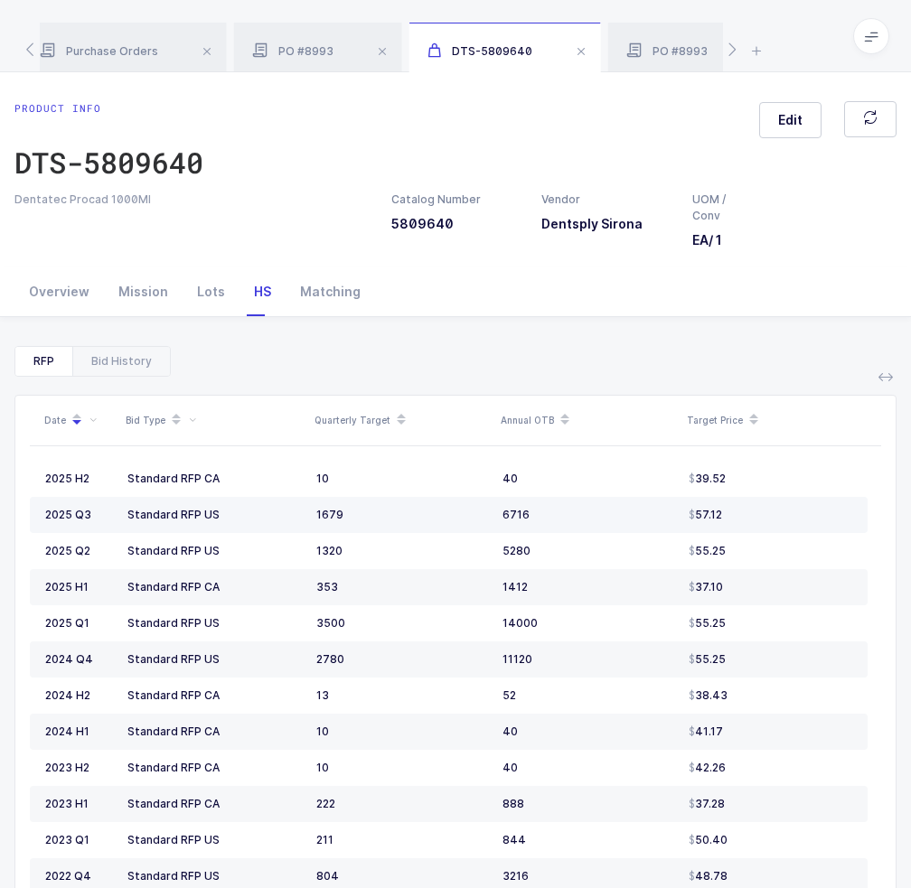
click at [801, 521] on td "57.12" at bounding box center [774, 515] width 186 height 36
drag, startPoint x: 801, startPoint y: 521, endPoint x: 804, endPoint y: 502, distance: 20.2
click at [804, 502] on td "57.12" at bounding box center [774, 515] width 186 height 36
click at [793, 513] on div "57.12" at bounding box center [771, 515] width 164 height 14
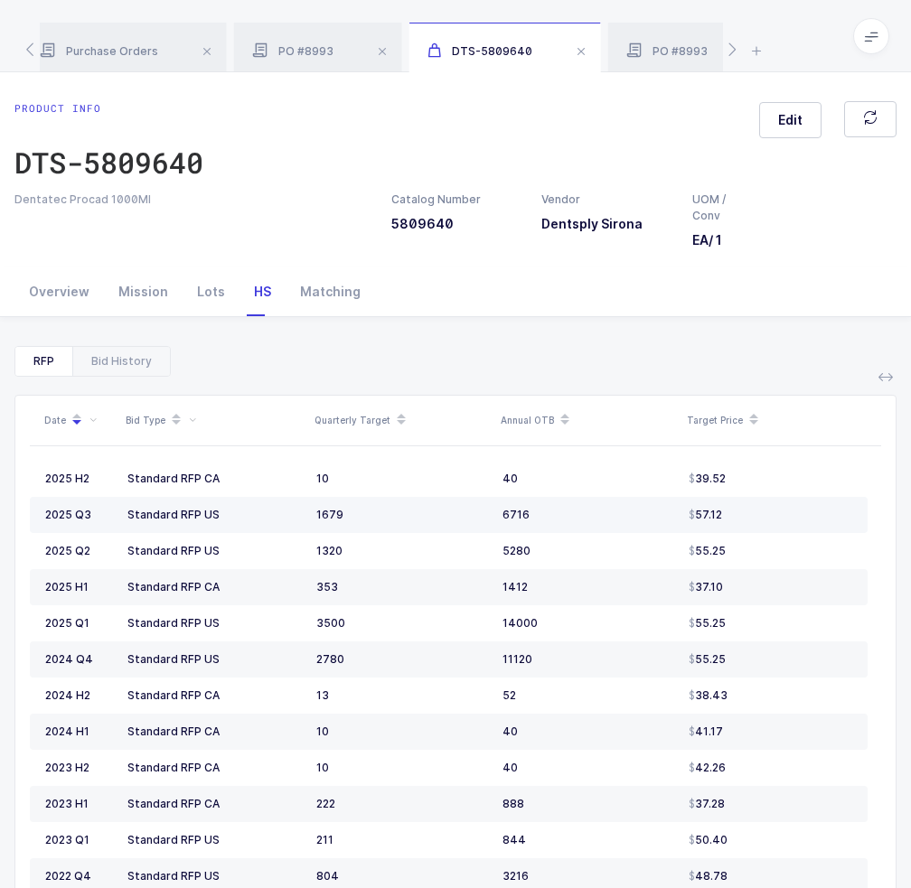
click at [793, 513] on div "57.12" at bounding box center [771, 515] width 164 height 14
drag, startPoint x: 787, startPoint y: 520, endPoint x: 775, endPoint y: 512, distance: 14.6
click at [775, 512] on div "57.12" at bounding box center [771, 515] width 164 height 14
drag, startPoint x: 771, startPoint y: 512, endPoint x: 749, endPoint y: 513, distance: 21.7
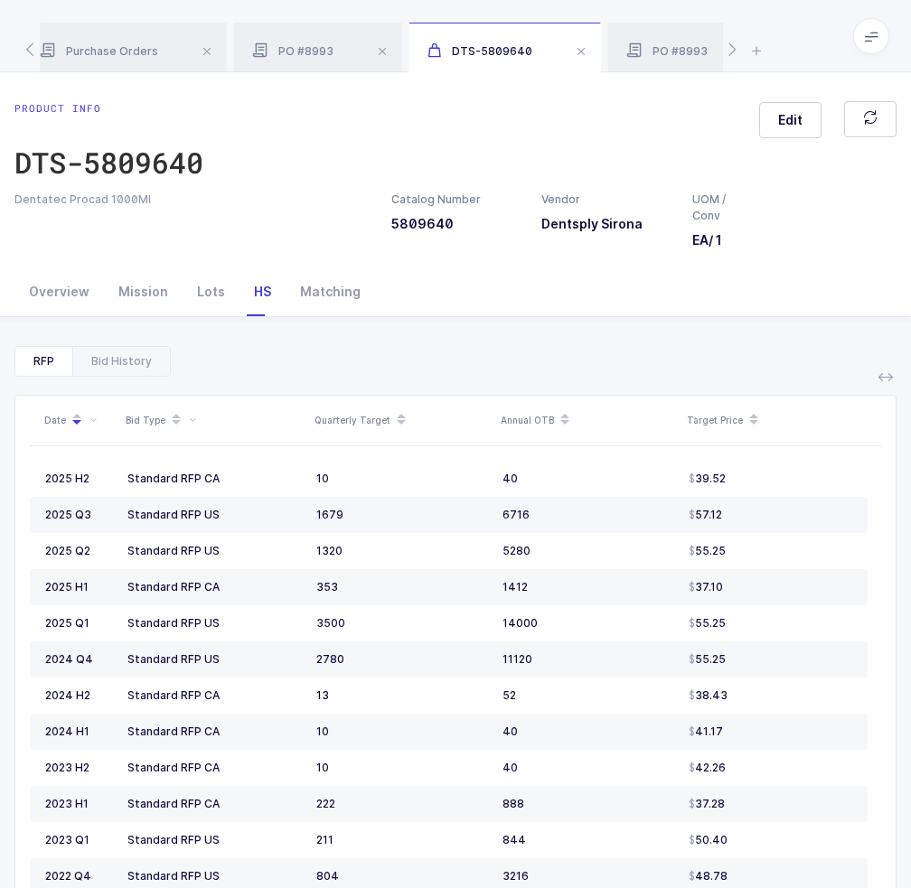
click at [749, 513] on div "57.12" at bounding box center [771, 515] width 164 height 14
drag, startPoint x: 742, startPoint y: 513, endPoint x: 768, endPoint y: 515, distance: 26.3
click at [768, 515] on div "57.12" at bounding box center [771, 515] width 164 height 14
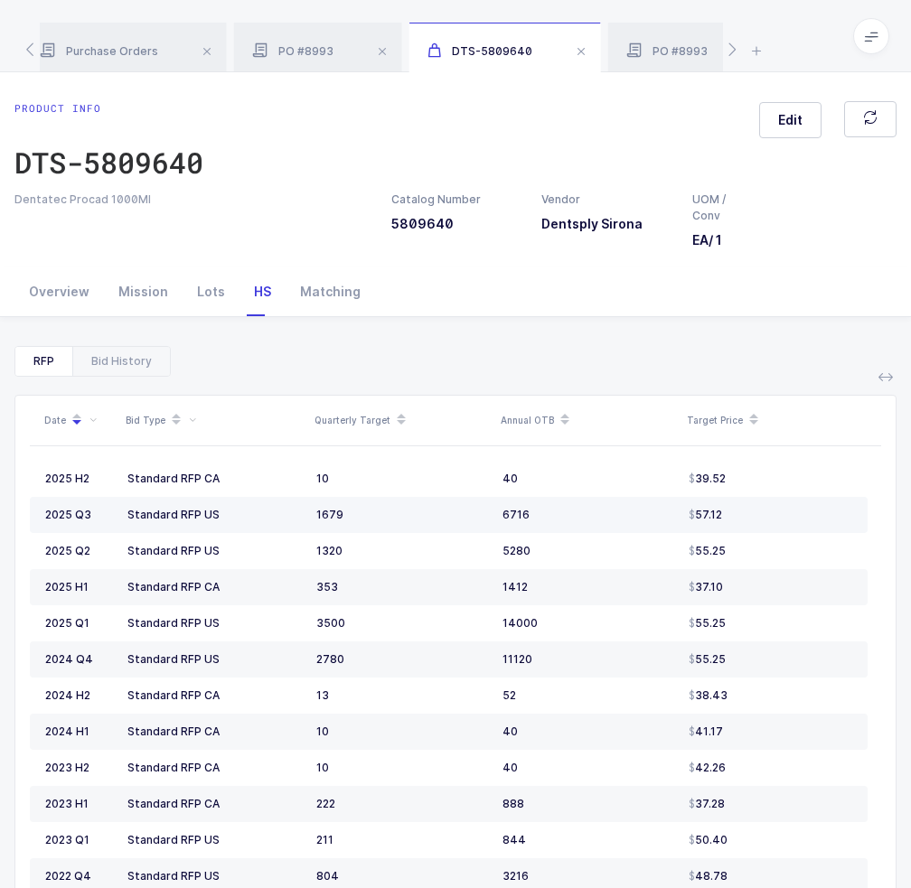
drag, startPoint x: 768, startPoint y: 515, endPoint x: 773, endPoint y: 502, distance: 14.3
click at [773, 502] on td "57.12" at bounding box center [774, 515] width 186 height 36
click at [766, 511] on div "57.12" at bounding box center [771, 515] width 164 height 14
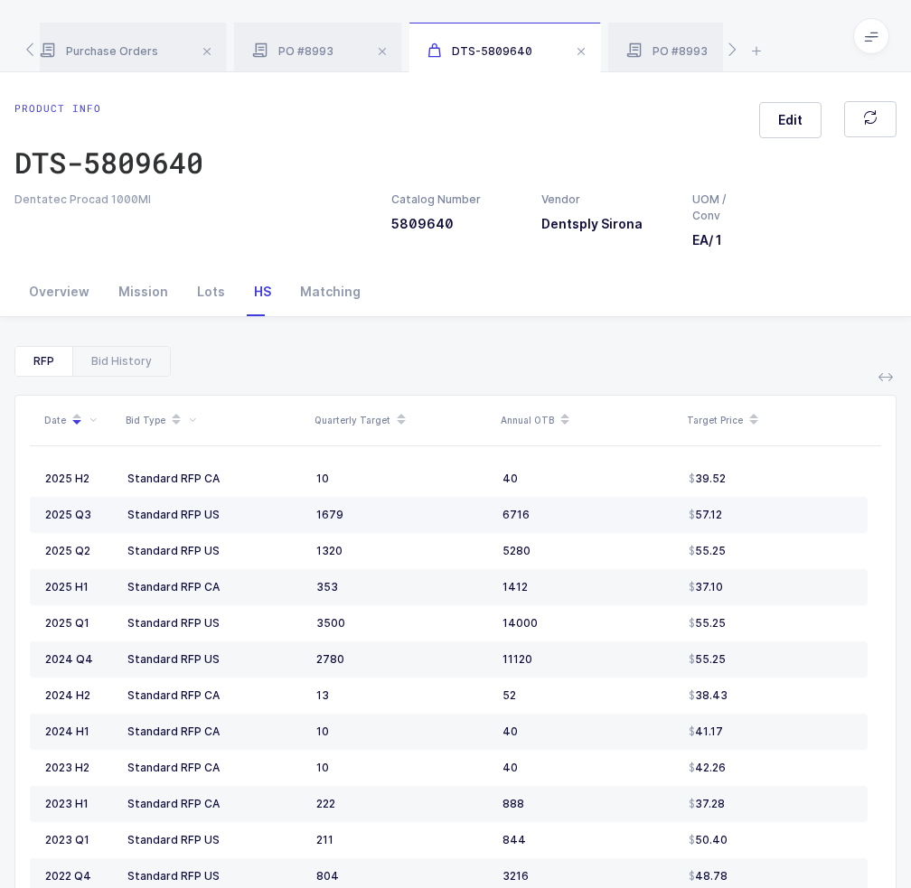
click at [765, 504] on td "57.12" at bounding box center [774, 515] width 186 height 36
drag, startPoint x: 764, startPoint y: 504, endPoint x: 744, endPoint y: 518, distance: 24.1
click at [744, 518] on td "57.12" at bounding box center [774, 515] width 186 height 36
click at [744, 518] on div "57.12" at bounding box center [771, 515] width 164 height 14
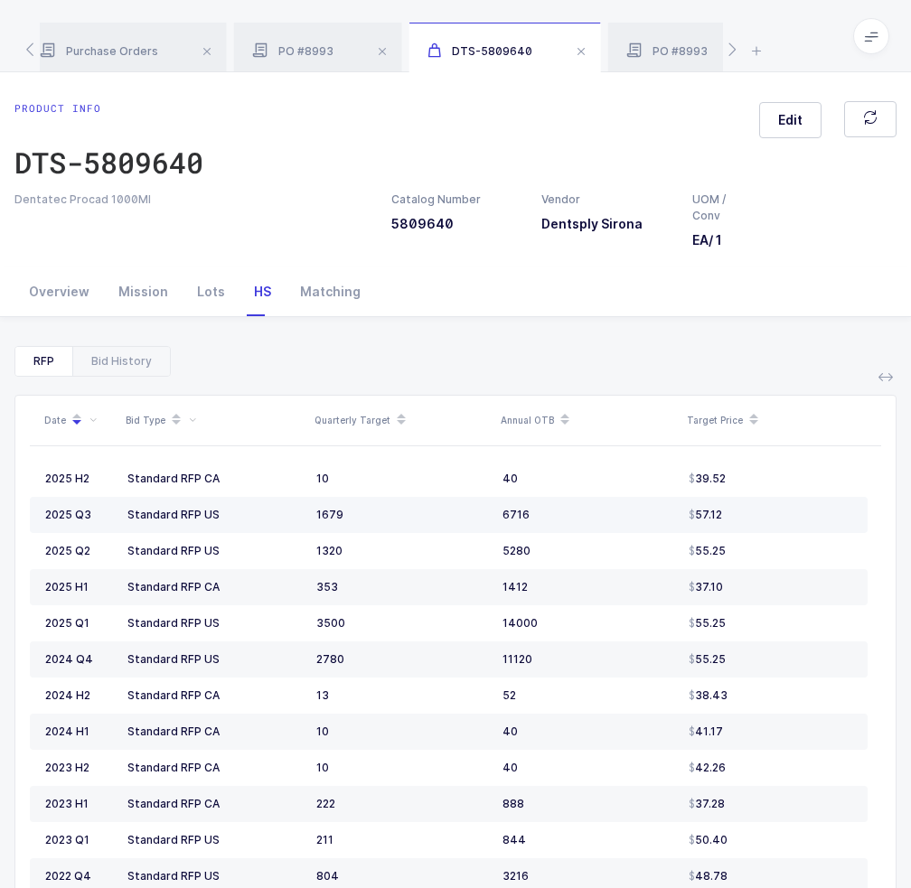
drag, startPoint x: 773, startPoint y: 507, endPoint x: 810, endPoint y: 503, distance: 37.2
click at [810, 503] on td "57.12" at bounding box center [774, 515] width 186 height 36
click at [121, 348] on div "Bid History" at bounding box center [121, 361] width 98 height 29
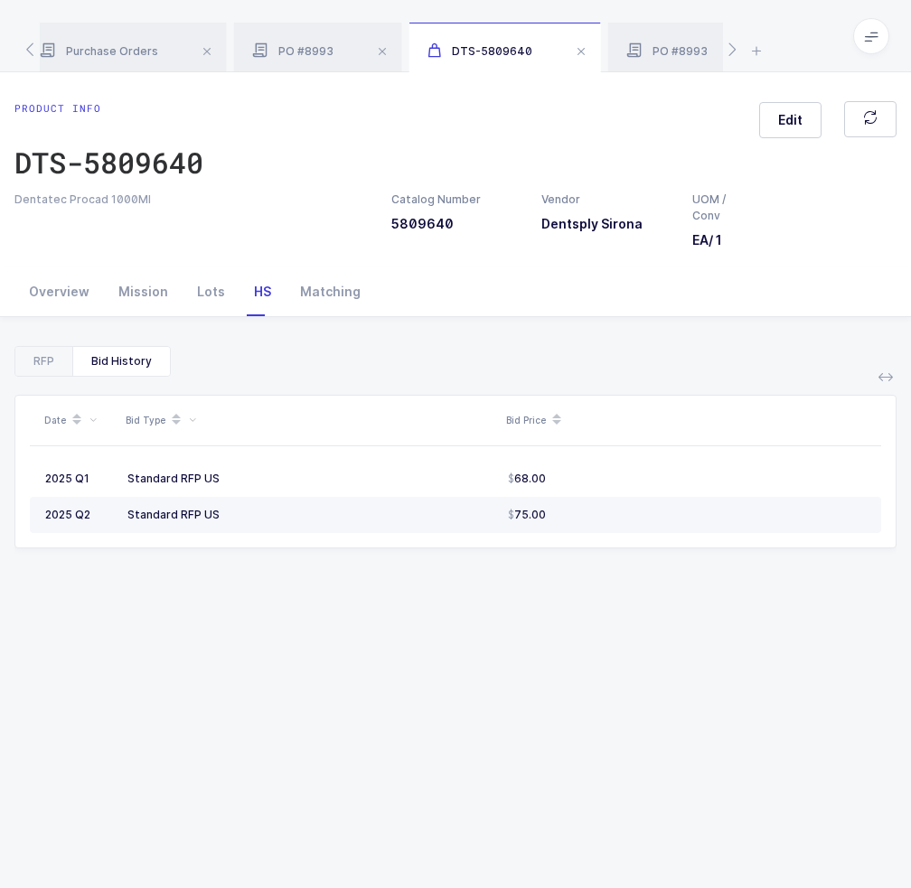
drag, startPoint x: 136, startPoint y: 518, endPoint x: 228, endPoint y: 505, distance: 93.0
click at [228, 505] on td "Standard RFP US" at bounding box center [310, 515] width 380 height 36
click at [229, 504] on td "Standard RFP US" at bounding box center [310, 515] width 380 height 36
click at [250, 503] on td "Standard RFP US" at bounding box center [310, 515] width 380 height 36
click at [260, 503] on td "Standard RFP US" at bounding box center [310, 515] width 380 height 36
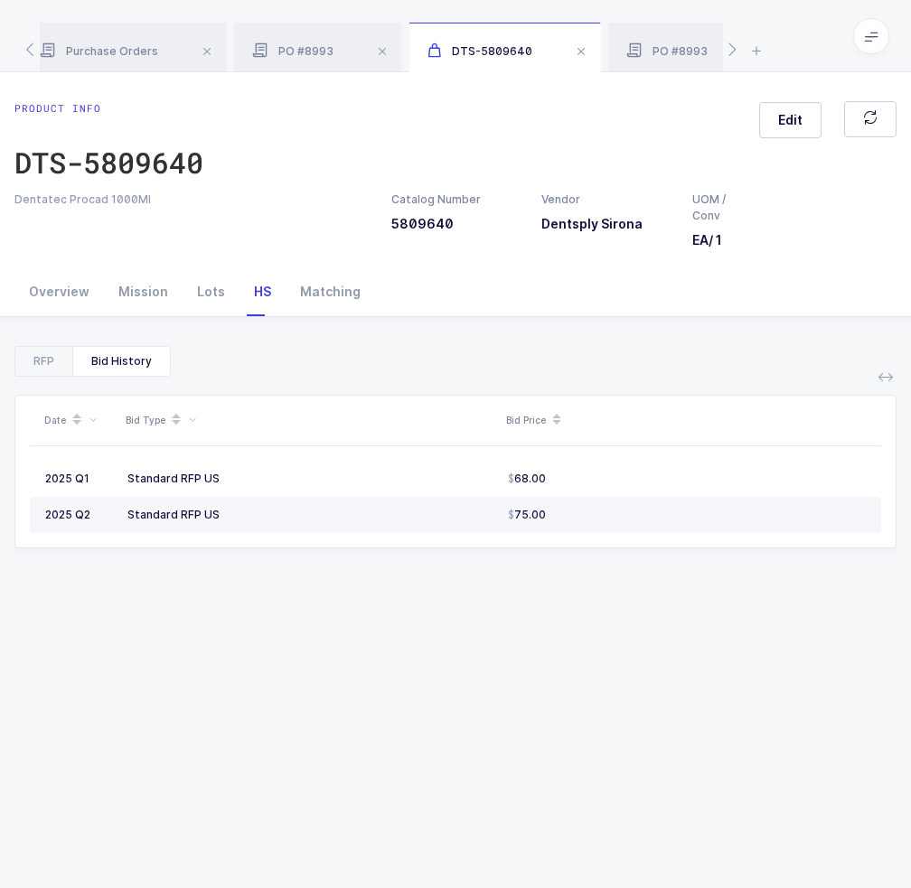
drag, startPoint x: 264, startPoint y: 505, endPoint x: 130, endPoint y: 512, distance: 133.9
click at [101, 524] on tr "2025 Q2 Standard RFP US 75.00" at bounding box center [455, 515] width 851 height 36
click at [132, 512] on div "Standard RFP US" at bounding box center [310, 515] width 366 height 14
drag, startPoint x: 118, startPoint y: 520, endPoint x: 253, endPoint y: 513, distance: 134.8
click at [253, 513] on tr "2025 Q2 Standard RFP US 75.00" at bounding box center [455, 515] width 851 height 36
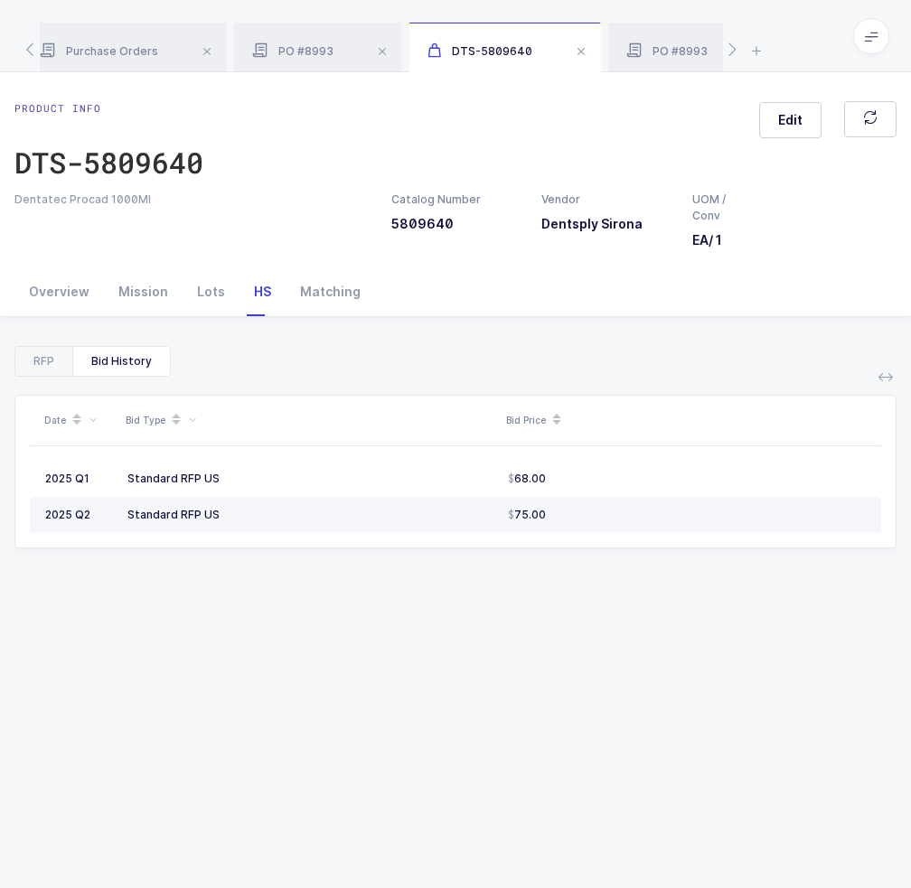
click at [253, 513] on div "Standard RFP US" at bounding box center [310, 515] width 366 height 14
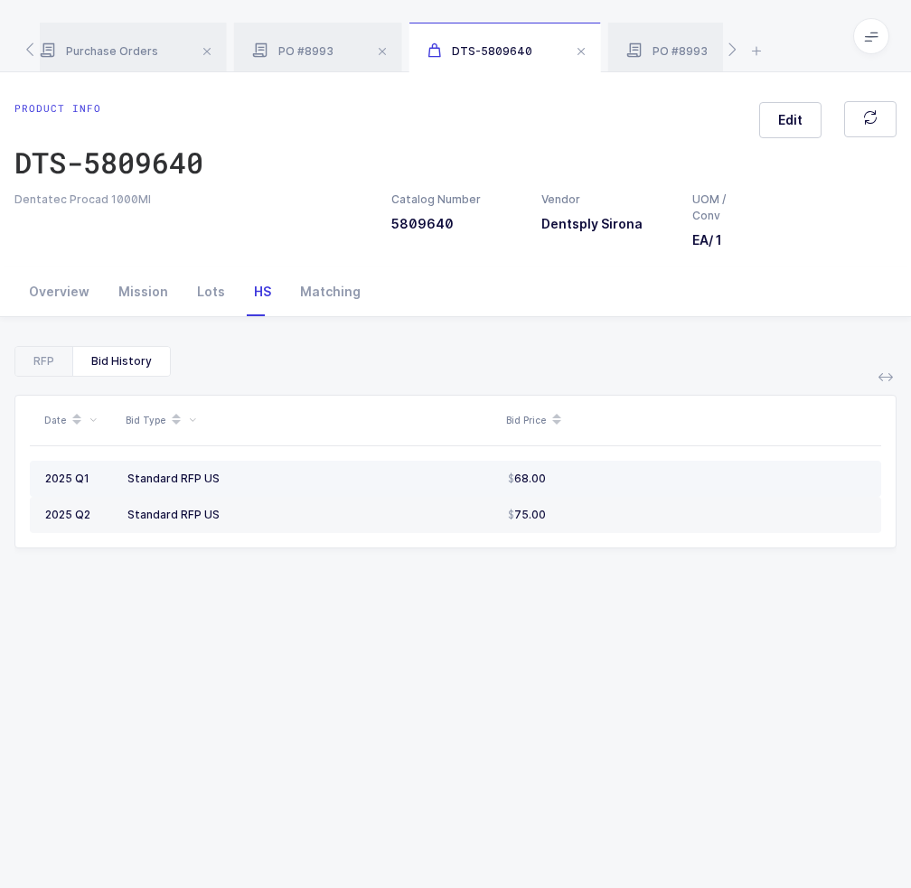
drag, startPoint x: 271, startPoint y: 510, endPoint x: 33, endPoint y: 481, distance: 240.3
click at [33, 481] on tbody "2025 Q1 Standard RFP US 68.00 2025 Q2 Standard RFP US 75.00" at bounding box center [455, 497] width 851 height 72
click at [33, 481] on td "2025 Q1" at bounding box center [75, 479] width 90 height 36
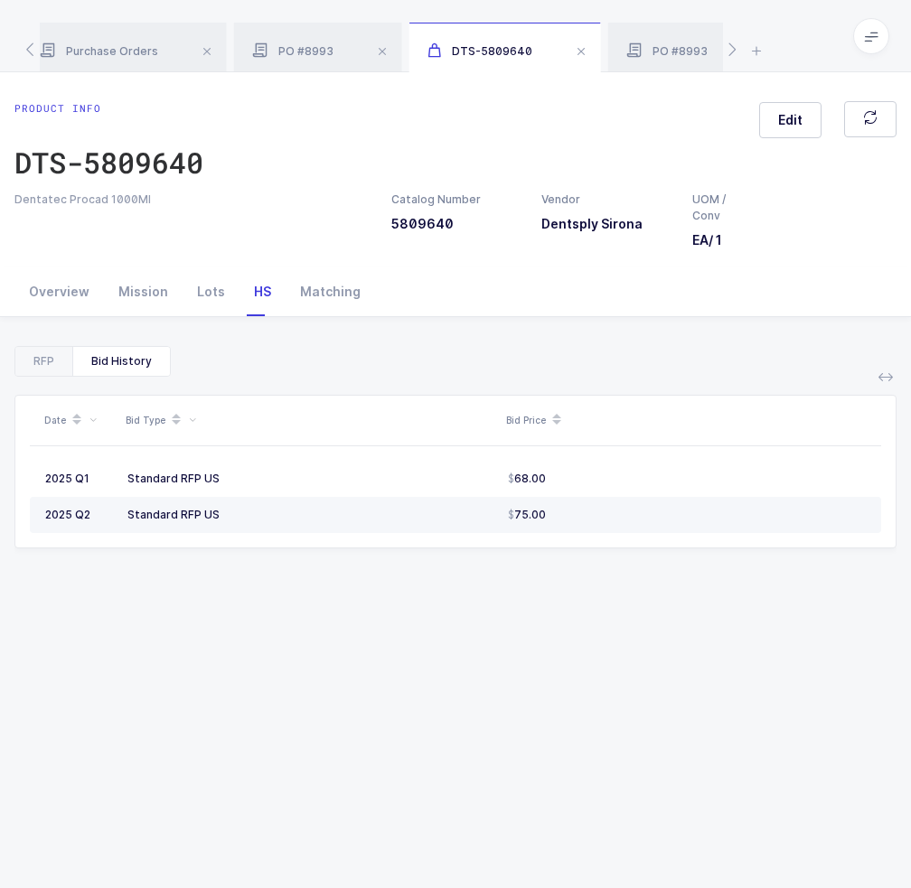
drag, startPoint x: 40, startPoint y: 474, endPoint x: 546, endPoint y: 502, distance: 506.8
click at [546, 502] on tbody "2025 Q1 Standard RFP US 68.00 2025 Q2 Standard RFP US 75.00" at bounding box center [455, 497] width 851 height 72
click at [155, 298] on div "Mission" at bounding box center [143, 292] width 79 height 49
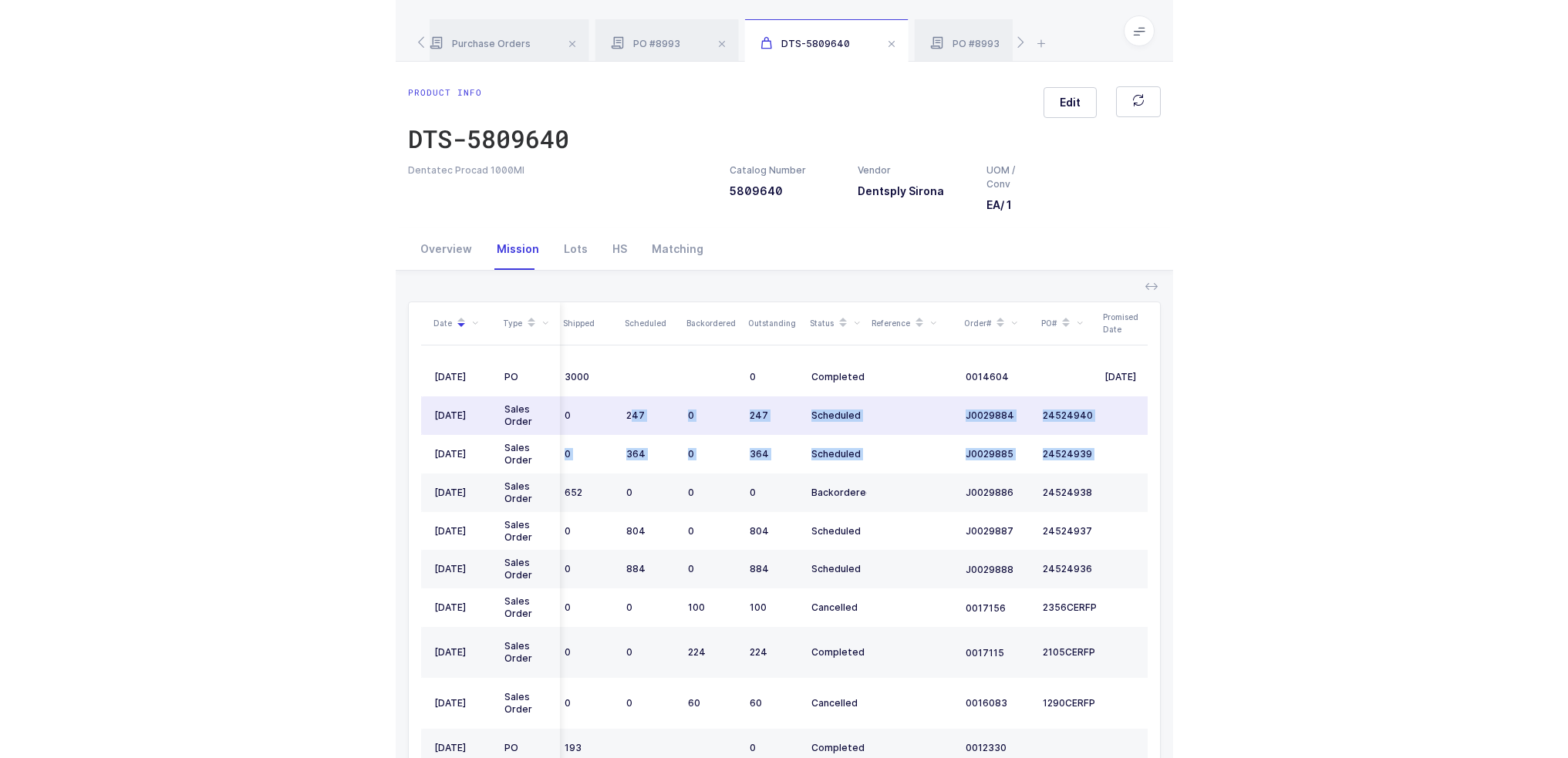
scroll to position [0, 0]
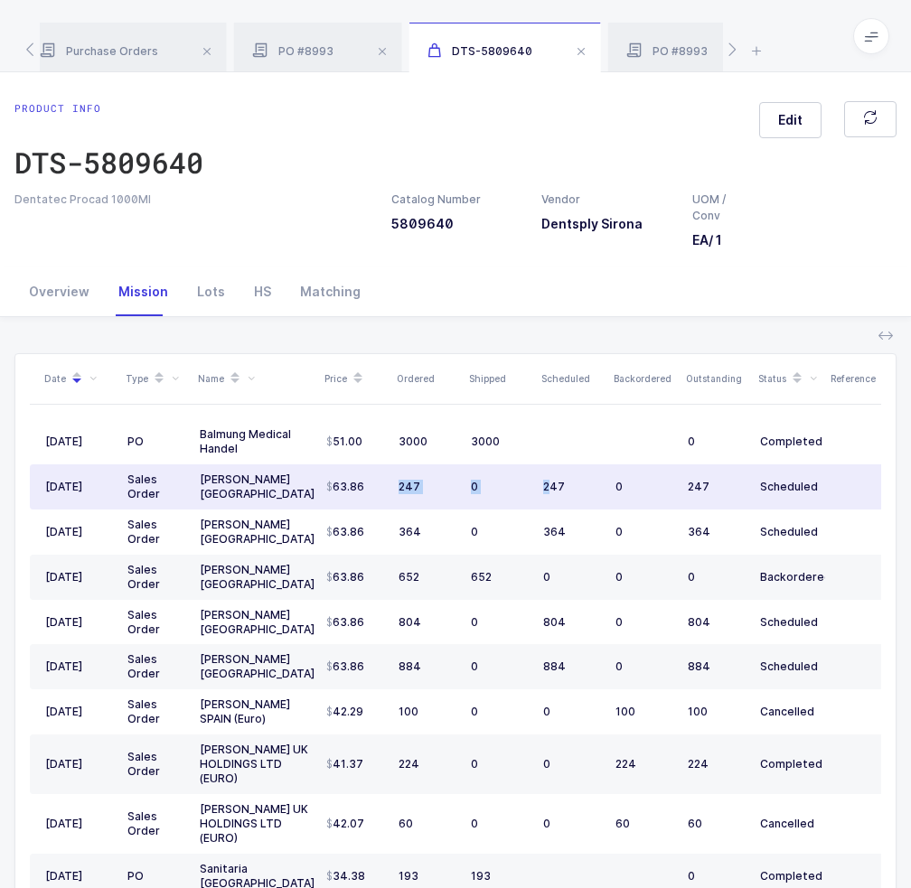
drag, startPoint x: 275, startPoint y: 507, endPoint x: 334, endPoint y: 503, distance: 59.8
click at [334, 503] on tr "03/31/2025 Sales Order Henry Schein USA 63.86 247 0 247 0 247 Scheduled J002988…" at bounding box center [599, 487] width 1139 height 45
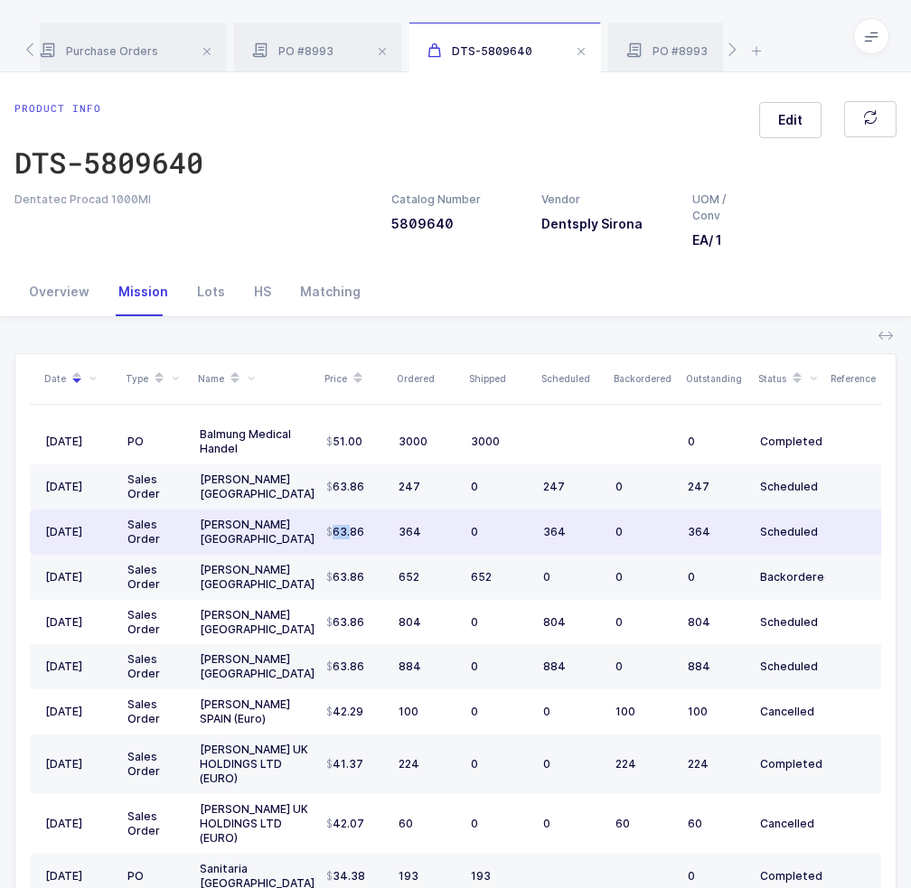
click at [349, 523] on td "63.86" at bounding box center [355, 532] width 72 height 45
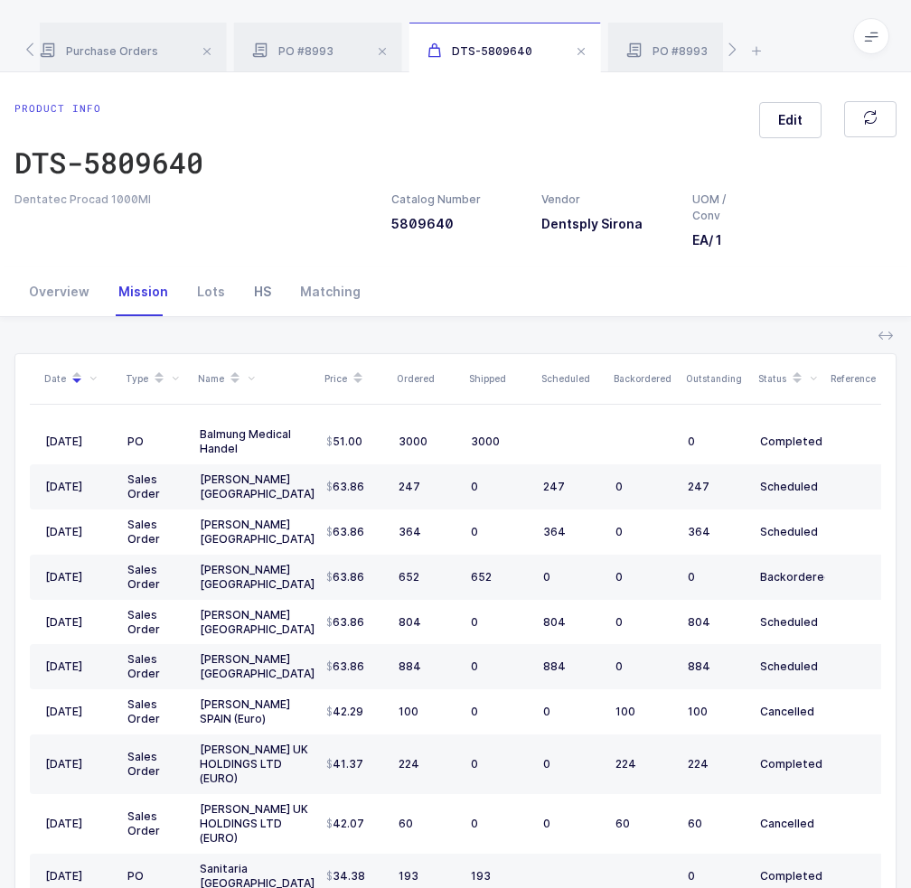
click at [269, 281] on div "HS" at bounding box center [262, 292] width 46 height 49
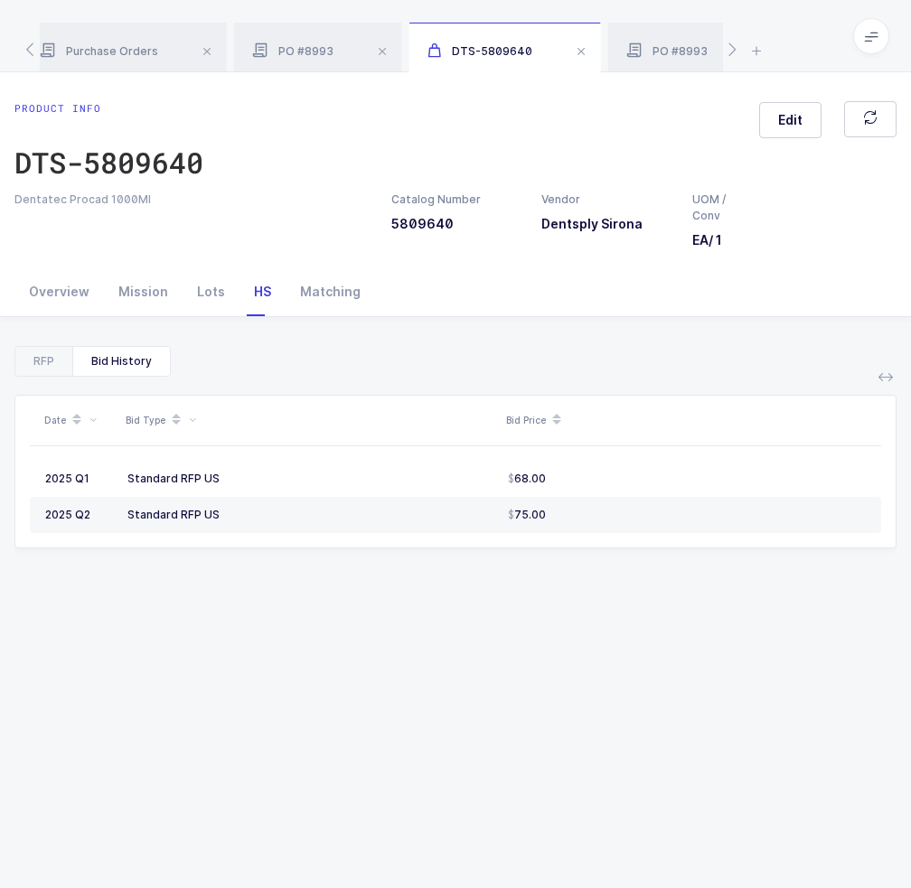
click at [159, 380] on div "Date Bid Type Bid Price 2025 Q1 Standard RFP US 68.00 2025 Q2 Standard RFP US 7…" at bounding box center [455, 708] width 882 height 663
click at [135, 364] on div "Bid History" at bounding box center [121, 361] width 98 height 29
click at [52, 378] on div "Date Bid Type Bid Price 2025 Q1 Standard RFP US 68.00 2025 Q2 Standard RFP US 7…" at bounding box center [455, 708] width 882 height 663
click at [60, 353] on div "RFP" at bounding box center [43, 361] width 57 height 29
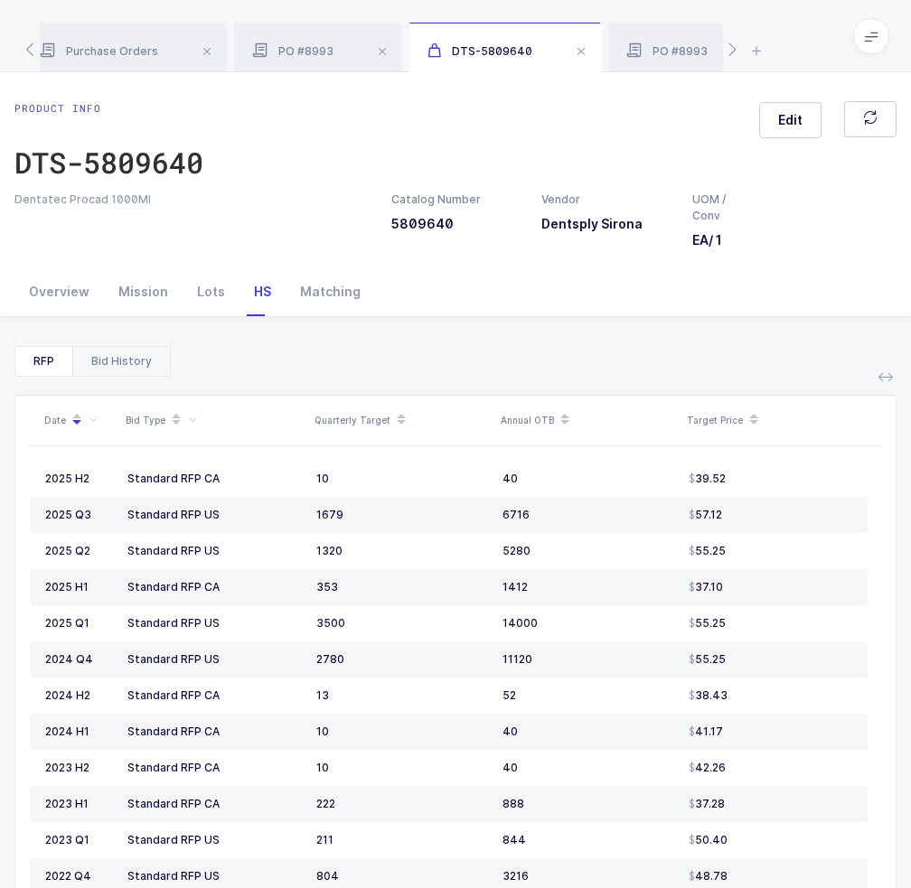
click at [78, 362] on div "Bid History" at bounding box center [121, 361] width 98 height 29
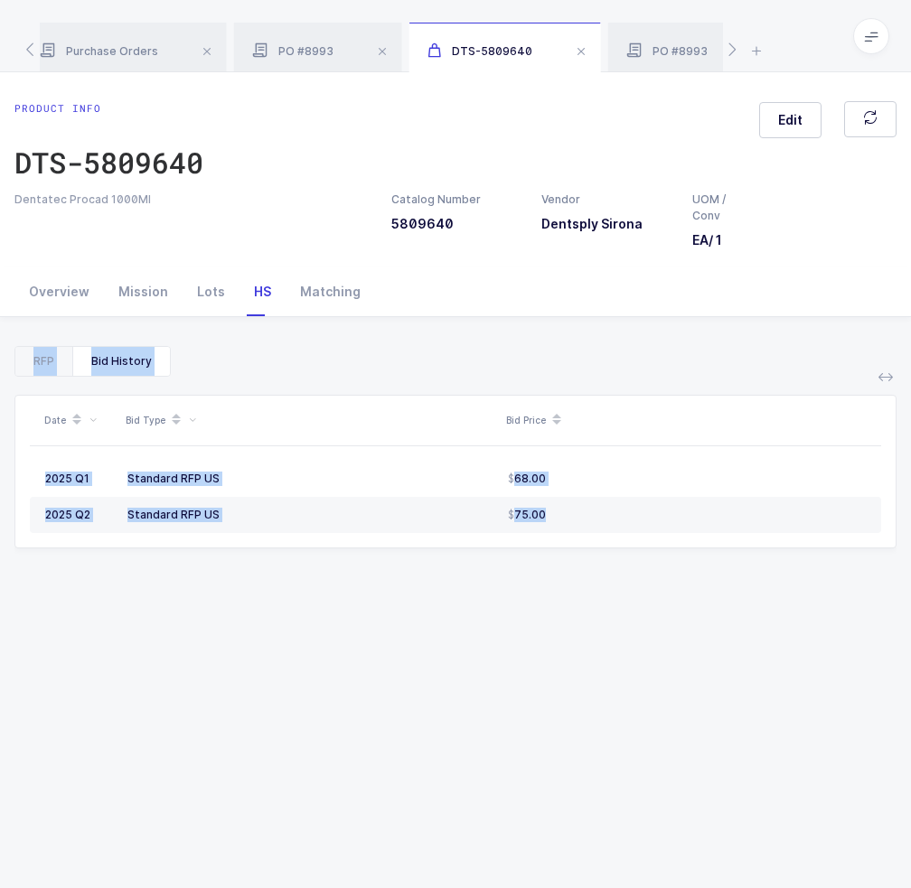
drag, startPoint x: 602, startPoint y: 523, endPoint x: 599, endPoint y: 319, distance: 204.3
click at [599, 319] on div "RFP Bid History Date Bid Type Quarterly Target Annual OTB Target Price 2025 H2 …" at bounding box center [455, 700] width 882 height 766
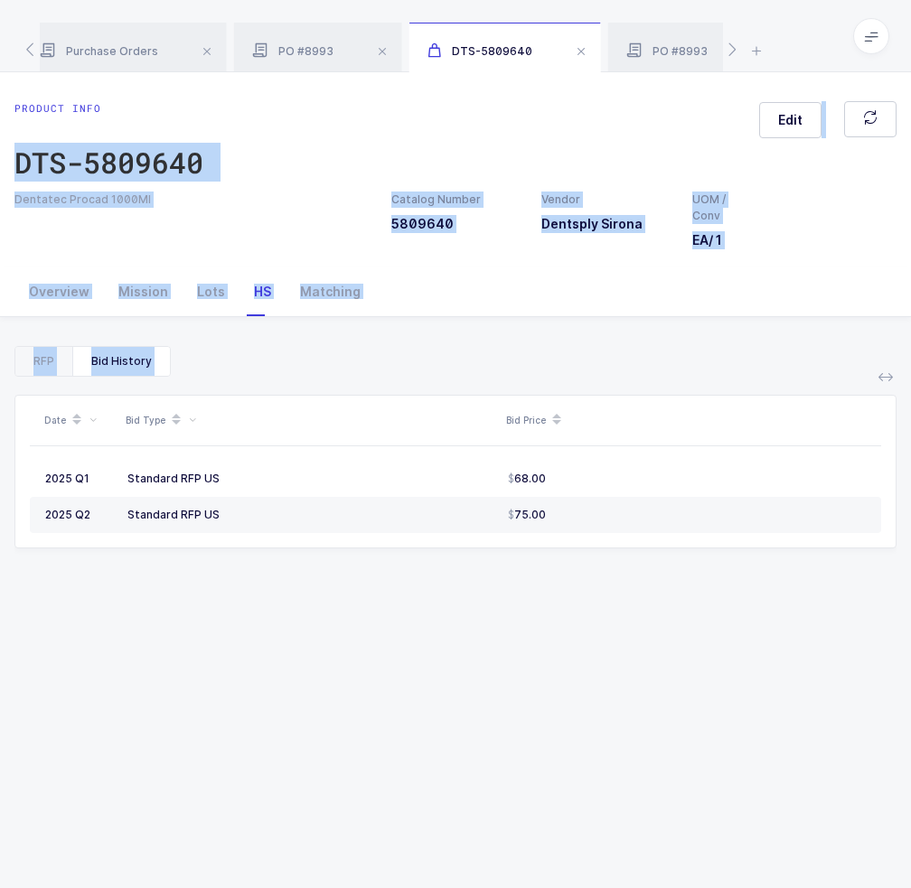
drag, startPoint x: 304, startPoint y: 104, endPoint x: 401, endPoint y: 577, distance: 482.6
click at [401, 577] on div "Product info DTS-5809640 Edit Dentatec Procad 1000Ml Catalog Number 5809640 Ven…" at bounding box center [455, 577] width 911 height 1011
click at [401, 579] on div "Date Bid Type Bid Price 2025 Q1 Standard RFP US 68.00 2025 Q2 Standard RFP US 7…" at bounding box center [455, 708] width 882 height 663
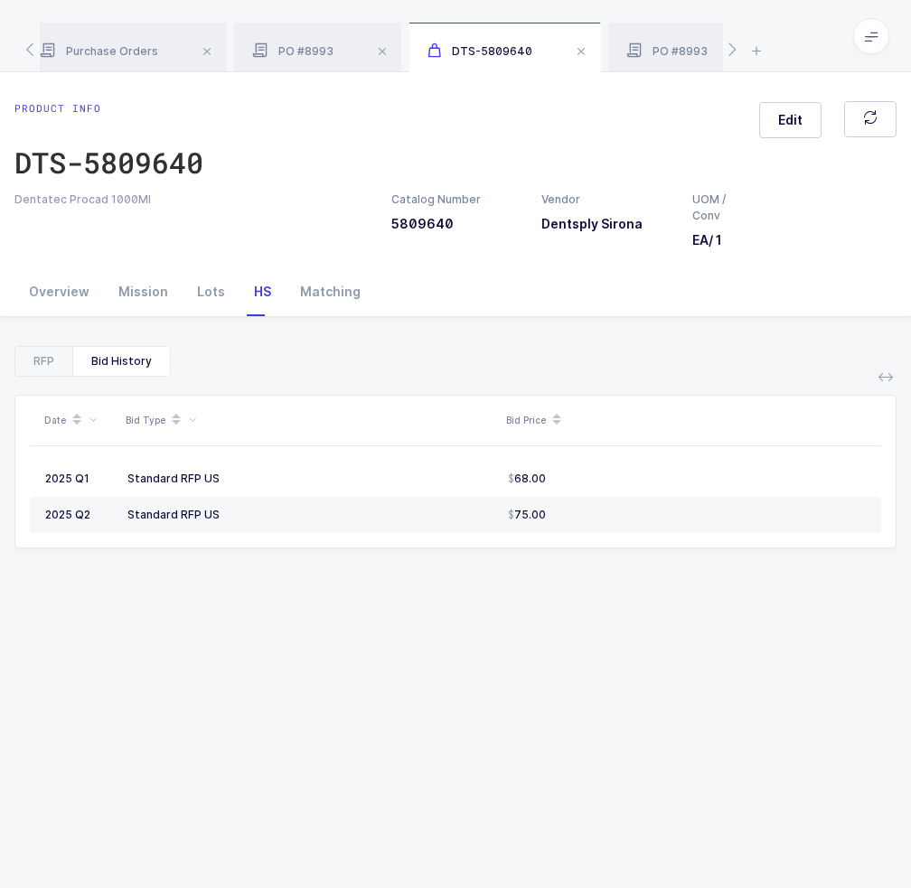
drag, startPoint x: 543, startPoint y: 596, endPoint x: 535, endPoint y: 747, distance: 151.1
click at [535, 747] on div "Date Bid Type Bid Price 2025 Q1 Standard RFP US 68.00 2025 Q2 Standard RFP US 7…" at bounding box center [455, 708] width 882 height 663
click at [535, 746] on div "Date Bid Type Bid Price 2025 Q1 Standard RFP US 68.00 2025 Q2 Standard RFP US 7…" at bounding box center [455, 708] width 882 height 663
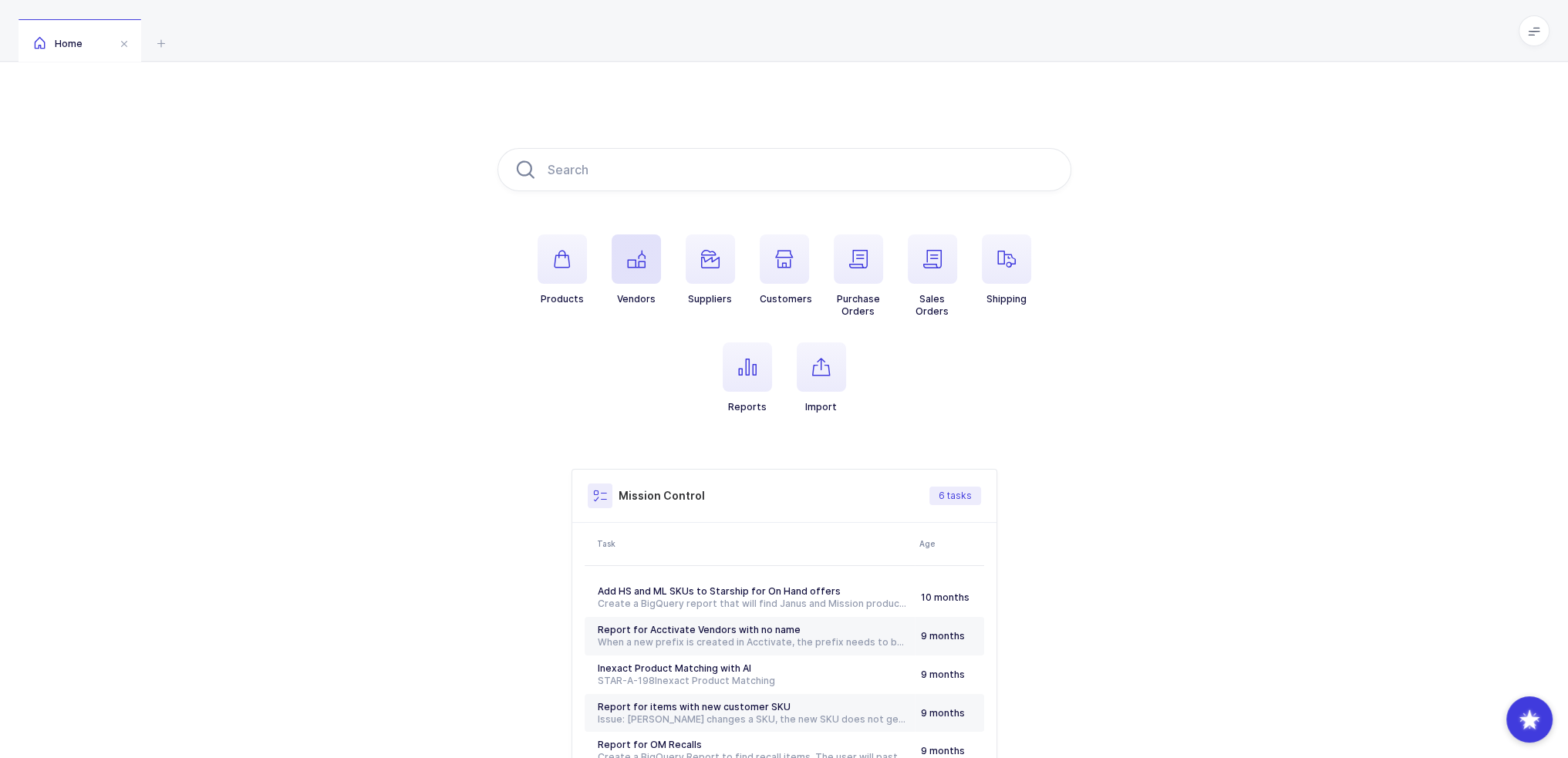
click at [650, 271] on span "button" at bounding box center [637, 259] width 50 height 50
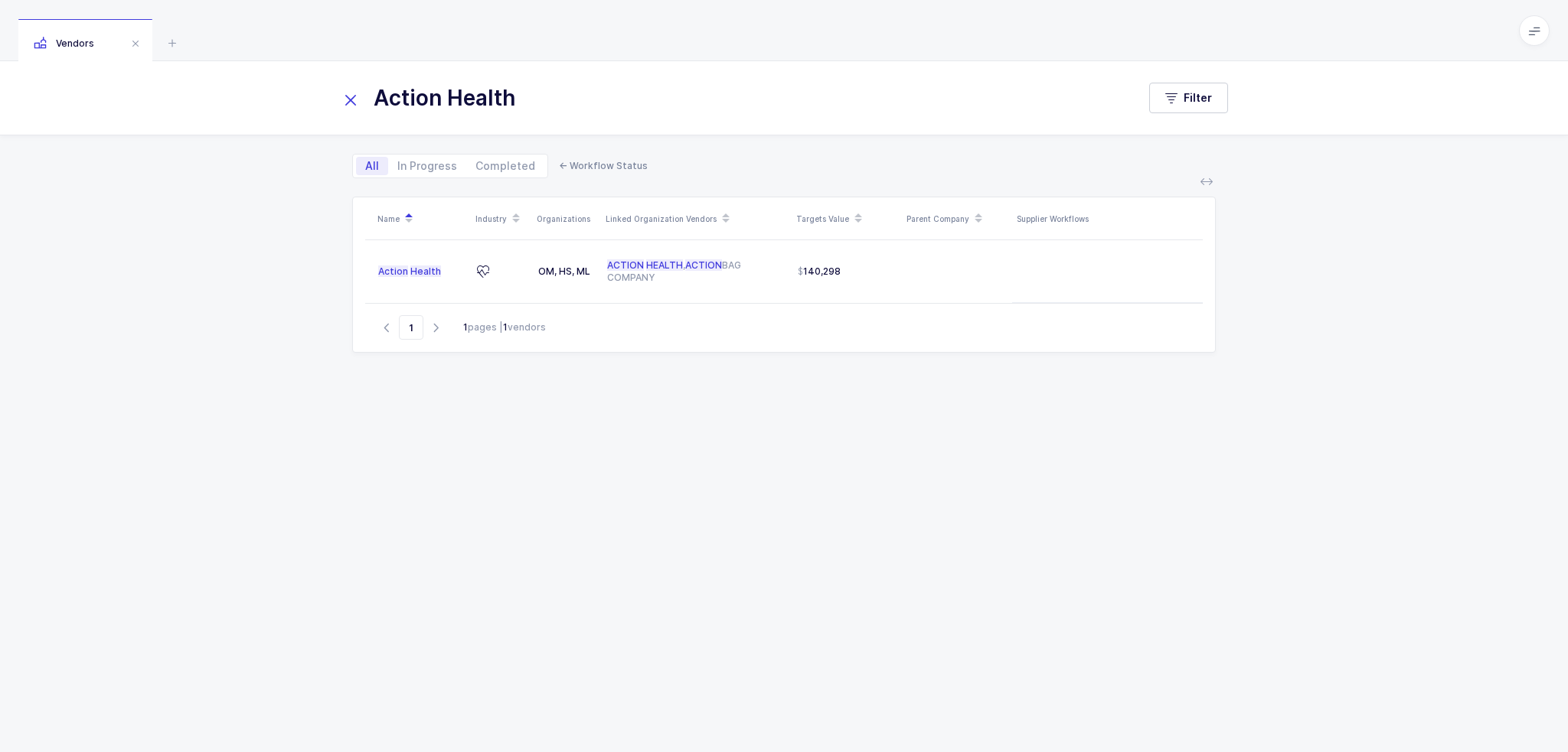
type input "Action Health"
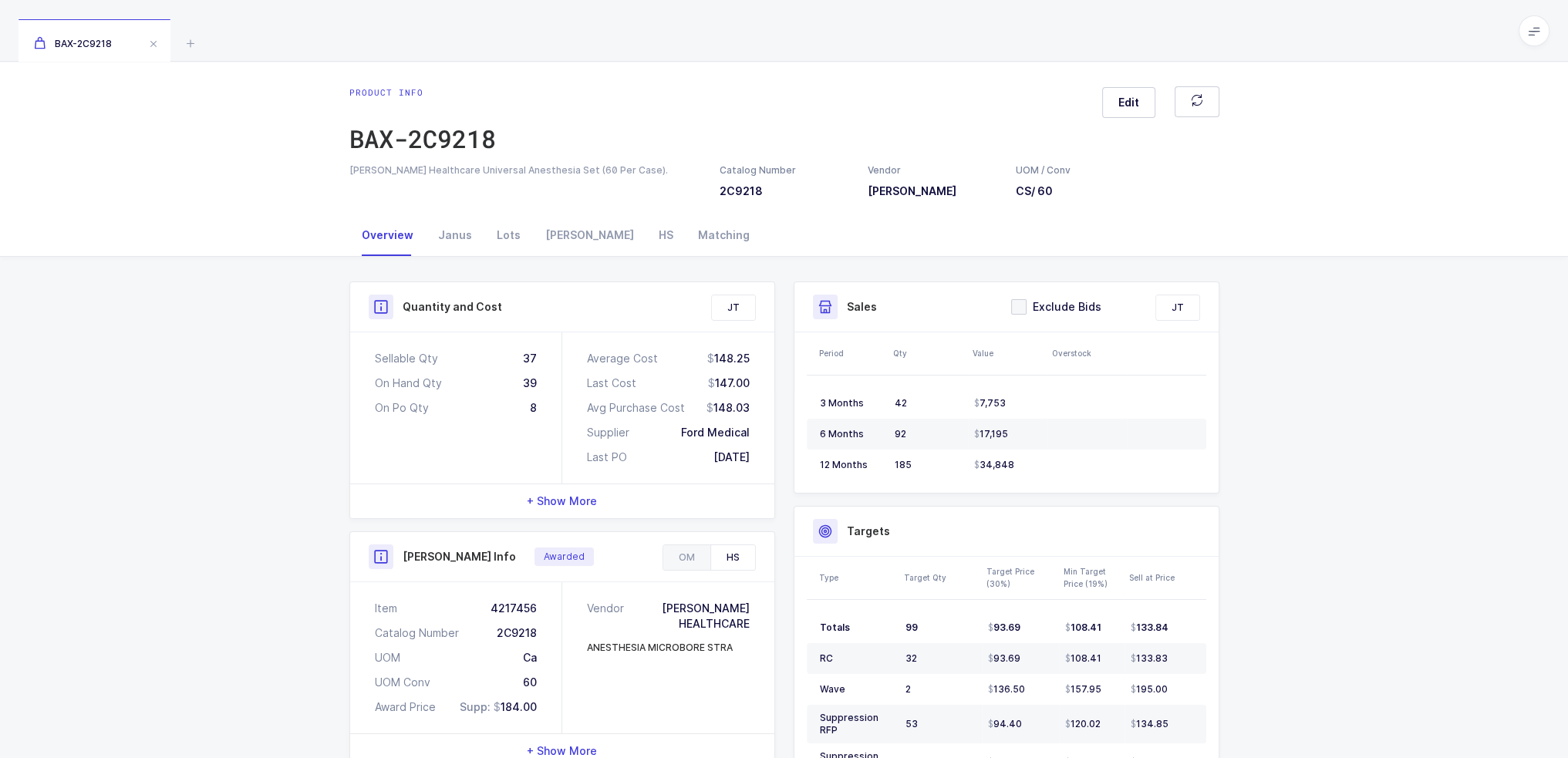
drag, startPoint x: 503, startPoint y: 347, endPoint x: 763, endPoint y: 469, distance: 287.2
click at [763, 469] on div "Sellable Qty 37 On Hand Qty 39 On Po Qty 8 Average Cost 148.25 Last Cost 147.00…" at bounding box center [562, 408] width 424 height 151
click at [503, 362] on div "Sellable Qty 37" at bounding box center [456, 359] width 162 height 15
click at [503, 356] on div "Sellable Qty 37" at bounding box center [456, 359] width 162 height 15
drag, startPoint x: 511, startPoint y: 347, endPoint x: 558, endPoint y: 381, distance: 58.0
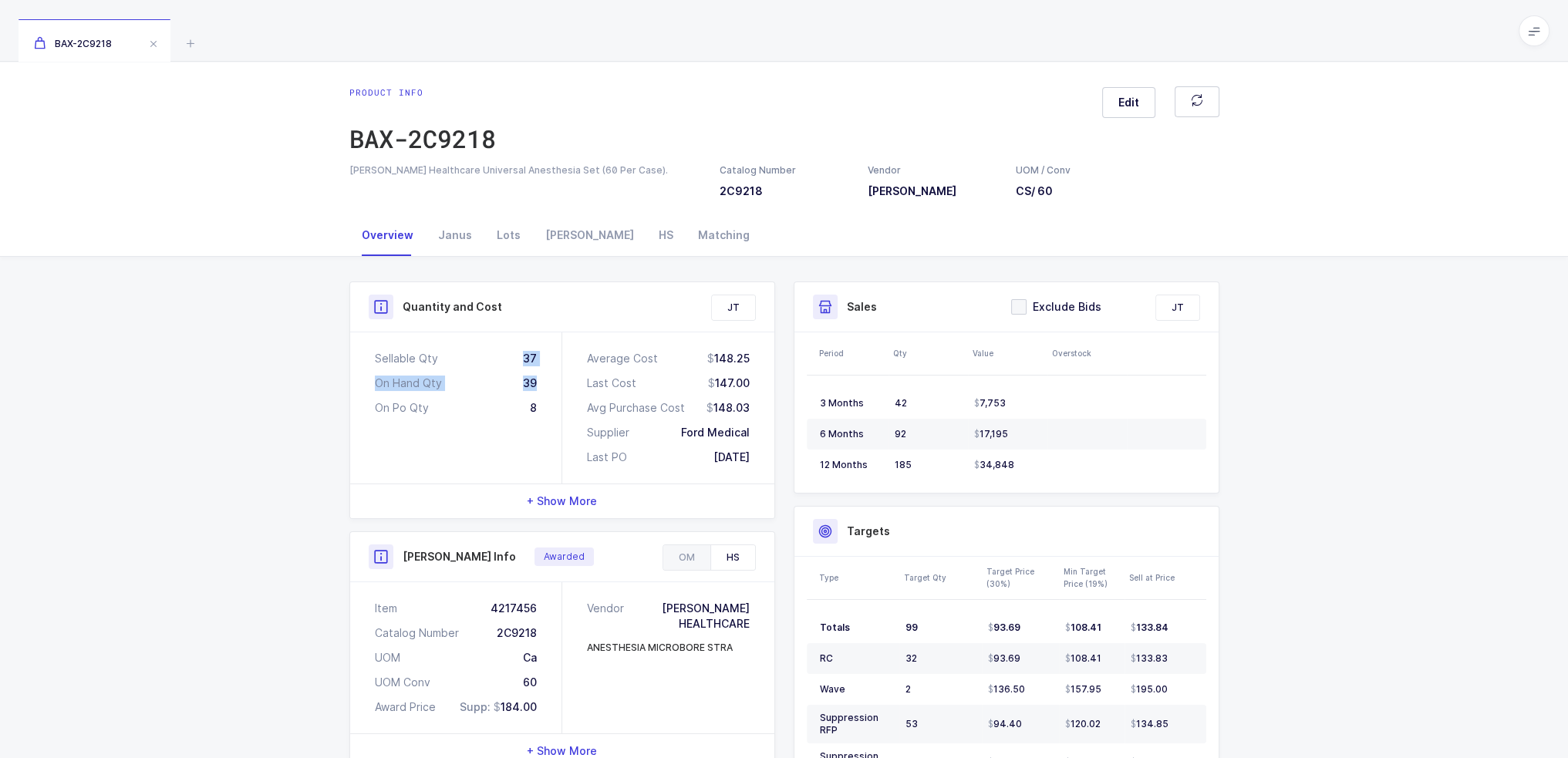
click at [558, 381] on div "Sellable Qty 37 On Hand Qty 39 On Po Qty 8" at bounding box center [456, 408] width 213 height 151
click at [452, 234] on div "Janus" at bounding box center [455, 235] width 59 height 42
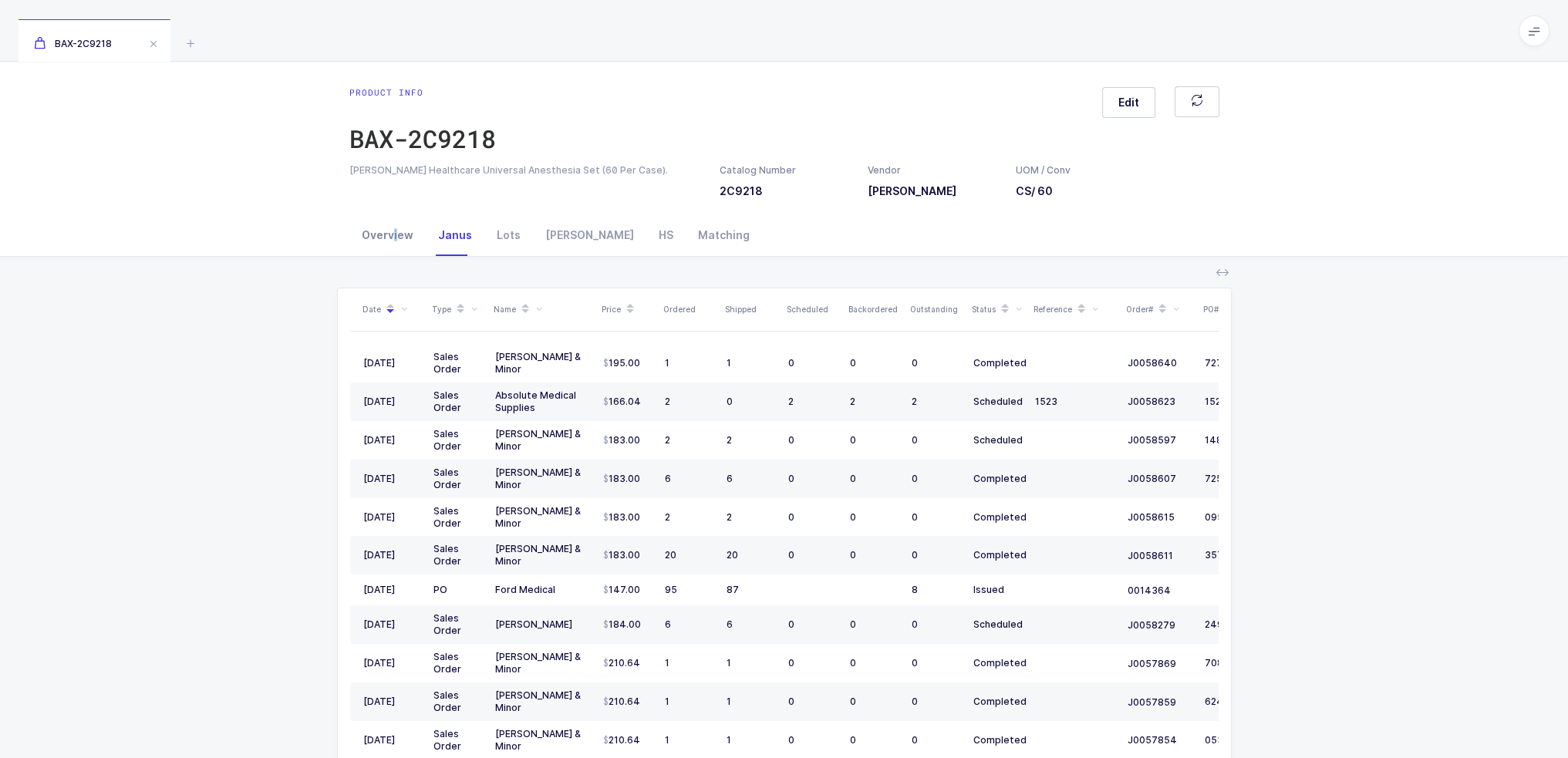
click at [395, 241] on div "Overview" at bounding box center [387, 235] width 76 height 42
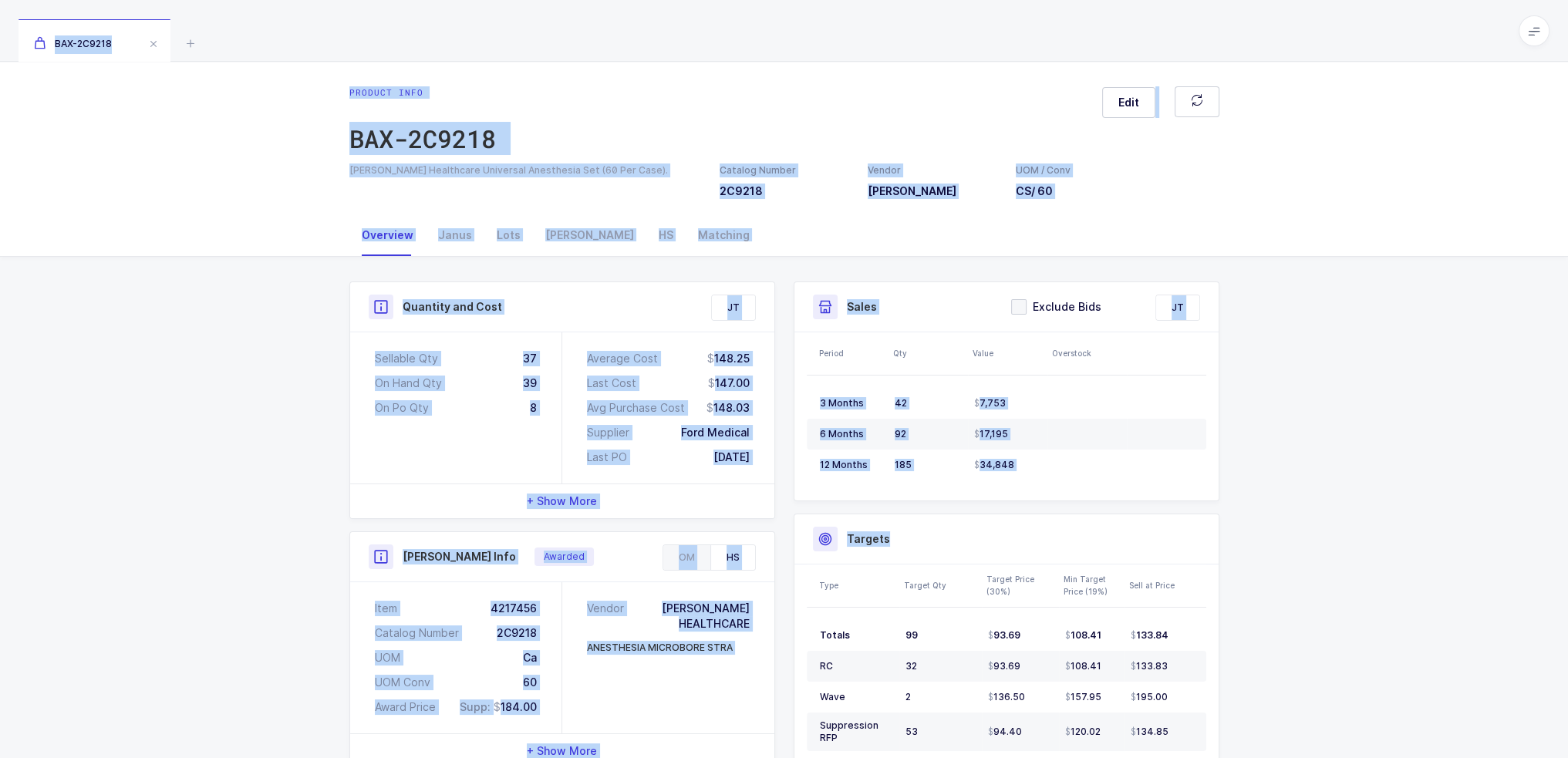
drag, startPoint x: 827, startPoint y: 83, endPoint x: 1210, endPoint y: 544, distance: 599.3
click at [1186, 536] on div "BAX-2C9218 Product info BAX-2C9218 Edit [PERSON_NAME] Healthcare Universal Anes…" at bounding box center [784, 567] width 1568 height 1134
drag, startPoint x: 1346, startPoint y: 499, endPoint x: 1366, endPoint y: 494, distance: 20.6
click at [1348, 499] on div "Quantity and Cost JT Sellable Qty 37 On Hand Qty 39 On Po Qty 8 Average Cost 14…" at bounding box center [784, 696] width 1568 height 878
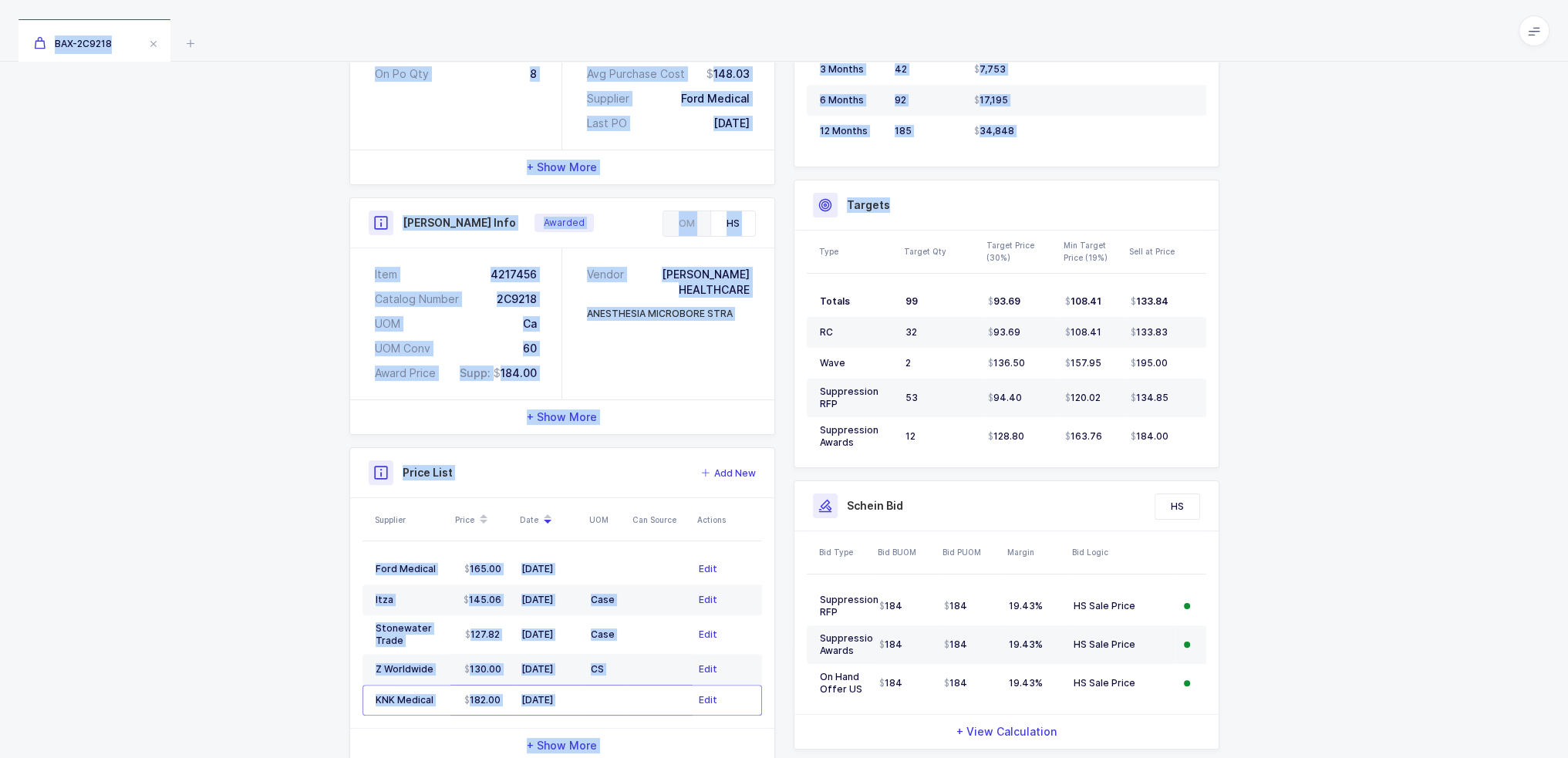
scroll to position [374, 0]
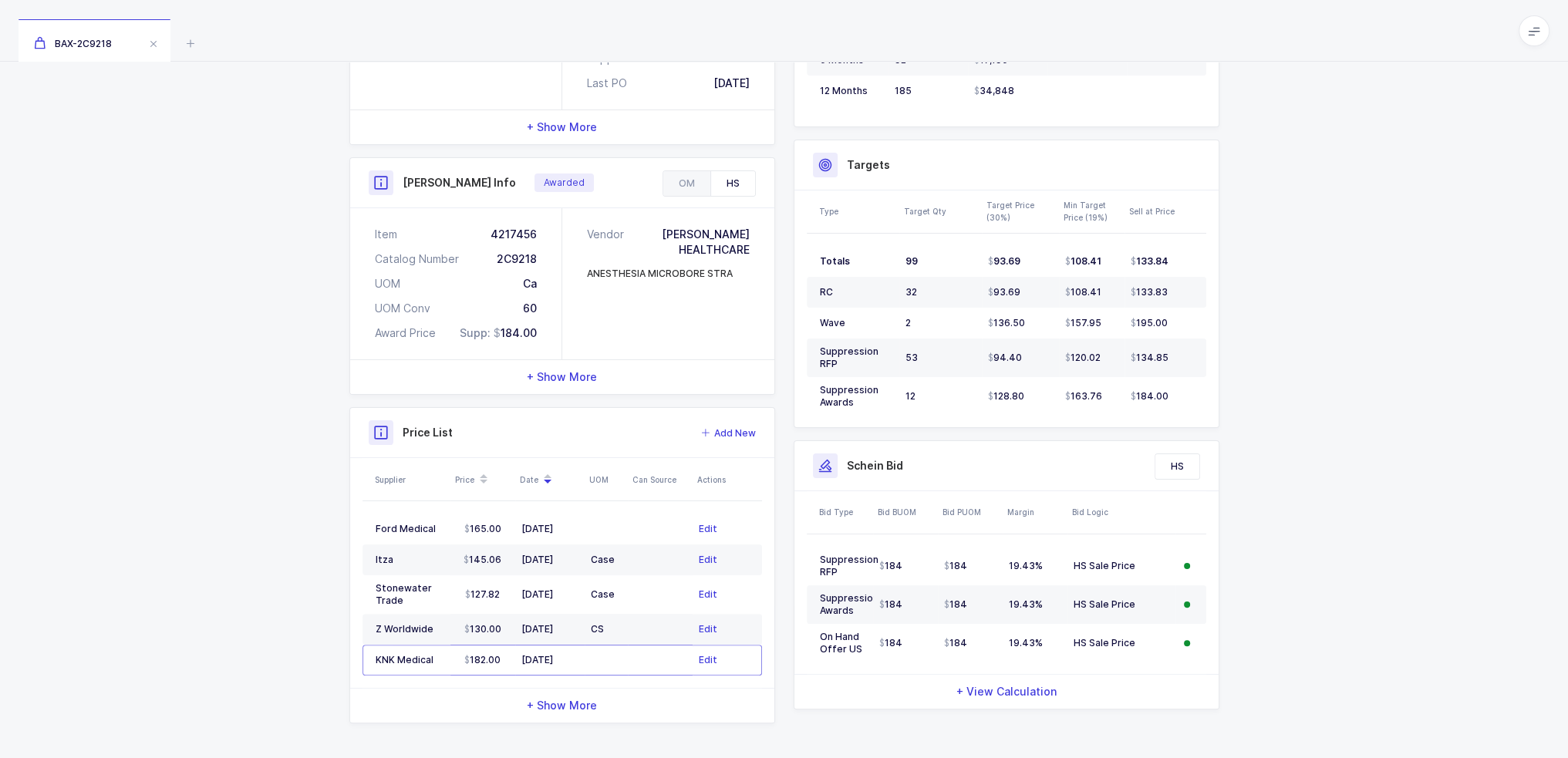
click at [1487, 702] on div "Quantity and Cost JT Sellable Qty 37 On Hand Qty 39 On Po Qty 8 Average Cost 14…" at bounding box center [784, 322] width 1568 height 878
